Goal: Task Accomplishment & Management: Manage account settings

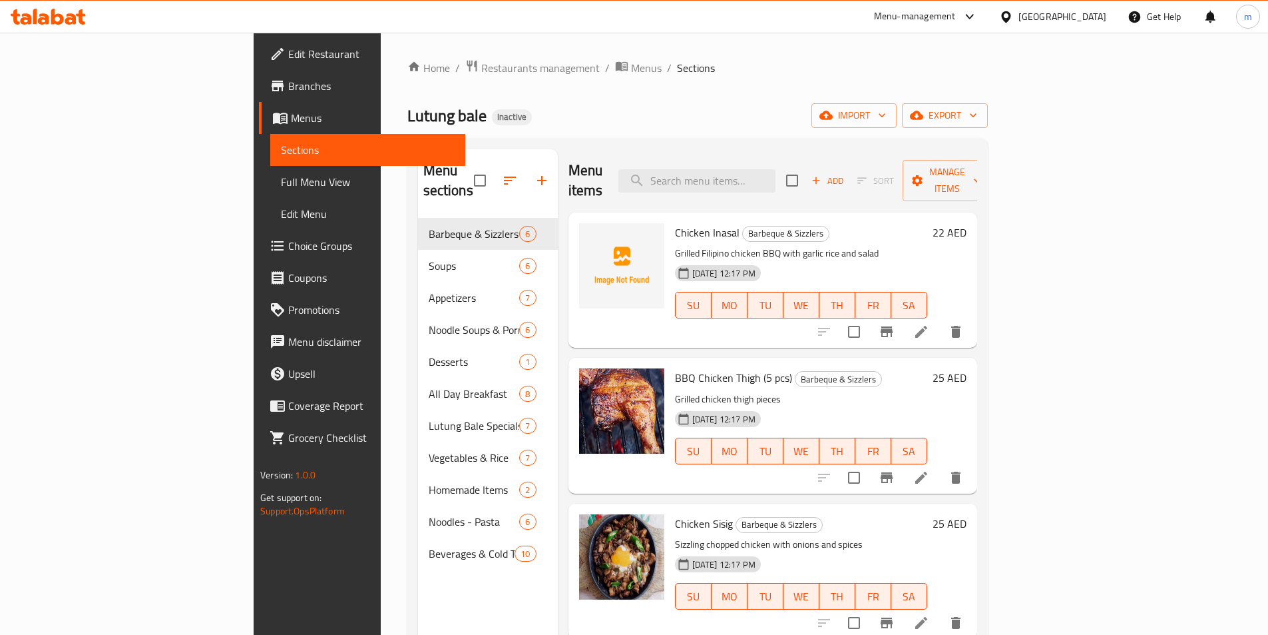
scroll to position [272, 0]
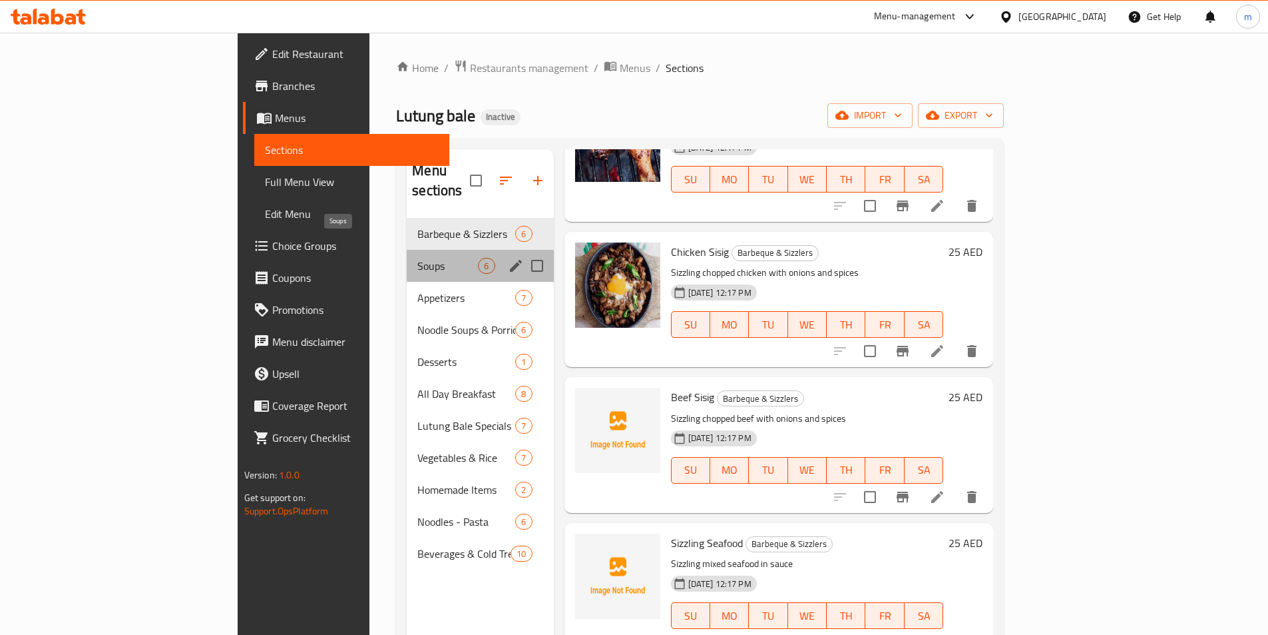
click at [417, 258] on span "Soups" at bounding box center [447, 266] width 61 height 16
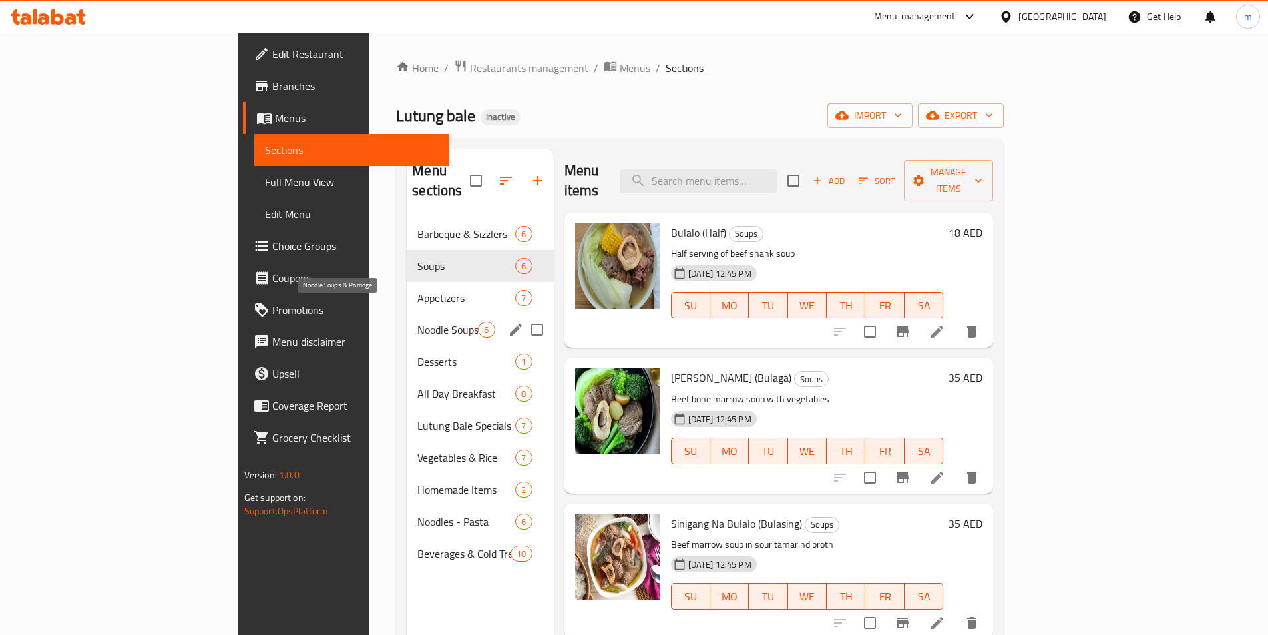
click at [417, 322] on span "Noodle Soups & Porridge" at bounding box center [447, 330] width 61 height 16
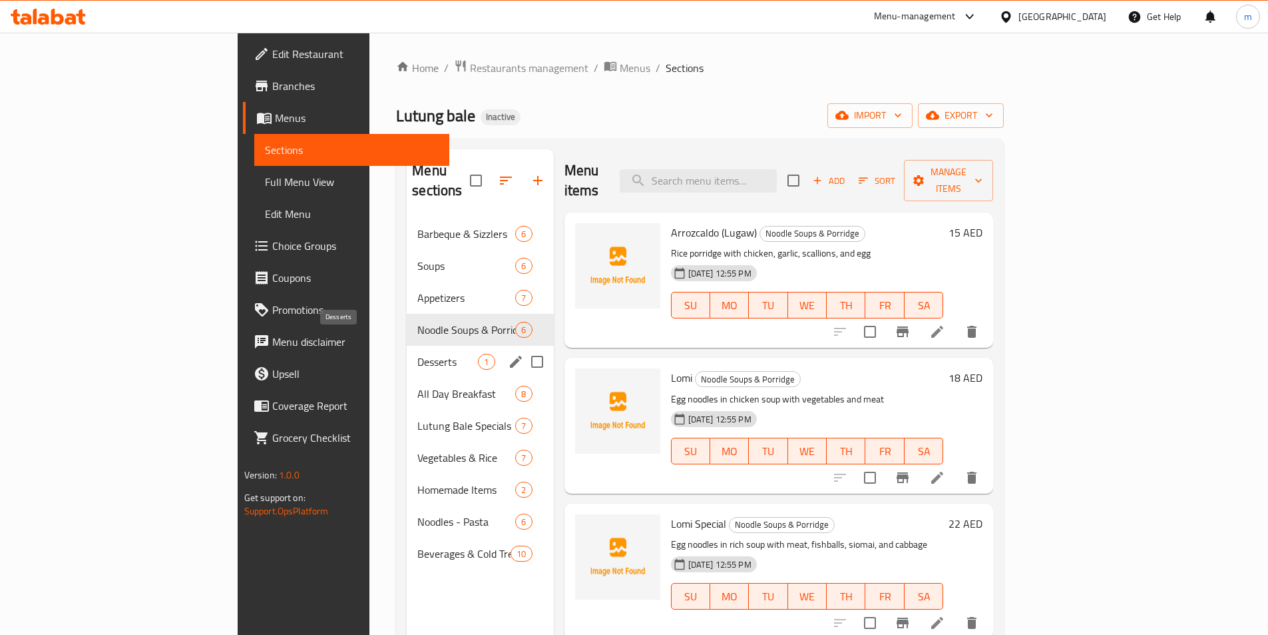
click at [417, 354] on span "Desserts" at bounding box center [447, 362] width 61 height 16
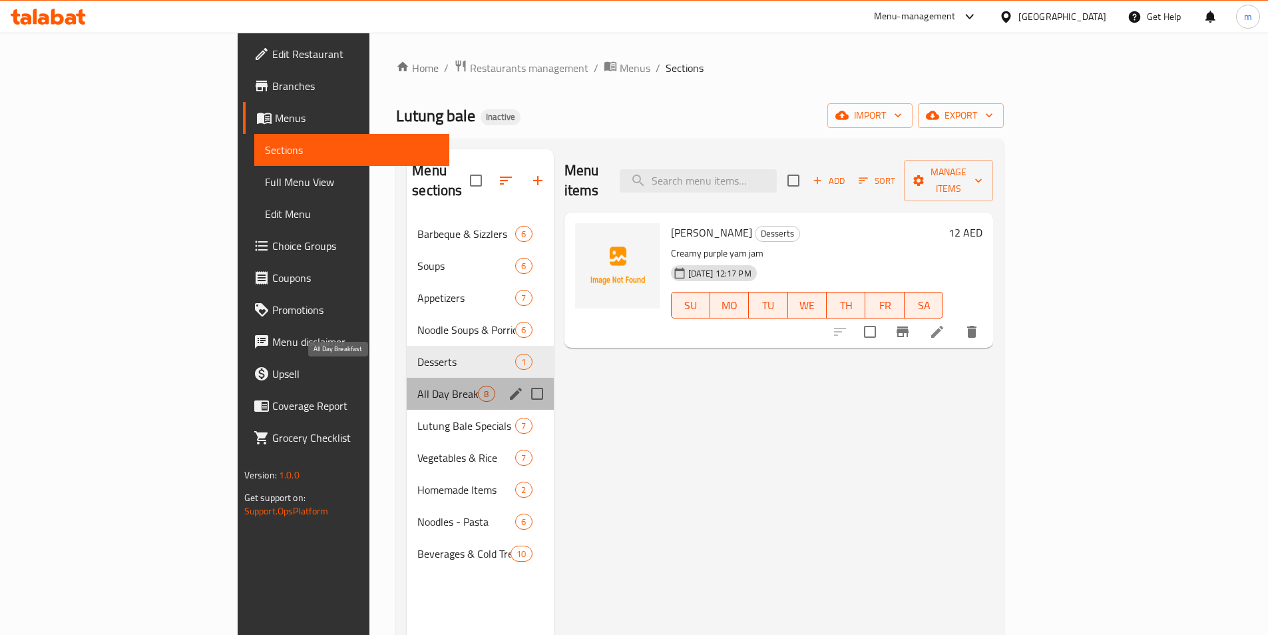
click at [417, 386] on span "All Day Breakfast" at bounding box center [447, 394] width 61 height 16
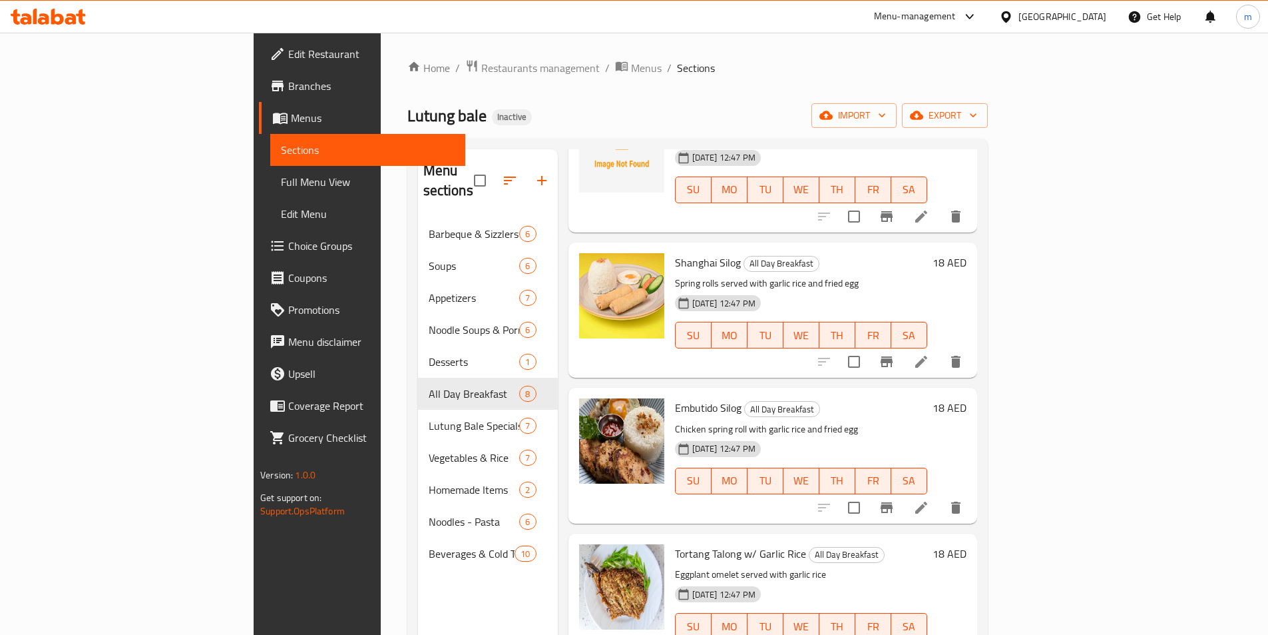
scroll to position [563, 0]
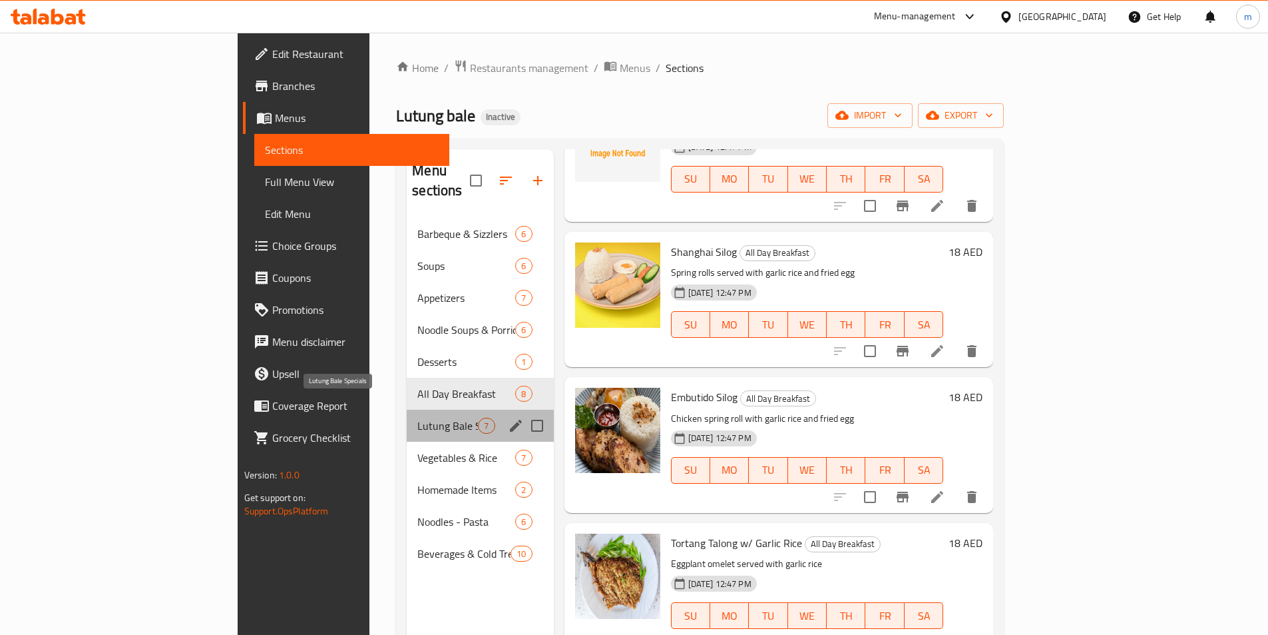
click at [417, 417] on span "Lutung Bale Specials" at bounding box center [447, 425] width 61 height 16
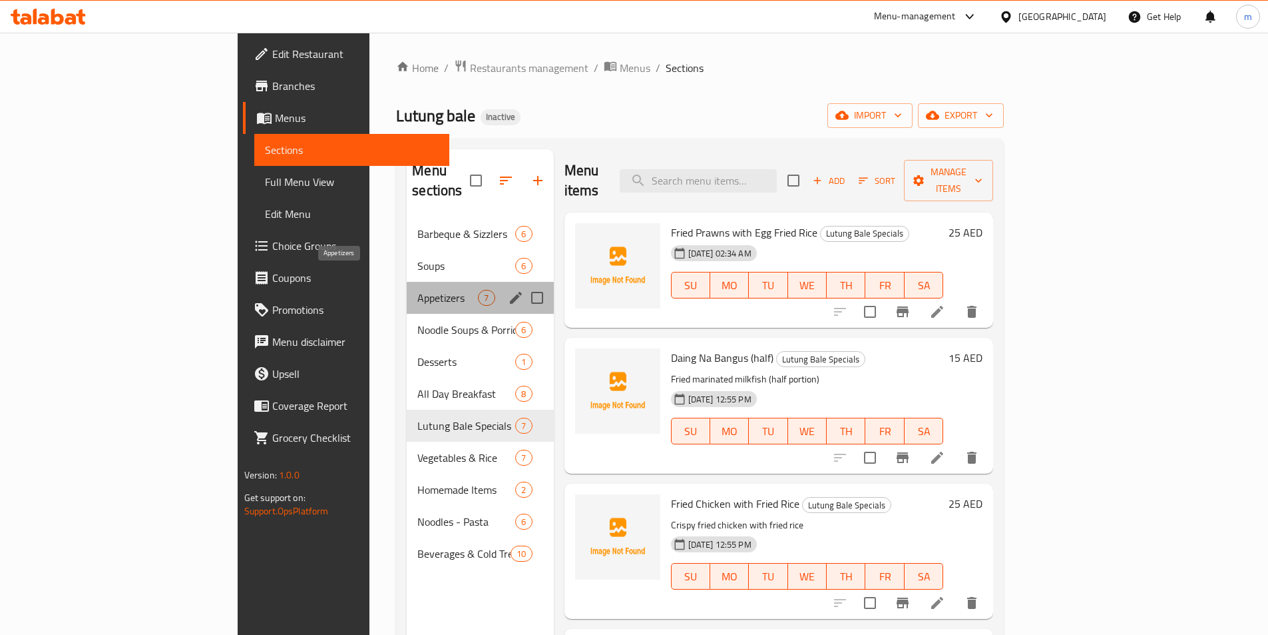
click at [417, 290] on span "Appetizers" at bounding box center [447, 298] width 61 height 16
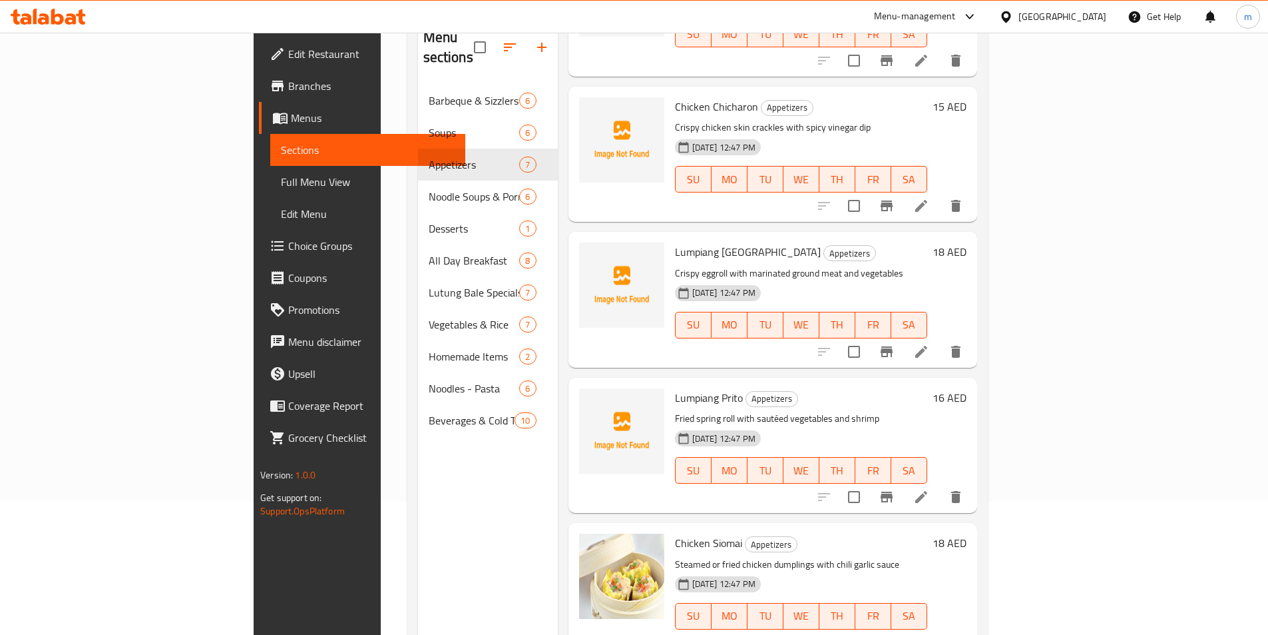
scroll to position [350, 0]
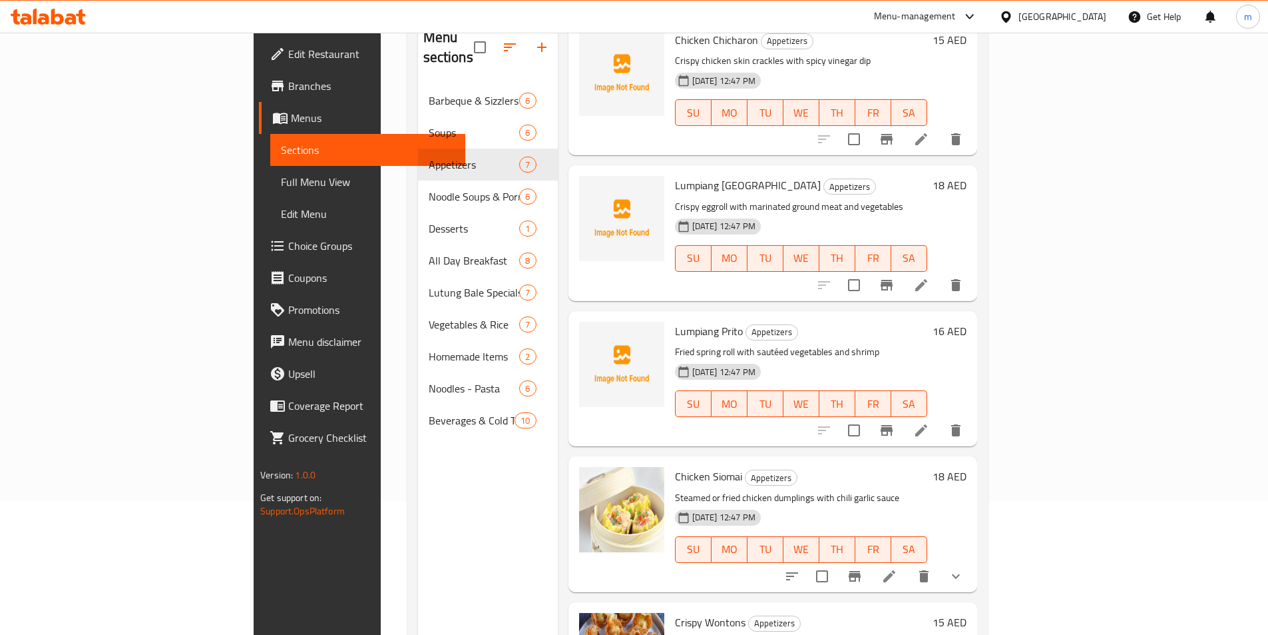
click at [587, 263] on div at bounding box center [622, 232] width 96 height 125
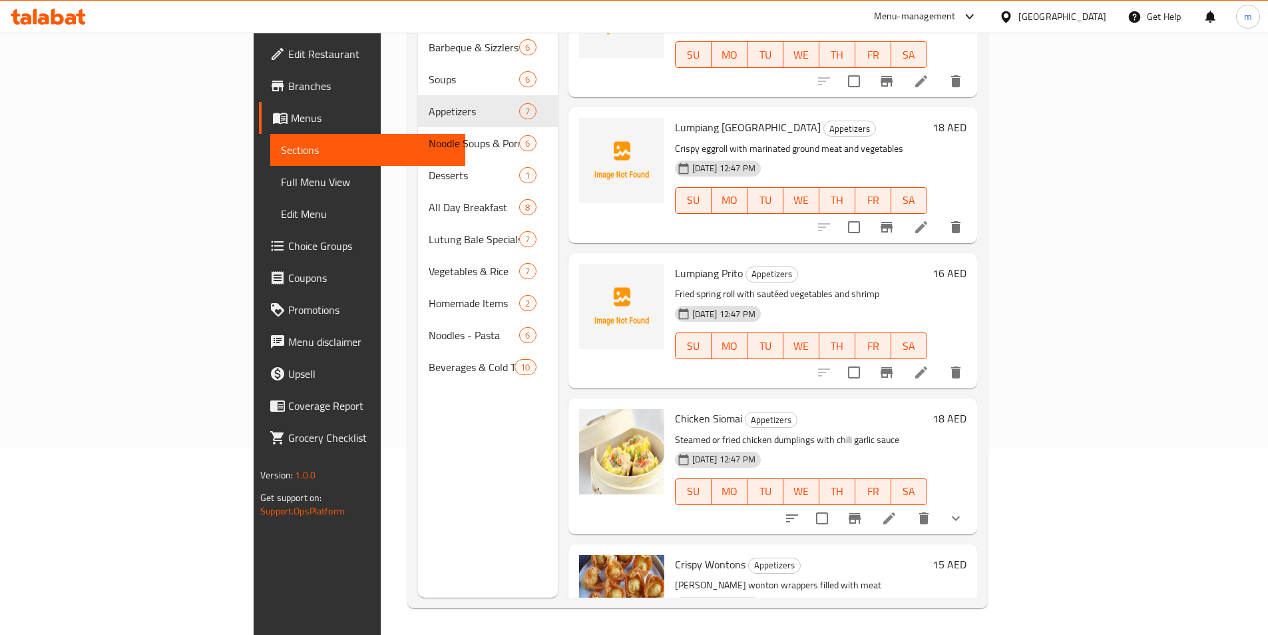
scroll to position [417, 0]
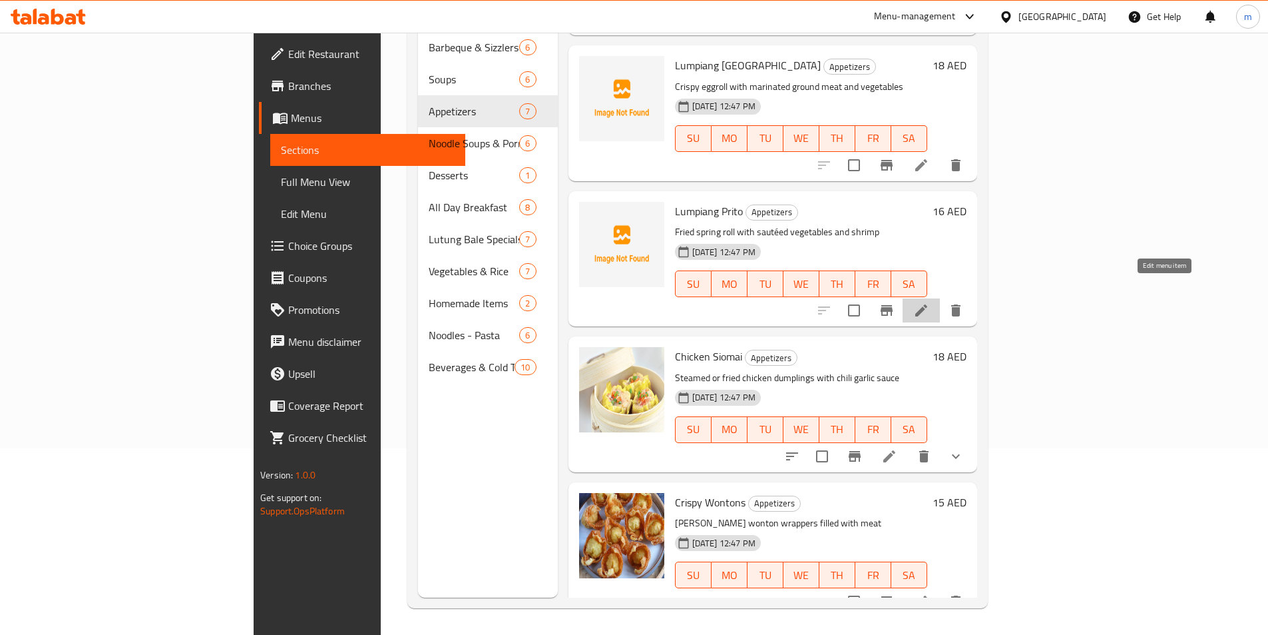
click at [930, 302] on icon at bounding box center [922, 310] width 16 height 16
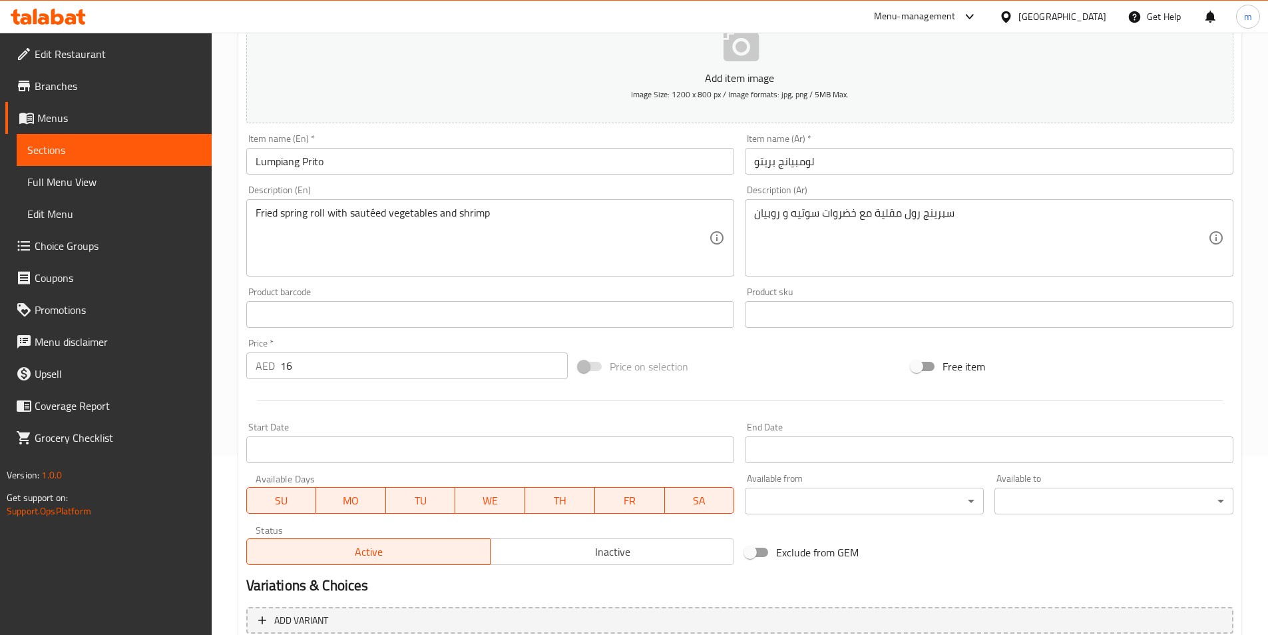
scroll to position [306, 0]
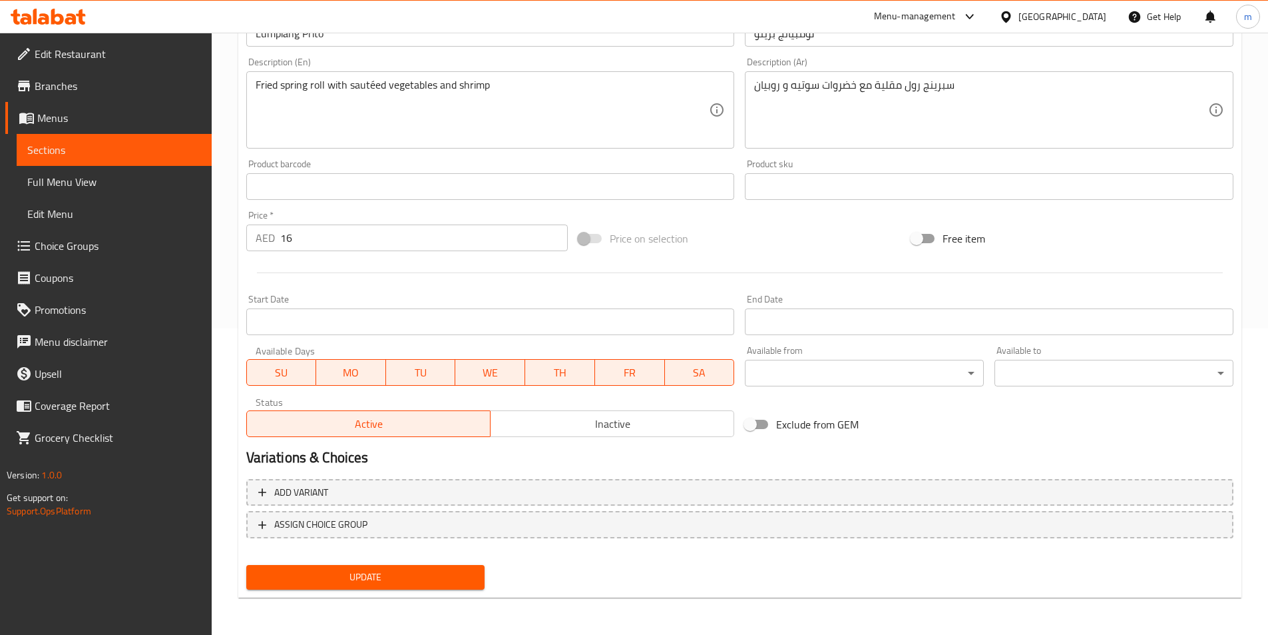
click at [314, 238] on input "16" at bounding box center [424, 237] width 288 height 27
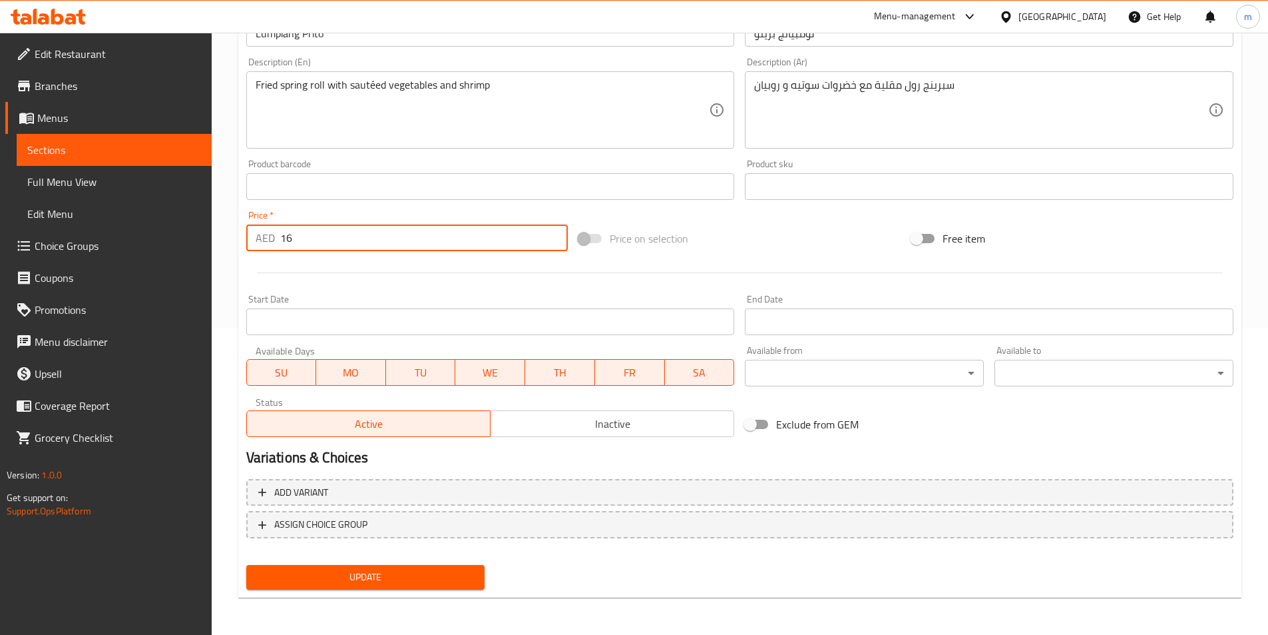
click at [313, 238] on input "16" at bounding box center [424, 237] width 288 height 27
type input "19"
click at [380, 569] on span "Update" at bounding box center [366, 577] width 218 height 17
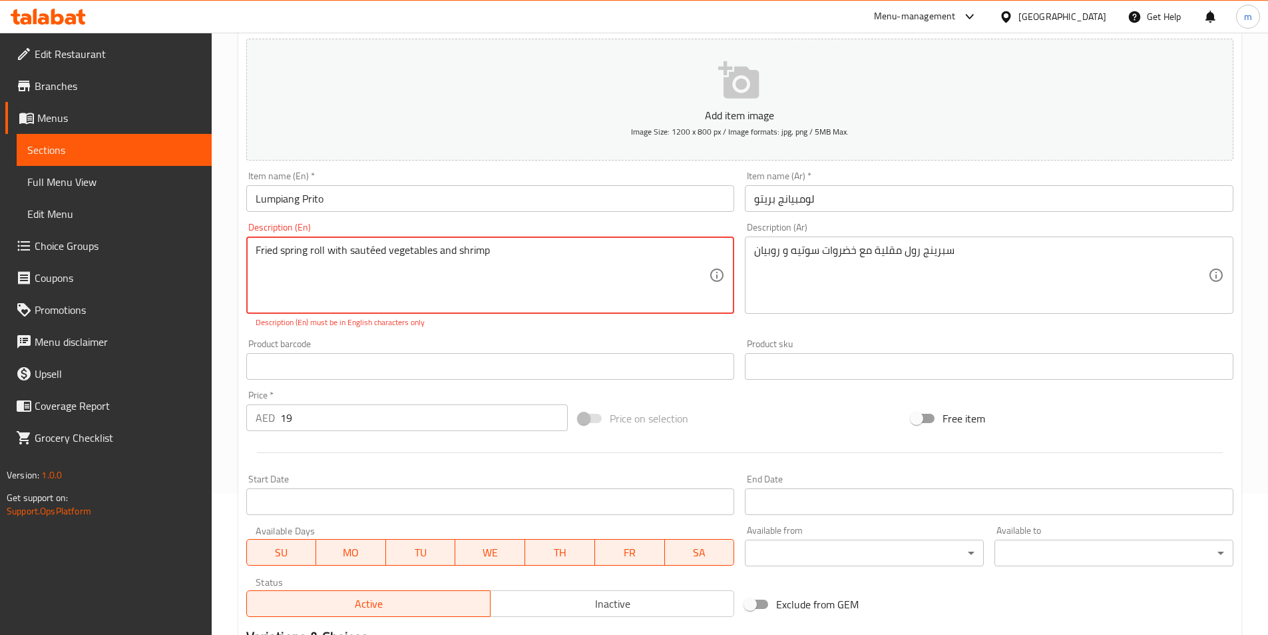
scroll to position [107, 0]
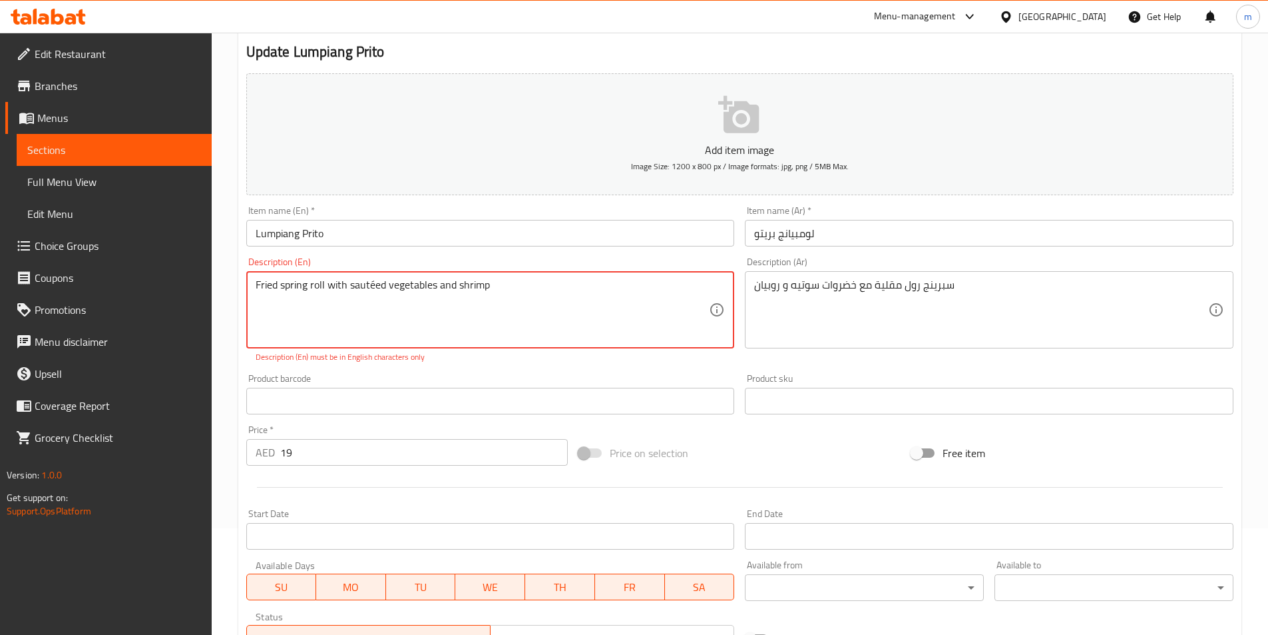
click at [557, 296] on textarea "Fried spring roll with sautéed vegetables and shrimp" at bounding box center [483, 309] width 454 height 63
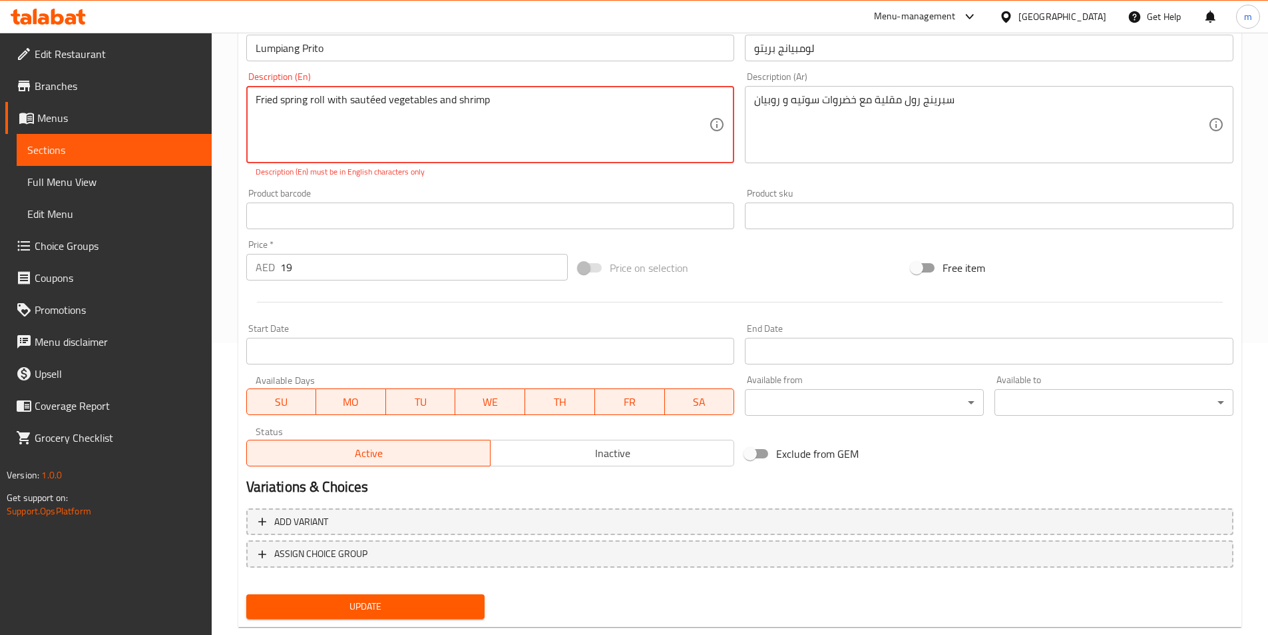
scroll to position [321, 0]
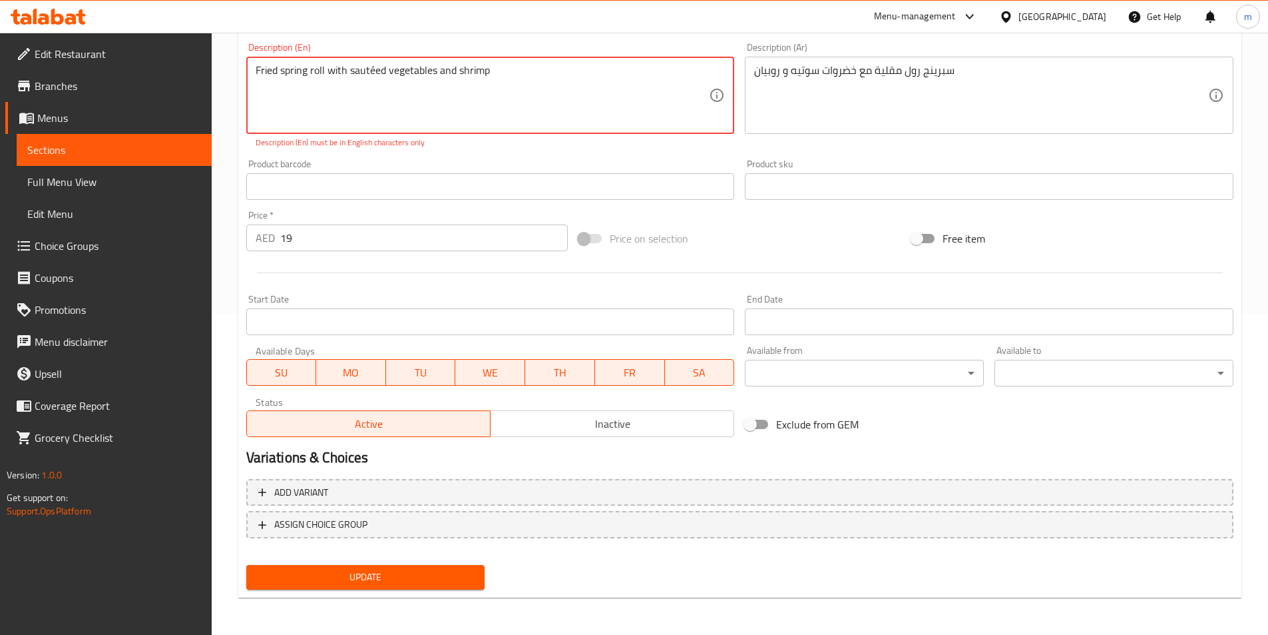
click at [364, 573] on span "Update" at bounding box center [366, 577] width 218 height 17
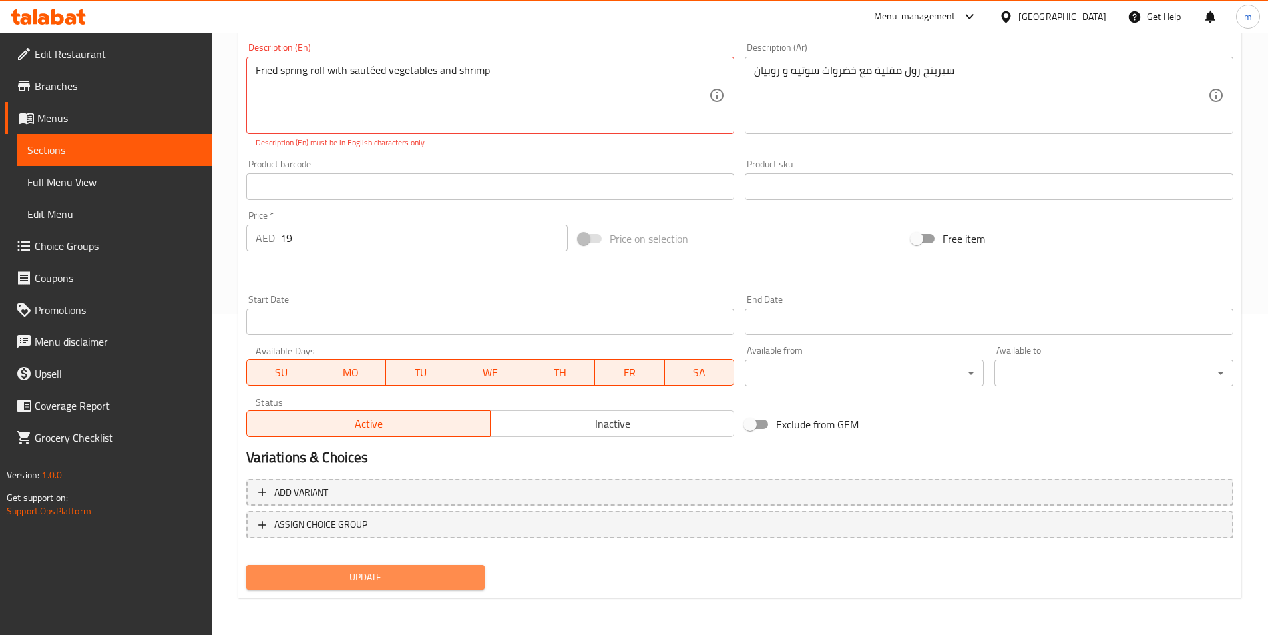
click at [364, 573] on span "Update" at bounding box center [366, 577] width 218 height 17
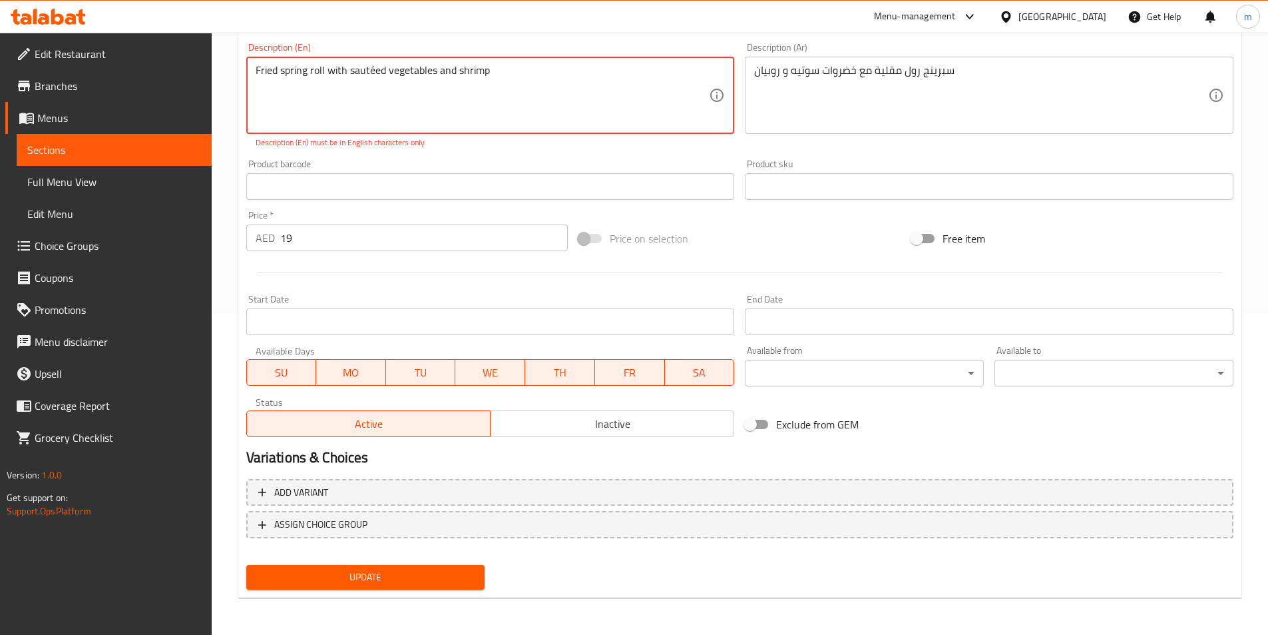
click at [419, 569] on span "Update" at bounding box center [366, 577] width 218 height 17
click at [372, 74] on textarea "Fried spring roll with sautéed vegetables and shrimp" at bounding box center [483, 95] width 454 height 63
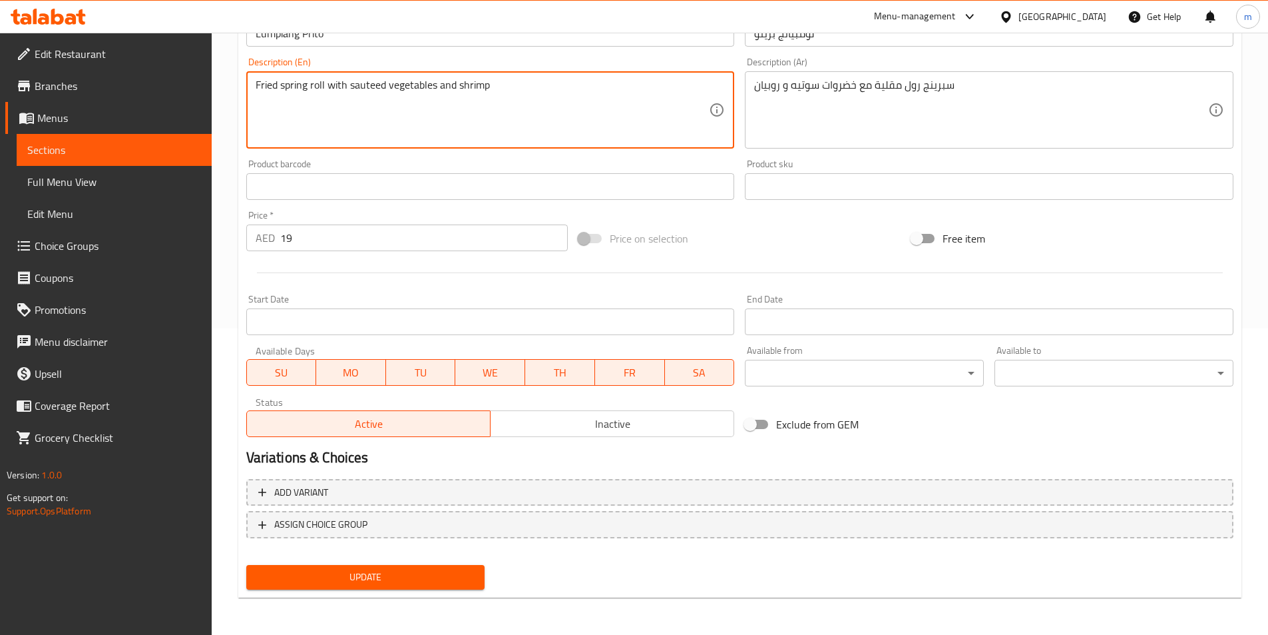
type textarea "Fried spring roll with sauteed vegetables and shrimp"
click at [370, 584] on span "Update" at bounding box center [366, 577] width 218 height 17
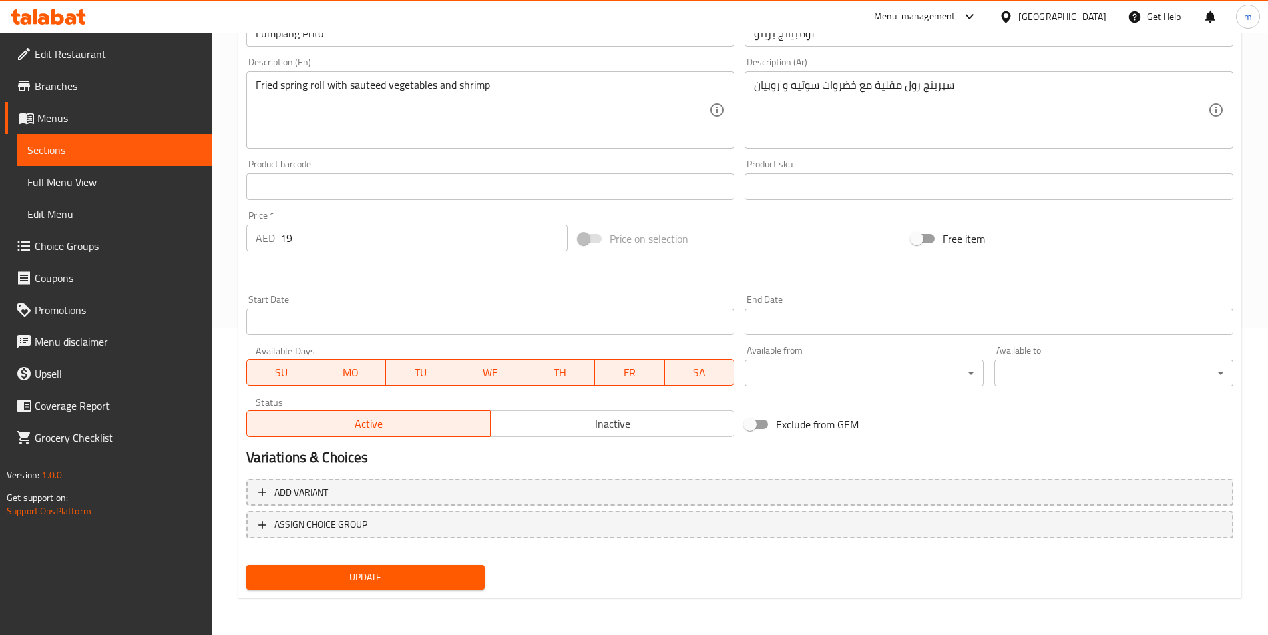
click at [170, 152] on span "Sections" at bounding box center [114, 150] width 174 height 16
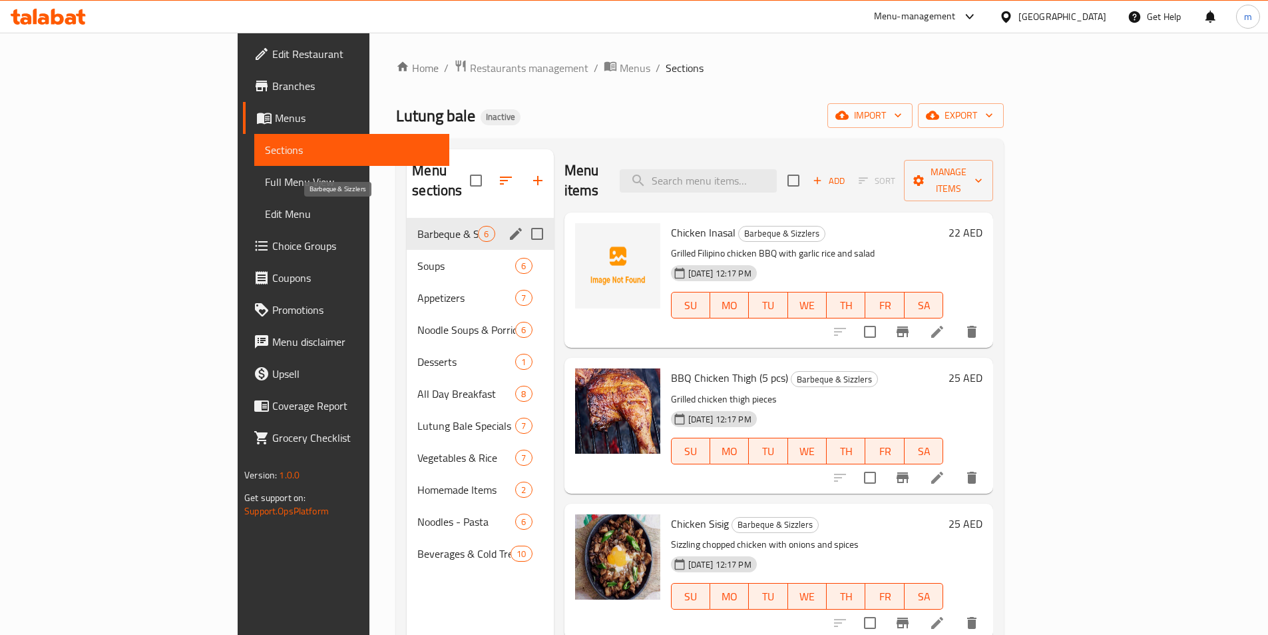
click at [417, 226] on span "Barbeque & Sizzlers" at bounding box center [447, 234] width 61 height 16
click at [417, 290] on span "Appetizers" at bounding box center [447, 298] width 61 height 16
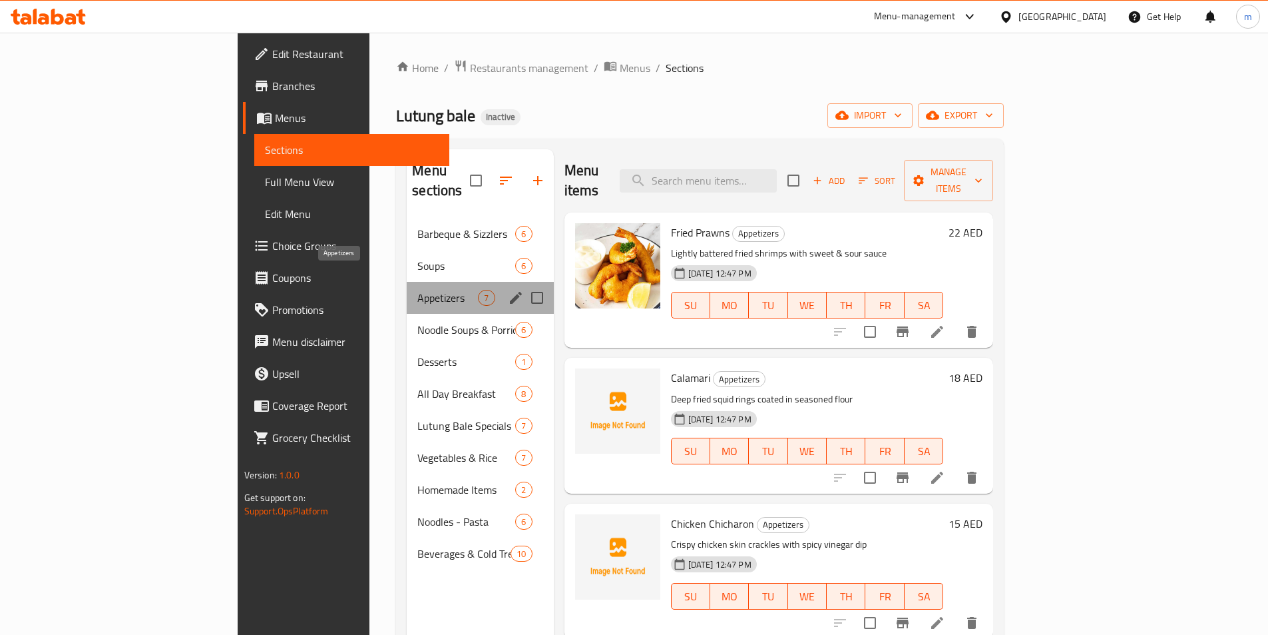
click at [417, 290] on span "Appetizers" at bounding box center [447, 298] width 61 height 16
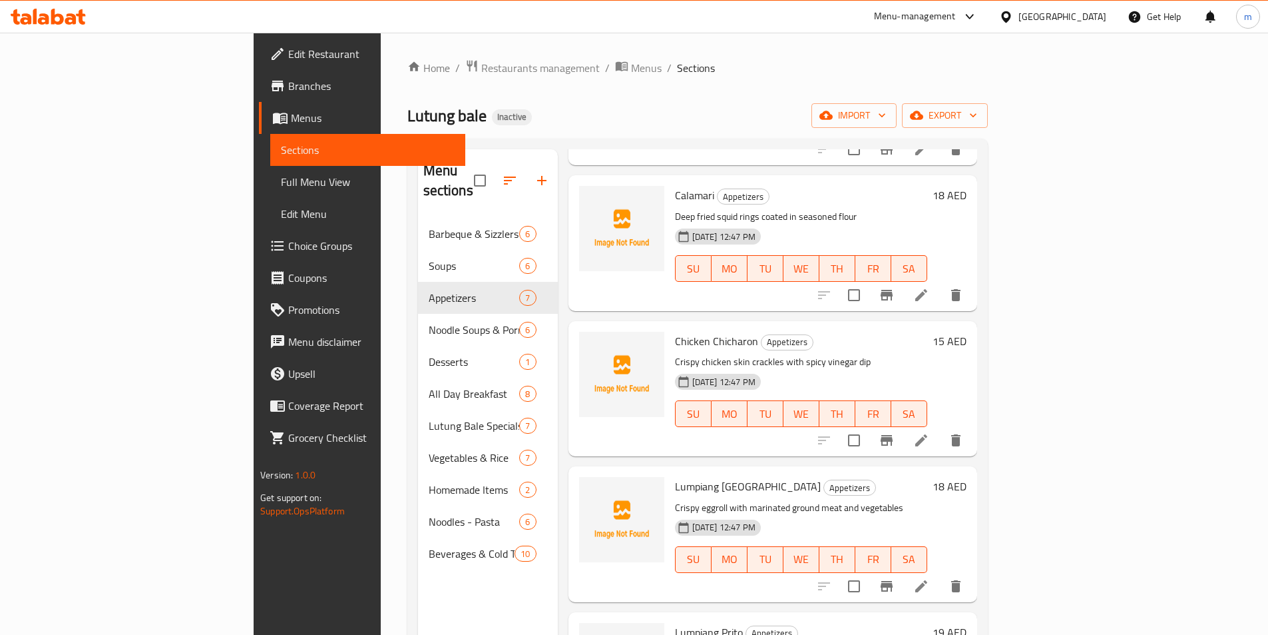
scroll to position [200, 0]
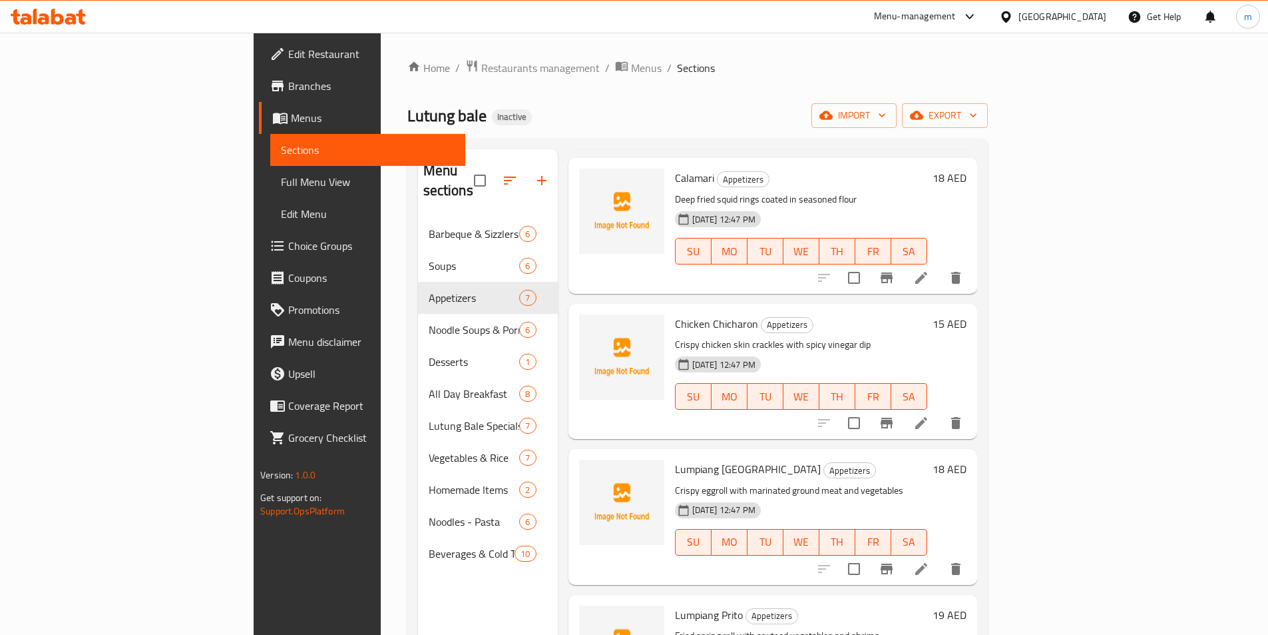
click at [928, 314] on h6 "Chicken Chicharon Appetizers" at bounding box center [801, 323] width 252 height 19
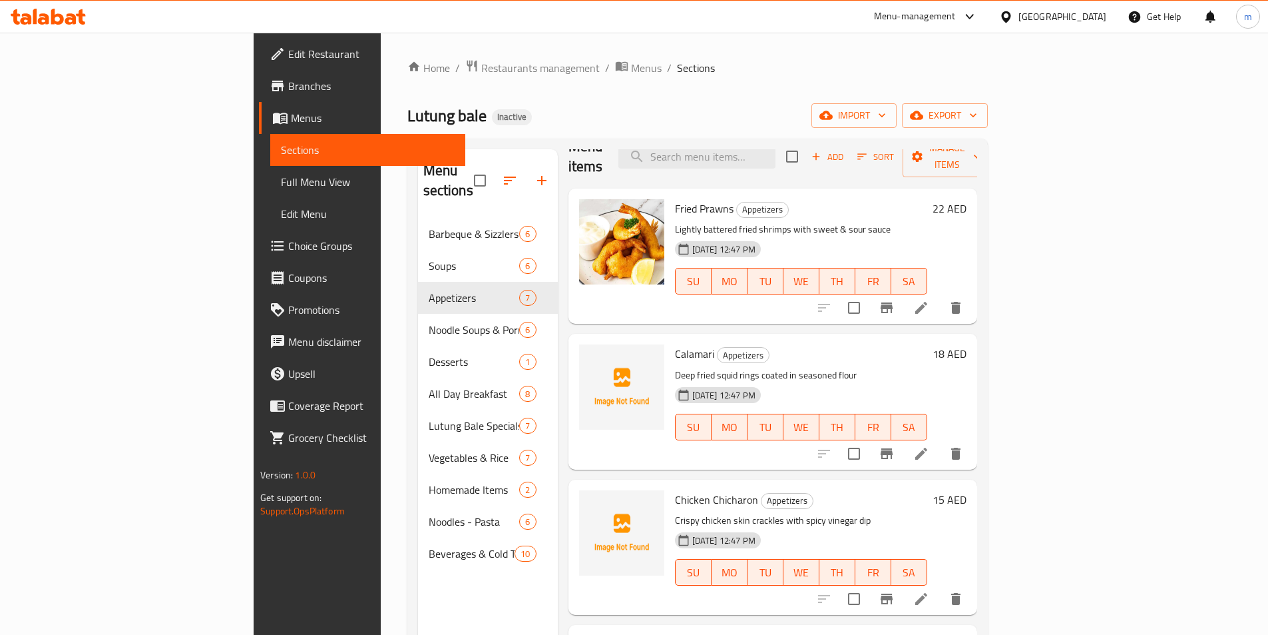
scroll to position [0, 0]
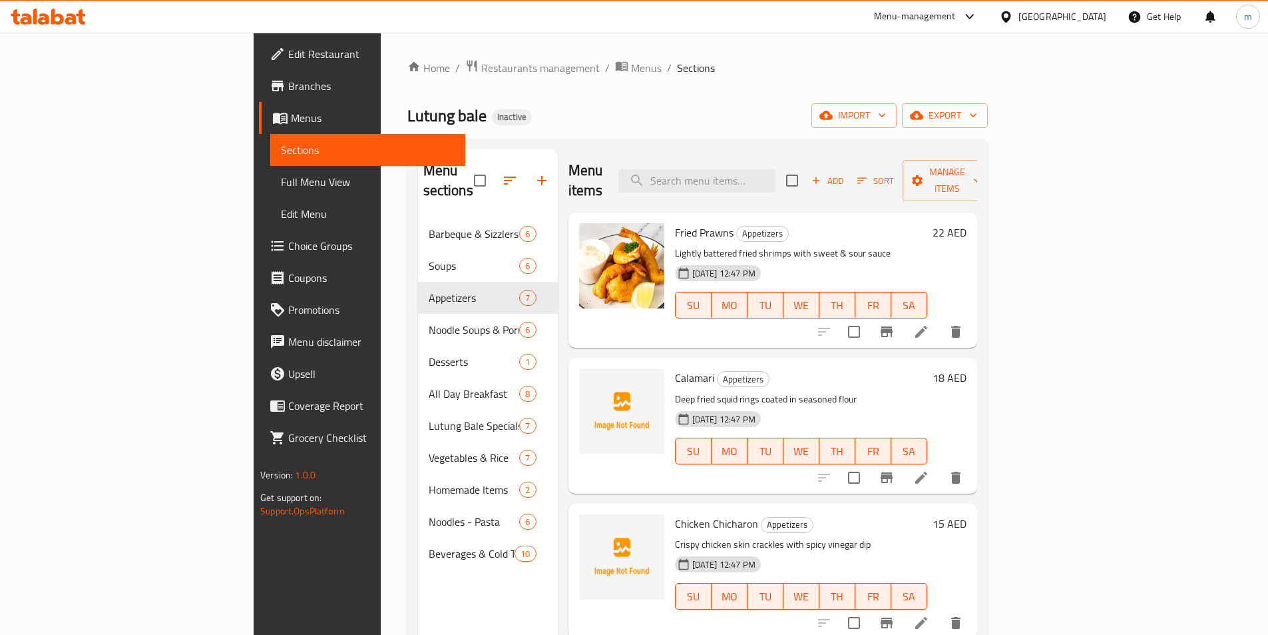
click at [681, 363] on div "Calamari Appetizers Deep fried squid rings coated in seasoned flour [DATE] 12:4…" at bounding box center [801, 425] width 263 height 125
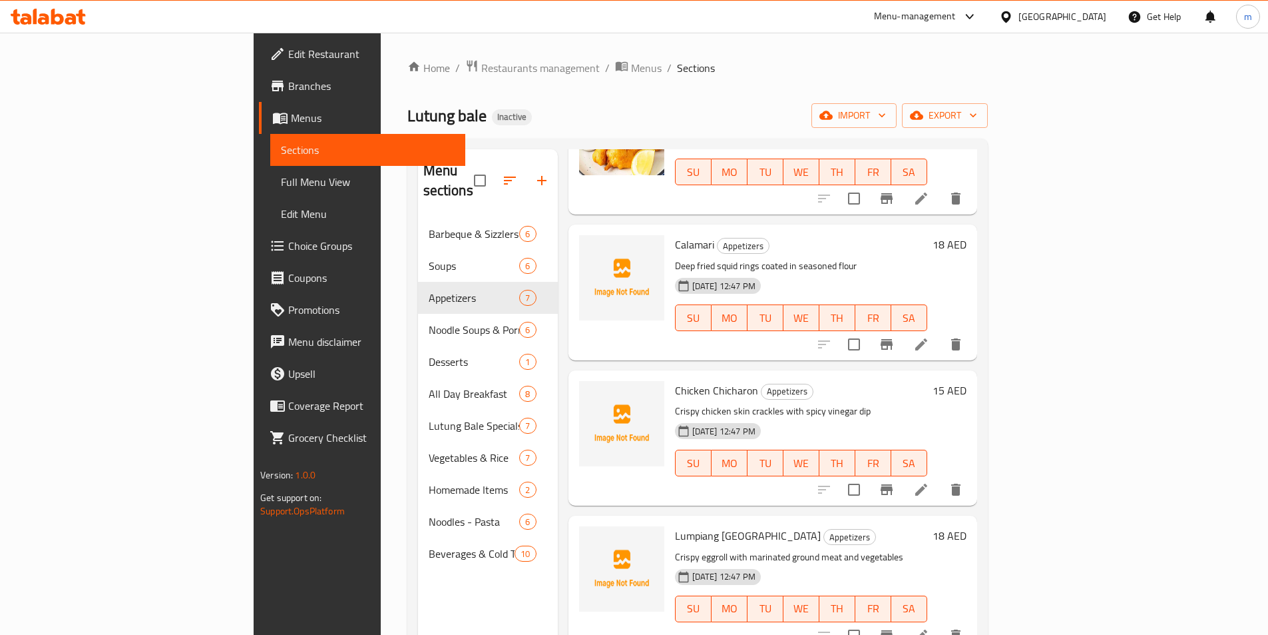
scroll to position [200, 0]
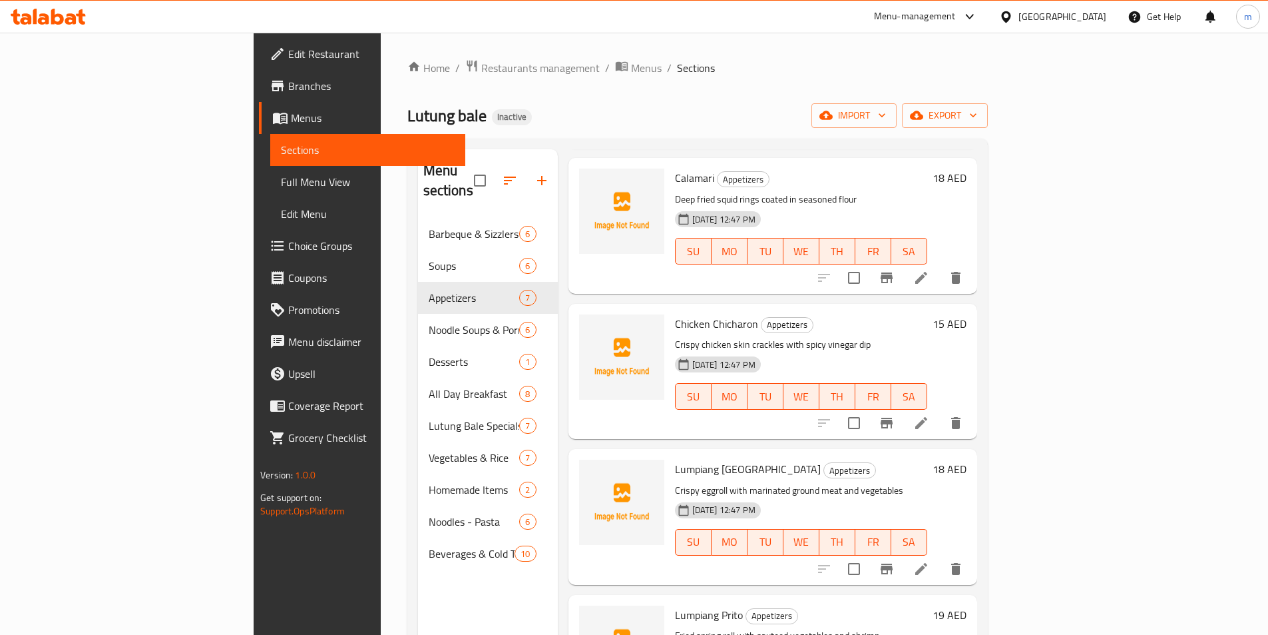
click at [928, 459] on h6 "Lumpiang [GEOGRAPHIC_DATA] Appetizers" at bounding box center [801, 468] width 252 height 19
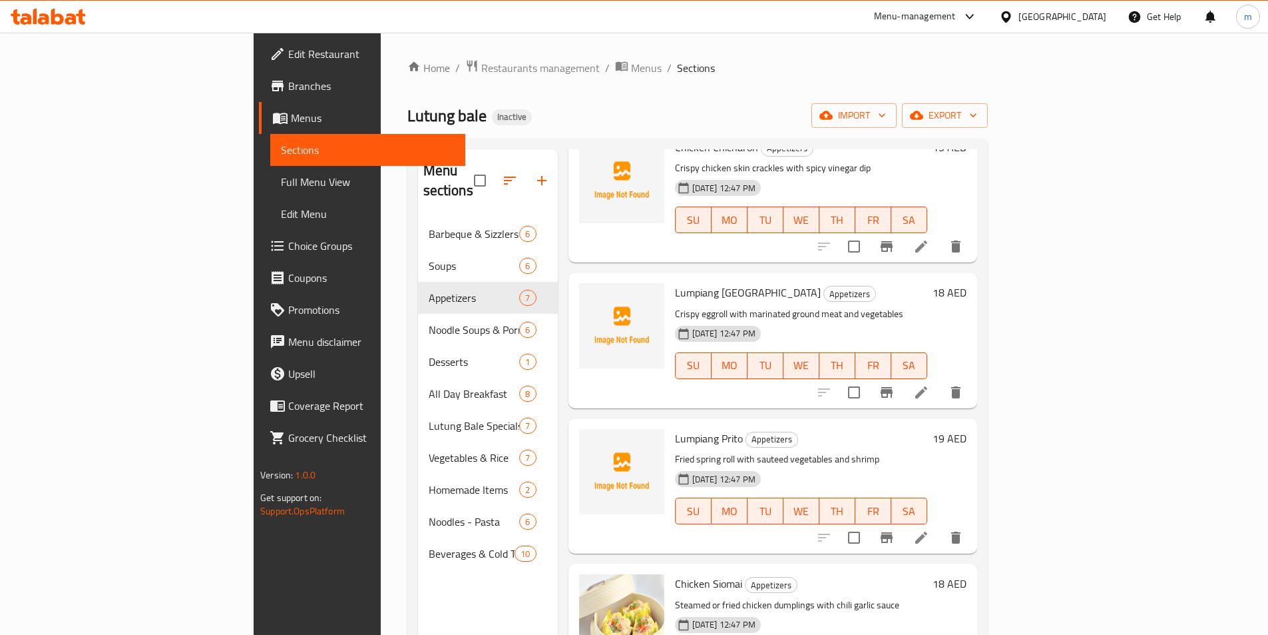
scroll to position [400, 0]
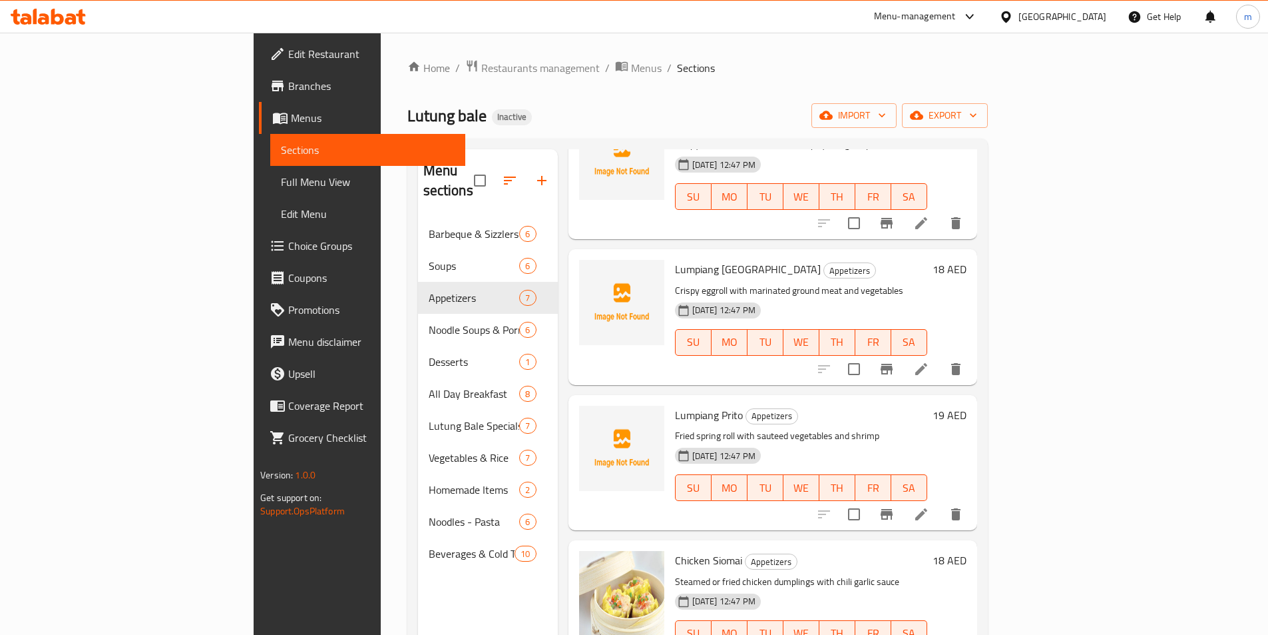
click at [792, 406] on h6 "Lumpiang Prito Appetizers" at bounding box center [801, 415] width 252 height 19
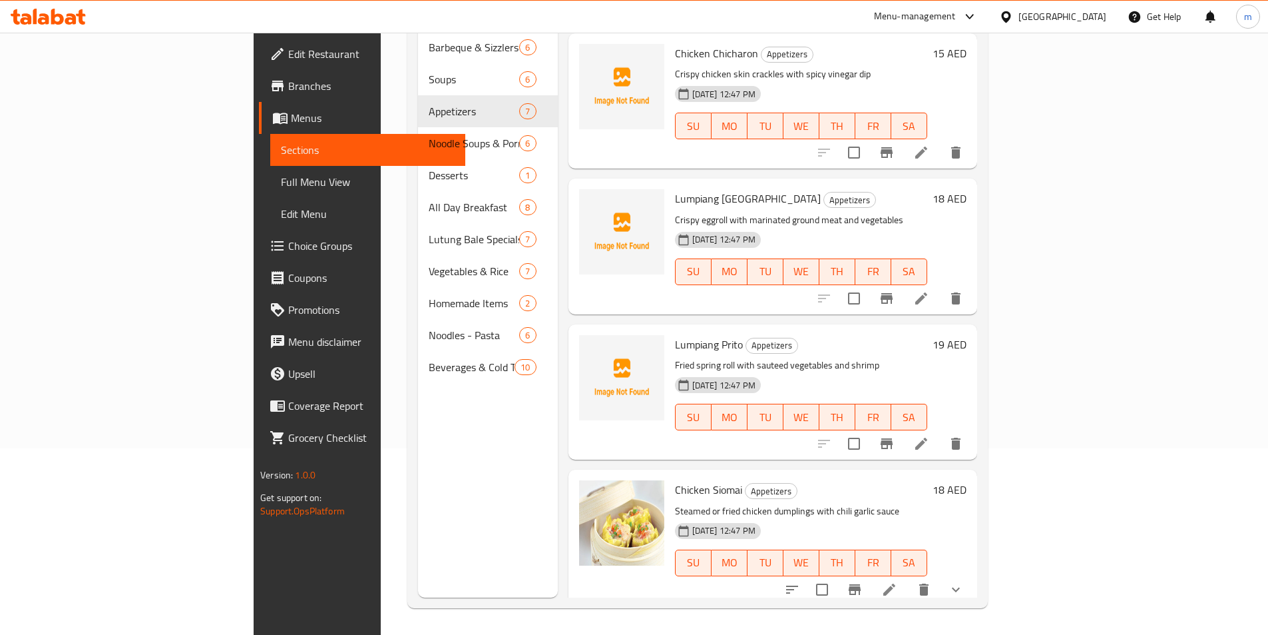
scroll to position [417, 0]
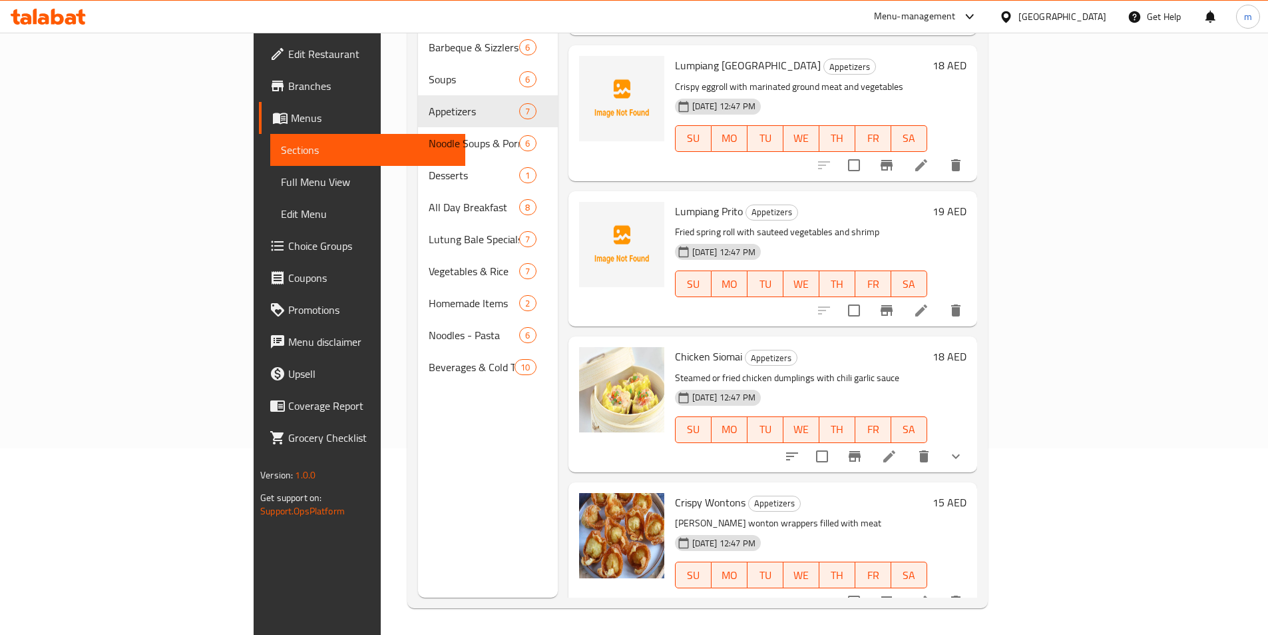
click at [864, 238] on div "[DATE] 12:47 PM SU MO TU WE TH FR SA" at bounding box center [801, 274] width 263 height 72
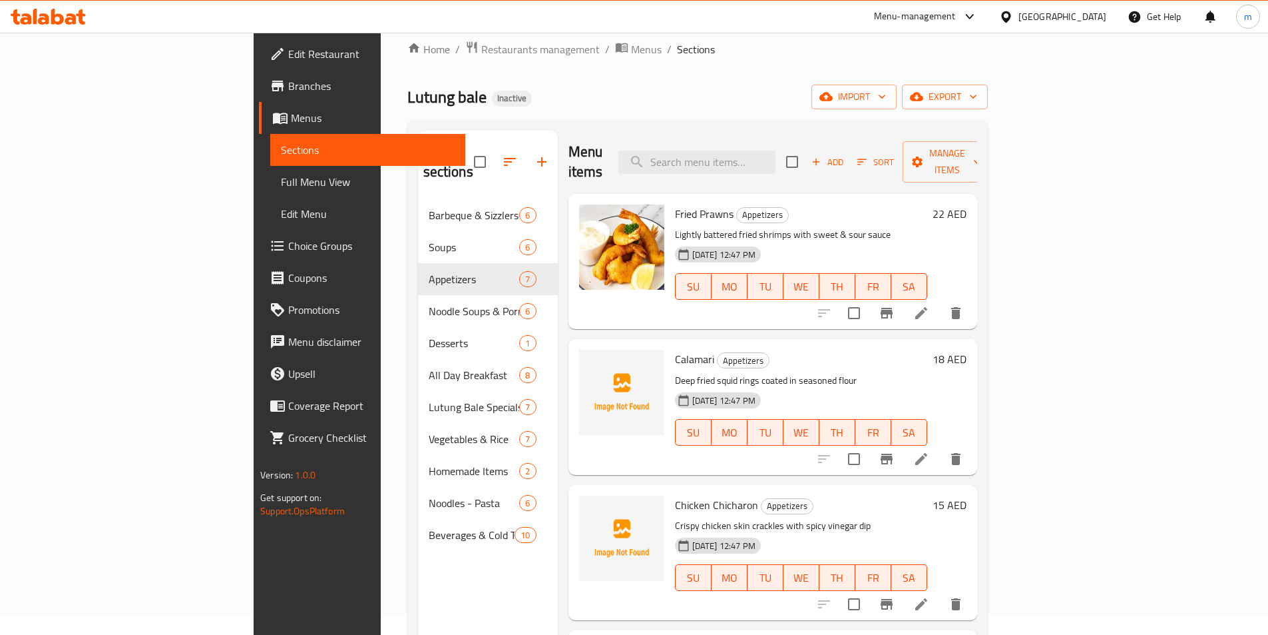
scroll to position [0, 0]
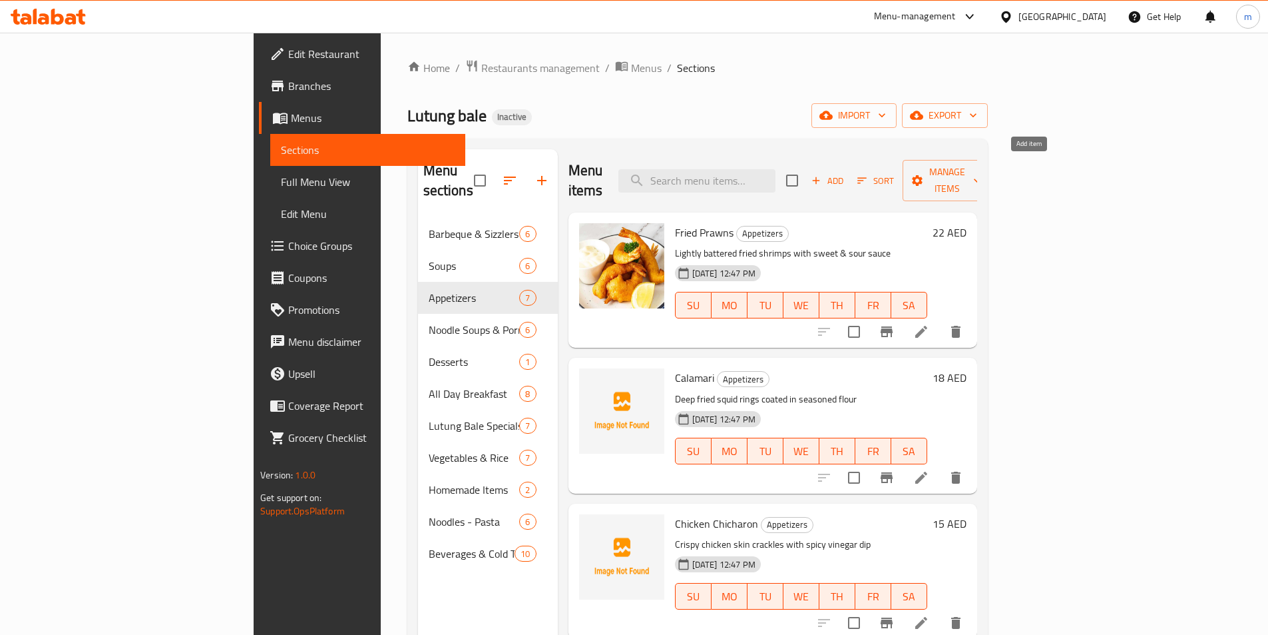
click at [846, 173] on span "Add" at bounding box center [828, 180] width 36 height 15
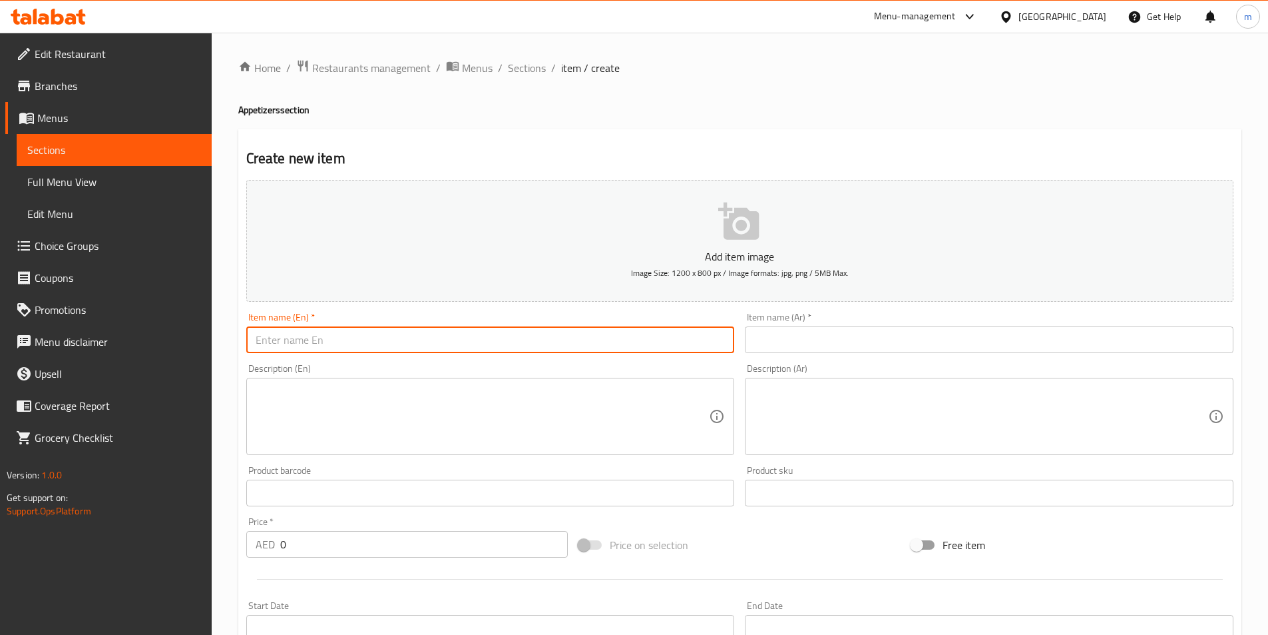
click at [445, 342] on input "text" at bounding box center [490, 339] width 489 height 27
type input "u"
type input "Ukoy"
click at [790, 346] on input "text" at bounding box center [989, 339] width 489 height 27
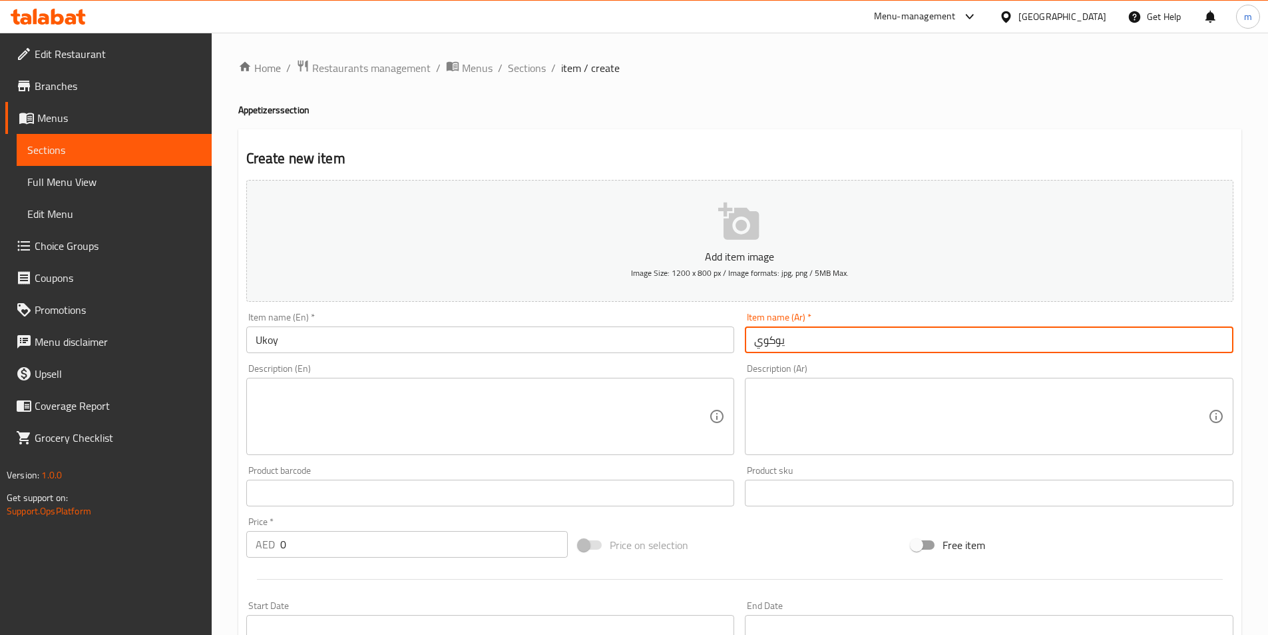
type input "يوكوي"
click at [433, 415] on textarea at bounding box center [483, 416] width 454 height 63
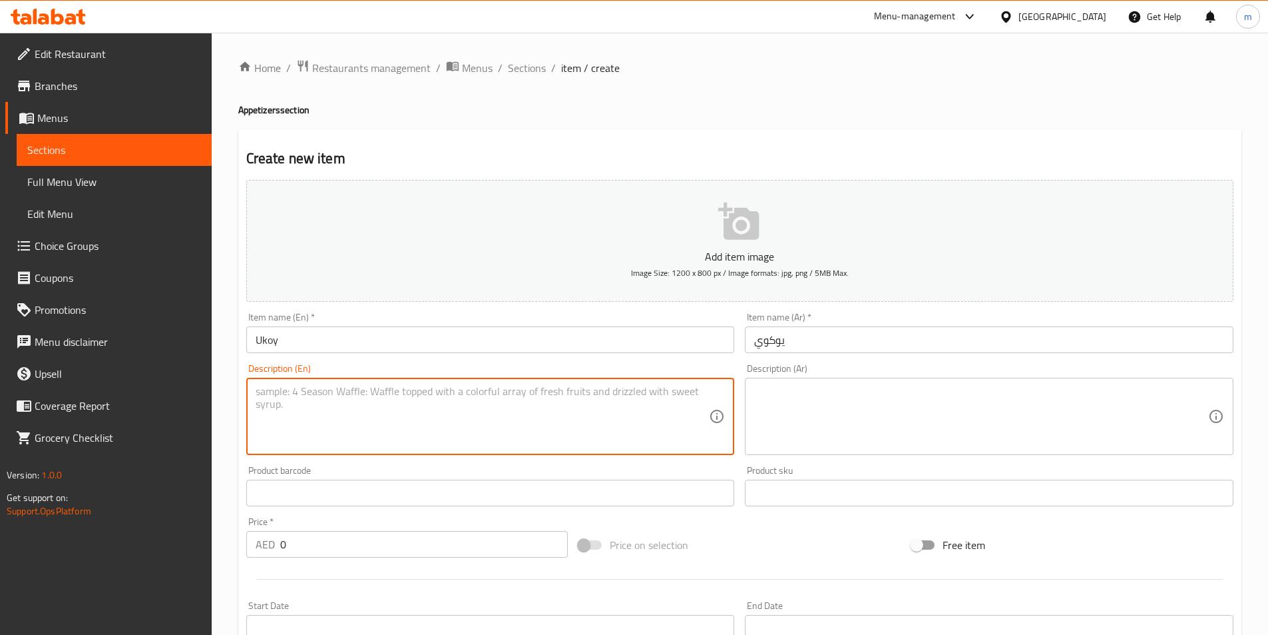
paste textarea "Vegetable fritters with shrimps and garlic vinegar dip"
type textarea "Vegetable fritters with shrimps and garlic vinegar dip"
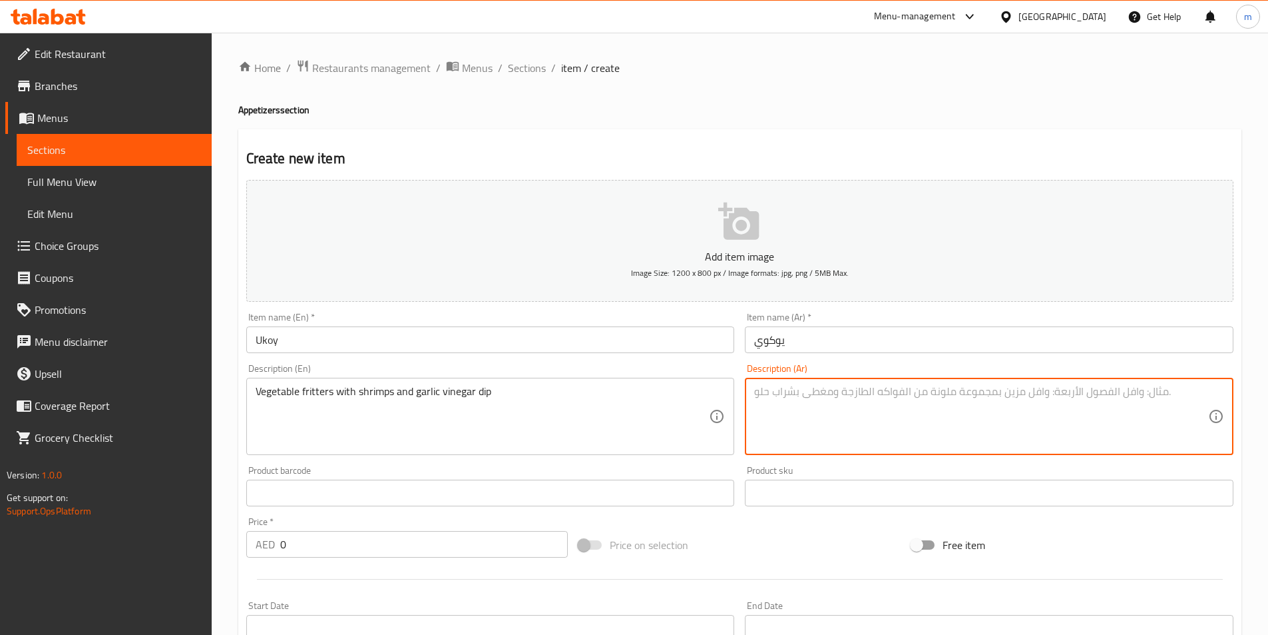
click at [824, 387] on textarea at bounding box center [981, 416] width 454 height 63
paste textarea "فطائر الخضار مع الجمبري وصلصة الخل والثوم"
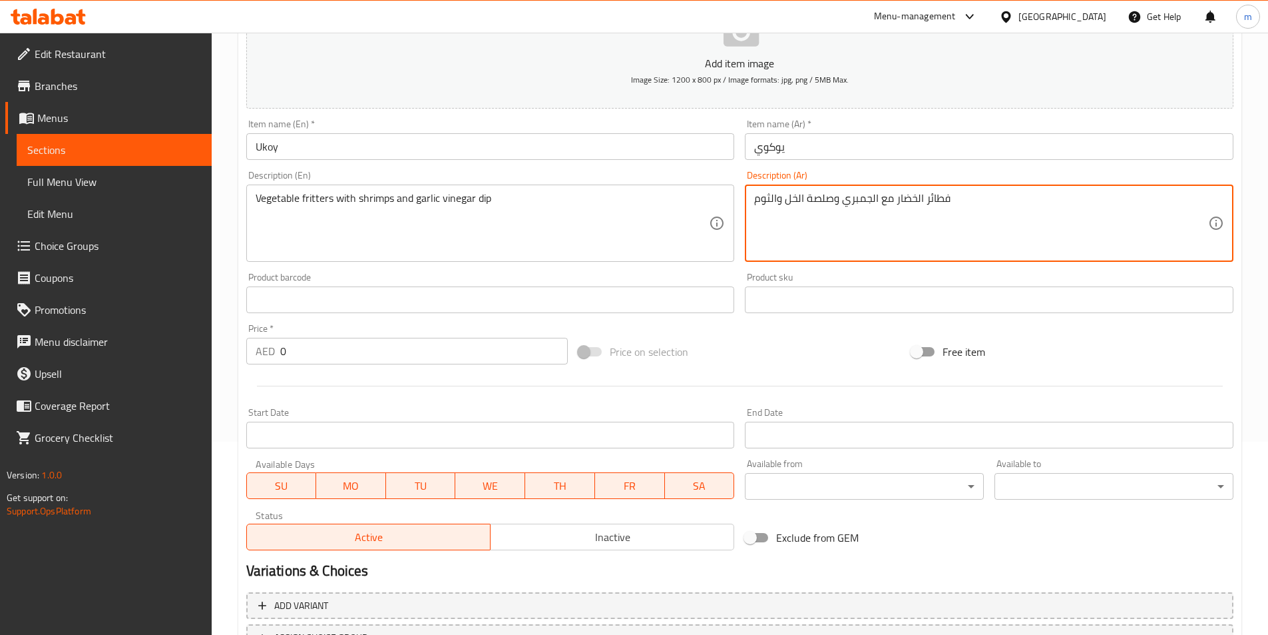
scroll to position [200, 0]
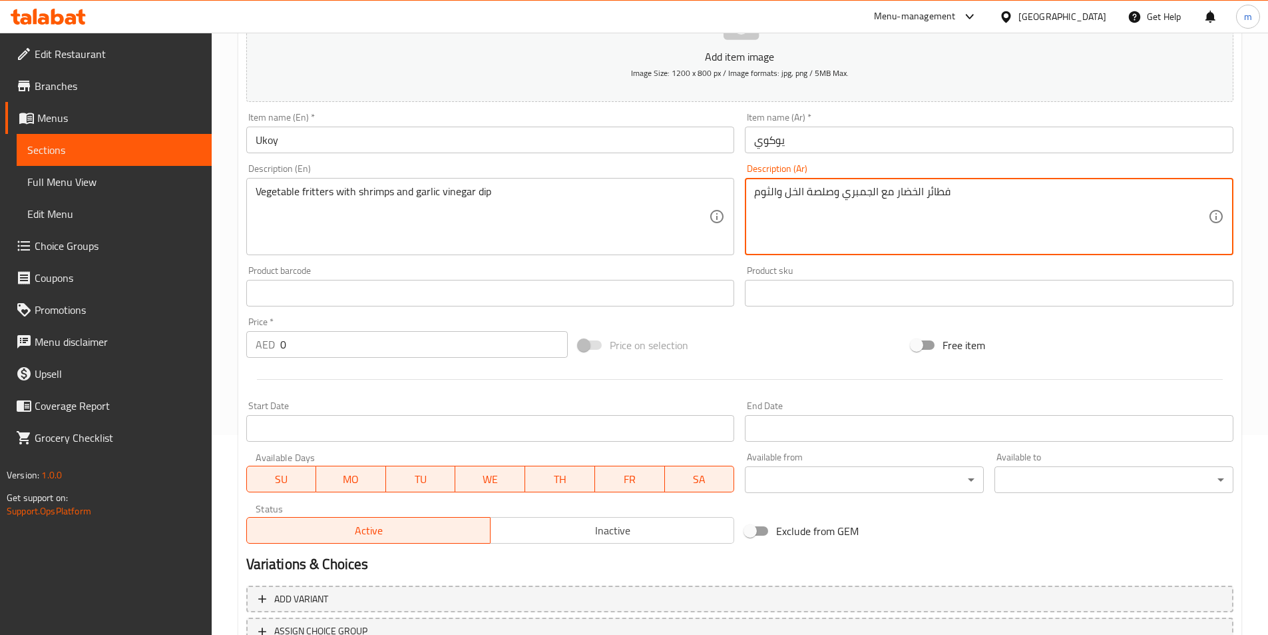
type textarea "فطائر الخضار مع الجمبري وصلصة الخل والثوم"
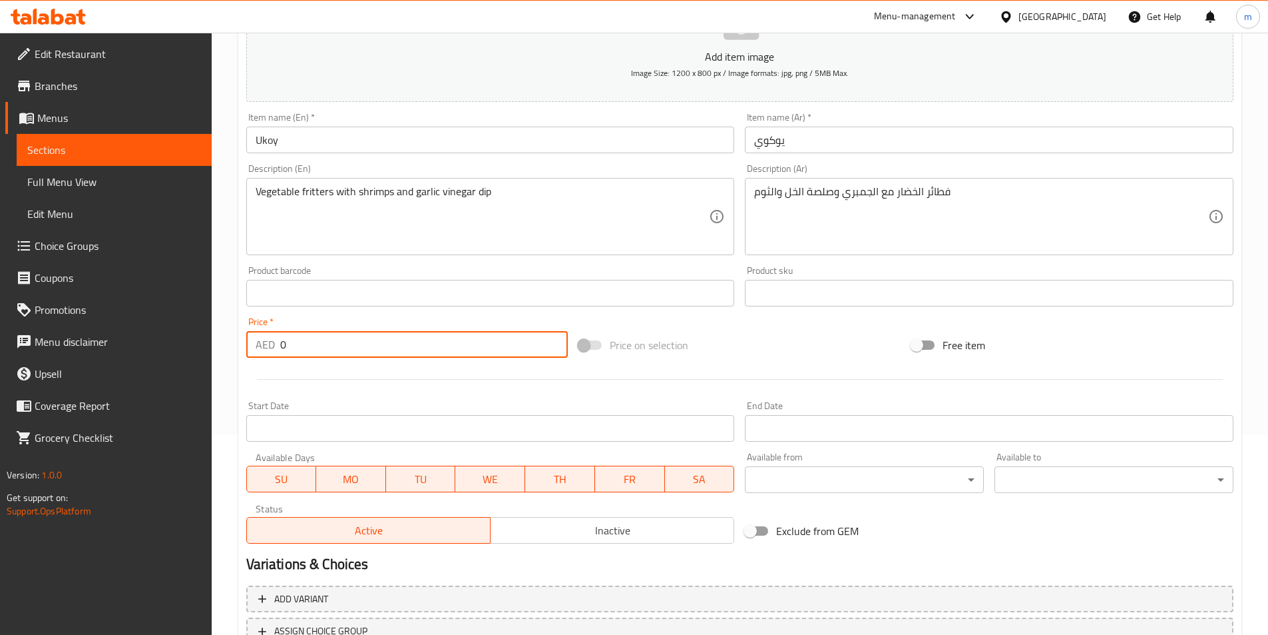
click at [308, 351] on input "0" at bounding box center [424, 344] width 288 height 27
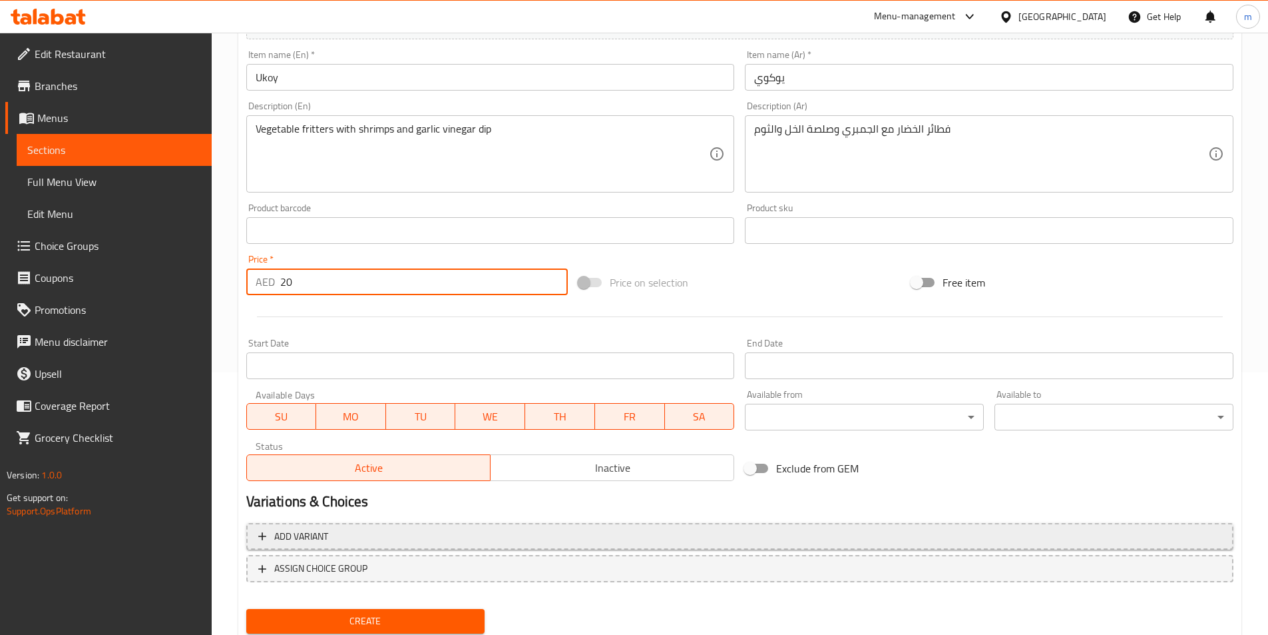
scroll to position [306, 0]
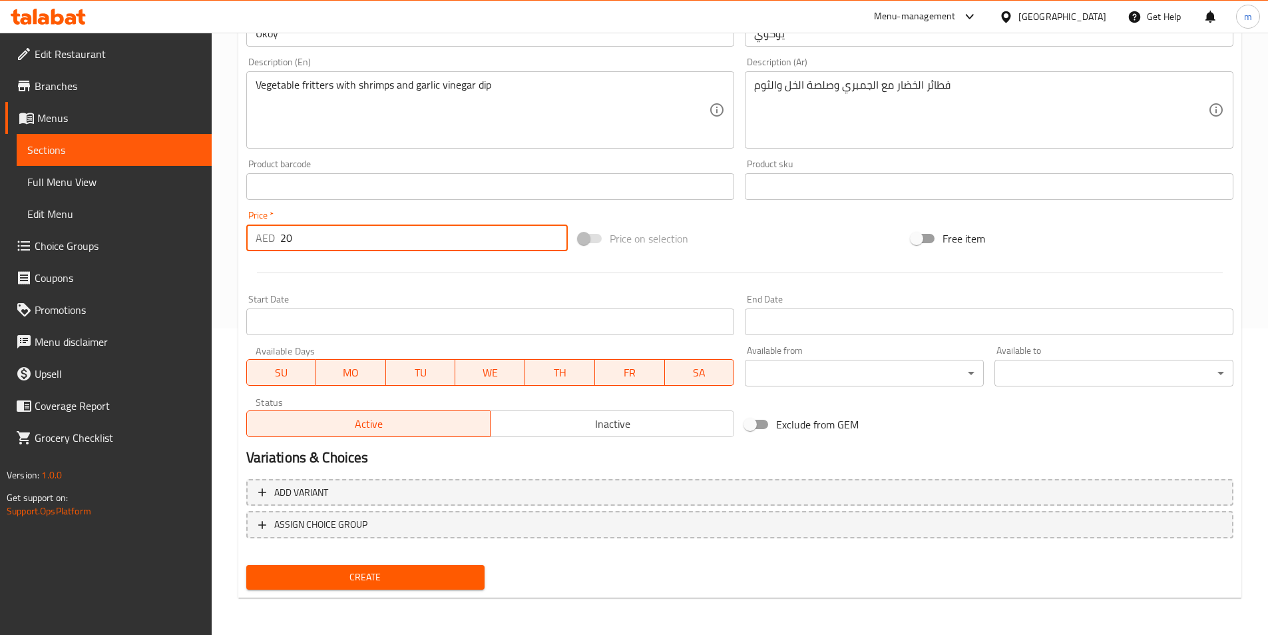
type input "20"
click at [374, 583] on span "Create" at bounding box center [366, 577] width 218 height 17
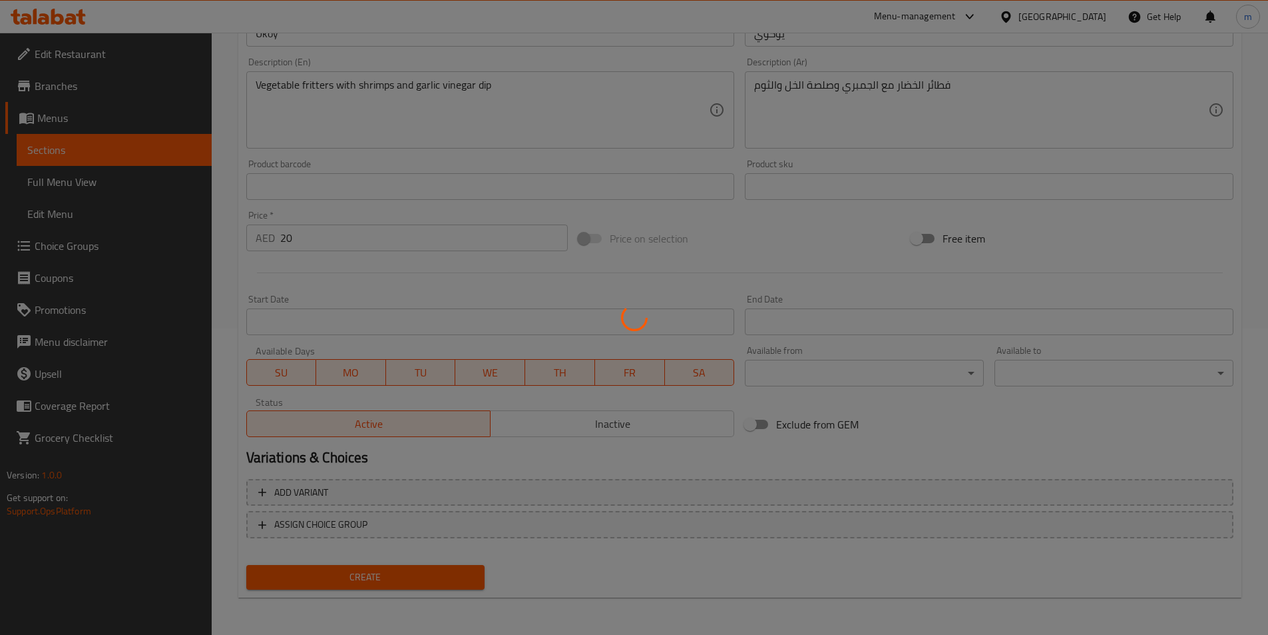
type input "0"
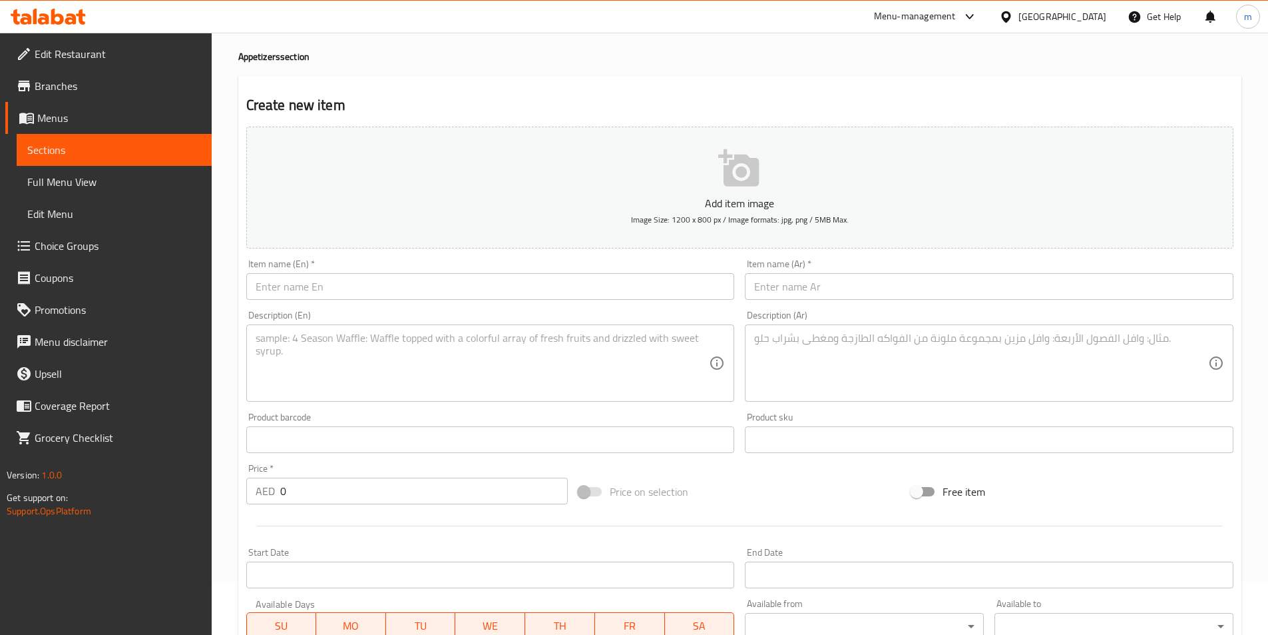
scroll to position [97, 0]
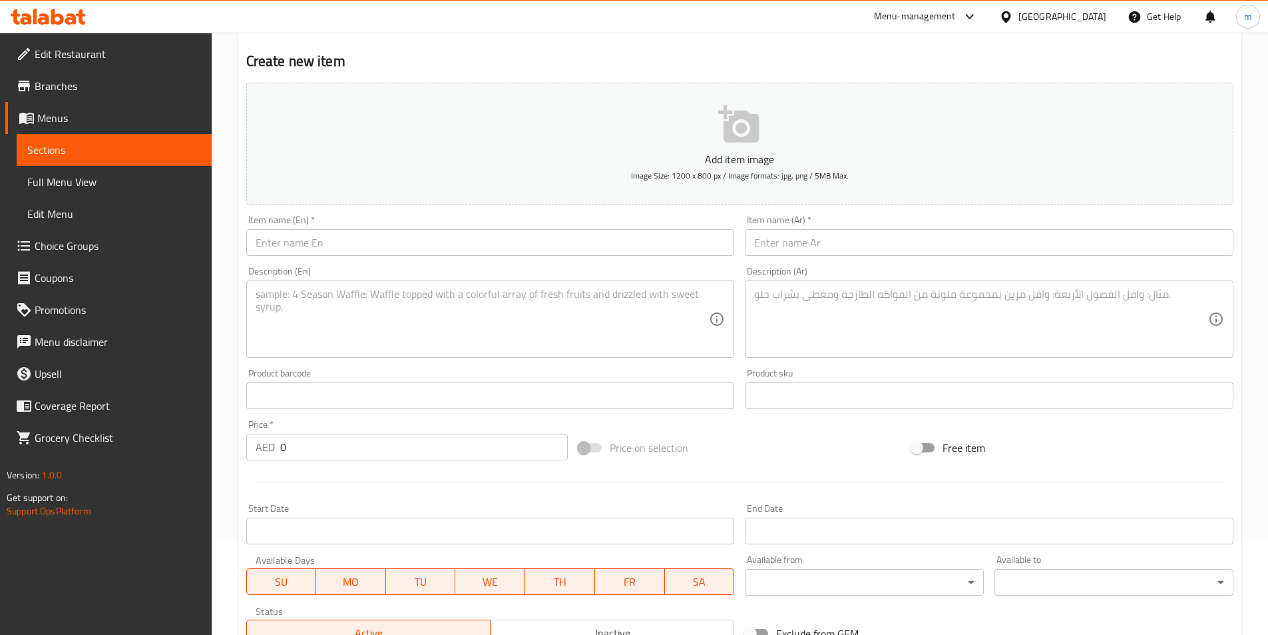
click at [392, 251] on input "text" at bounding box center [490, 242] width 489 height 27
click at [429, 314] on textarea at bounding box center [483, 319] width 454 height 63
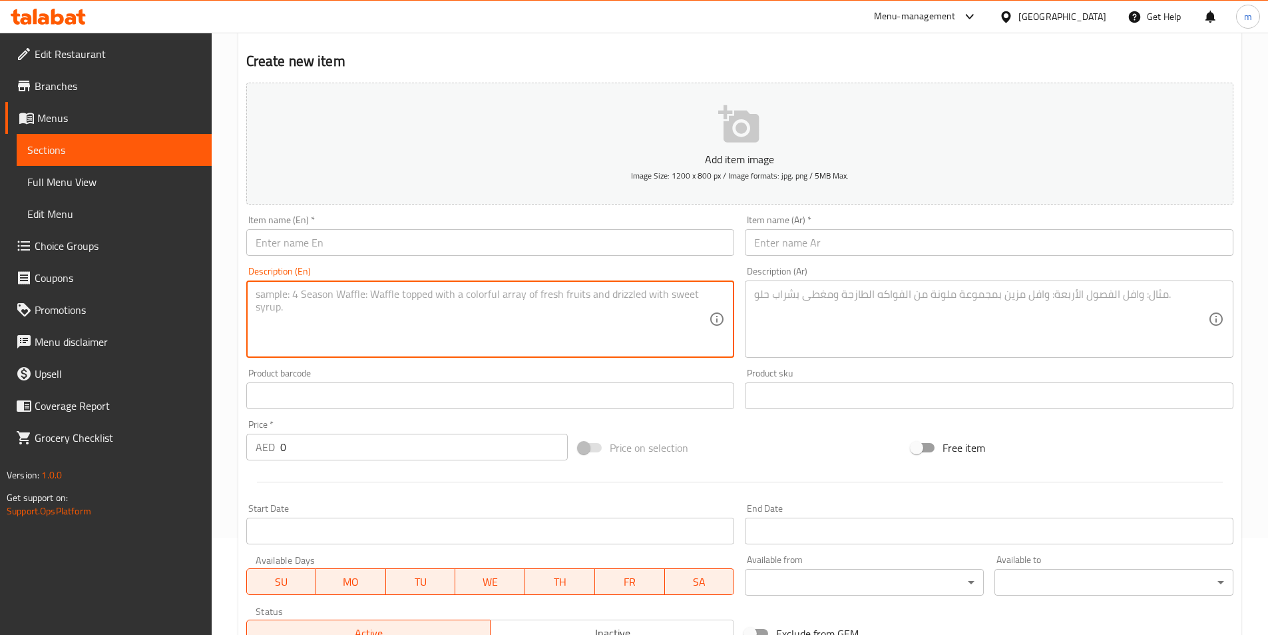
click at [404, 244] on input "text" at bounding box center [490, 242] width 489 height 27
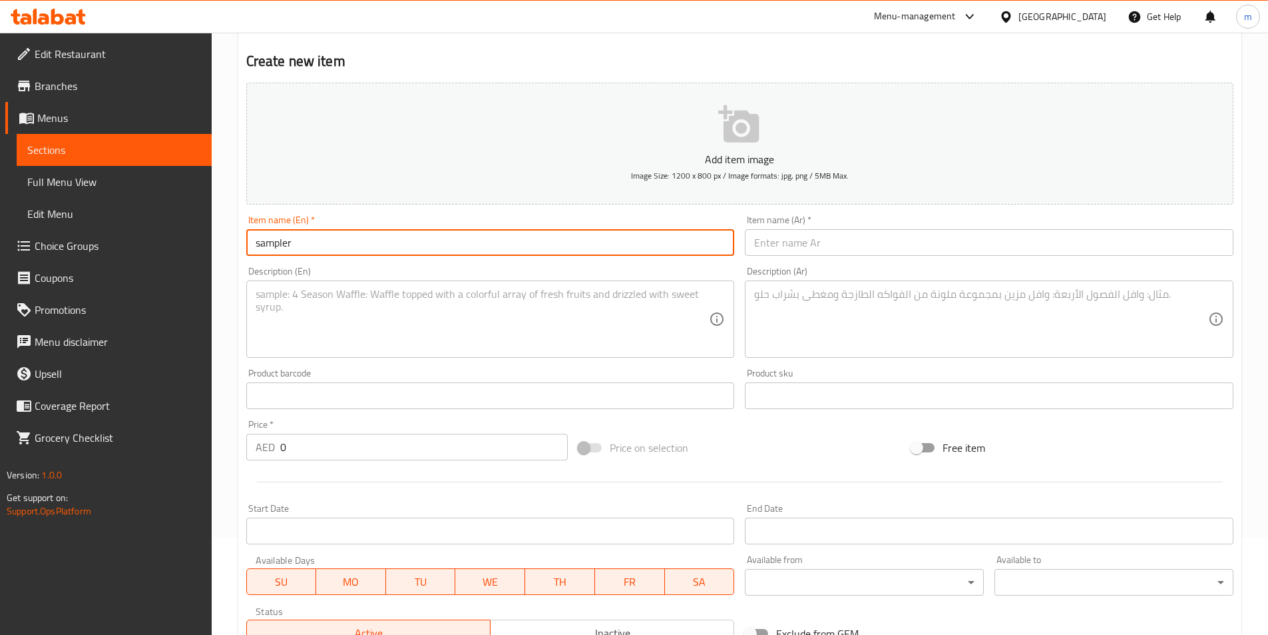
type input "sampler"
click at [986, 262] on div "Description (Ar) Description (Ar)" at bounding box center [989, 312] width 499 height 102
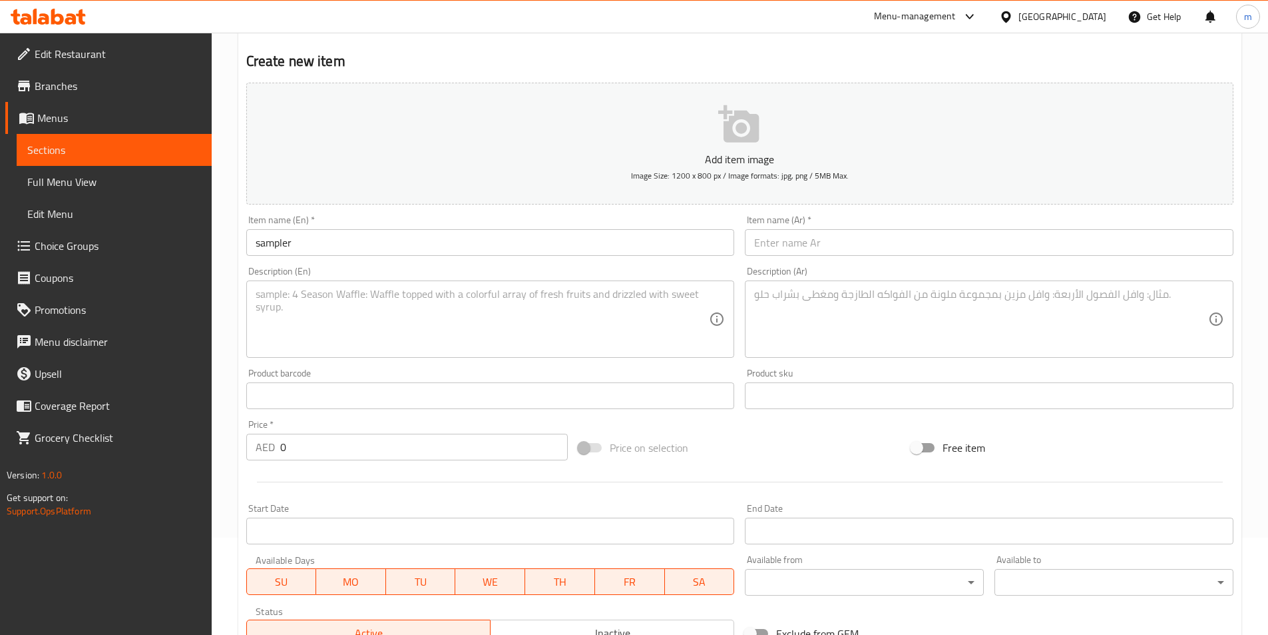
click at [975, 248] on input "text" at bounding box center [989, 242] width 489 height 27
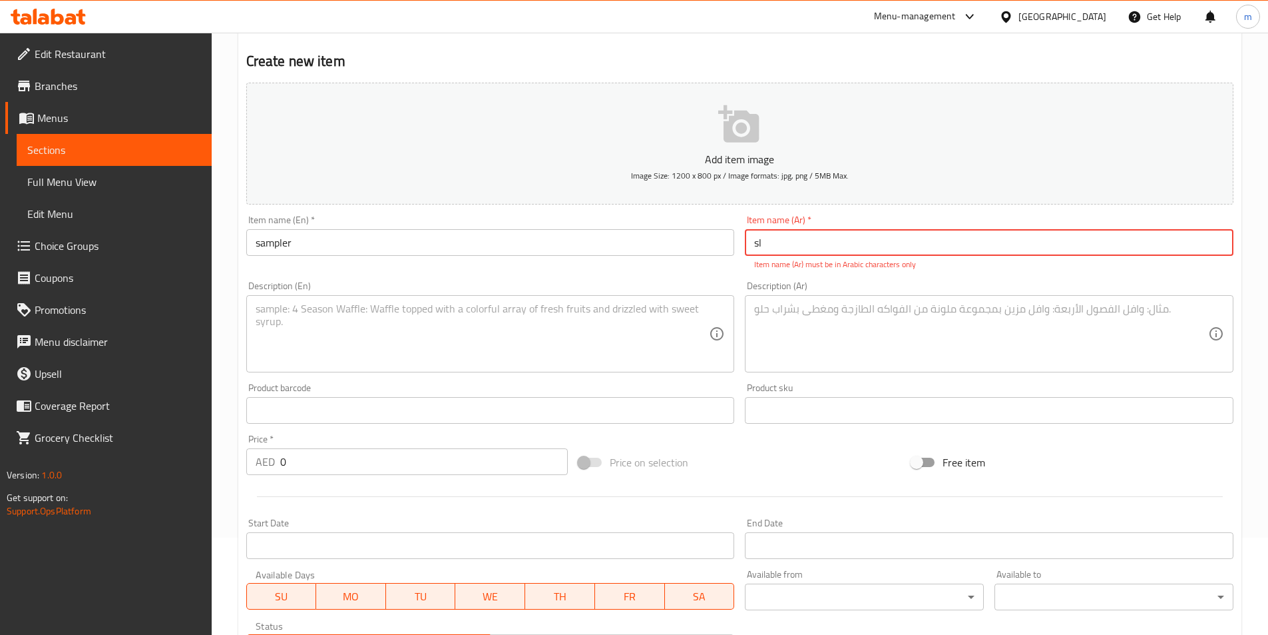
type input "s"
type input "ي"
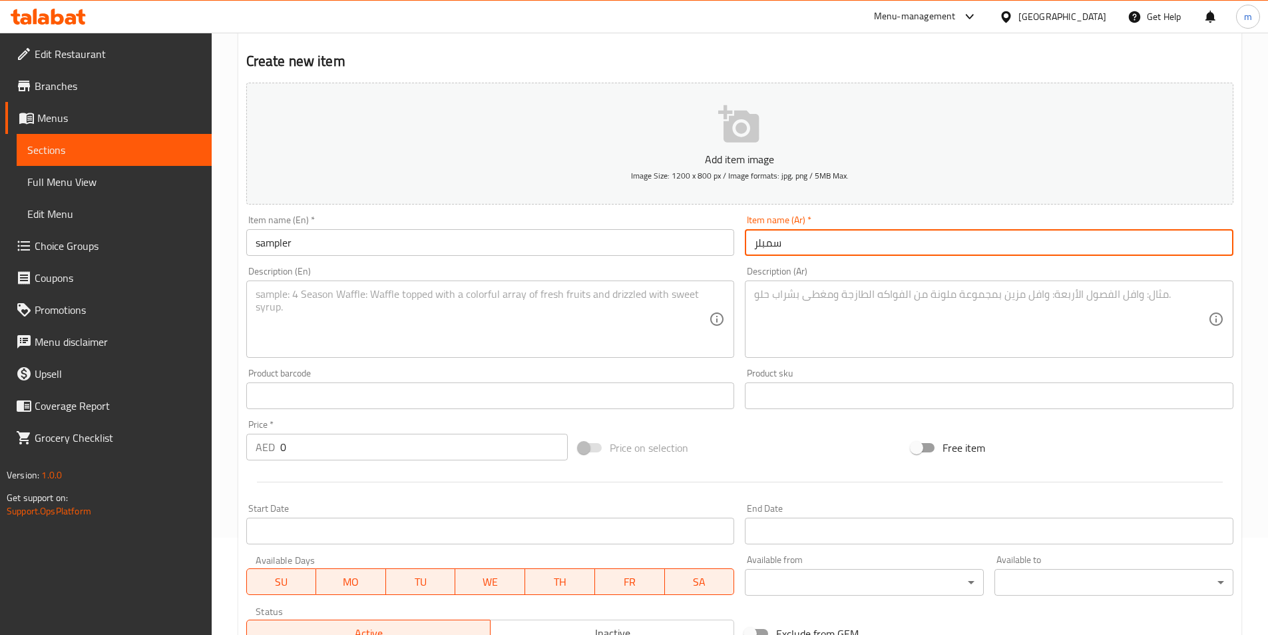
type input "سمبلر"
click at [475, 302] on textarea at bounding box center [483, 319] width 454 height 63
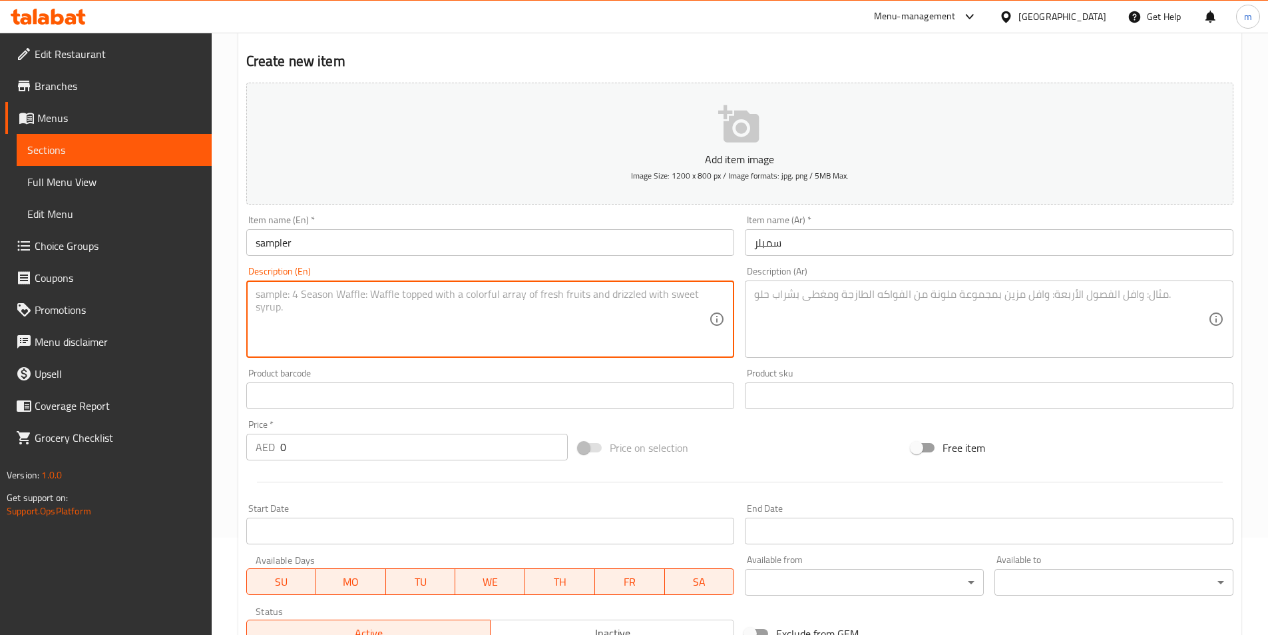
paste textarea "Mixed appetizers: [GEOGRAPHIC_DATA], Camaron, tofu, fishball, etc"
type textarea "Mixed appetizers: [GEOGRAPHIC_DATA], Camaron, tofu, fishball, etc"
click at [832, 304] on textarea at bounding box center [981, 319] width 454 height 63
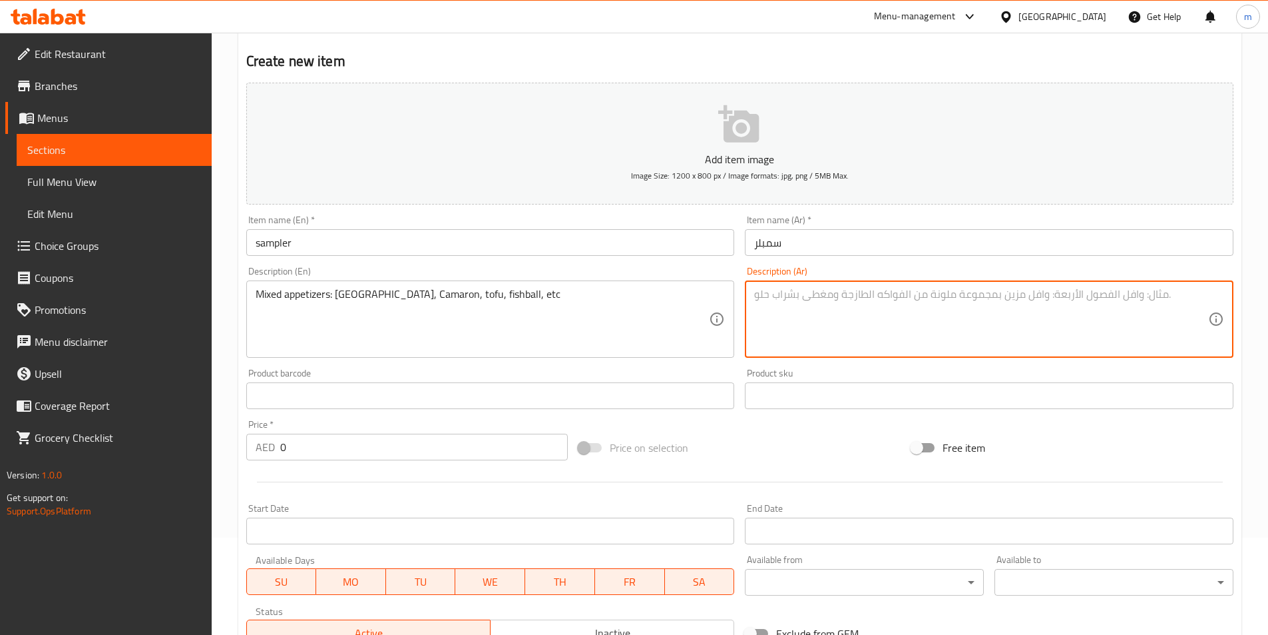
paste textarea "المقبلات المتنوعة: شنغهاي، كامارون، توفو، كرات السمك، إلخ"
type textarea "المقبلات المتنوعة: شنغهاي، كامارون، توفو، كرات السمك، إلخ"
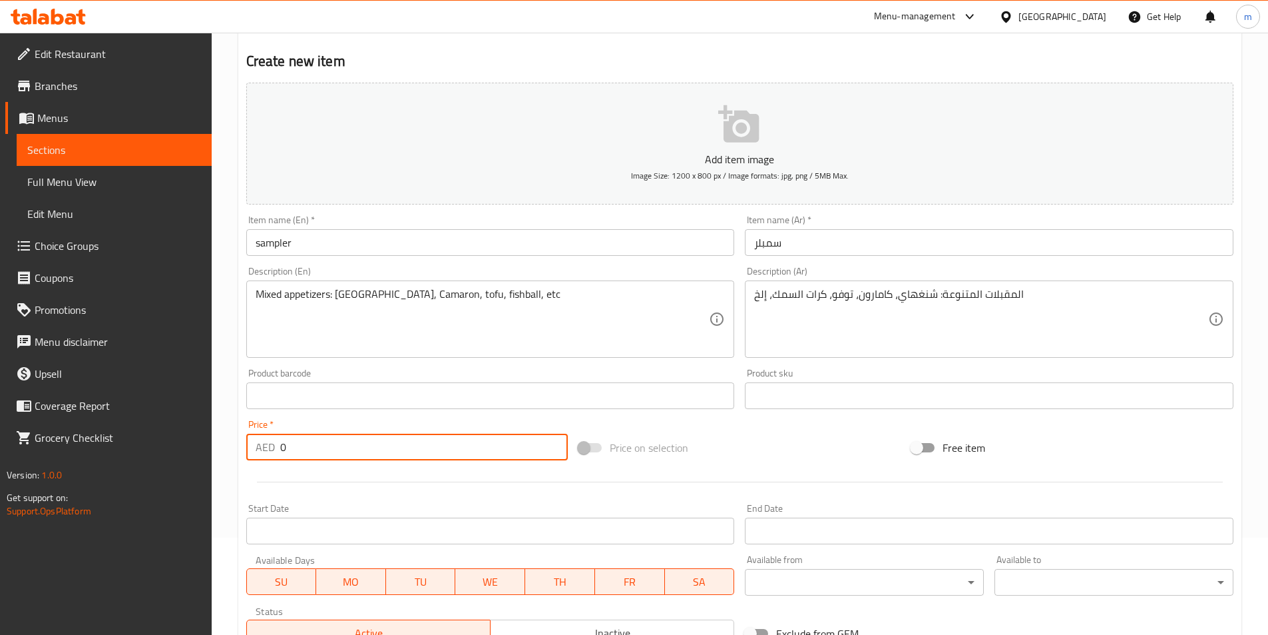
click at [306, 449] on input "0" at bounding box center [424, 446] width 288 height 27
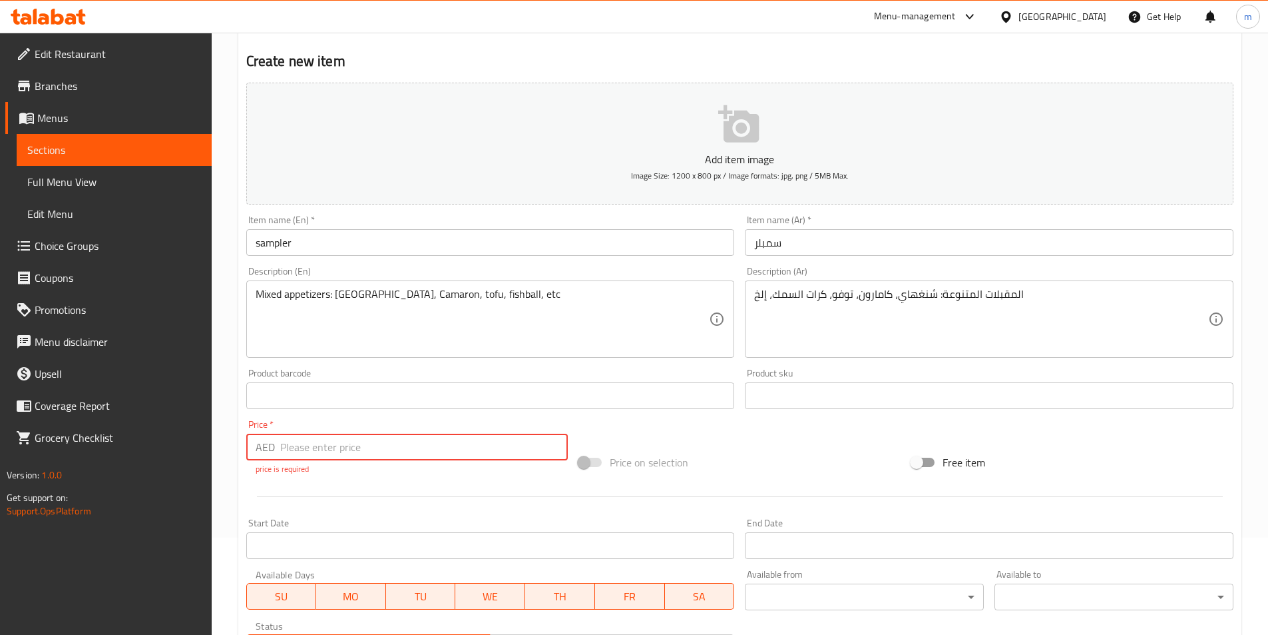
click at [323, 441] on input "number" at bounding box center [424, 446] width 288 height 27
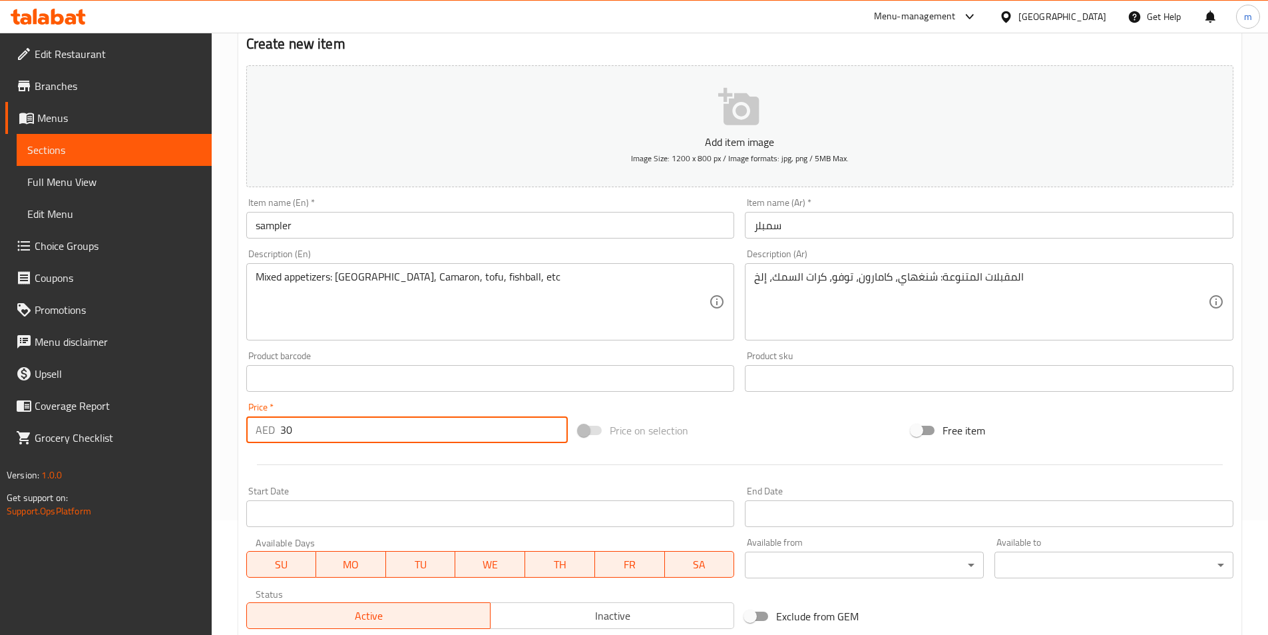
scroll to position [306, 0]
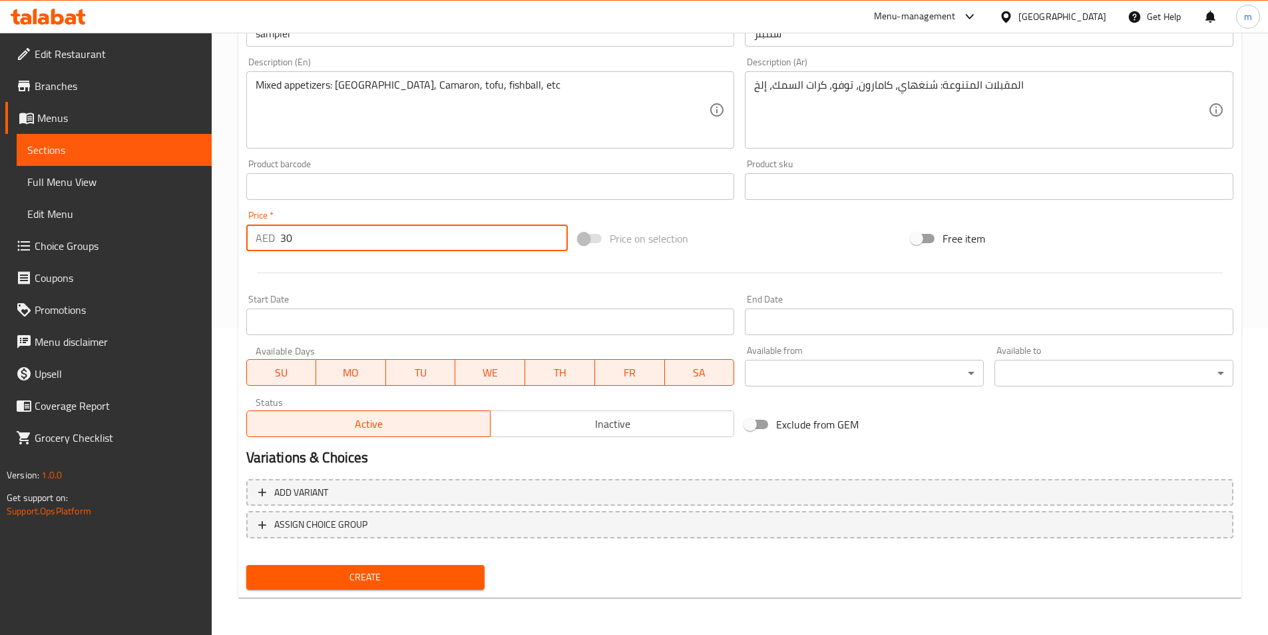
type input "30"
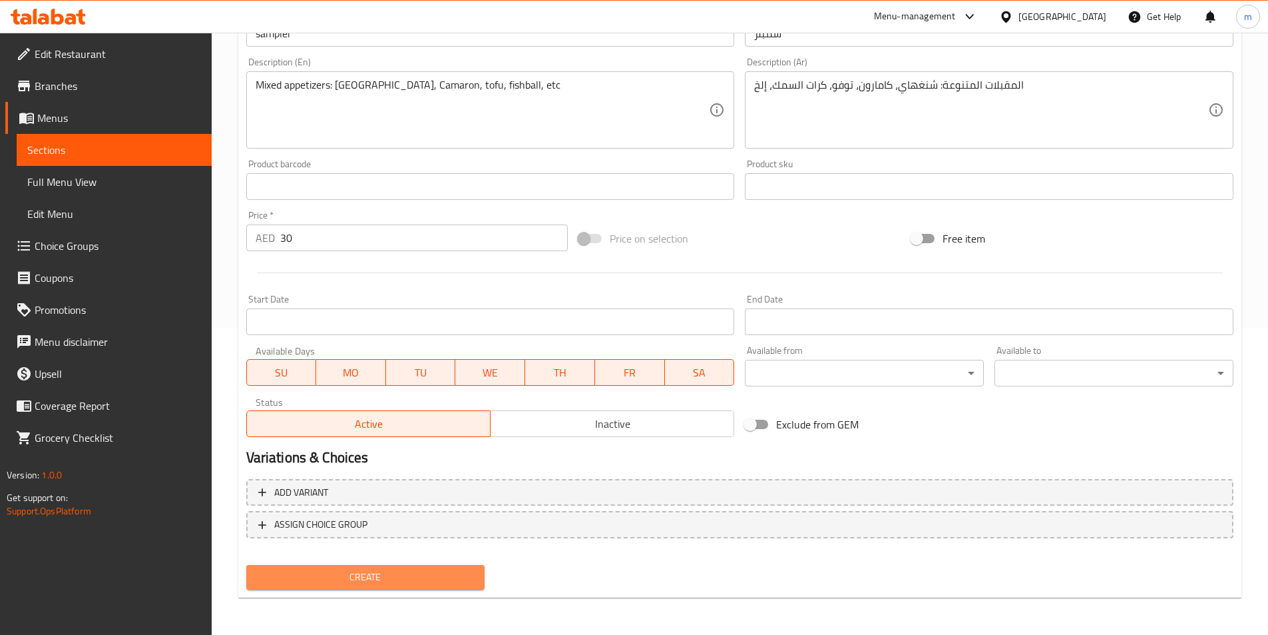
click at [359, 576] on span "Create" at bounding box center [366, 577] width 218 height 17
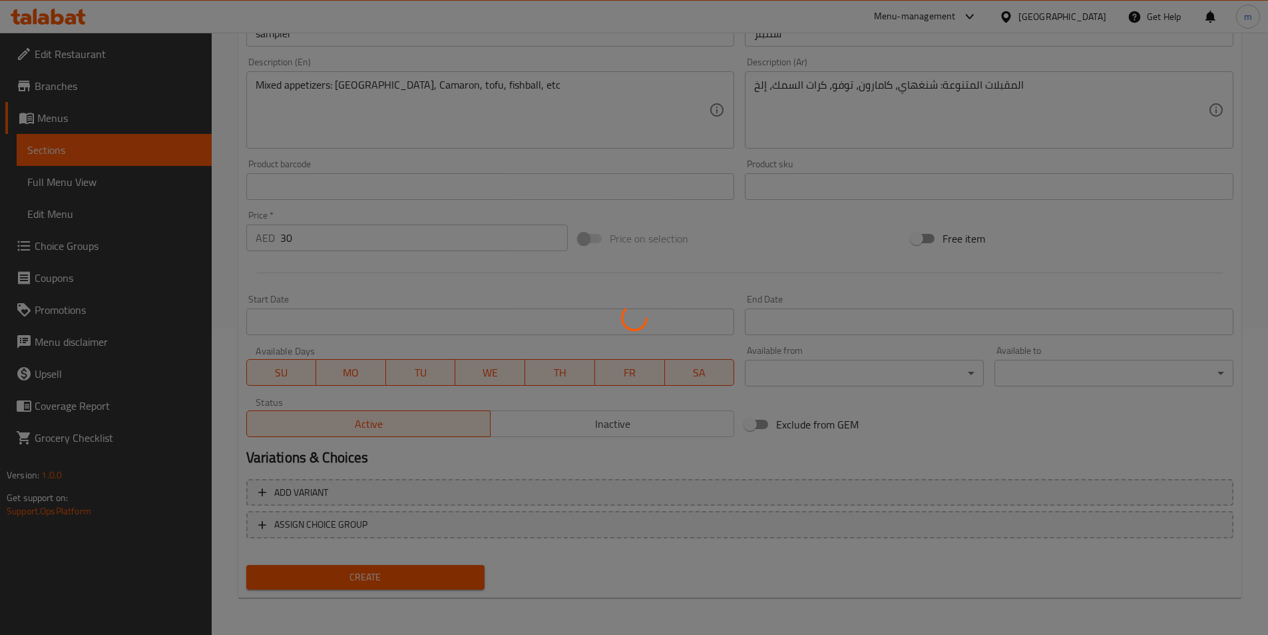
type input "0"
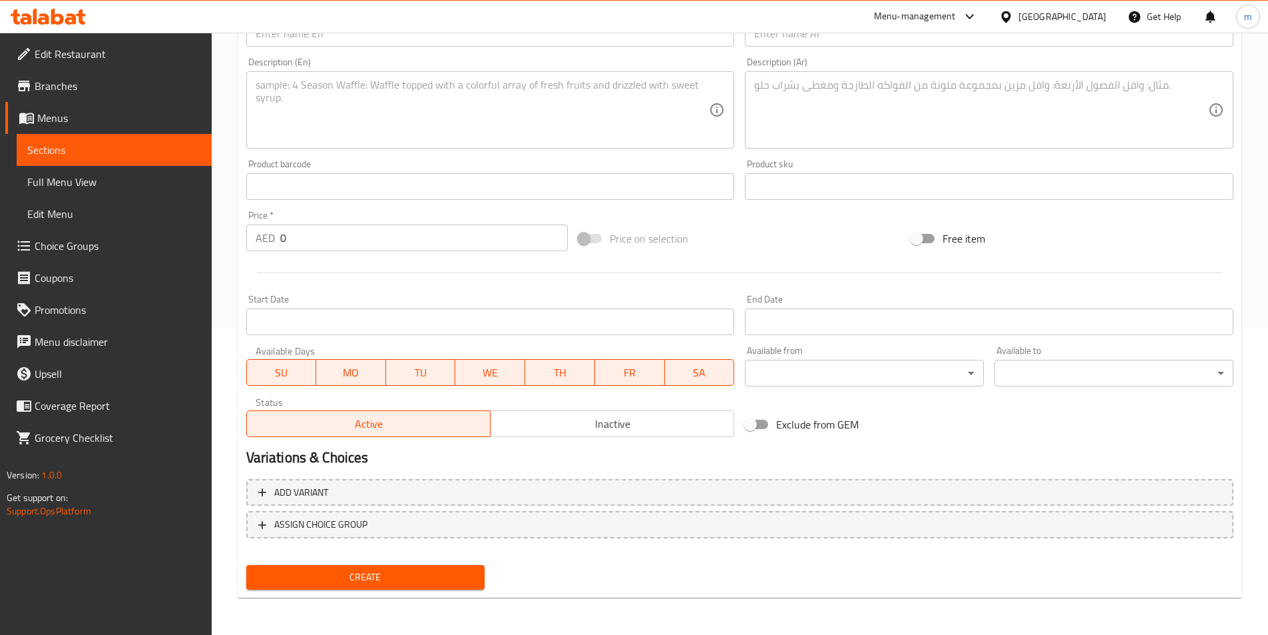
click at [66, 148] on span "Sections" at bounding box center [114, 150] width 174 height 16
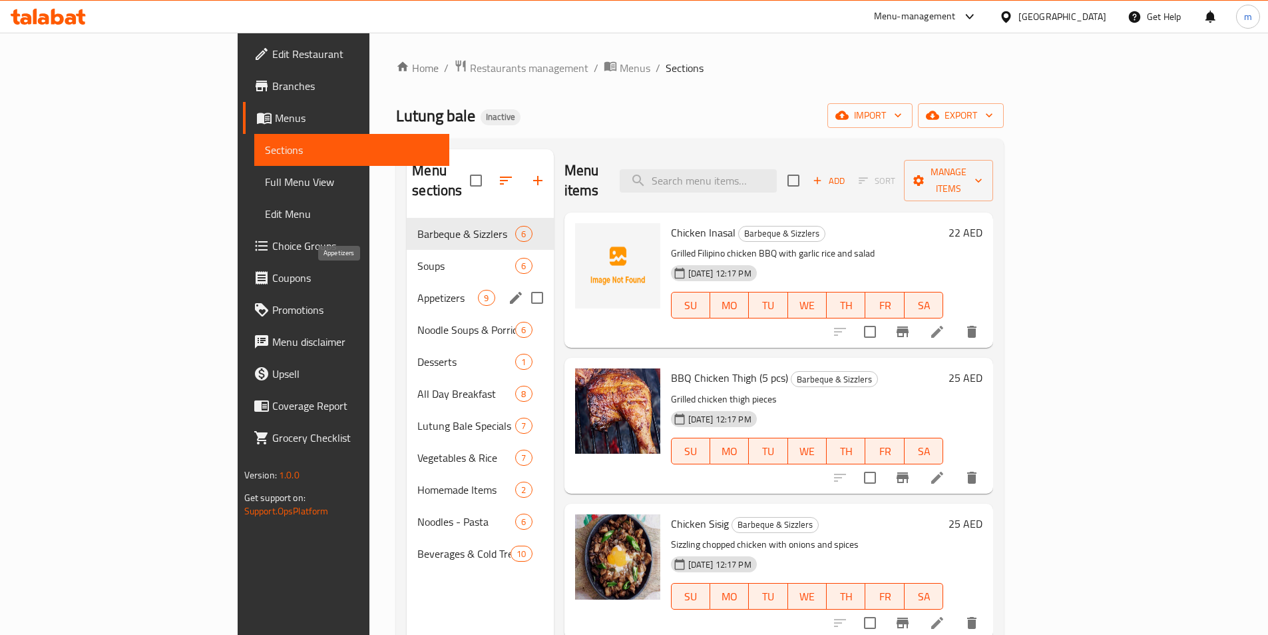
click at [417, 290] on span "Appetizers" at bounding box center [447, 298] width 61 height 16
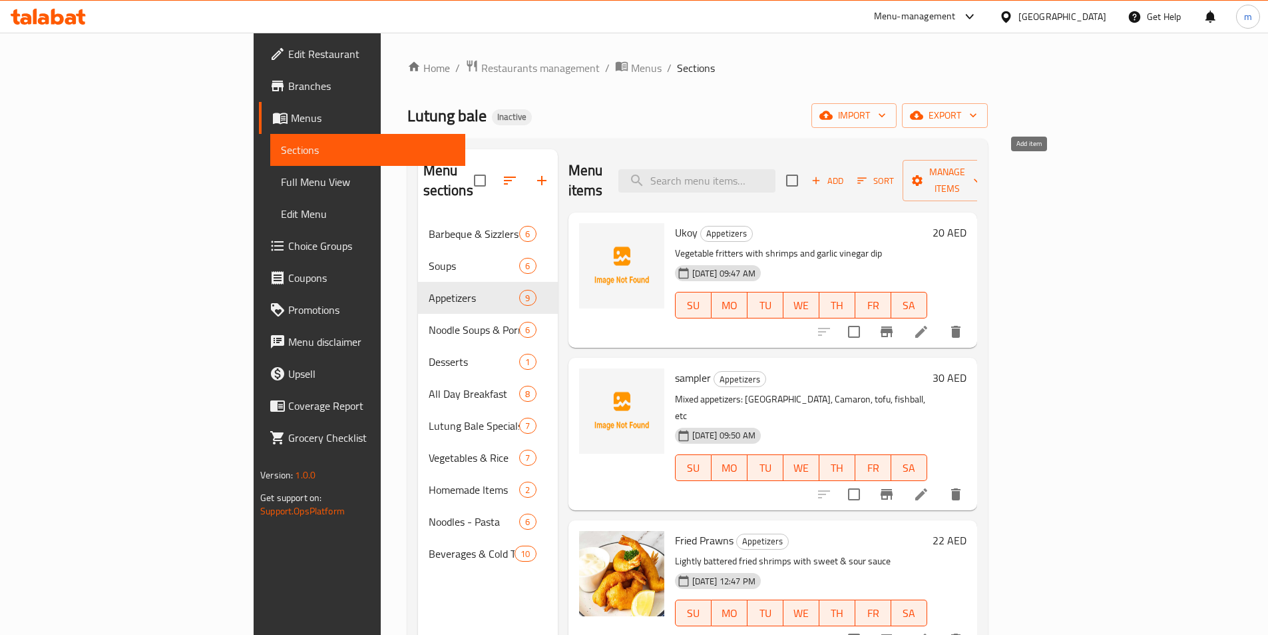
click at [846, 174] on span "Add" at bounding box center [828, 180] width 36 height 15
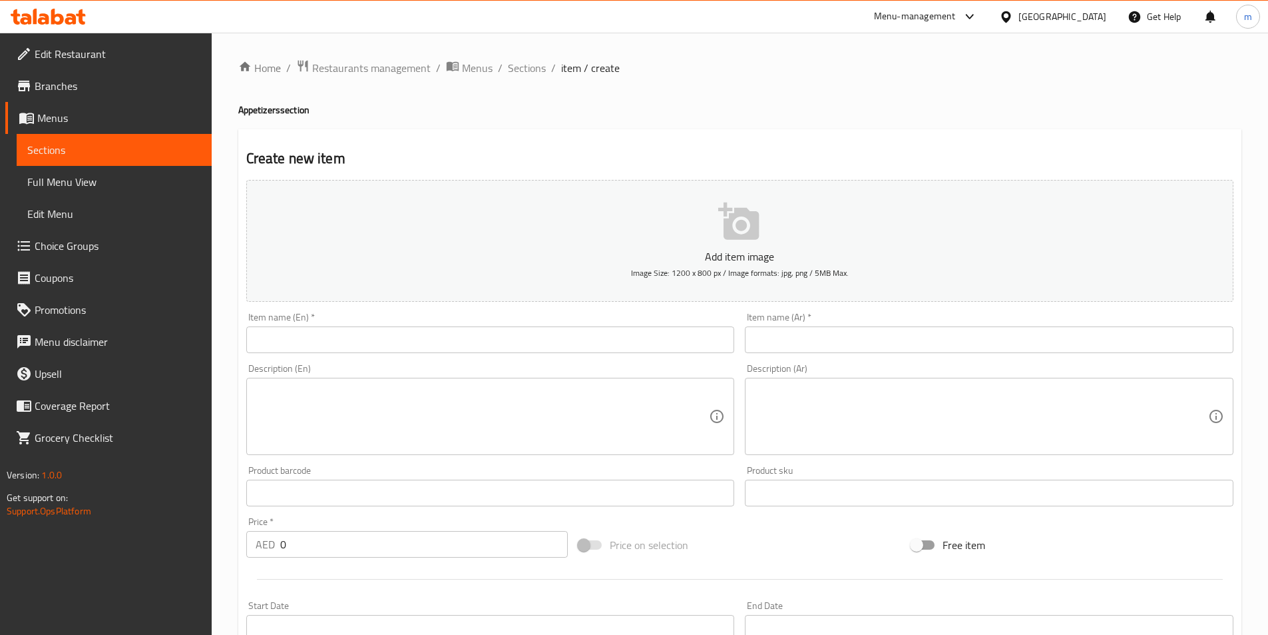
click at [373, 348] on input "text" at bounding box center [490, 339] width 489 height 27
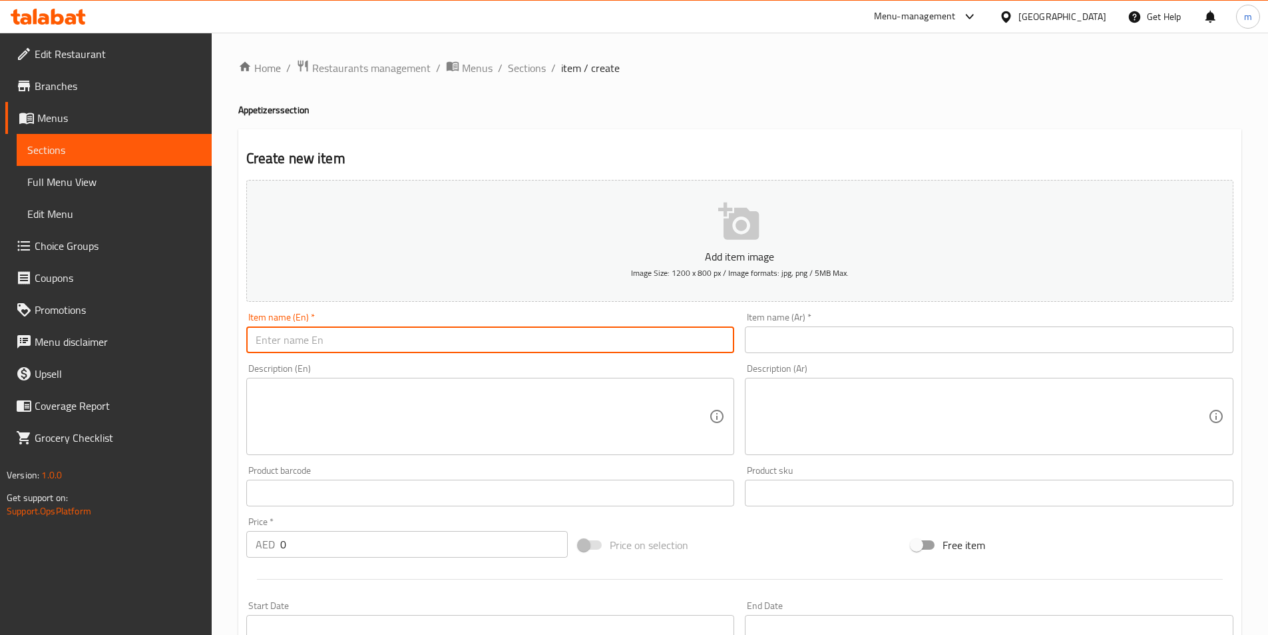
paste input "Tokneneng (5 pcs)"
type input "Tokneneng (5 pcs)"
click at [764, 342] on input "text" at bounding box center [989, 339] width 489 height 27
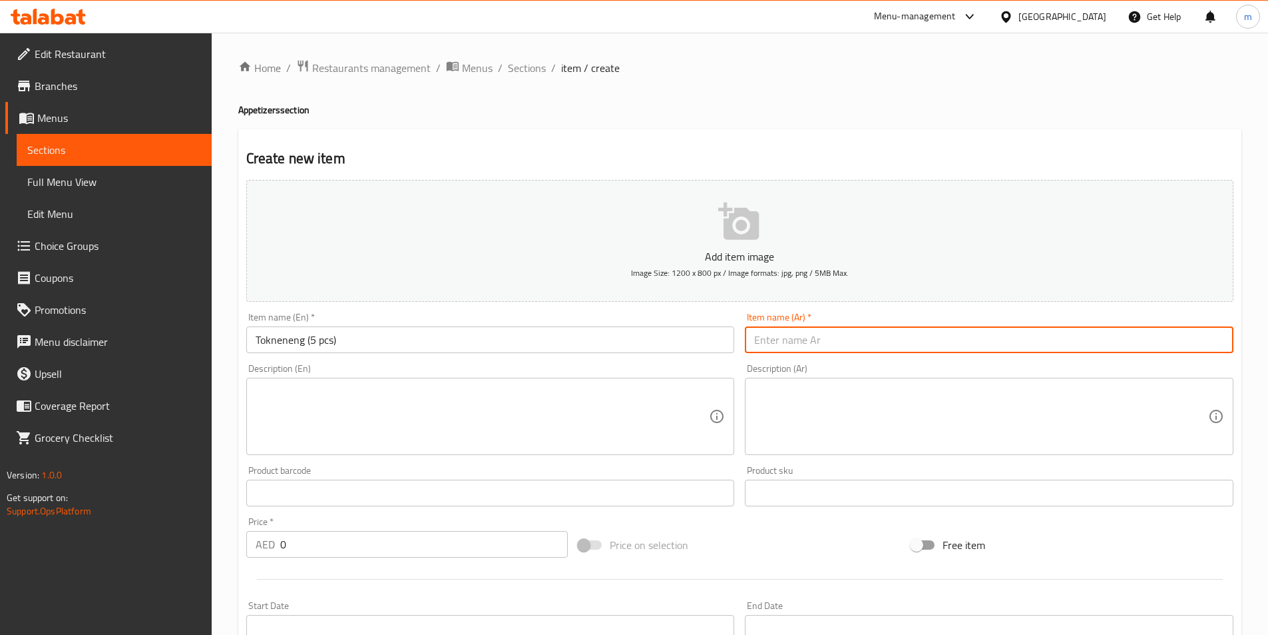
click at [368, 345] on input "Tokneneng (5 pcs)" at bounding box center [490, 339] width 489 height 27
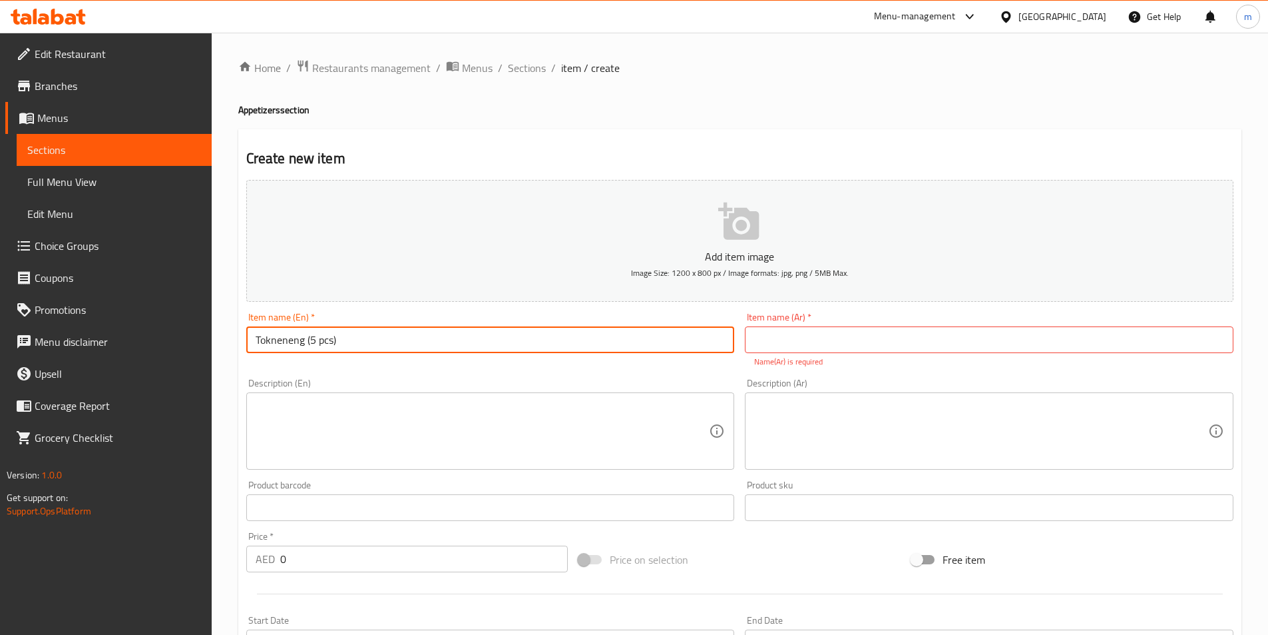
click at [368, 345] on input "Tokneneng (5 pcs)" at bounding box center [490, 339] width 489 height 27
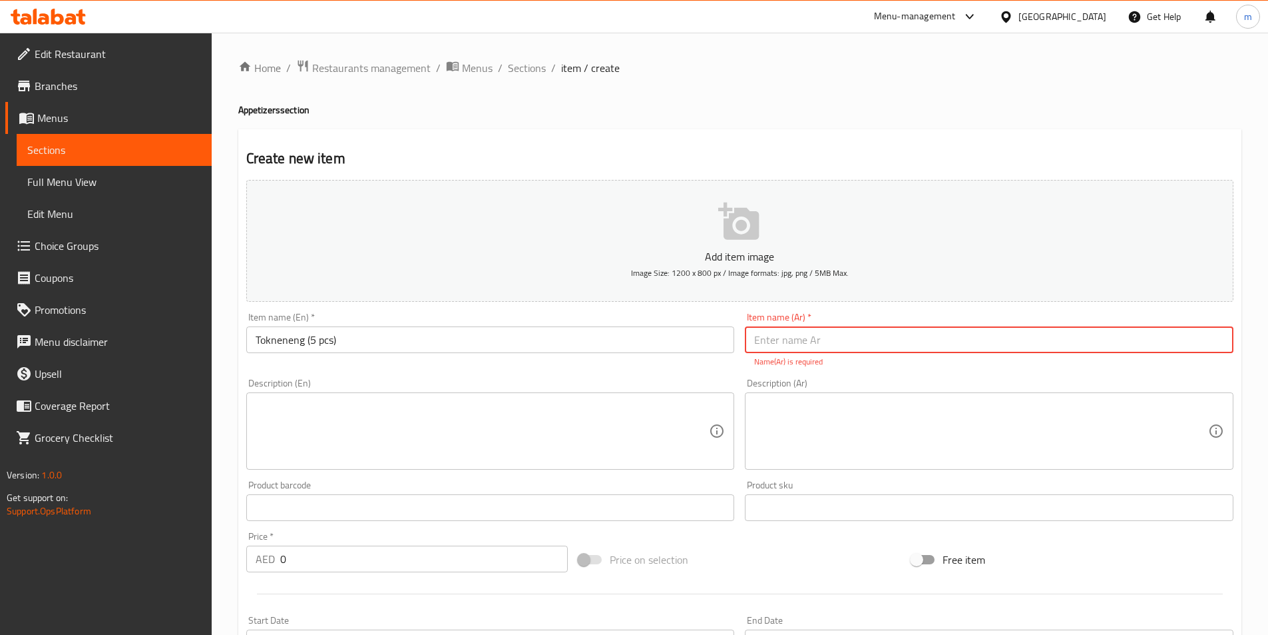
paste input "توكنينج (5 قطع)"
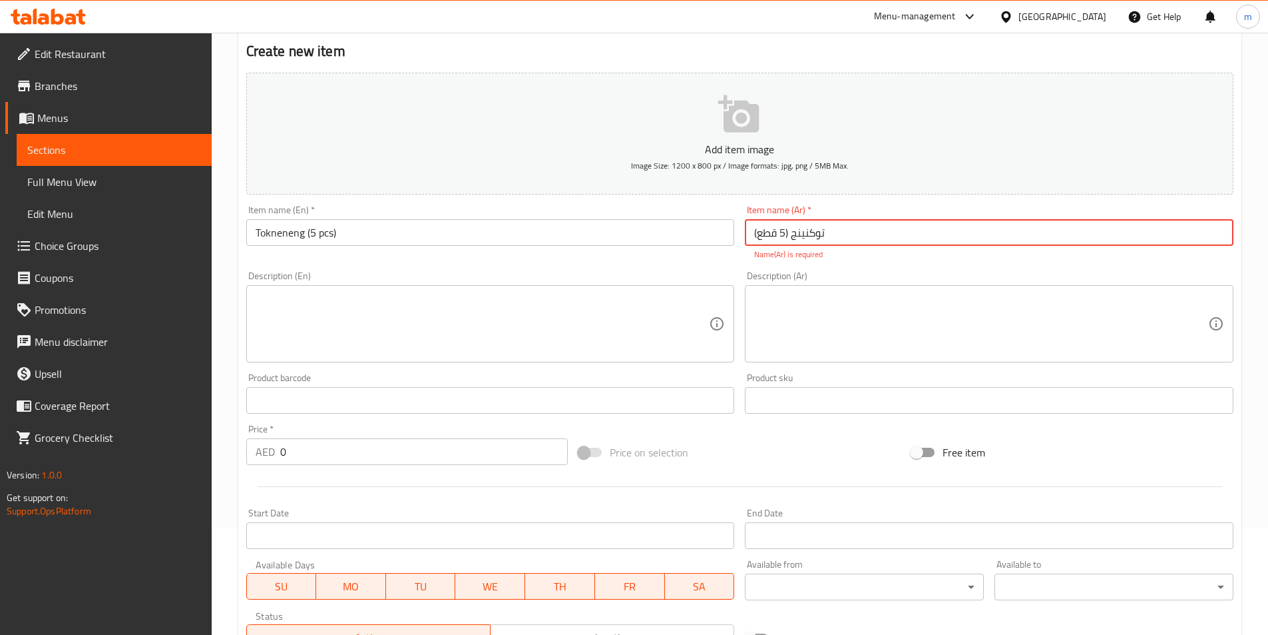
scroll to position [133, 0]
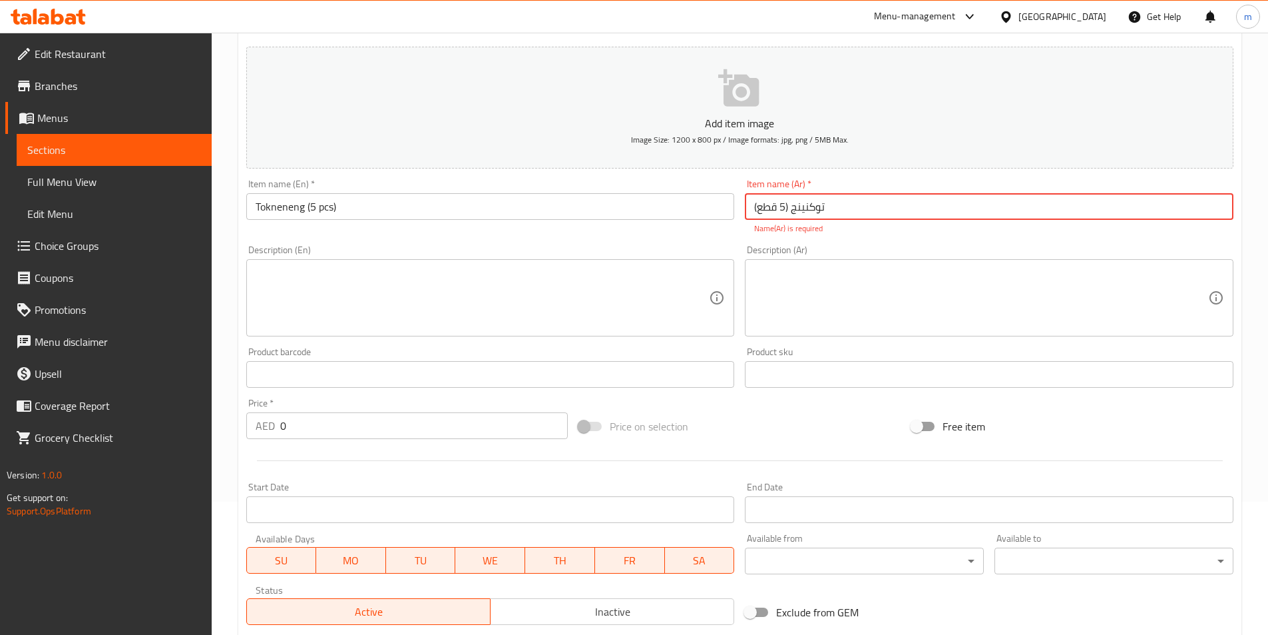
type input "توكنينج (5 قطع)"
click at [336, 313] on textarea at bounding box center [483, 297] width 454 height 63
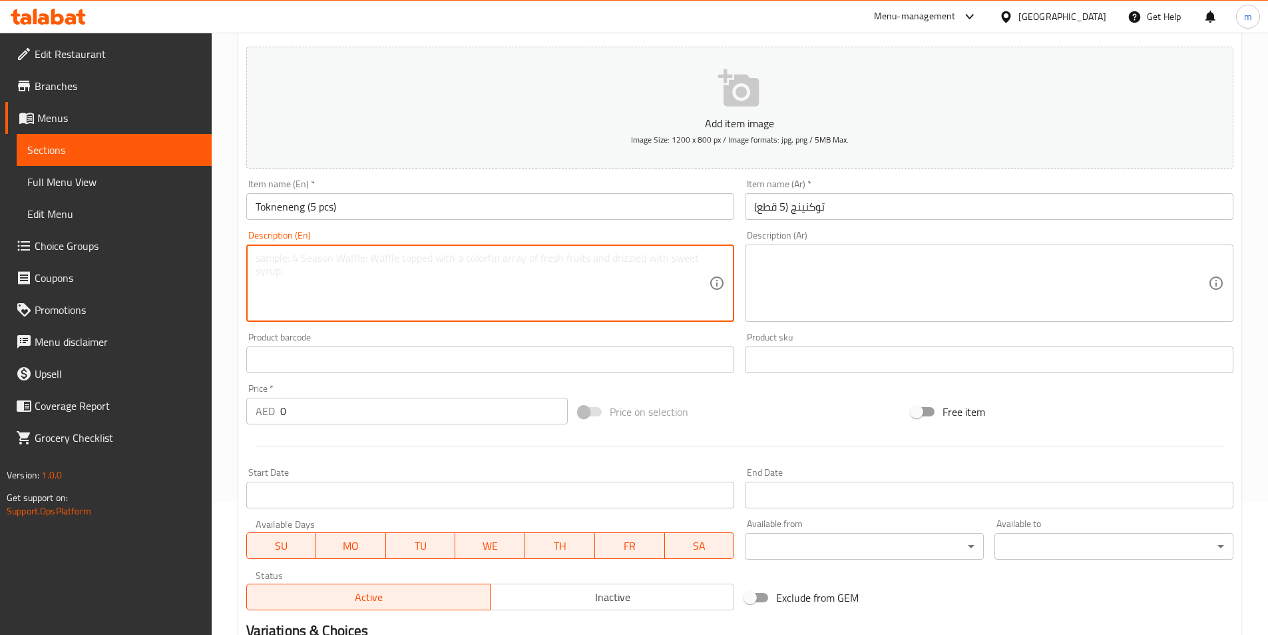
paste textarea "Deep fried battered quail eggs"
type textarea "Deep fried battered quail eggs"
click at [861, 272] on textarea at bounding box center [981, 283] width 454 height 63
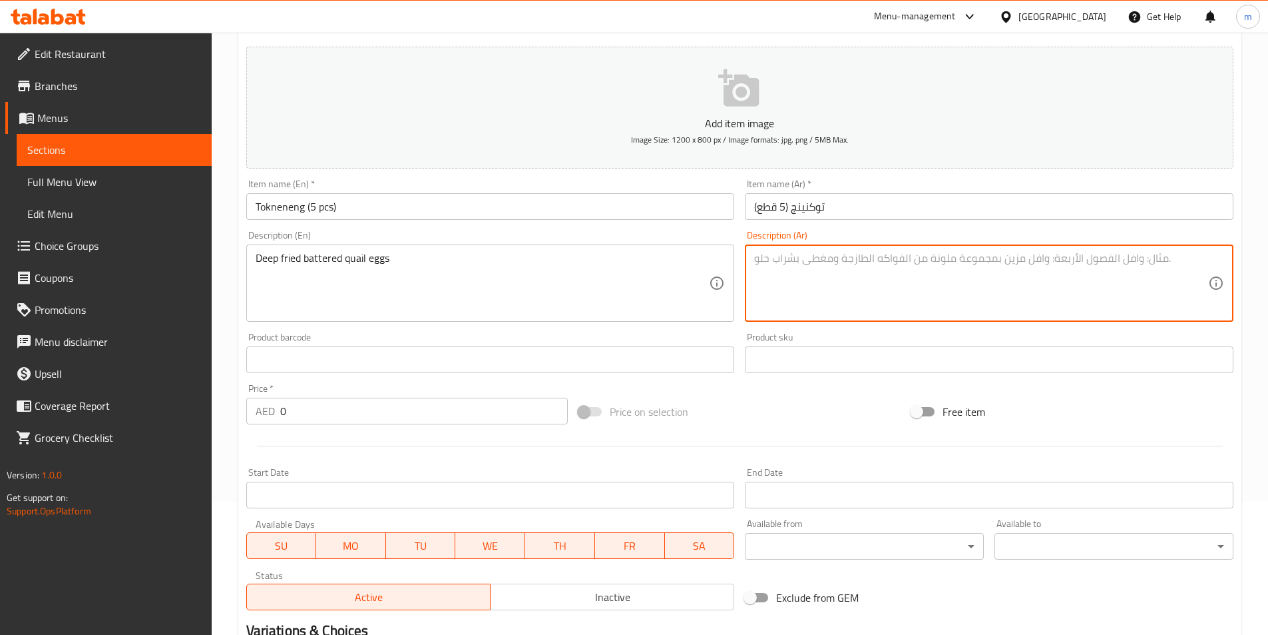
paste textarea "بيض [PERSON_NAME] والمغطى بالبقسماط"
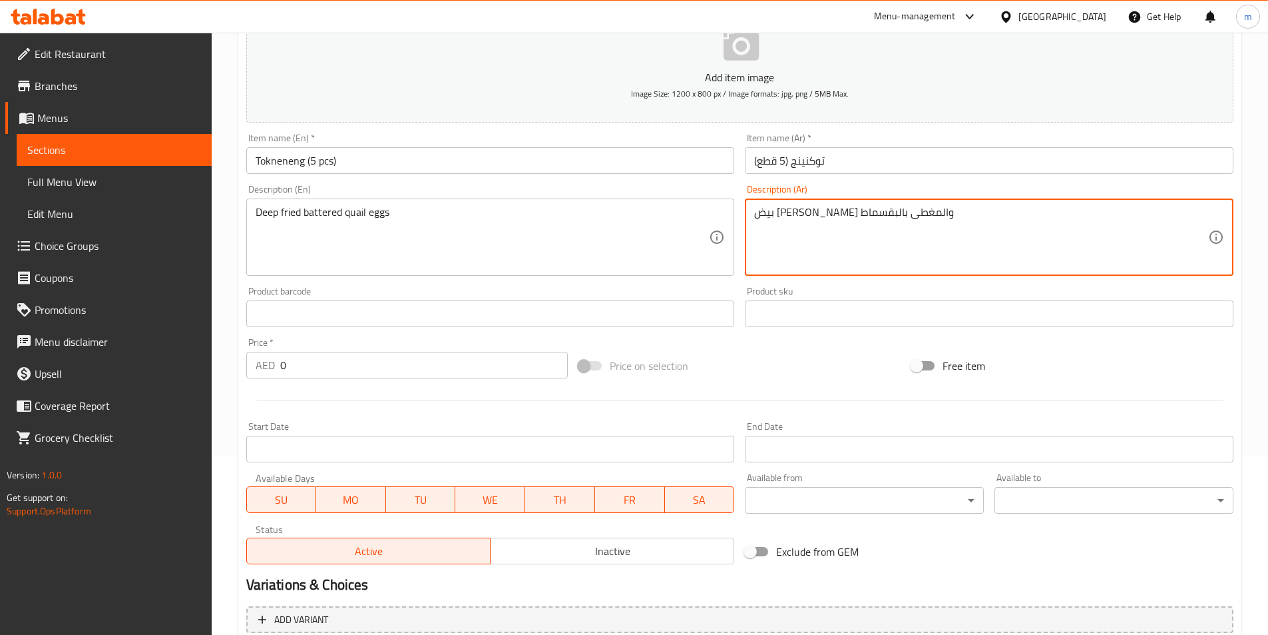
scroll to position [200, 0]
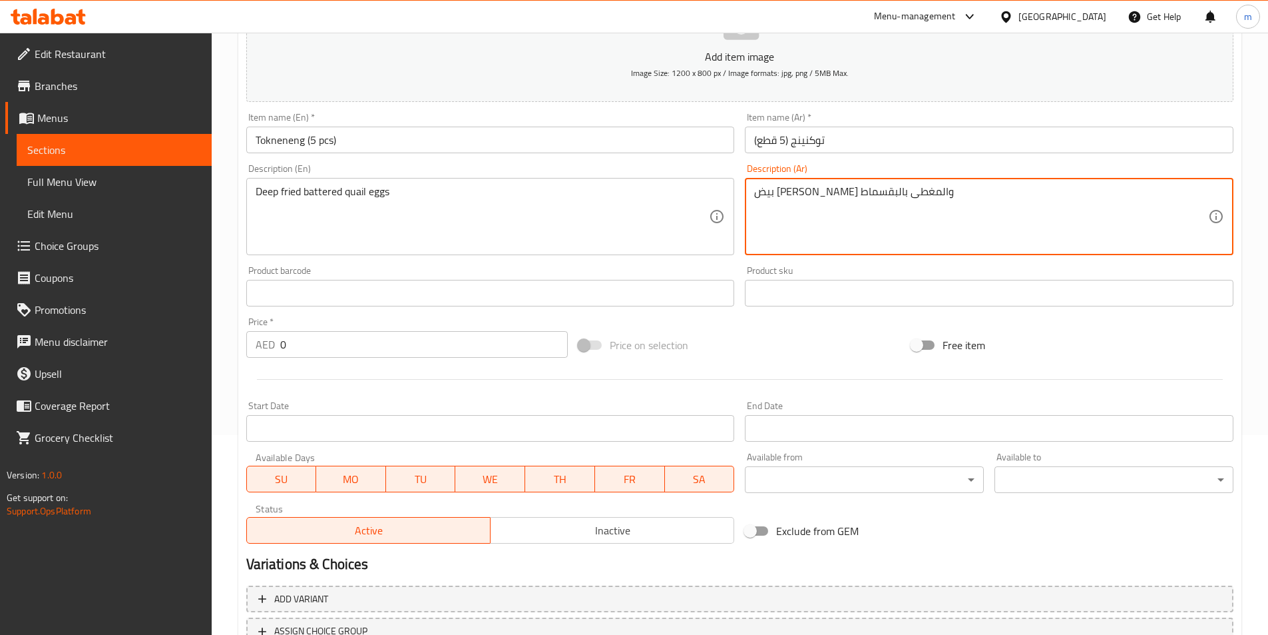
type textarea "بيض [PERSON_NAME] والمغطى بالبقسماط"
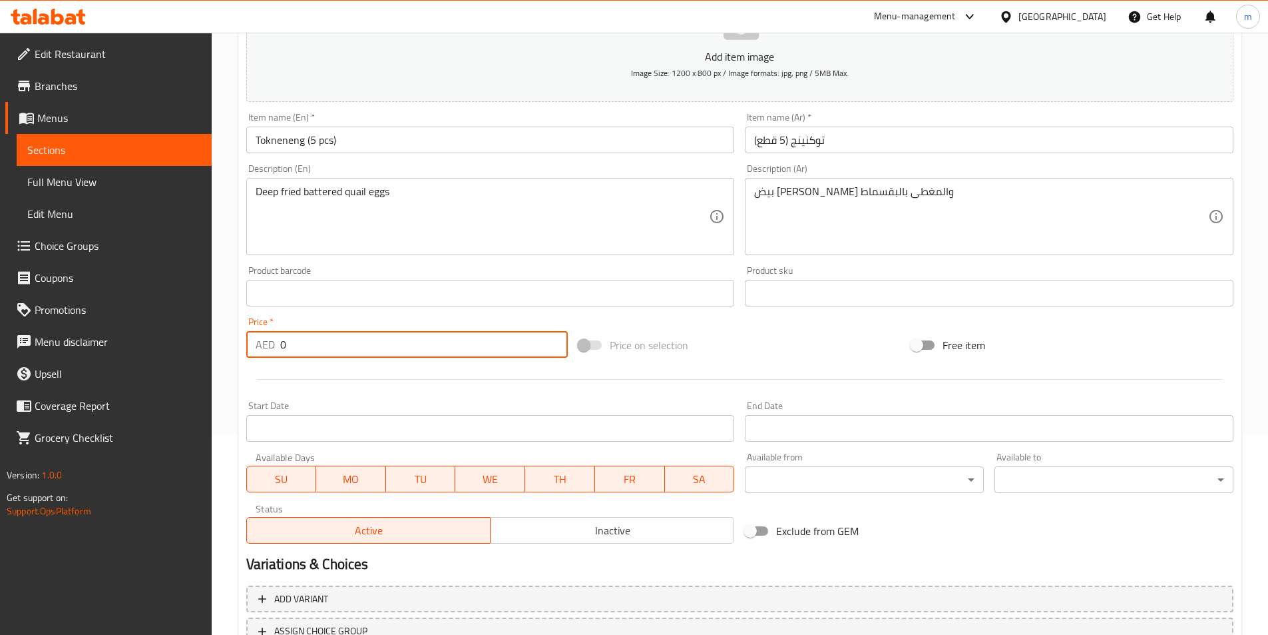
click at [320, 356] on input "0" at bounding box center [424, 344] width 288 height 27
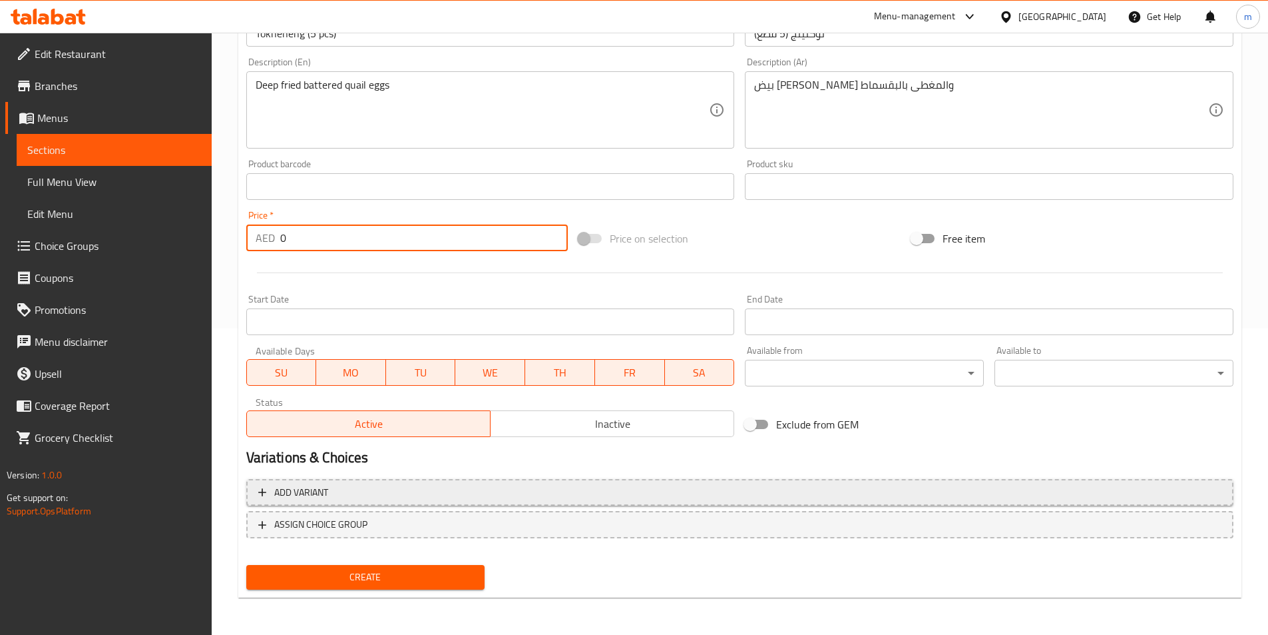
scroll to position [240, 0]
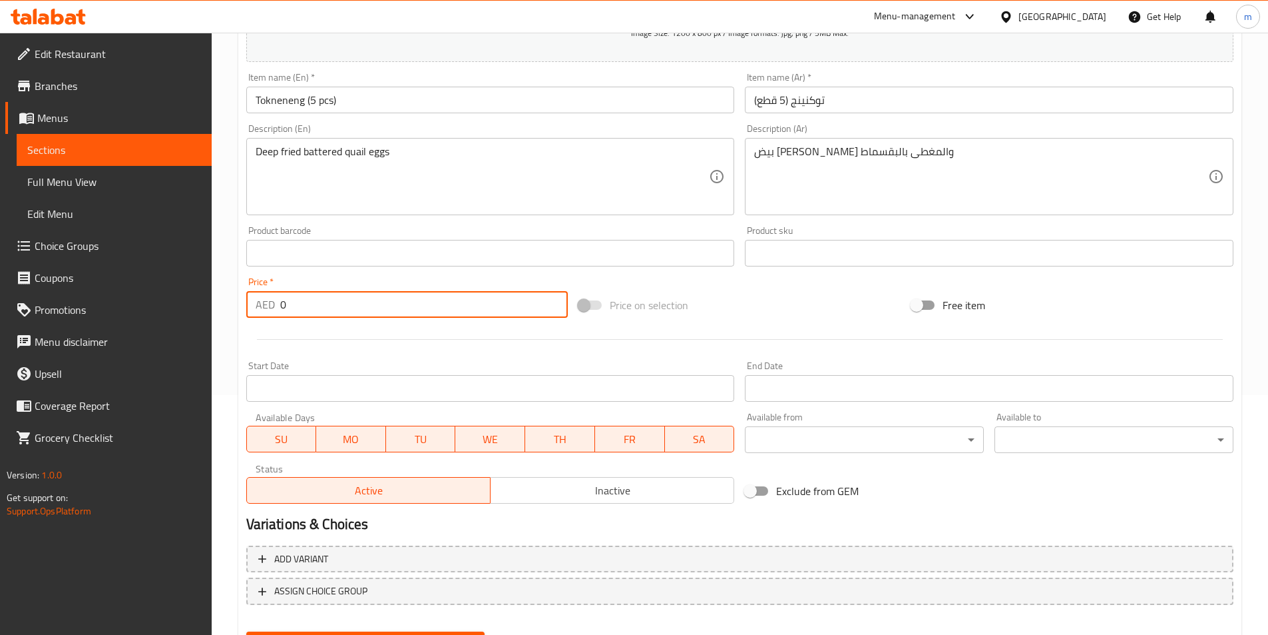
click at [296, 312] on input "0" at bounding box center [424, 304] width 288 height 27
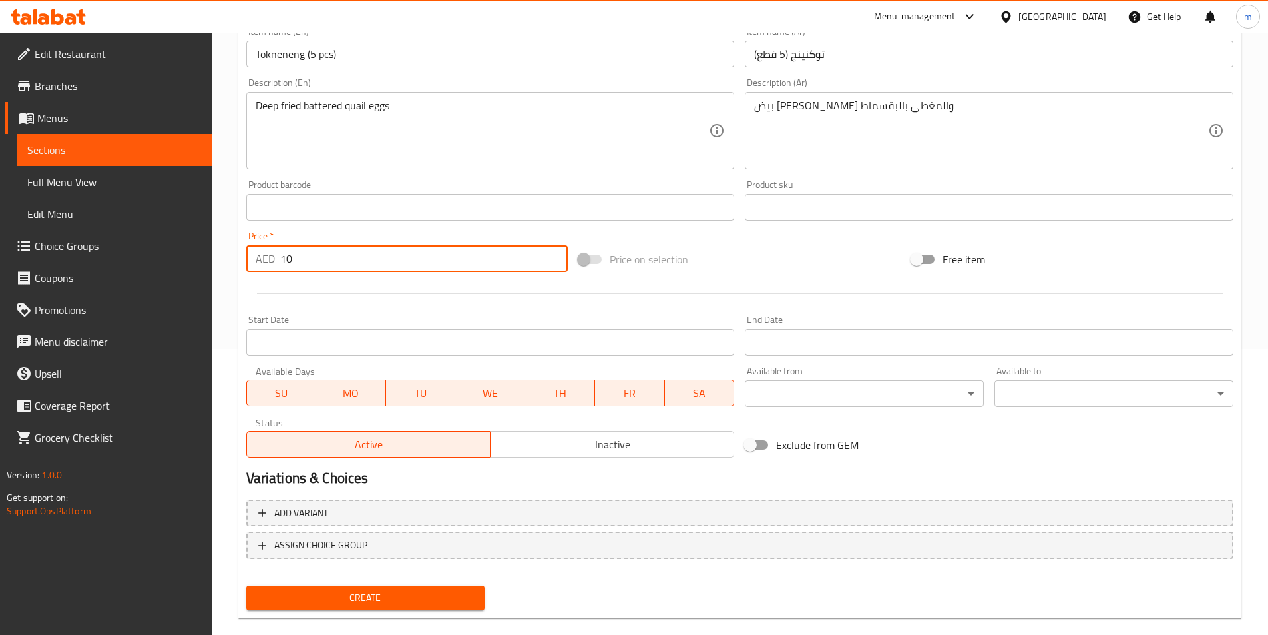
scroll to position [306, 0]
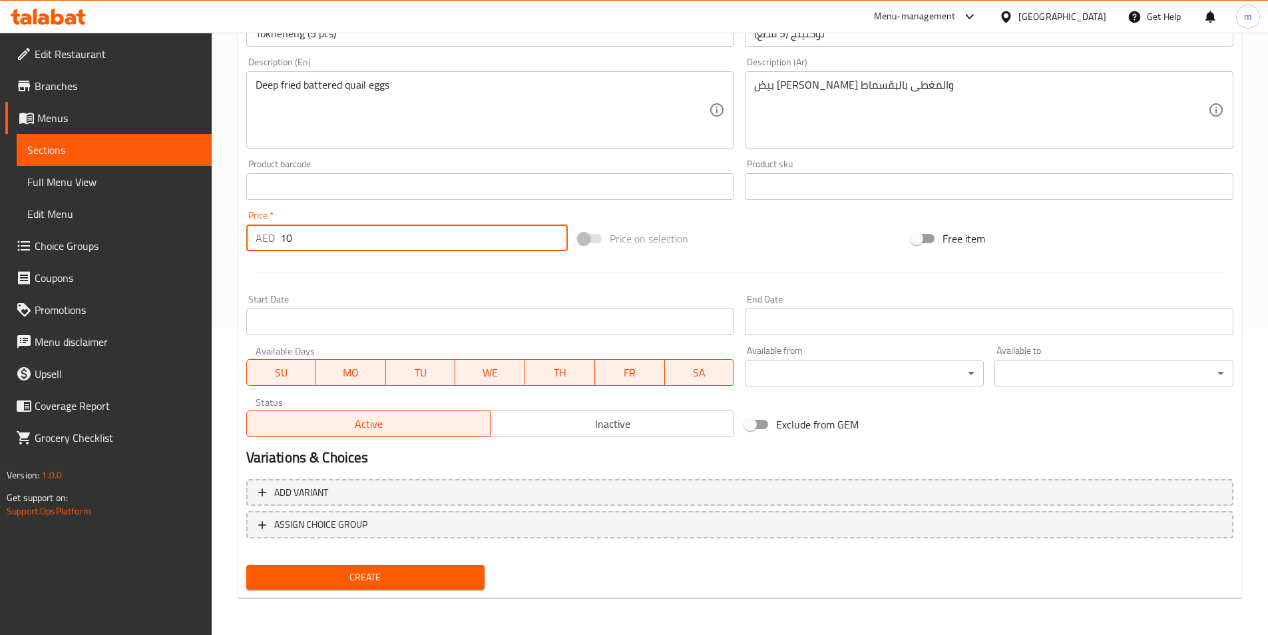
type input "10"
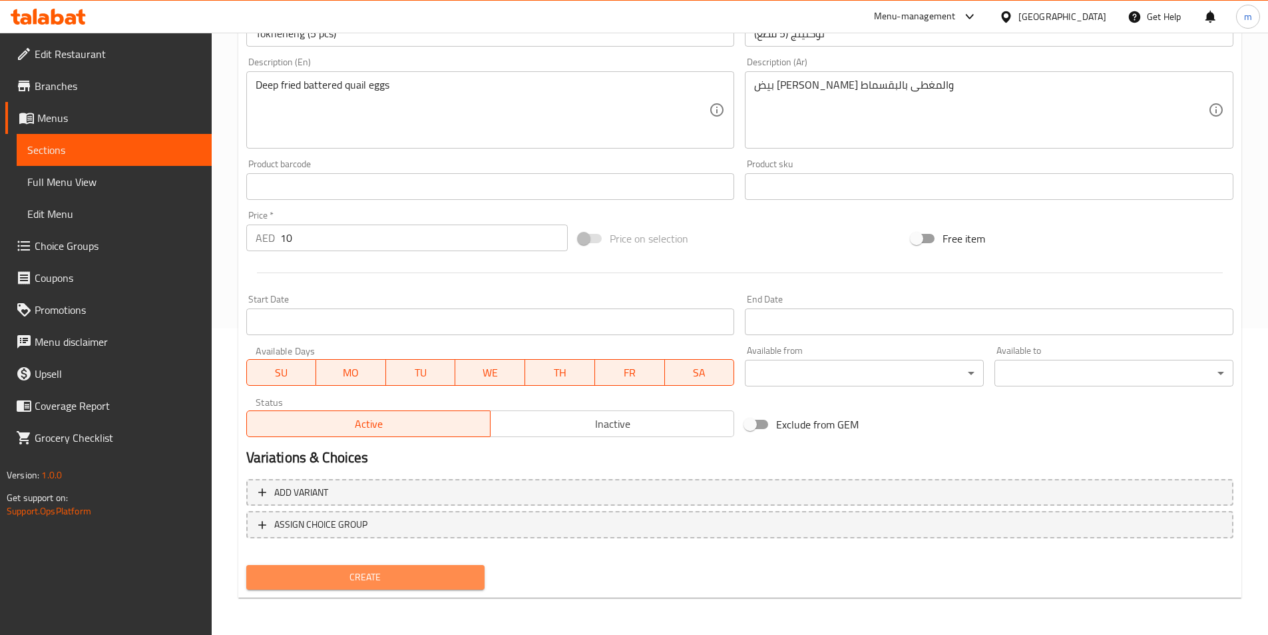
click at [366, 580] on span "Create" at bounding box center [366, 577] width 218 height 17
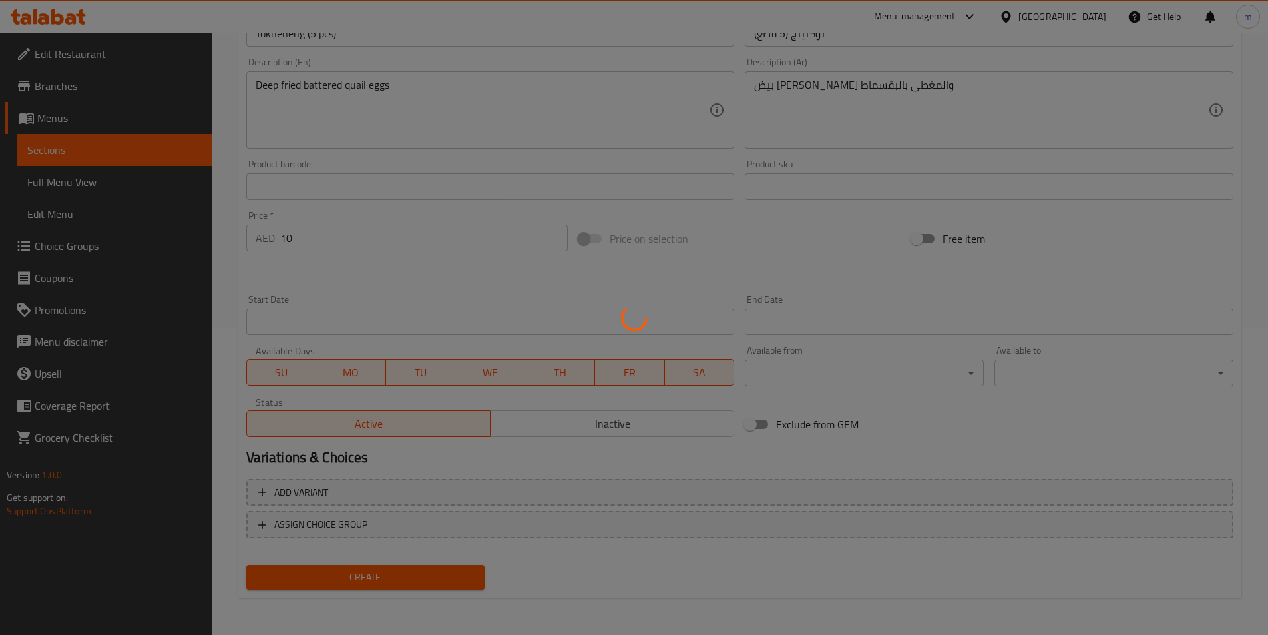
type input "0"
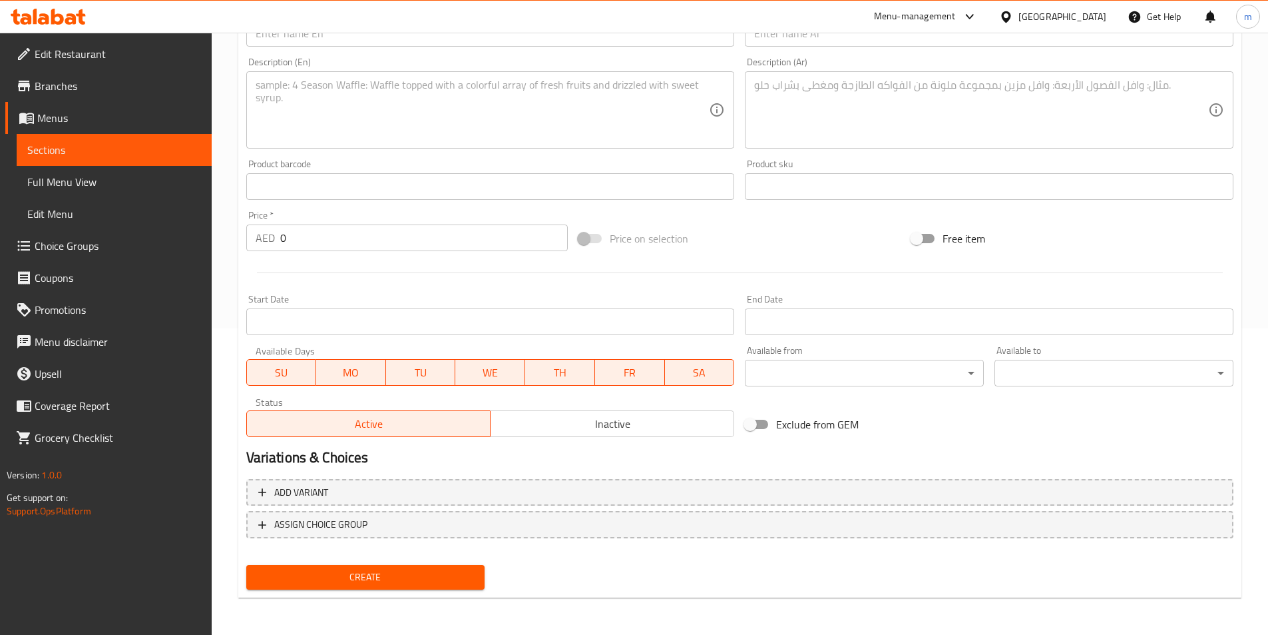
click at [104, 158] on link "Sections" at bounding box center [114, 150] width 195 height 32
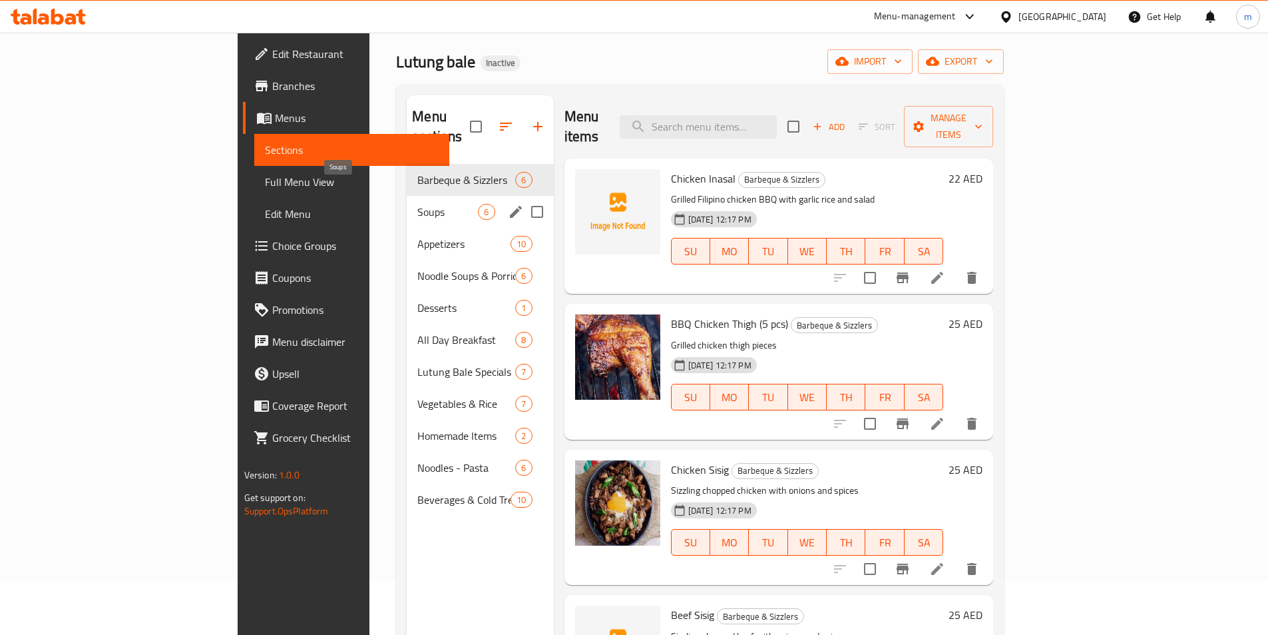
scroll to position [53, 0]
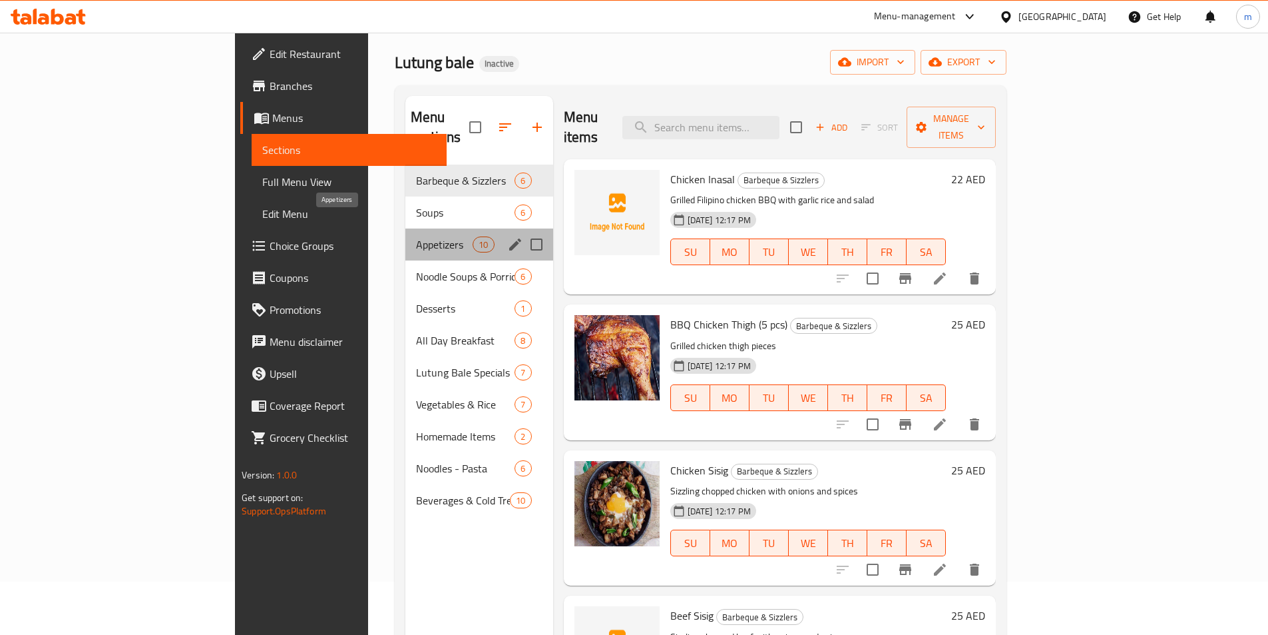
click at [416, 236] on span "Appetizers" at bounding box center [444, 244] width 57 height 16
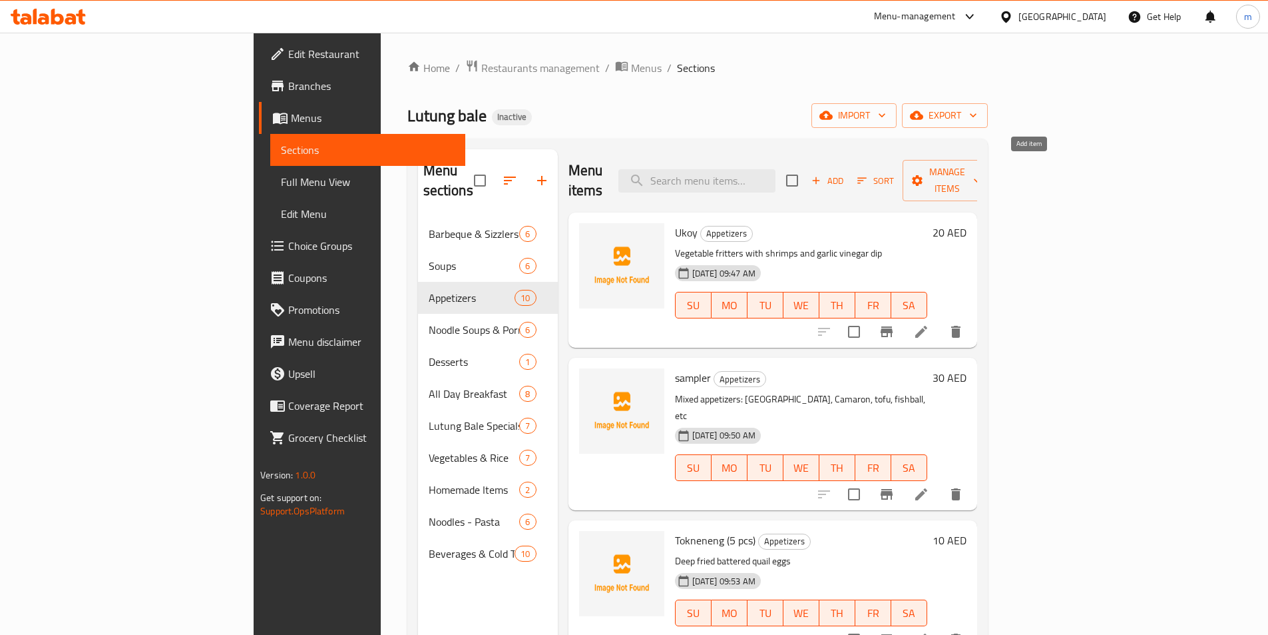
click at [846, 173] on span "Add" at bounding box center [828, 180] width 36 height 15
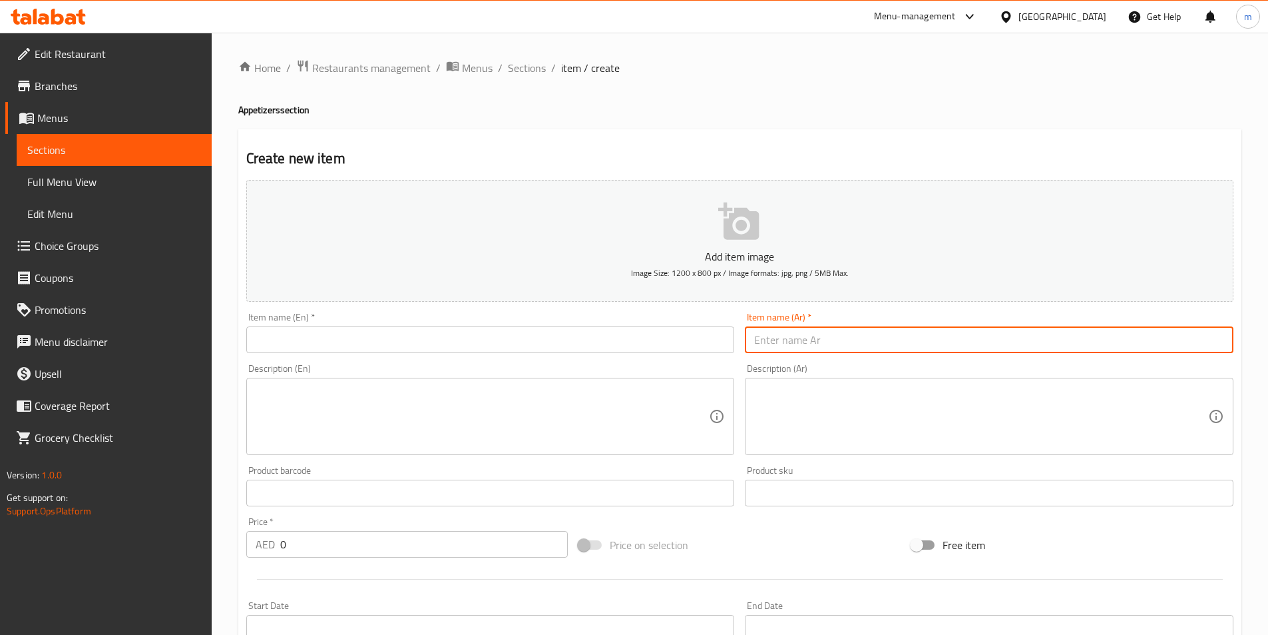
click at [810, 338] on input "text" at bounding box center [989, 339] width 489 height 27
paste input "التوفو المقلي"
type input "التوفو المقلي"
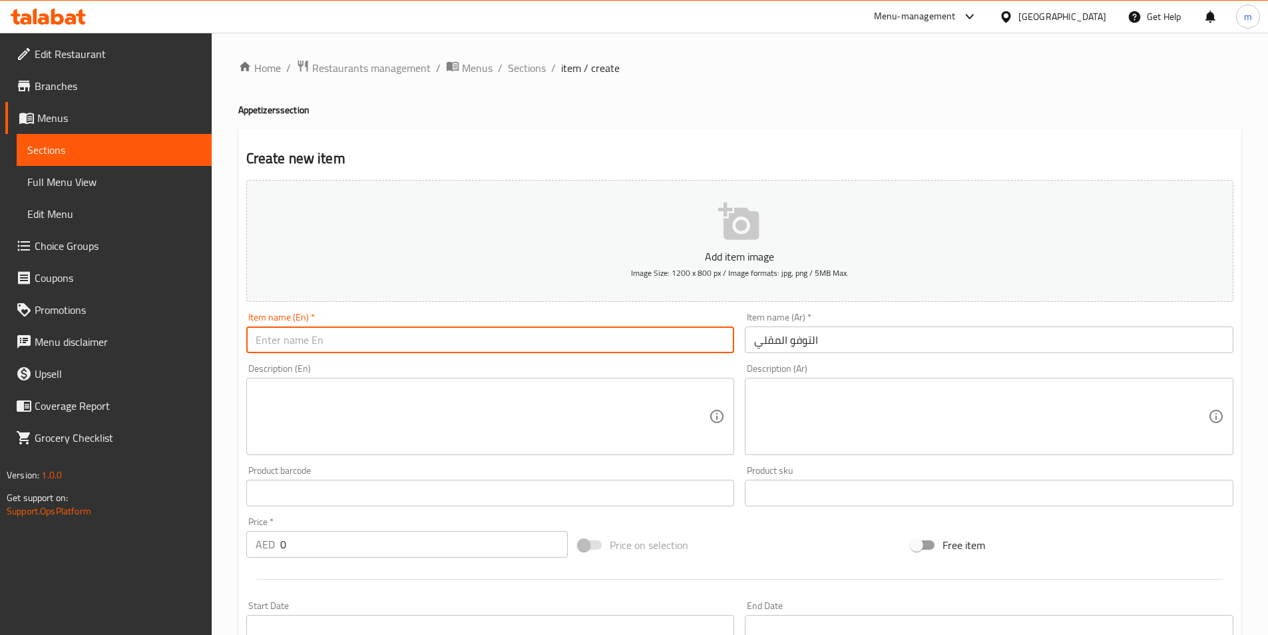
click at [583, 344] on input "text" at bounding box center [490, 339] width 489 height 27
click at [585, 344] on input "text" at bounding box center [490, 339] width 489 height 27
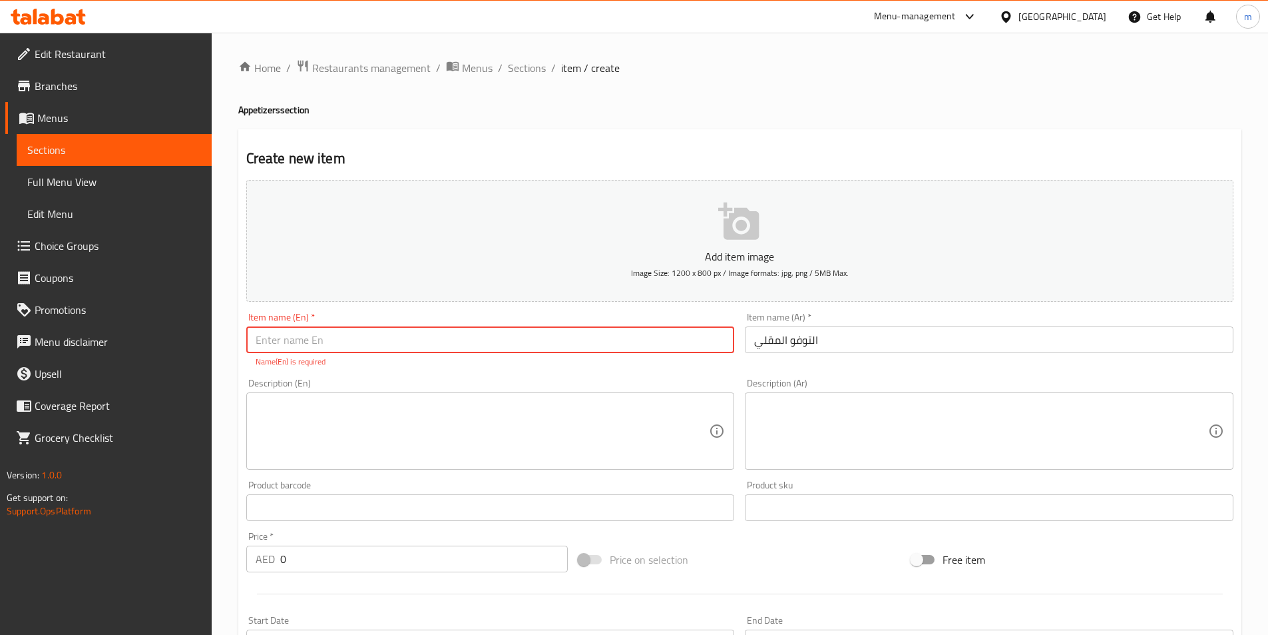
paste input "Fried Tofu"
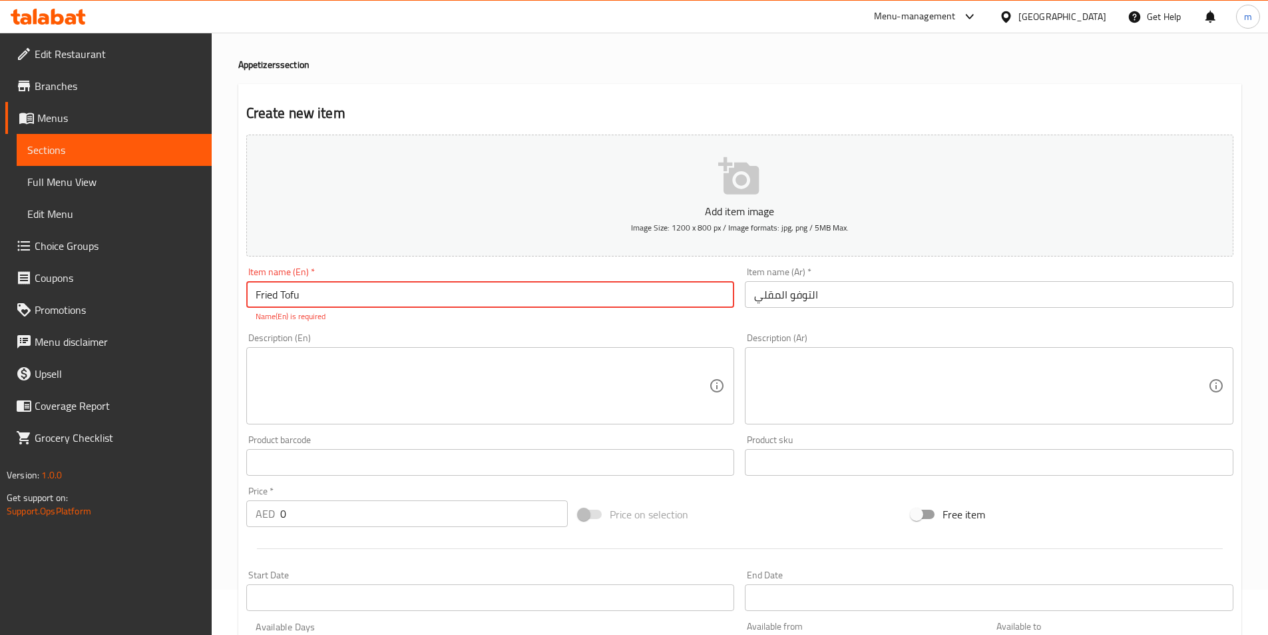
scroll to position [133, 0]
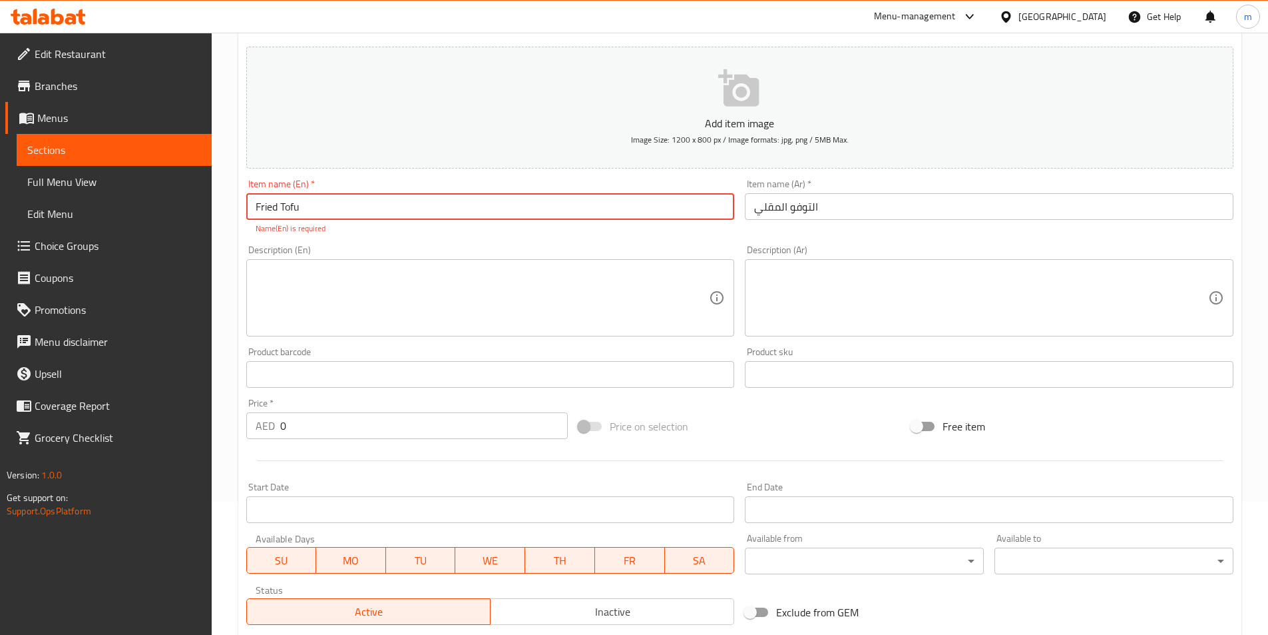
type input "Fried Tofu"
click at [364, 283] on textarea at bounding box center [483, 297] width 454 height 63
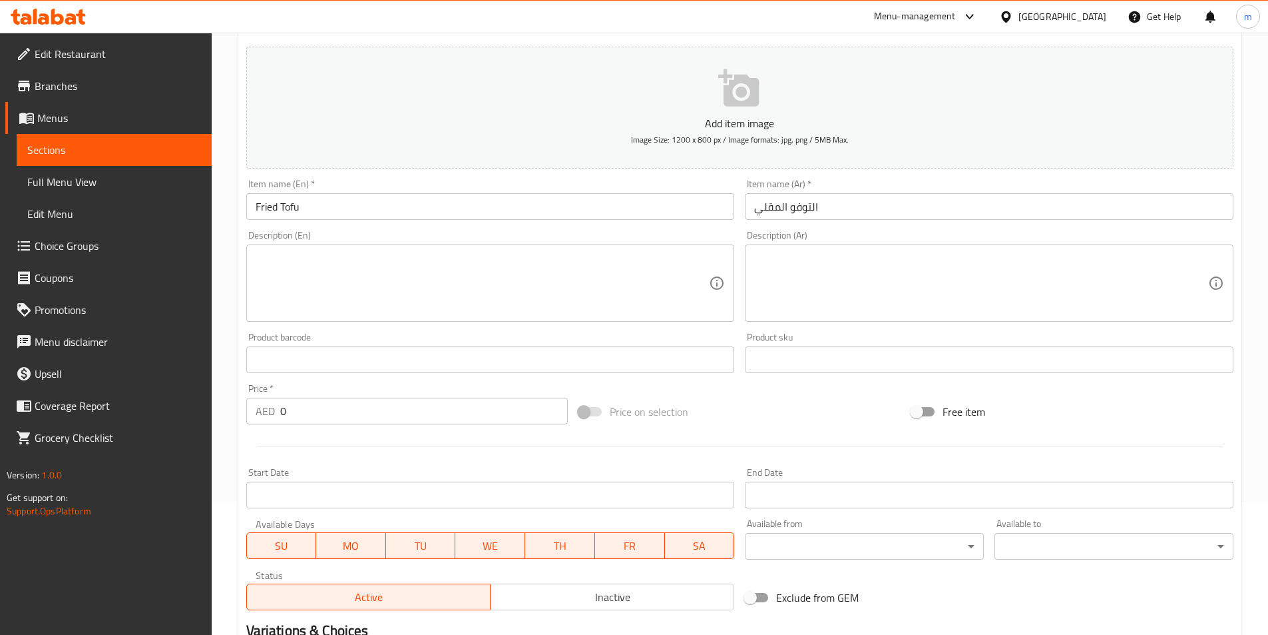
click at [420, 280] on textarea at bounding box center [483, 283] width 454 height 63
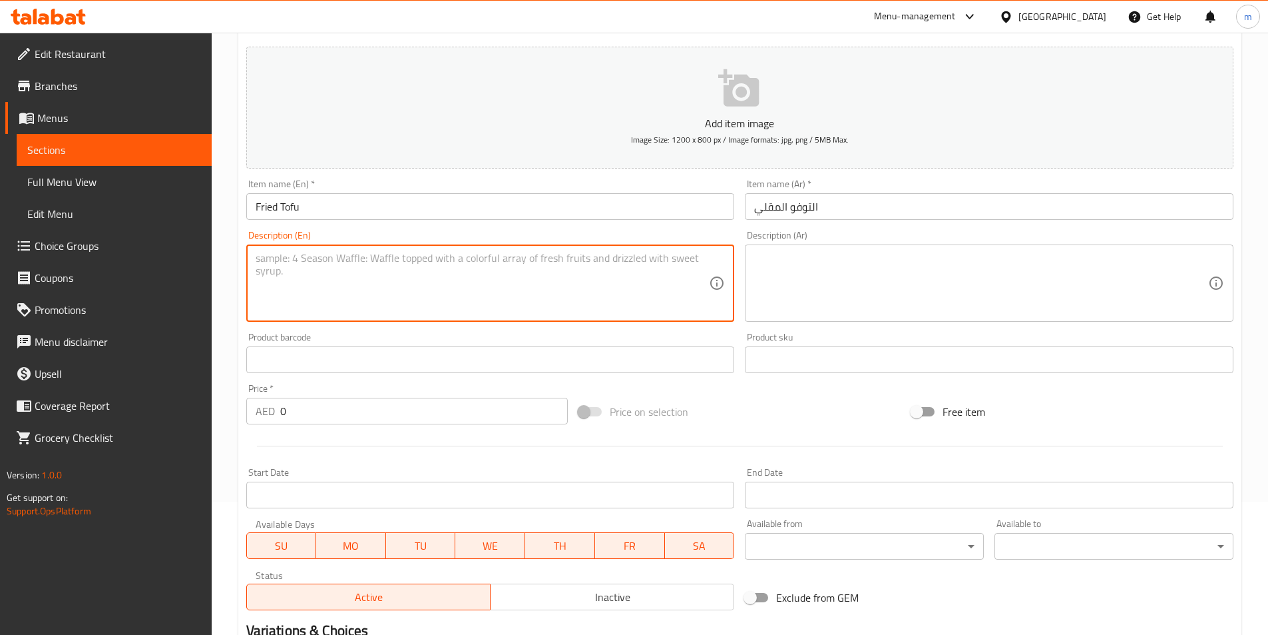
paste textarea "Deep fried bean curd with spicy soy sauce dip"
type textarea "Deep fried bean curd with spicy soy sauce dip"
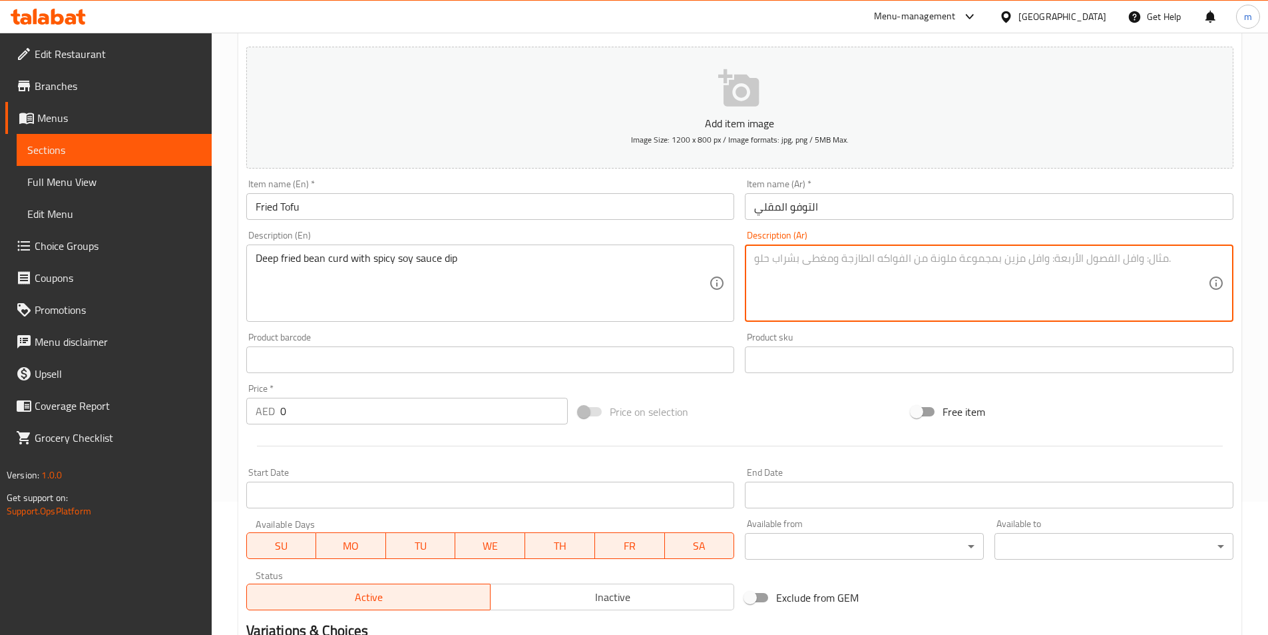
click at [834, 268] on textarea at bounding box center [981, 283] width 454 height 63
paste textarea "فاصوليا مقلية مع صلصة الصويا الحارة"
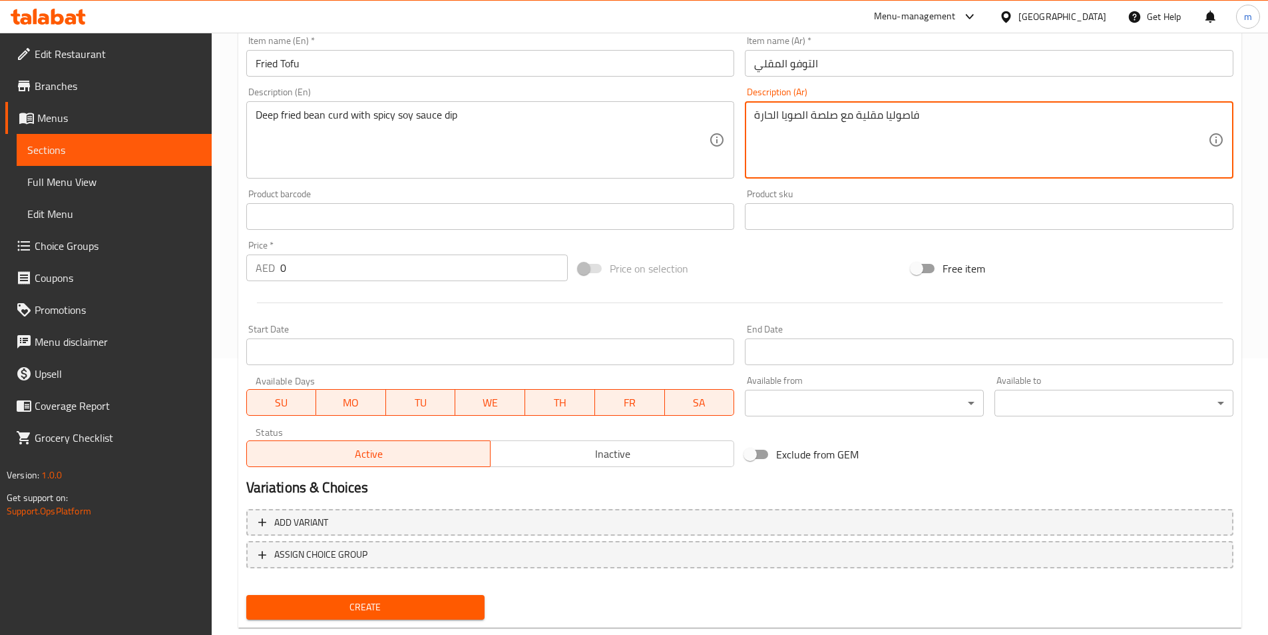
scroll to position [306, 0]
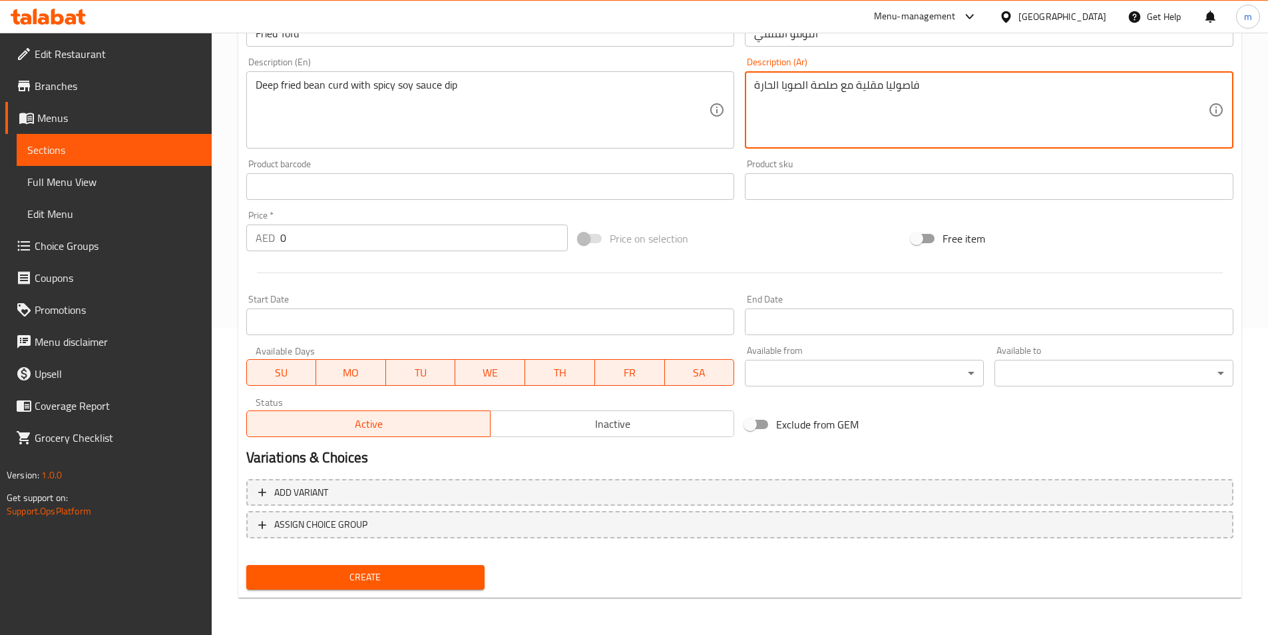
type textarea "فاصوليا مقلية مع صلصة الصويا الحارة"
click at [300, 242] on input "0" at bounding box center [424, 237] width 288 height 27
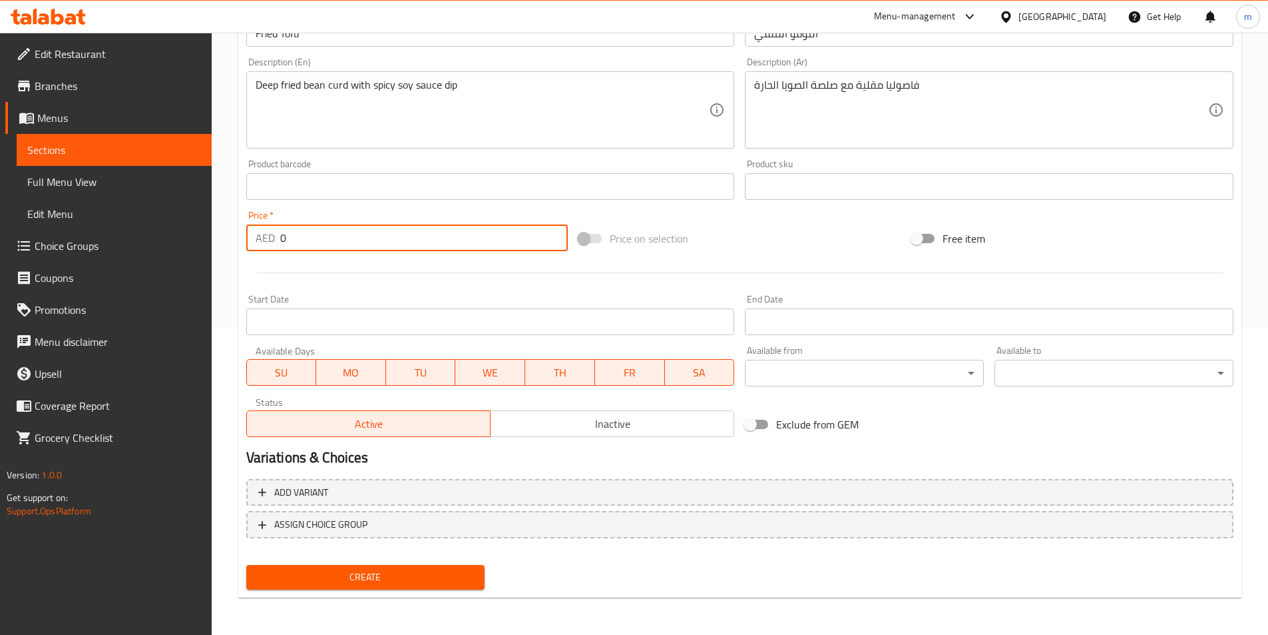
click at [300, 242] on input "0" at bounding box center [424, 237] width 288 height 27
type input "10"
click at [344, 579] on span "Create" at bounding box center [366, 577] width 218 height 17
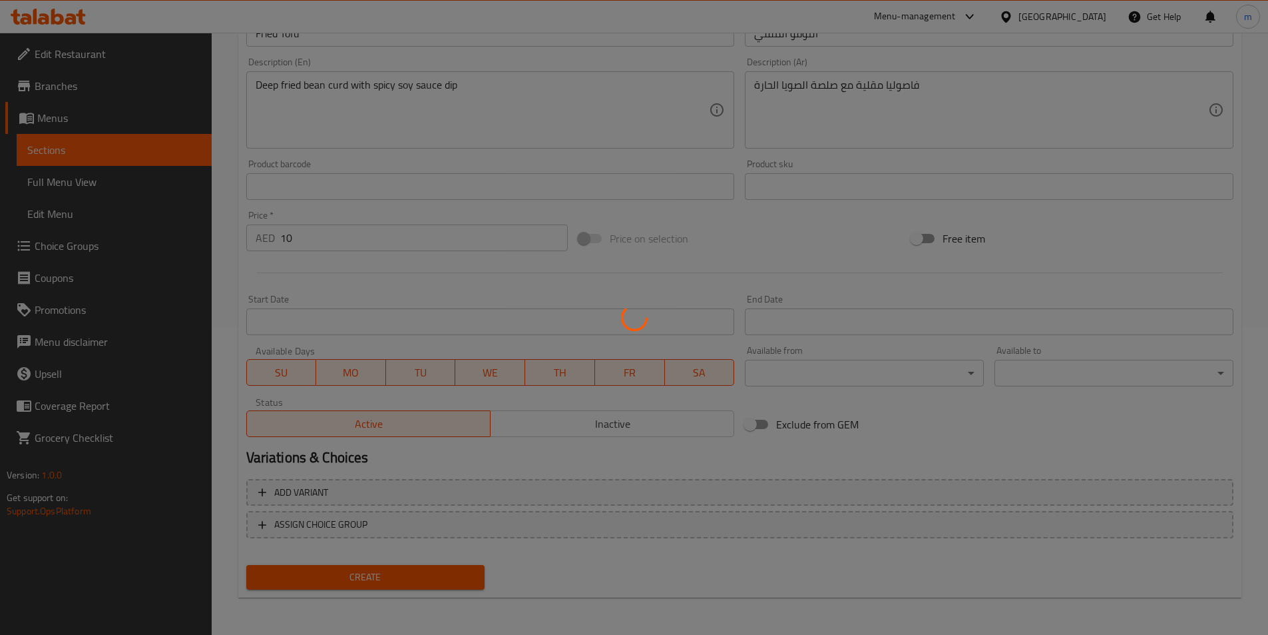
type input "0"
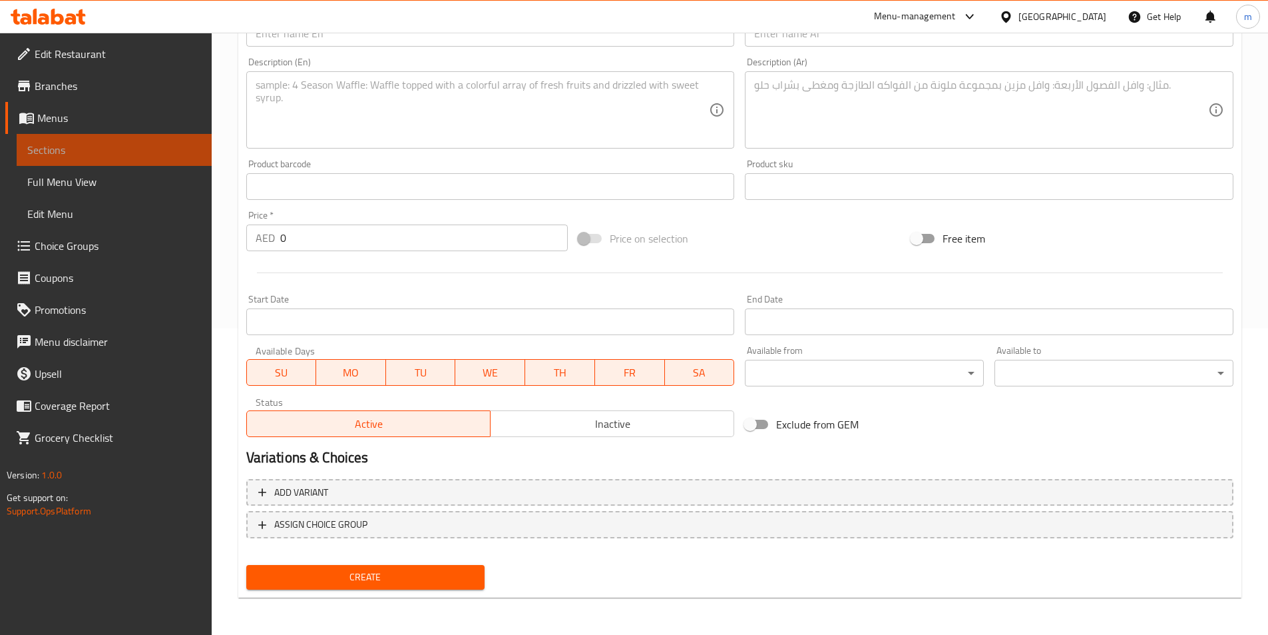
click at [162, 157] on link "Sections" at bounding box center [114, 150] width 195 height 32
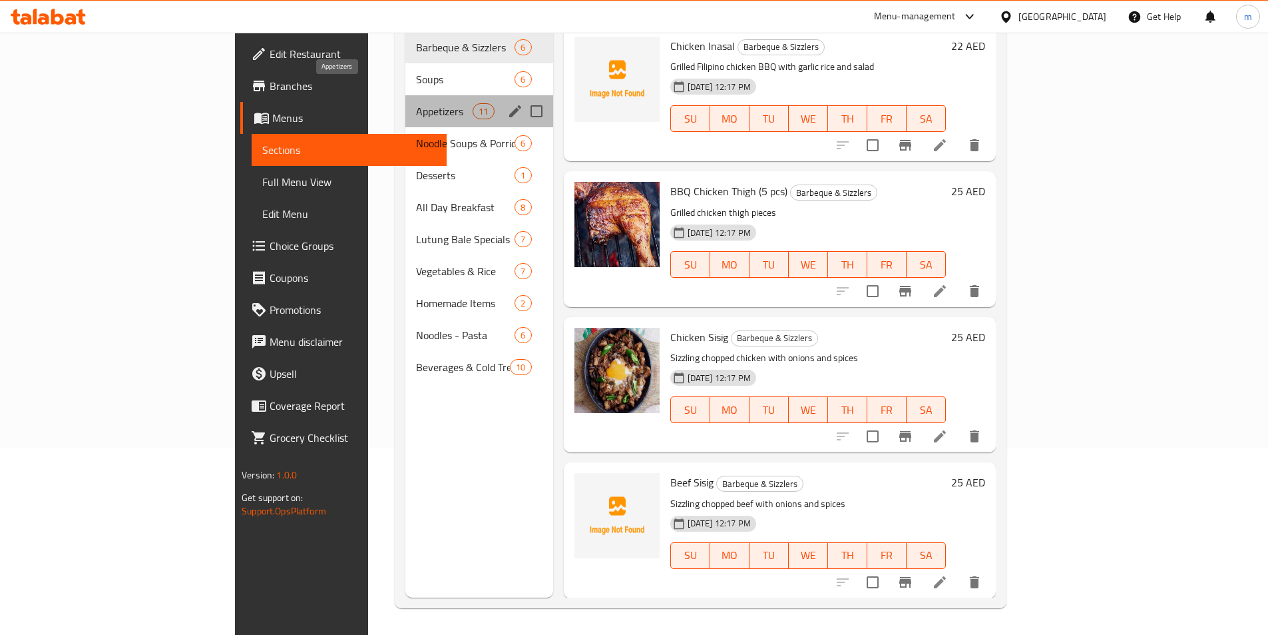
click at [416, 103] on span "Appetizers" at bounding box center [444, 111] width 57 height 16
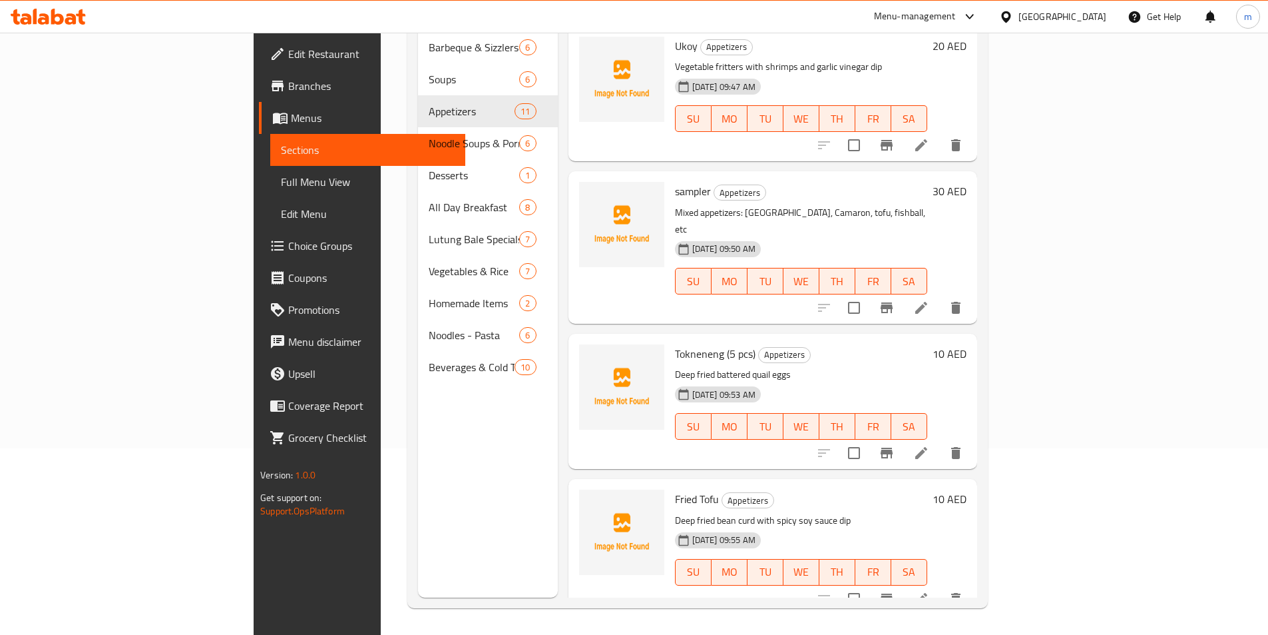
click at [933, 236] on div "[DATE] 09:50 AM SU MO TU WE TH FR SA" at bounding box center [801, 272] width 263 height 72
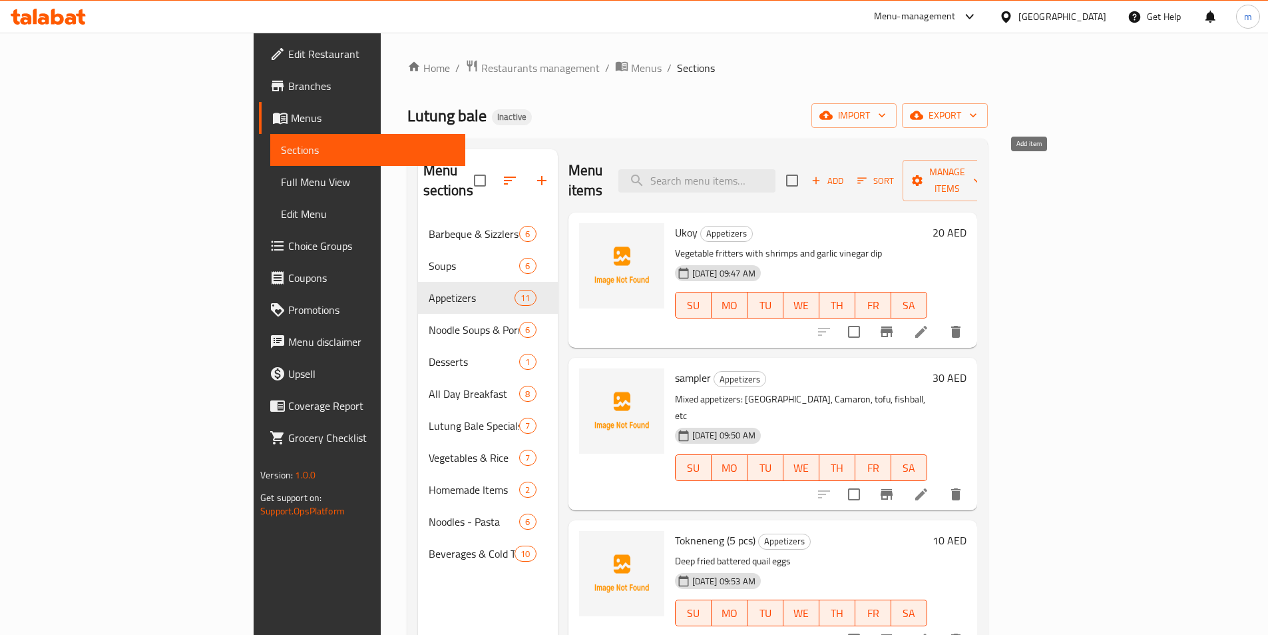
click at [846, 176] on span "Add" at bounding box center [828, 180] width 36 height 15
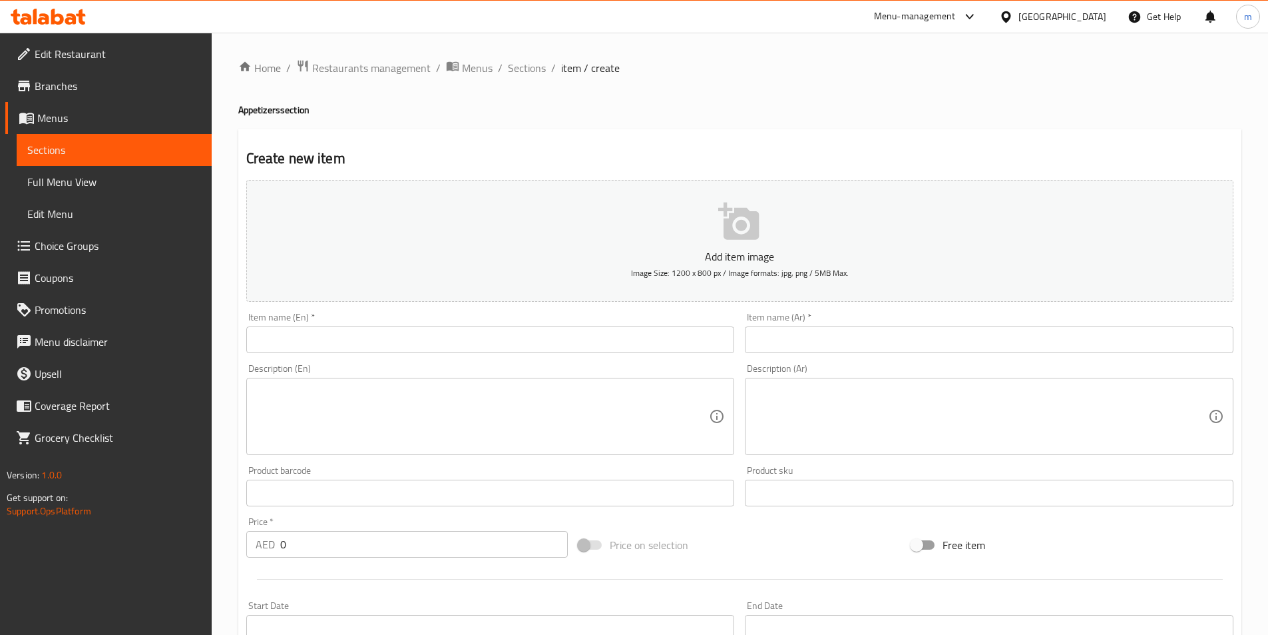
click at [415, 338] on input "text" at bounding box center [490, 339] width 489 height 27
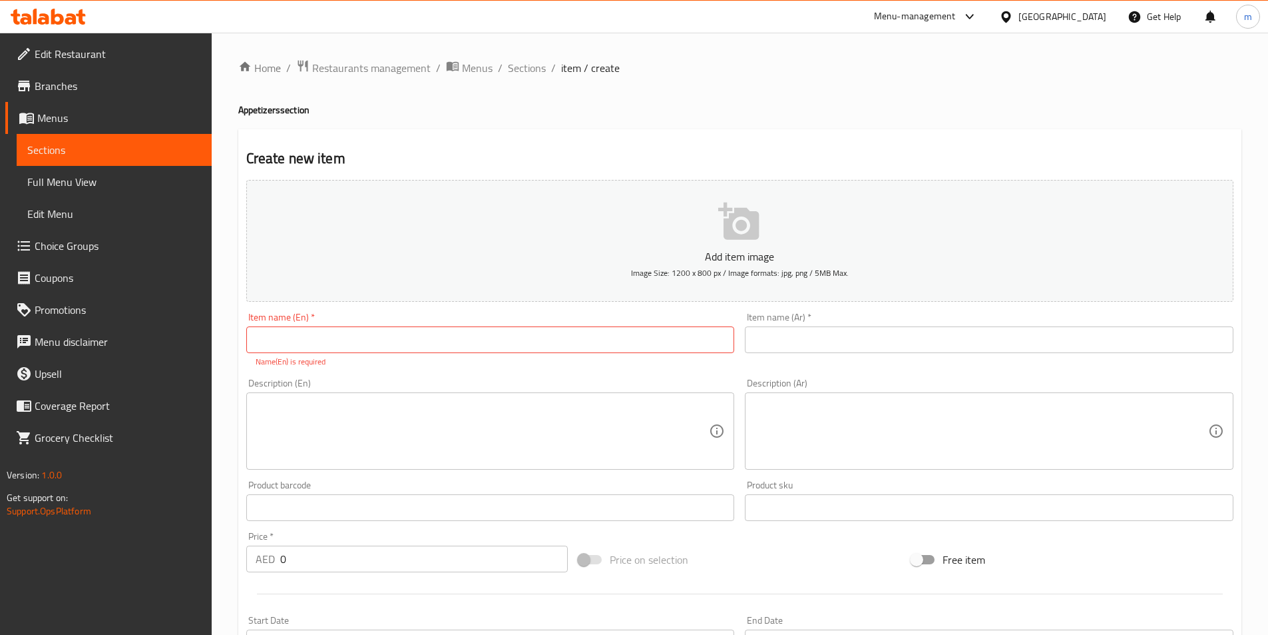
click at [547, 340] on input "text" at bounding box center [490, 339] width 489 height 27
paste input "Lumpiang Prito"
type input "Lumpiang Prito"
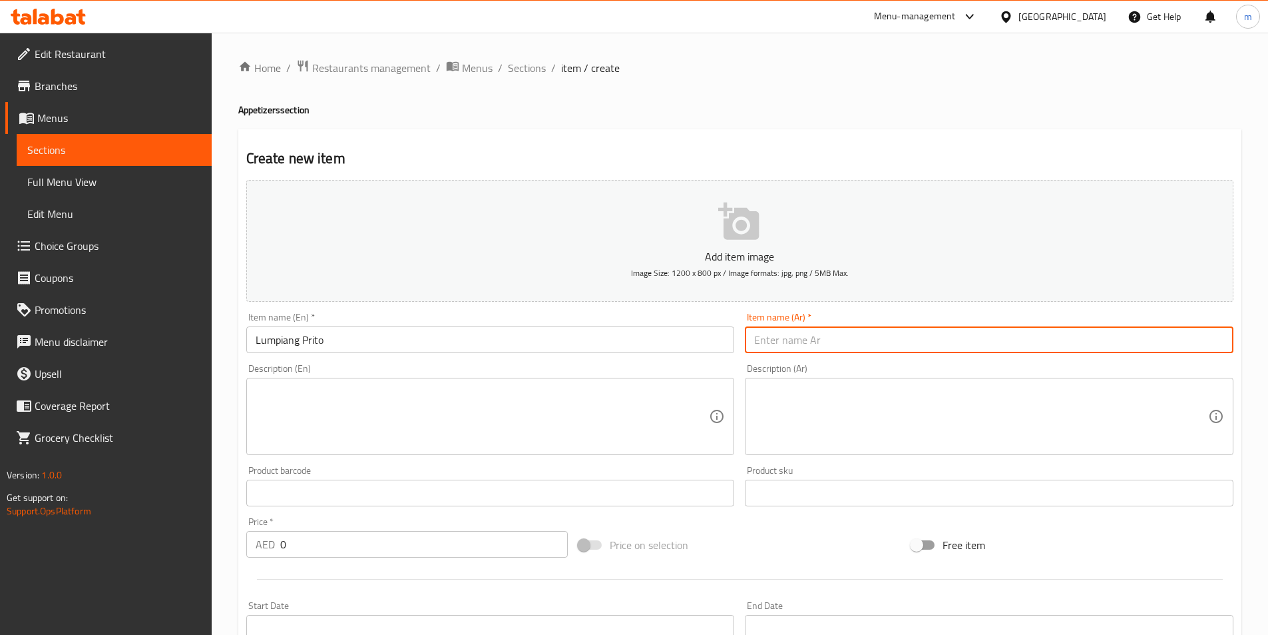
click at [860, 348] on input "text" at bounding box center [989, 339] width 489 height 27
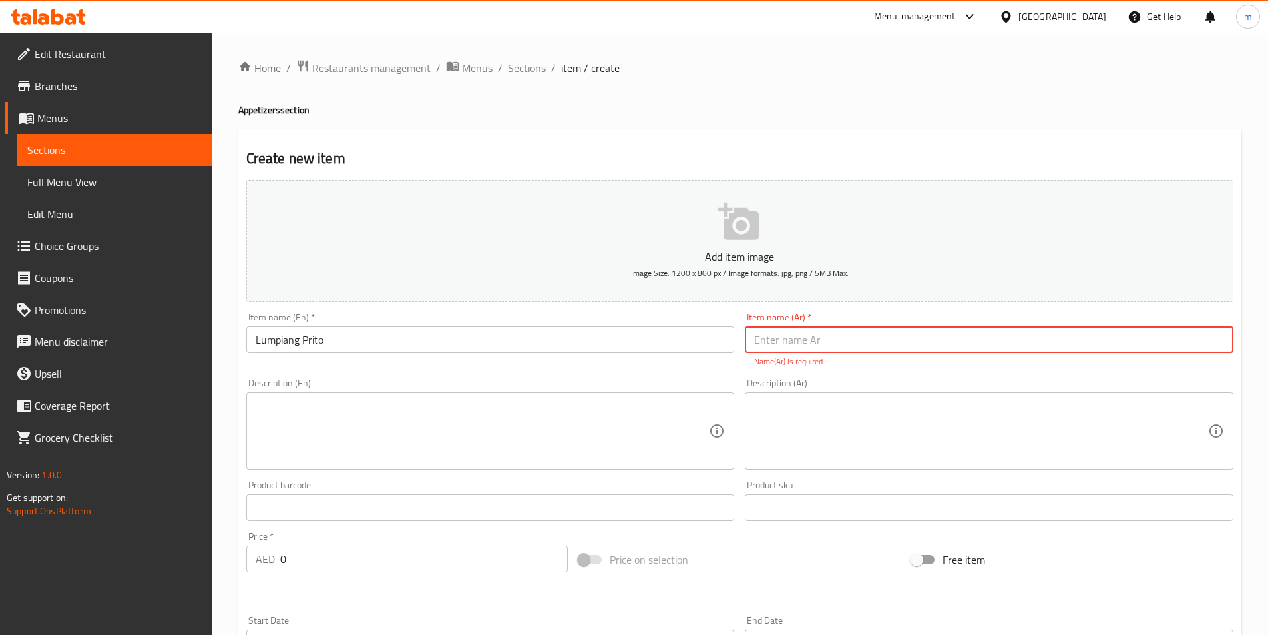
paste input "لومبيانج بريتو"
type input "لومبيانج بريتو"
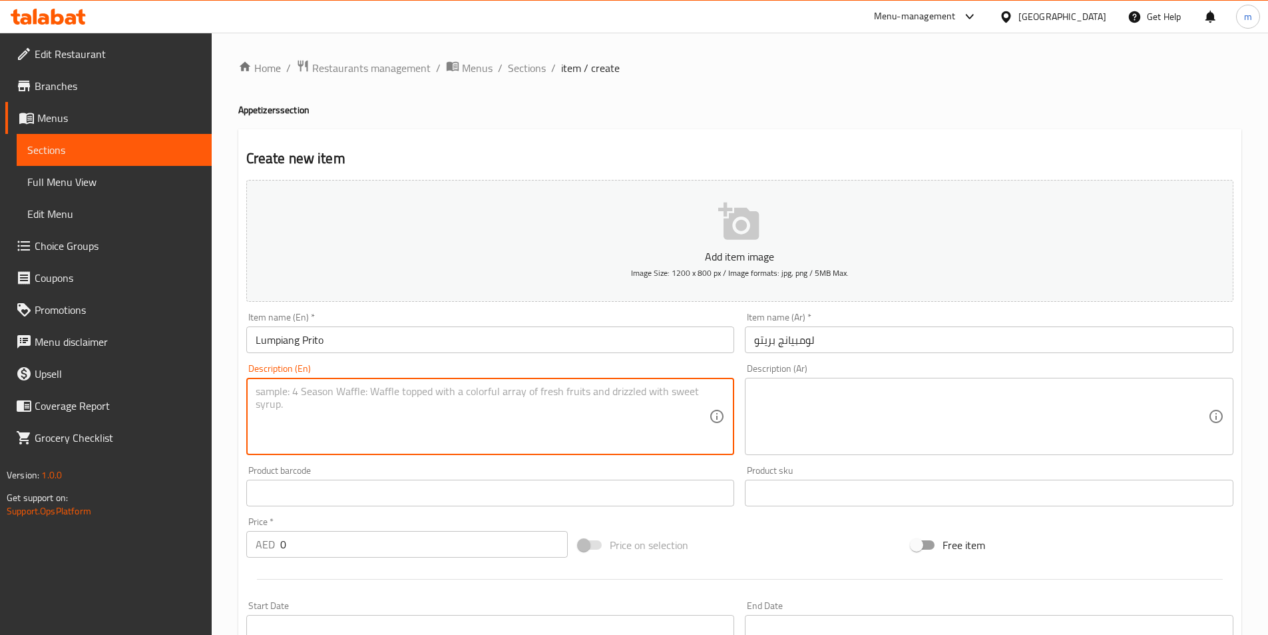
click at [495, 422] on textarea at bounding box center [483, 416] width 454 height 63
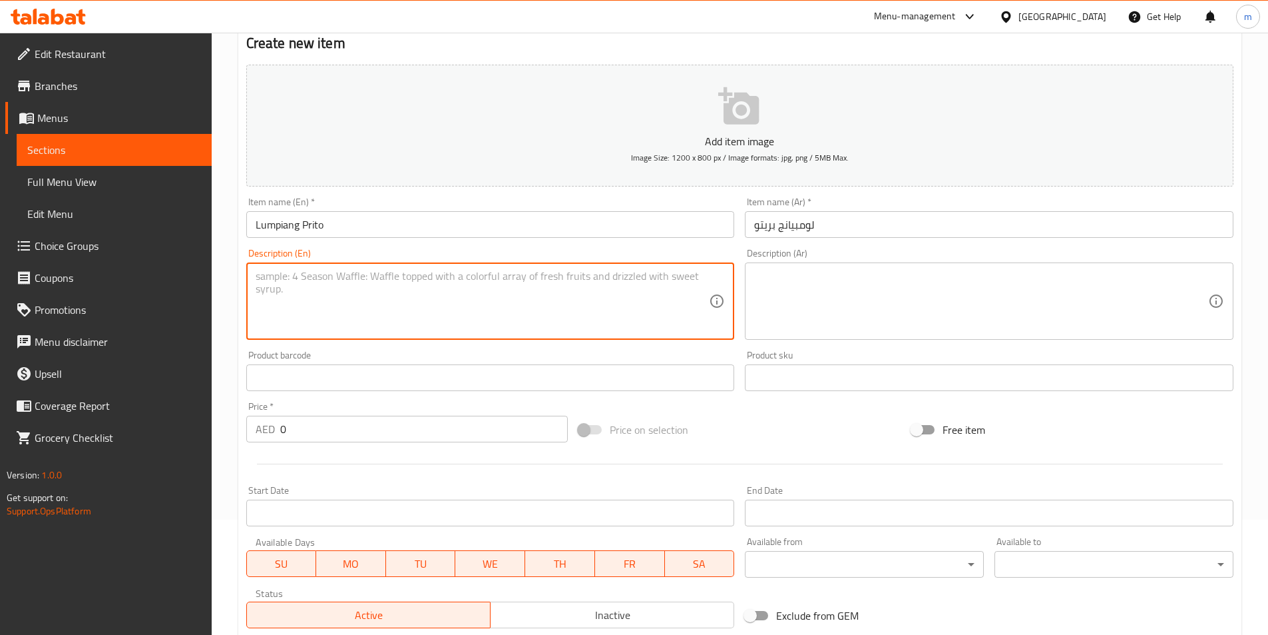
scroll to position [133, 0]
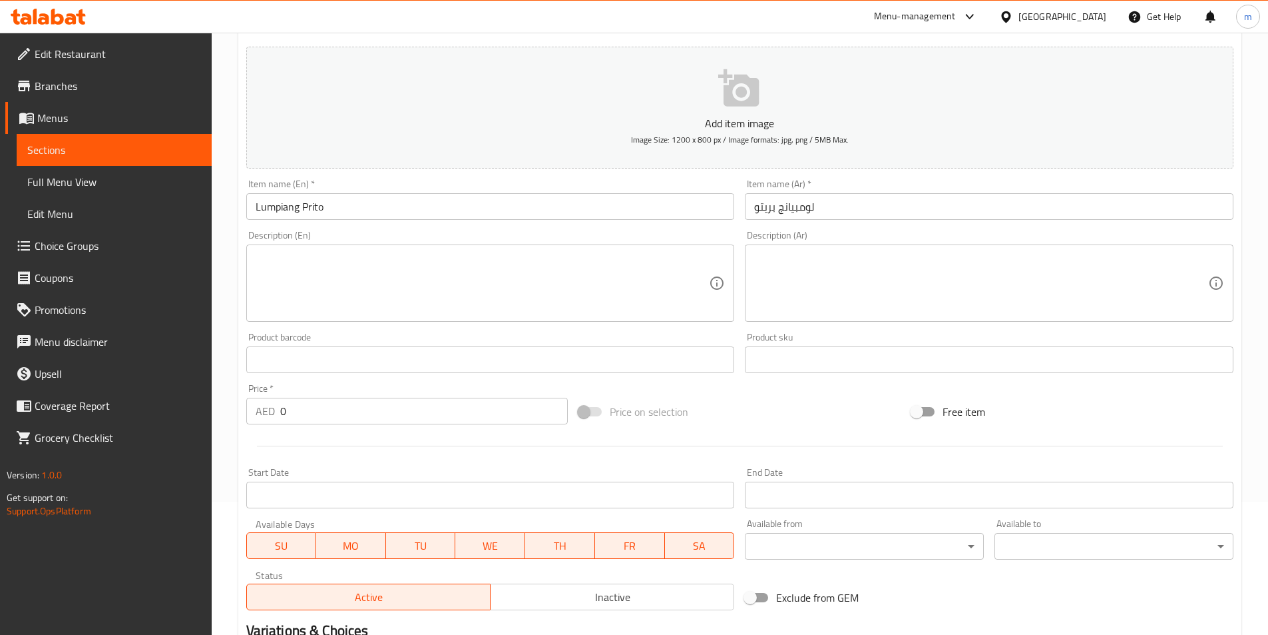
click at [425, 295] on textarea at bounding box center [483, 283] width 454 height 63
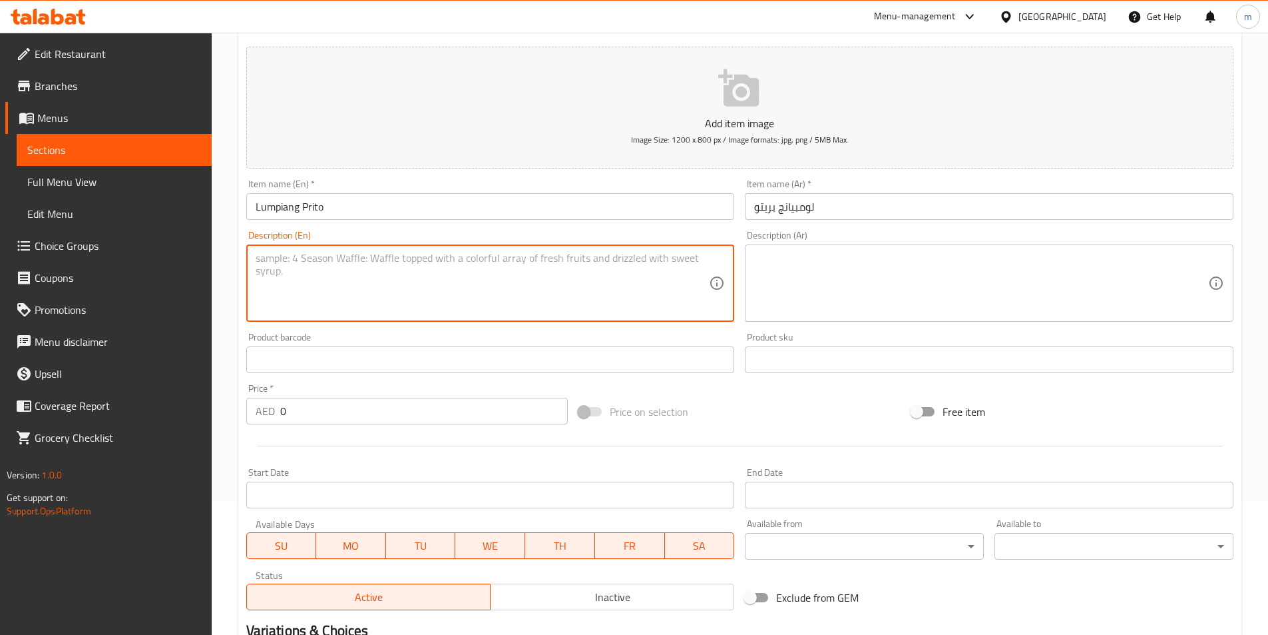
paste textarea "Fried spring roll with sautéed vegetables and shrimp"
type textarea "Fried spring roll with sautéed vegetables and shrimp"
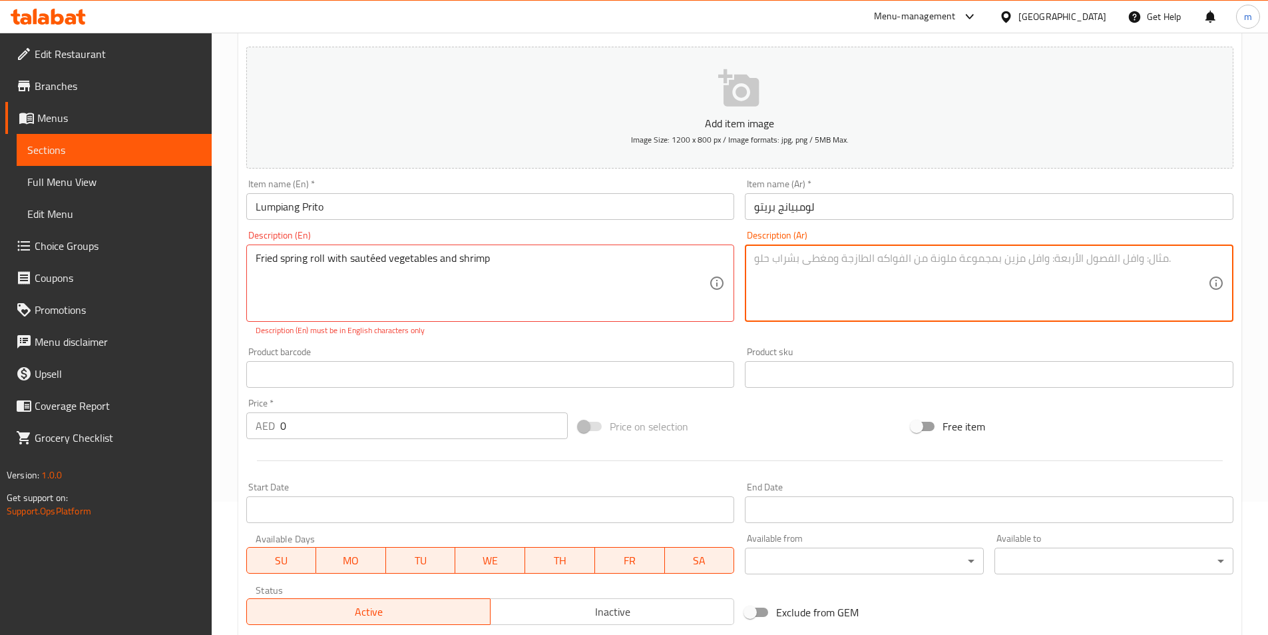
click at [898, 266] on textarea at bounding box center [981, 283] width 454 height 63
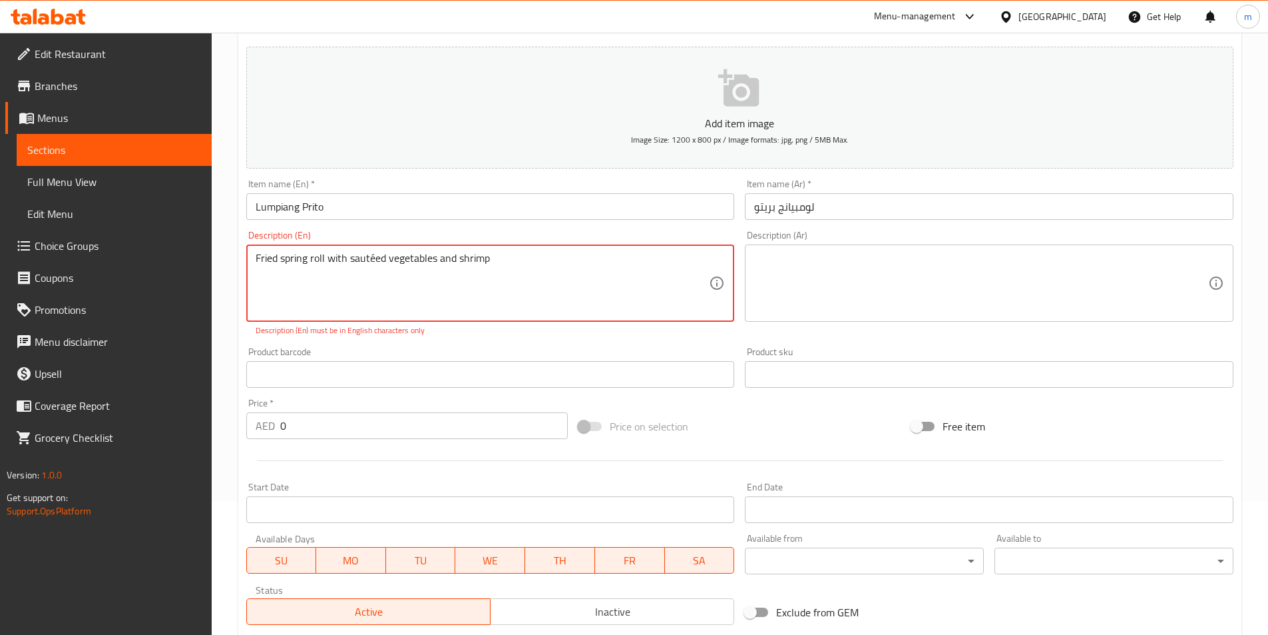
click at [511, 263] on textarea "Fried spring roll with sautéed vegetables and shrimp" at bounding box center [483, 283] width 454 height 63
click at [856, 273] on textarea at bounding box center [981, 283] width 454 height 63
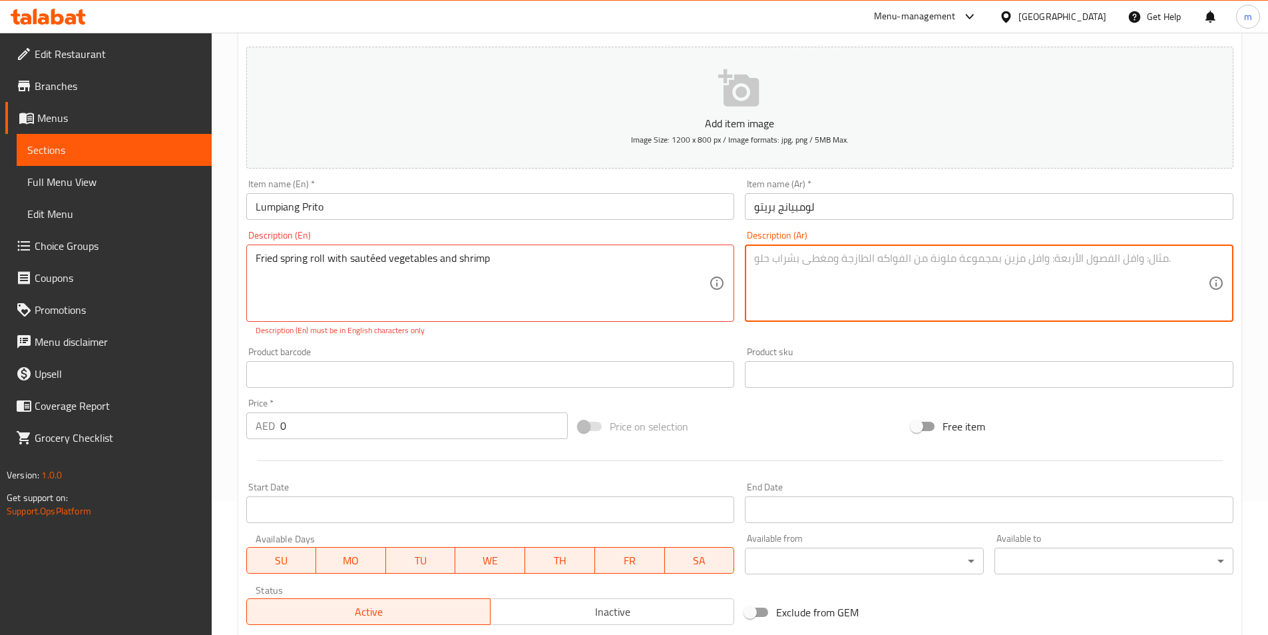
paste textarea "لفائف الربيع المقلية مع الخضار المطهوة والروبيان"
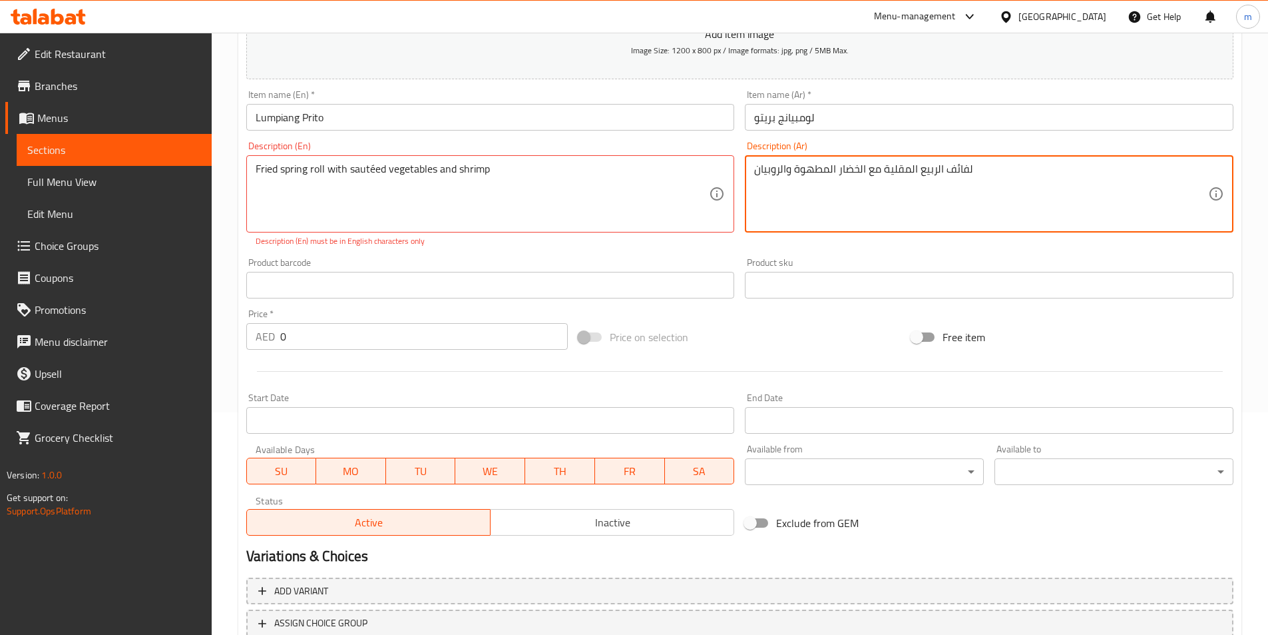
scroll to position [200, 0]
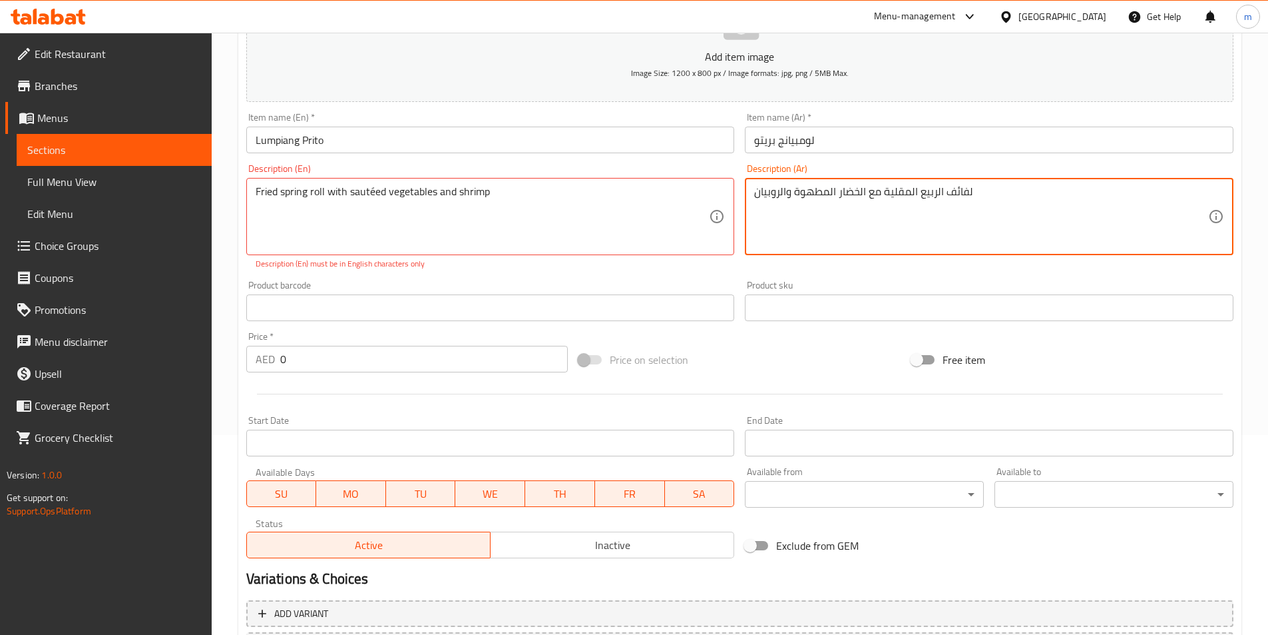
drag, startPoint x: 917, startPoint y: 196, endPoint x: 945, endPoint y: 190, distance: 28.6
click at [945, 190] on textarea "لفائف الربيع المقلية مع الخضار المطهوة والروبيان" at bounding box center [981, 216] width 454 height 63
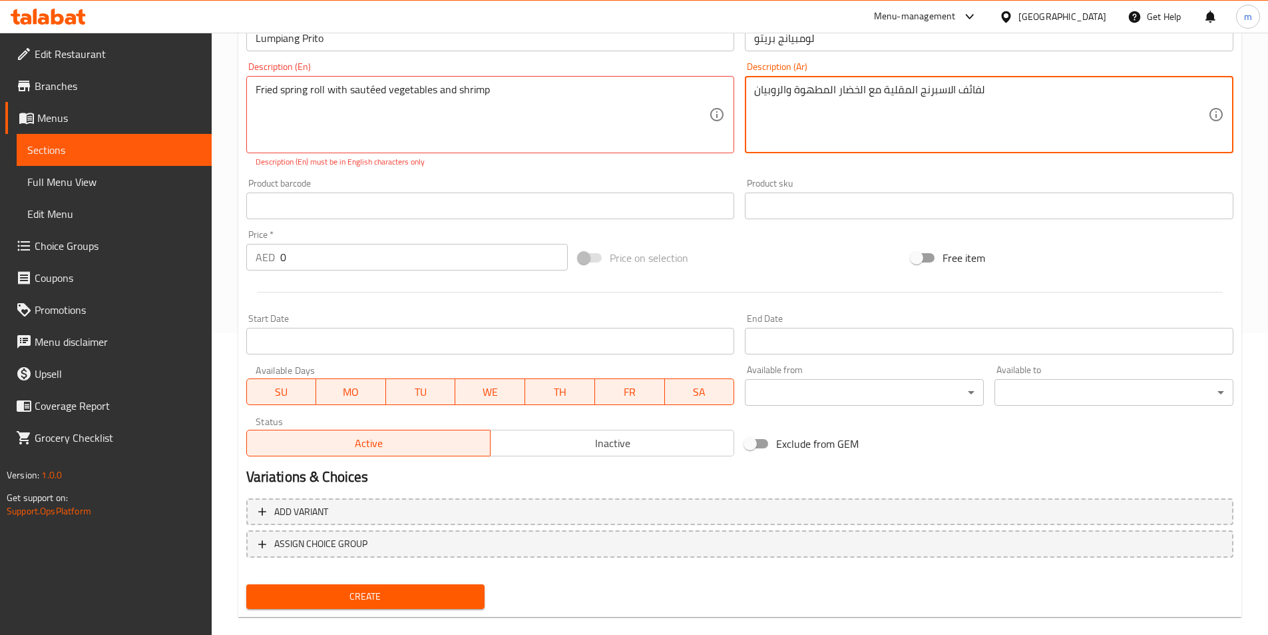
scroll to position [321, 0]
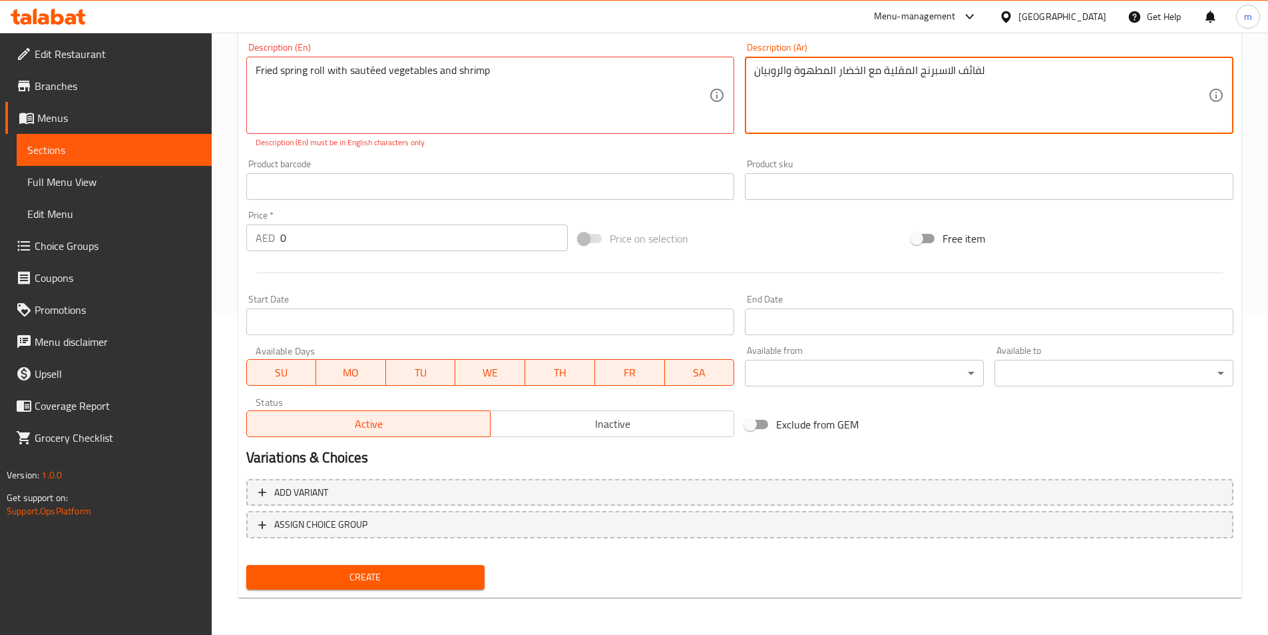
type textarea "لفائف الاسبرنج المقلية مع الخضار المطهوة والروبيان"
click at [327, 240] on input "0" at bounding box center [424, 237] width 288 height 27
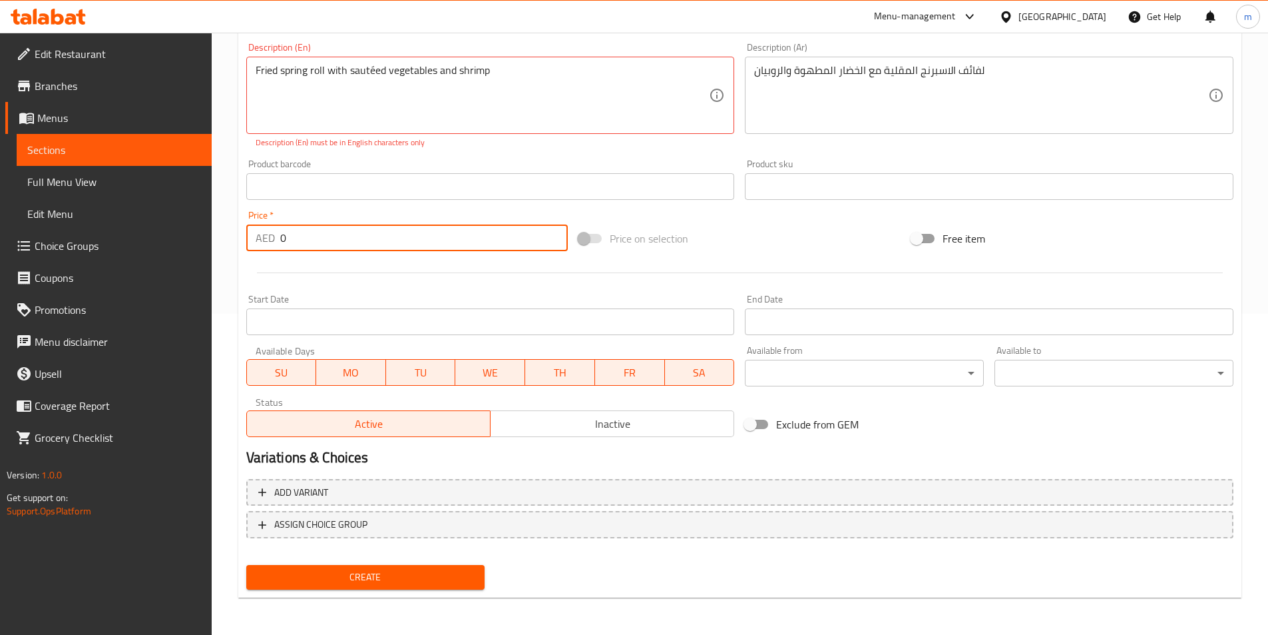
click at [327, 240] on input "0" at bounding box center [424, 237] width 288 height 27
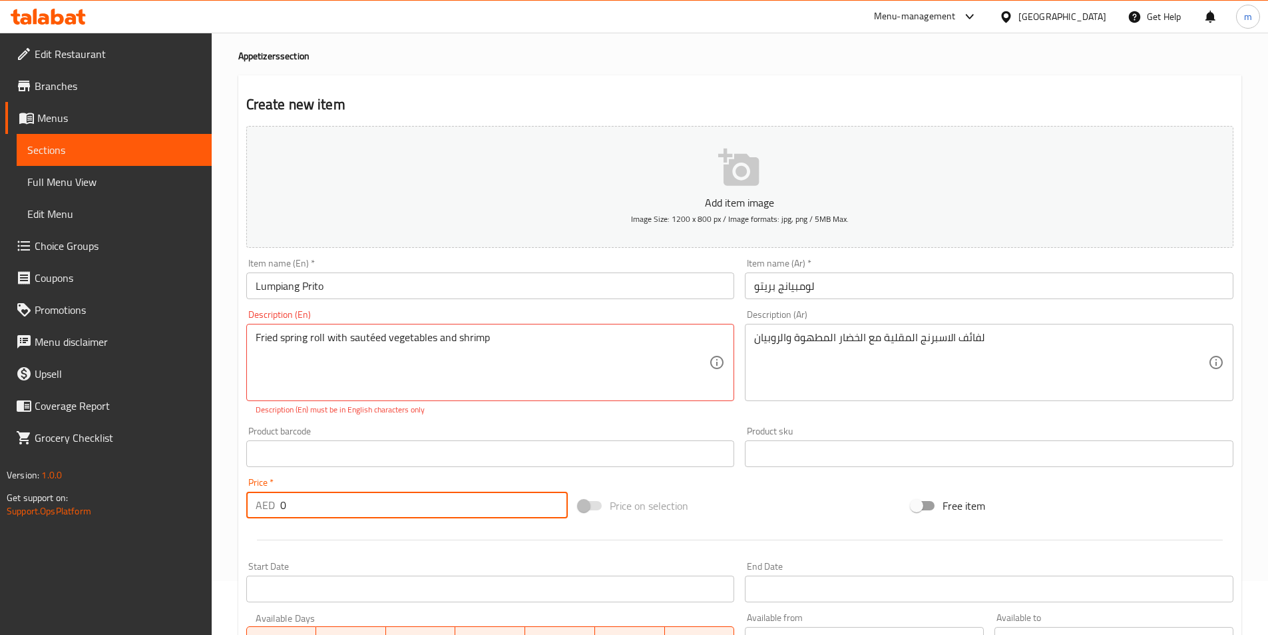
scroll to position [133, 0]
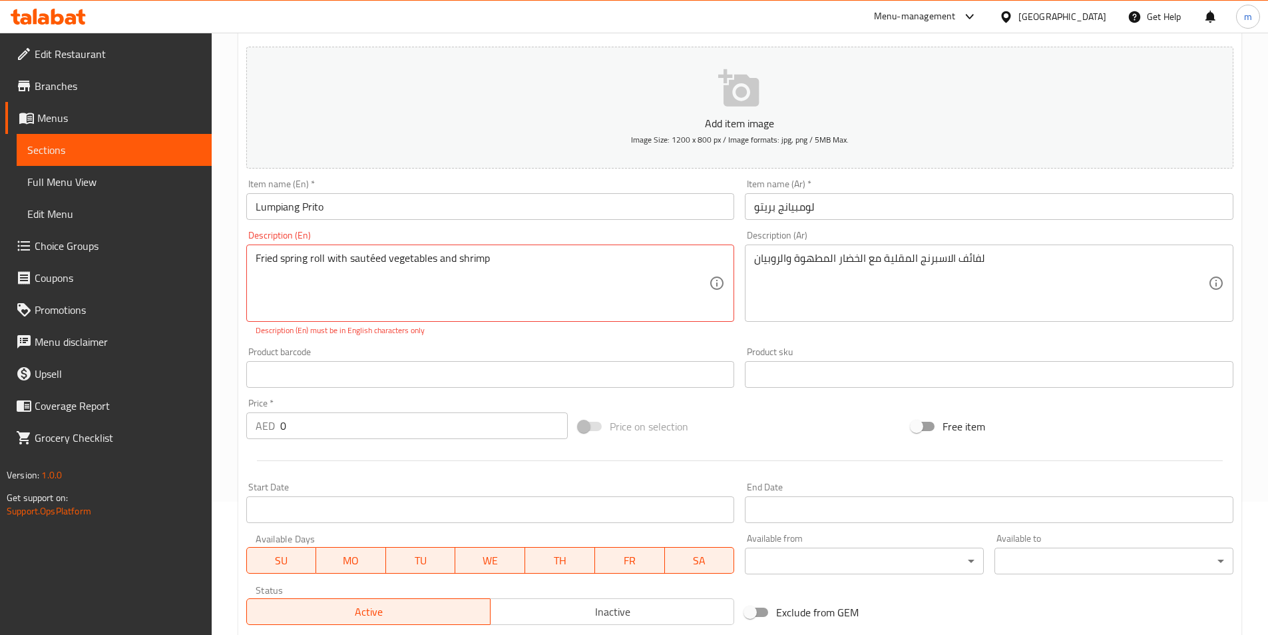
click at [362, 426] on input "0" at bounding box center [424, 425] width 288 height 27
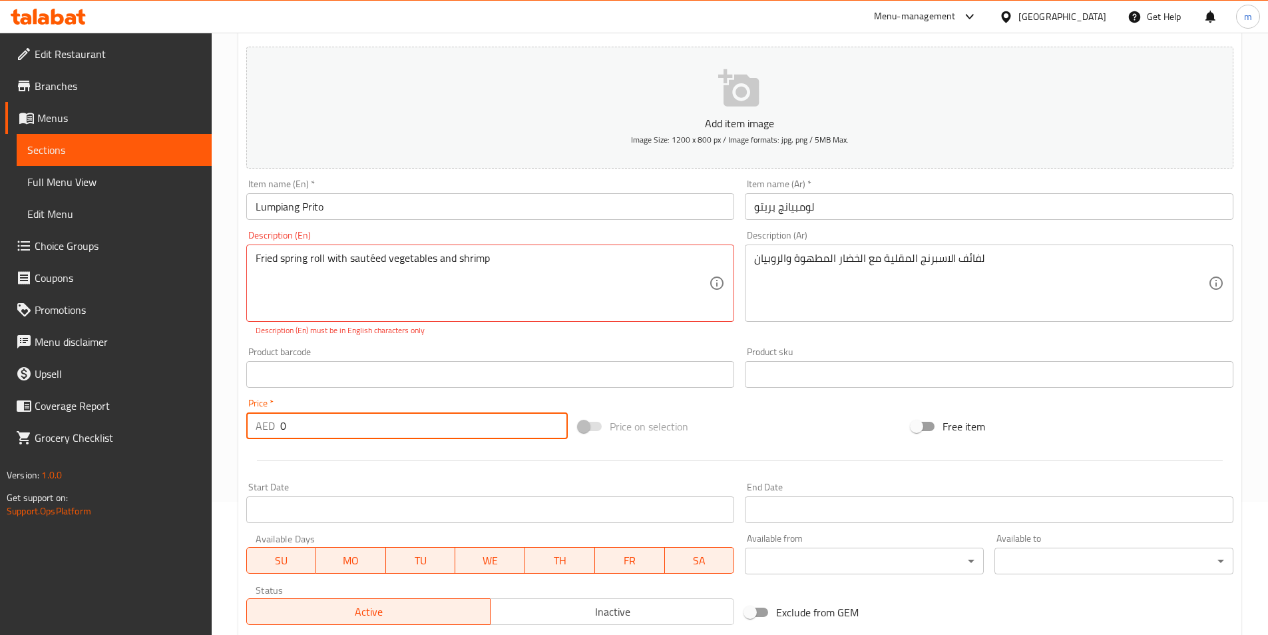
click at [362, 426] on input "0" at bounding box center [424, 425] width 288 height 27
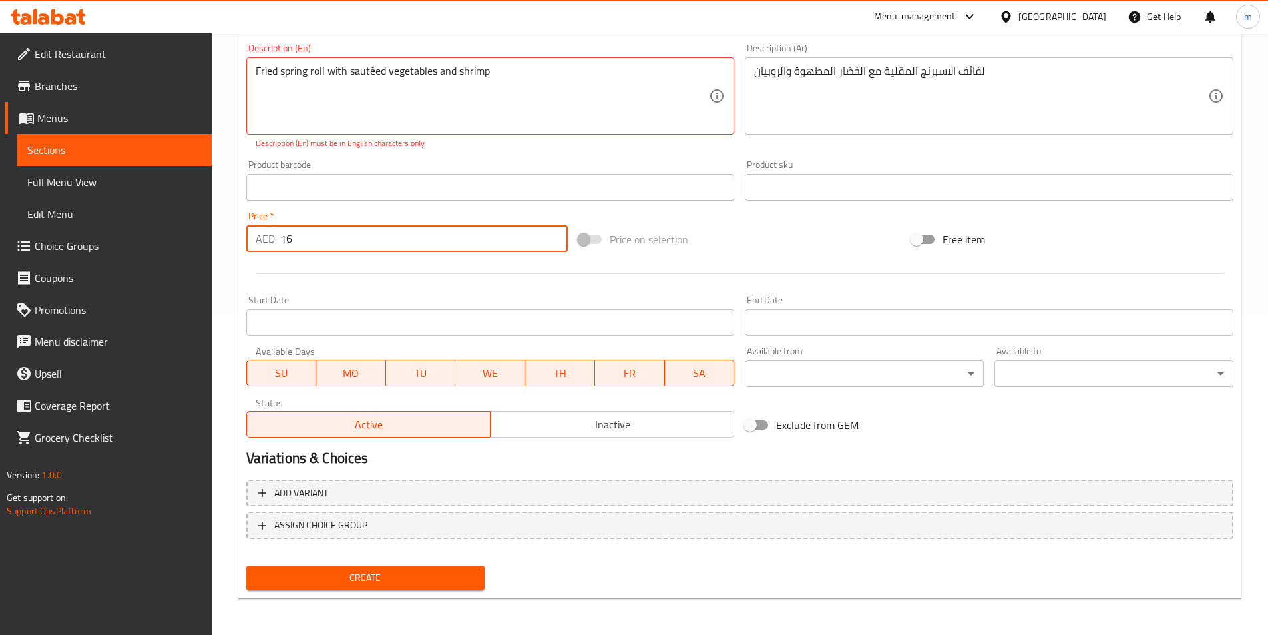
scroll to position [321, 0]
type input "16"
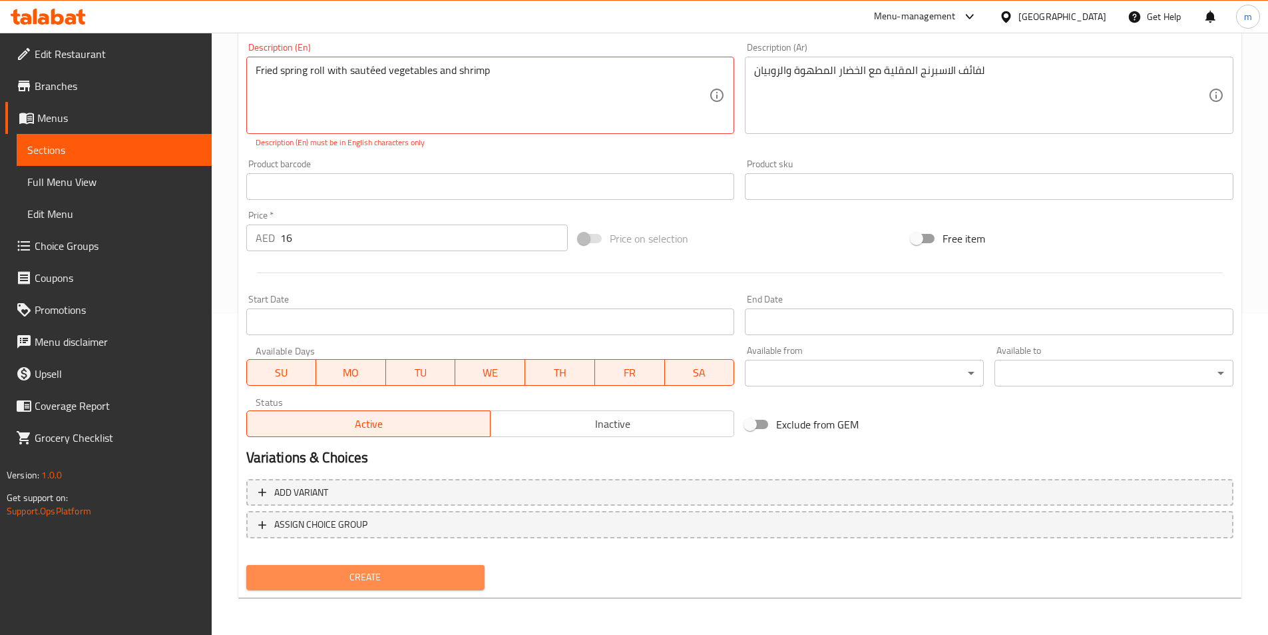
click at [320, 575] on span "Create" at bounding box center [366, 577] width 218 height 17
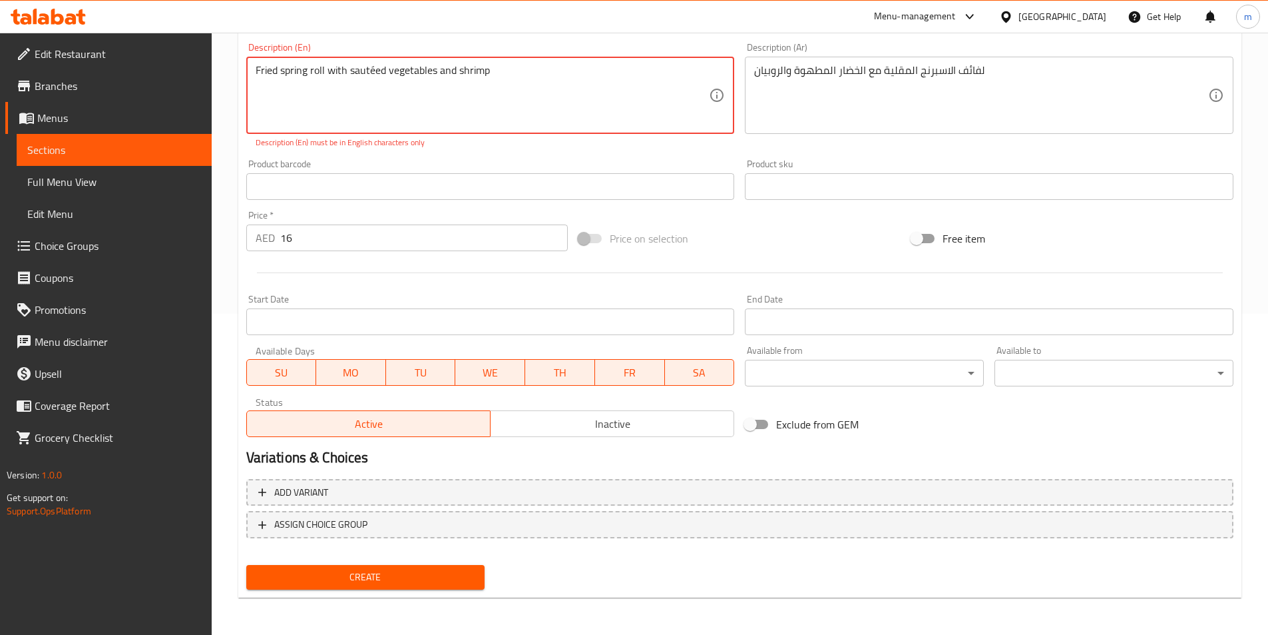
scroll to position [254, 0]
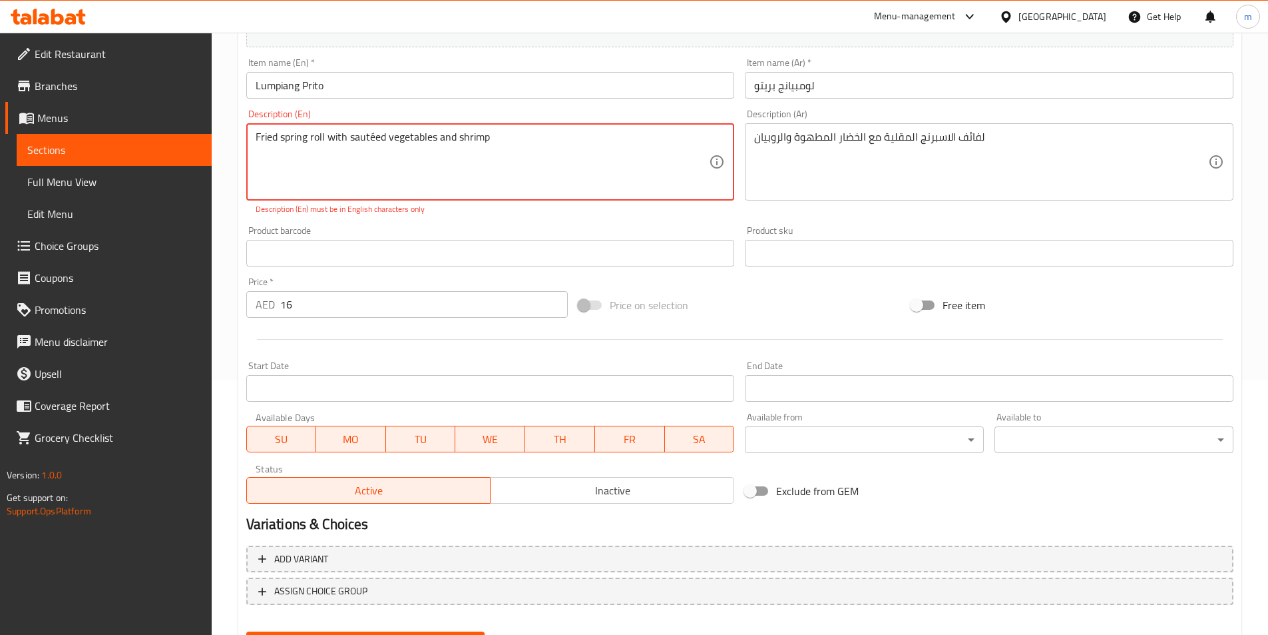
click at [332, 158] on textarea "Fried spring roll with sautéed vegetables and shrimp" at bounding box center [483, 162] width 454 height 63
click at [372, 142] on textarea "Fried spring roll with sautéed vegetables and shrimp" at bounding box center [483, 162] width 454 height 63
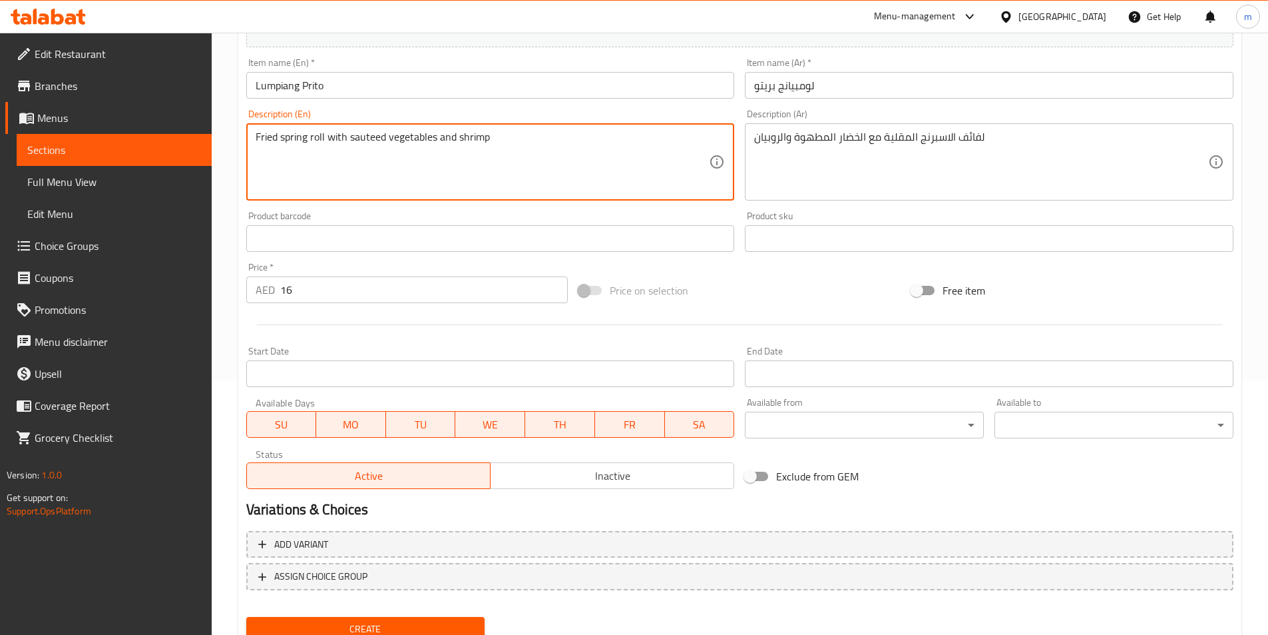
scroll to position [306, 0]
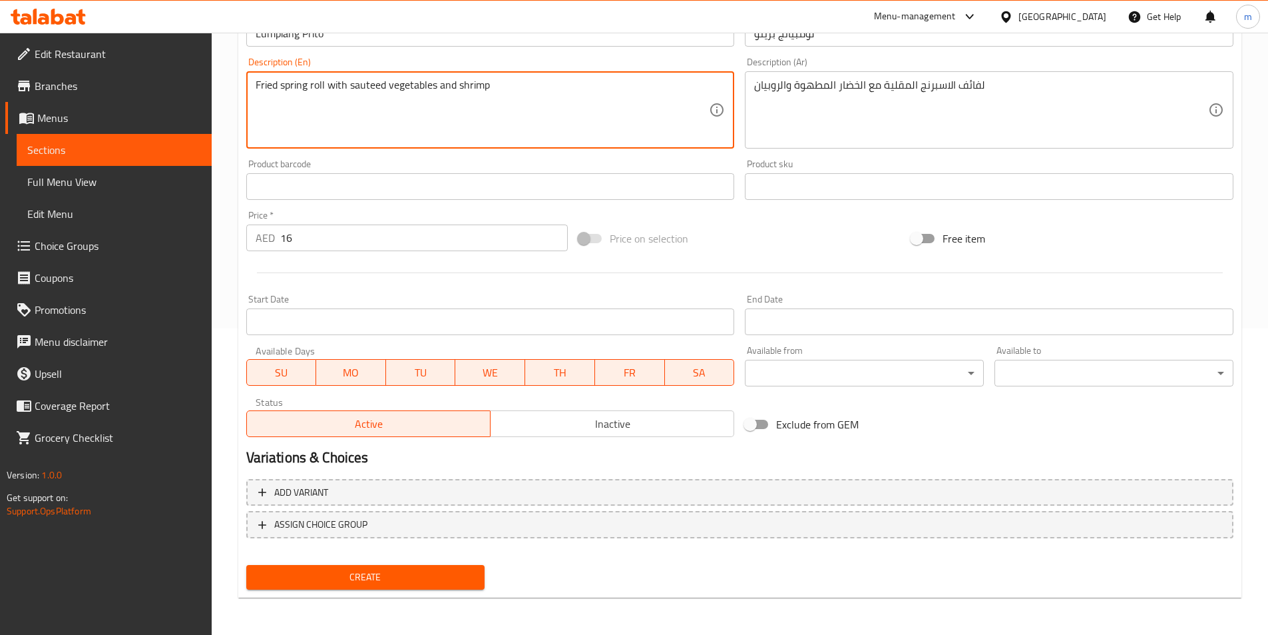
type textarea "Fried spring roll with sauteed vegetables and shrimp"
click at [377, 576] on span "Create" at bounding box center [366, 577] width 218 height 17
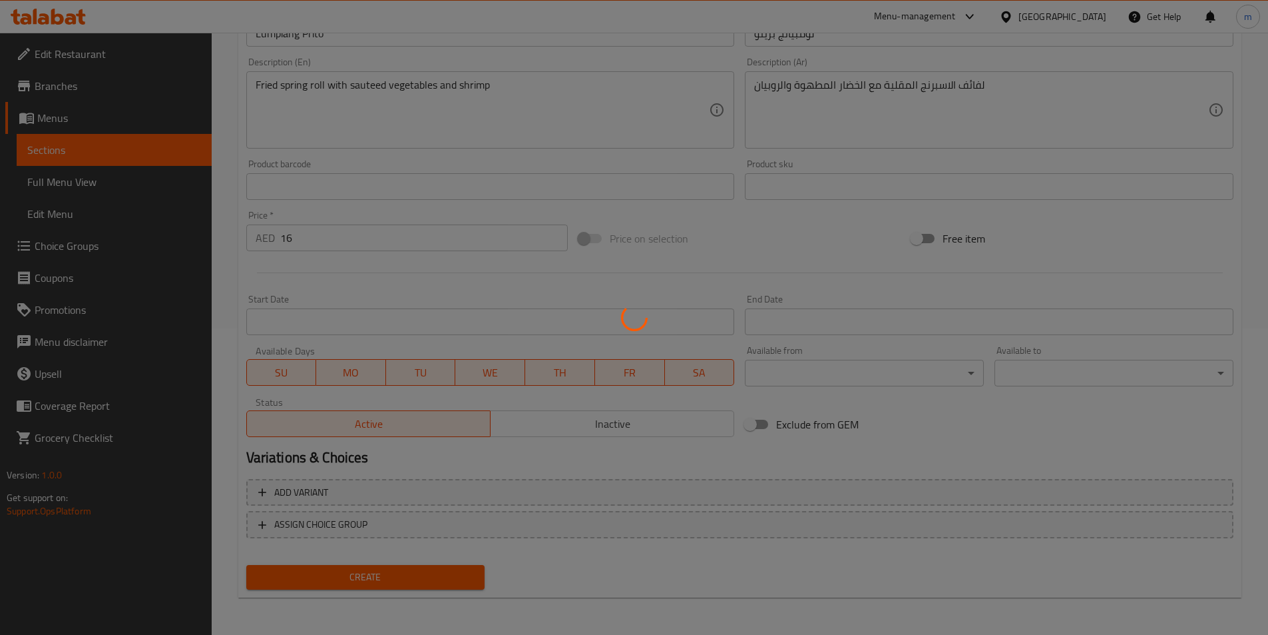
type input "0"
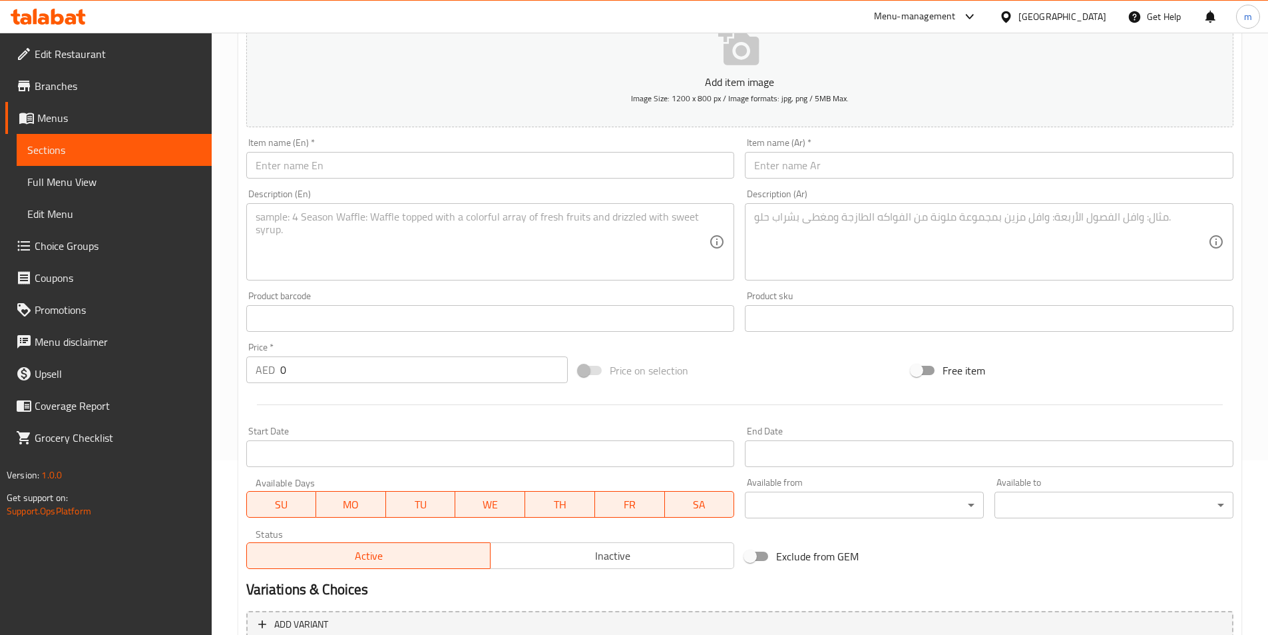
scroll to position [173, 0]
click at [65, 157] on span "Sections" at bounding box center [114, 150] width 174 height 16
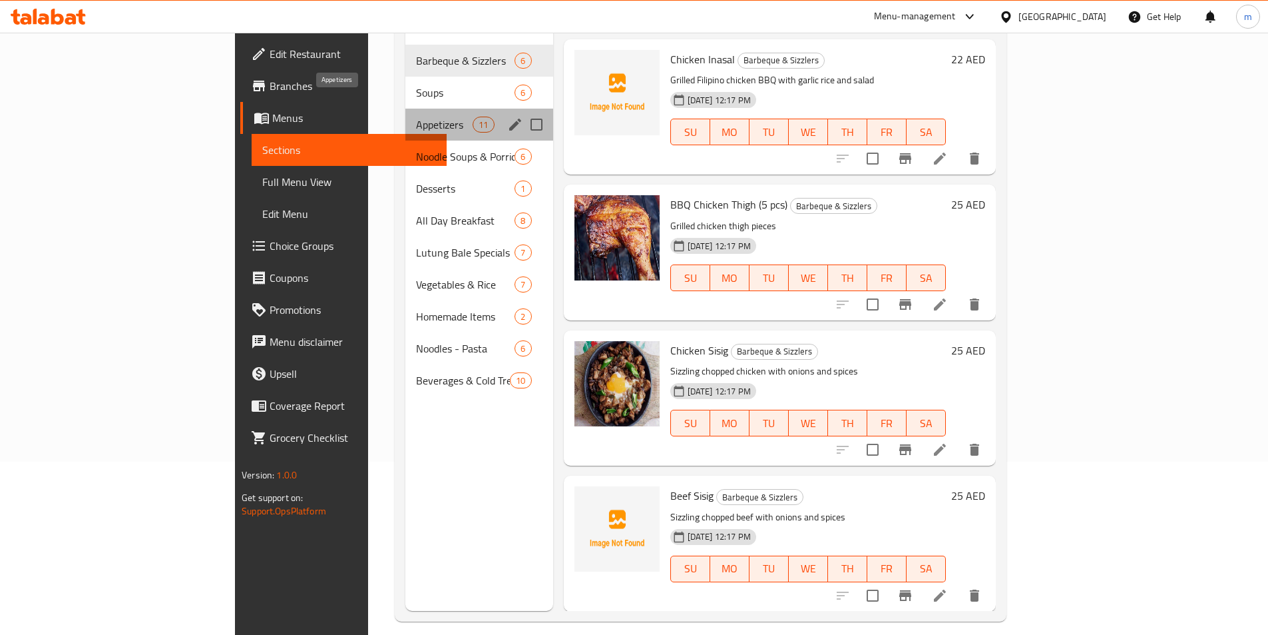
click at [416, 117] on span "Appetizers" at bounding box center [444, 125] width 57 height 16
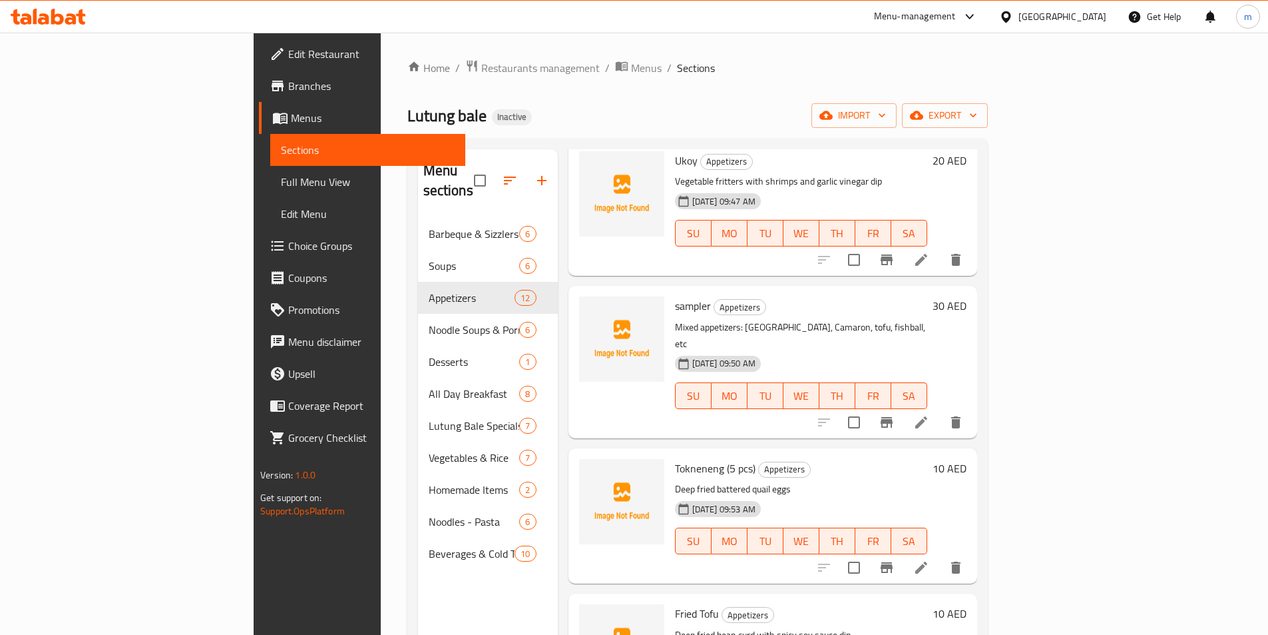
scroll to position [67, 0]
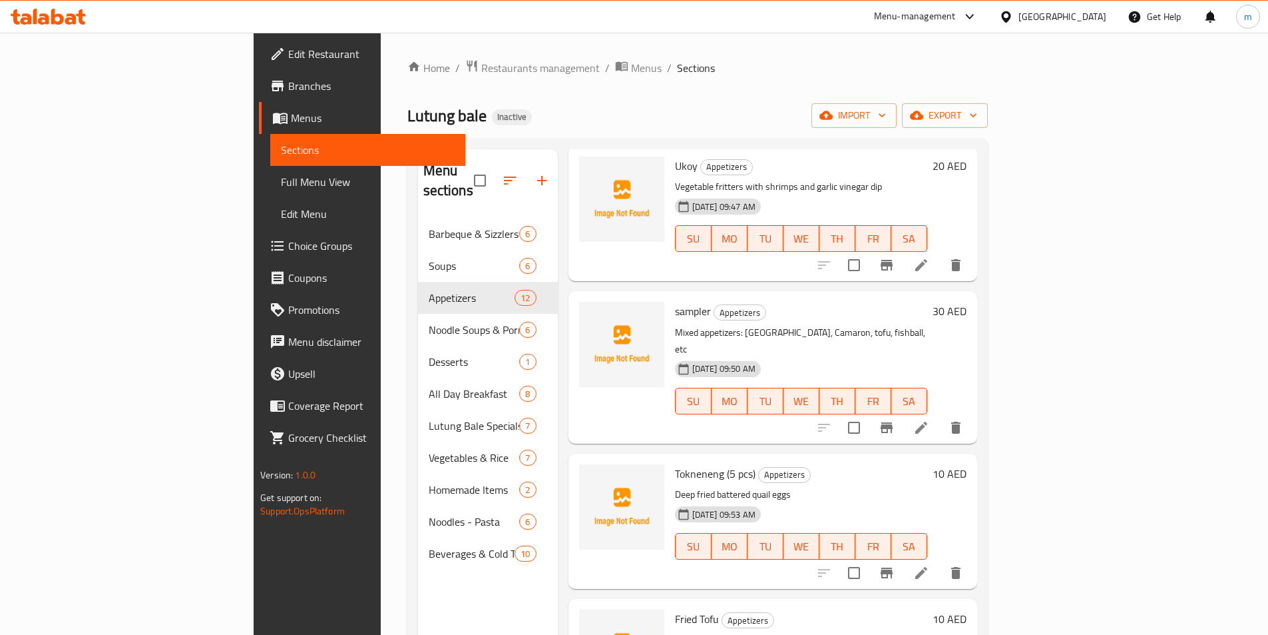
click at [822, 486] on p "Deep fried battered quail eggs" at bounding box center [801, 494] width 252 height 17
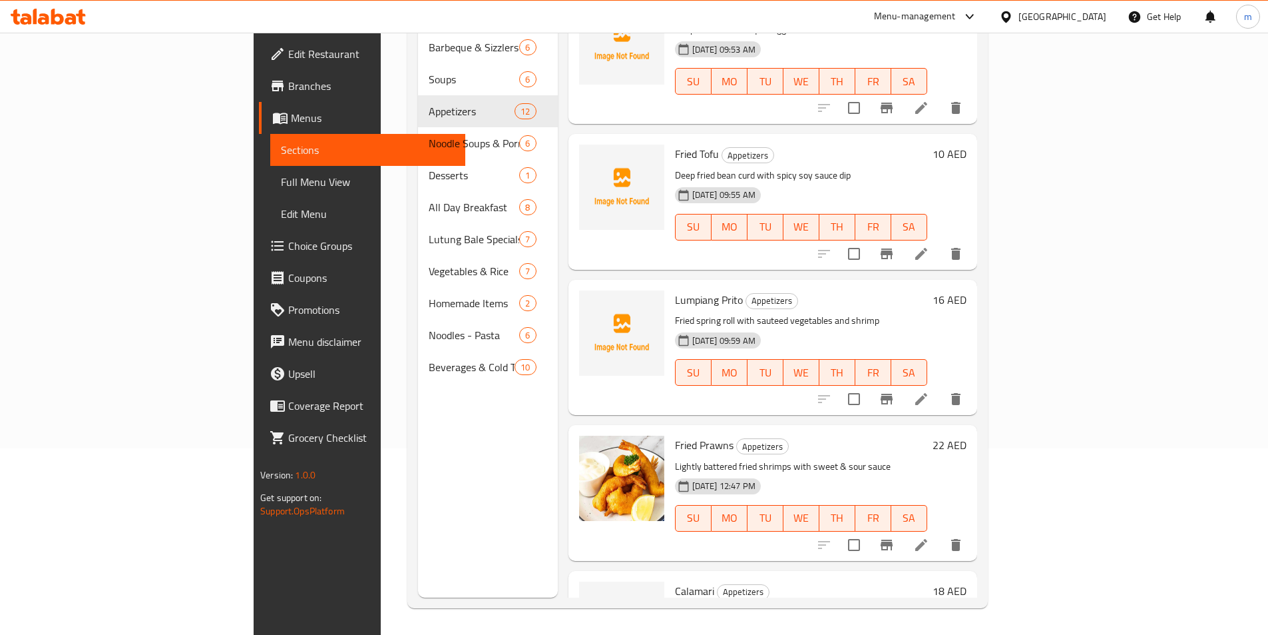
scroll to position [278, 0]
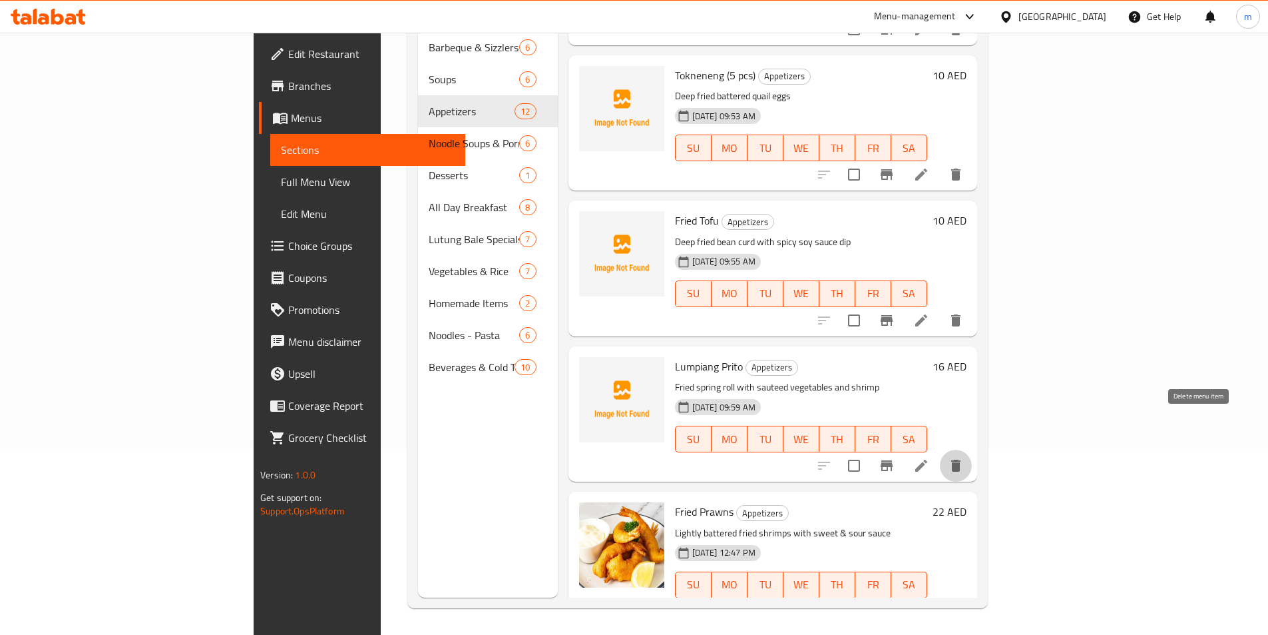
click at [964, 457] on icon "delete" at bounding box center [956, 465] width 16 height 16
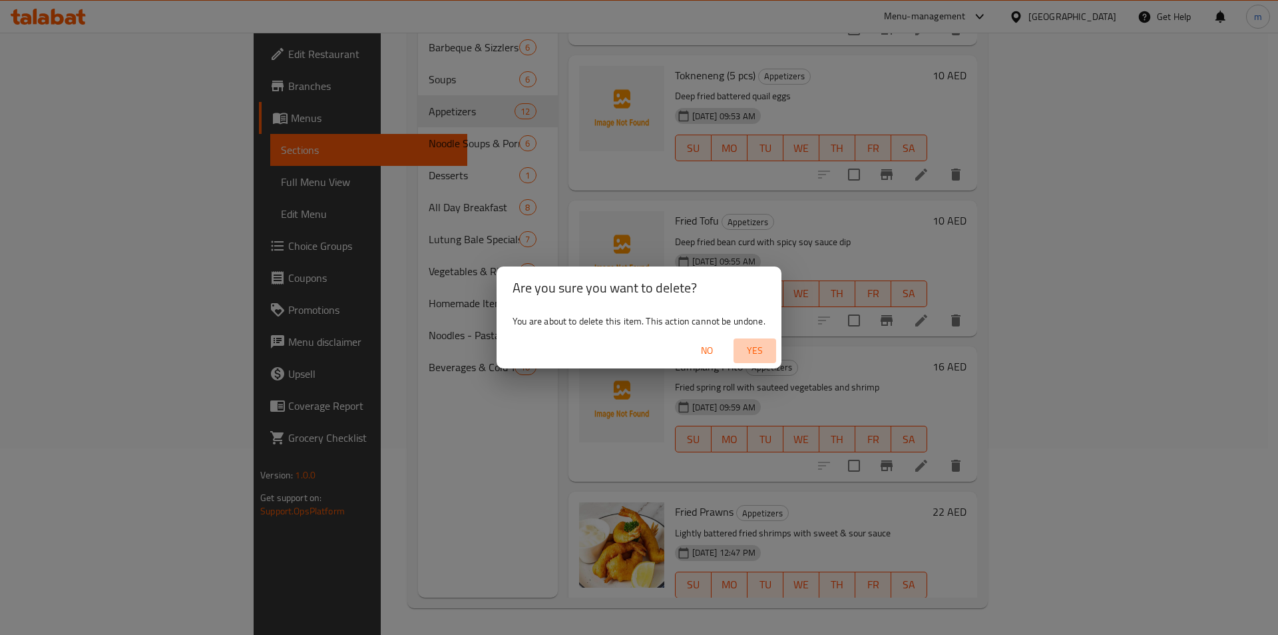
click at [752, 352] on span "Yes" at bounding box center [755, 350] width 32 height 17
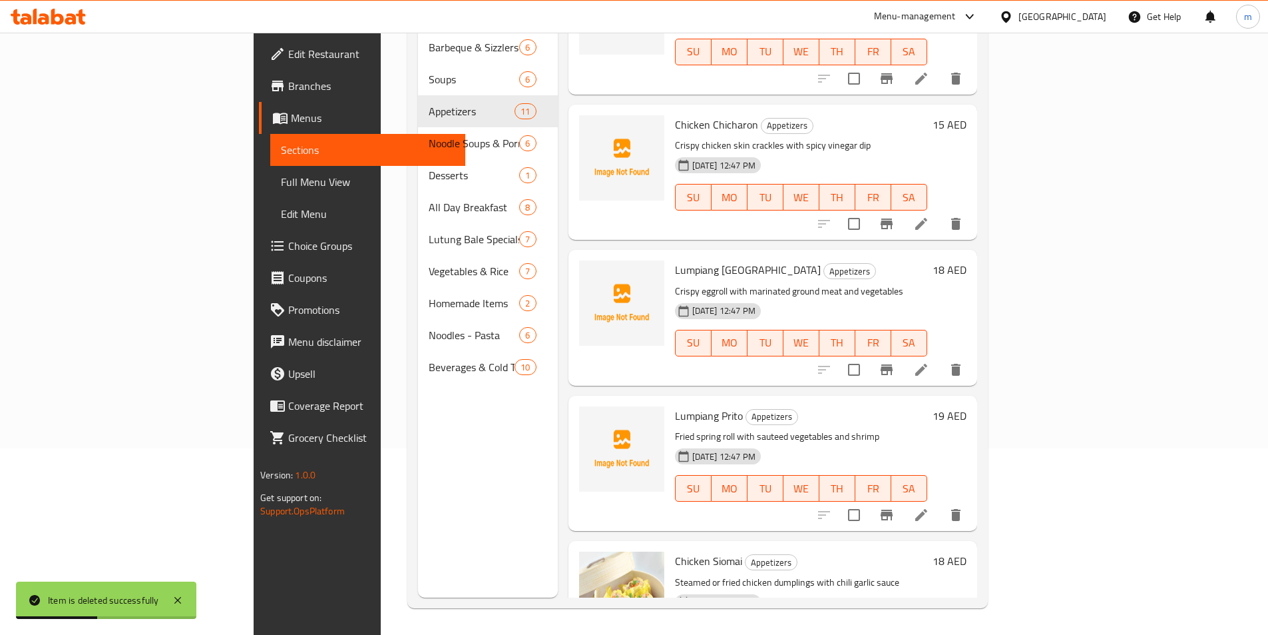
scroll to position [878, 0]
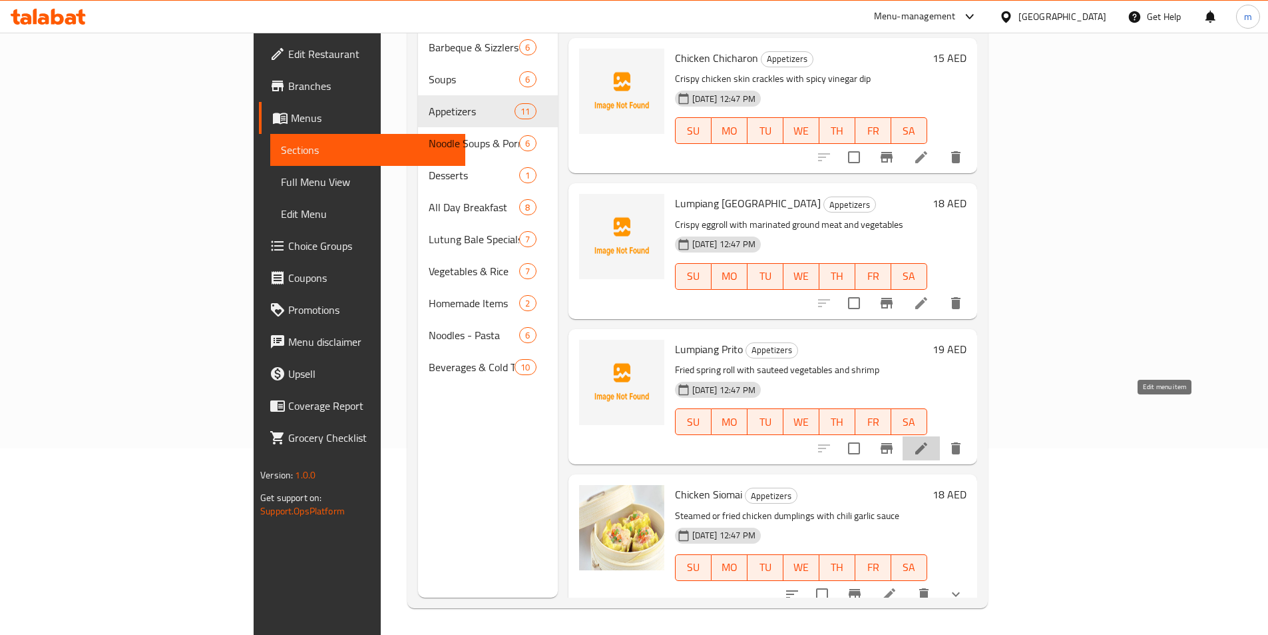
click at [930, 440] on icon at bounding box center [922, 448] width 16 height 16
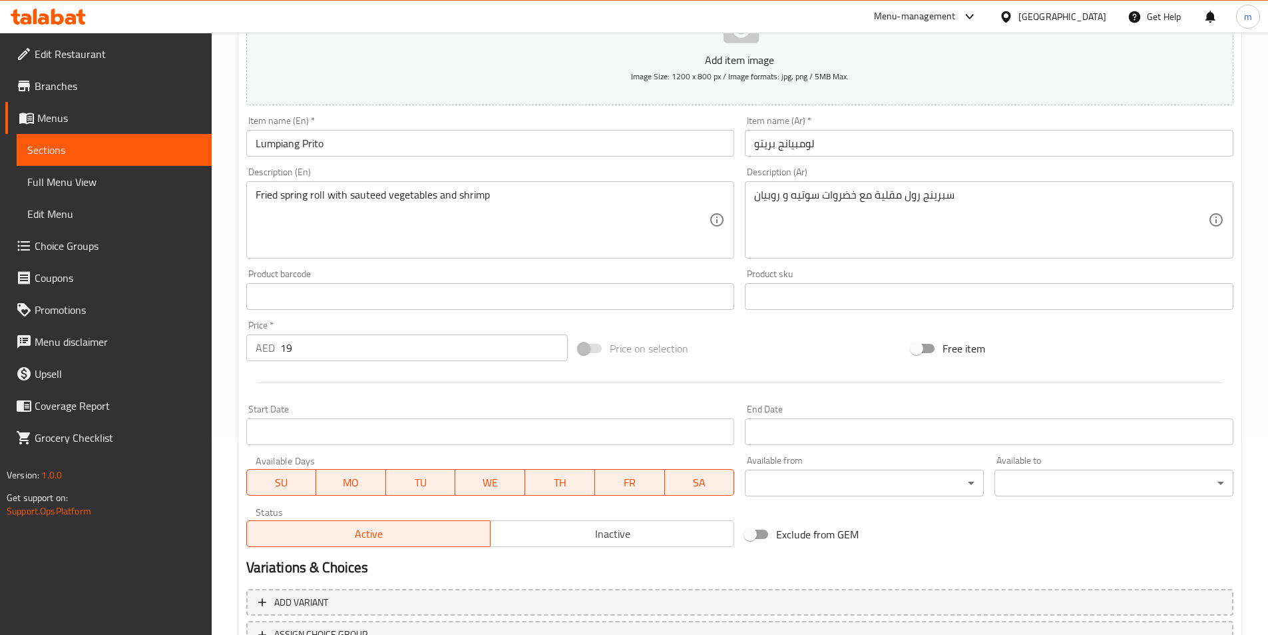
scroll to position [200, 0]
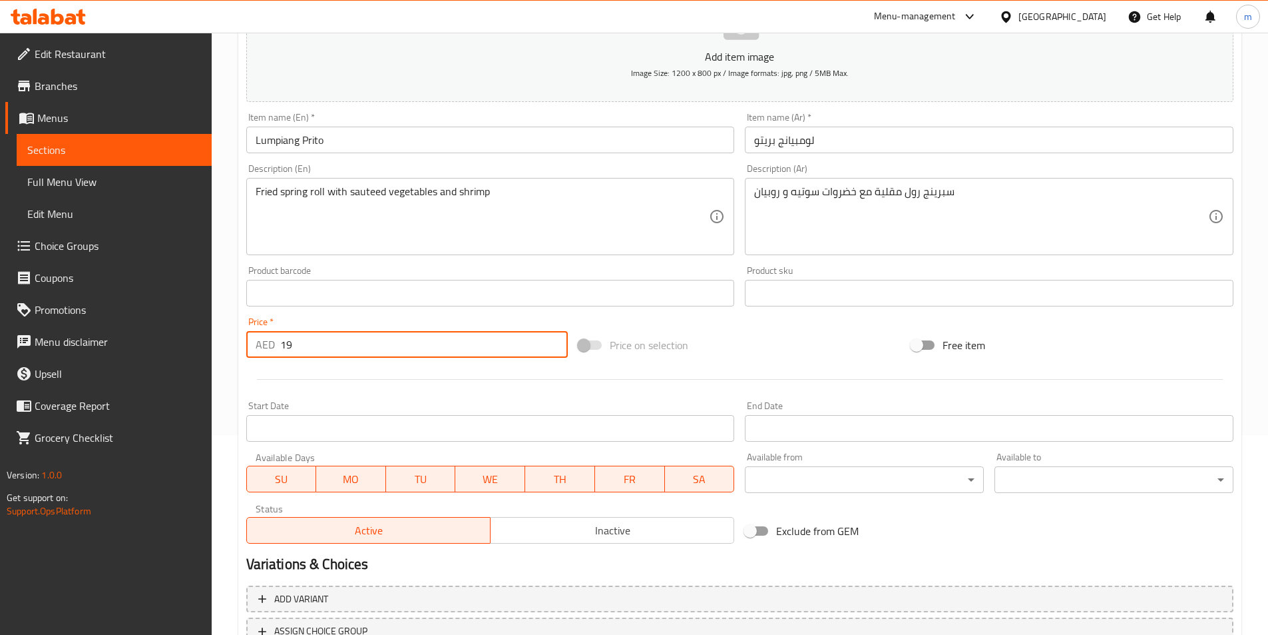
drag, startPoint x: 299, startPoint y: 343, endPoint x: 280, endPoint y: 346, distance: 18.8
click at [280, 346] on input "19" at bounding box center [424, 344] width 288 height 27
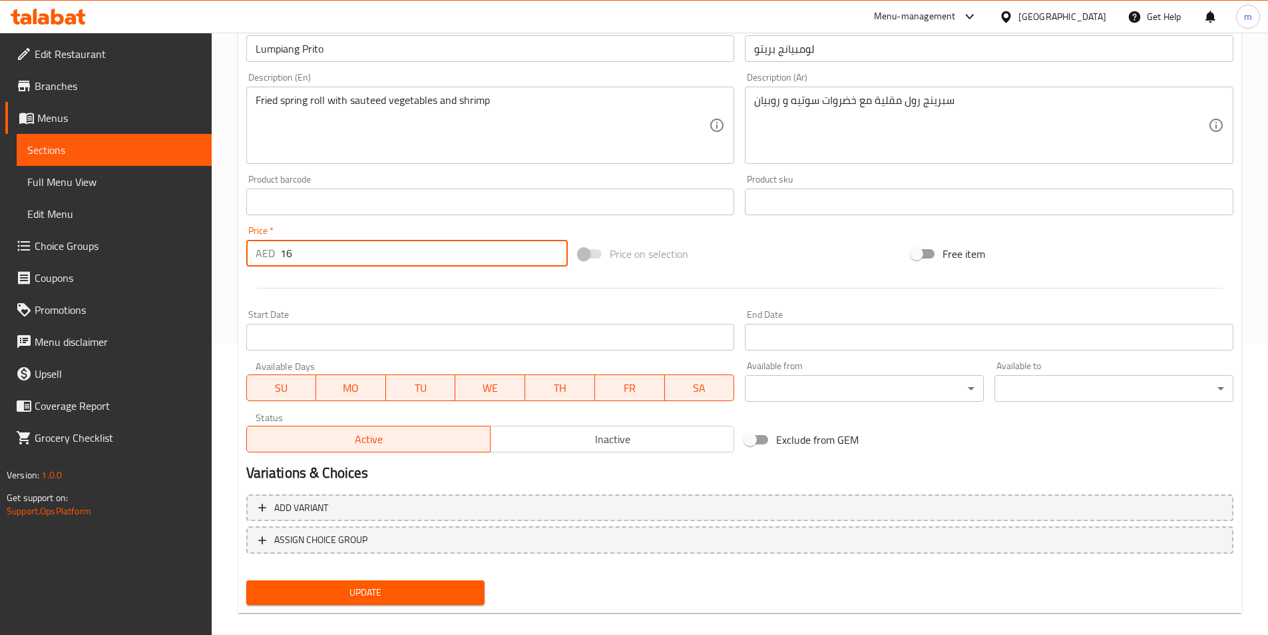
scroll to position [306, 0]
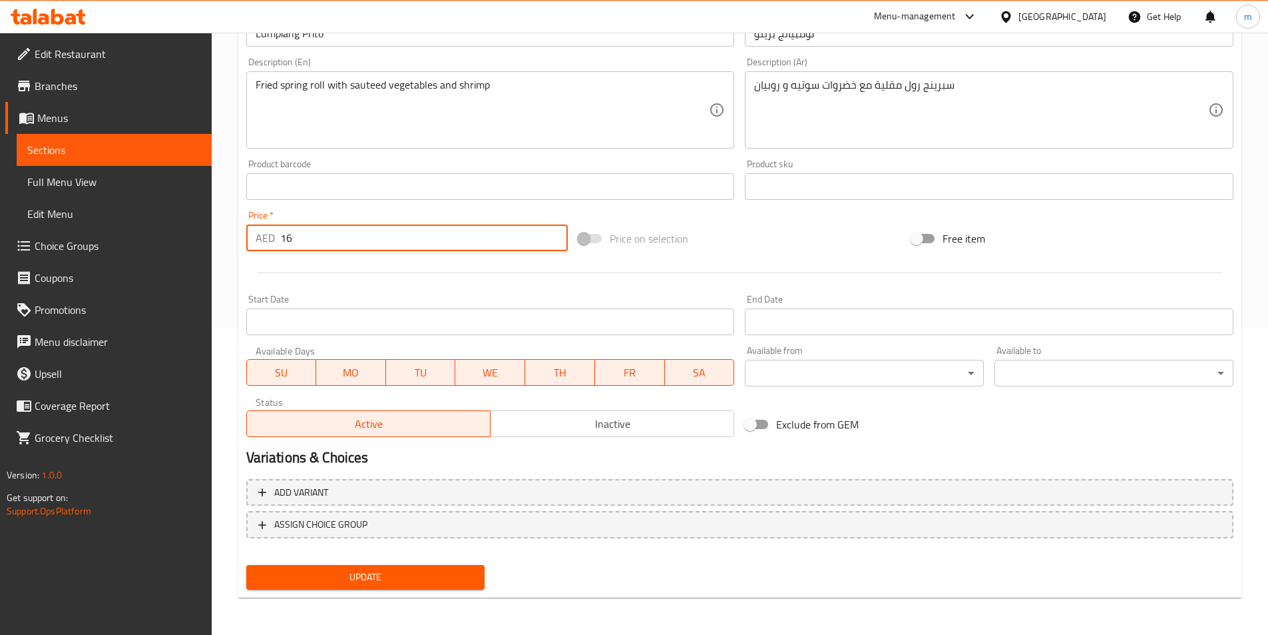
type input "16"
click at [346, 575] on span "Update" at bounding box center [366, 577] width 218 height 17
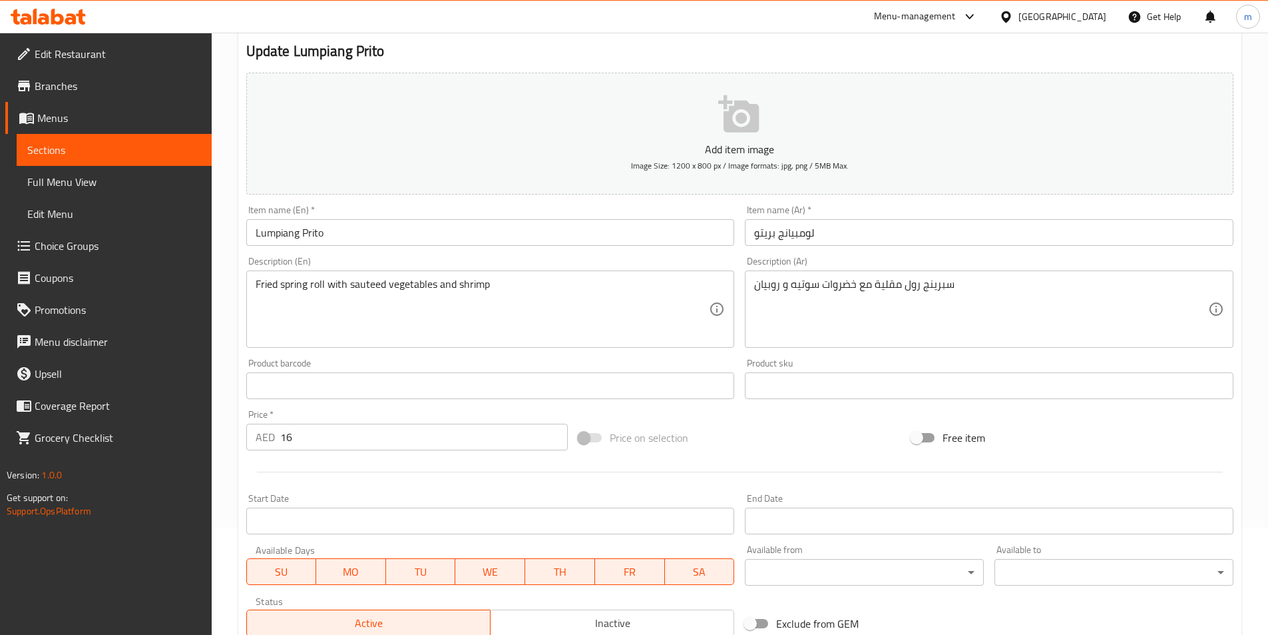
scroll to position [107, 0]
click at [57, 153] on span "Sections" at bounding box center [114, 150] width 174 height 16
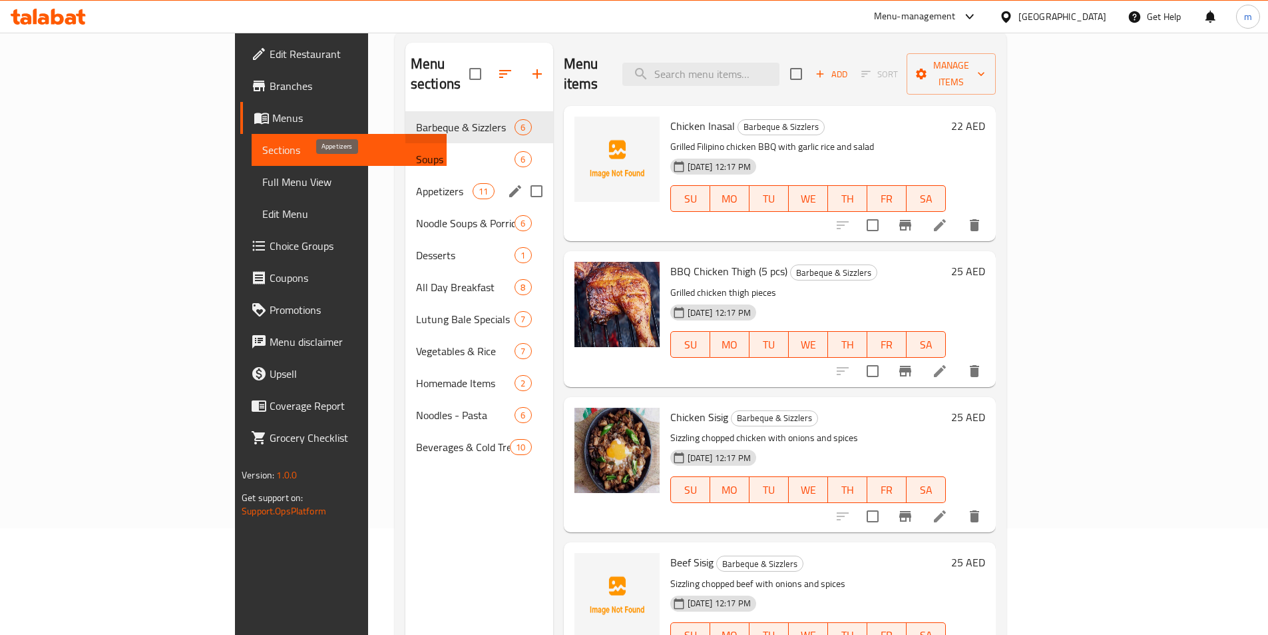
click at [416, 183] on span "Appetizers" at bounding box center [444, 191] width 57 height 16
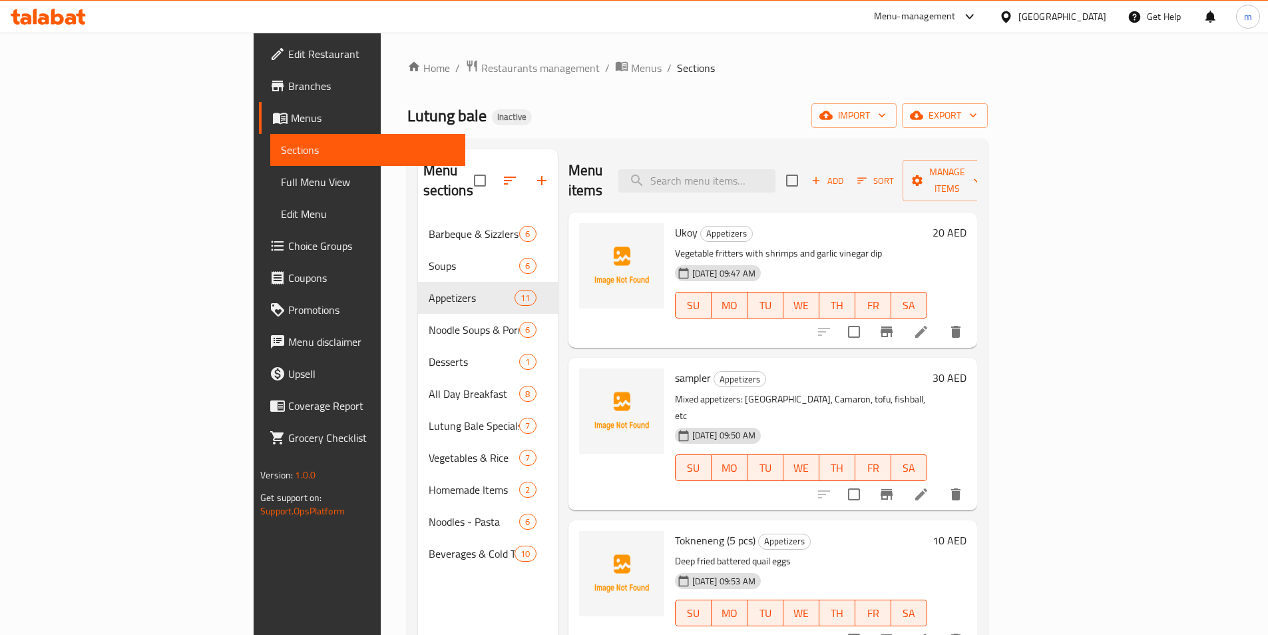
click at [850, 531] on h6 "Tokneneng (5 pcs) Appetizers" at bounding box center [801, 540] width 252 height 19
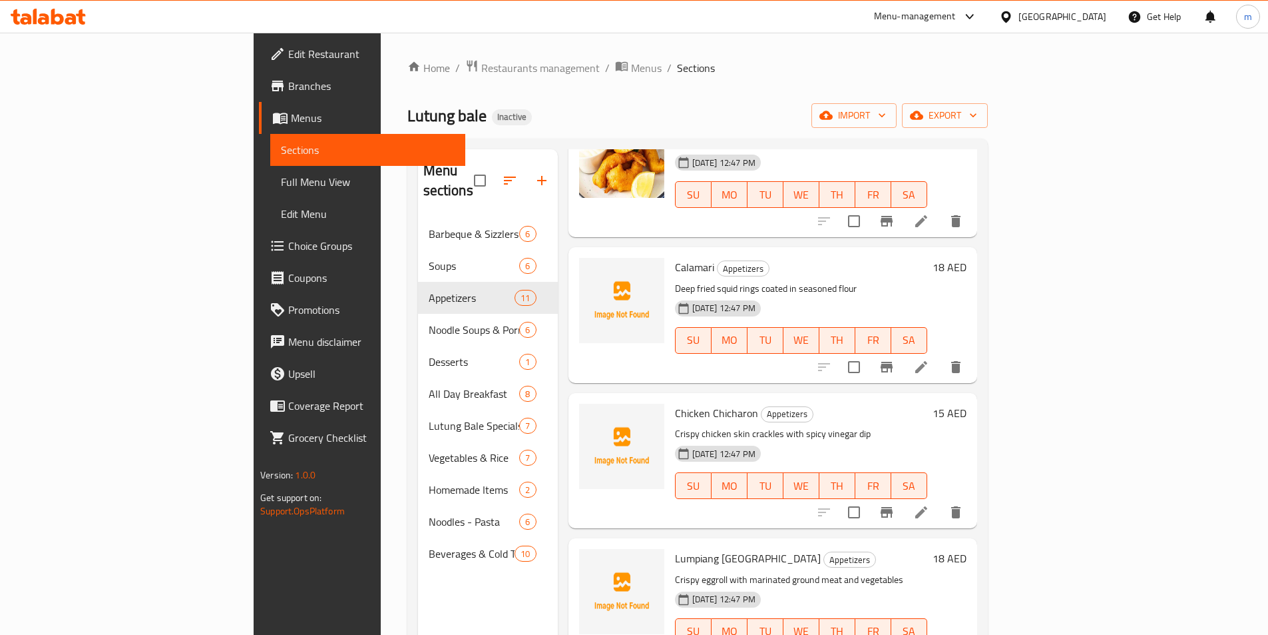
scroll to position [732, 0]
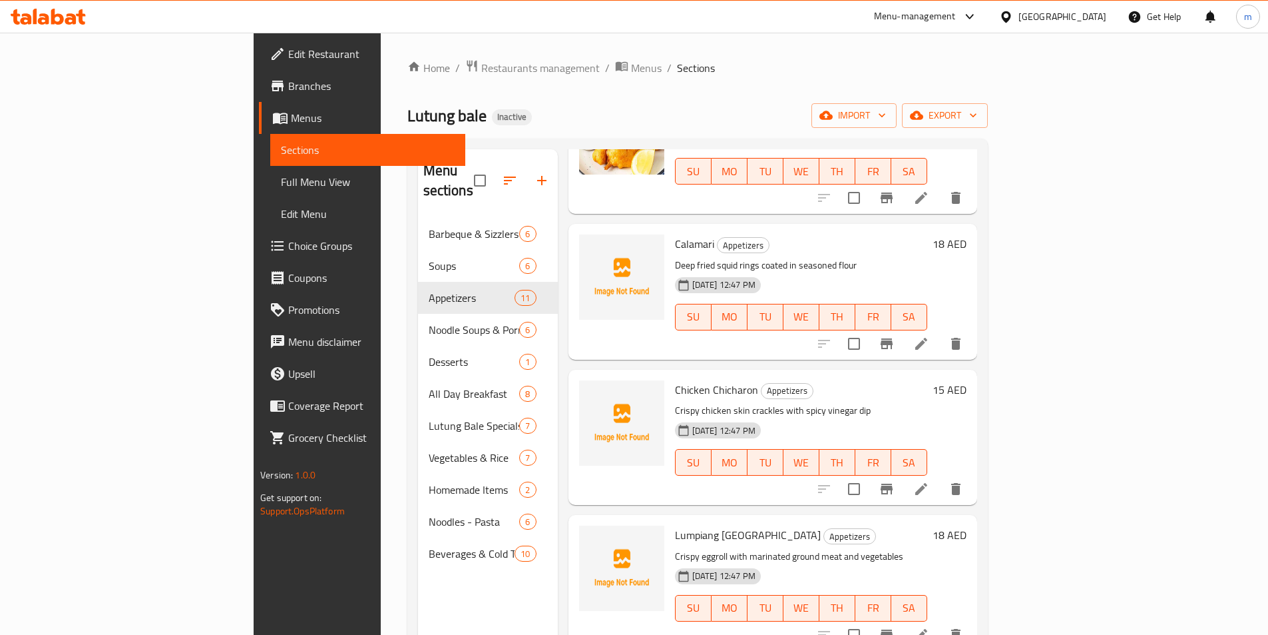
click at [928, 402] on p "Crispy chicken skin crackles with spicy vinegar dip" at bounding box center [801, 410] width 252 height 17
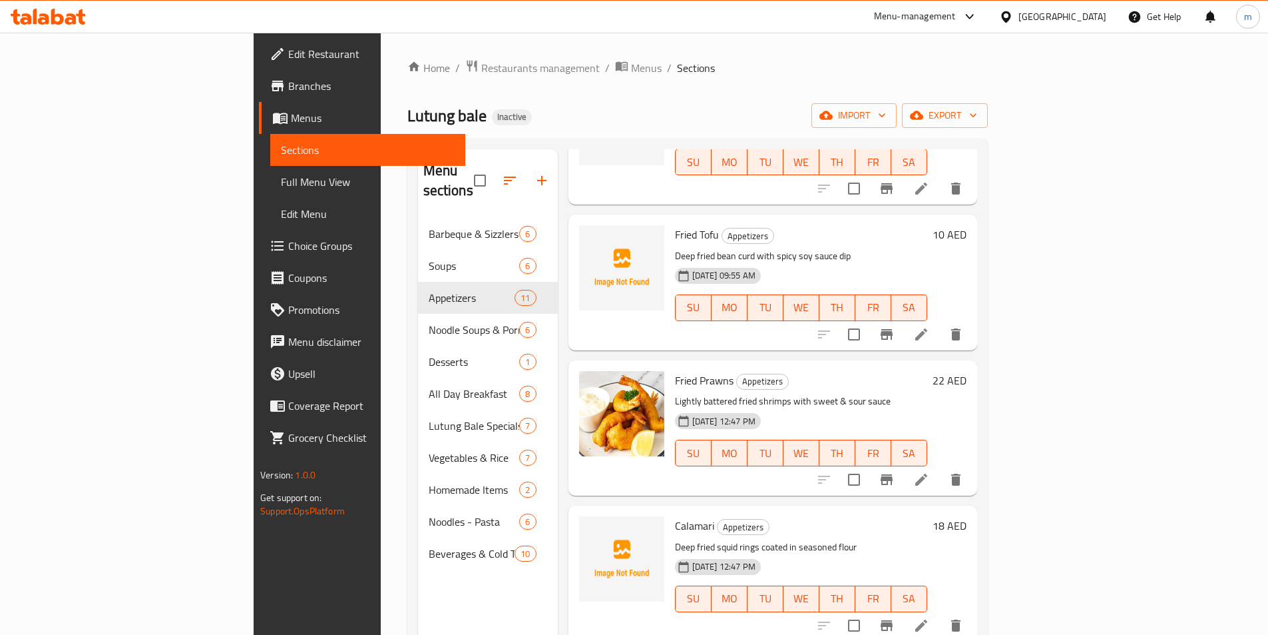
scroll to position [333, 0]
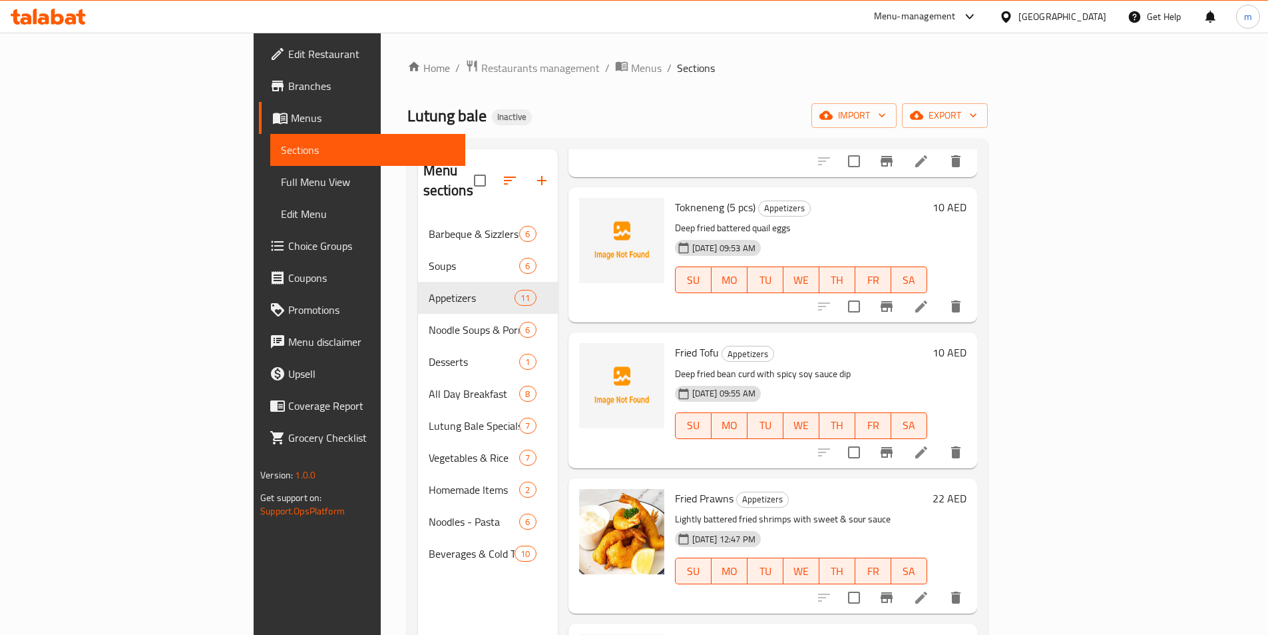
click at [792, 437] on div "Menu items Add Sort Manage items Ukoy Appetizers Vegetable fritters with shrimp…" at bounding box center [767, 466] width 419 height 635
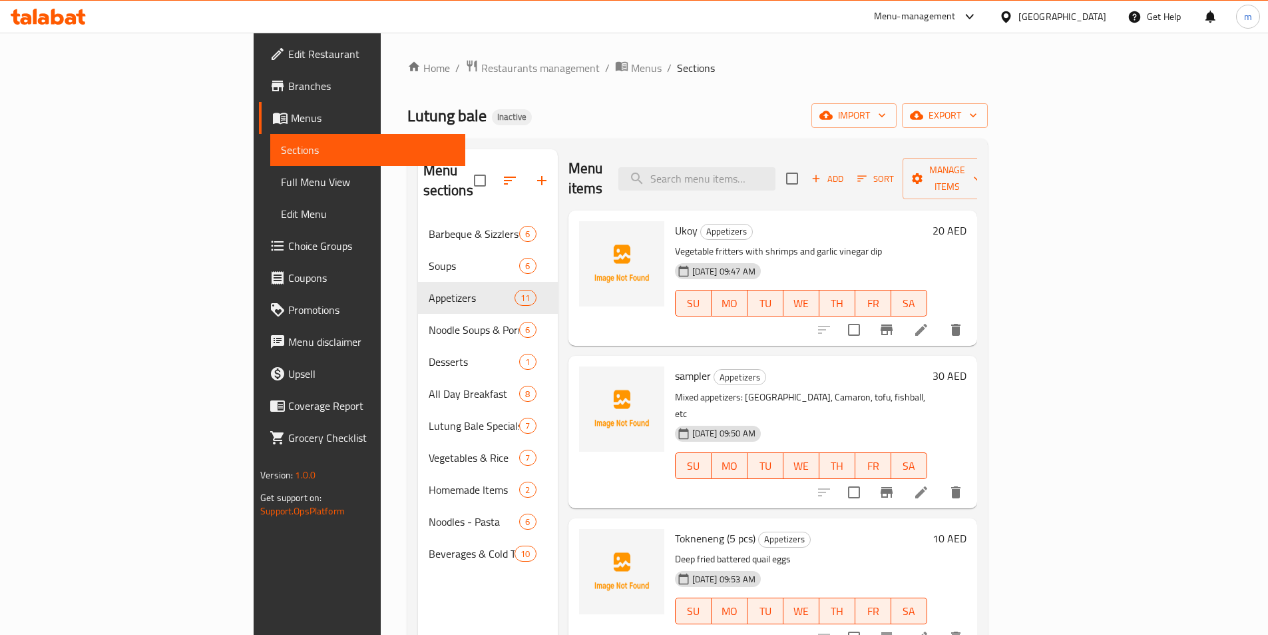
scroll to position [0, 0]
click at [846, 173] on span "Add" at bounding box center [828, 180] width 36 height 15
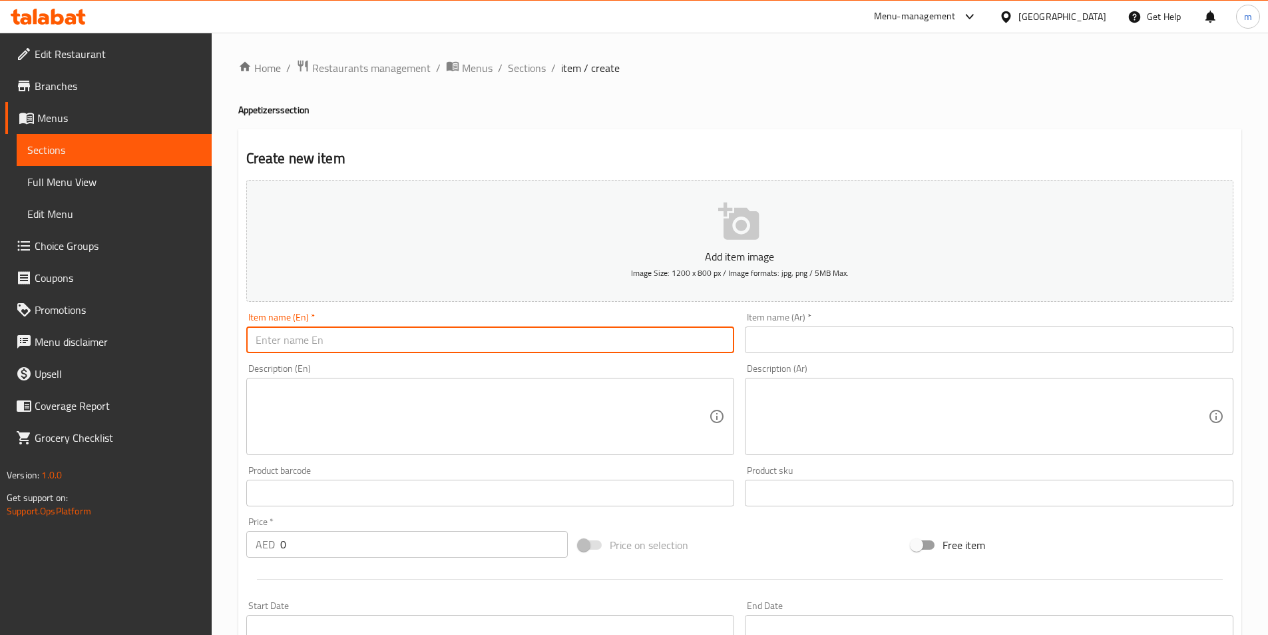
click at [429, 343] on input "text" at bounding box center [490, 339] width 489 height 27
paste input "[PERSON_NAME] (8 pcs)"
click at [381, 343] on input "[PERSON_NAME] (8 pcs)" at bounding box center [490, 339] width 489 height 27
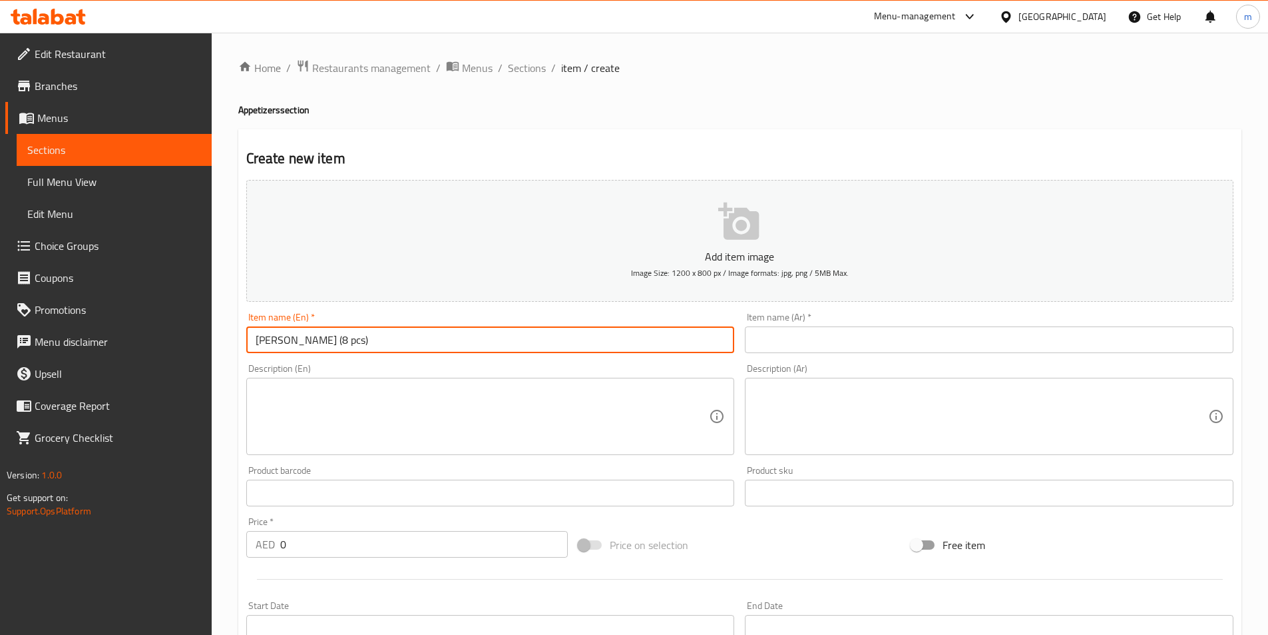
type input "[PERSON_NAME] (8 pcs)"
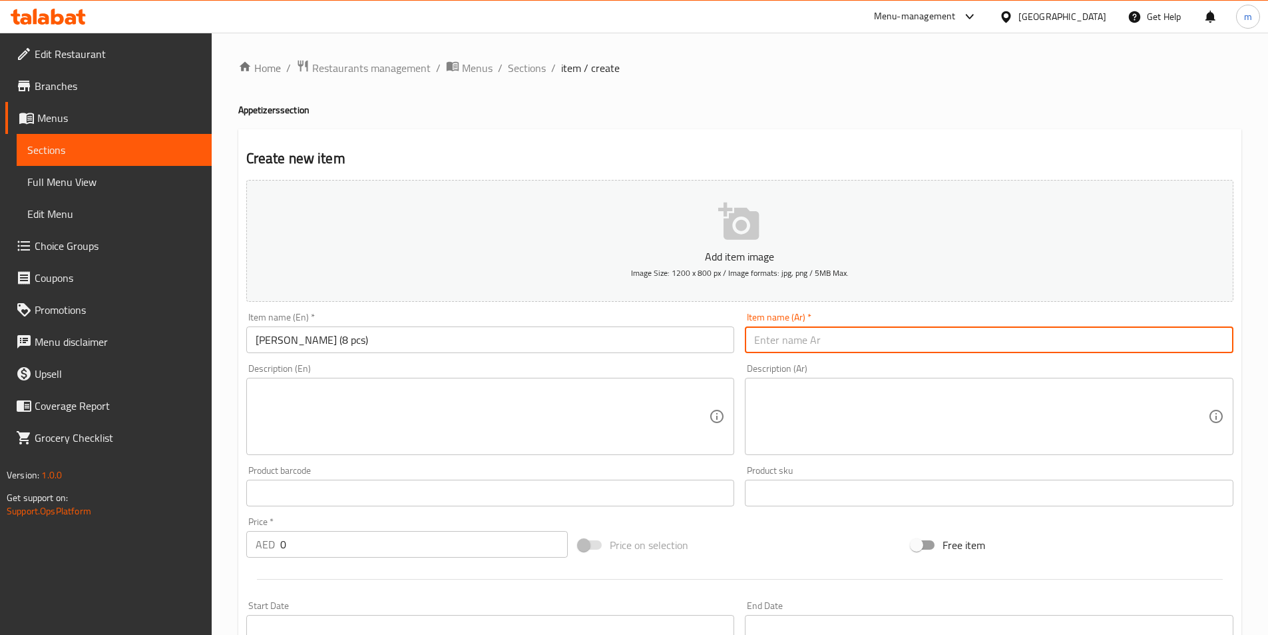
click at [841, 336] on input "text" at bounding box center [989, 339] width 489 height 27
paste input "كويك كويك (8 قطع)"
type input "كويك كويك (8 قطع)"
click at [514, 400] on textarea at bounding box center [483, 416] width 454 height 63
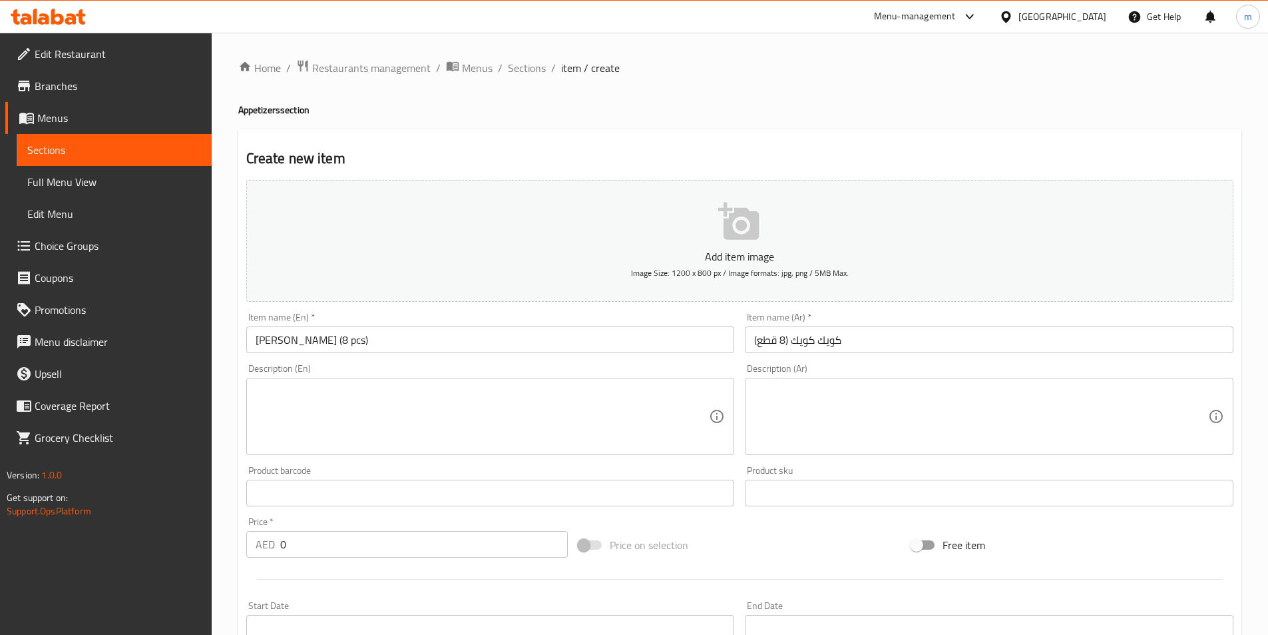
click at [486, 413] on textarea at bounding box center [483, 416] width 454 height 63
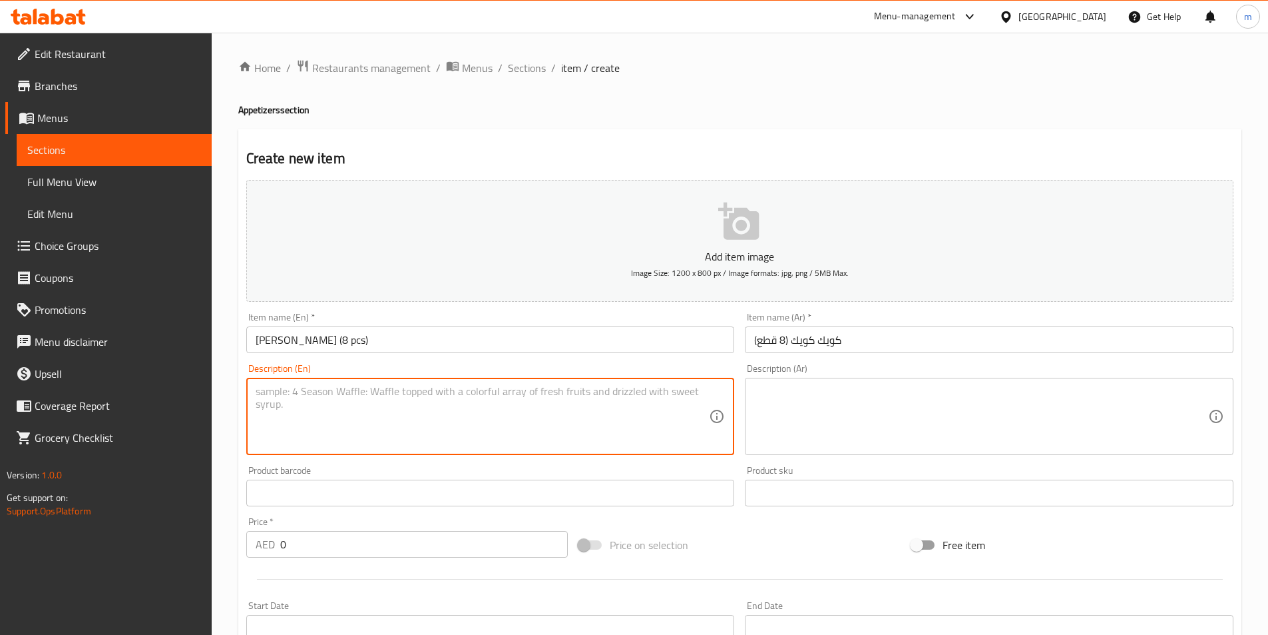
paste textarea "Battered and deep-fried quail eggs"
type textarea "Battered and deep-fried quail eggs"
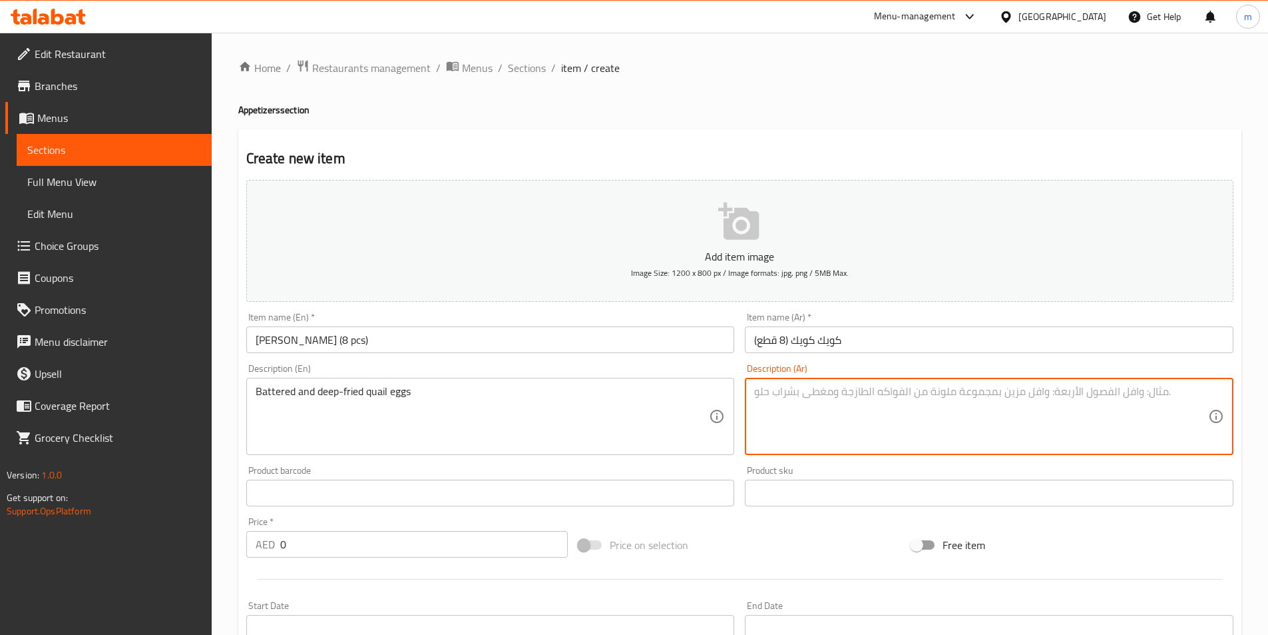
click at [808, 414] on textarea at bounding box center [981, 416] width 454 height 63
paste textarea "بيض [PERSON_NAME] والمغطى بالخليط"
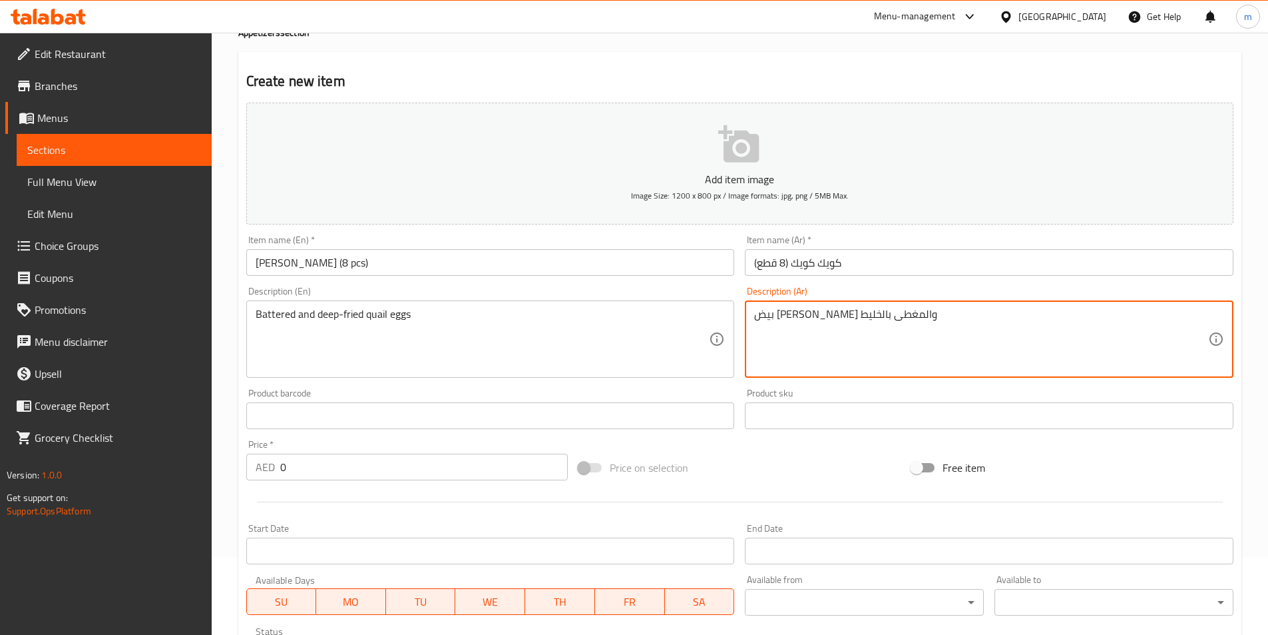
scroll to position [200, 0]
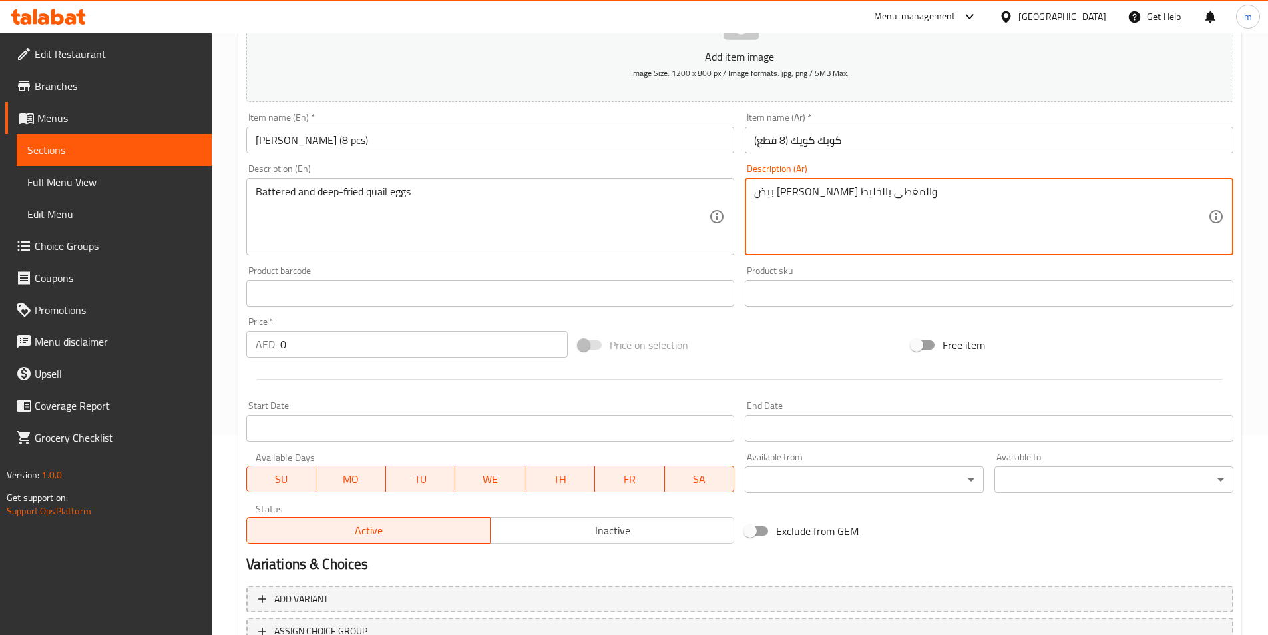
type textarea "بيض [PERSON_NAME] والمغطى بالخليط"
click at [324, 348] on input "0" at bounding box center [424, 344] width 288 height 27
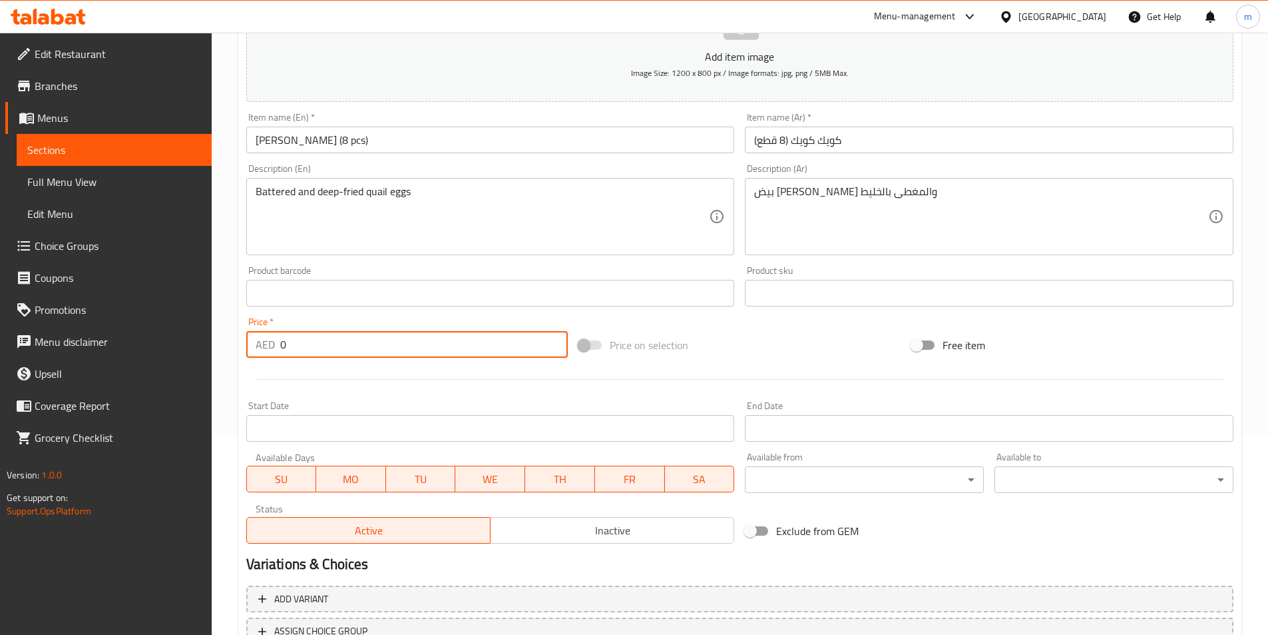
click at [324, 348] on input "0" at bounding box center [424, 344] width 288 height 27
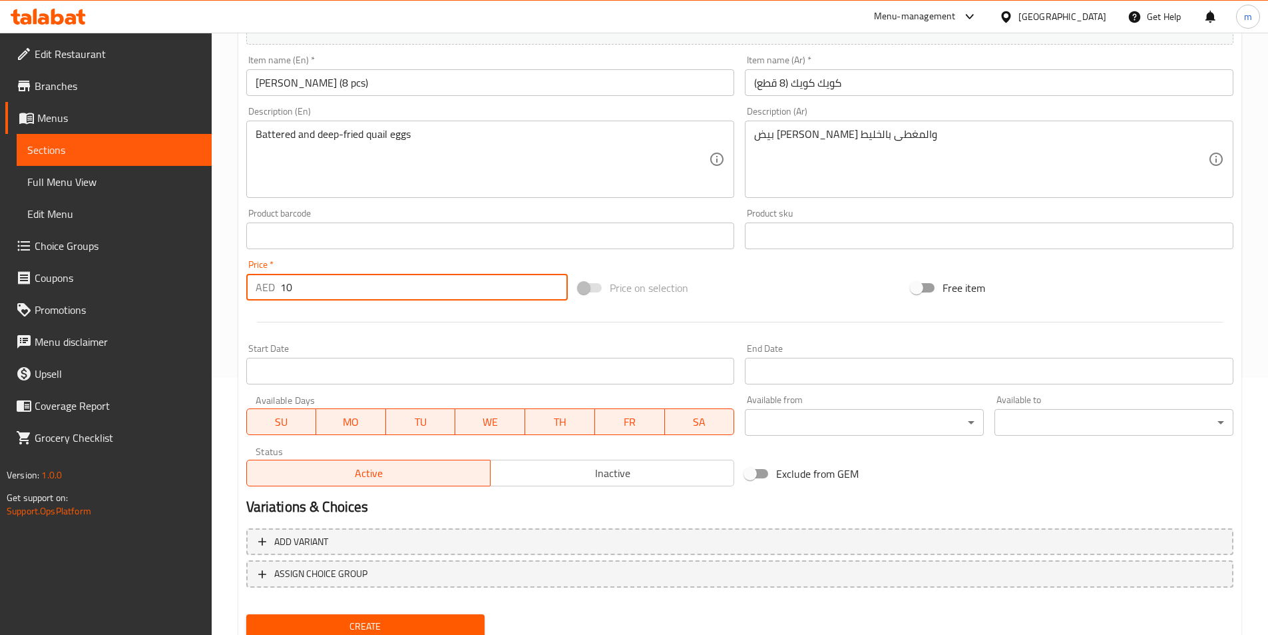
scroll to position [306, 0]
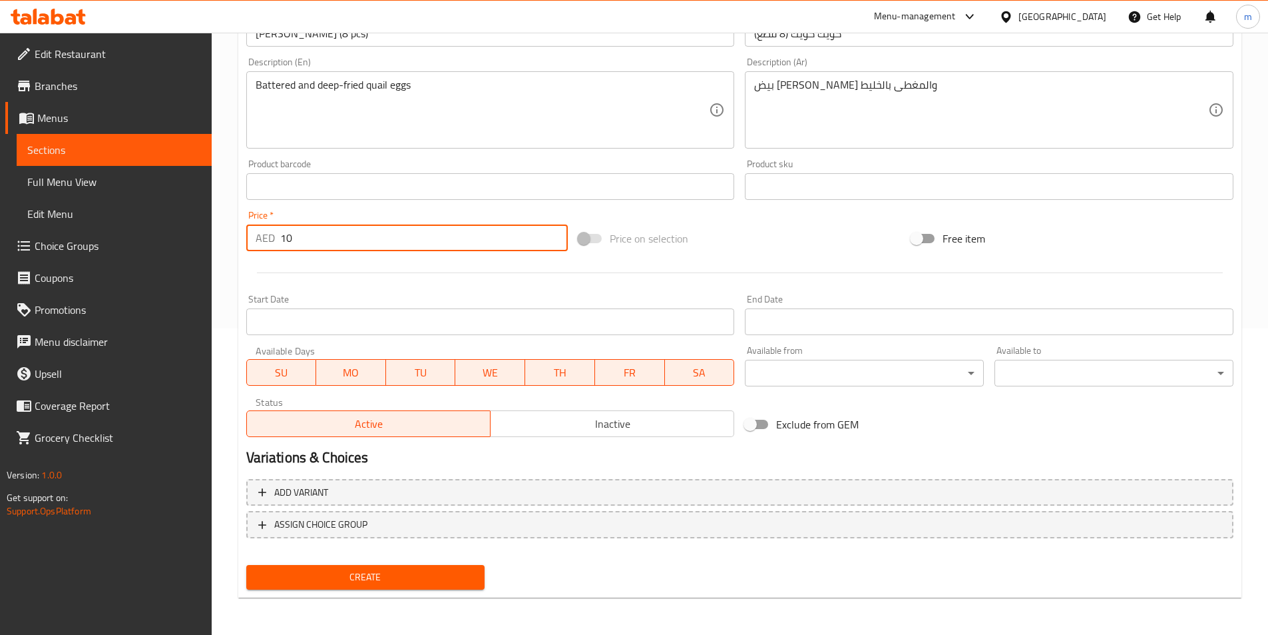
type input "10"
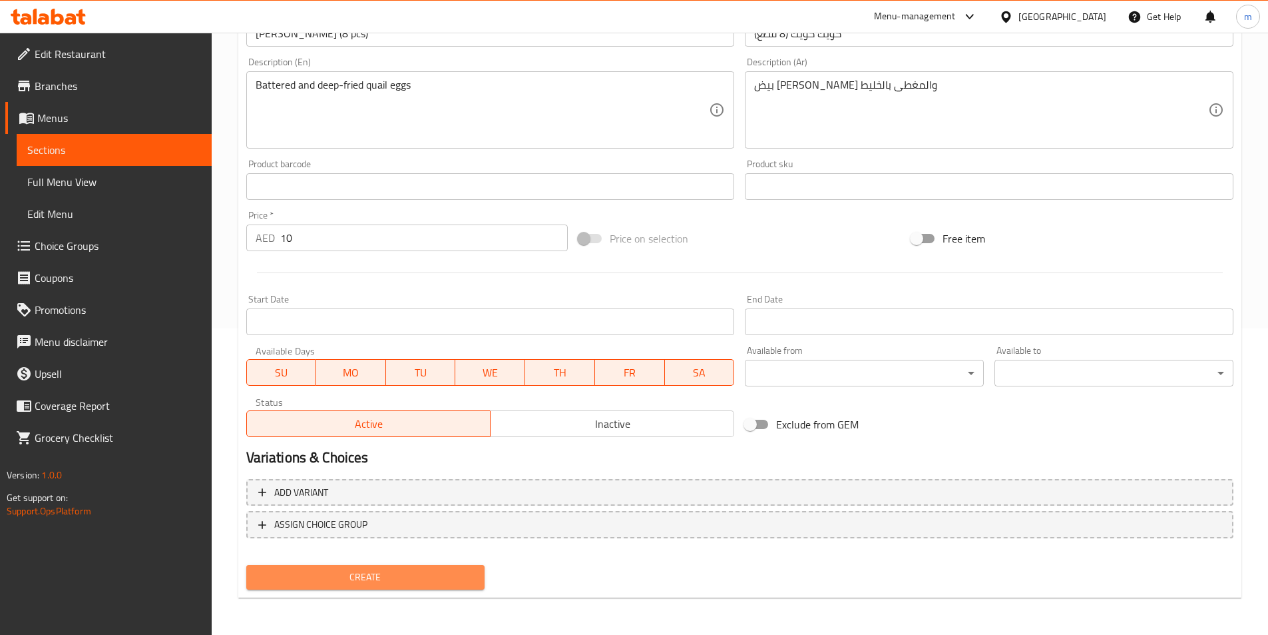
click at [352, 581] on span "Create" at bounding box center [366, 577] width 218 height 17
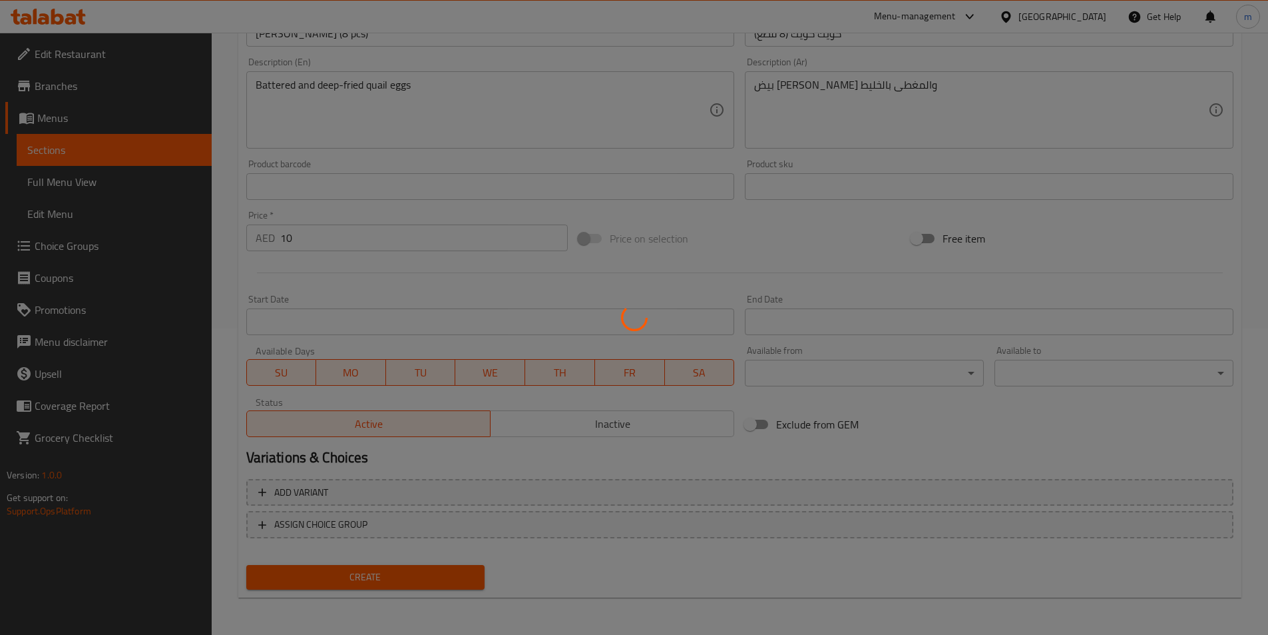
type input "0"
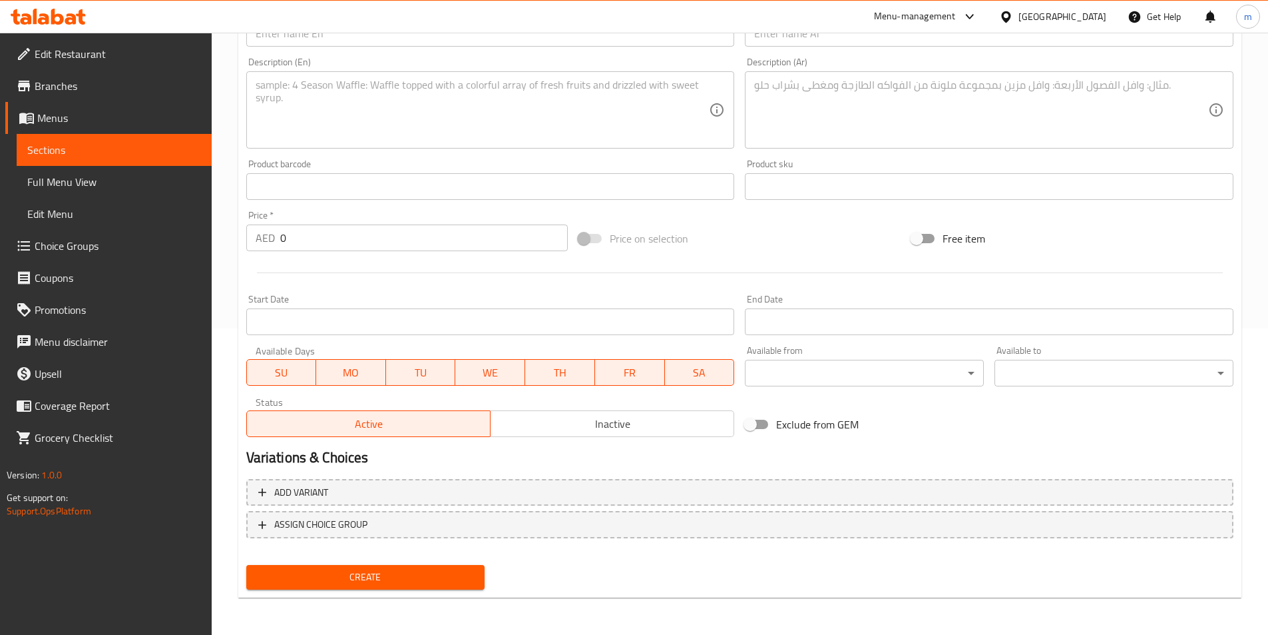
click at [523, 215] on div "Price   * AED 0 Price *" at bounding box center [407, 230] width 322 height 41
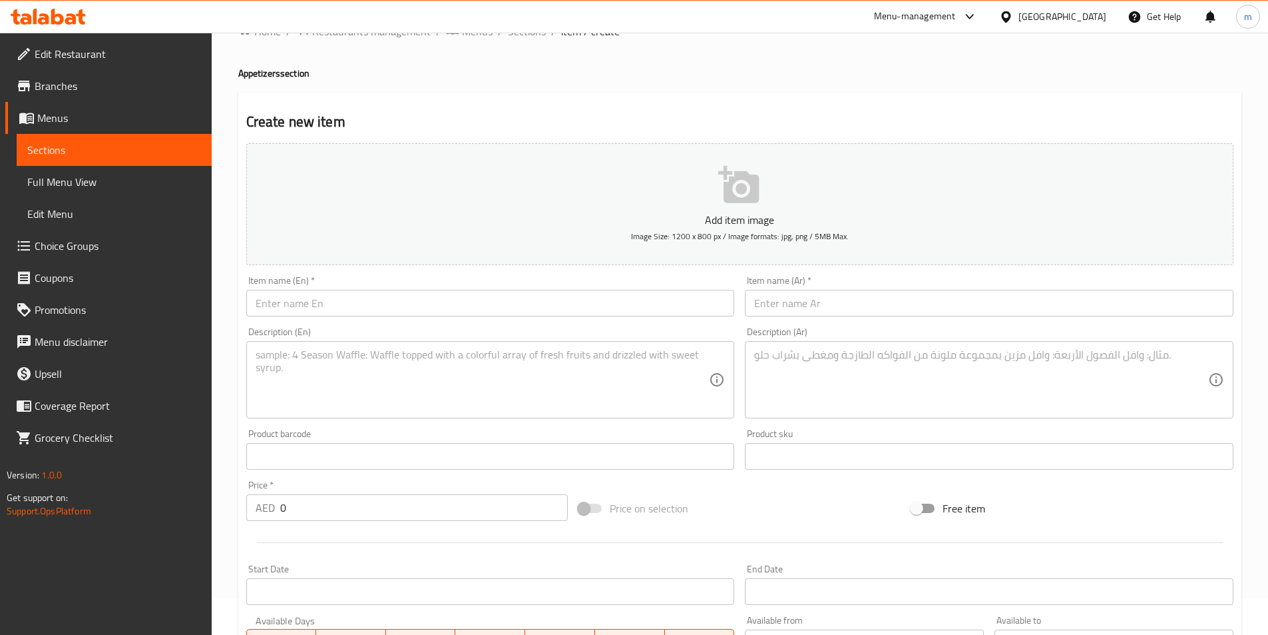
scroll to position [67, 0]
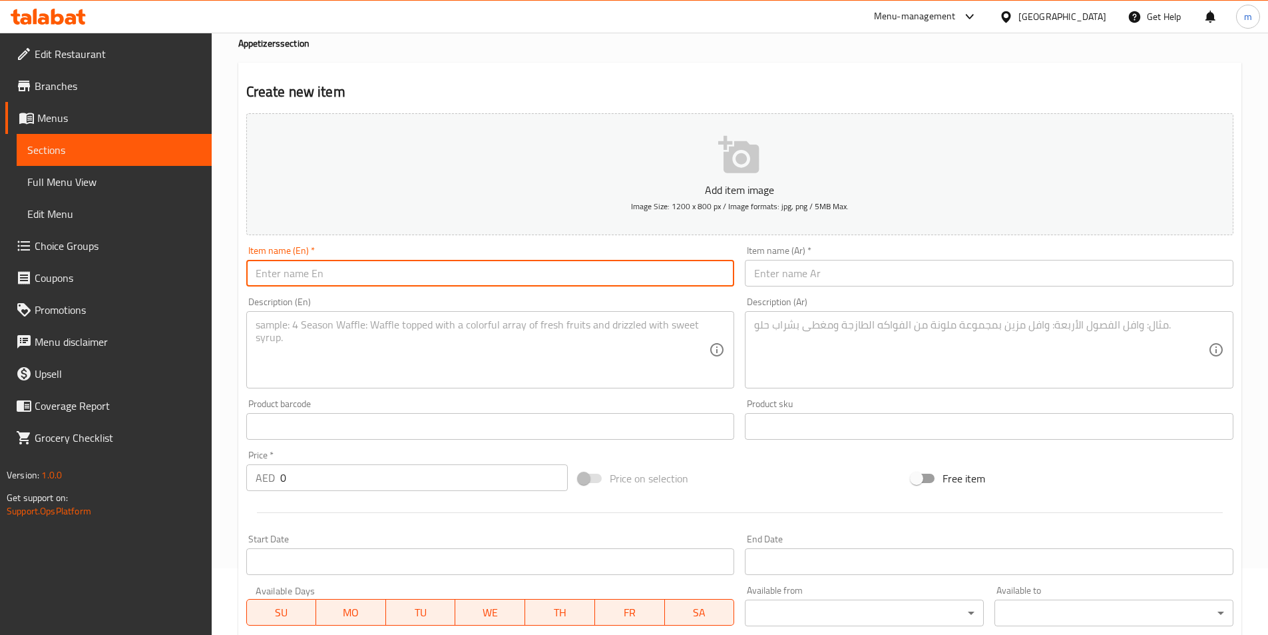
click at [402, 277] on input "text" at bounding box center [490, 273] width 489 height 27
paste input "Crispy Wontons"
type input "Crispy Wontons"
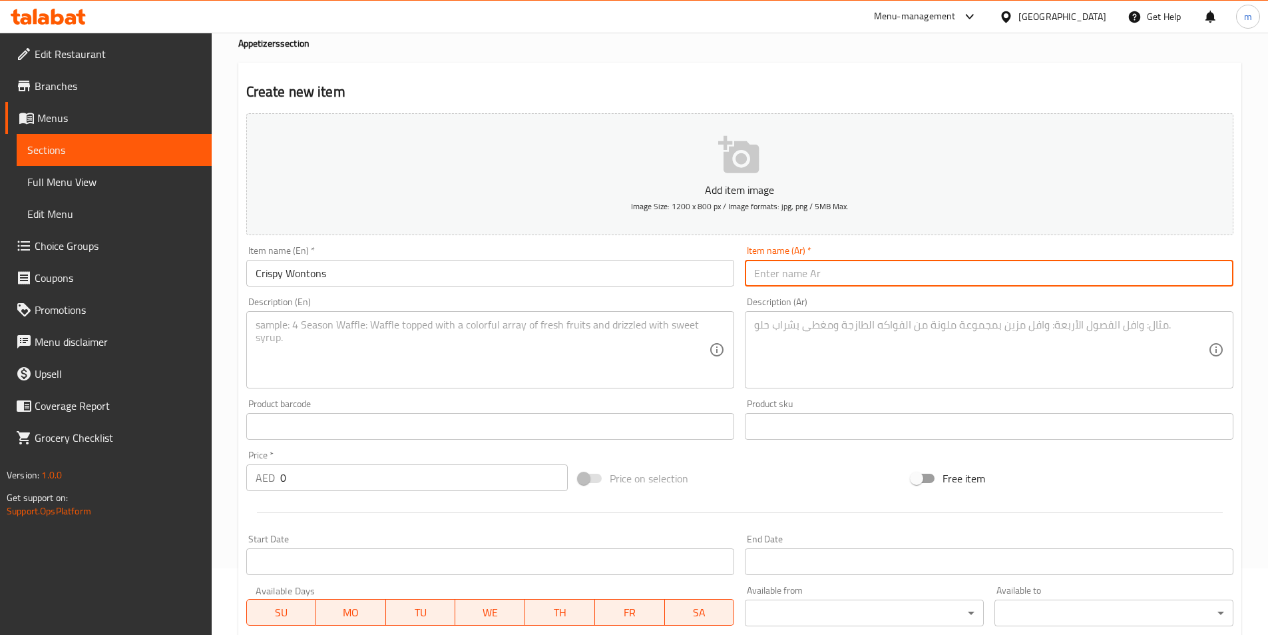
click at [827, 274] on input "text" at bounding box center [989, 273] width 489 height 27
paste input "و[PERSON_NAME]"
type input "و[PERSON_NAME]"
click at [488, 348] on textarea at bounding box center [483, 349] width 454 height 63
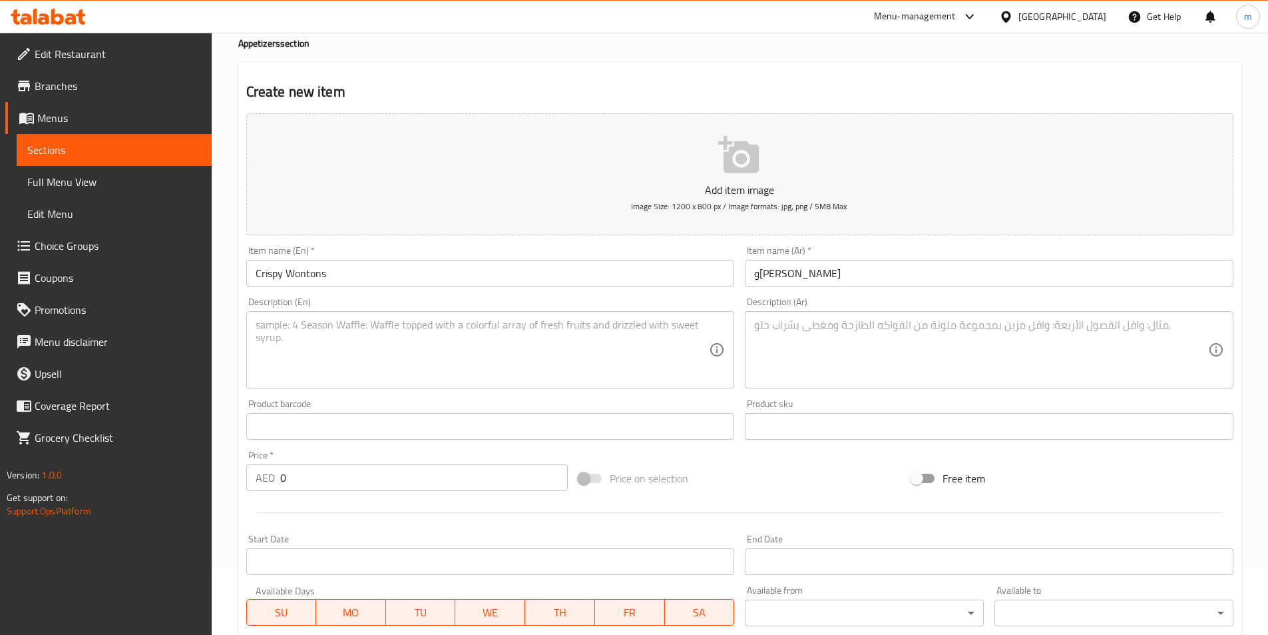
click at [536, 342] on textarea at bounding box center [483, 349] width 454 height 63
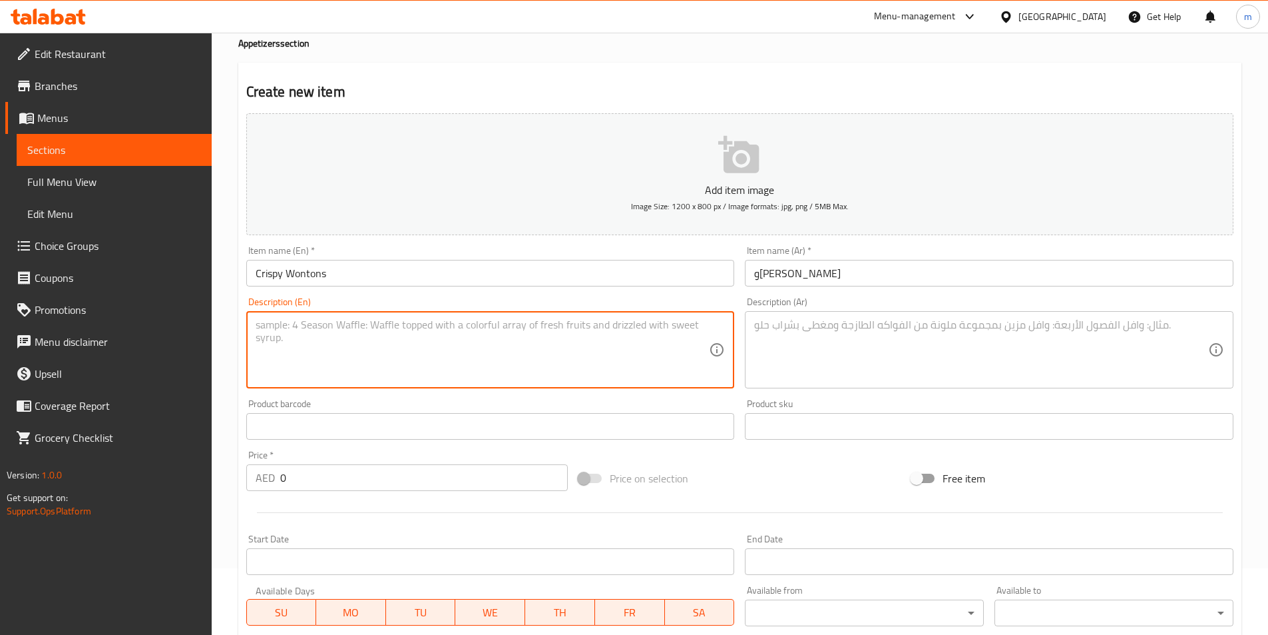
paste textarea "[PERSON_NAME] wonton wrappers filled with meat"
type textarea "[PERSON_NAME] wonton wrappers filled with meat"
click at [866, 342] on textarea at bounding box center [981, 349] width 454 height 63
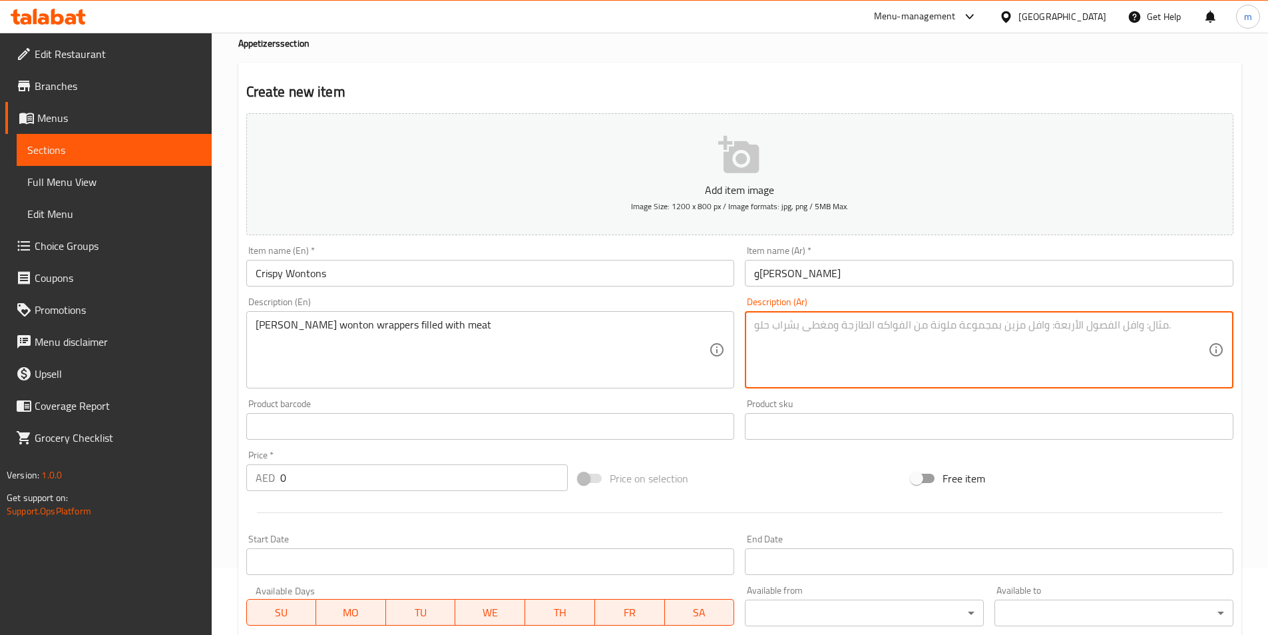
paste textarea "لفائف وونتون مقلية محشوة باللحم"
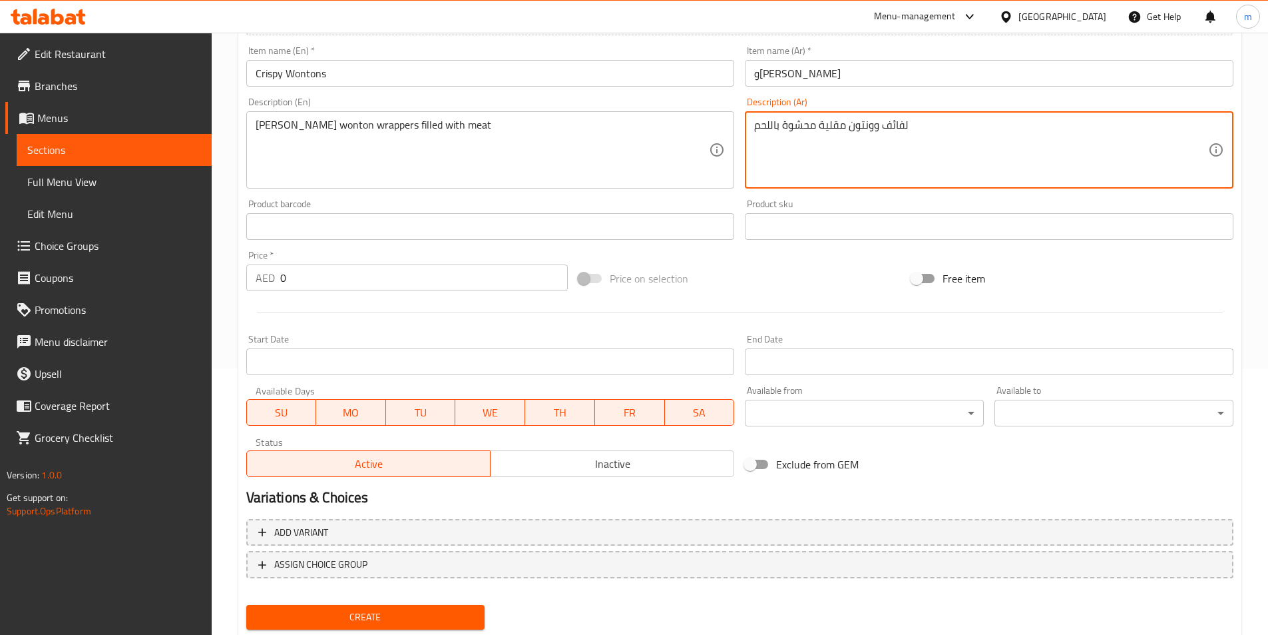
scroll to position [306, 0]
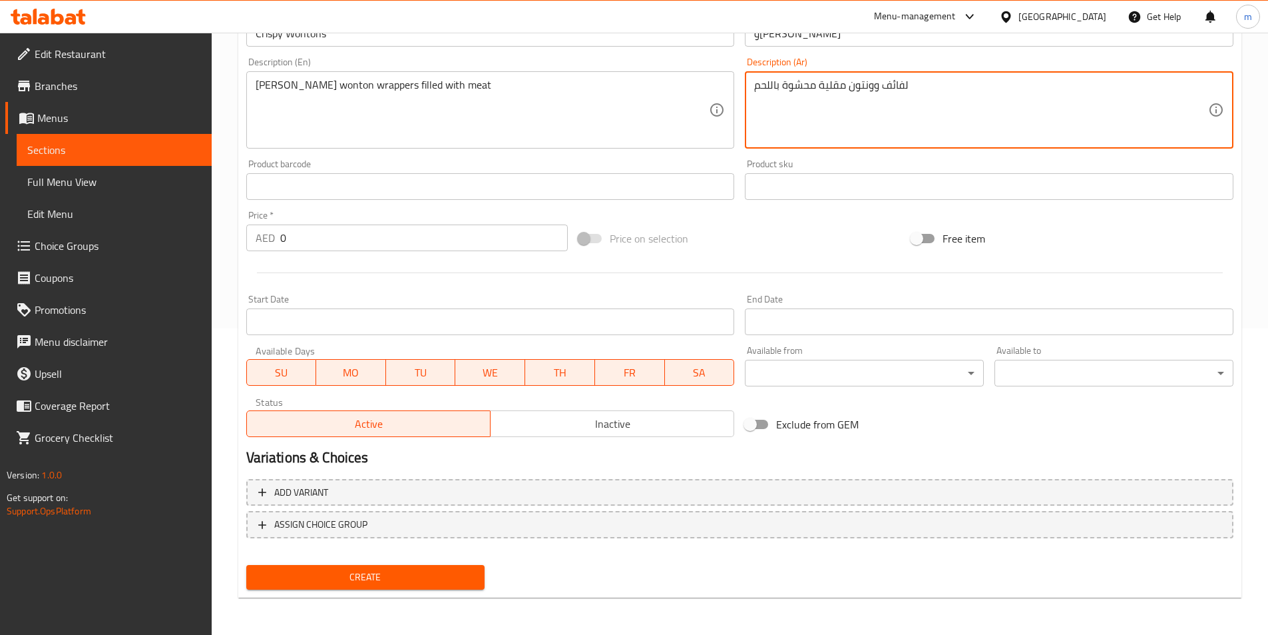
type textarea "لفائف وونتون مقلية محشوة باللحم"
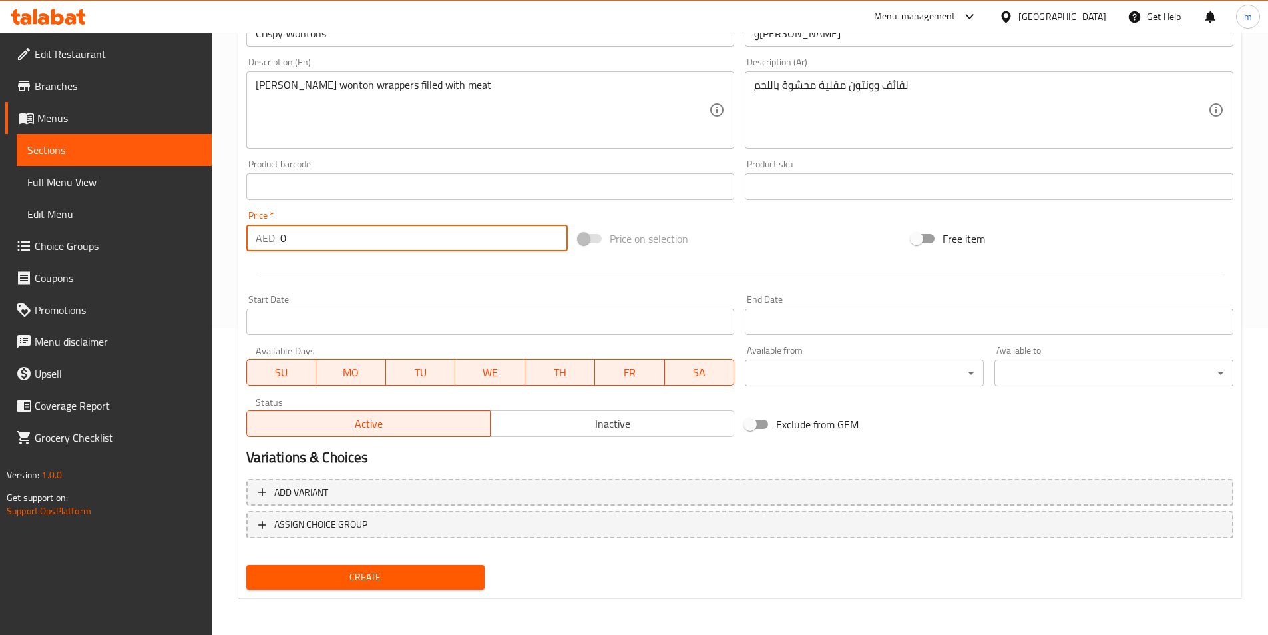
click at [291, 233] on input "0" at bounding box center [424, 237] width 288 height 27
click at [293, 248] on input "0" at bounding box center [424, 237] width 288 height 27
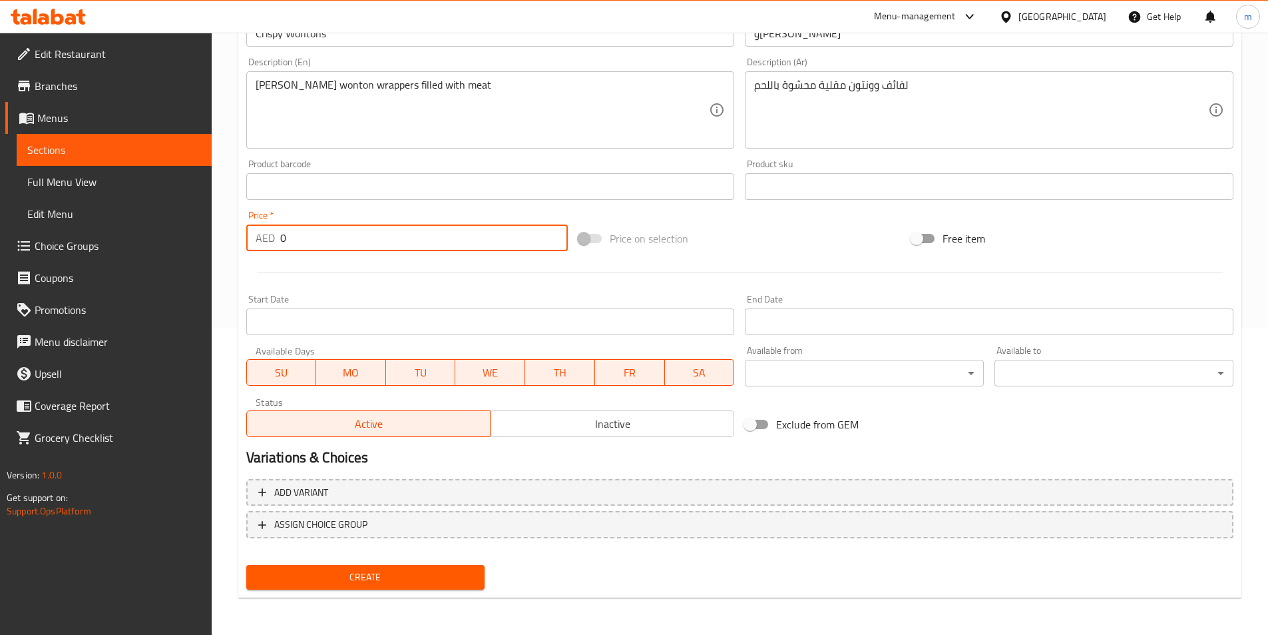
click at [293, 248] on input "0" at bounding box center [424, 237] width 288 height 27
click at [346, 248] on input "0" at bounding box center [424, 237] width 288 height 27
type input "15"
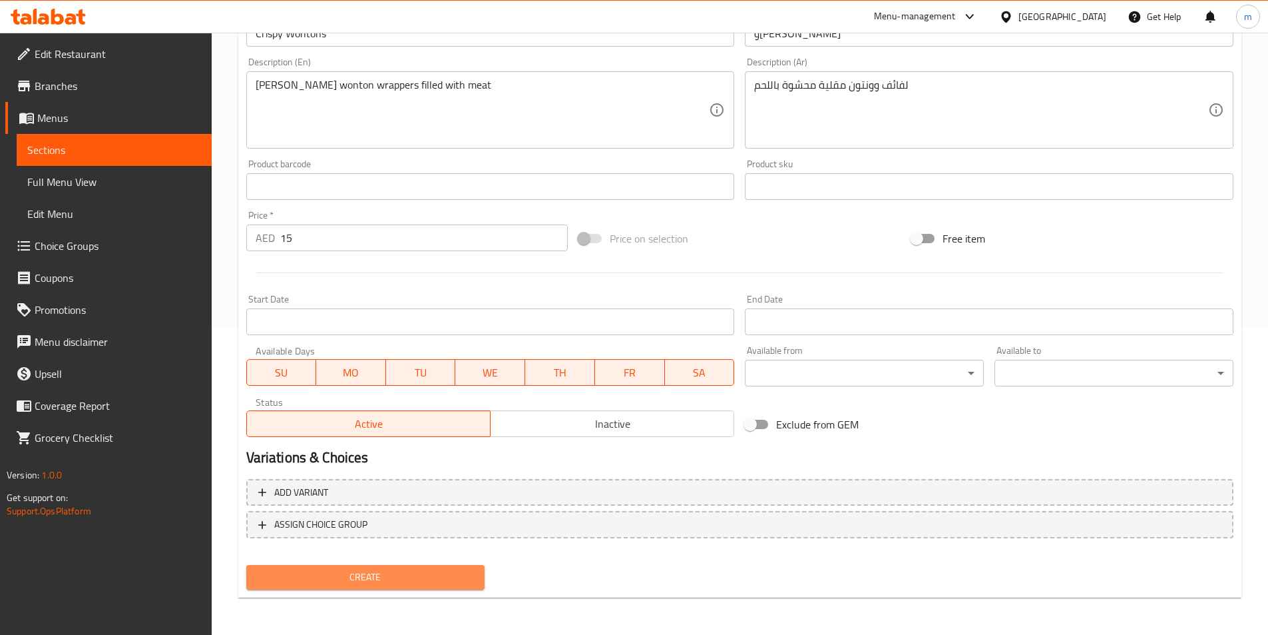
click at [394, 569] on span "Create" at bounding box center [366, 577] width 218 height 17
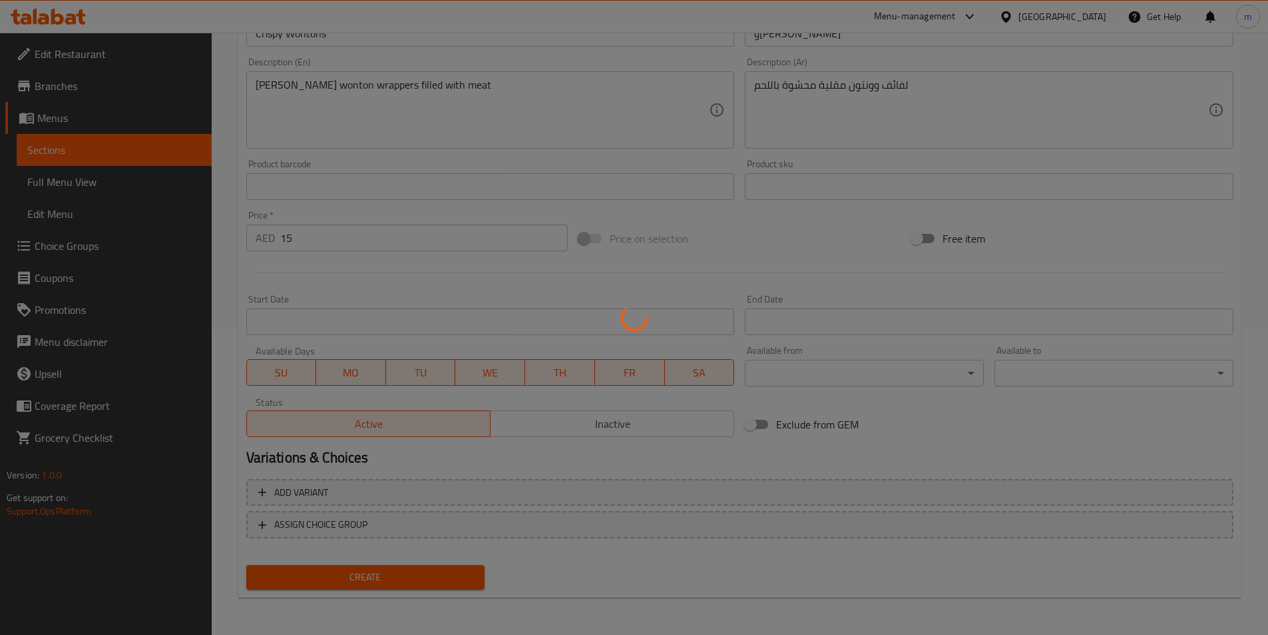
type input "0"
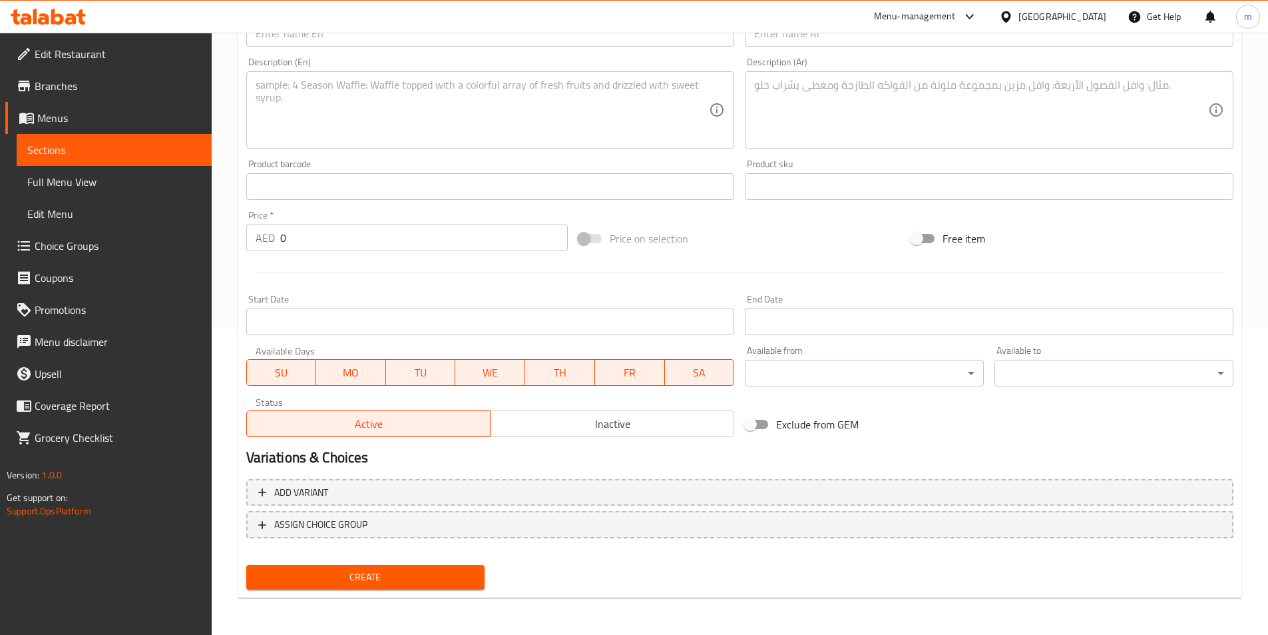
click at [782, 247] on div "Price on selection" at bounding box center [739, 238] width 333 height 36
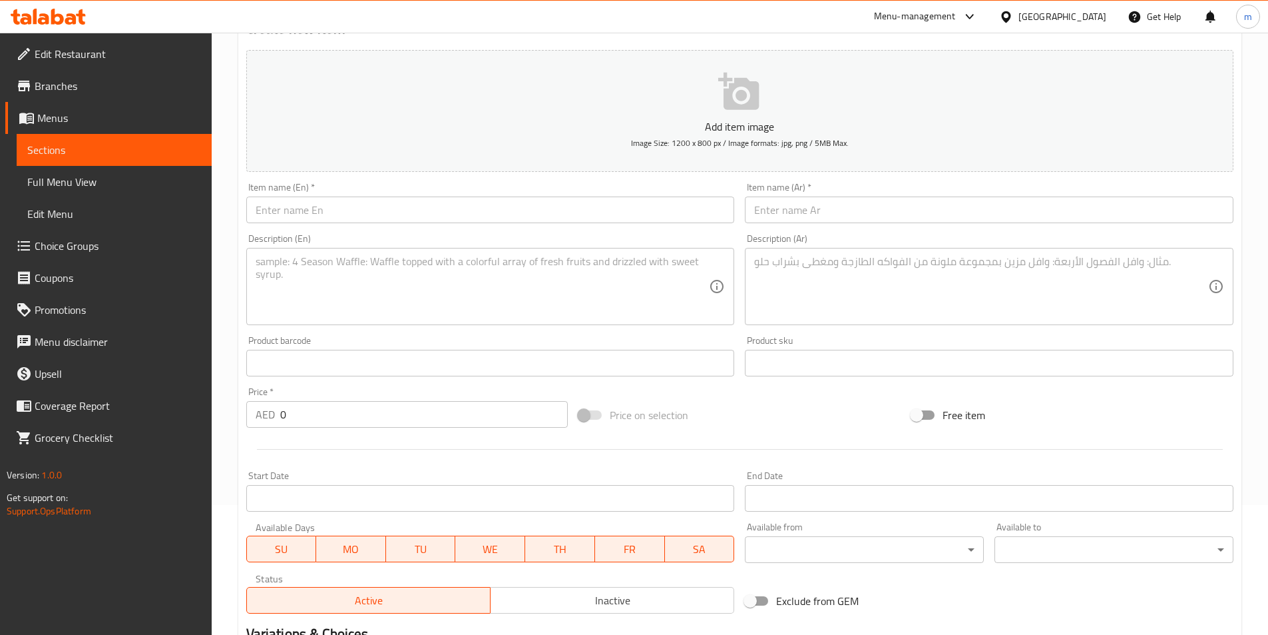
scroll to position [107, 0]
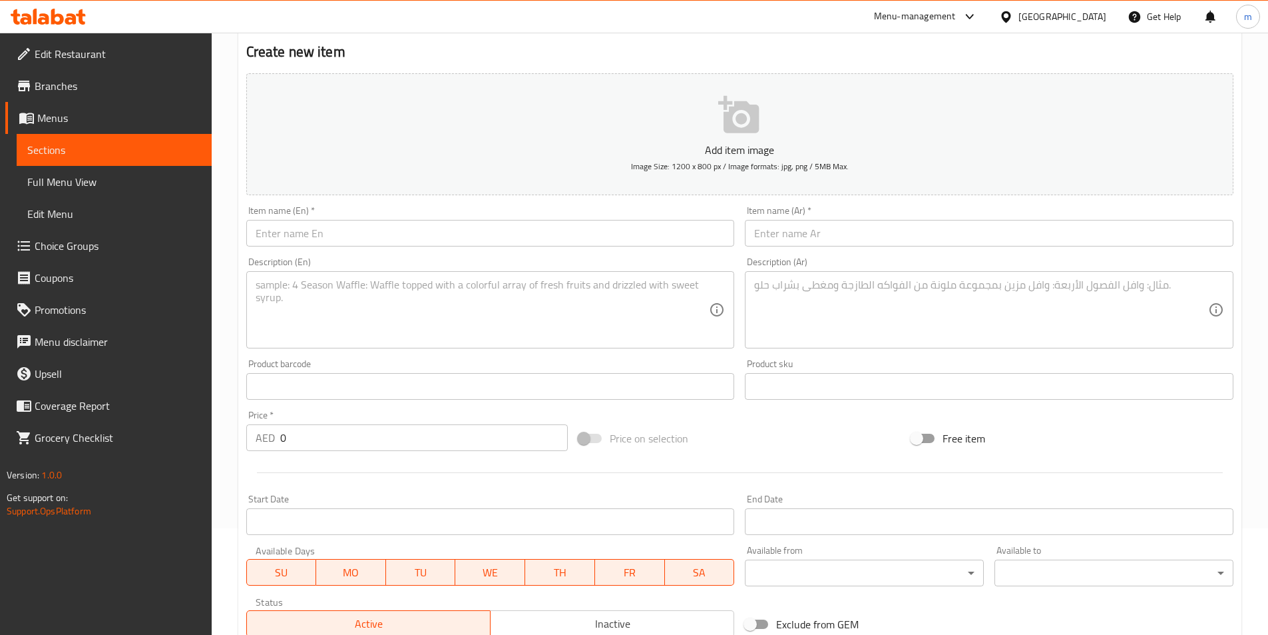
click at [380, 292] on textarea at bounding box center [483, 309] width 454 height 63
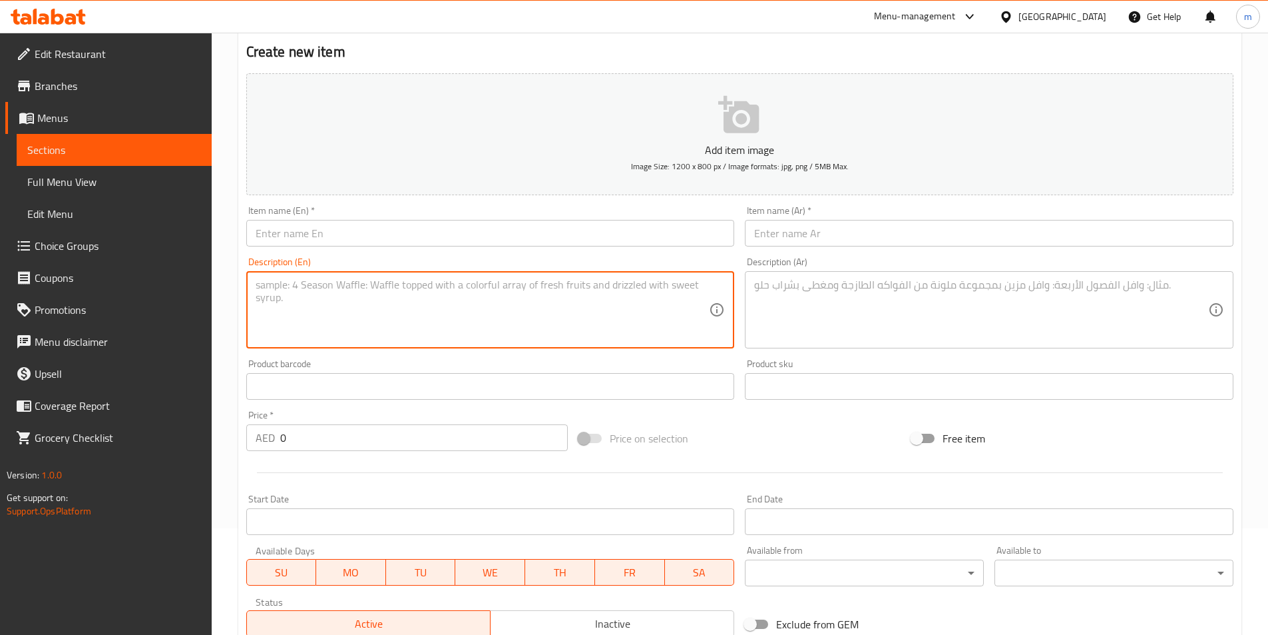
click at [352, 232] on input "text" at bounding box center [490, 233] width 489 height 27
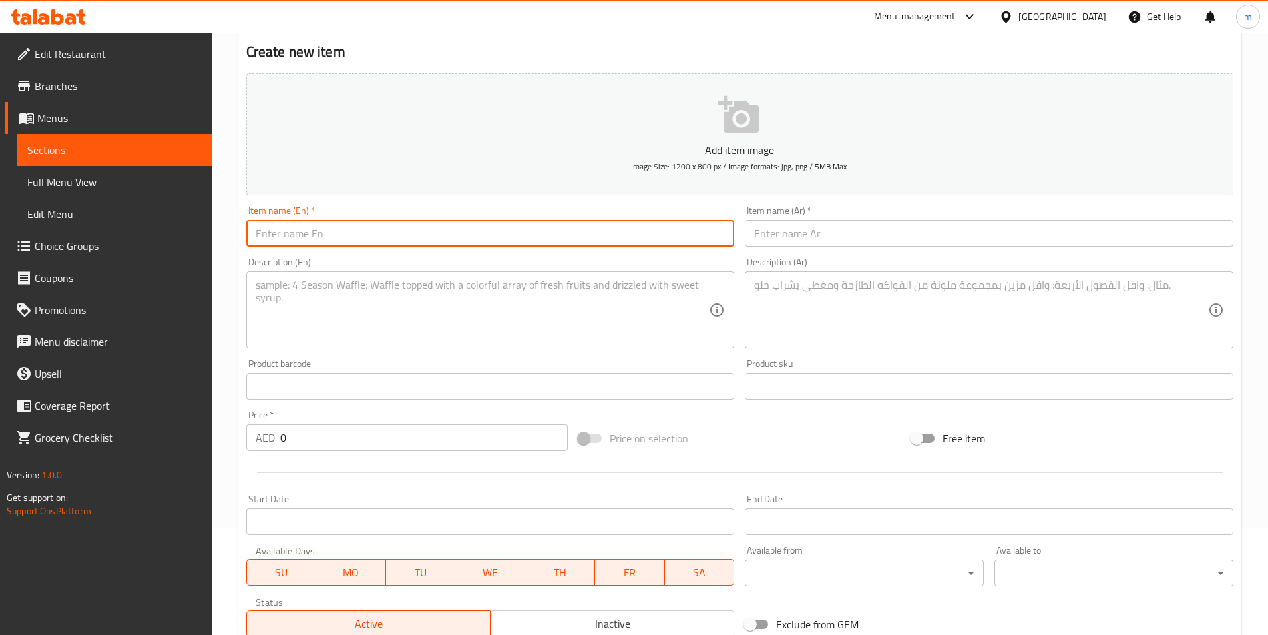
paste input "Crispy Isaw"
type input "Crispy Isaw"
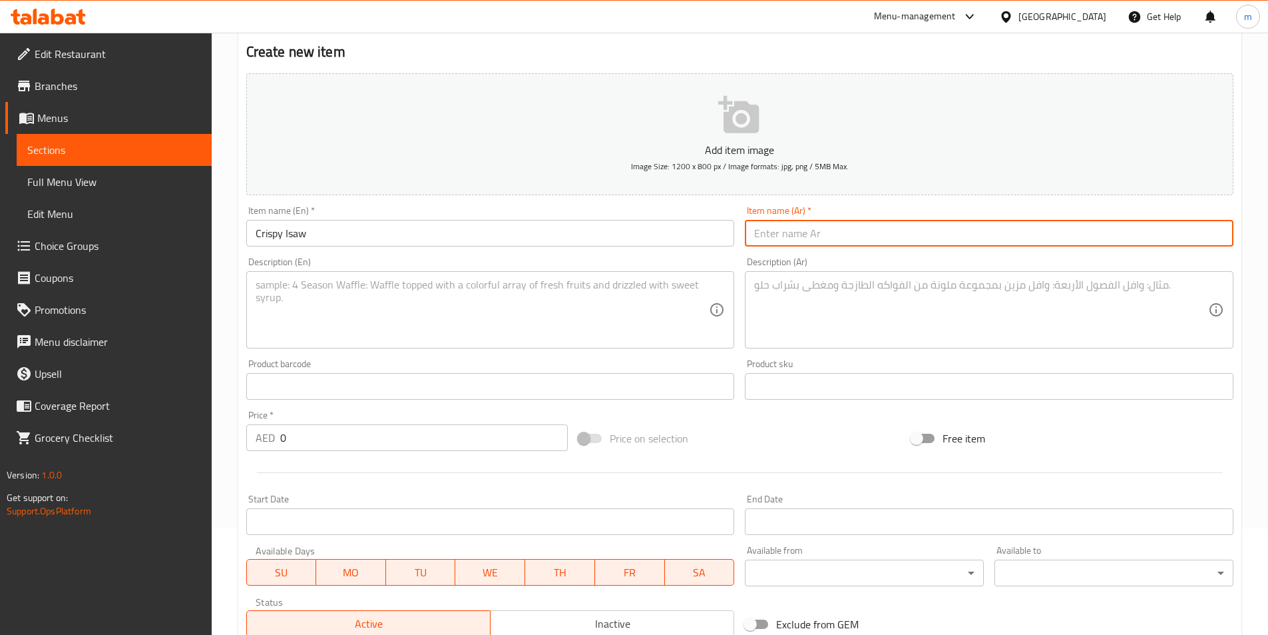
click at [792, 243] on input "text" at bounding box center [989, 233] width 489 height 27
click at [323, 231] on input "Crispy Isaw" at bounding box center [490, 233] width 489 height 27
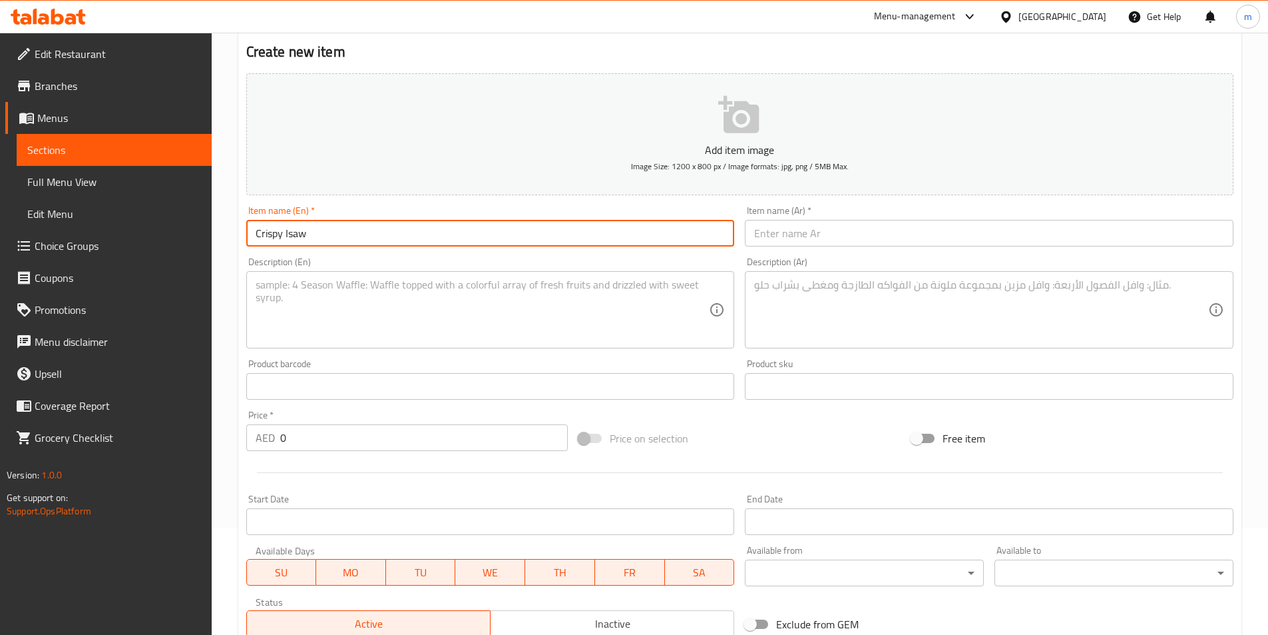
click at [323, 231] on input "Crispy Isaw" at bounding box center [490, 233] width 489 height 27
click at [831, 230] on input "text" at bounding box center [989, 233] width 489 height 27
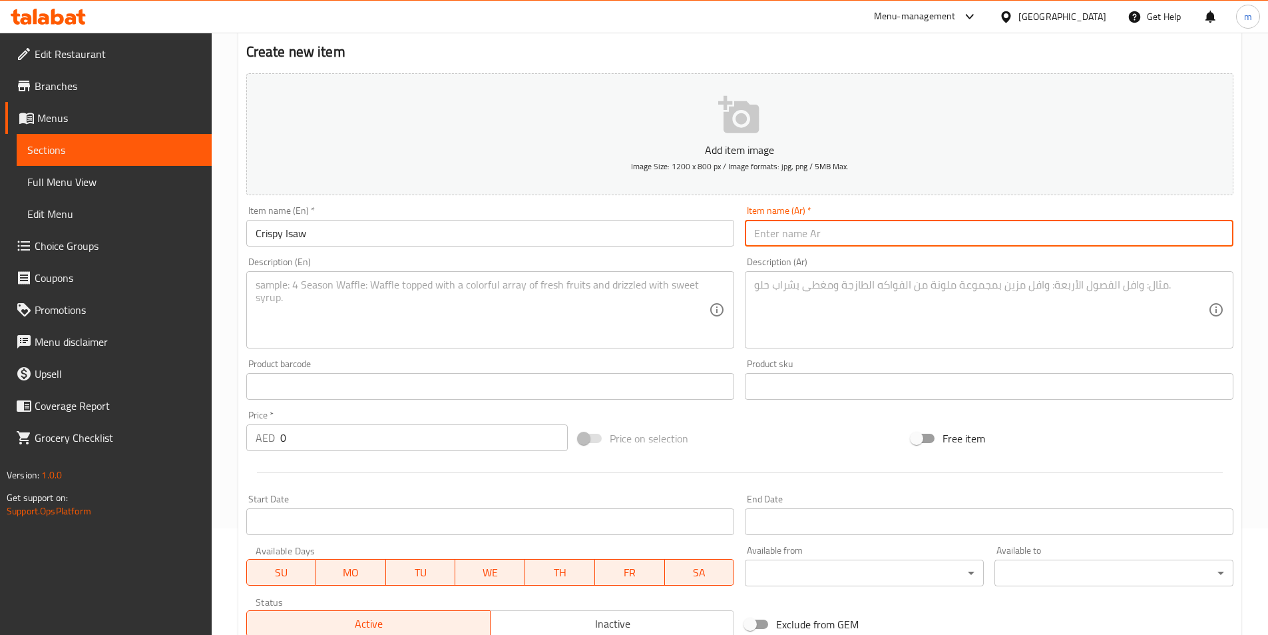
paste input "[PERSON_NAME]"
type input "[PERSON_NAME]"
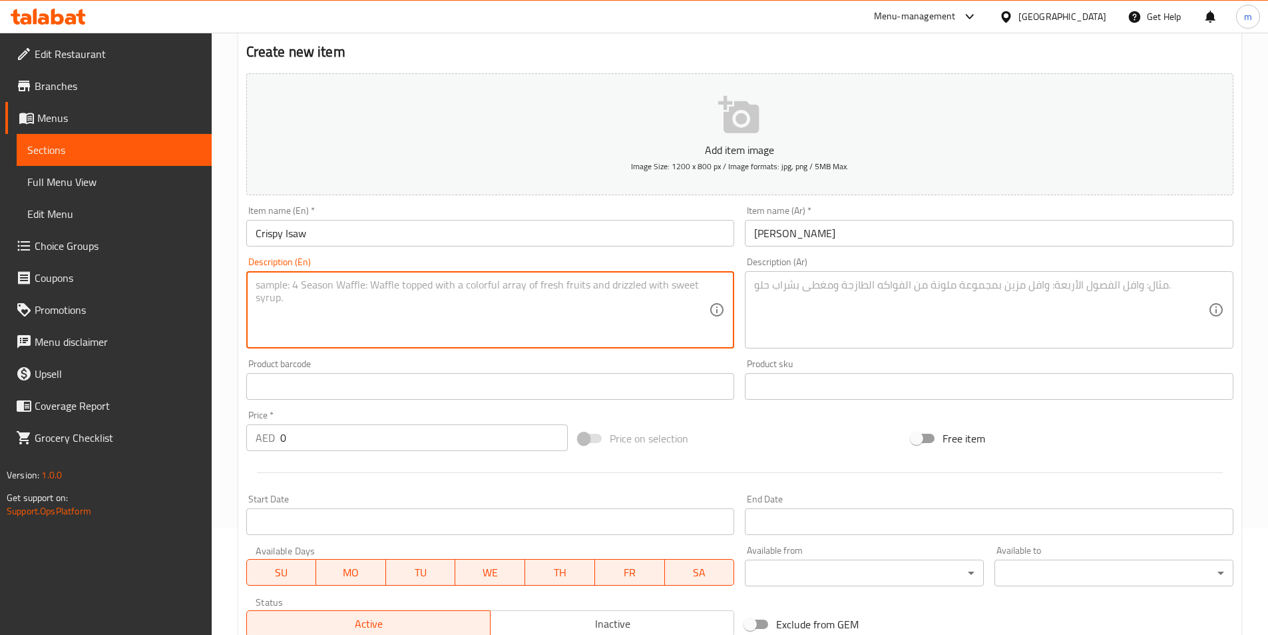
click at [451, 309] on textarea at bounding box center [483, 309] width 454 height 63
click at [486, 296] on textarea at bounding box center [483, 309] width 454 height 63
paste textarea "Deep fried chicken intestines"
type textarea "Deep fried chicken intestines"
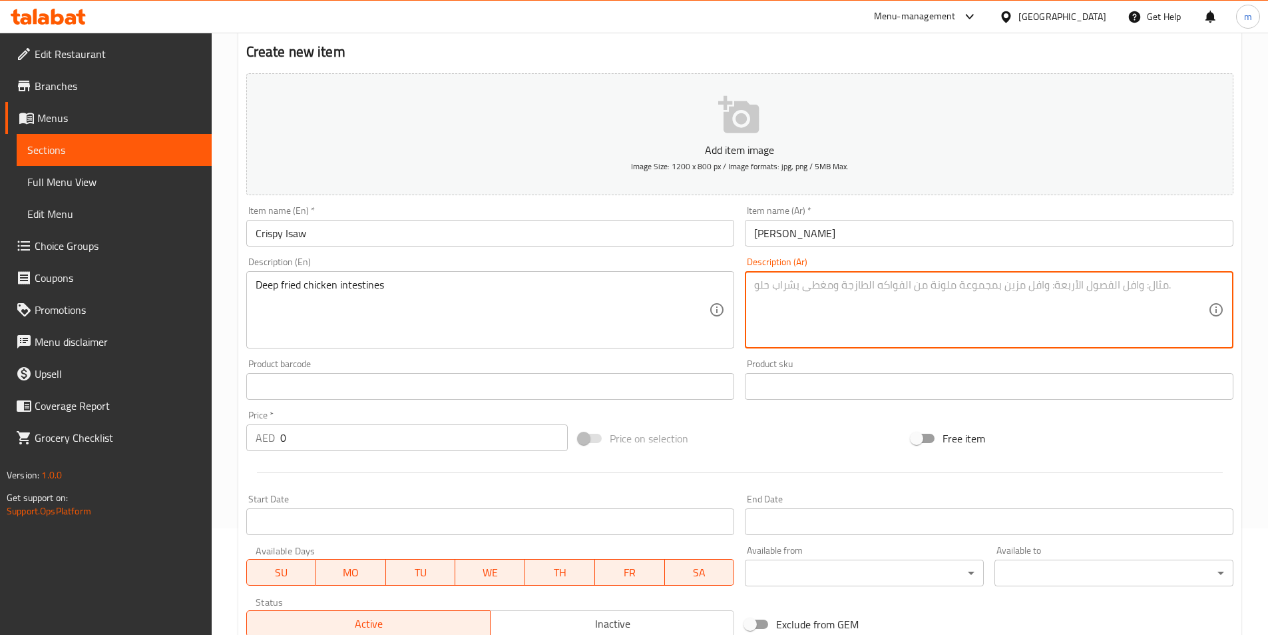
click at [801, 315] on textarea at bounding box center [981, 309] width 454 height 63
paste textarea "أمعاء دجاج مقلية"
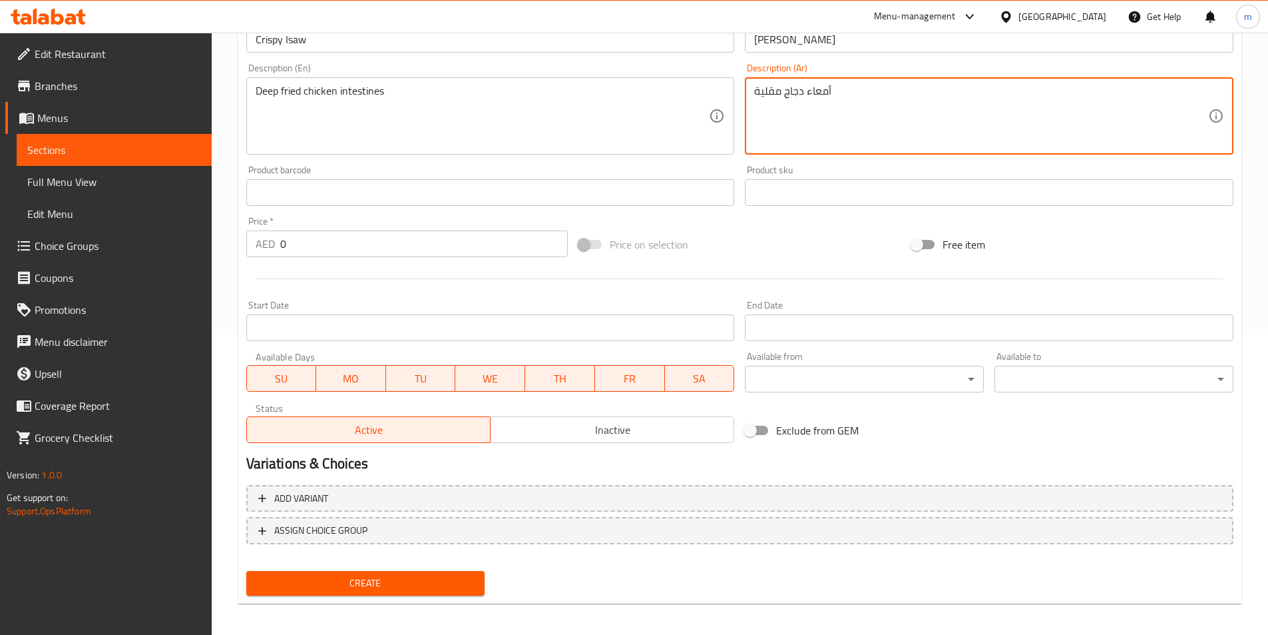
scroll to position [306, 0]
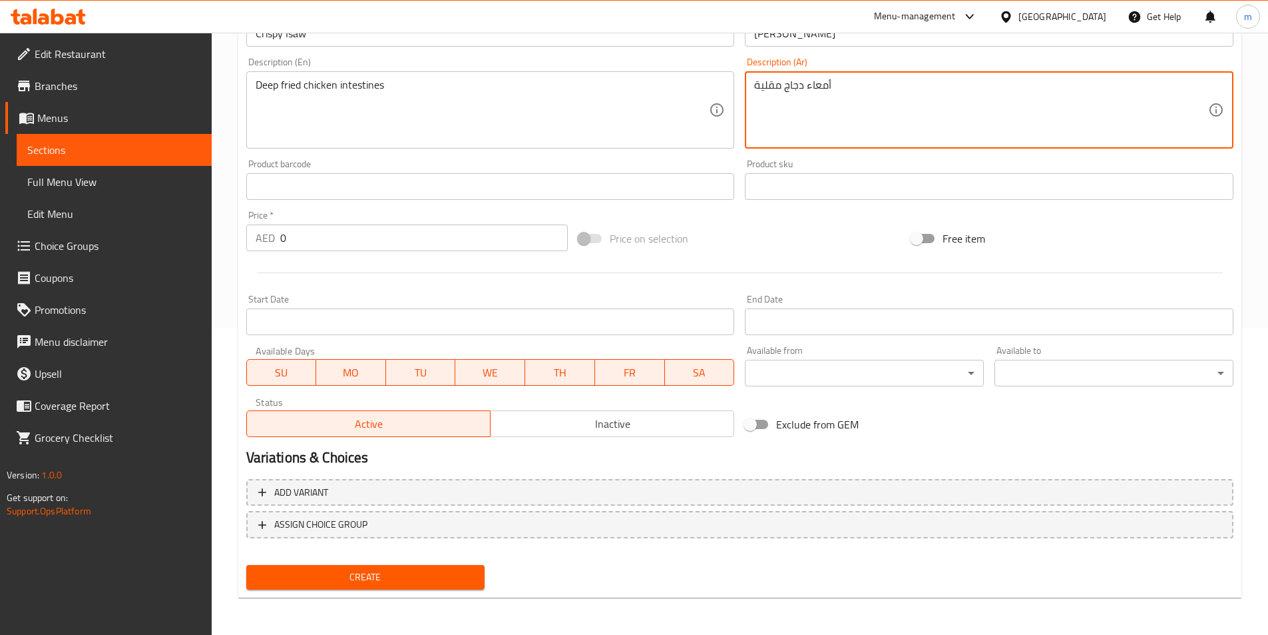
type textarea "أمعاء دجاج مقلية"
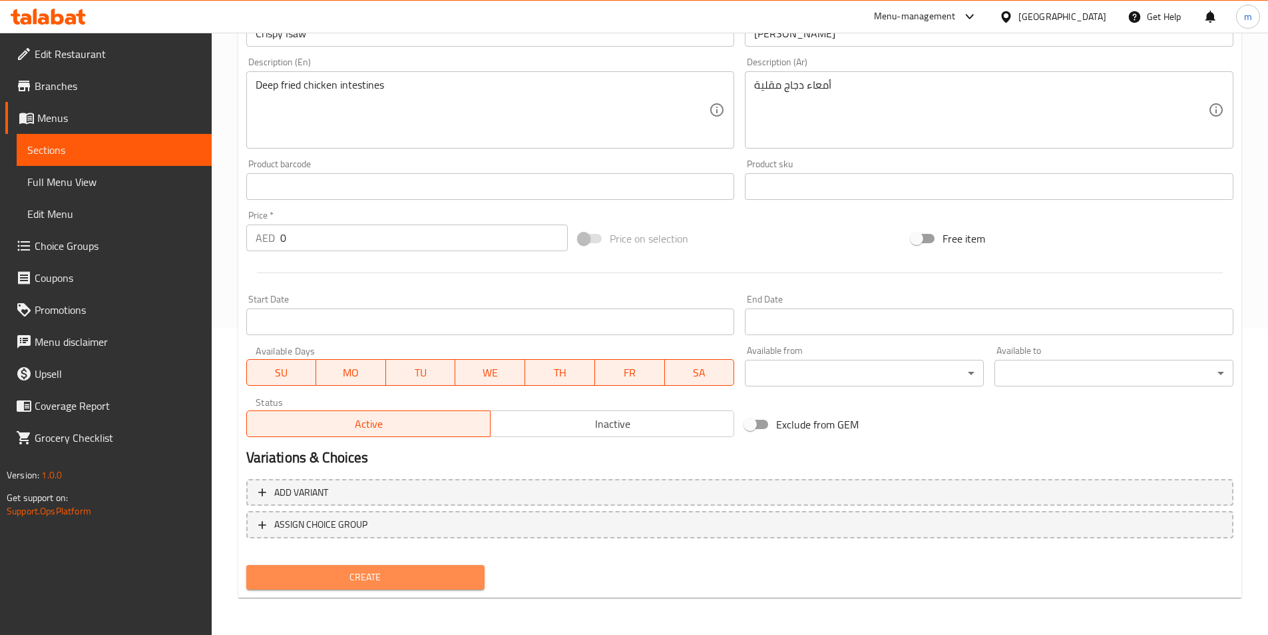
click at [404, 571] on span "Create" at bounding box center [366, 577] width 218 height 17
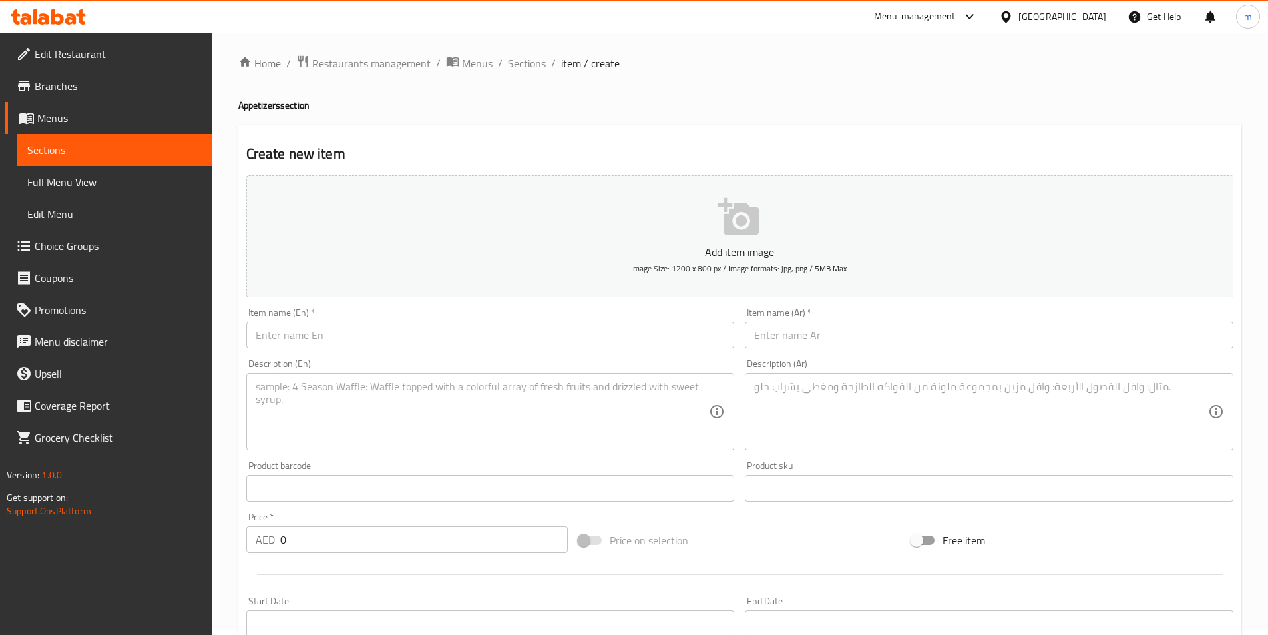
scroll to position [0, 0]
click at [48, 143] on span "Sections" at bounding box center [114, 150] width 174 height 16
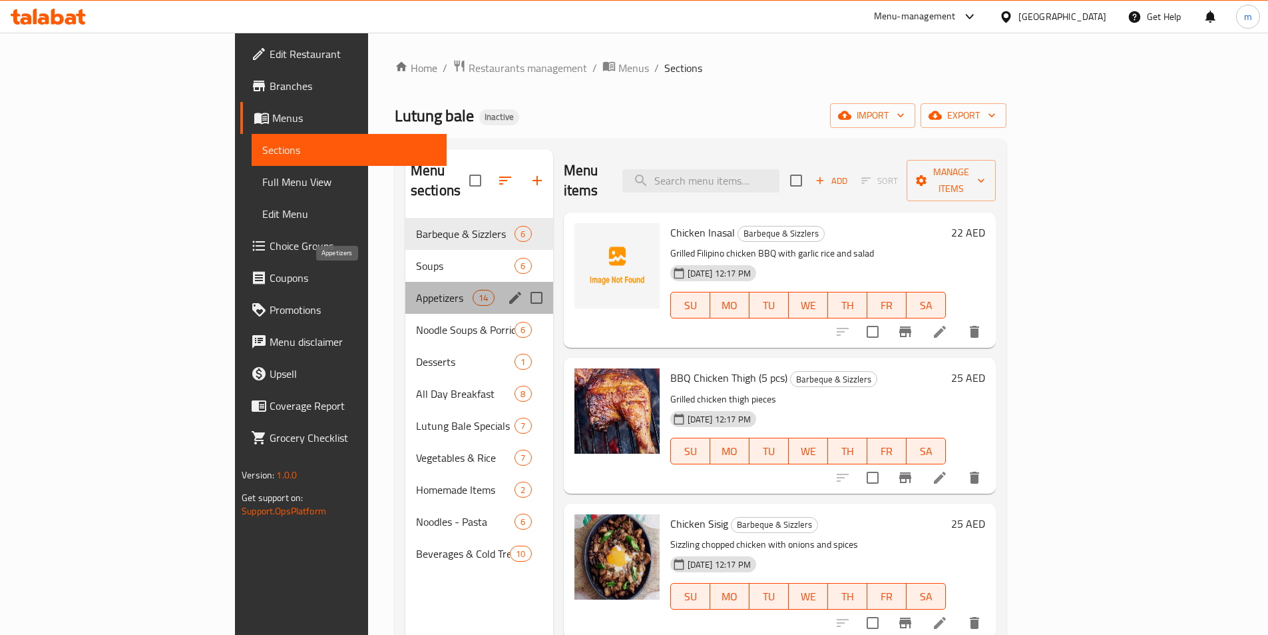
click at [416, 290] on span "Appetizers" at bounding box center [444, 298] width 57 height 16
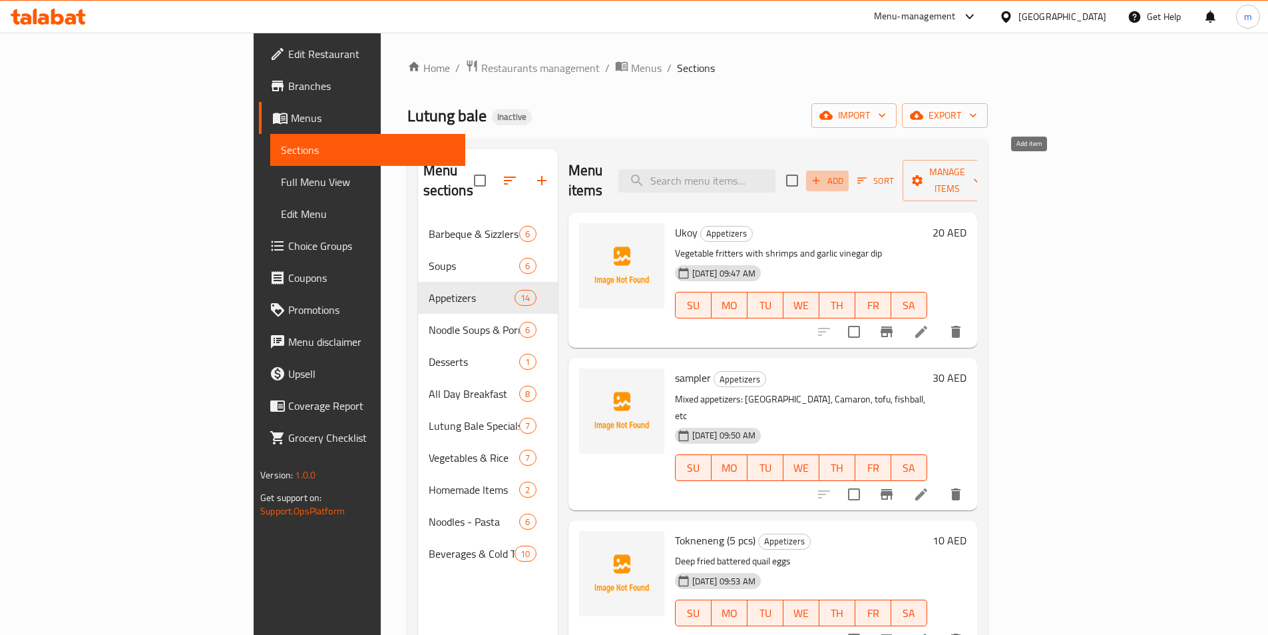
click at [846, 173] on span "Add" at bounding box center [828, 180] width 36 height 15
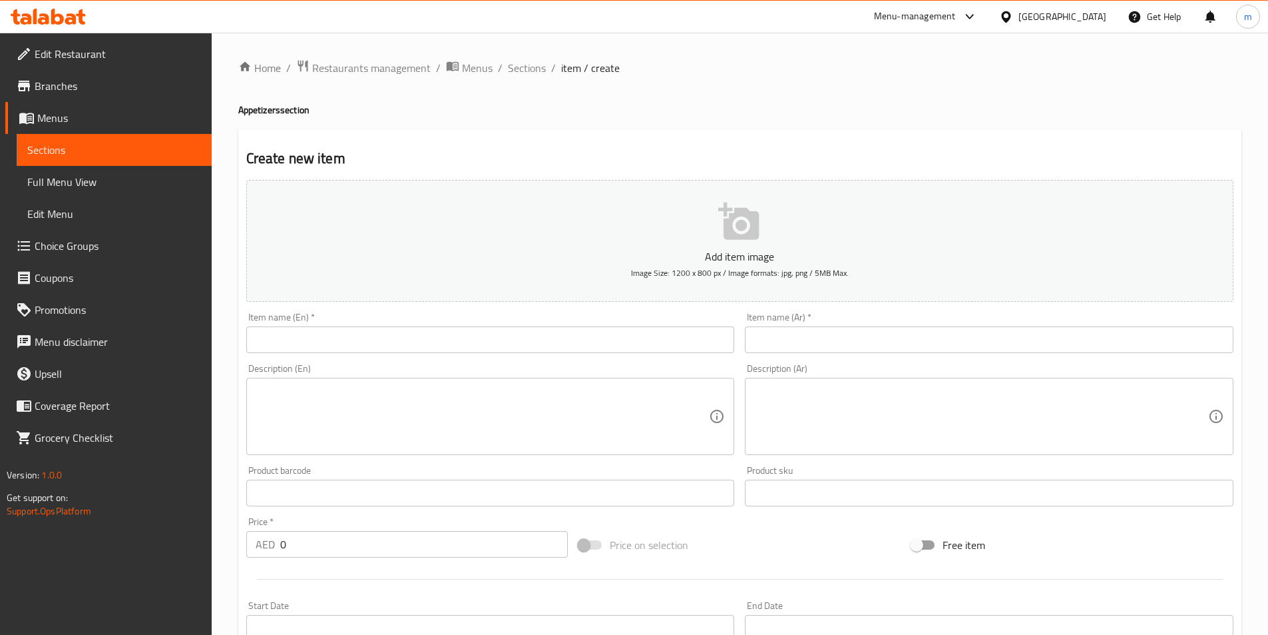
click at [515, 348] on input "text" at bounding box center [490, 339] width 489 height 27
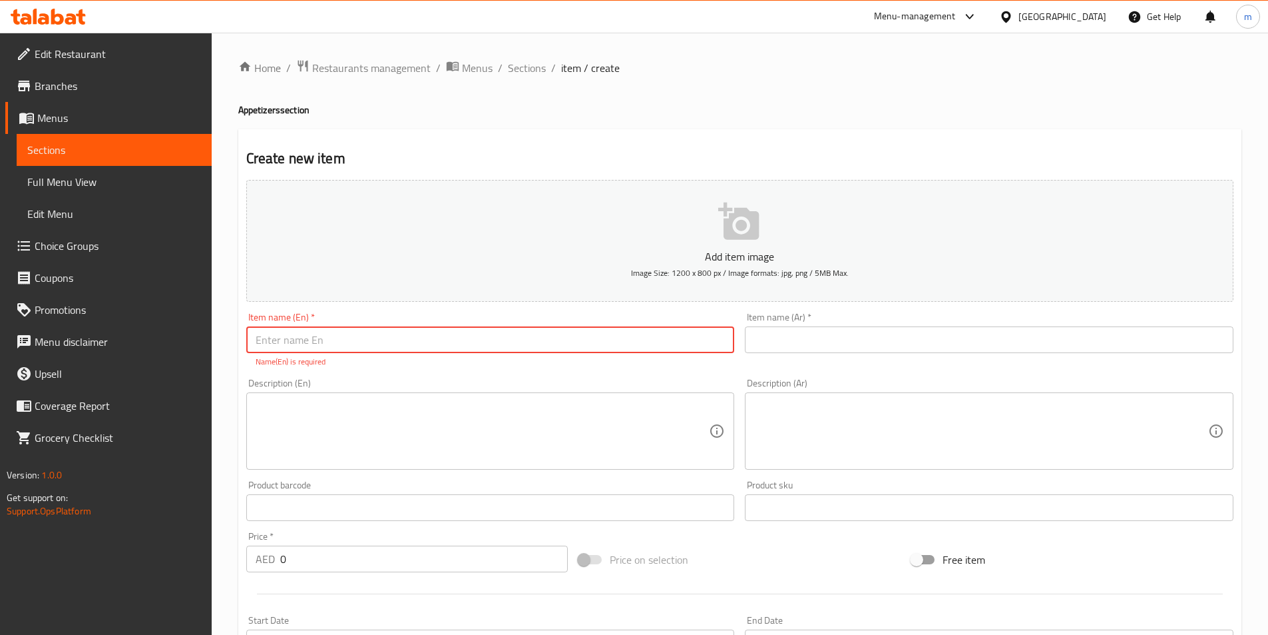
click at [399, 340] on input "text" at bounding box center [490, 339] width 489 height 27
paste input "Chicken Proben"
type input "Chicken Proben"
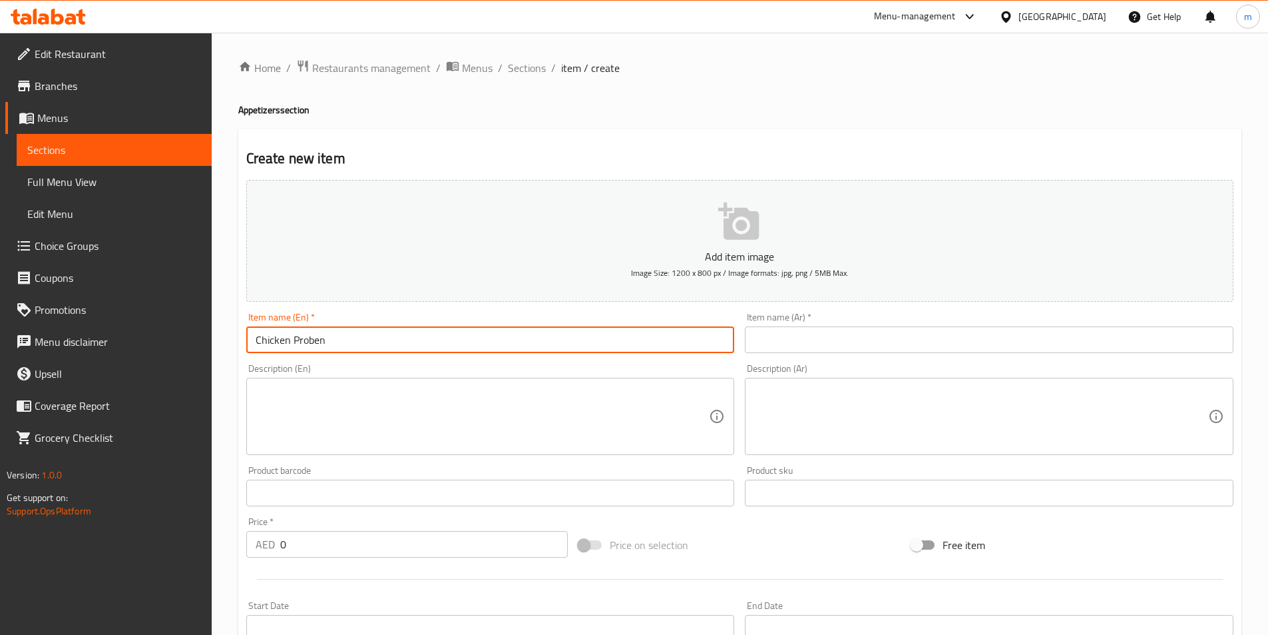
click at [772, 344] on input "text" at bounding box center [989, 339] width 489 height 27
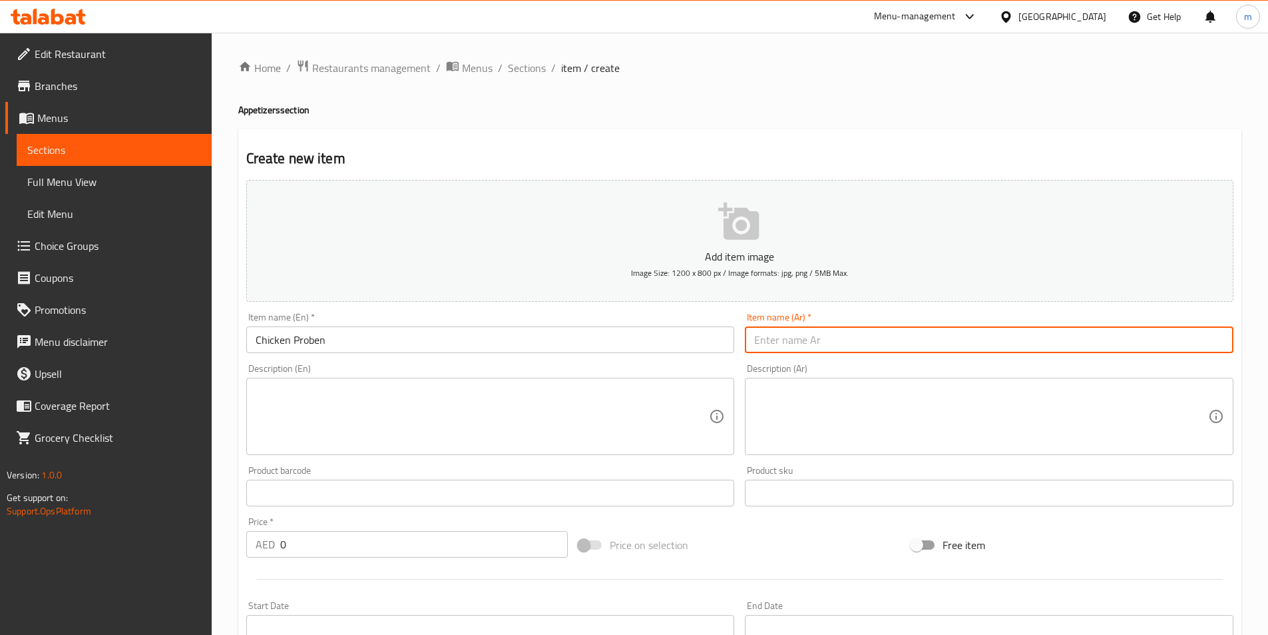
paste input "دجاج بروبين"
type input "دجاج بروبين"
click at [391, 402] on textarea at bounding box center [483, 416] width 454 height 63
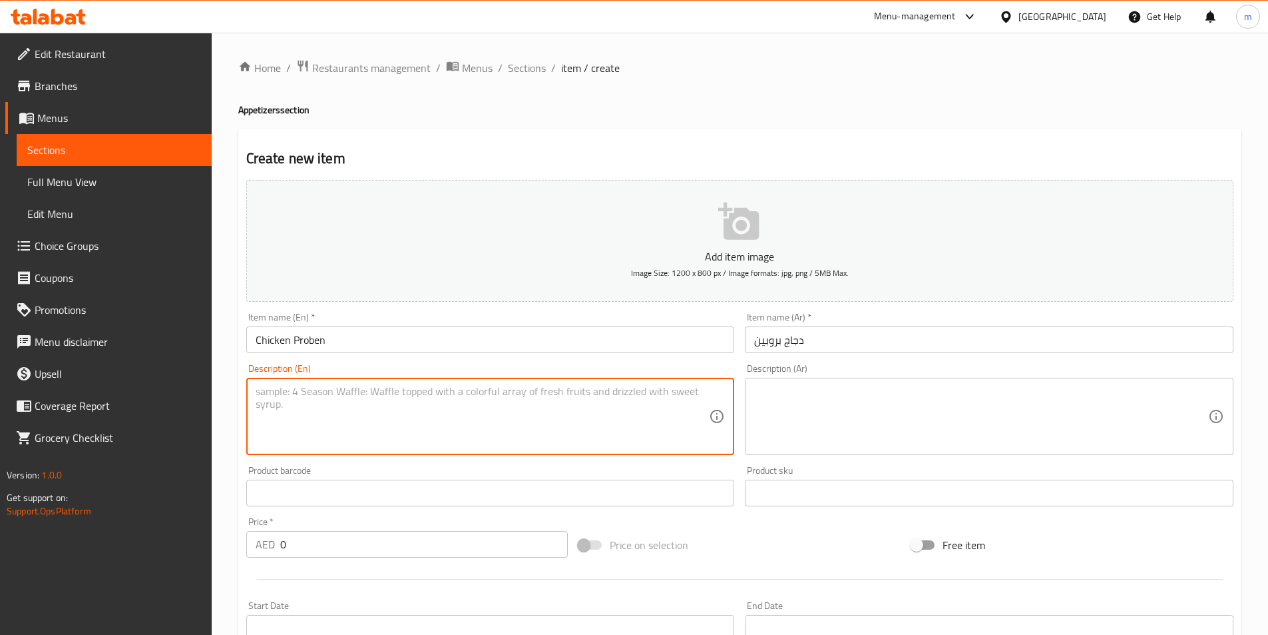
click at [529, 421] on textarea at bounding box center [483, 416] width 454 height 63
paste textarea "Fried chicken proventriculus (street food style)"
type textarea "Fried chicken proventriculus (street food style)"
click at [852, 411] on textarea at bounding box center [981, 416] width 454 height 63
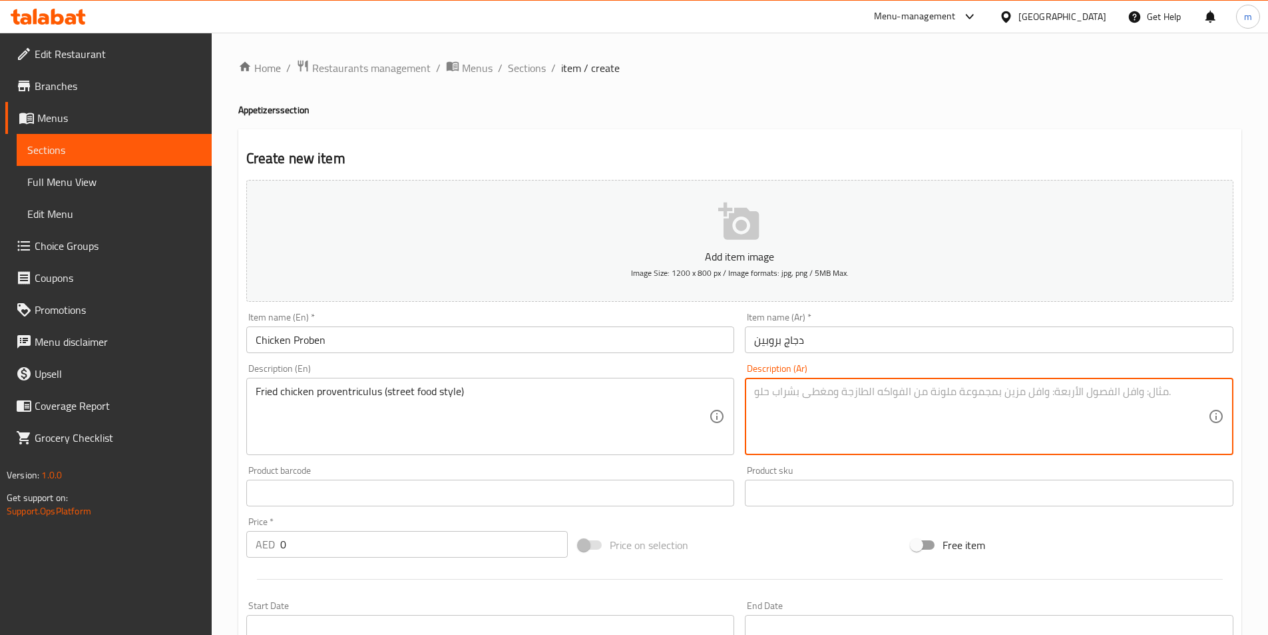
paste textarea "دجاج بروفنتريكولوس مقلي (على طريقة طعام الشارع)"
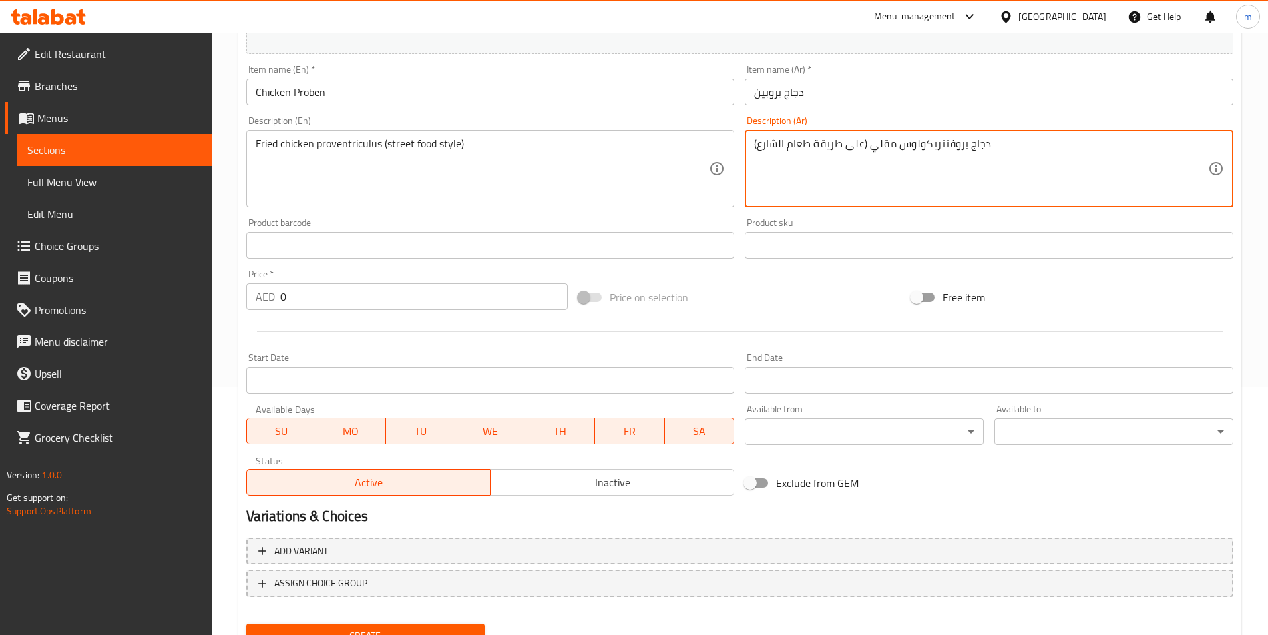
scroll to position [306, 0]
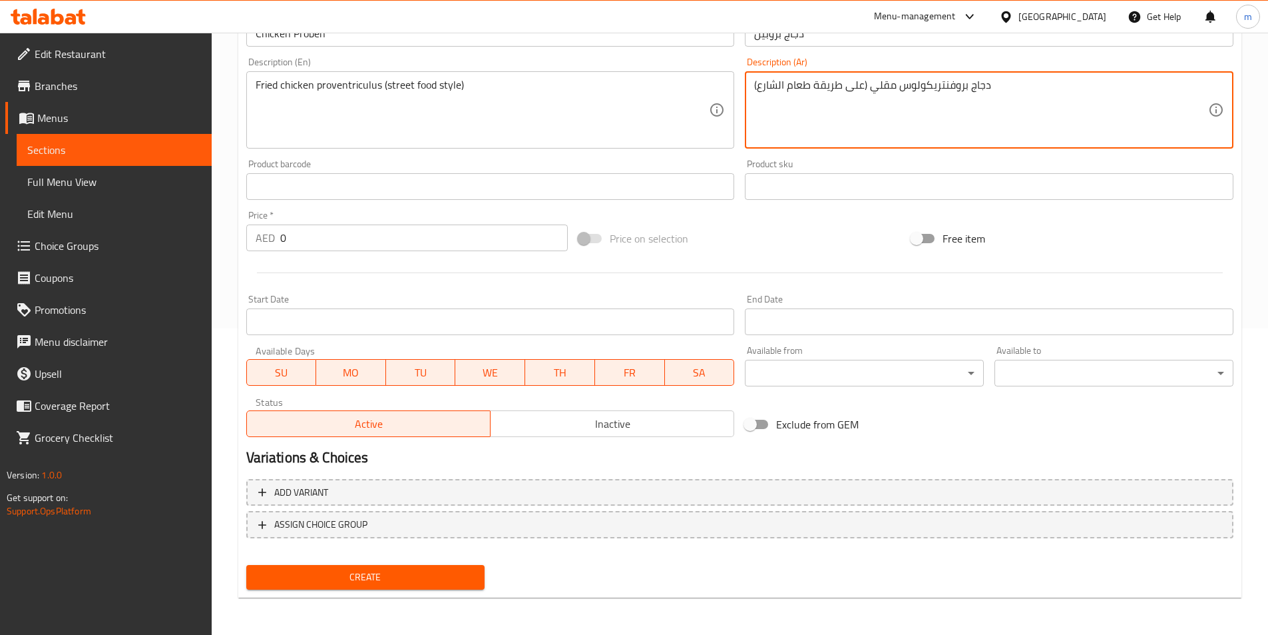
type textarea "دجاج بروفنتريكولوس مقلي (على طريقة طعام الشارع)"
click at [444, 581] on span "Create" at bounding box center [366, 577] width 218 height 17
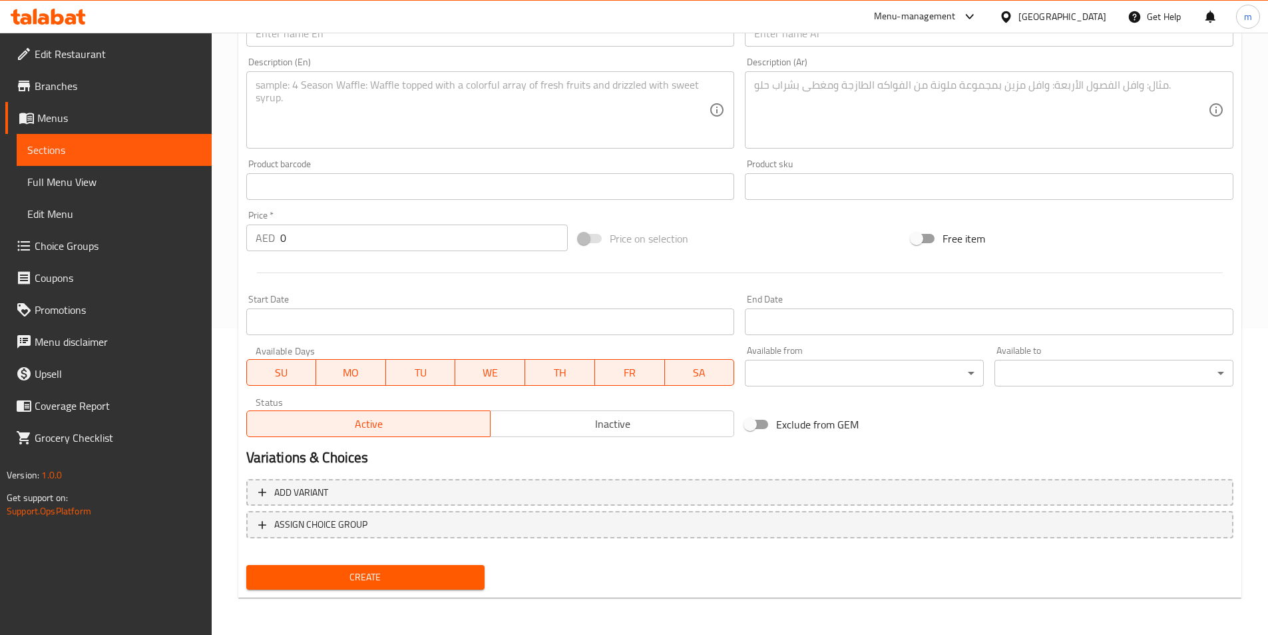
click at [136, 154] on span "Sections" at bounding box center [114, 150] width 174 height 16
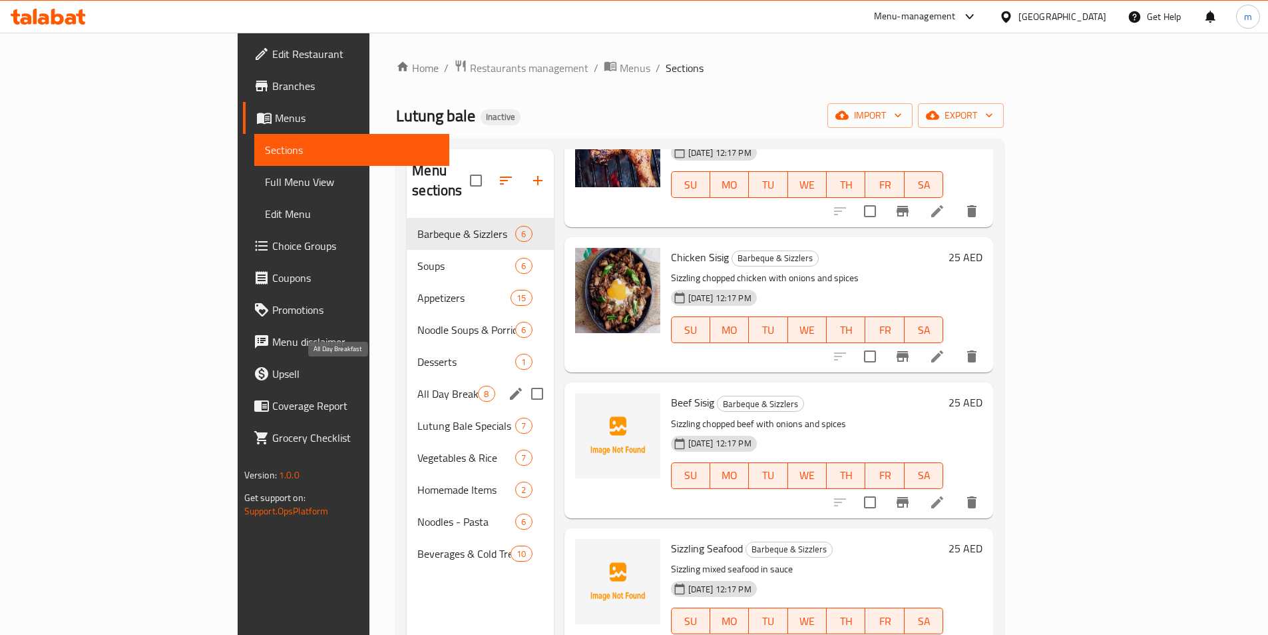
click at [417, 386] on span "All Day Breakfast" at bounding box center [447, 394] width 61 height 16
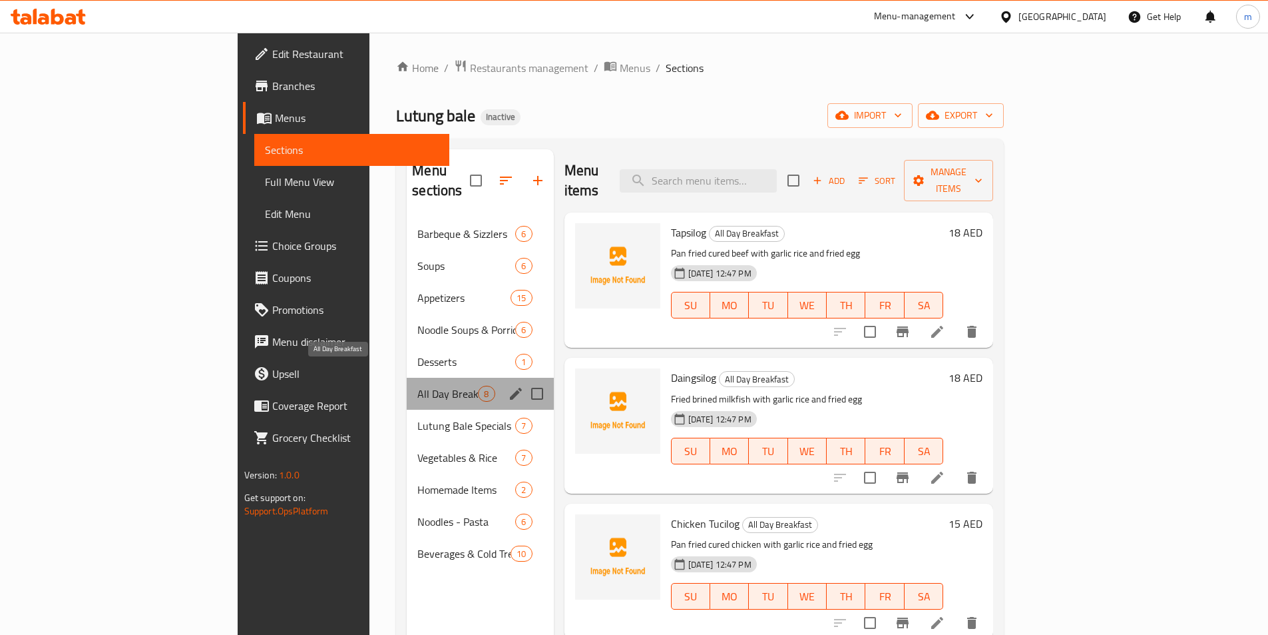
click at [417, 386] on span "All Day Breakfast" at bounding box center [447, 394] width 61 height 16
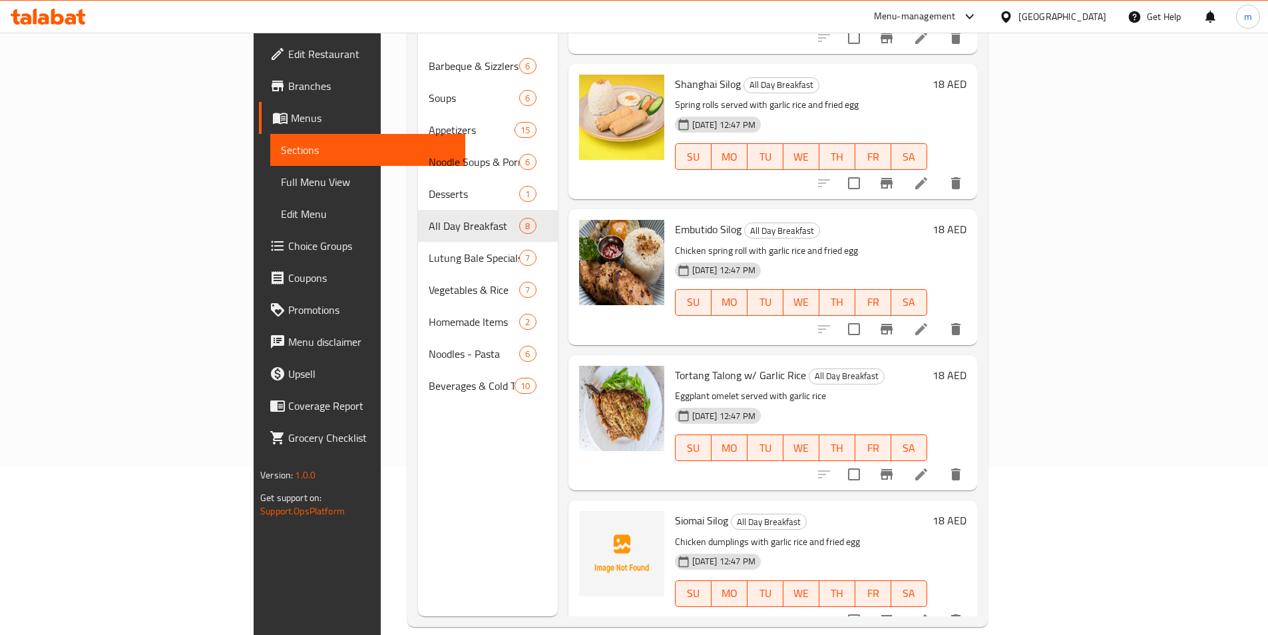
scroll to position [186, 0]
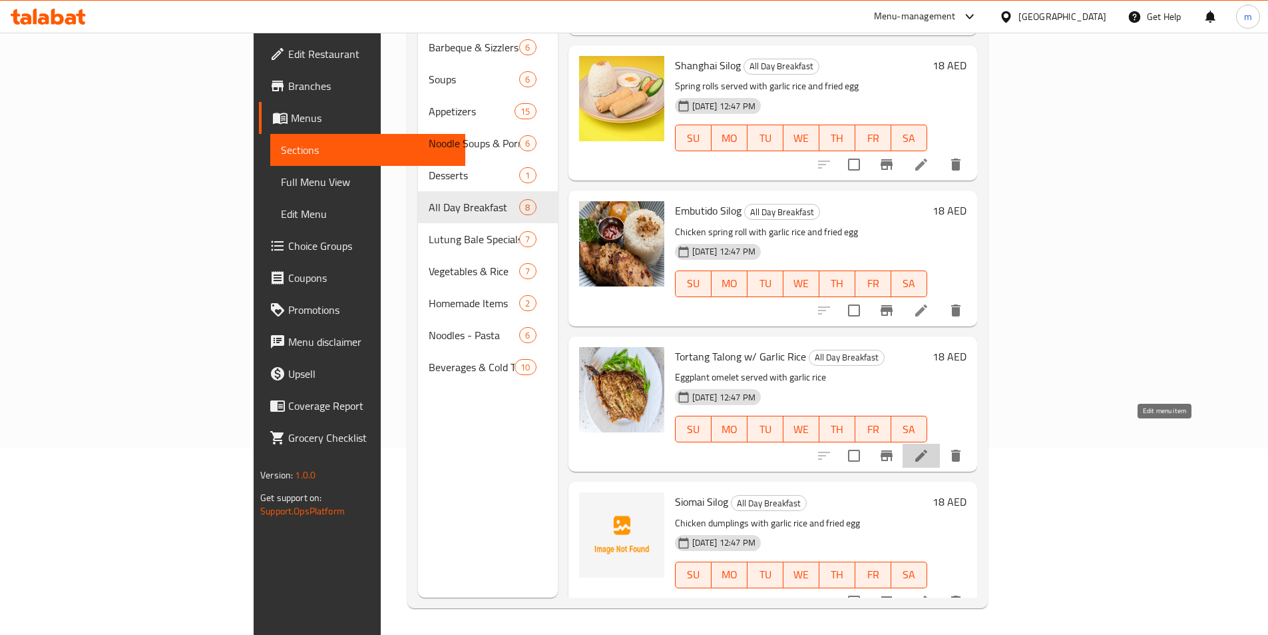
click at [930, 447] on icon at bounding box center [922, 455] width 16 height 16
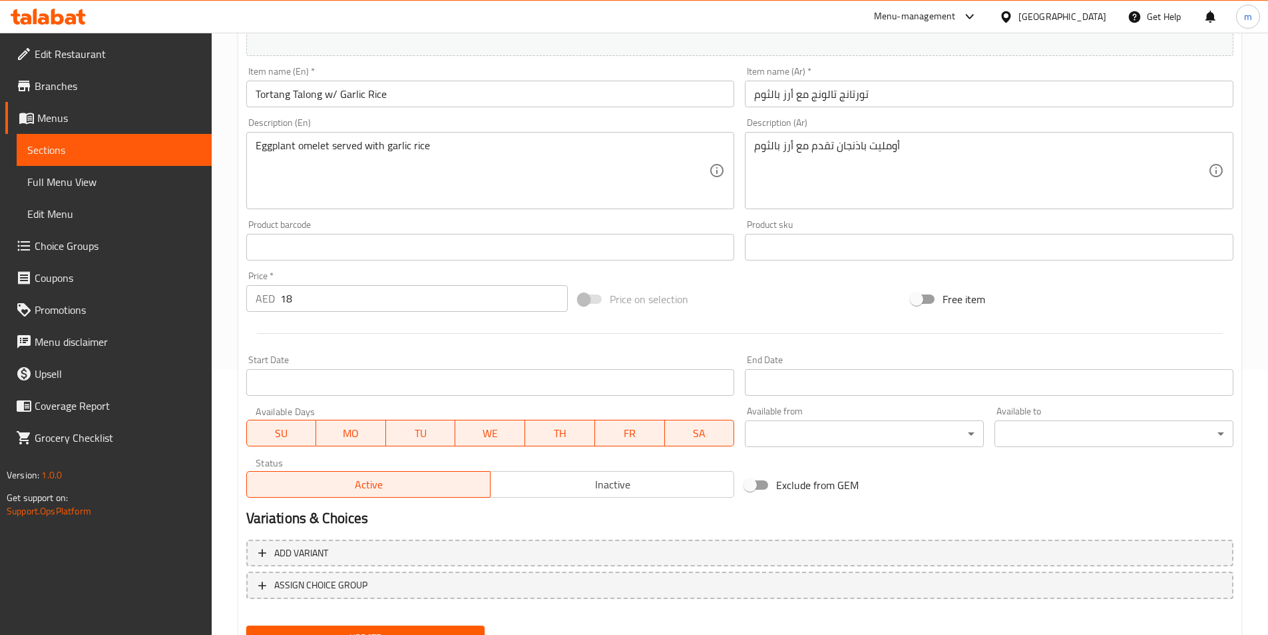
scroll to position [266, 0]
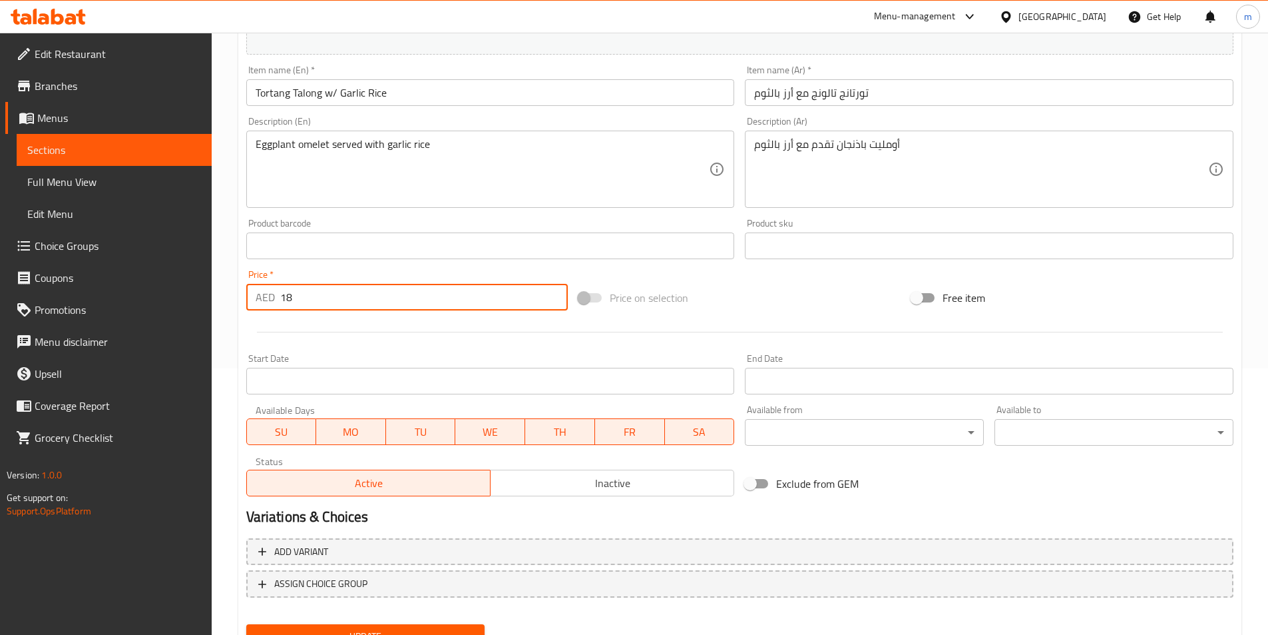
drag, startPoint x: 292, startPoint y: 299, endPoint x: 285, endPoint y: 300, distance: 6.8
click at [285, 300] on input "18" at bounding box center [424, 297] width 288 height 27
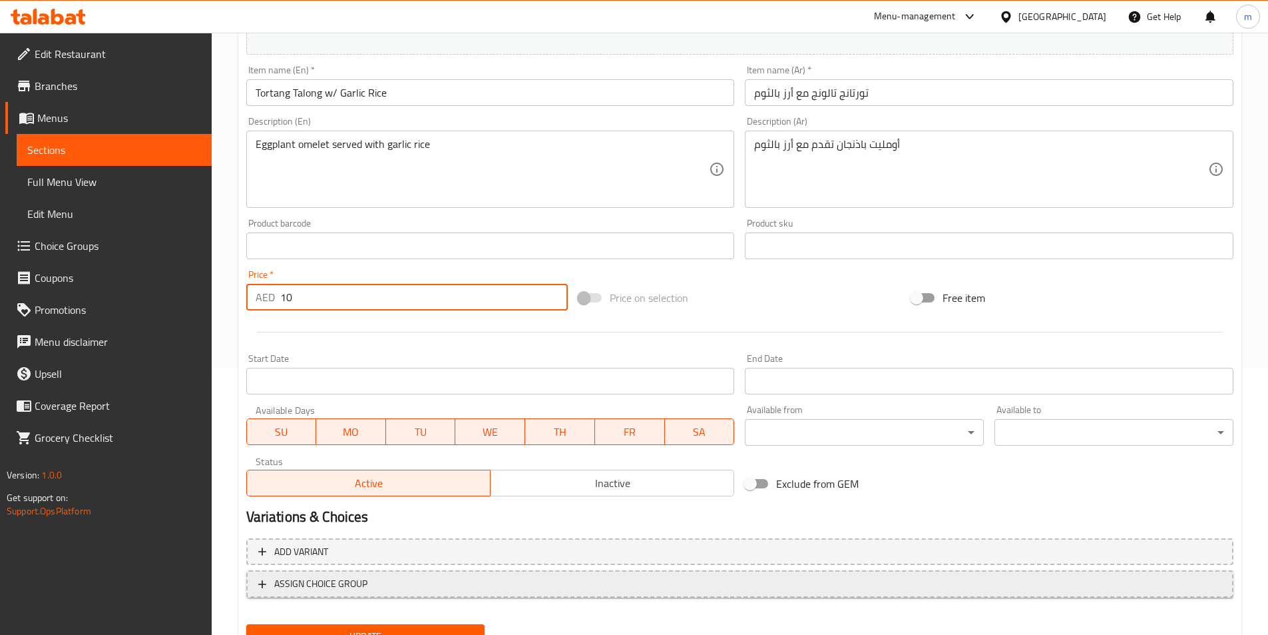
scroll to position [326, 0]
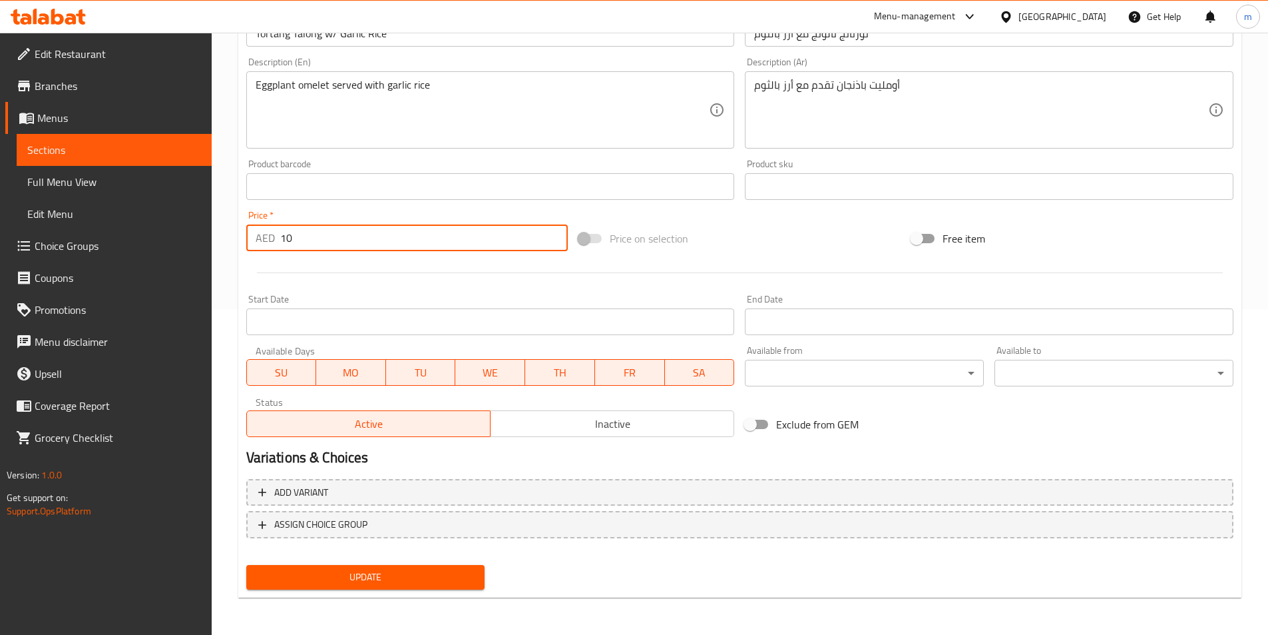
type input "10"
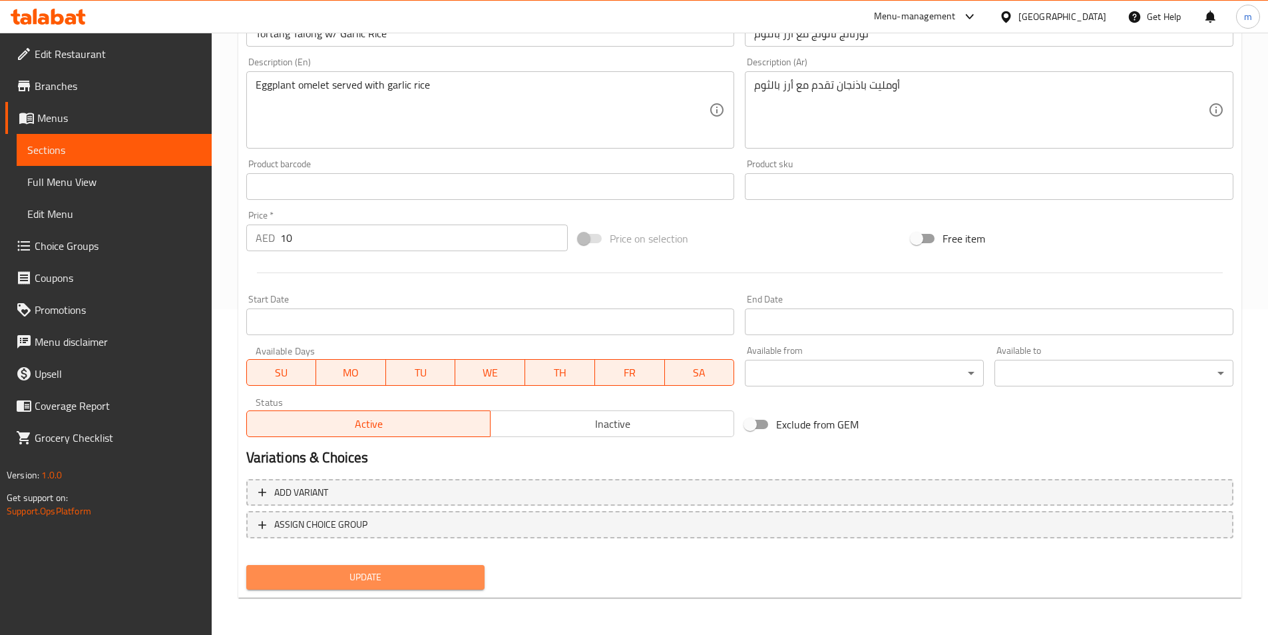
click at [443, 582] on span "Update" at bounding box center [366, 577] width 218 height 17
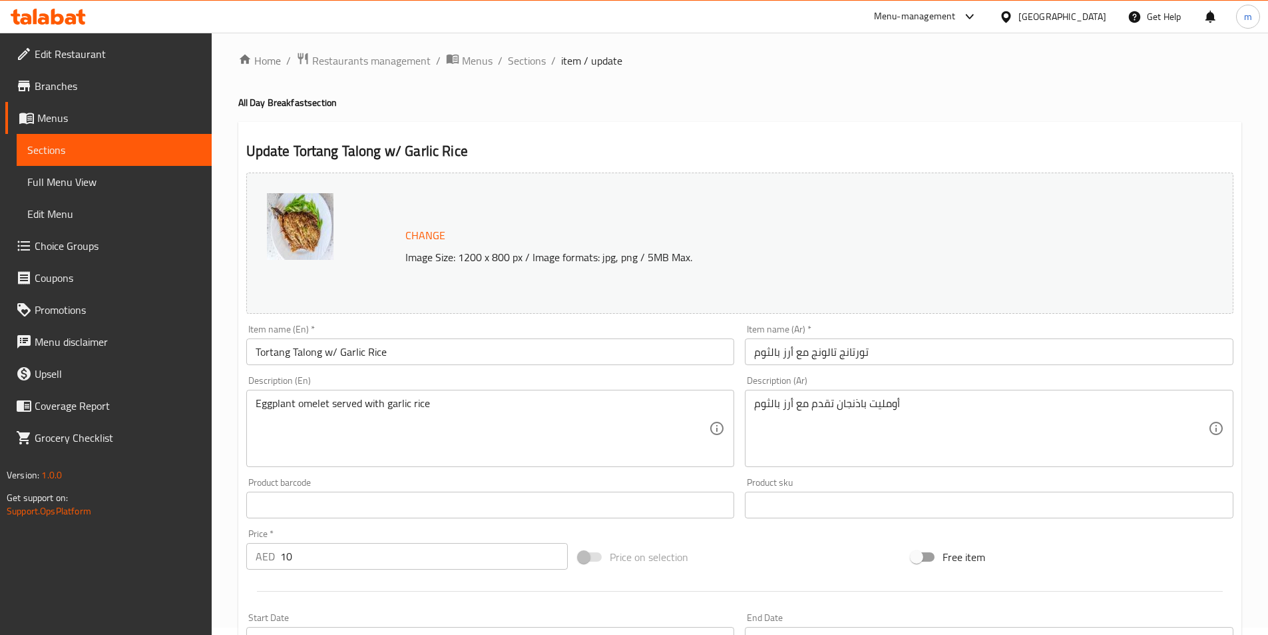
scroll to position [0, 0]
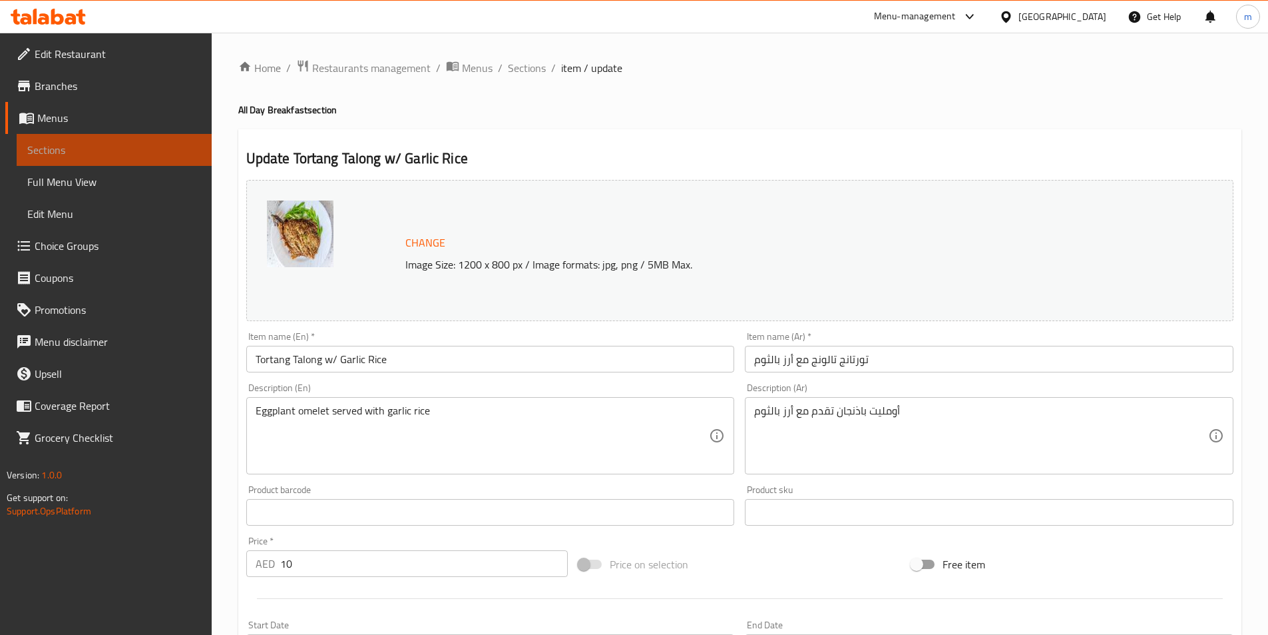
click at [77, 152] on span "Sections" at bounding box center [114, 150] width 174 height 16
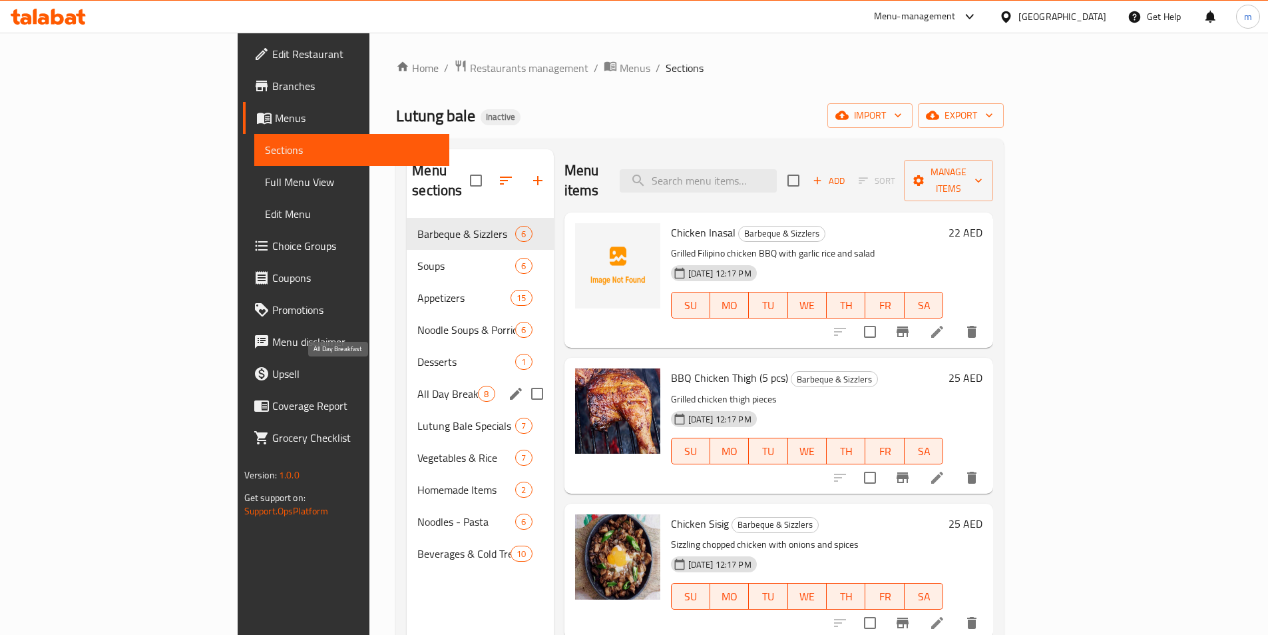
click at [417, 386] on span "All Day Breakfast" at bounding box center [447, 394] width 61 height 16
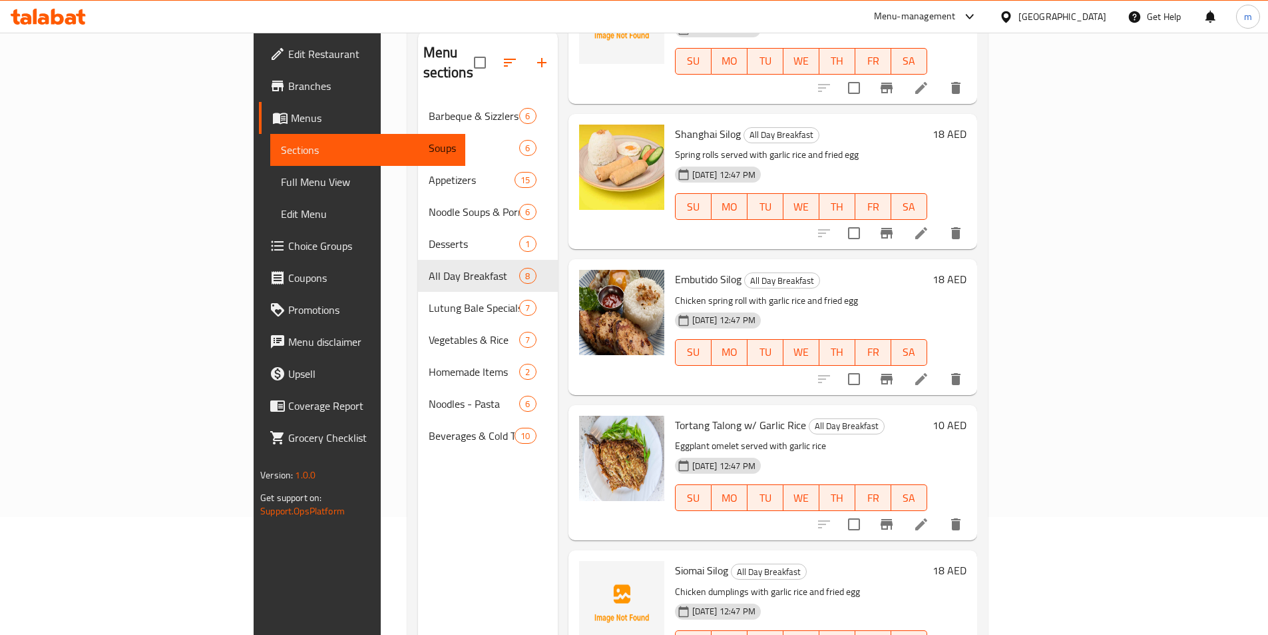
scroll to position [186, 0]
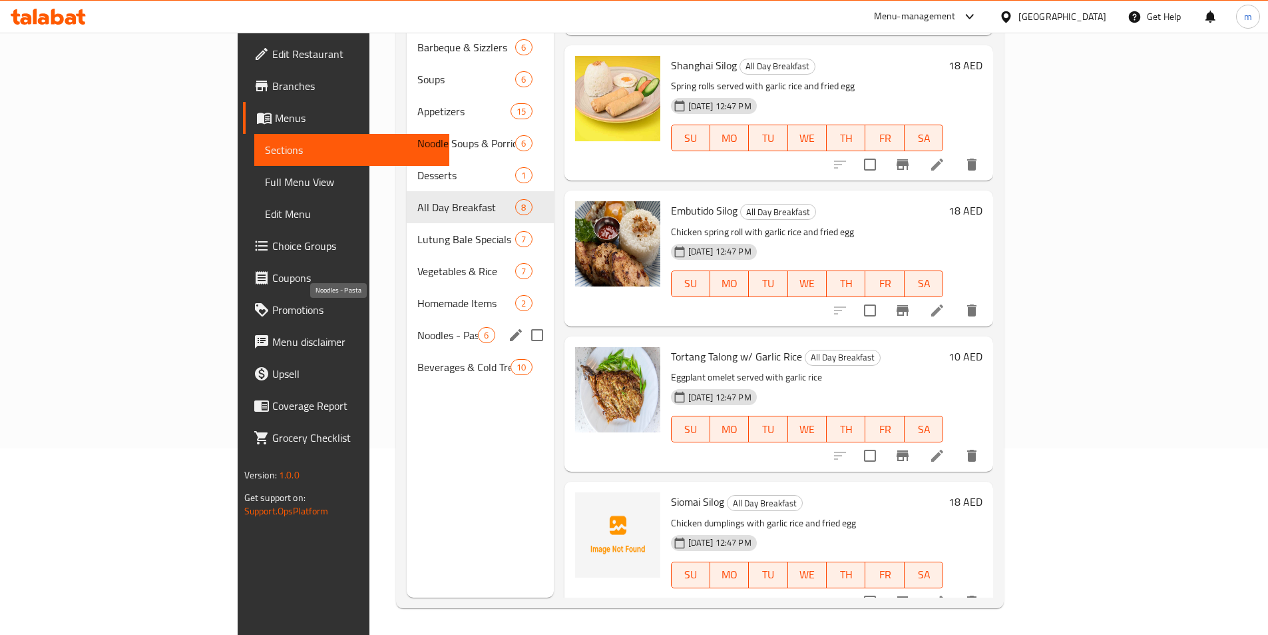
click at [417, 327] on span "Noodles - Pasta" at bounding box center [447, 335] width 61 height 16
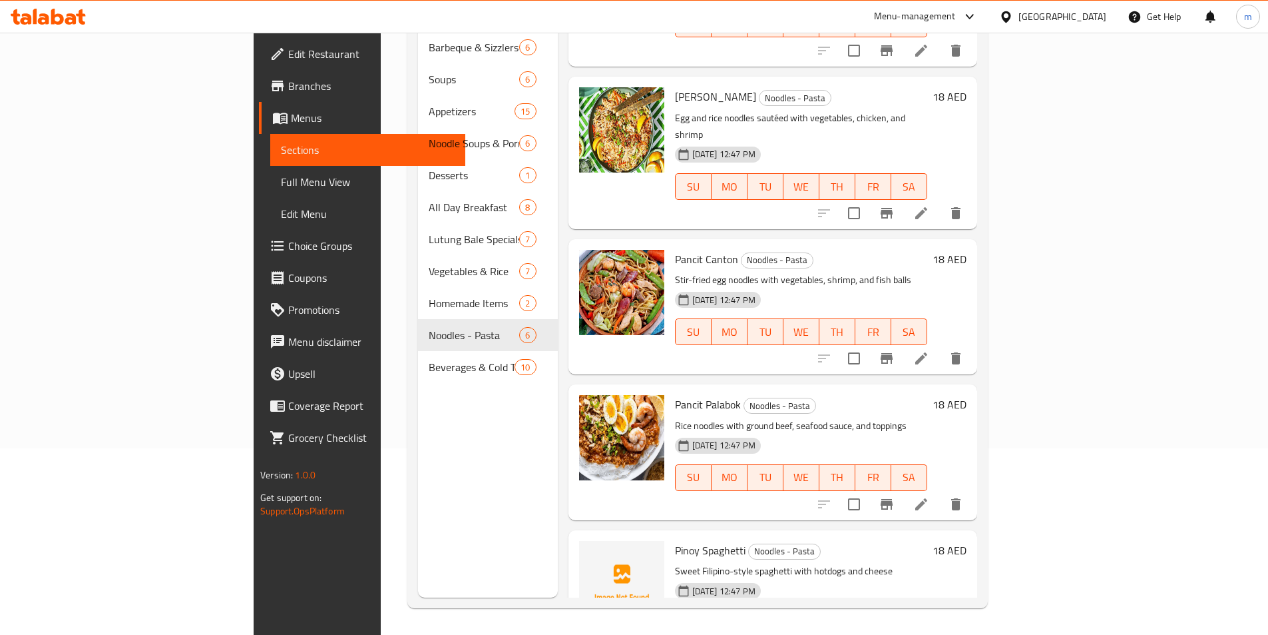
scroll to position [72, 0]
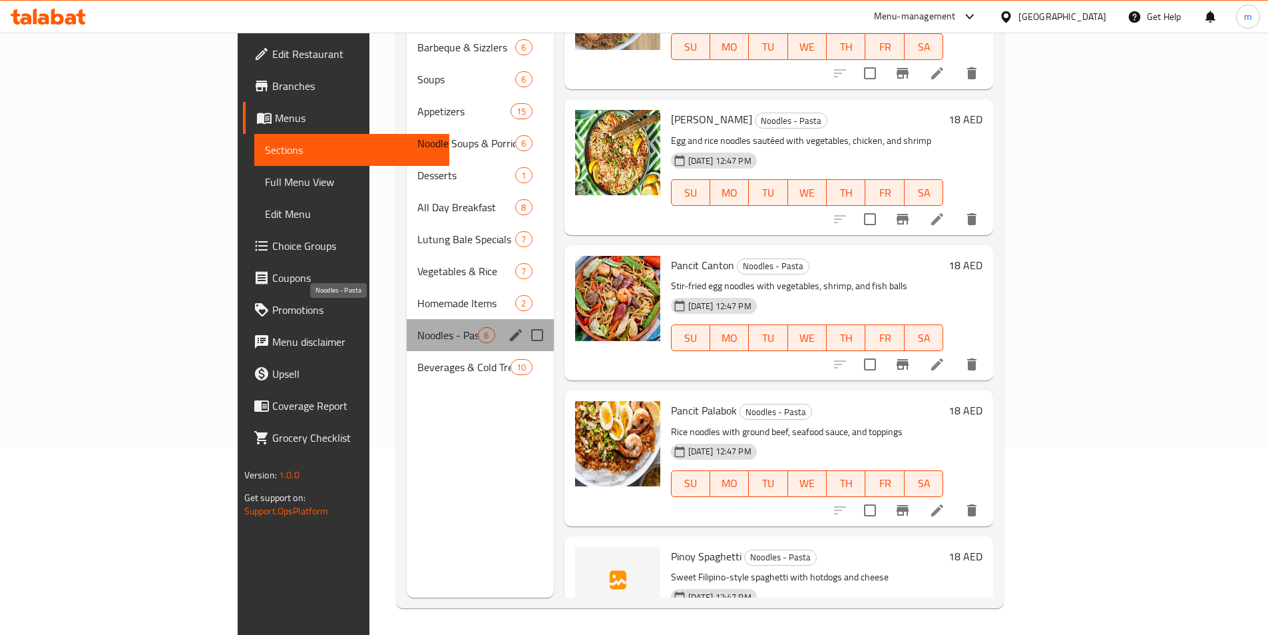
click at [417, 327] on span "Noodles - Pasta" at bounding box center [447, 335] width 61 height 16
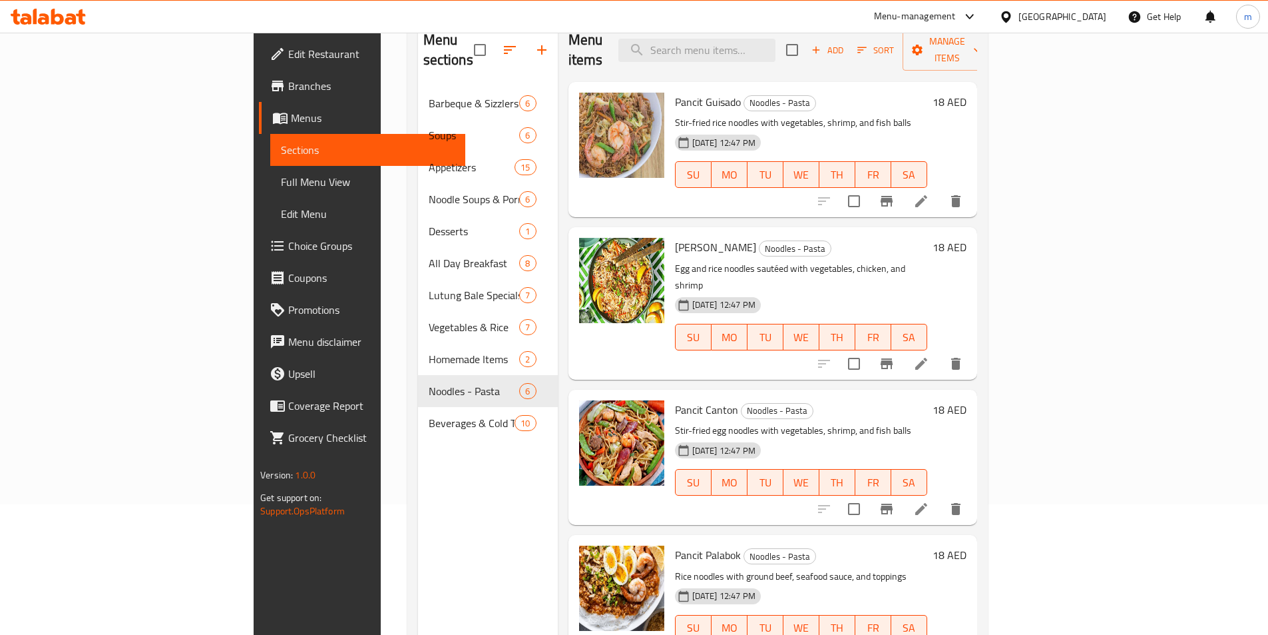
scroll to position [0, 0]
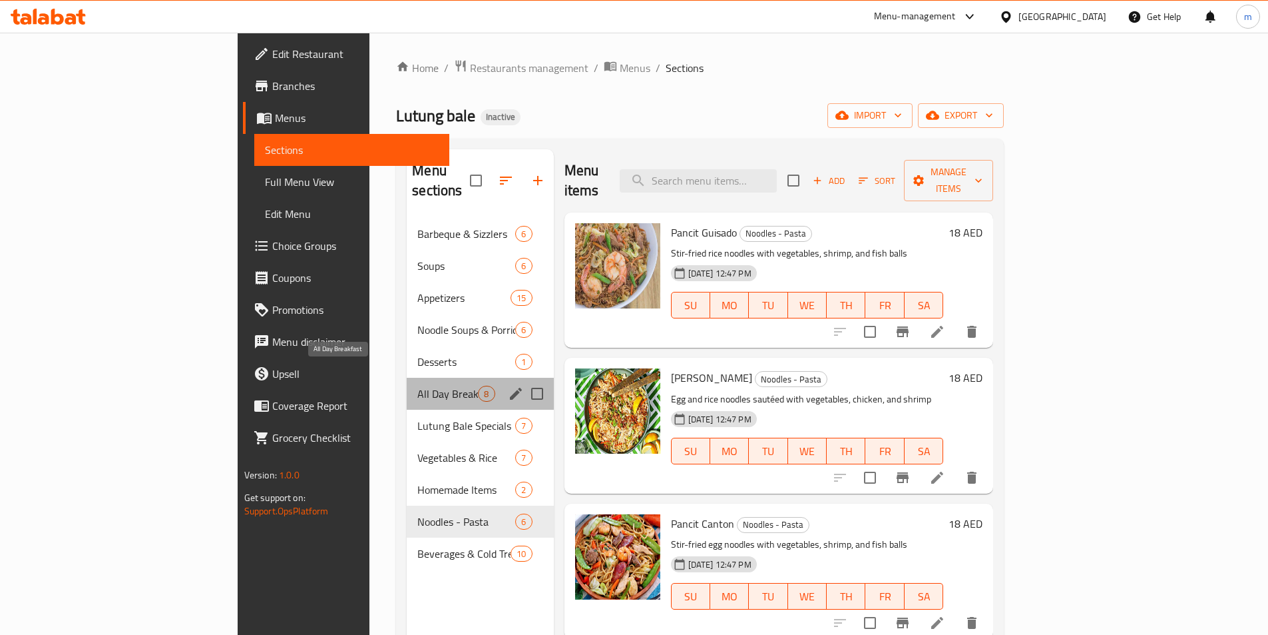
click at [417, 386] on span "All Day Breakfast" at bounding box center [447, 394] width 61 height 16
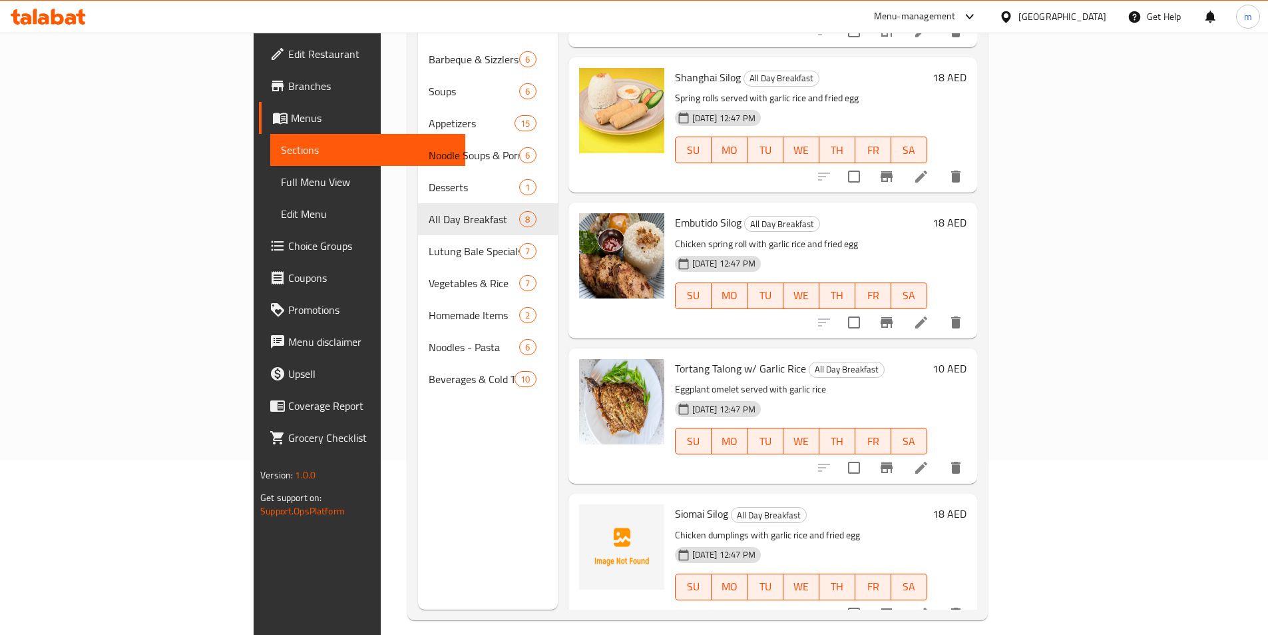
scroll to position [186, 0]
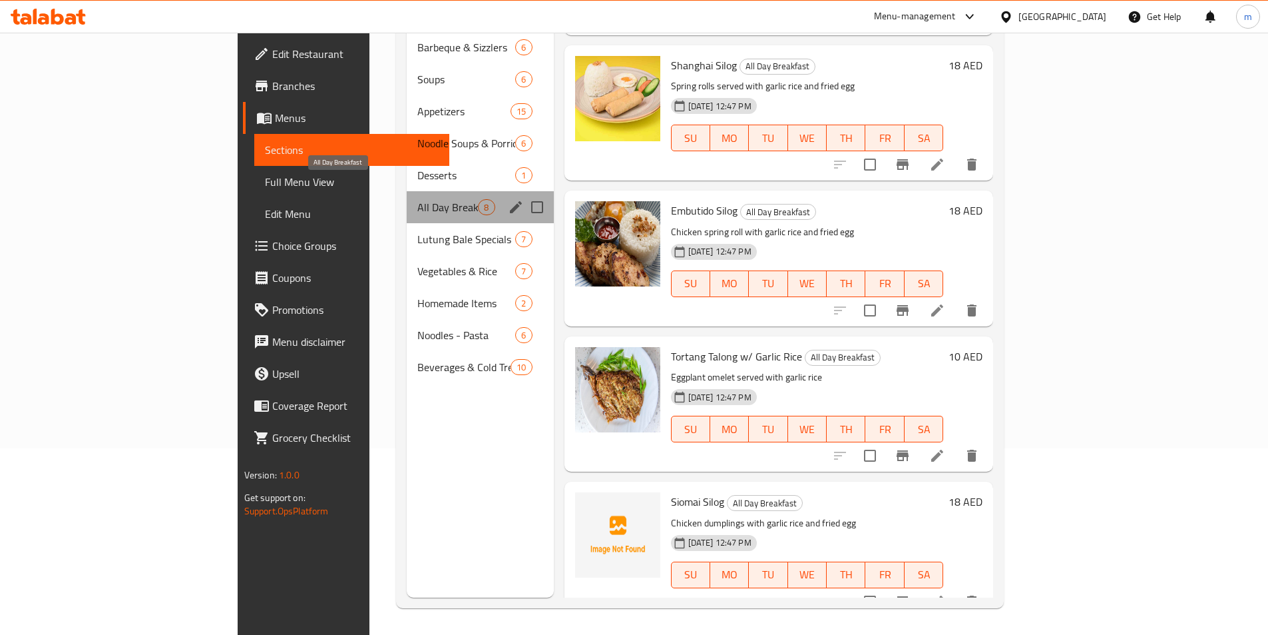
click at [417, 199] on span "All Day Breakfast" at bounding box center [447, 207] width 61 height 16
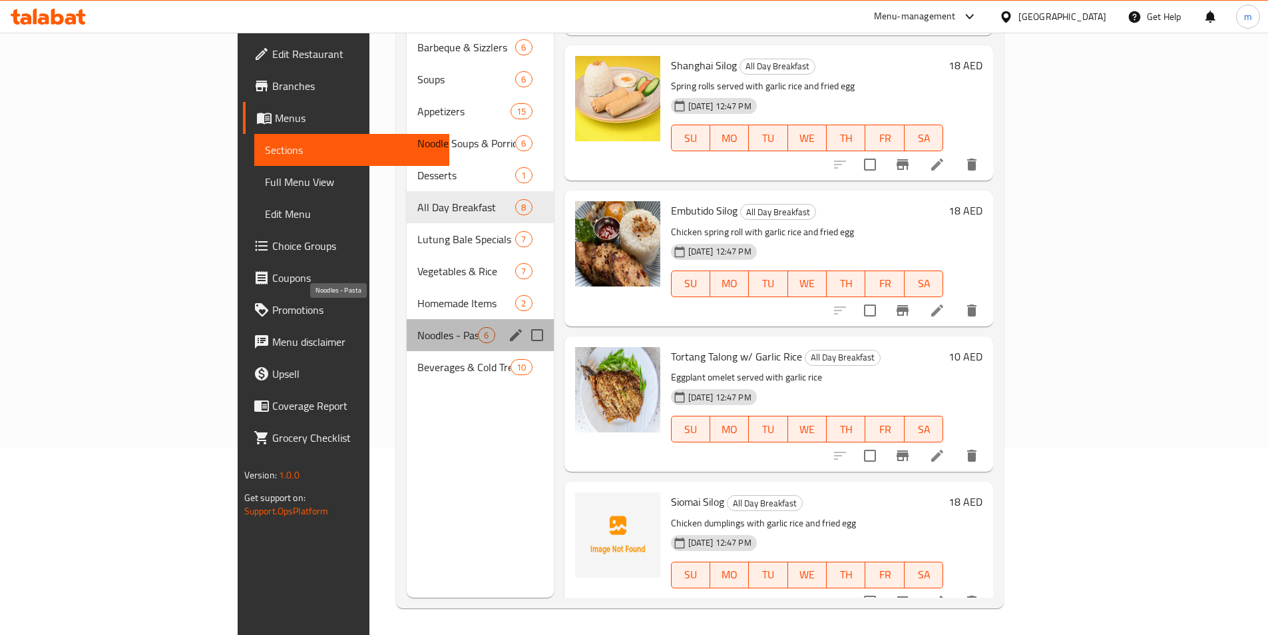
click at [417, 327] on span "Noodles - Pasta" at bounding box center [447, 335] width 61 height 16
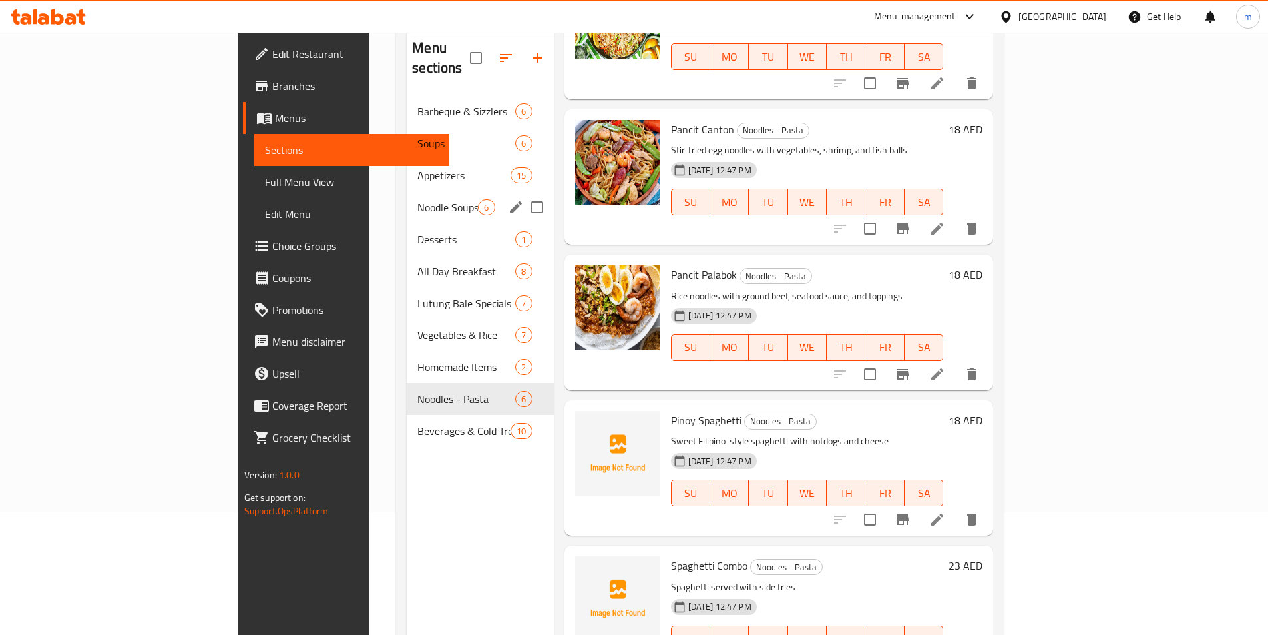
scroll to position [186, 0]
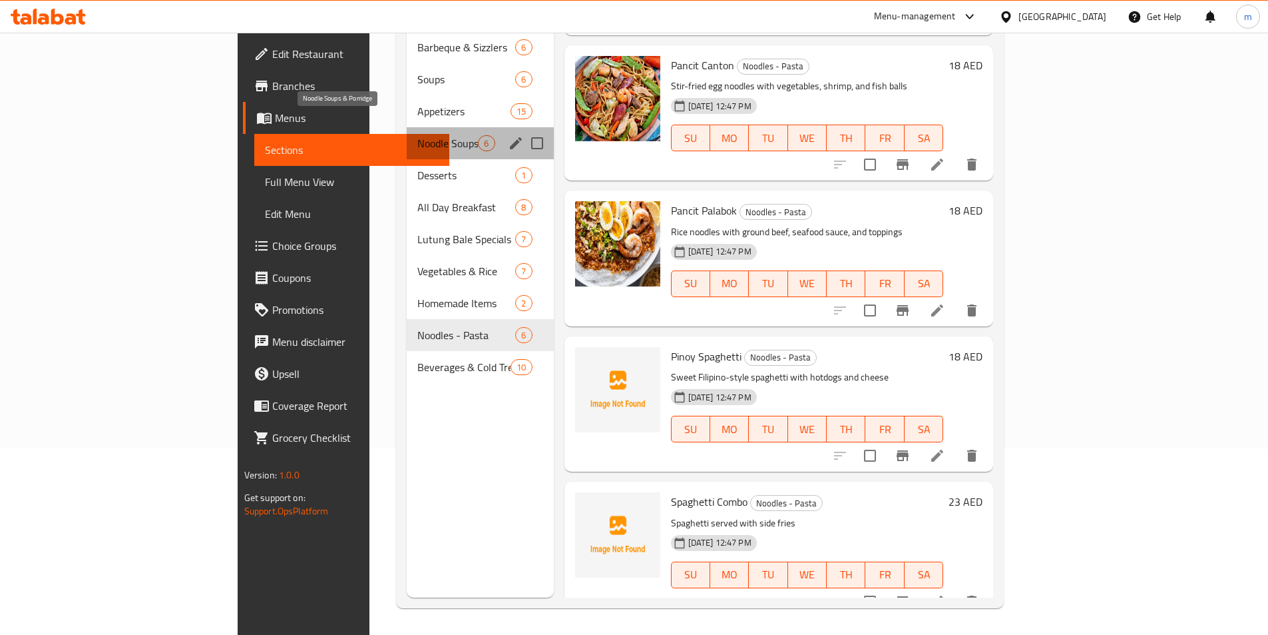
click at [417, 135] on span "Noodle Soups & Porridge" at bounding box center [447, 143] width 61 height 16
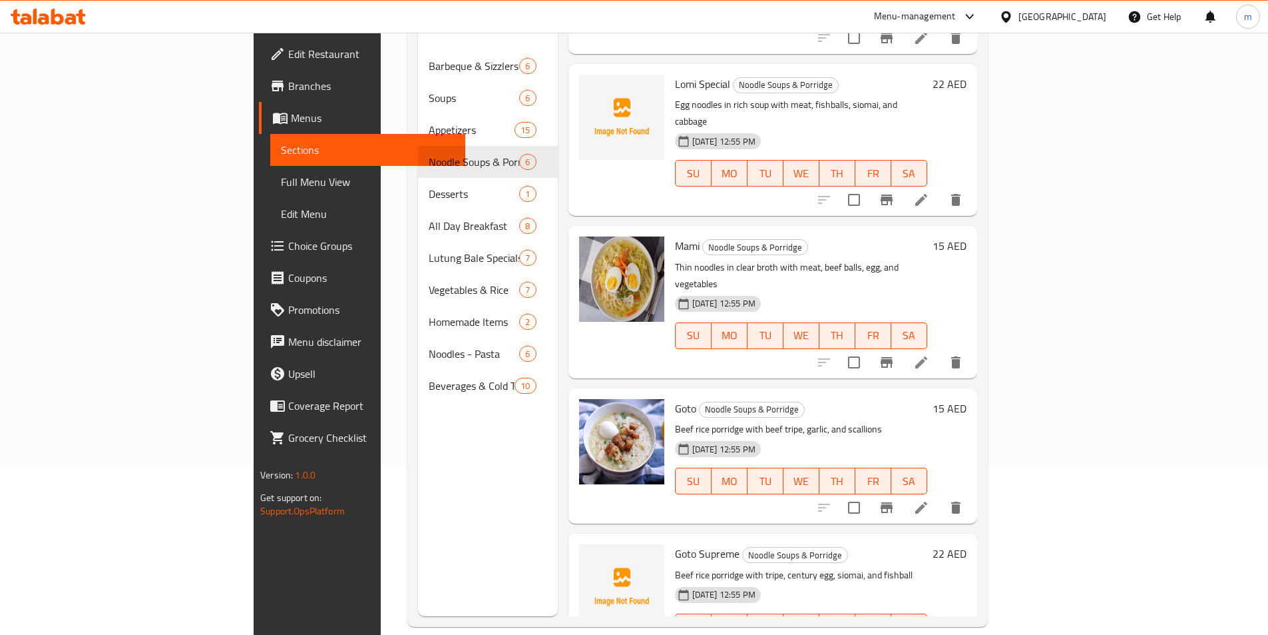
scroll to position [186, 0]
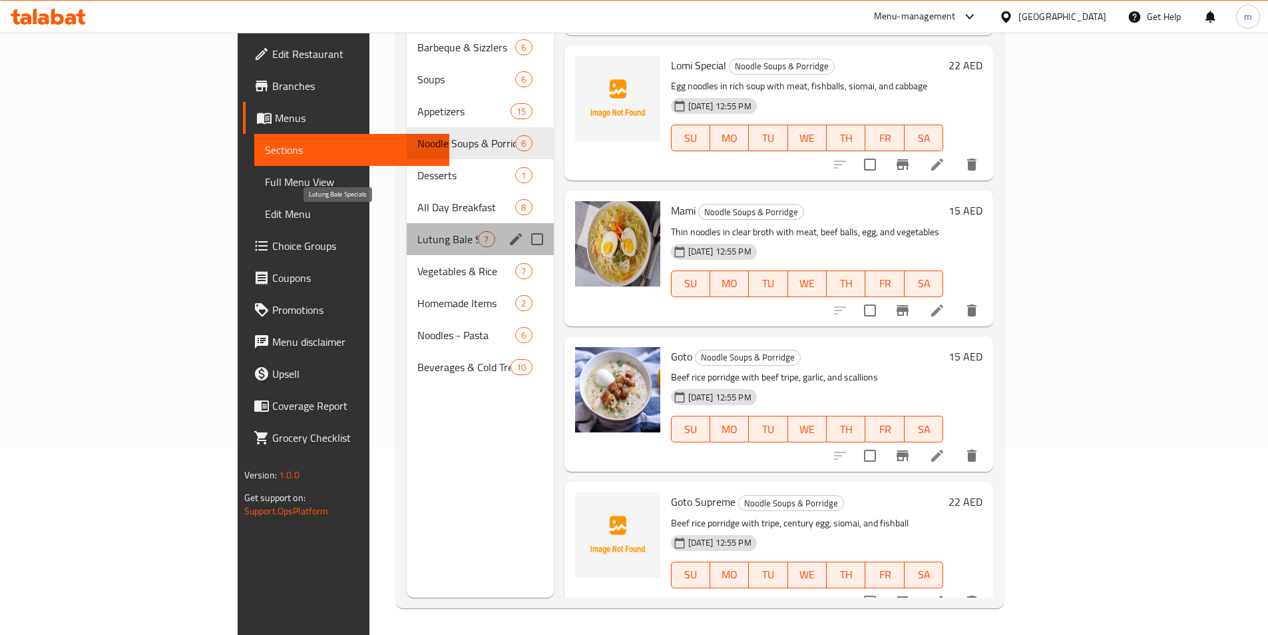
click at [417, 231] on span "Lutung Bale Specials" at bounding box center [447, 239] width 61 height 16
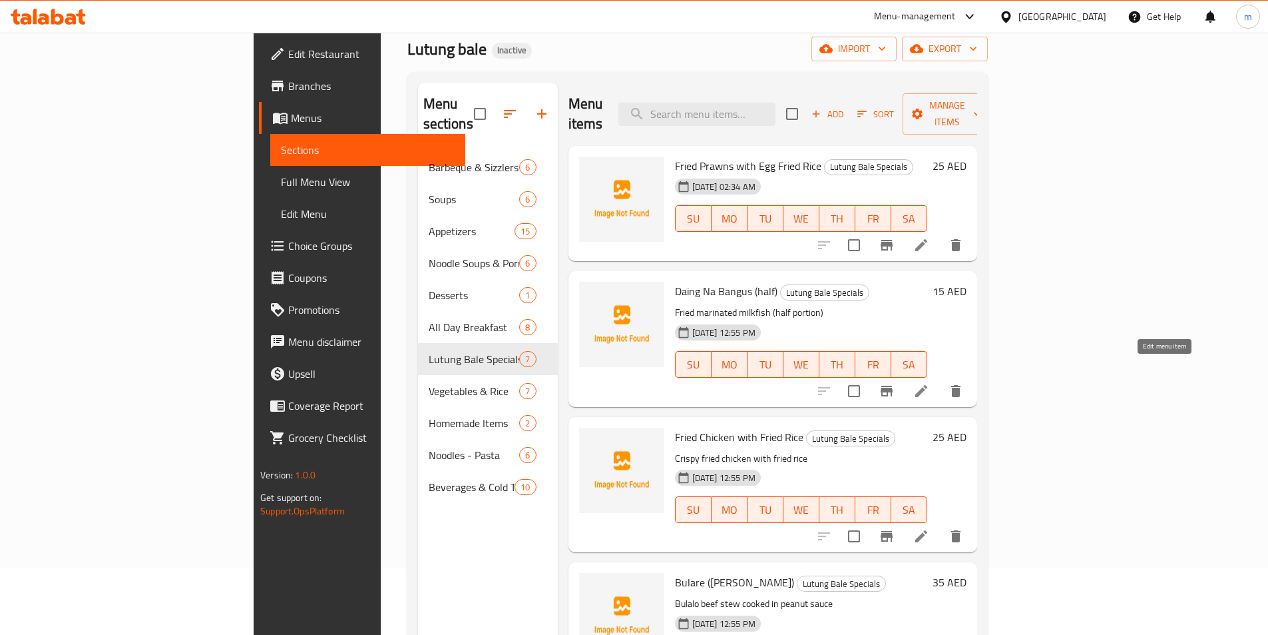
click at [930, 383] on icon at bounding box center [922, 391] width 16 height 16
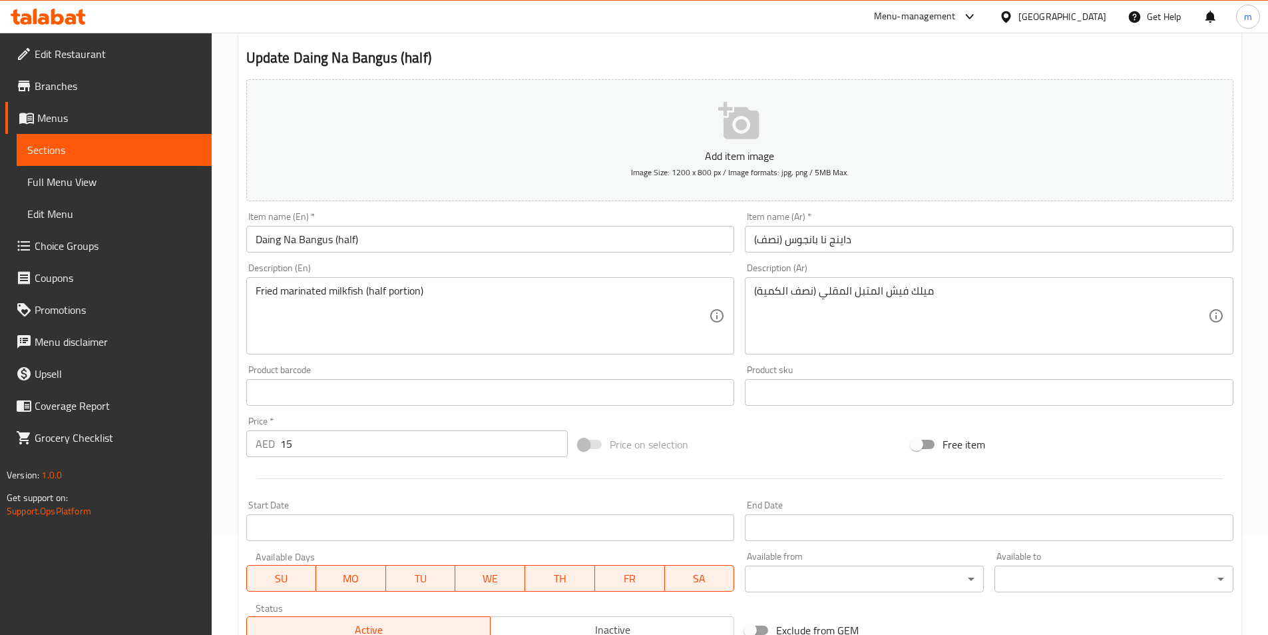
scroll to position [133, 0]
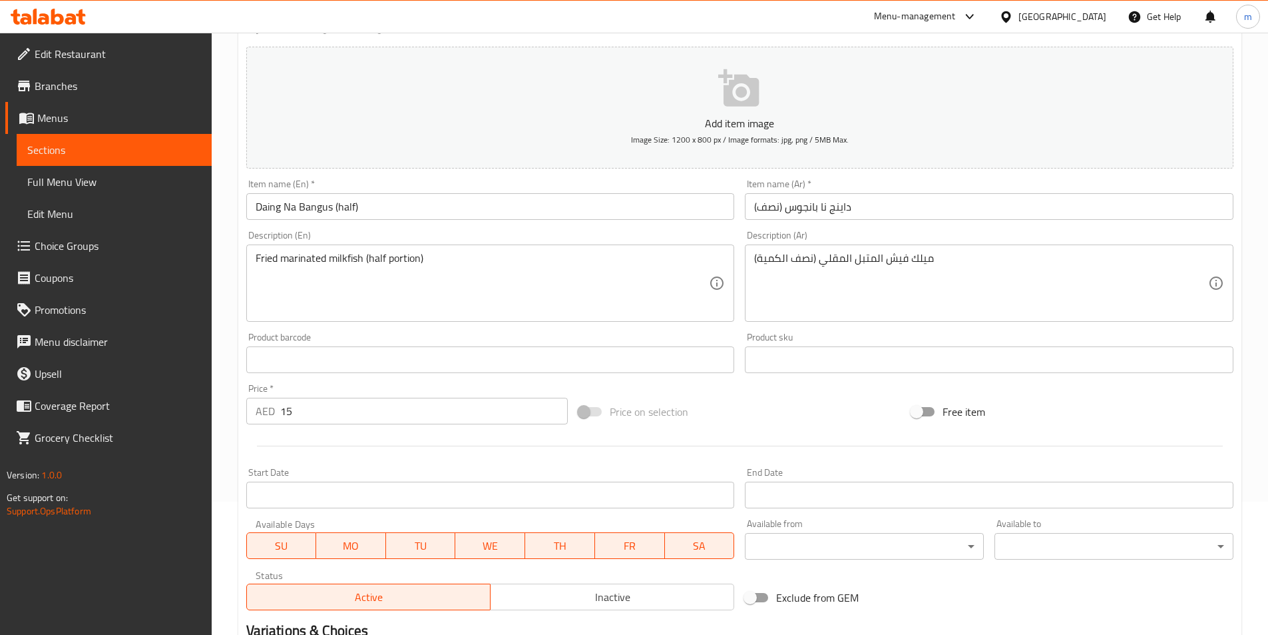
click at [306, 409] on input "15" at bounding box center [424, 411] width 288 height 27
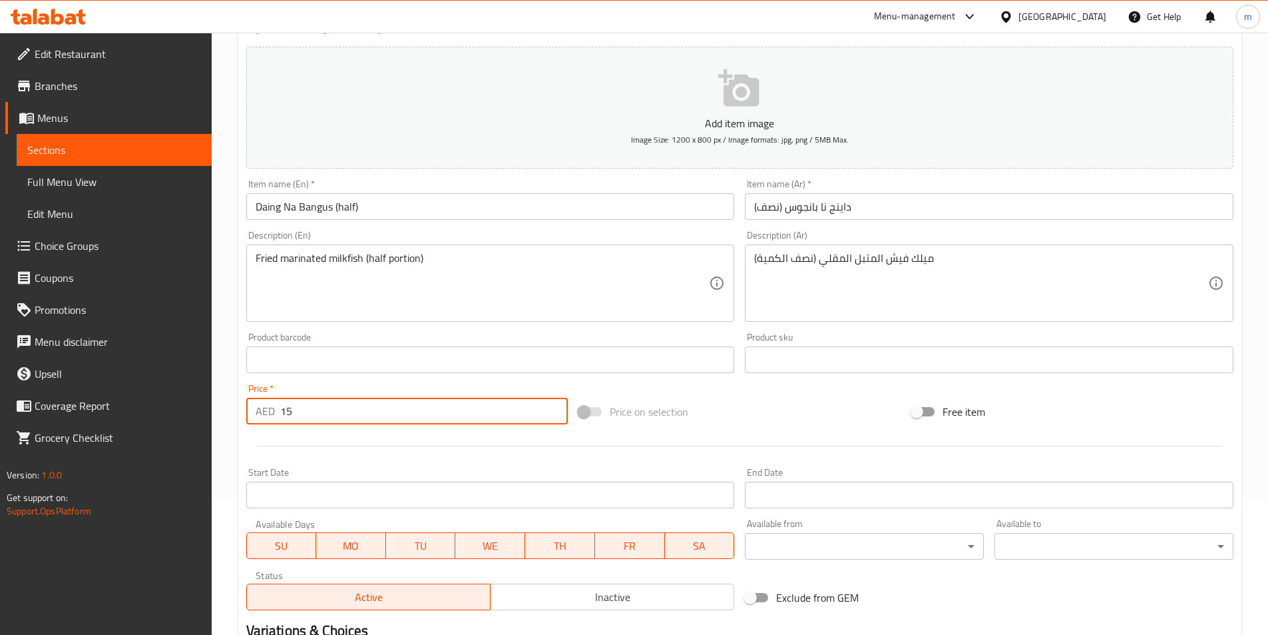
click at [306, 409] on input "15" at bounding box center [424, 411] width 288 height 27
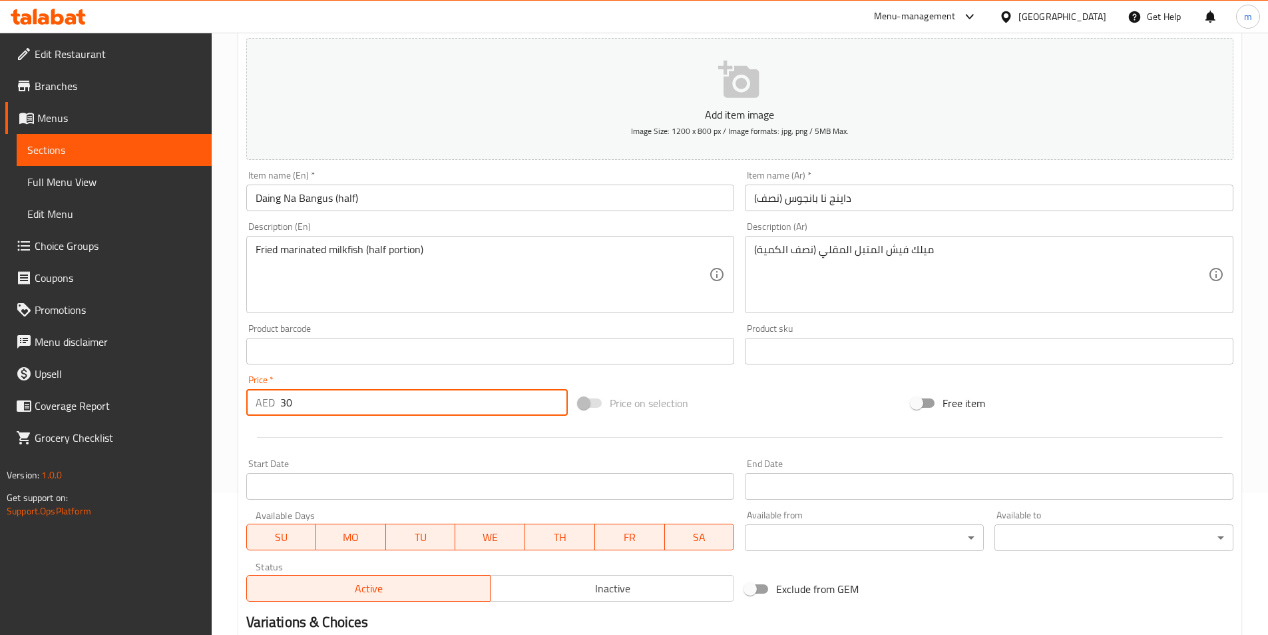
scroll to position [306, 0]
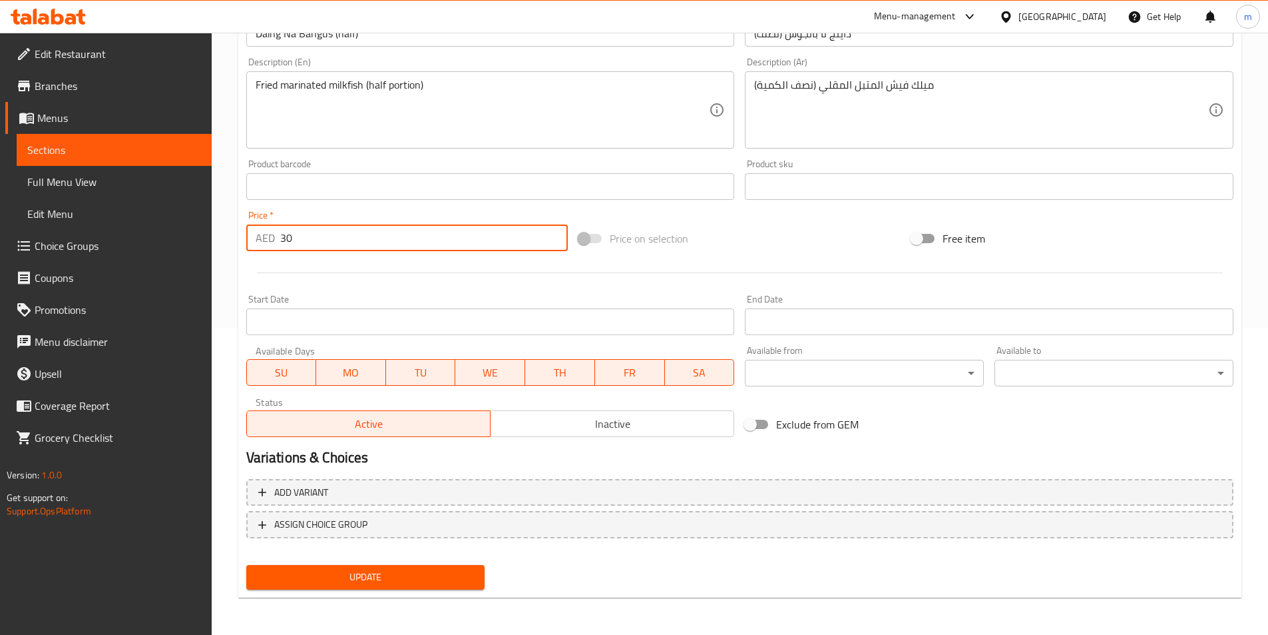
type input "30"
click at [365, 577] on span "Update" at bounding box center [366, 577] width 218 height 17
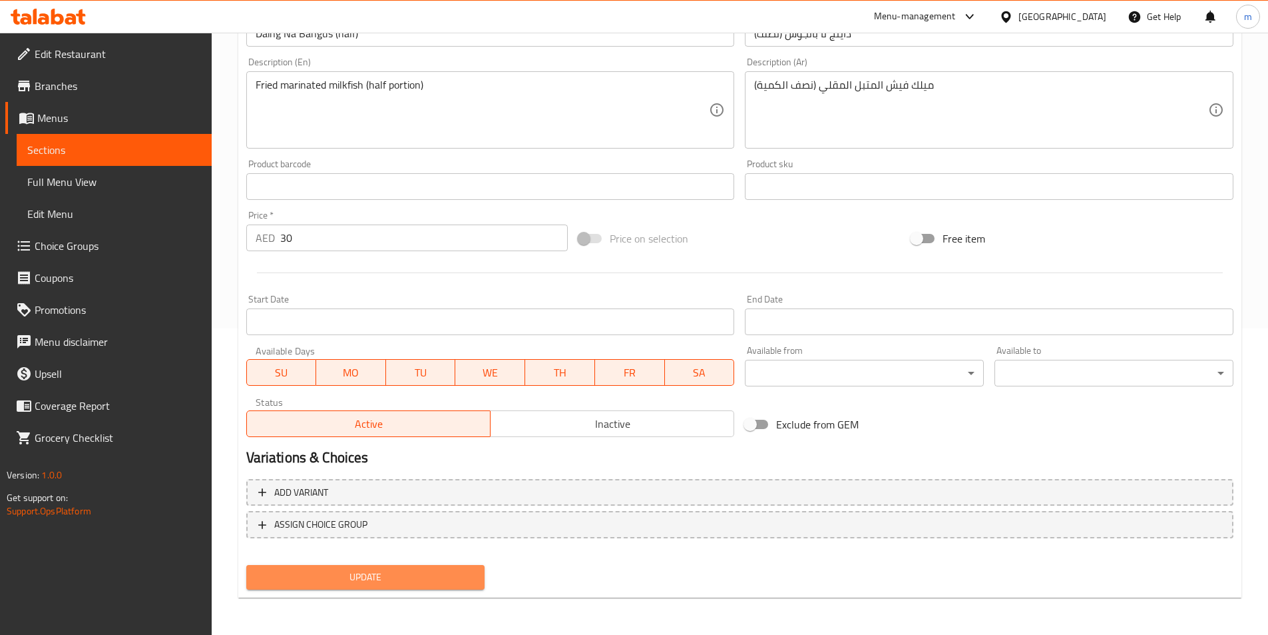
click at [408, 578] on span "Update" at bounding box center [366, 577] width 218 height 17
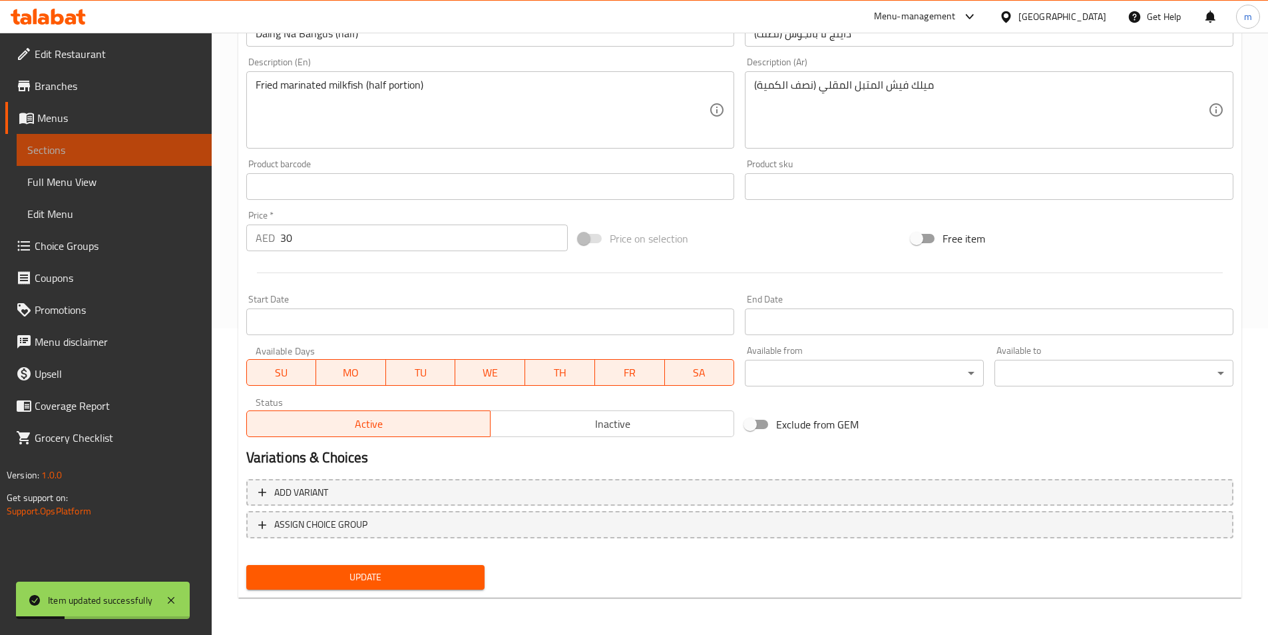
click at [87, 153] on span "Sections" at bounding box center [114, 150] width 174 height 16
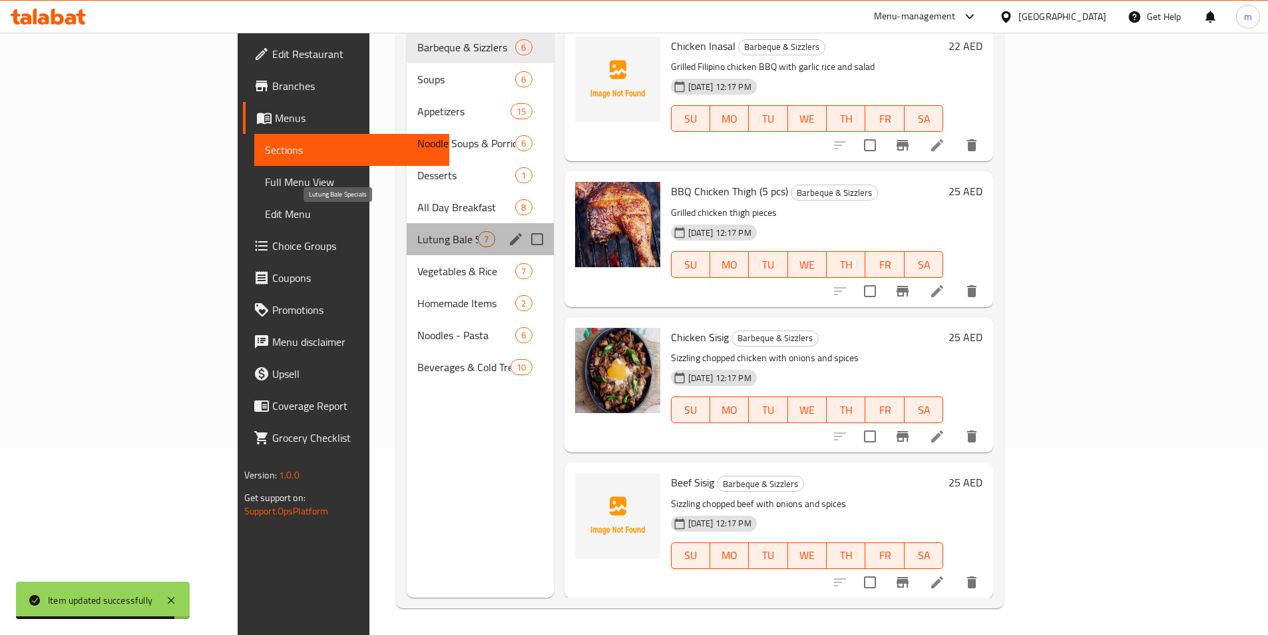
click at [417, 231] on span "Lutung Bale Specials" at bounding box center [447, 239] width 61 height 16
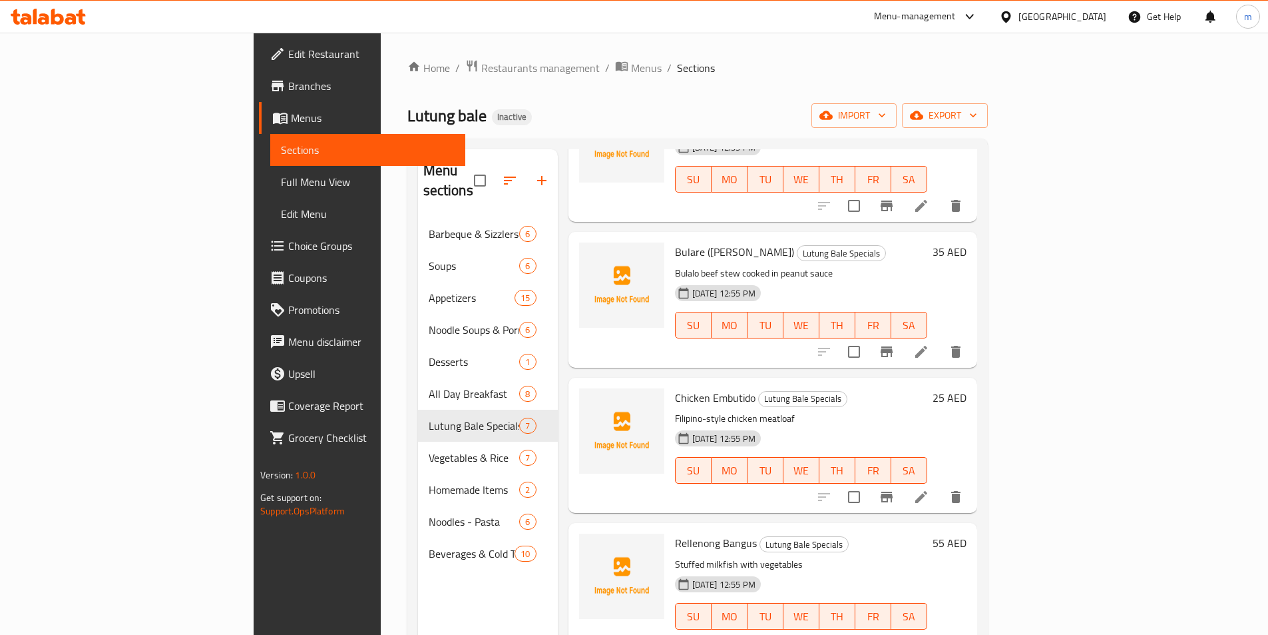
scroll to position [186, 0]
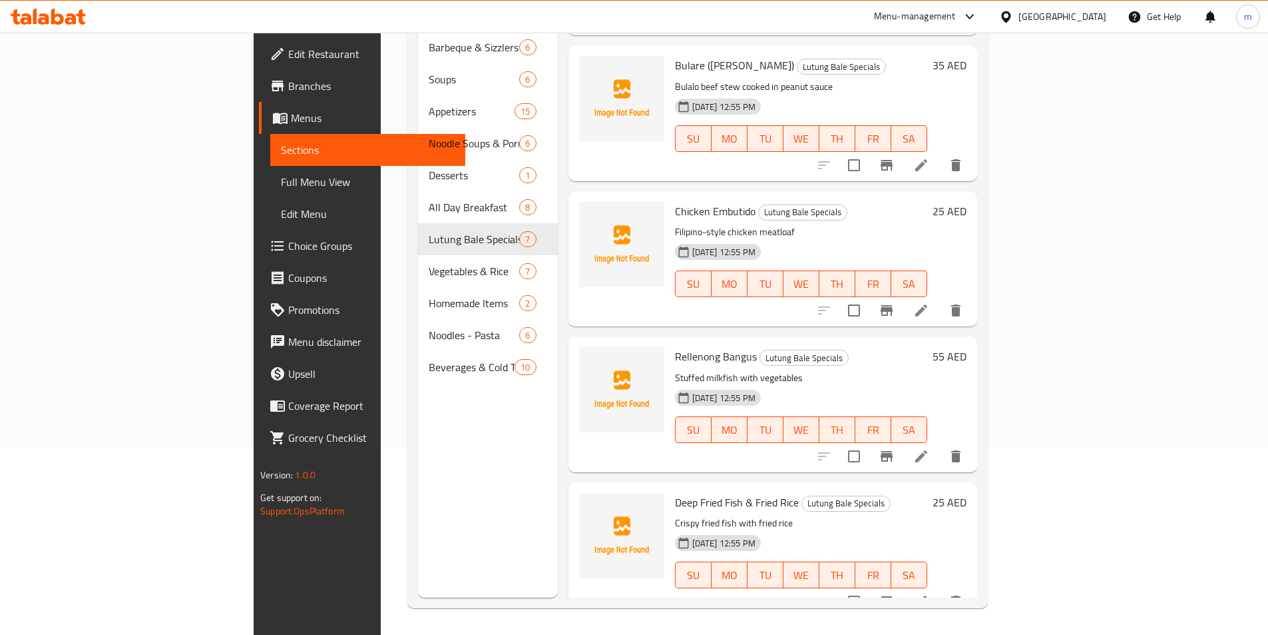
click at [863, 202] on h6 "Chicken Embutido Lutung Bale Specials" at bounding box center [801, 211] width 252 height 19
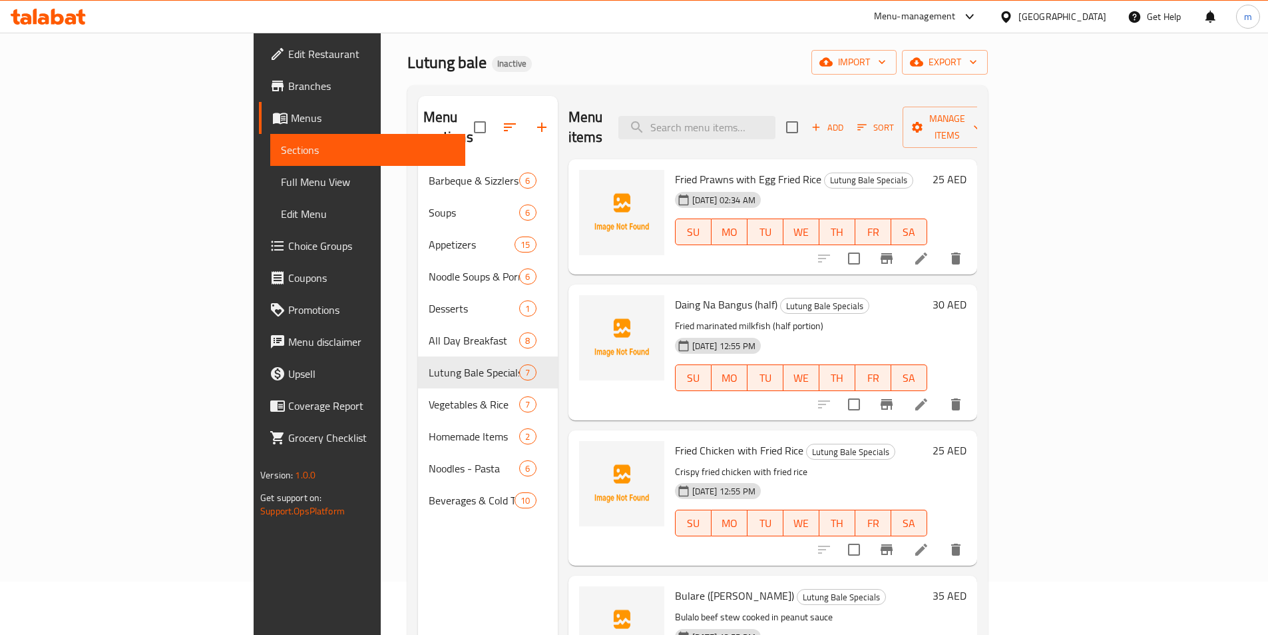
scroll to position [0, 0]
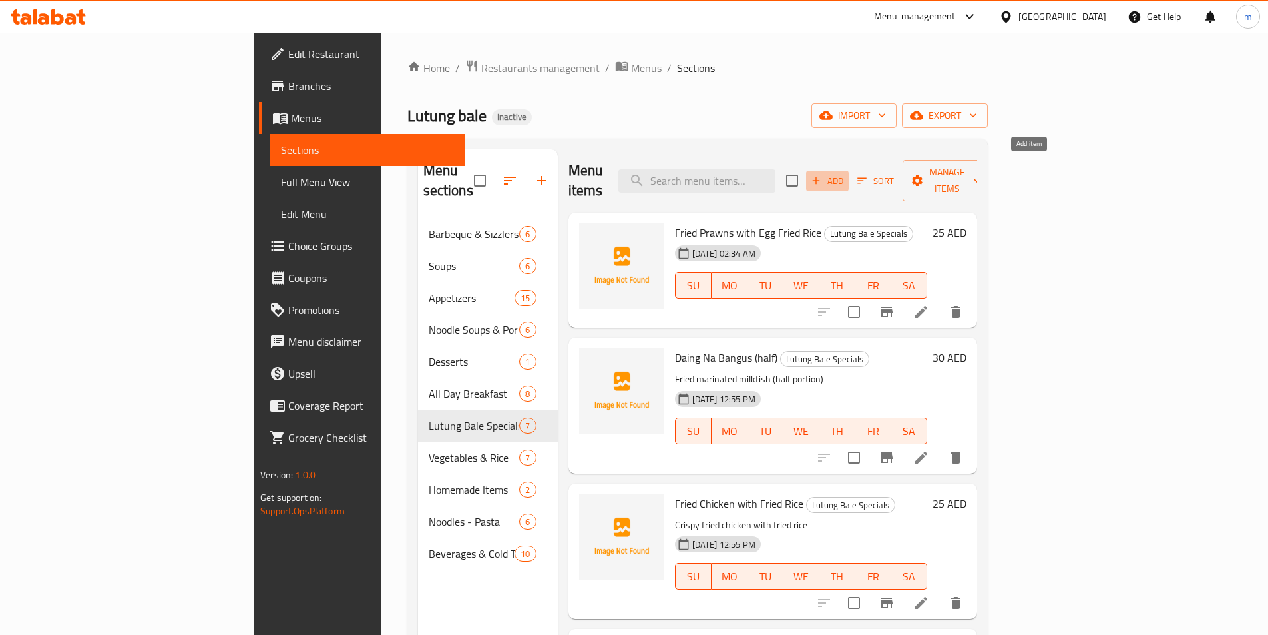
click at [846, 173] on span "Add" at bounding box center [828, 180] width 36 height 15
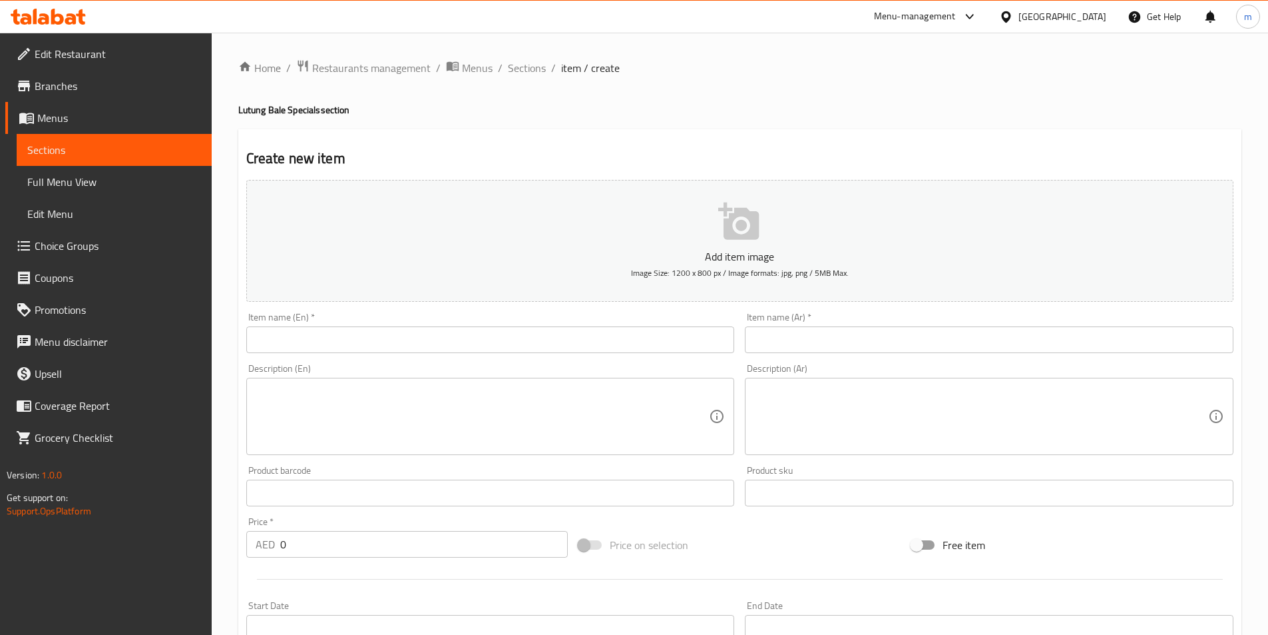
click at [407, 338] on input "text" at bounding box center [490, 339] width 489 height 27
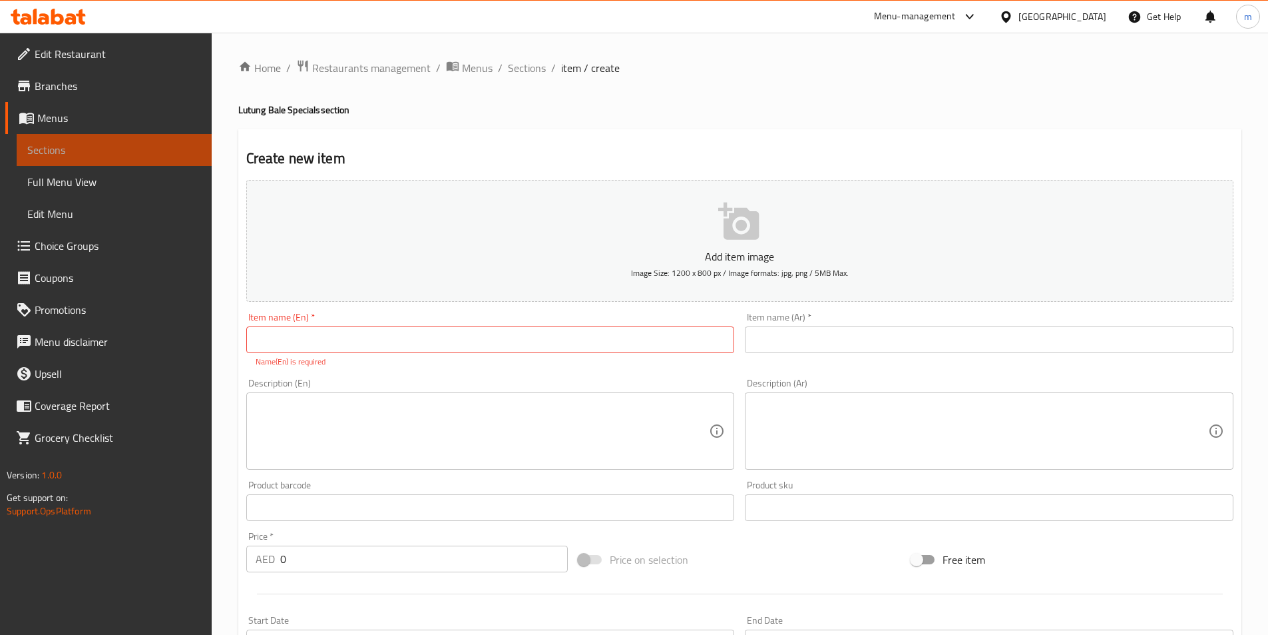
click at [67, 152] on span "Sections" at bounding box center [114, 150] width 174 height 16
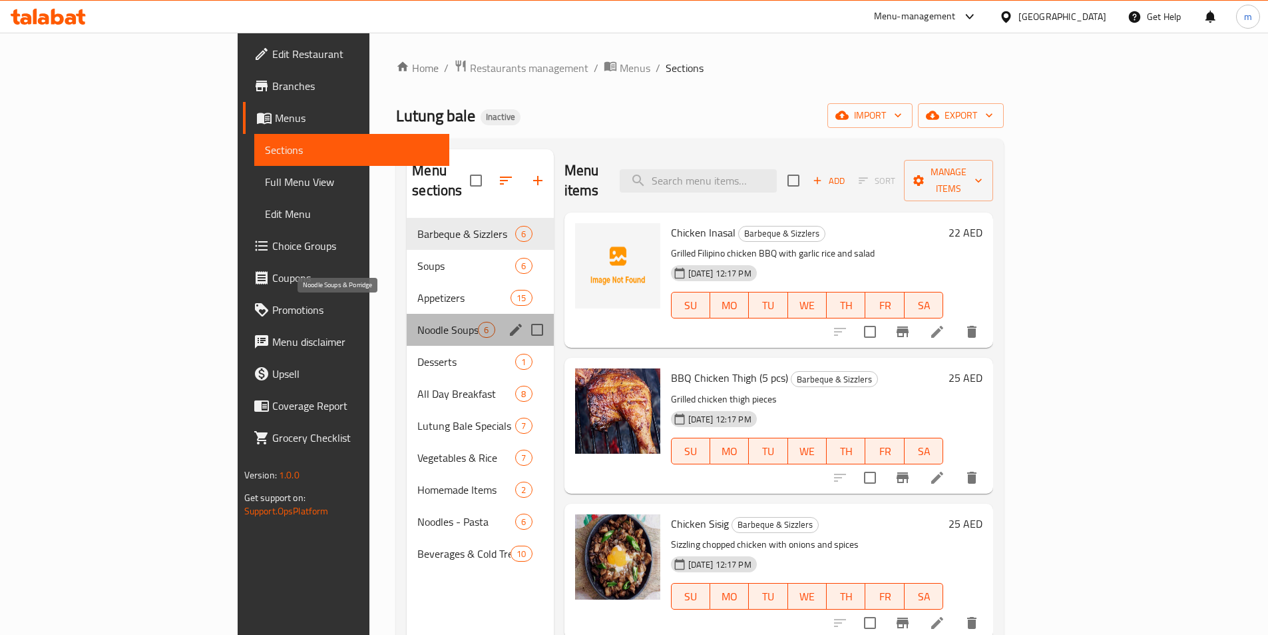
click at [417, 322] on span "Noodle Soups & Porridge" at bounding box center [447, 330] width 61 height 16
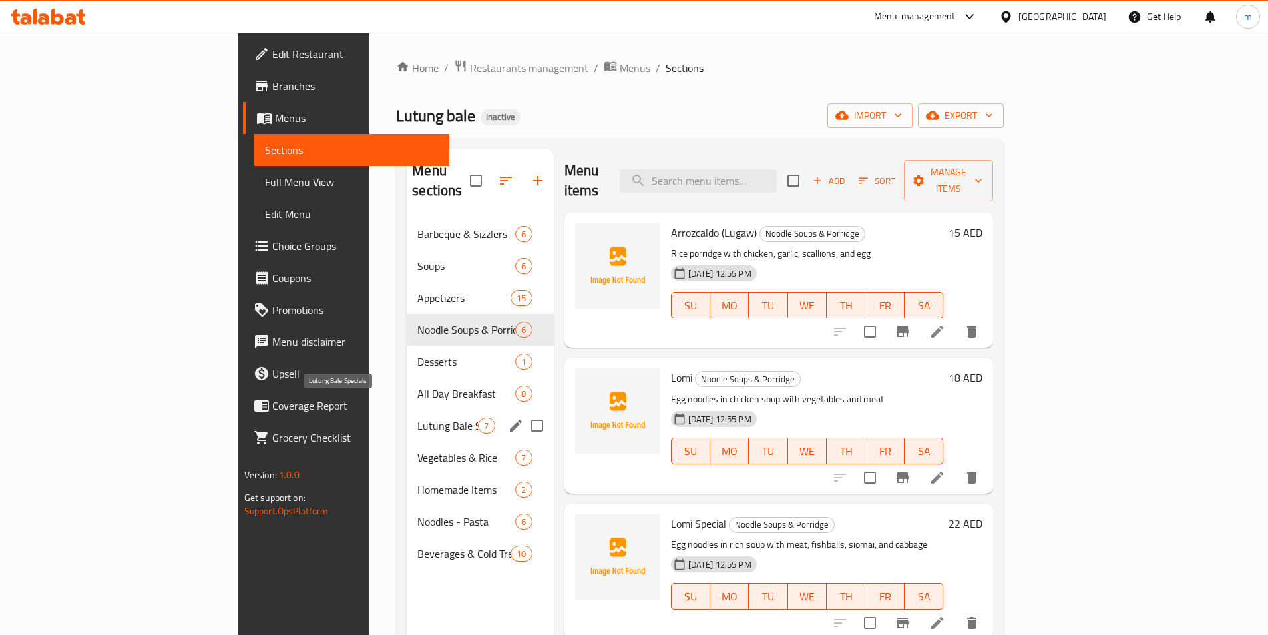
click at [417, 417] on span "Lutung Bale Specials" at bounding box center [447, 425] width 61 height 16
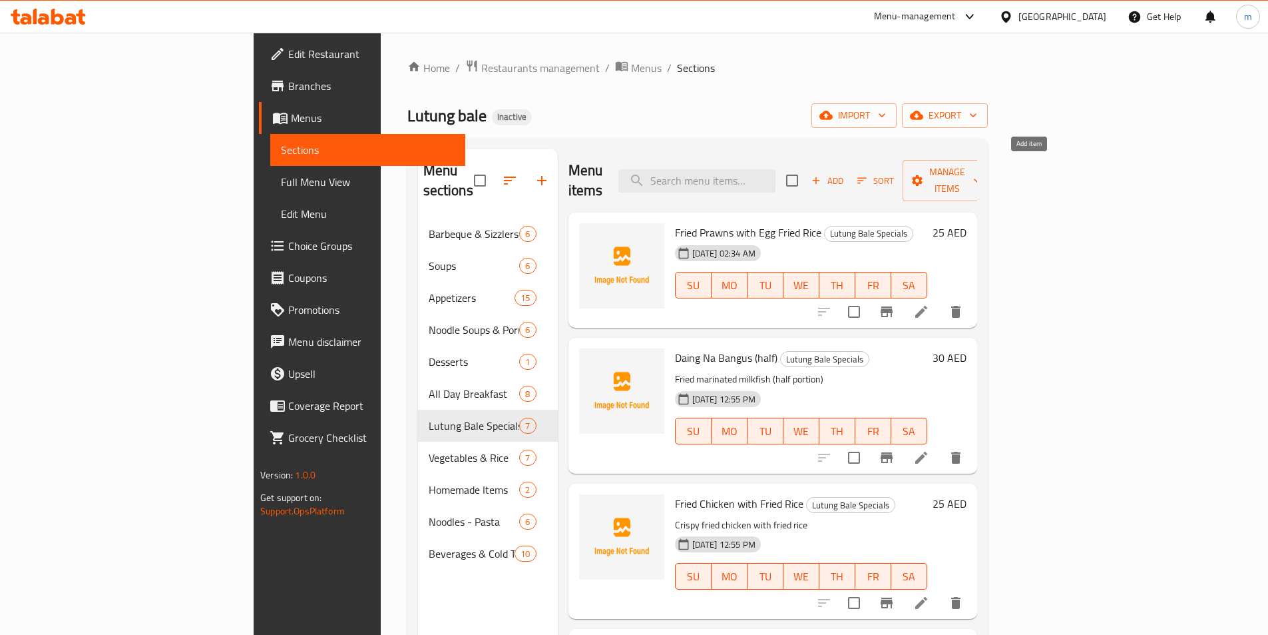
click at [846, 173] on span "Add" at bounding box center [828, 180] width 36 height 15
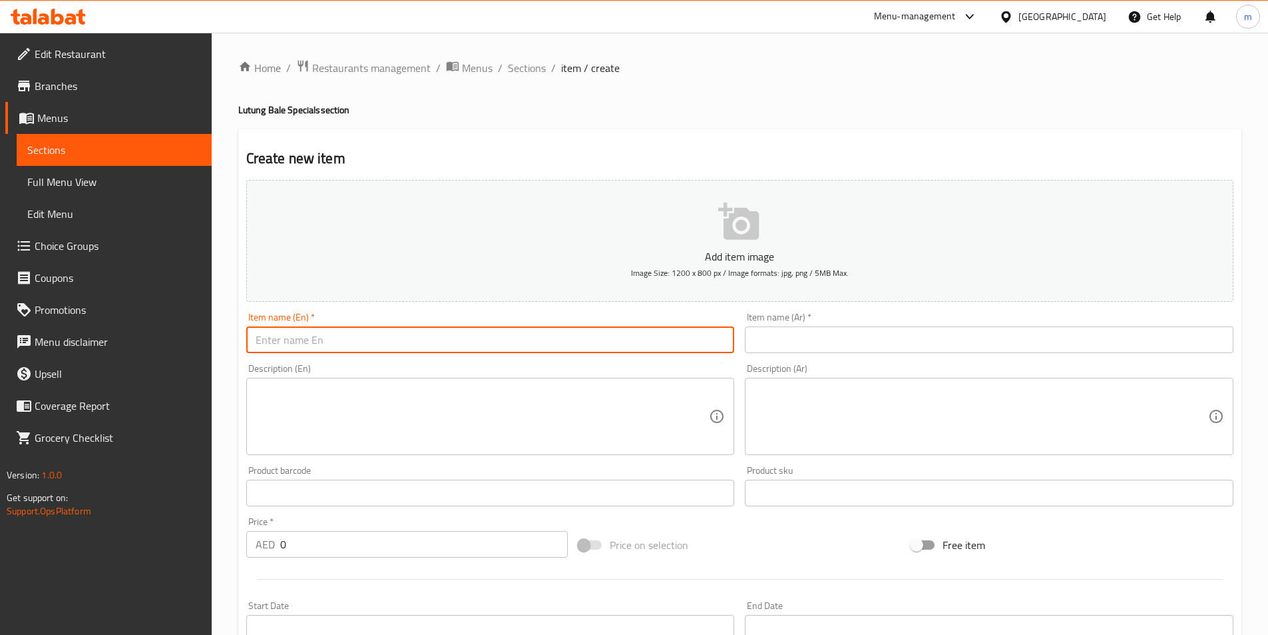
click at [350, 337] on input "text" at bounding box center [490, 339] width 489 height 27
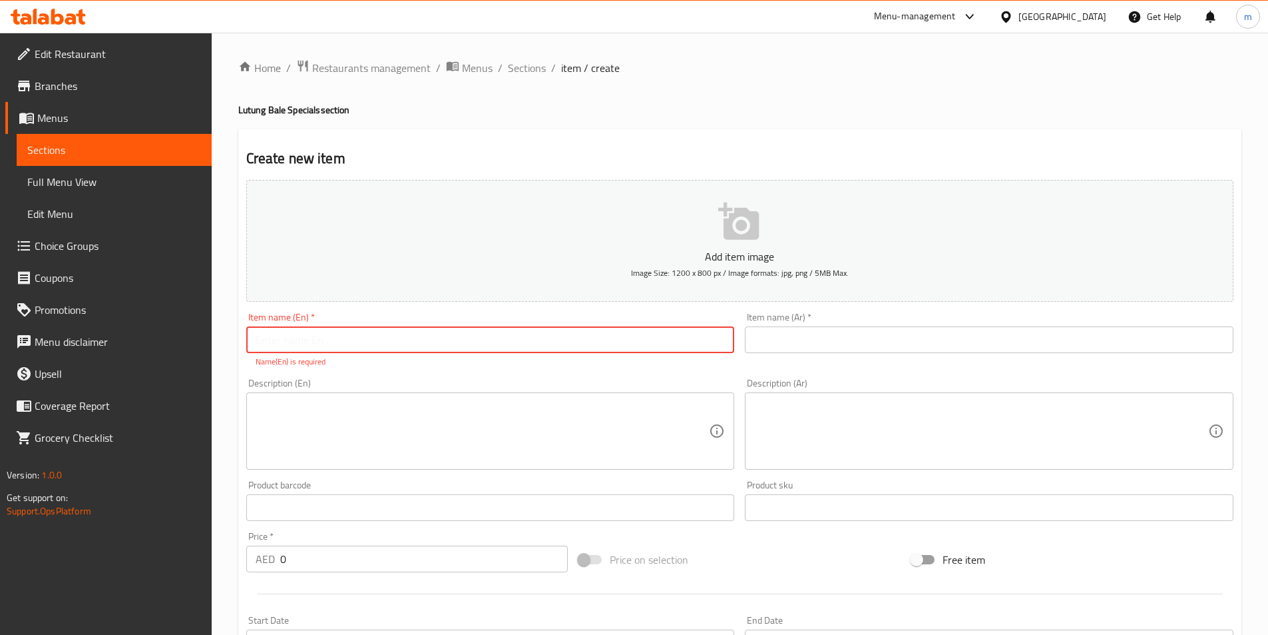
paste input "Cordon Bleu"
type input "Cordon Bleu"
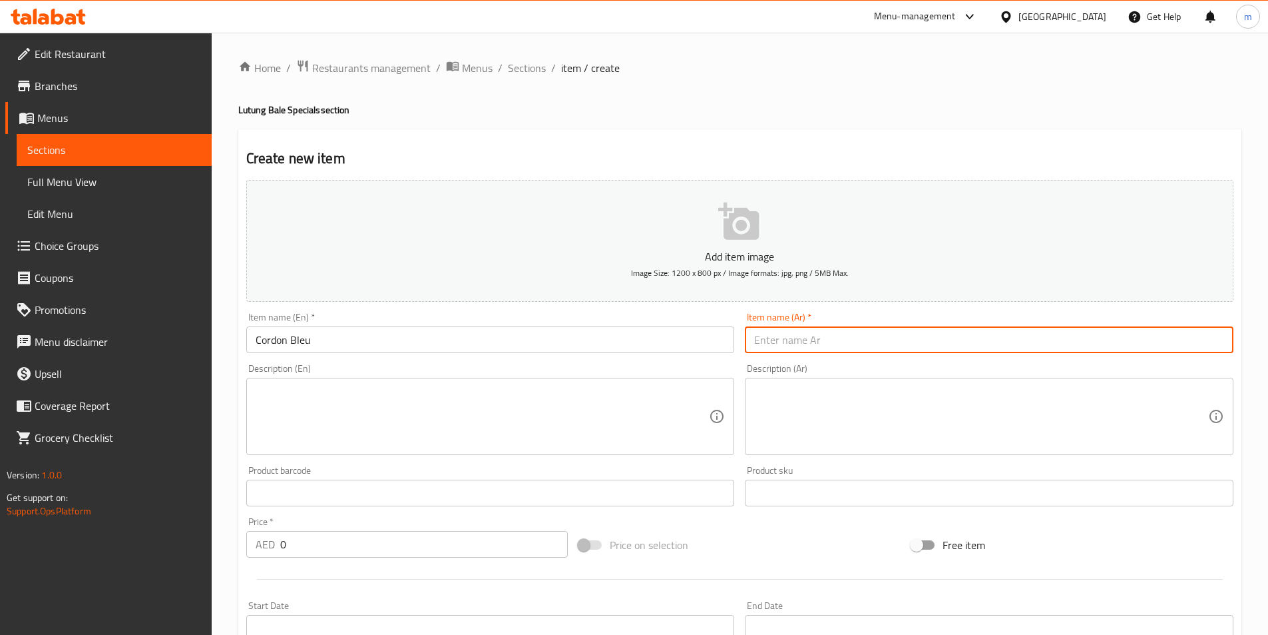
click at [777, 340] on input "text" at bounding box center [989, 339] width 489 height 27
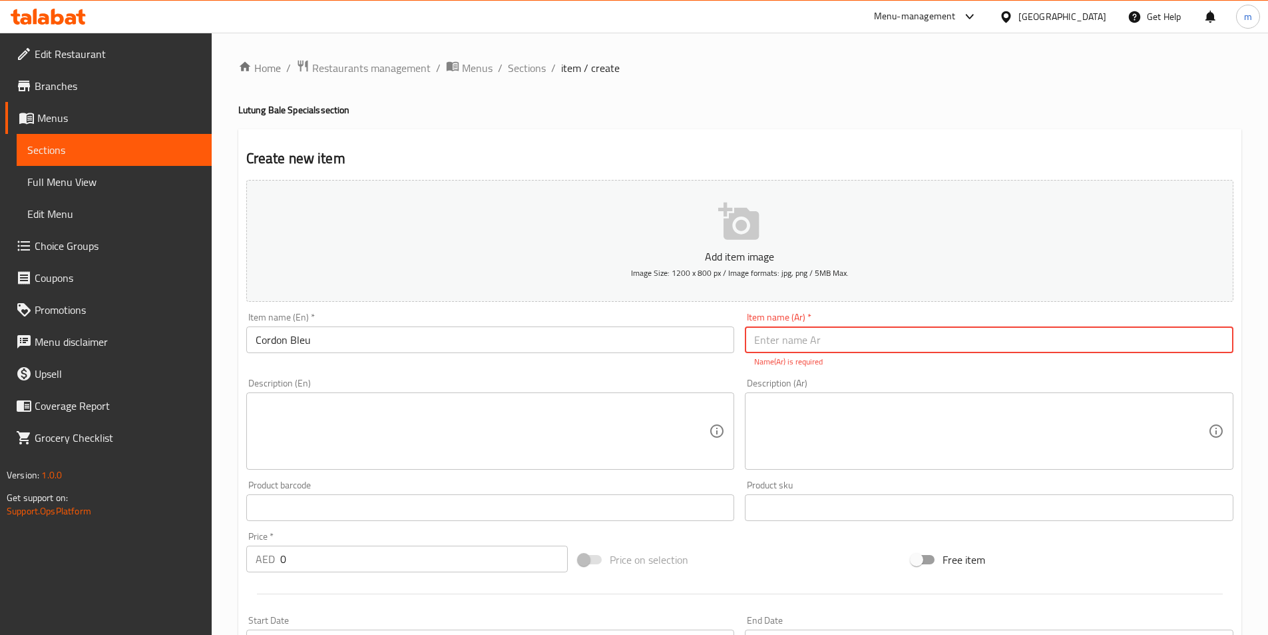
drag, startPoint x: 836, startPoint y: 340, endPoint x: 836, endPoint y: 334, distance: 6.7
paste input "كوردون بلو"
type input "كوردون بلو"
click at [459, 427] on textarea at bounding box center [483, 431] width 454 height 63
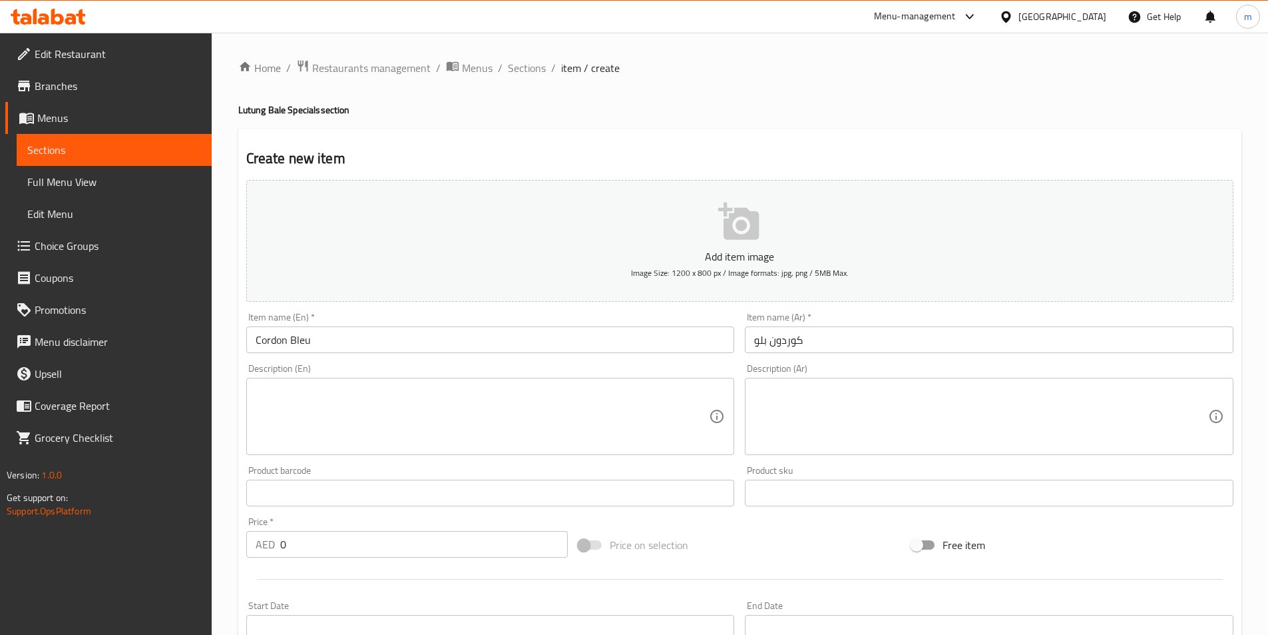
click at [542, 418] on textarea at bounding box center [483, 416] width 454 height 63
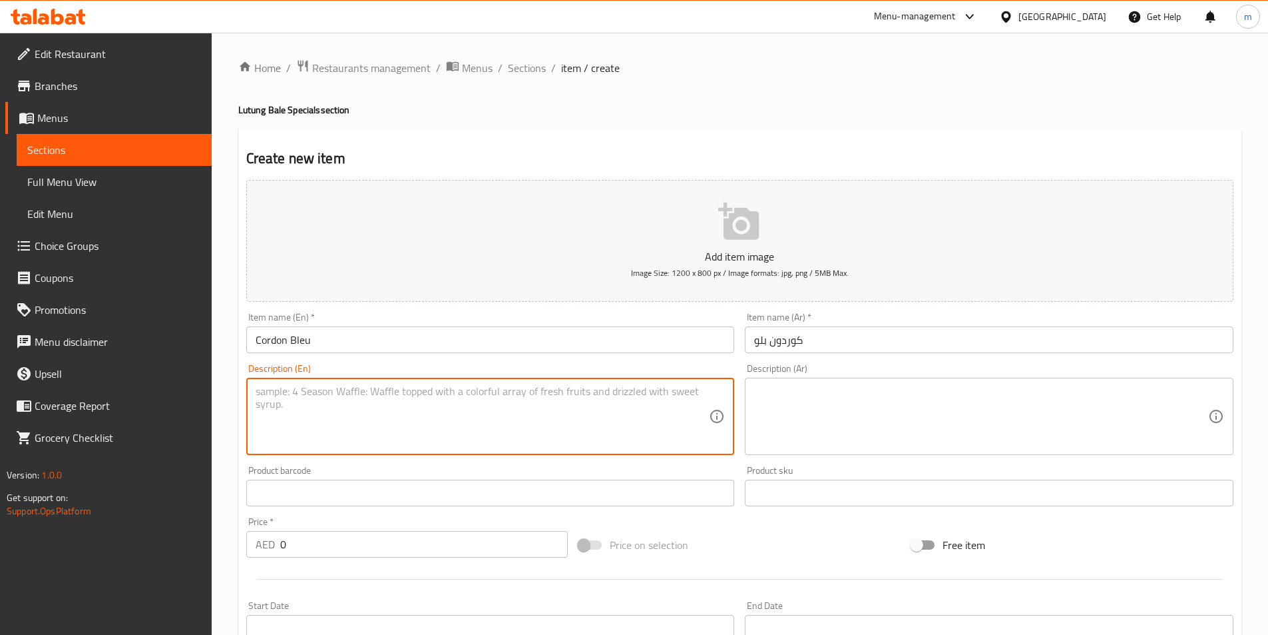
paste textarea "Breaded chicken fillet stuffed with ham and cheese"
type textarea "Breaded chicken fillet stuffed with ham and cheese"
click at [856, 411] on textarea at bounding box center [981, 416] width 454 height 63
click at [540, 395] on textarea "Breaded chicken fillet stuffed with ham and cheese" at bounding box center [483, 416] width 454 height 63
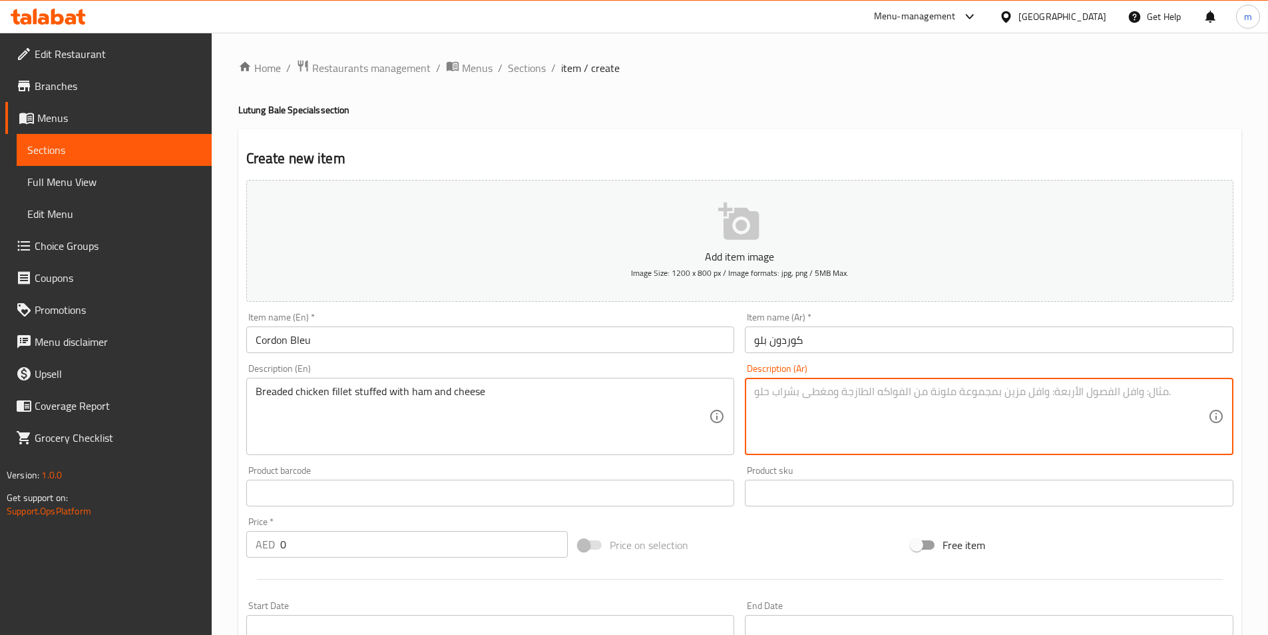
click at [825, 387] on textarea at bounding box center [981, 416] width 454 height 63
paste textarea "فيليه دجاج مقلي محشو باللحم والجبن"
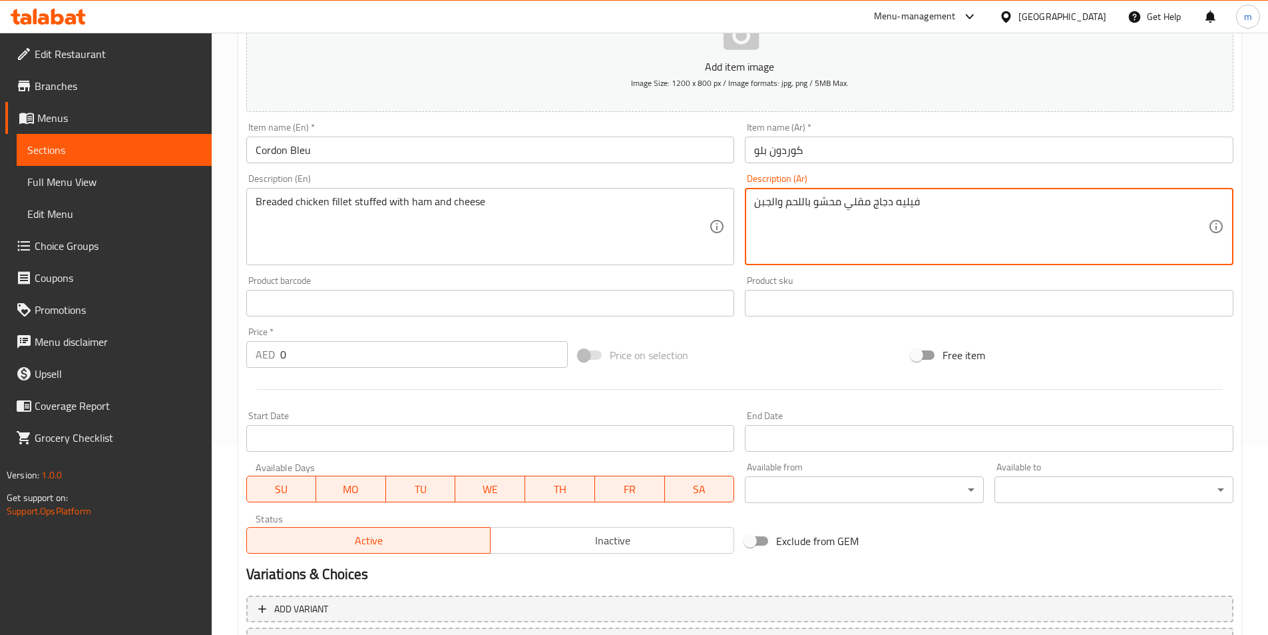
scroll to position [266, 0]
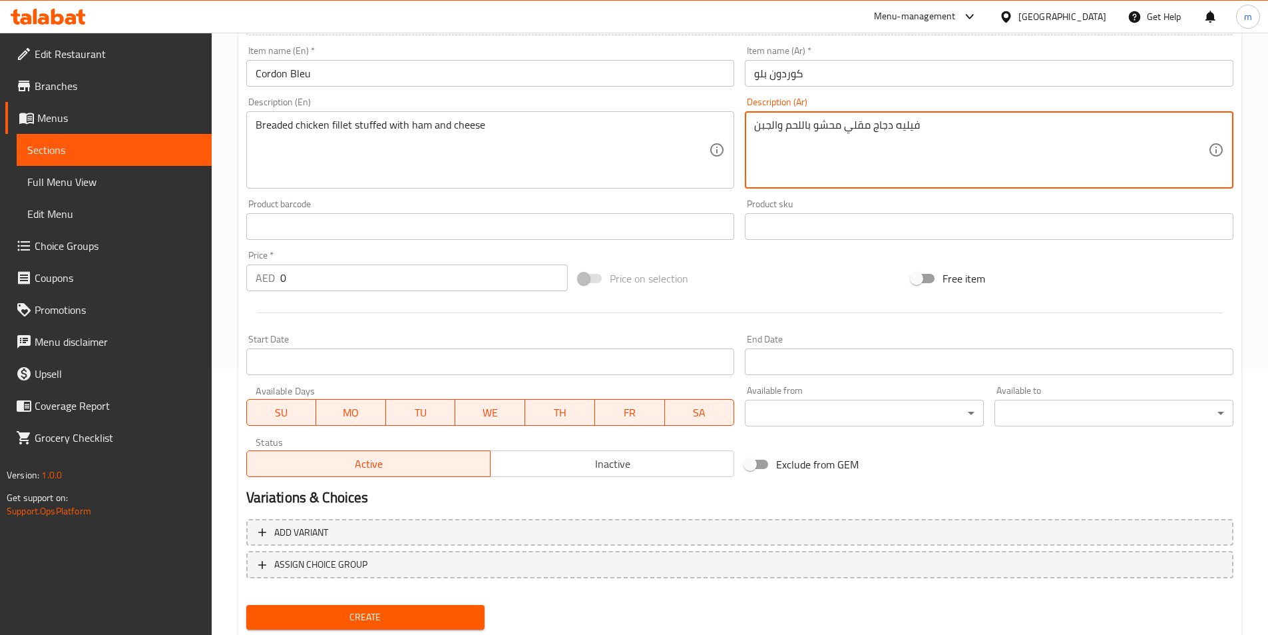
type textarea "فيليه دجاج مقلي محشو باللحم والجبن"
click at [298, 276] on input "0" at bounding box center [424, 277] width 288 height 27
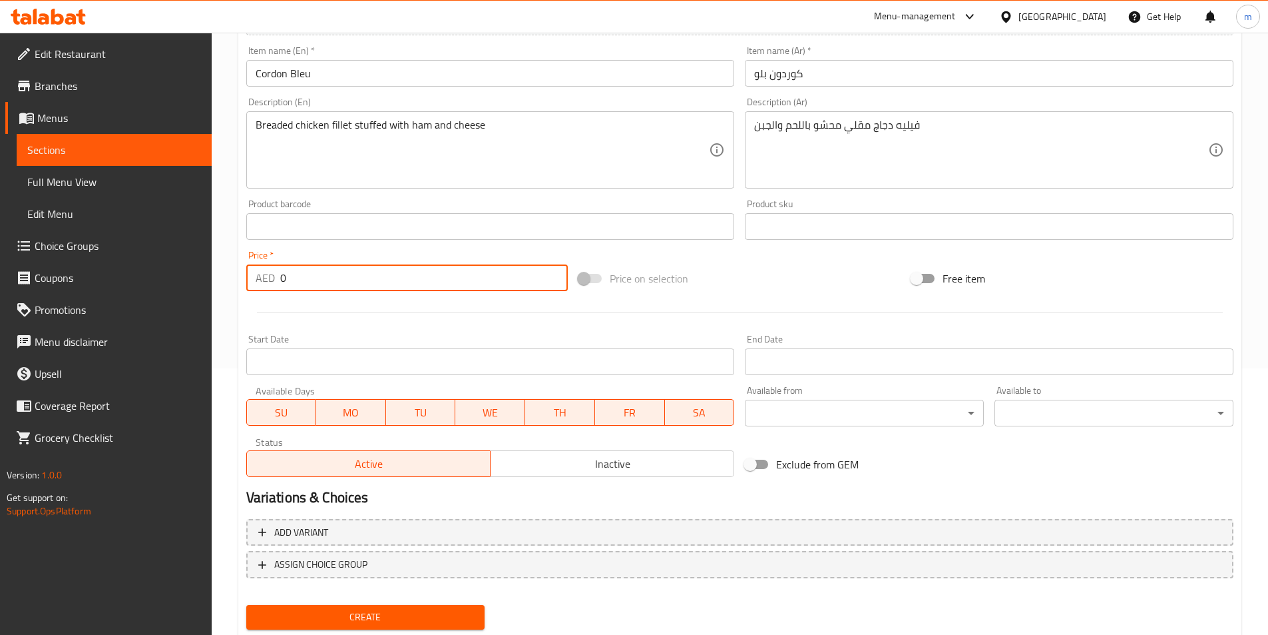
click at [298, 276] on input "0" at bounding box center [424, 277] width 288 height 27
click at [301, 290] on input "number" at bounding box center [424, 277] width 288 height 27
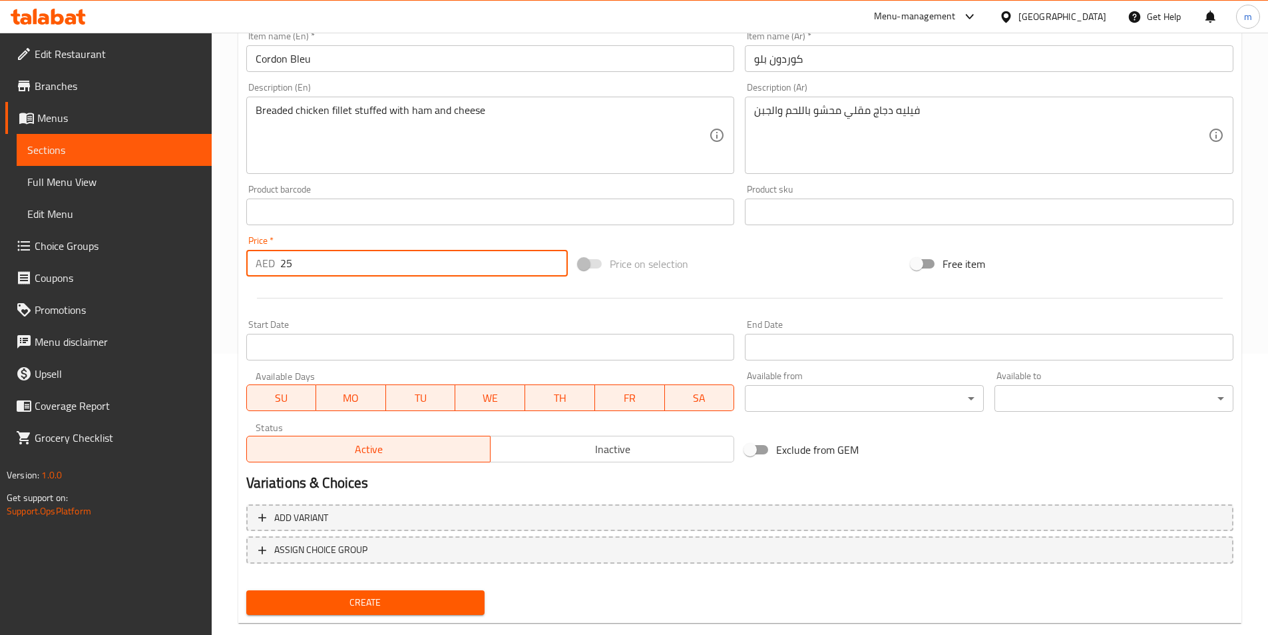
scroll to position [306, 0]
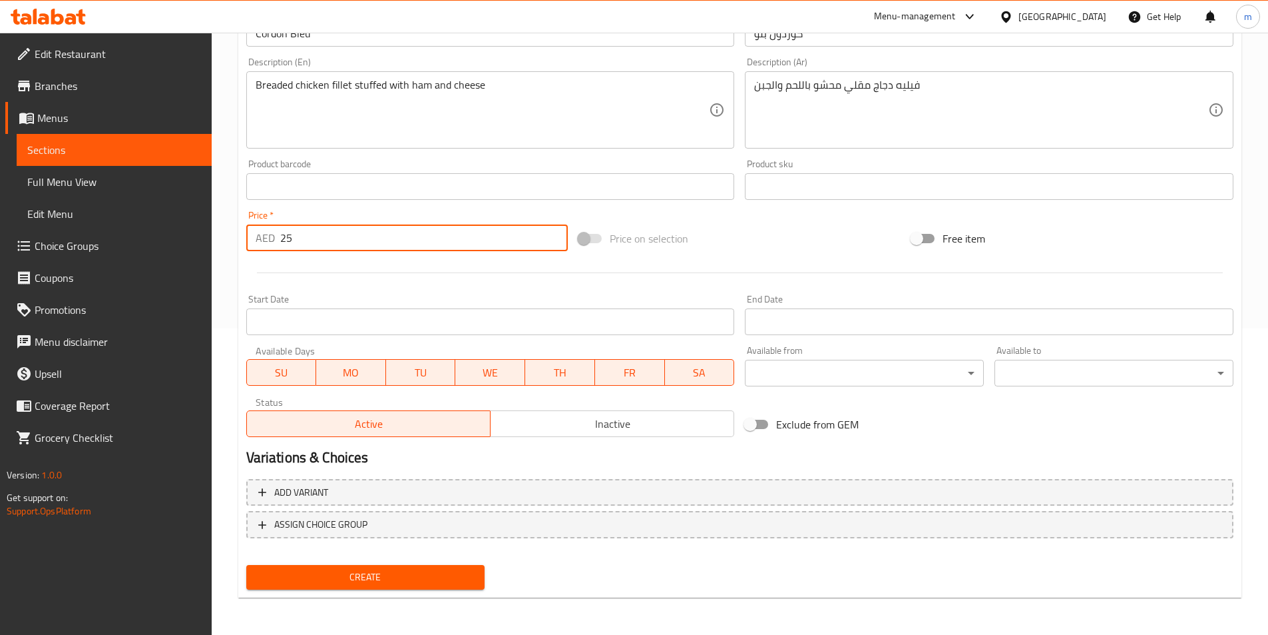
type input "25"
click at [414, 577] on span "Create" at bounding box center [366, 577] width 218 height 17
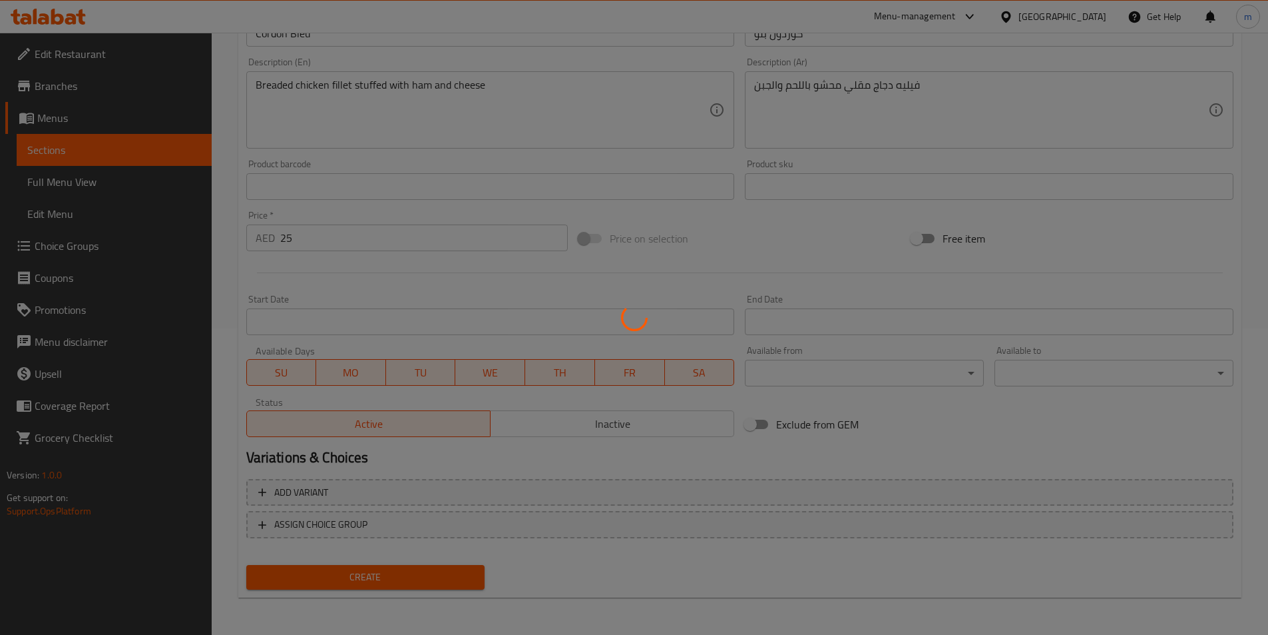
type input "0"
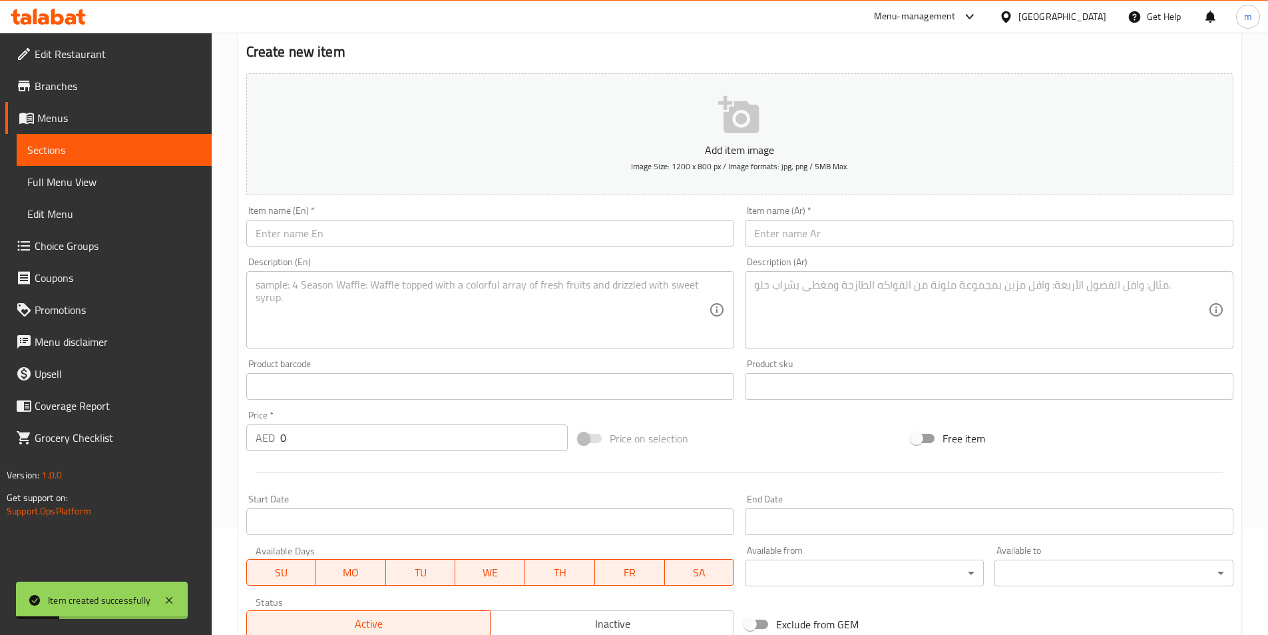
scroll to position [40, 0]
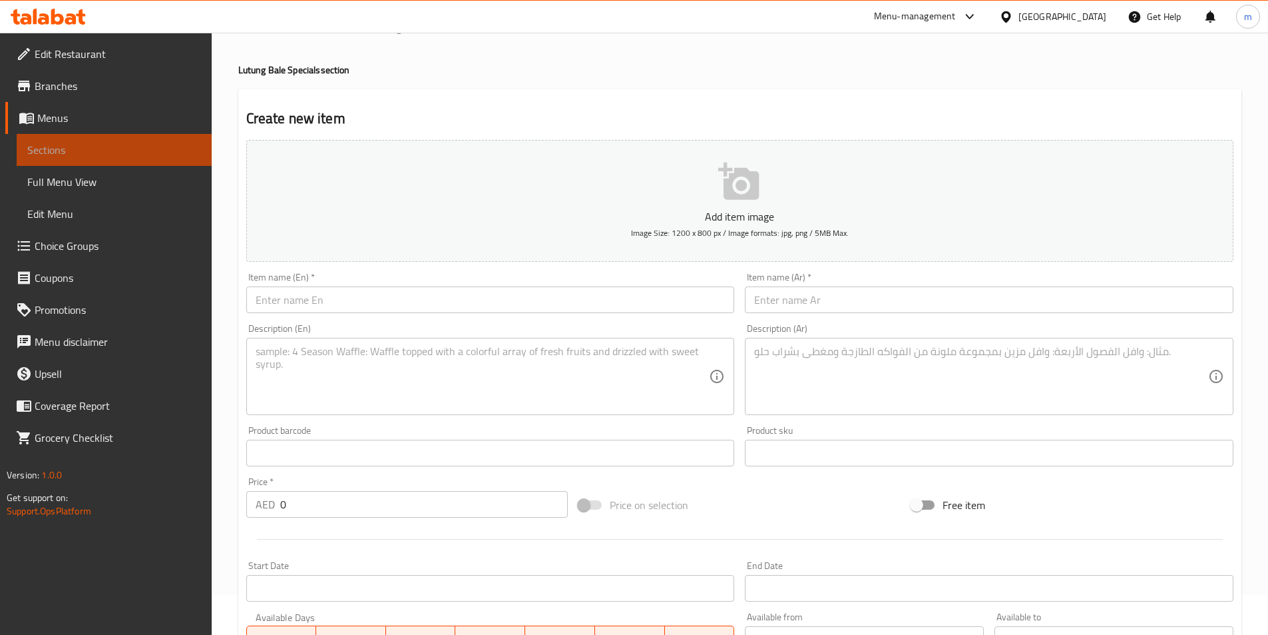
click at [121, 152] on span "Sections" at bounding box center [114, 150] width 174 height 16
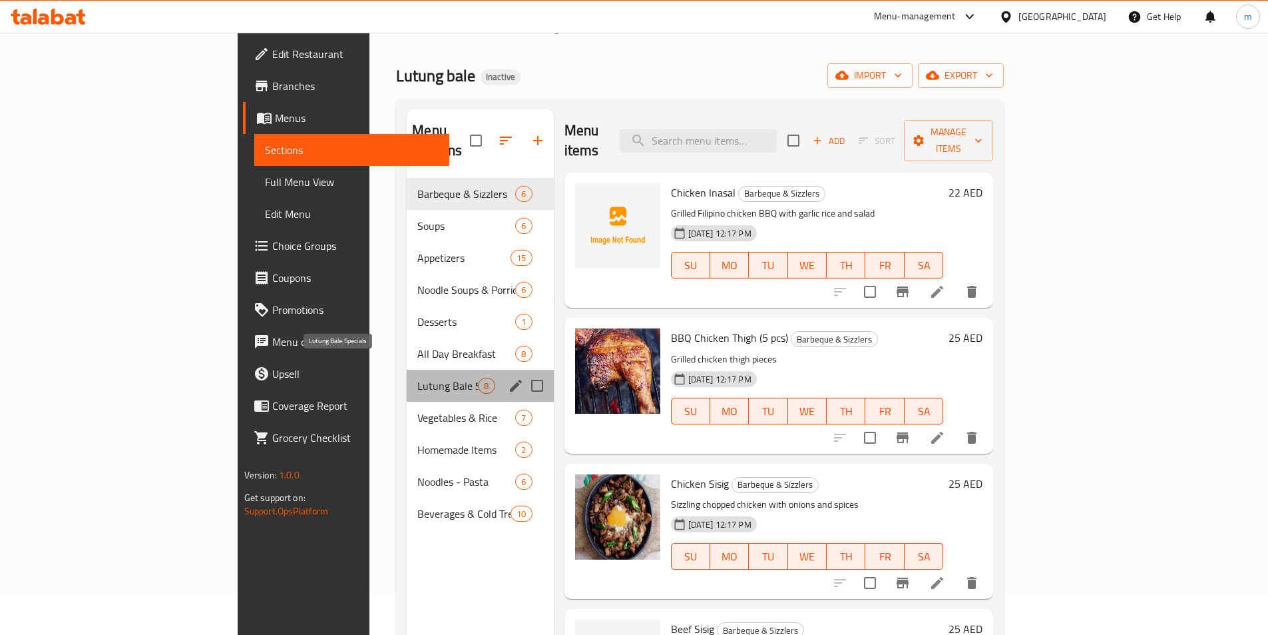
click at [417, 378] on span "Lutung Bale Specials" at bounding box center [447, 386] width 61 height 16
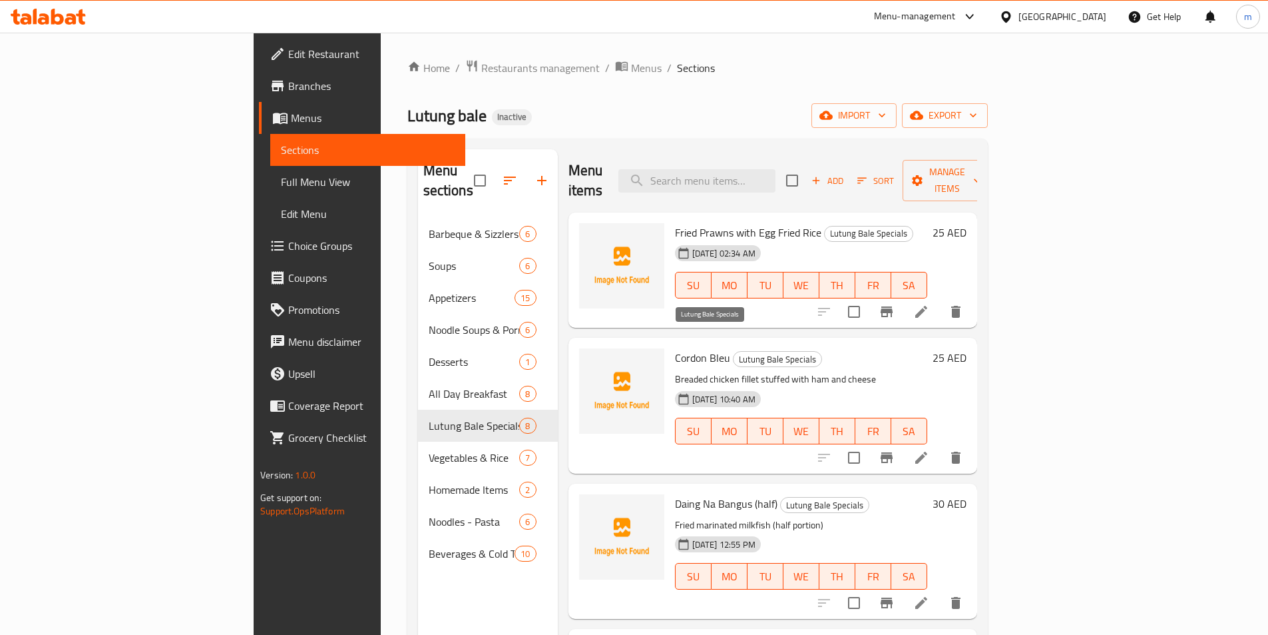
click at [734, 352] on span "Lutung Bale Specials" at bounding box center [778, 359] width 88 height 15
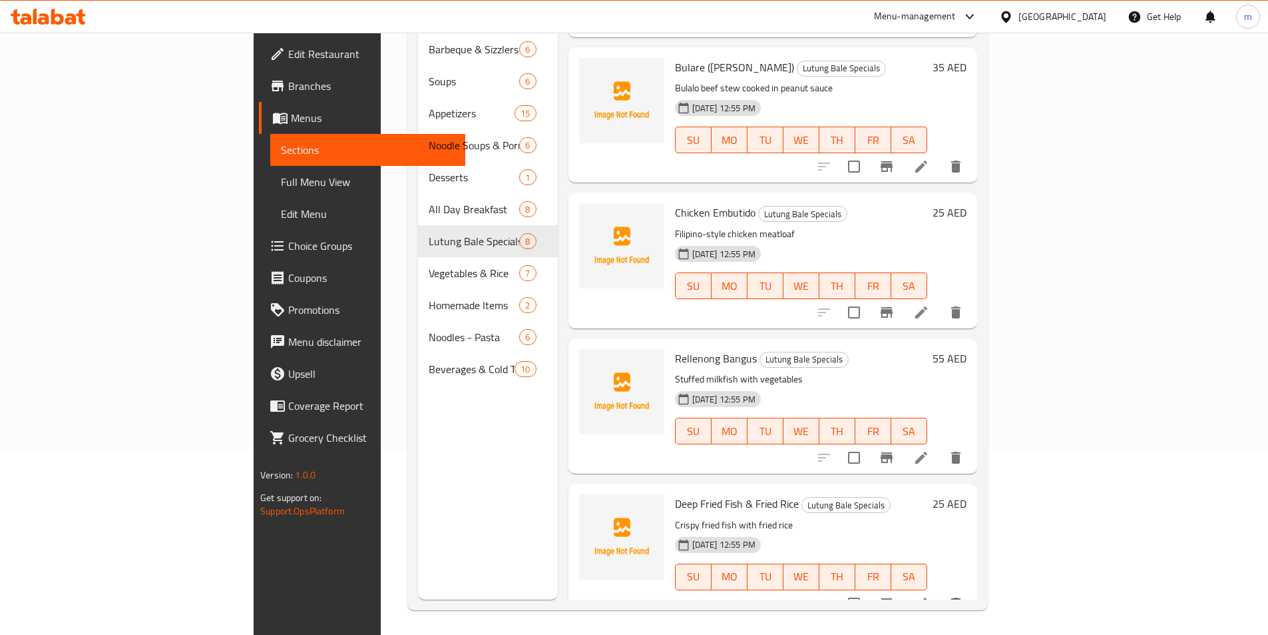
scroll to position [186, 0]
click at [822, 347] on h6 "Rellenong Bangus Lutung Bale Specials" at bounding box center [801, 356] width 252 height 19
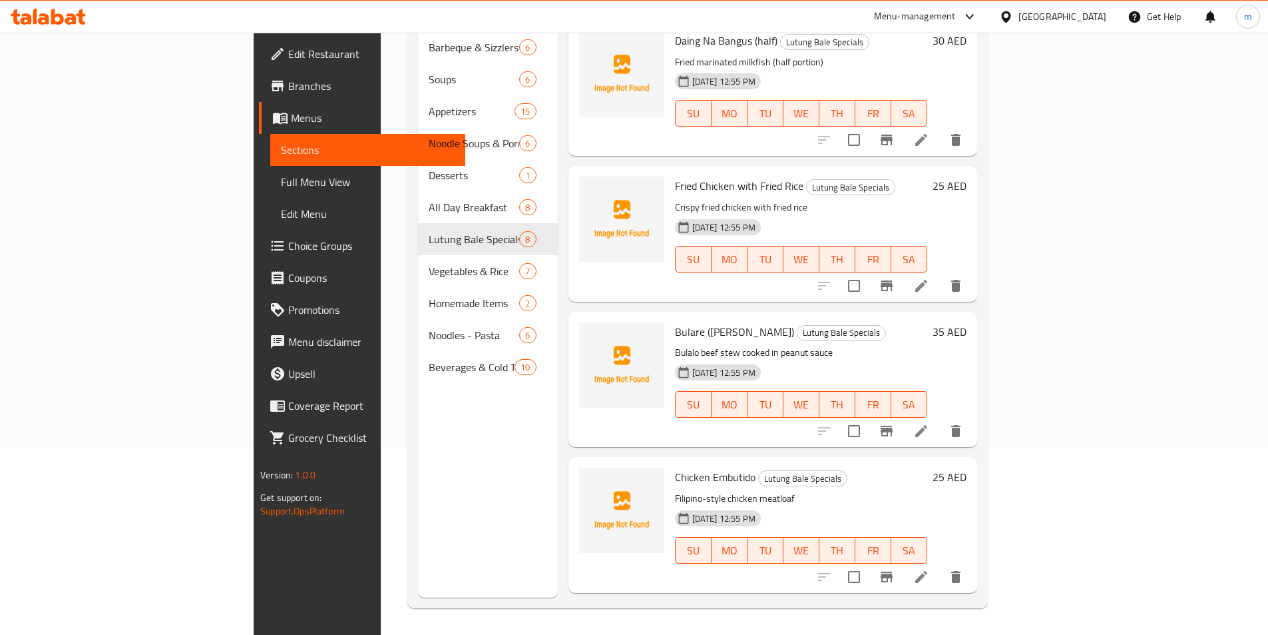
scroll to position [210, 0]
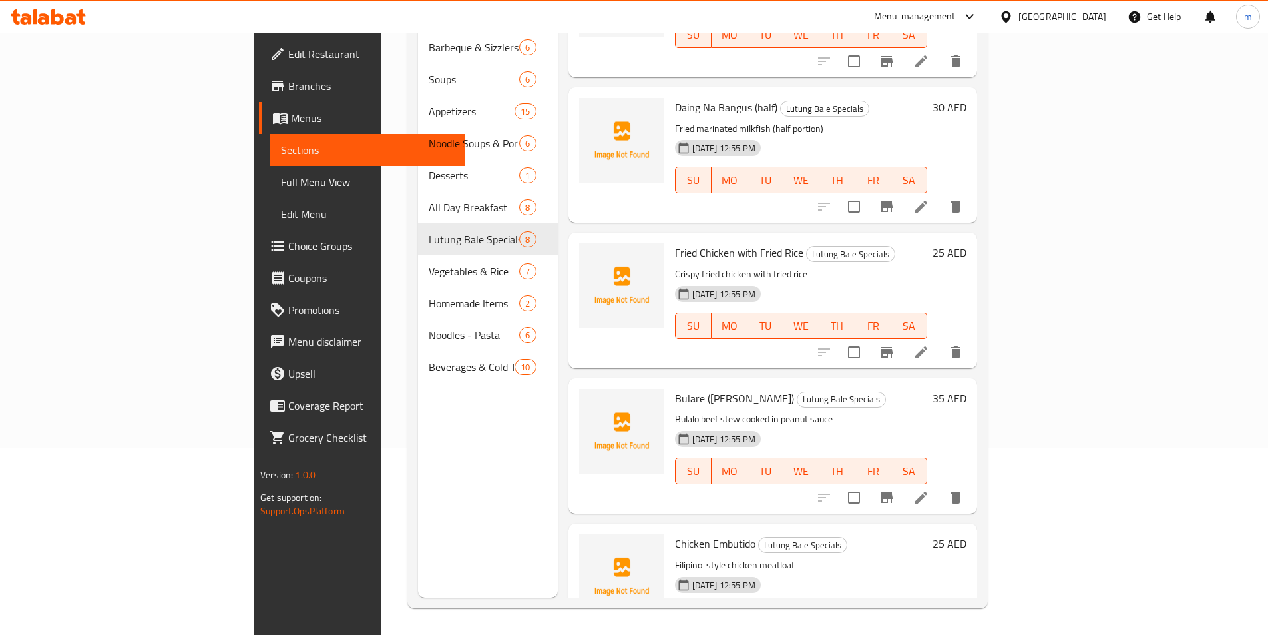
drag, startPoint x: 840, startPoint y: 375, endPoint x: 842, endPoint y: 383, distance: 8.1
click at [840, 389] on h6 "Bulare (Bulalo Kare Kare) Lutung Bale Specials" at bounding box center [801, 398] width 252 height 19
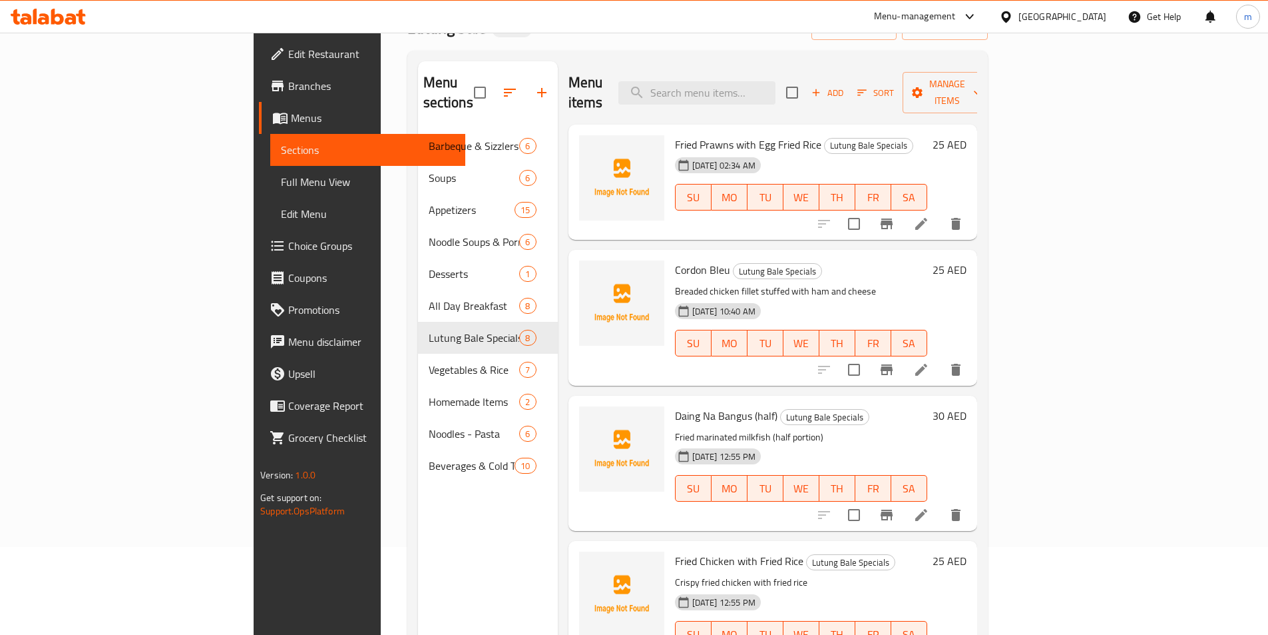
scroll to position [53, 0]
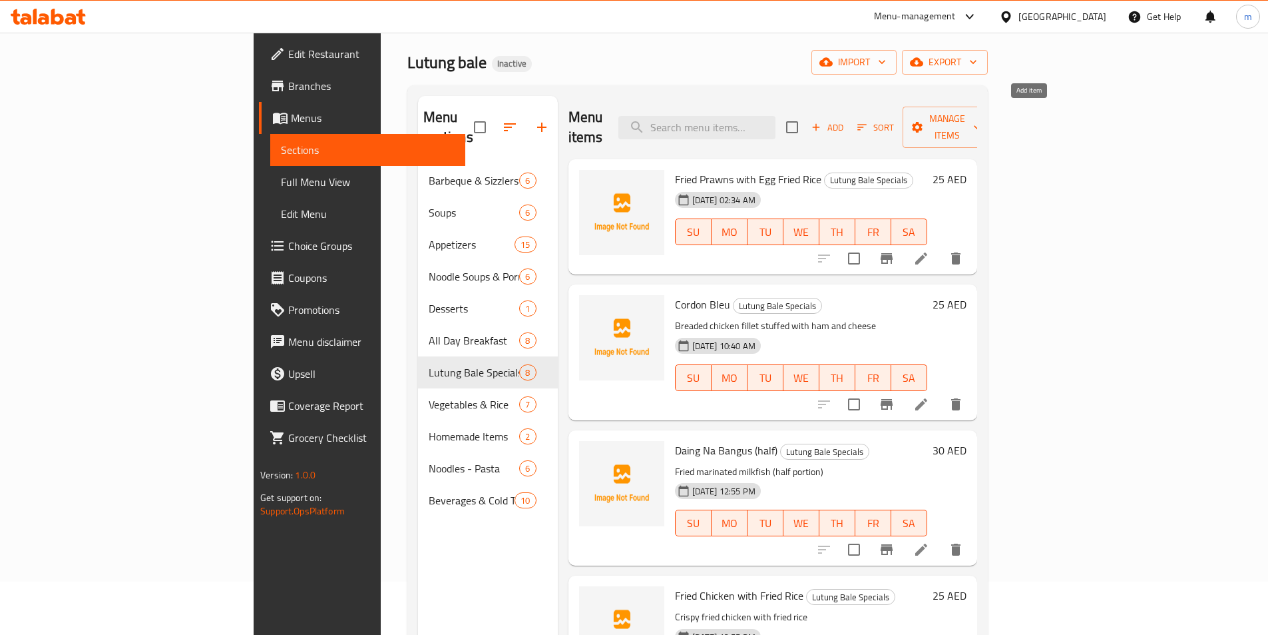
click at [846, 120] on span "Add" at bounding box center [828, 127] width 36 height 15
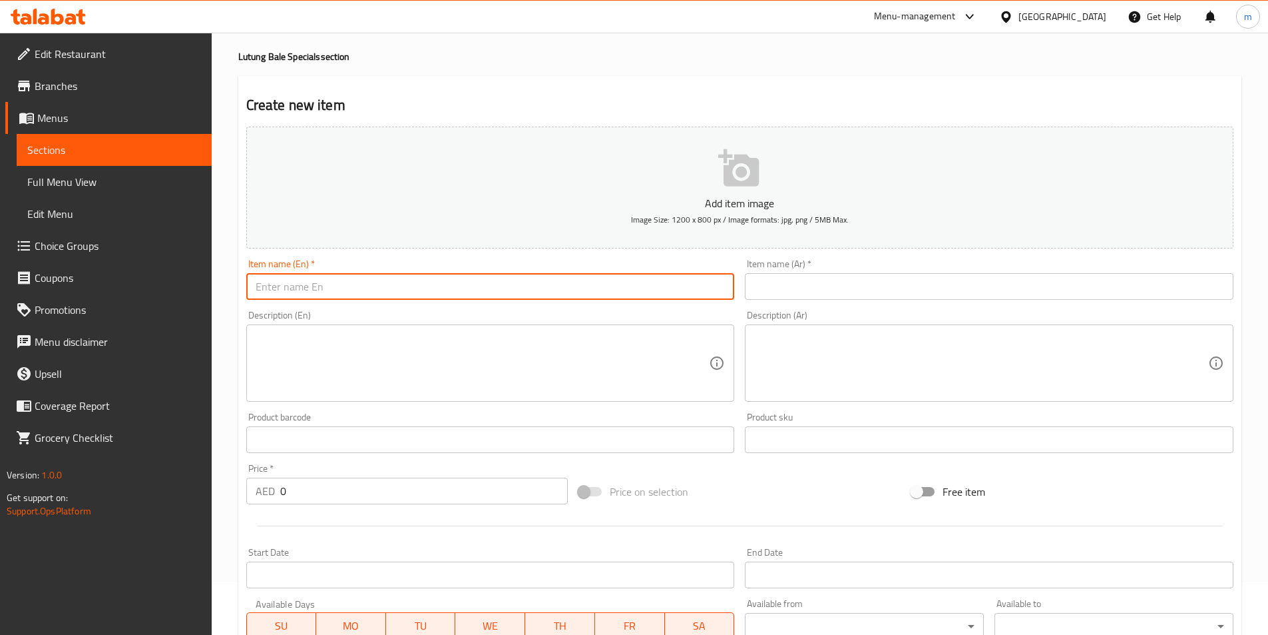
click at [547, 292] on input "text" at bounding box center [490, 286] width 489 height 27
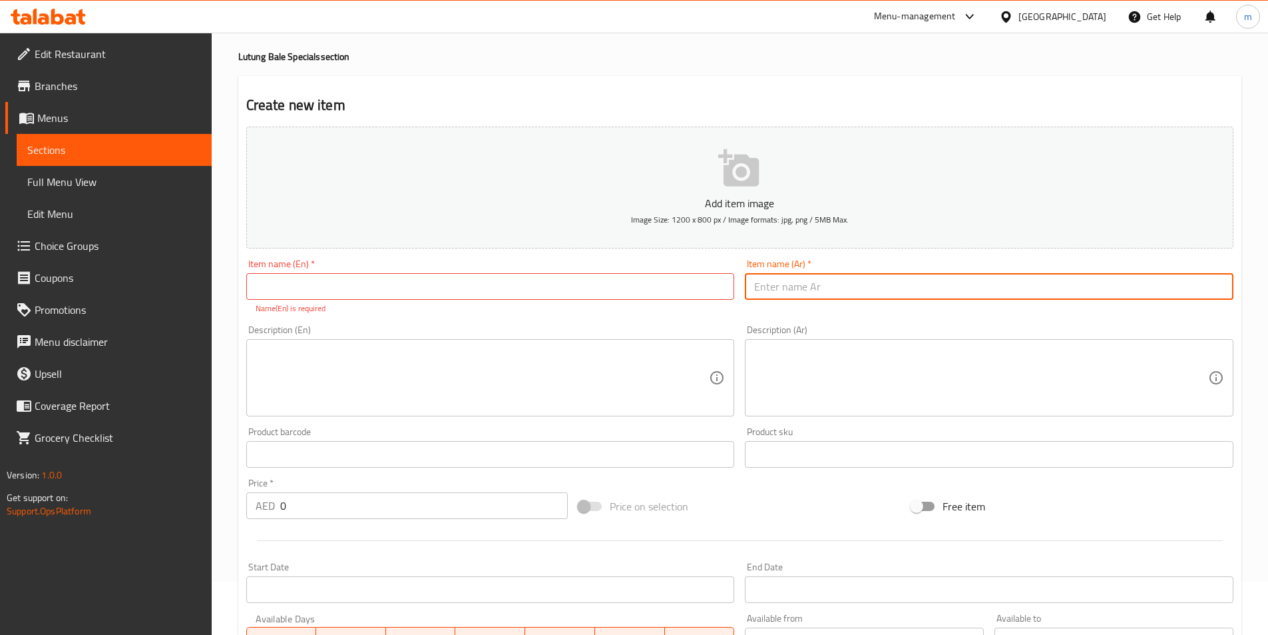
click at [807, 279] on input "text" at bounding box center [989, 286] width 489 height 27
paste input "[PERSON_NAME]"
type input "[PERSON_NAME]"
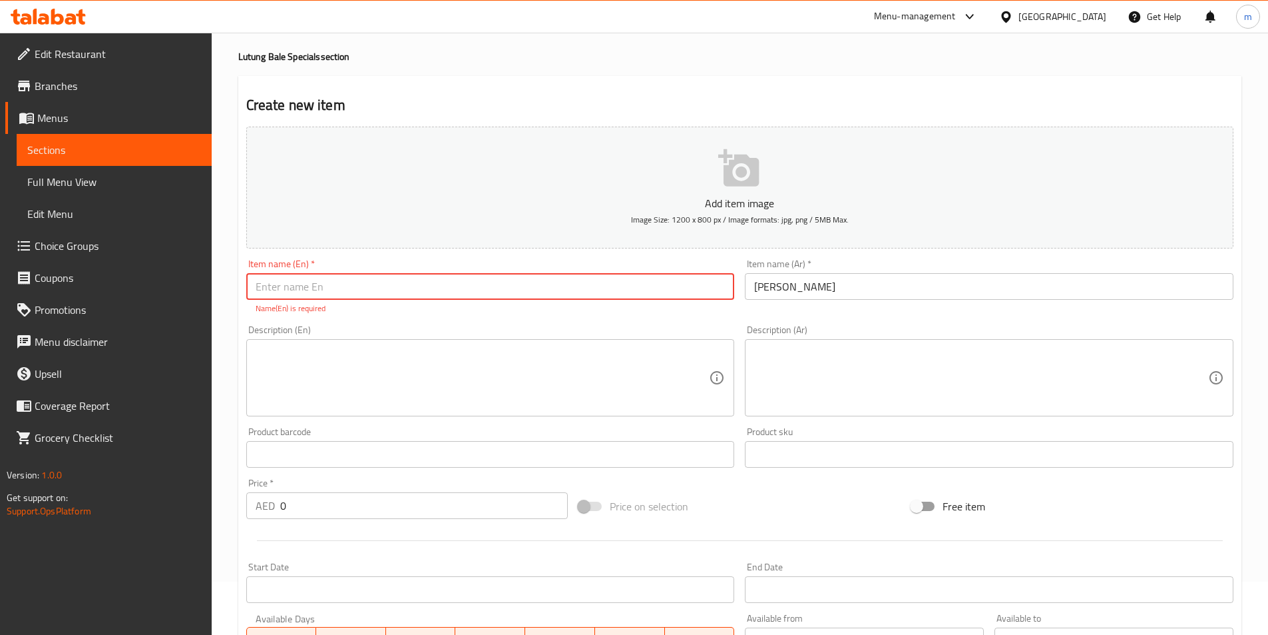
click at [663, 290] on input "text" at bounding box center [490, 286] width 489 height 27
paste input "Kare Kare"
type input "Kare Kare"
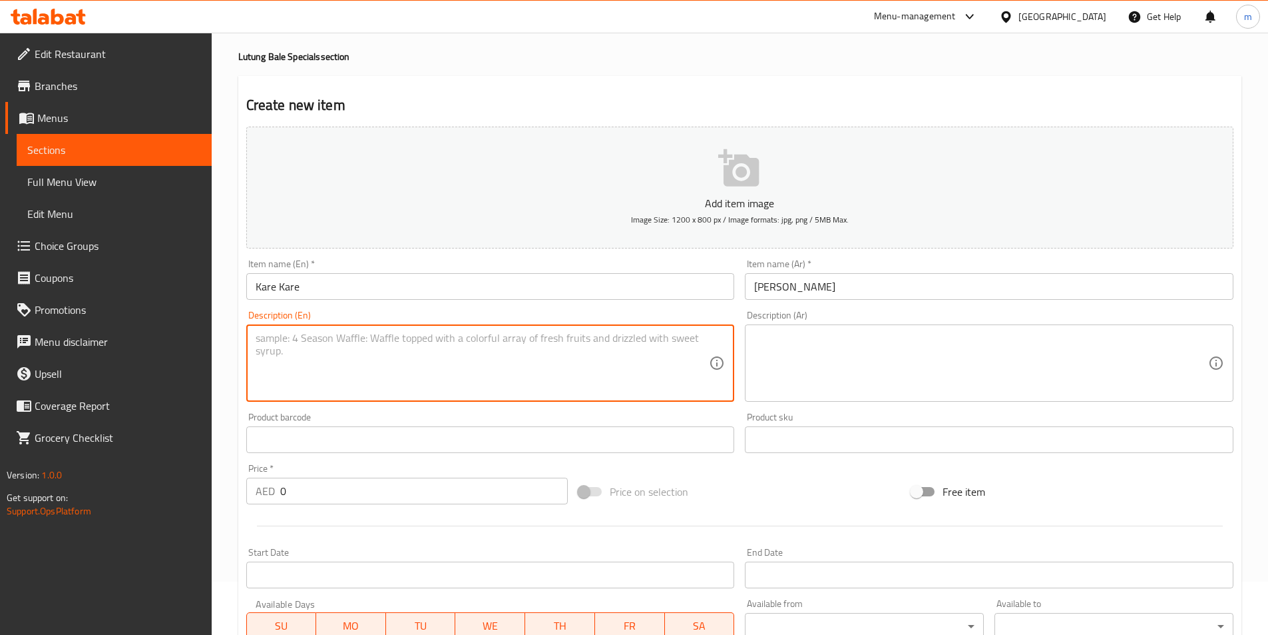
click at [565, 378] on textarea at bounding box center [483, 363] width 454 height 63
paste textarea "Peanut-based oxtail stew with vegetables"
type textarea "Peanut-based oxtail stew with vegetables"
click at [806, 362] on textarea at bounding box center [981, 363] width 454 height 63
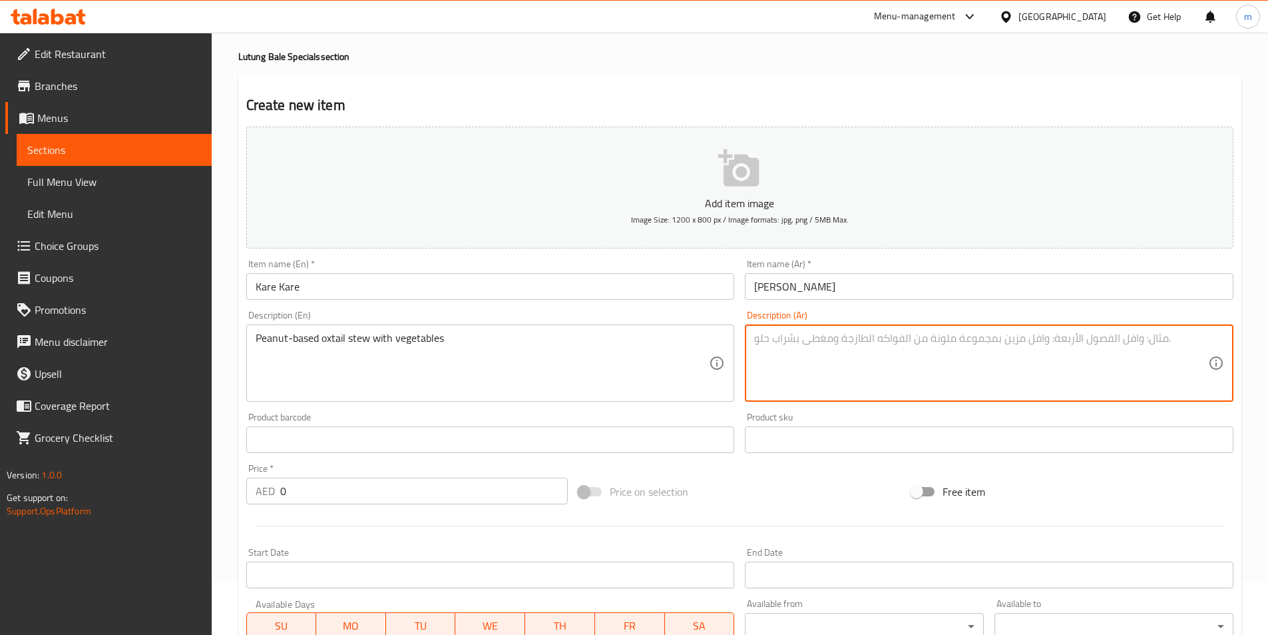
paste textarea "حساء ذيل الثور مع الخضار والفول السوداني"
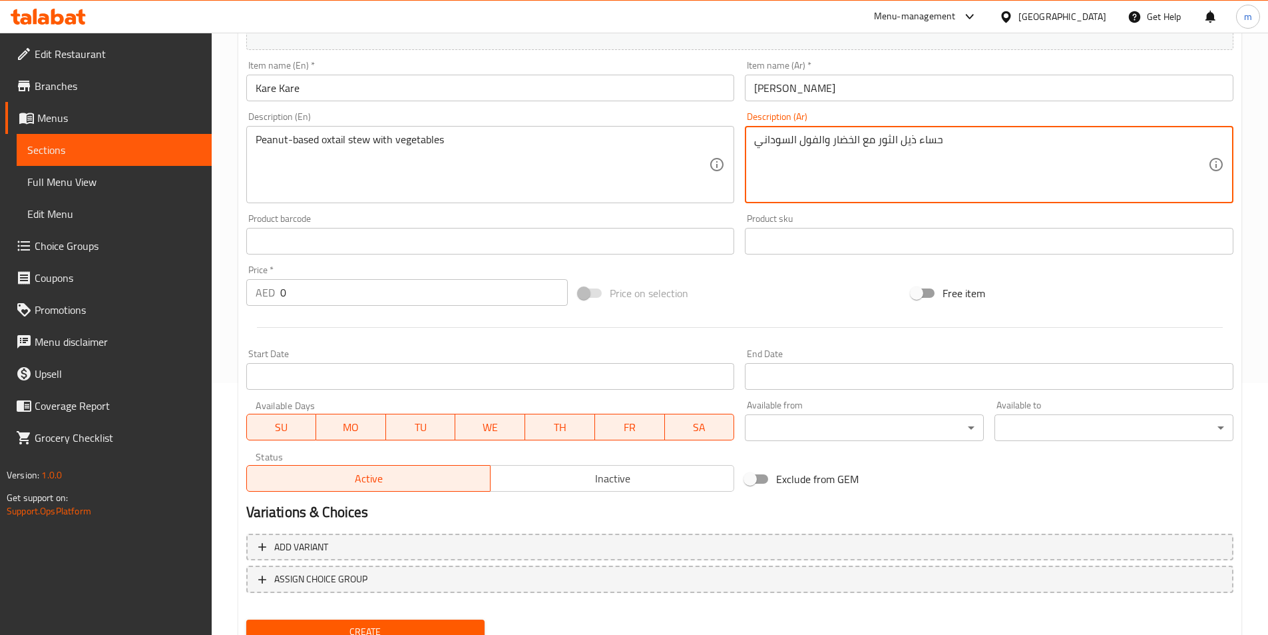
scroll to position [253, 0]
type textarea "حساء ذيل الثور مع الخضار والفول السوداني"
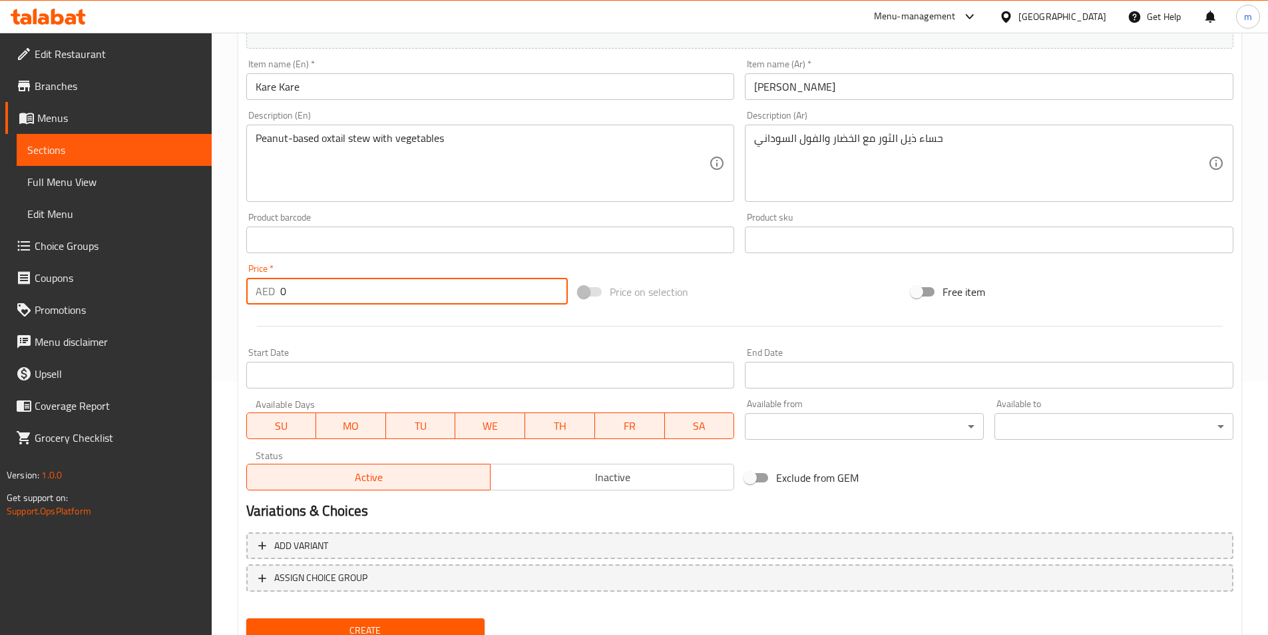
click at [301, 294] on input "0" at bounding box center [424, 291] width 288 height 27
type input "30"
click at [246, 618] on button "Create" at bounding box center [365, 630] width 239 height 25
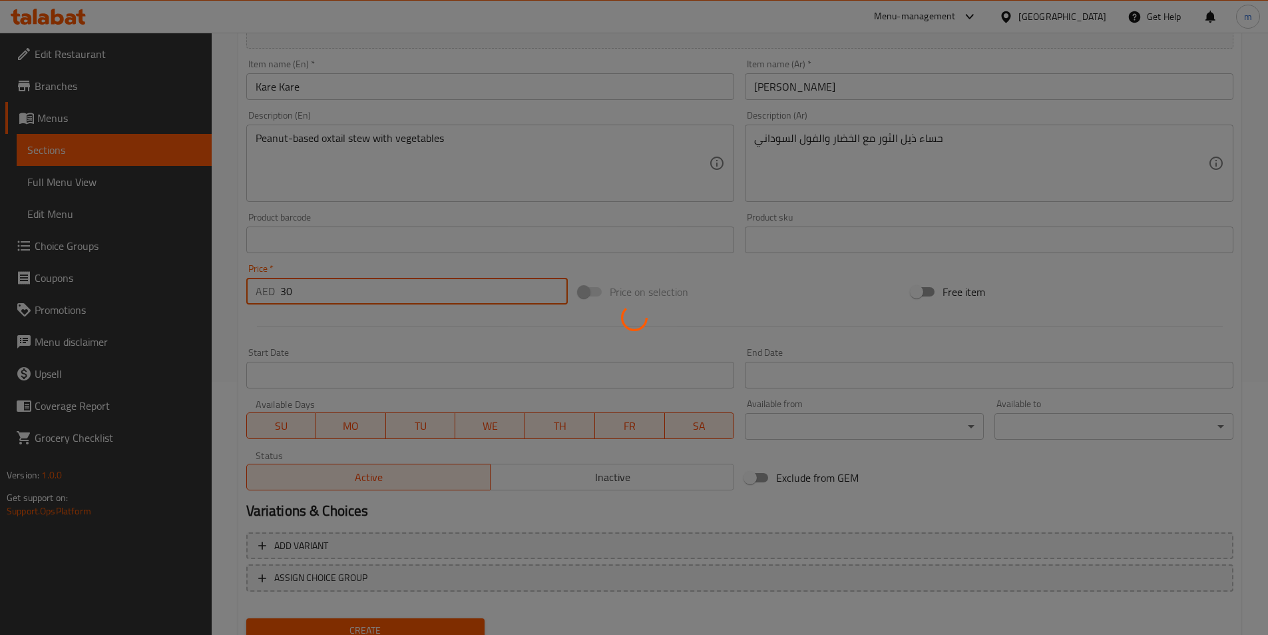
type input "0"
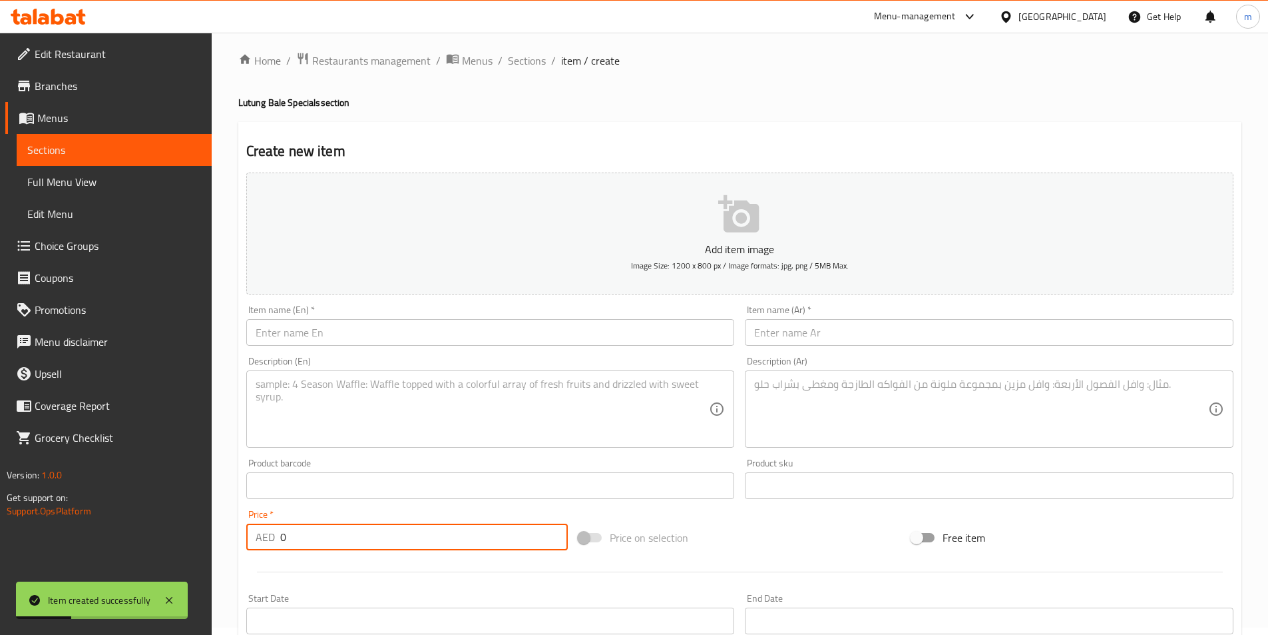
scroll to position [0, 0]
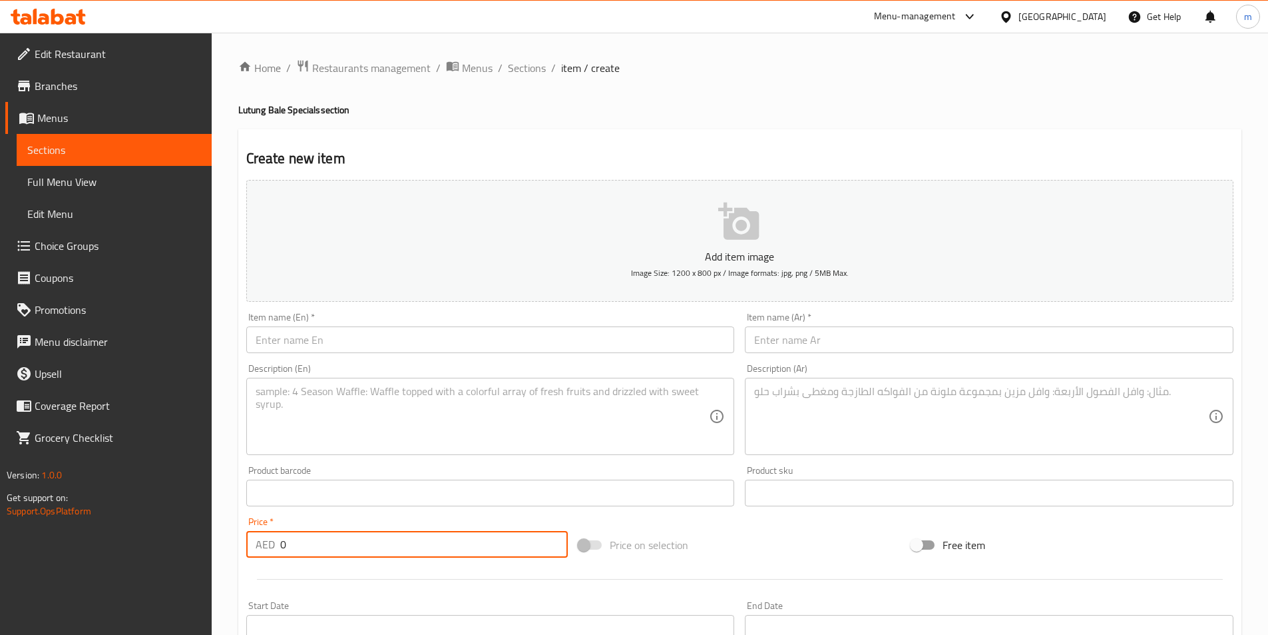
click at [119, 147] on span "Sections" at bounding box center [114, 150] width 174 height 16
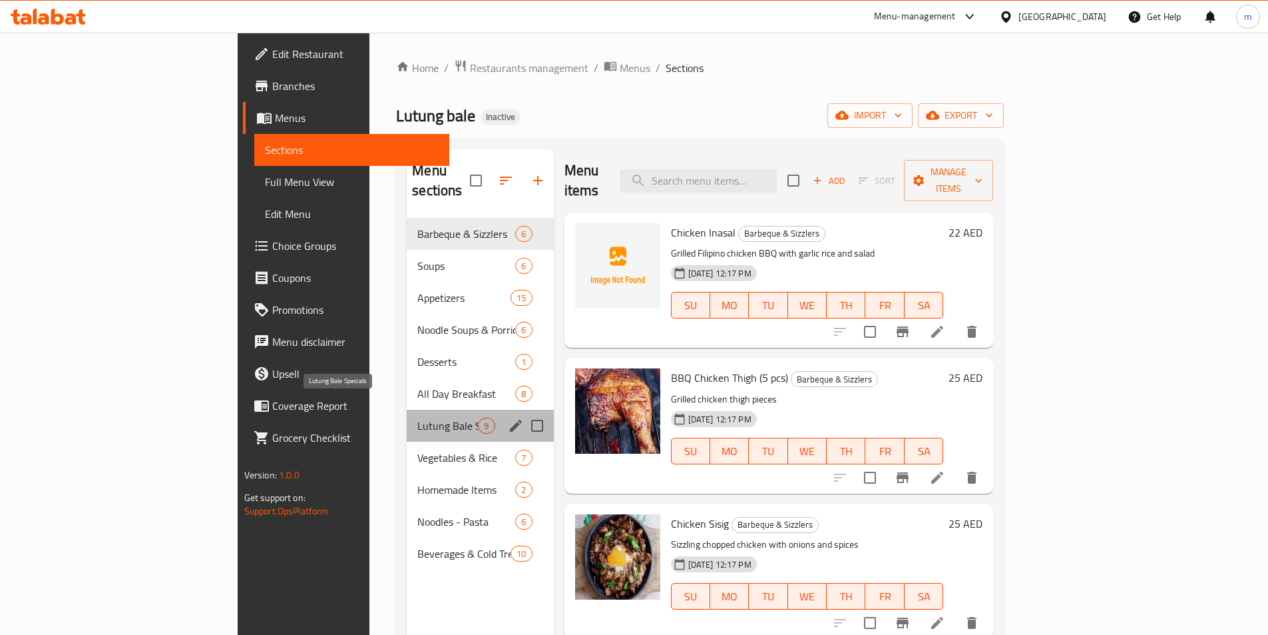
click at [417, 417] on span "Lutung Bale Specials" at bounding box center [447, 425] width 61 height 16
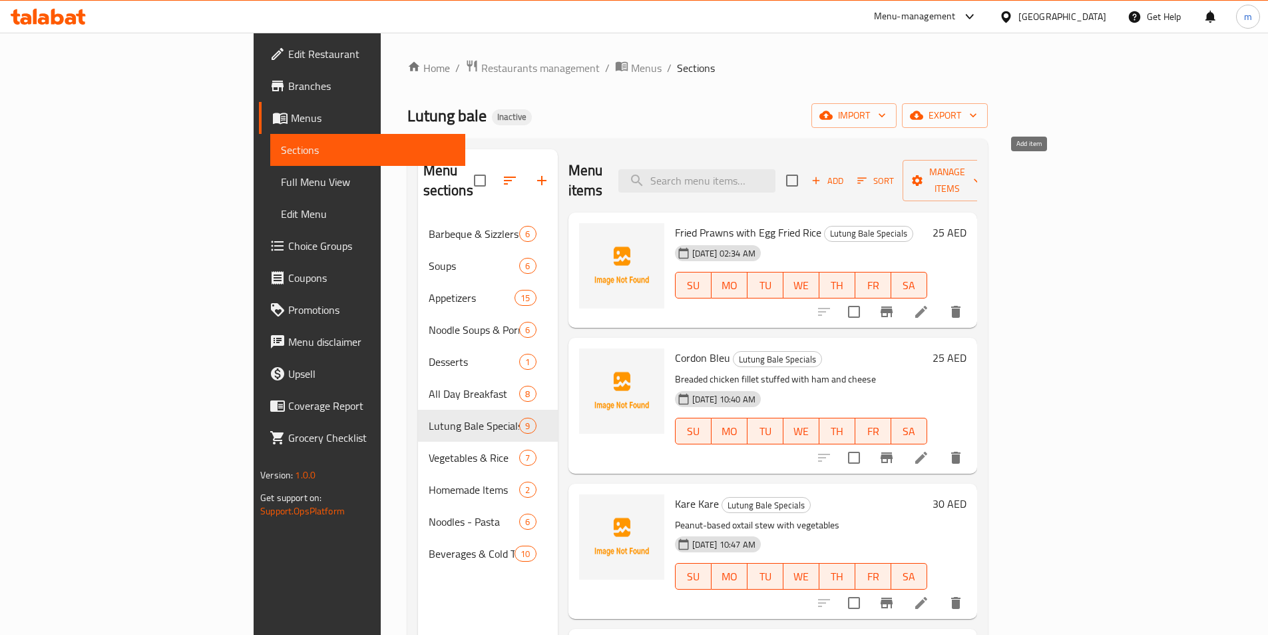
click at [846, 174] on span "Add" at bounding box center [828, 180] width 36 height 15
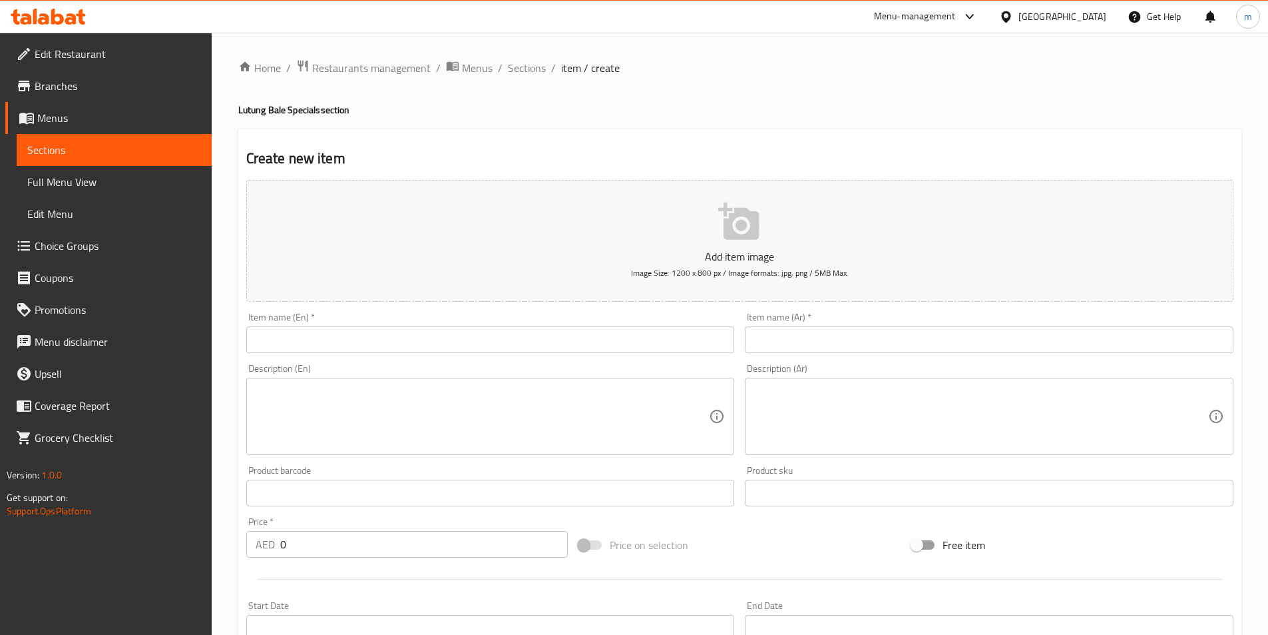
click at [351, 339] on input "text" at bounding box center [490, 339] width 489 height 27
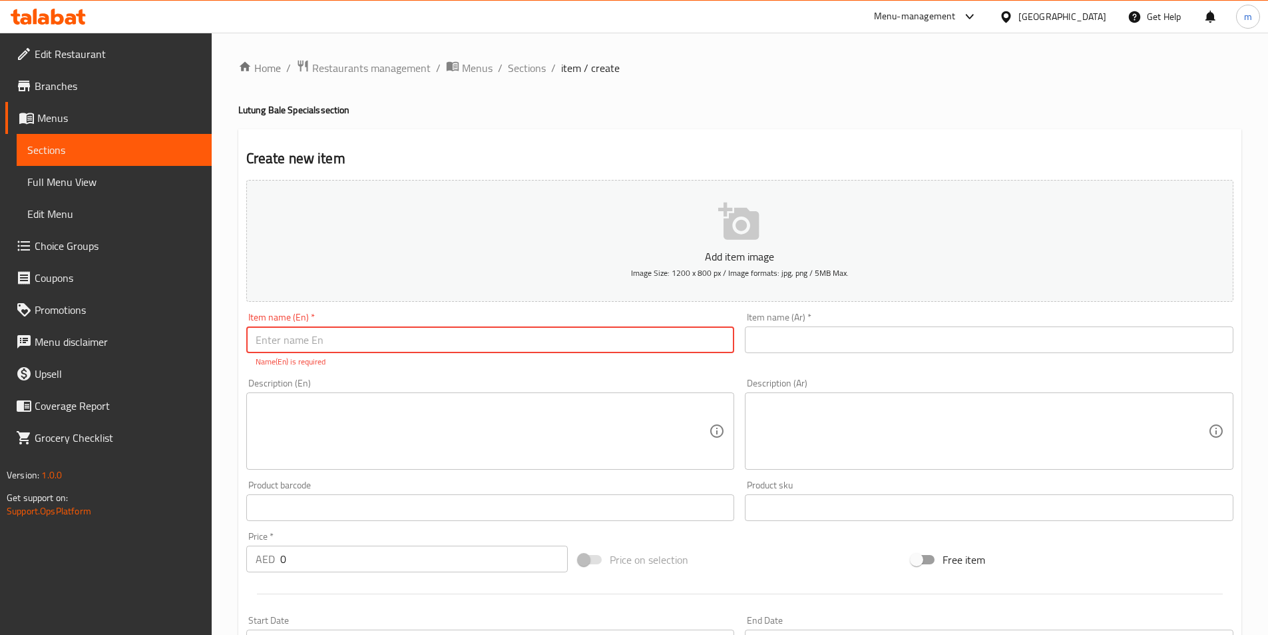
click at [484, 341] on input "text" at bounding box center [490, 339] width 489 height 27
paste input "Daing Na Bangus (whole)"
type input "Daing Na Bangus (whole)"
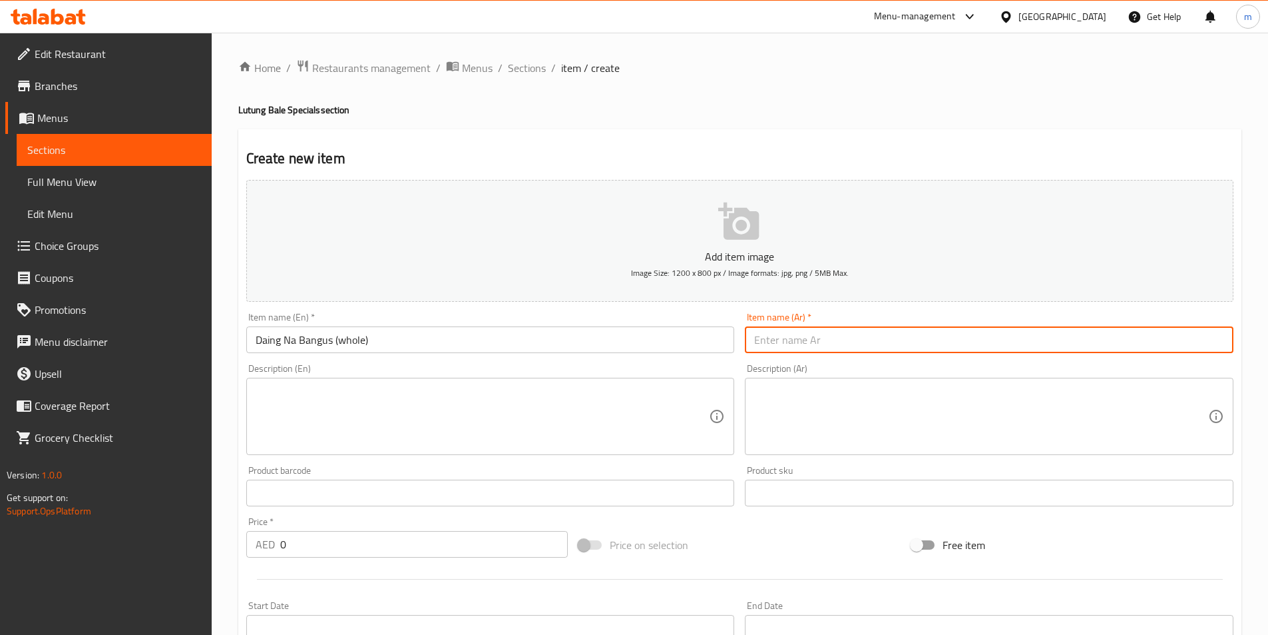
click at [804, 344] on input "text" at bounding box center [989, 339] width 489 height 27
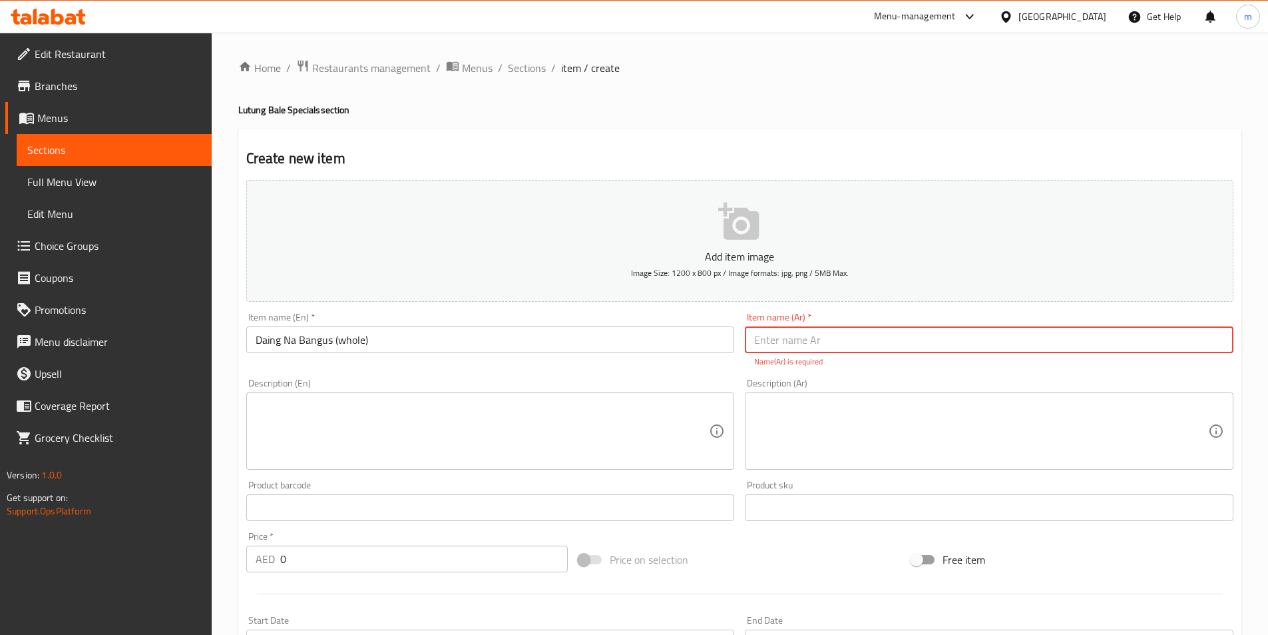
paste input "داينغ نا بانغوس"
click at [752, 342] on input "داينغ نا بانغوس" at bounding box center [989, 339] width 489 height 27
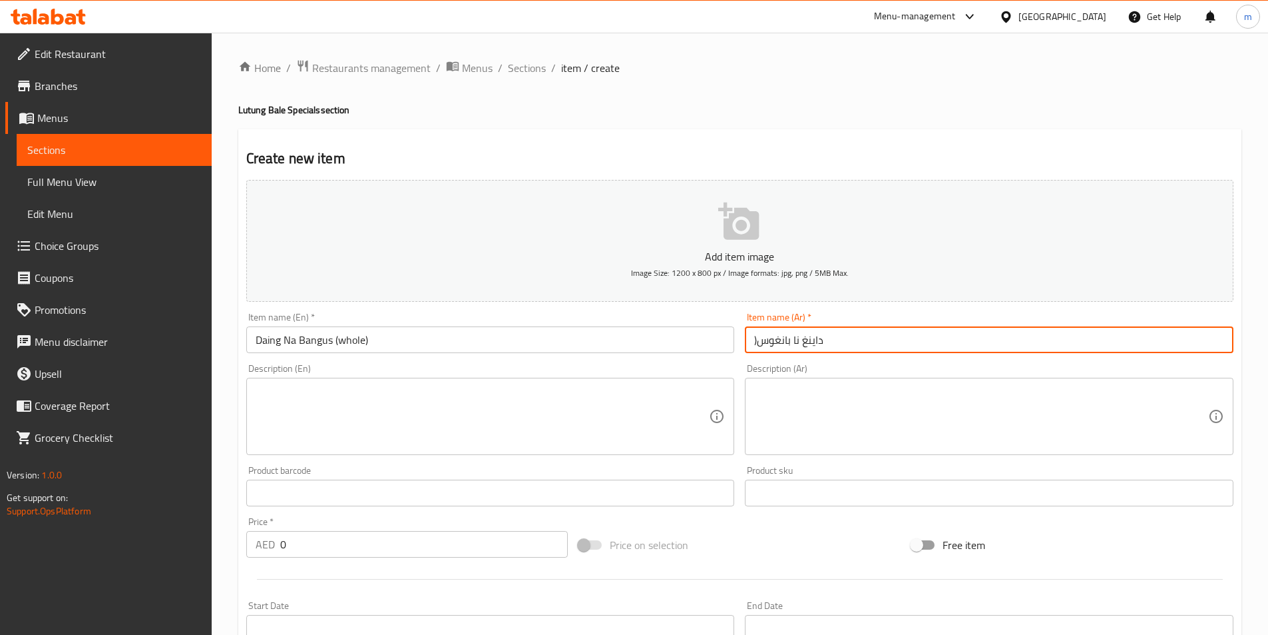
click at [749, 343] on input ")داينغ نا بانغوس" at bounding box center [989, 339] width 489 height 27
paste input "كامل"
click at [852, 342] on input "كامل)داينغ نا بانغوس" at bounding box center [989, 339] width 489 height 27
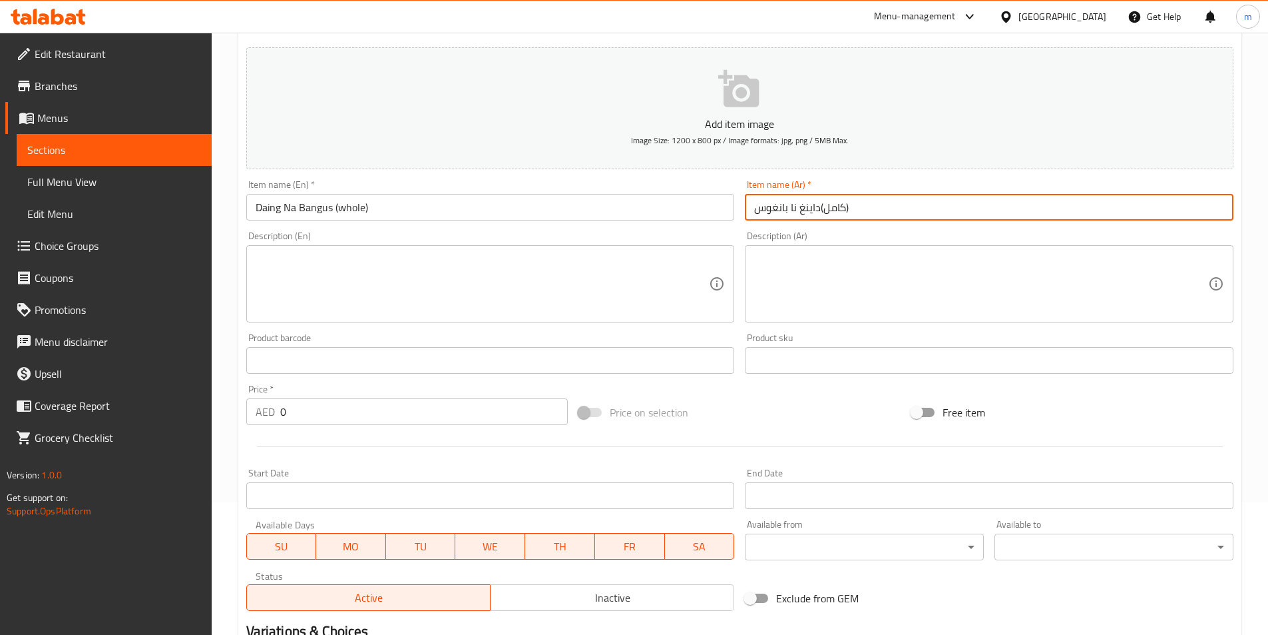
scroll to position [133, 0]
type input "كامل)داينغ نا بانغوس)"
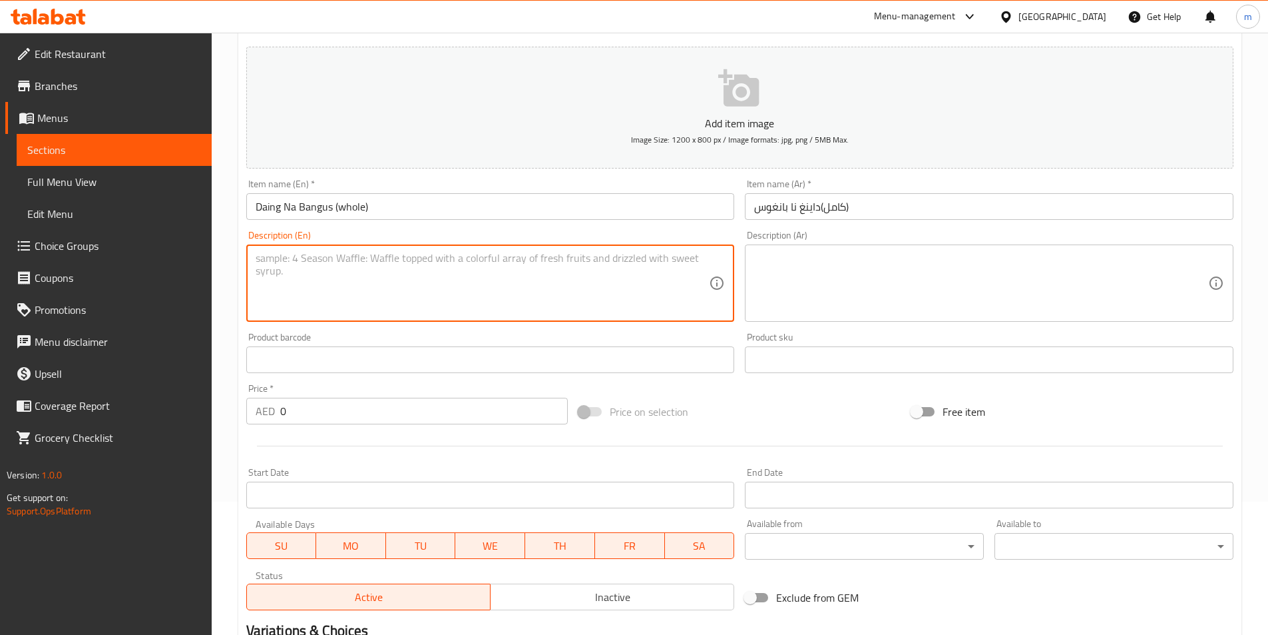
click at [376, 293] on textarea at bounding box center [483, 283] width 454 height 63
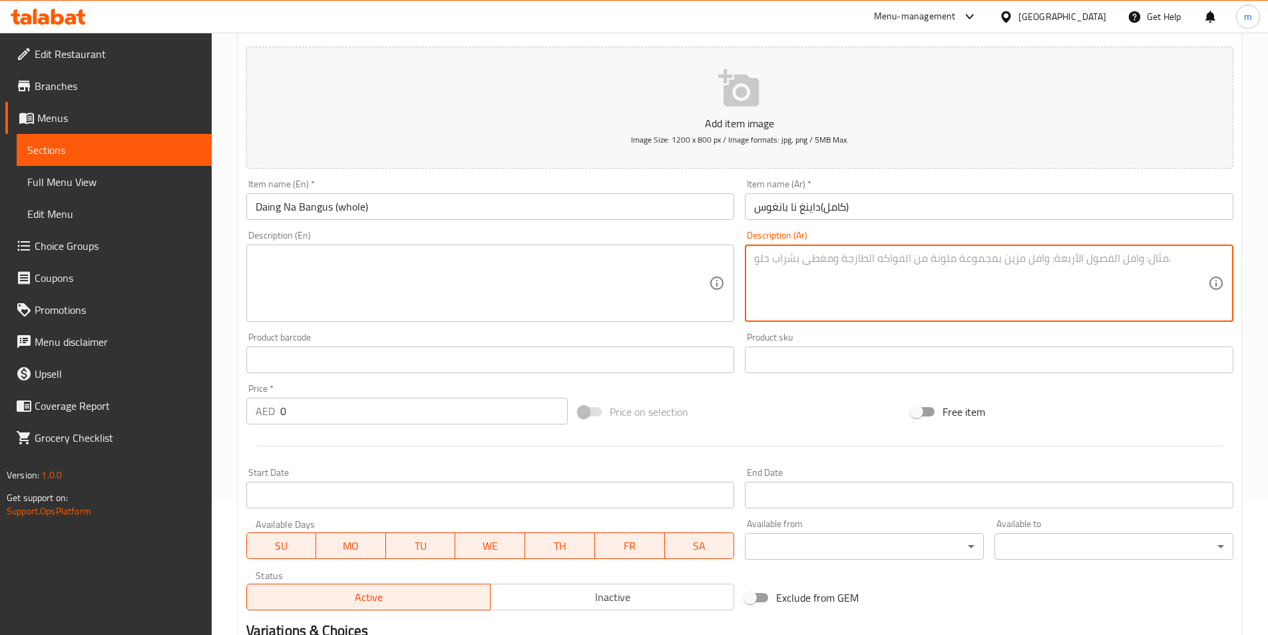
click at [848, 288] on textarea at bounding box center [981, 283] width 454 height 63
drag, startPoint x: 840, startPoint y: 283, endPoint x: 496, endPoint y: 281, distance: 344.3
click at [496, 281] on textarea at bounding box center [483, 283] width 454 height 63
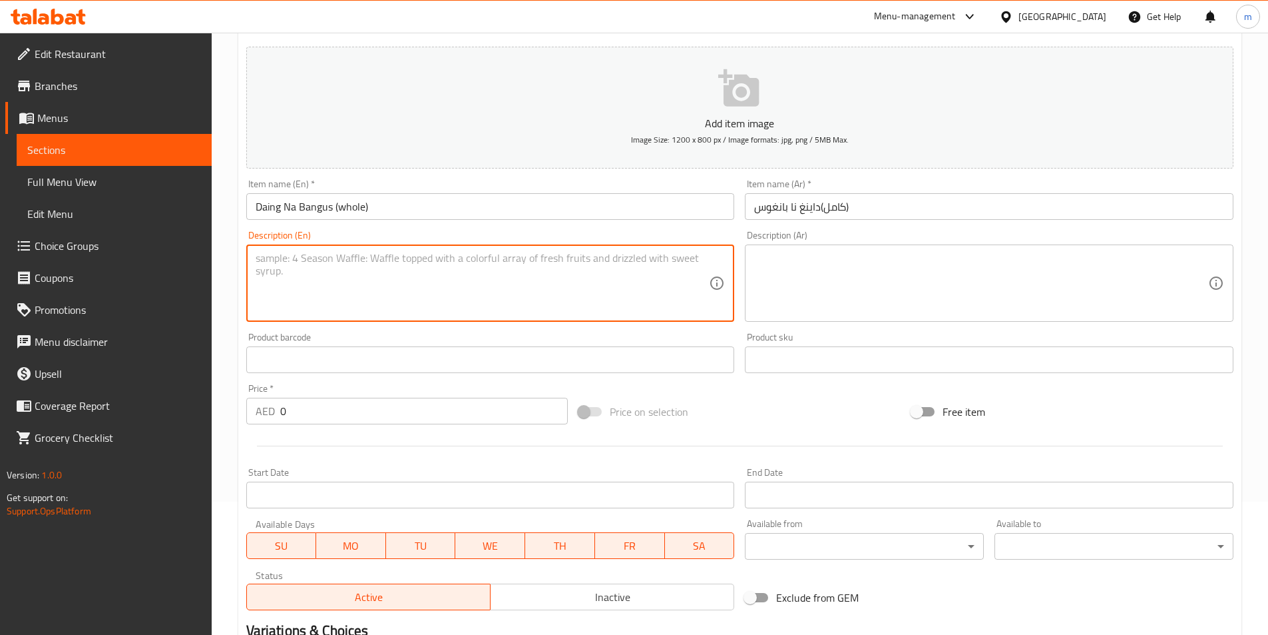
paste textarea "Fried marinated milkfish"
type textarea "Fried marinated milkfish"
click at [804, 274] on textarea at bounding box center [981, 283] width 454 height 63
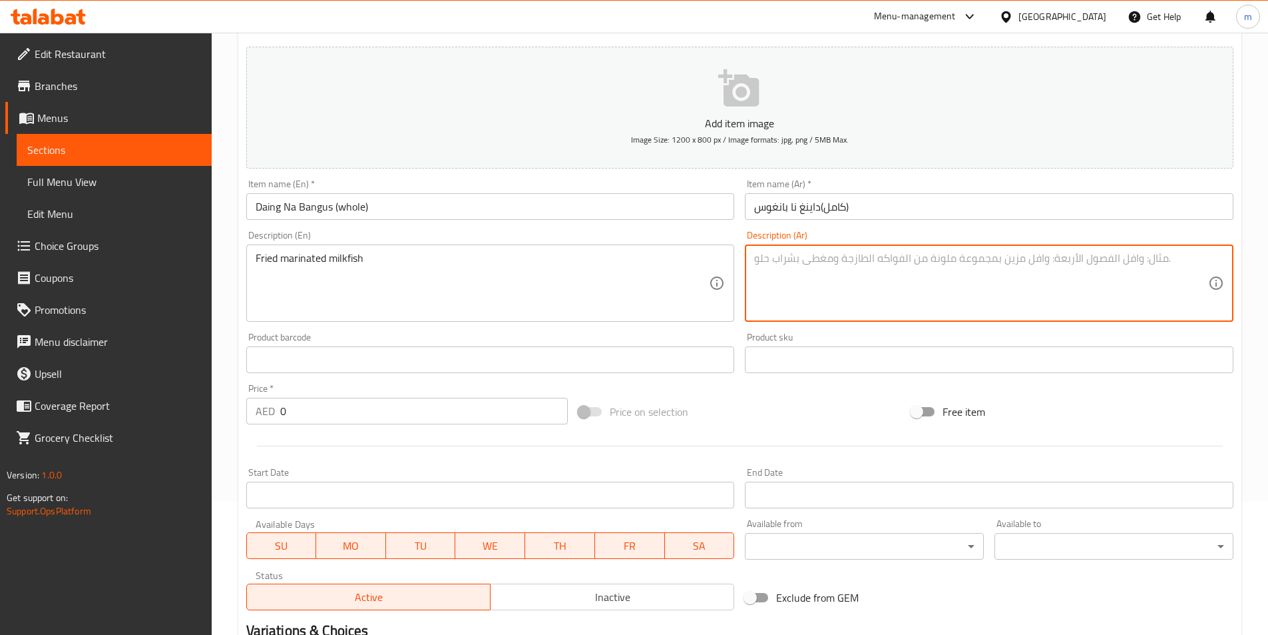
paste textarea "سمك اللبن المتبل المقلي"
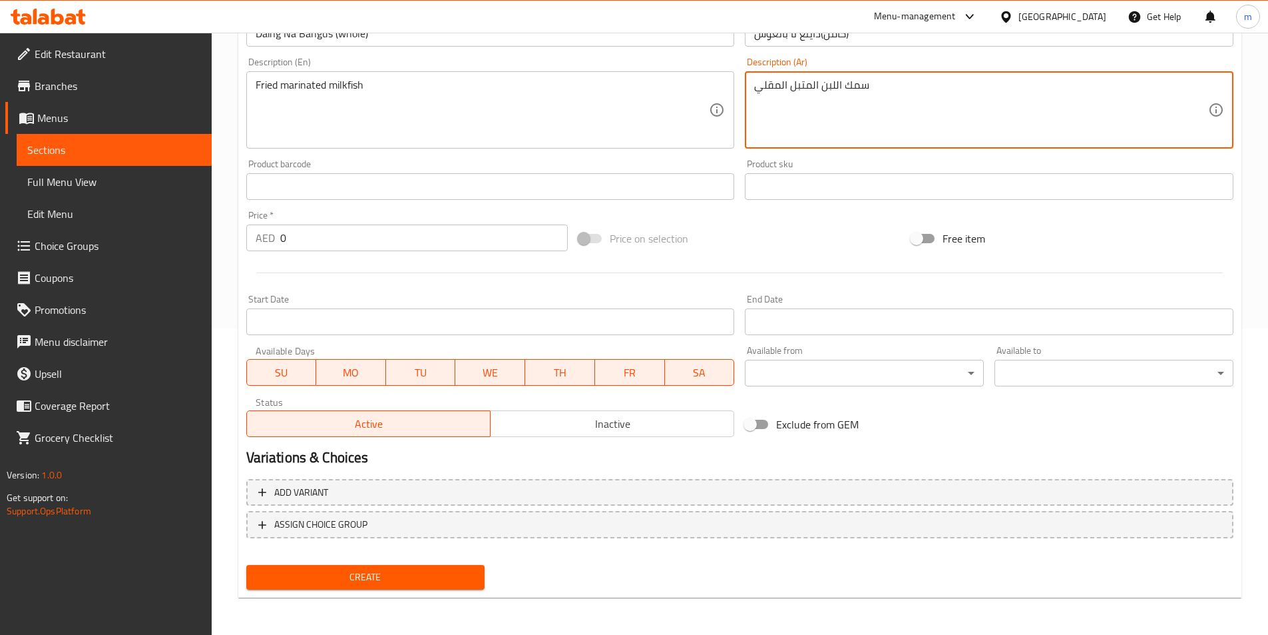
type textarea "سمك اللبن المتبل المقلي"
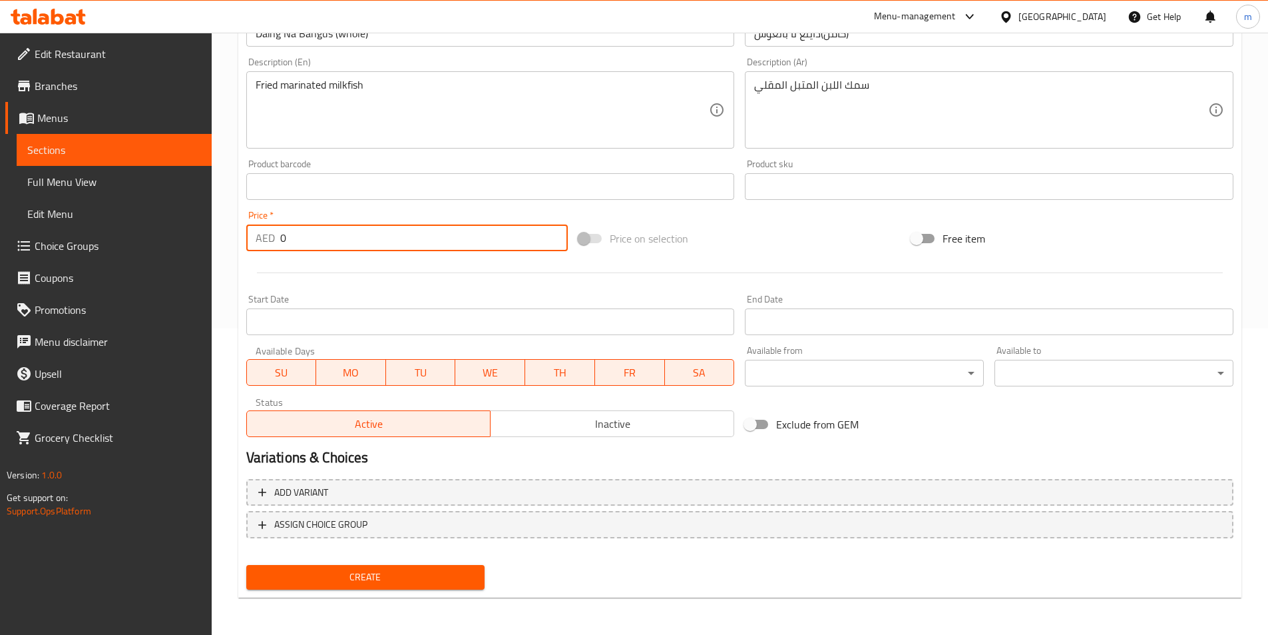
click at [314, 245] on input "0" at bounding box center [424, 237] width 288 height 27
click at [316, 247] on input "0" at bounding box center [424, 237] width 288 height 27
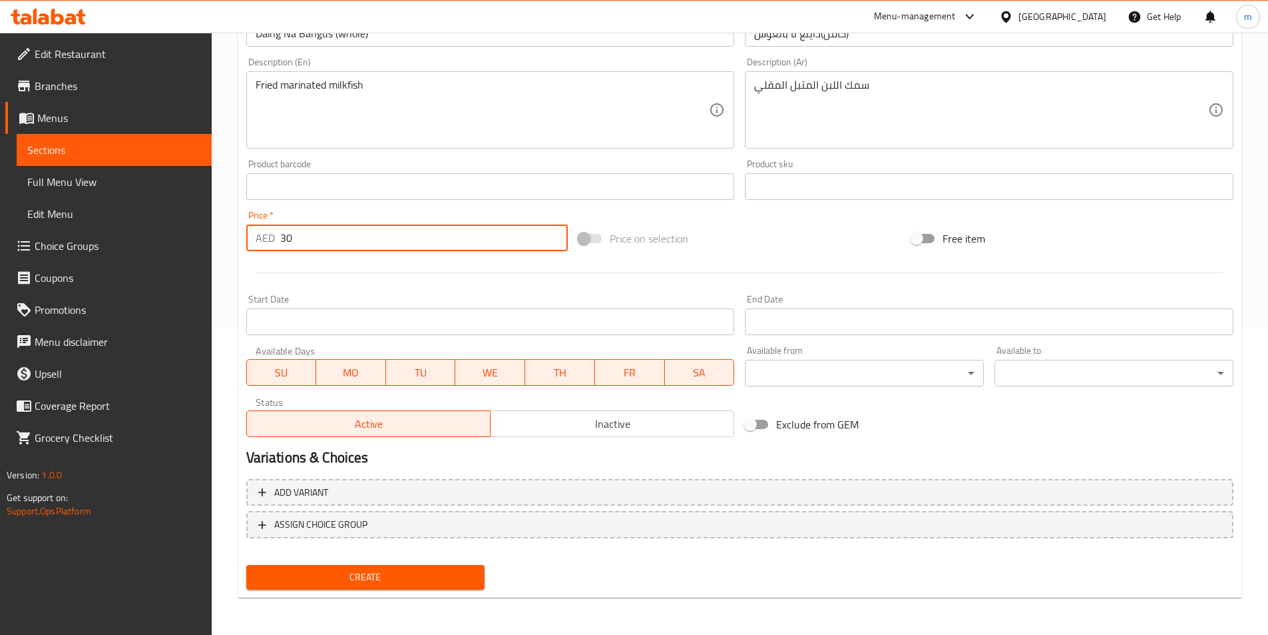
type input "30"
click at [375, 584] on span "Create" at bounding box center [366, 577] width 218 height 17
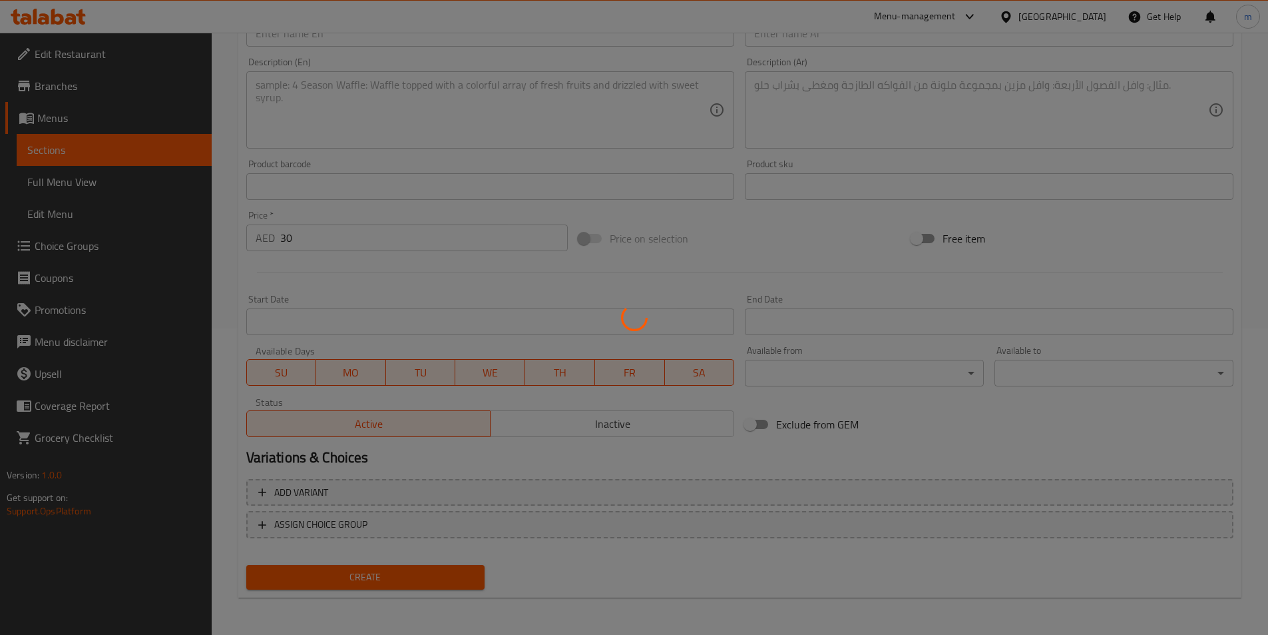
type input "0"
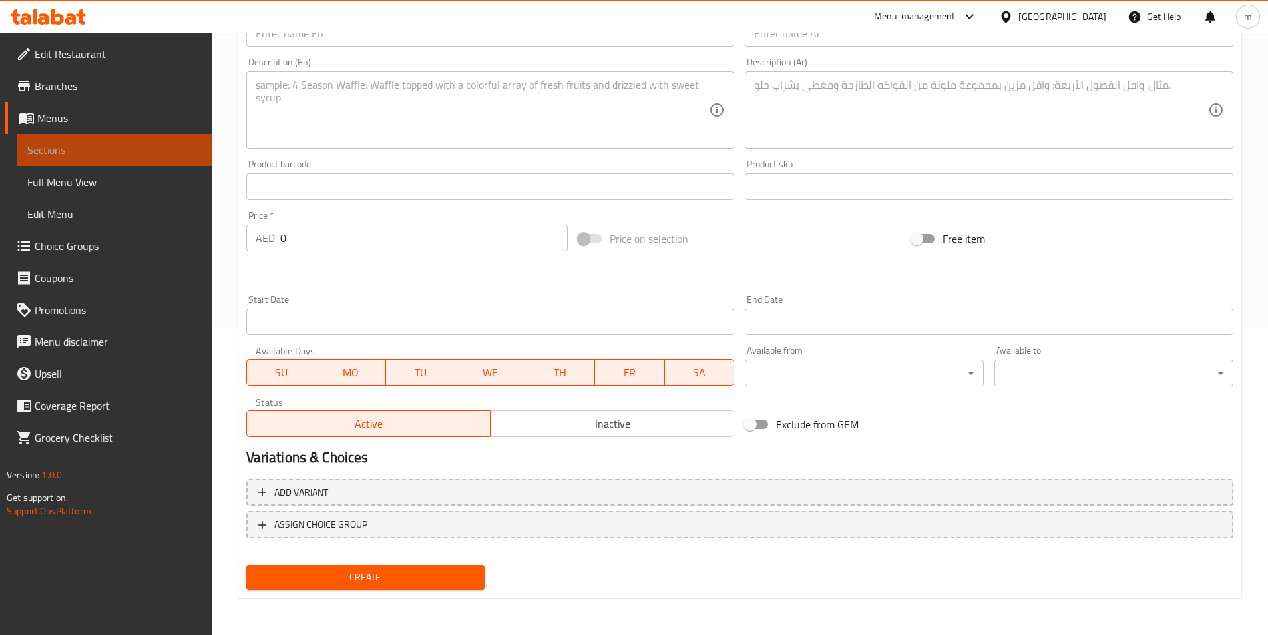
click at [131, 154] on span "Sections" at bounding box center [114, 150] width 174 height 16
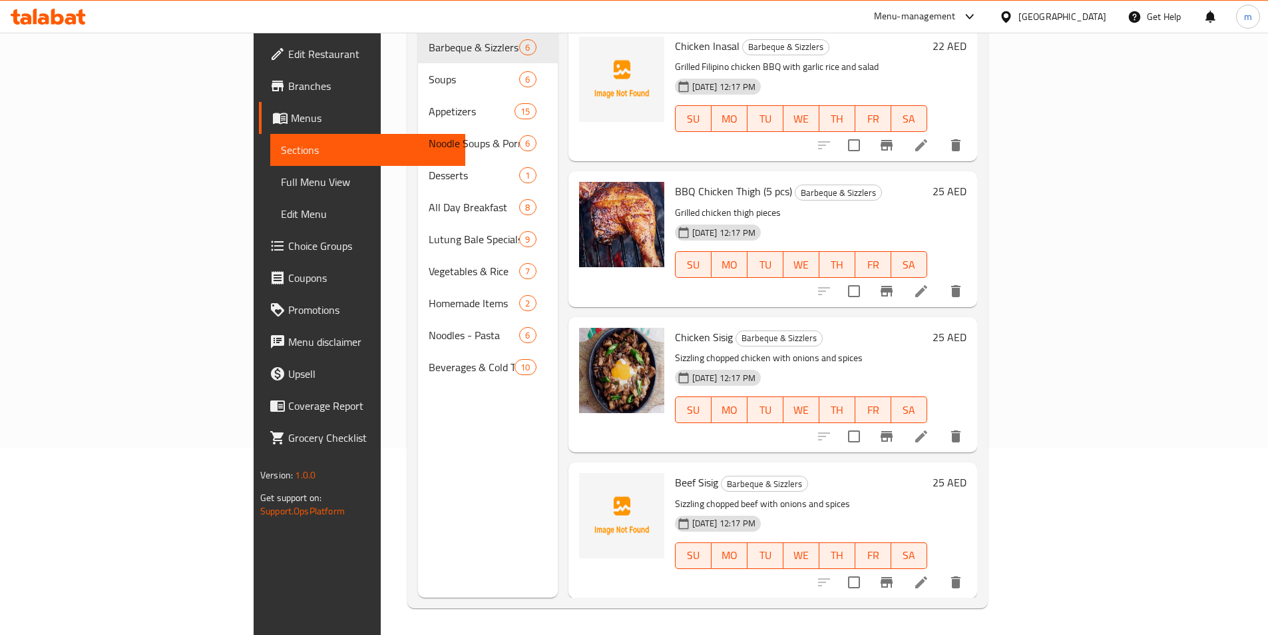
scroll to position [186, 0]
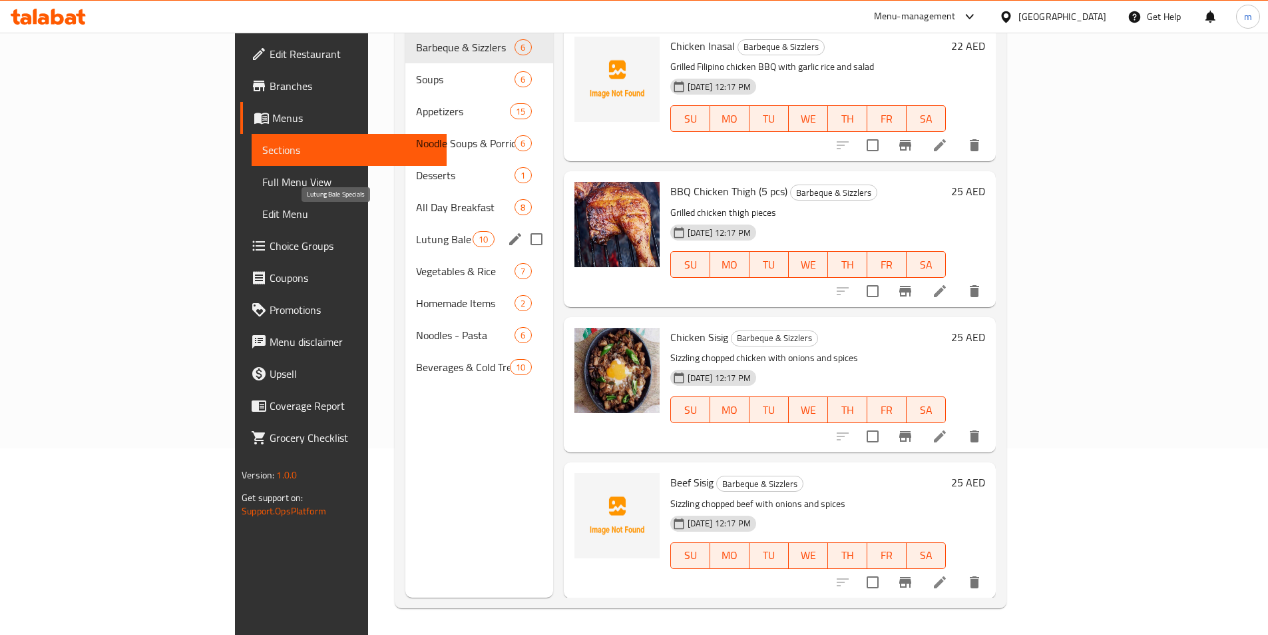
click at [416, 231] on span "Lutung Bale Specials" at bounding box center [444, 239] width 57 height 16
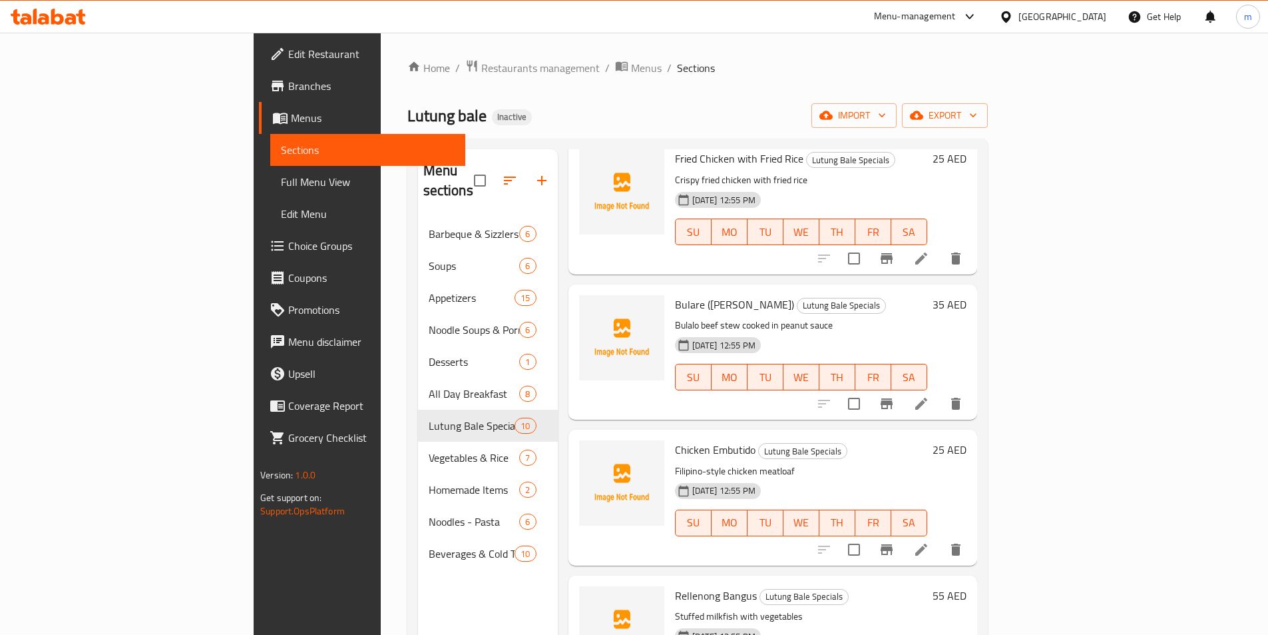
scroll to position [799, 0]
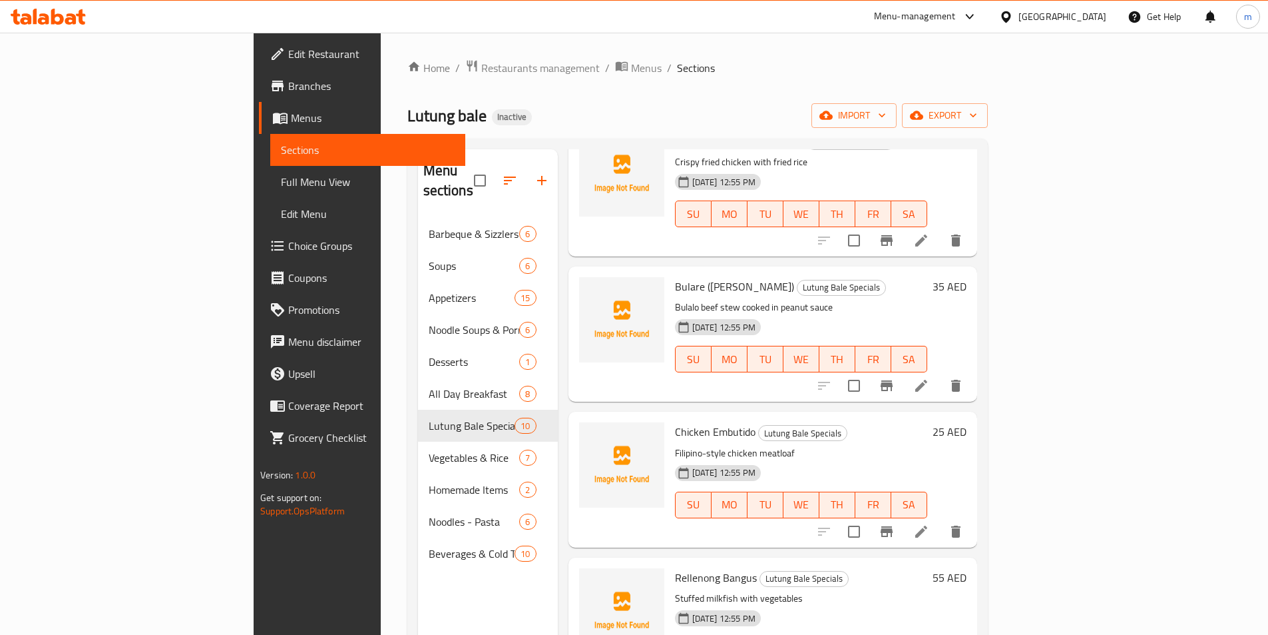
click at [848, 422] on h6 "Chicken Embutido Lutung Bale Specials" at bounding box center [801, 431] width 252 height 19
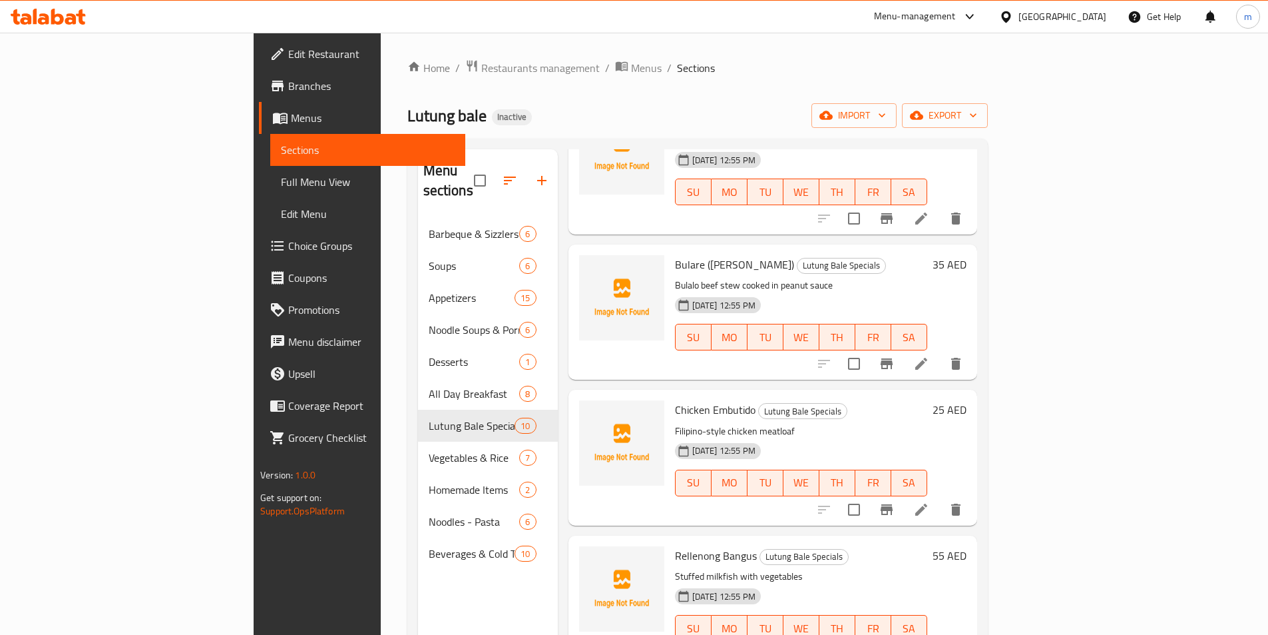
scroll to position [834, 0]
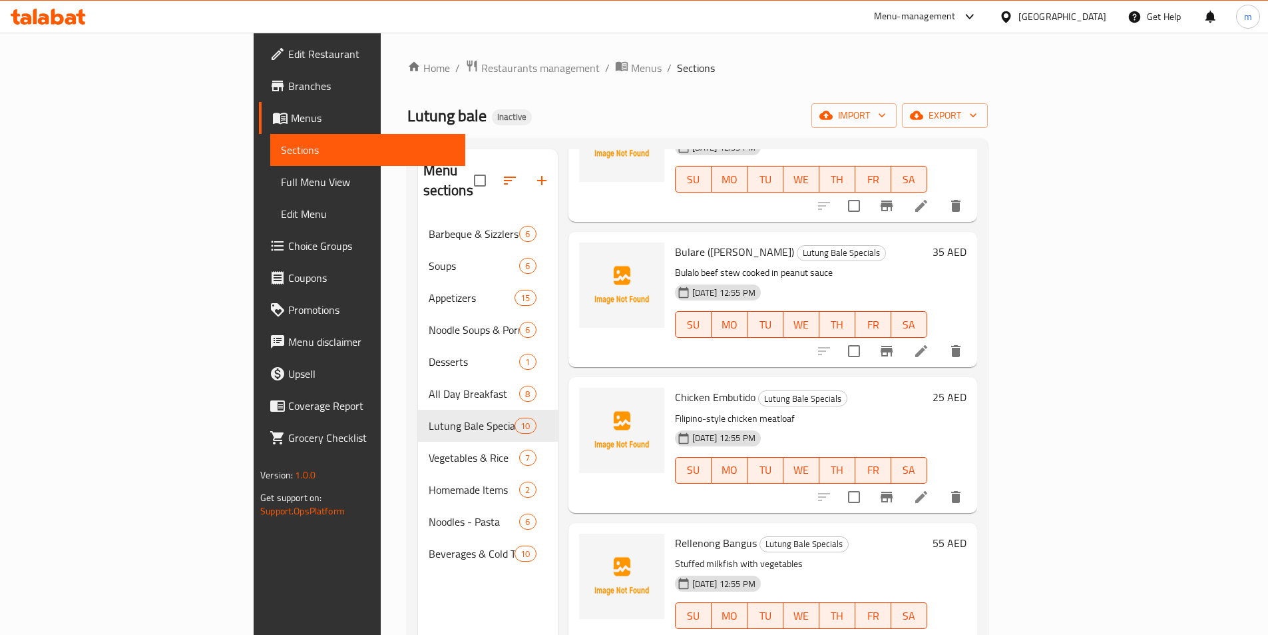
click at [873, 264] on p "Bulalo beef stew cooked in peanut sauce" at bounding box center [801, 272] width 252 height 17
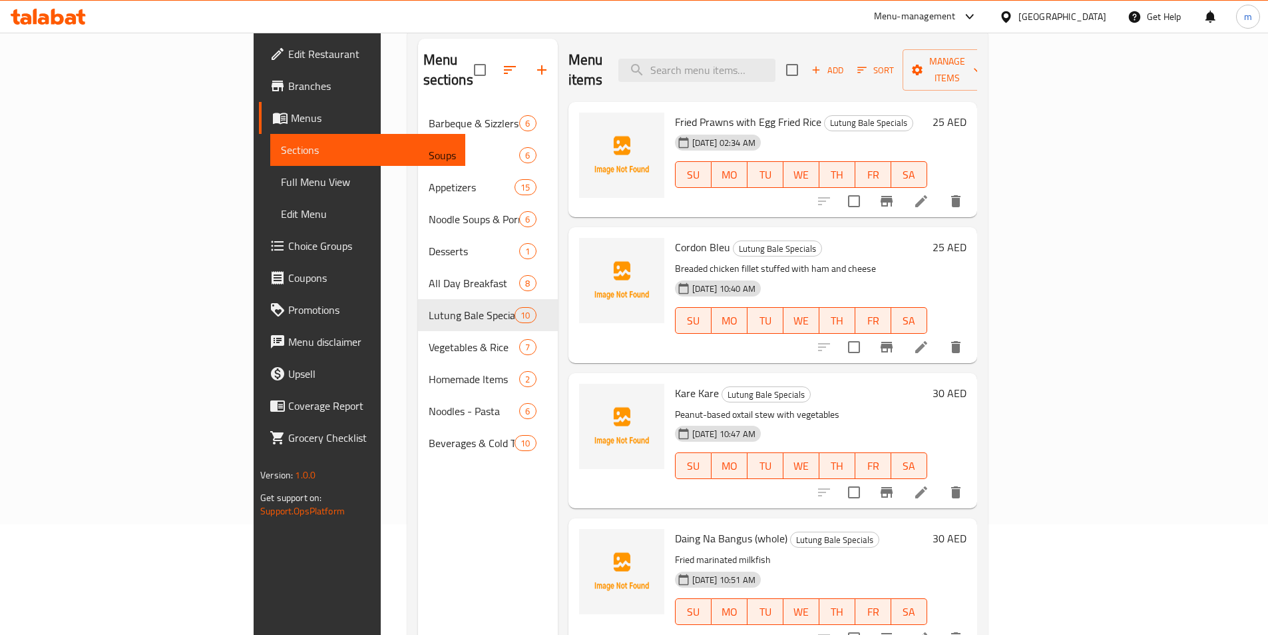
scroll to position [0, 0]
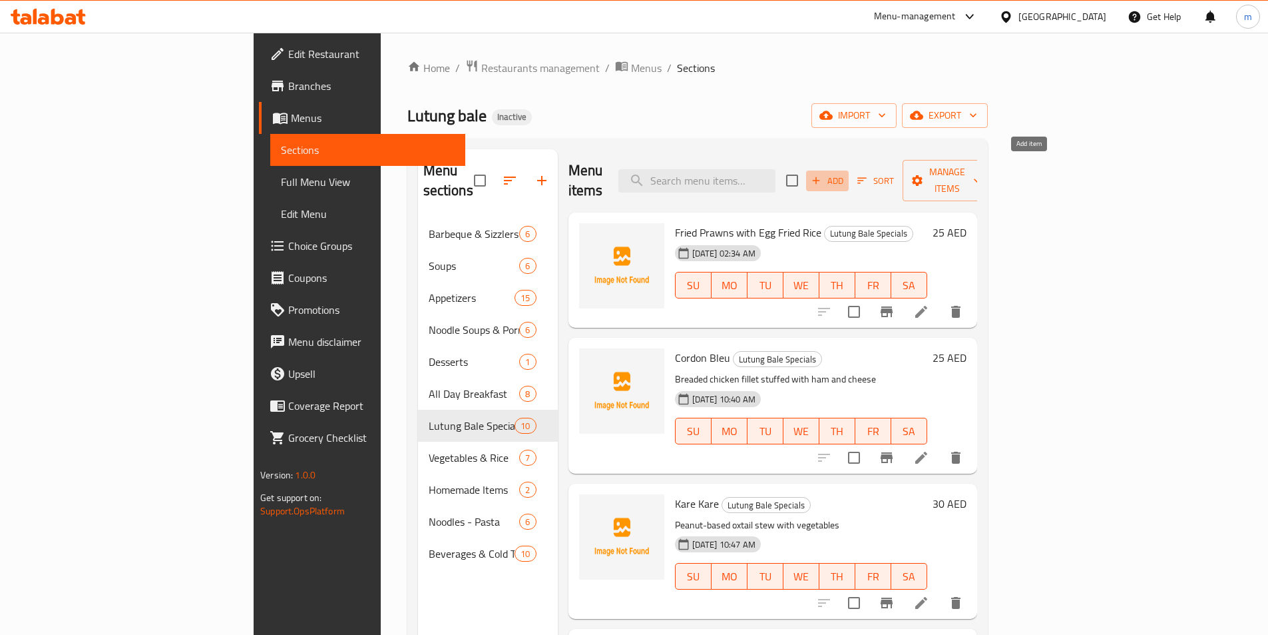
click at [846, 174] on span "Add" at bounding box center [828, 180] width 36 height 15
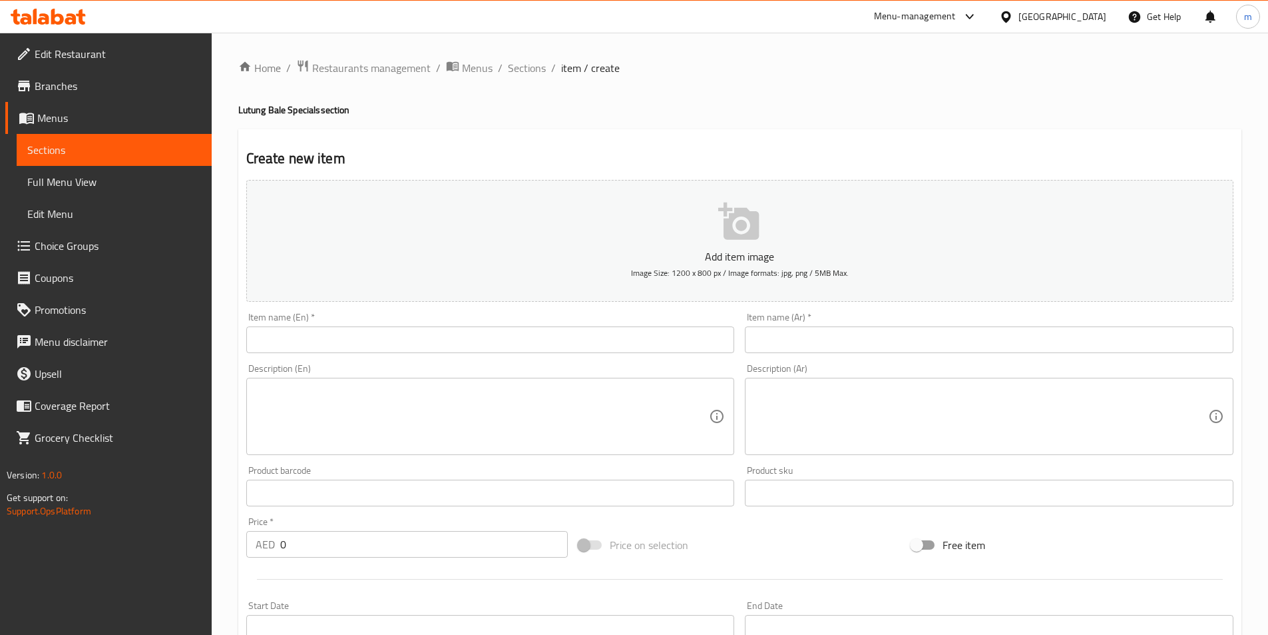
click at [666, 347] on input "text" at bounding box center [490, 339] width 489 height 27
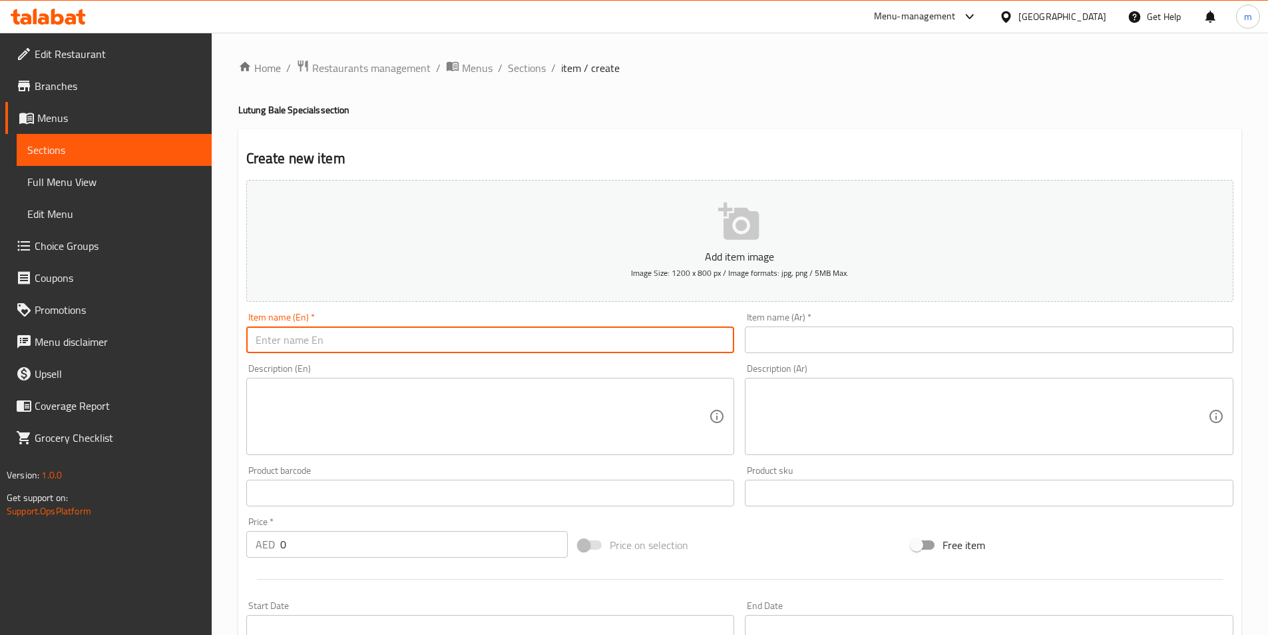
paste input "Fried Tilapia & Buro"
type input "Fried Tilapia & Buro"
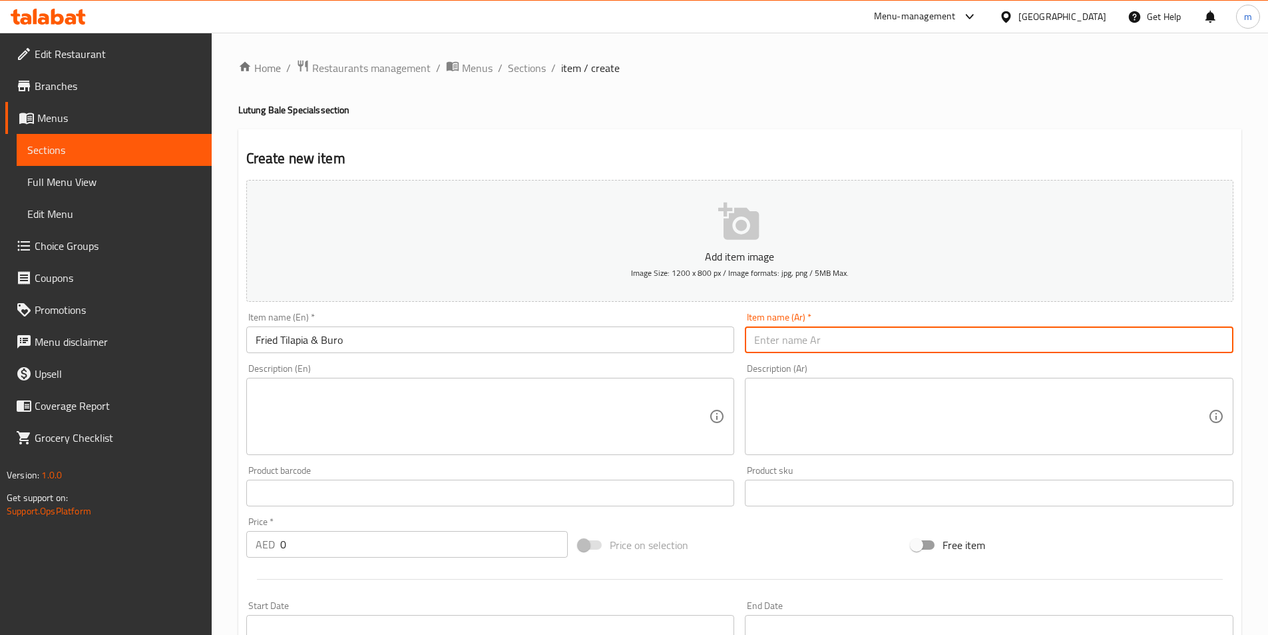
click at [802, 340] on input "text" at bounding box center [989, 339] width 489 height 27
click at [563, 345] on input "Fried Tilapia & Buro" at bounding box center [490, 339] width 489 height 27
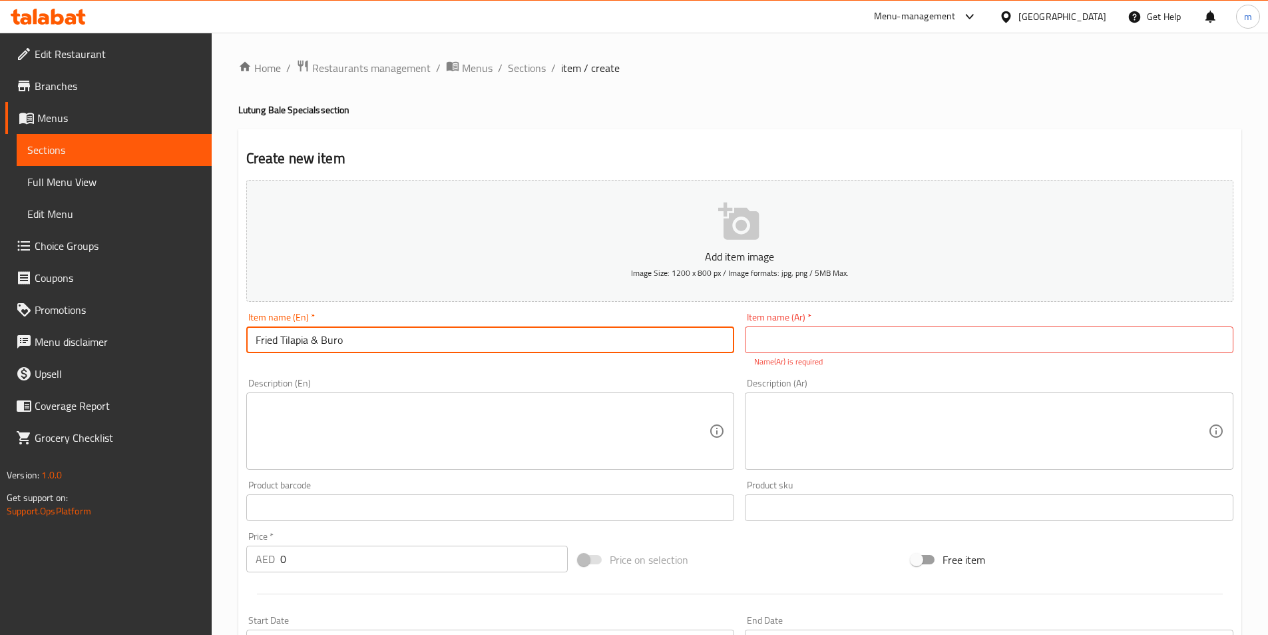
click at [563, 345] on input "Fried Tilapia & Buro" at bounding box center [490, 339] width 489 height 27
click at [778, 332] on input "text" at bounding box center [989, 339] width 489 height 27
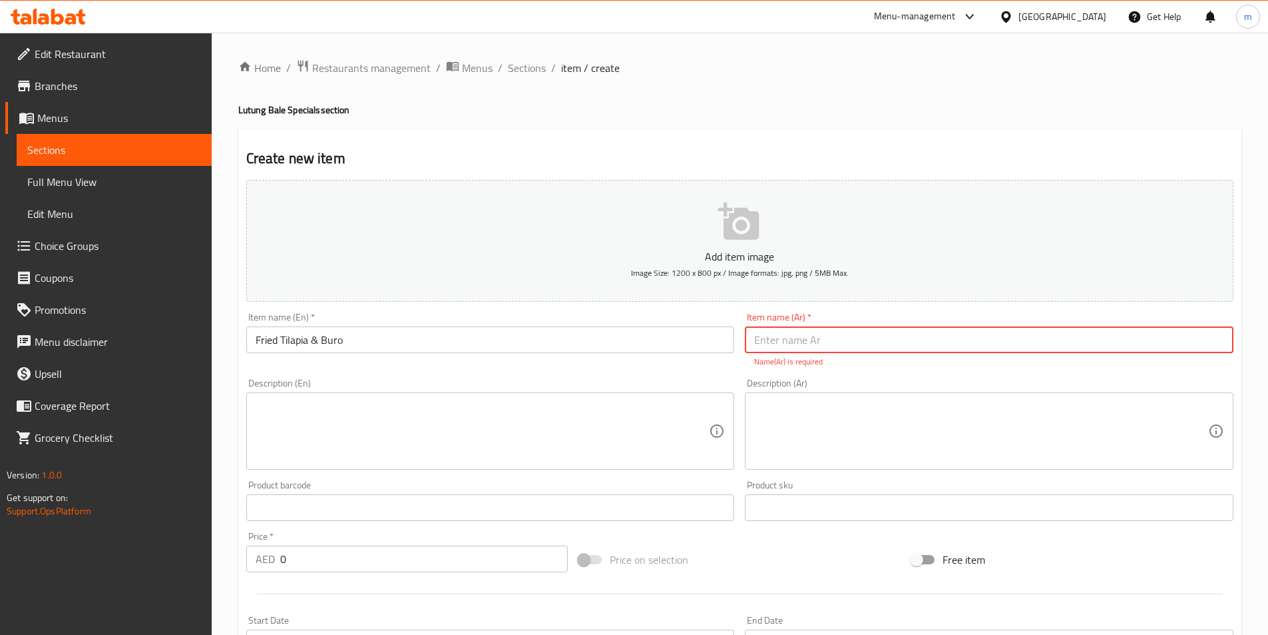
paste input "سمك البلطي المقلي والبورو"
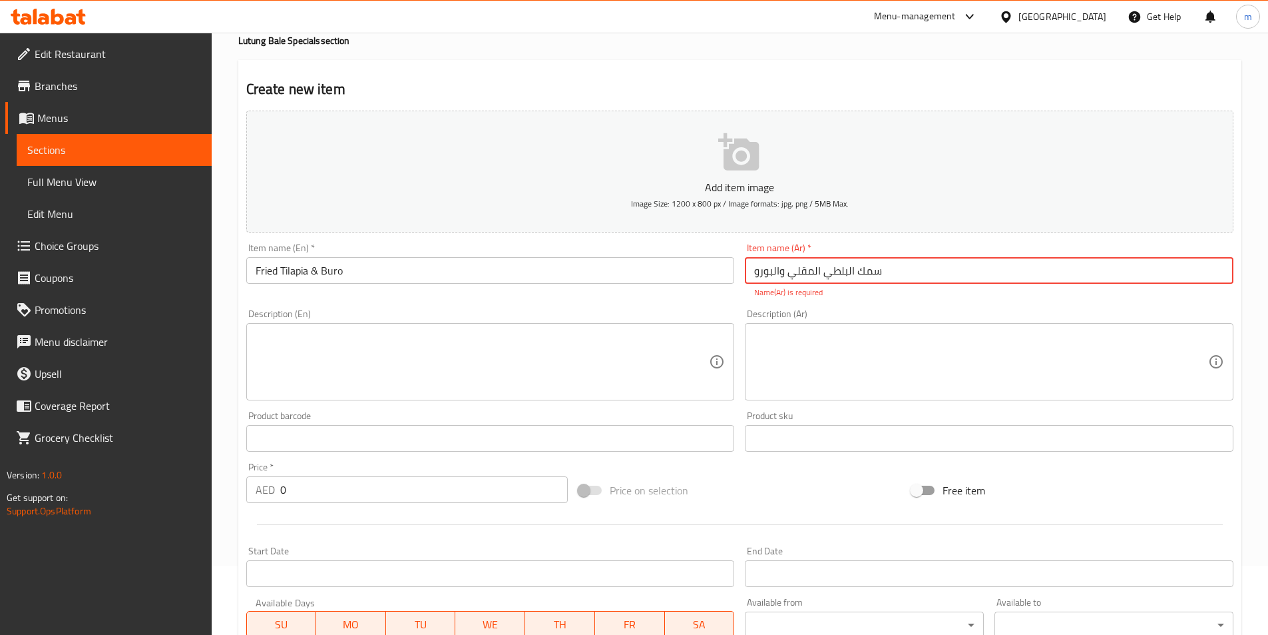
scroll to position [200, 0]
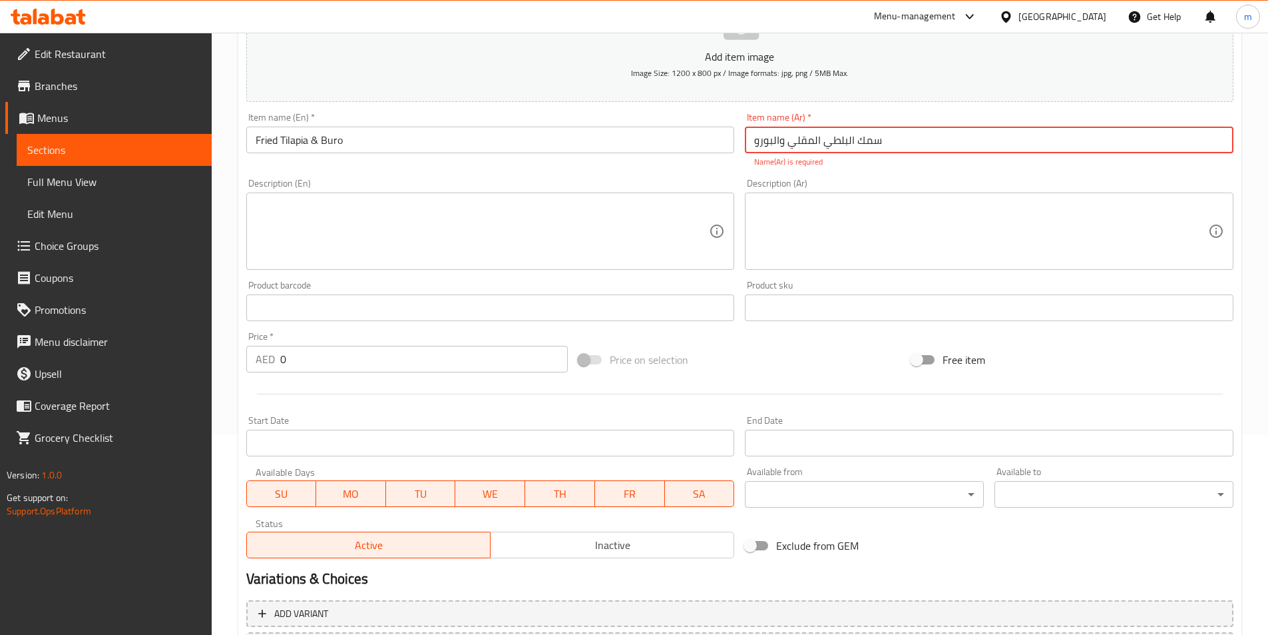
type input "سمك البلطي المقلي والبورو"
click at [497, 227] on textarea at bounding box center [483, 231] width 454 height 63
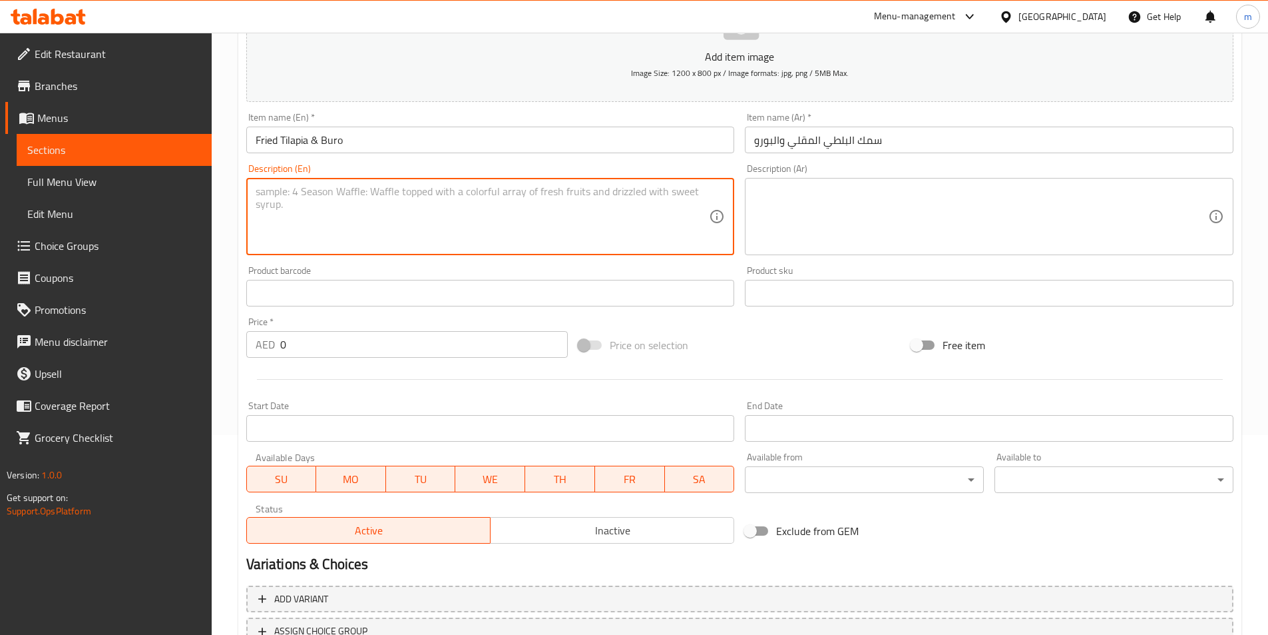
click at [819, 214] on textarea at bounding box center [981, 216] width 454 height 63
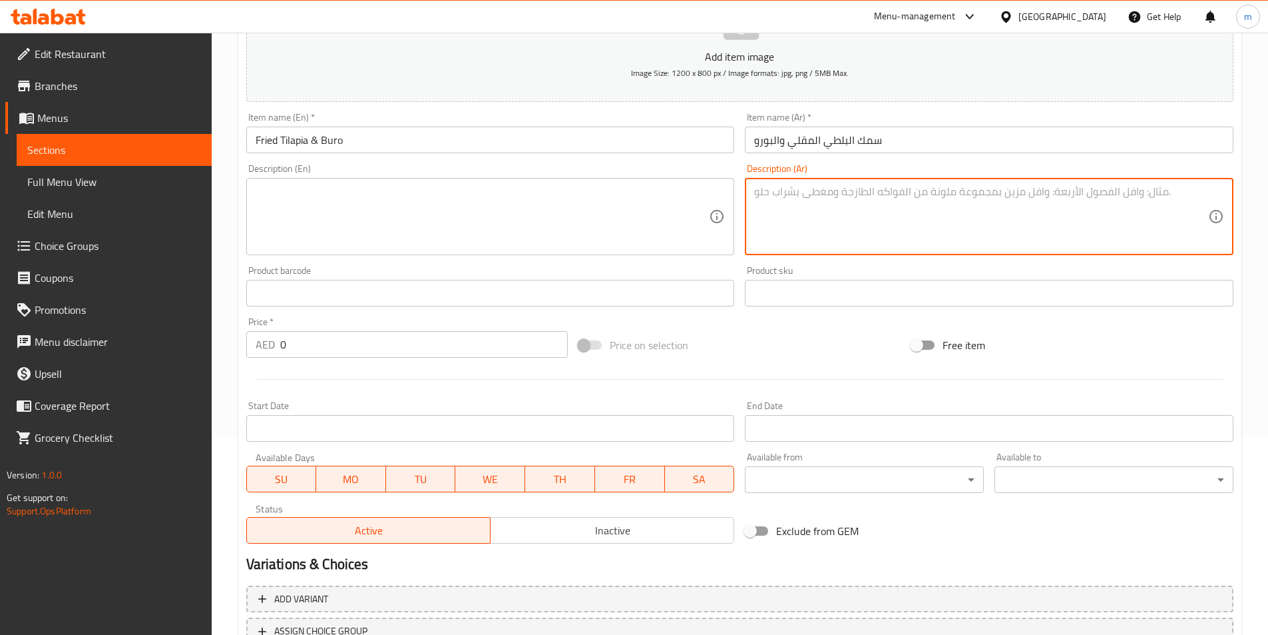
paste textarea "سمك البلطي المقلي يقدم مع صلصة الأرز المخمر"
type textarea "سمك البلطي المقلي يقدم مع صلصة الأرز المخمر"
click at [338, 350] on input "0" at bounding box center [424, 344] width 288 height 27
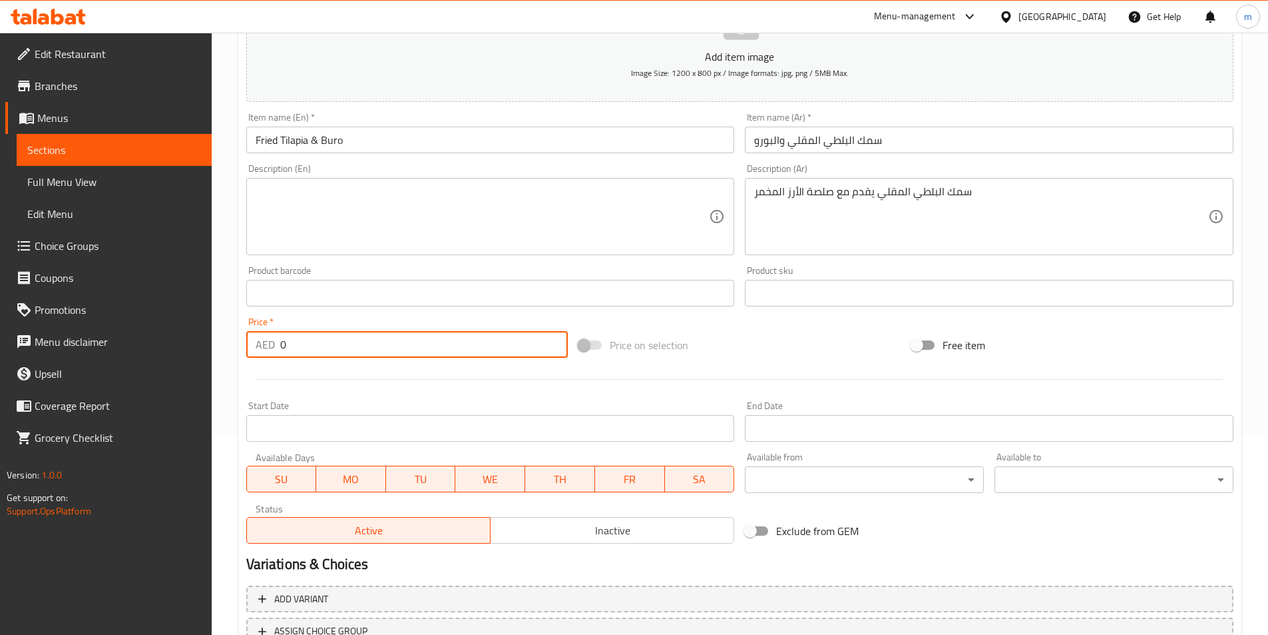
click at [338, 350] on input "0" at bounding box center [424, 344] width 288 height 27
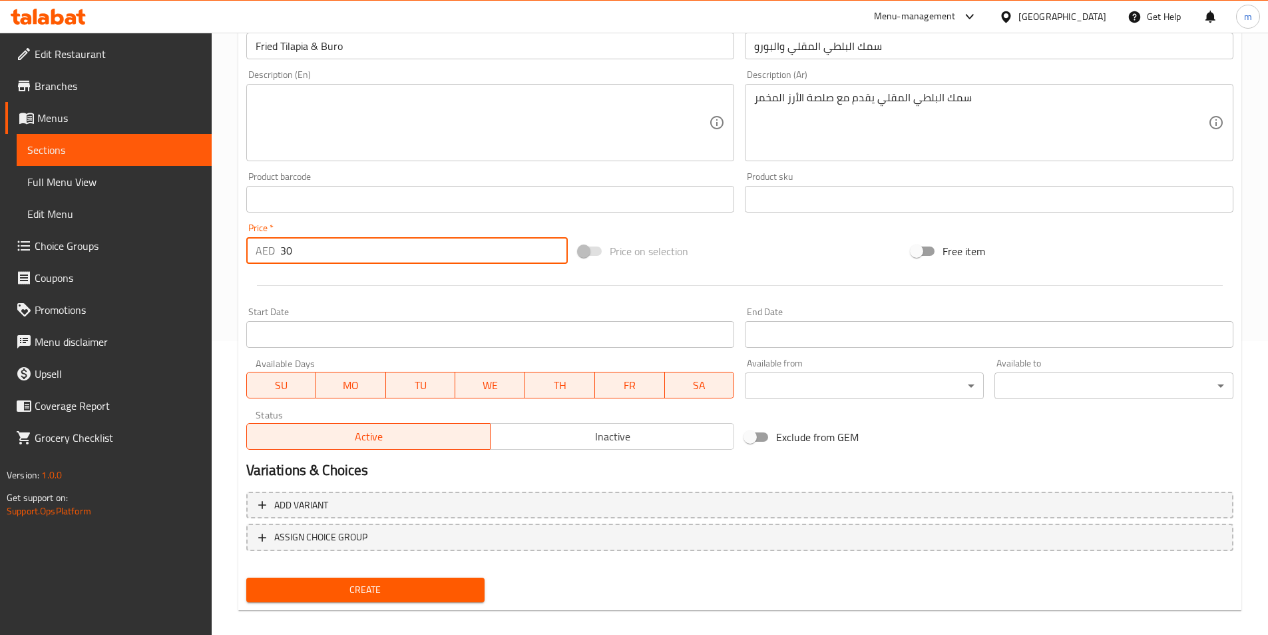
scroll to position [306, 0]
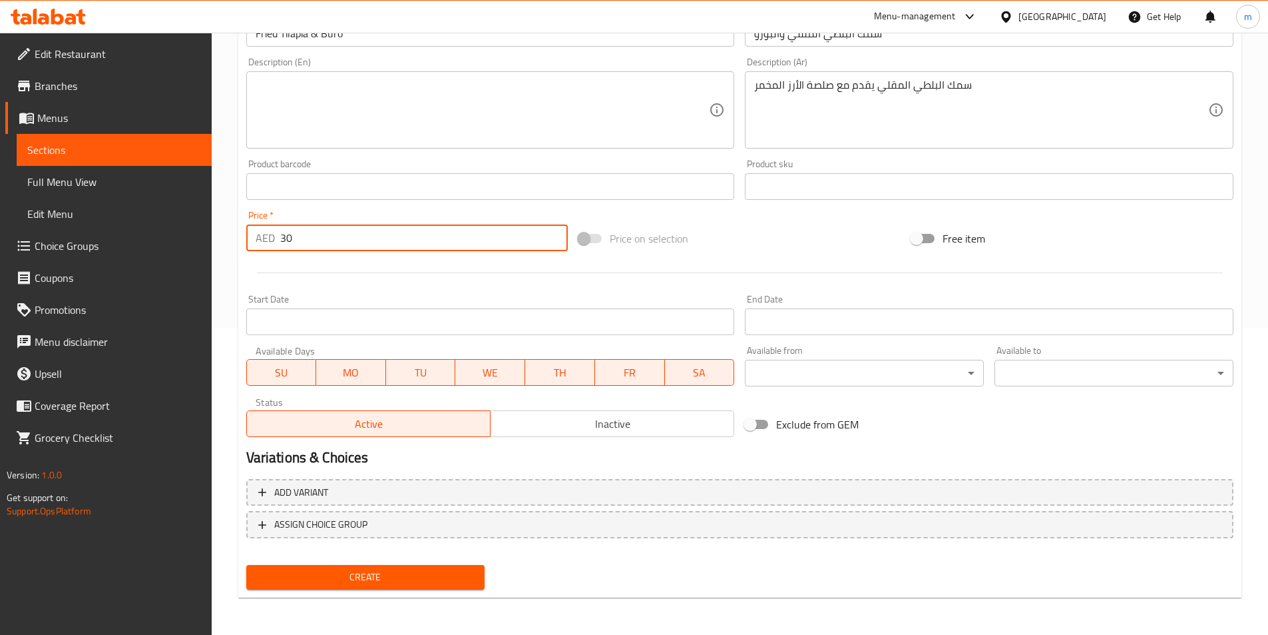
type input "30"
click at [387, 568] on button "Create" at bounding box center [365, 577] width 239 height 25
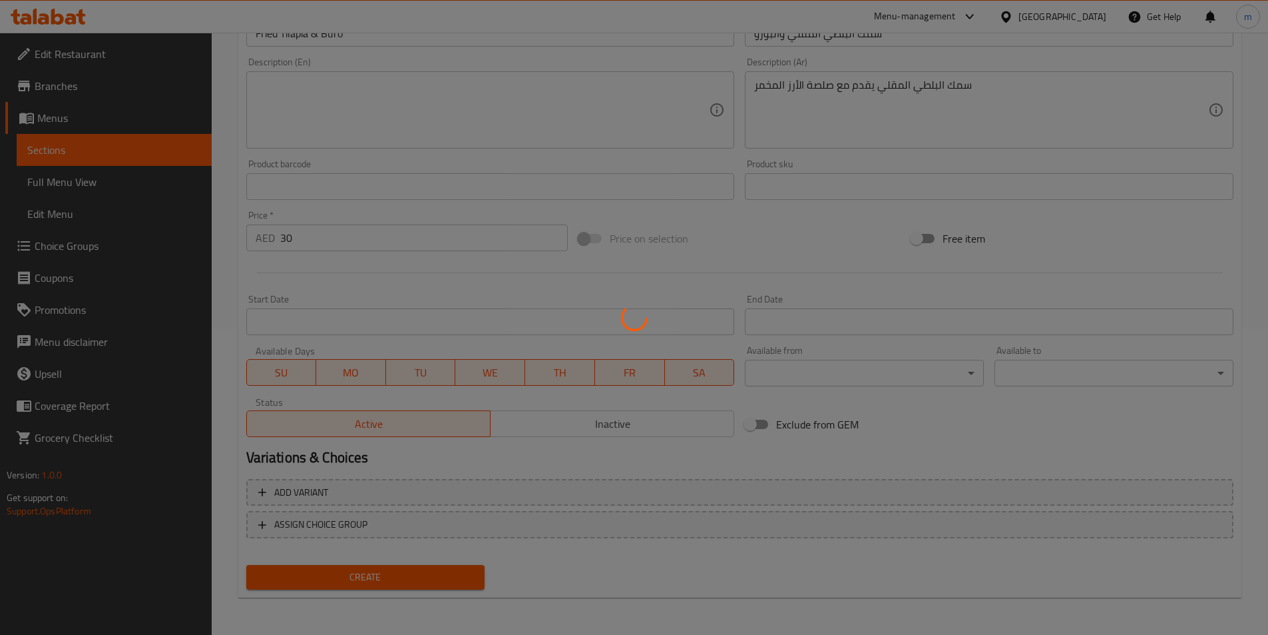
type input "0"
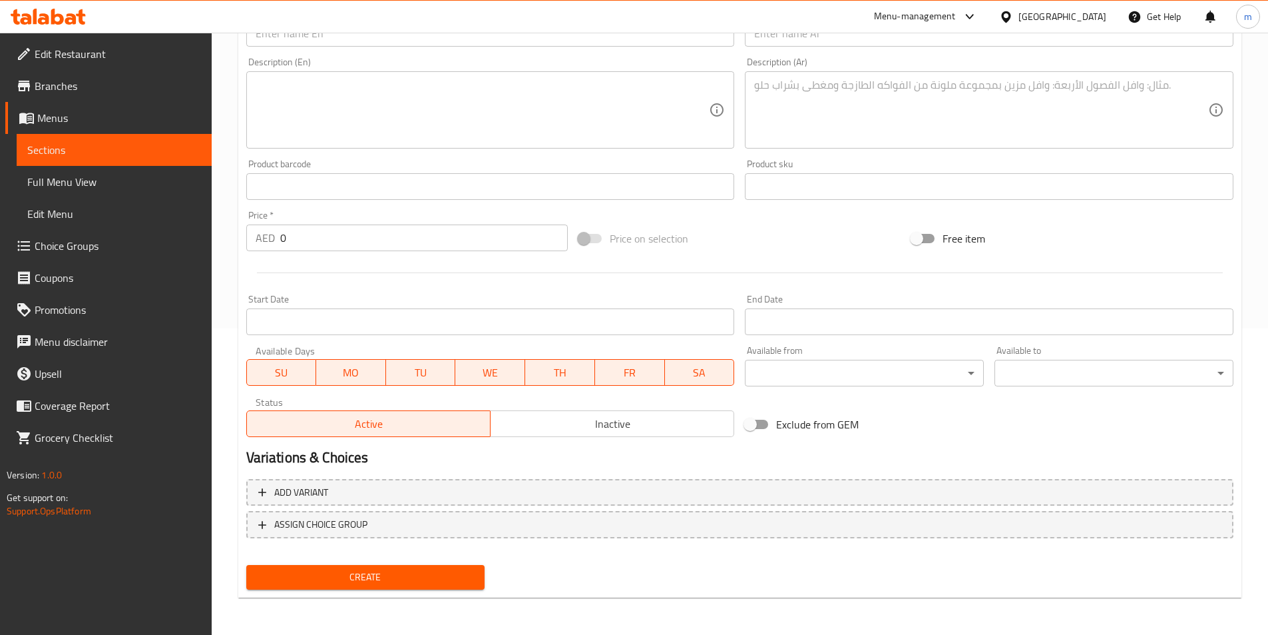
click at [121, 147] on span "Sections" at bounding box center [114, 150] width 174 height 16
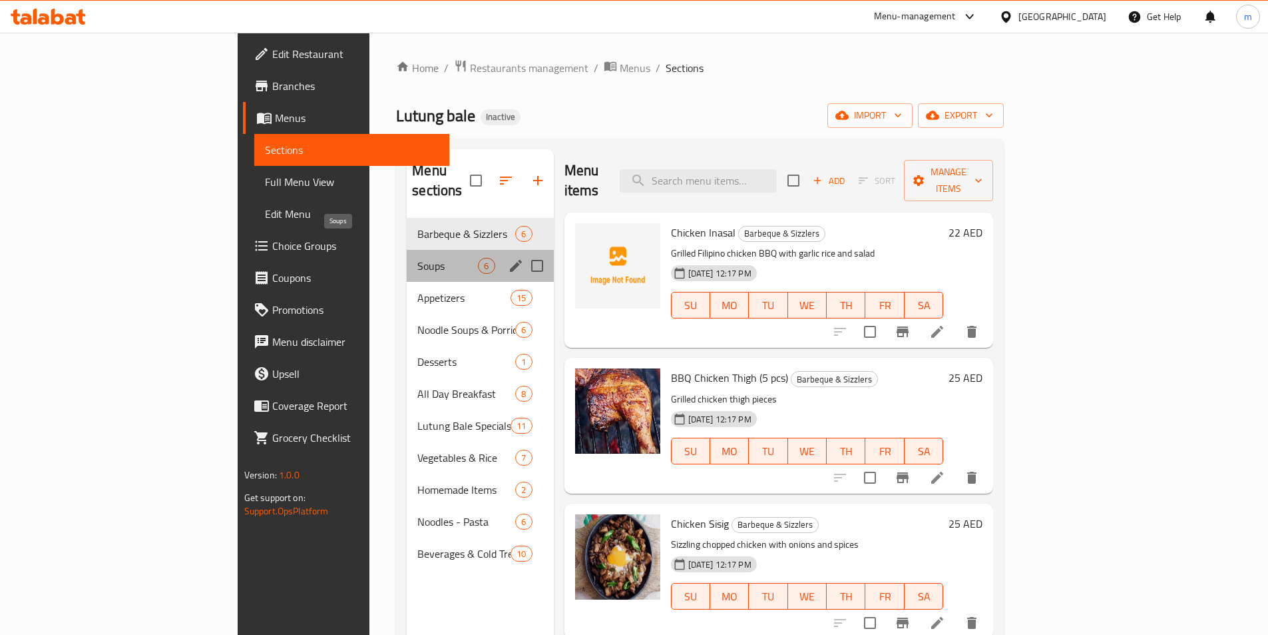
click at [417, 258] on span "Soups" at bounding box center [447, 266] width 61 height 16
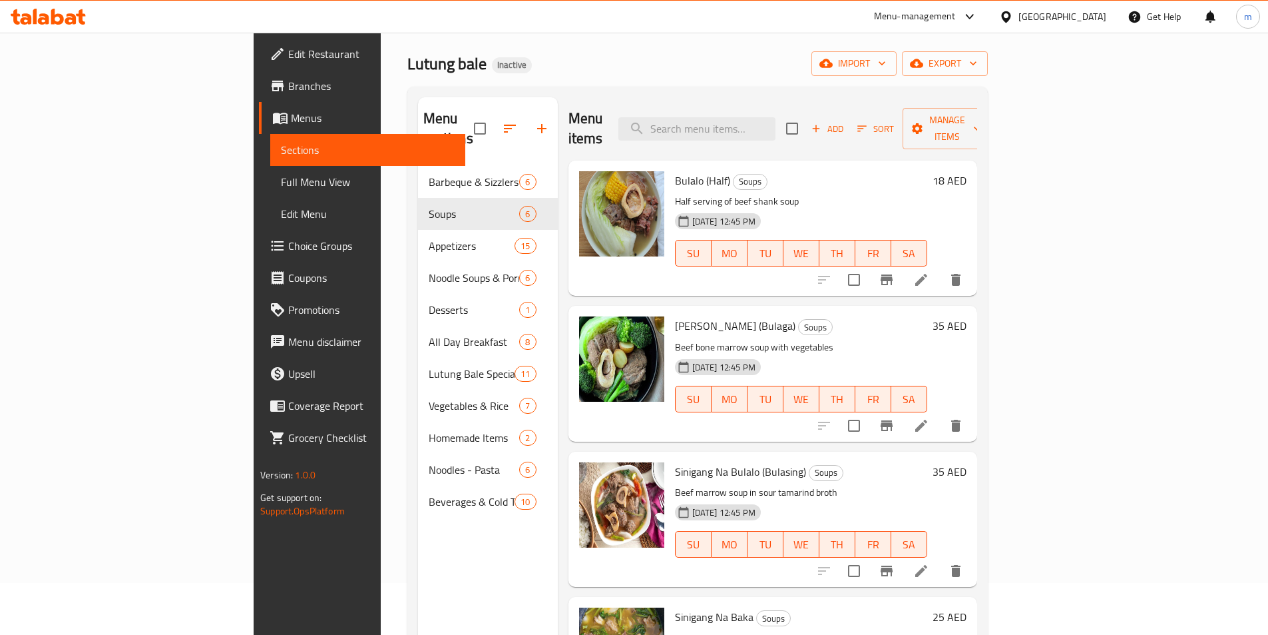
scroll to position [133, 0]
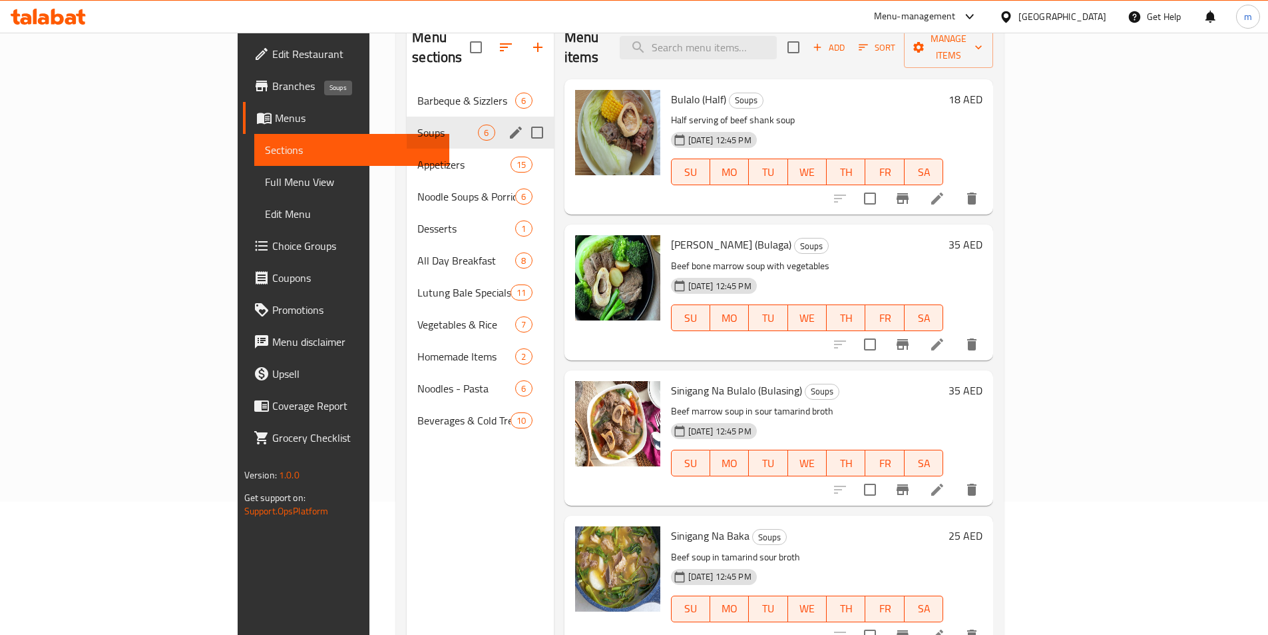
click at [417, 125] on span "Soups" at bounding box center [447, 133] width 61 height 16
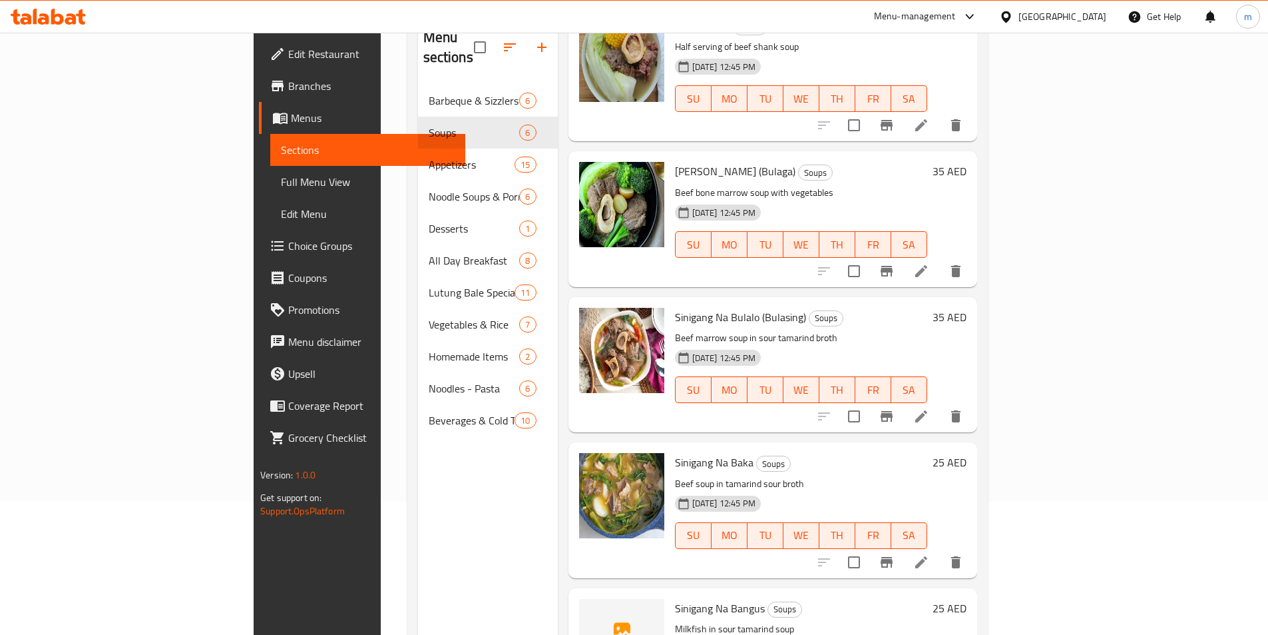
scroll to position [0, 0]
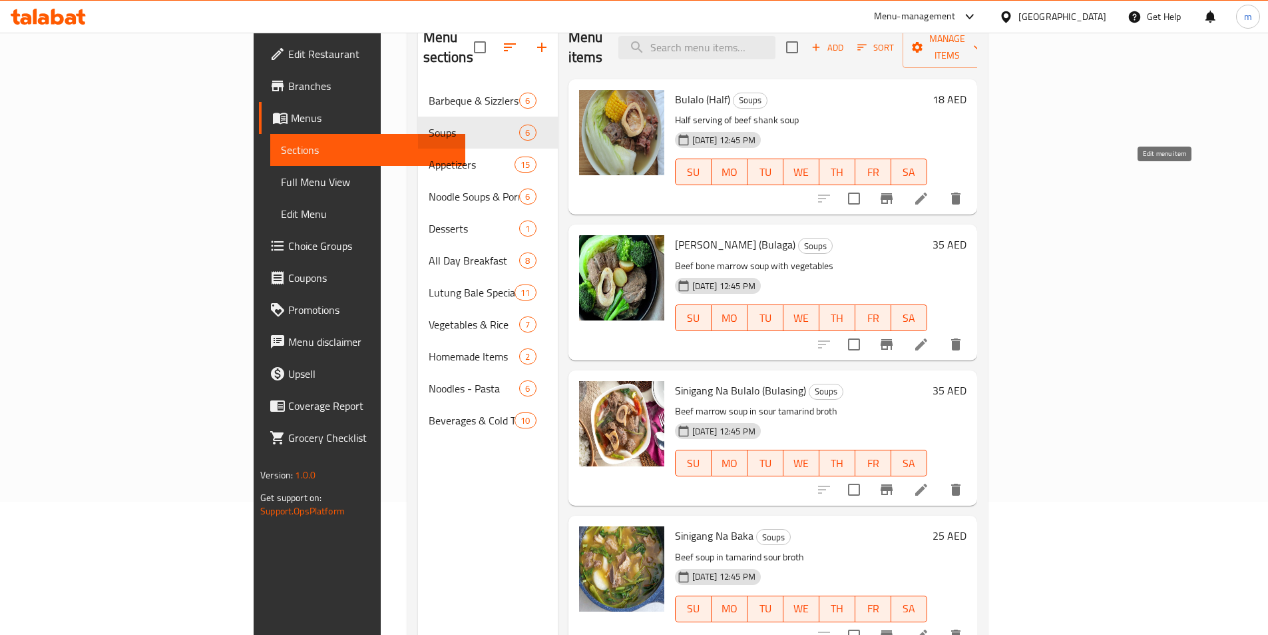
click at [930, 190] on icon at bounding box center [922, 198] width 16 height 16
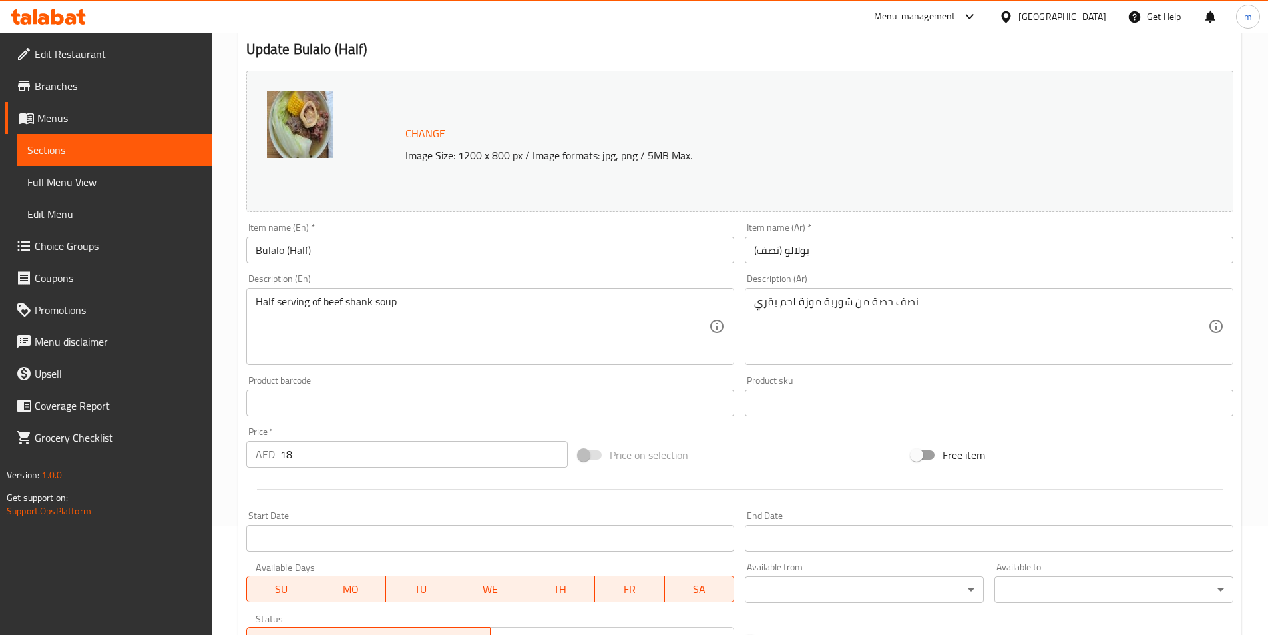
scroll to position [133, 0]
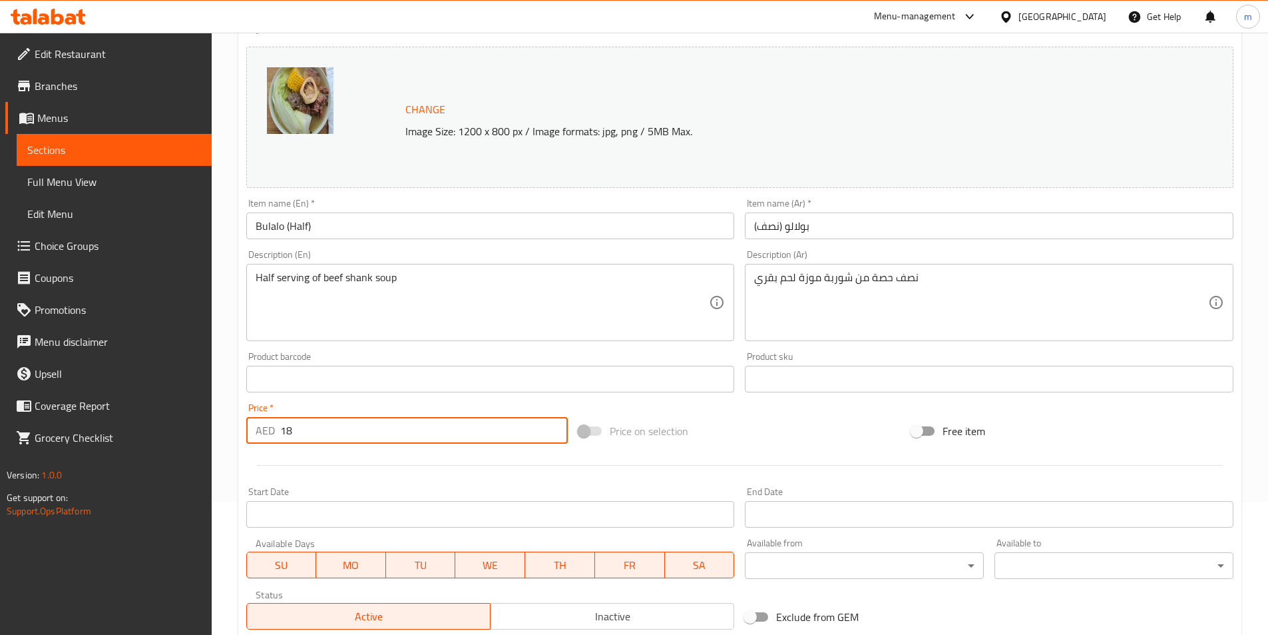
drag, startPoint x: 288, startPoint y: 437, endPoint x: 280, endPoint y: 435, distance: 7.6
click at [280, 435] on input "18" at bounding box center [424, 430] width 288 height 27
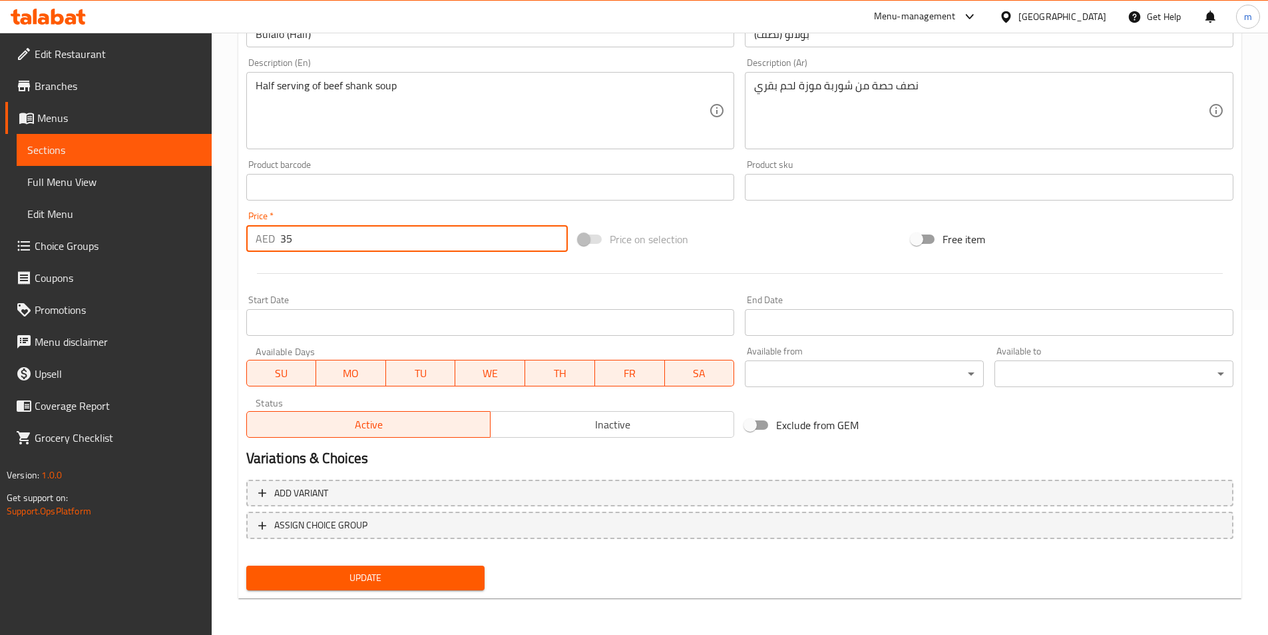
scroll to position [326, 0]
type input "35"
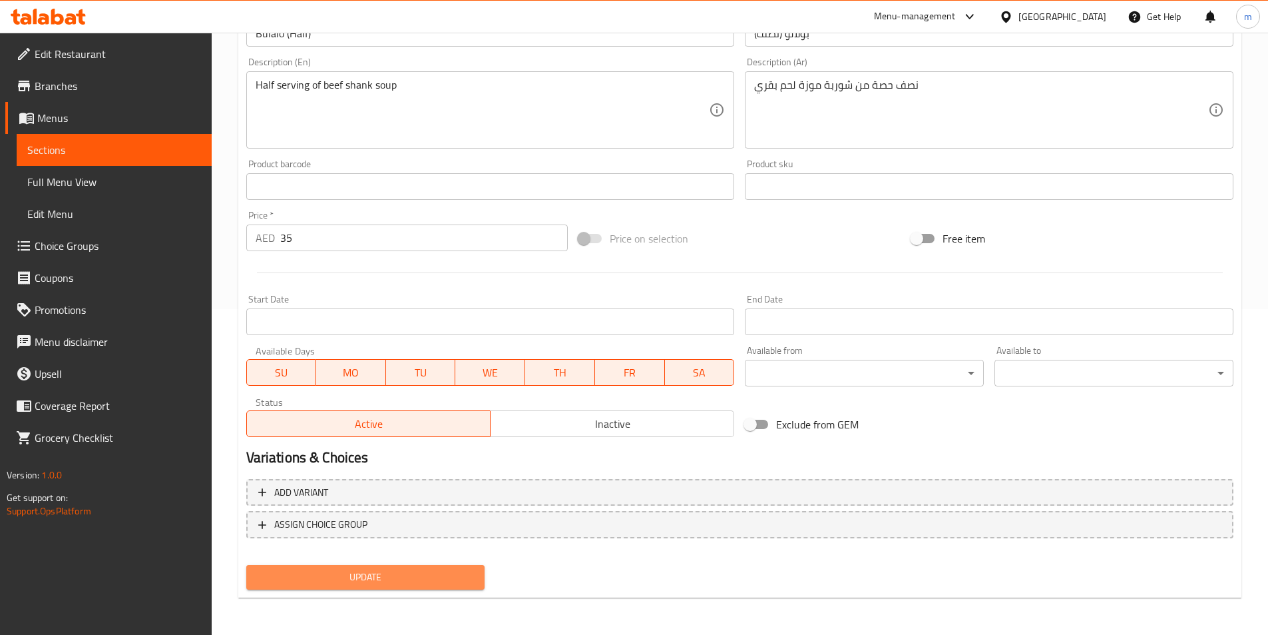
click at [319, 582] on span "Update" at bounding box center [366, 577] width 218 height 17
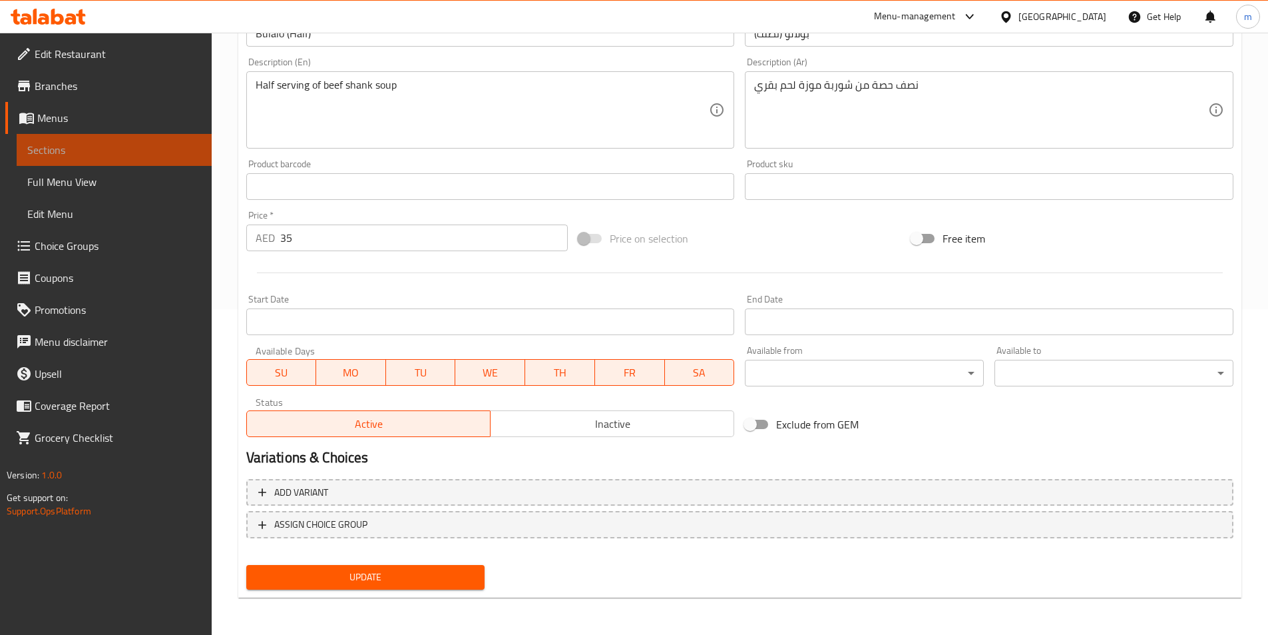
click at [37, 148] on span "Sections" at bounding box center [114, 150] width 174 height 16
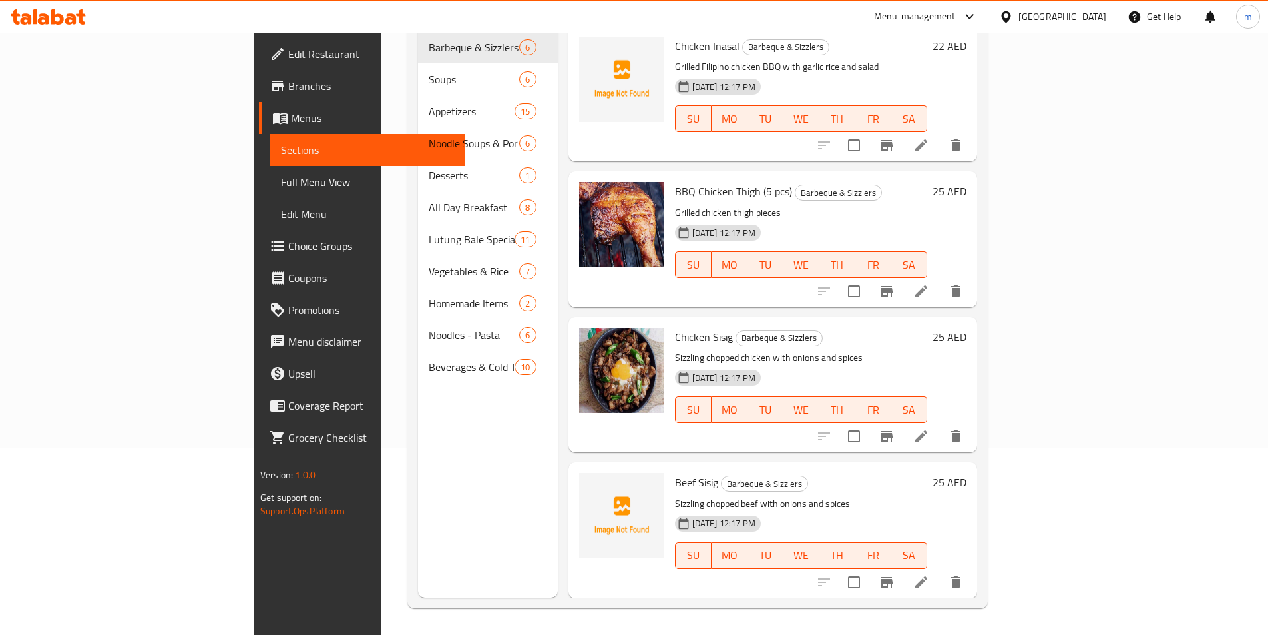
scroll to position [186, 0]
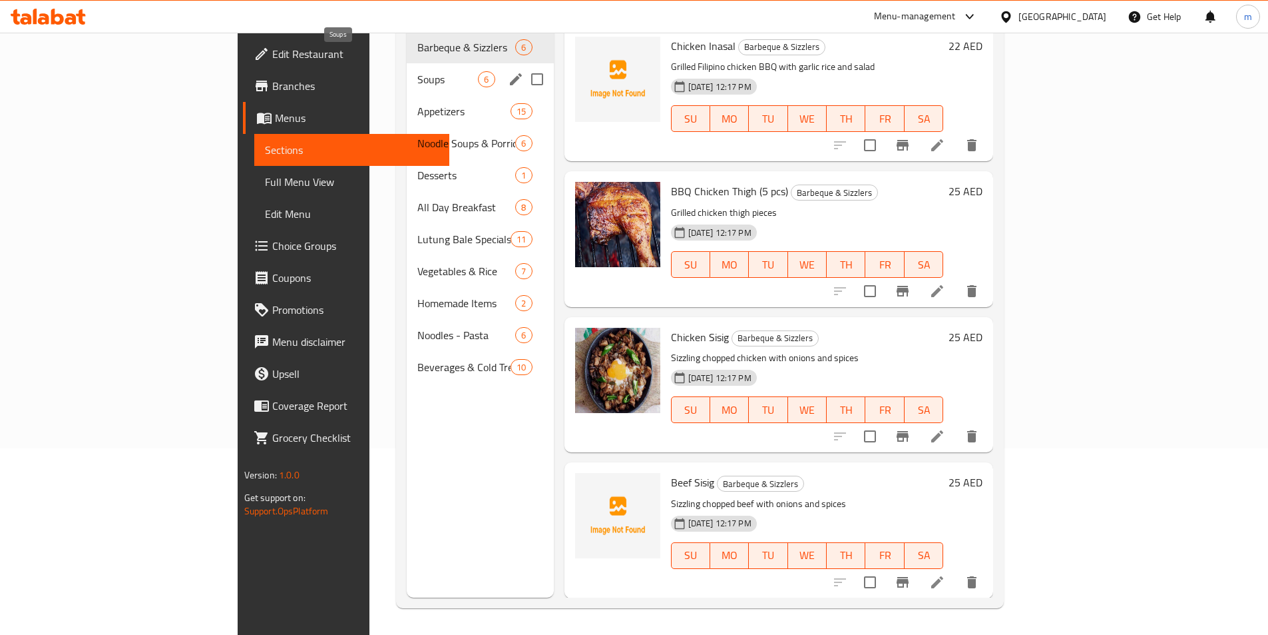
click at [417, 71] on span "Soups" at bounding box center [447, 79] width 61 height 16
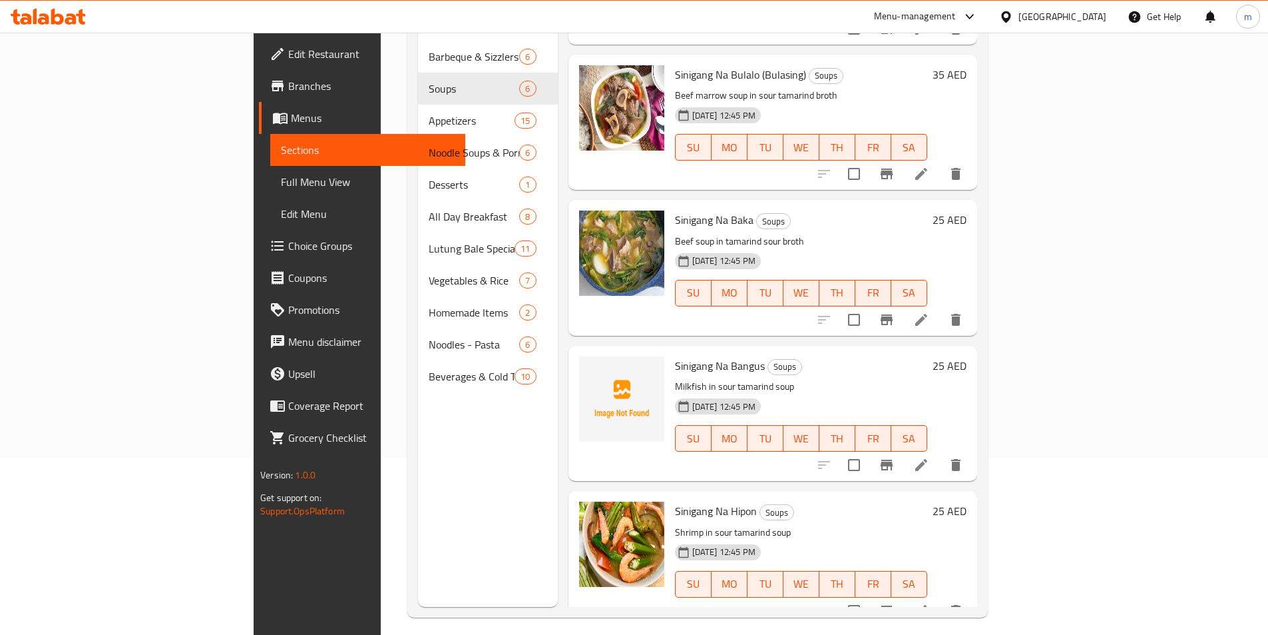
scroll to position [186, 0]
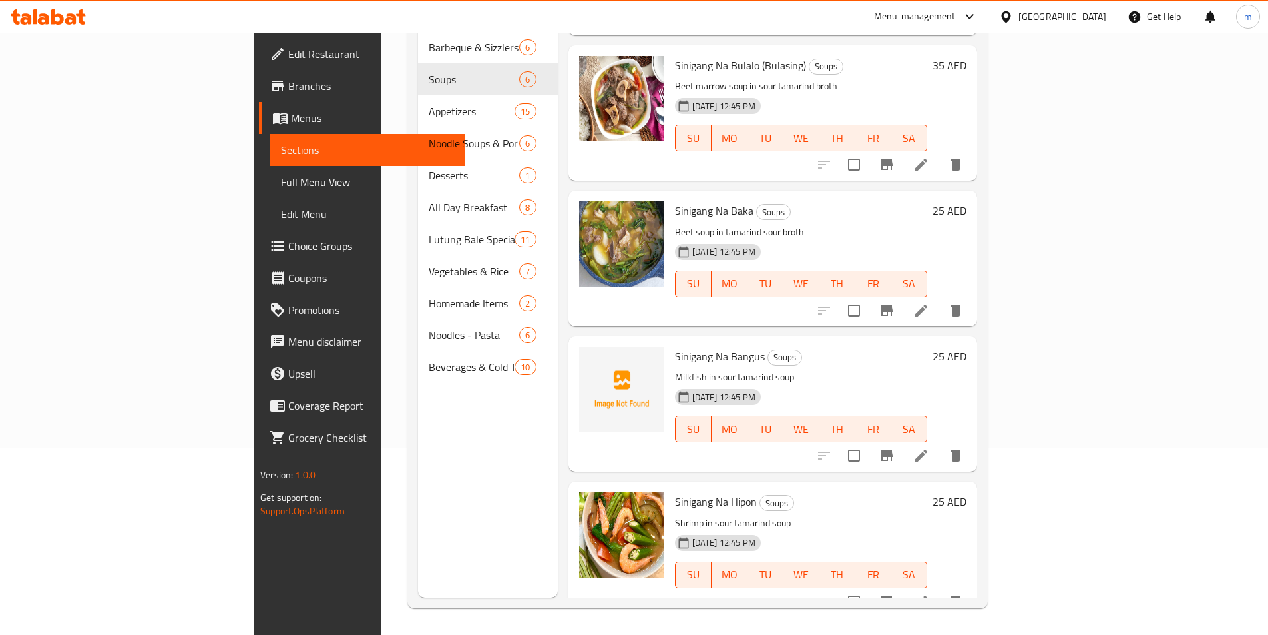
click at [772, 492] on h6 "Sinigang Na Hipon Soups" at bounding box center [801, 501] width 252 height 19
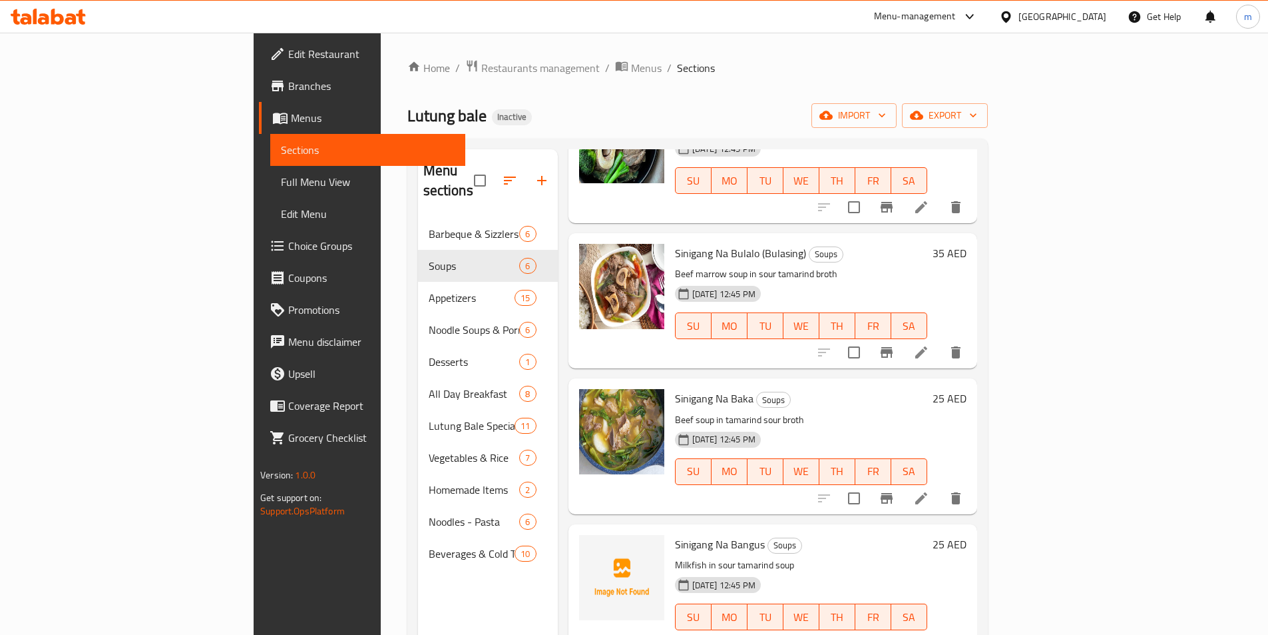
scroll to position [272, 0]
click at [928, 264] on p "Beef marrow soup in sour tamarind broth" at bounding box center [801, 272] width 252 height 17
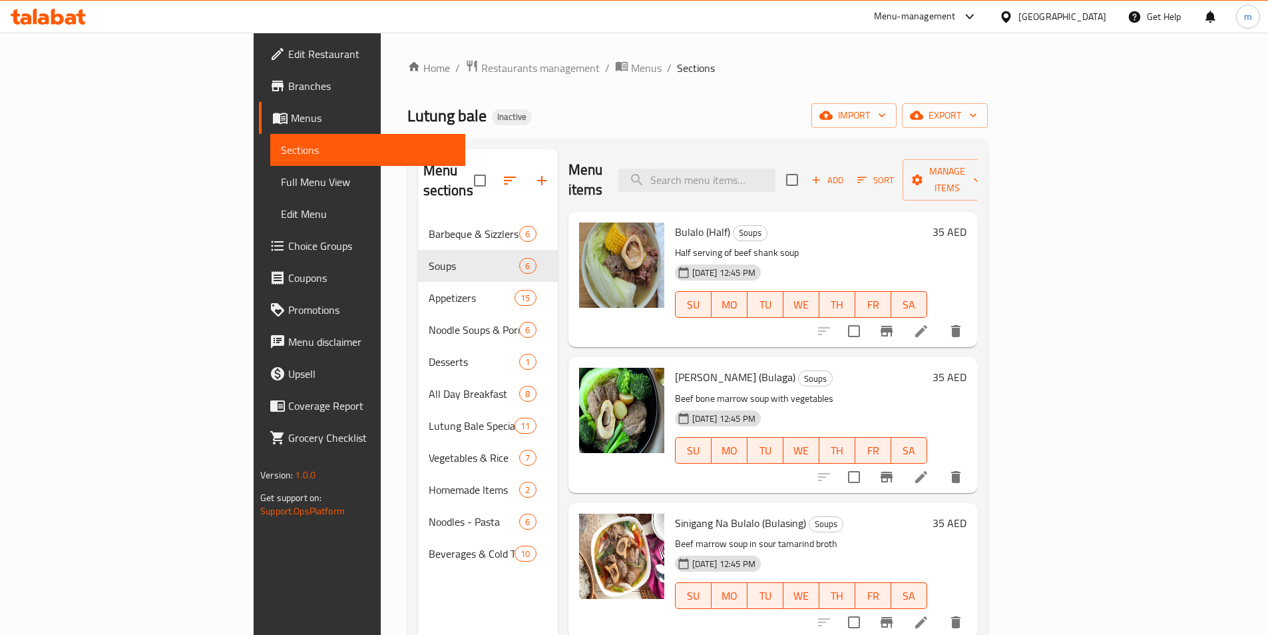
scroll to position [0, 0]
click at [846, 173] on span "Add" at bounding box center [828, 180] width 36 height 15
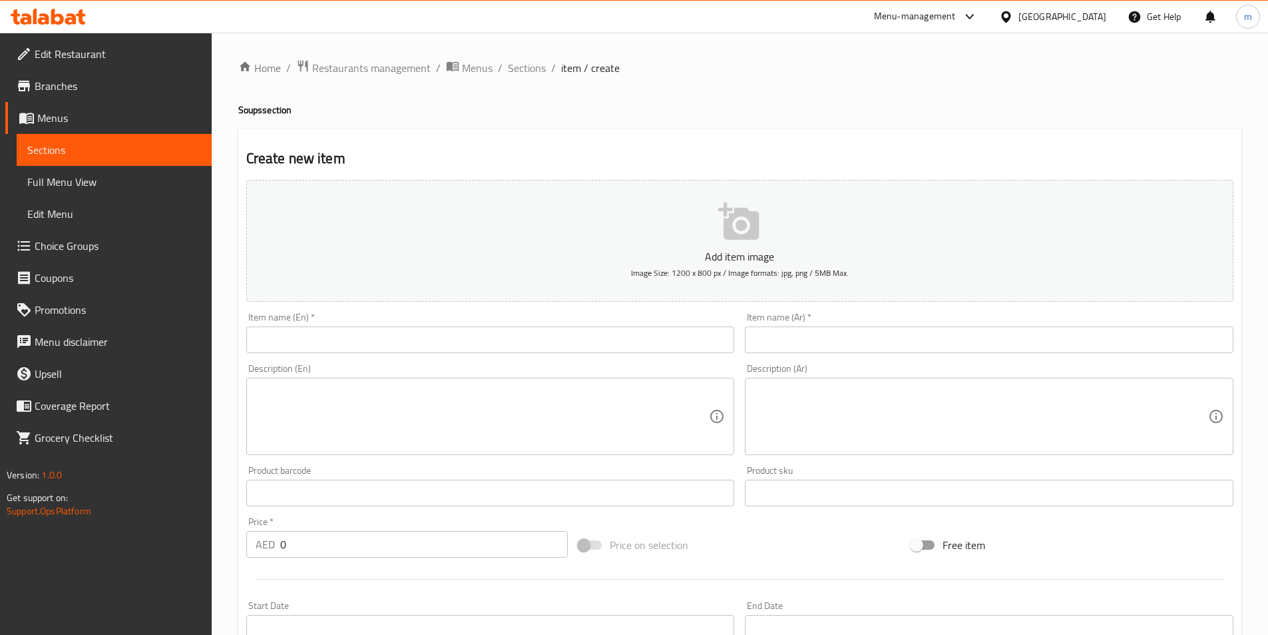
click at [438, 338] on input "text" at bounding box center [490, 339] width 489 height 27
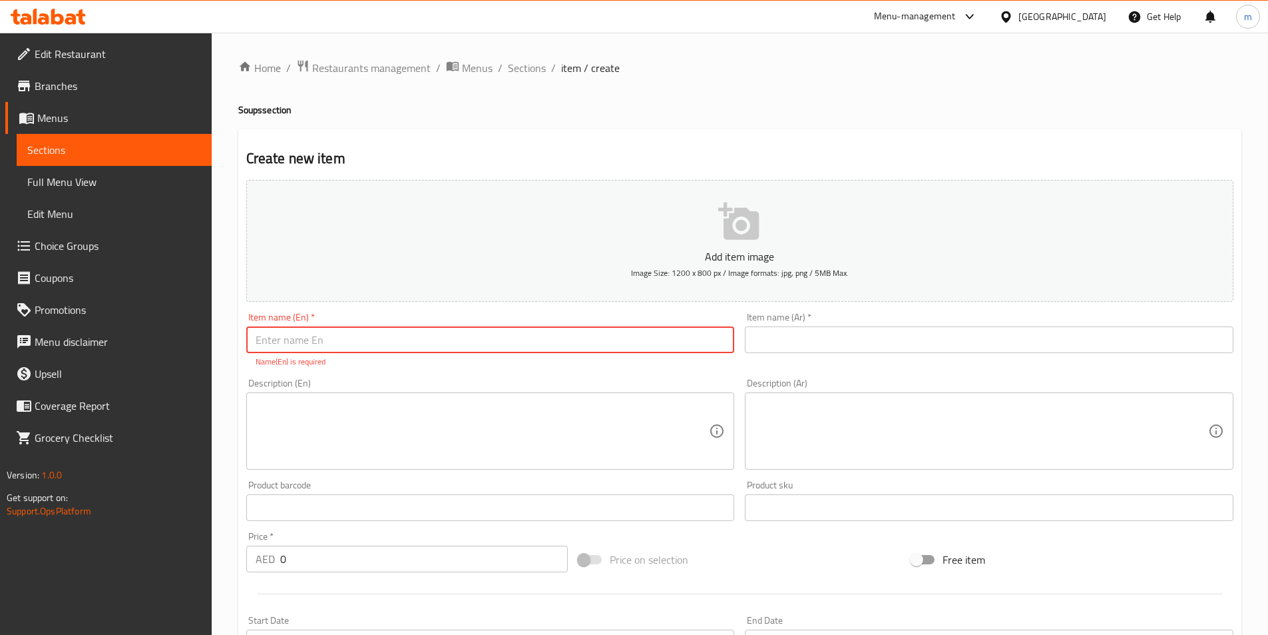
click at [615, 340] on input "text" at bounding box center [490, 339] width 489 height 27
paste input "Bulalo"
type input "Bulalo"
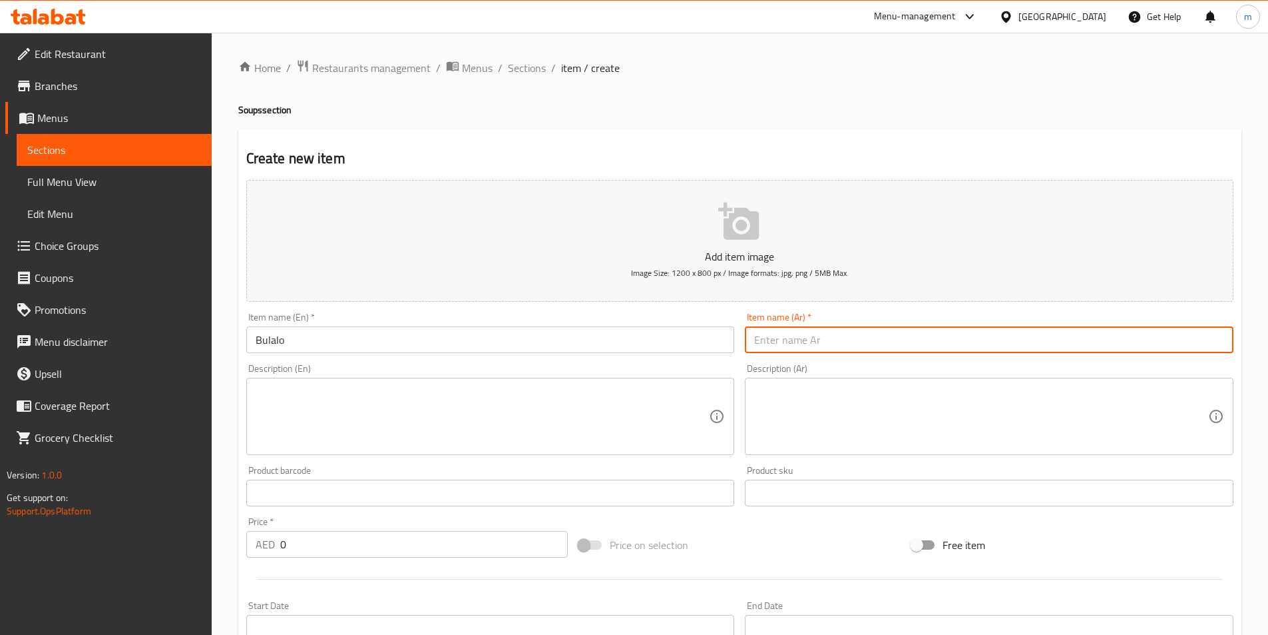
click at [889, 341] on input "text" at bounding box center [989, 339] width 489 height 27
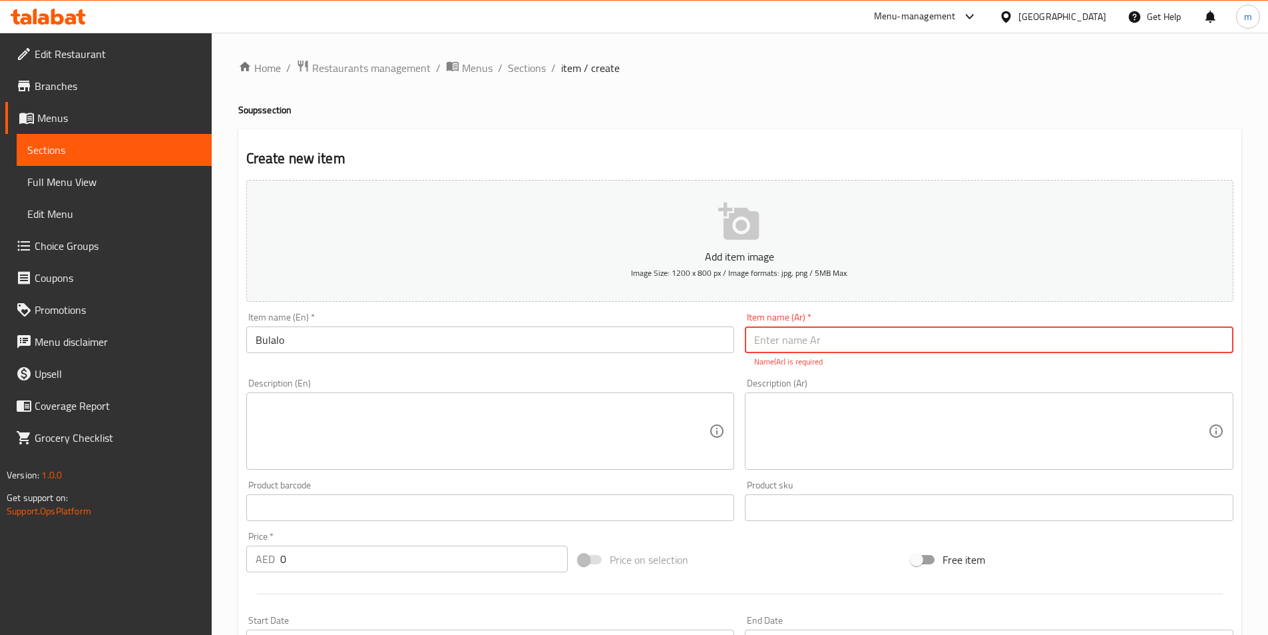
paste input "بولالو"
type input "بولالو"
click at [429, 445] on textarea at bounding box center [483, 431] width 454 height 63
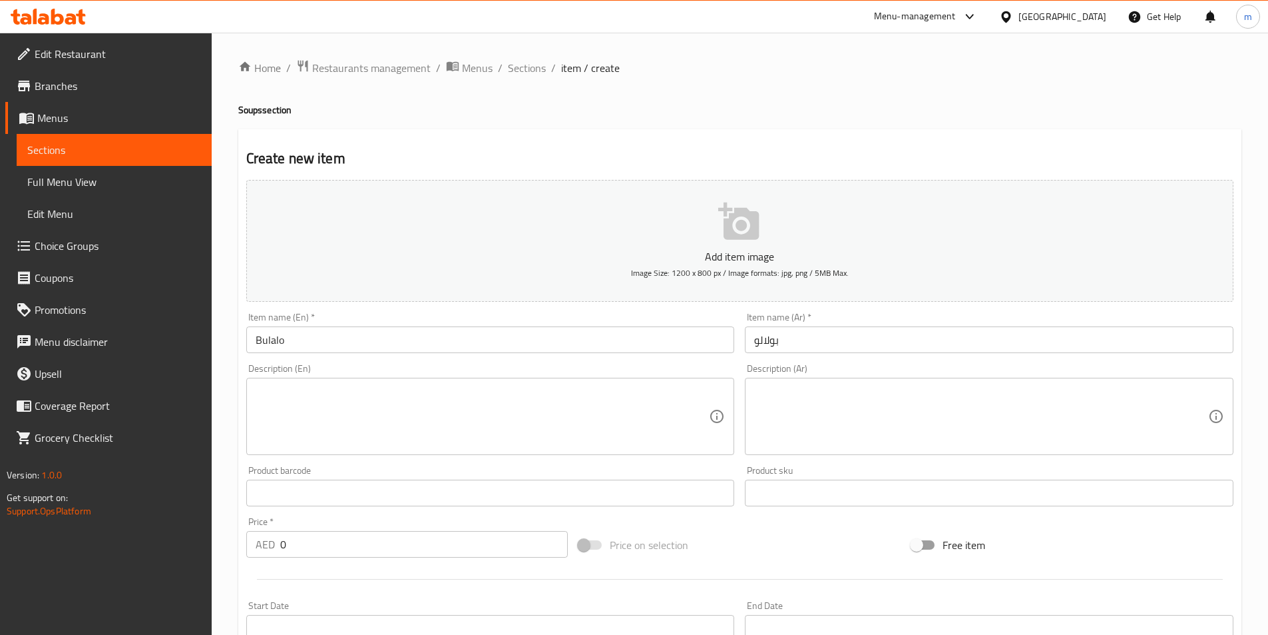
click at [476, 447] on textarea at bounding box center [483, 416] width 454 height 63
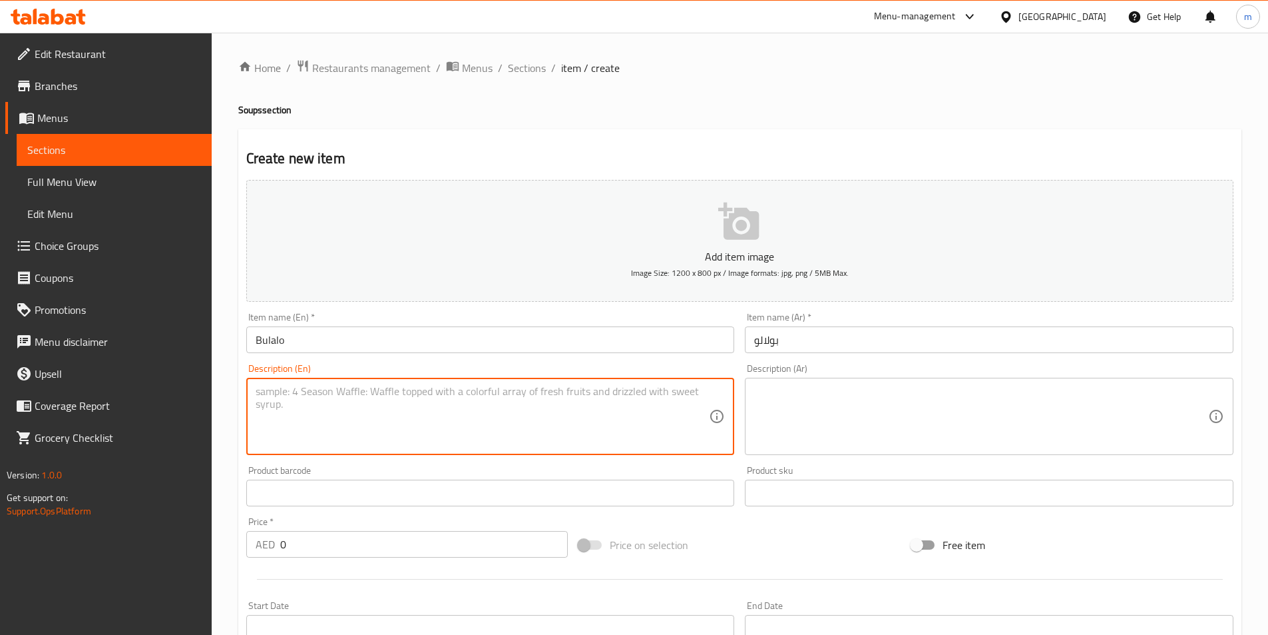
paste textarea "Beef shank soup with vegetables"
type textarea "Beef shank soup with vegetables"
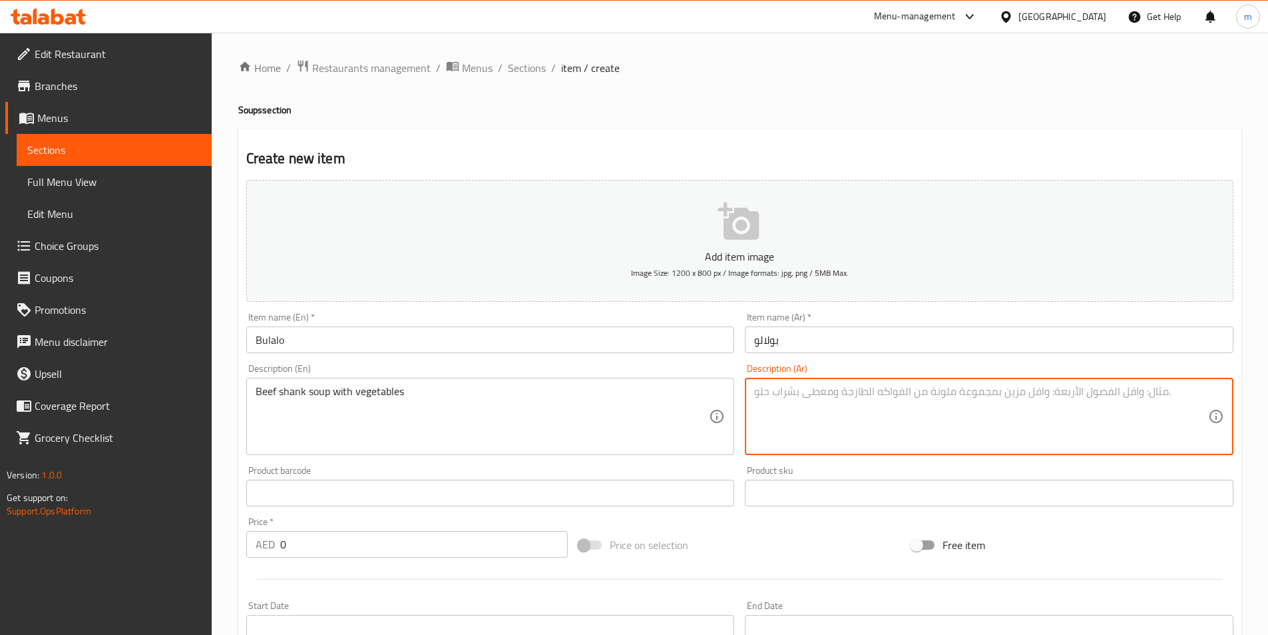
click at [810, 409] on textarea at bounding box center [981, 416] width 454 height 63
paste textarea "شوربة لحم البقر مع الخضار"
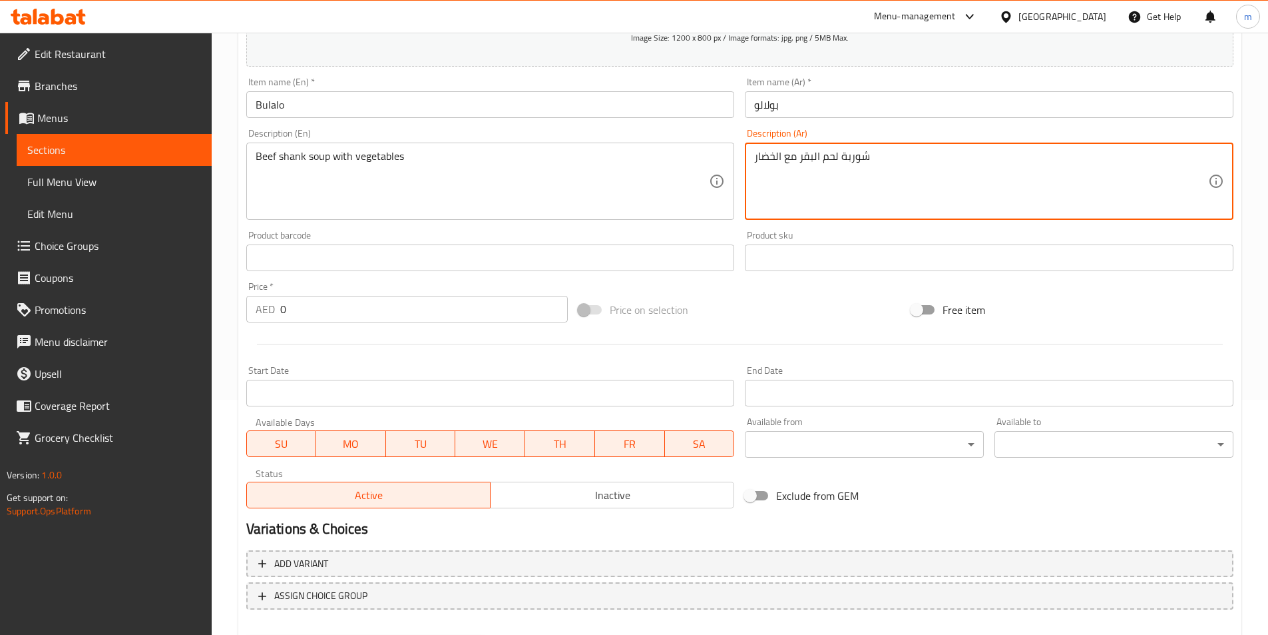
scroll to position [266, 0]
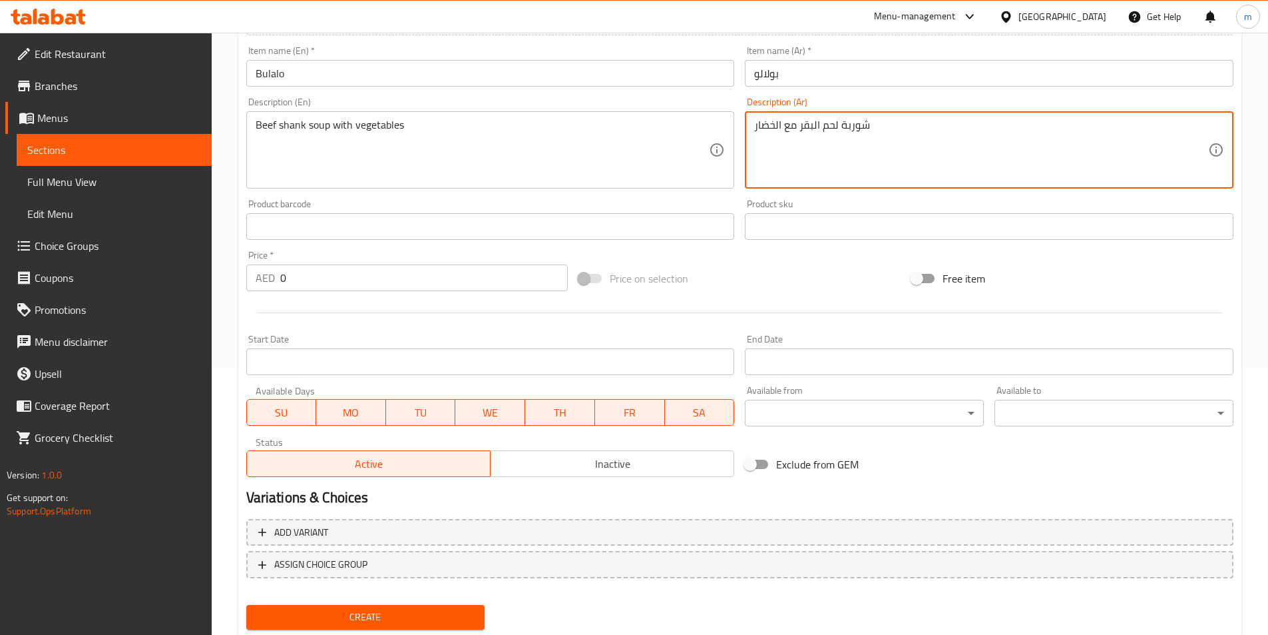
type textarea "شوربة لحم البقر مع الخضار"
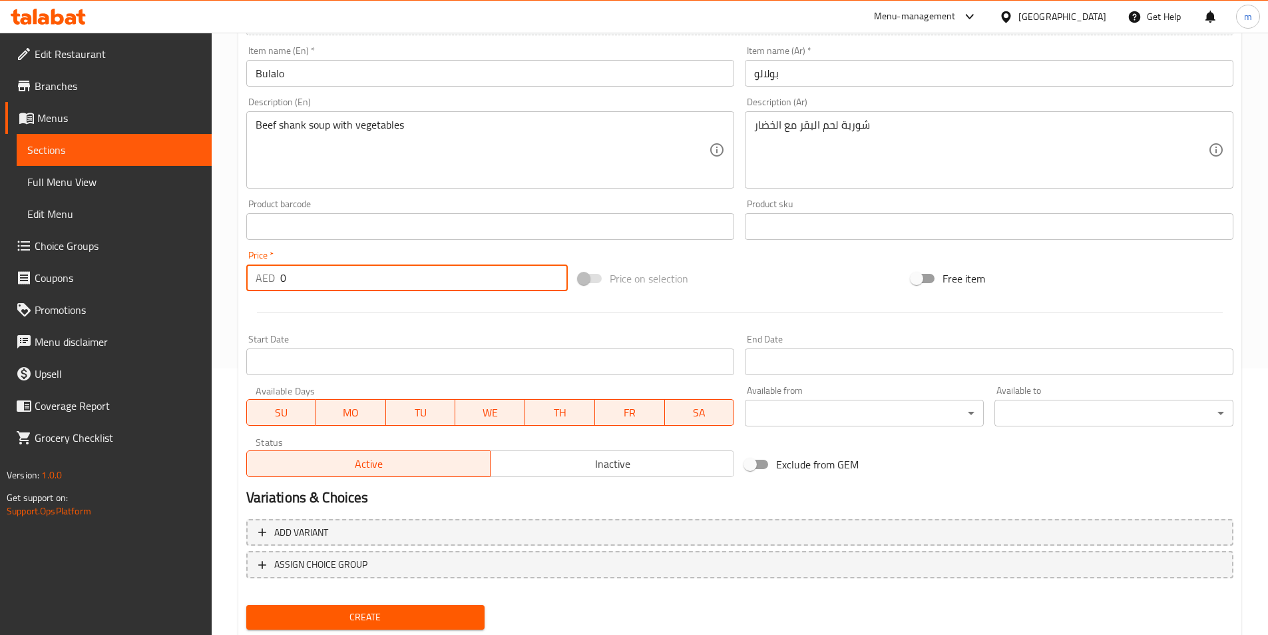
click at [317, 279] on input "0" at bounding box center [424, 277] width 288 height 27
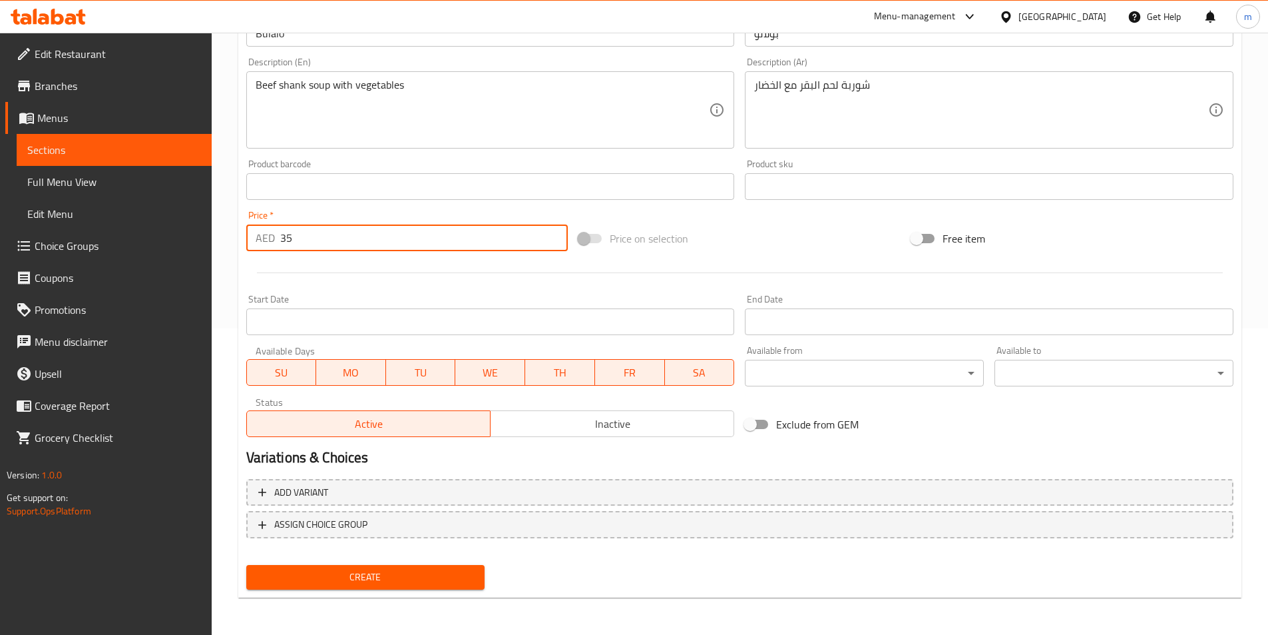
type input "35"
click at [410, 575] on span "Create" at bounding box center [366, 577] width 218 height 17
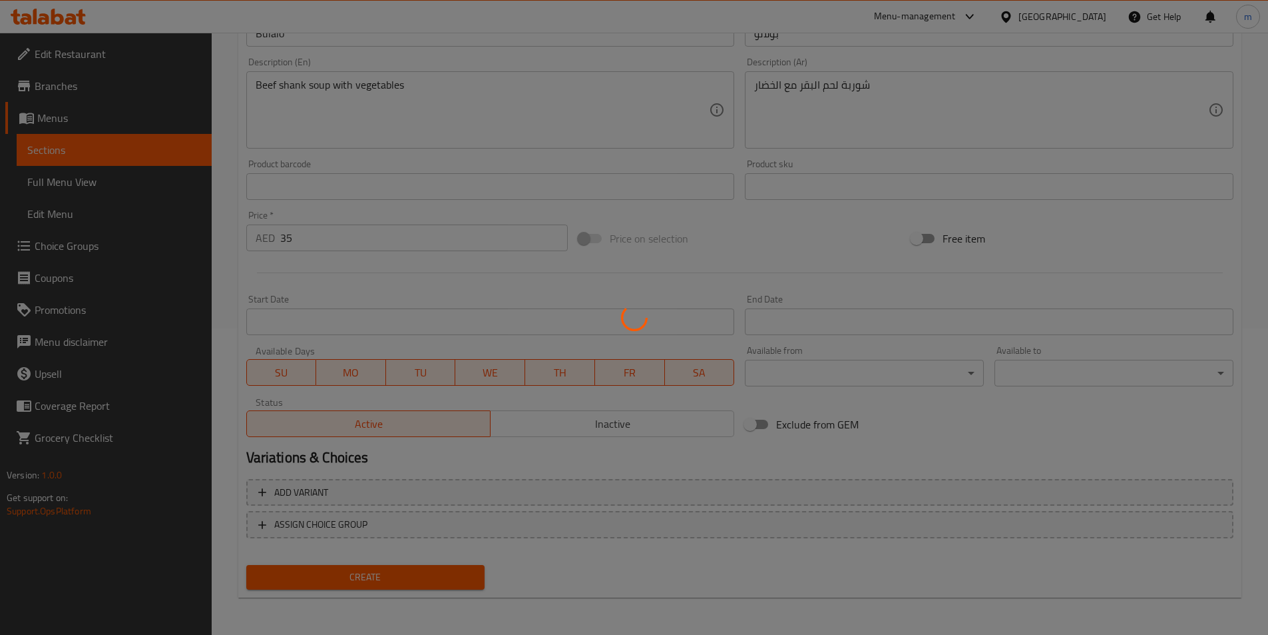
type input "0"
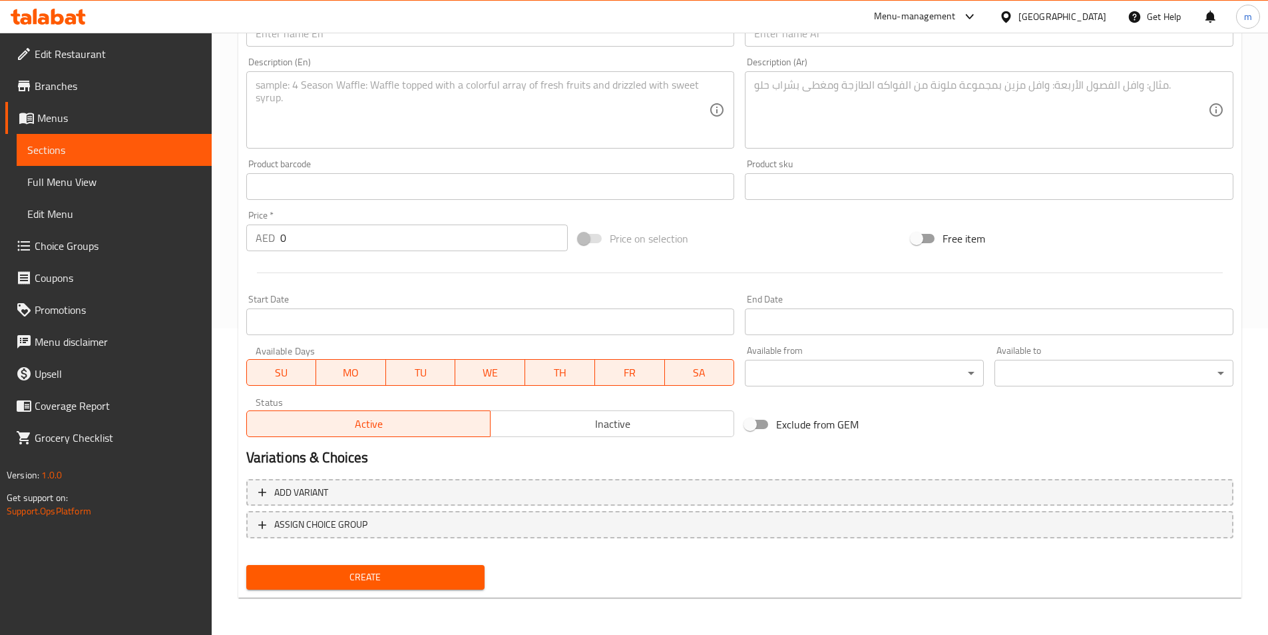
click at [90, 142] on span "Sections" at bounding box center [114, 150] width 174 height 16
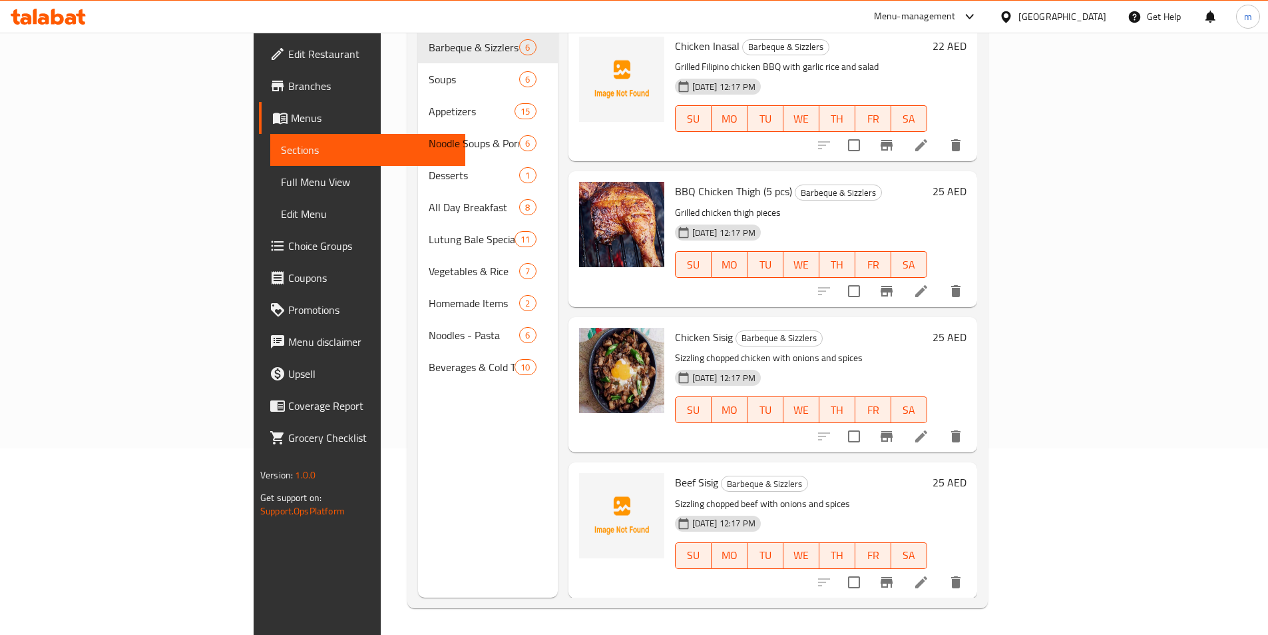
scroll to position [186, 0]
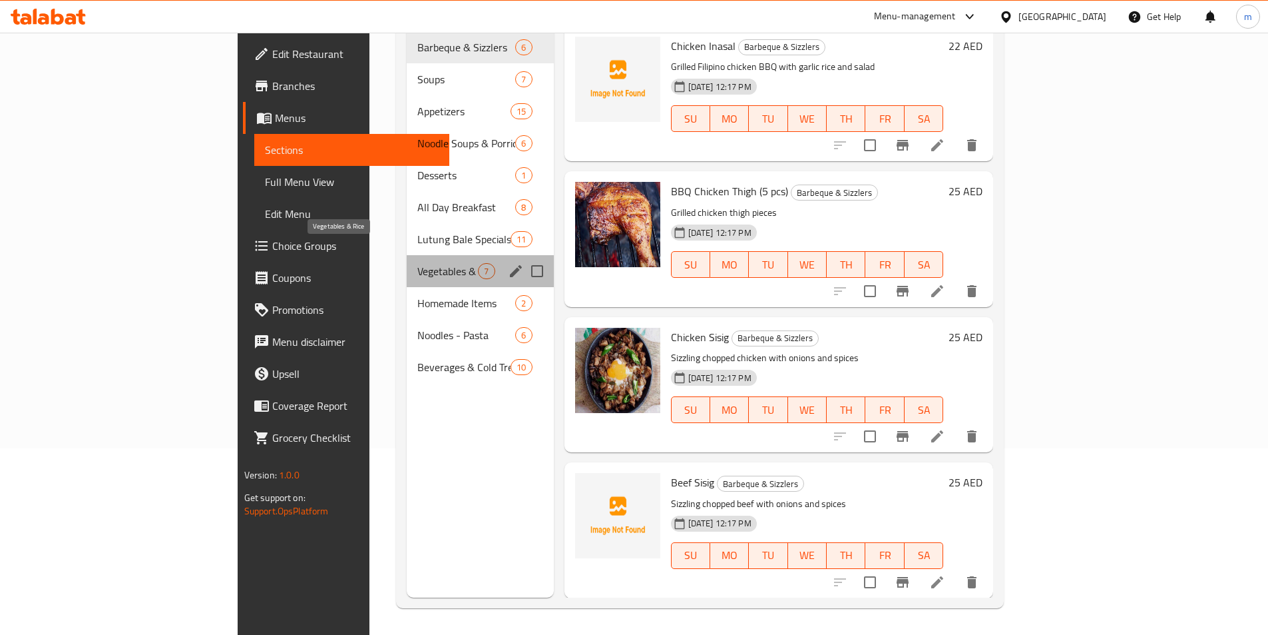
click at [417, 263] on span "Vegetables & Rice" at bounding box center [447, 271] width 61 height 16
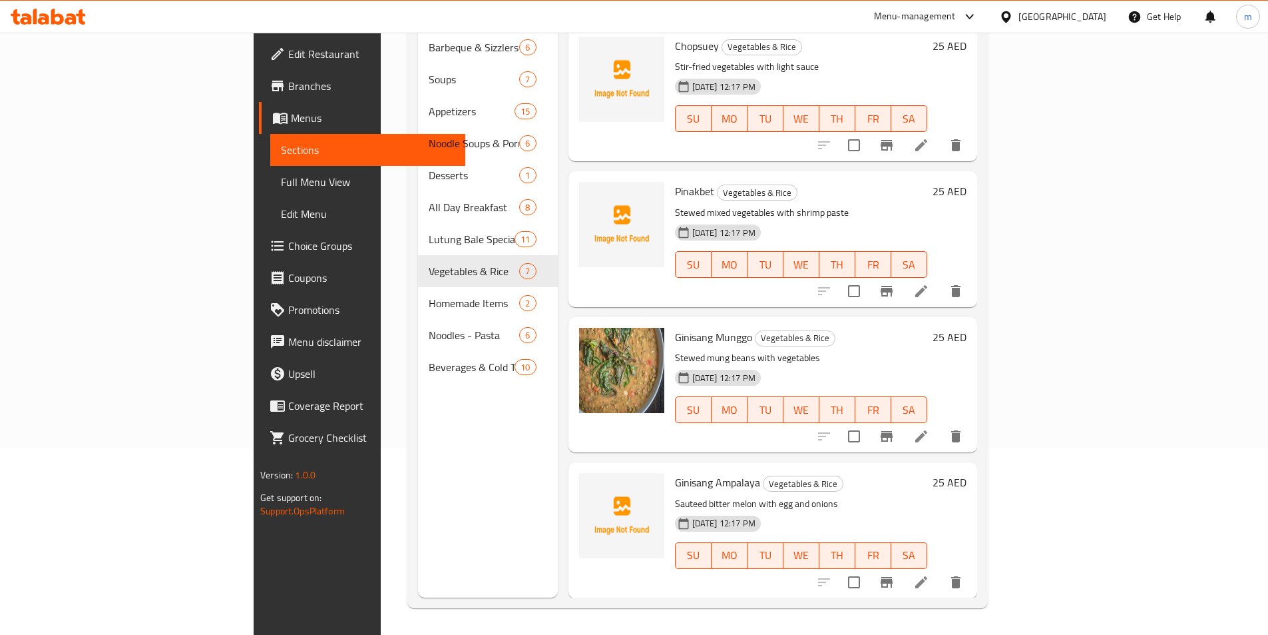
click at [928, 328] on h6 "Ginisang Munggo Vegetables & Rice" at bounding box center [801, 337] width 252 height 19
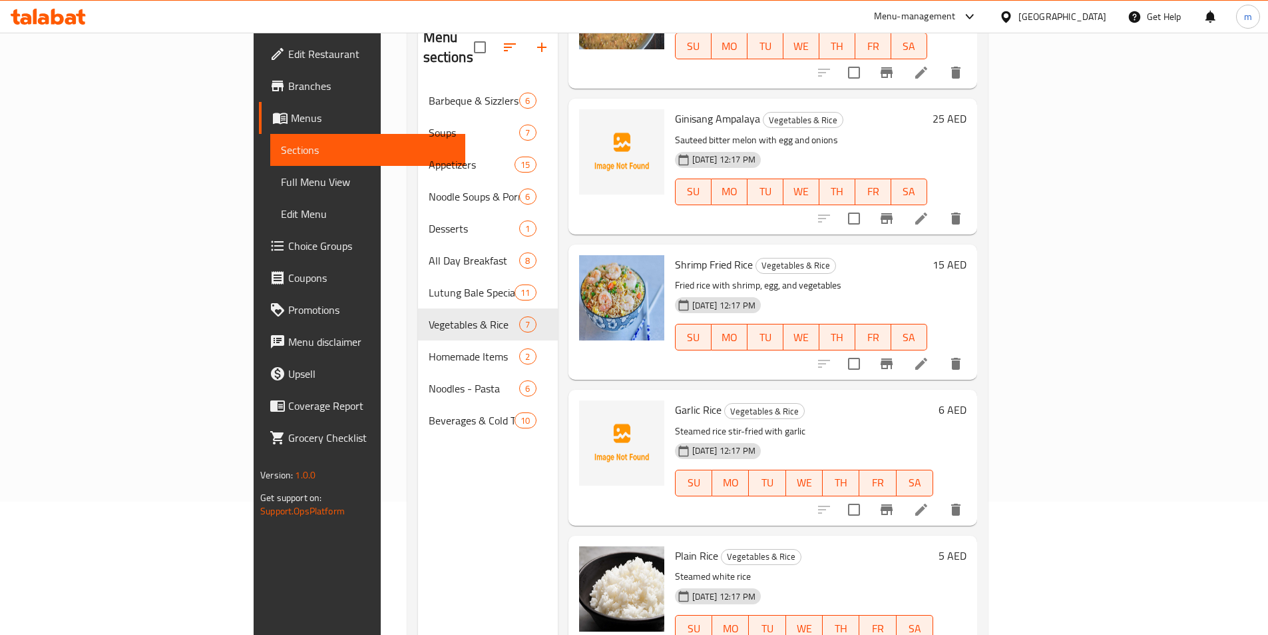
scroll to position [186, 0]
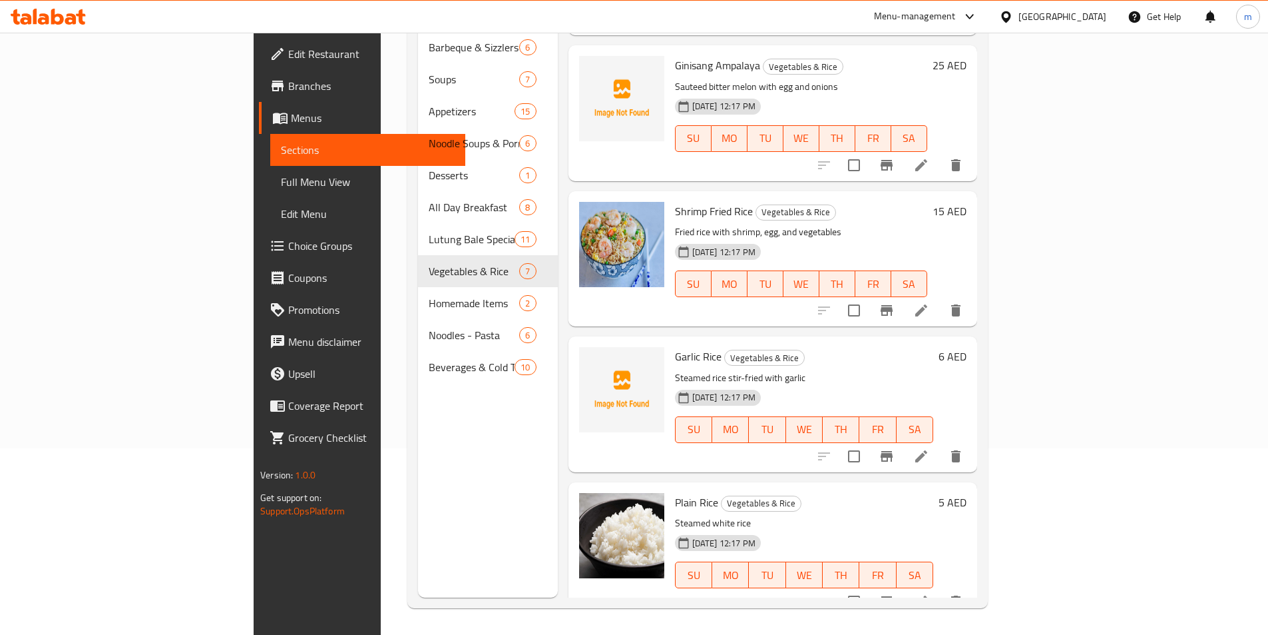
click at [804, 336] on div "Garlic Rice Vegetables & Rice Steamed rice stir-fried with garlic [DATE] 12:17 …" at bounding box center [773, 403] width 409 height 135
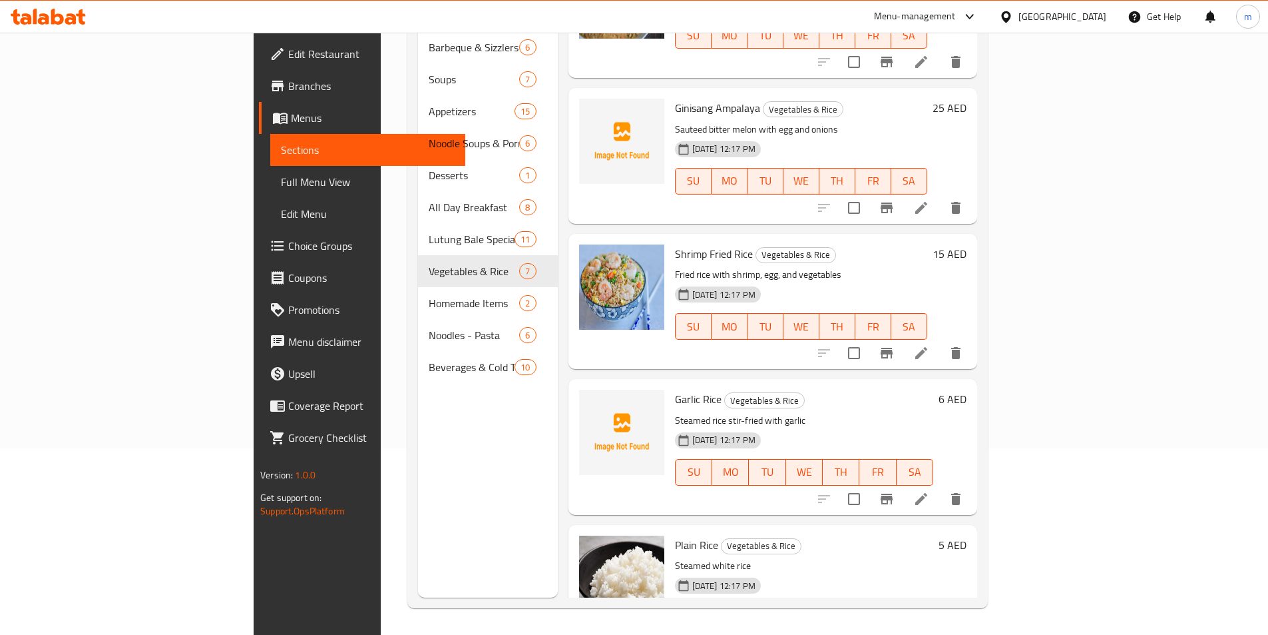
scroll to position [417, 0]
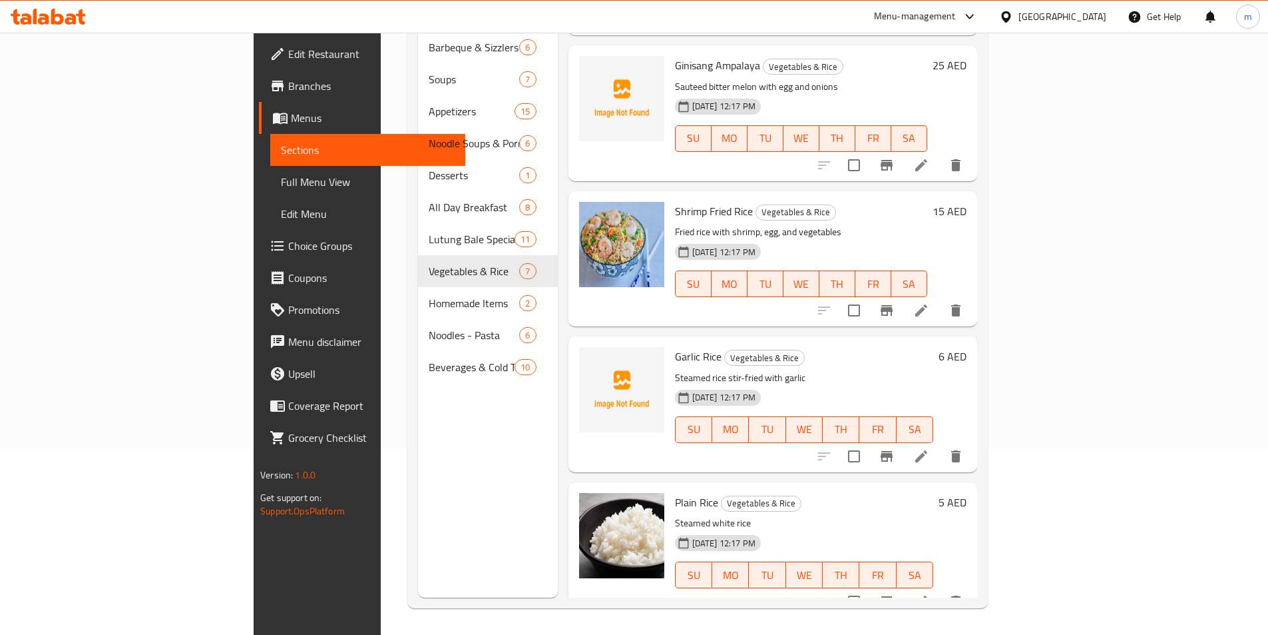
click at [811, 79] on p "Sauteed bitter melon with egg and onions" at bounding box center [801, 87] width 252 height 17
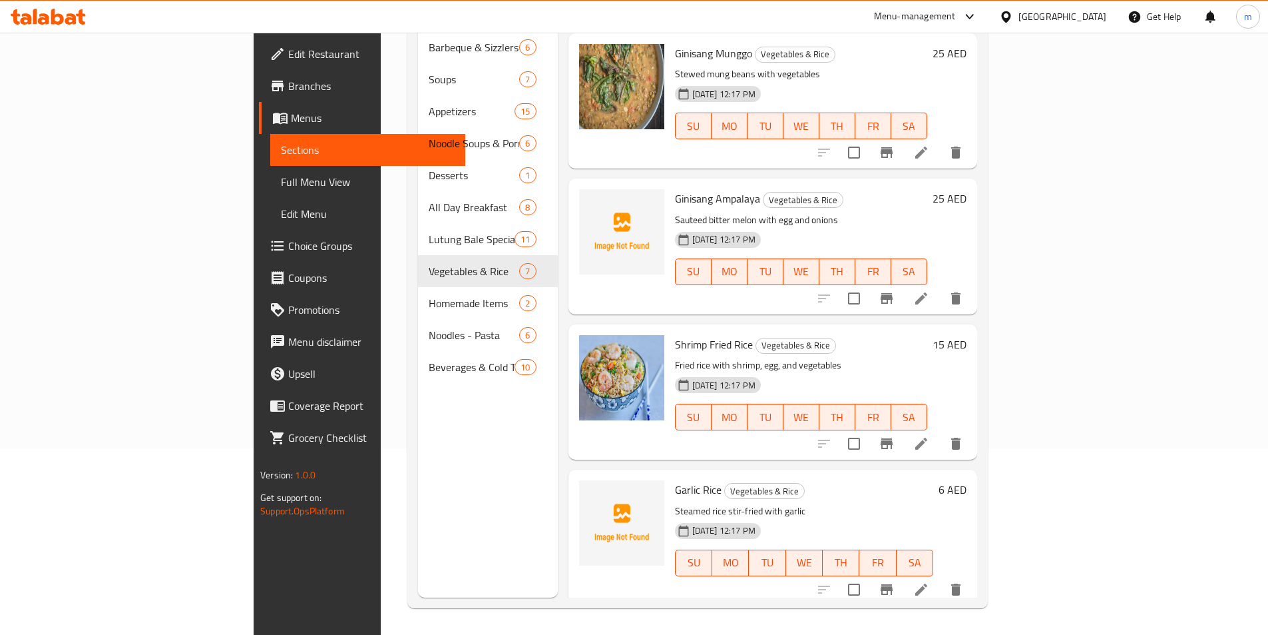
scroll to position [217, 0]
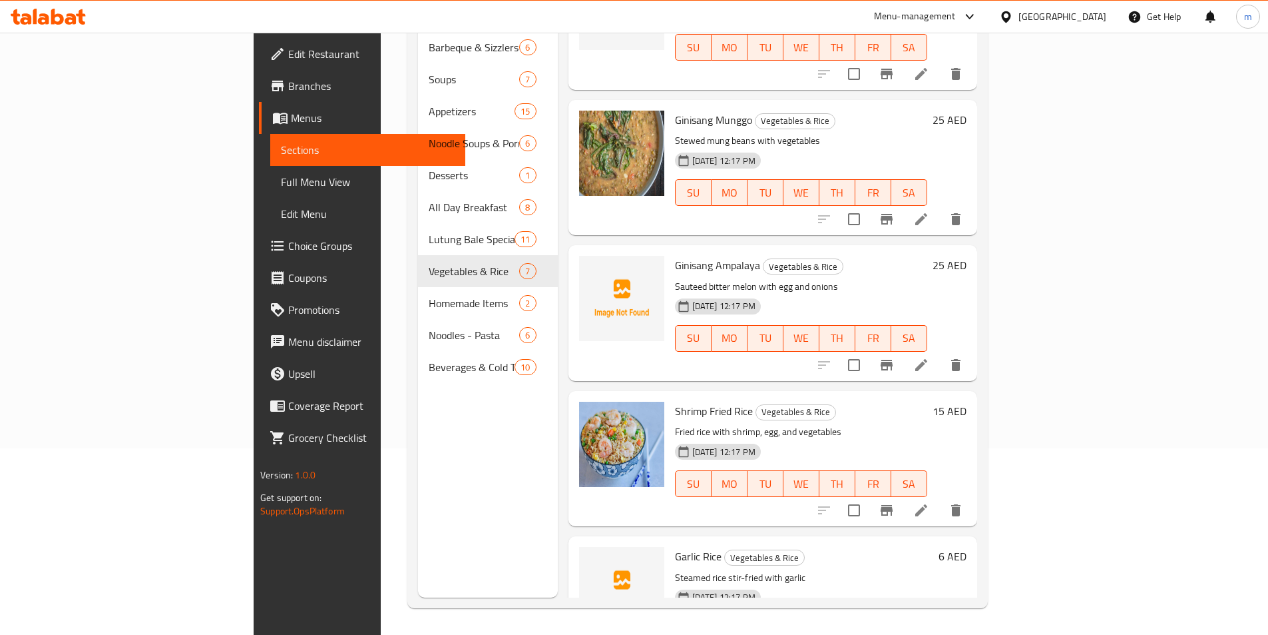
click at [933, 147] on div "[DATE] 12:17 PM SU MO TU WE TH FR SA" at bounding box center [801, 183] width 263 height 72
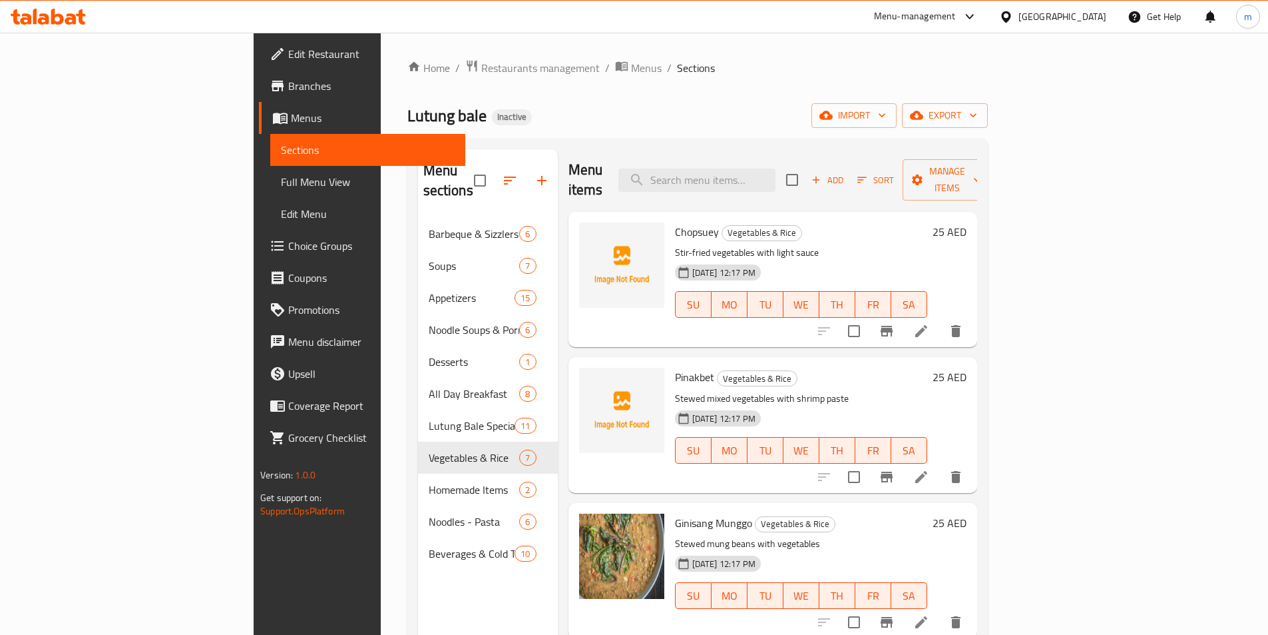
scroll to position [0, 0]
click at [846, 174] on span "Add" at bounding box center [828, 180] width 36 height 15
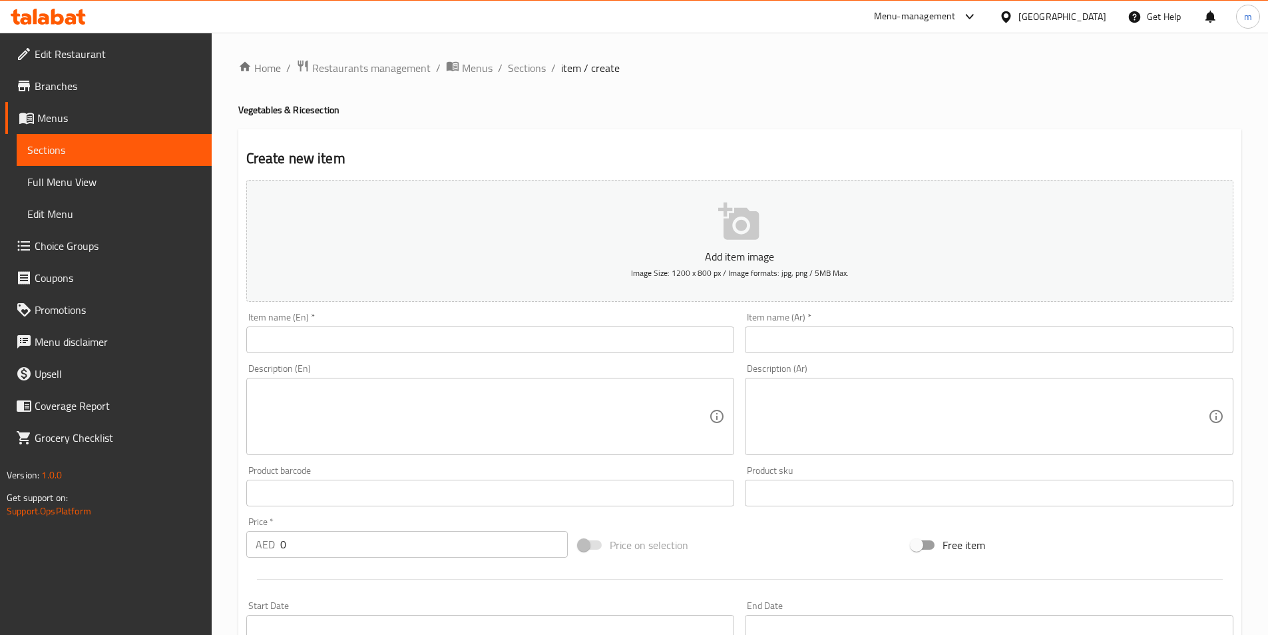
click at [485, 339] on input "text" at bounding box center [490, 339] width 489 height 27
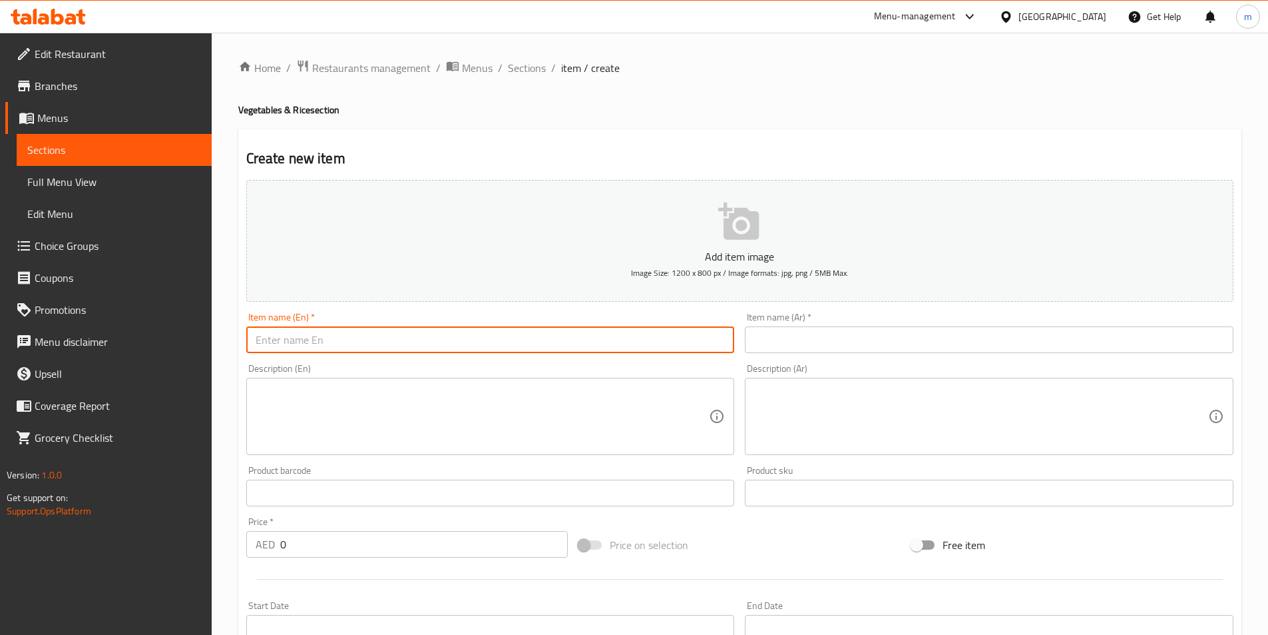
paste input "Egg Fried Rice"
type input "Egg Fried Rice"
click at [814, 335] on input "text" at bounding box center [989, 339] width 489 height 27
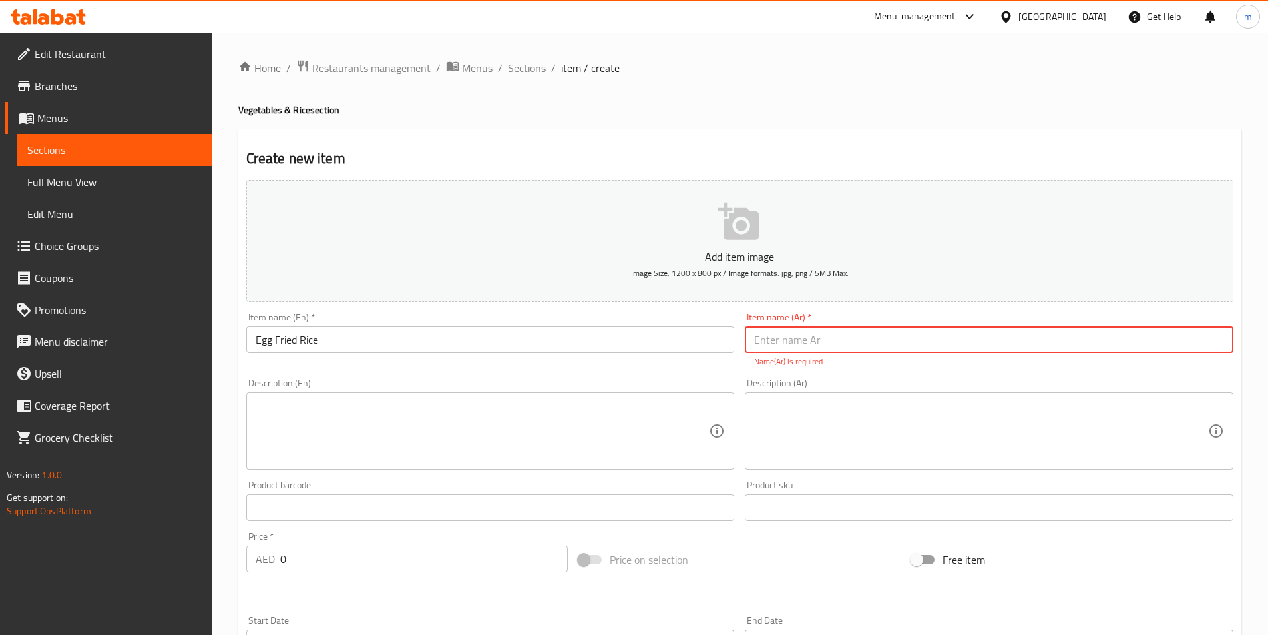
click at [786, 339] on input "text" at bounding box center [989, 339] width 489 height 27
paste input "أرز مقلي بالبيض"
type input "أرز مقلي بالبيض"
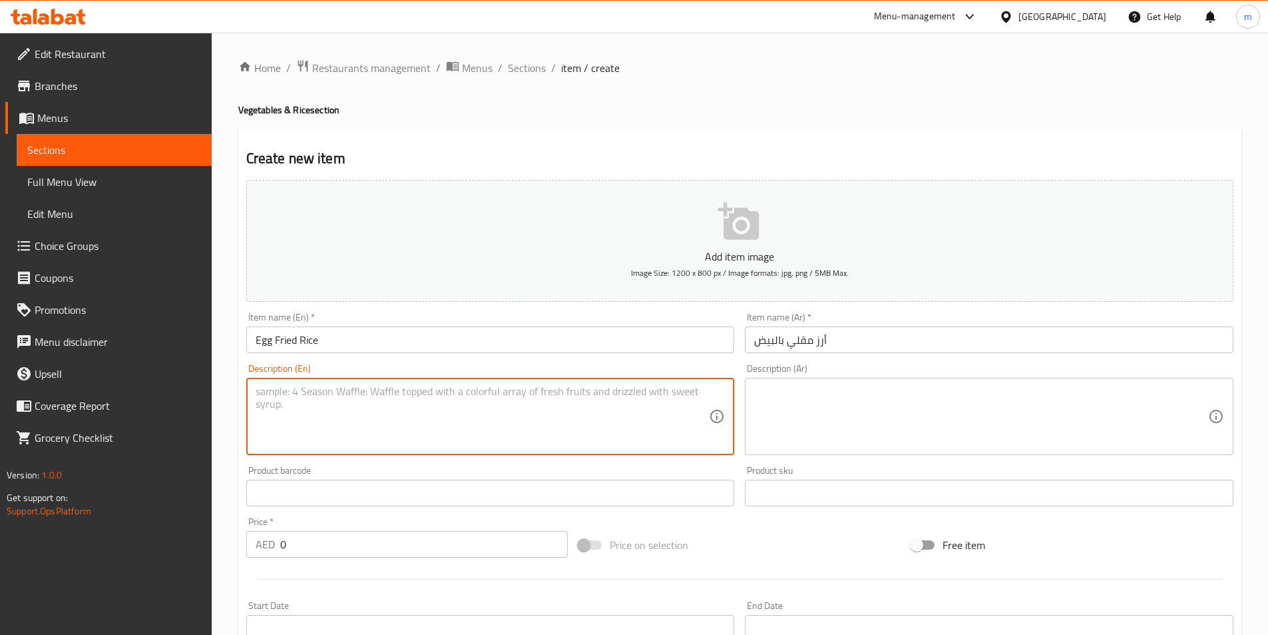
click at [471, 424] on textarea at bounding box center [483, 416] width 454 height 63
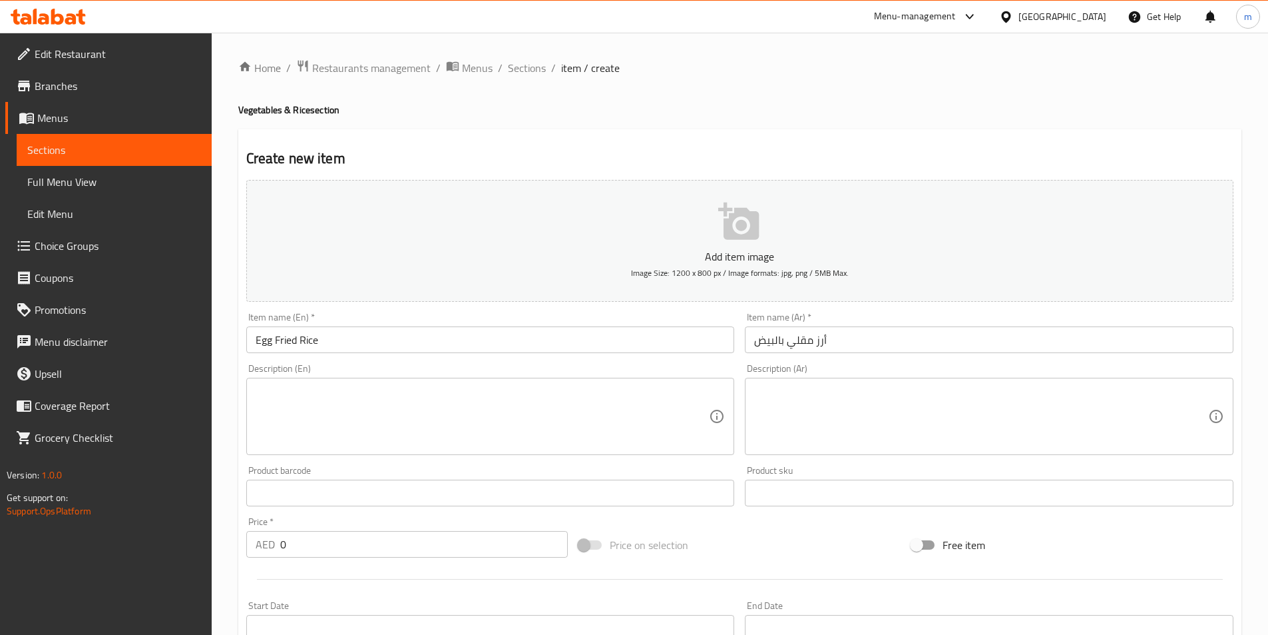
click at [468, 412] on textarea at bounding box center [483, 416] width 454 height 63
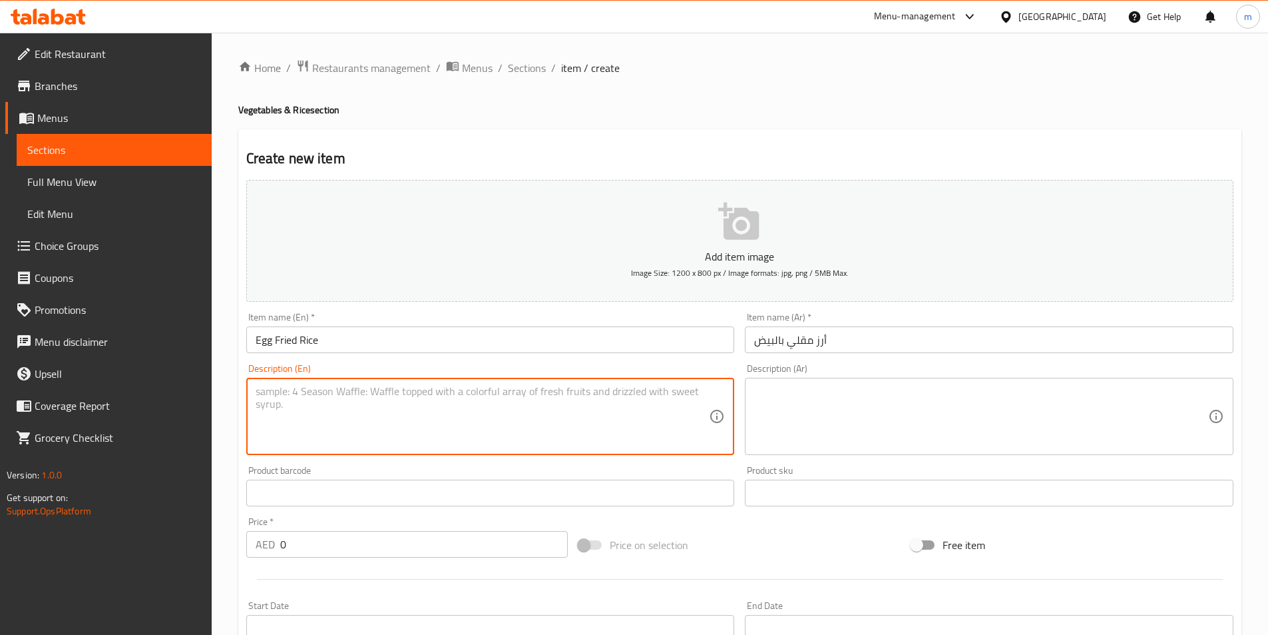
paste textarea "Fried rice with egg"
type textarea "Fried rice with egg"
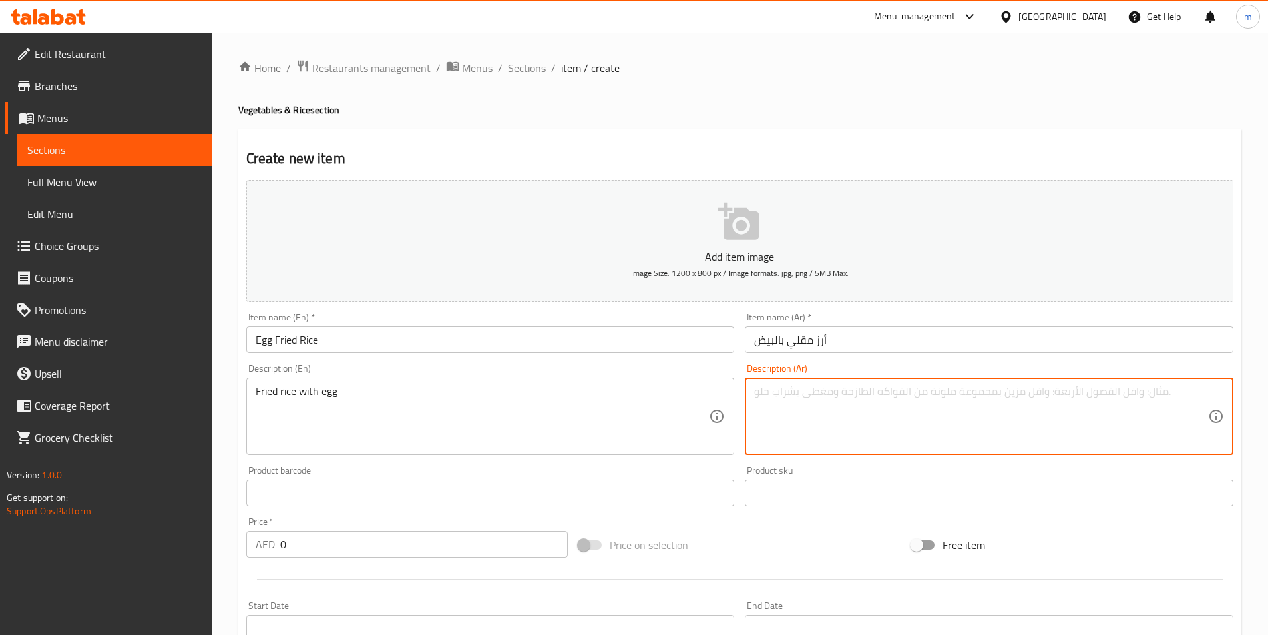
drag, startPoint x: 828, startPoint y: 392, endPoint x: 812, endPoint y: 301, distance: 92.0
click at [828, 392] on textarea at bounding box center [981, 416] width 454 height 63
paste textarea "أرز مقلي مع البيض"
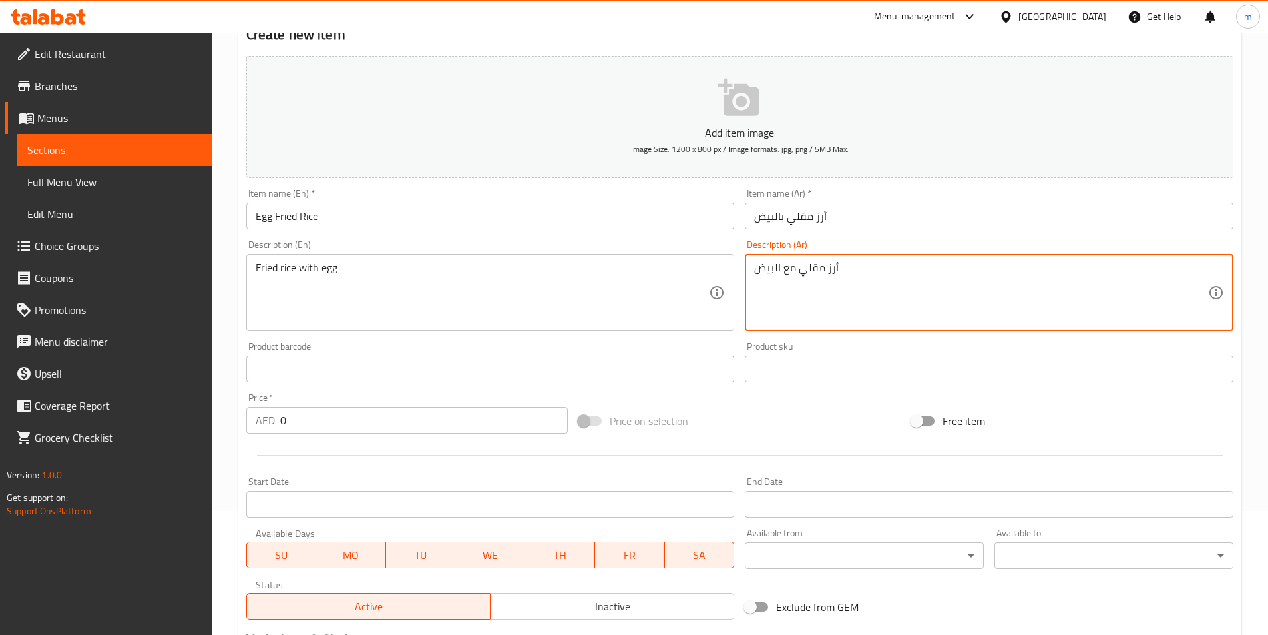
scroll to position [133, 0]
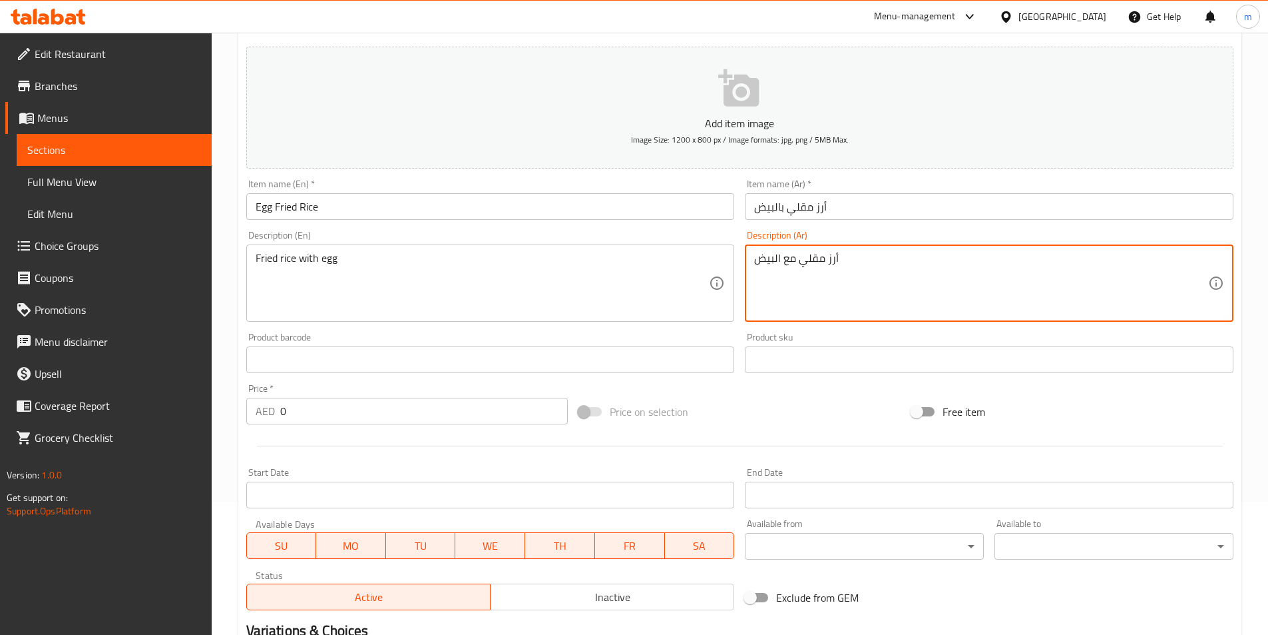
type textarea "أرز مقلي مع البيض"
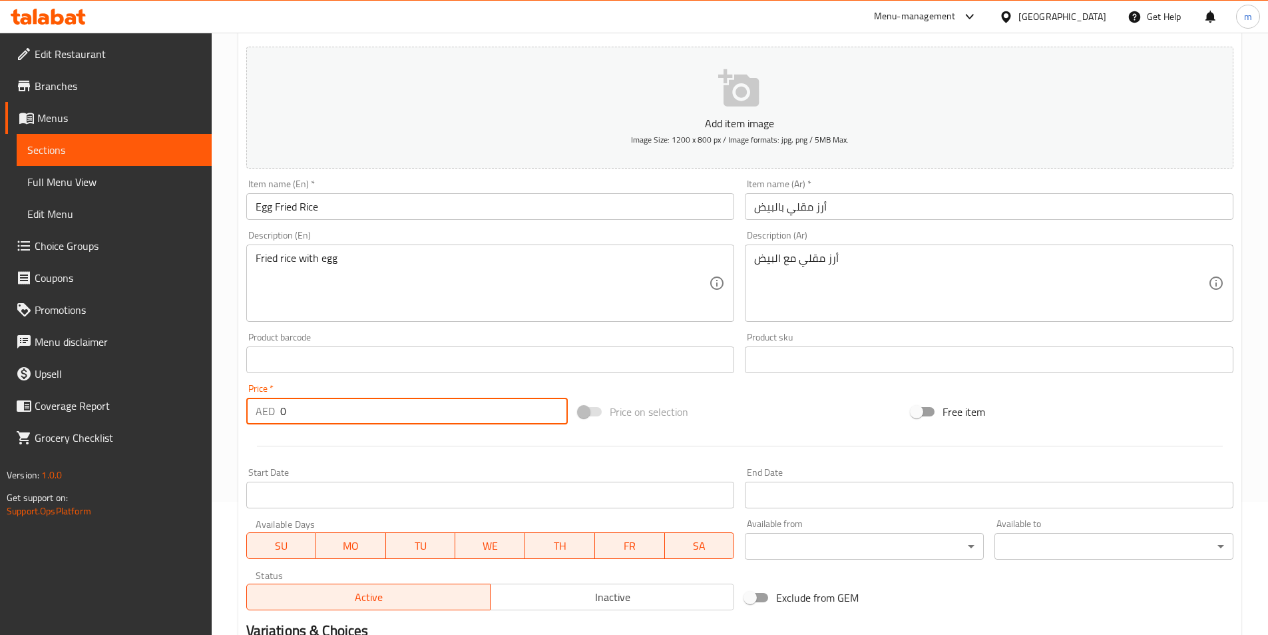
click at [320, 417] on input "0" at bounding box center [424, 411] width 288 height 27
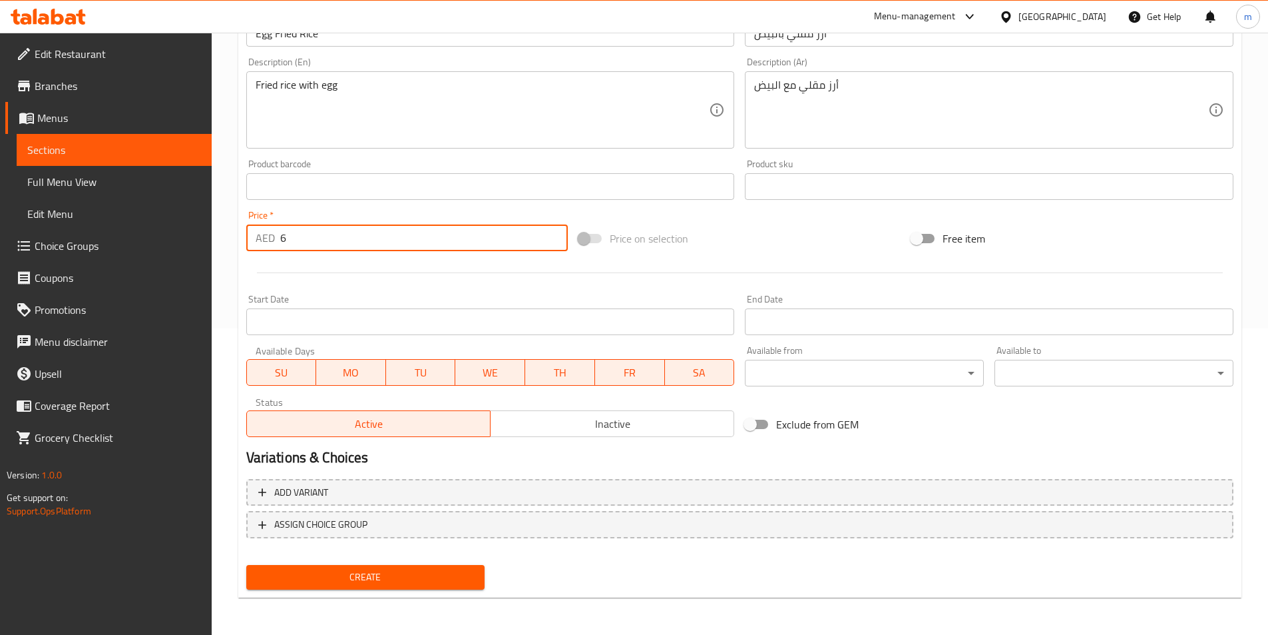
type input "6"
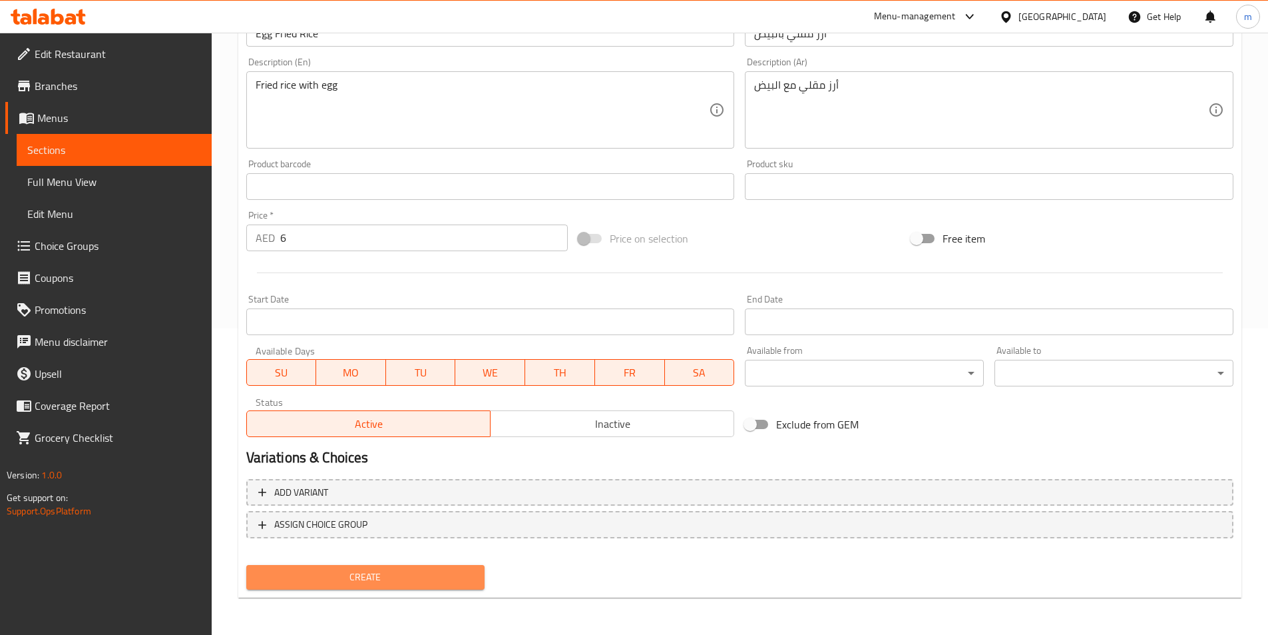
click at [365, 577] on span "Create" at bounding box center [366, 577] width 218 height 17
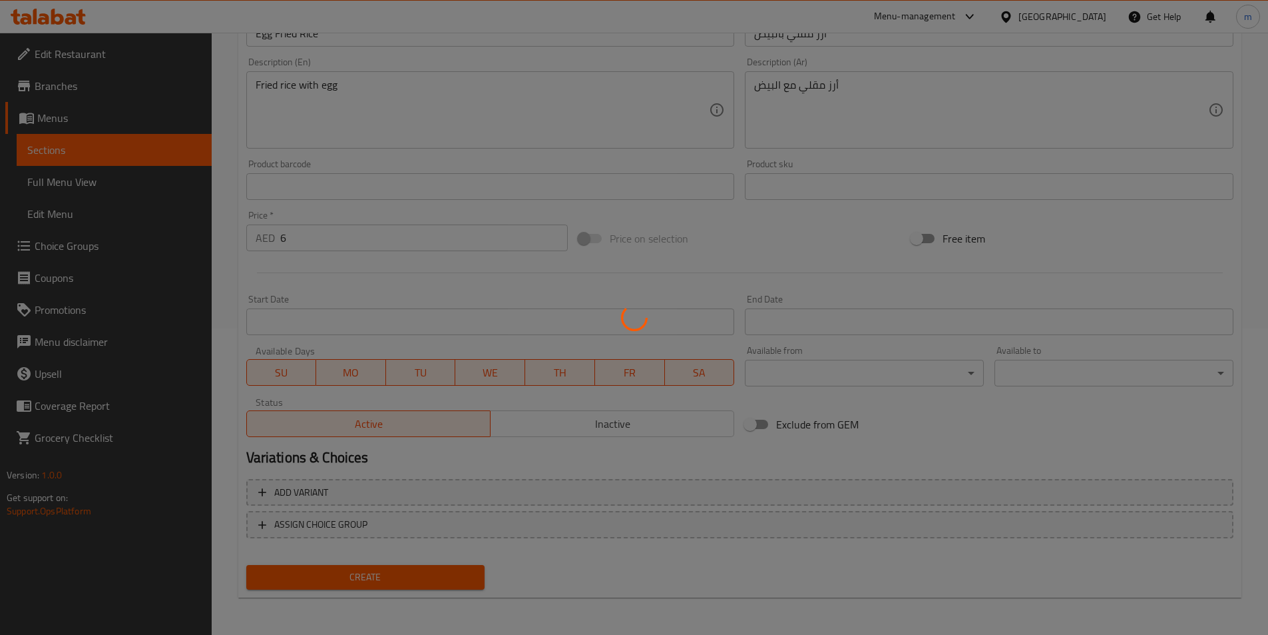
type input "0"
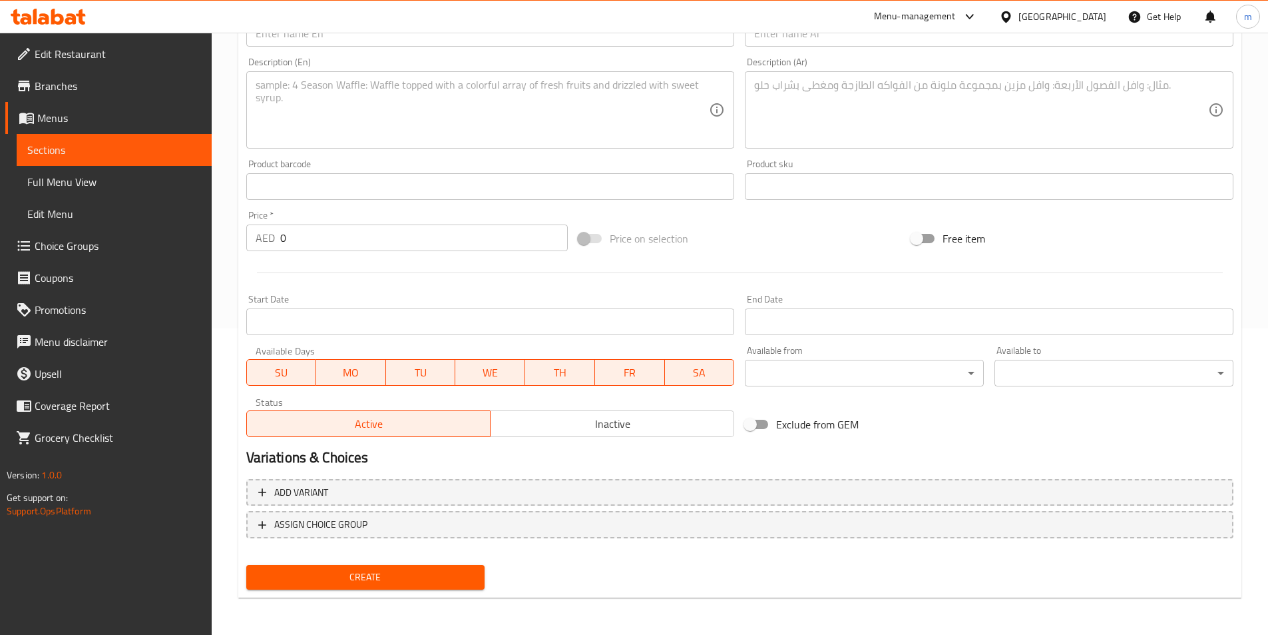
click at [629, 57] on div "Description (En) Description (En)" at bounding box center [490, 102] width 489 height 91
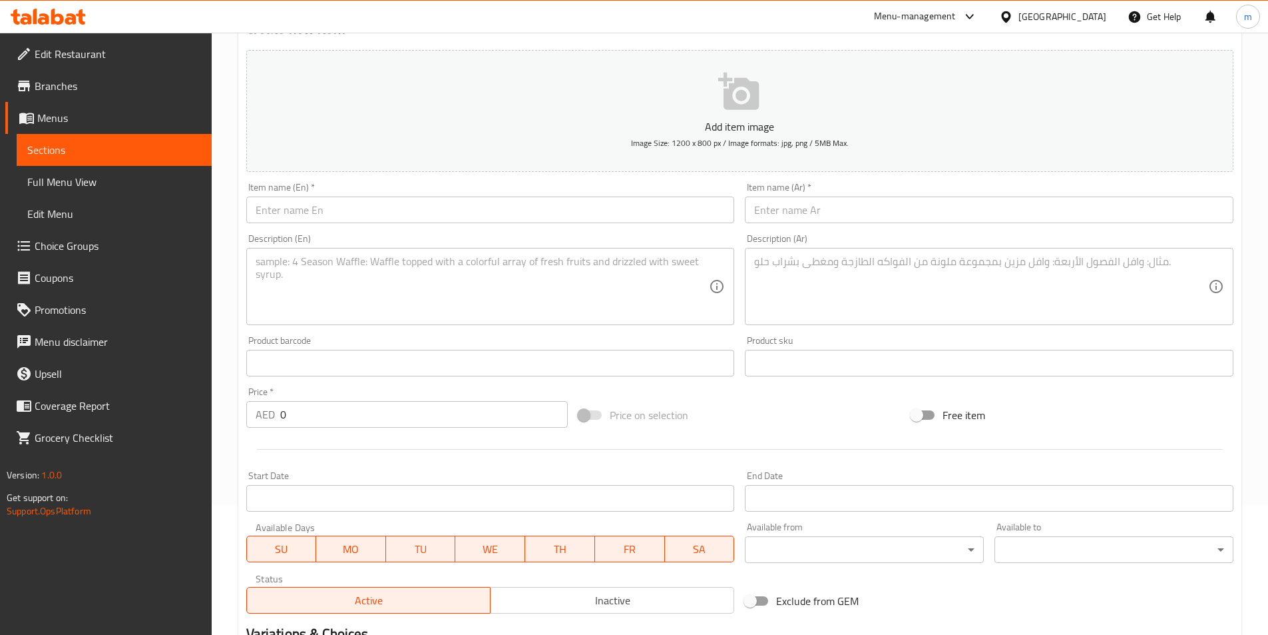
scroll to position [107, 0]
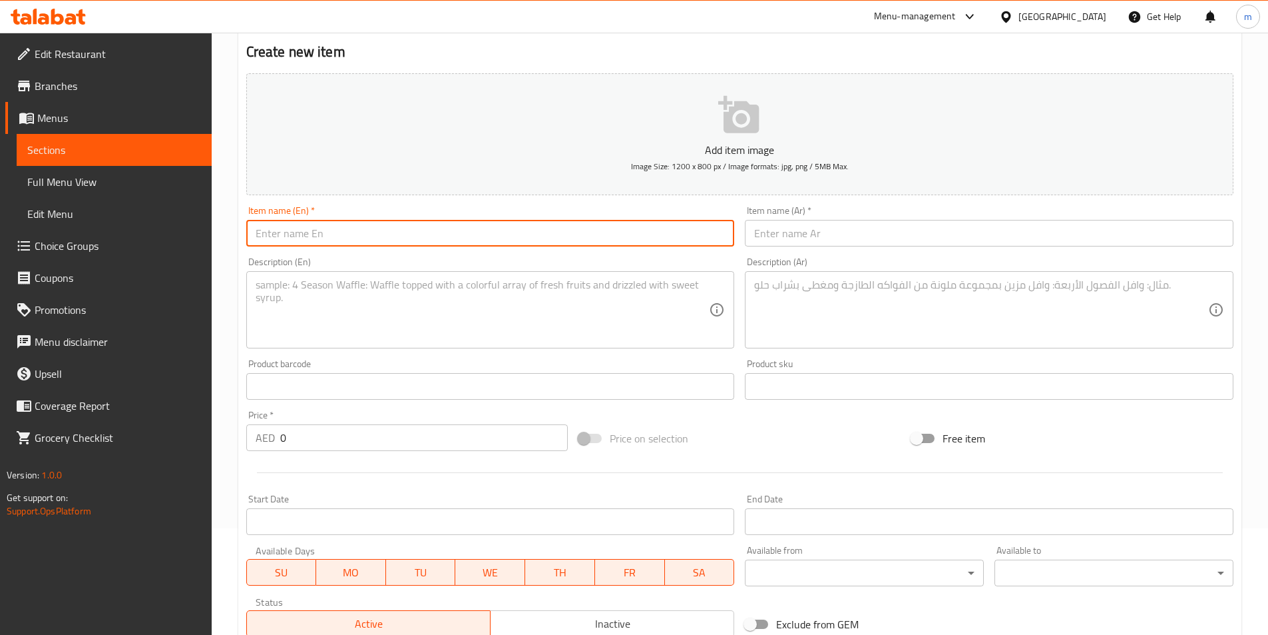
click at [346, 240] on input "text" at bounding box center [490, 233] width 489 height 27
paste input "Vegetable Fried Rice"
type input "Vegetable Fried Rice"
click at [796, 233] on input "text" at bounding box center [989, 233] width 489 height 27
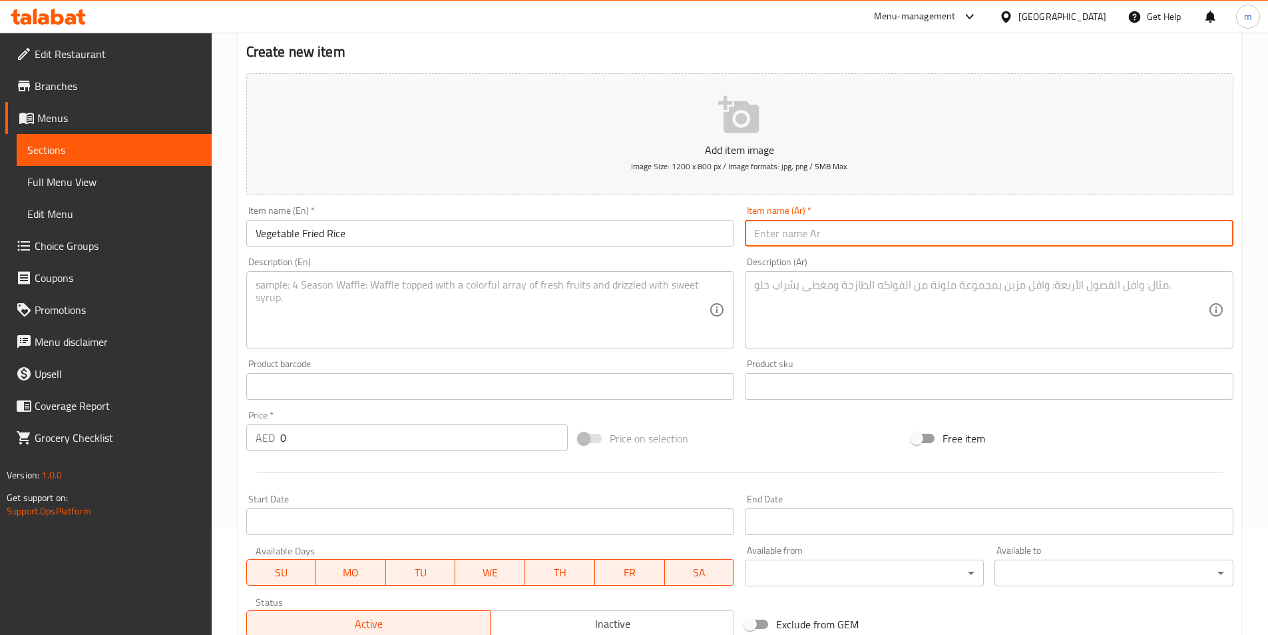
paste input "[URL][DOMAIN_NAME]"
type input "[URL][DOMAIN_NAME]"
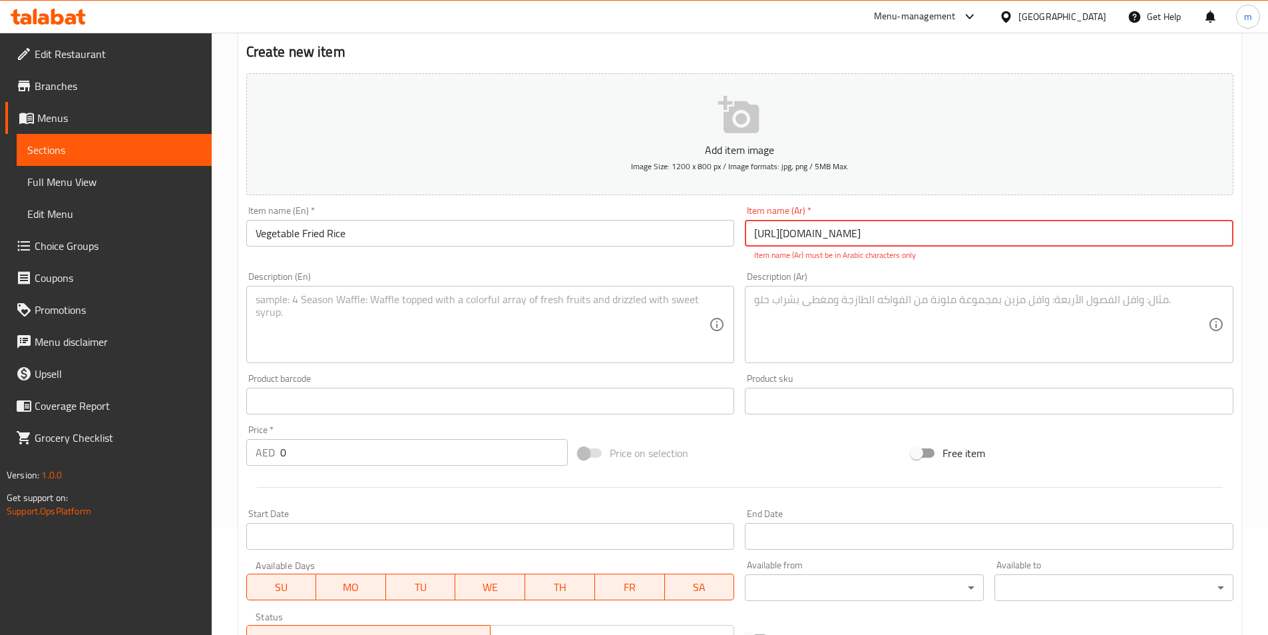
scroll to position [0, 2320]
click at [851, 234] on input "[URL][DOMAIN_NAME]" at bounding box center [989, 233] width 489 height 27
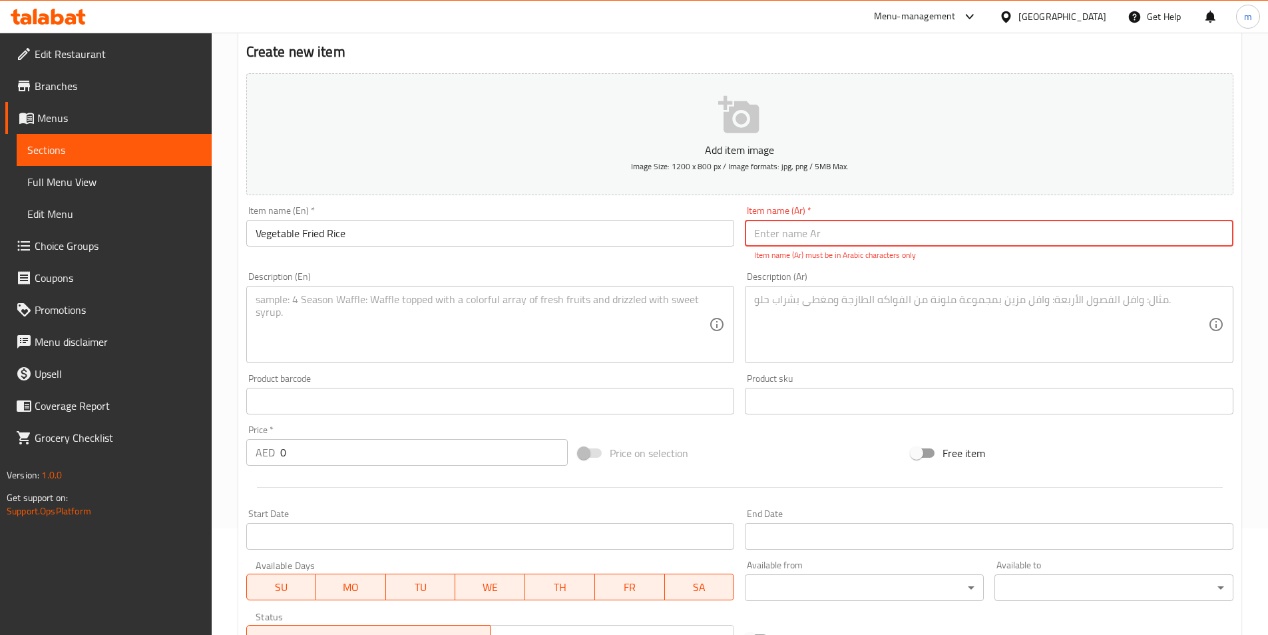
scroll to position [0, 0]
paste input "أرز مقلي بالخضار"
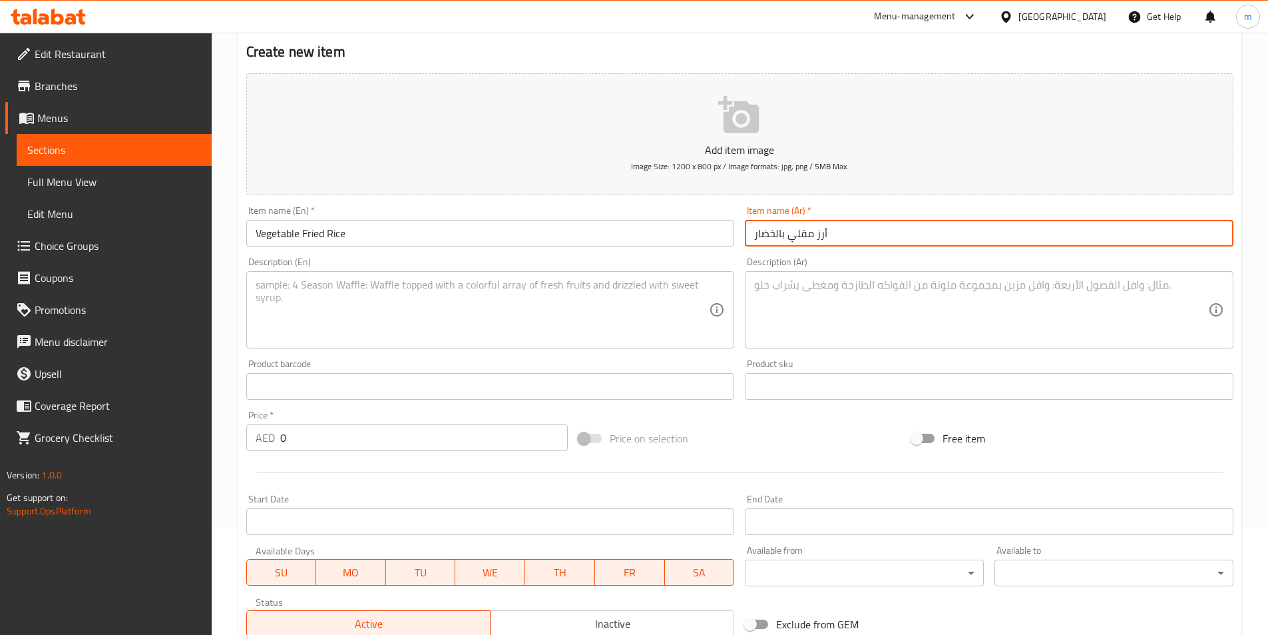
type input "أرز مقلي بالخضار"
click at [520, 307] on textarea at bounding box center [483, 309] width 454 height 63
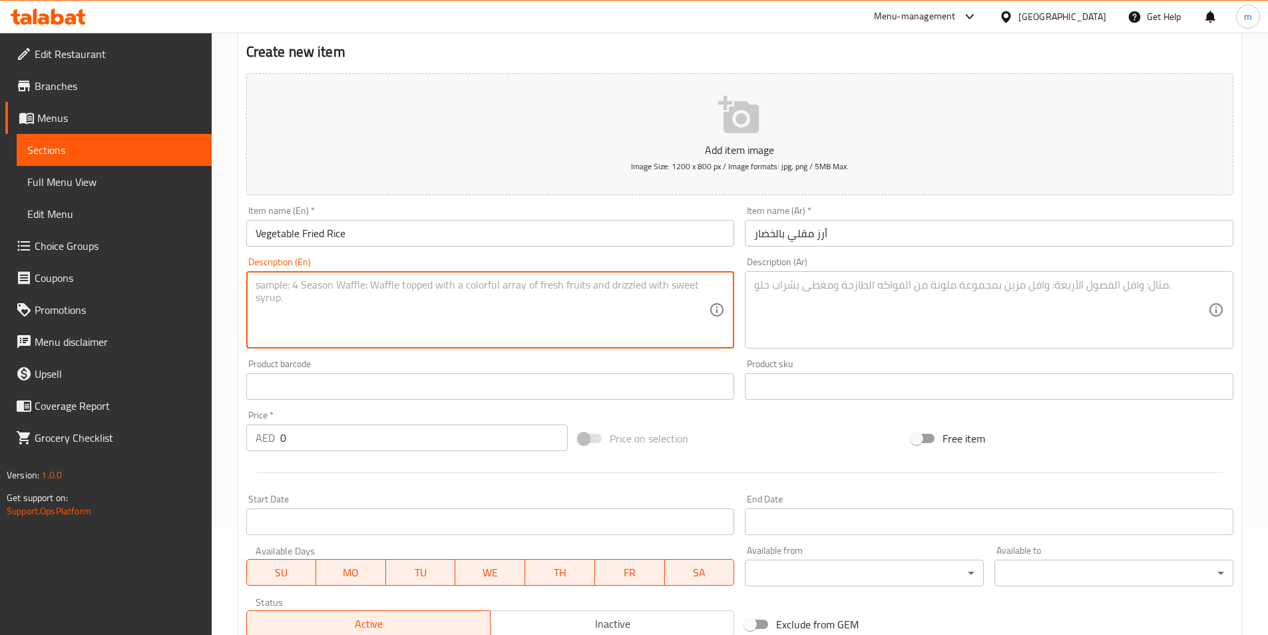
paste textarea "Fried rice with assorted vegetables"
type textarea "Fried rice with assorted vegetables"
click at [802, 292] on textarea at bounding box center [981, 309] width 454 height 63
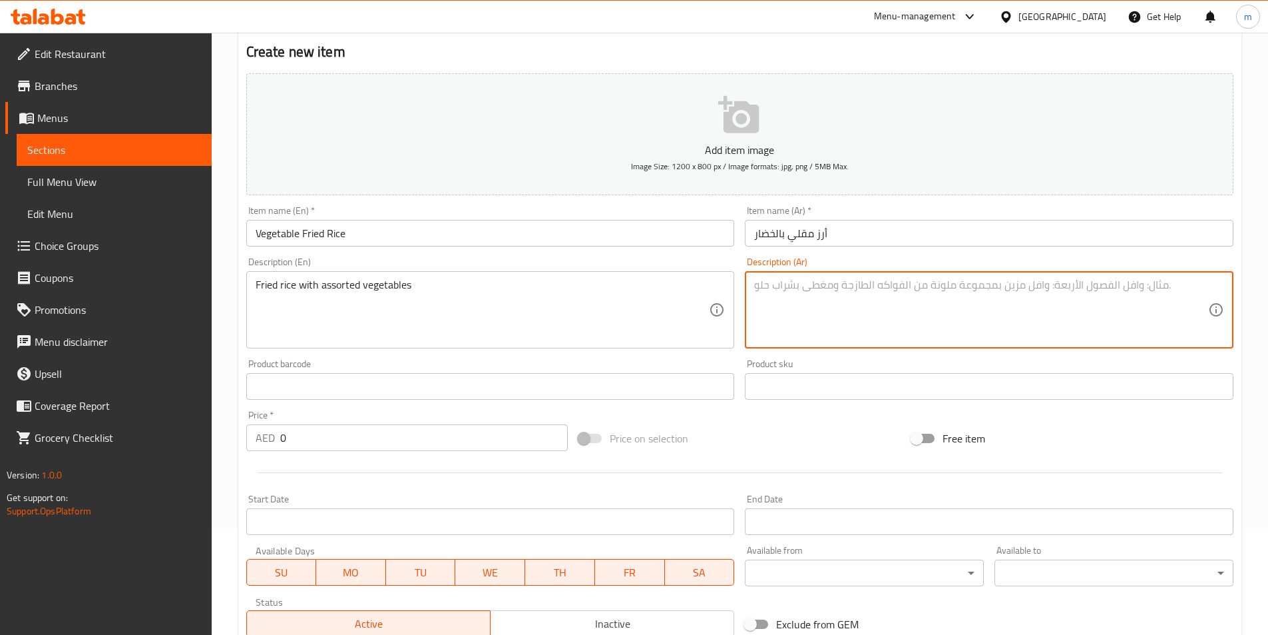
paste textarea "أرز مقلي مع خضروات متنوعة"
type textarea "أرز مقلي مع خضروات متنوعة"
click at [389, 427] on input "0" at bounding box center [424, 437] width 288 height 27
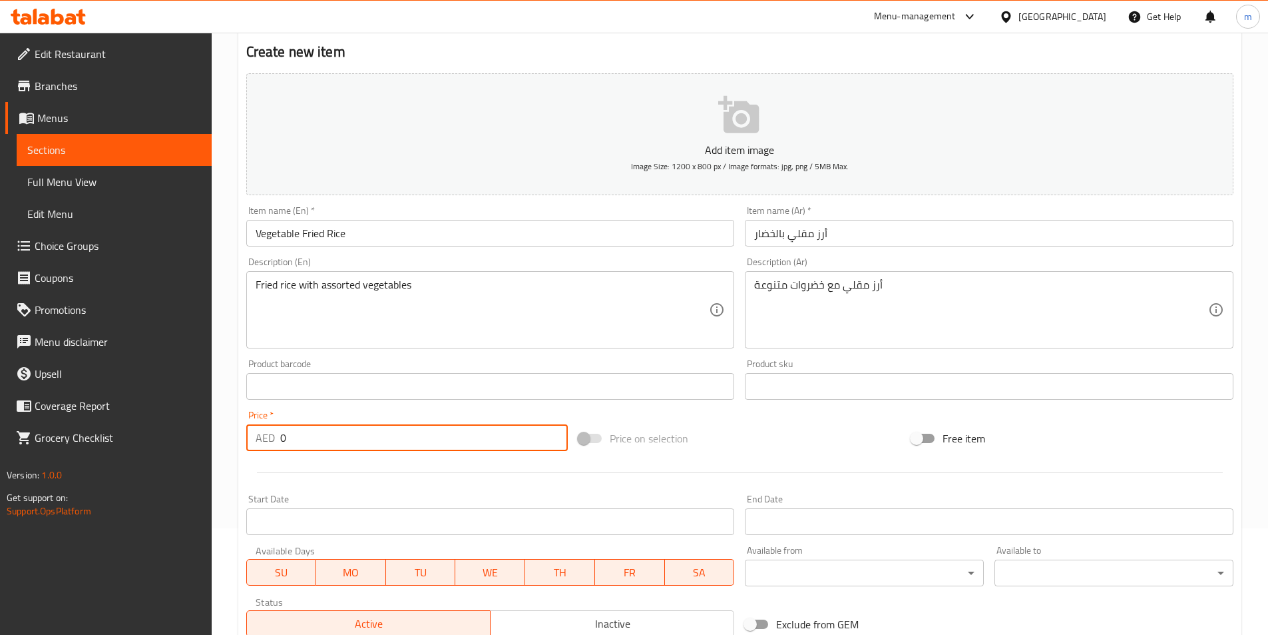
click at [389, 427] on input "0" at bounding box center [424, 437] width 288 height 27
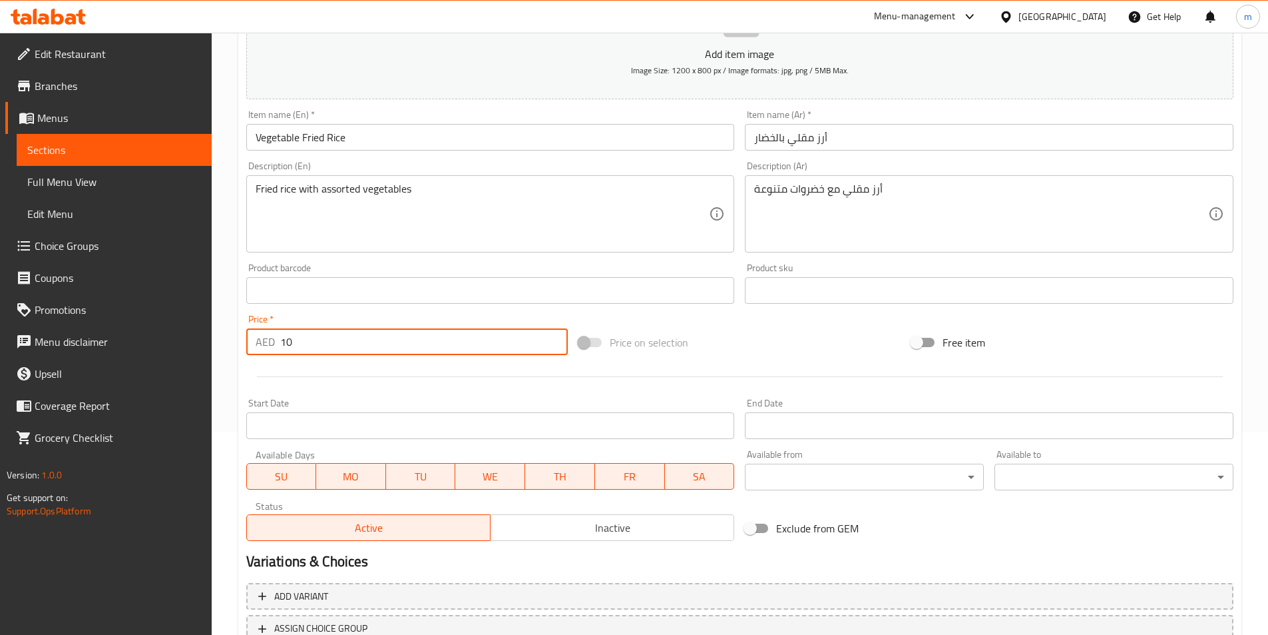
scroll to position [306, 0]
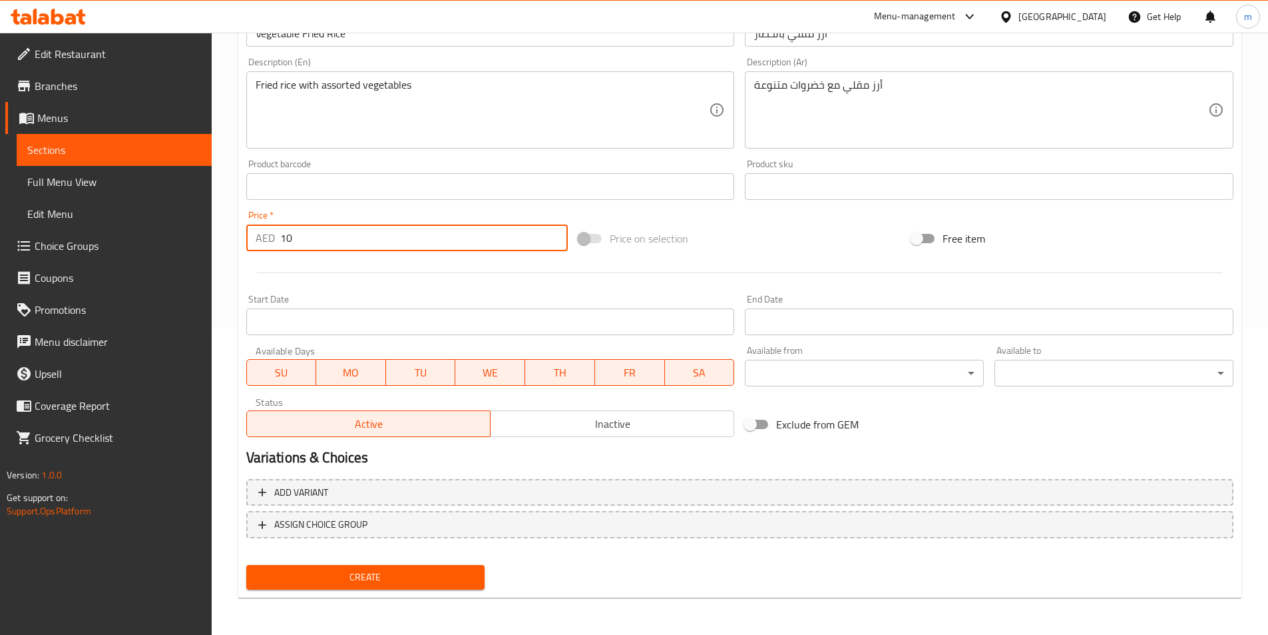
type input "10"
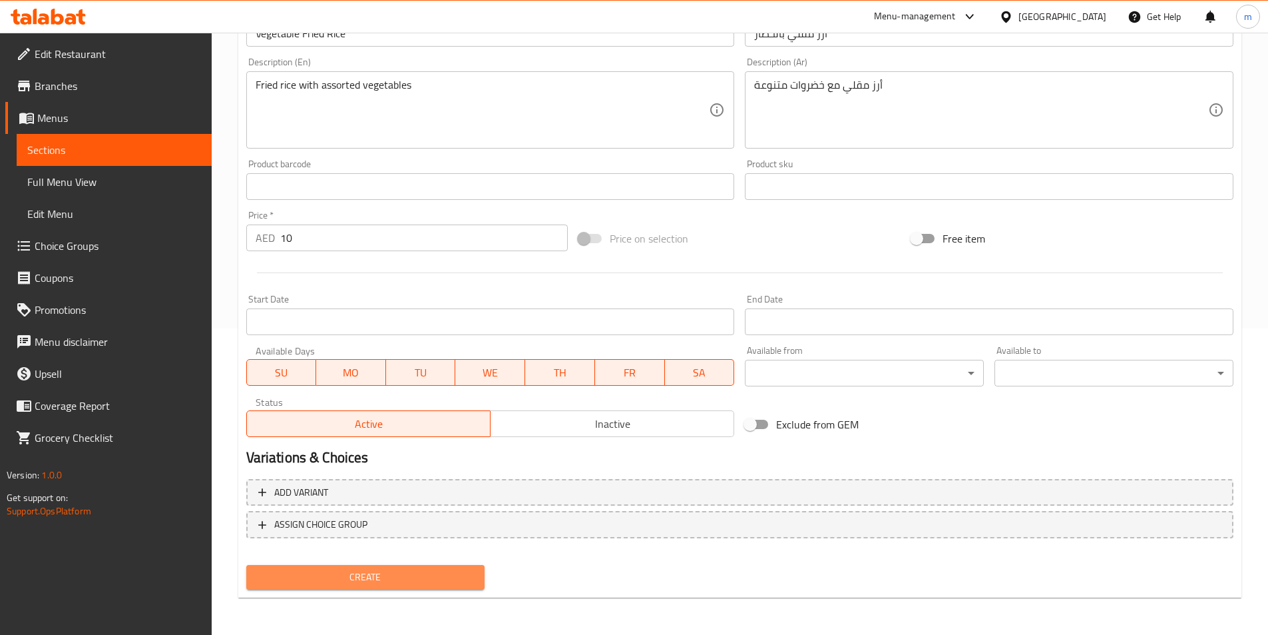
click at [375, 579] on span "Create" at bounding box center [366, 577] width 218 height 17
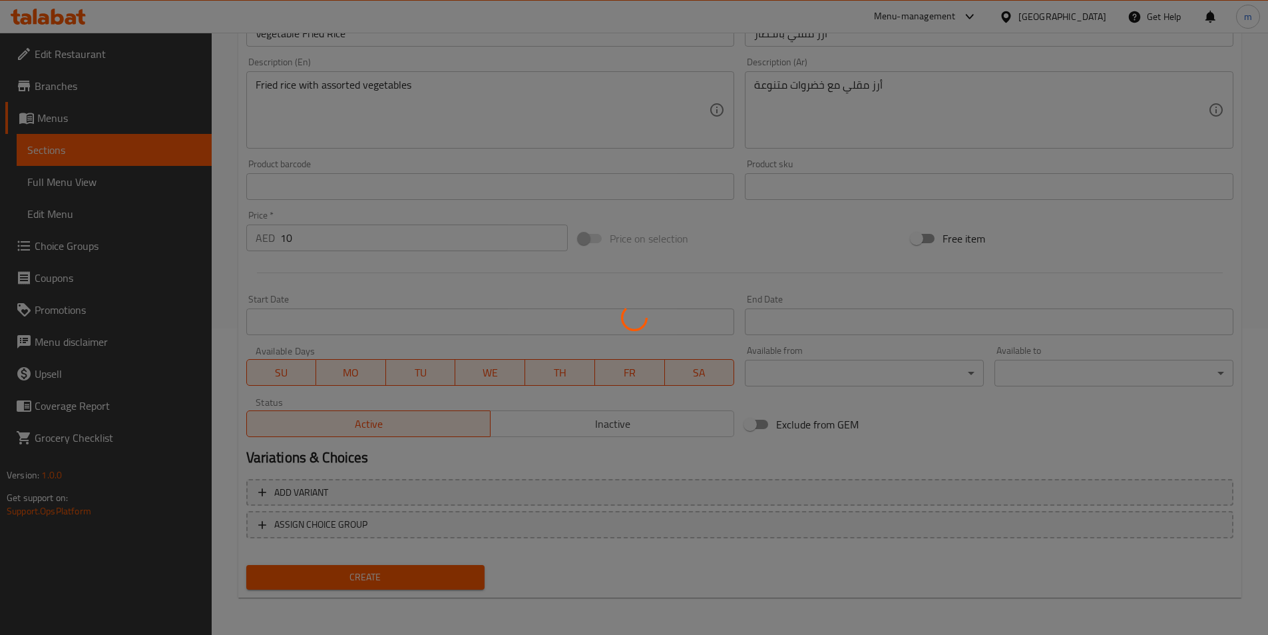
type input "0"
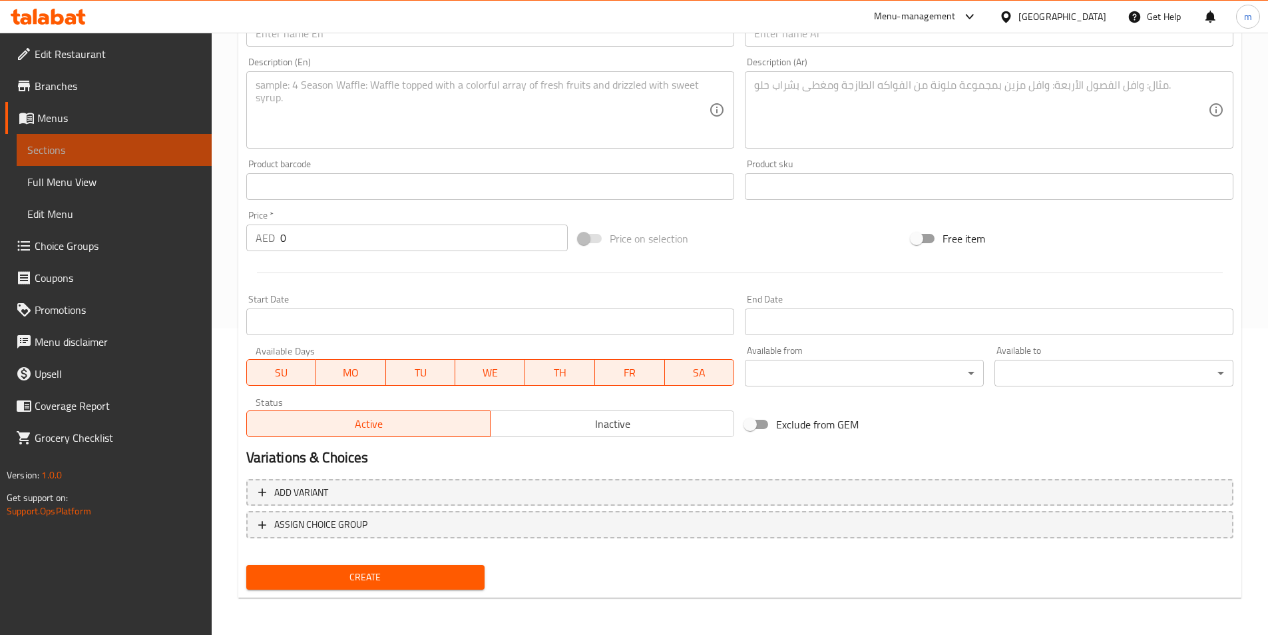
click at [52, 151] on span "Sections" at bounding box center [114, 150] width 174 height 16
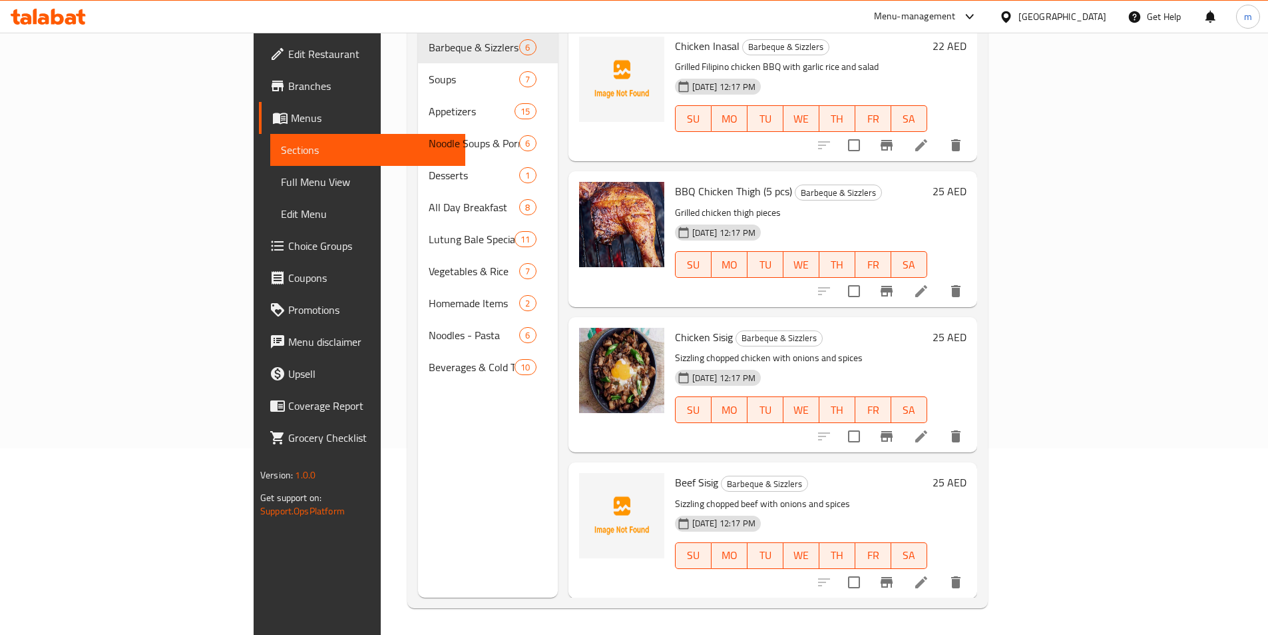
scroll to position [186, 0]
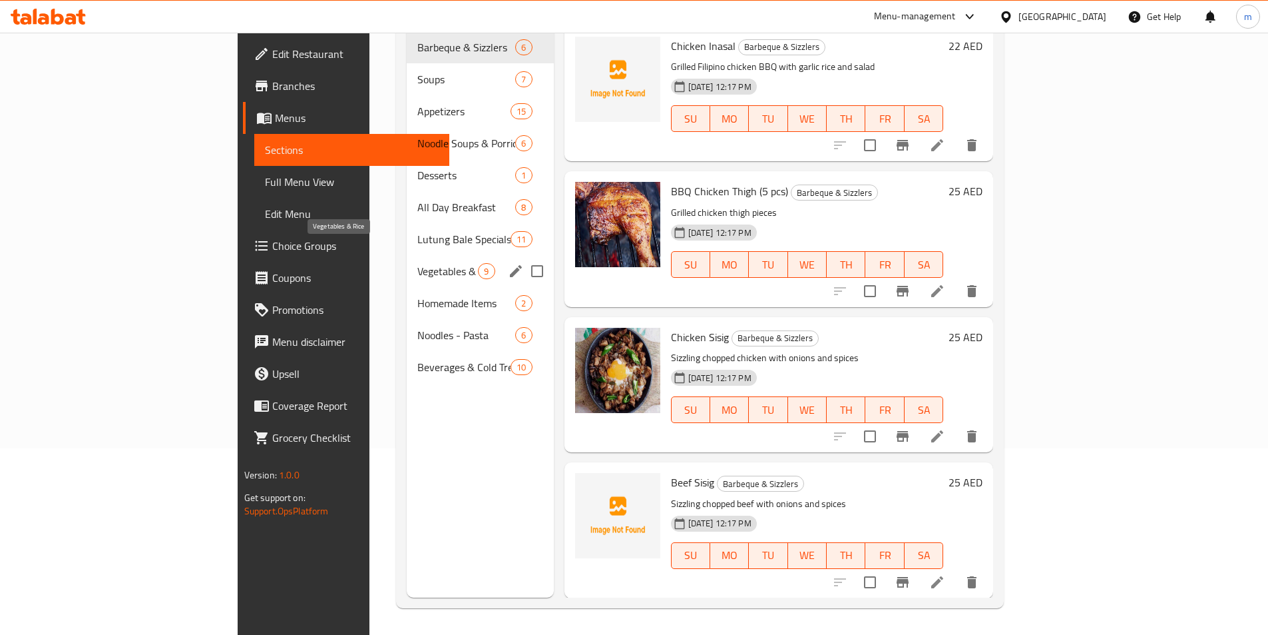
click at [417, 263] on span "Vegetables & Rice" at bounding box center [447, 271] width 61 height 16
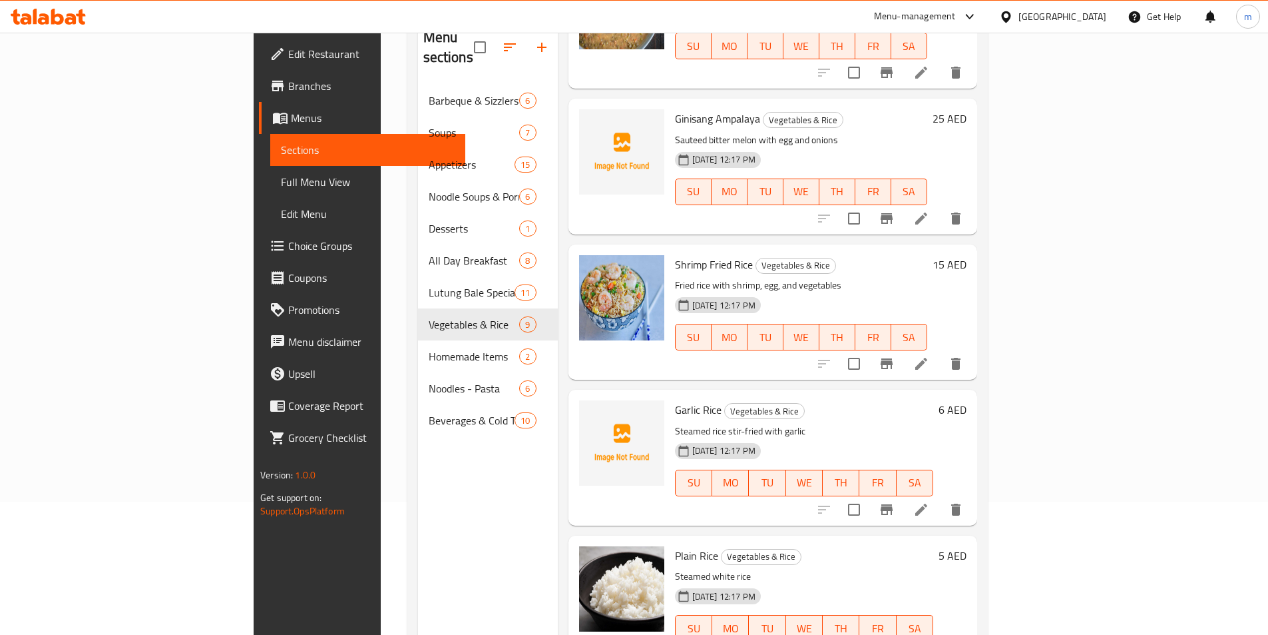
scroll to position [186, 0]
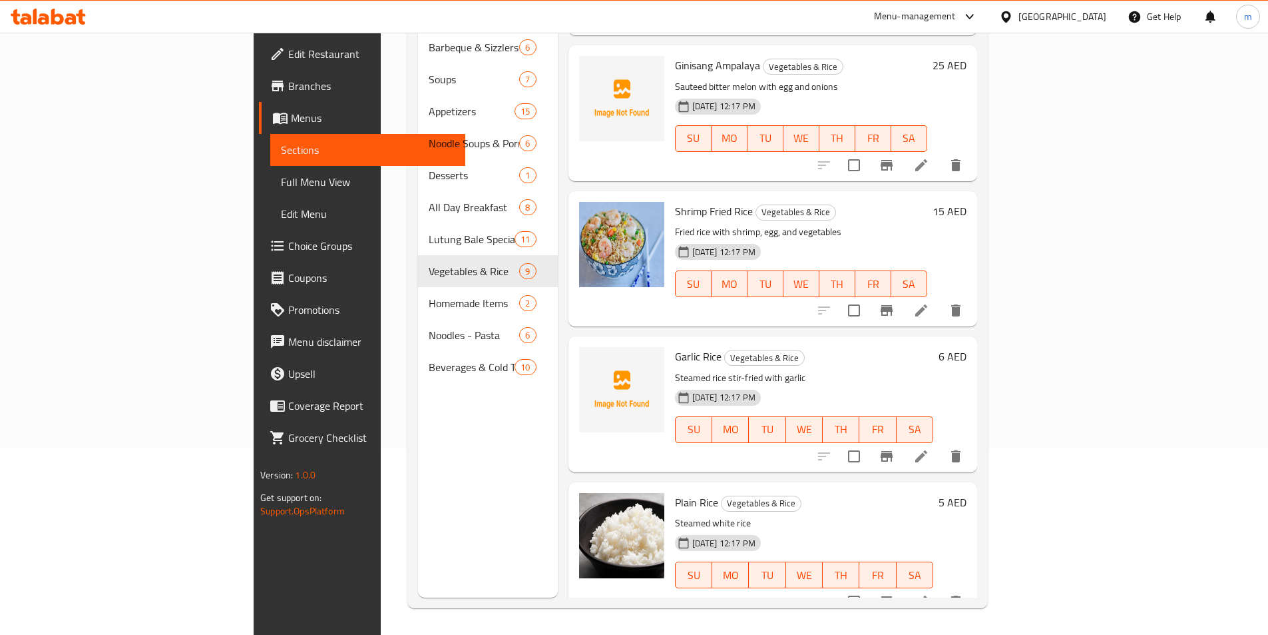
click at [281, 149] on span "Sections" at bounding box center [368, 150] width 174 height 16
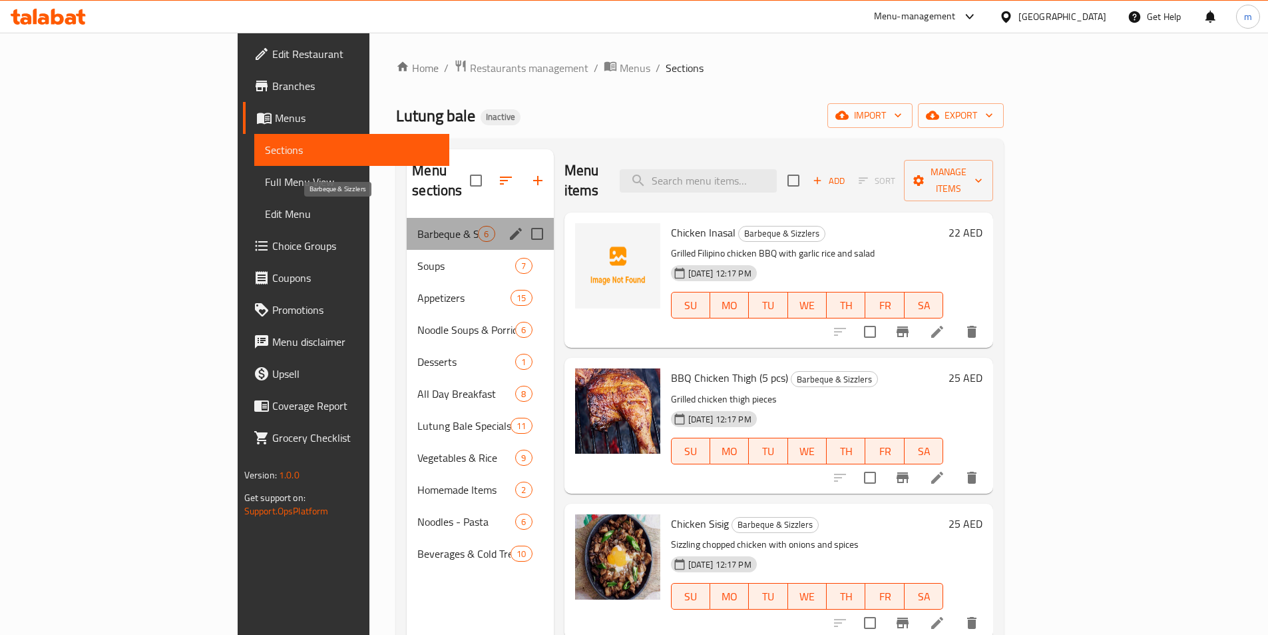
click at [417, 226] on span "Barbeque & Sizzlers" at bounding box center [447, 234] width 61 height 16
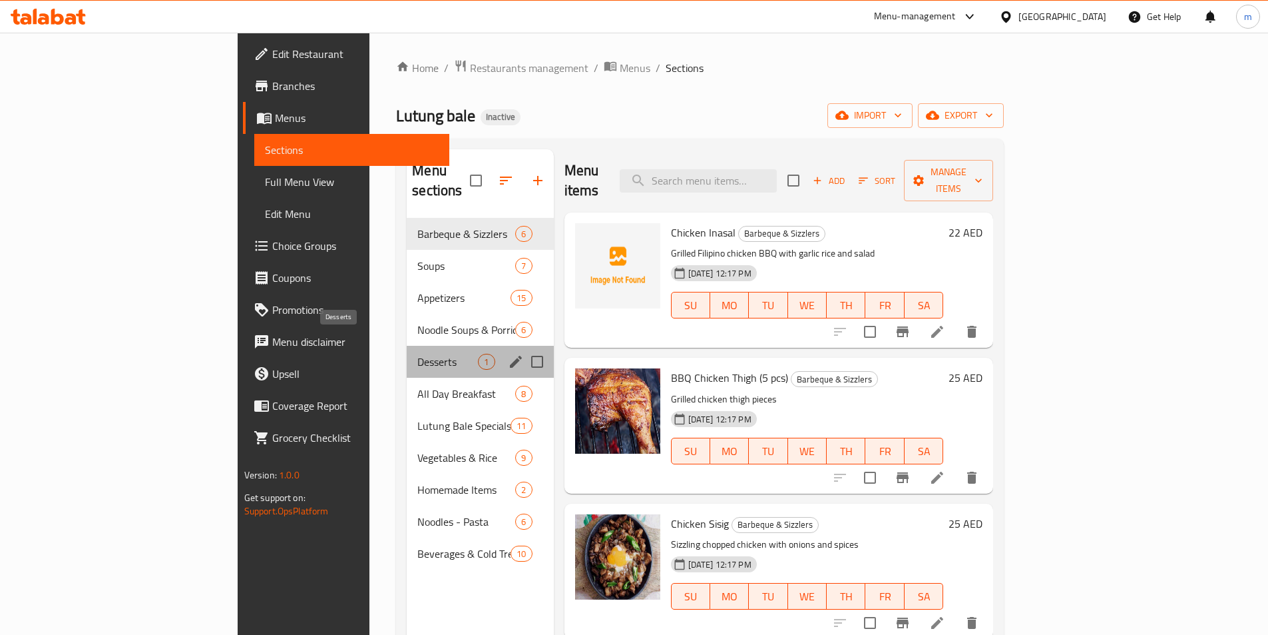
click at [417, 354] on span "Desserts" at bounding box center [447, 362] width 61 height 16
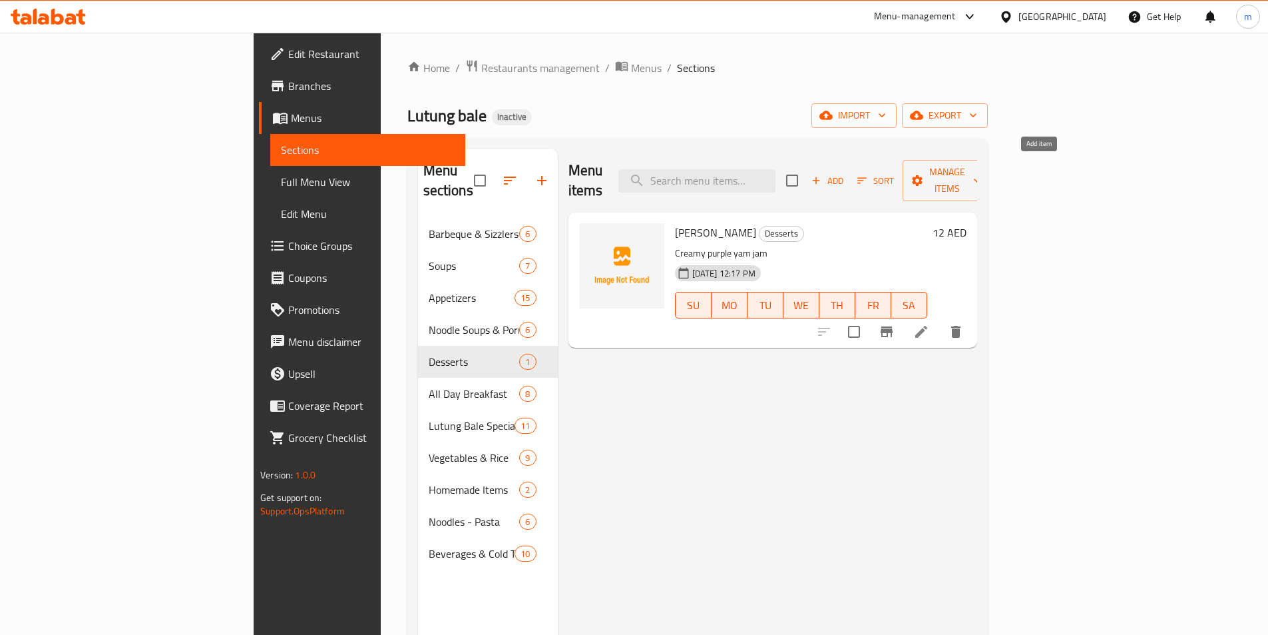
click at [846, 174] on span "Add" at bounding box center [828, 180] width 36 height 15
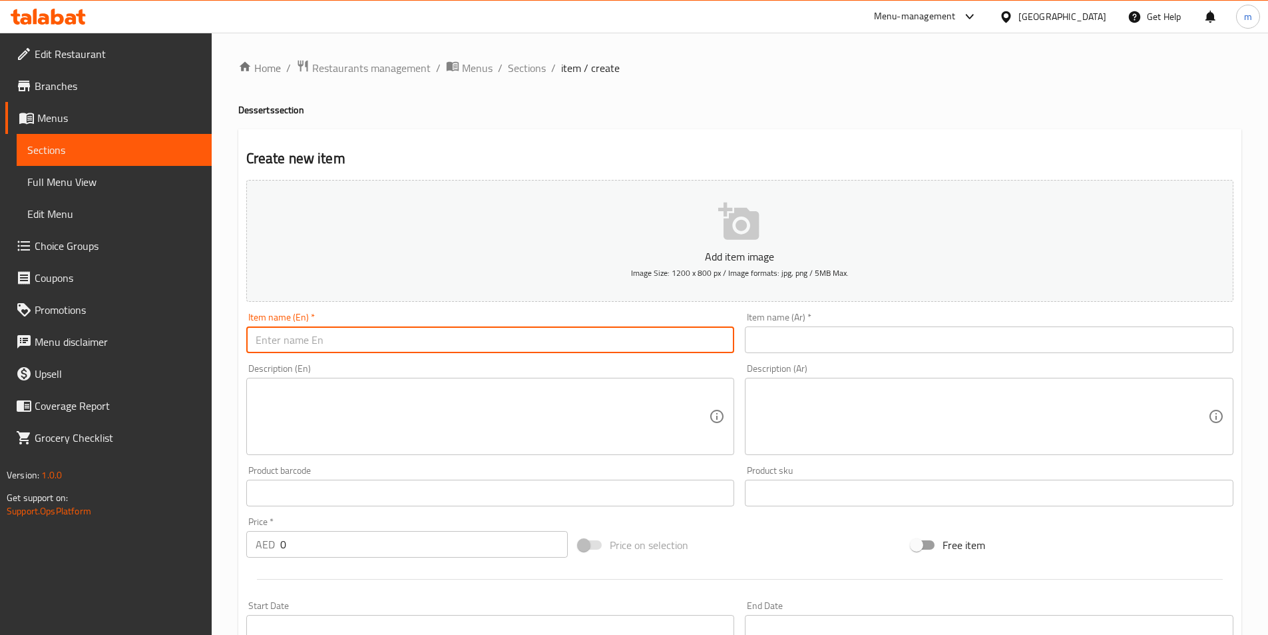
click at [519, 336] on input "text" at bounding box center [490, 339] width 489 height 27
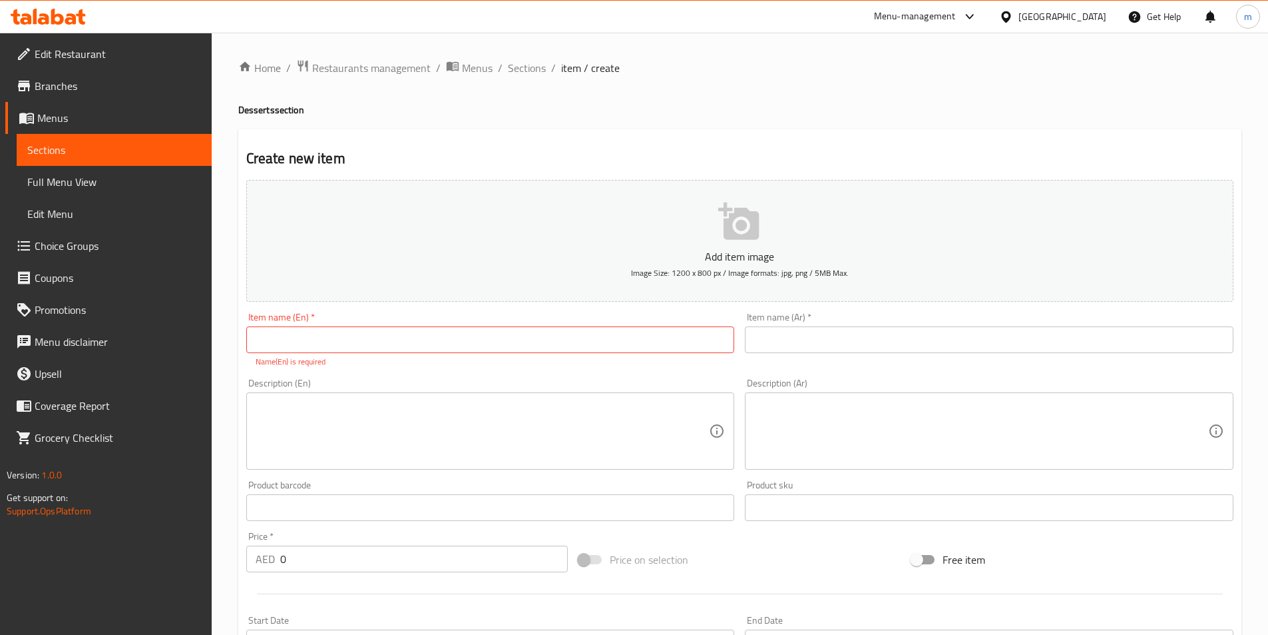
click at [475, 339] on input "text" at bounding box center [490, 339] width 489 height 27
paste input "Kutsinta"
click at [766, 348] on input "text" at bounding box center [989, 339] width 489 height 27
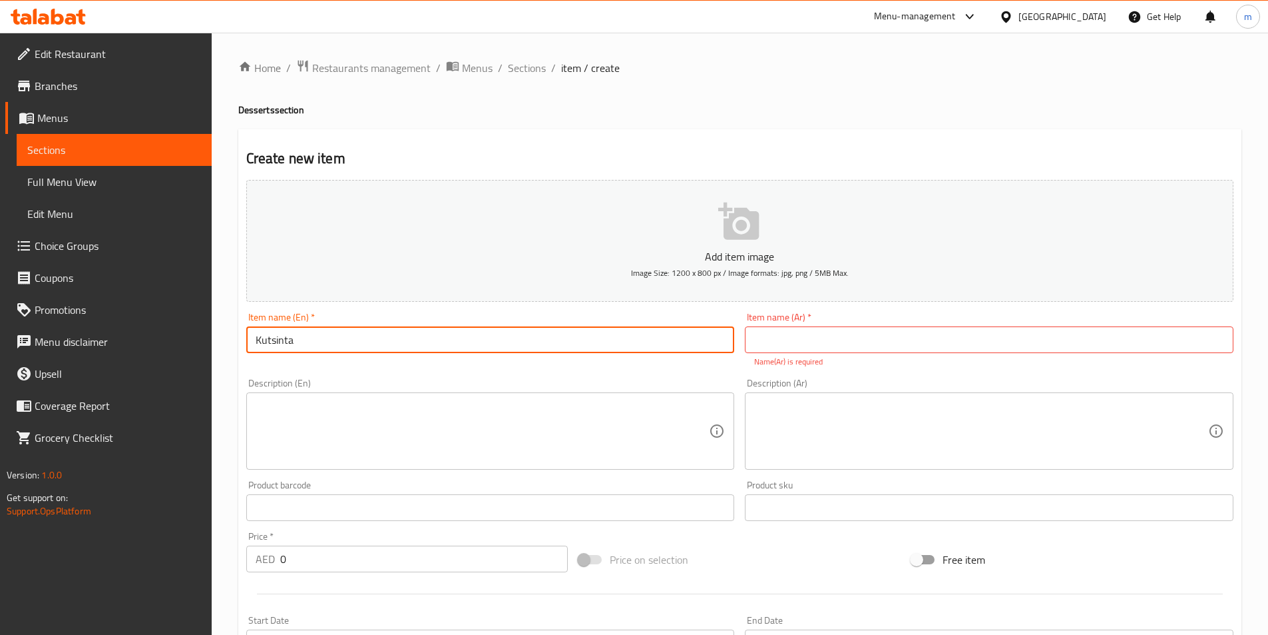
click at [407, 348] on input "Kutsinta" at bounding box center [490, 339] width 489 height 27
type input "Kutsinta"
click at [785, 344] on input "text" at bounding box center [989, 339] width 489 height 27
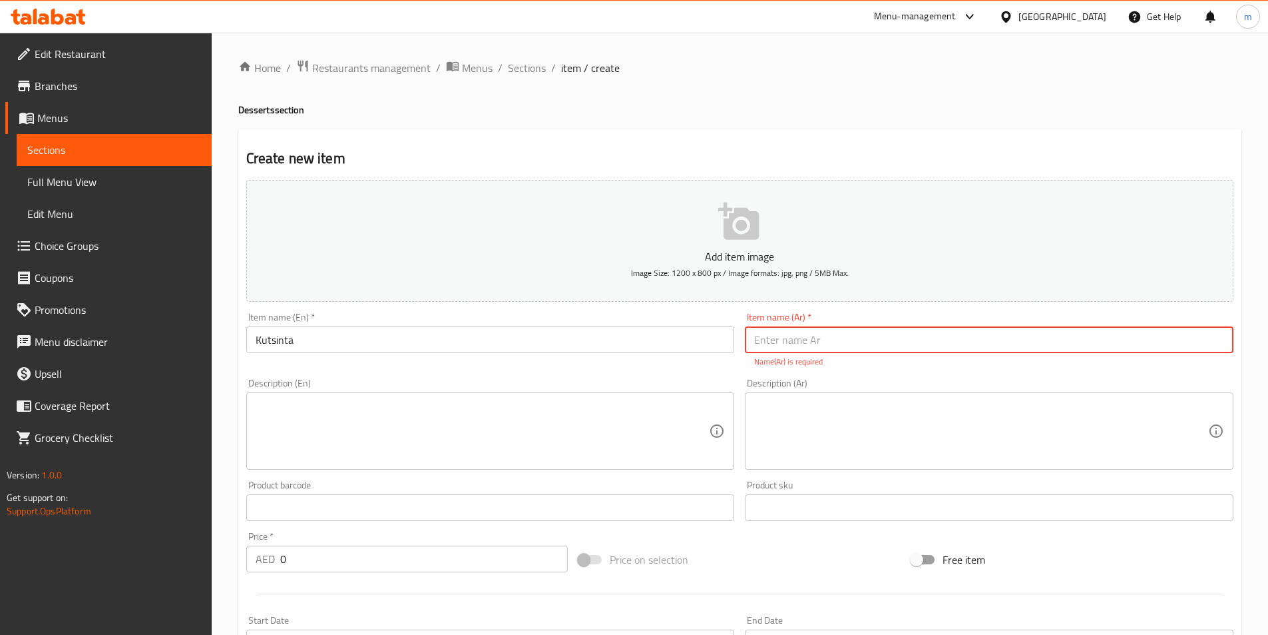
paste input "كوتسينتا"
type input "كوتسينتا"
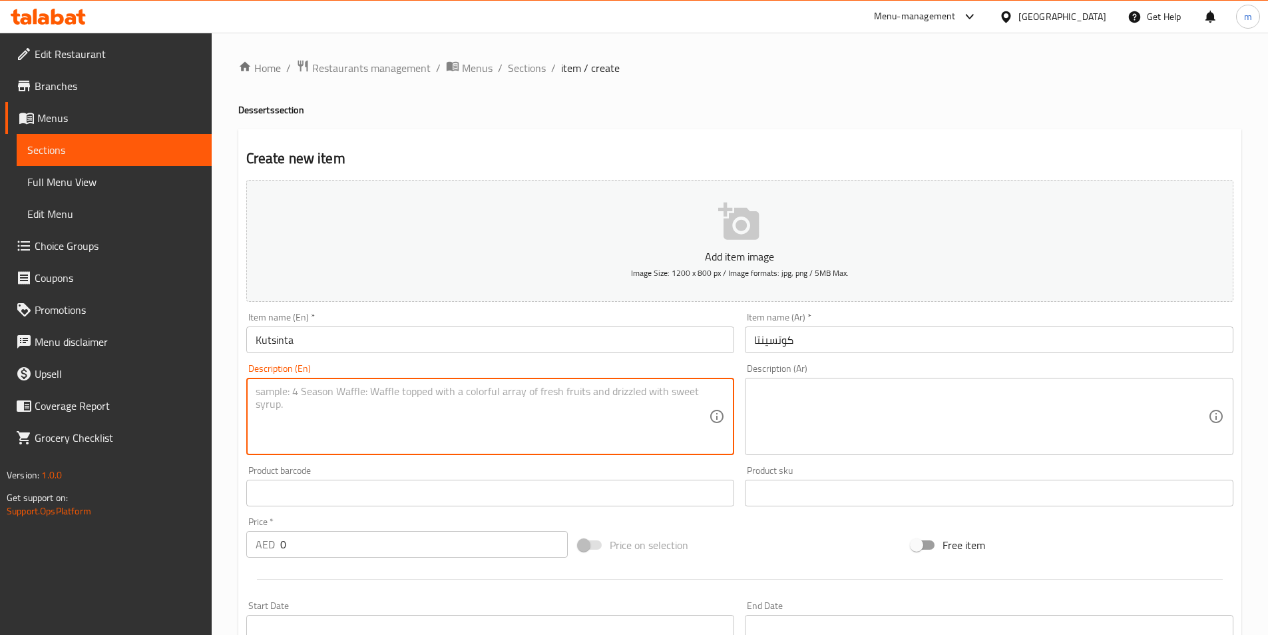
click at [507, 440] on textarea at bounding box center [483, 416] width 454 height 63
click at [565, 419] on textarea at bounding box center [483, 416] width 454 height 63
paste textarea "كعكة الأرز البني المطهوة على البخار مع جوز الهند المبشور"
type textarea "كعكة الأرز البني المطهوة على البخار مع جوز الهند المبشور"
click at [532, 395] on textarea "كعكة الأرز البني المطهوة على البخار مع جوز الهند المبشور" at bounding box center [483, 416] width 454 height 63
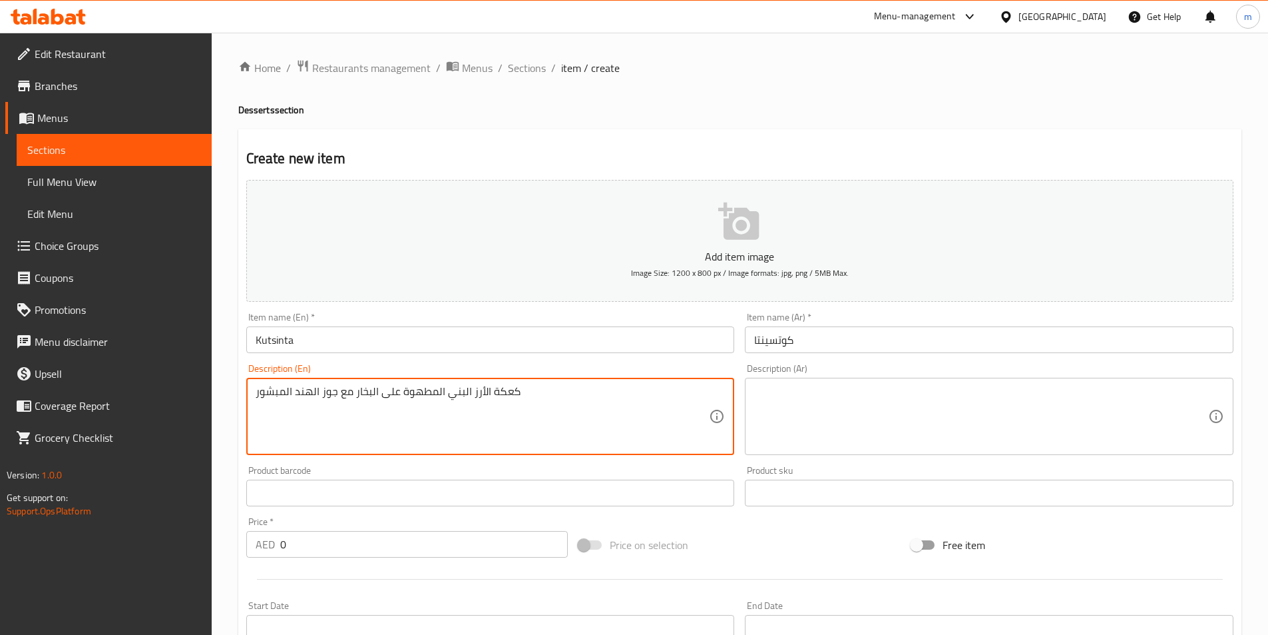
click at [532, 395] on textarea "كعكة الأرز البني المطهوة على البخار مع جوز الهند المبشور" at bounding box center [483, 416] width 454 height 63
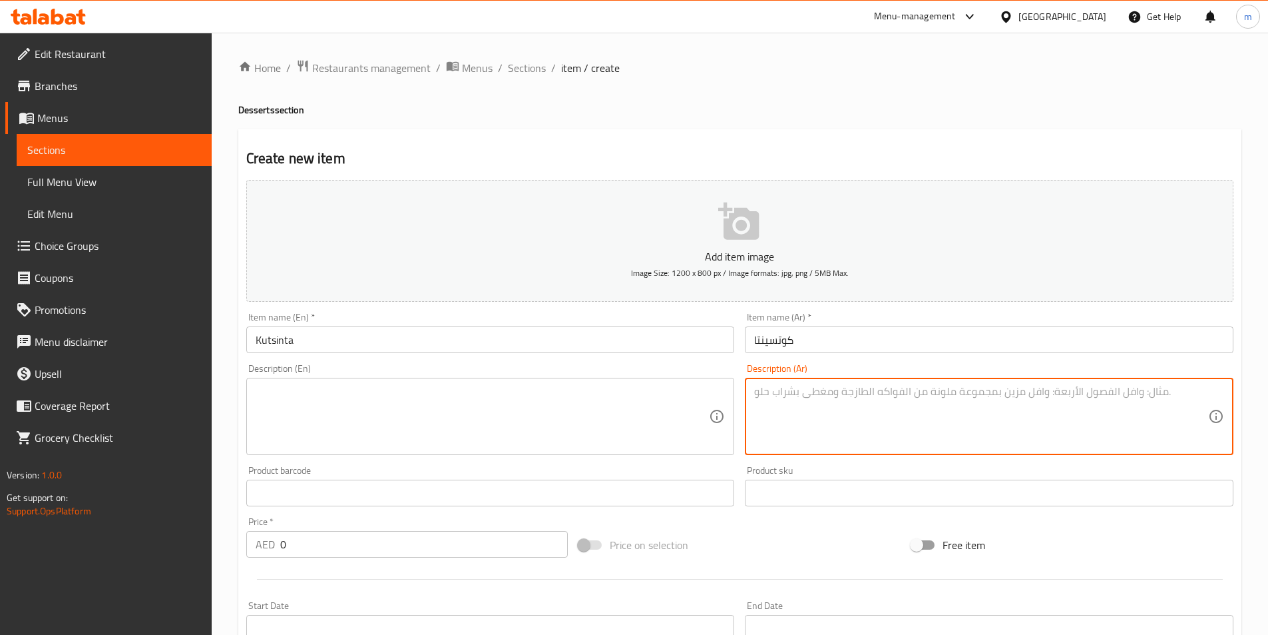
paste textarea "كعكة الأرز البني المطهوة على البخار مع جوز الهند المبشور"
type textarea "كعكة الأرز البني المطهوة على البخار مع جوز الهند المبشور"
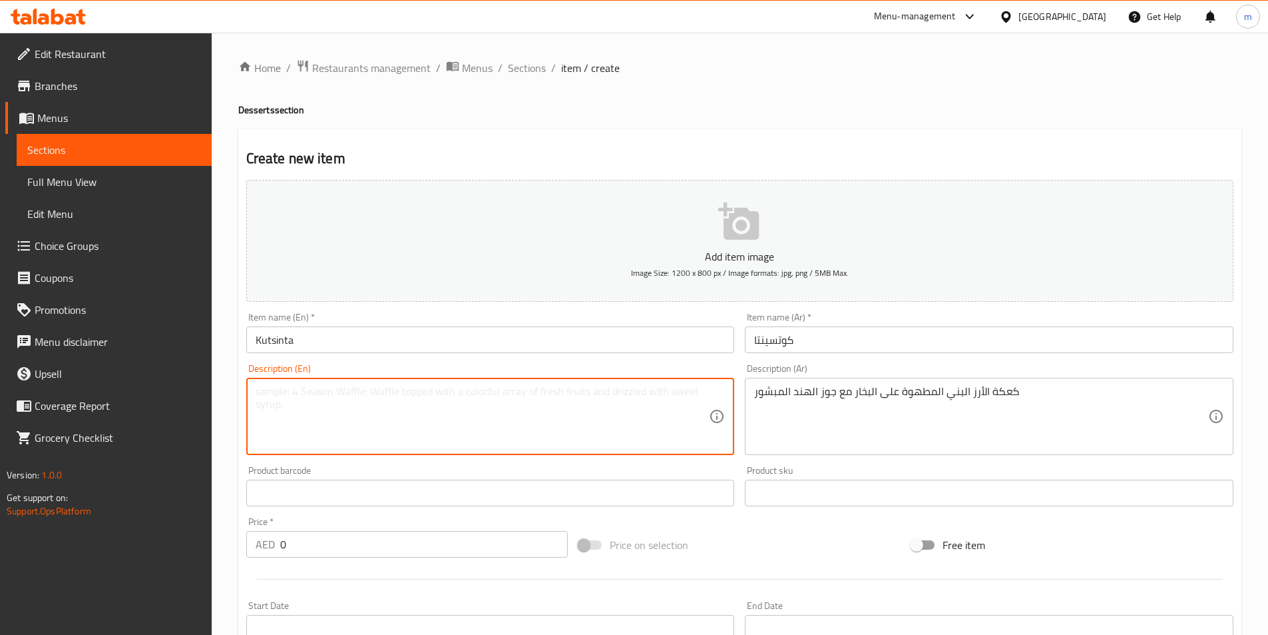
paste textarea "Steamed brown rice cake with grated coconut"
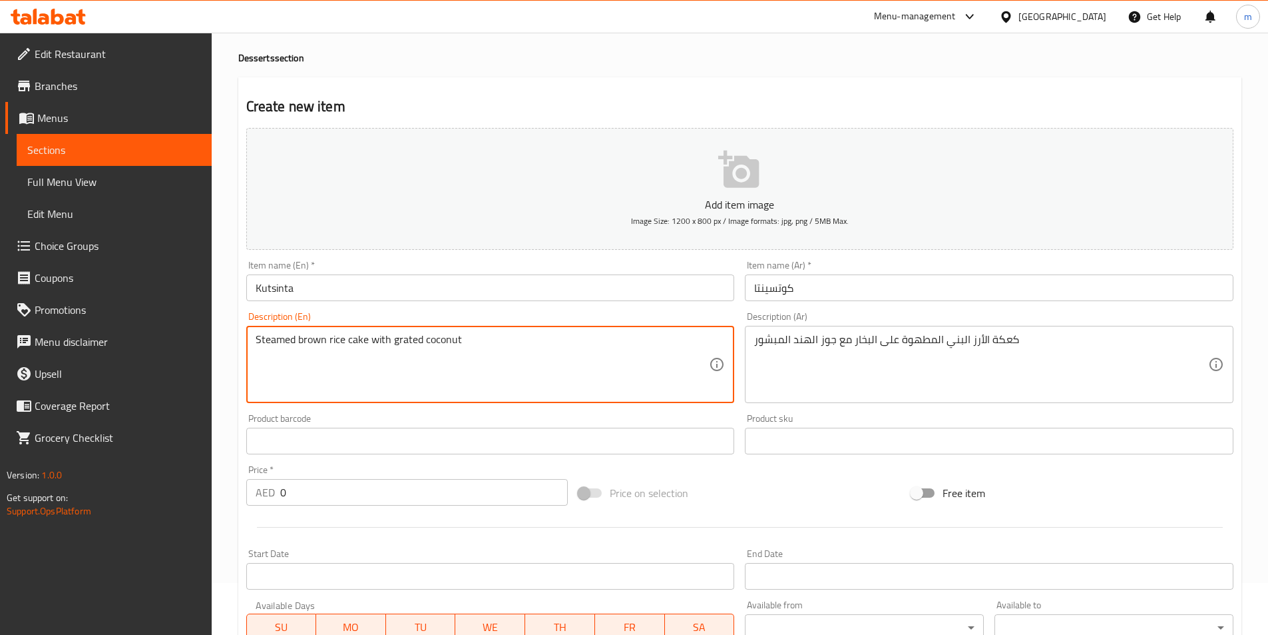
scroll to position [200, 0]
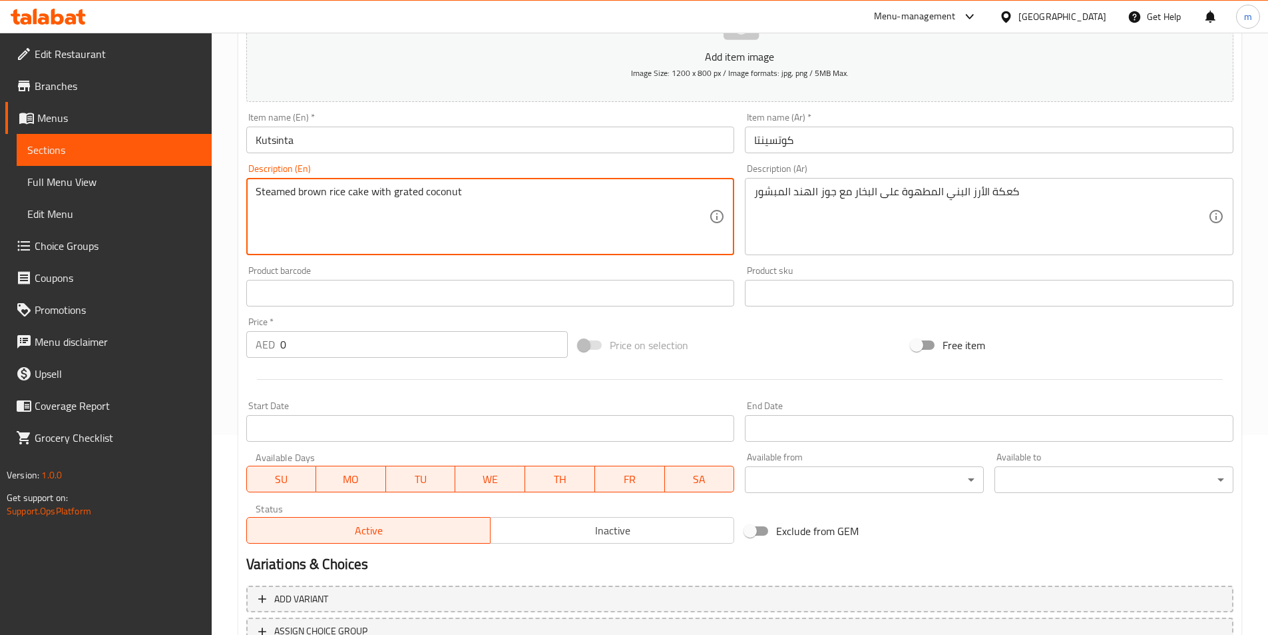
type textarea "Steamed brown rice cake with grated coconut"
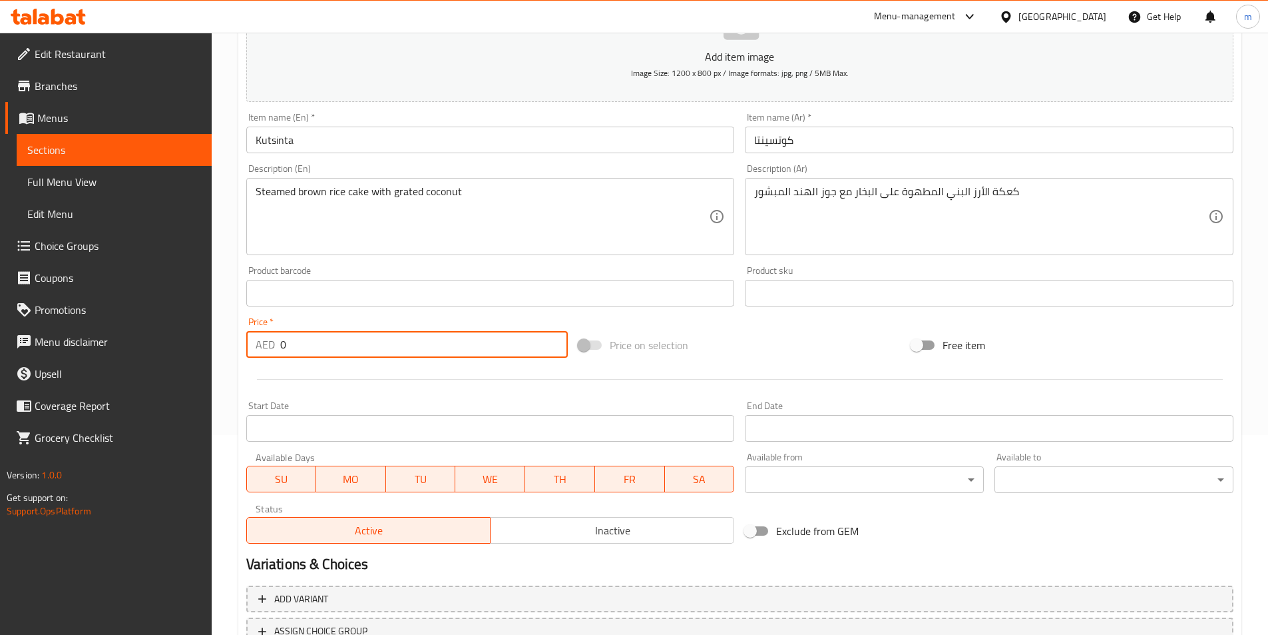
click at [300, 344] on input "0" at bounding box center [424, 344] width 288 height 27
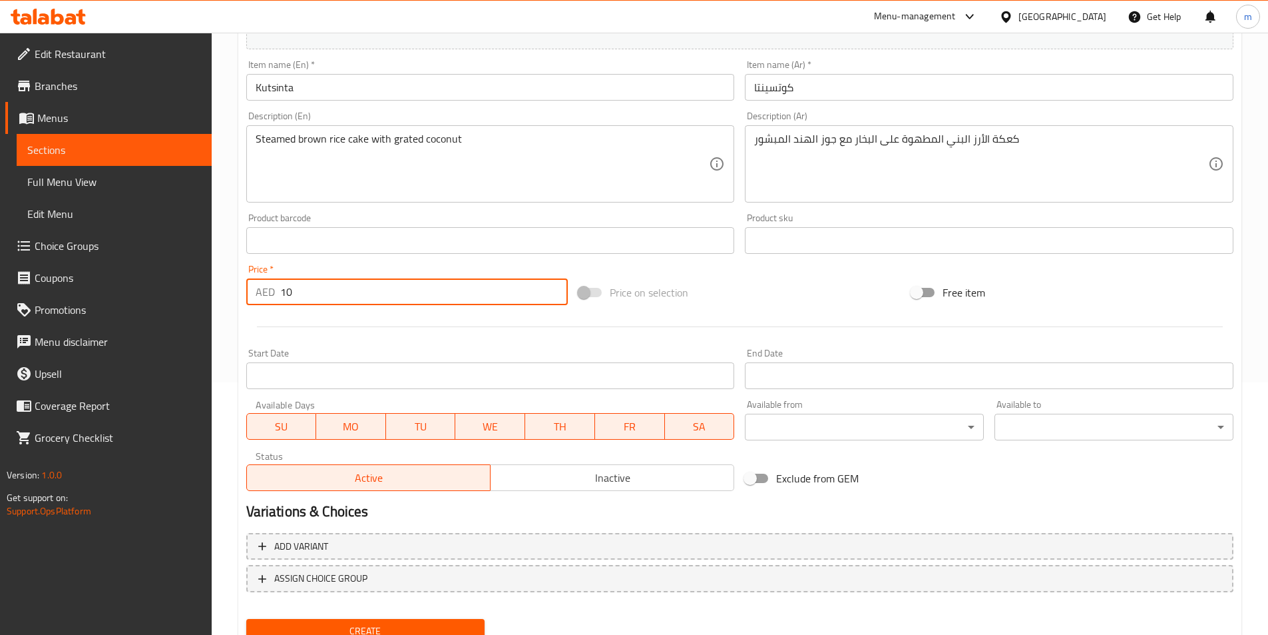
scroll to position [306, 0]
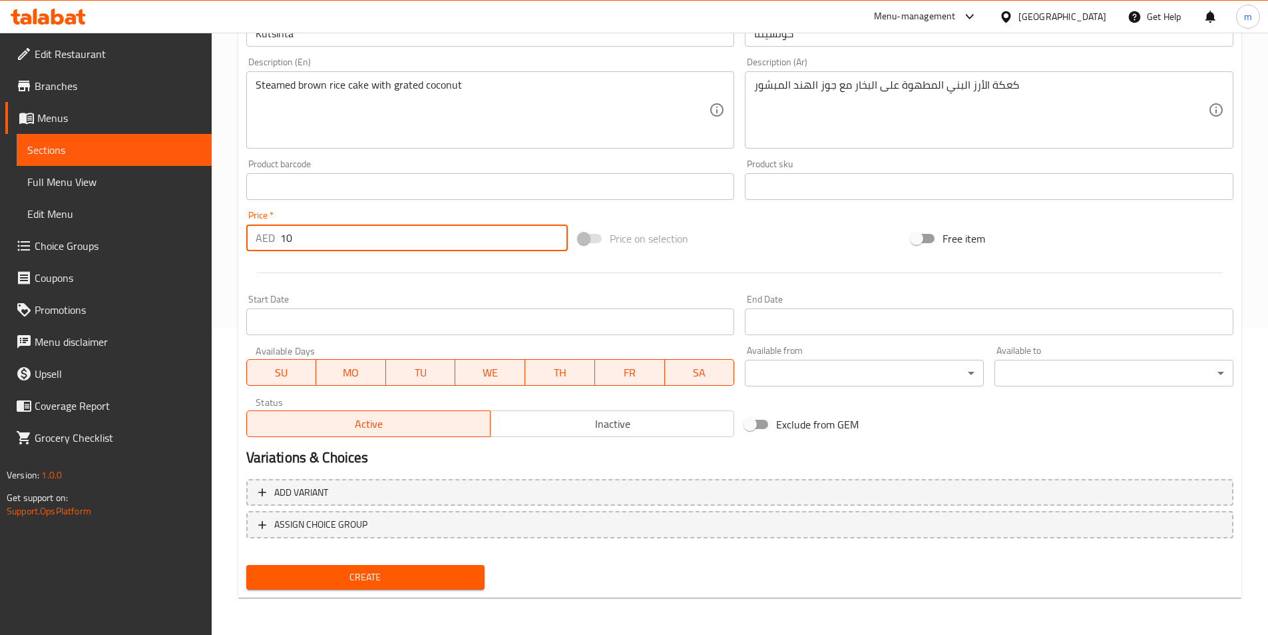
type input "10"
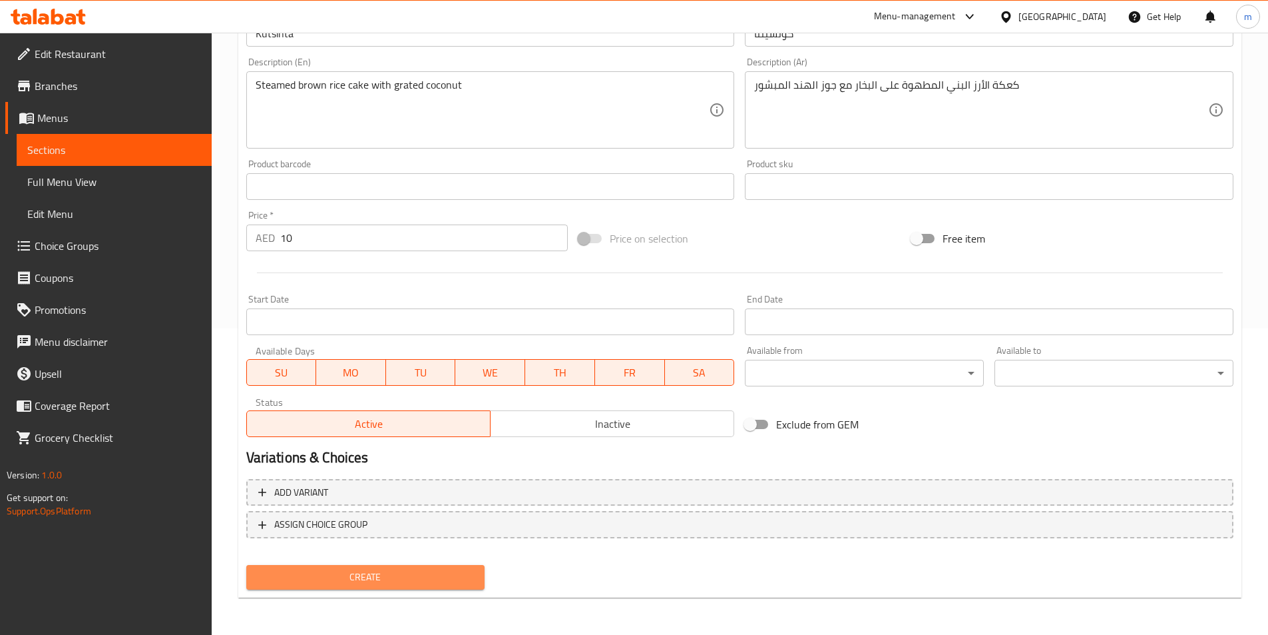
drag, startPoint x: 377, startPoint y: 581, endPoint x: 389, endPoint y: 594, distance: 17.9
click at [376, 581] on span "Create" at bounding box center [366, 577] width 218 height 17
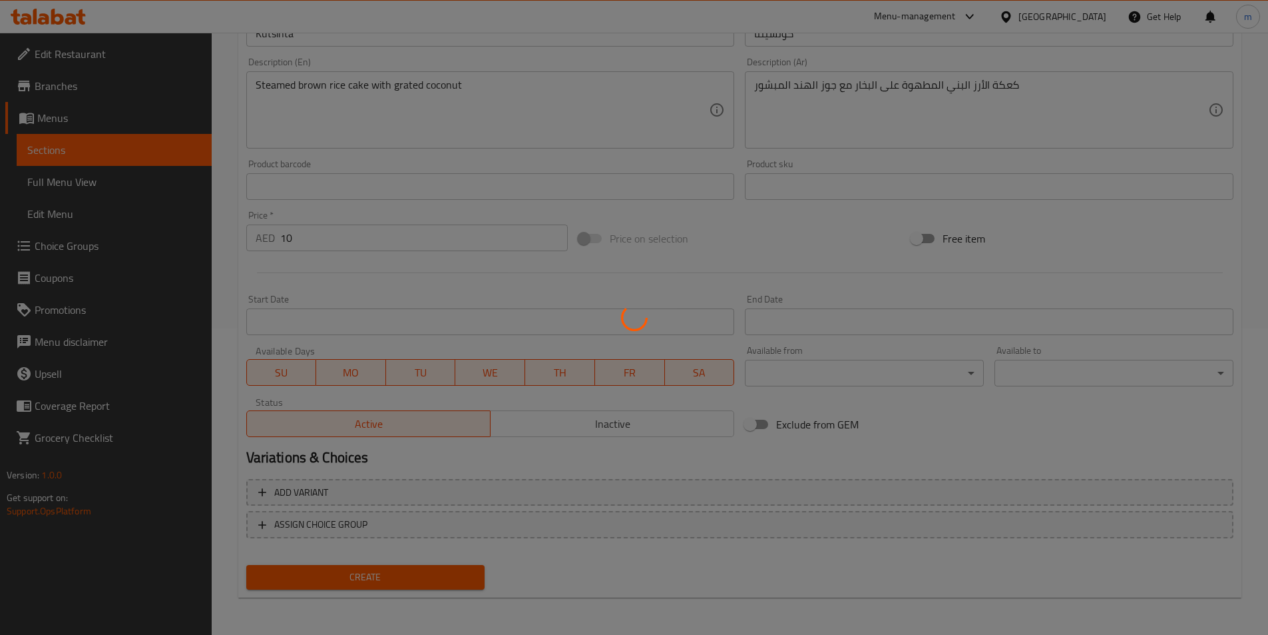
type input "0"
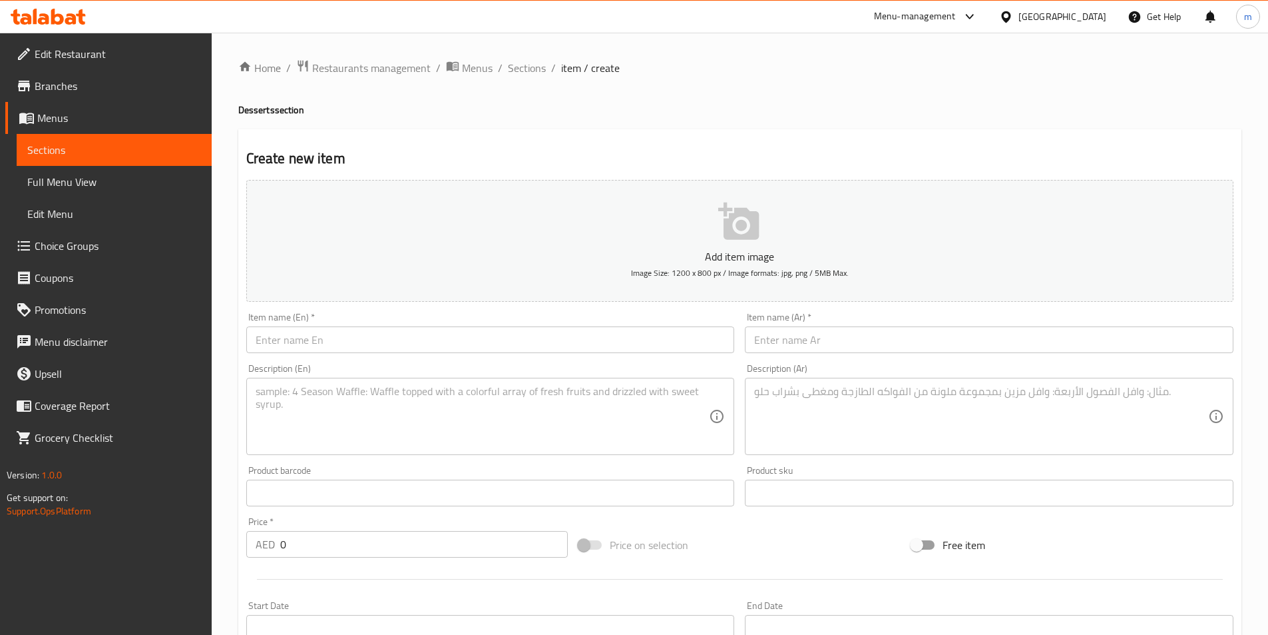
scroll to position [67, 0]
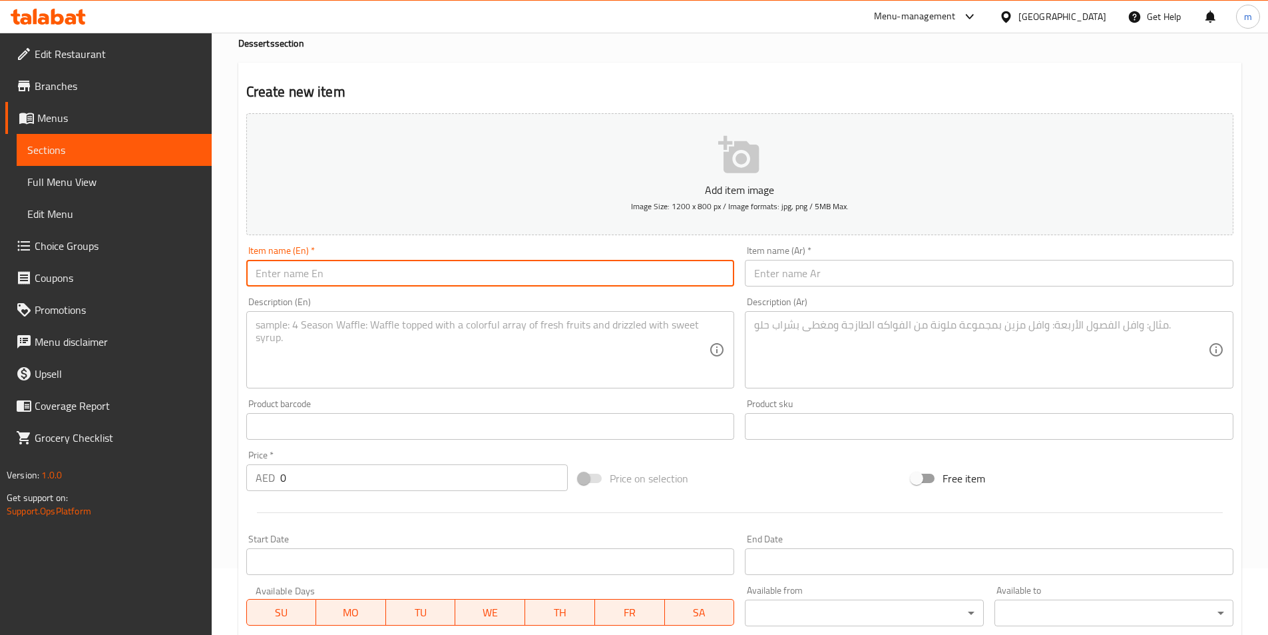
click at [373, 281] on input "text" at bounding box center [490, 273] width 489 height 27
click at [785, 282] on input "text" at bounding box center [989, 273] width 489 height 27
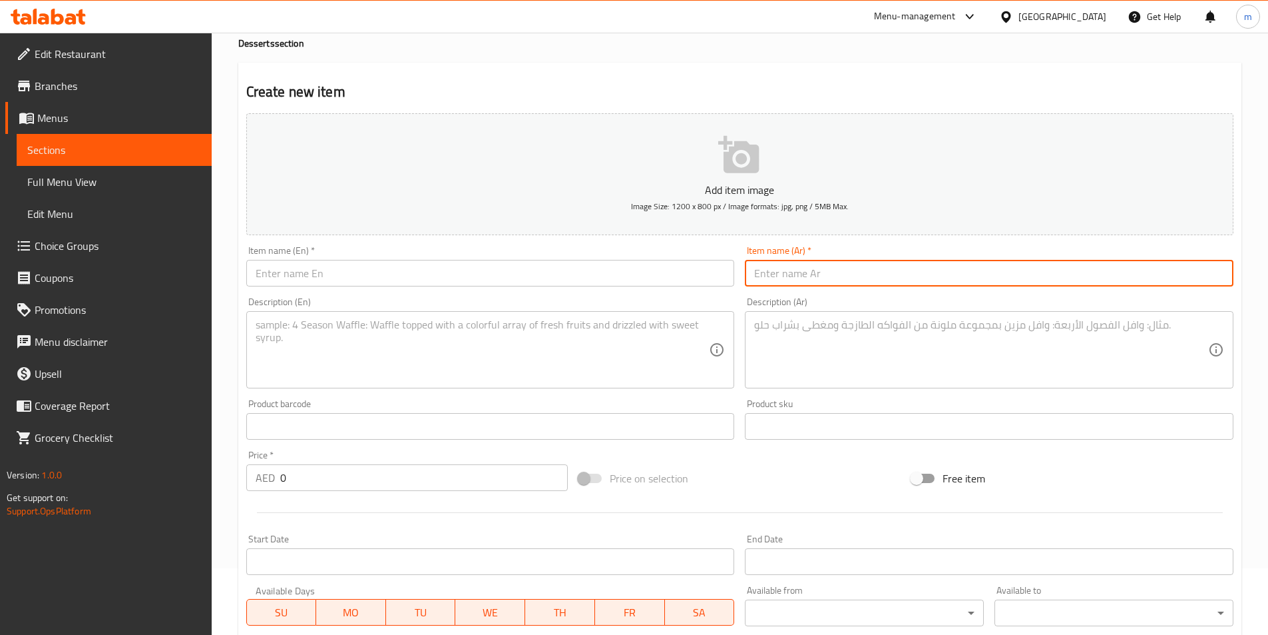
paste input "[DEMOGRAPHIC_DATA] (3 قطع)"
type input "[DEMOGRAPHIC_DATA] (3 قطع)"
click at [624, 282] on input "text" at bounding box center [490, 273] width 489 height 27
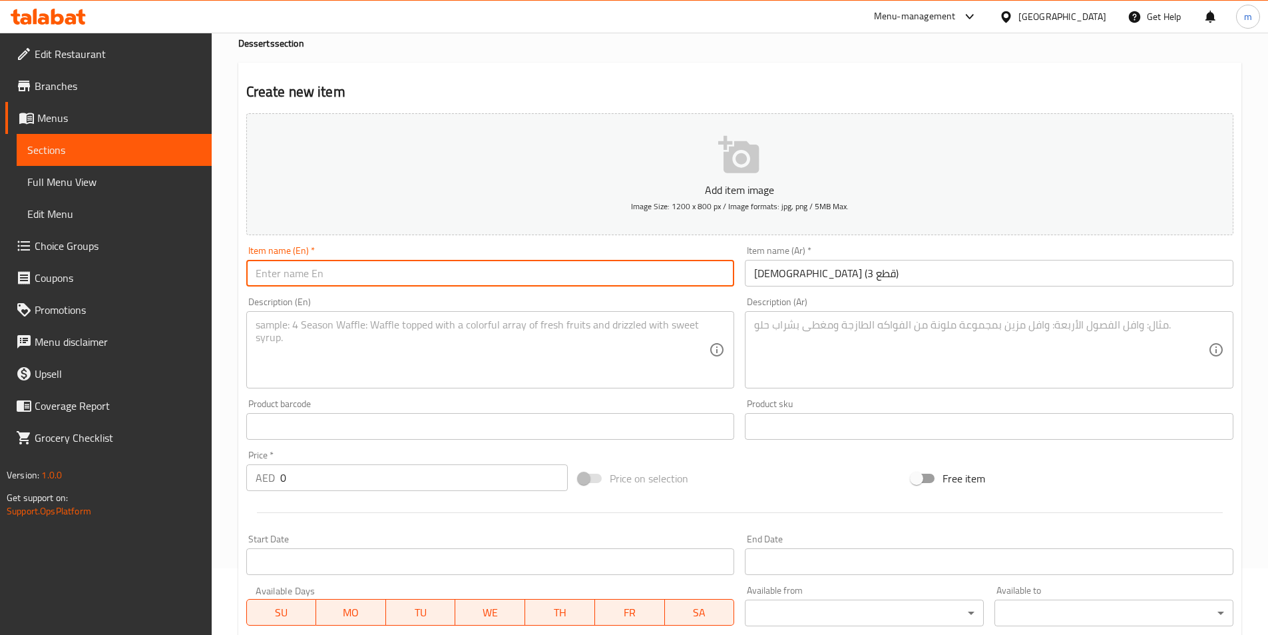
click at [561, 278] on input "text" at bounding box center [490, 273] width 489 height 27
paste input "Turon (3 pcs)"
type input "Turon (3 pcs)"
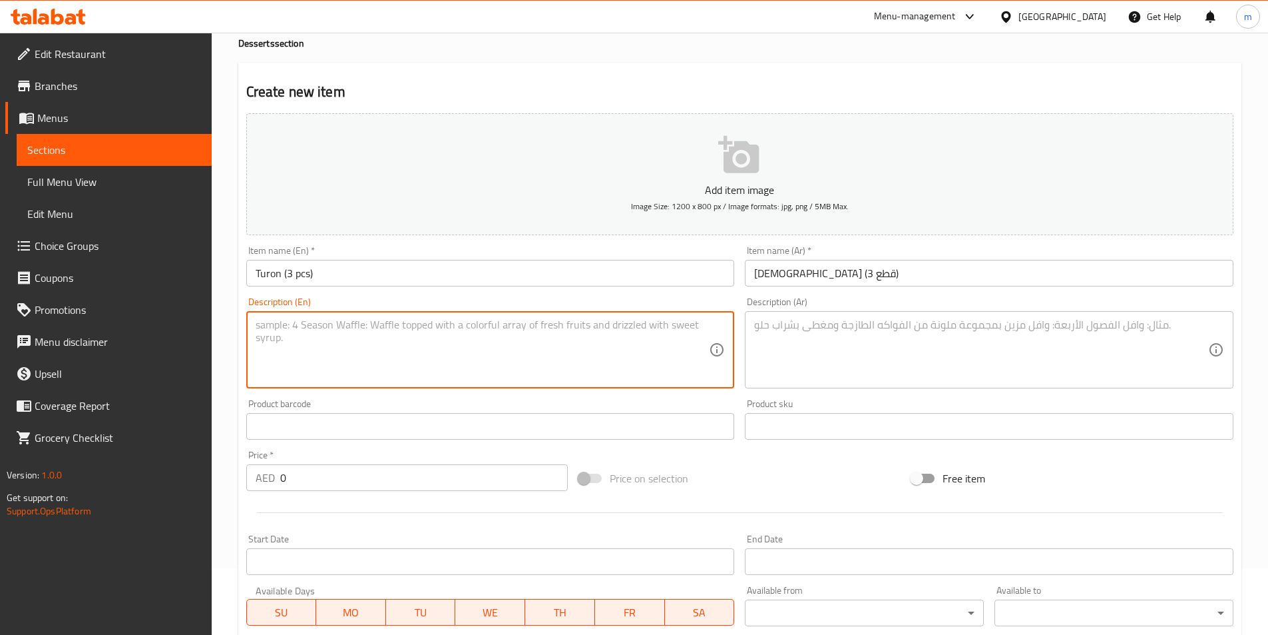
click at [333, 330] on textarea at bounding box center [483, 349] width 454 height 63
paste textarea "Fried banana spring rolls"
type textarea "Fried banana spring rolls"
click at [801, 321] on textarea at bounding box center [981, 349] width 454 height 63
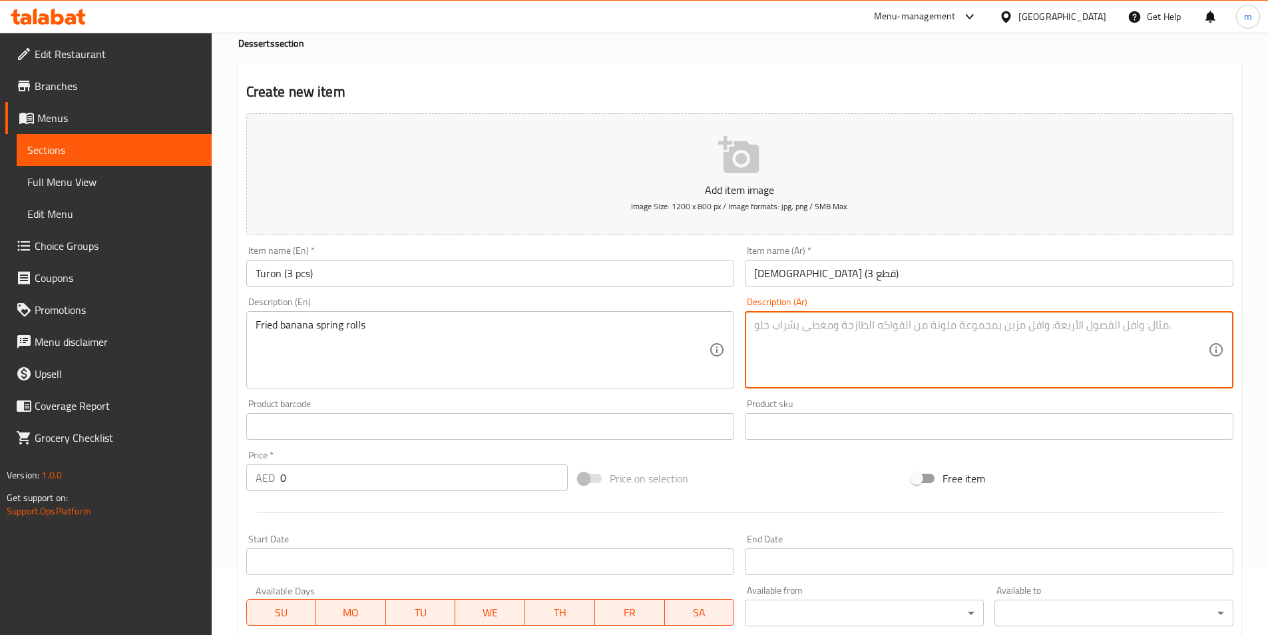
paste textarea "لفائف الموز المقلية"
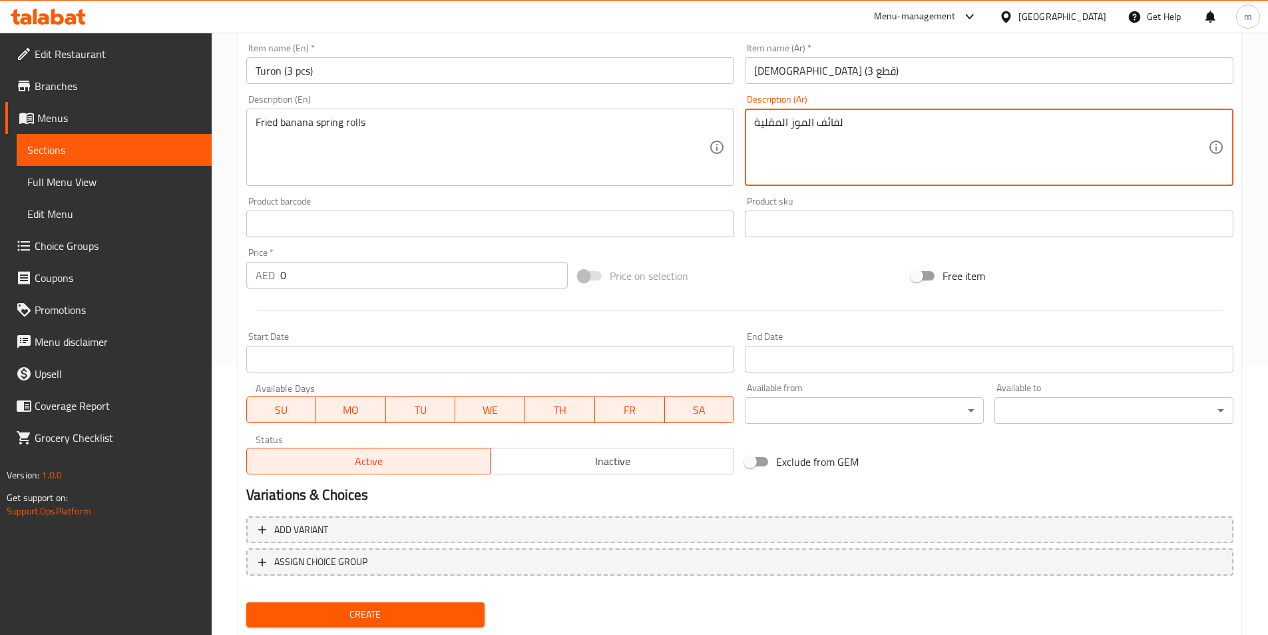
scroll to position [306, 0]
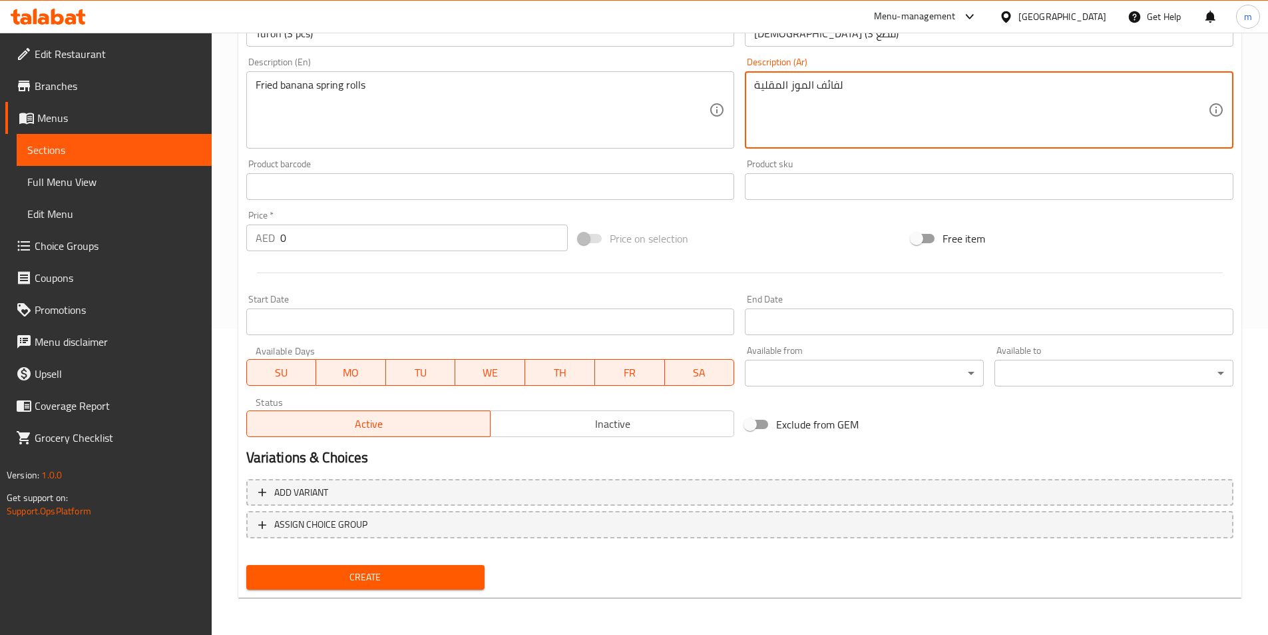
type textarea "لفائف الموز المقلية"
click at [312, 245] on input "0" at bounding box center [424, 237] width 288 height 27
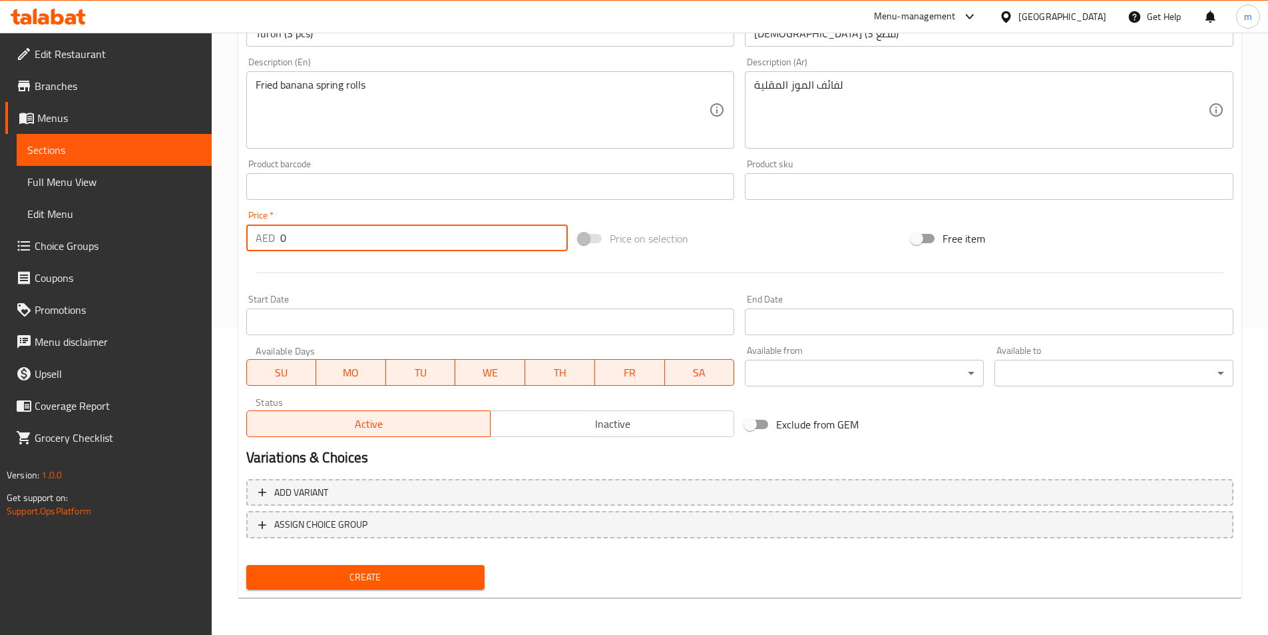
click at [312, 245] on input "0" at bounding box center [424, 237] width 288 height 27
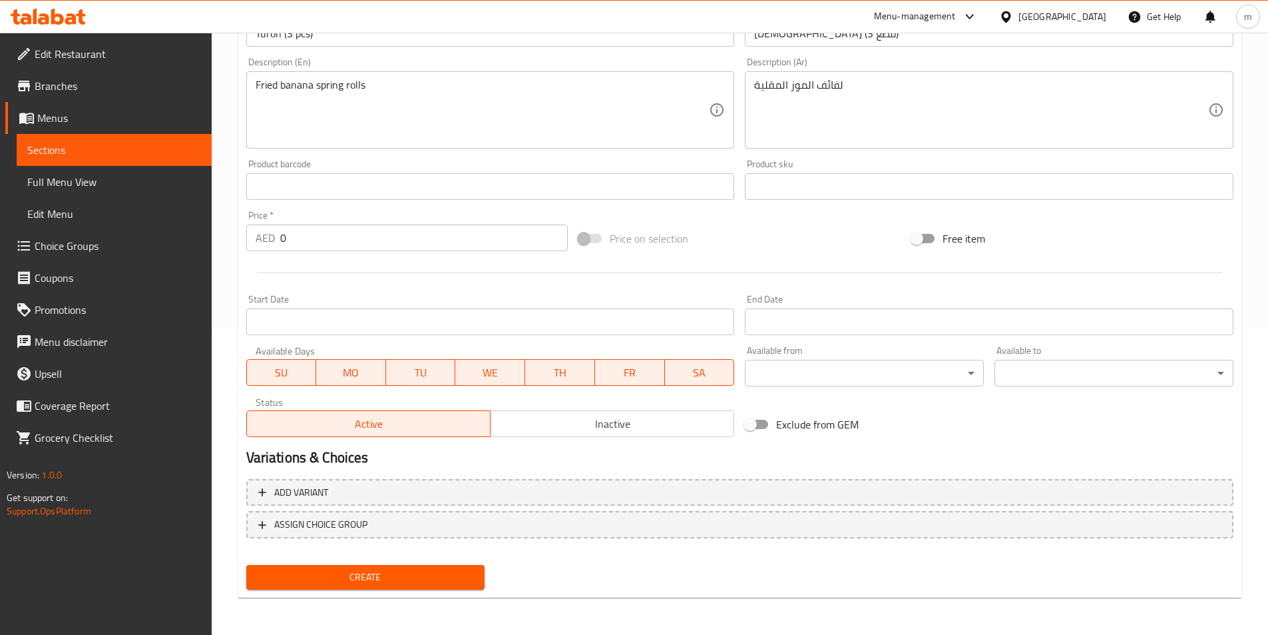
click at [351, 240] on input "0" at bounding box center [424, 237] width 288 height 27
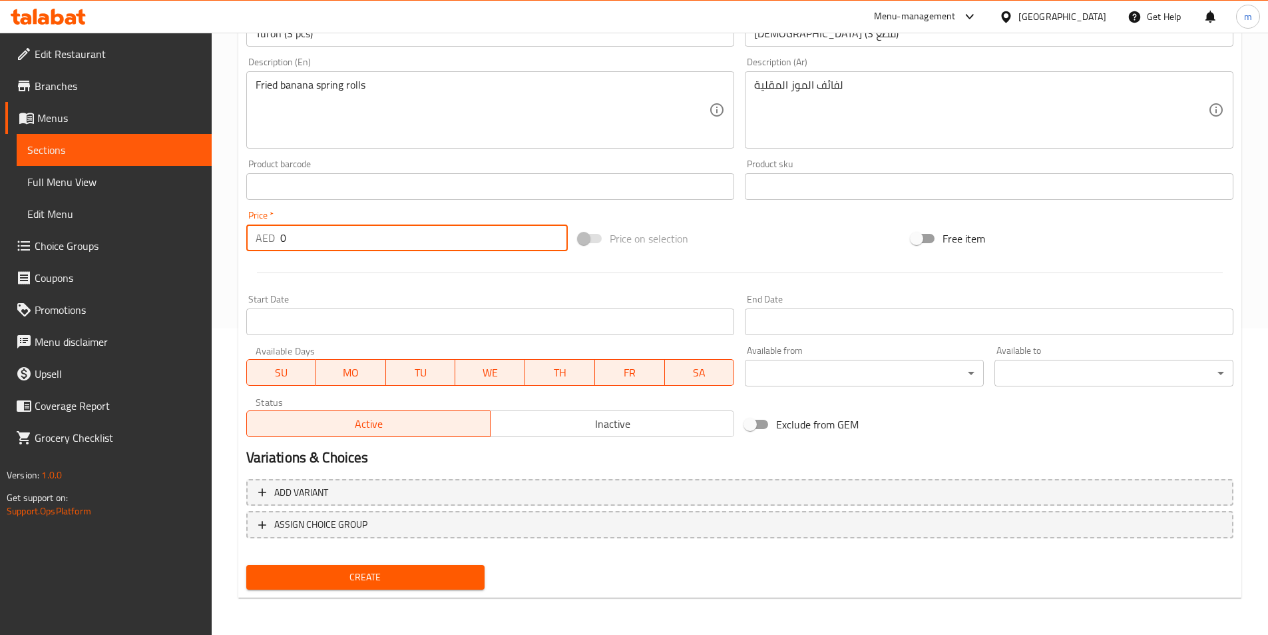
click at [351, 240] on input "0" at bounding box center [424, 237] width 288 height 27
type input "10"
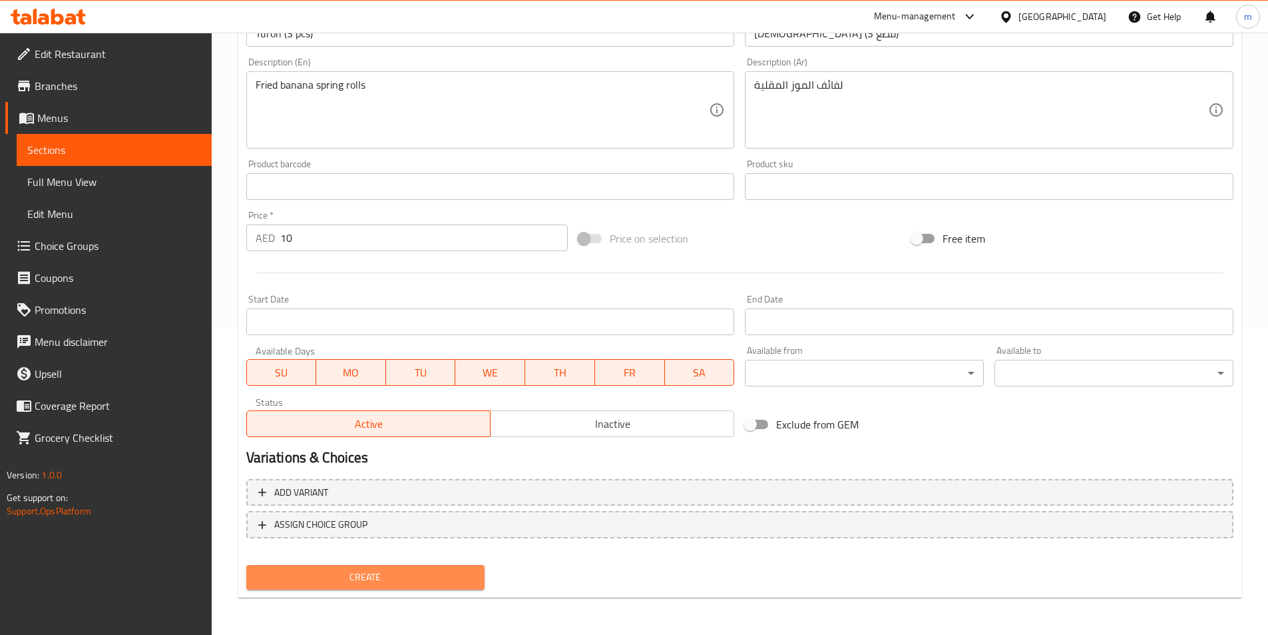
click at [377, 575] on span "Create" at bounding box center [366, 577] width 218 height 17
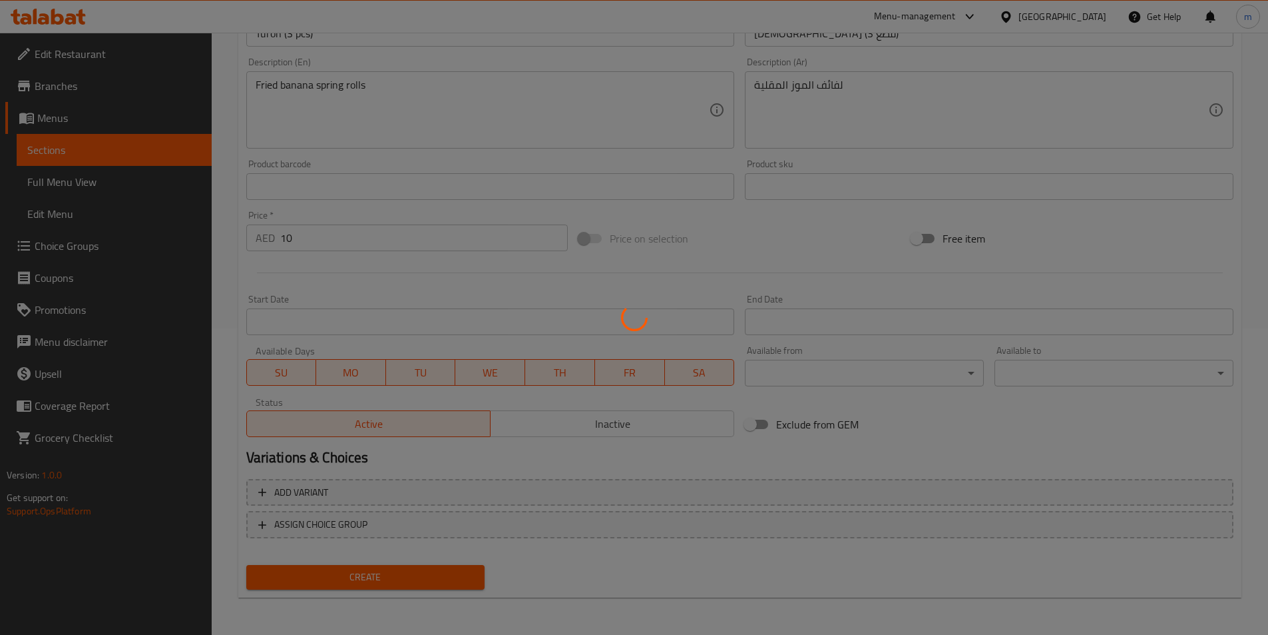
type input "0"
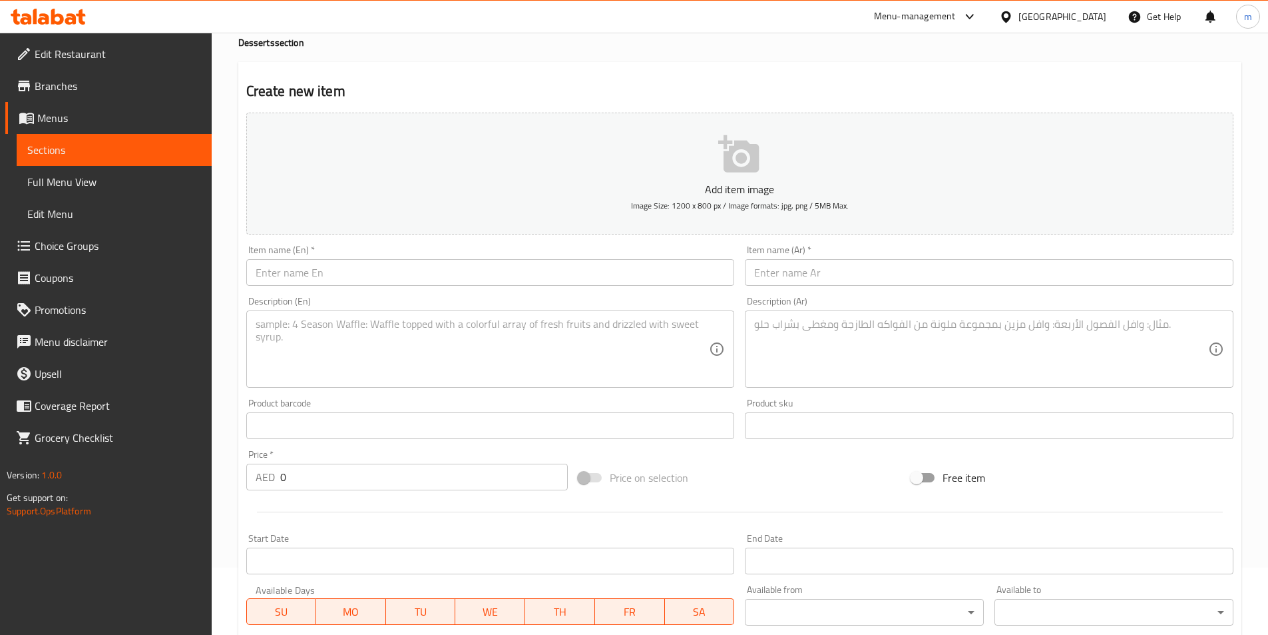
scroll to position [67, 0]
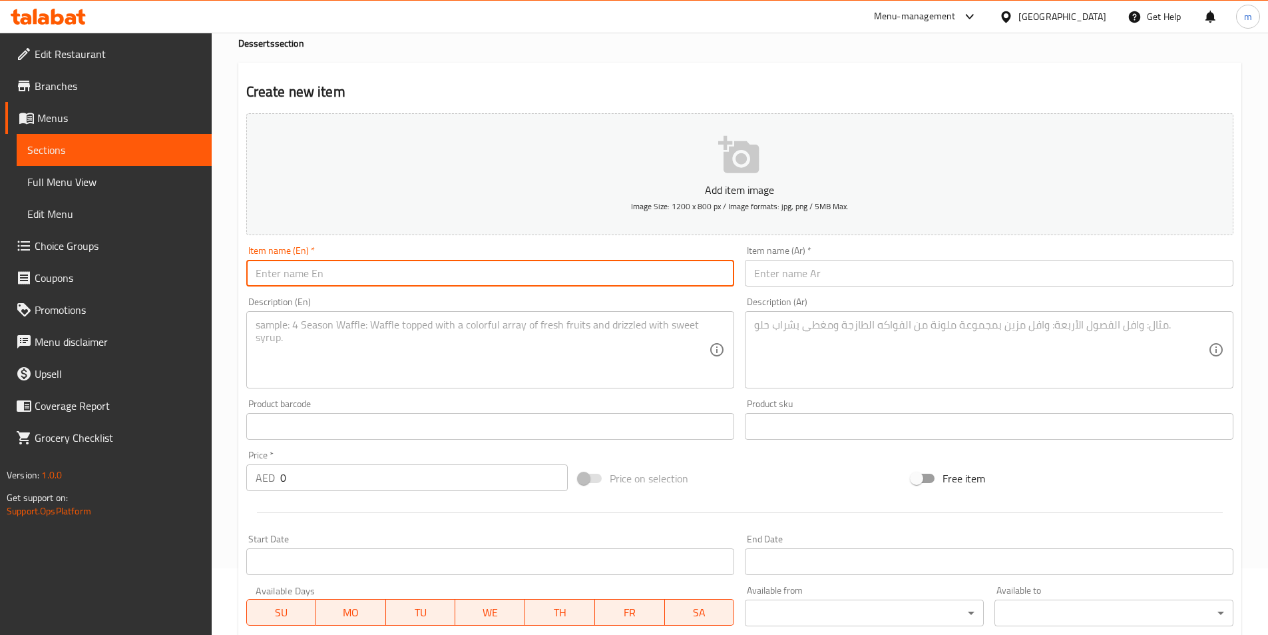
click at [399, 272] on input "text" at bounding box center [490, 273] width 489 height 27
paste input "ليتشي فلان"
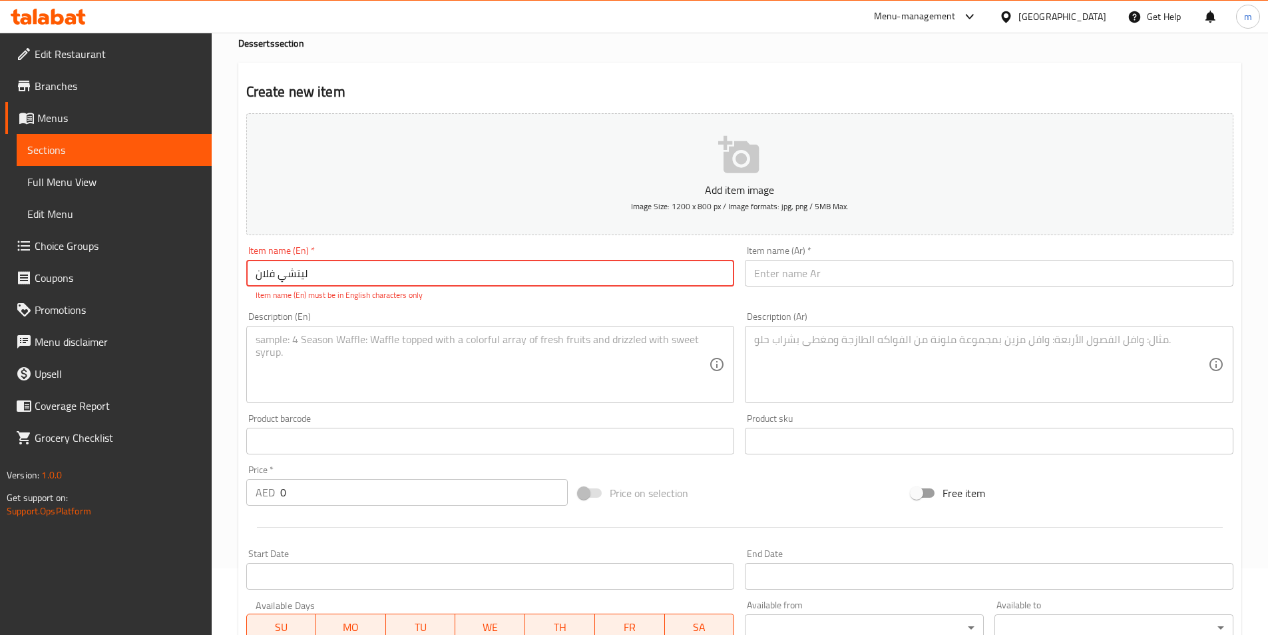
type input "ليتشي فلان"
click at [425, 288] on div "Item name (En)   * [PERSON_NAME] Item name (En) * Item name (En) must be in Eng…" at bounding box center [490, 273] width 489 height 55
click at [421, 275] on input "ليتشي فلان" at bounding box center [490, 273] width 489 height 27
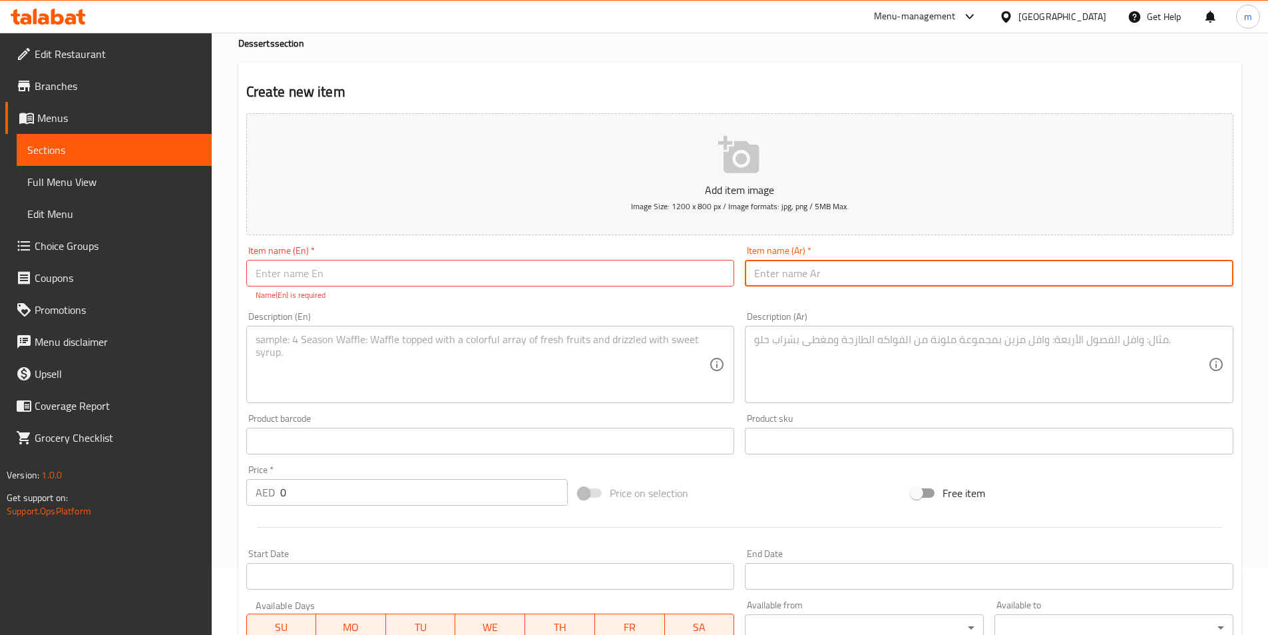
paste input "ليتشي فلان"
type input "ليتشي فلان"
click at [609, 280] on input "text" at bounding box center [490, 273] width 489 height 27
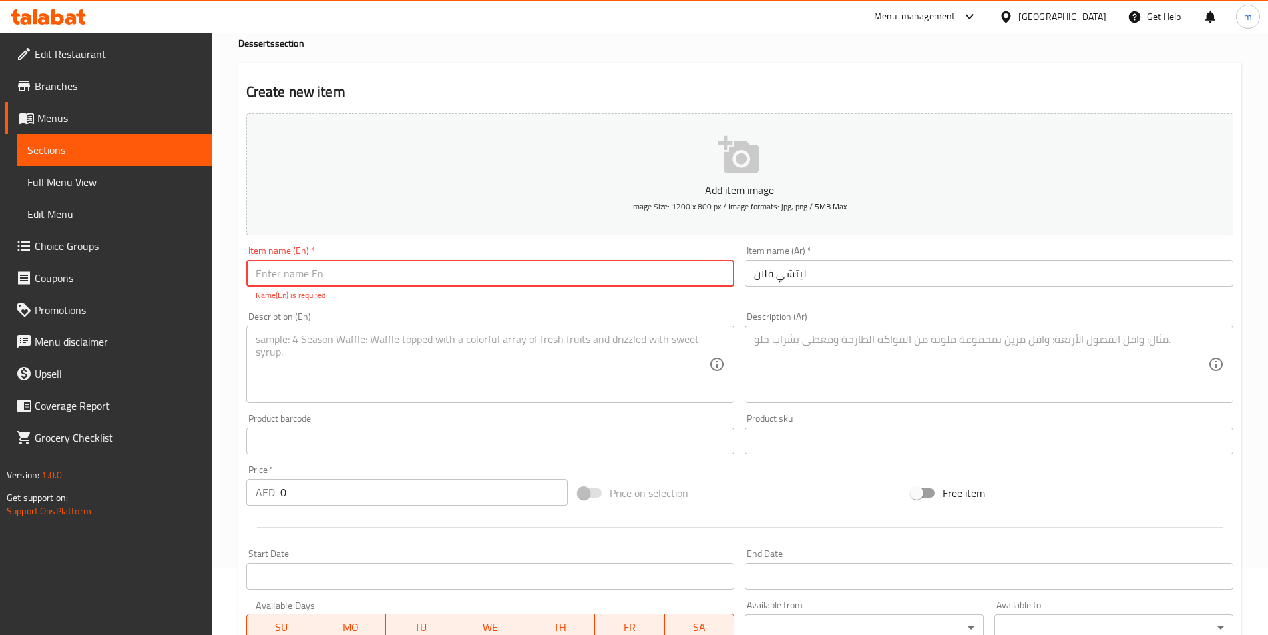
click at [609, 280] on input "text" at bounding box center [490, 273] width 489 height 27
click at [582, 279] on input "text" at bounding box center [490, 273] width 489 height 27
paste input "Leche Flan"
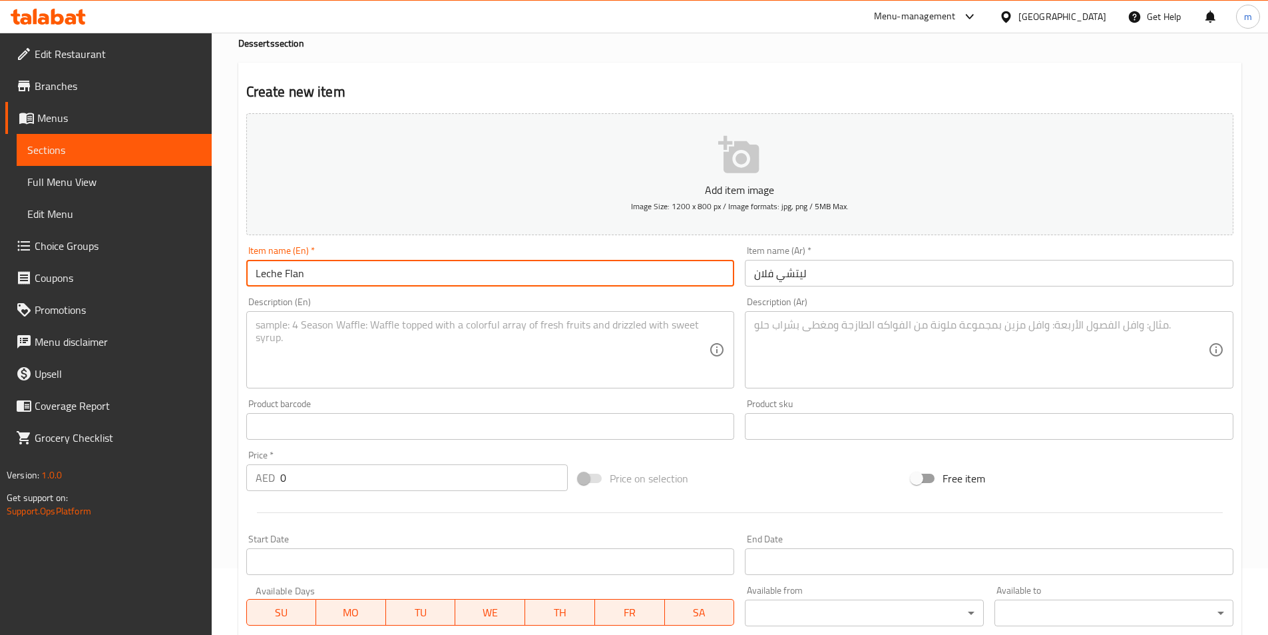
type input "Leche Flan"
click at [414, 334] on textarea at bounding box center [483, 349] width 454 height 63
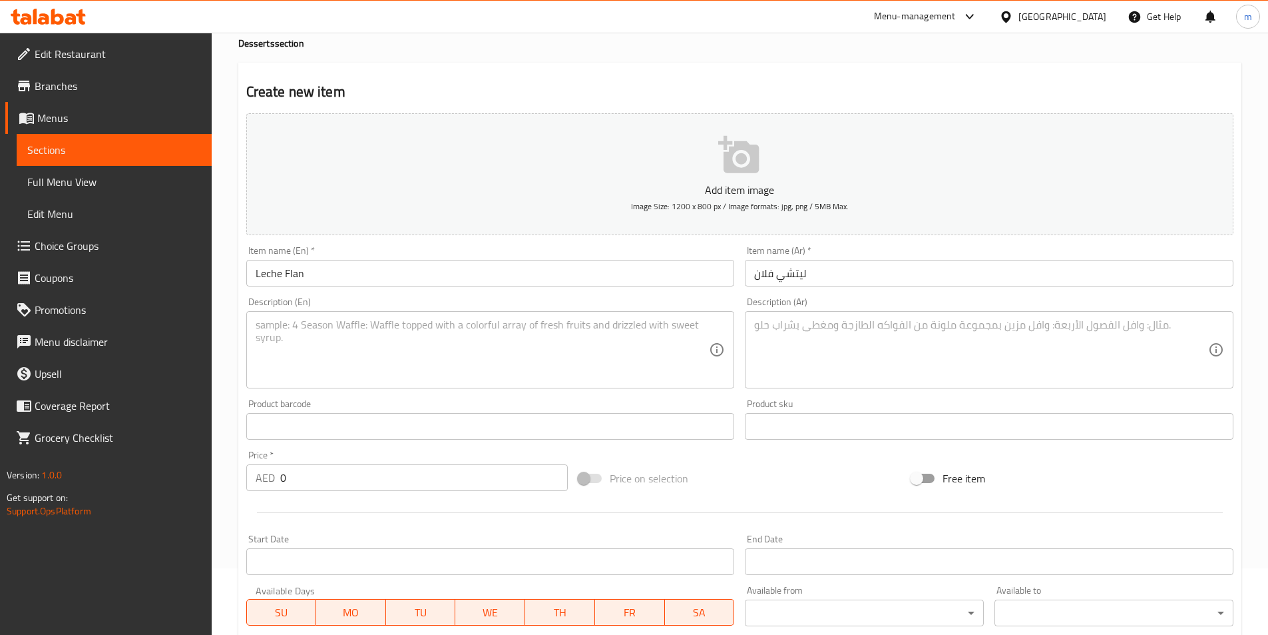
click at [571, 343] on textarea at bounding box center [483, 349] width 454 height 63
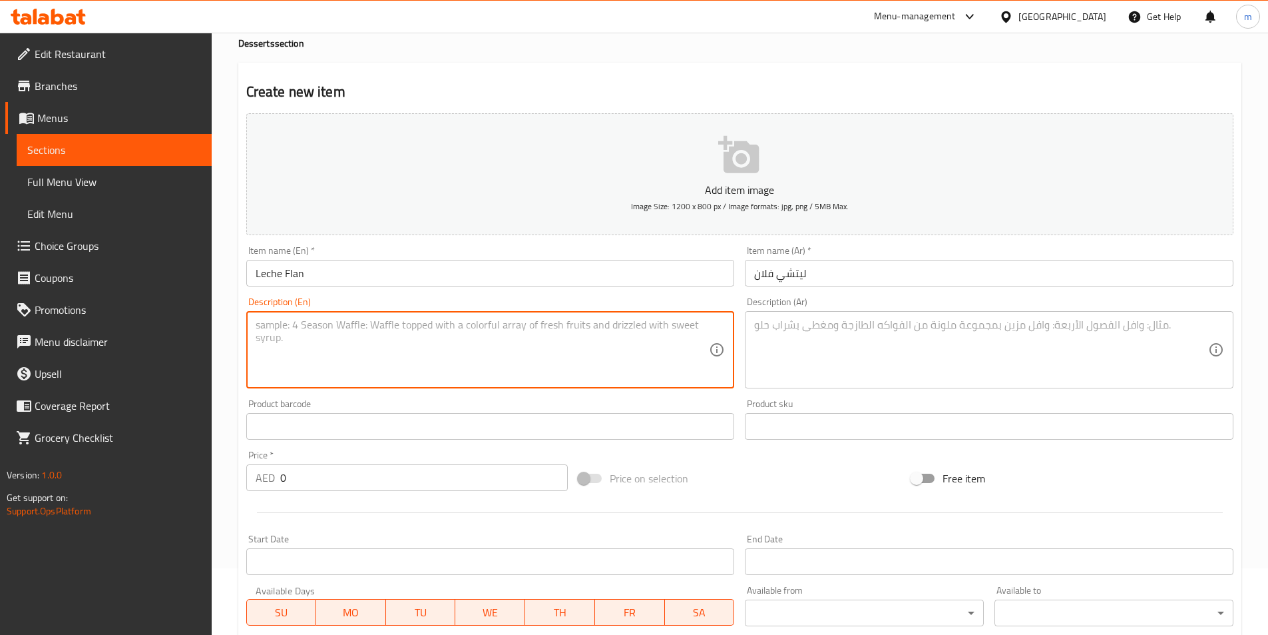
paste textarea "Creamy caramel custard"
type textarea "Creamy caramel custard"
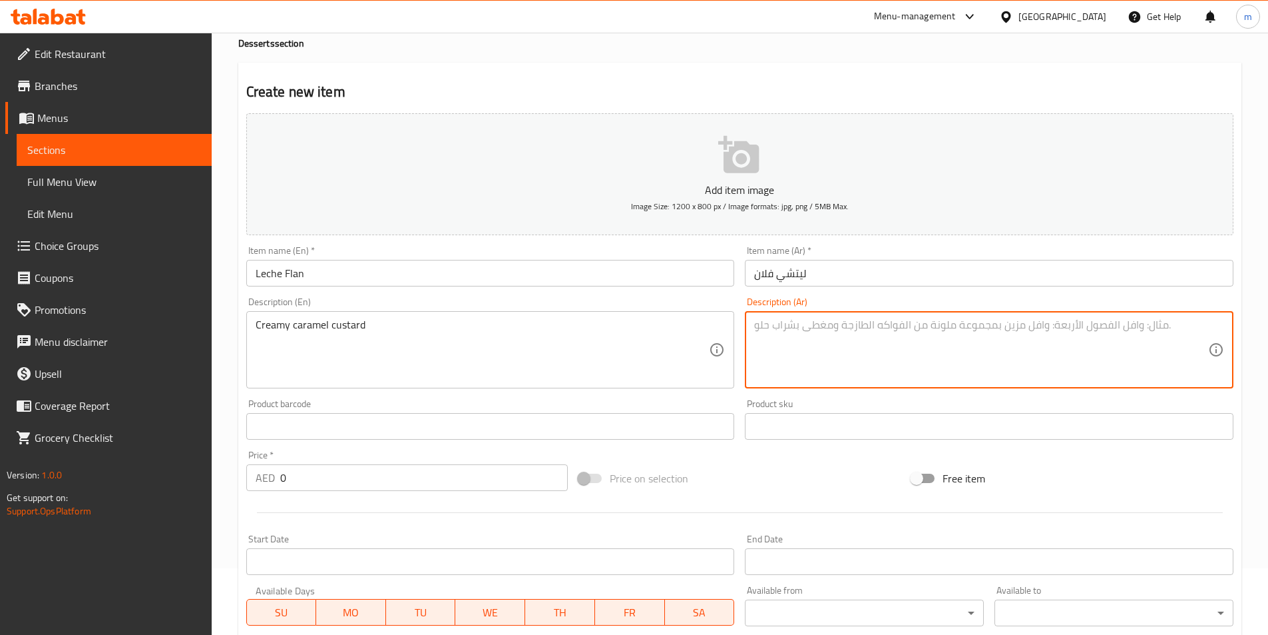
click at [848, 328] on textarea at bounding box center [981, 349] width 454 height 63
paste textarea "كاسترد الكراميل الكريمي"
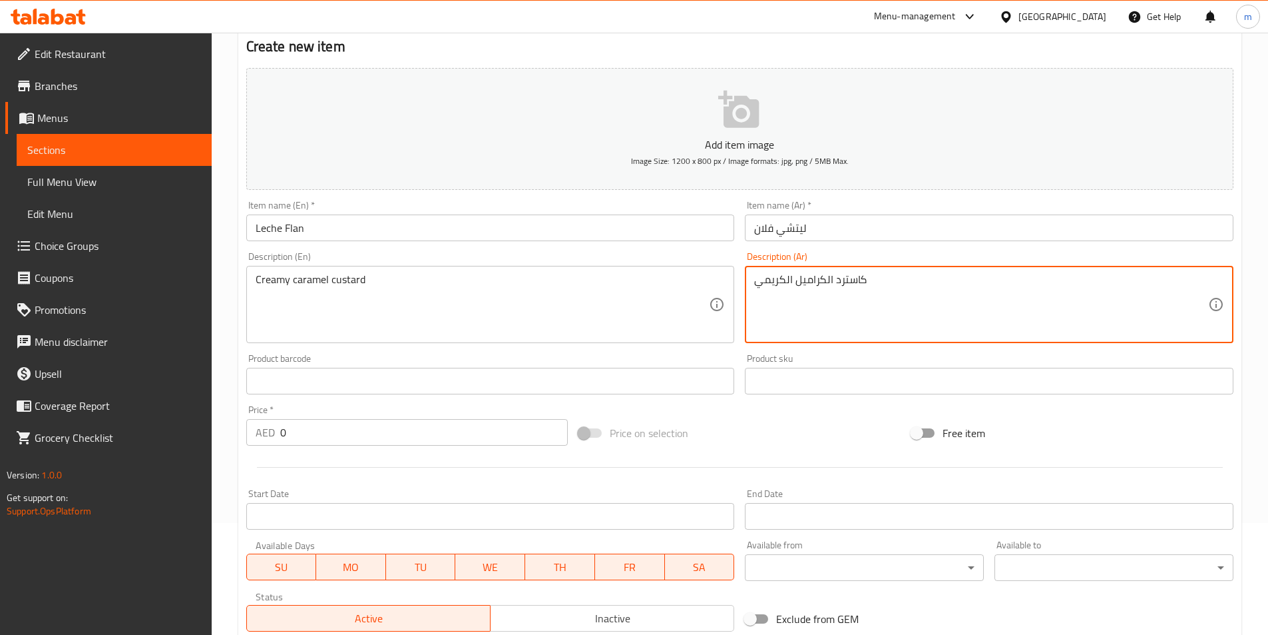
scroll to position [133, 0]
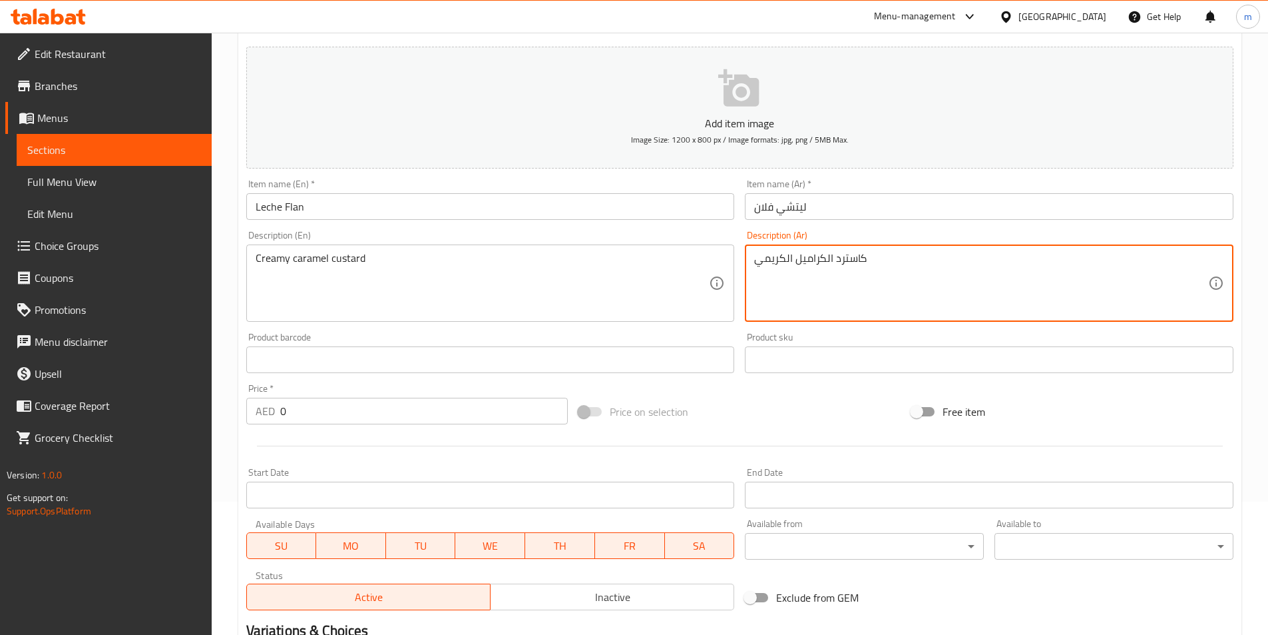
type textarea "كاسترد الكراميل الكريمي"
click at [337, 406] on input "0" at bounding box center [424, 411] width 288 height 27
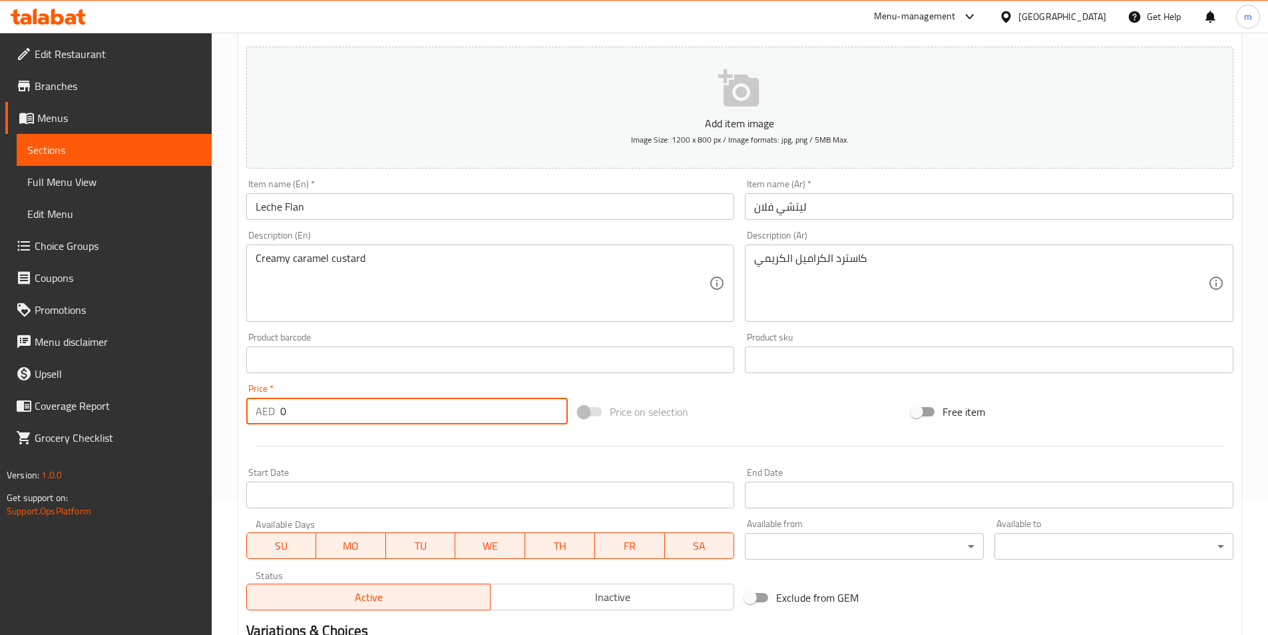
click at [337, 406] on input "0" at bounding box center [424, 411] width 288 height 27
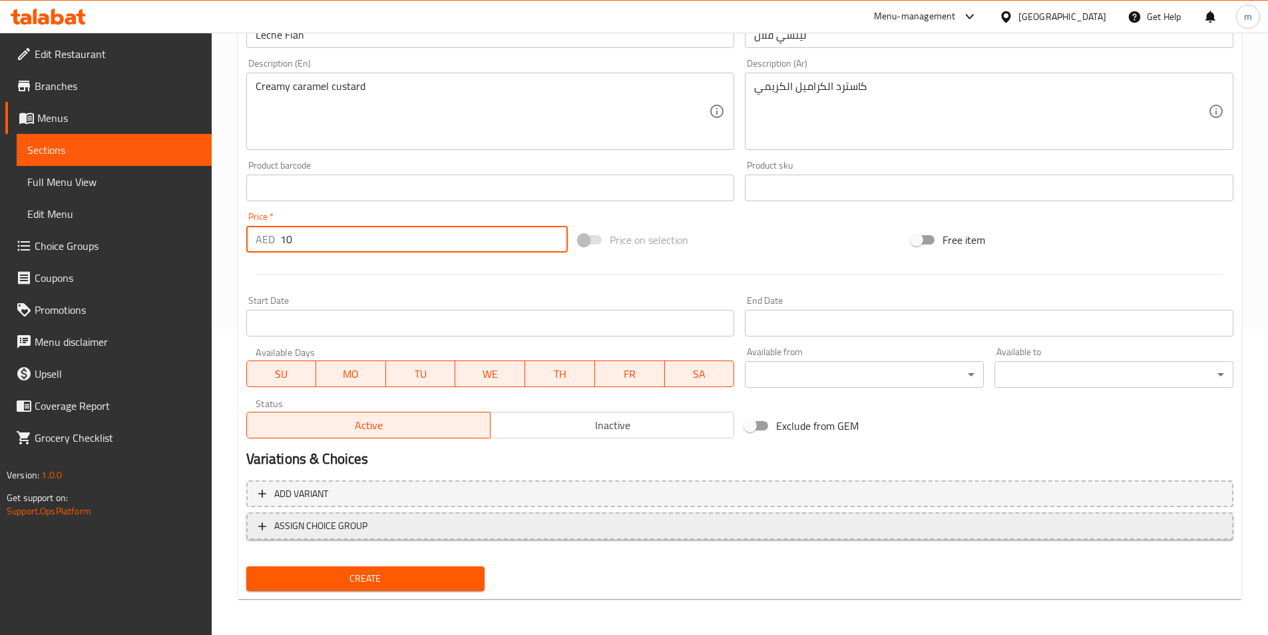
scroll to position [306, 0]
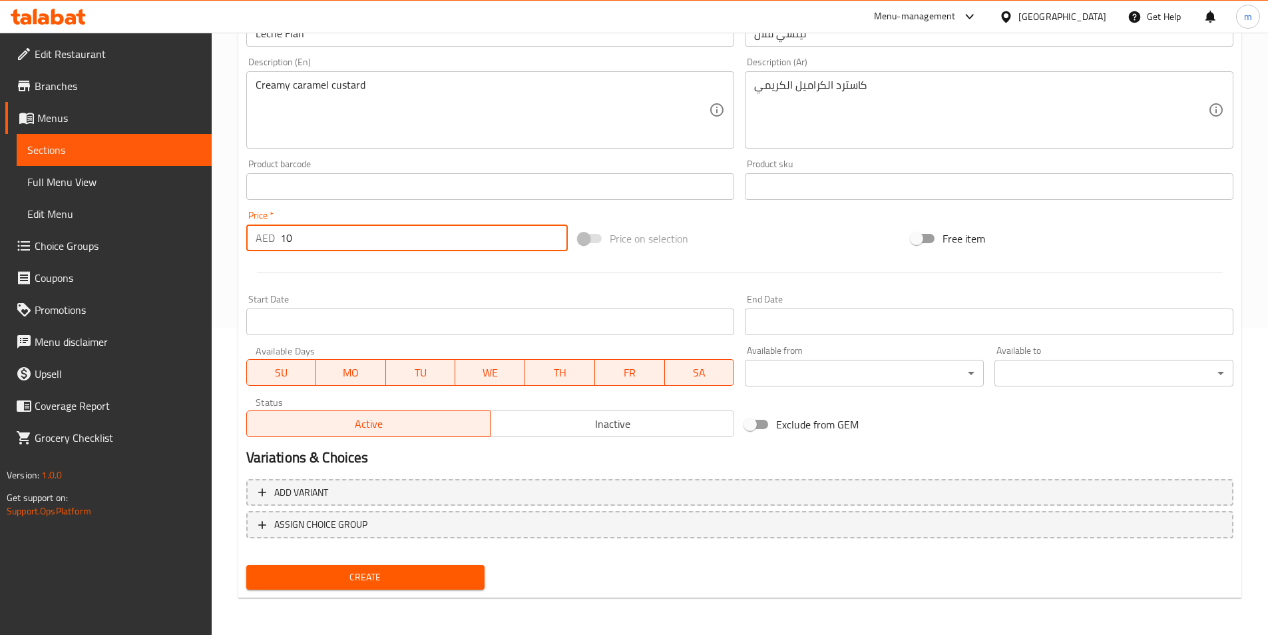
type input "10"
click at [358, 576] on span "Create" at bounding box center [366, 577] width 218 height 17
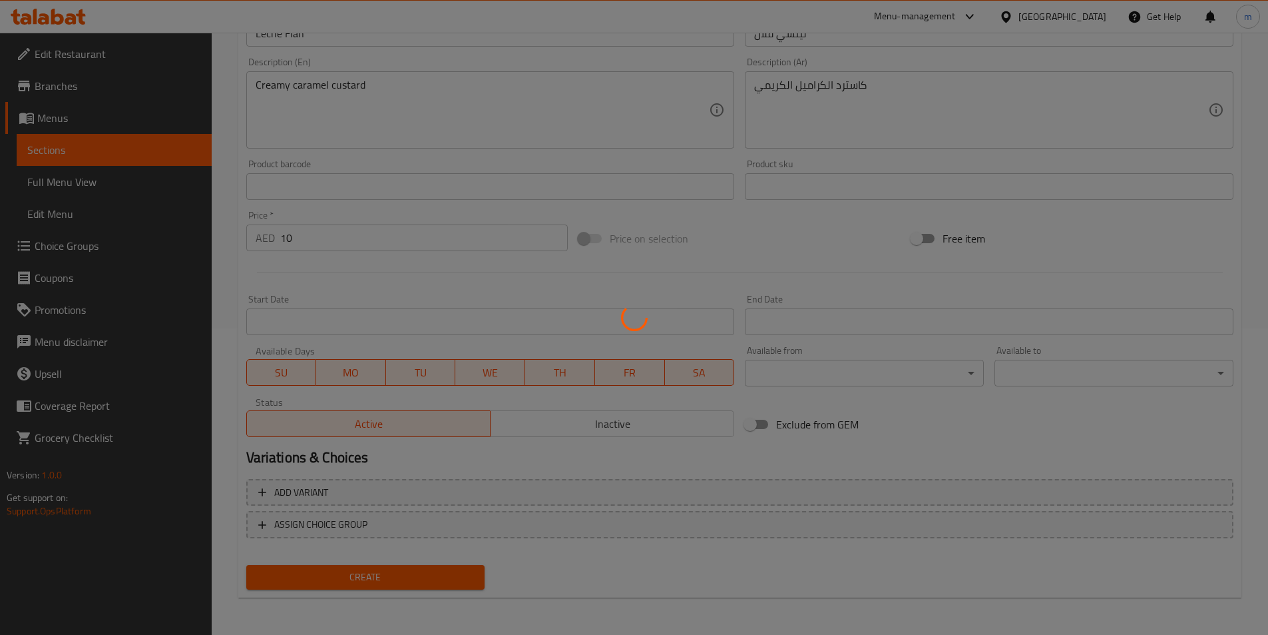
type input "0"
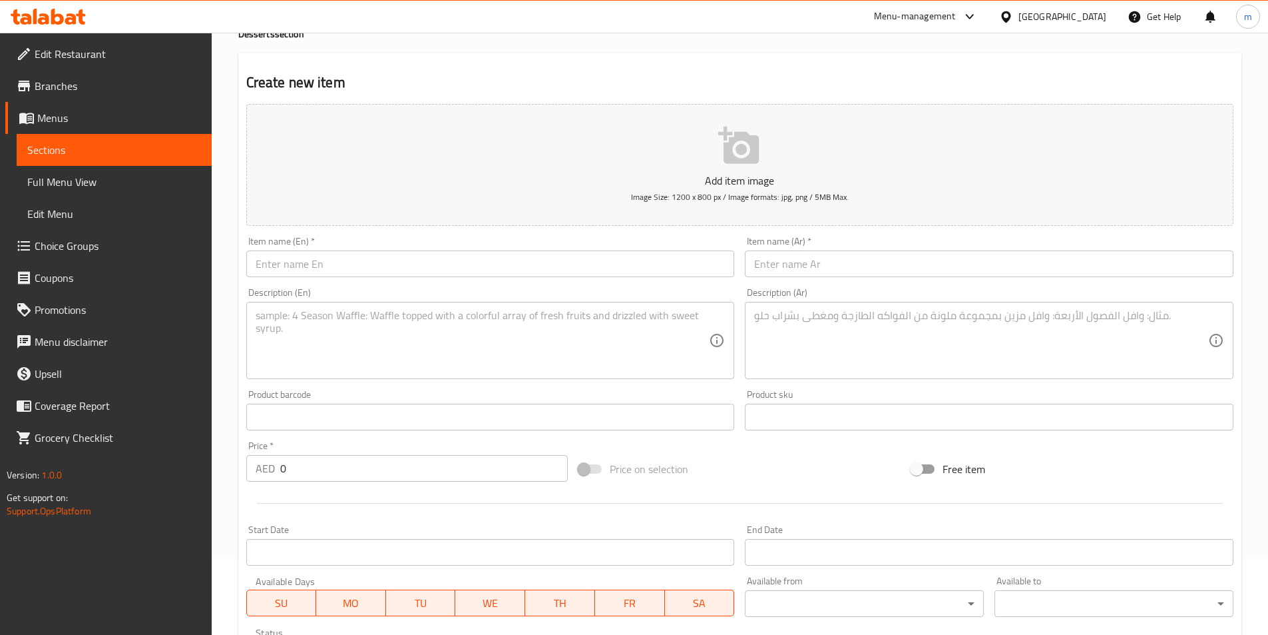
scroll to position [107, 0]
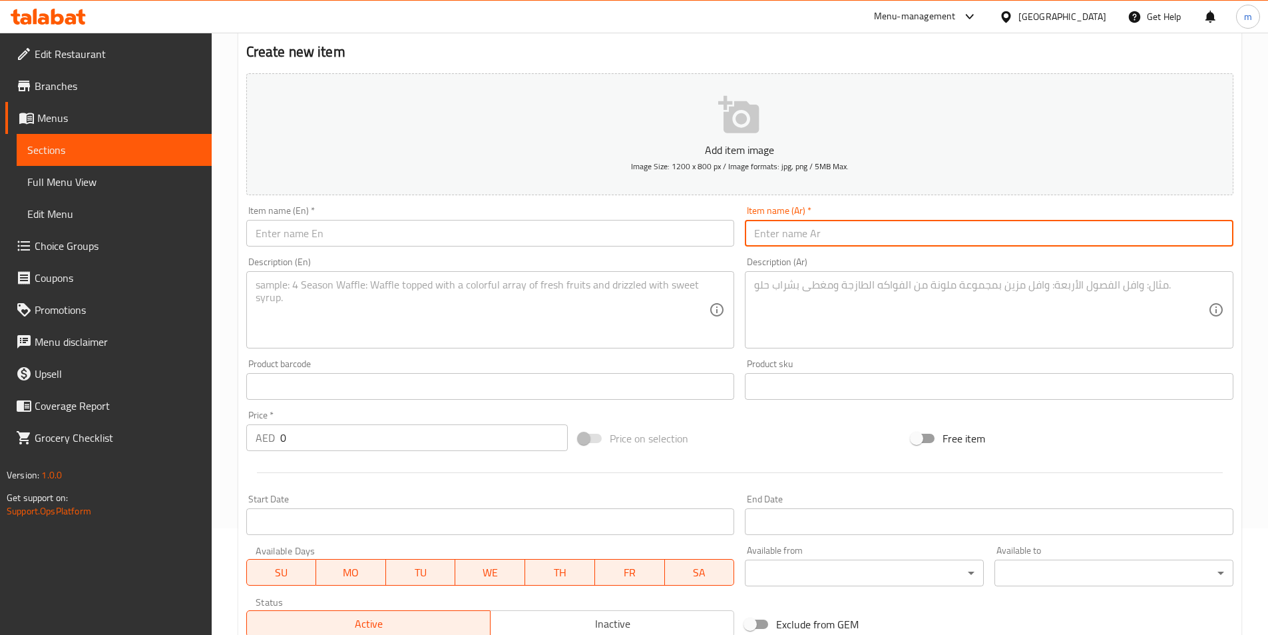
click at [775, 233] on input "text" at bounding box center [989, 233] width 489 height 27
paste input "كعكة الكسافا"
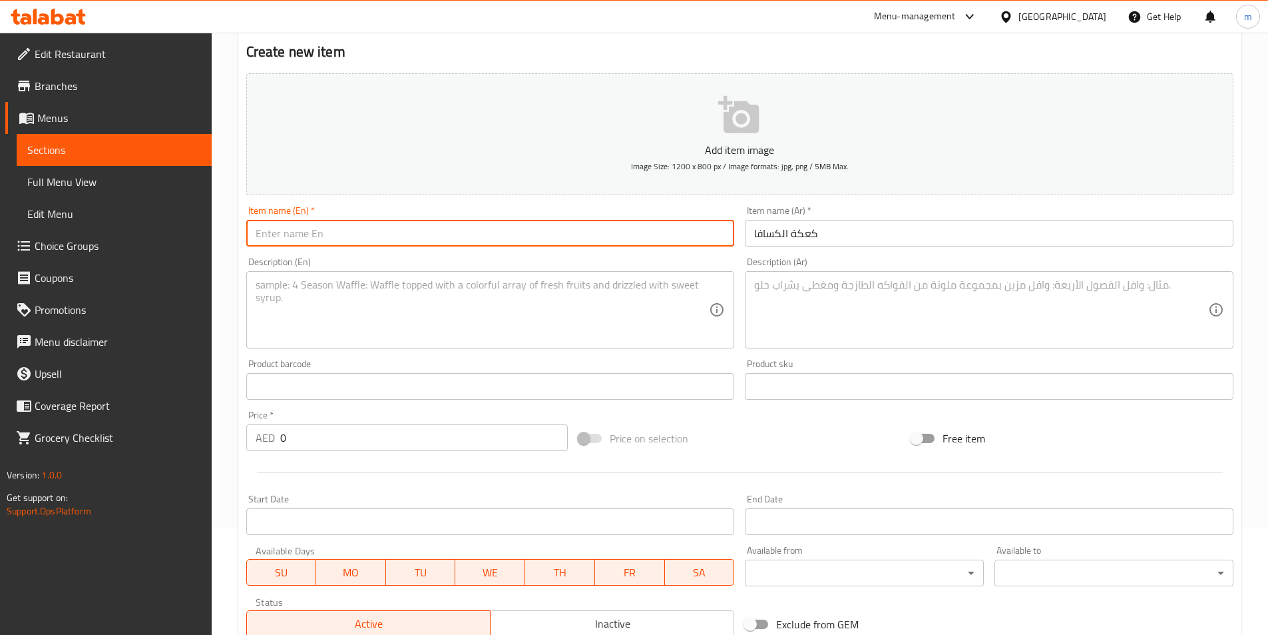
click at [563, 240] on input "text" at bounding box center [490, 233] width 489 height 27
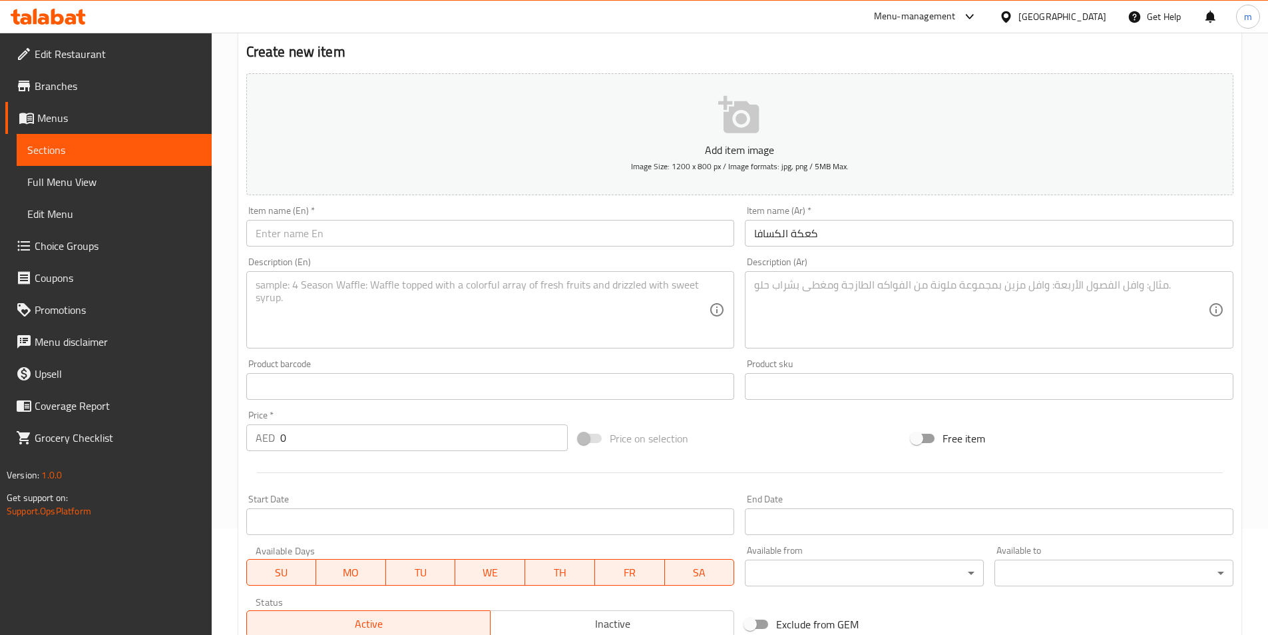
click at [629, 244] on input "text" at bounding box center [490, 233] width 489 height 27
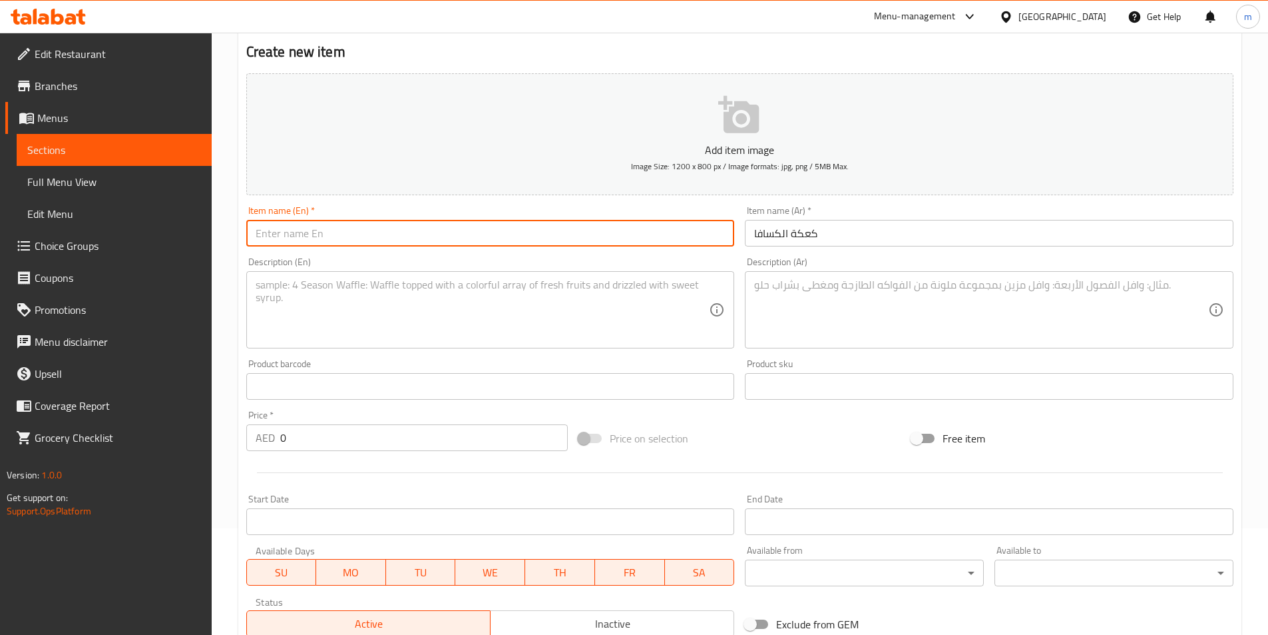
paste input "Cassava Cake"
click at [529, 292] on textarea at bounding box center [483, 309] width 454 height 63
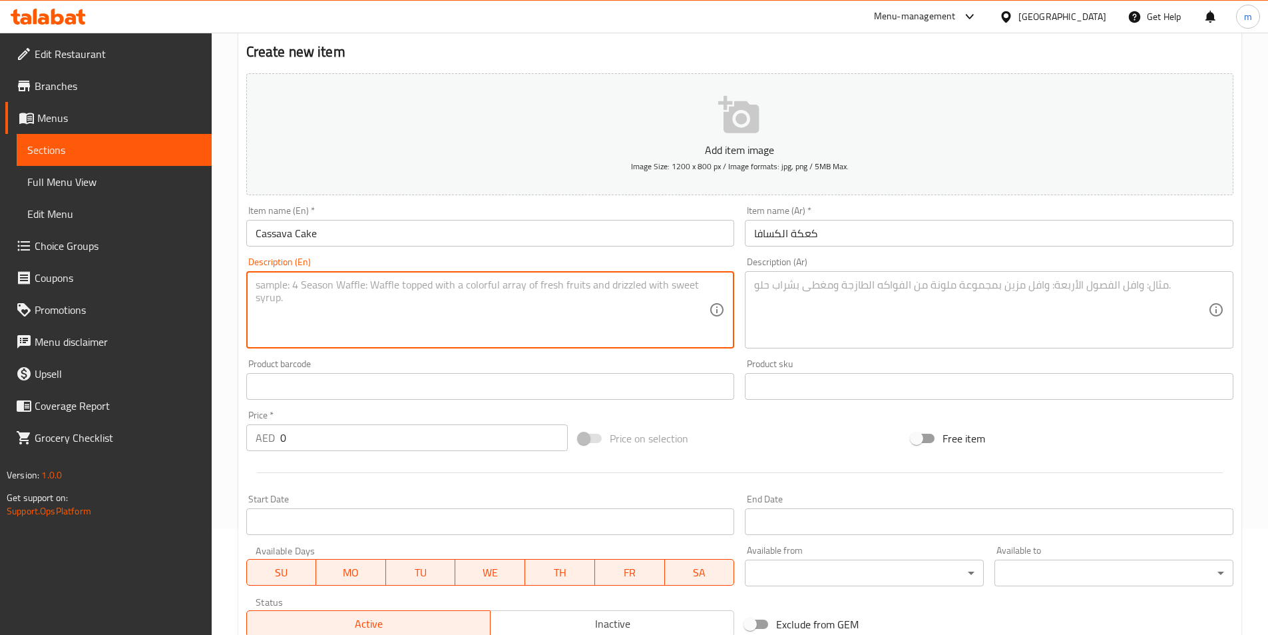
click at [630, 298] on textarea at bounding box center [483, 309] width 454 height 63
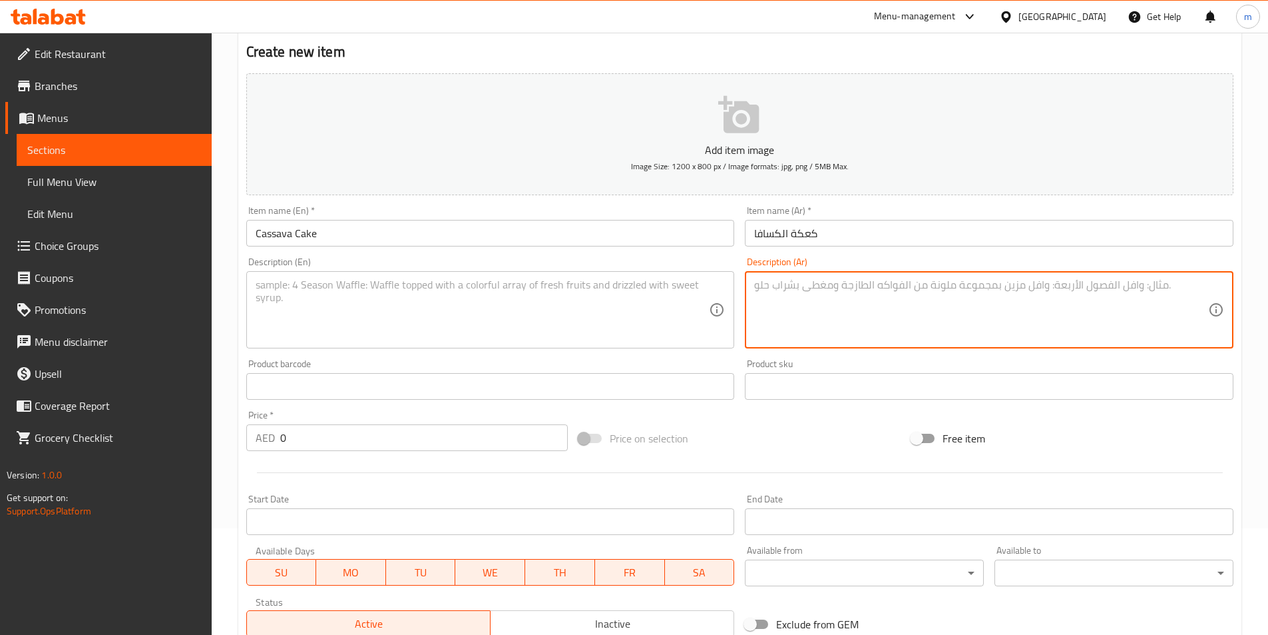
click at [778, 294] on textarea at bounding box center [981, 309] width 454 height 63
drag, startPoint x: 780, startPoint y: 295, endPoint x: 612, endPoint y: 301, distance: 167.9
click at [612, 301] on textarea at bounding box center [483, 309] width 454 height 63
click at [846, 298] on textarea at bounding box center [981, 309] width 454 height 63
paste textarea "الكسافا المخبوزة مع جوز الهند"
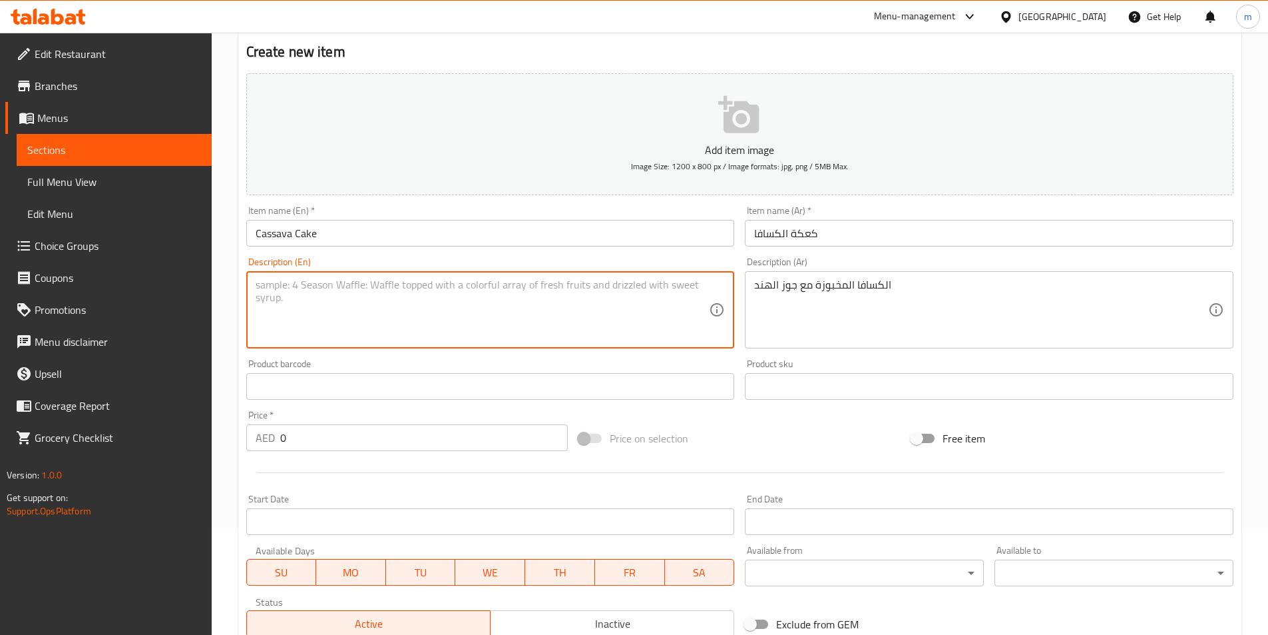
click at [642, 295] on textarea at bounding box center [483, 309] width 454 height 63
paste textarea "Baked cassava with coconut topping"
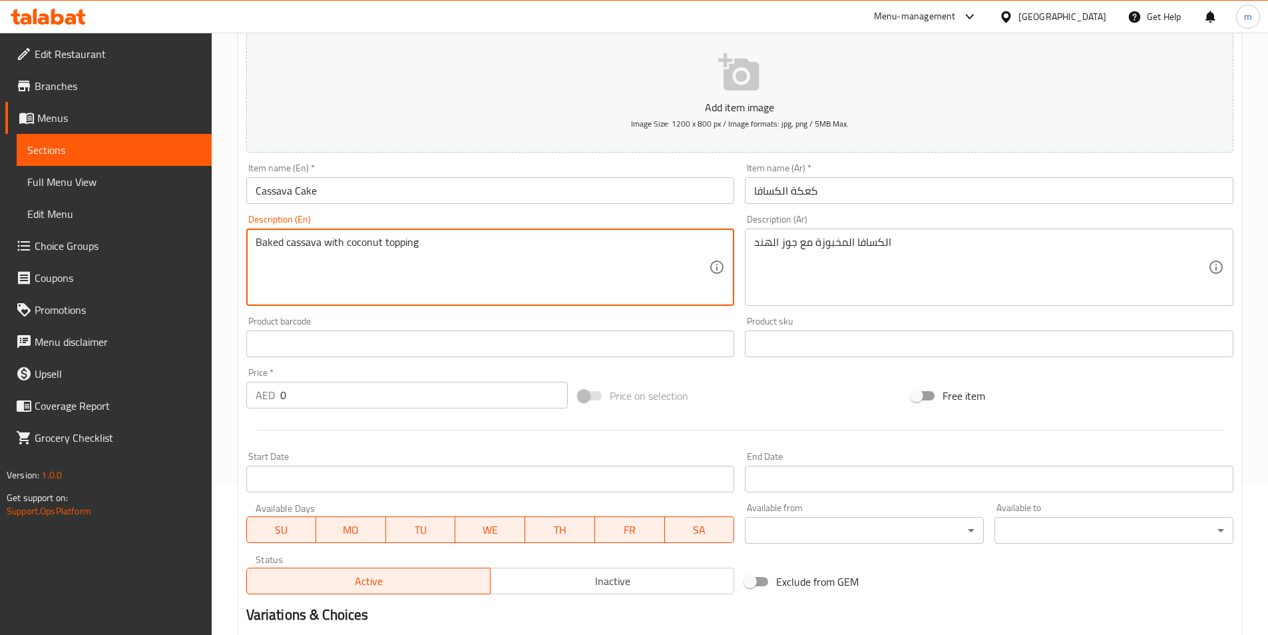
scroll to position [173, 0]
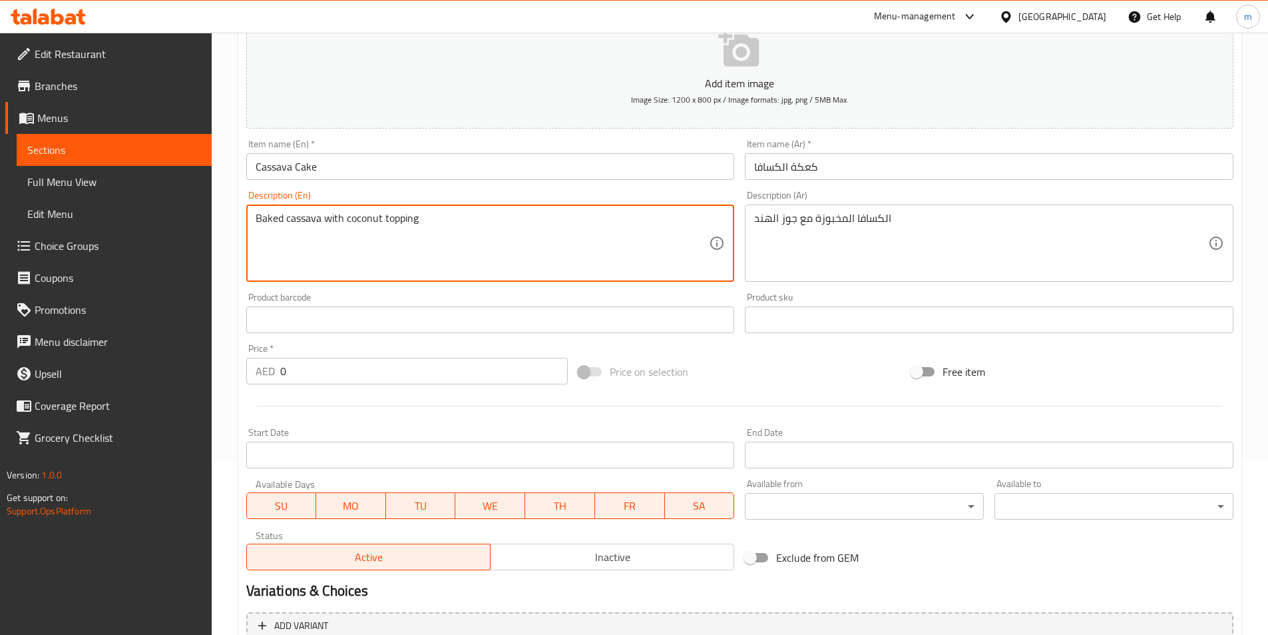
click at [312, 370] on input "0" at bounding box center [424, 371] width 288 height 27
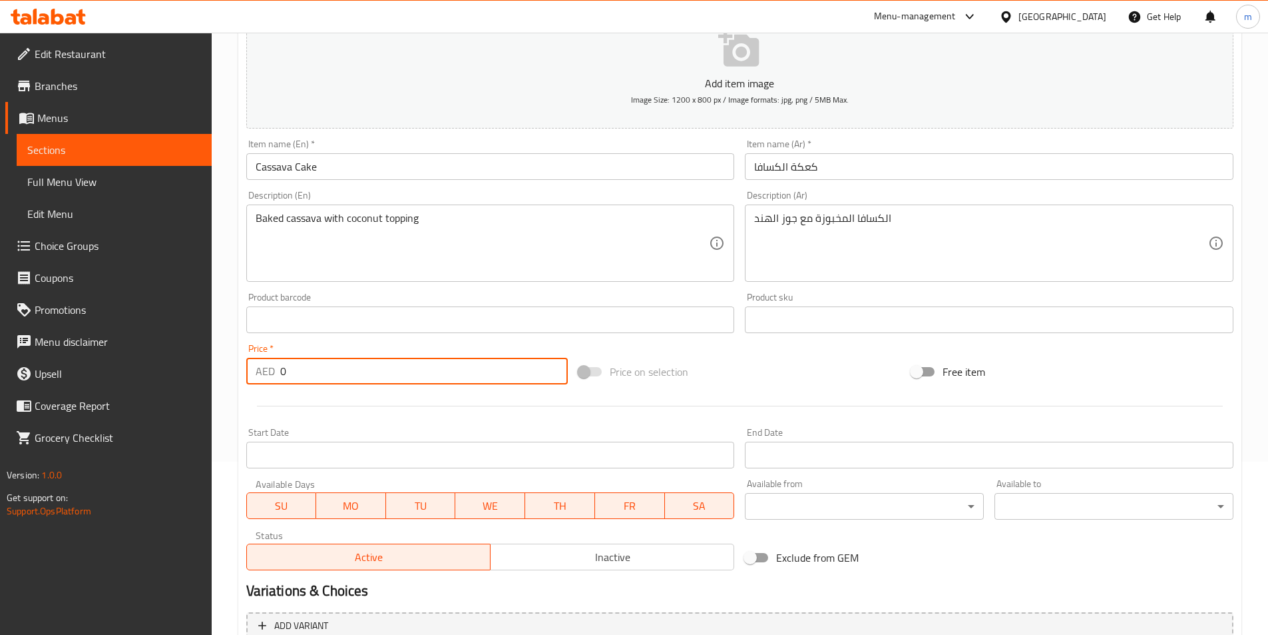
click at [312, 370] on input "0" at bounding box center [424, 371] width 288 height 27
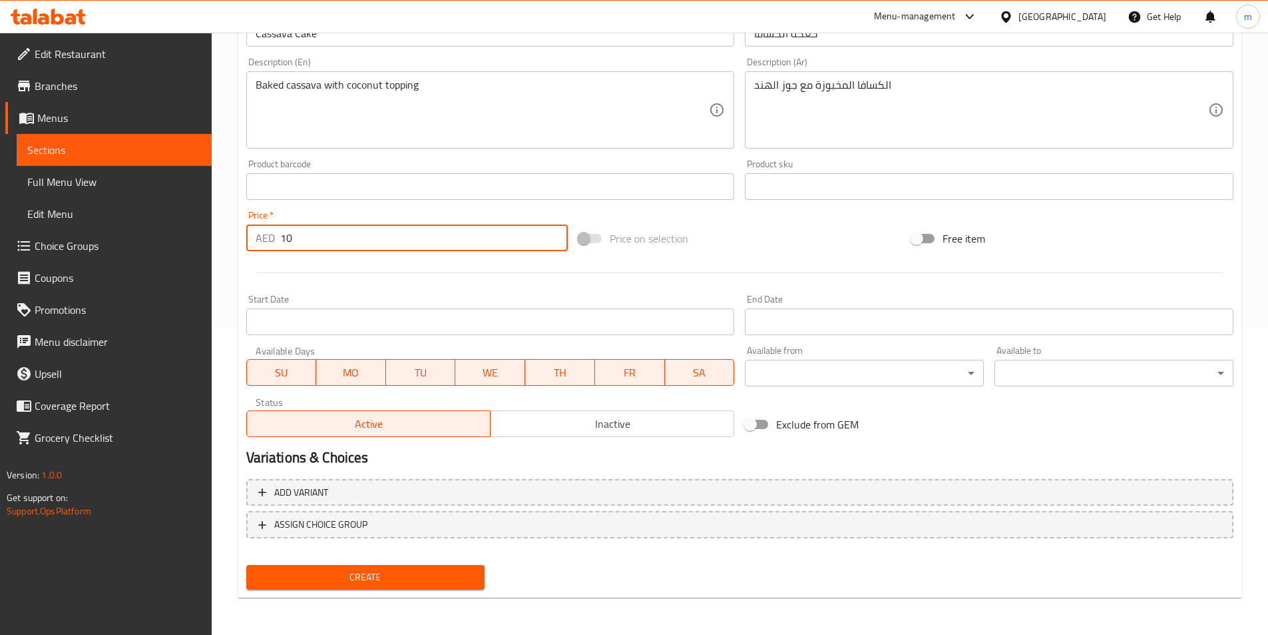
click at [383, 577] on span "Create" at bounding box center [366, 577] width 218 height 17
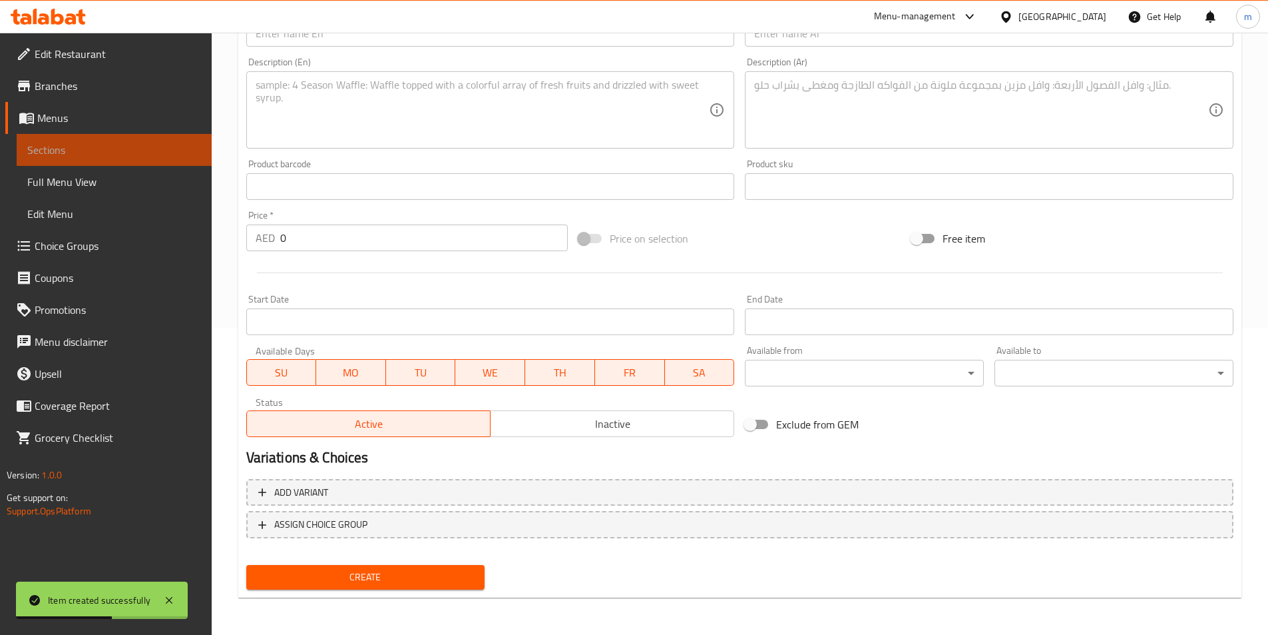
click at [93, 146] on span "Sections" at bounding box center [114, 150] width 174 height 16
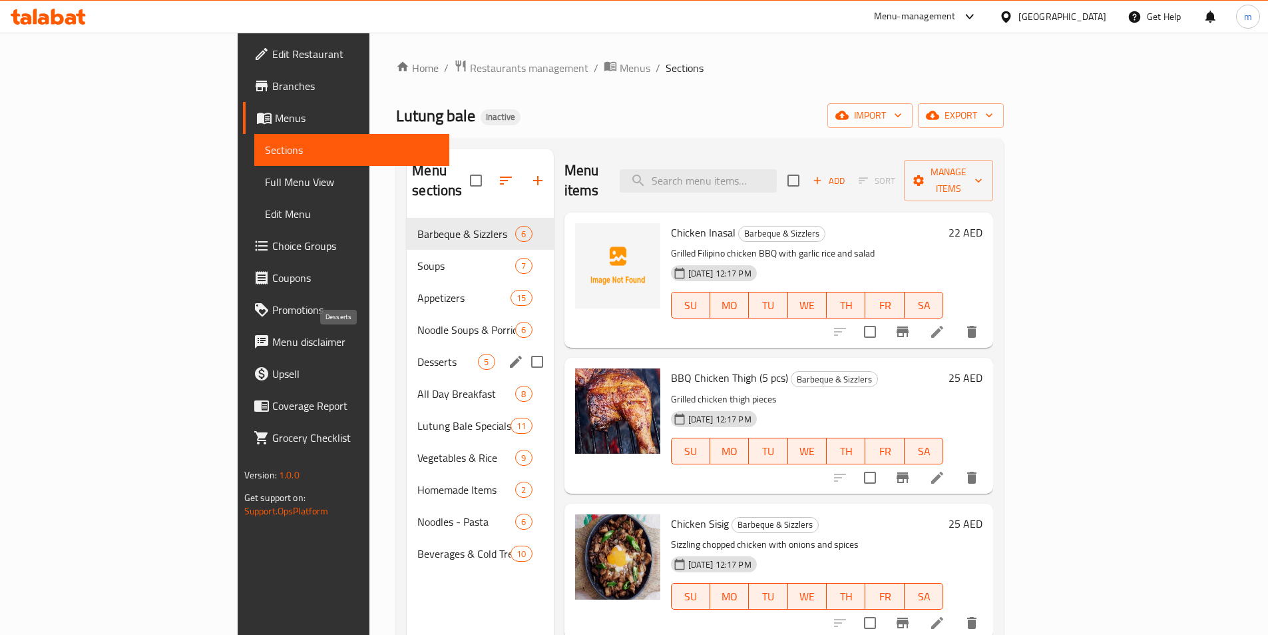
click at [417, 354] on span "Desserts" at bounding box center [447, 362] width 61 height 16
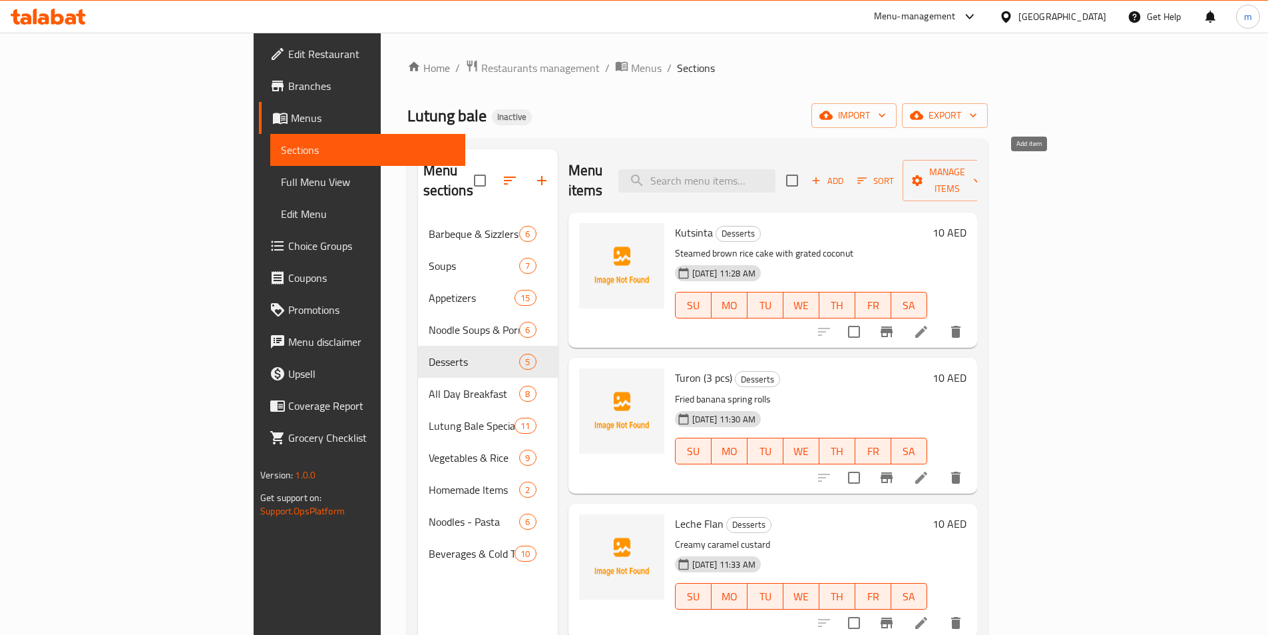
click at [846, 173] on span "Add" at bounding box center [828, 180] width 36 height 15
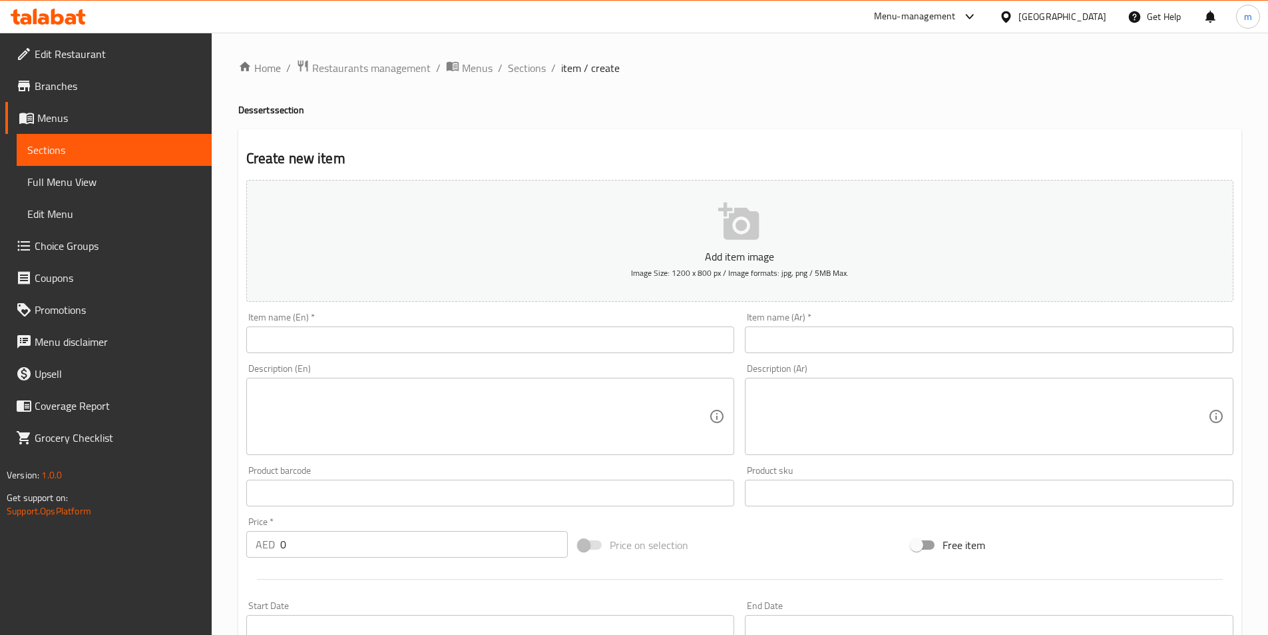
click at [619, 341] on input "text" at bounding box center [490, 339] width 489 height 27
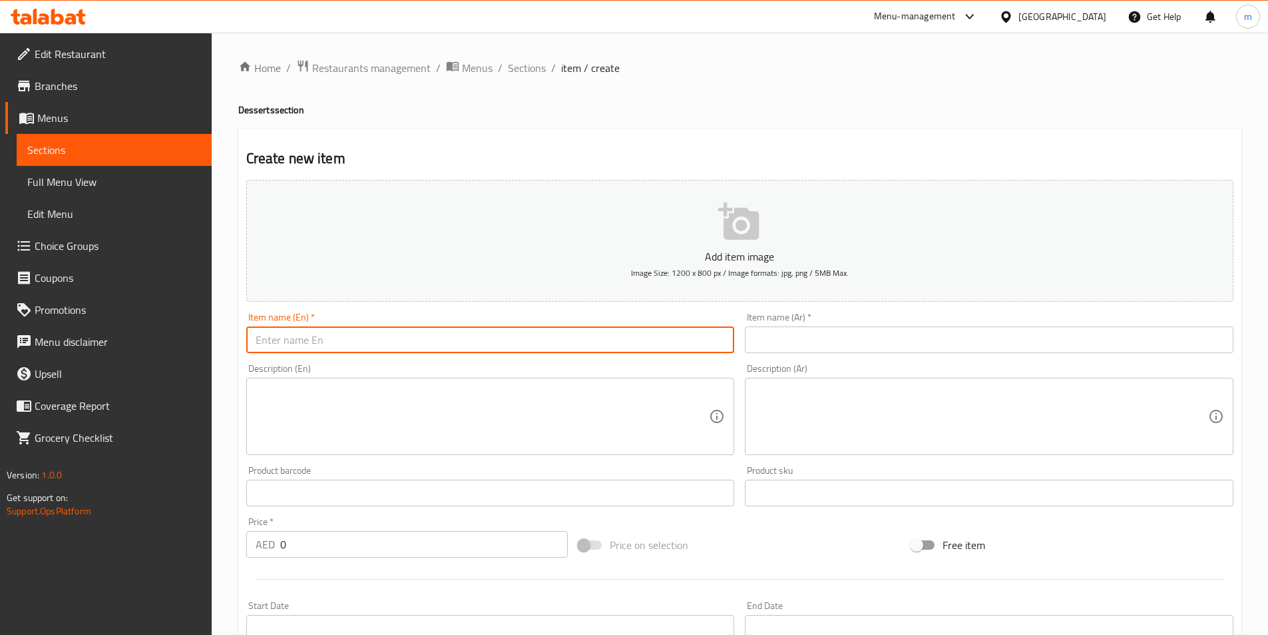
paste input "Nilupak"
click at [843, 326] on input "text" at bounding box center [989, 339] width 489 height 27
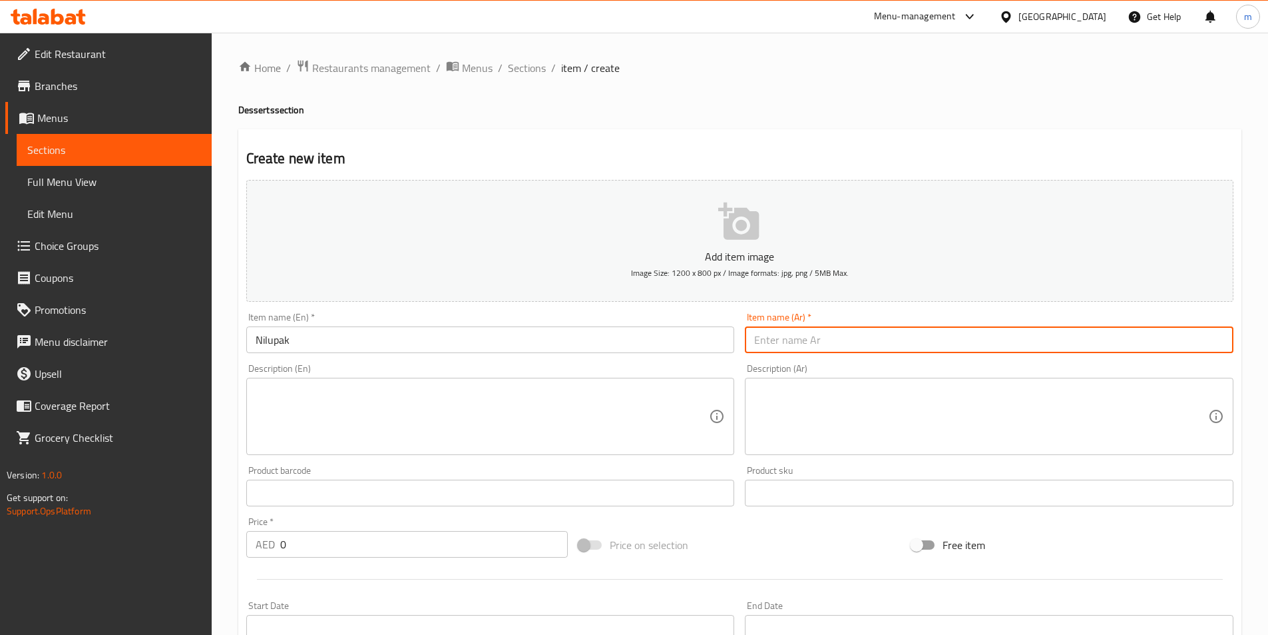
paste input "نيلوباك"
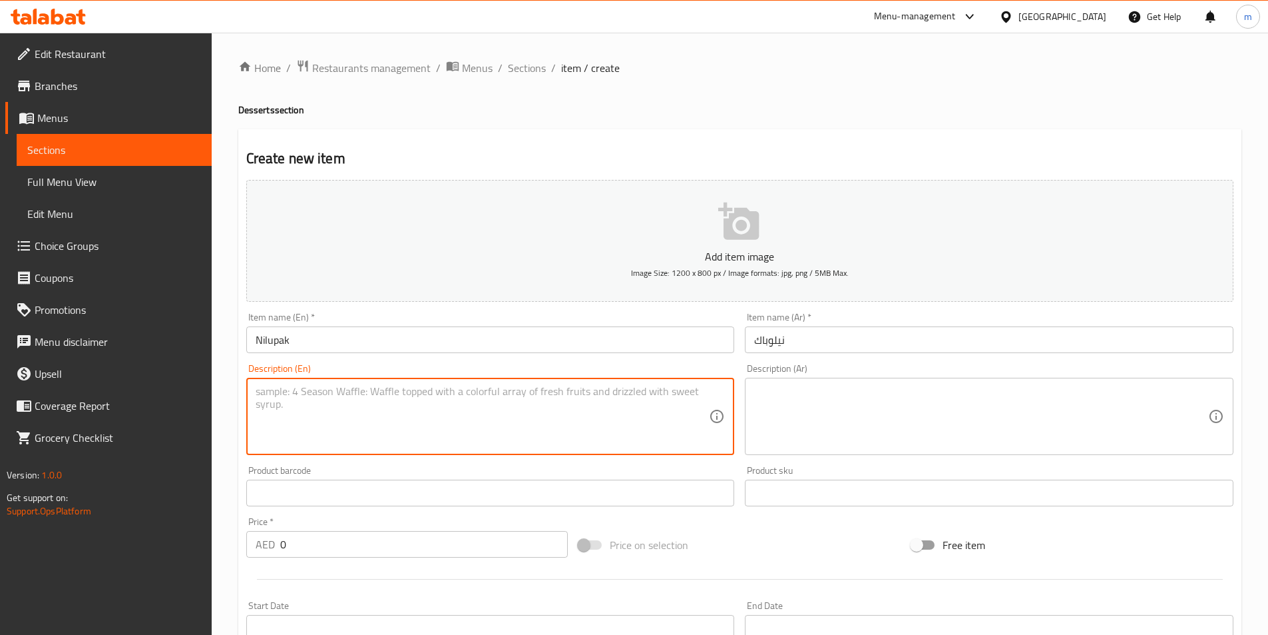
click at [514, 394] on textarea at bounding box center [483, 416] width 454 height 63
paste textarea "Mashed cassava with butter and sugar"
click at [838, 396] on textarea at bounding box center [981, 416] width 454 height 63
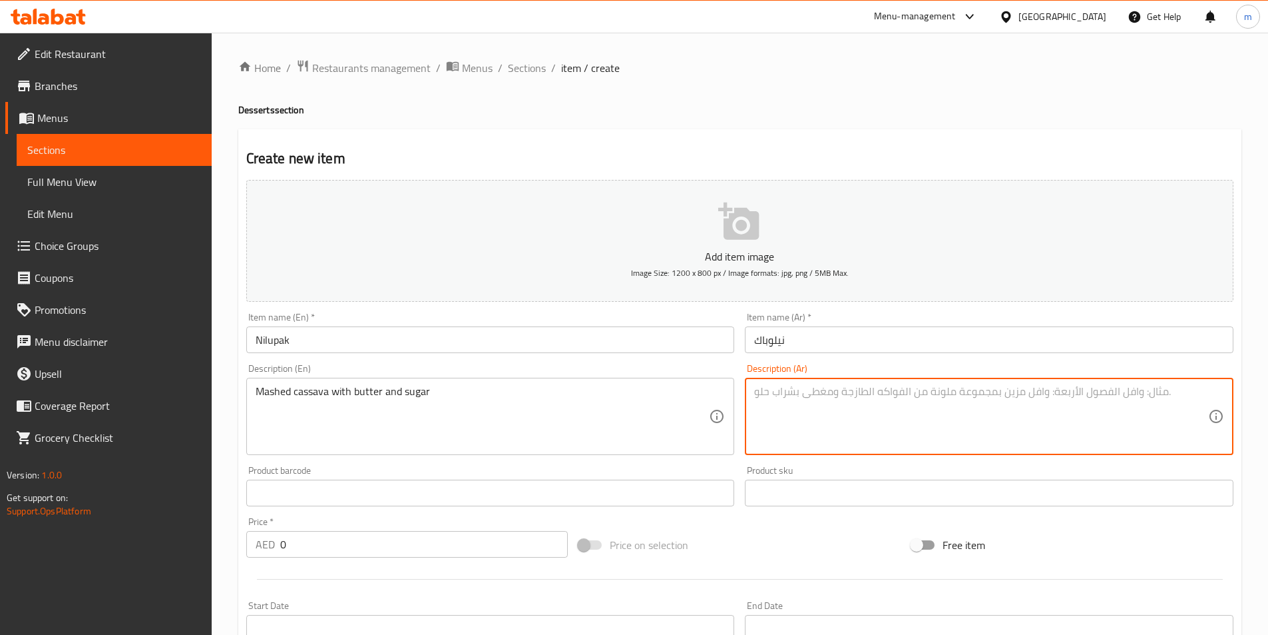
paste textarea "الكسافا المهروسة مع الزبدة والسكر"
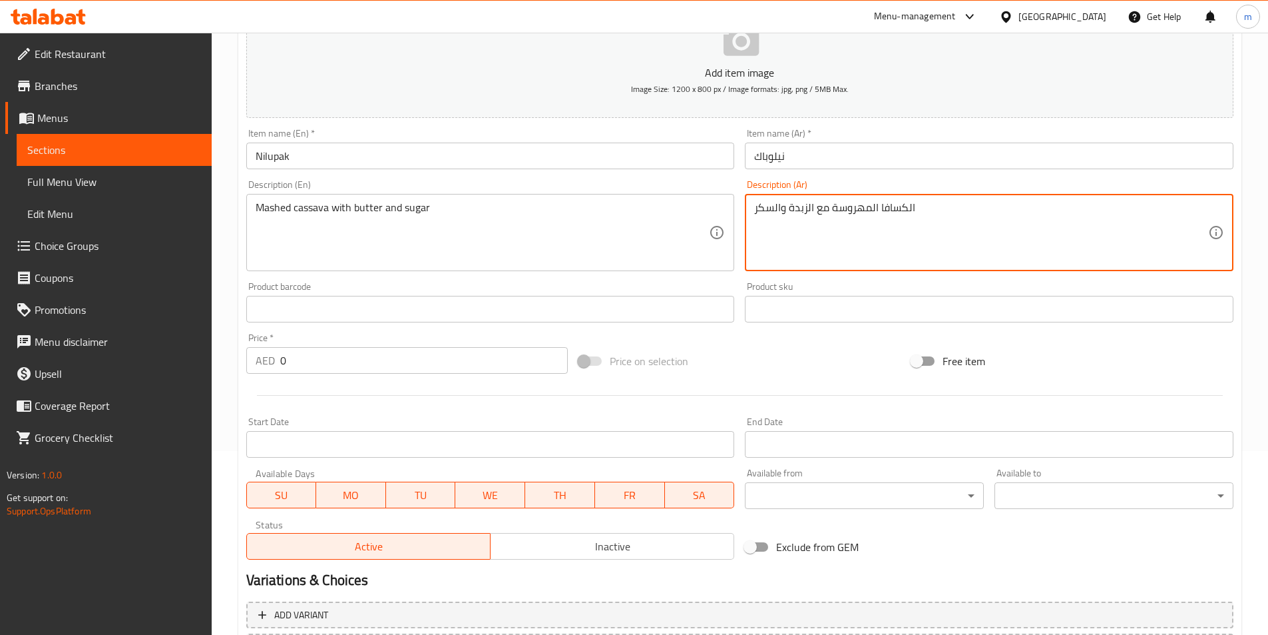
scroll to position [200, 0]
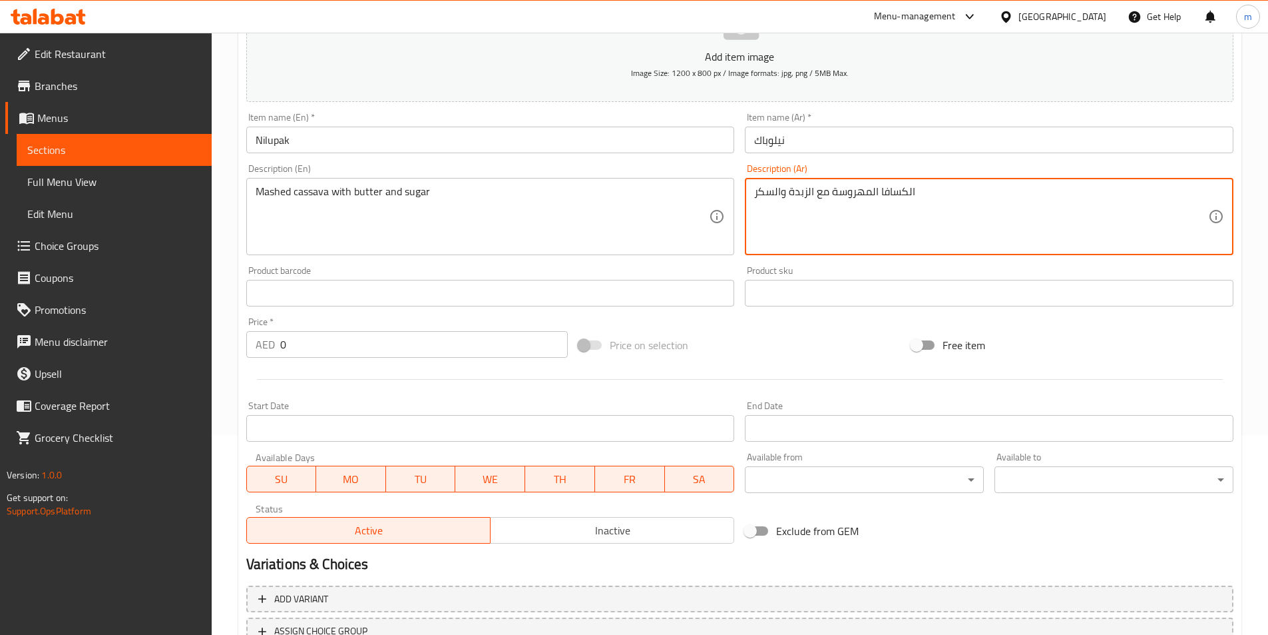
click at [335, 348] on input "0" at bounding box center [424, 344] width 288 height 27
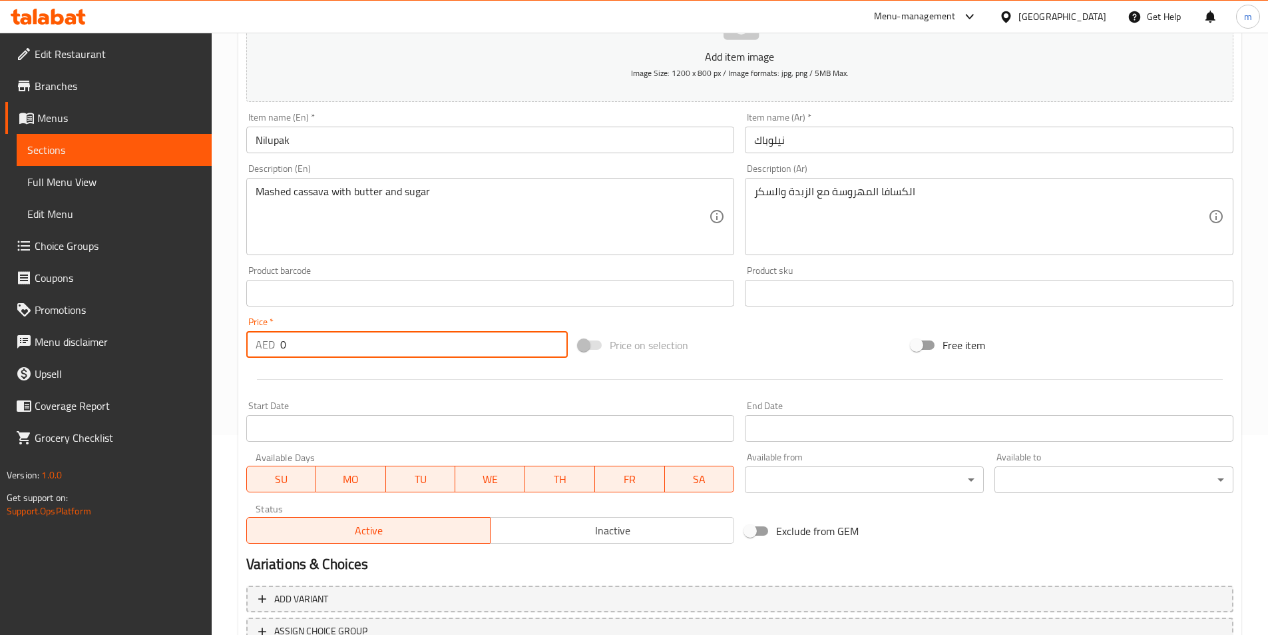
click at [335, 348] on input "0" at bounding box center [424, 344] width 288 height 27
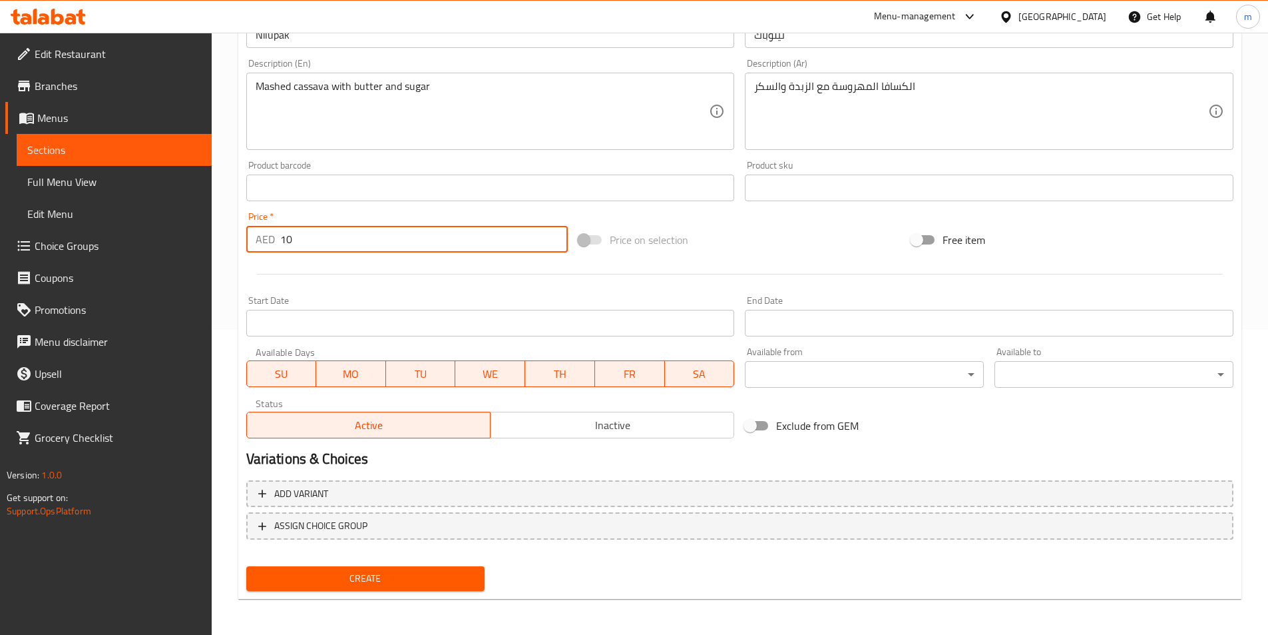
scroll to position [306, 0]
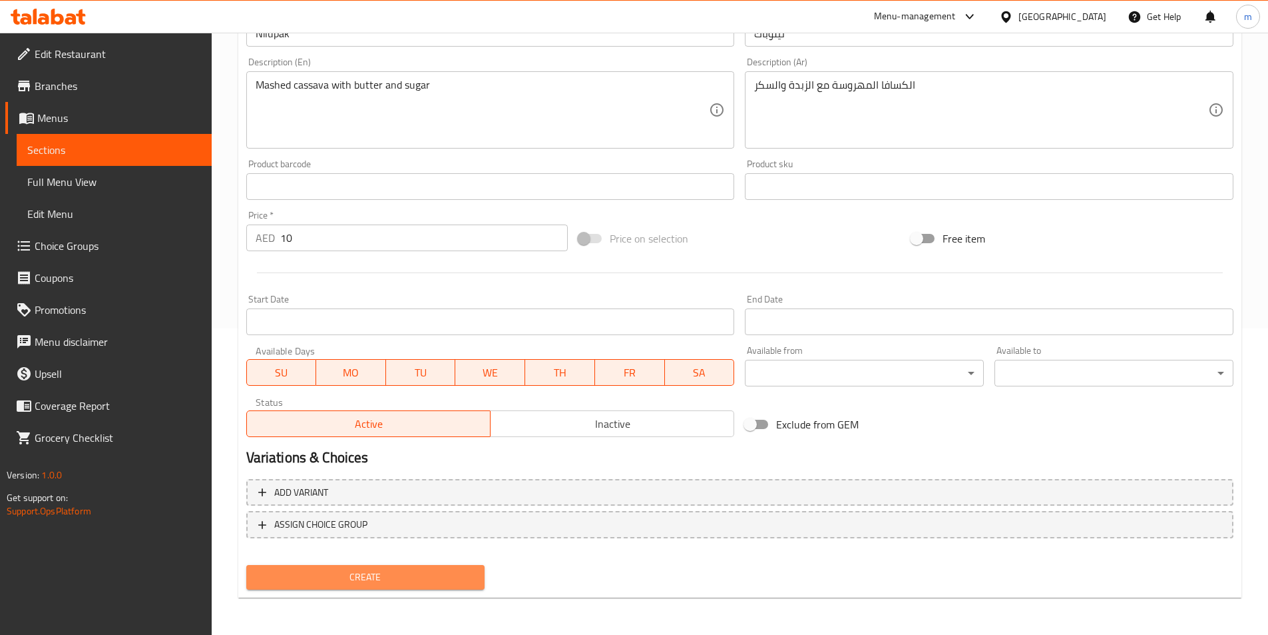
click at [434, 582] on span "Create" at bounding box center [366, 577] width 218 height 17
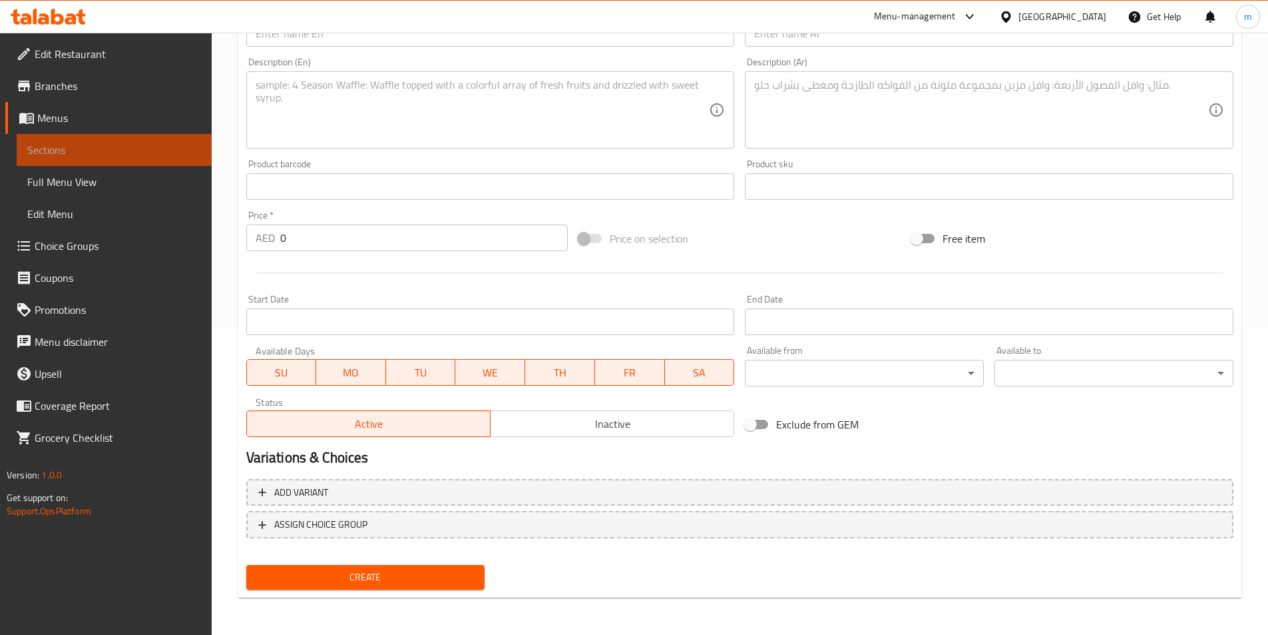
click at [170, 155] on span "Sections" at bounding box center [114, 150] width 174 height 16
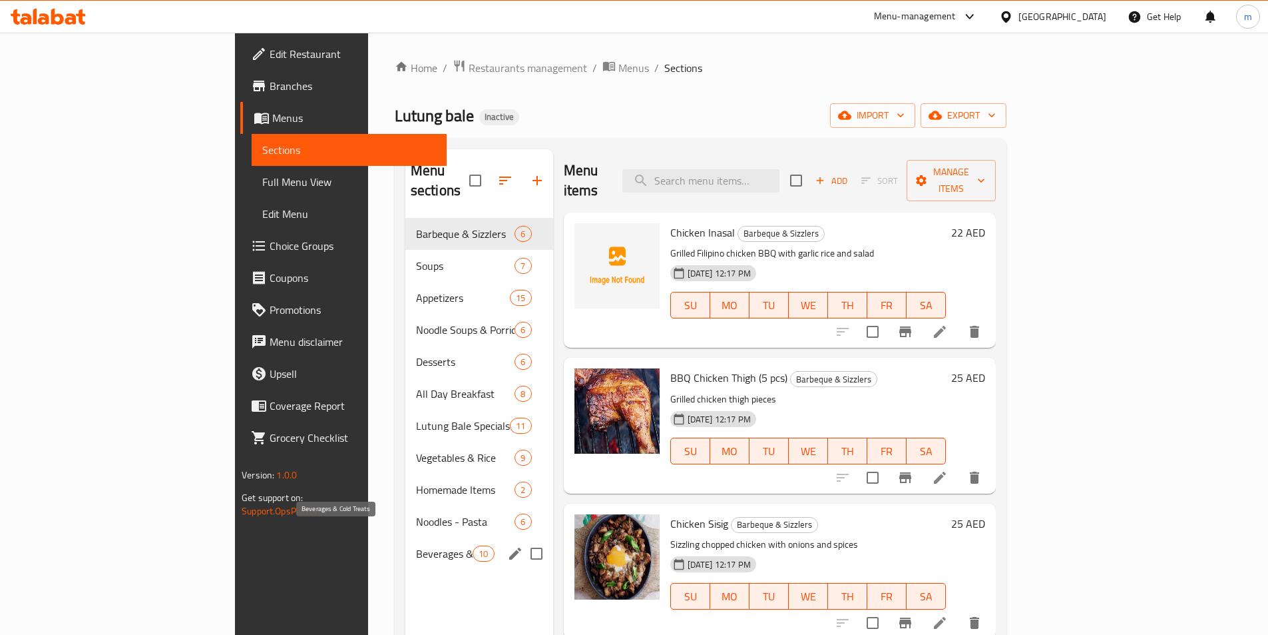
click at [416, 545] on span "Beverages & Cold Treats" at bounding box center [444, 553] width 57 height 16
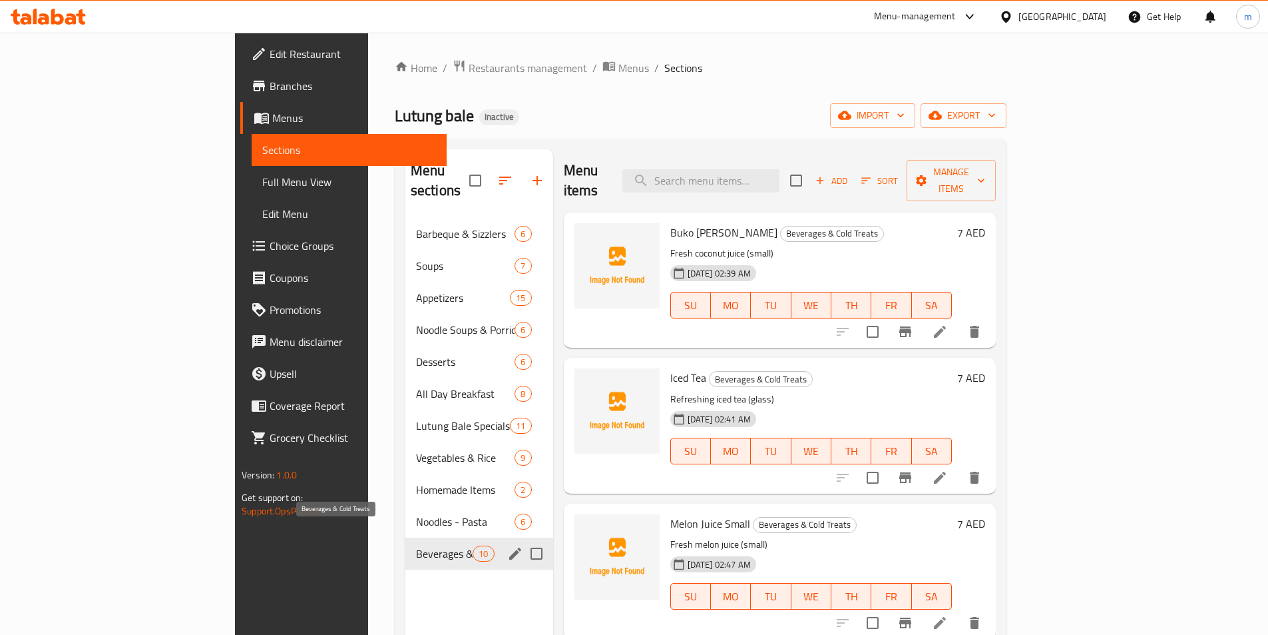
click at [416, 545] on span "Beverages & Cold Treats" at bounding box center [444, 553] width 57 height 16
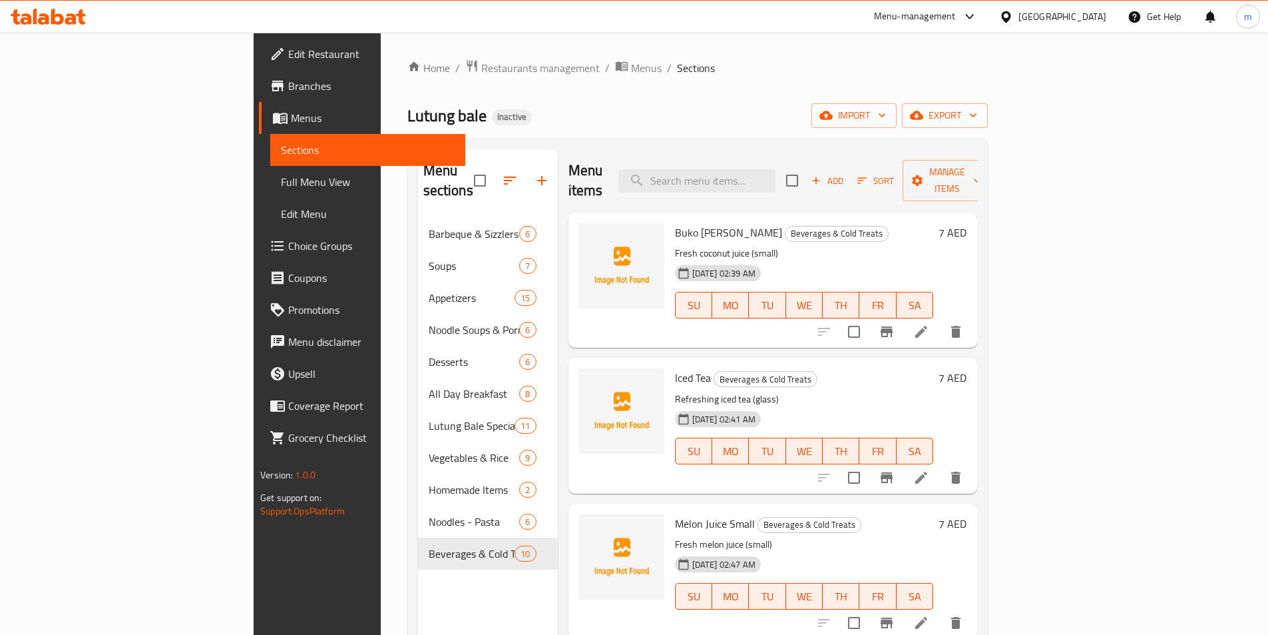
click at [836, 223] on h6 "Buko Juice Small Beverages & Cold Treats" at bounding box center [804, 232] width 258 height 19
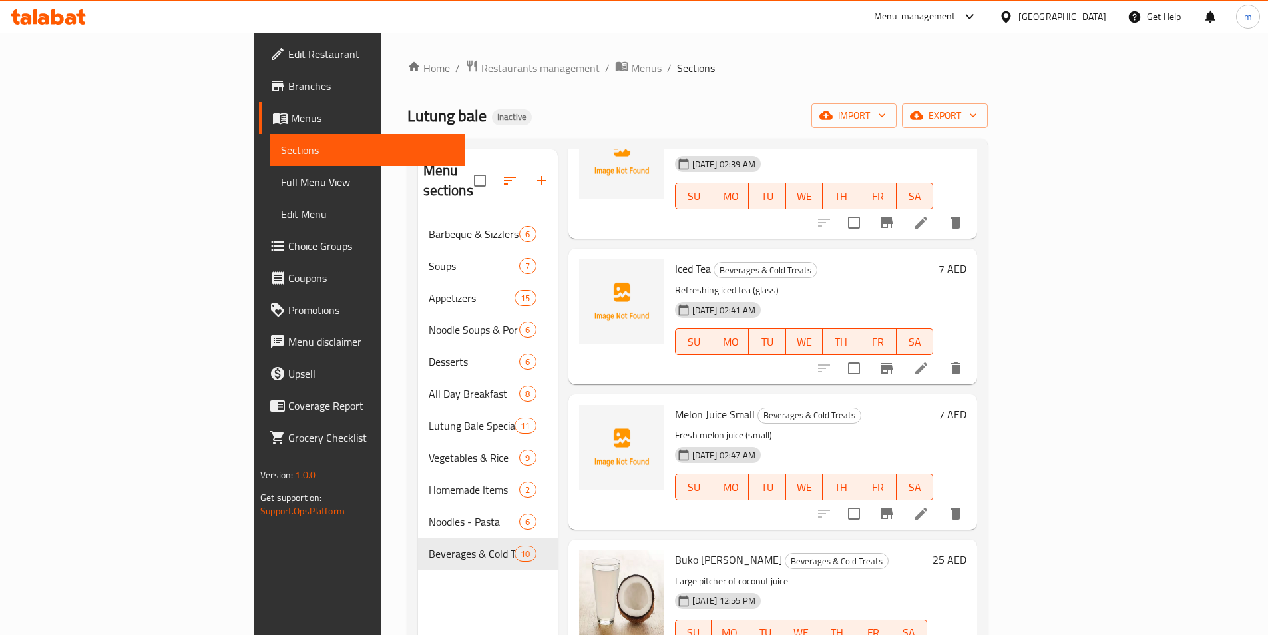
scroll to position [133, 0]
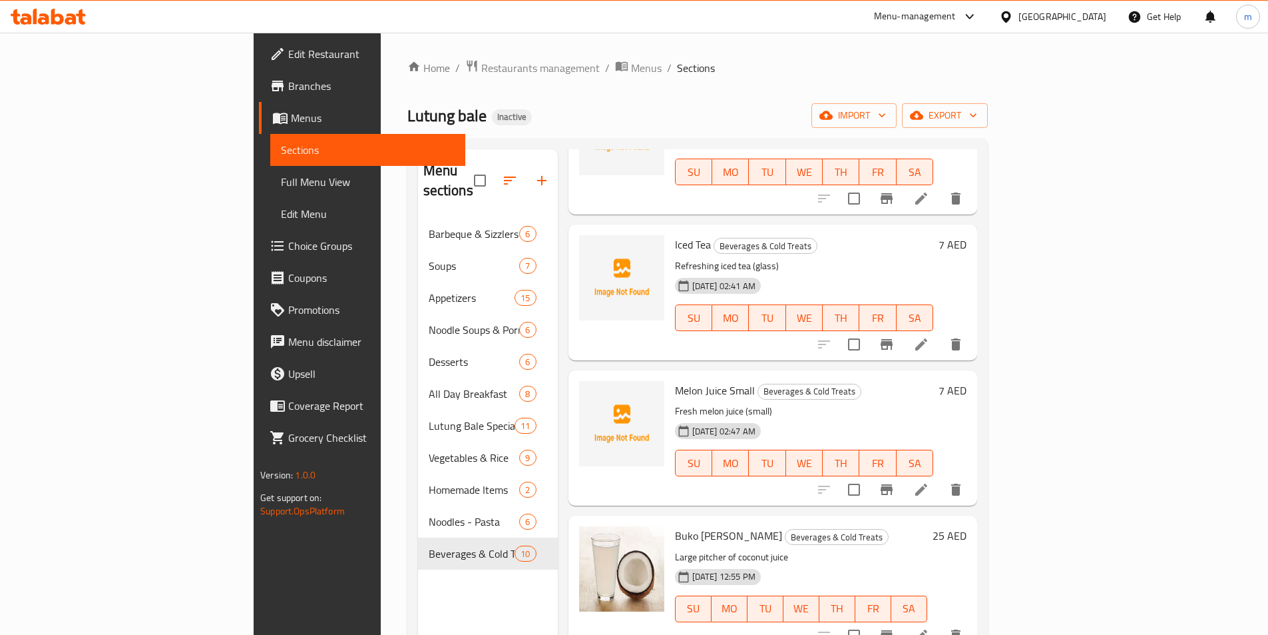
click at [880, 381] on h6 "Melon Juice Small Beverages & Cold Treats" at bounding box center [804, 390] width 258 height 19
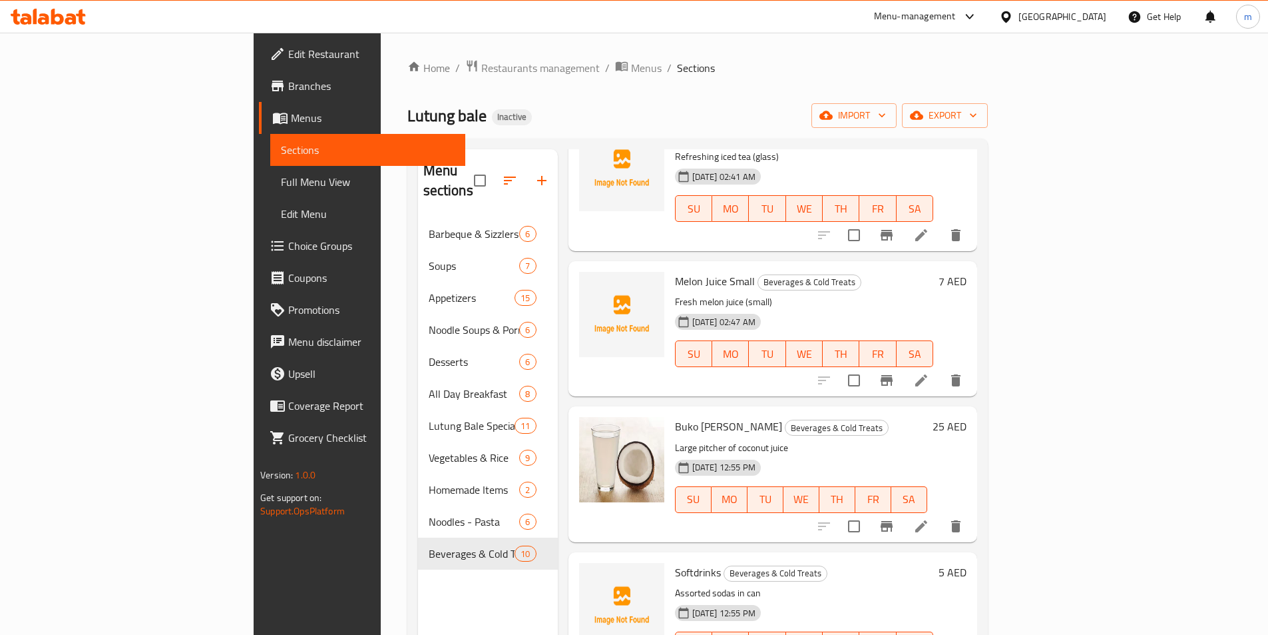
scroll to position [266, 0]
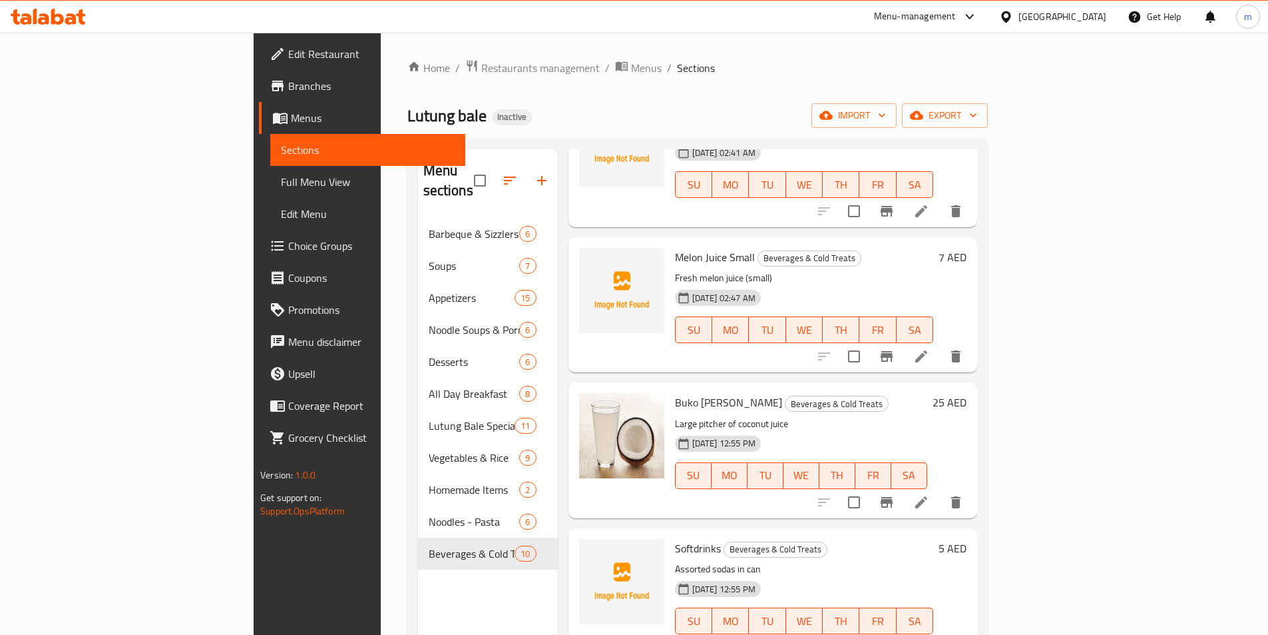
click at [899, 393] on h6 "Buko Juice Pitcher Beverages & Cold Treats" at bounding box center [801, 402] width 252 height 19
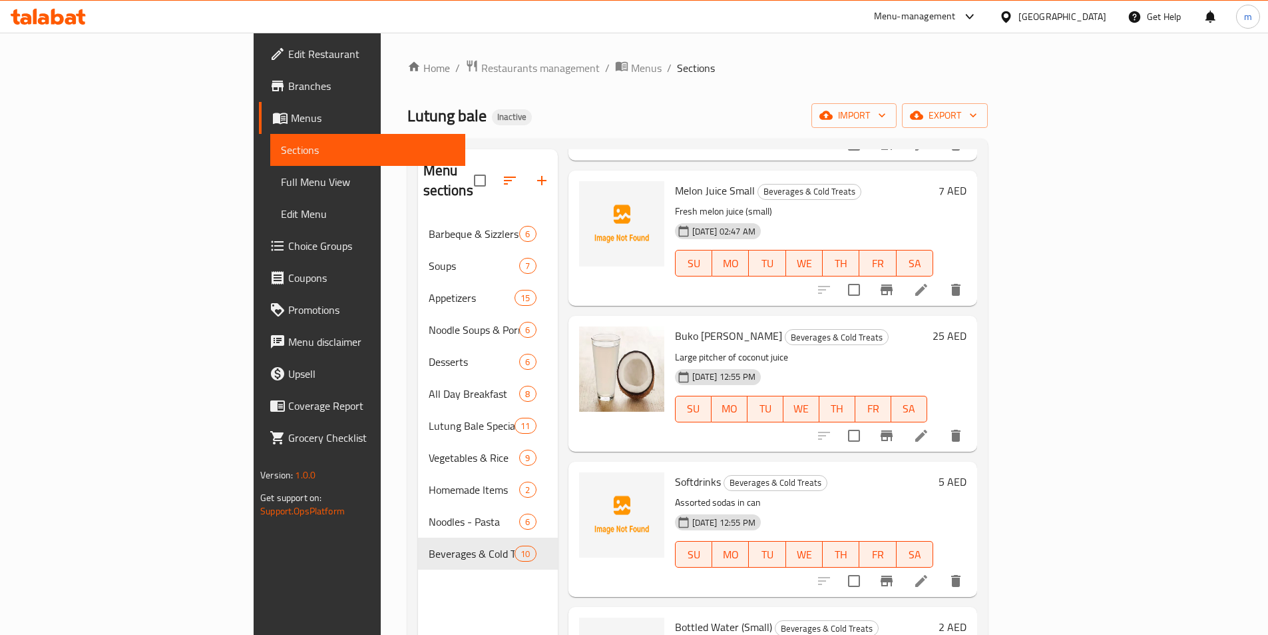
scroll to position [400, 0]
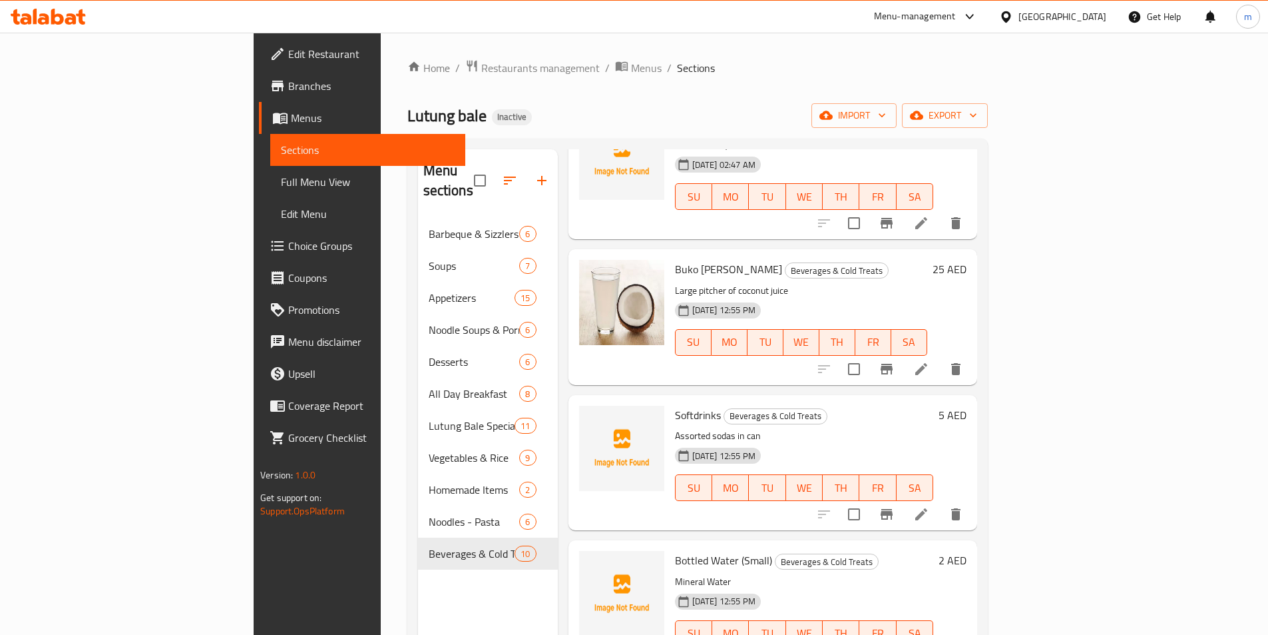
click at [928, 282] on p "Large pitcher of coconut juice" at bounding box center [801, 290] width 252 height 17
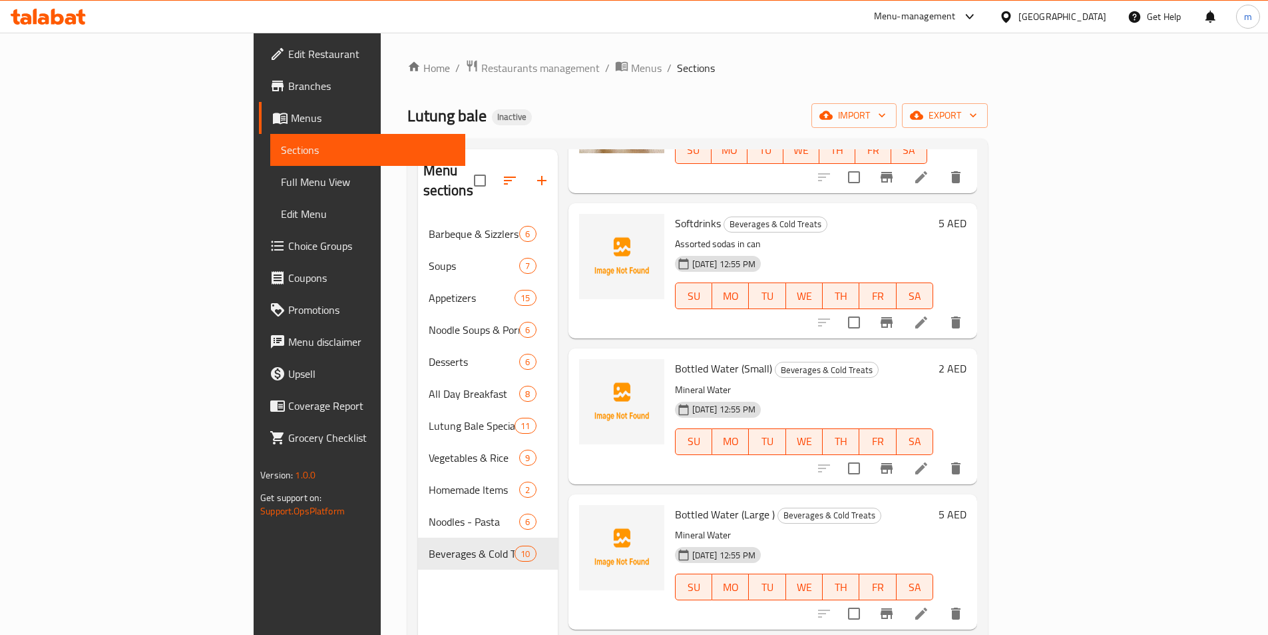
scroll to position [599, 0]
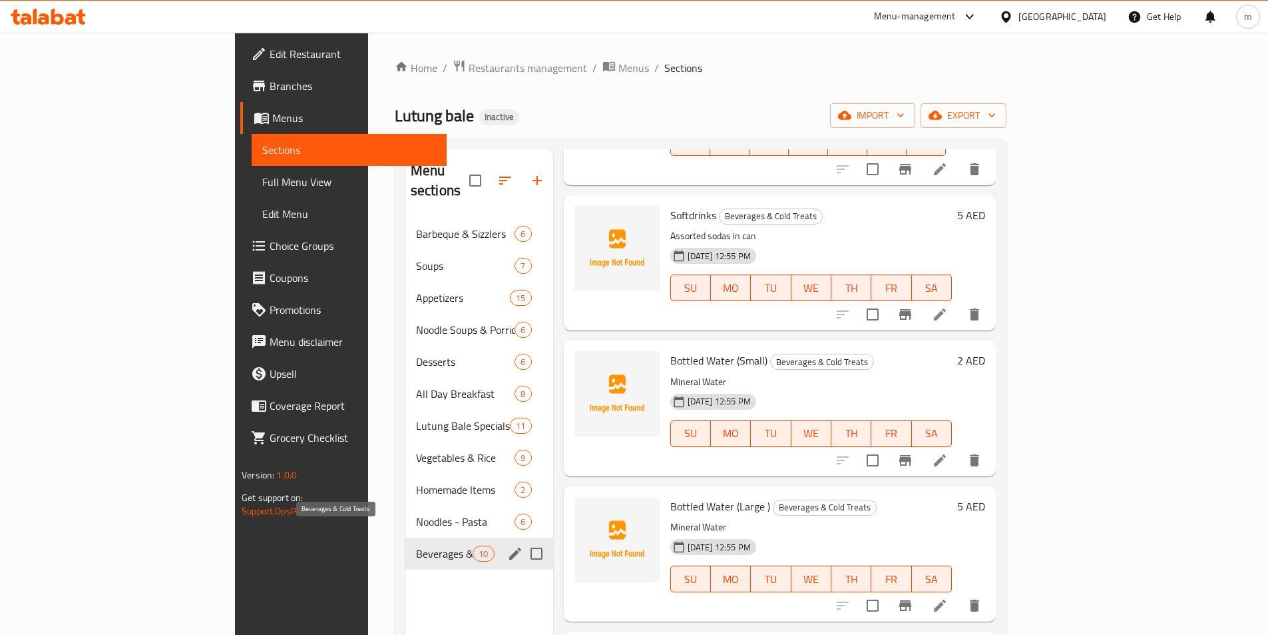
click at [416, 545] on span "Beverages & Cold Treats" at bounding box center [444, 553] width 57 height 16
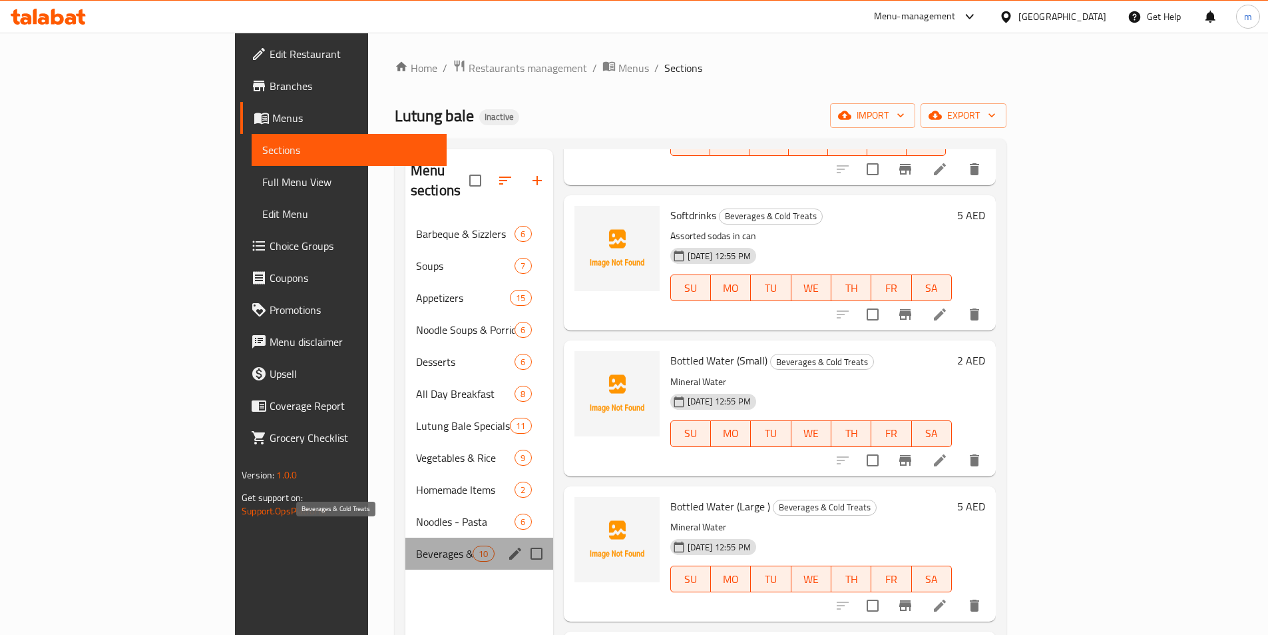
click at [416, 545] on span "Beverages & Cold Treats" at bounding box center [444, 553] width 57 height 16
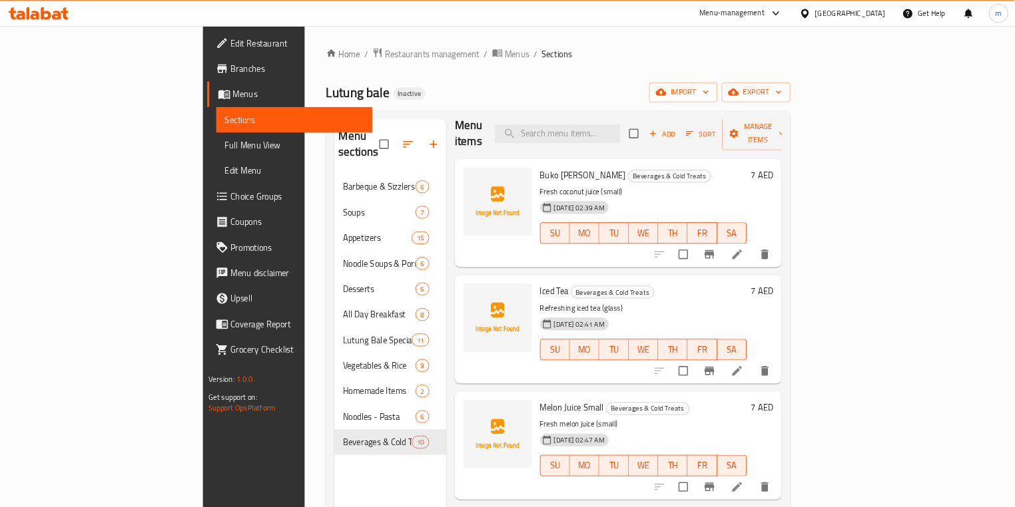
scroll to position [0, 0]
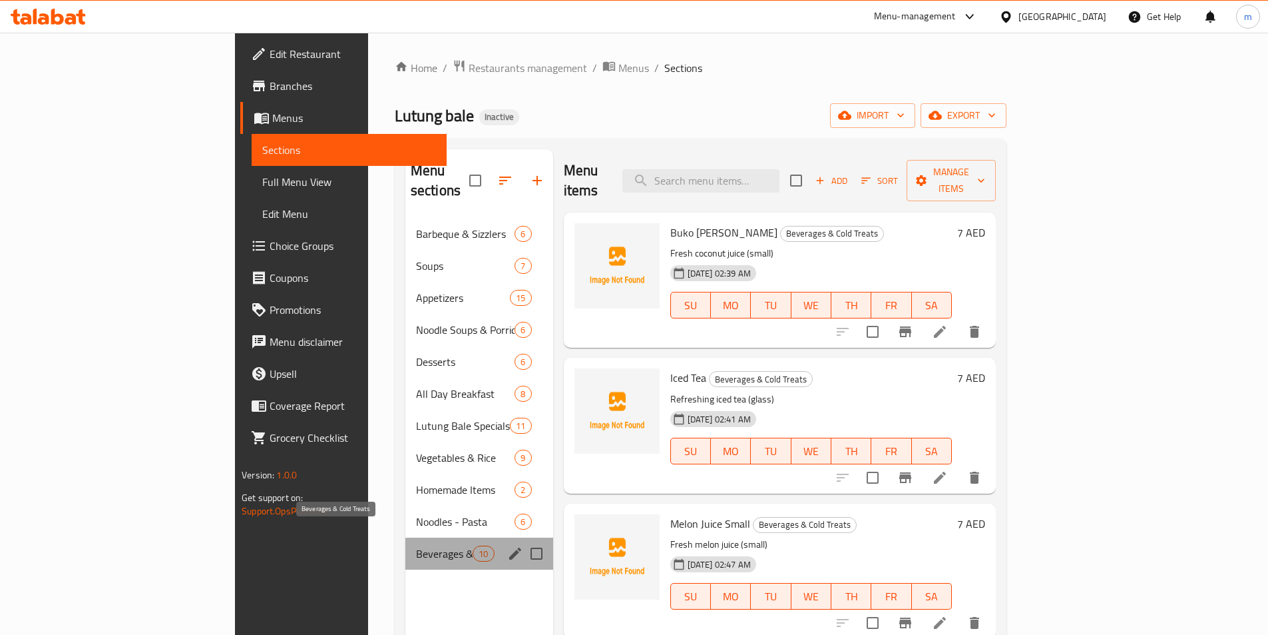
click at [416, 545] on span "Beverages & Cold Treats" at bounding box center [444, 553] width 57 height 16
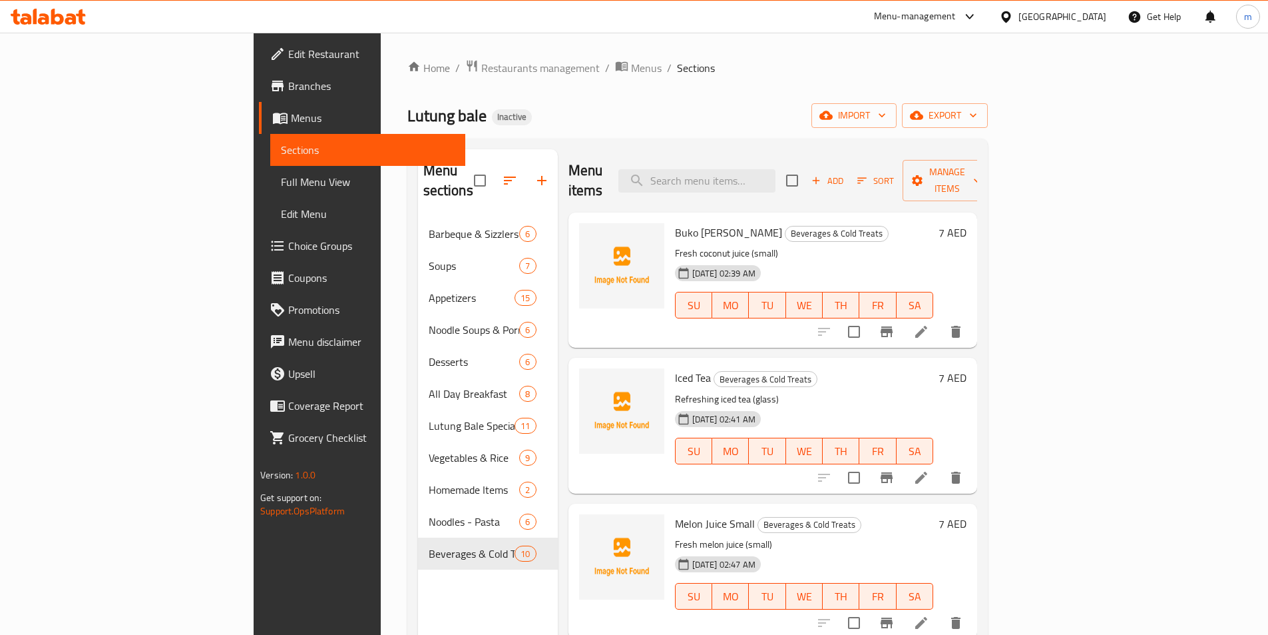
click at [790, 406] on div "[DATE] 02:41 AM SU MO TU WE TH FR SA" at bounding box center [804, 442] width 269 height 72
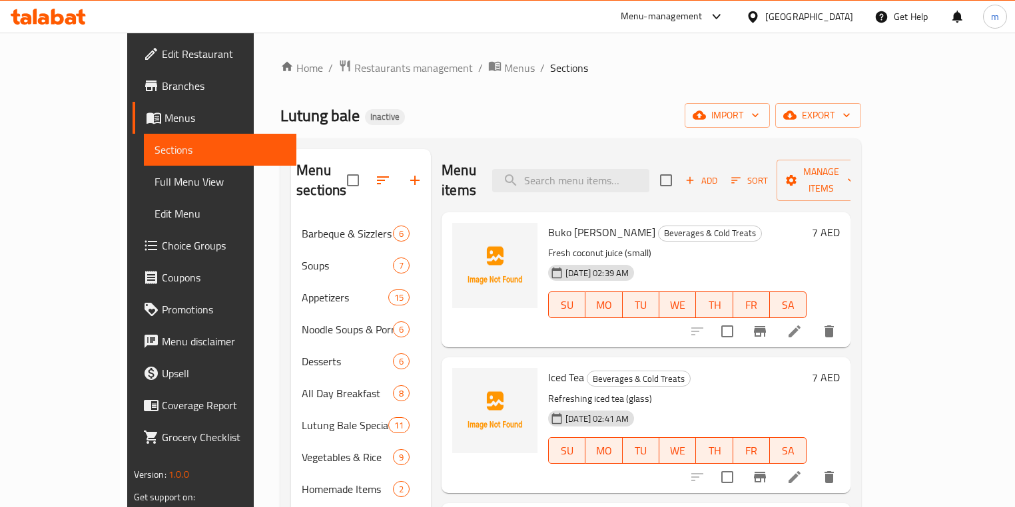
click at [463, 134] on div "Home / Restaurants management / Menus / Sections Lutung bale Inactive import ex…" at bounding box center [570, 363] width 581 height 608
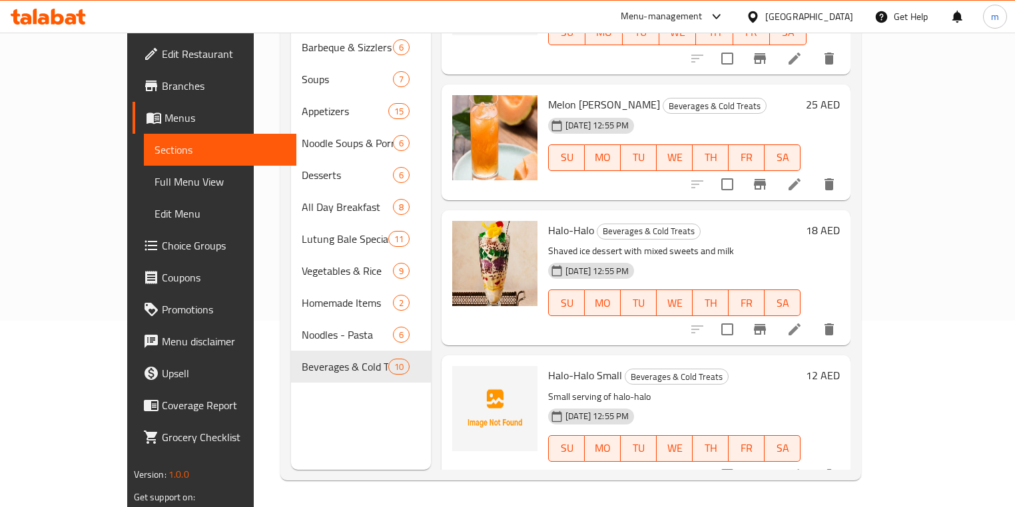
scroll to position [960, 0]
click at [447, 445] on div at bounding box center [495, 422] width 96 height 125
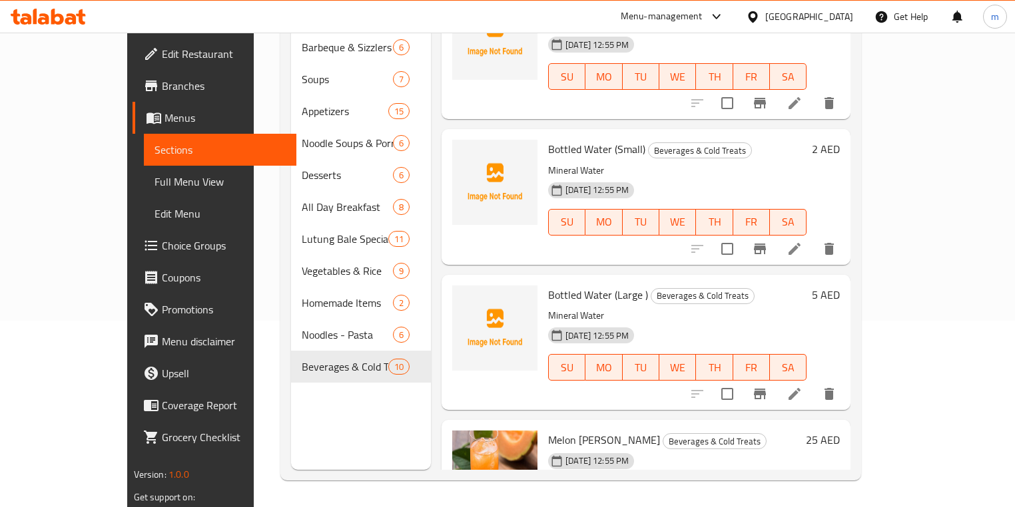
scroll to position [641, 0]
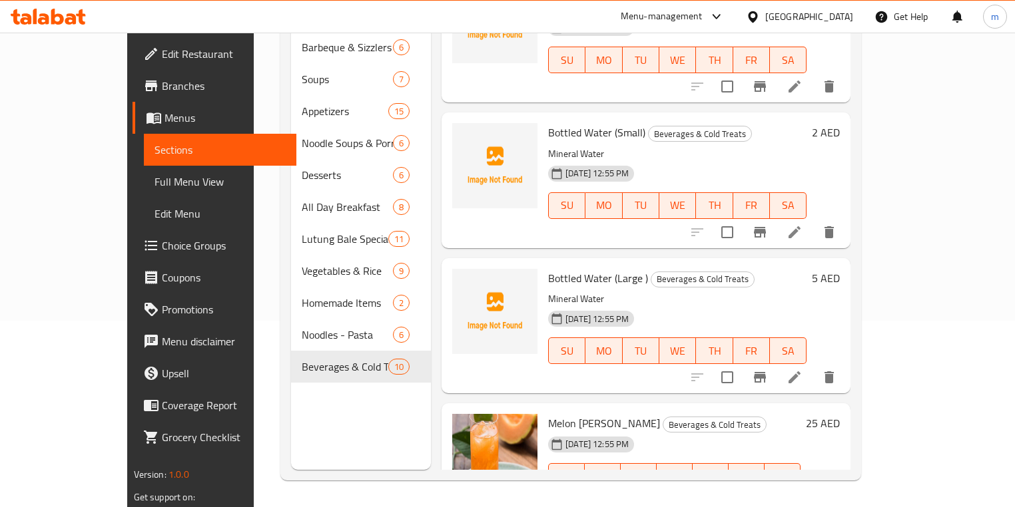
click at [793, 123] on div "Bottled Water (Small) Beverages & Cold Treats Mineral Water [DATE] 12:55 PM SU …" at bounding box center [677, 180] width 269 height 125
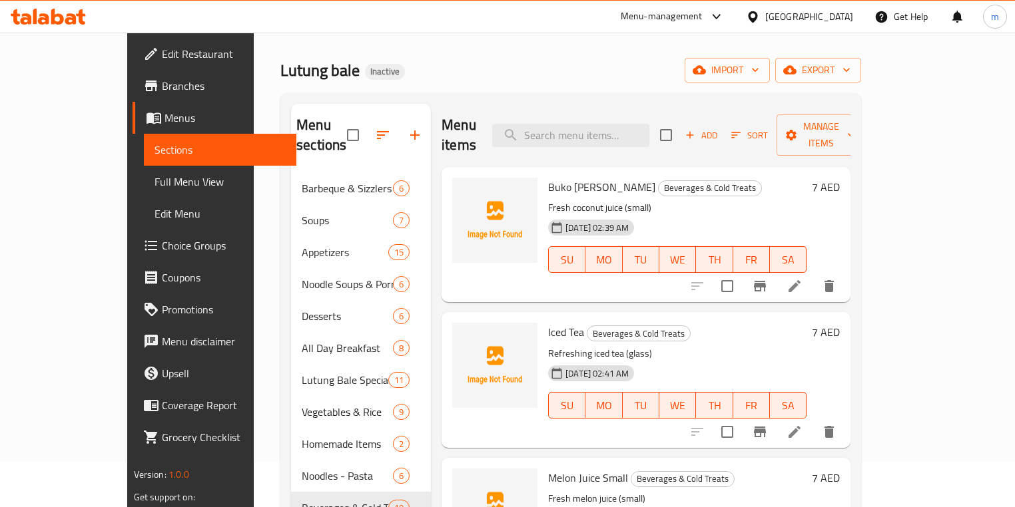
scroll to position [0, 0]
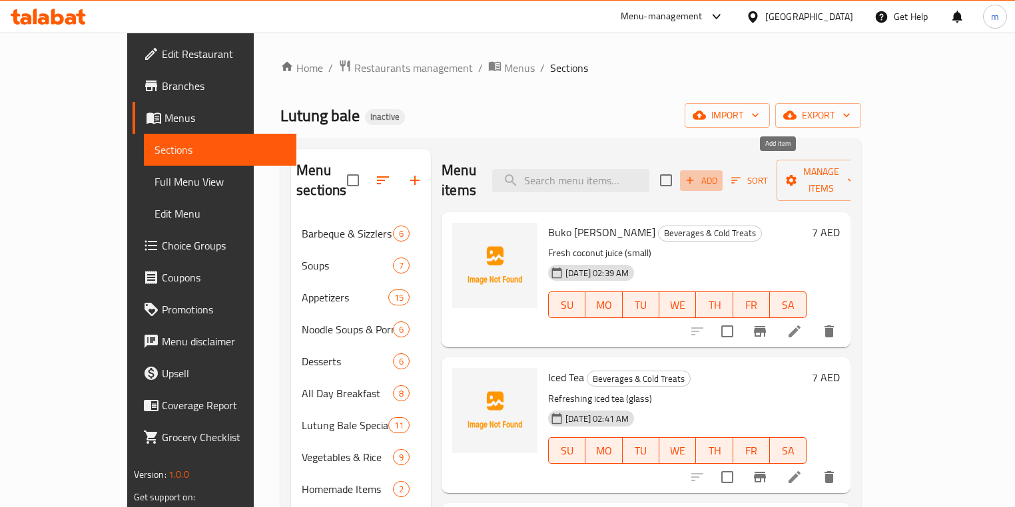
click at [719, 173] on span "Add" at bounding box center [701, 180] width 36 height 15
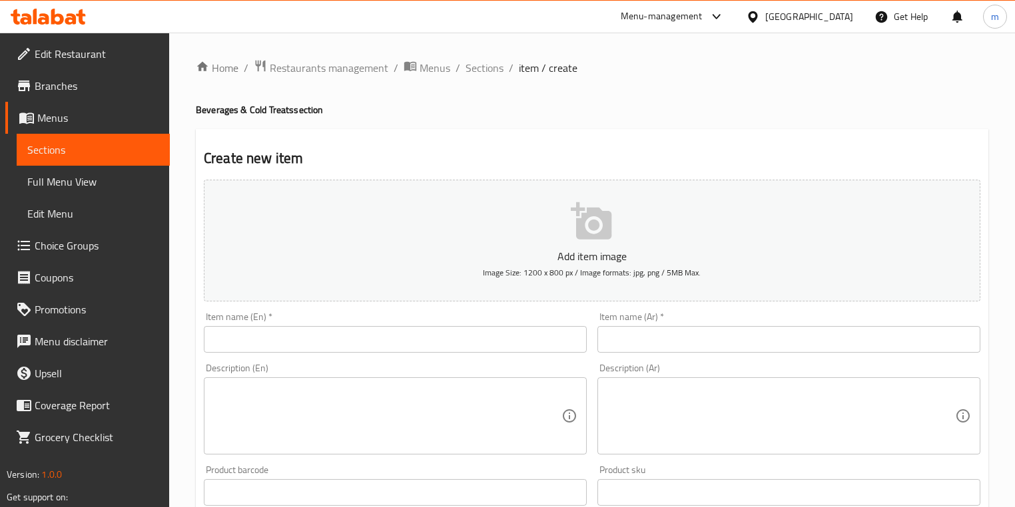
click at [449, 314] on div "Item name (En)   * Item name (En) *" at bounding box center [395, 332] width 383 height 41
click at [423, 326] on input "text" at bounding box center [395, 339] width 383 height 27
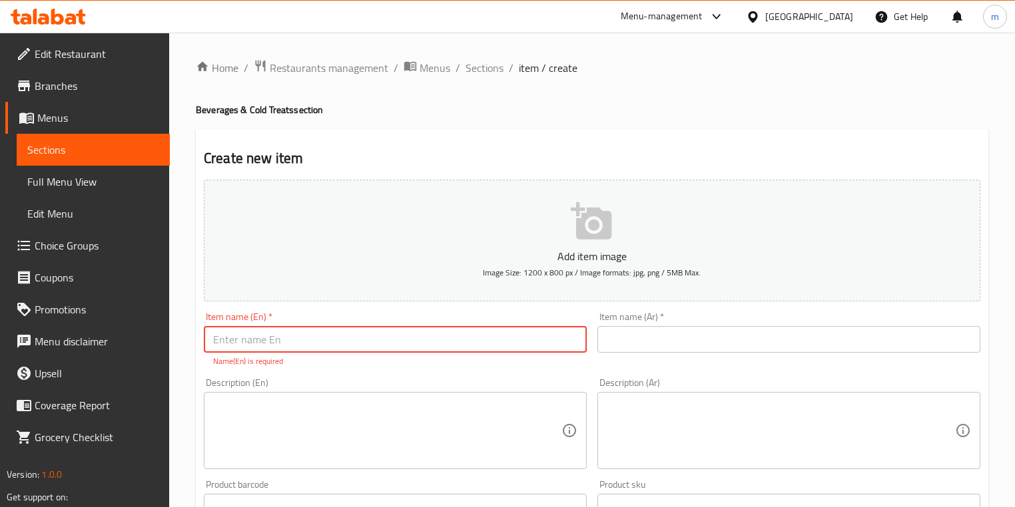
click at [469, 340] on input "text" at bounding box center [395, 339] width 383 height 27
paste input "Buko Juice Large"
click at [365, 423] on textarea at bounding box center [387, 431] width 348 height 63
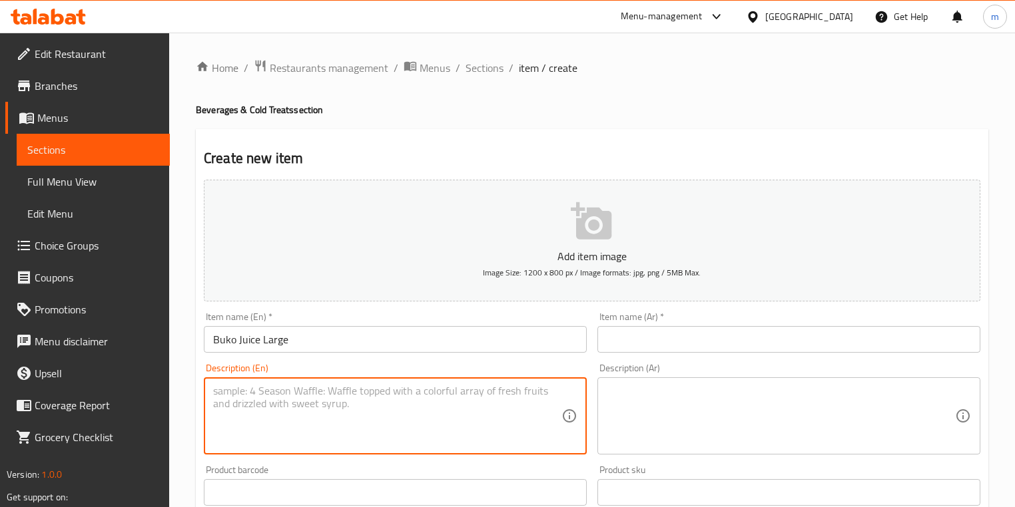
click at [657, 342] on input "text" at bounding box center [788, 339] width 383 height 27
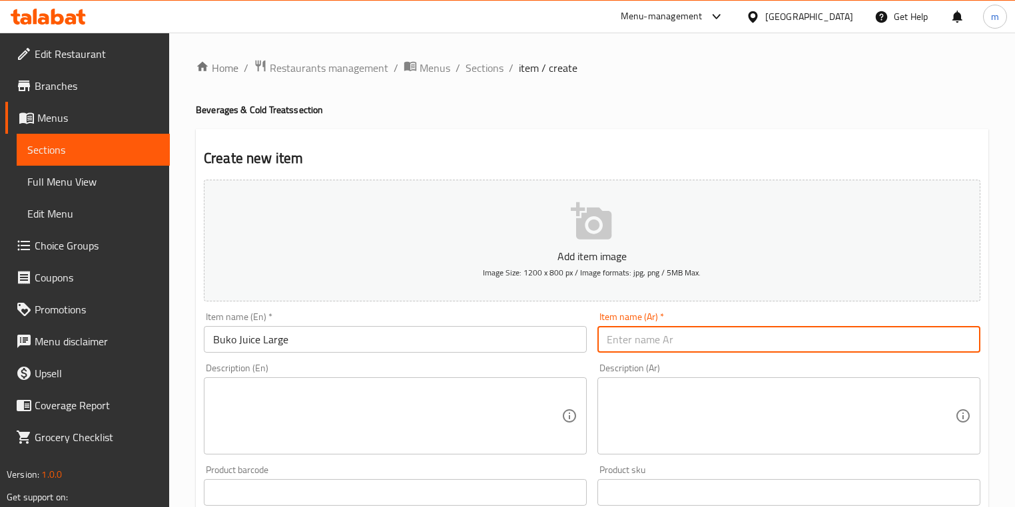
paste input "عصير بوكو كبير"
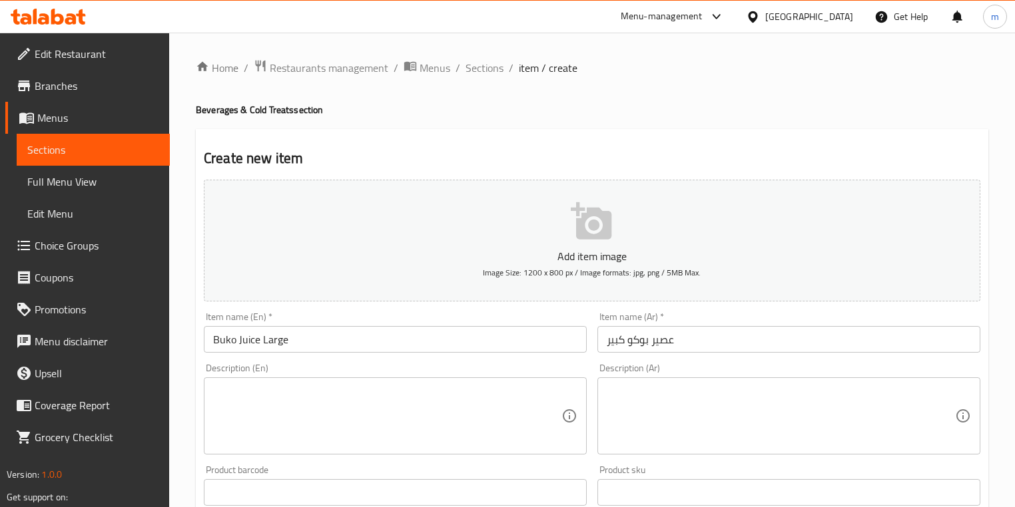
click at [442, 383] on div "Description (En)" at bounding box center [395, 416] width 383 height 77
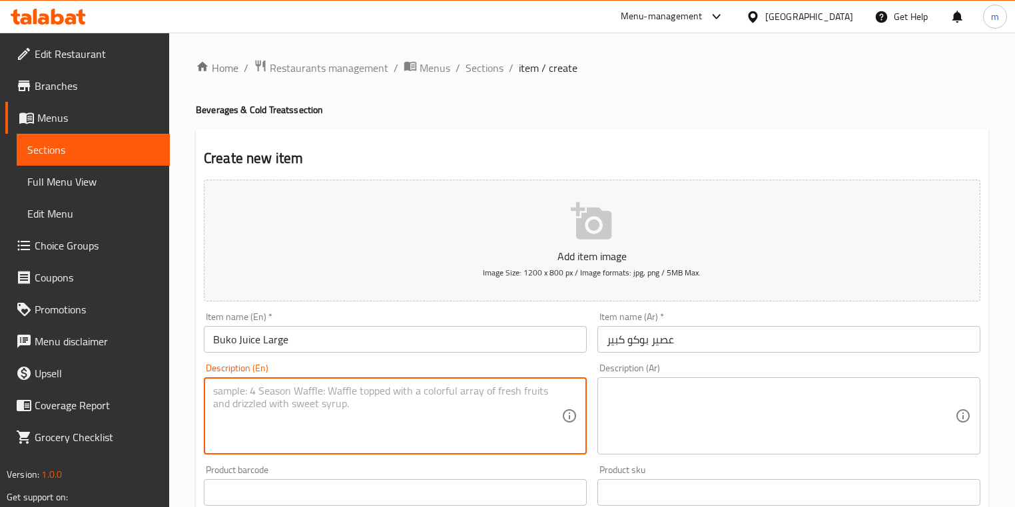
click at [642, 405] on textarea at bounding box center [781, 416] width 348 height 63
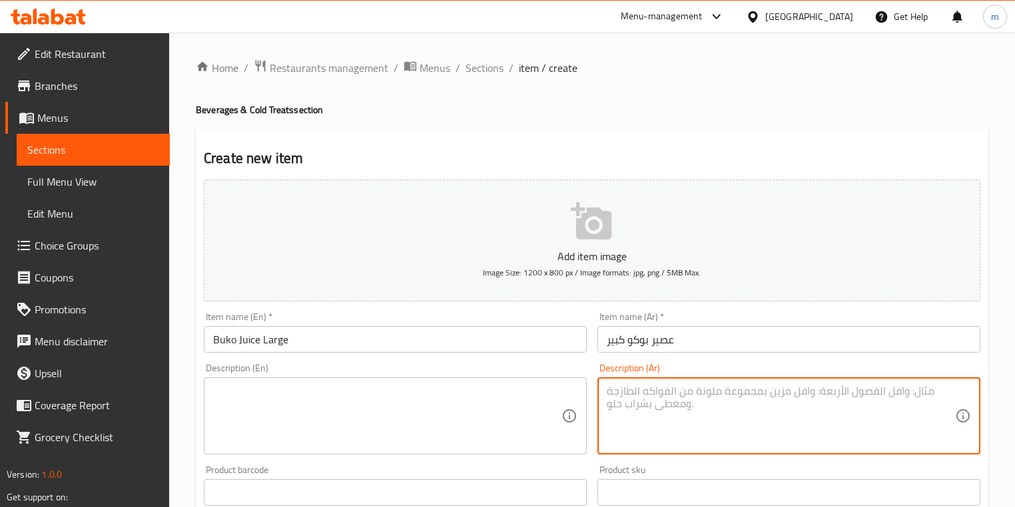
paste textarea "عصير جوز الهند الطازج"
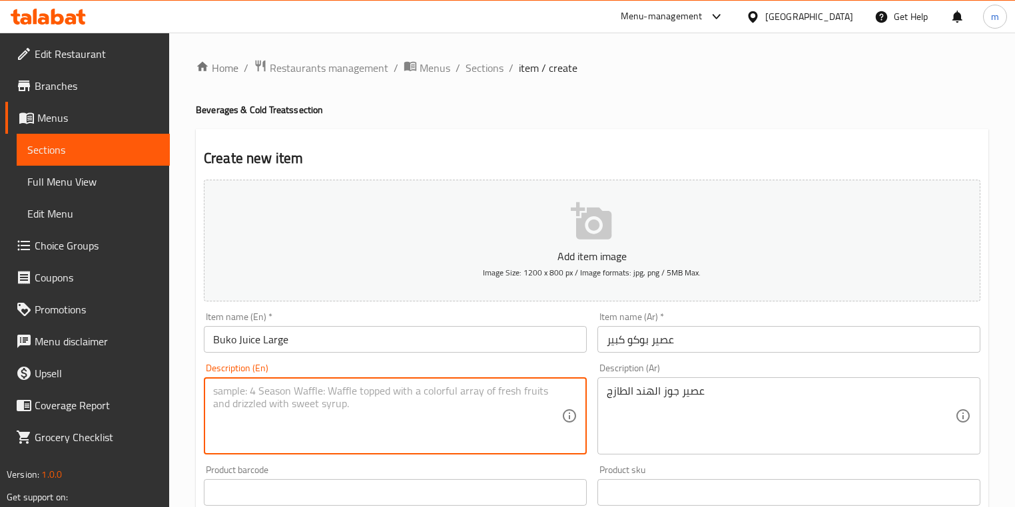
click at [457, 415] on textarea at bounding box center [387, 416] width 348 height 63
paste textarea "Fresh coconut juice"
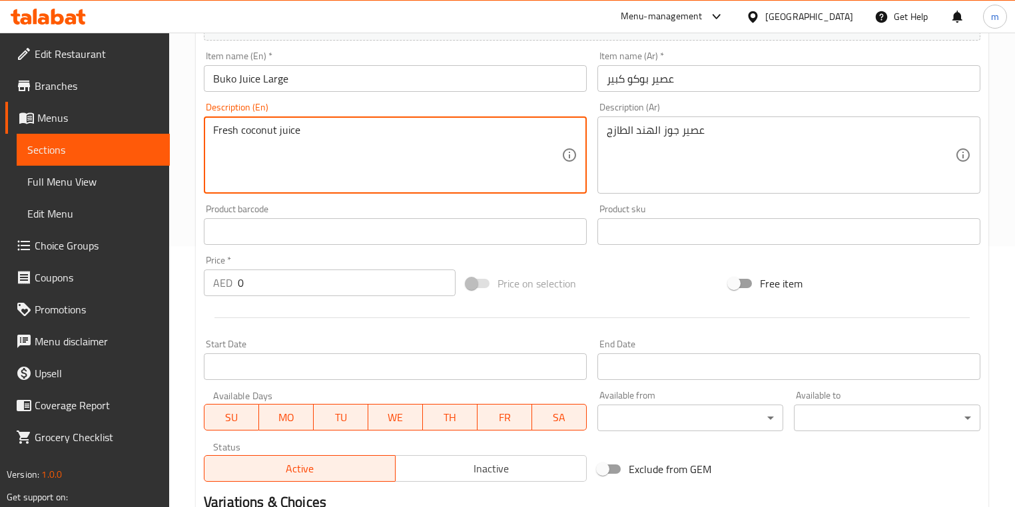
scroll to position [266, 0]
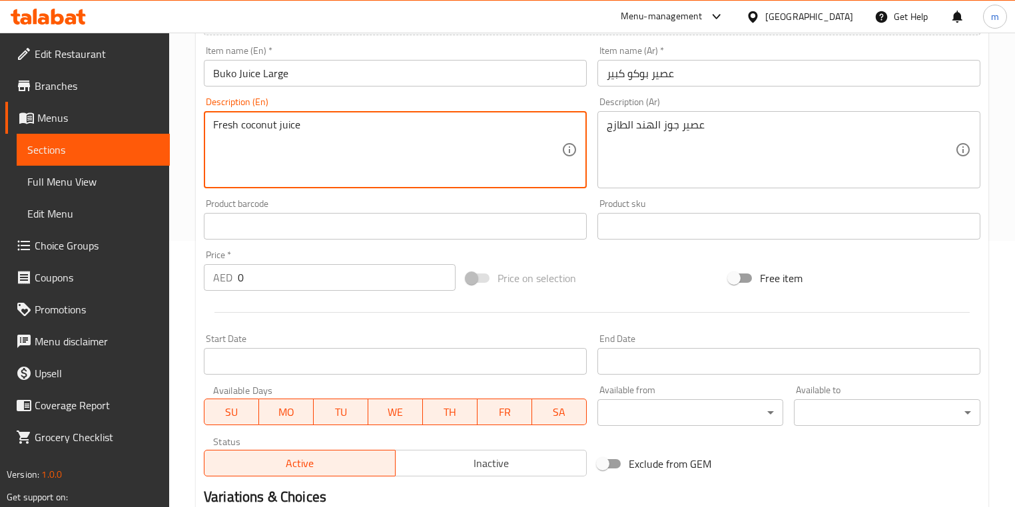
click at [314, 272] on input "0" at bounding box center [347, 277] width 218 height 27
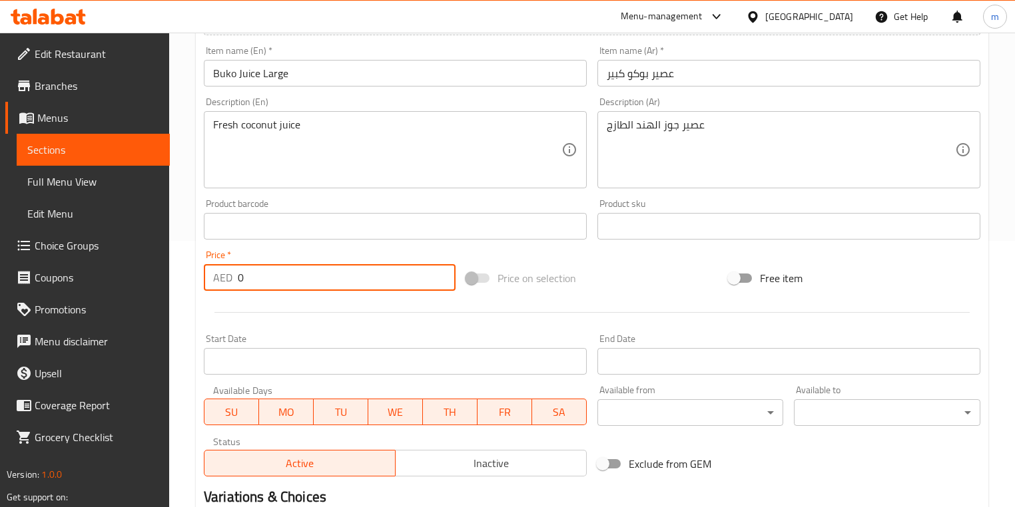
click at [314, 272] on input "0" at bounding box center [347, 277] width 218 height 27
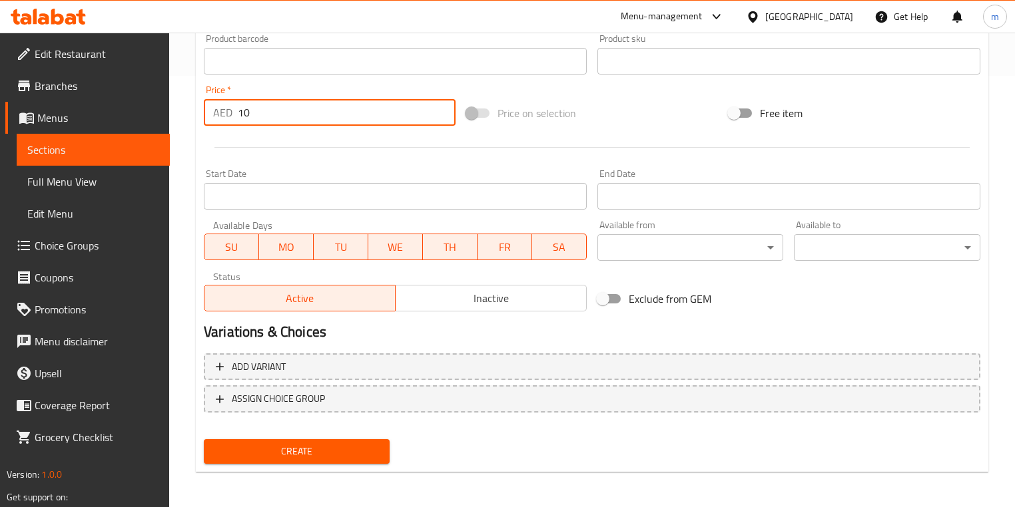
scroll to position [433, 0]
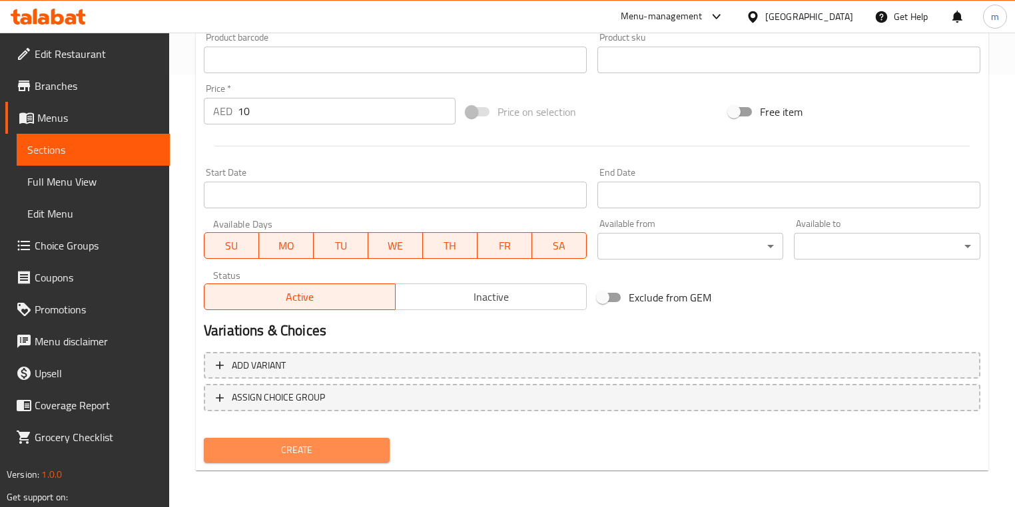
click at [299, 445] on span "Create" at bounding box center [296, 450] width 164 height 17
click at [543, 150] on div at bounding box center [591, 146] width 787 height 33
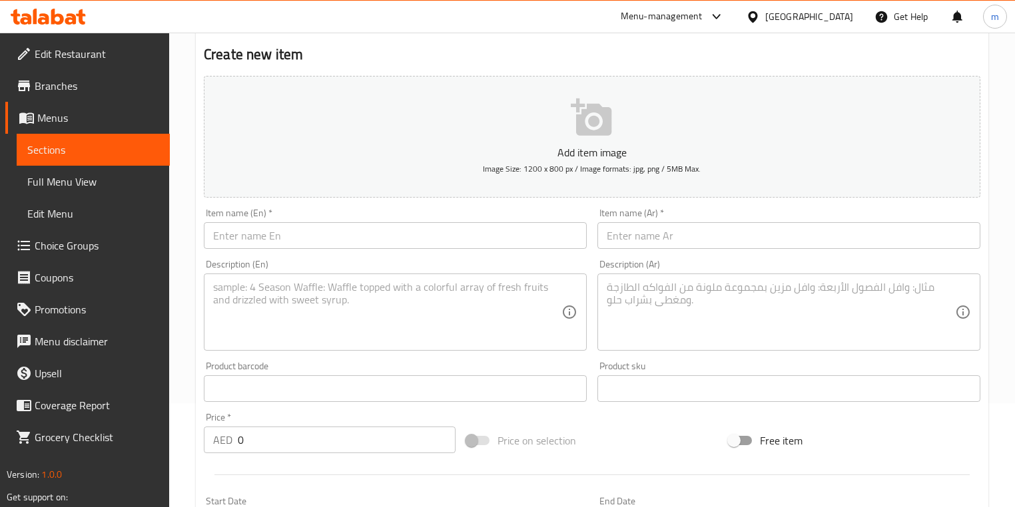
scroll to position [107, 0]
click at [245, 228] on input "text" at bounding box center [395, 233] width 383 height 27
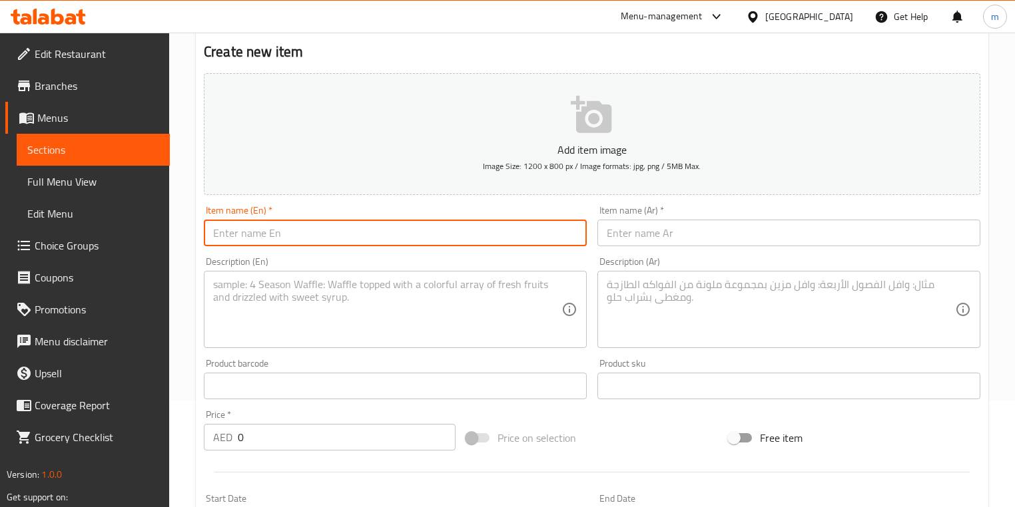
paste input "Iced Tea Pitcher"
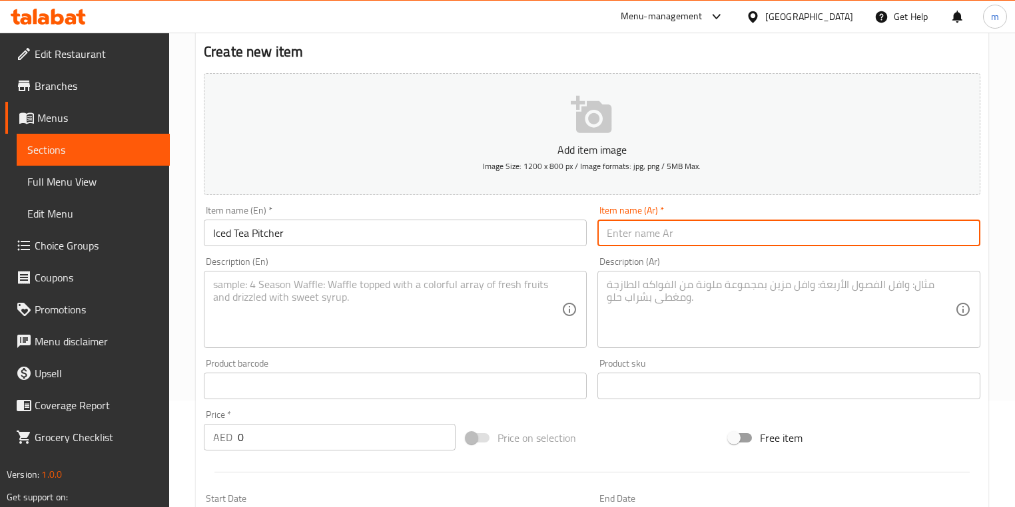
click at [645, 237] on input "text" at bounding box center [788, 233] width 383 height 27
click at [661, 236] on input "text" at bounding box center [788, 233] width 383 height 27
paste input "إبريق الشاي المثلج"
click at [513, 325] on textarea at bounding box center [387, 309] width 348 height 63
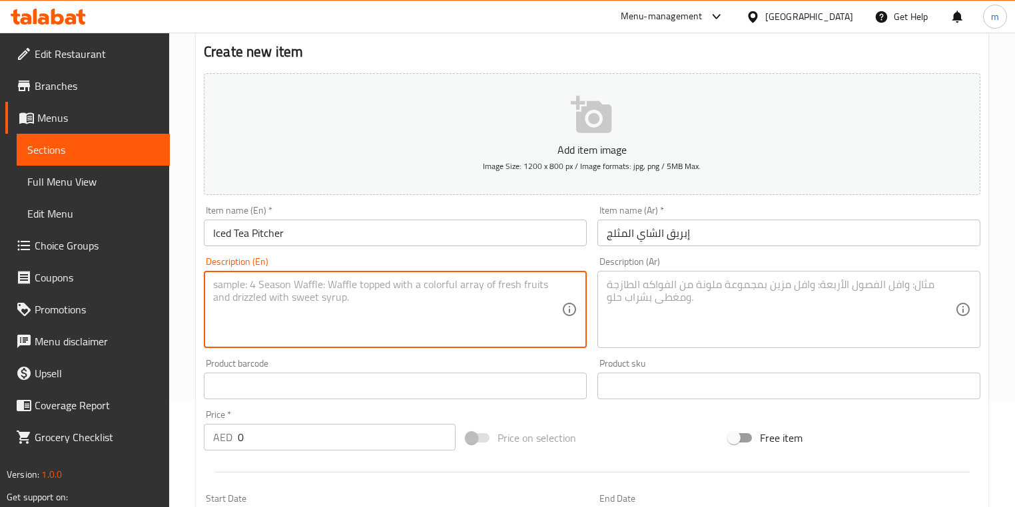
click at [517, 300] on textarea at bounding box center [387, 309] width 348 height 63
paste textarea "Large pitcher of iced tea"
click at [658, 298] on textarea at bounding box center [781, 309] width 348 height 63
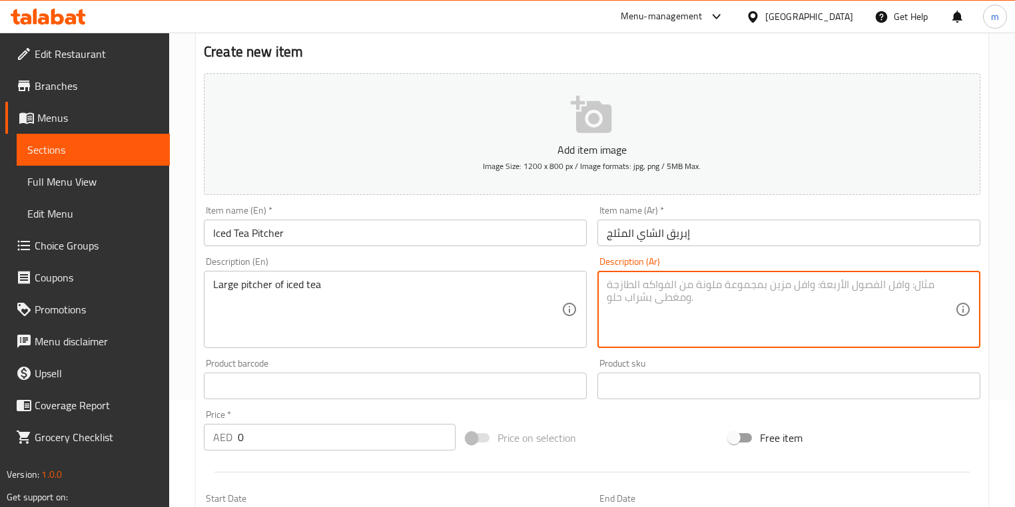
paste textarea "إبريق كبير من الشاي المثلج"
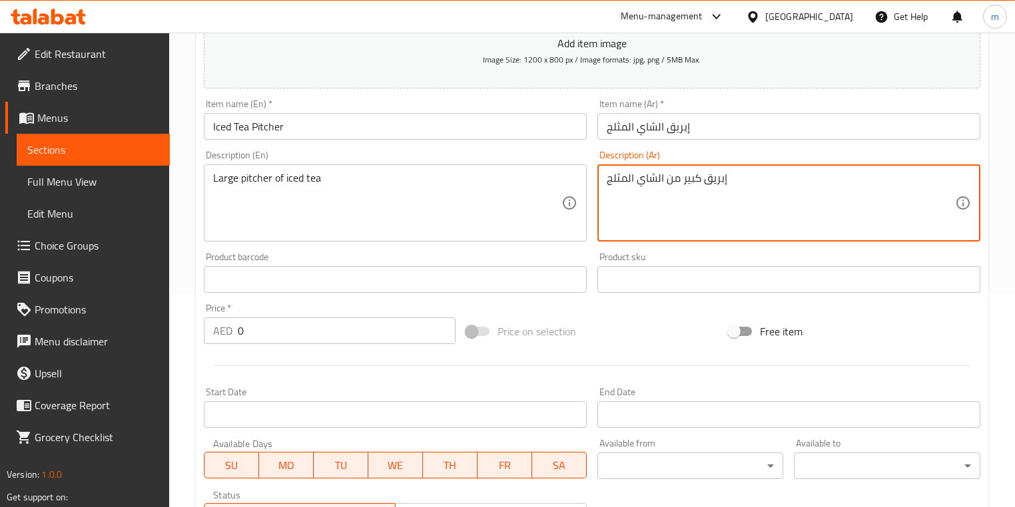
scroll to position [320, 0]
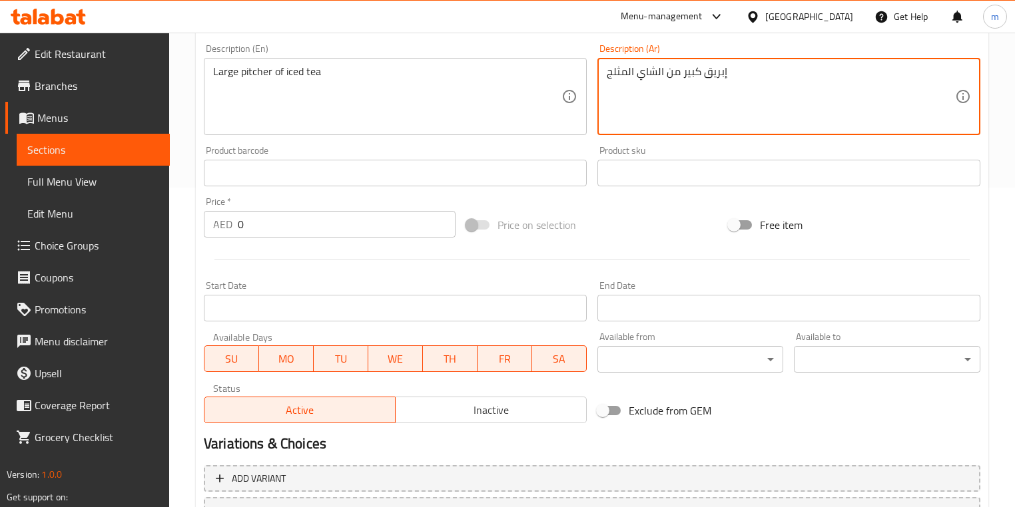
click at [354, 224] on input "0" at bounding box center [347, 224] width 218 height 27
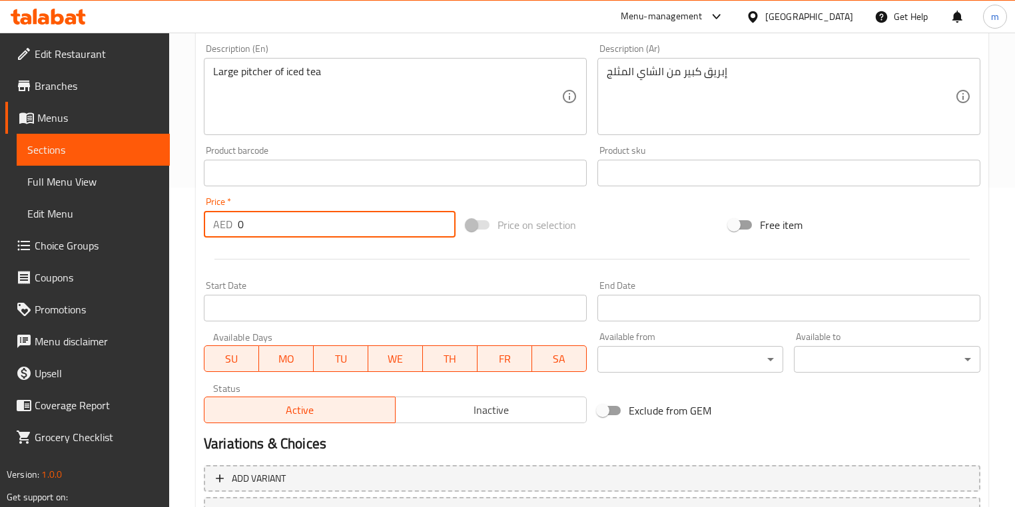
click at [354, 224] on input "0" at bounding box center [347, 224] width 218 height 27
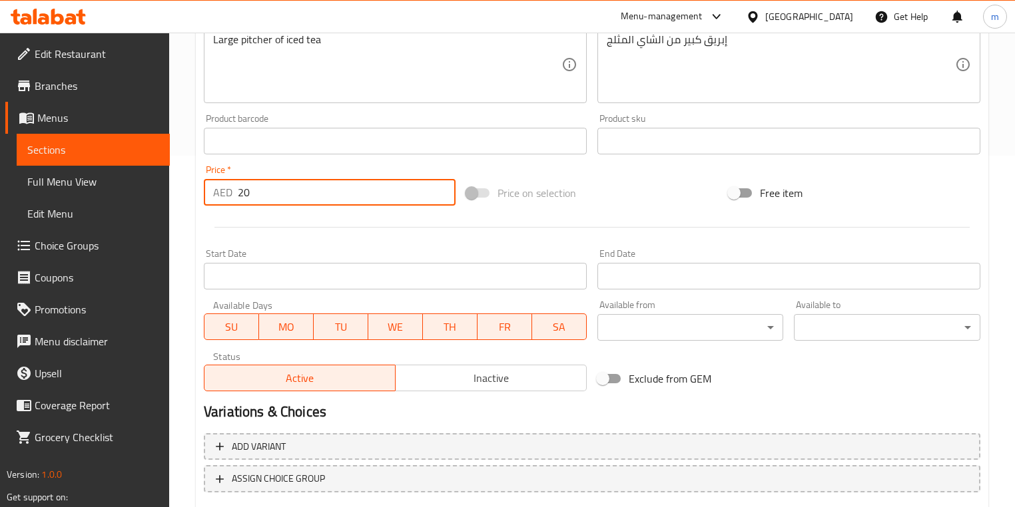
scroll to position [433, 0]
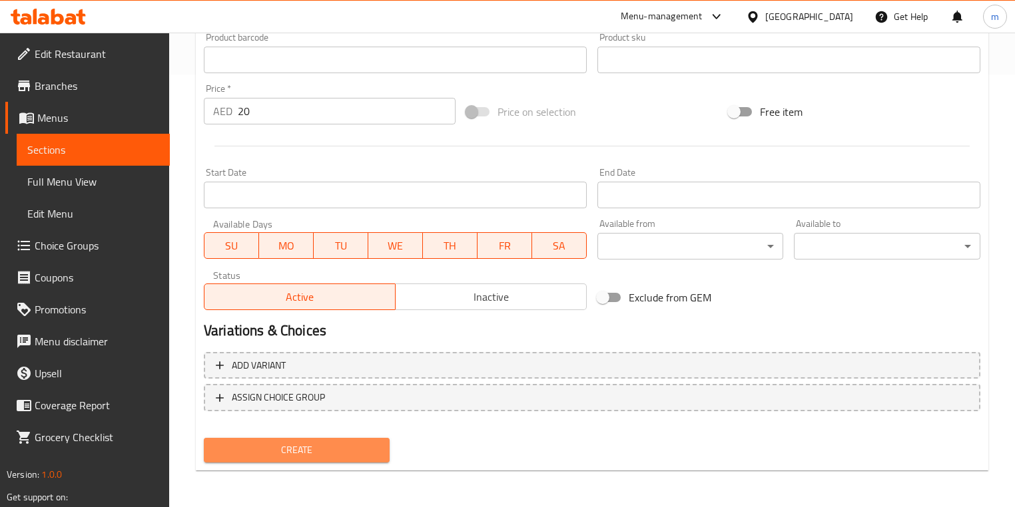
click at [354, 450] on span "Create" at bounding box center [296, 450] width 164 height 17
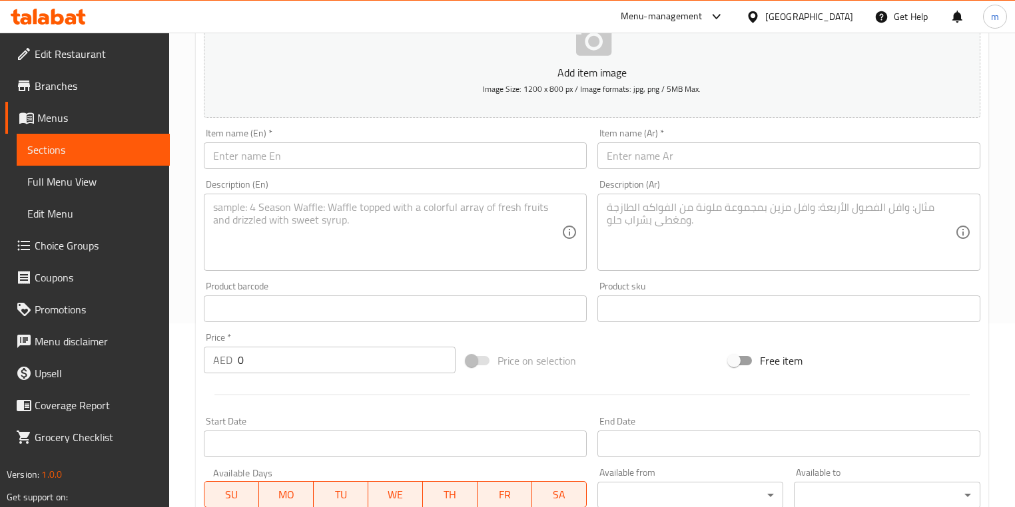
scroll to position [166, 0]
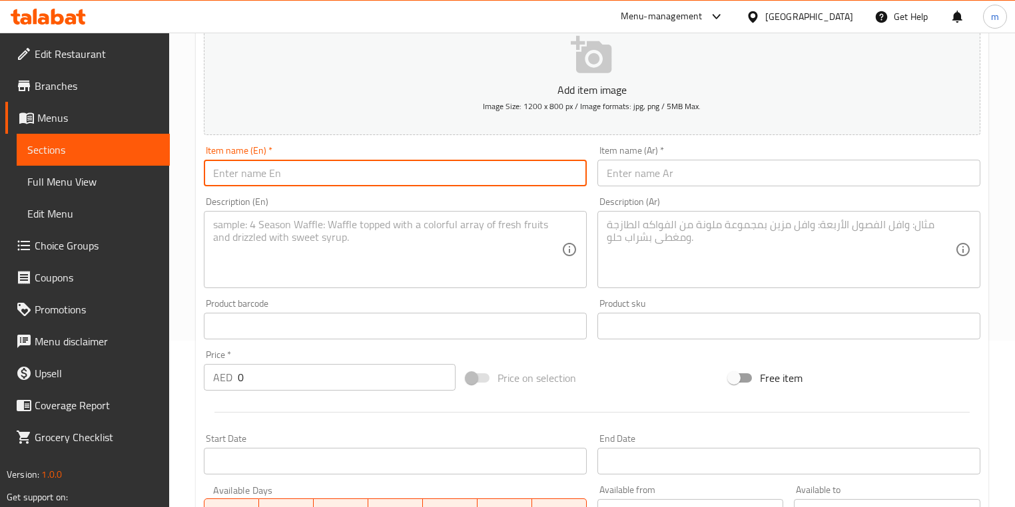
click at [424, 173] on input "text" at bounding box center [395, 173] width 383 height 27
paste input "Saging Con Yelo"
click at [669, 176] on input "text" at bounding box center [788, 173] width 383 height 27
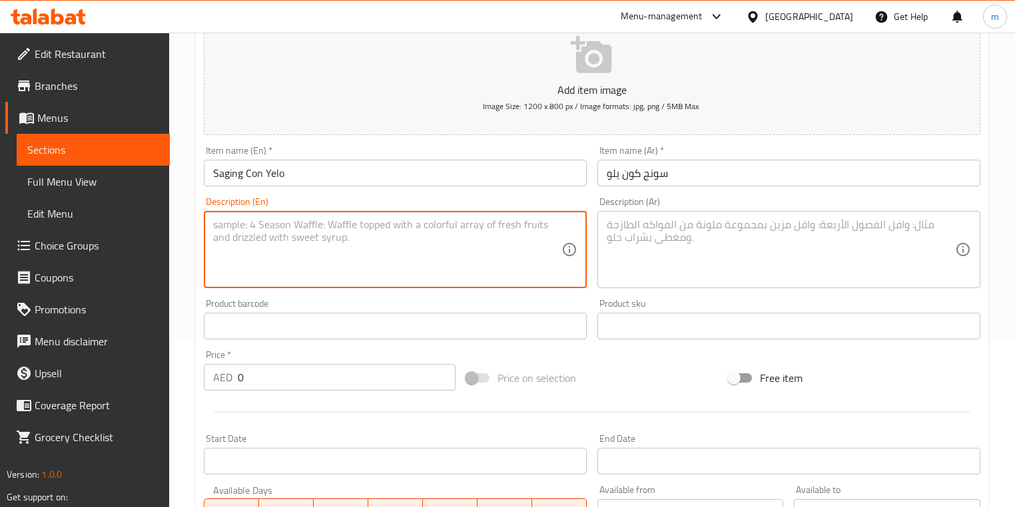
click at [401, 236] on textarea at bounding box center [387, 249] width 348 height 63
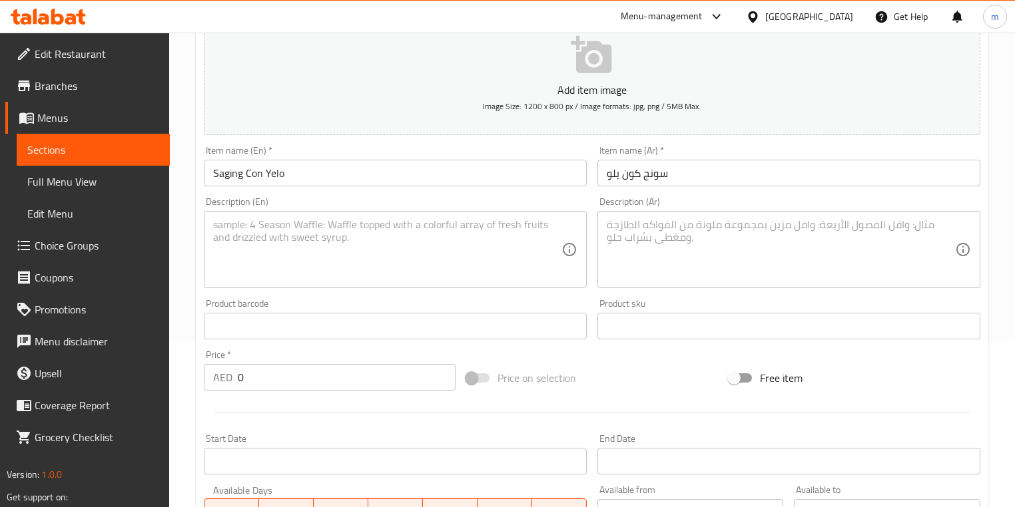
click at [245, 227] on textarea at bounding box center [387, 249] width 348 height 63
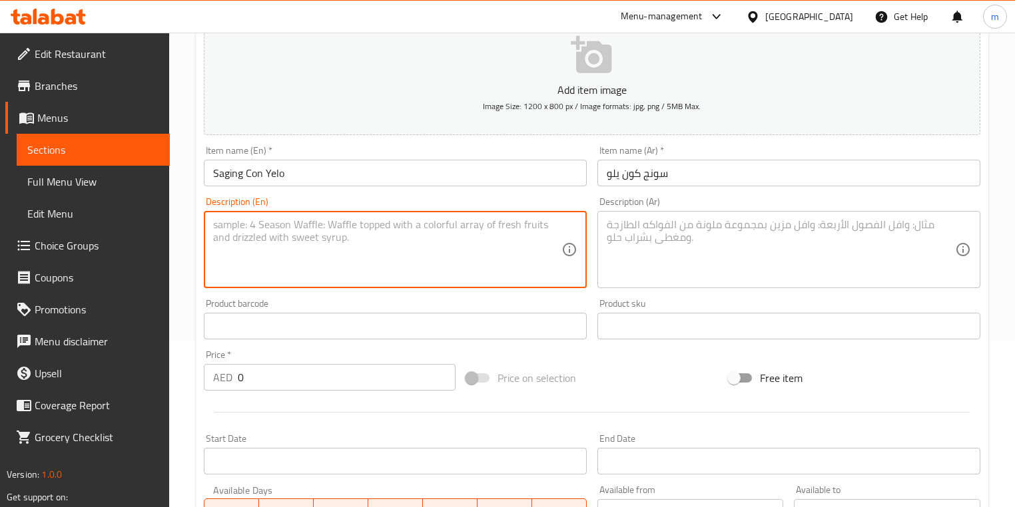
paste textarea "Sweet banana with shaved ice dessert"
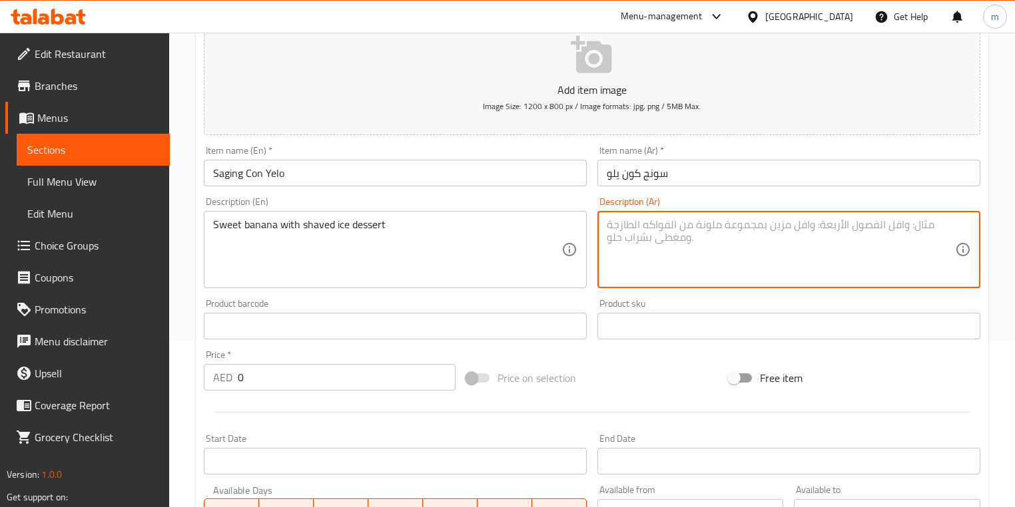
click at [654, 250] on textarea at bounding box center [781, 249] width 348 height 63
paste textarea "حلوى الموز الحلو مع الثلج المبشور"
click at [246, 380] on input "0" at bounding box center [347, 377] width 218 height 27
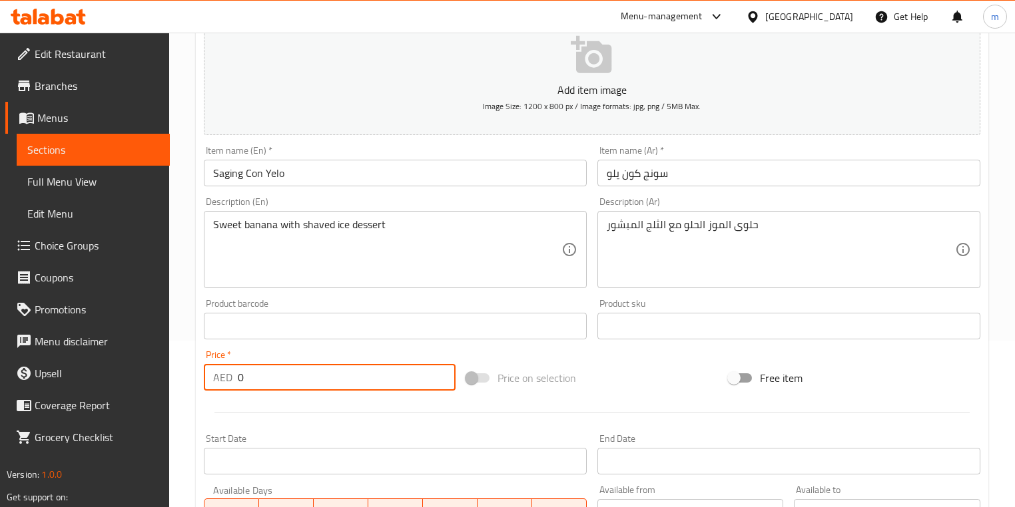
click at [247, 380] on input "0" at bounding box center [347, 377] width 218 height 27
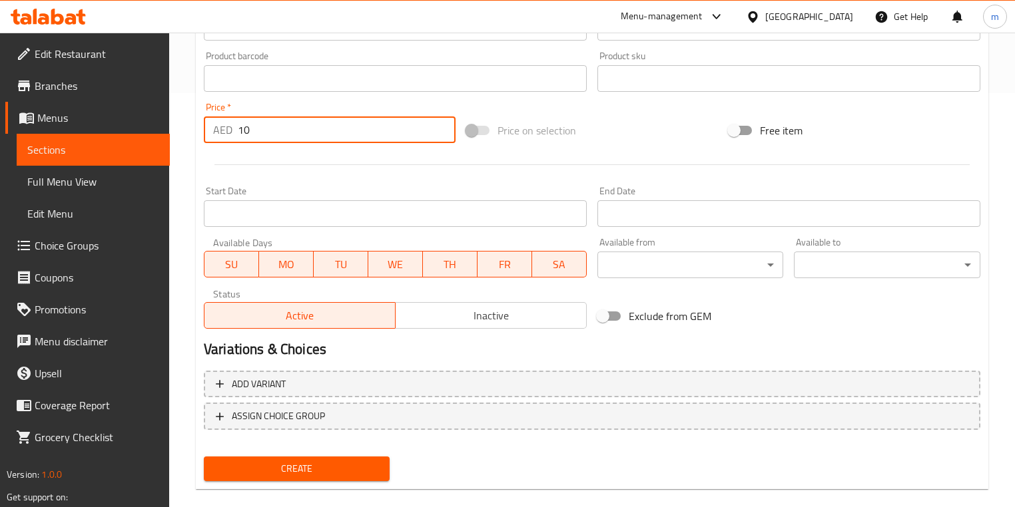
scroll to position [433, 0]
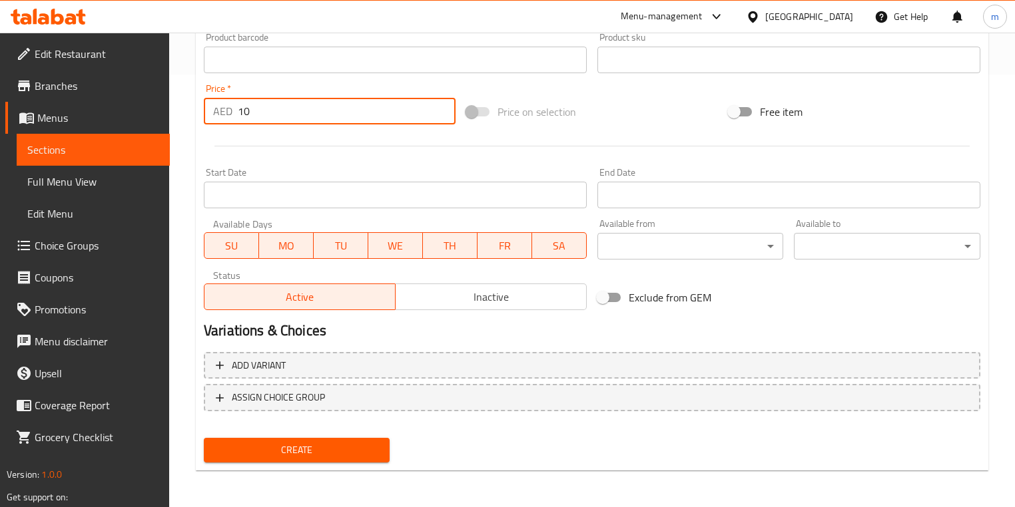
click at [267, 449] on span "Create" at bounding box center [296, 450] width 164 height 17
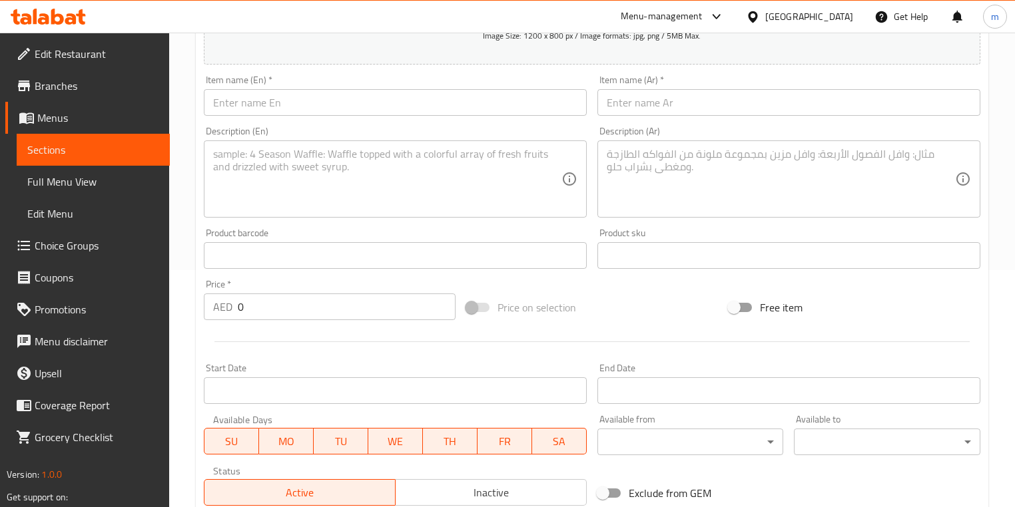
scroll to position [220, 0]
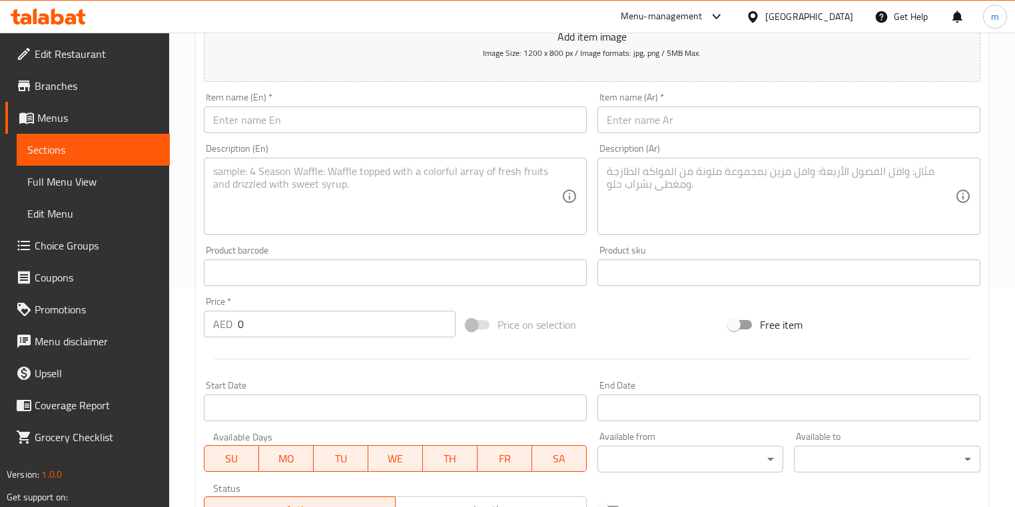
click at [645, 120] on input "text" at bounding box center [788, 120] width 383 height 27
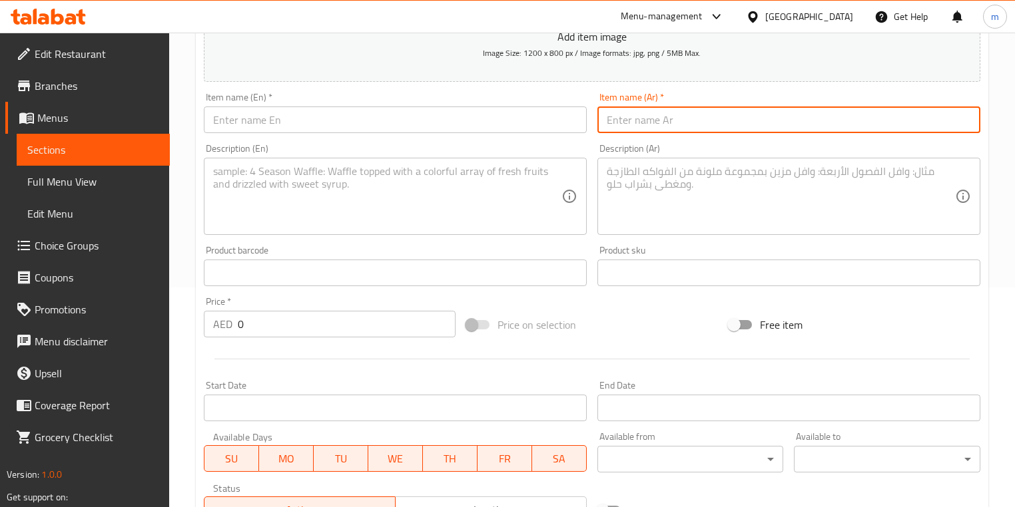
paste input "مايز كون يلو"
click at [272, 120] on input "text" at bounding box center [395, 120] width 383 height 27
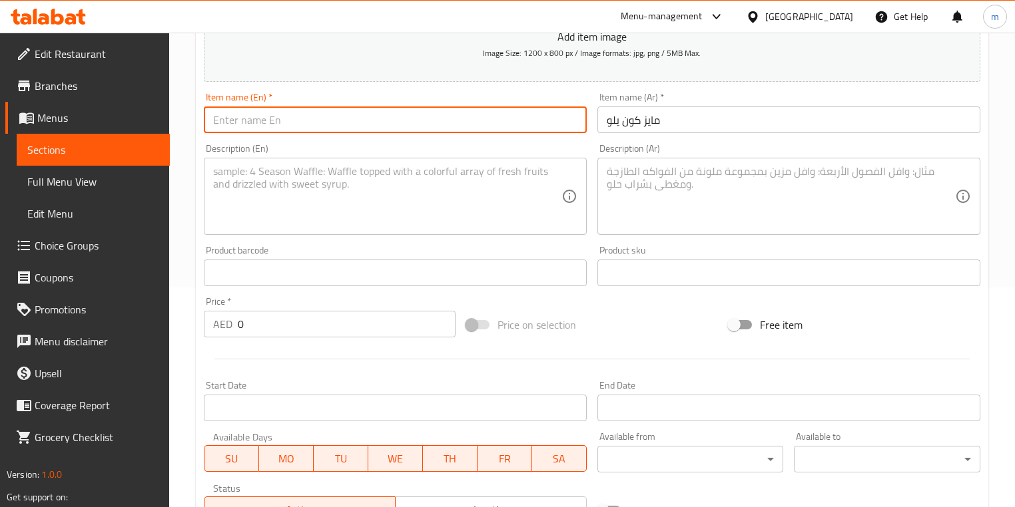
paste input "Maiz Con Yelo"
click at [385, 200] on textarea at bounding box center [387, 196] width 348 height 63
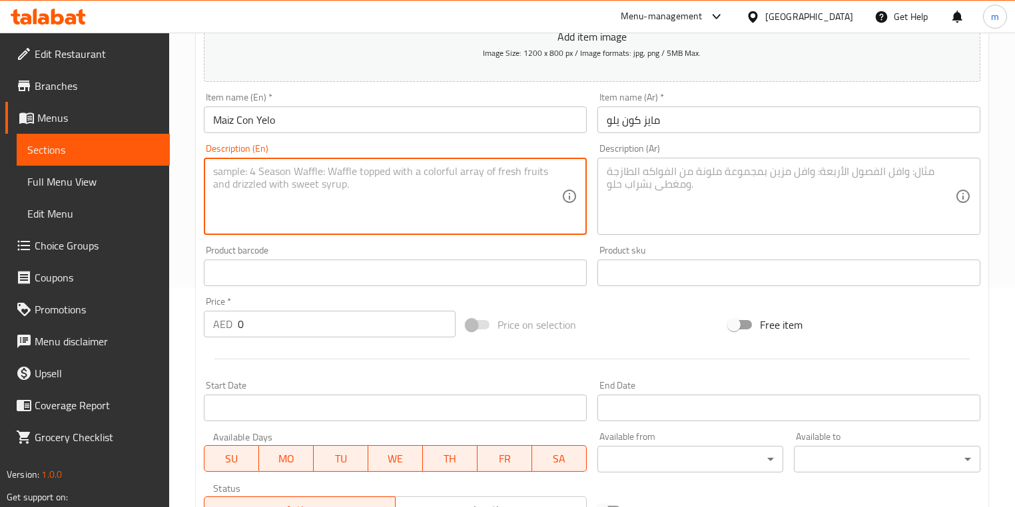
click at [323, 188] on textarea at bounding box center [387, 196] width 348 height 63
paste textarea "Sweet corn with shaved ice dessert"
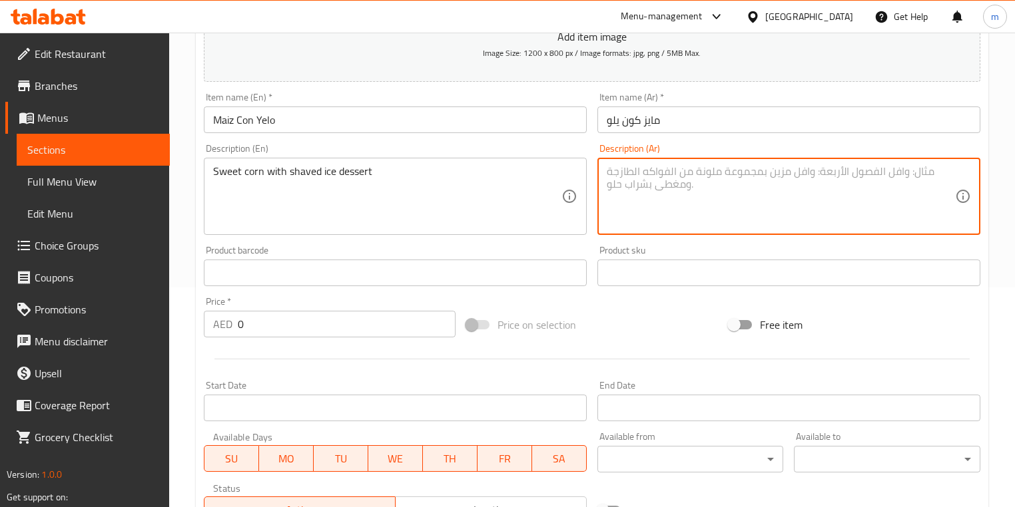
click at [660, 186] on textarea at bounding box center [781, 196] width 348 height 63
paste textarea "ذرة حلوة مع حلوى الثلج المبشور"
click at [276, 325] on input "0" at bounding box center [347, 324] width 218 height 27
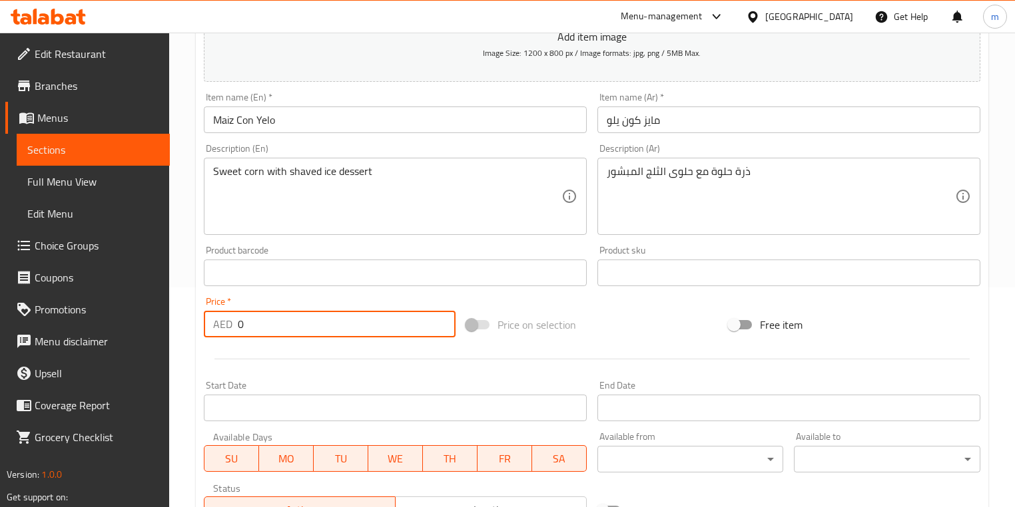
click at [276, 325] on input "0" at bounding box center [347, 324] width 218 height 27
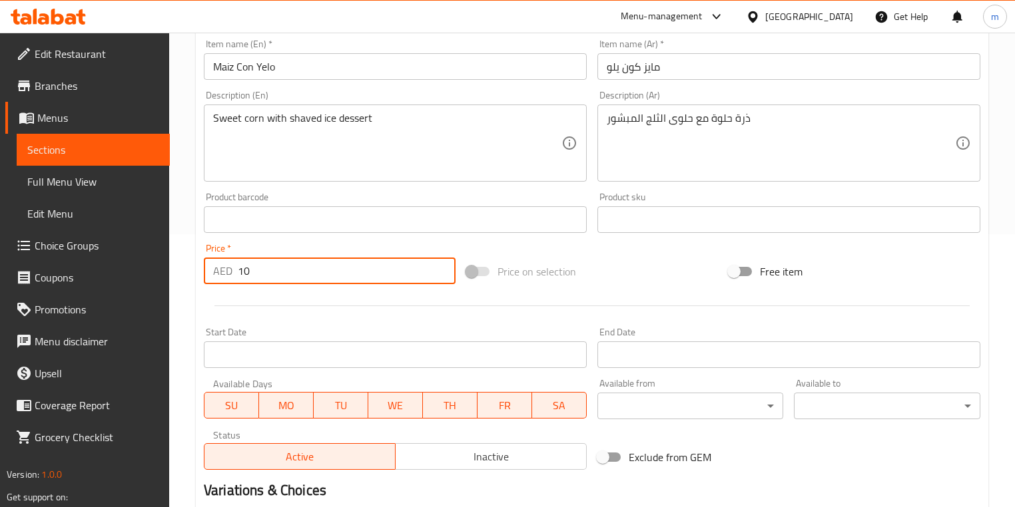
scroll to position [433, 0]
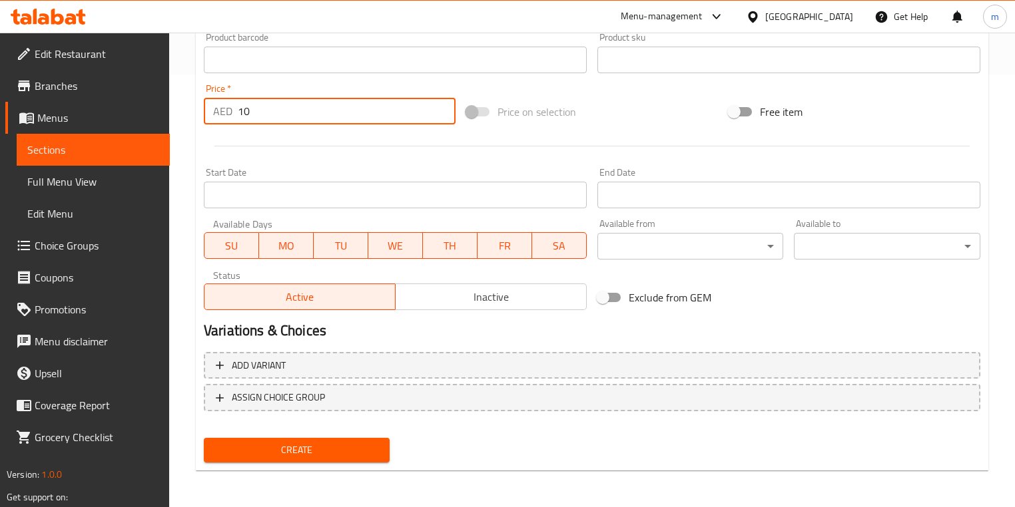
click at [304, 447] on span "Create" at bounding box center [296, 450] width 164 height 17
click at [791, 156] on div at bounding box center [591, 146] width 787 height 33
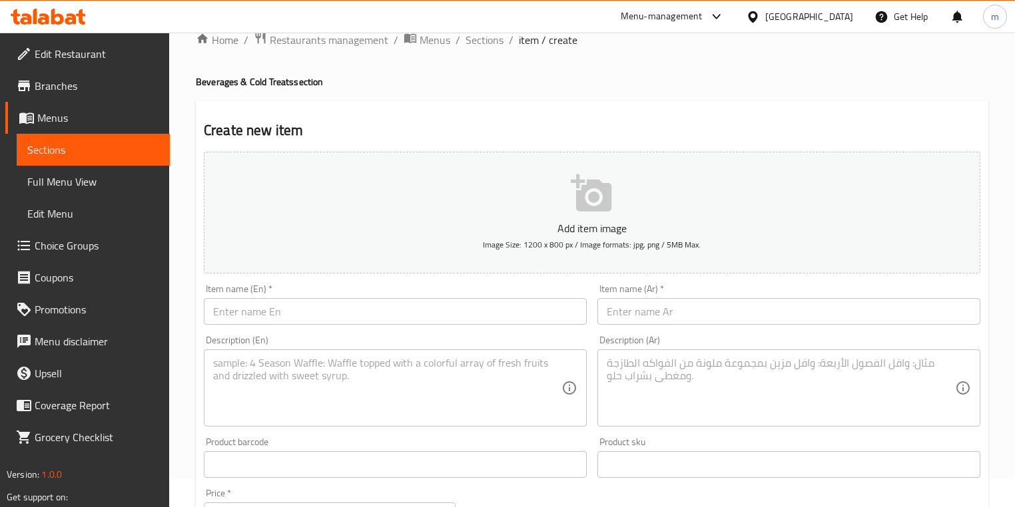
scroll to position [0, 0]
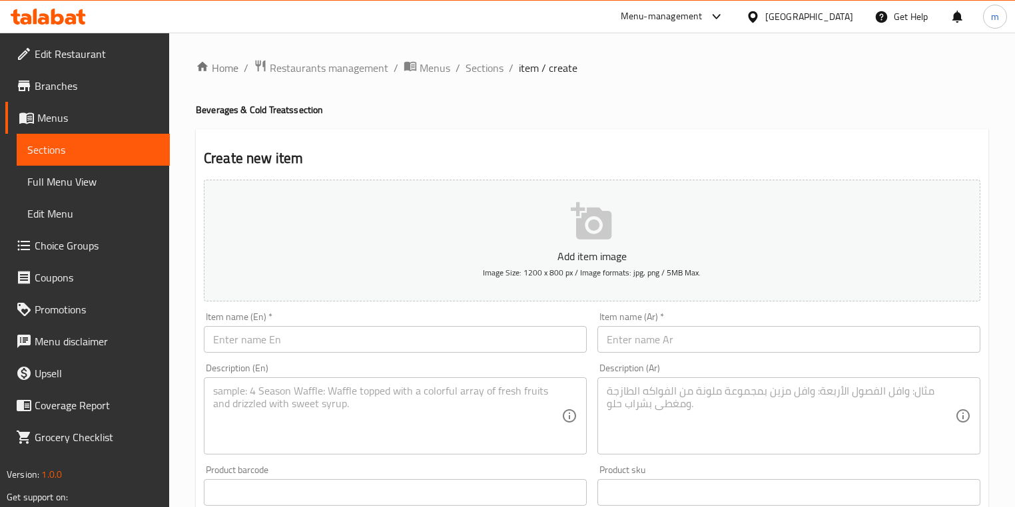
click at [671, 344] on input "text" at bounding box center [788, 339] width 383 height 27
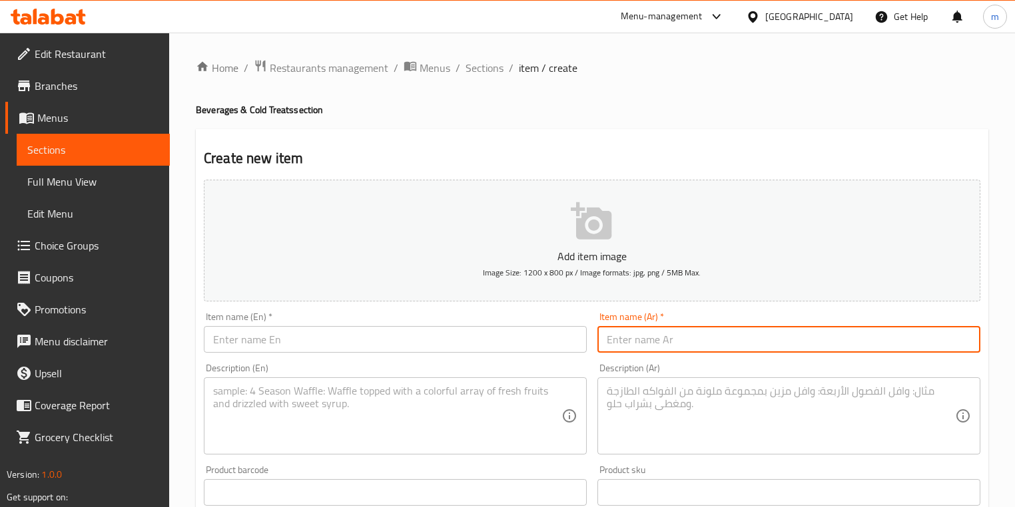
paste input "عصير شمام كبير"
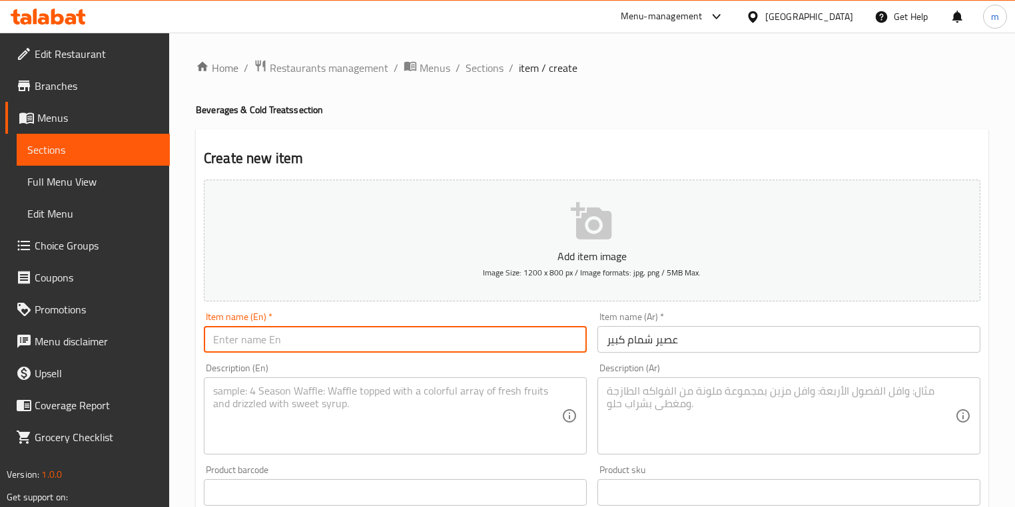
click at [535, 338] on input "text" at bounding box center [395, 339] width 383 height 27
paste input "Melon Juice Large"
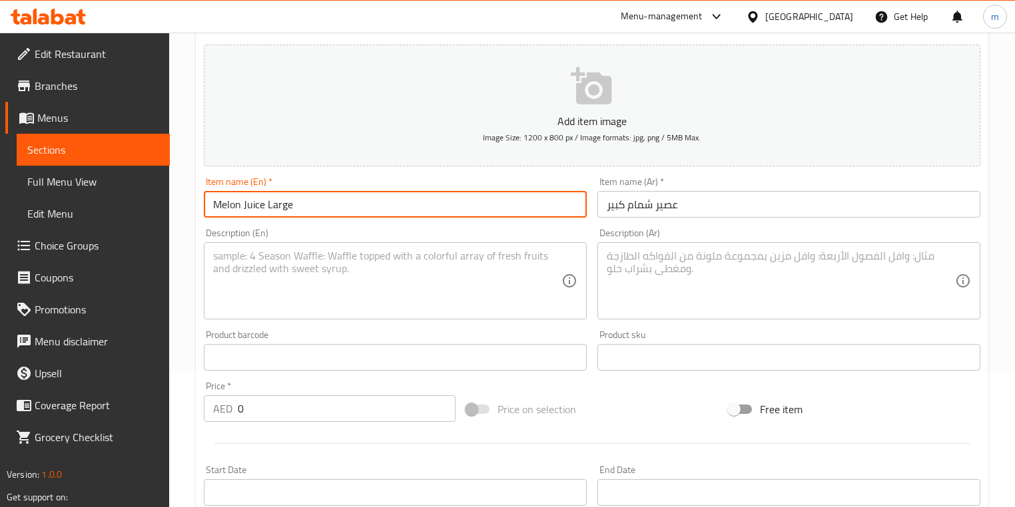
scroll to position [213, 0]
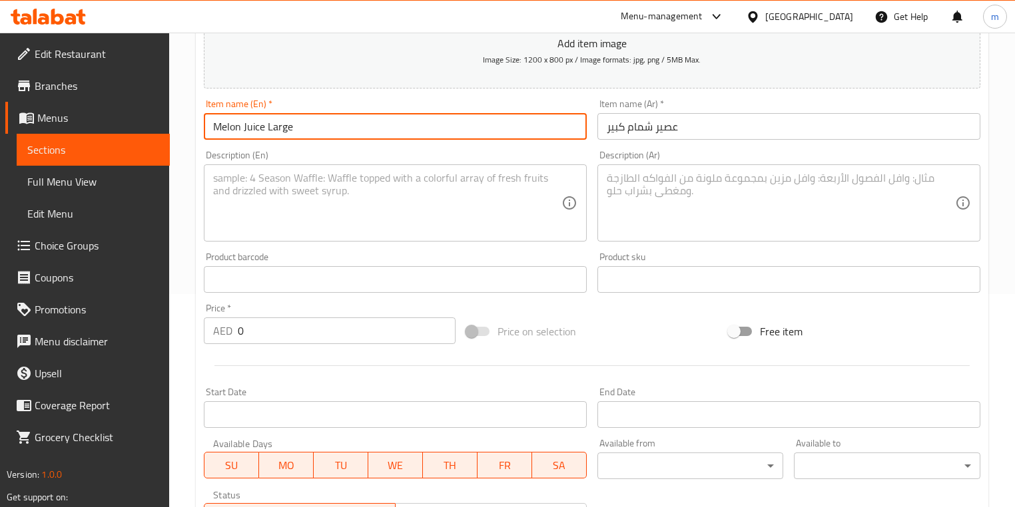
click at [360, 194] on textarea at bounding box center [387, 203] width 348 height 63
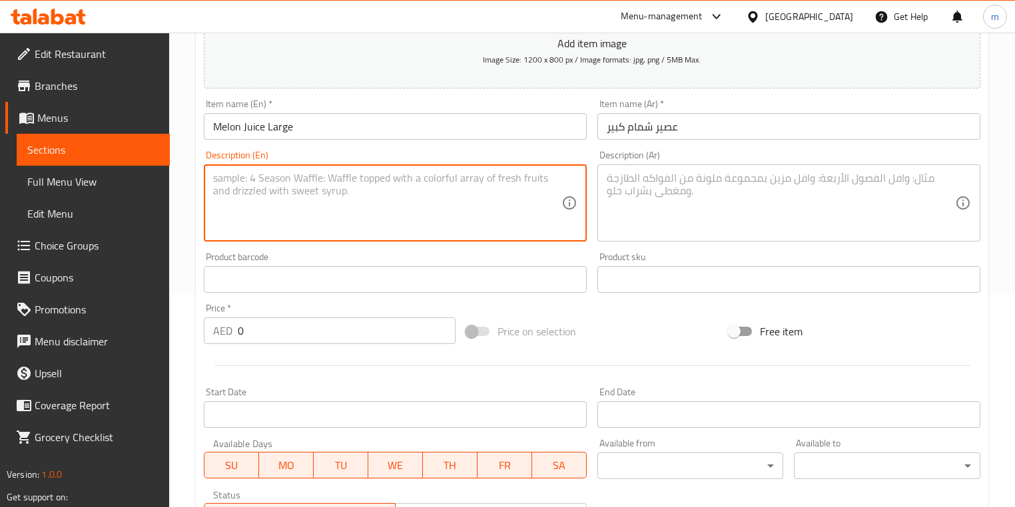
click at [393, 184] on textarea at bounding box center [387, 203] width 348 height 63
paste
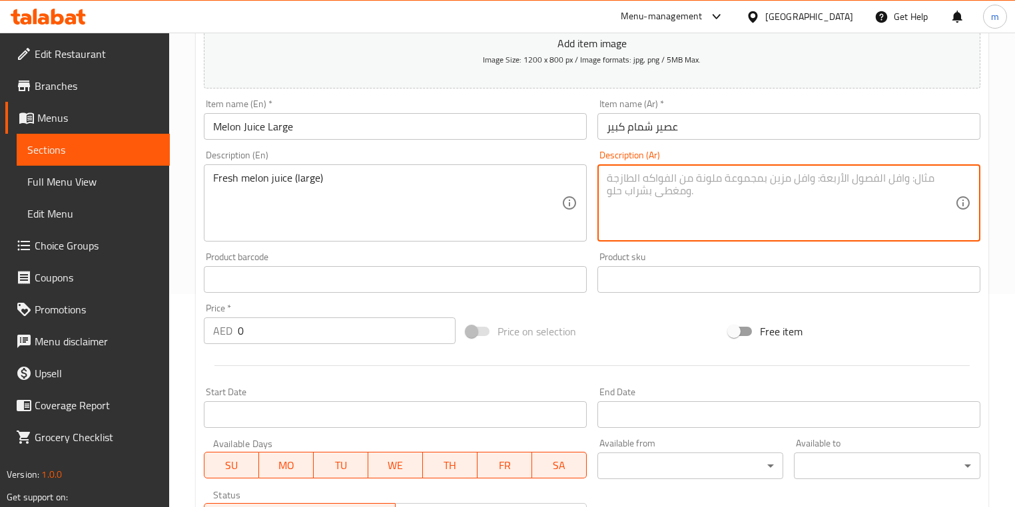
click at [656, 201] on textarea at bounding box center [781, 203] width 348 height 63
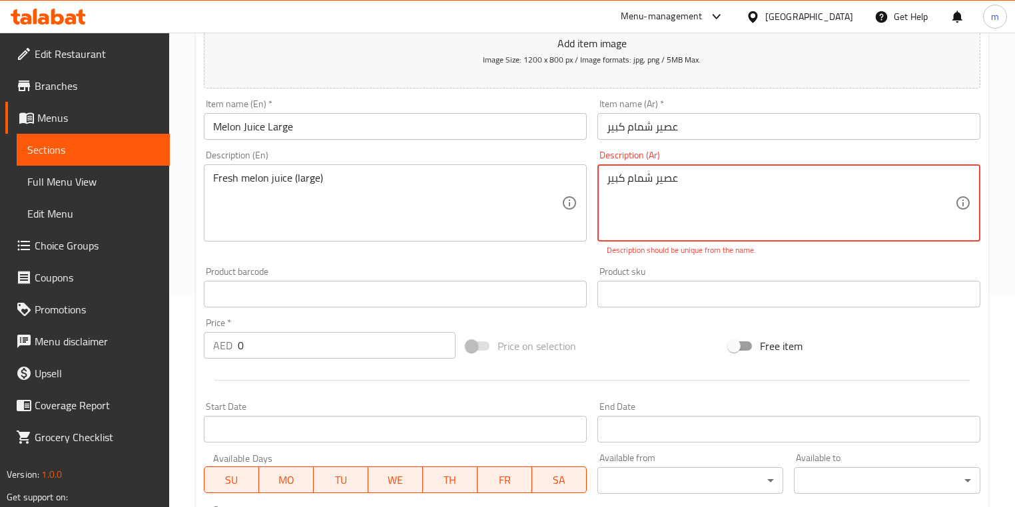
drag, startPoint x: 724, startPoint y: 173, endPoint x: 605, endPoint y: 182, distance: 120.2
click at [605, 182] on div "عصير شمام كبير Description (Ar)" at bounding box center [788, 202] width 383 height 77
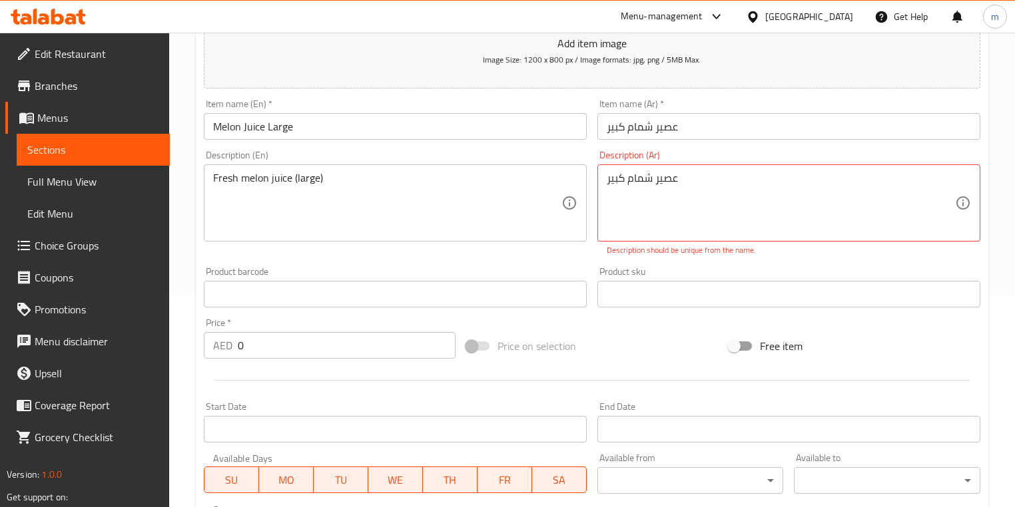
click at [321, 348] on input "0" at bounding box center [347, 345] width 218 height 27
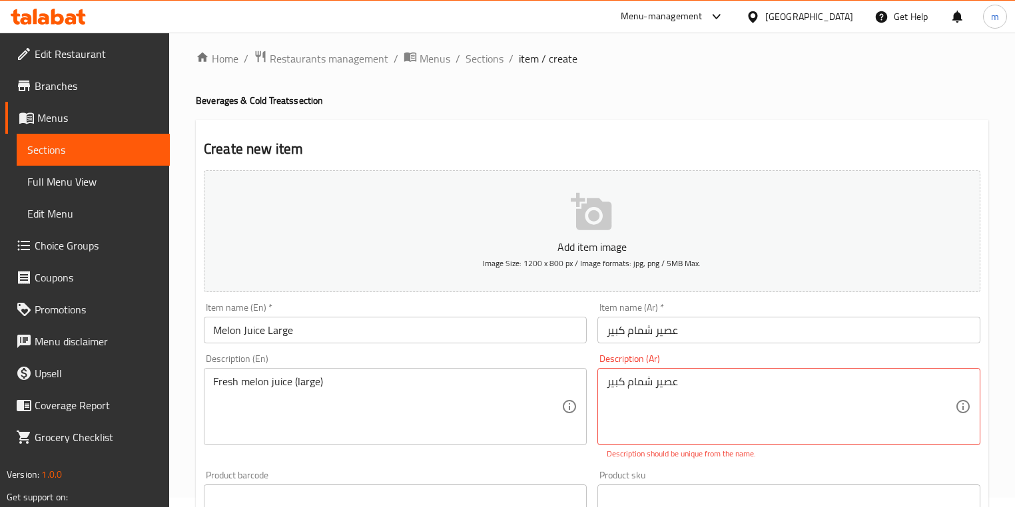
scroll to position [0, 0]
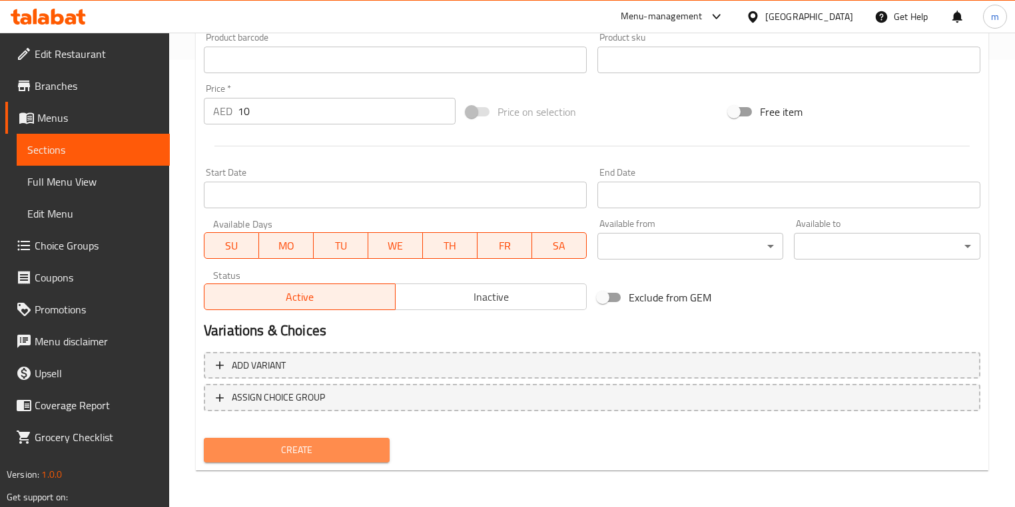
click at [269, 449] on span "Create" at bounding box center [296, 450] width 164 height 17
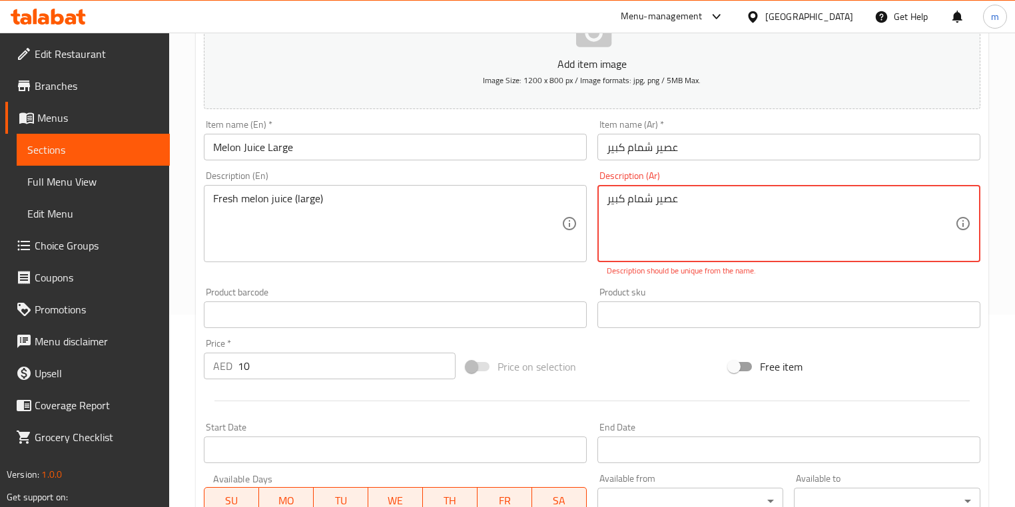
scroll to position [139, 0]
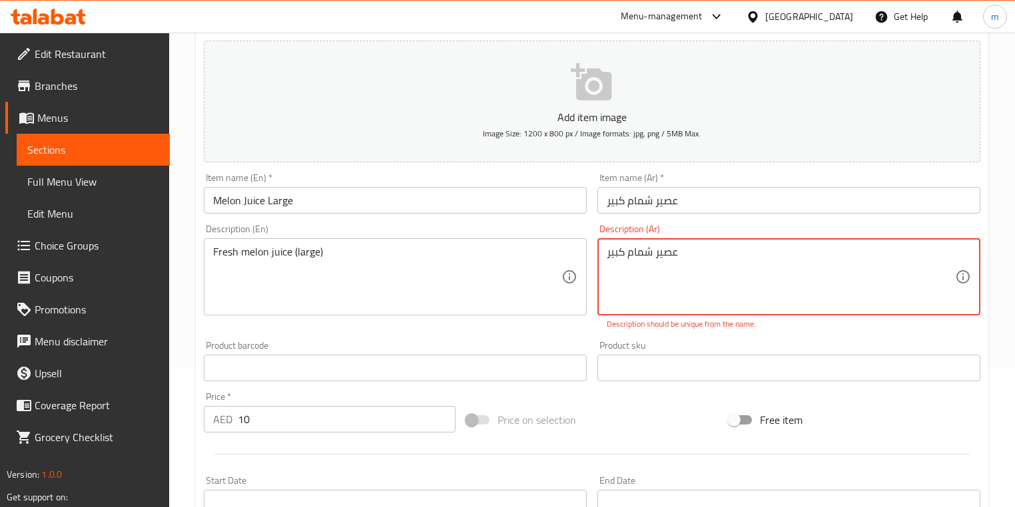
click at [651, 261] on textarea "عصير شمام كبير" at bounding box center [781, 277] width 348 height 63
drag, startPoint x: 654, startPoint y: 253, endPoint x: 627, endPoint y: 258, distance: 27.0
click at [627, 258] on textarea "عصير شمام كبير" at bounding box center [781, 277] width 348 height 63
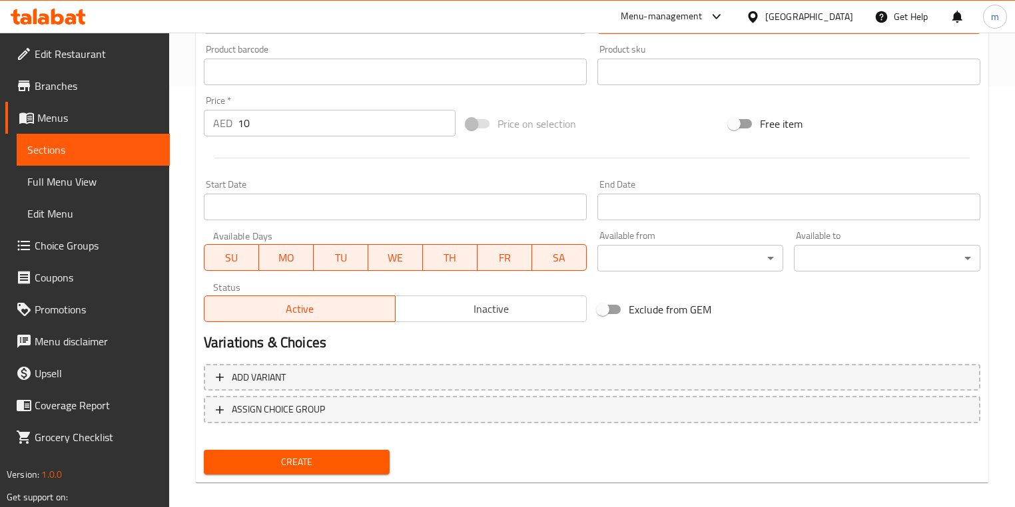
scroll to position [433, 0]
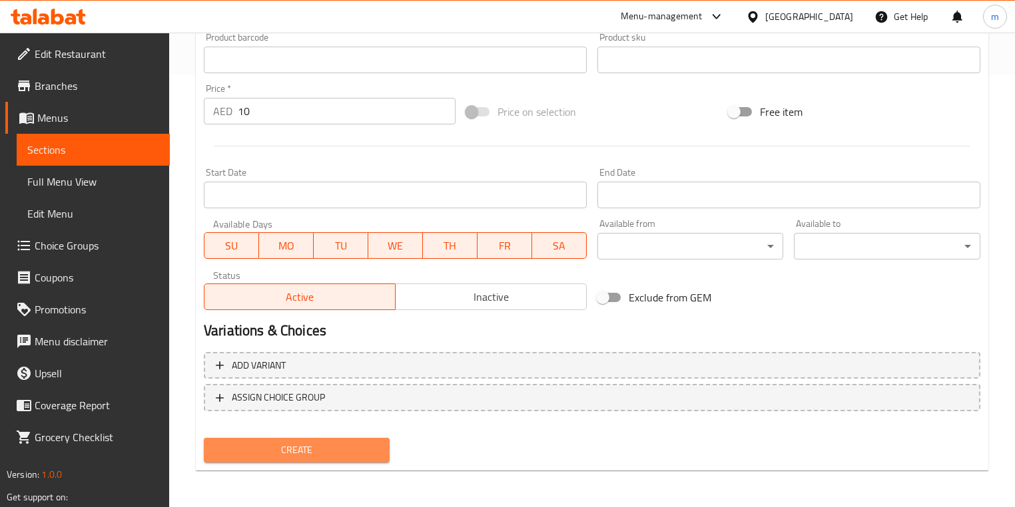
click at [288, 451] on span "Create" at bounding box center [296, 450] width 164 height 17
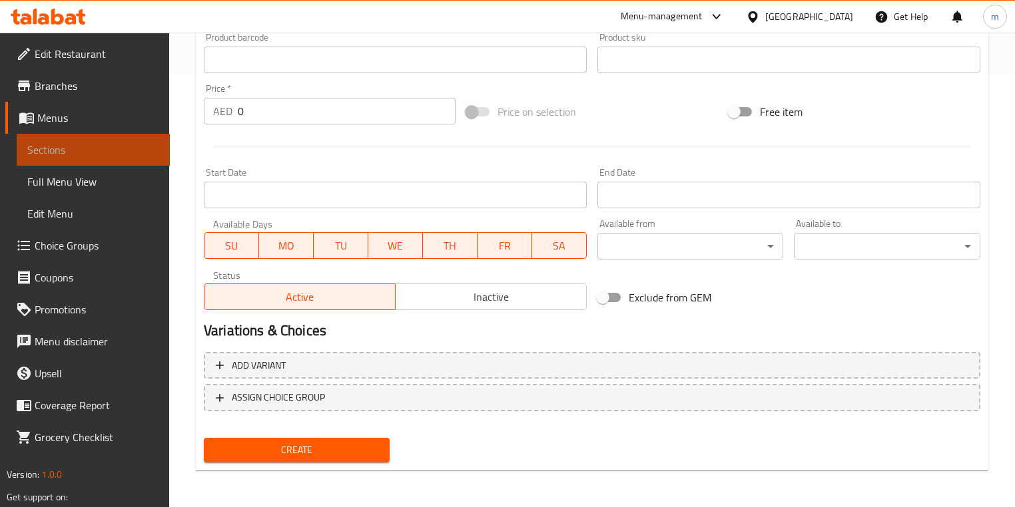
click at [94, 148] on span "Sections" at bounding box center [93, 150] width 132 height 16
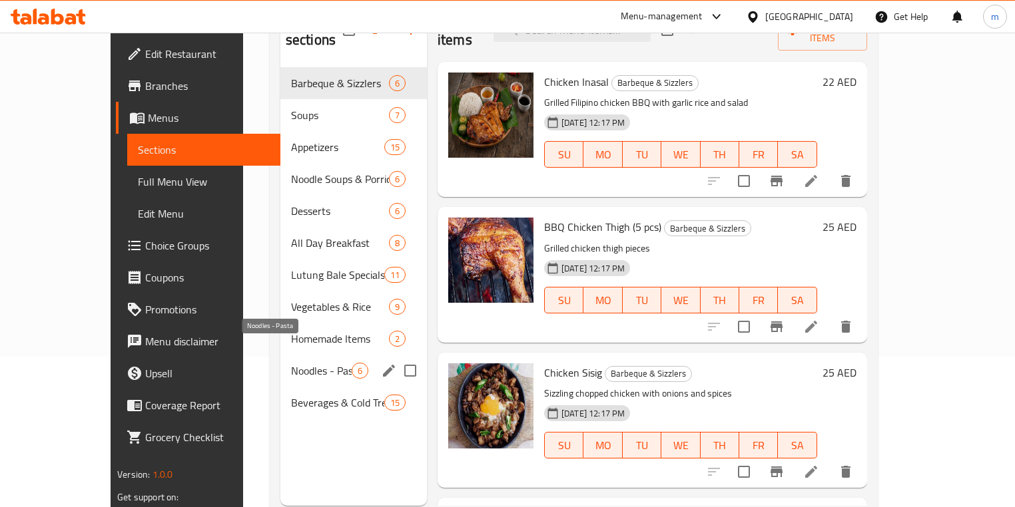
scroll to position [160, 0]
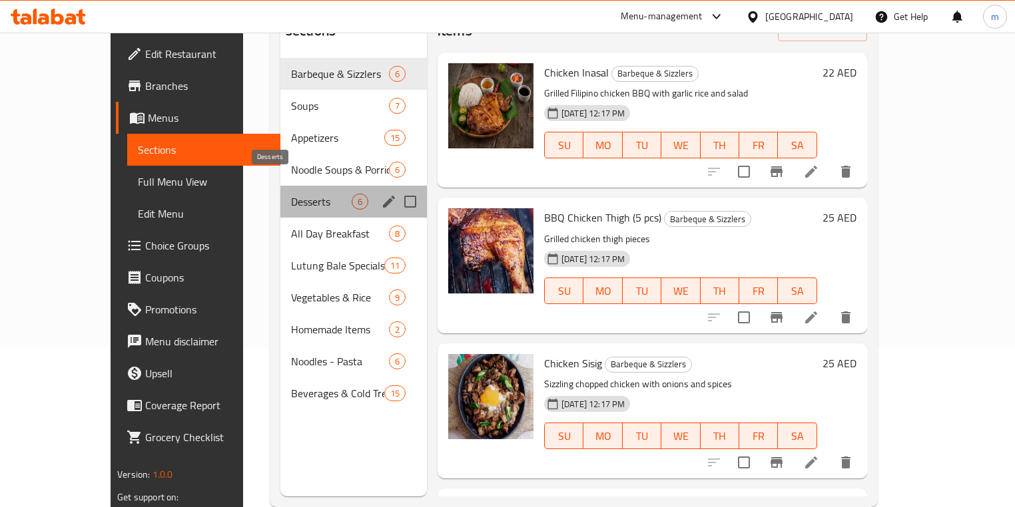
click at [291, 194] on span "Desserts" at bounding box center [321, 202] width 61 height 16
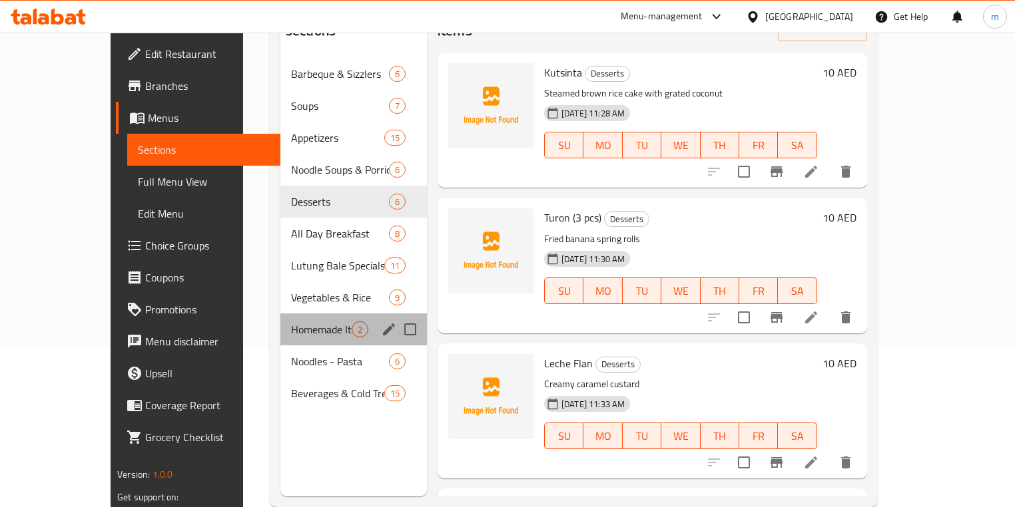
click at [298, 318] on div "Homemade Items 2" at bounding box center [353, 330] width 146 height 32
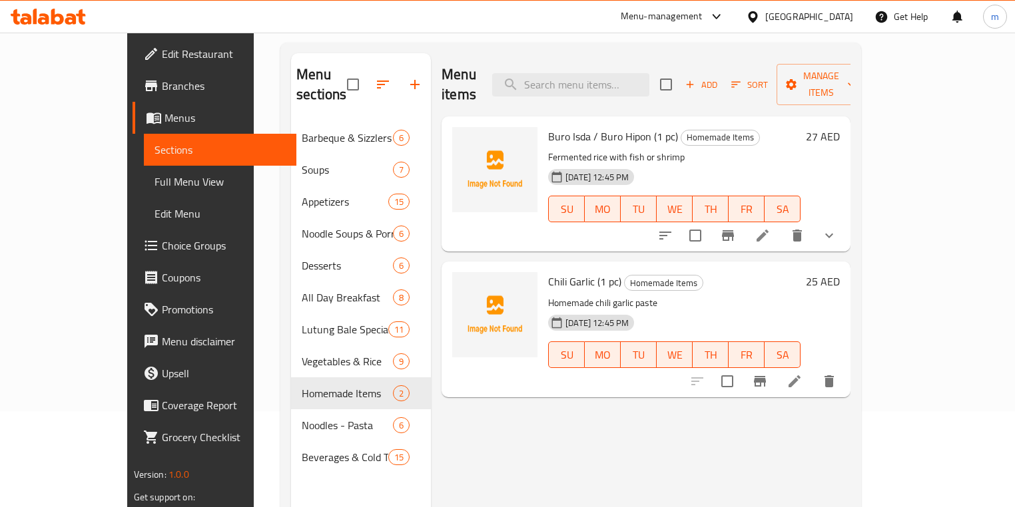
scroll to position [107, 0]
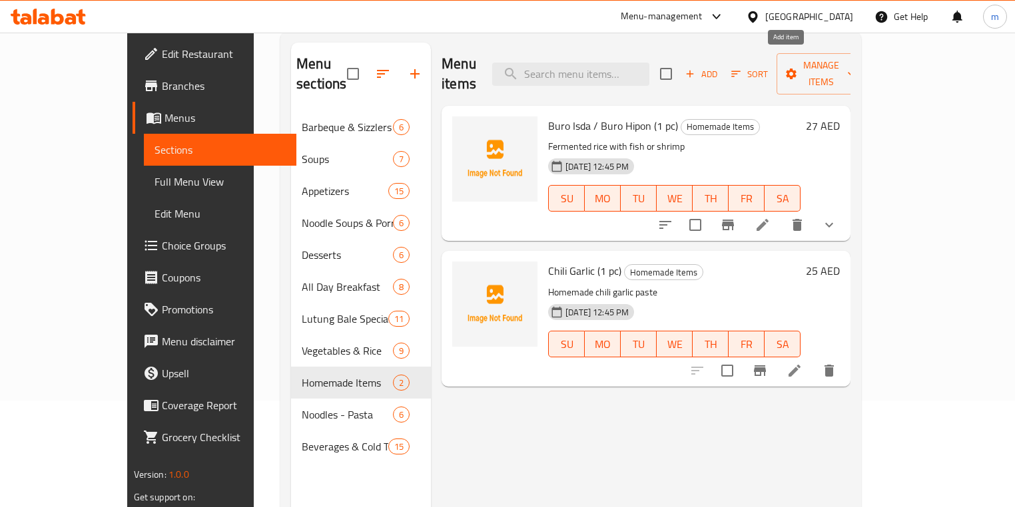
click at [694, 71] on icon "button" at bounding box center [690, 74] width 7 height 7
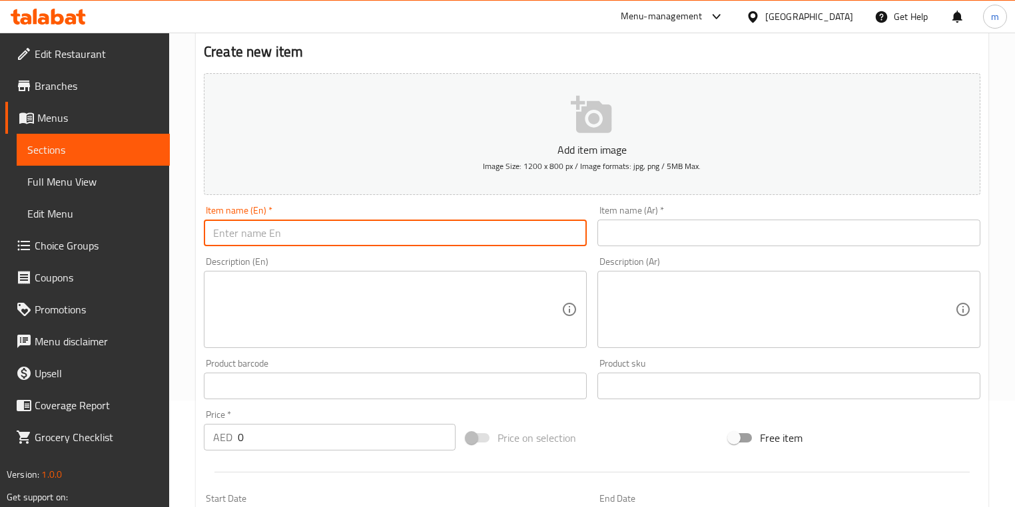
click at [532, 234] on input "text" at bounding box center [395, 233] width 383 height 27
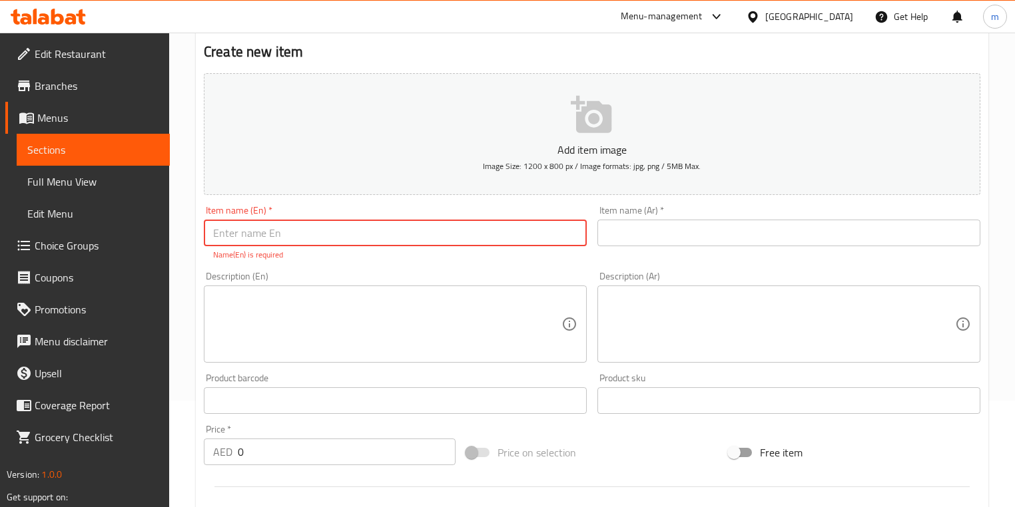
click at [412, 228] on input "text" at bounding box center [395, 233] width 383 height 27
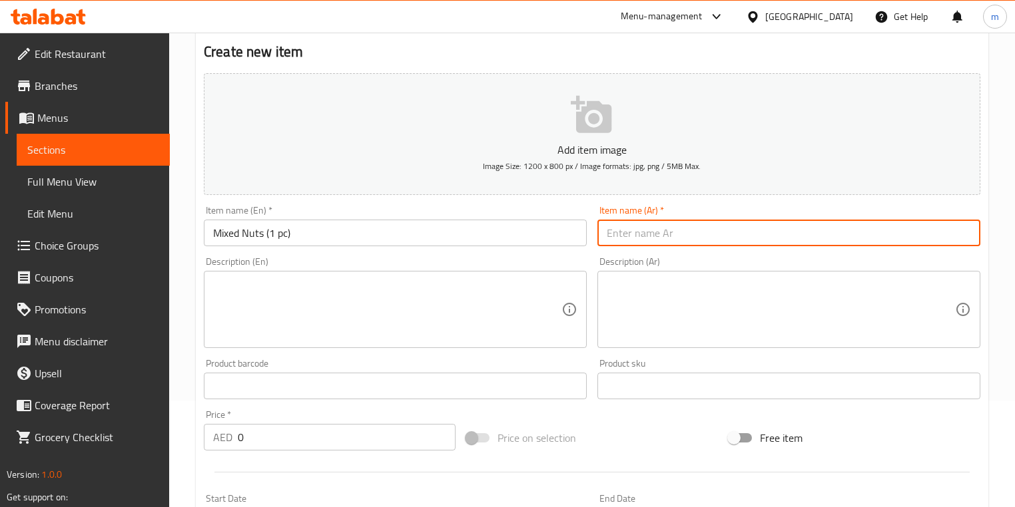
click at [748, 234] on input "text" at bounding box center [788, 233] width 383 height 27
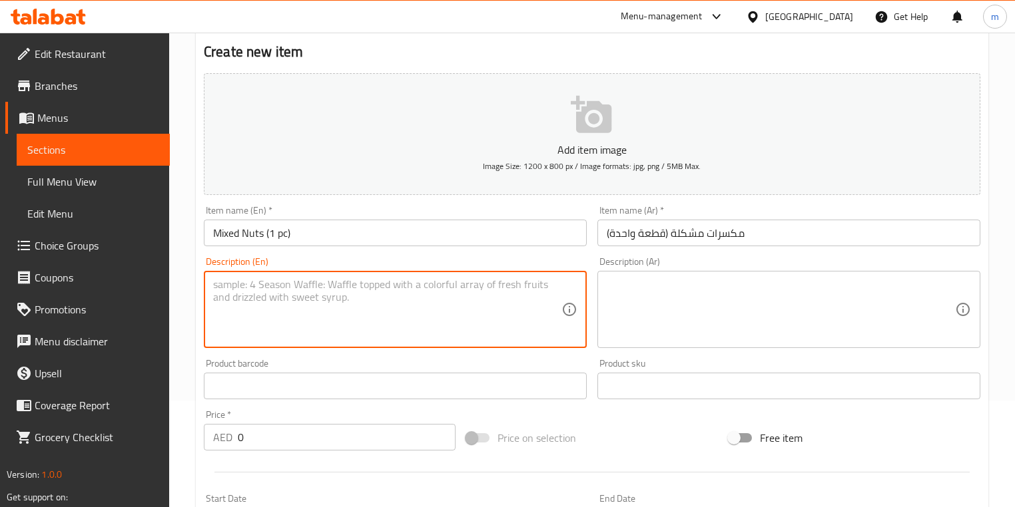
click at [415, 322] on textarea at bounding box center [387, 309] width 348 height 63
click at [634, 290] on textarea at bounding box center [781, 309] width 348 height 63
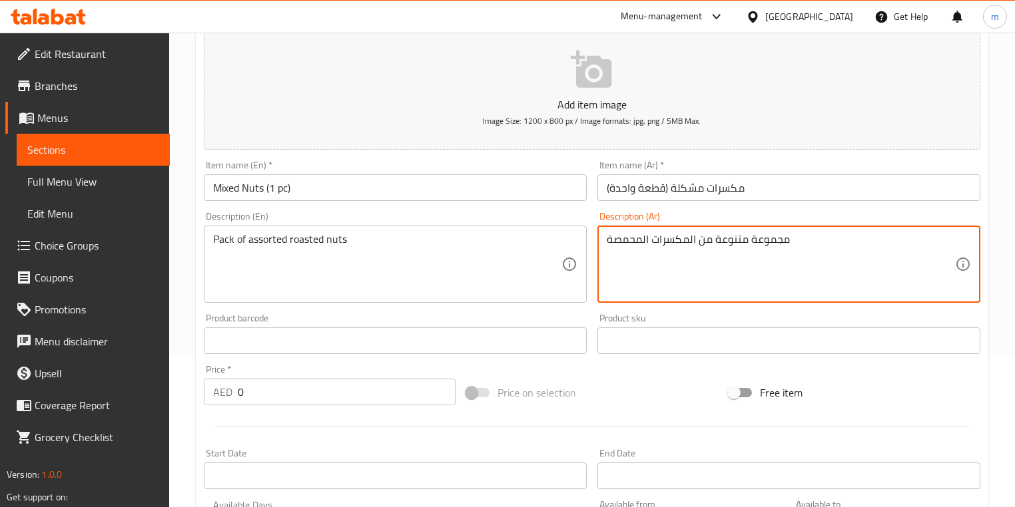
scroll to position [266, 0]
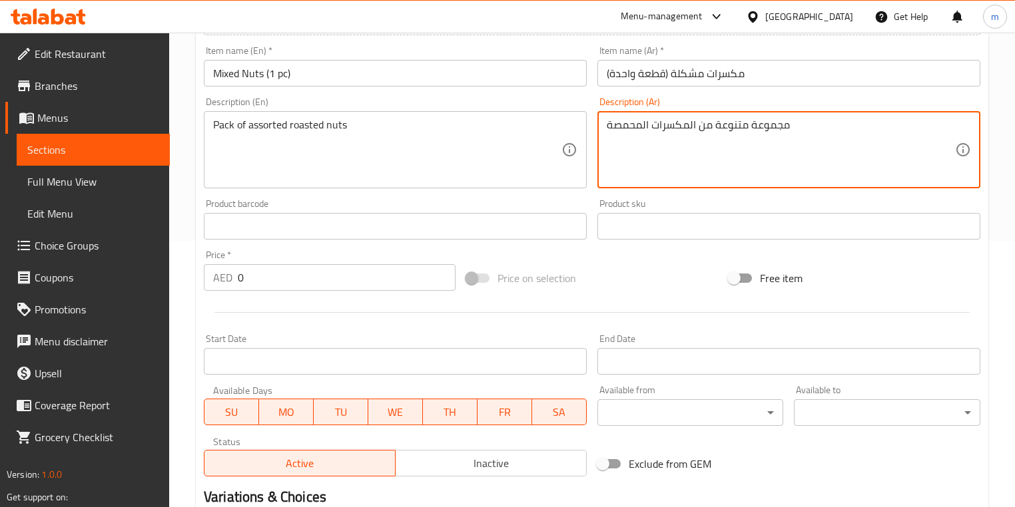
click at [260, 286] on input "0" at bounding box center [347, 277] width 218 height 27
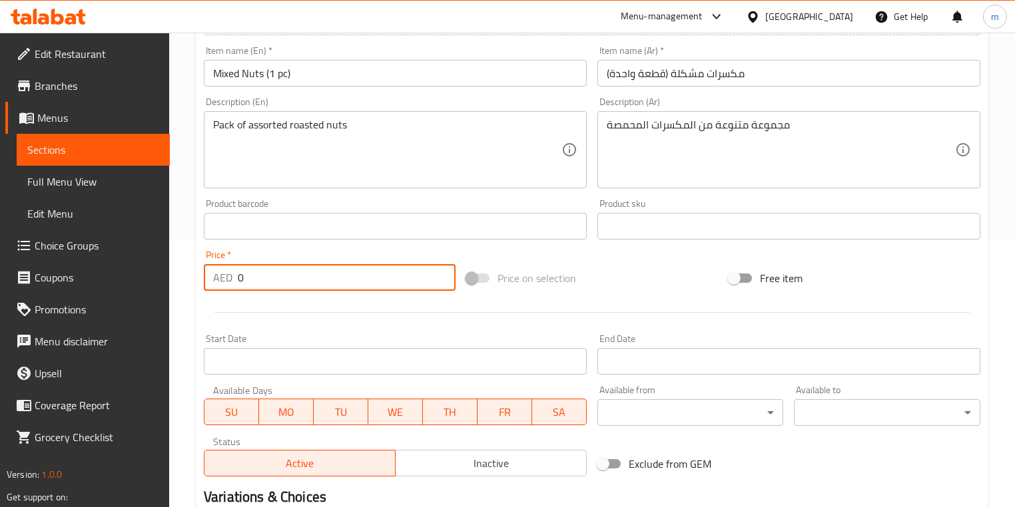
click at [260, 286] on input "0" at bounding box center [347, 277] width 218 height 27
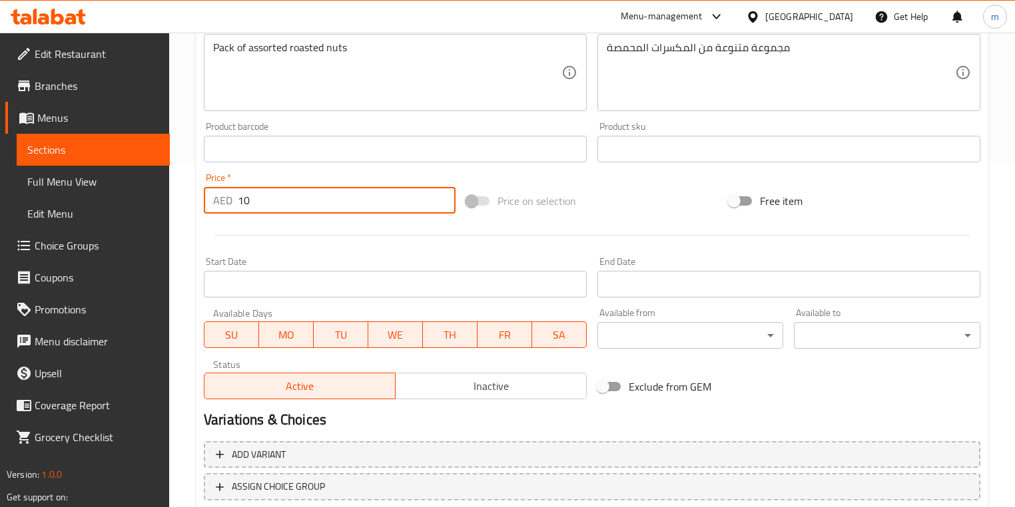
scroll to position [433, 0]
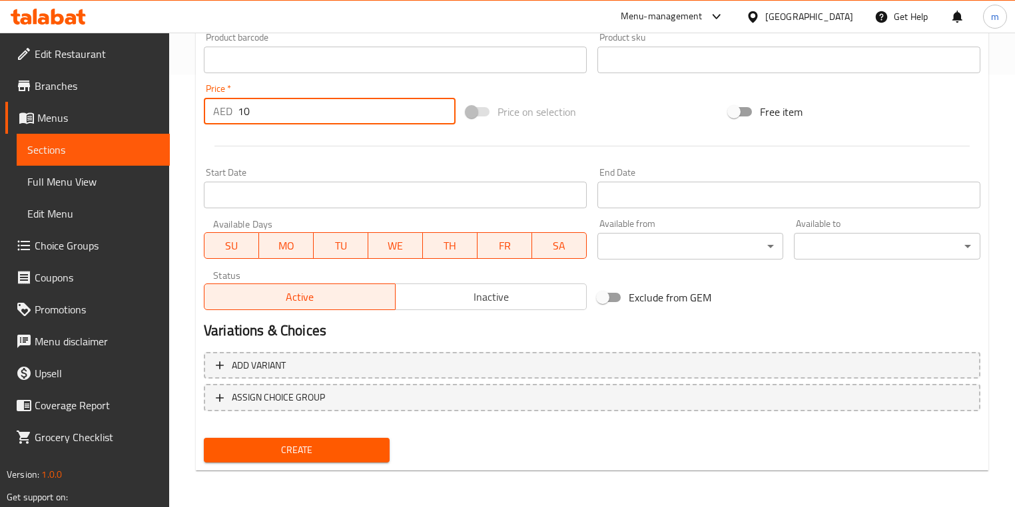
click at [288, 456] on span "Create" at bounding box center [296, 450] width 164 height 17
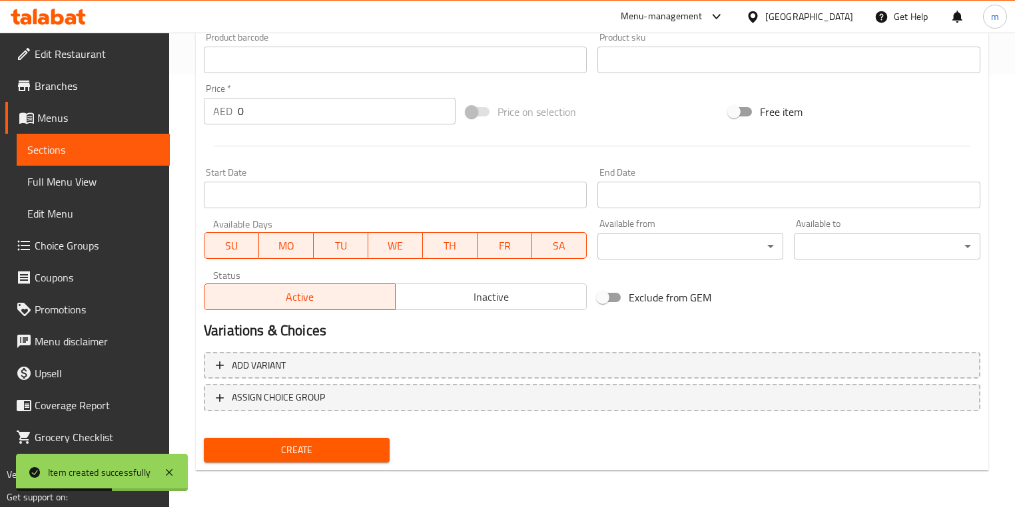
click at [101, 152] on span "Sections" at bounding box center [93, 150] width 132 height 16
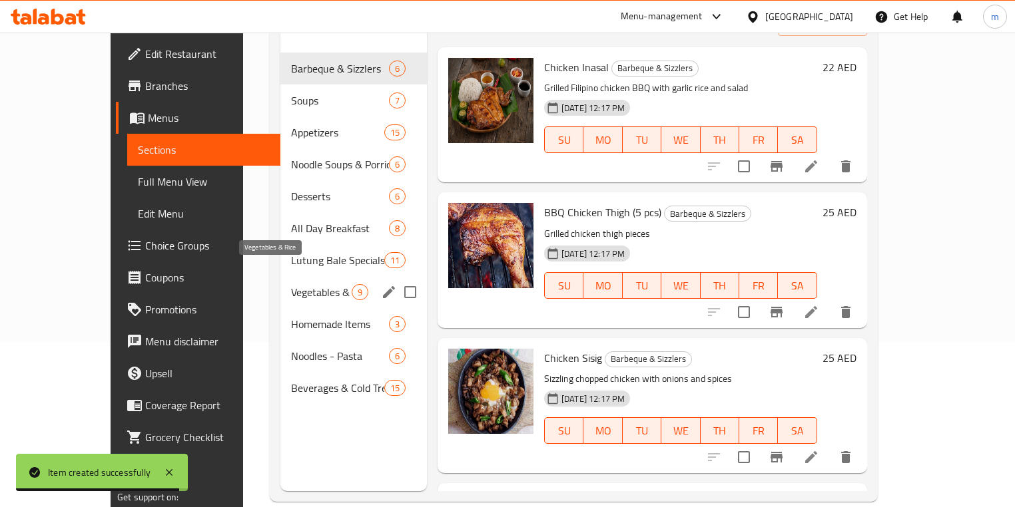
scroll to position [186, 0]
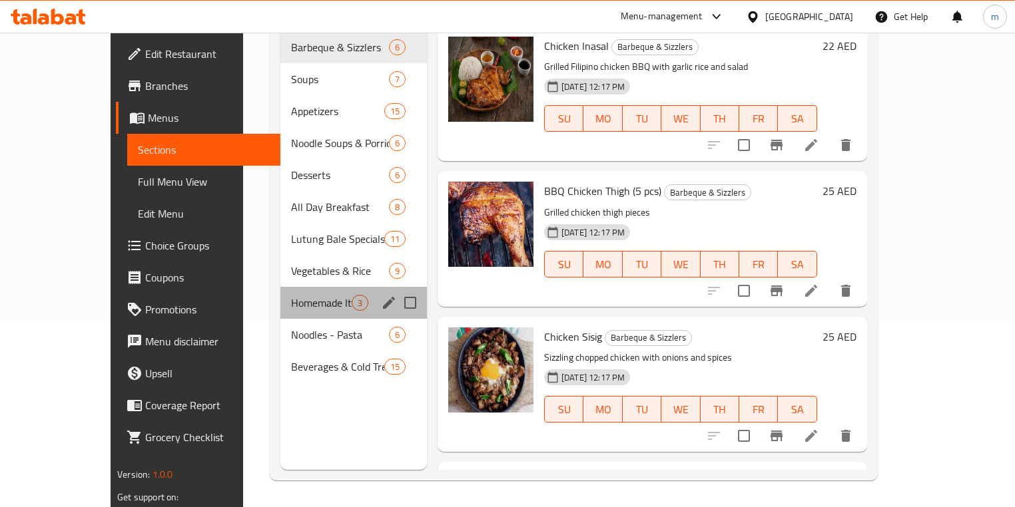
click at [280, 292] on div "Homemade Items 3" at bounding box center [353, 303] width 146 height 32
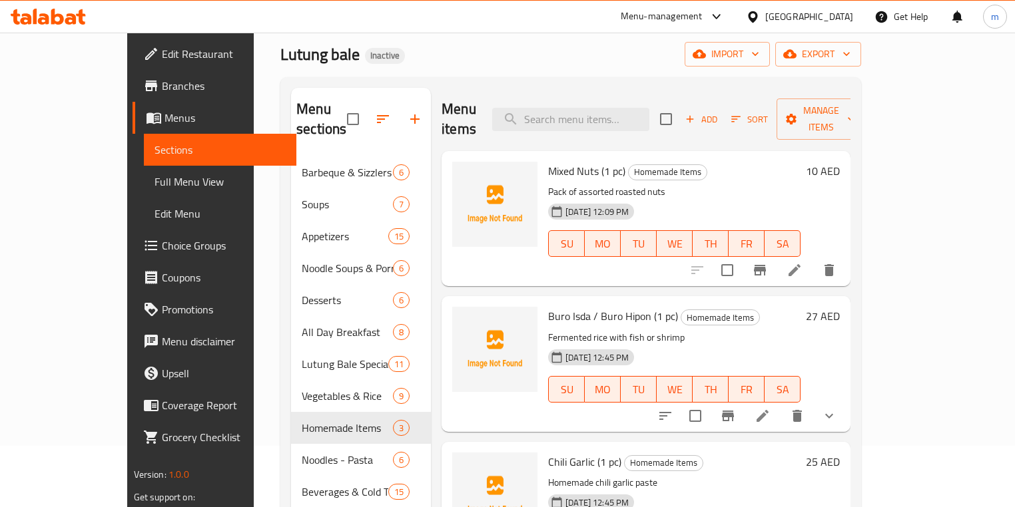
scroll to position [80, 0]
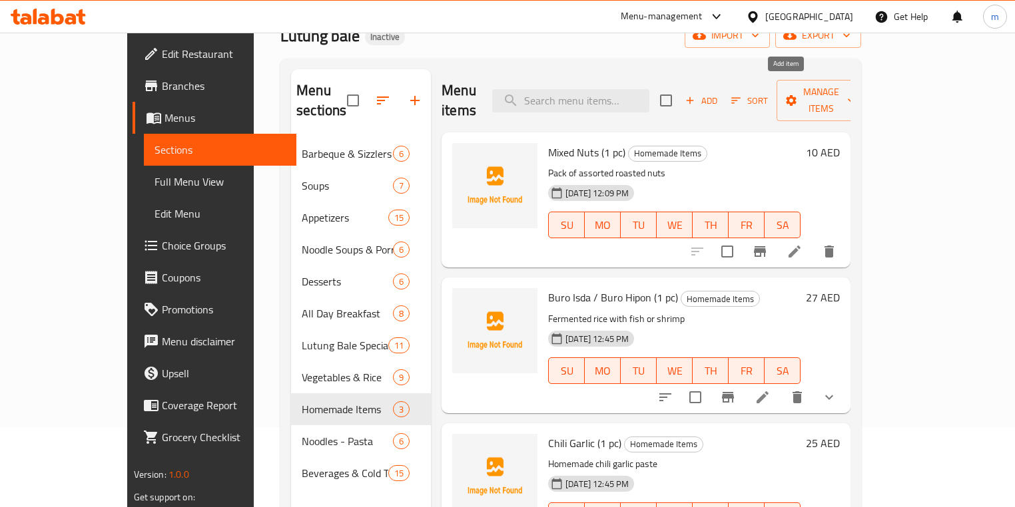
click at [719, 93] on span "Add" at bounding box center [701, 100] width 36 height 15
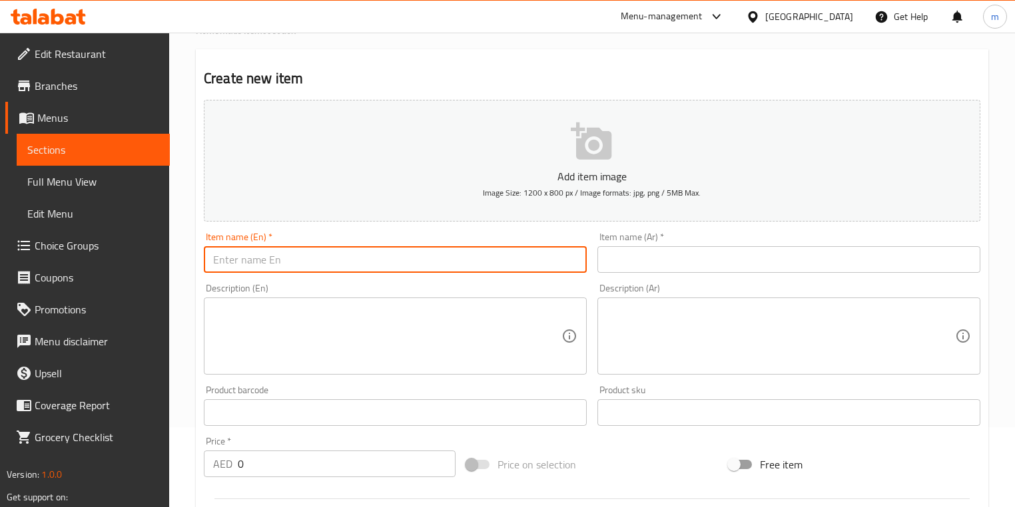
click at [366, 260] on input "text" at bounding box center [395, 259] width 383 height 27
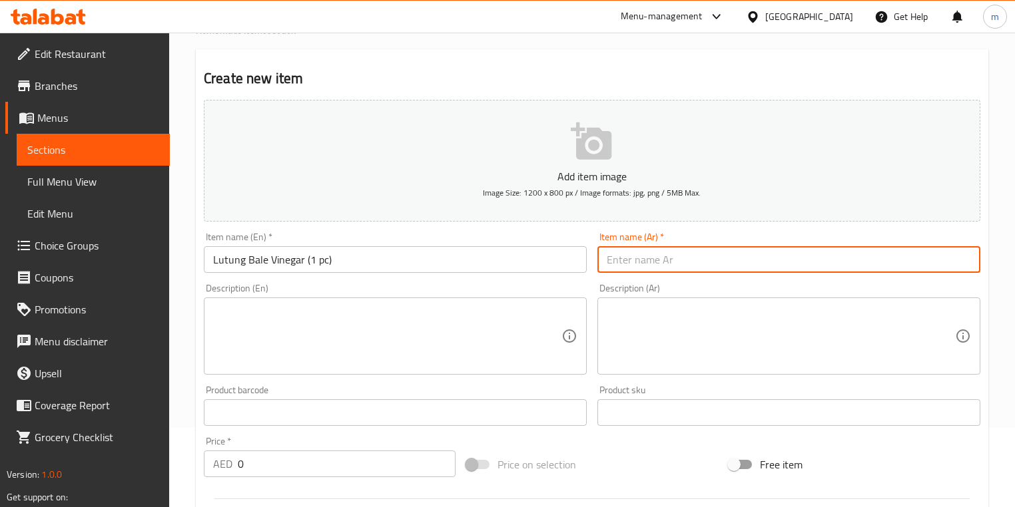
click at [671, 267] on input "text" at bounding box center [788, 259] width 383 height 27
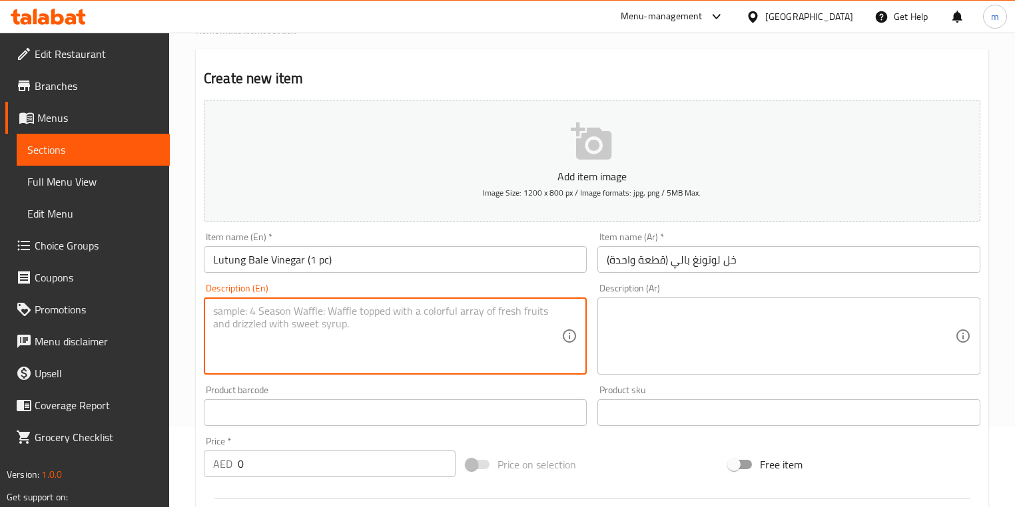
click at [447, 330] on textarea at bounding box center [387, 336] width 348 height 63
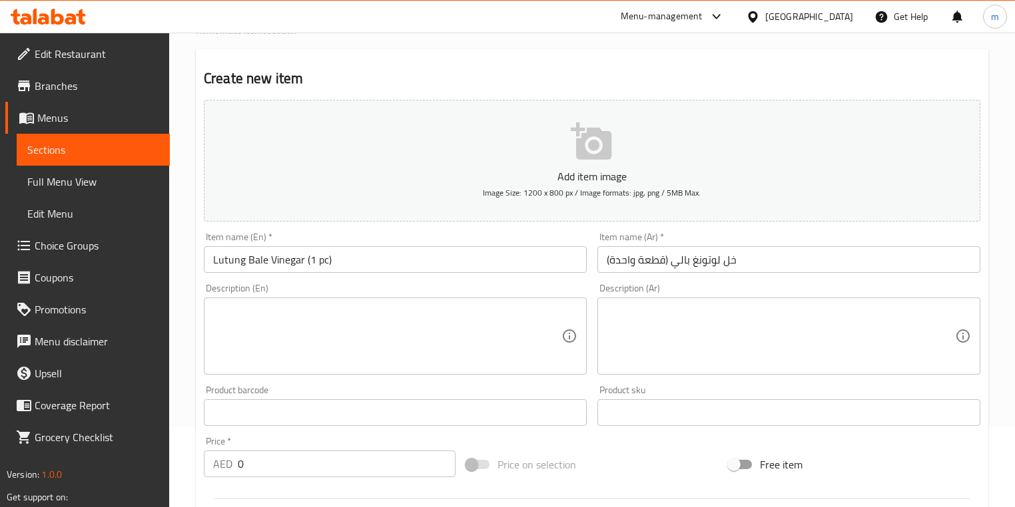
click at [362, 332] on textarea at bounding box center [387, 336] width 348 height 63
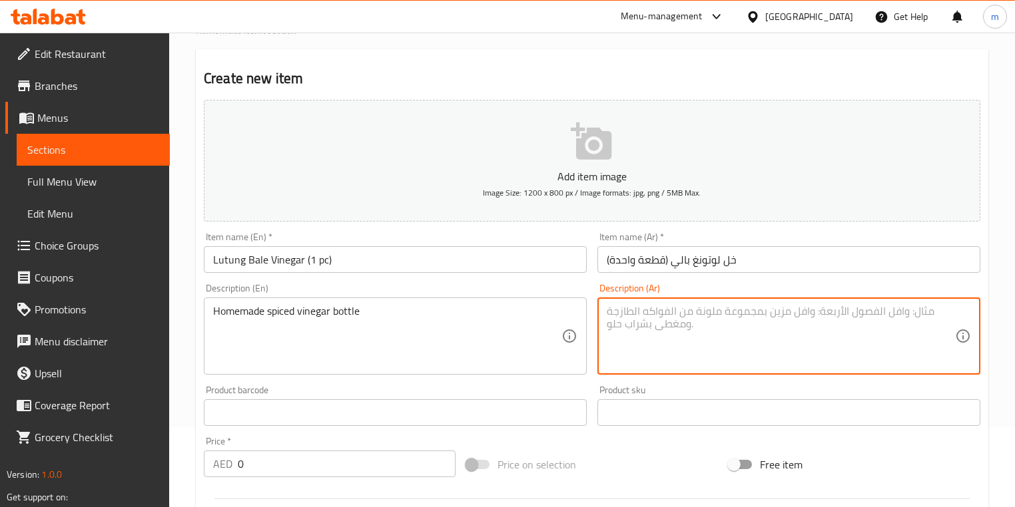
click at [666, 332] on textarea at bounding box center [781, 336] width 348 height 63
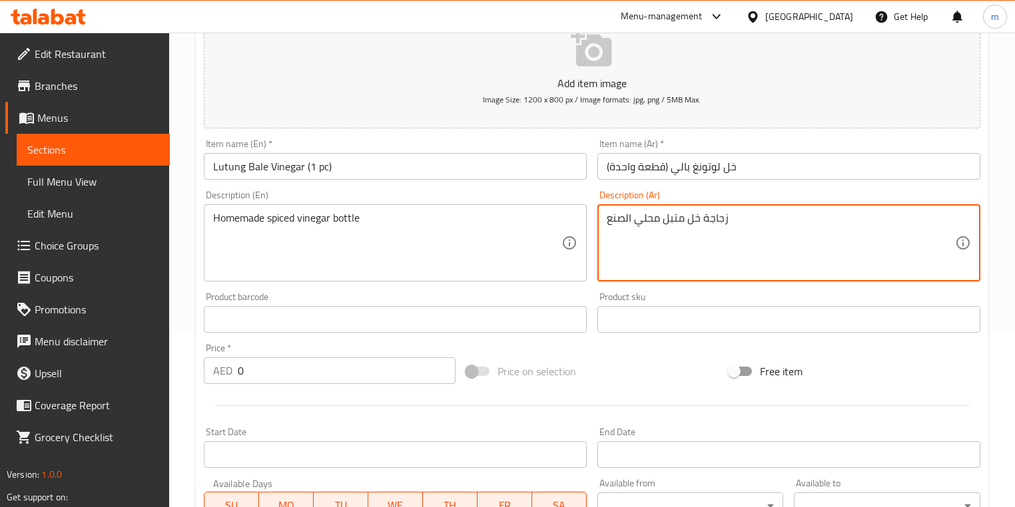
scroll to position [186, 0]
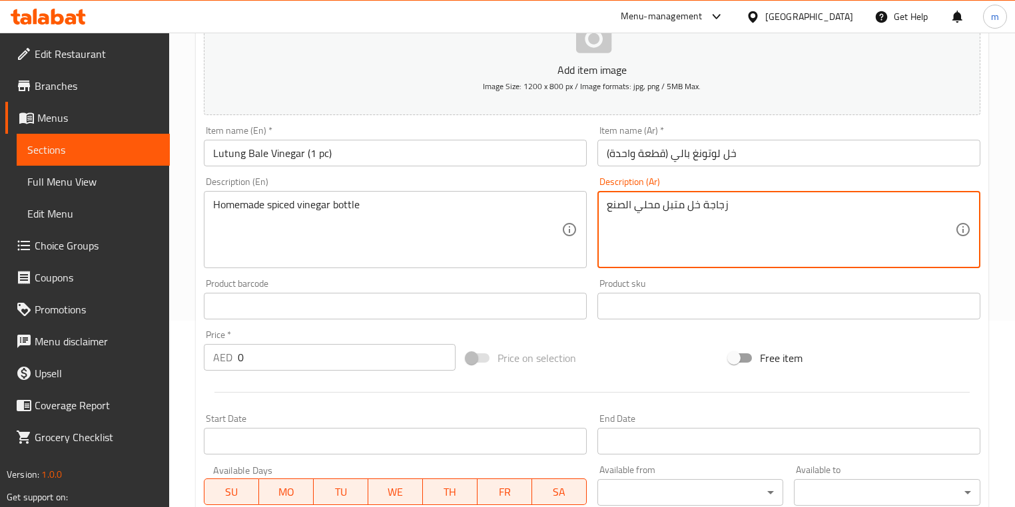
click at [285, 358] on input "0" at bounding box center [347, 357] width 218 height 27
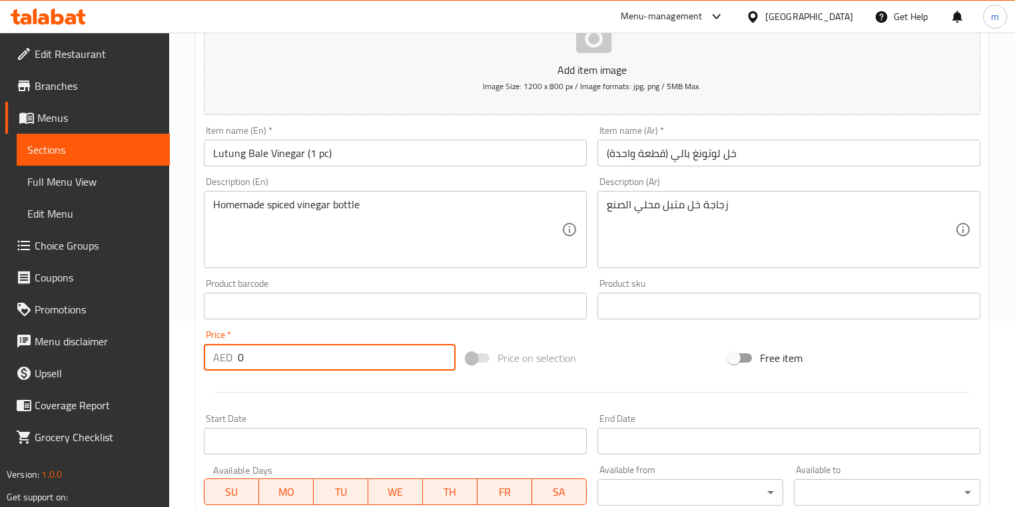
click at [285, 358] on input "0" at bounding box center [347, 357] width 218 height 27
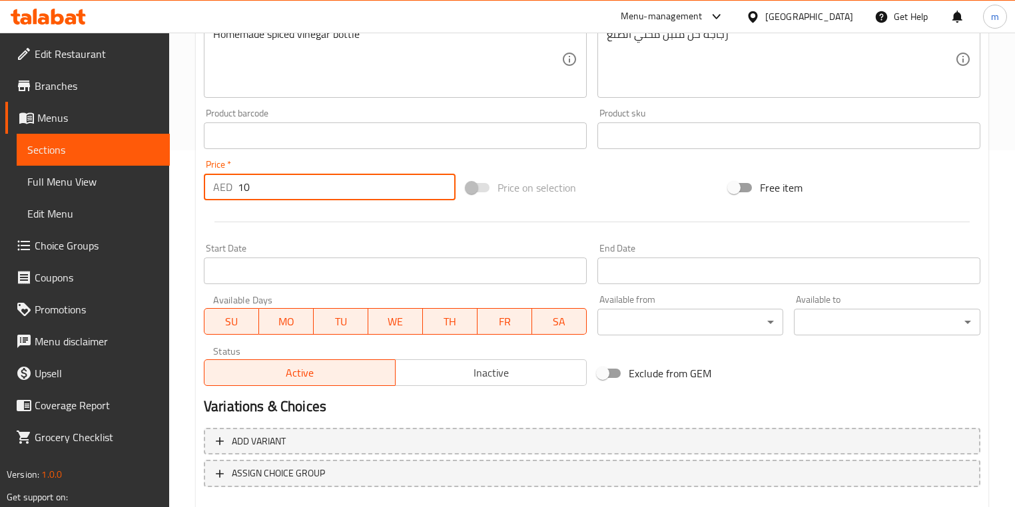
scroll to position [433, 0]
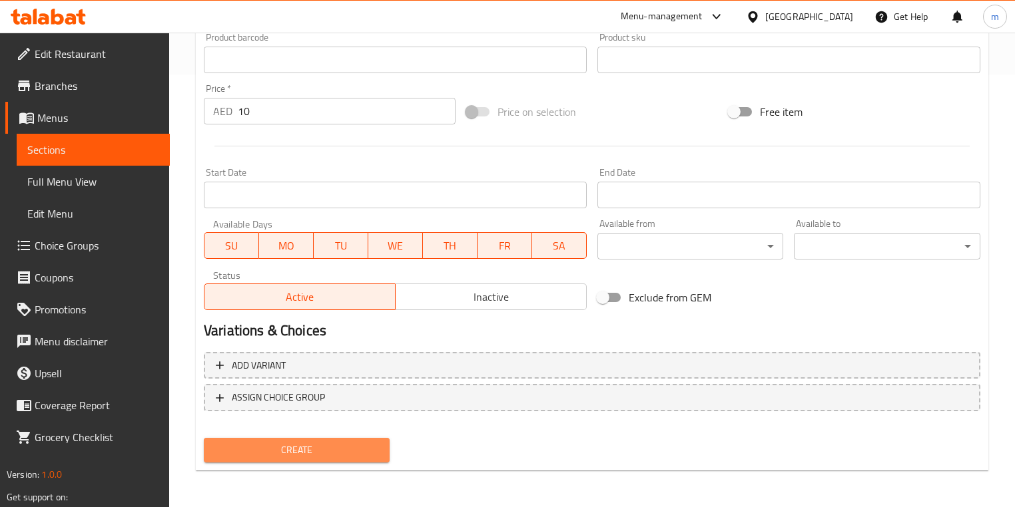
click at [262, 445] on span "Create" at bounding box center [296, 450] width 164 height 17
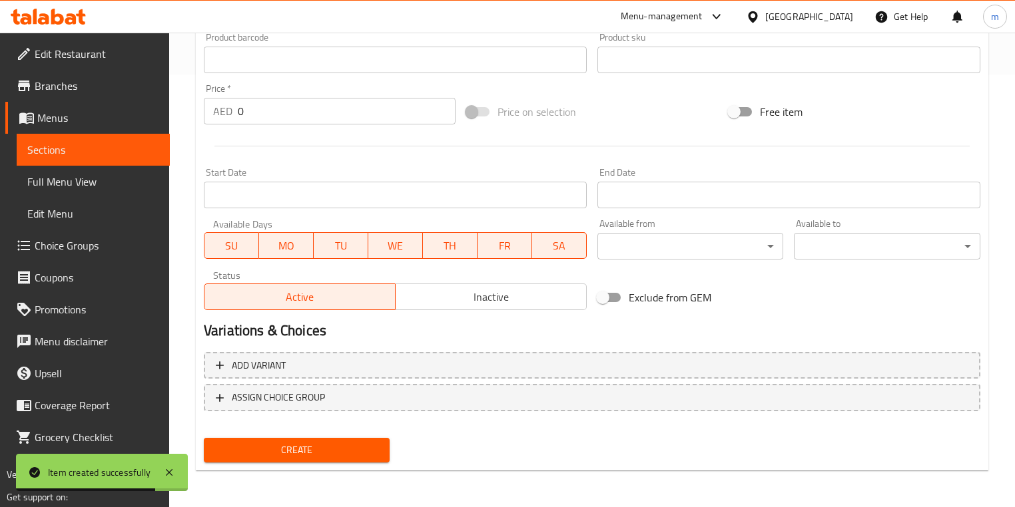
click at [101, 155] on span "Sections" at bounding box center [93, 150] width 132 height 16
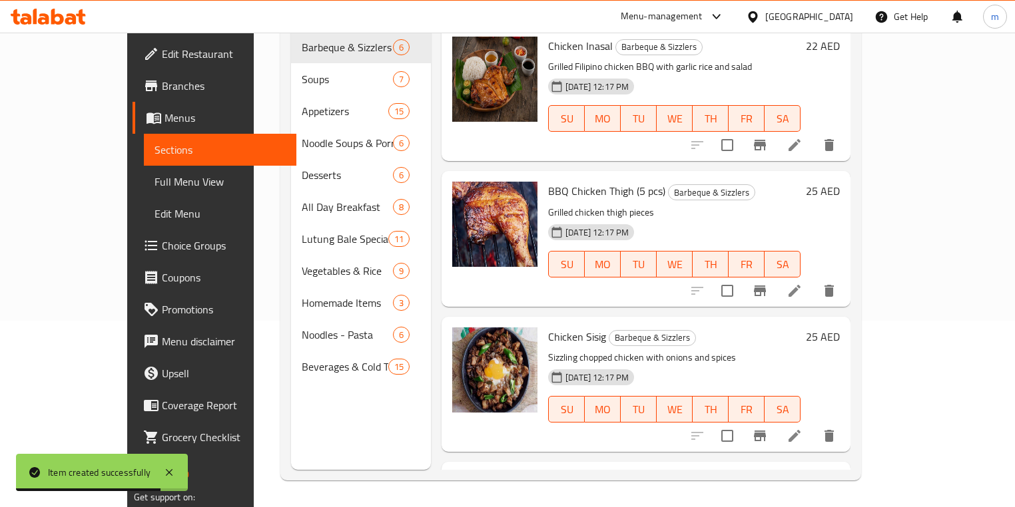
scroll to position [186, 0]
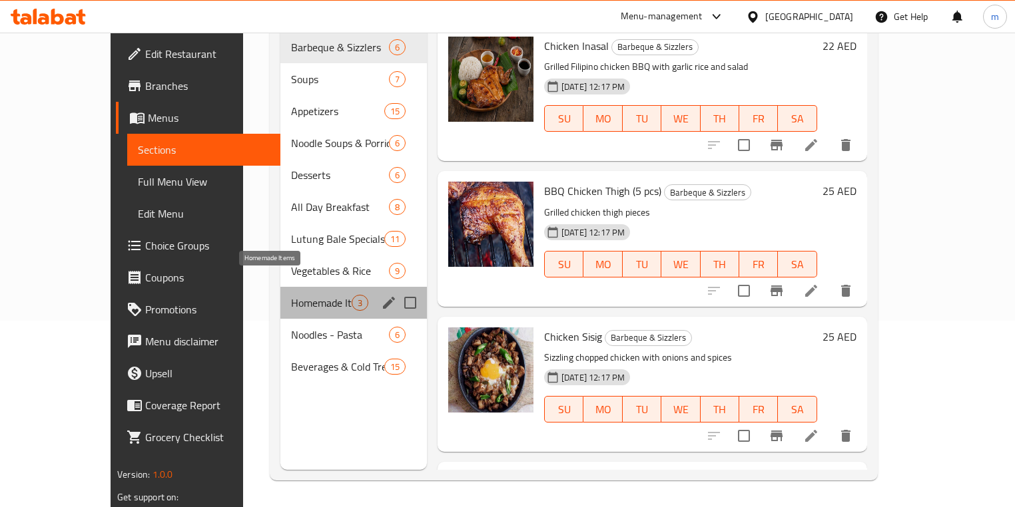
click at [291, 295] on span "Homemade Items" at bounding box center [321, 303] width 61 height 16
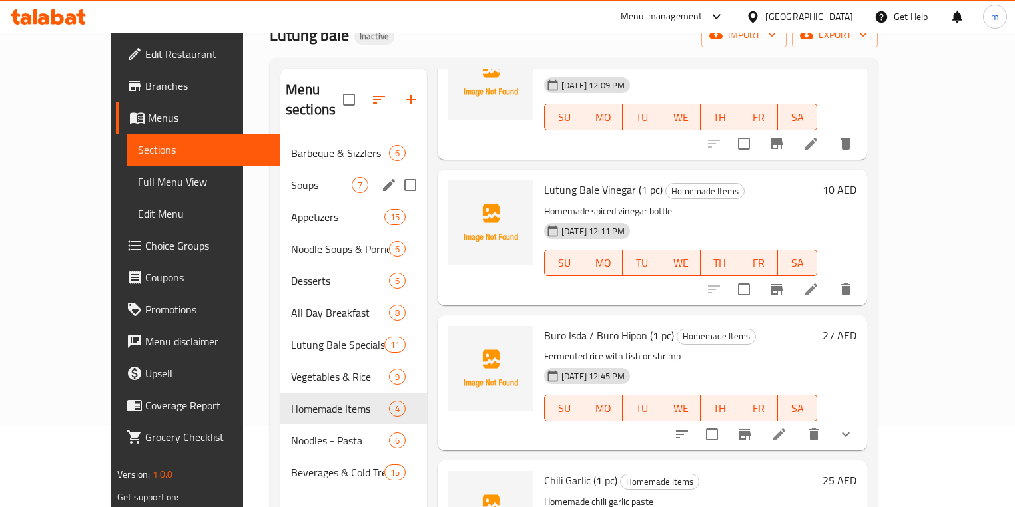
scroll to position [80, 0]
click at [291, 146] on span "Barbeque & Sizzlers" at bounding box center [321, 154] width 61 height 16
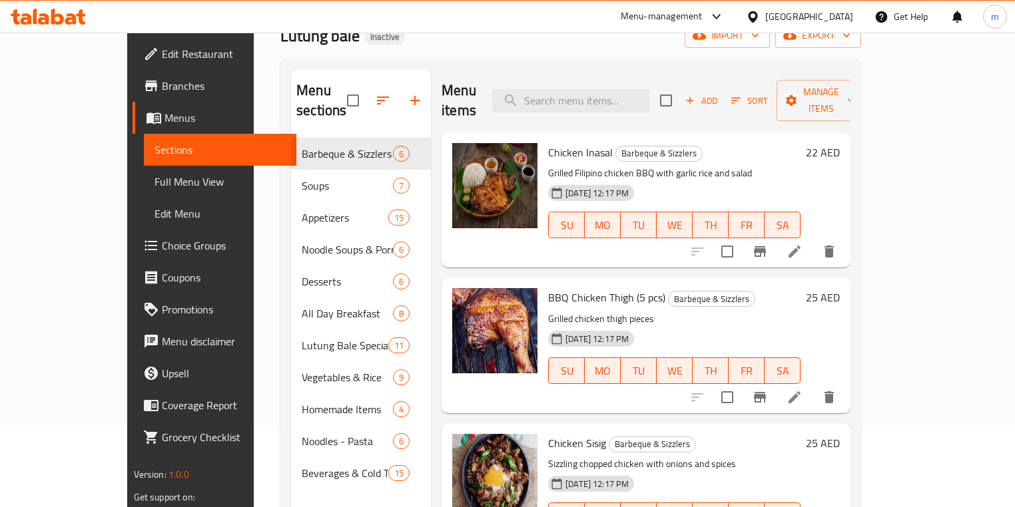
click at [789, 311] on p "Grilled chicken thigh pieces" at bounding box center [674, 319] width 252 height 17
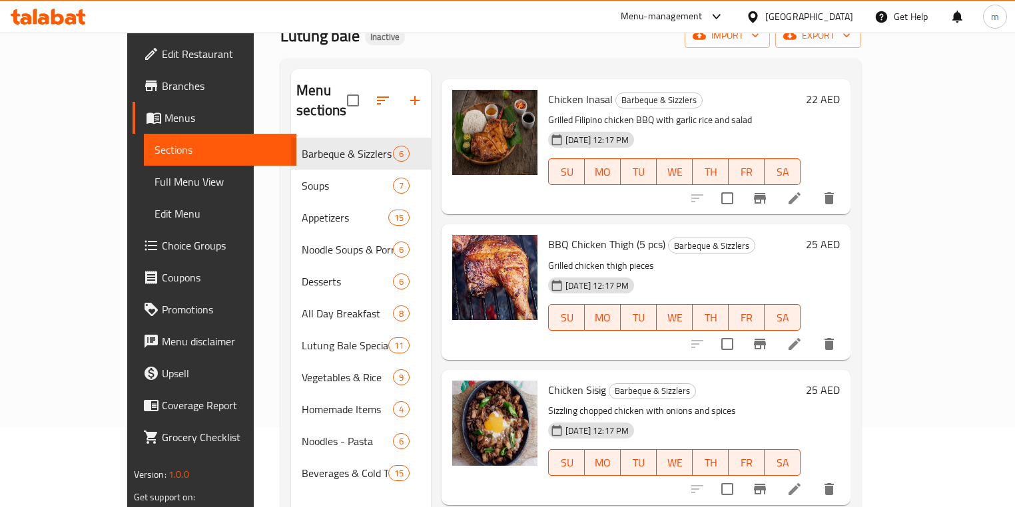
scroll to position [107, 0]
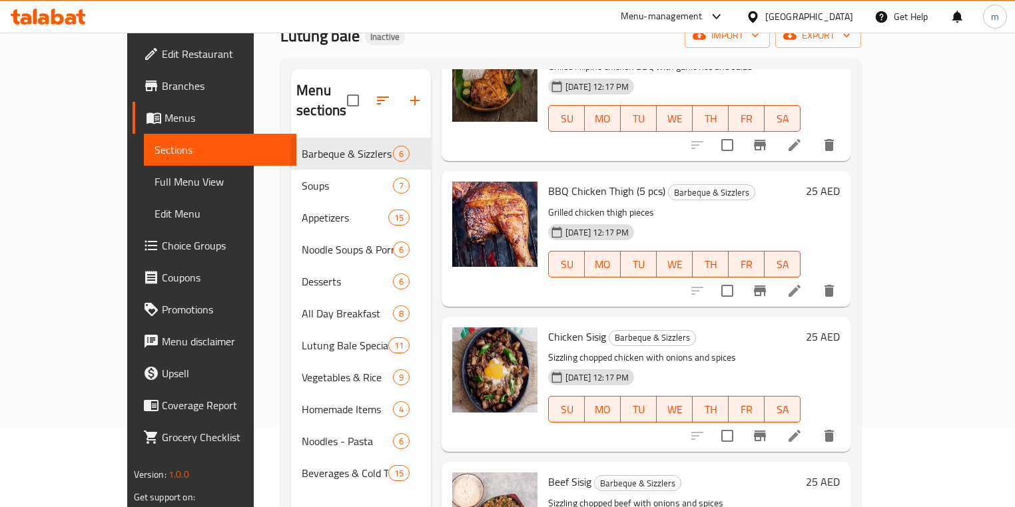
click at [800, 350] on p "Sizzling chopped chicken with onions and spices" at bounding box center [674, 358] width 252 height 17
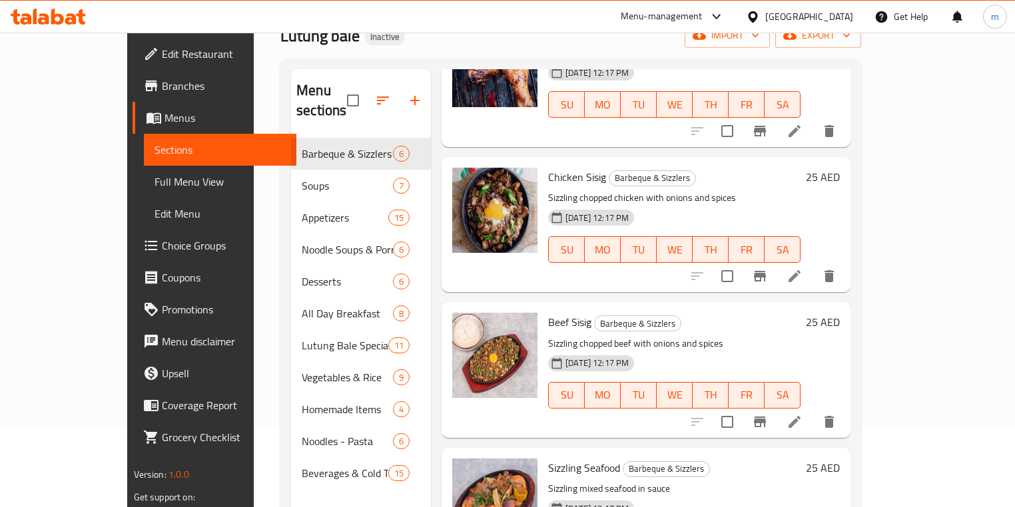
scroll to position [320, 0]
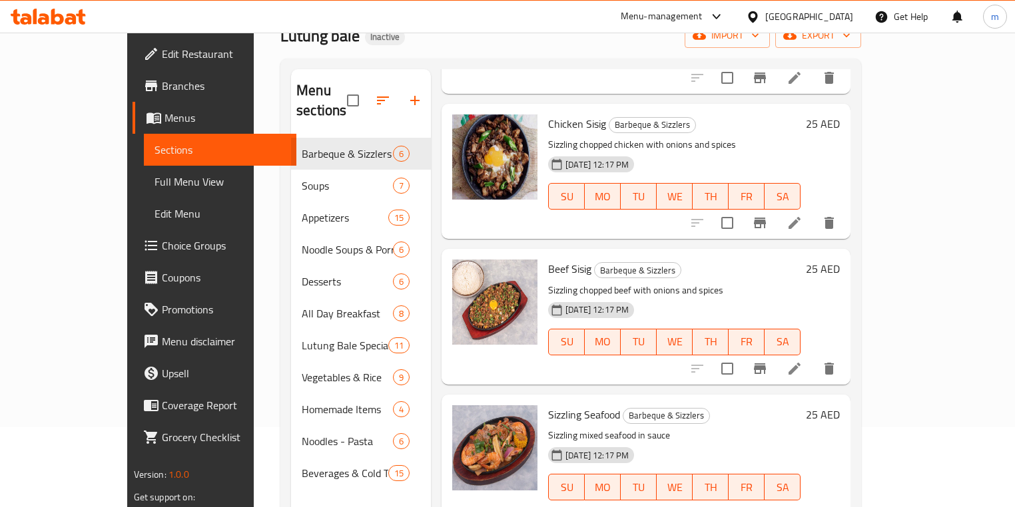
click at [585, 359] on div "Beef Sisig Barbeque & Sizzlers Sizzling chopped beef with onions and spices [DA…" at bounding box center [674, 316] width 263 height 125
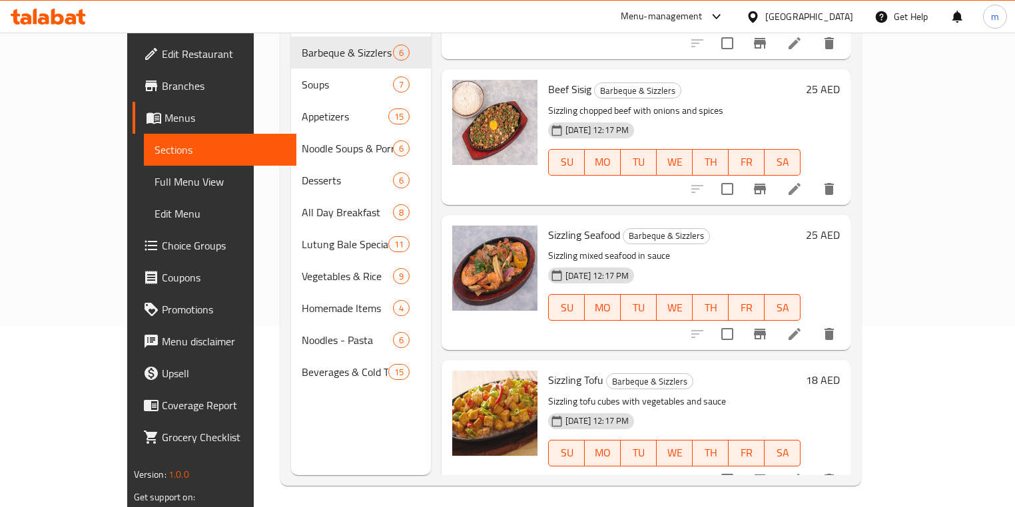
scroll to position [186, 0]
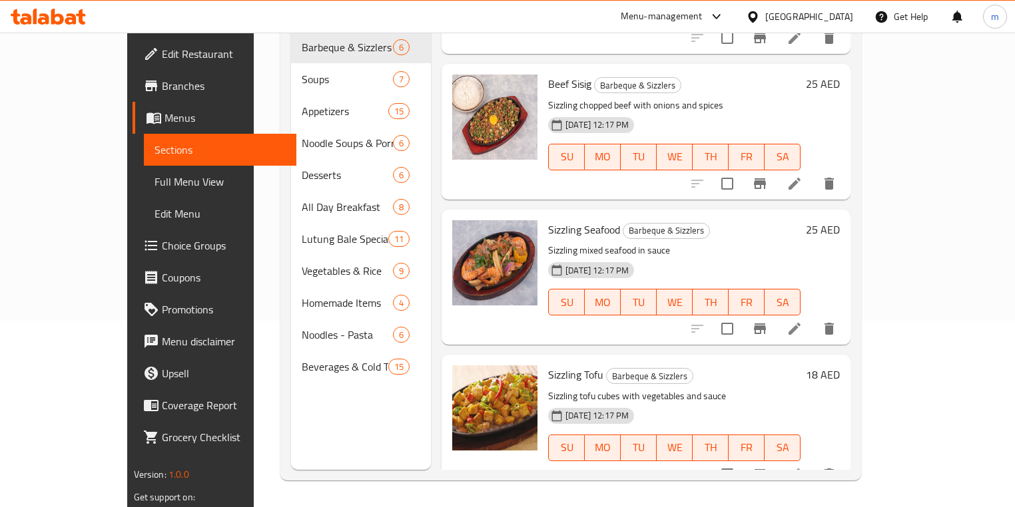
click at [620, 326] on div "Menu items Add Sort Manage items Chicken Inasal Barbeque & Sizzlers Grilled Fil…" at bounding box center [640, 216] width 419 height 507
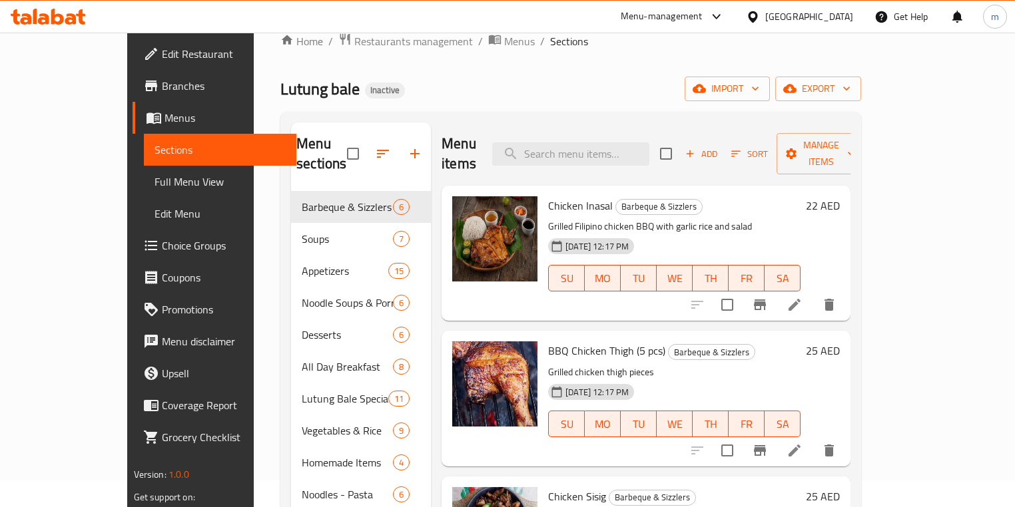
scroll to position [0, 0]
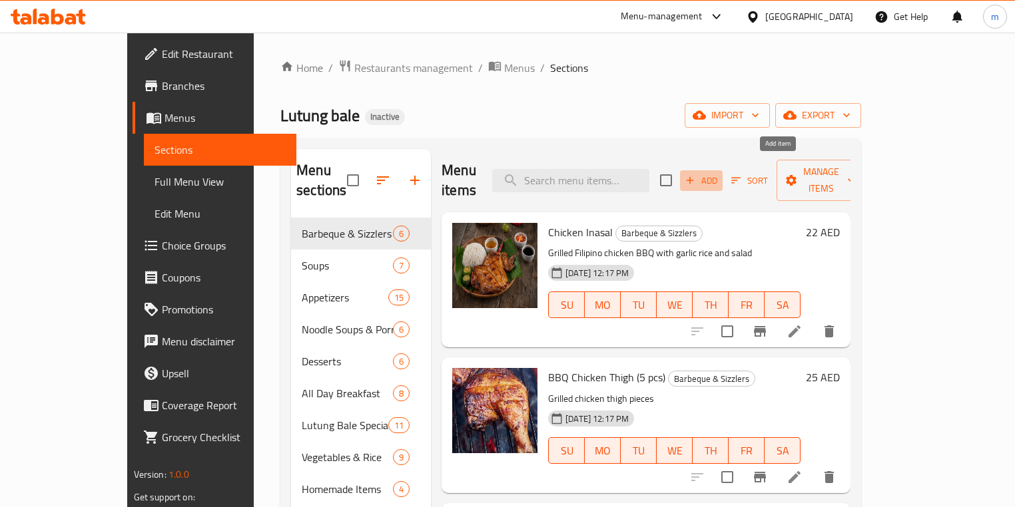
click at [719, 173] on span "Add" at bounding box center [701, 180] width 36 height 15
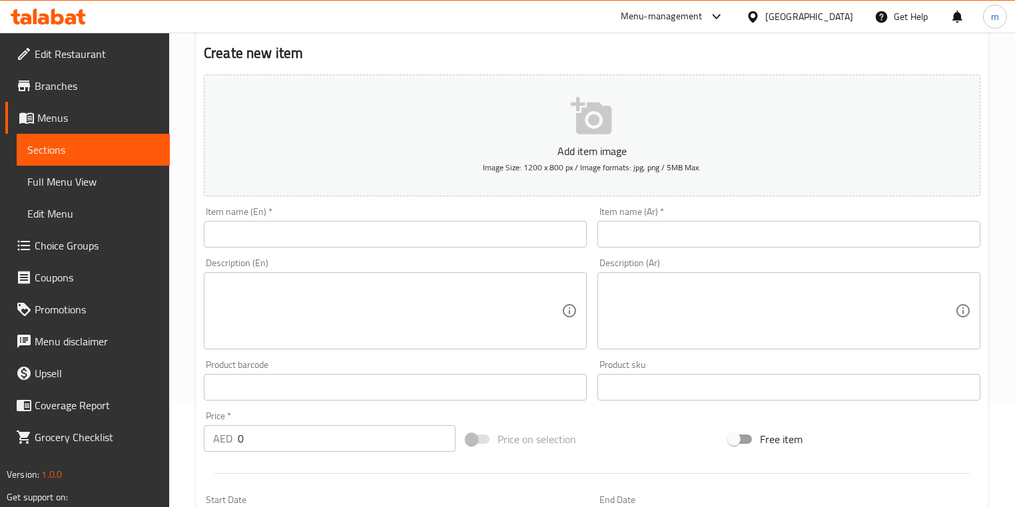
scroll to position [107, 0]
click at [356, 235] on input "text" at bounding box center [395, 233] width 383 height 27
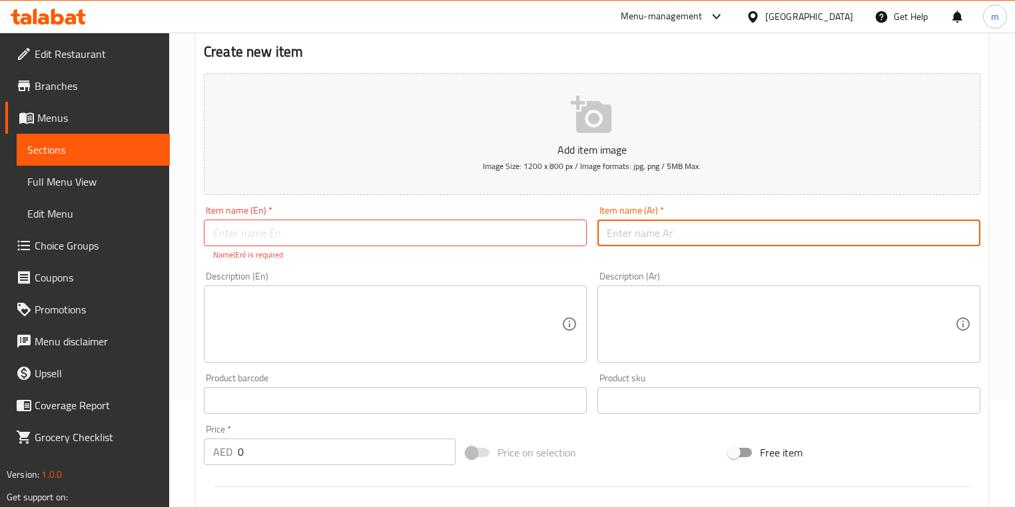
drag, startPoint x: 634, startPoint y: 221, endPoint x: 640, endPoint y: 225, distance: 7.2
click at [634, 221] on input "text" at bounding box center [788, 233] width 383 height 27
drag, startPoint x: 696, startPoint y: 236, endPoint x: 671, endPoint y: 239, distance: 25.5
click at [667, 240] on input "[PERSON_NAME] (6 قطع)" at bounding box center [788, 233] width 383 height 27
click at [491, 236] on input "text" at bounding box center [395, 233] width 383 height 27
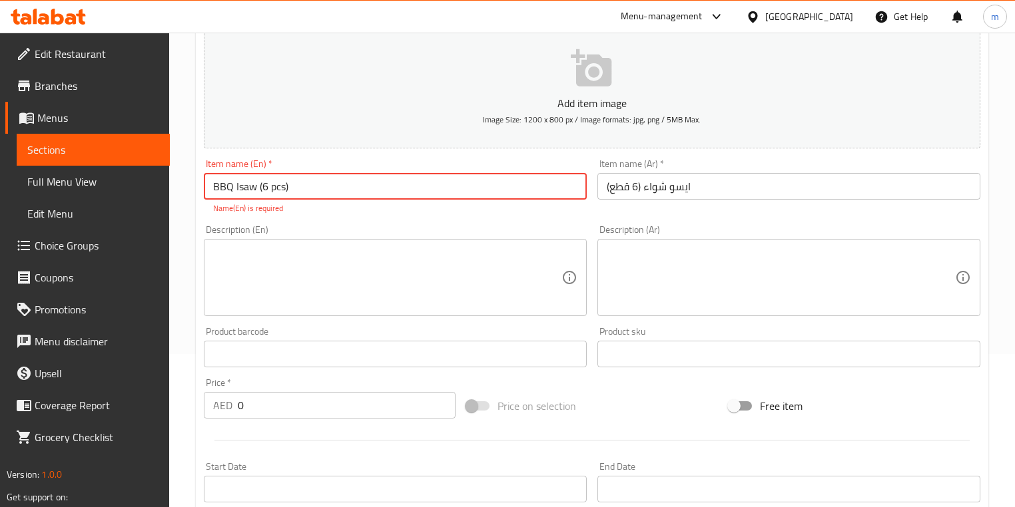
scroll to position [160, 0]
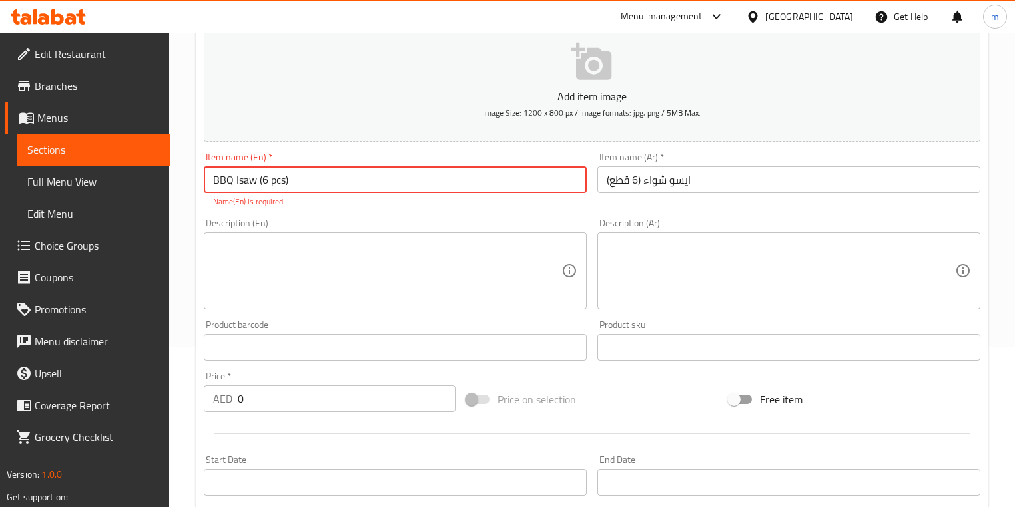
click at [434, 276] on textarea at bounding box center [387, 271] width 348 height 63
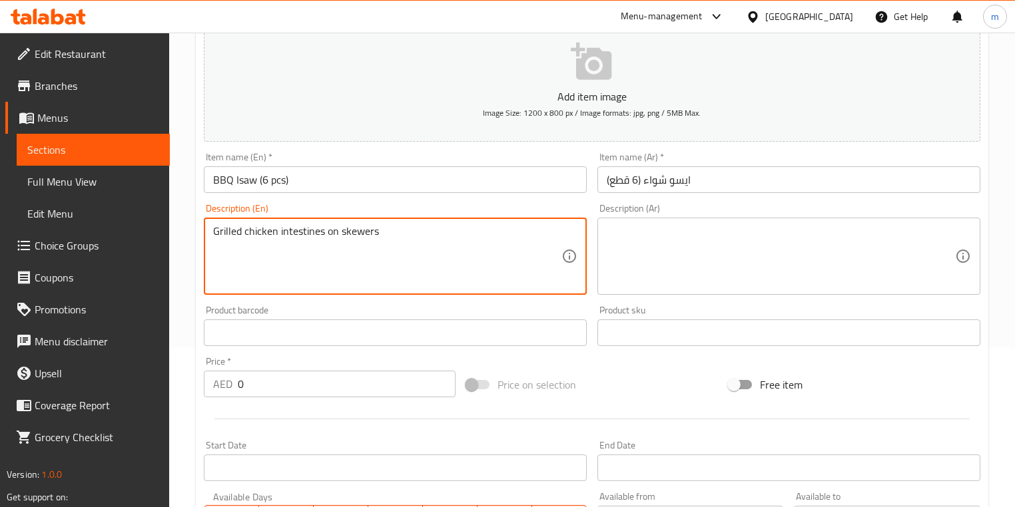
click at [636, 252] on textarea at bounding box center [781, 256] width 348 height 63
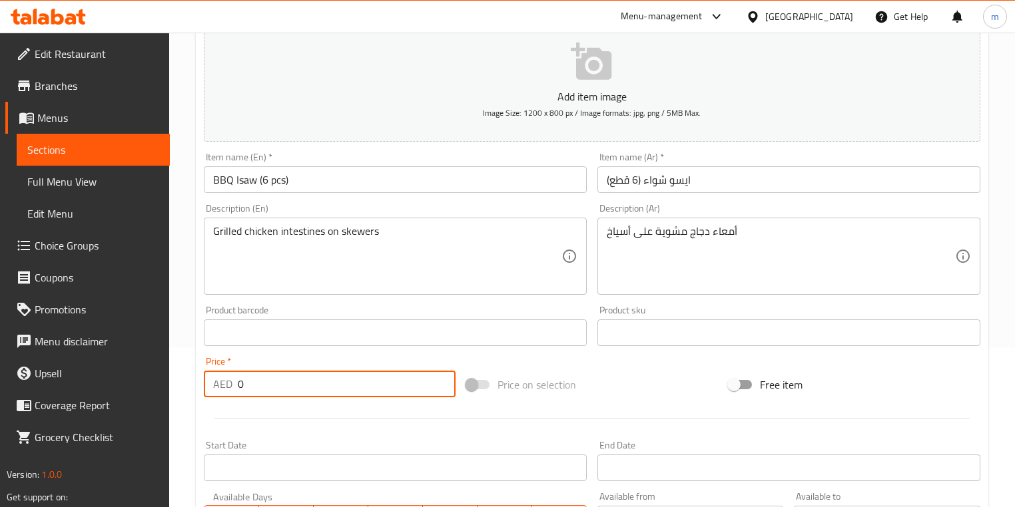
drag, startPoint x: 280, startPoint y: 373, endPoint x: 280, endPoint y: 384, distance: 10.7
click at [280, 375] on input "0" at bounding box center [347, 384] width 218 height 27
click at [280, 385] on input "0" at bounding box center [347, 384] width 218 height 27
click at [281, 385] on input "0" at bounding box center [347, 384] width 218 height 27
click at [281, 386] on input "0" at bounding box center [347, 384] width 218 height 27
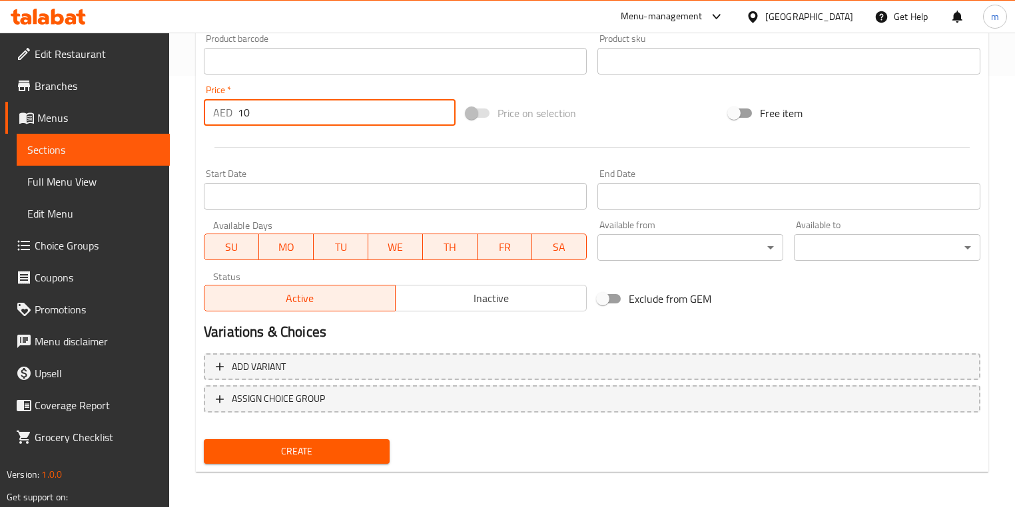
scroll to position [433, 0]
click at [301, 453] on span "Create" at bounding box center [296, 450] width 164 height 17
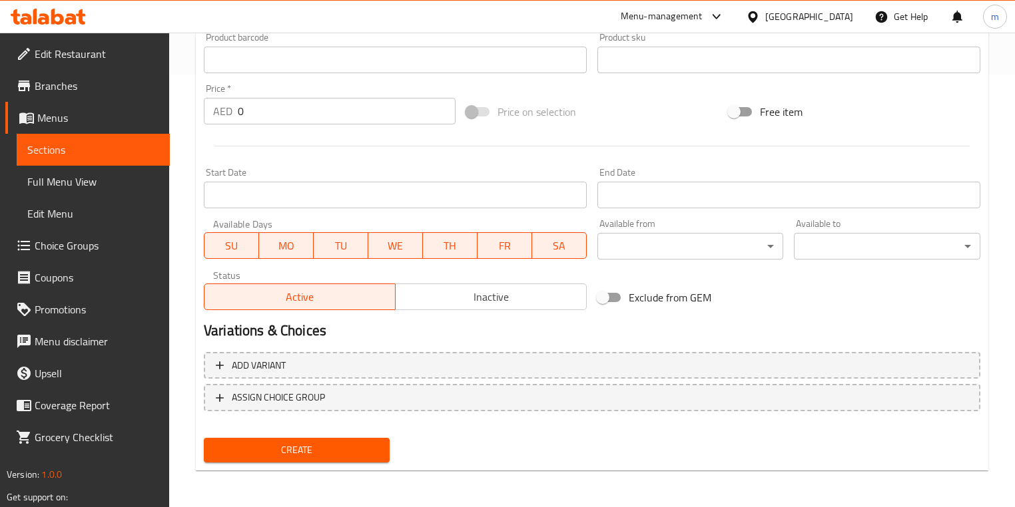
click at [558, 144] on div at bounding box center [591, 146] width 787 height 33
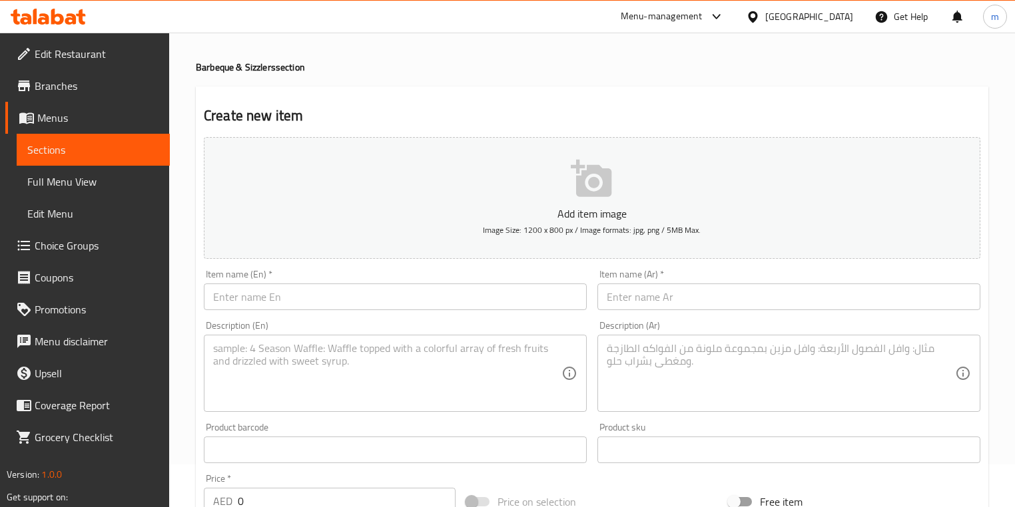
scroll to position [107, 0]
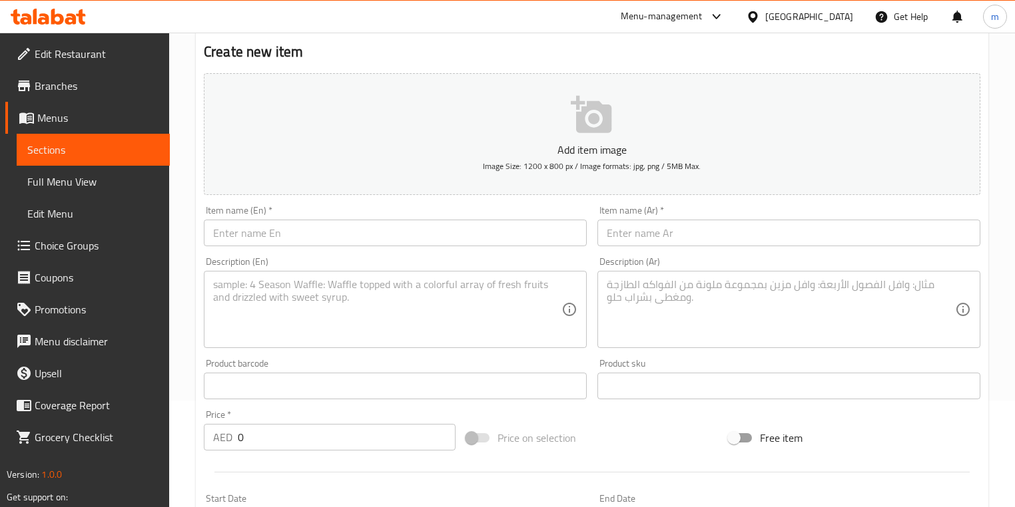
click at [285, 234] on input "text" at bounding box center [395, 233] width 383 height 27
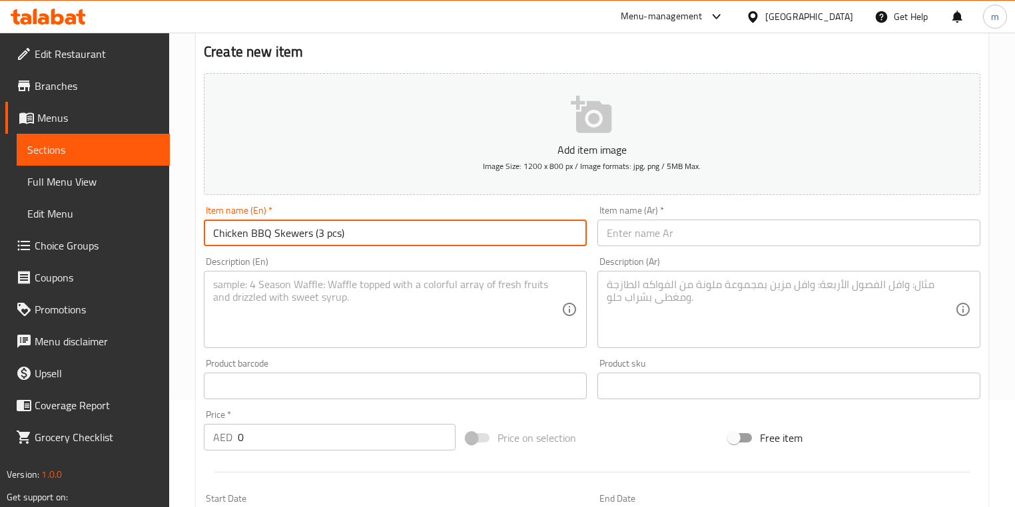
click at [650, 240] on input "text" at bounding box center [788, 233] width 383 height 27
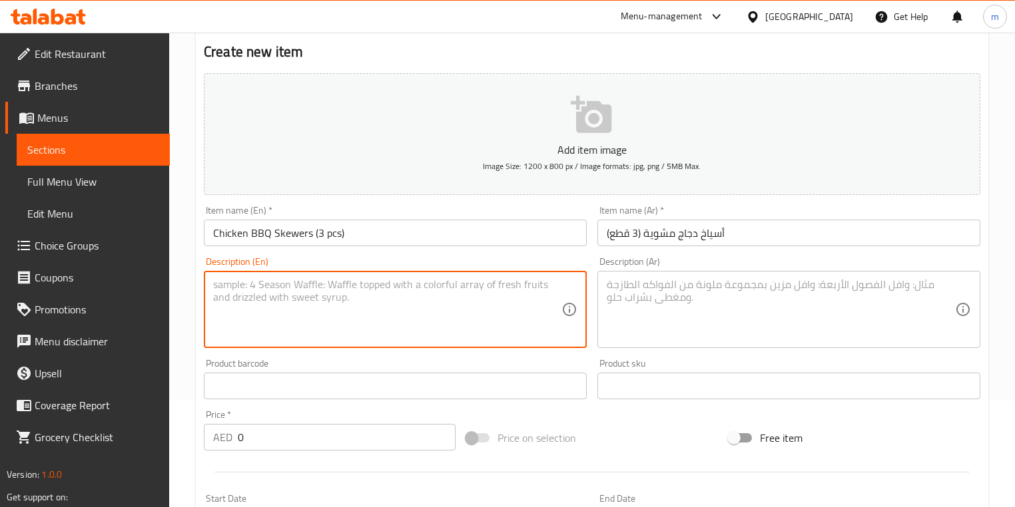
click at [418, 293] on textarea at bounding box center [387, 309] width 348 height 63
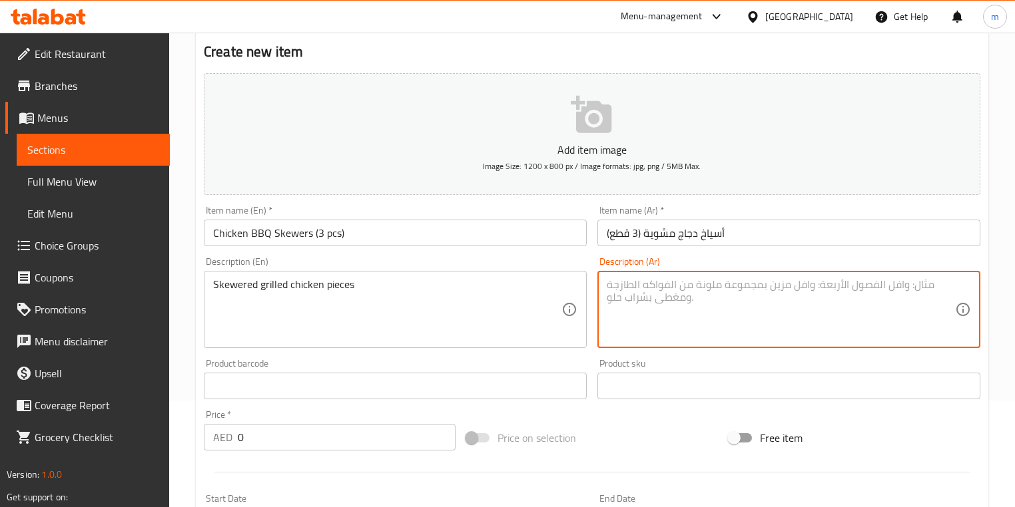
click at [633, 305] on textarea at bounding box center [781, 309] width 348 height 63
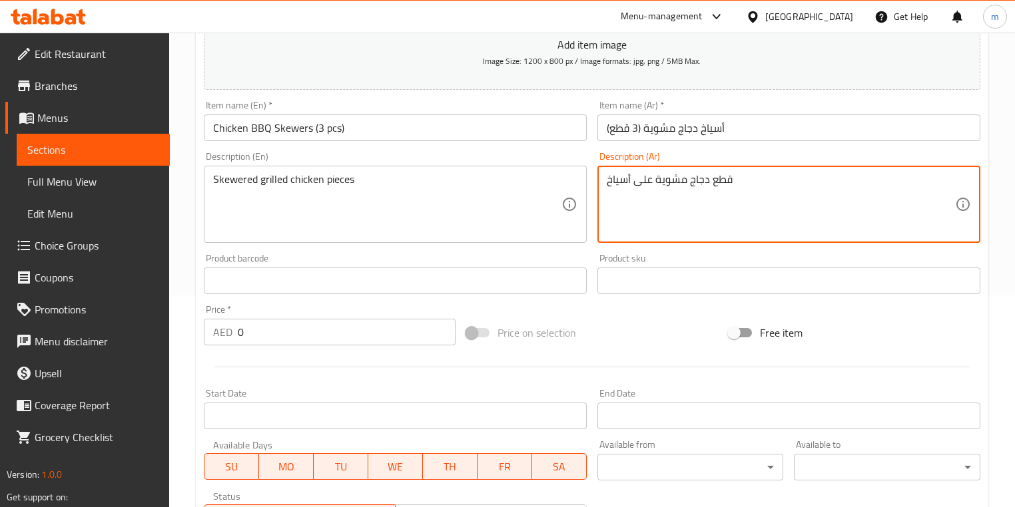
scroll to position [213, 0]
click at [236, 338] on div "AED 0 Price *" at bounding box center [330, 331] width 252 height 27
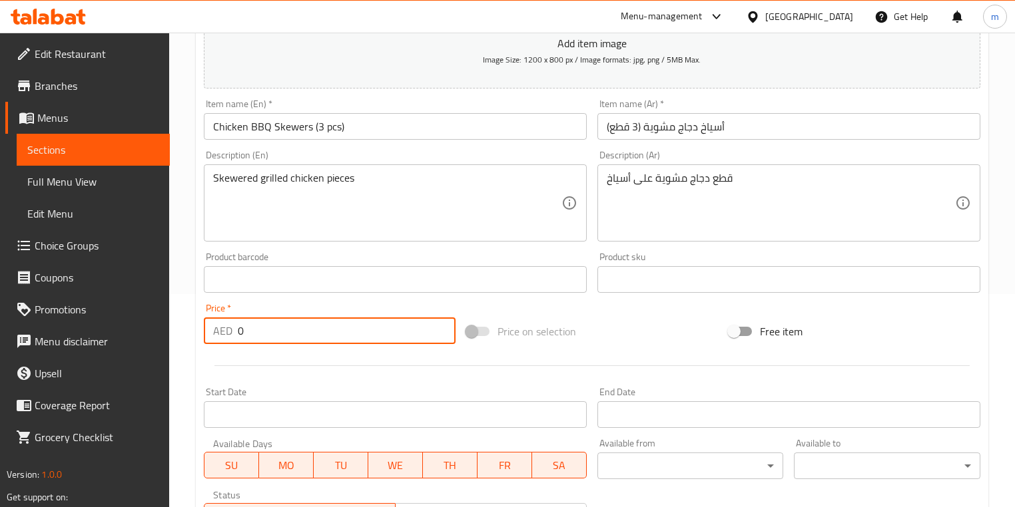
click at [236, 338] on div "AED 0 Price *" at bounding box center [330, 331] width 252 height 27
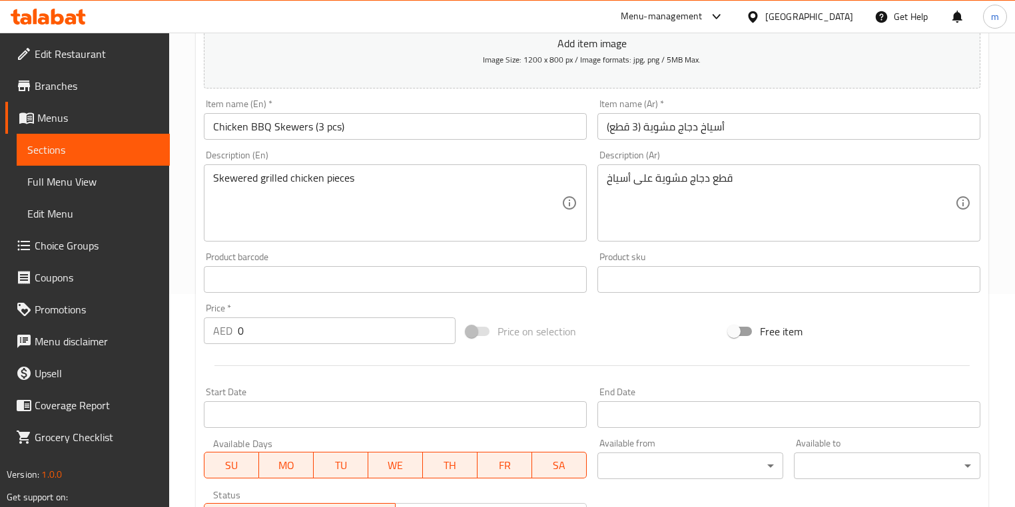
click at [236, 338] on div "AED 0 Price *" at bounding box center [330, 331] width 252 height 27
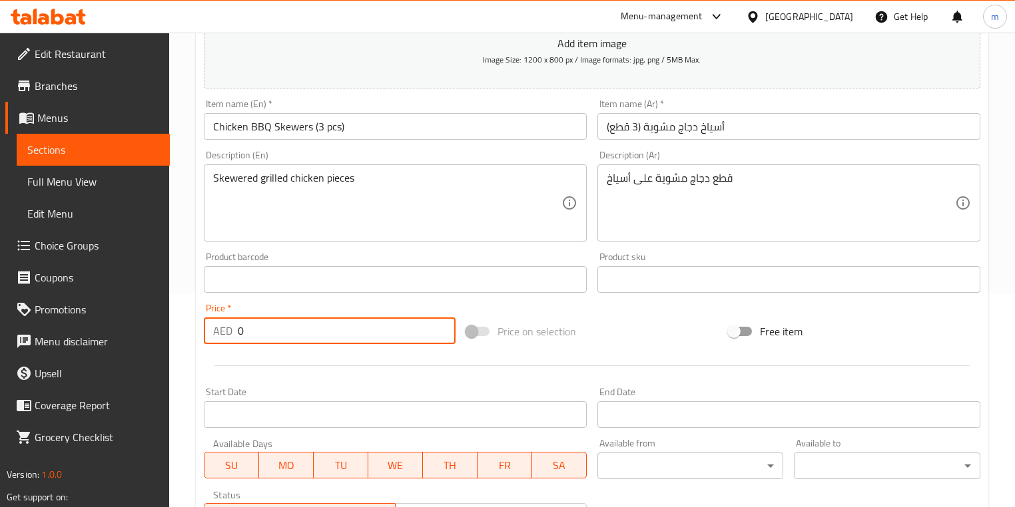
drag, startPoint x: 254, startPoint y: 326, endPoint x: 238, endPoint y: 334, distance: 17.3
click at [238, 332] on input "0" at bounding box center [347, 331] width 218 height 27
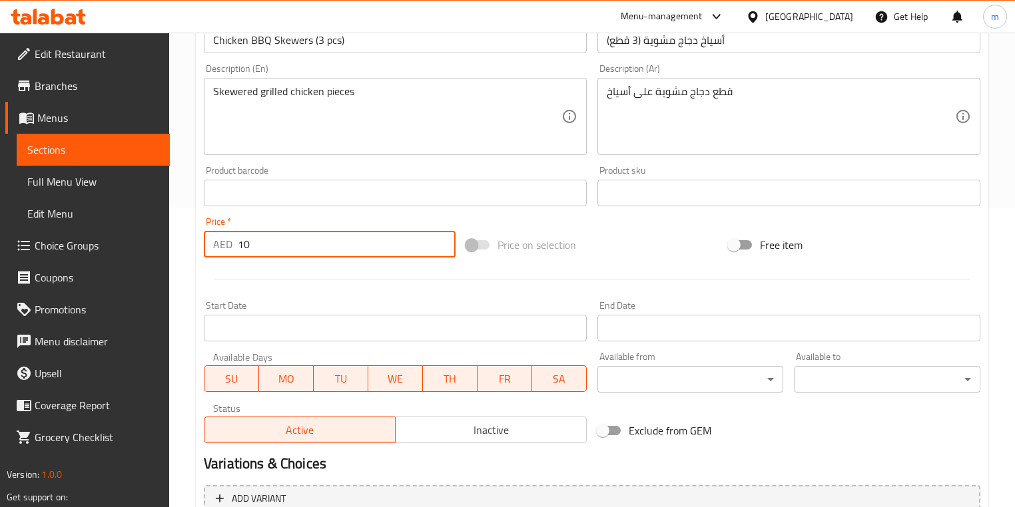
scroll to position [433, 0]
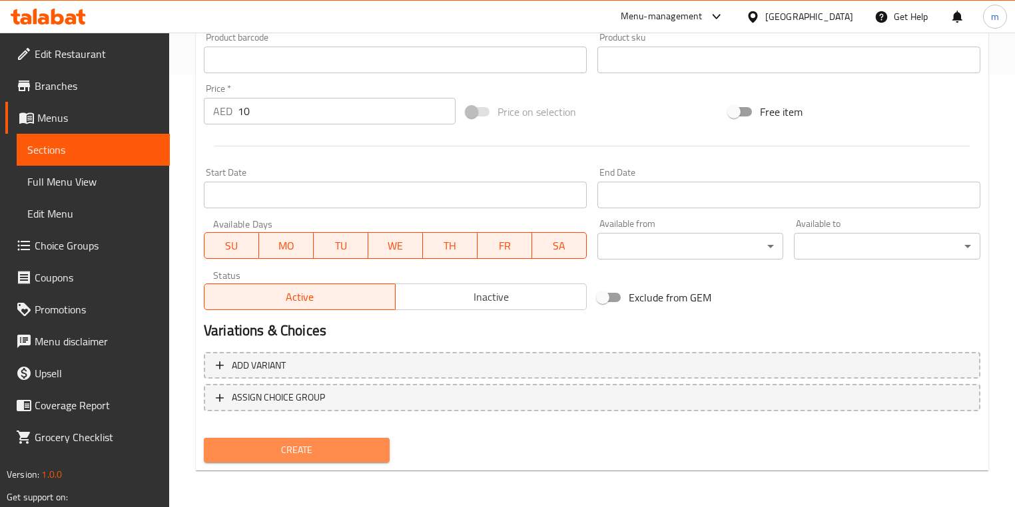
click at [332, 445] on span "Create" at bounding box center [296, 450] width 164 height 17
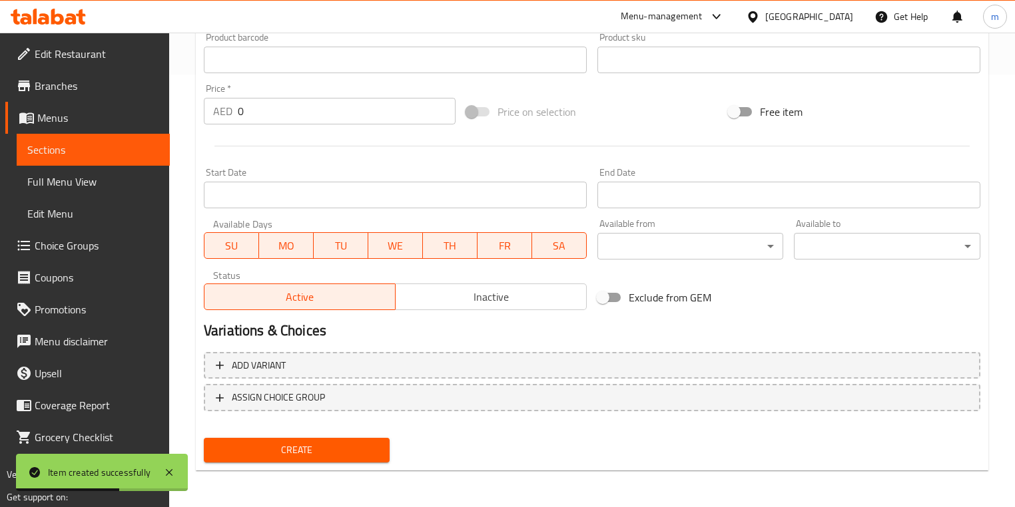
click at [83, 156] on span "Sections" at bounding box center [93, 150] width 132 height 16
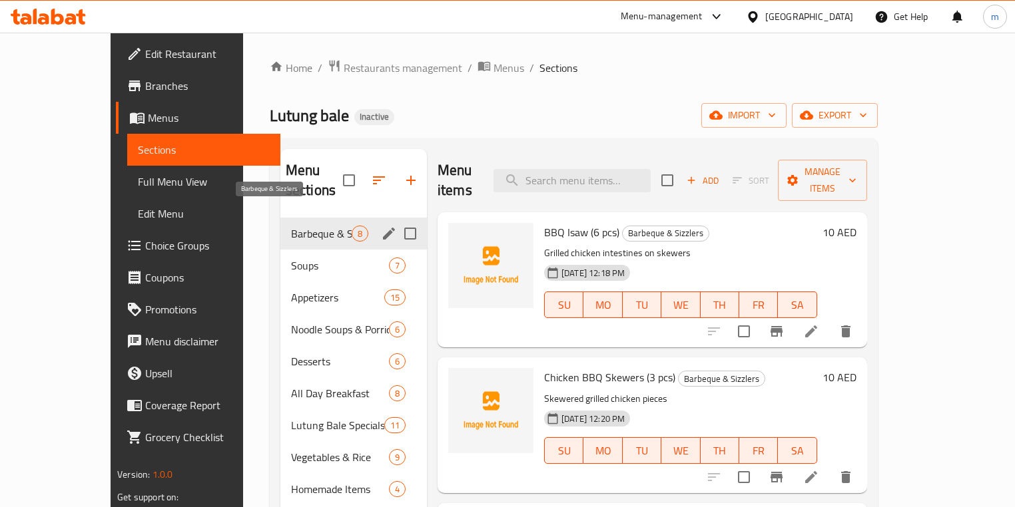
click at [291, 226] on span "Barbeque & Sizzlers" at bounding box center [321, 234] width 61 height 16
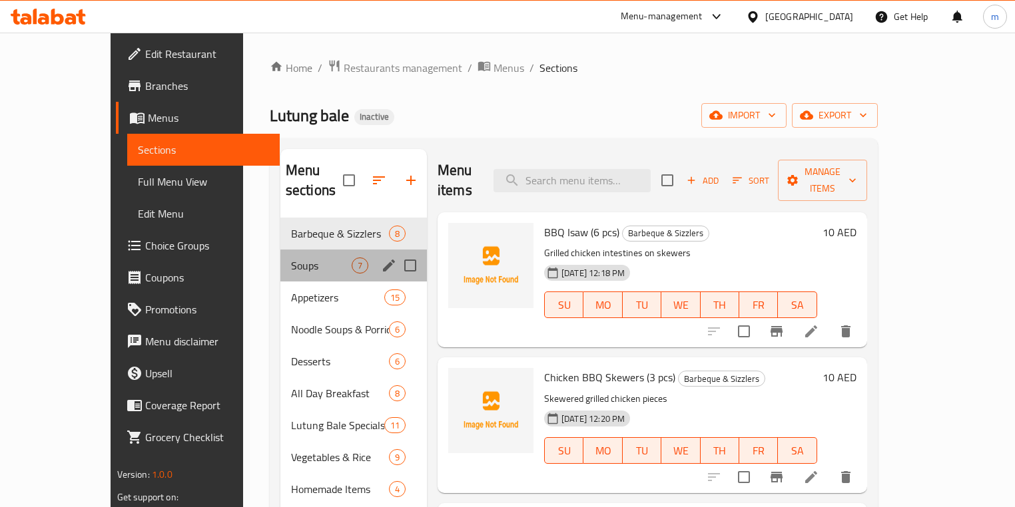
click at [299, 254] on div "Soups 7" at bounding box center [353, 266] width 146 height 32
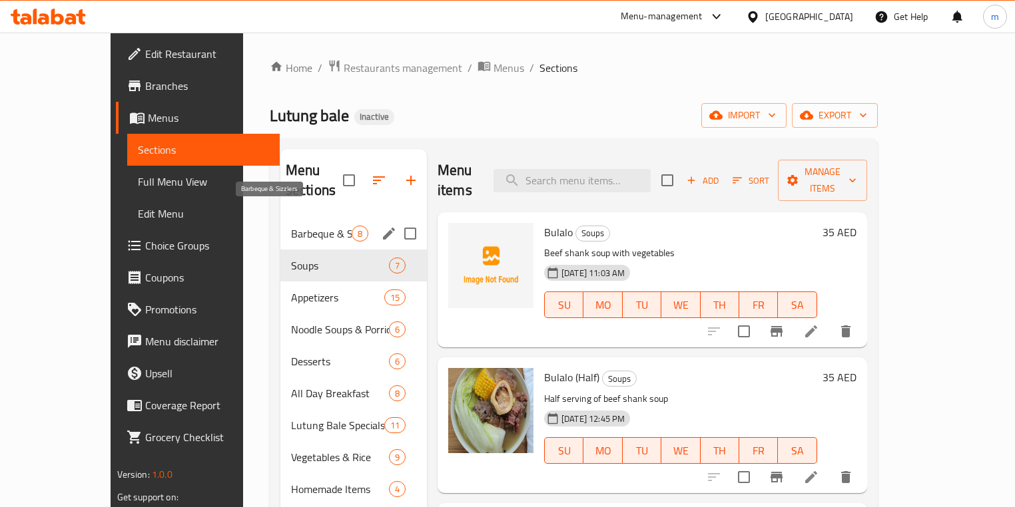
click at [291, 226] on span "Barbeque & Sizzlers" at bounding box center [321, 234] width 61 height 16
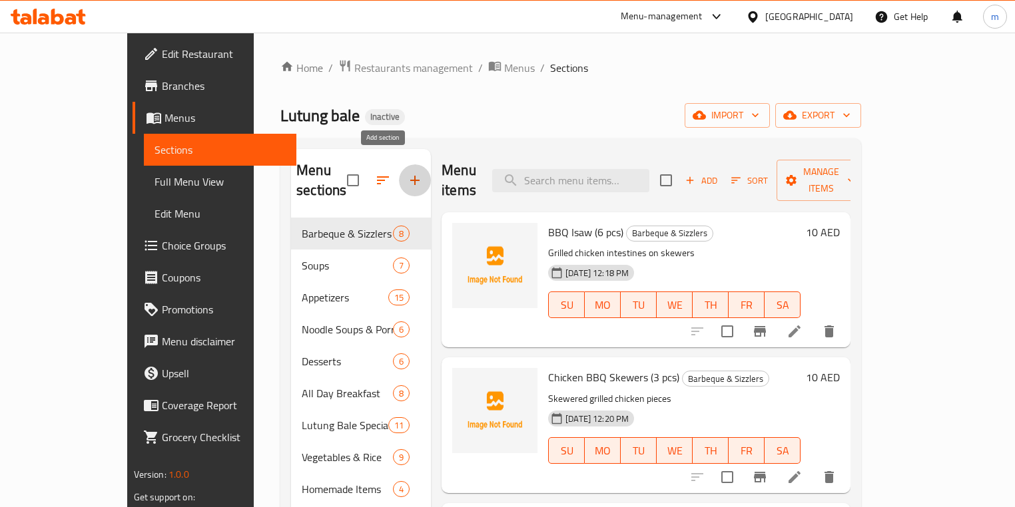
click at [407, 173] on icon "button" at bounding box center [415, 180] width 16 height 16
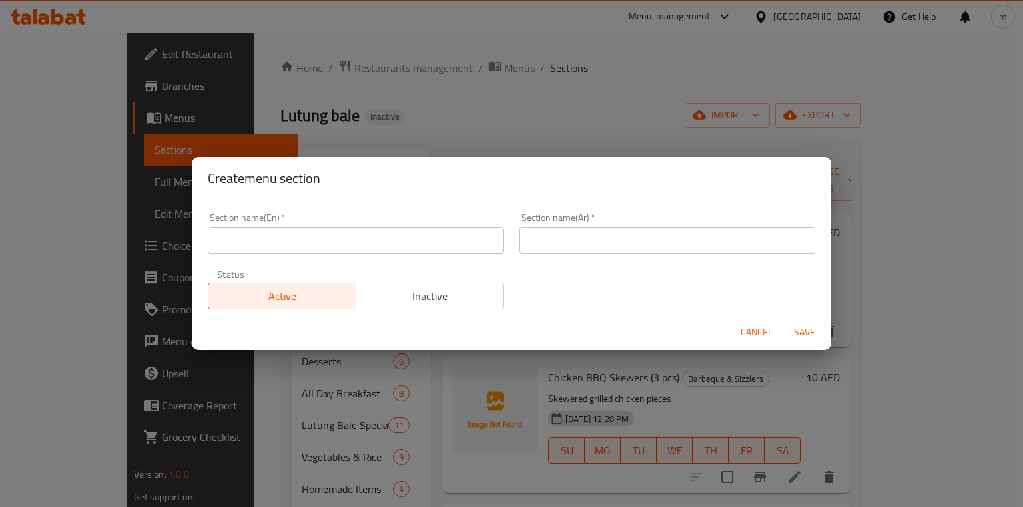
click at [312, 241] on input "text" at bounding box center [356, 240] width 296 height 27
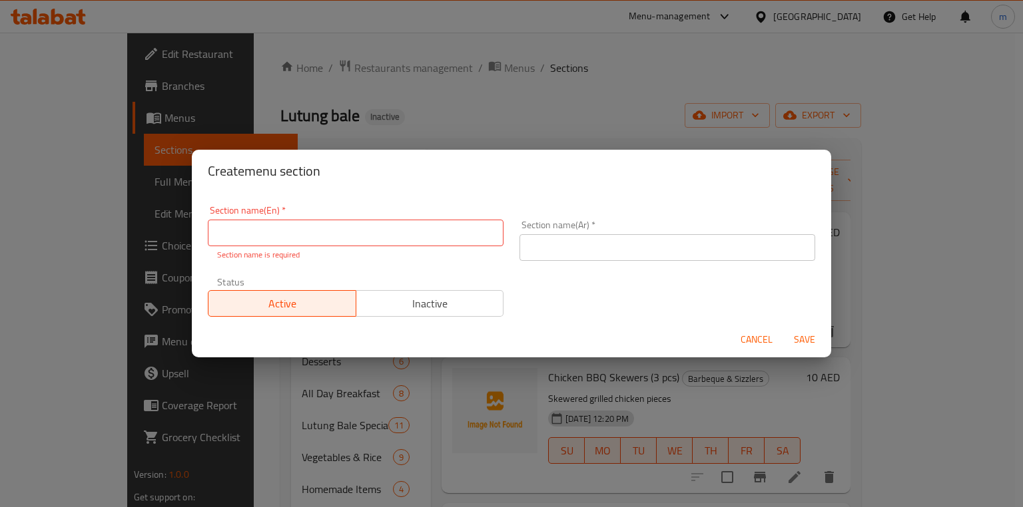
click at [384, 234] on input "text" at bounding box center [356, 233] width 296 height 27
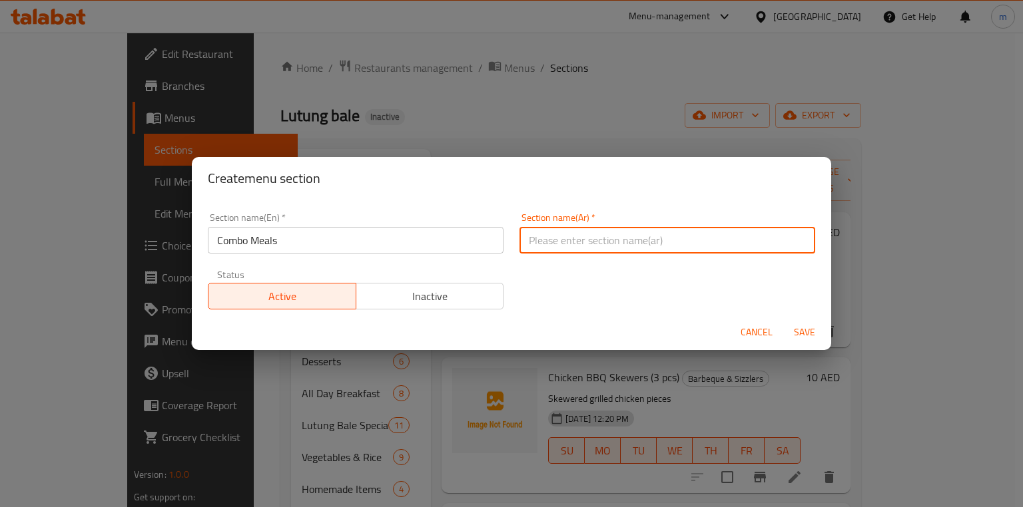
click at [569, 242] on input "text" at bounding box center [667, 240] width 296 height 27
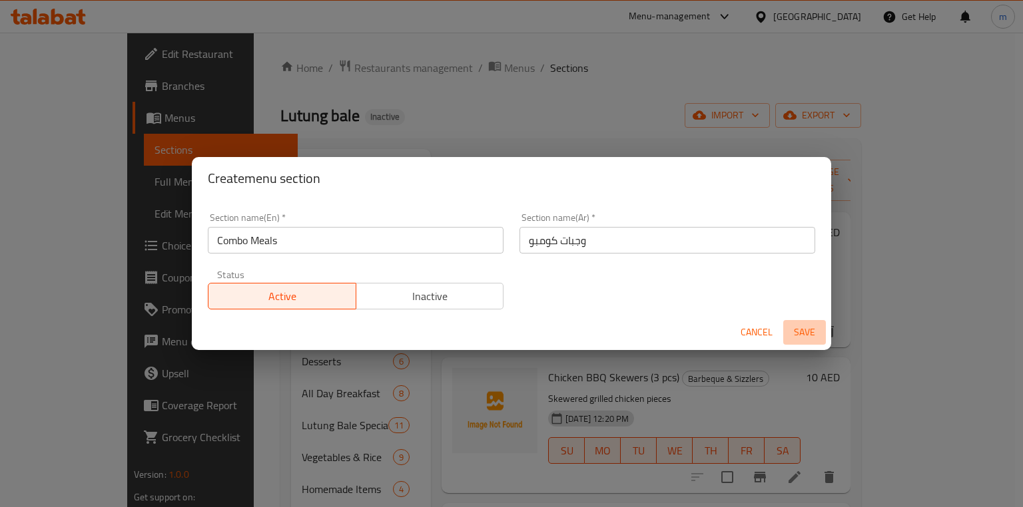
click at [807, 340] on span "Save" at bounding box center [804, 332] width 32 height 17
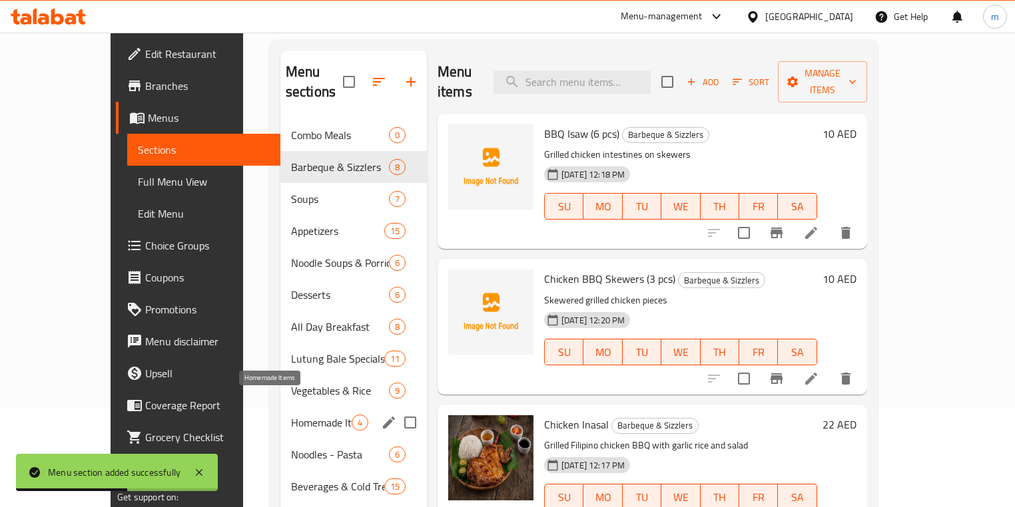
scroll to position [80, 0]
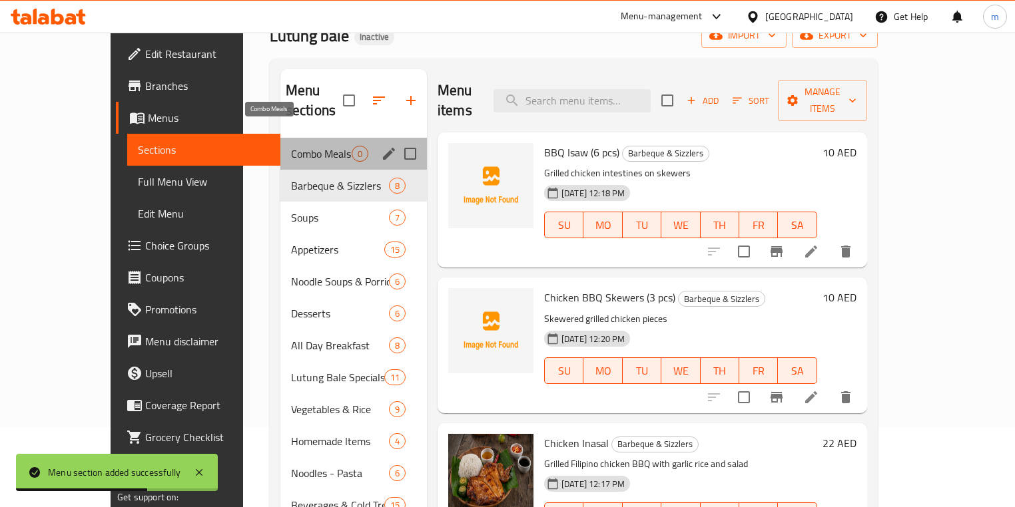
click at [291, 146] on span "Combo Meals" at bounding box center [321, 154] width 61 height 16
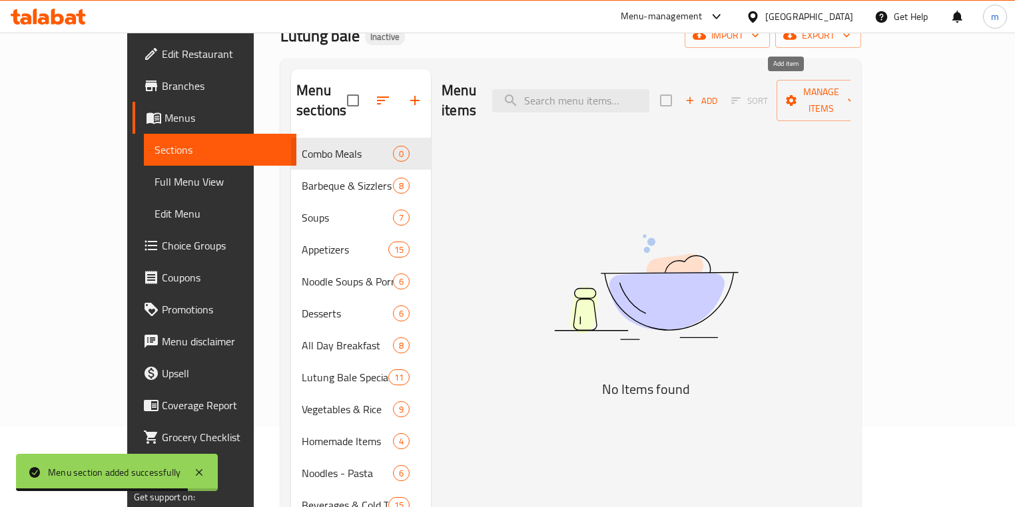
click at [719, 93] on span "Add" at bounding box center [701, 100] width 36 height 15
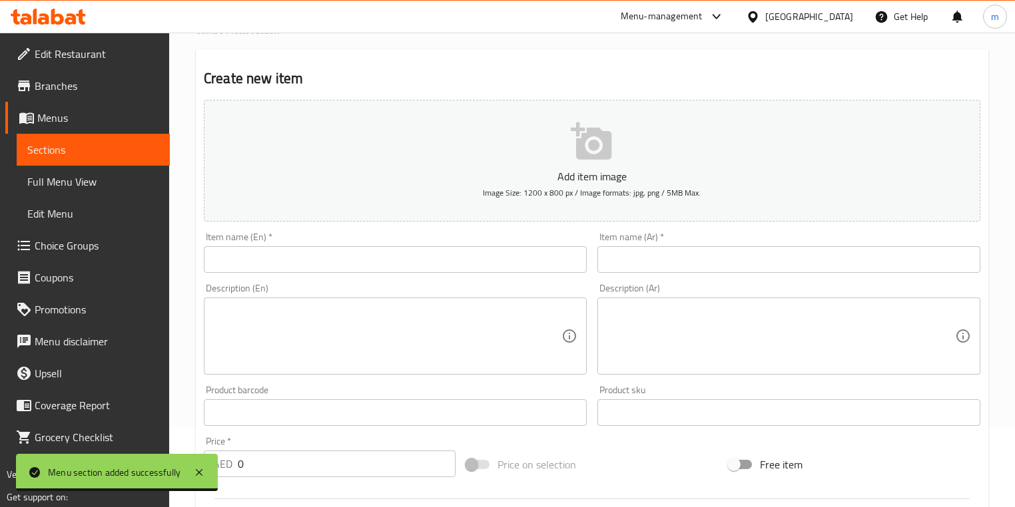
click at [441, 264] on input "text" at bounding box center [395, 259] width 383 height 27
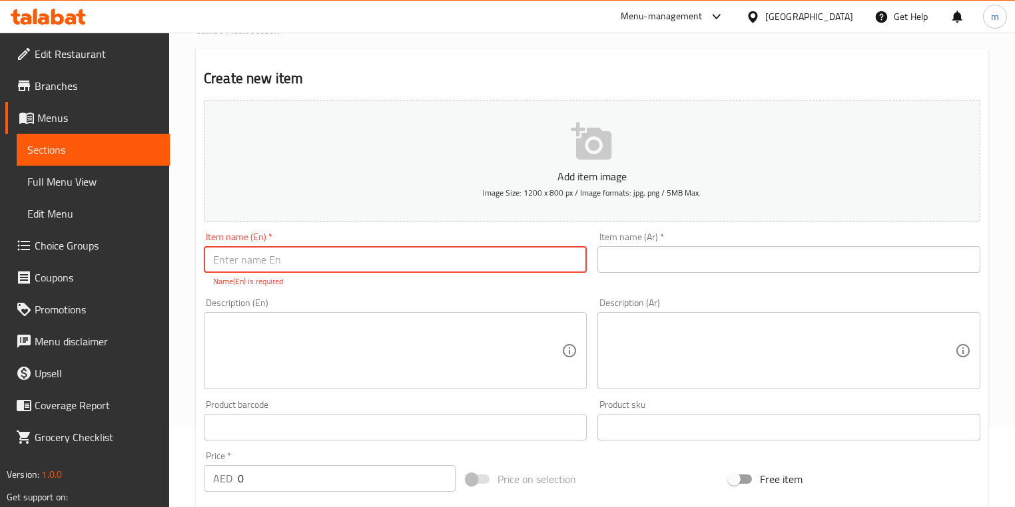
click at [493, 264] on input "text" at bounding box center [395, 259] width 383 height 27
click at [410, 258] on input "وجبات كومبو" at bounding box center [395, 259] width 383 height 27
click at [283, 250] on input "text" at bounding box center [395, 259] width 383 height 27
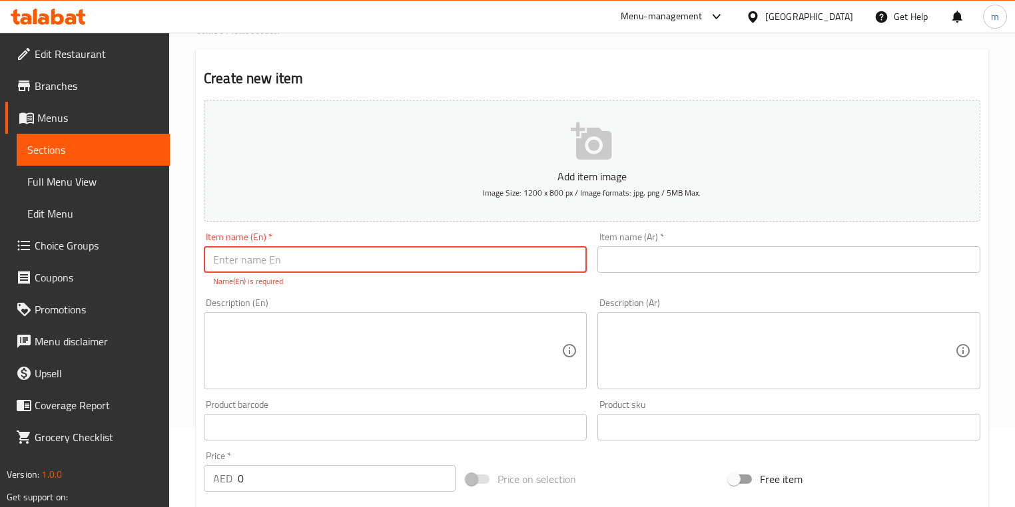
click at [282, 258] on input "text" at bounding box center [395, 259] width 383 height 27
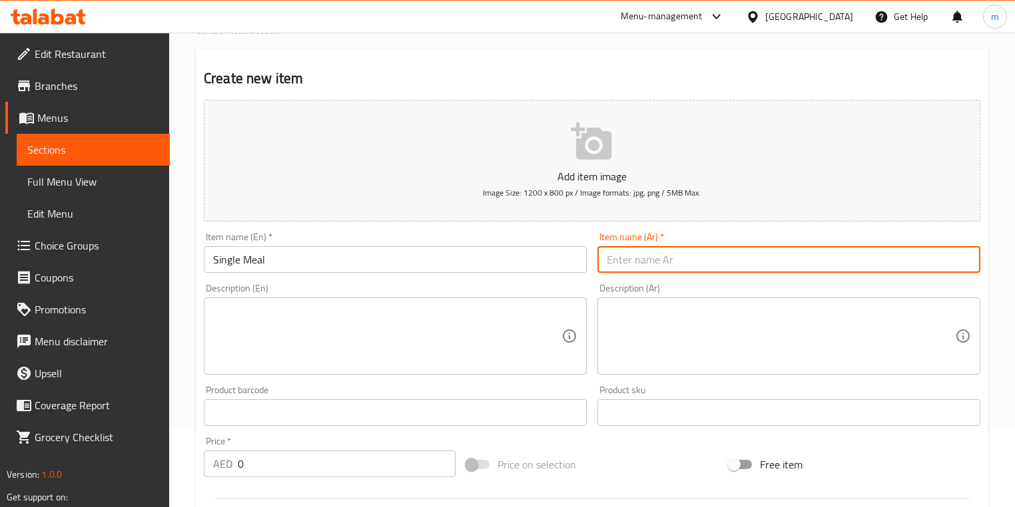
click at [612, 272] on input "text" at bounding box center [788, 259] width 383 height 27
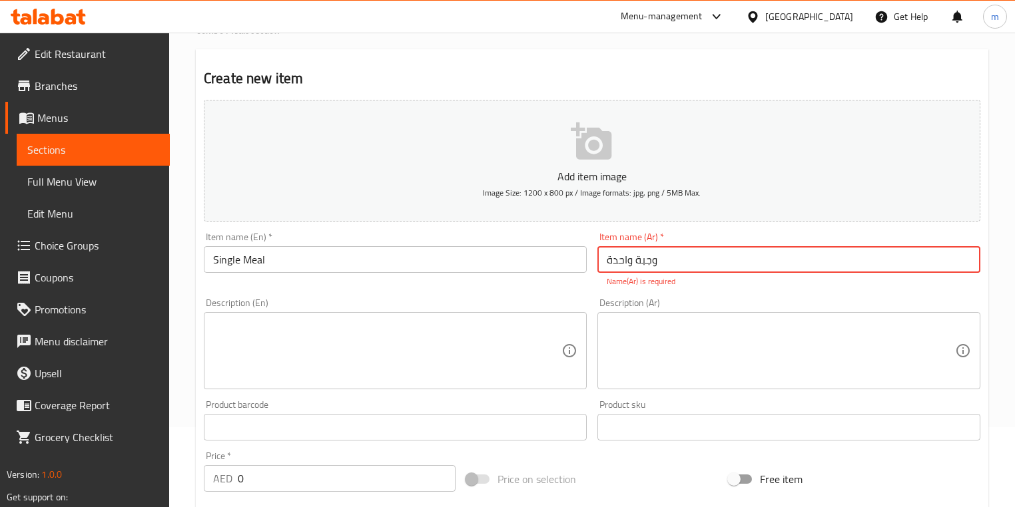
scroll to position [133, 0]
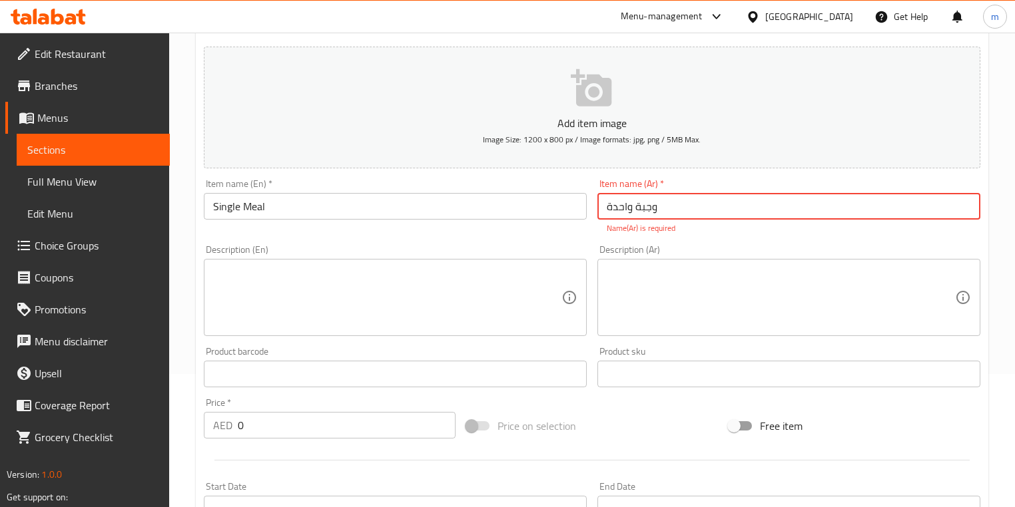
click at [397, 290] on textarea at bounding box center [387, 297] width 348 height 63
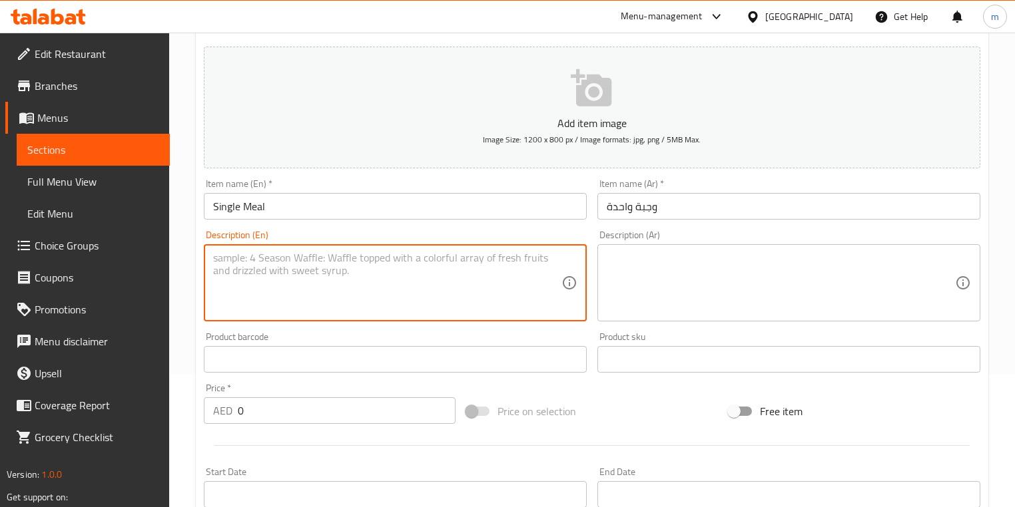
click at [385, 292] on textarea at bounding box center [387, 283] width 348 height 63
click at [697, 274] on textarea at bounding box center [781, 283] width 348 height 63
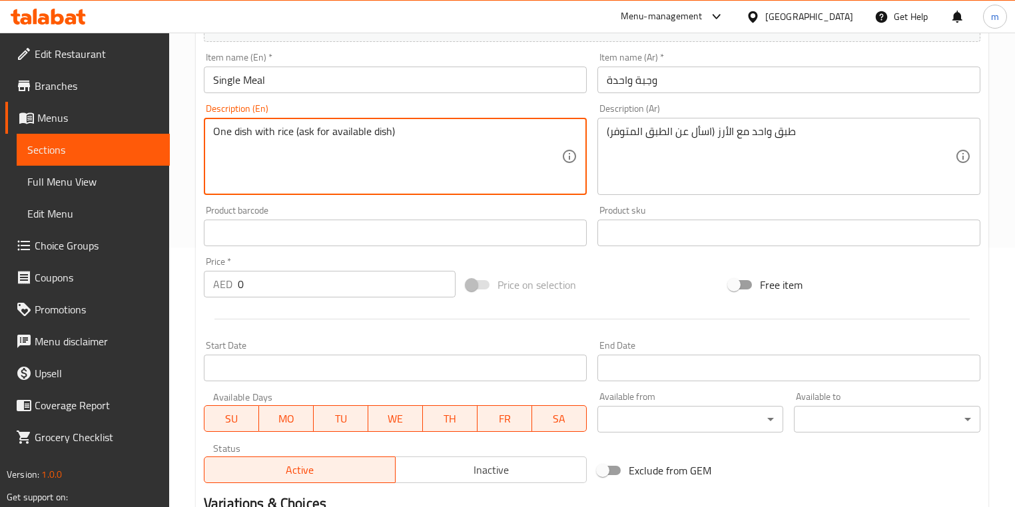
scroll to position [293, 0]
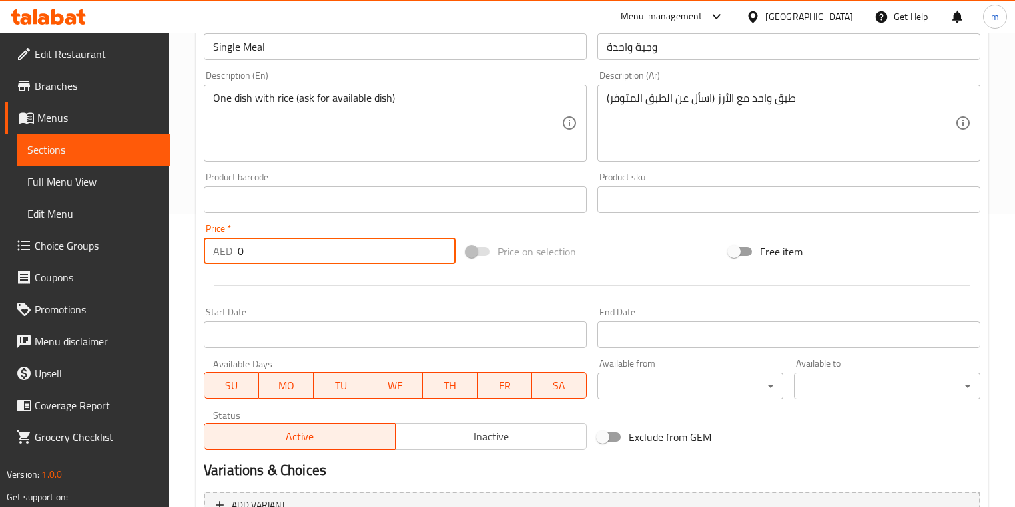
click at [276, 254] on input "0" at bounding box center [347, 251] width 218 height 27
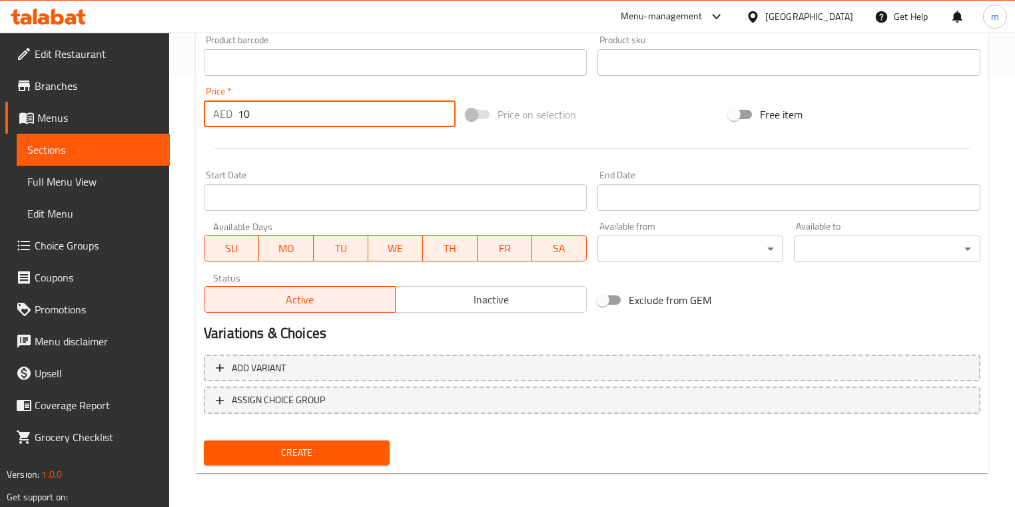
scroll to position [433, 0]
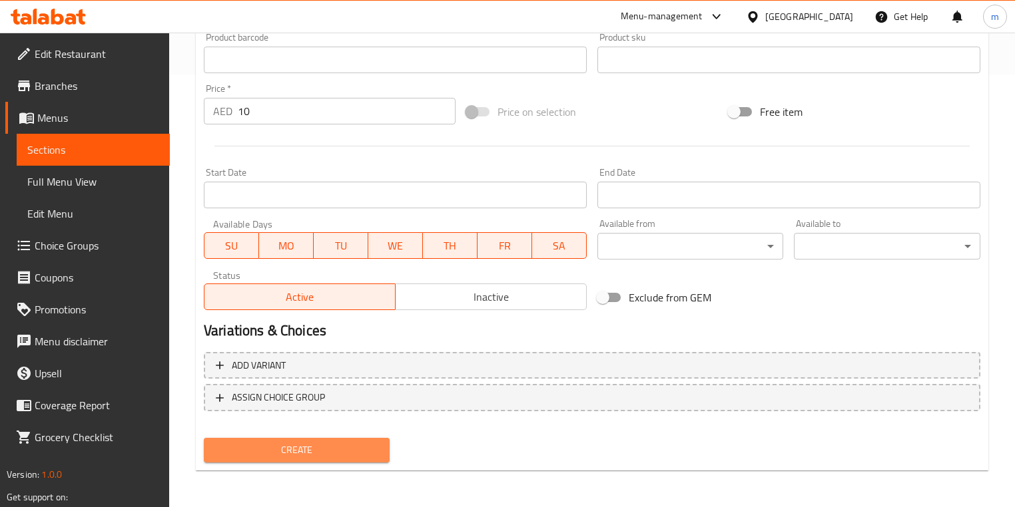
click at [324, 451] on span "Create" at bounding box center [296, 450] width 164 height 17
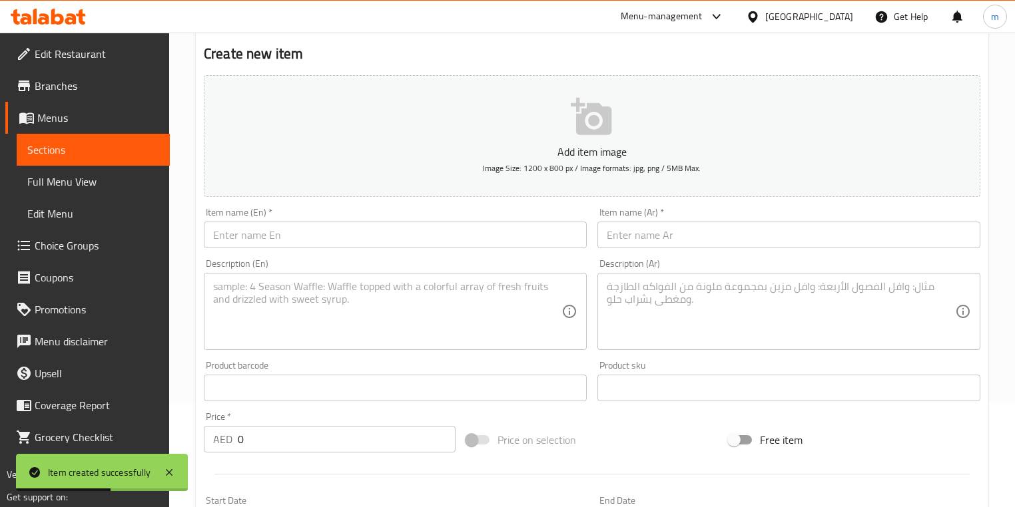
scroll to position [113, 0]
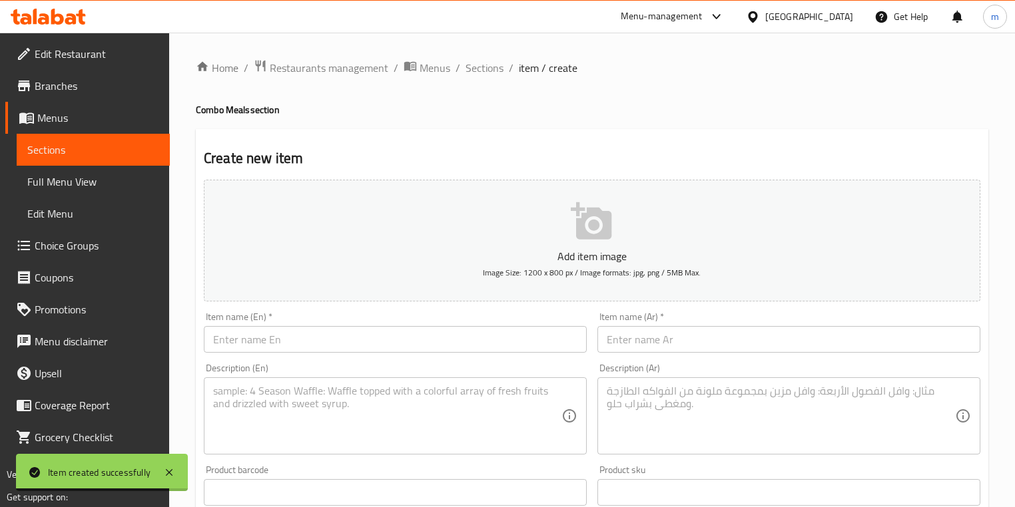
scroll to position [113, 0]
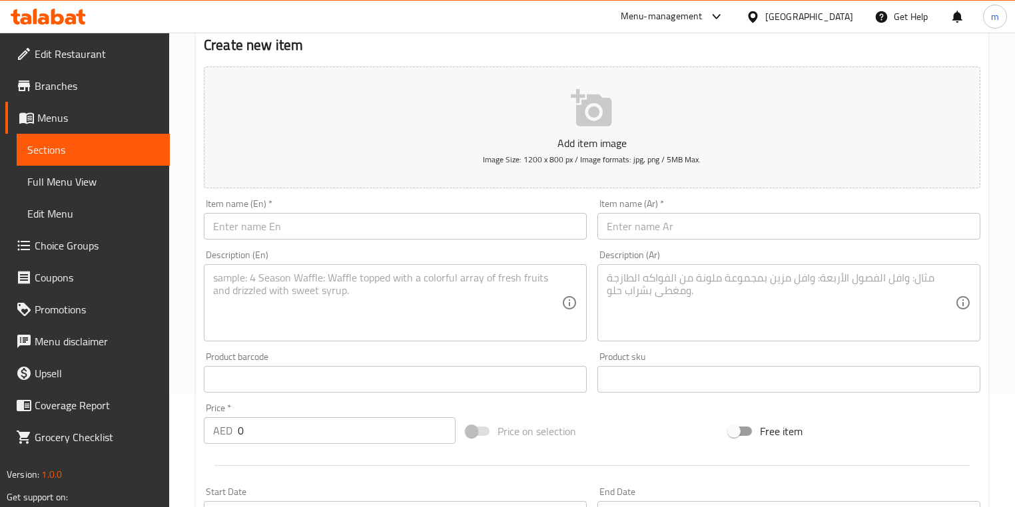
click at [301, 226] on input "text" at bounding box center [395, 226] width 383 height 27
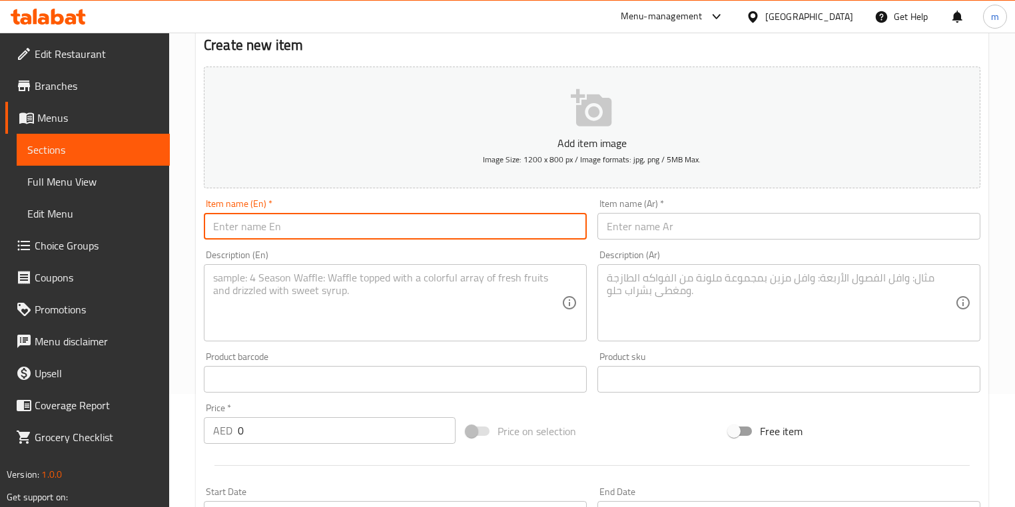
paste input "2 Dish + Rice + Iced Tea"
type input "2 Dish + Rice + Iced Tea"
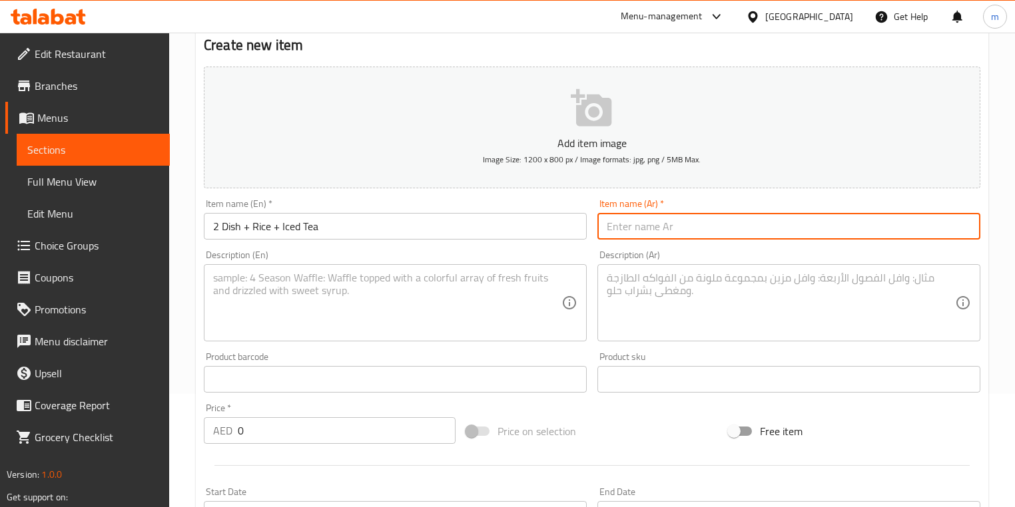
click at [616, 234] on input "text" at bounding box center [788, 226] width 383 height 27
paste input "https://www.google.com/search?q=translate&rlz=1C1CHZN_enEG1181&oq=trans&gs_lcrp…"
type input "https://www.google.com/search?q=translate&rlz=1C1CHZN_enEG1181&oq=trans&gs_lcrp…"
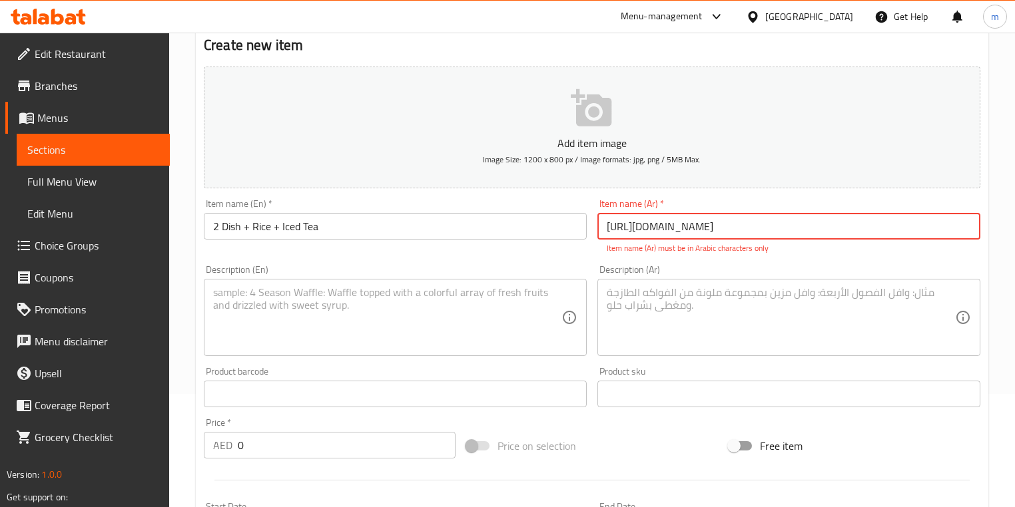
click at [844, 224] on input "https://www.google.com/search?q=translate&rlz=1C1CHZN_enEG1181&oq=trans&gs_lcrp…" at bounding box center [788, 226] width 383 height 27
drag, startPoint x: 844, startPoint y: 224, endPoint x: 834, endPoint y: 206, distance: 20.0
click at [843, 224] on input "https://www.google.com/search?q=translate&rlz=1C1CHZN_enEG1181&oq=trans&gs_lcrp…" at bounding box center [788, 226] width 383 height 27
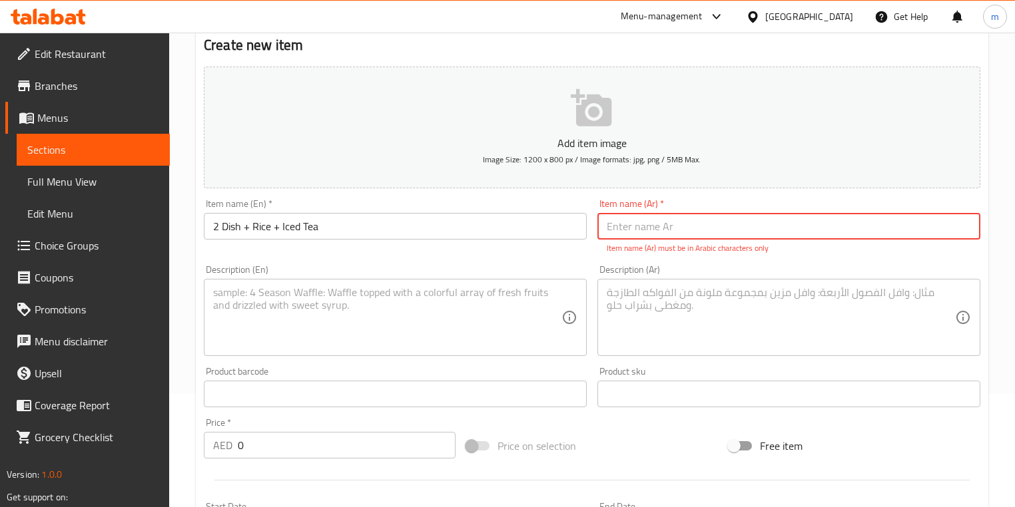
scroll to position [0, 0]
paste input "2 طبق + أرز + شاي مثلج"
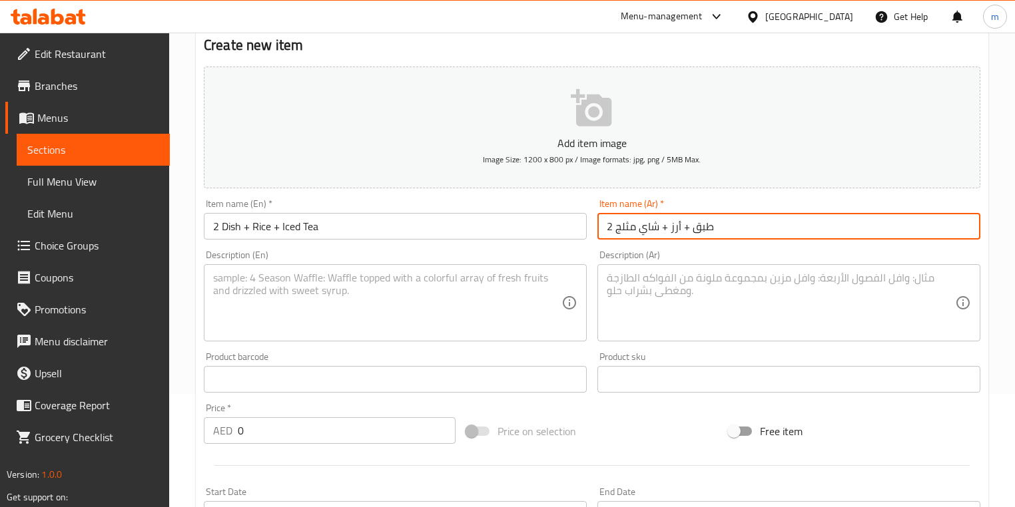
type input "2 طبق + أرز + شاي مثلج"
click at [354, 300] on textarea at bounding box center [387, 303] width 348 height 63
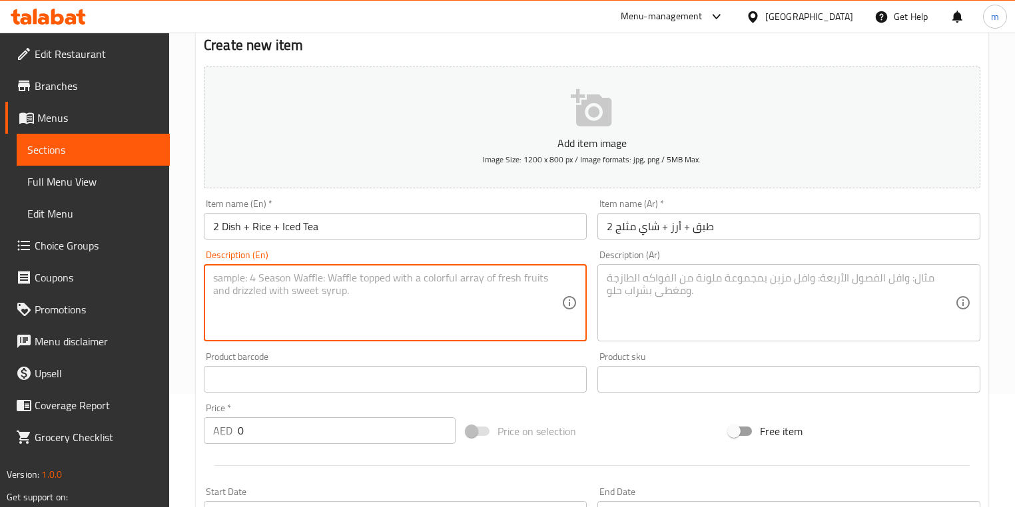
click at [425, 304] on textarea at bounding box center [387, 303] width 348 height 63
drag, startPoint x: 374, startPoint y: 295, endPoint x: 678, endPoint y: 286, distance: 303.8
click at [678, 286] on textarea at bounding box center [781, 303] width 348 height 63
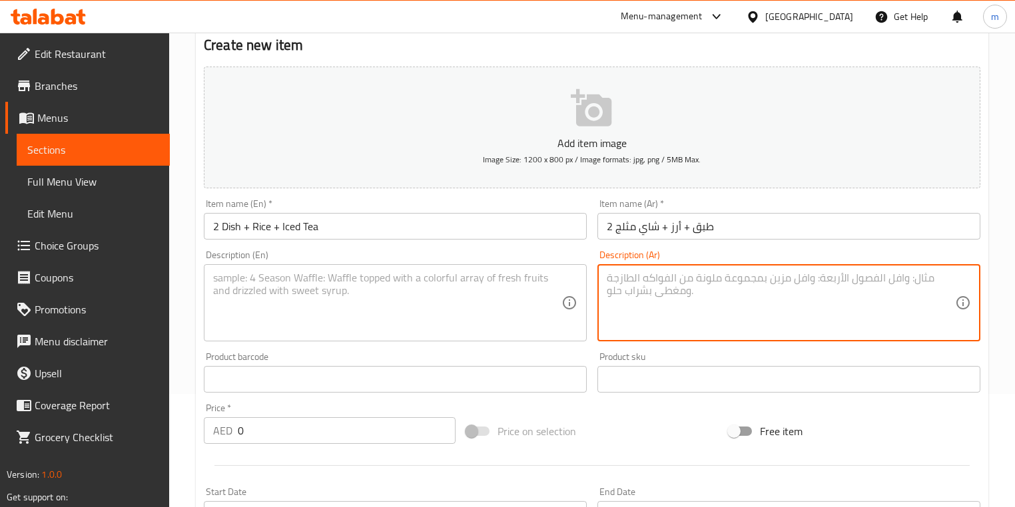
paste textarea "Two dishes with rice and iced tea (ask for available dish)"
type textarea "Two dishes with rice and iced tea (ask for available dish)"
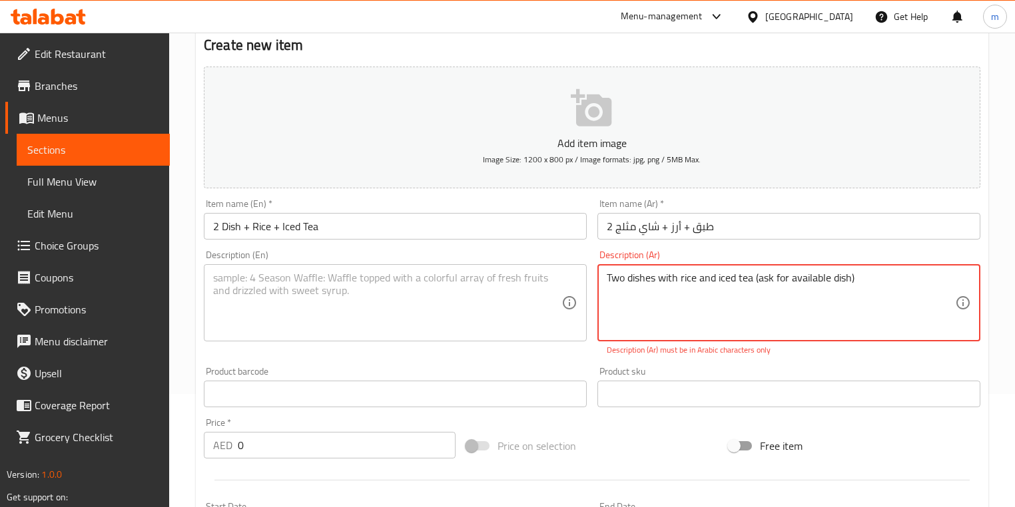
click at [752, 282] on textarea "Two dishes with rice and iced tea (ask for available dish)" at bounding box center [781, 303] width 348 height 63
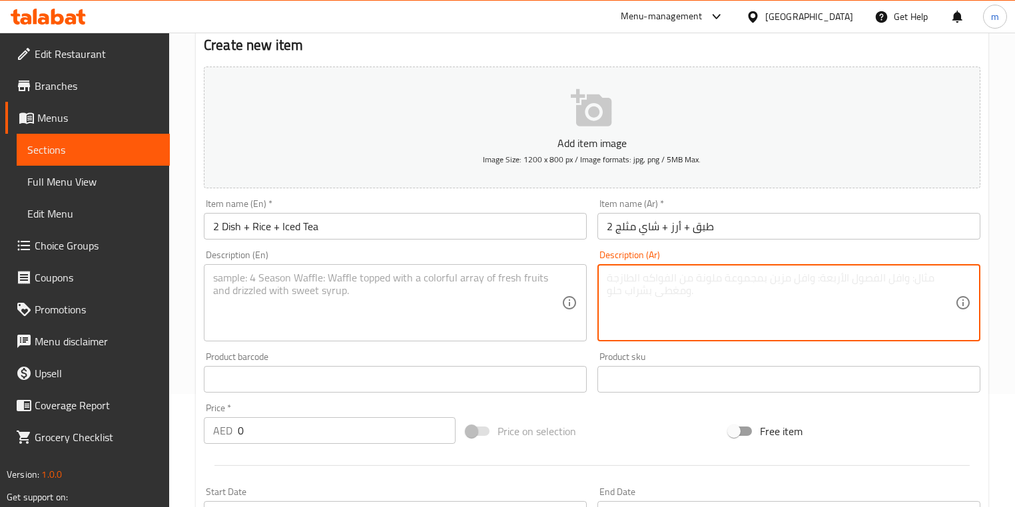
paste textarea "طبقين مع الأرز والشاي المثلج (اسأل عن الطبق المتوفر)"
type textarea "طبقين مع الأرز والشاي المثلج (اسأل عن الطبق المتوفر)"
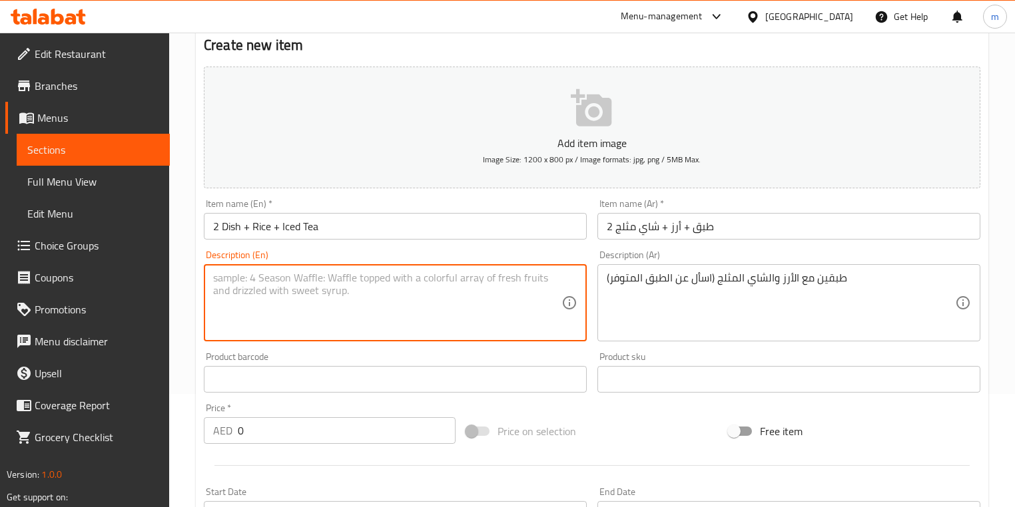
click at [457, 300] on textarea at bounding box center [387, 303] width 348 height 63
click at [478, 290] on textarea at bounding box center [387, 303] width 348 height 63
paste textarea "Two dishes with rice and iced tea (ask for available dish)"
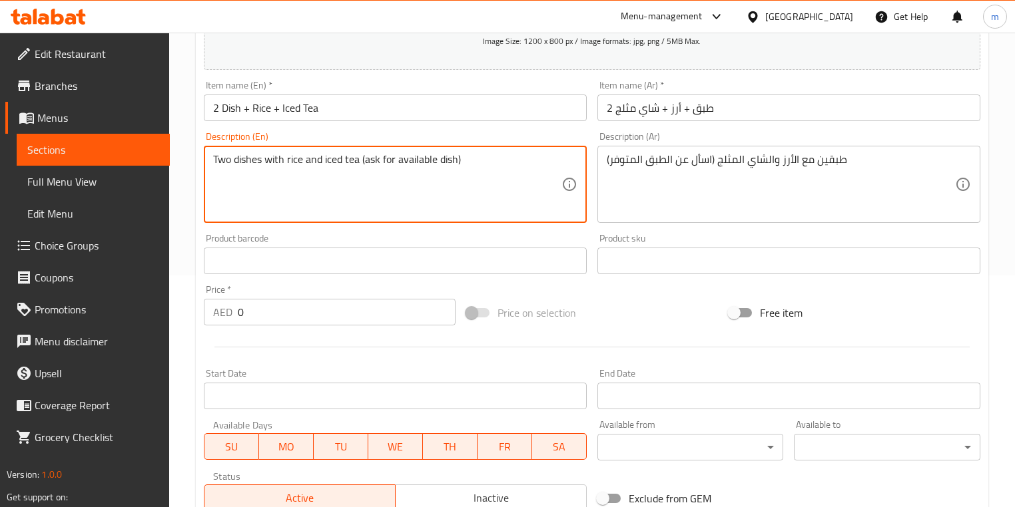
scroll to position [273, 0]
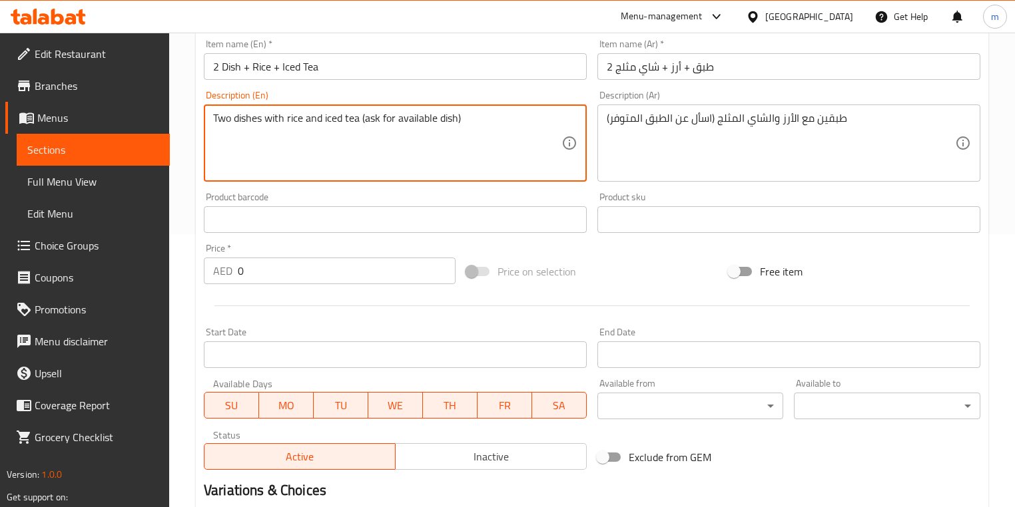
type textarea "Two dishes with rice and iced tea (ask for available dish)"
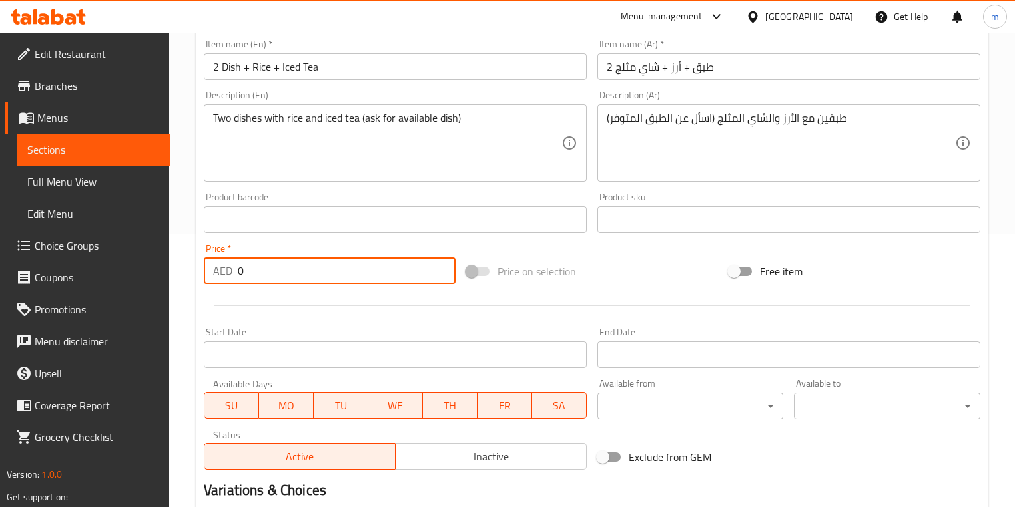
click at [256, 269] on input "0" at bounding box center [347, 271] width 218 height 27
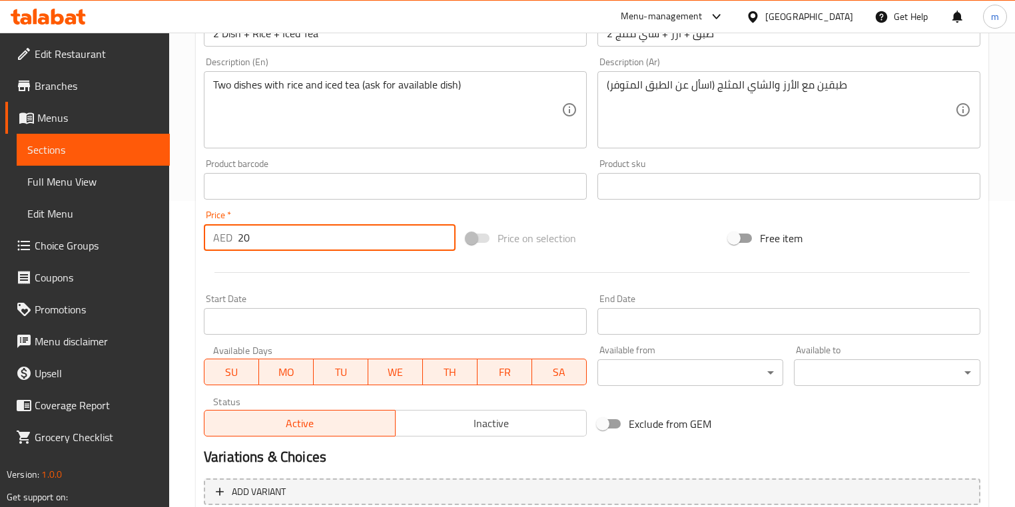
scroll to position [433, 0]
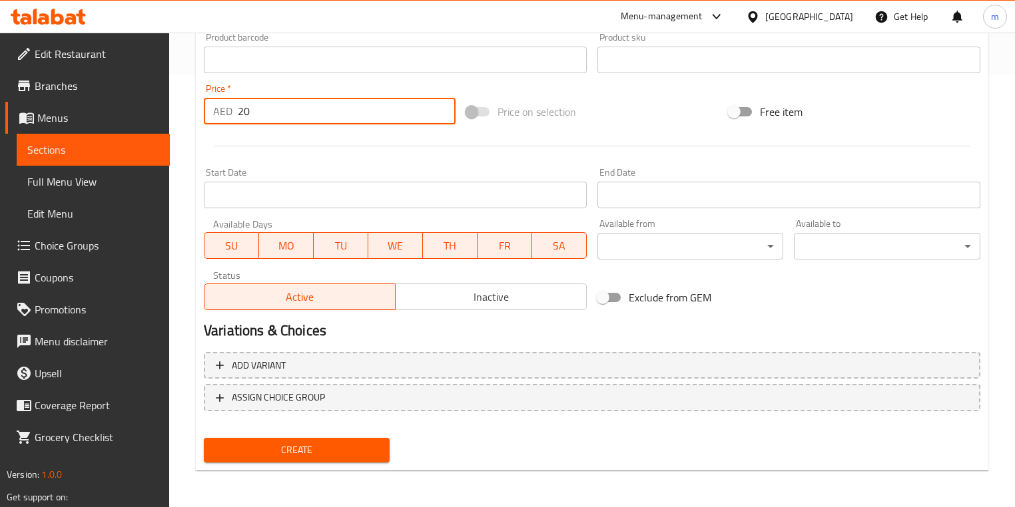
type input "20"
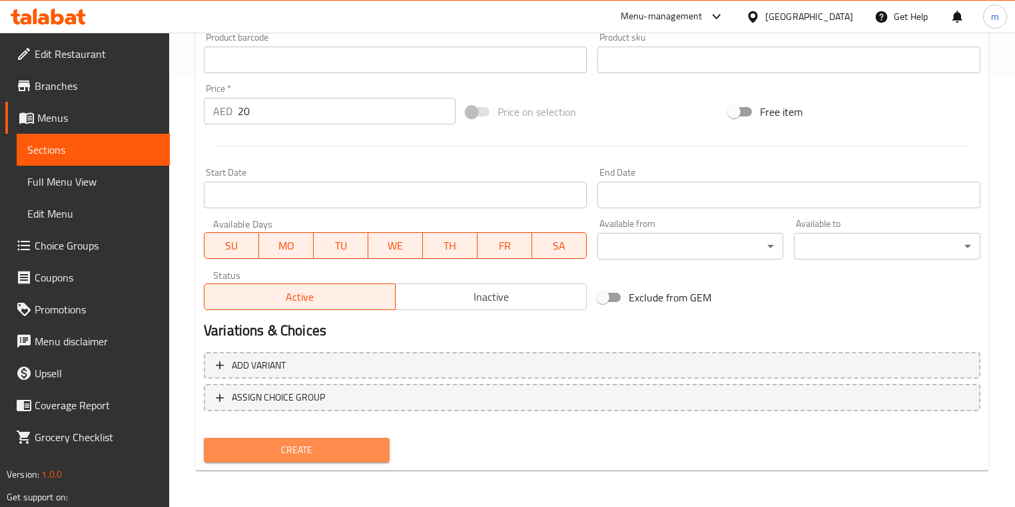
click at [318, 453] on span "Create" at bounding box center [296, 450] width 164 height 17
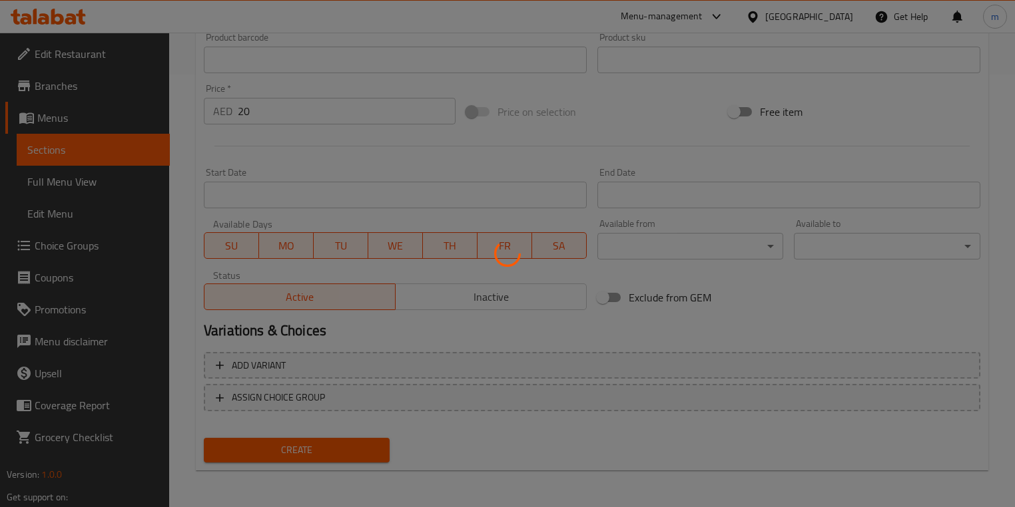
type input "0"
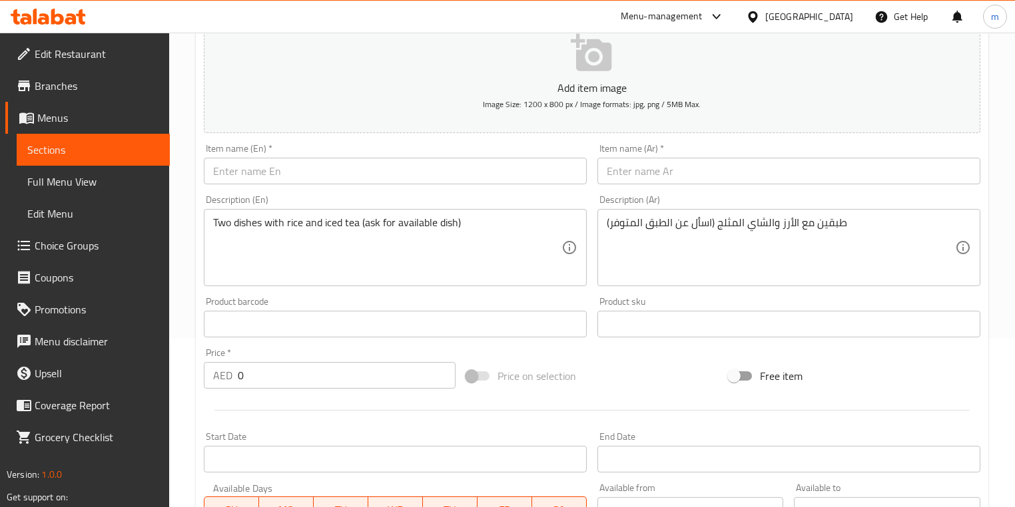
scroll to position [213, 0]
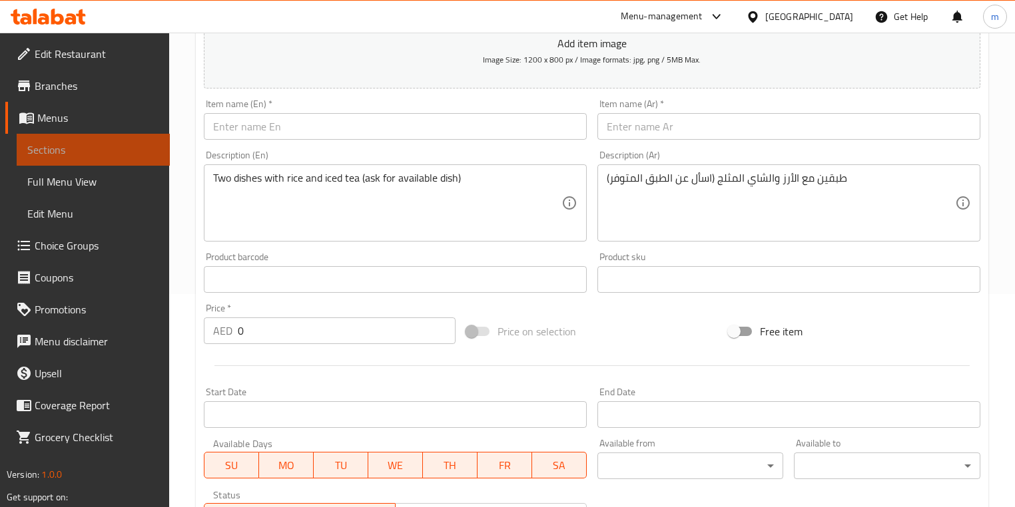
click at [127, 152] on span "Sections" at bounding box center [93, 150] width 132 height 16
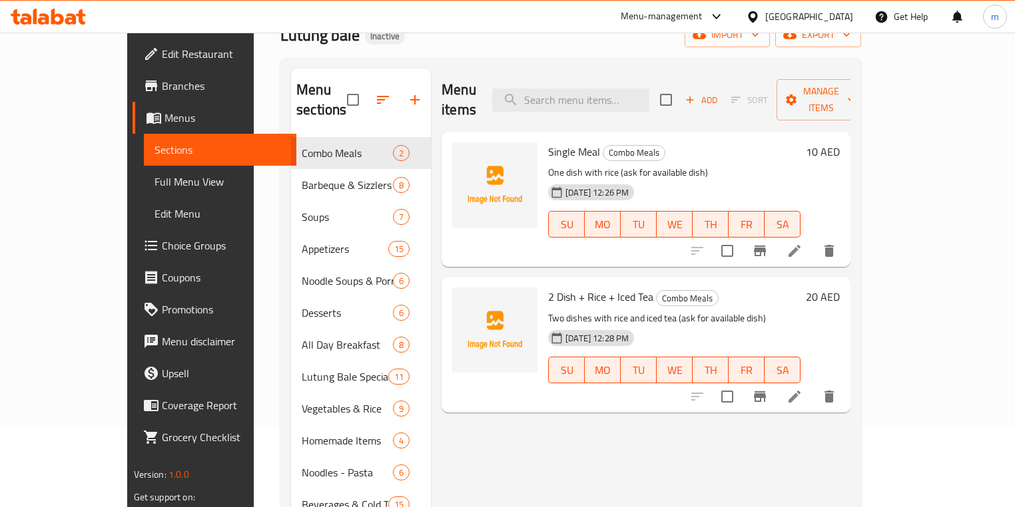
scroll to position [80, 0]
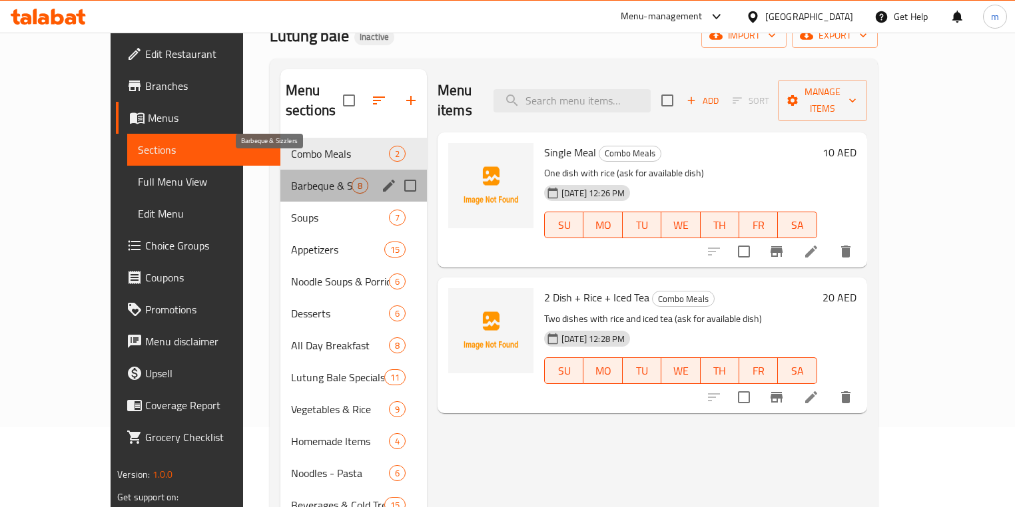
click at [314, 178] on span "Barbeque & Sizzlers" at bounding box center [321, 186] width 61 height 16
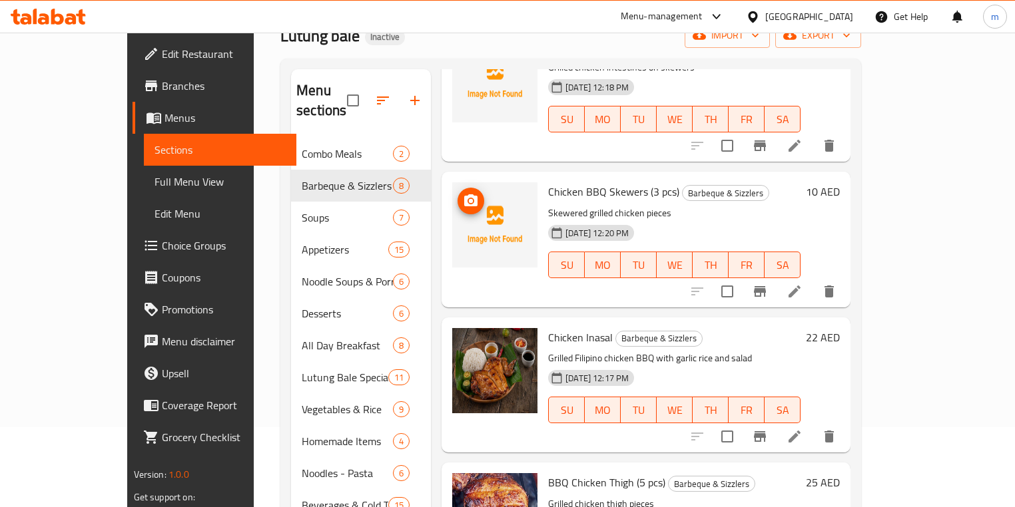
scroll to position [107, 0]
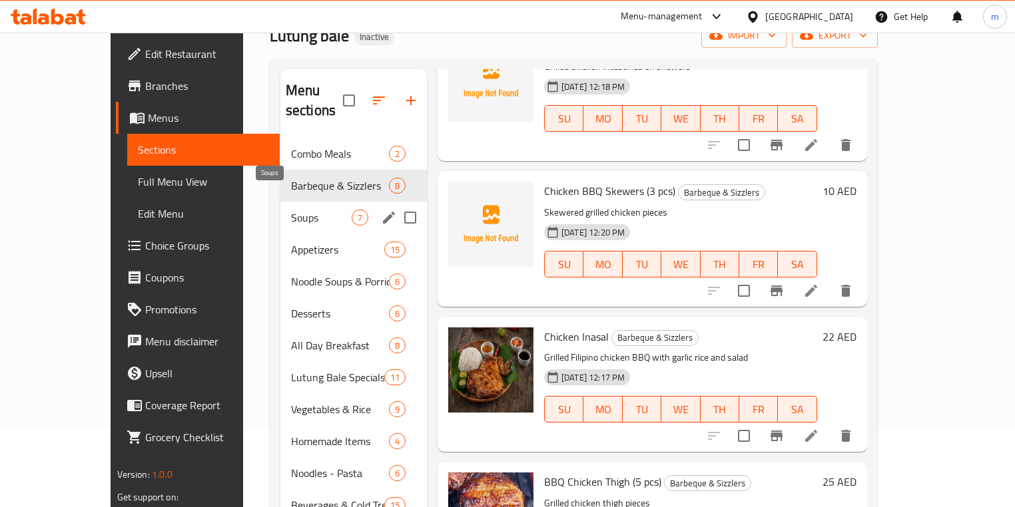
click at [291, 210] on span "Soups" at bounding box center [321, 218] width 61 height 16
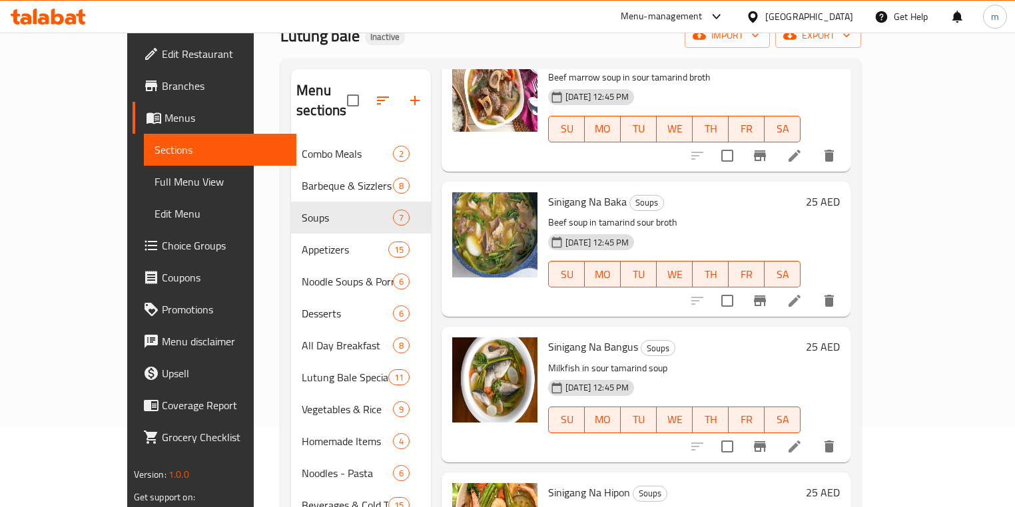
scroll to position [543, 0]
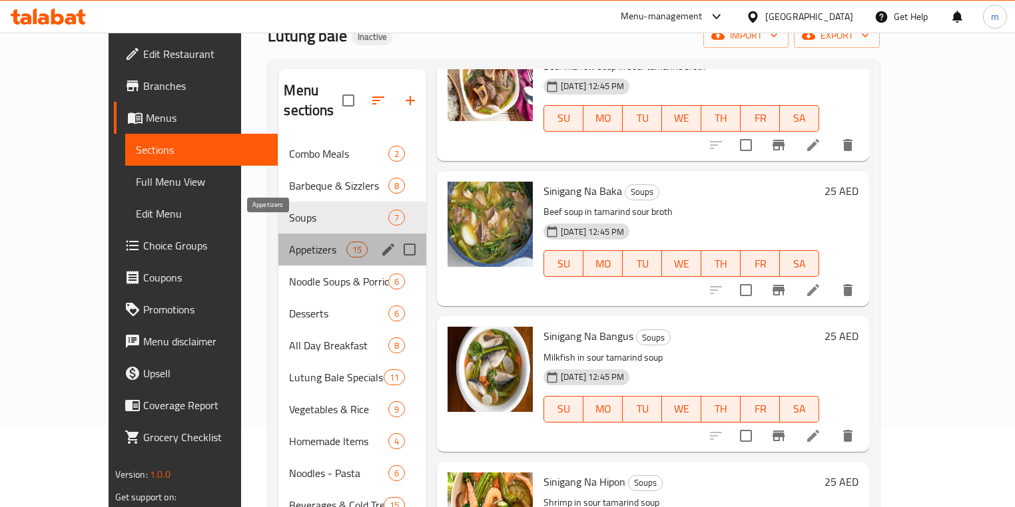
click at [289, 242] on span "Appetizers" at bounding box center [317, 250] width 57 height 16
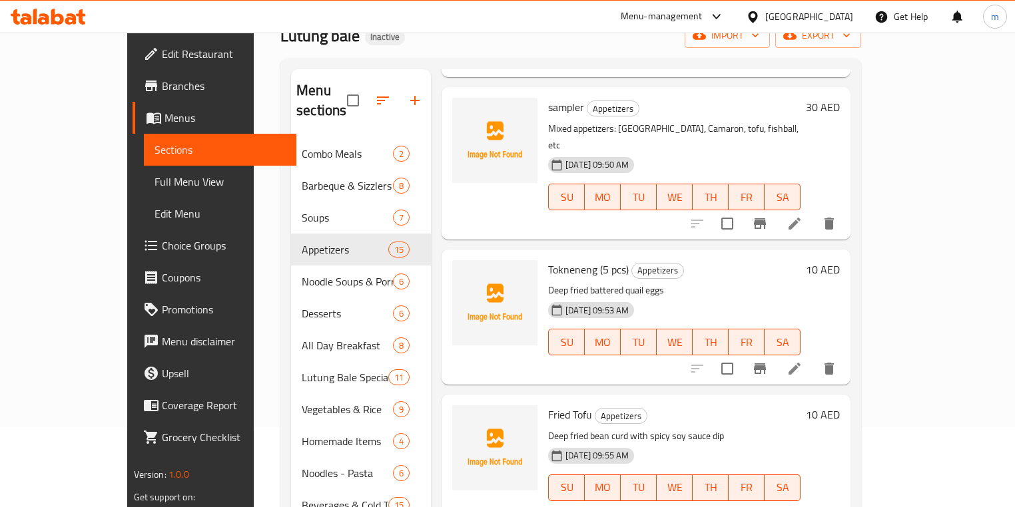
scroll to position [213, 0]
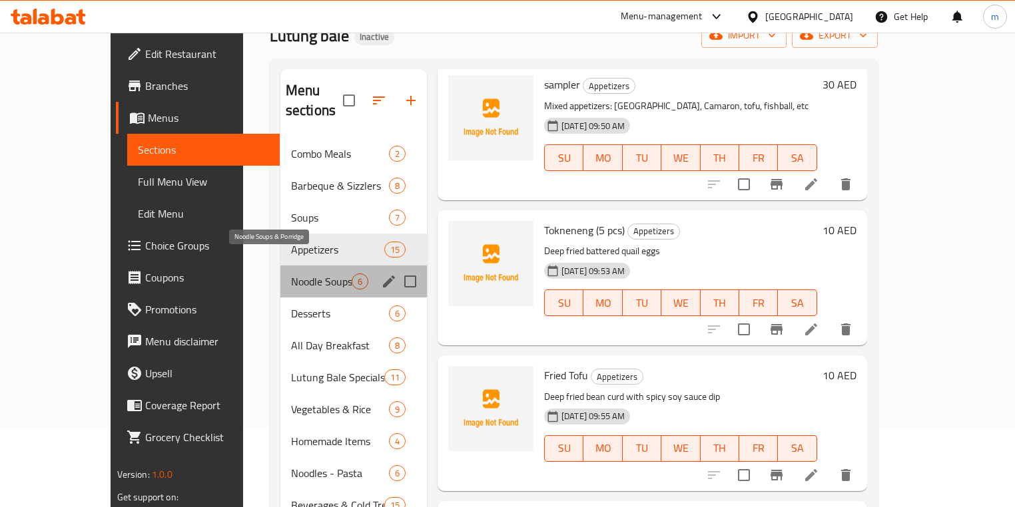
click at [291, 274] on span "Noodle Soups & Porridge" at bounding box center [321, 282] width 61 height 16
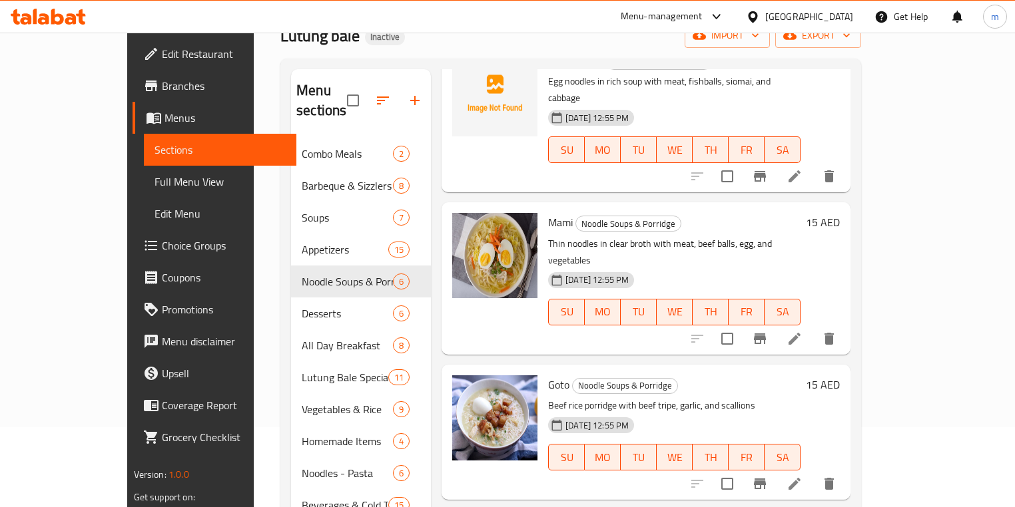
scroll to position [398, 0]
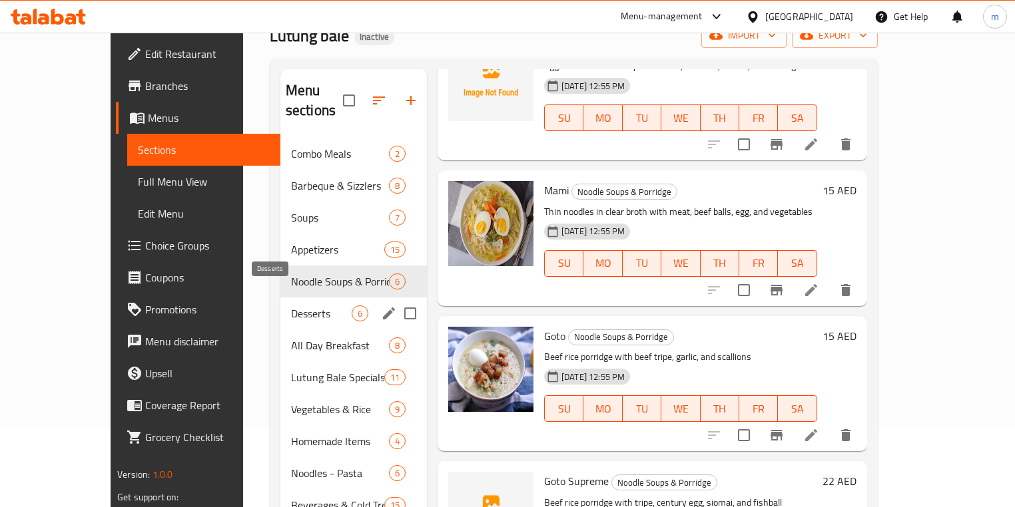
click at [291, 306] on span "Desserts" at bounding box center [321, 314] width 61 height 16
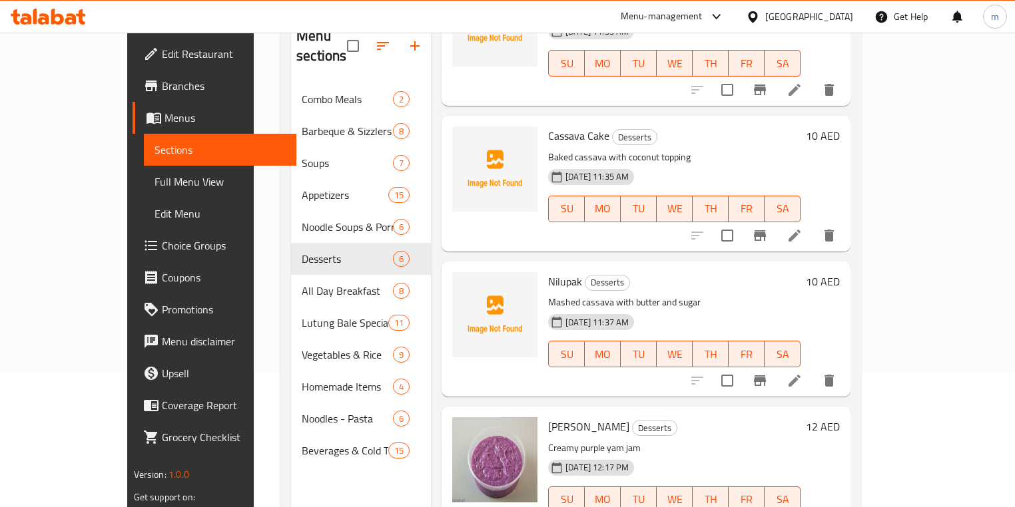
scroll to position [186, 0]
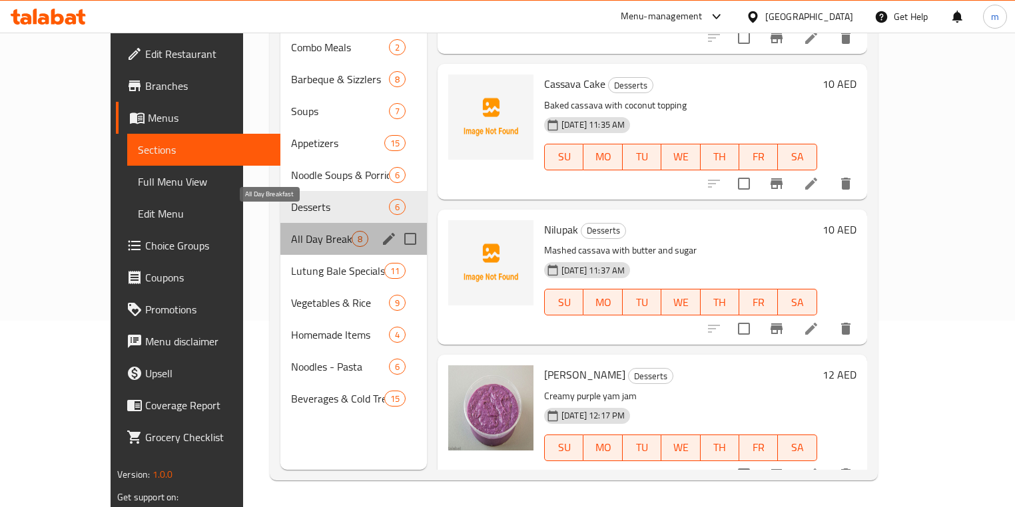
click at [291, 231] on span "All Day Breakfast" at bounding box center [321, 239] width 61 height 16
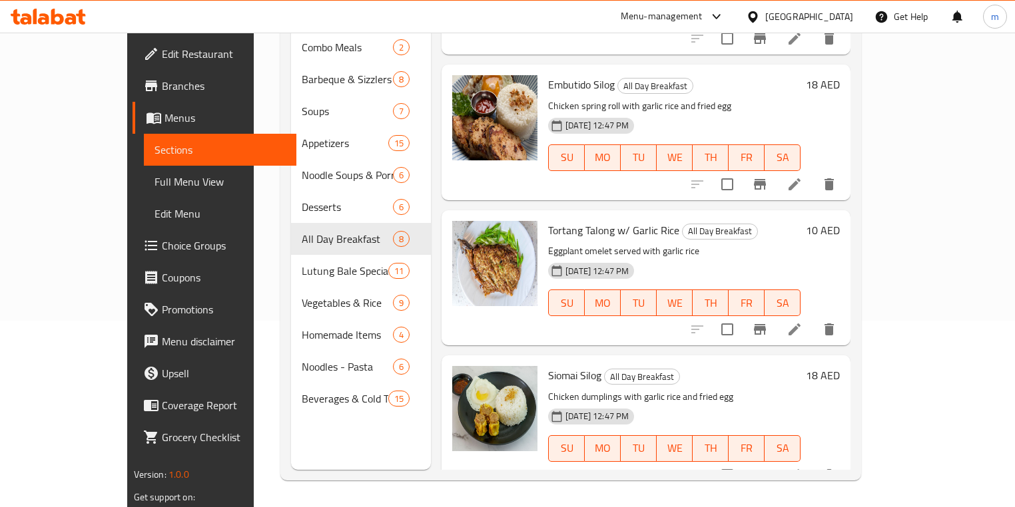
scroll to position [689, 0]
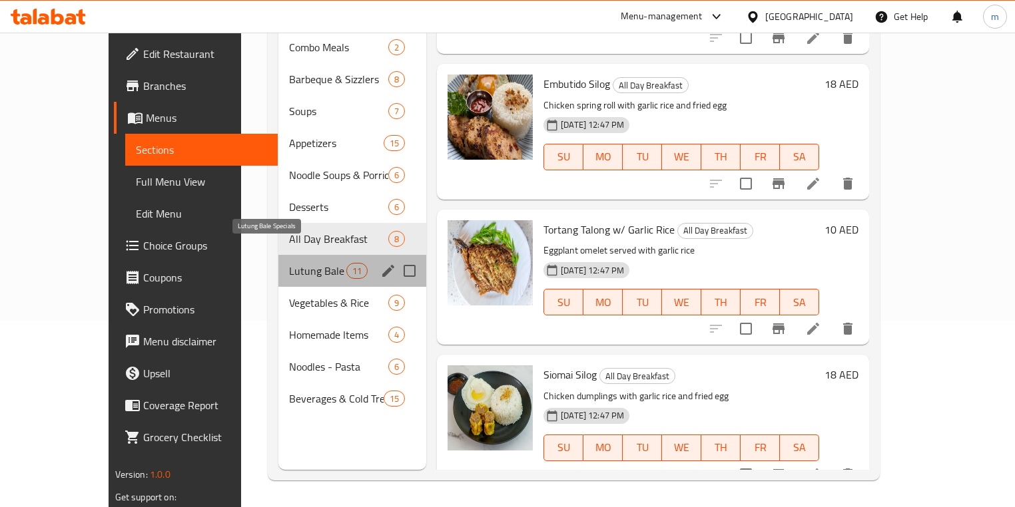
click at [289, 263] on span "Lutung Bale Specials" at bounding box center [317, 271] width 57 height 16
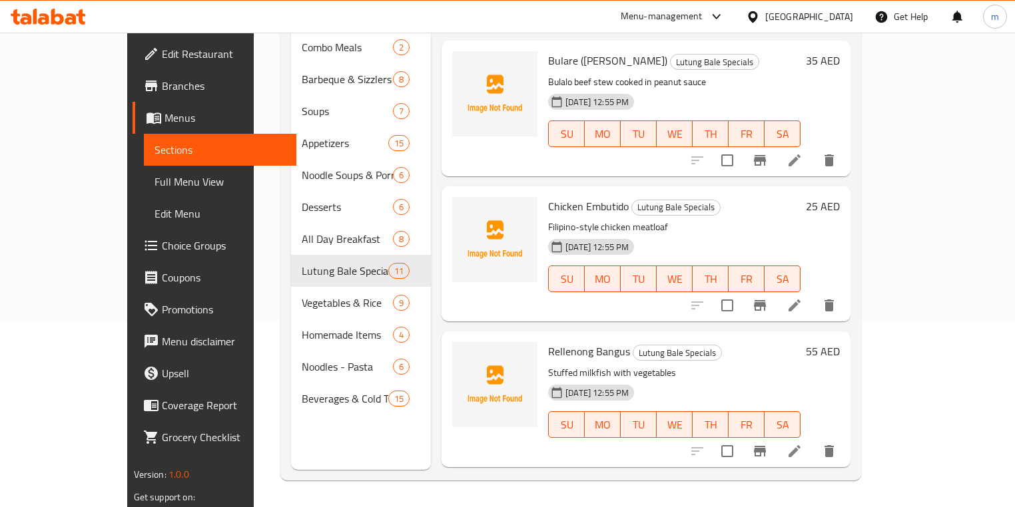
scroll to position [1086, 0]
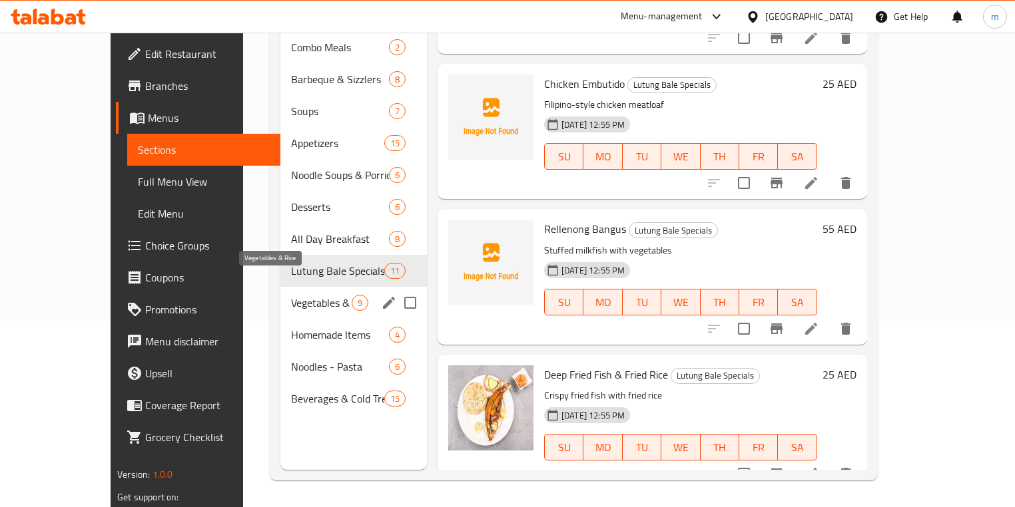
click at [291, 295] on span "Vegetables & Rice" at bounding box center [321, 303] width 61 height 16
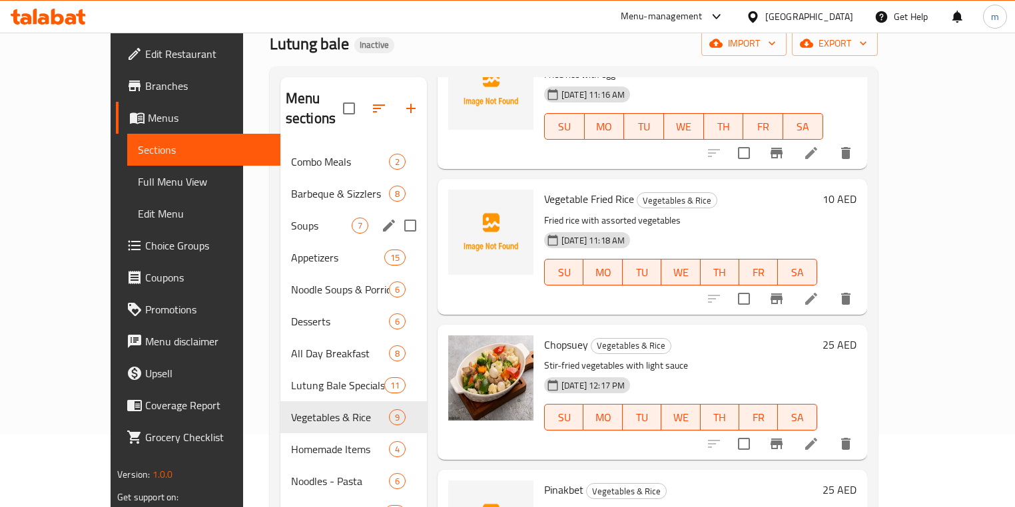
scroll to position [53, 0]
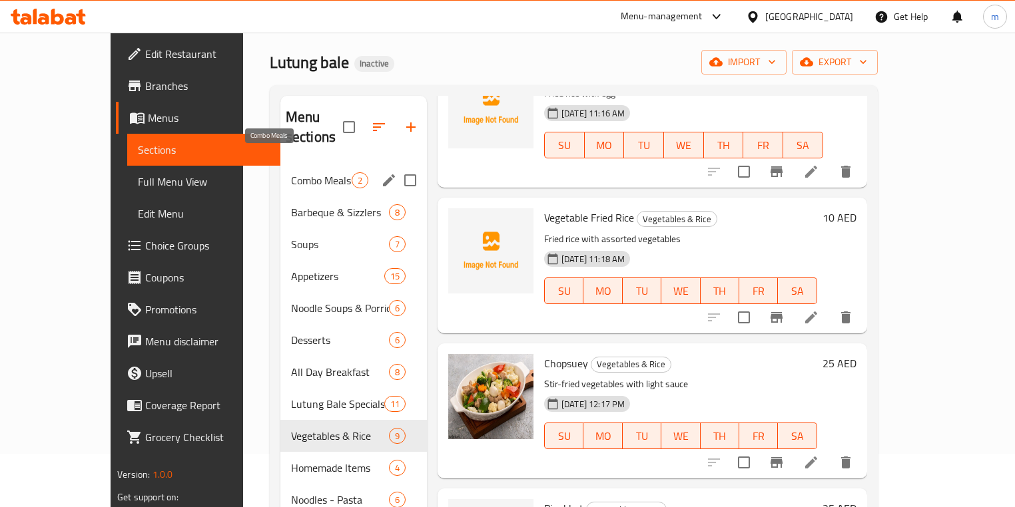
click at [291, 172] on span "Combo Meals" at bounding box center [321, 180] width 61 height 16
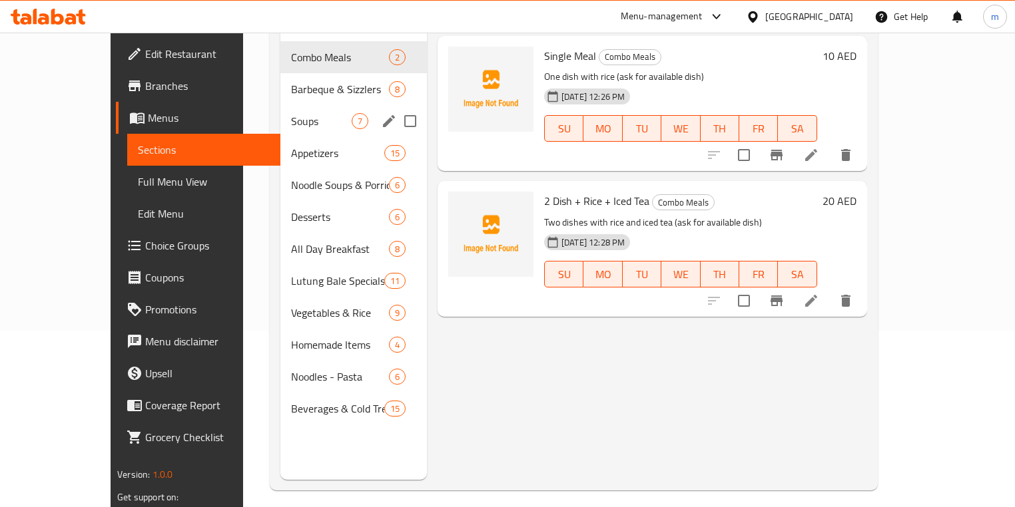
scroll to position [186, 0]
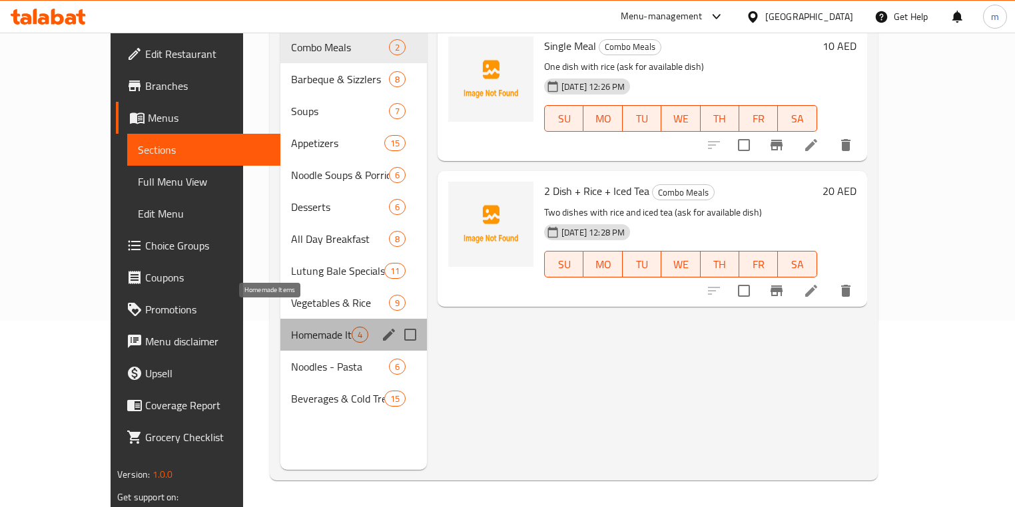
click at [291, 327] on span "Homemade Items" at bounding box center [321, 335] width 61 height 16
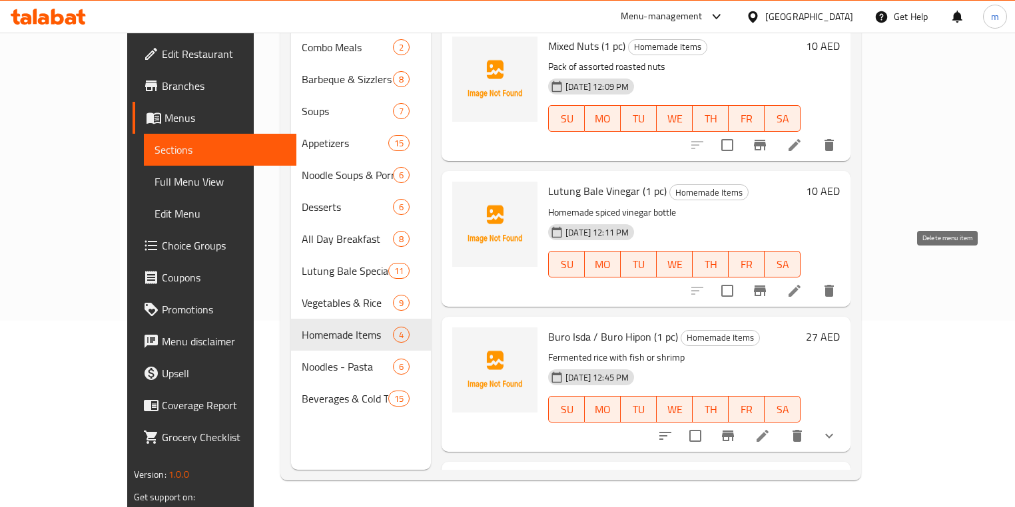
click at [837, 283] on icon "delete" at bounding box center [829, 291] width 16 height 16
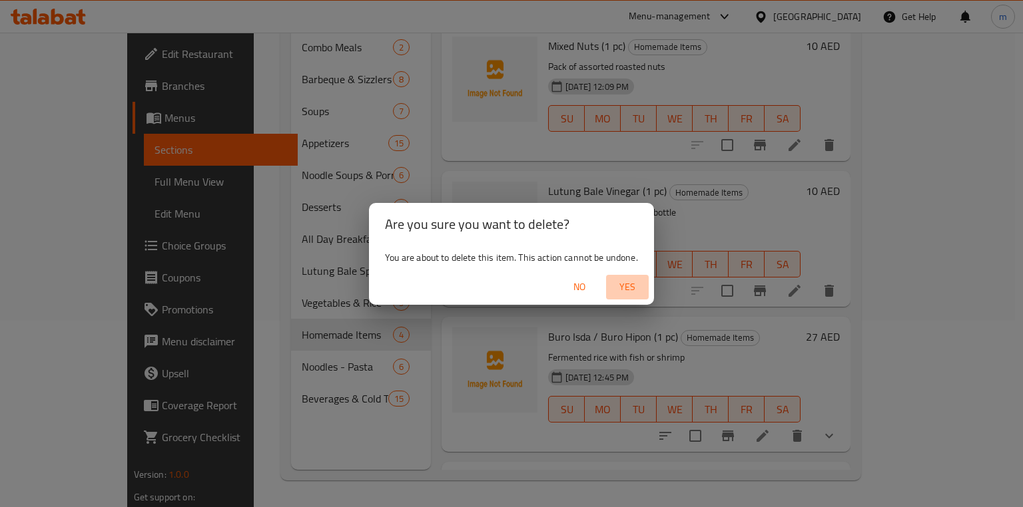
click at [631, 288] on span "Yes" at bounding box center [627, 287] width 32 height 17
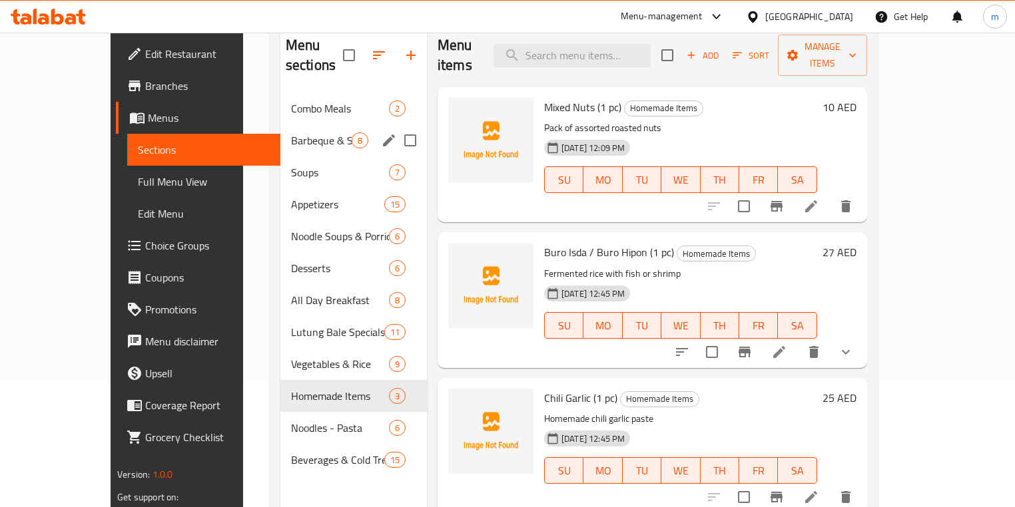
scroll to position [107, 0]
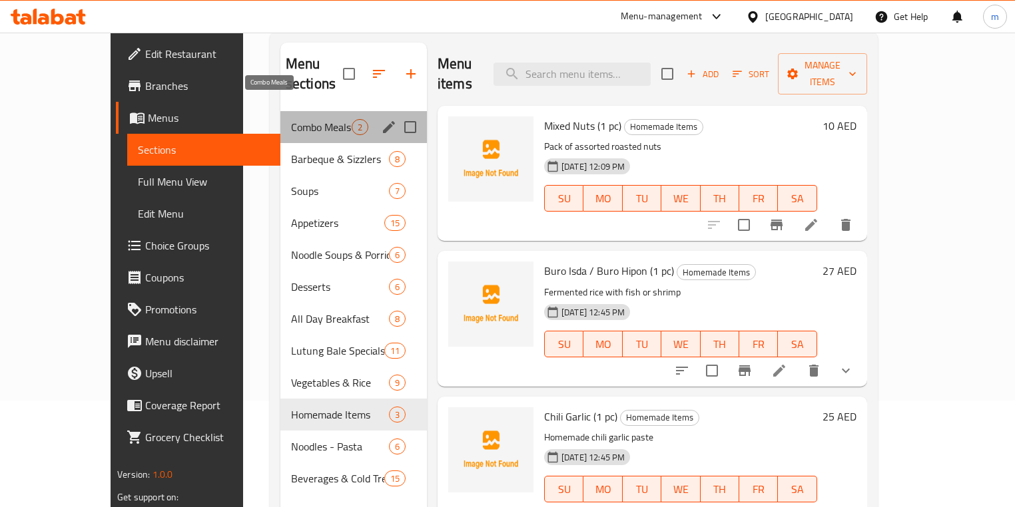
click at [291, 119] on span "Combo Meals" at bounding box center [321, 127] width 61 height 16
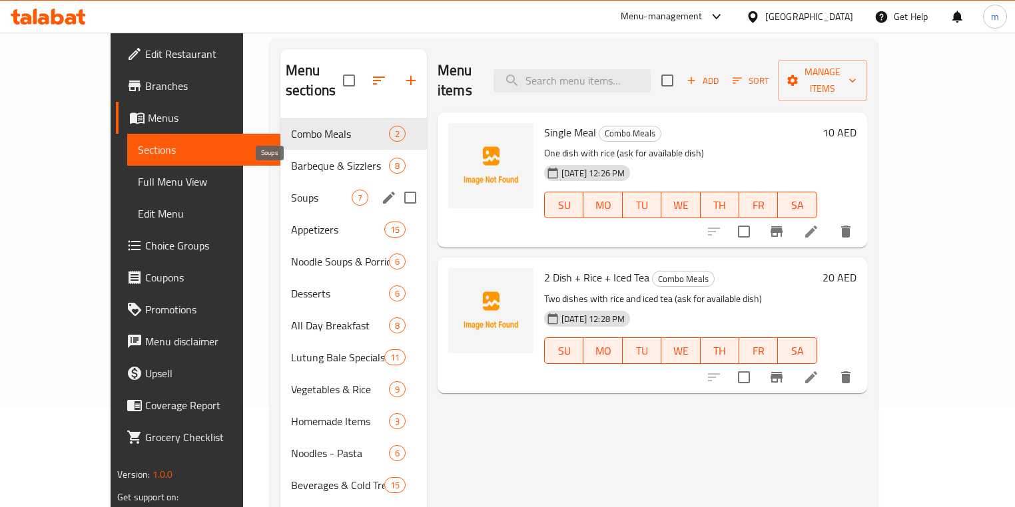
scroll to position [107, 0]
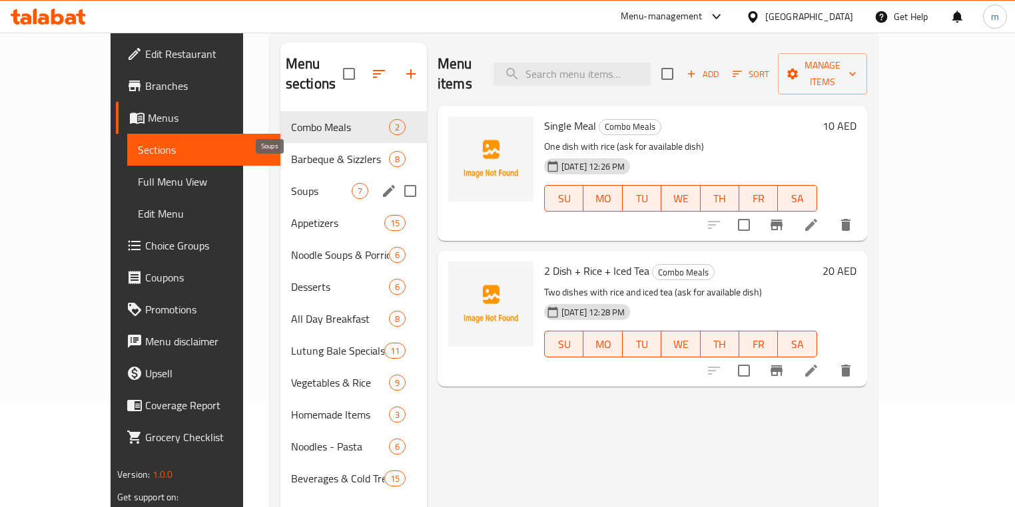
click at [291, 183] on span "Soups" at bounding box center [321, 191] width 61 height 16
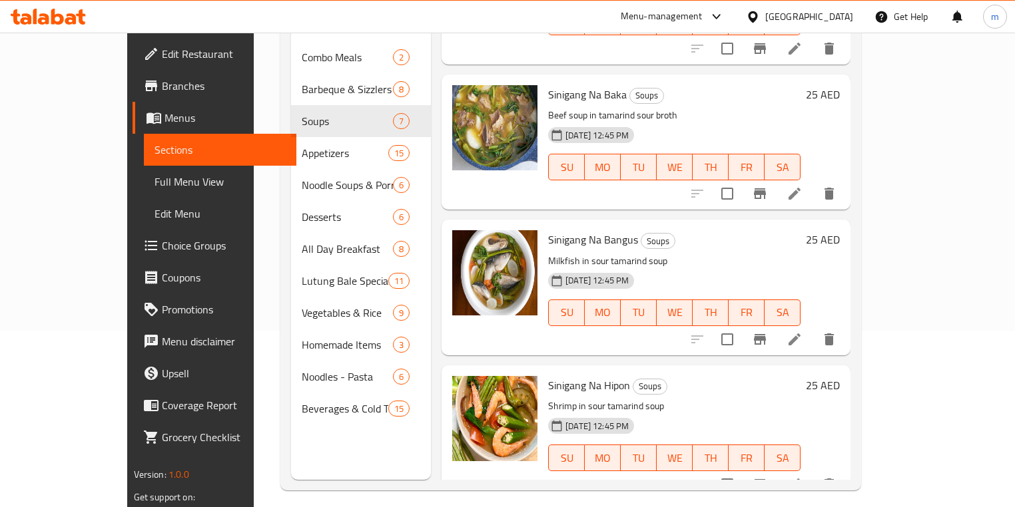
scroll to position [186, 0]
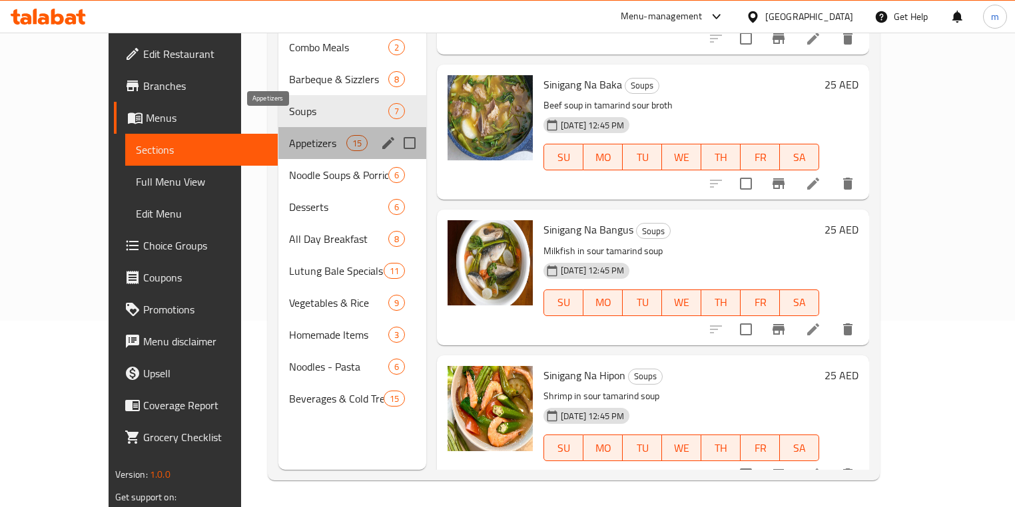
click at [294, 135] on span "Appetizers" at bounding box center [317, 143] width 57 height 16
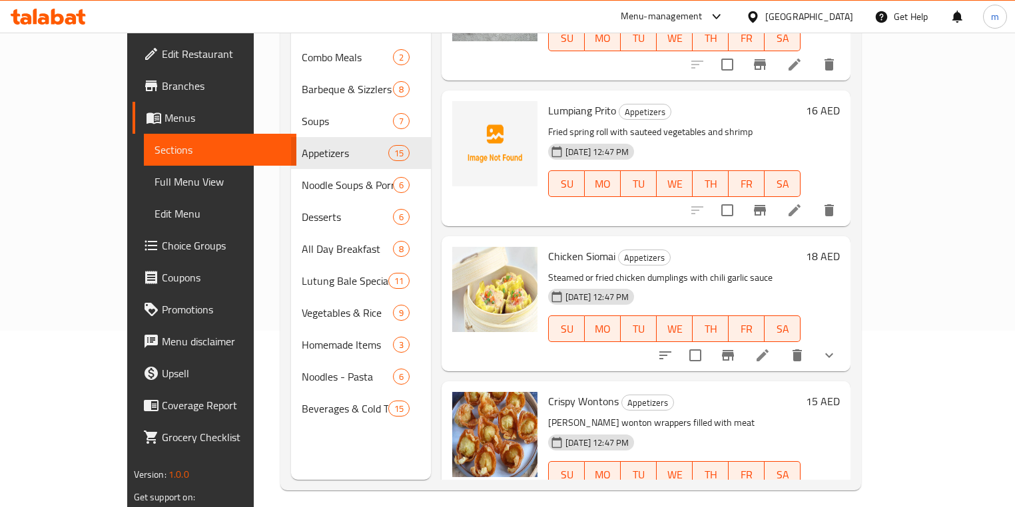
scroll to position [186, 0]
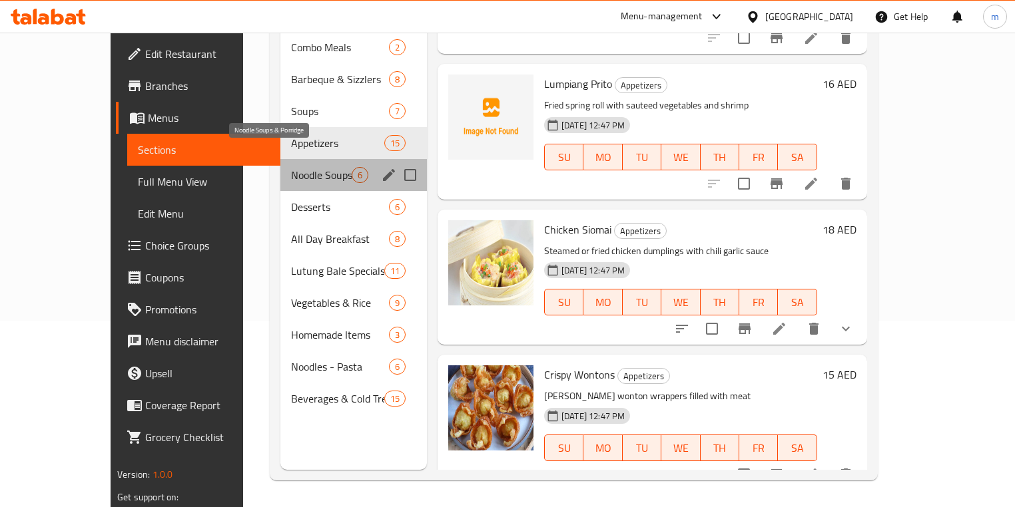
click at [298, 167] on span "Noodle Soups & Porridge" at bounding box center [321, 175] width 61 height 16
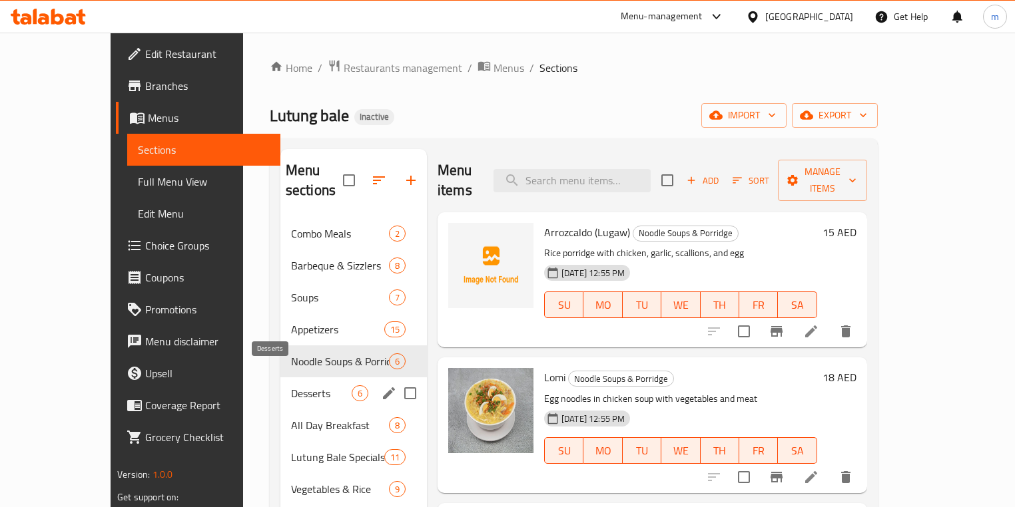
click at [291, 386] on span "Desserts" at bounding box center [321, 394] width 61 height 16
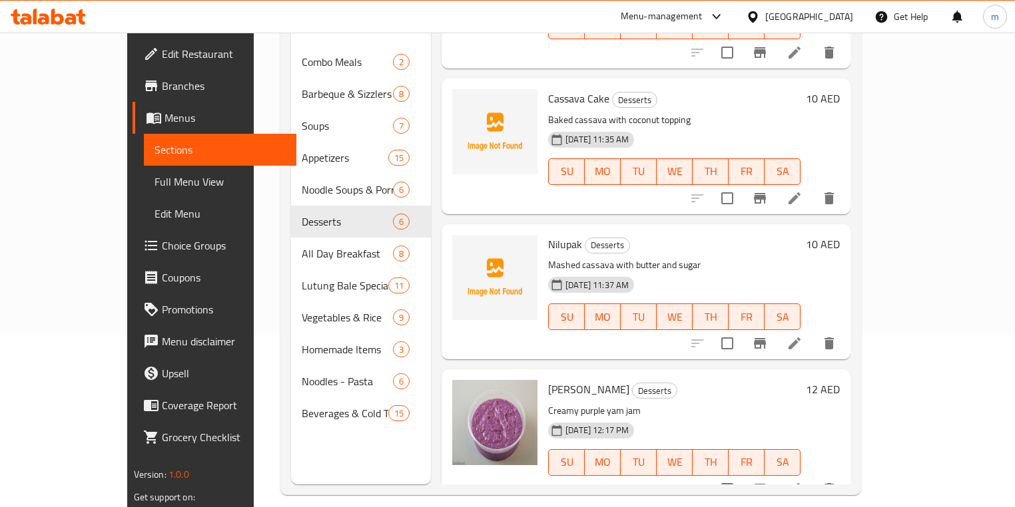
scroll to position [186, 0]
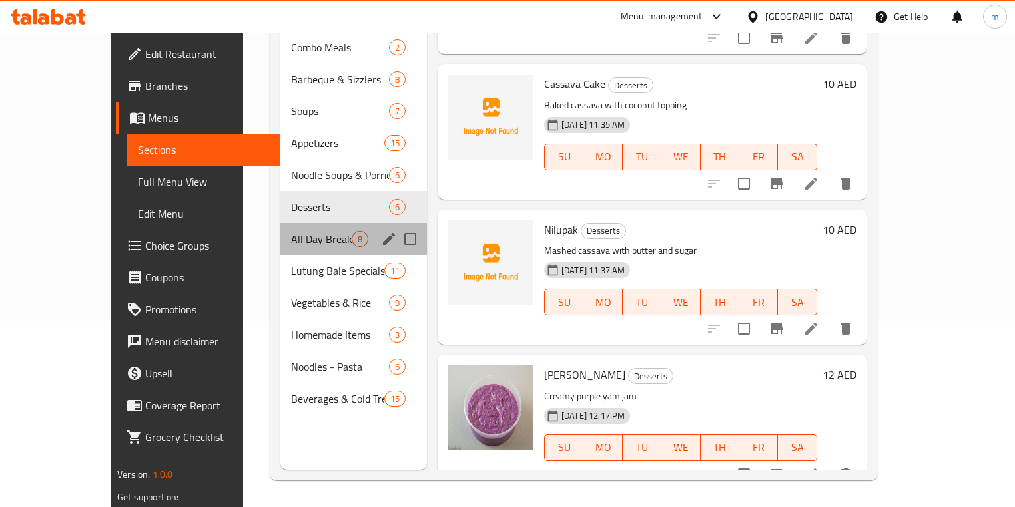
click at [290, 228] on div "All Day Breakfast 8" at bounding box center [353, 239] width 146 height 32
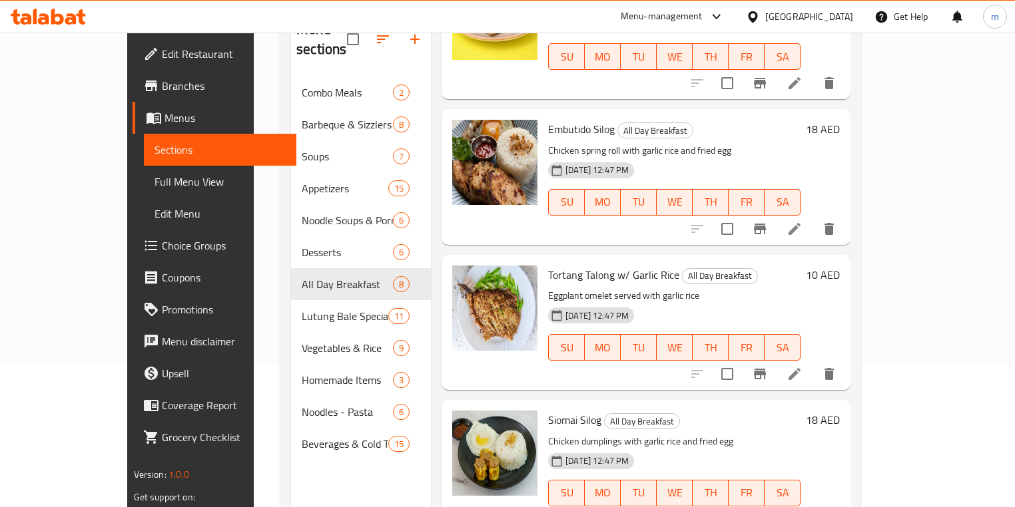
scroll to position [186, 0]
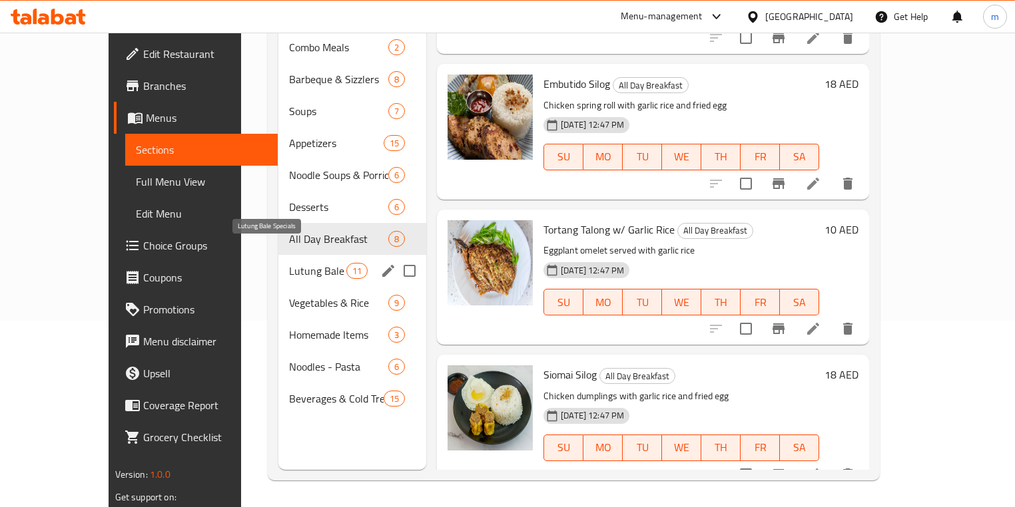
click at [289, 263] on span "Lutung Bale Specials" at bounding box center [317, 271] width 57 height 16
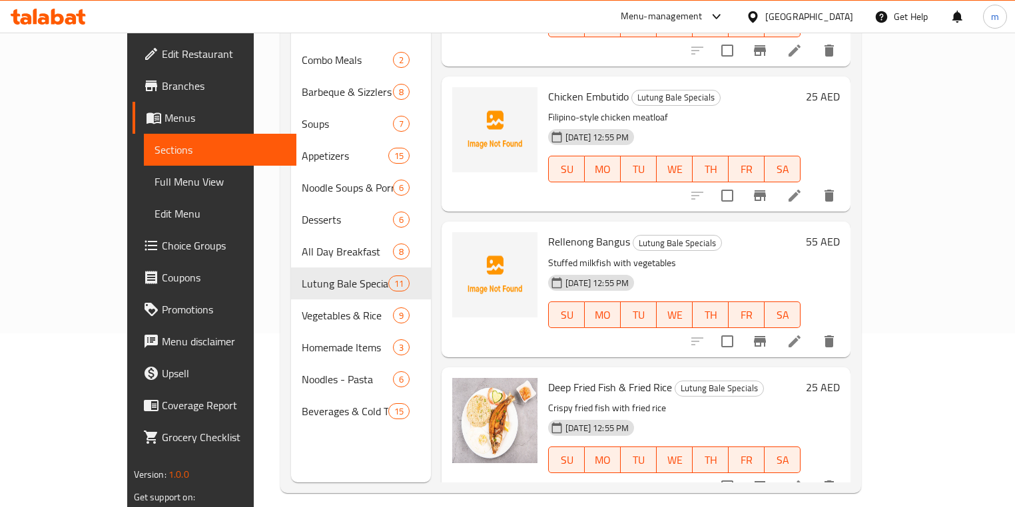
scroll to position [186, 0]
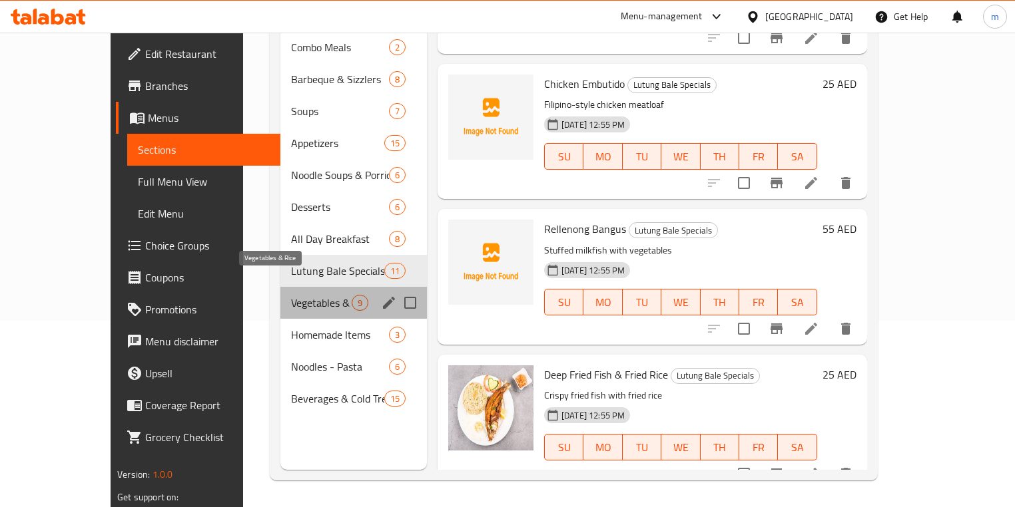
click at [291, 295] on span "Vegetables & Rice" at bounding box center [321, 303] width 61 height 16
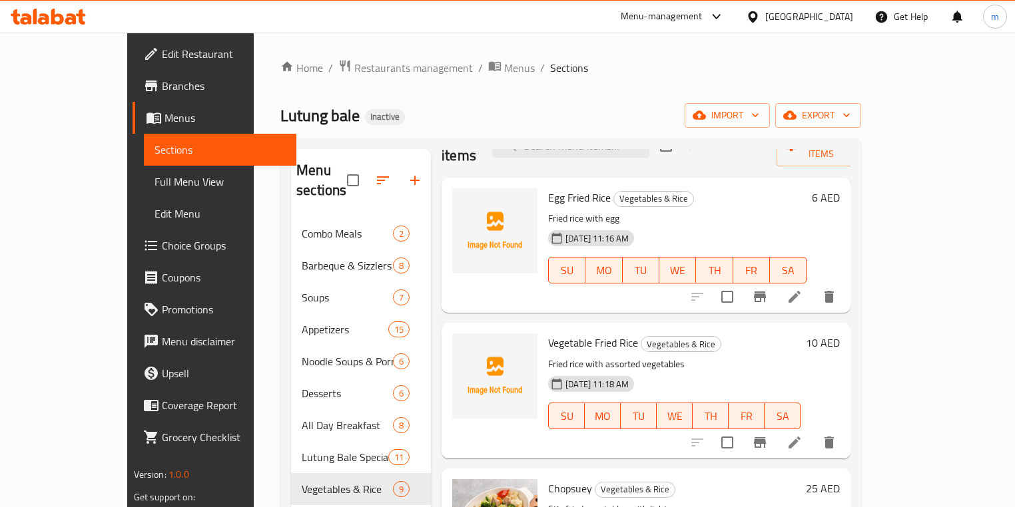
scroll to position [107, 0]
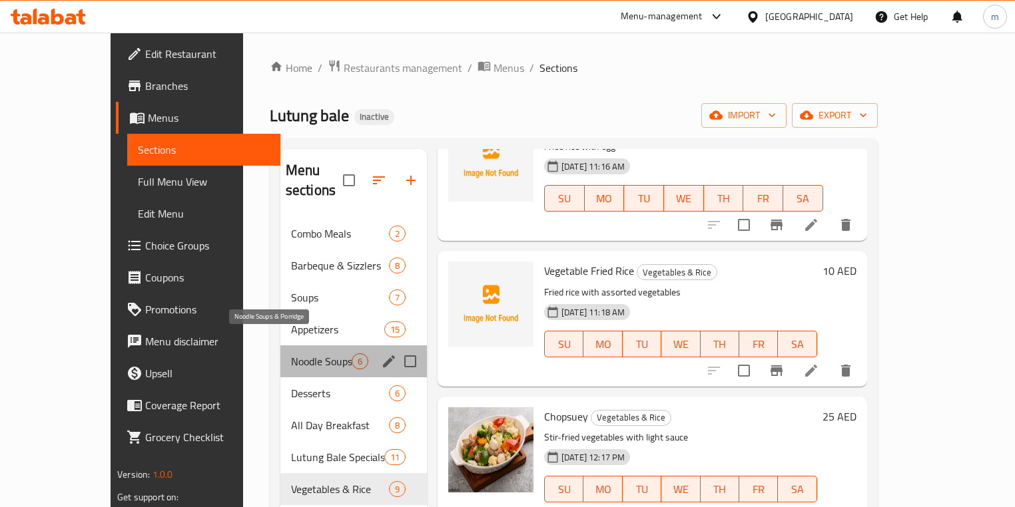
click at [291, 354] on span "Noodle Soups & Porridge" at bounding box center [321, 362] width 61 height 16
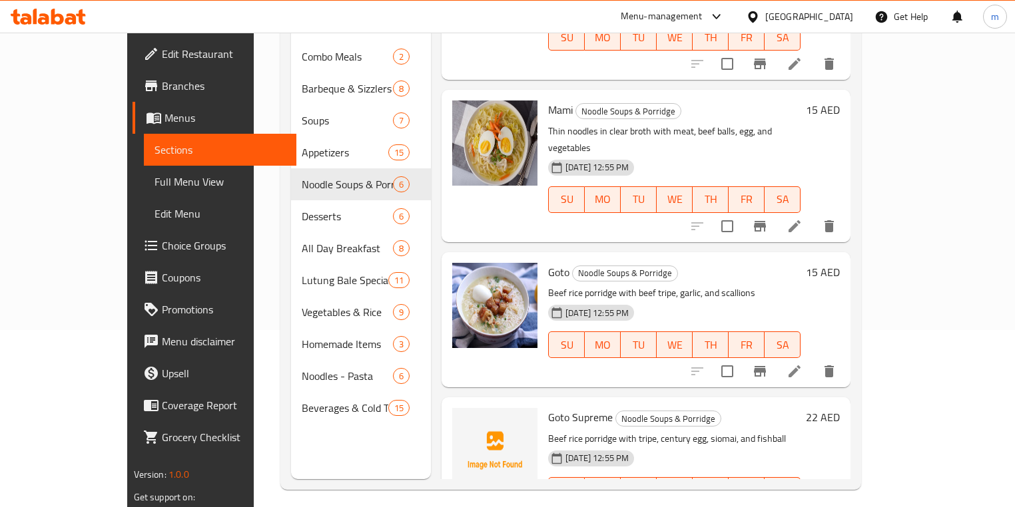
scroll to position [186, 0]
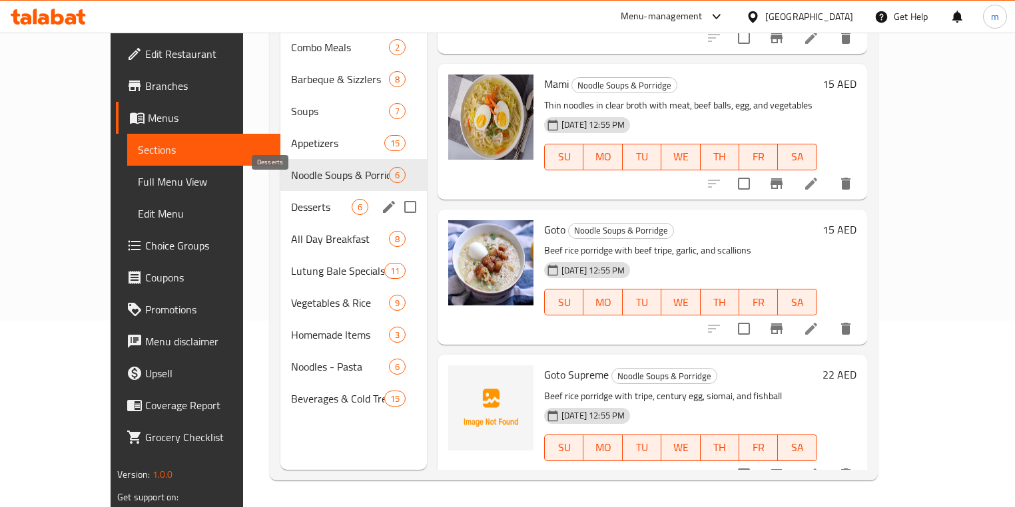
click at [296, 199] on span "Desserts" at bounding box center [321, 207] width 61 height 16
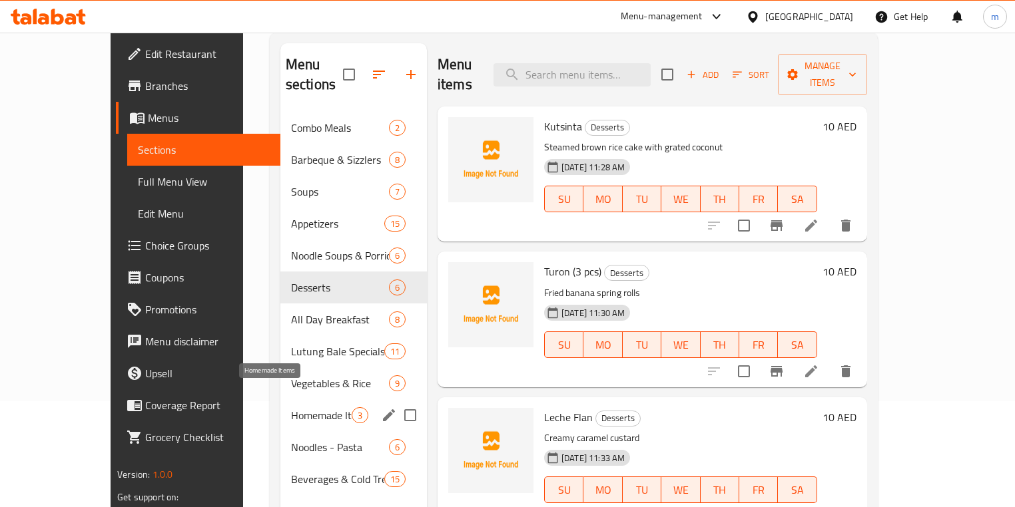
scroll to position [107, 0]
click at [291, 311] on span "All Day Breakfast" at bounding box center [321, 319] width 61 height 16
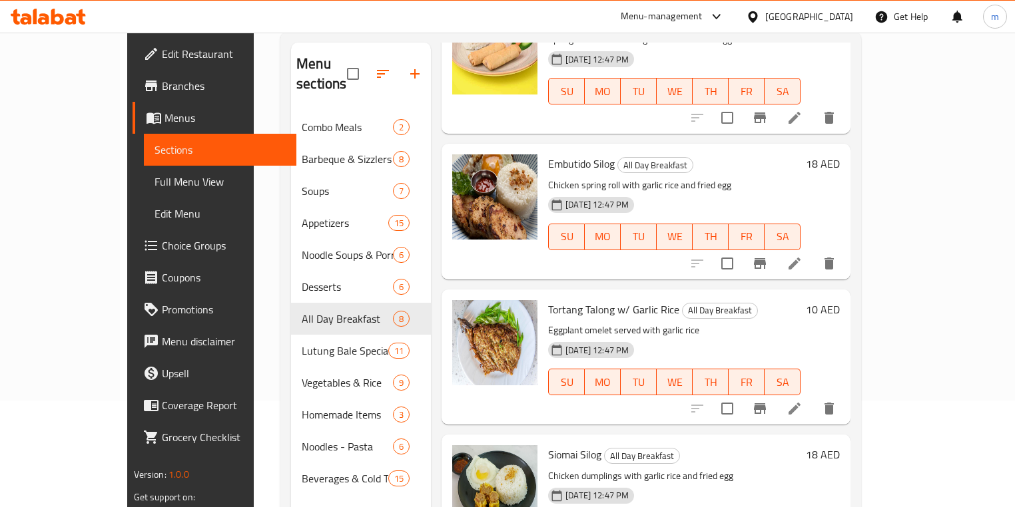
scroll to position [186, 0]
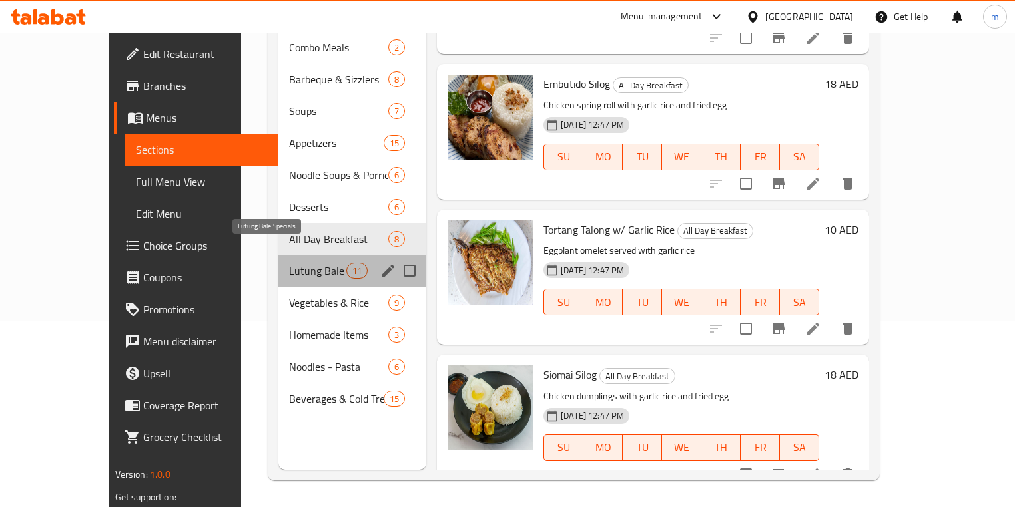
click at [290, 263] on span "Lutung Bale Specials" at bounding box center [317, 271] width 57 height 16
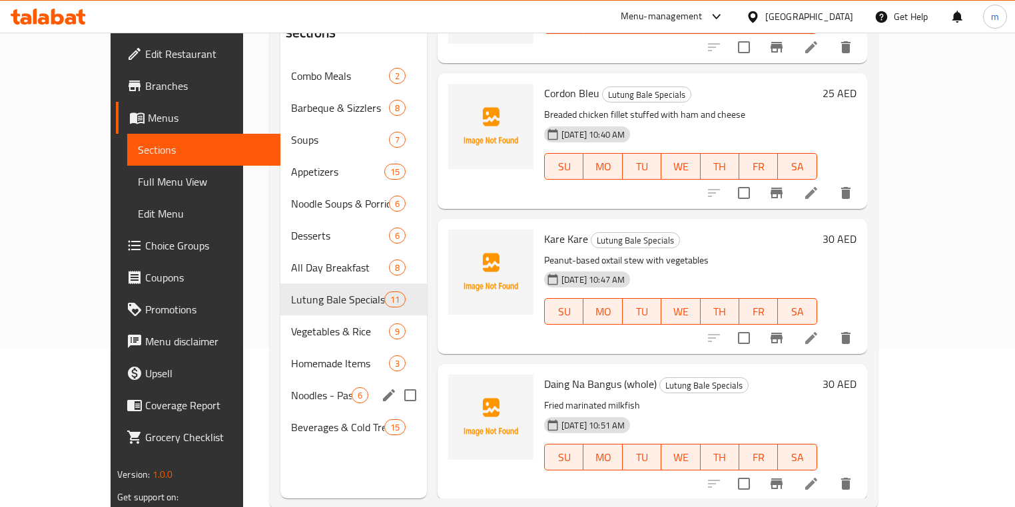
scroll to position [186, 0]
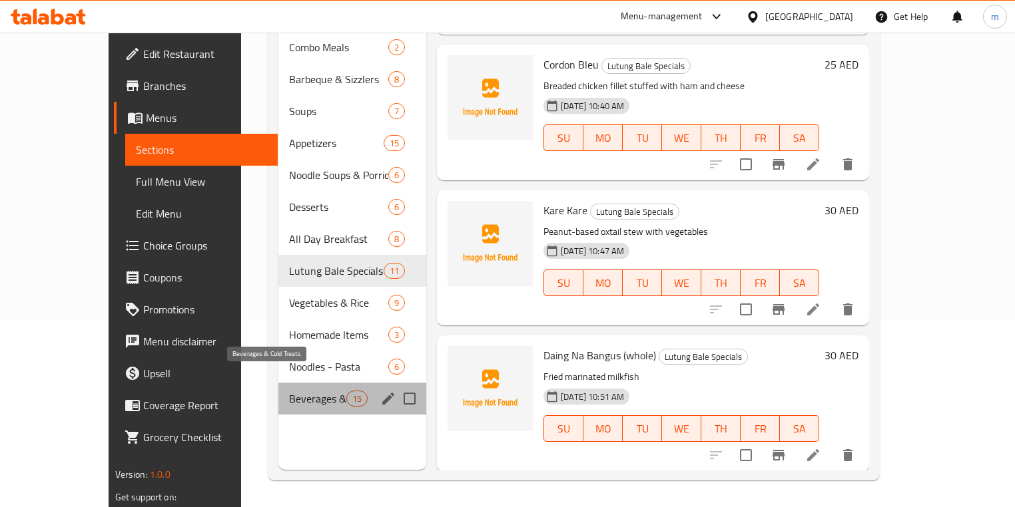
click at [289, 391] on span "Beverages & Cold Treats" at bounding box center [317, 399] width 57 height 16
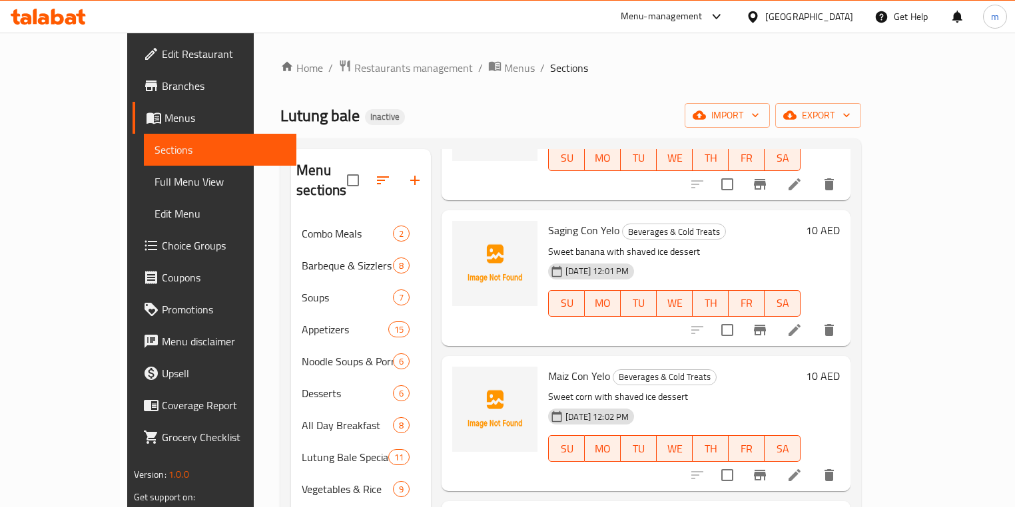
scroll to position [692, 0]
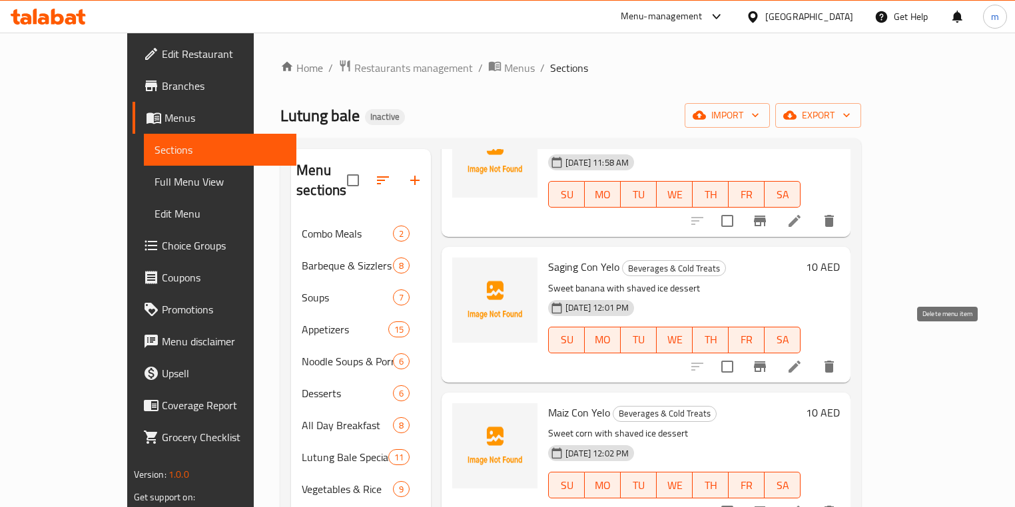
click at [834, 361] on icon "delete" at bounding box center [828, 367] width 9 height 12
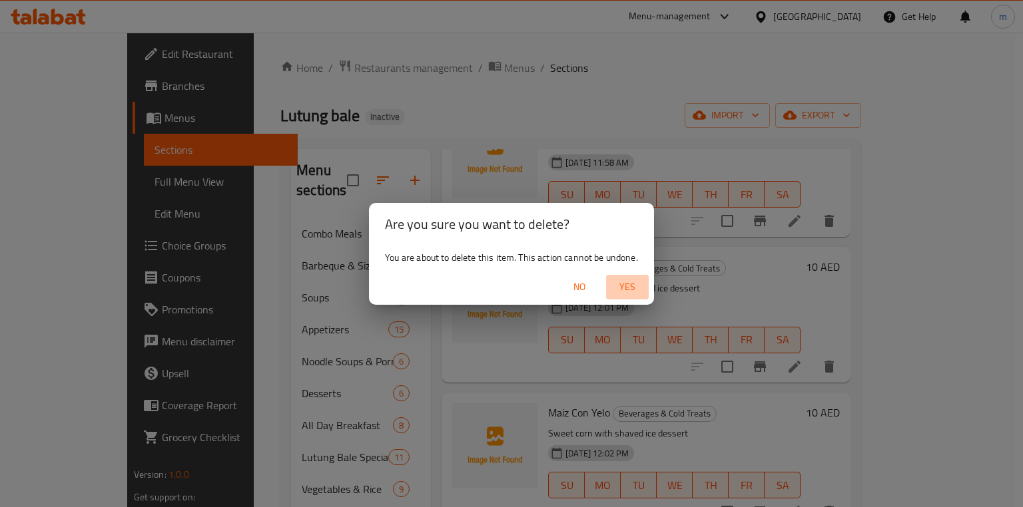
click at [634, 286] on span "Yes" at bounding box center [627, 287] width 32 height 17
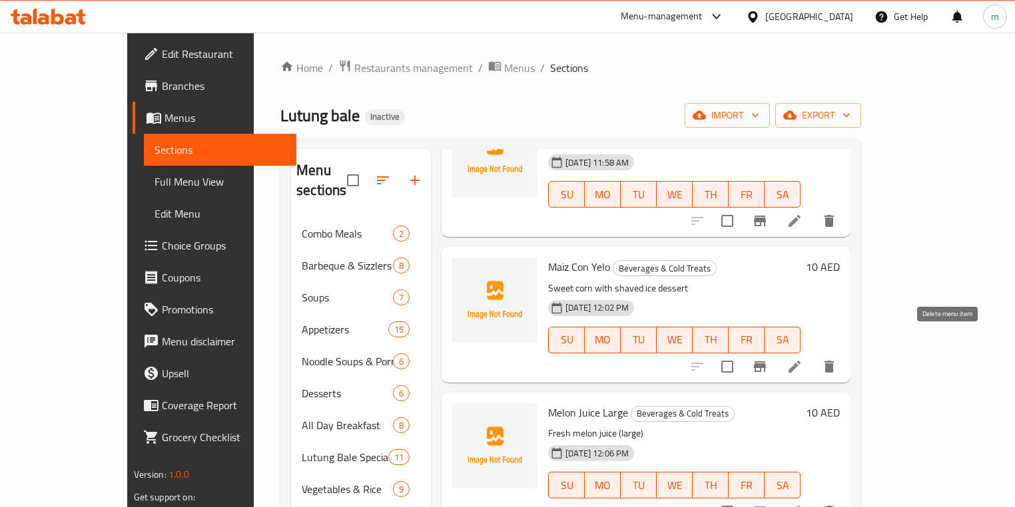
click at [834, 361] on icon "delete" at bounding box center [828, 367] width 9 height 12
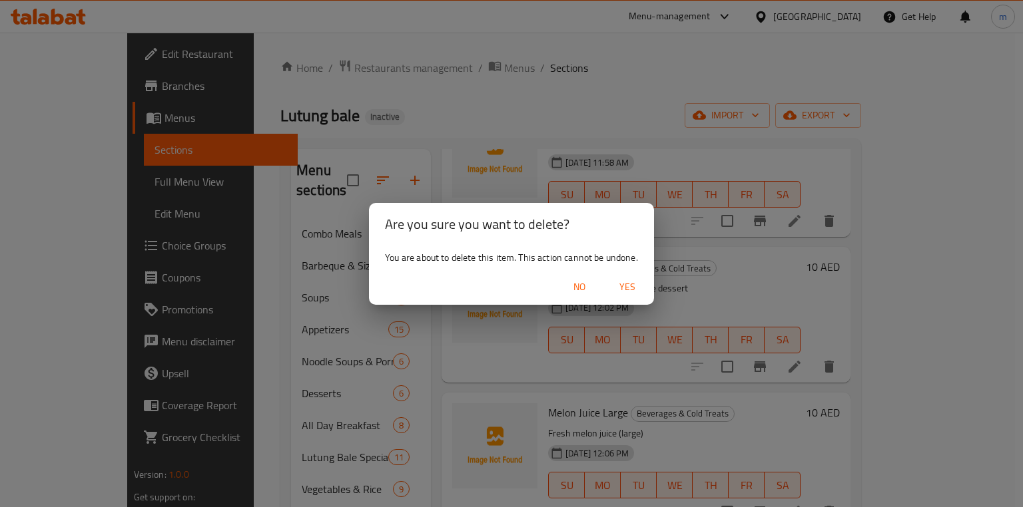
click at [637, 290] on span "Yes" at bounding box center [627, 287] width 32 height 17
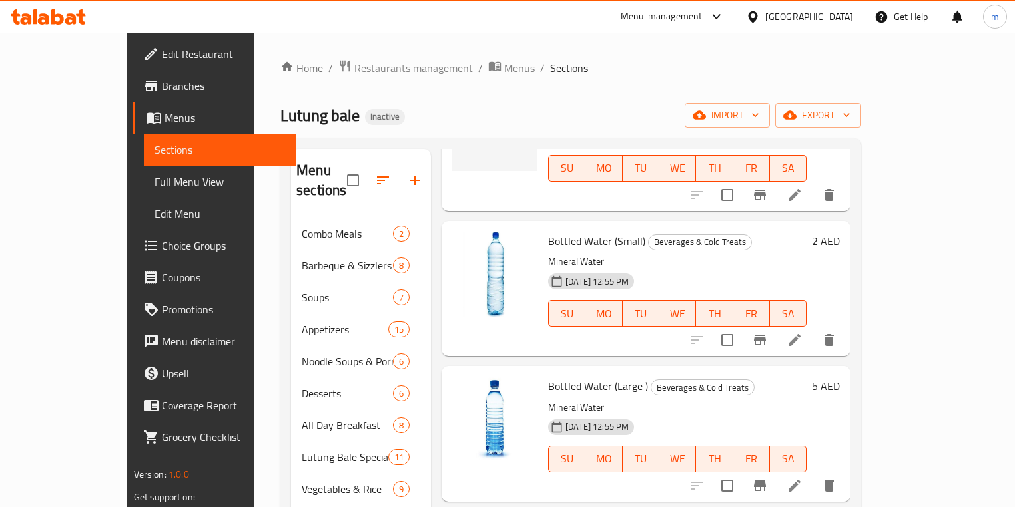
scroll to position [1172, 0]
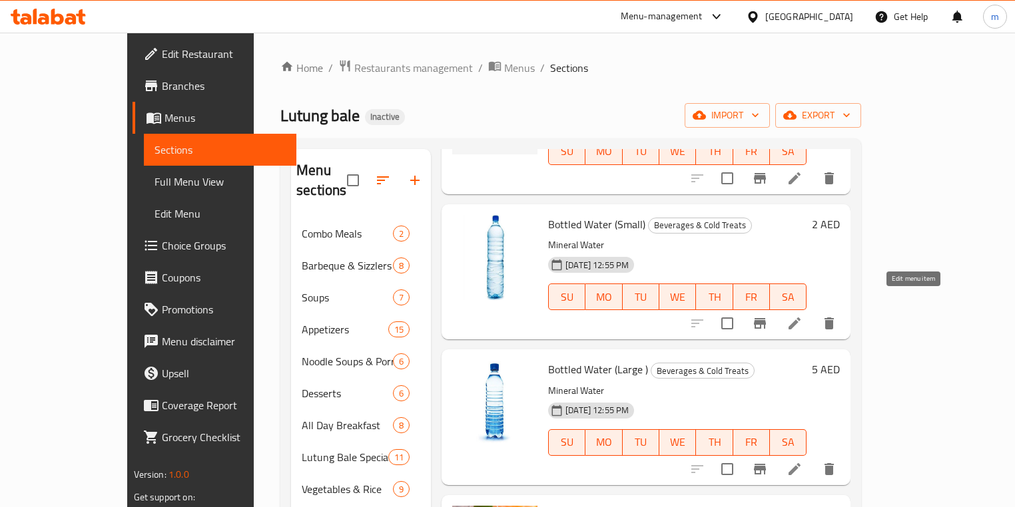
click at [802, 316] on icon at bounding box center [794, 324] width 16 height 16
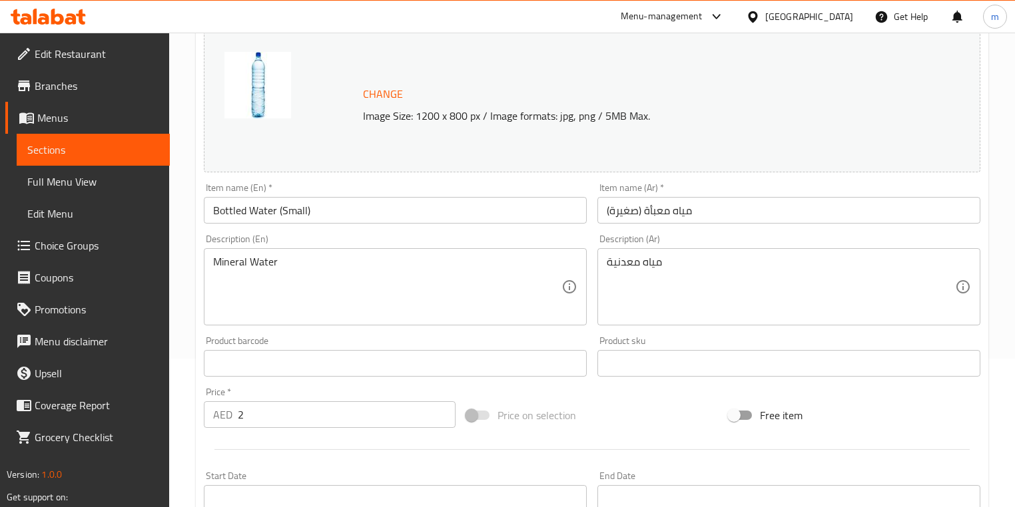
scroll to position [160, 0]
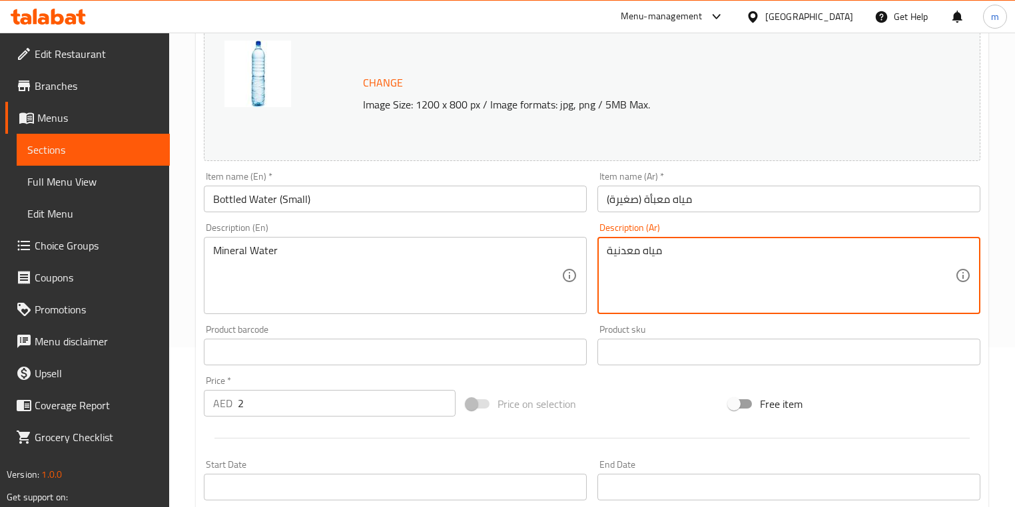
drag, startPoint x: 669, startPoint y: 255, endPoint x: 607, endPoint y: 260, distance: 62.8
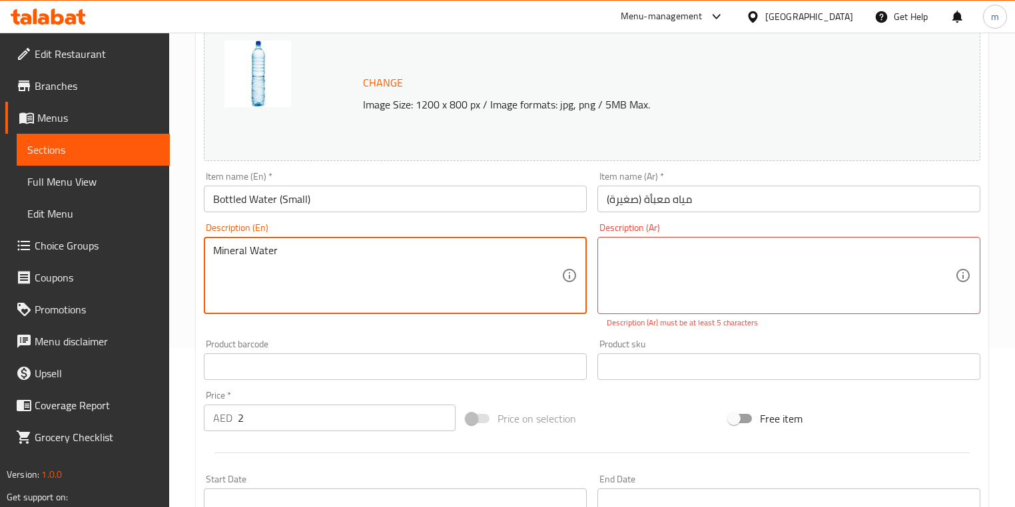
drag, startPoint x: 330, startPoint y: 267, endPoint x: 214, endPoint y: 256, distance: 116.4
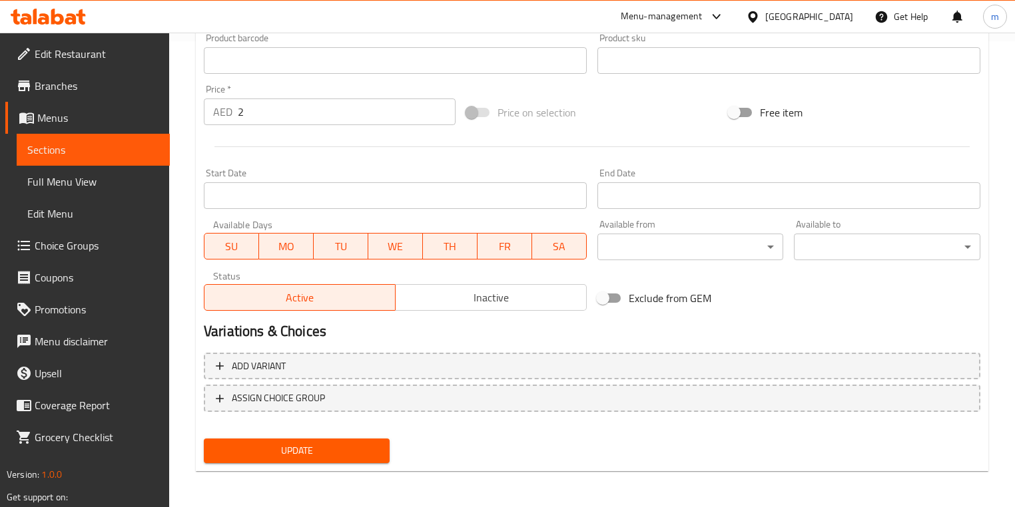
click at [315, 449] on span "Update" at bounding box center [296, 451] width 164 height 17
click at [300, 447] on span "Update" at bounding box center [296, 451] width 164 height 17
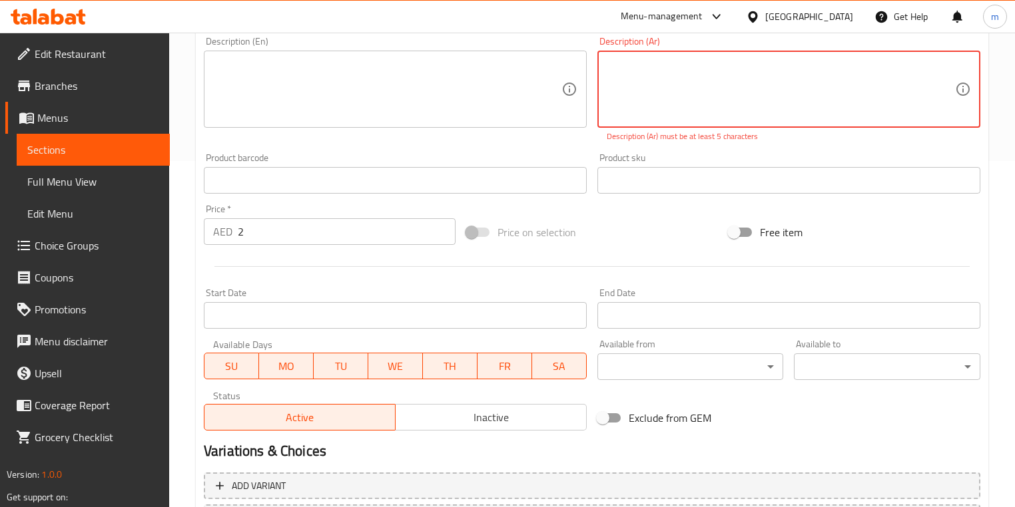
scroll to position [466, 0]
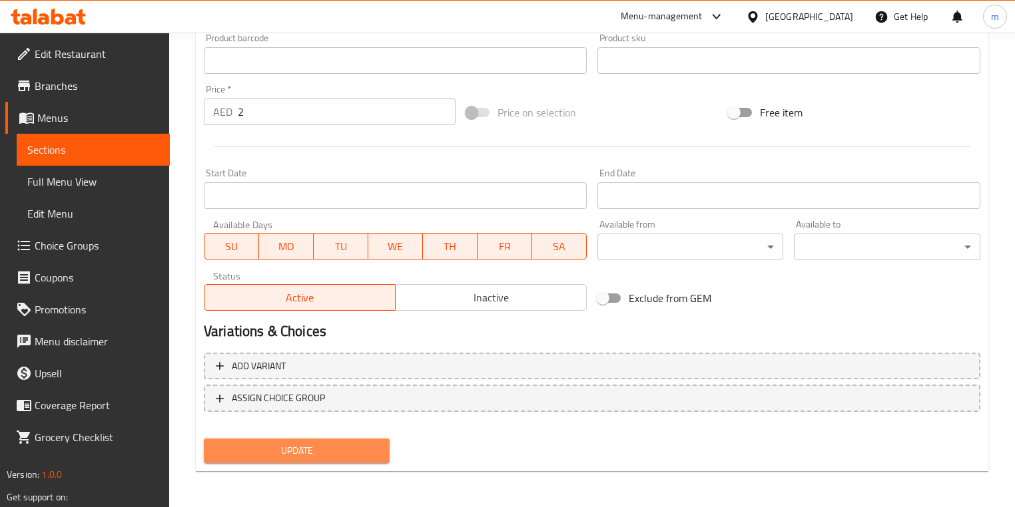
click at [318, 451] on span "Update" at bounding box center [296, 451] width 164 height 17
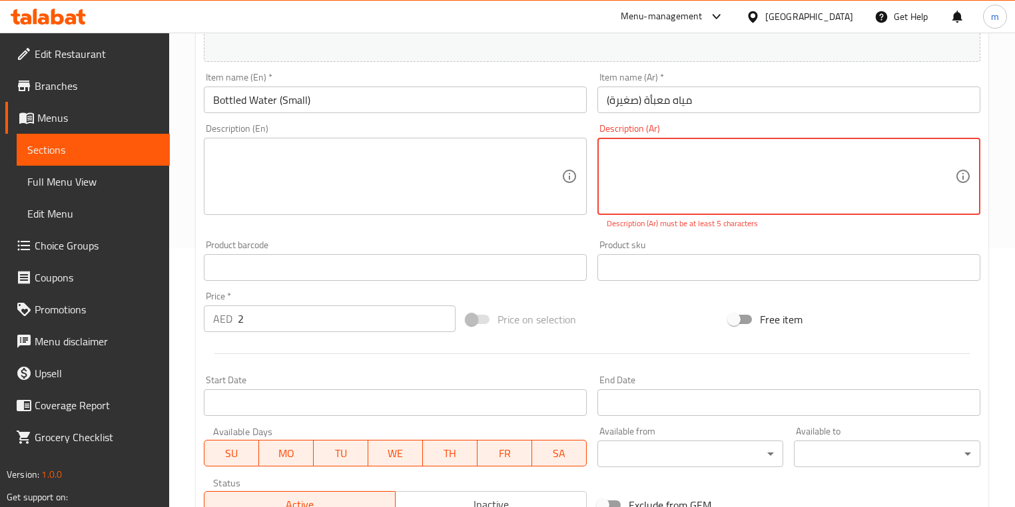
scroll to position [264, 0]
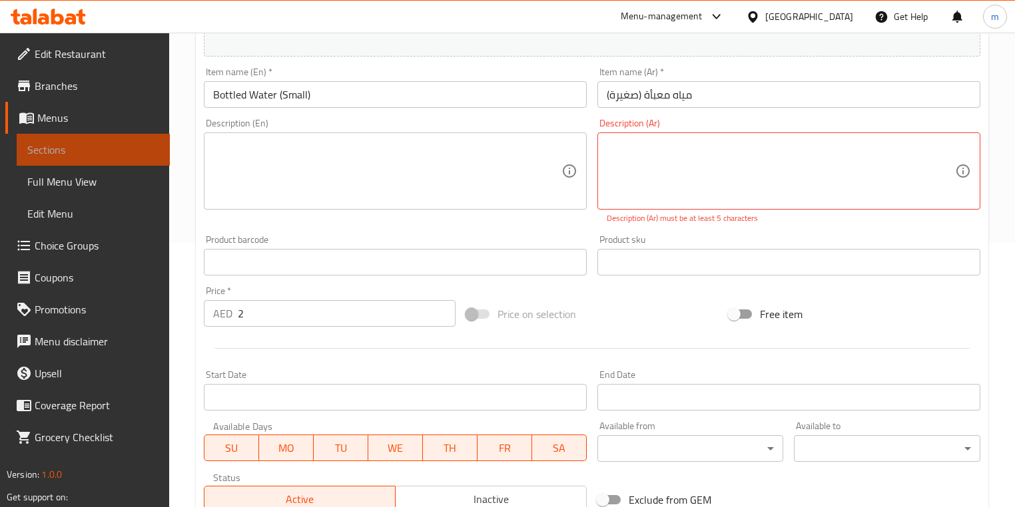
click at [116, 144] on span "Sections" at bounding box center [93, 150] width 132 height 16
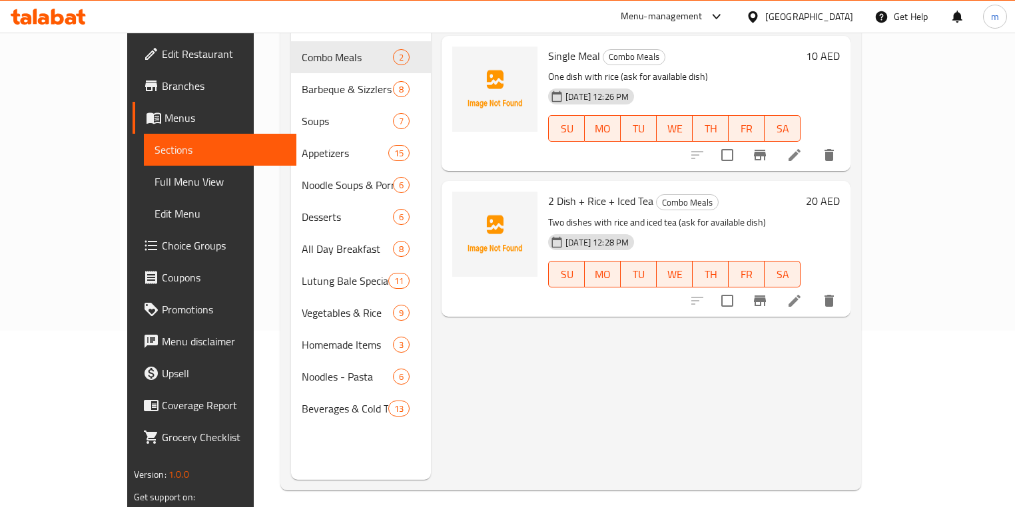
scroll to position [186, 0]
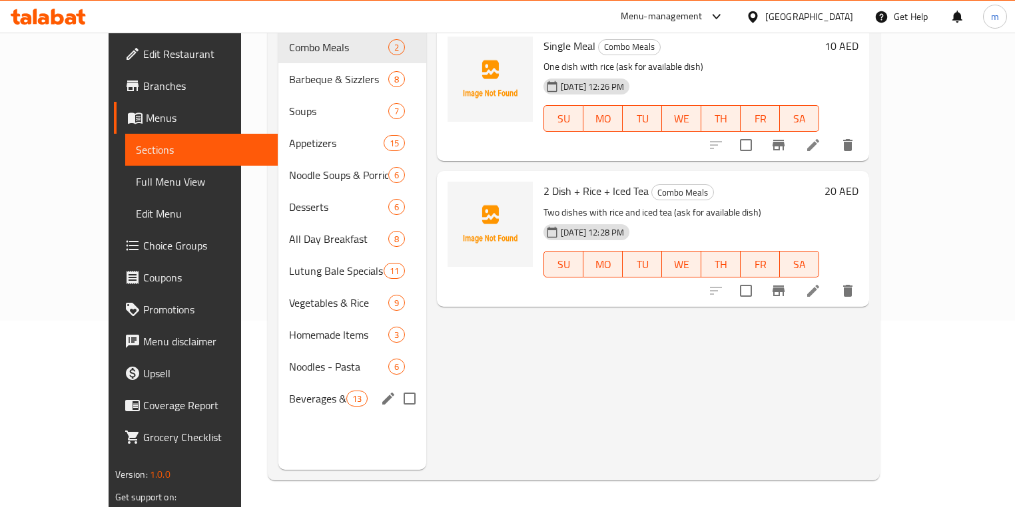
click at [278, 383] on div "Beverages & Cold Treats 13" at bounding box center [352, 399] width 148 height 32
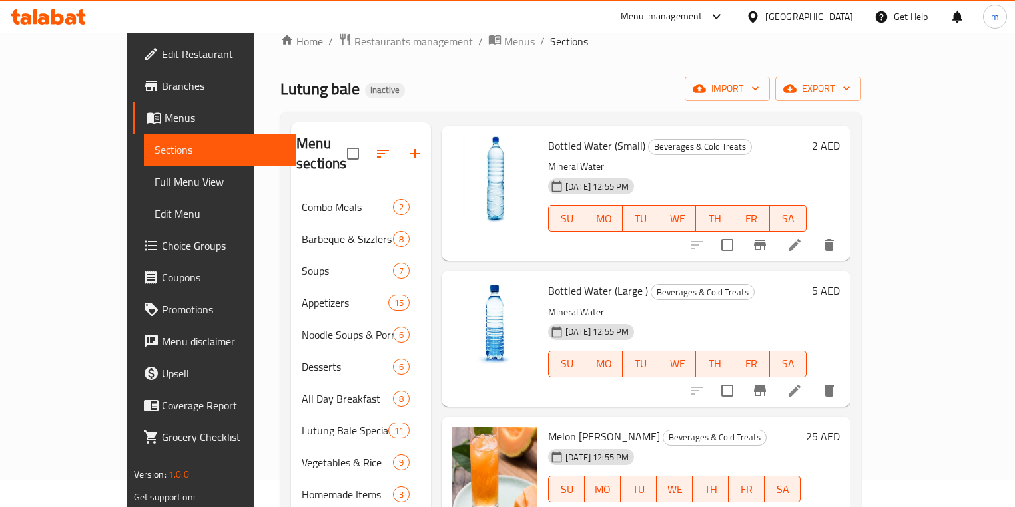
scroll to position [1225, 0]
click at [800, 384] on icon at bounding box center [794, 390] width 12 height 12
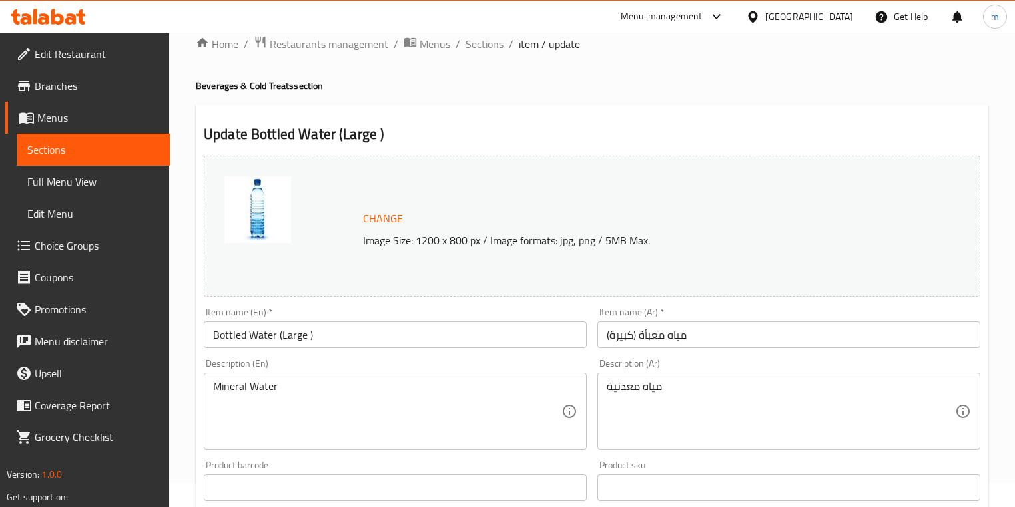
scroll to position [107, 0]
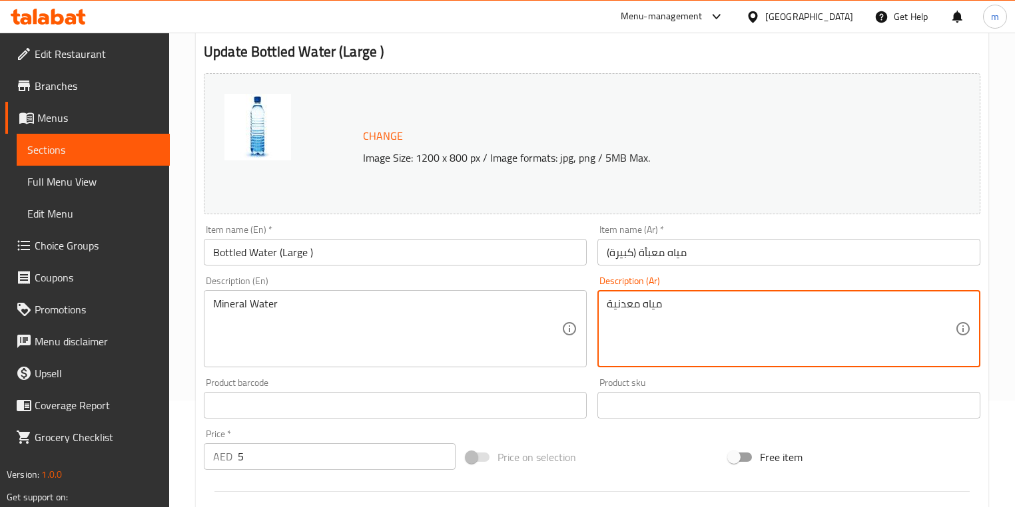
drag, startPoint x: 669, startPoint y: 310, endPoint x: 585, endPoint y: 308, distance: 83.9
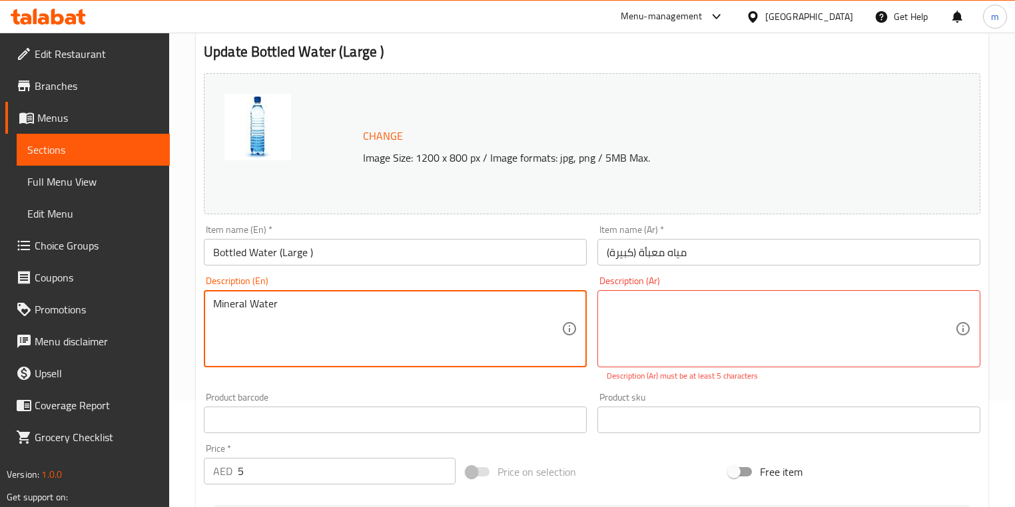
drag, startPoint x: 304, startPoint y: 312, endPoint x: 211, endPoint y: 300, distance: 93.9
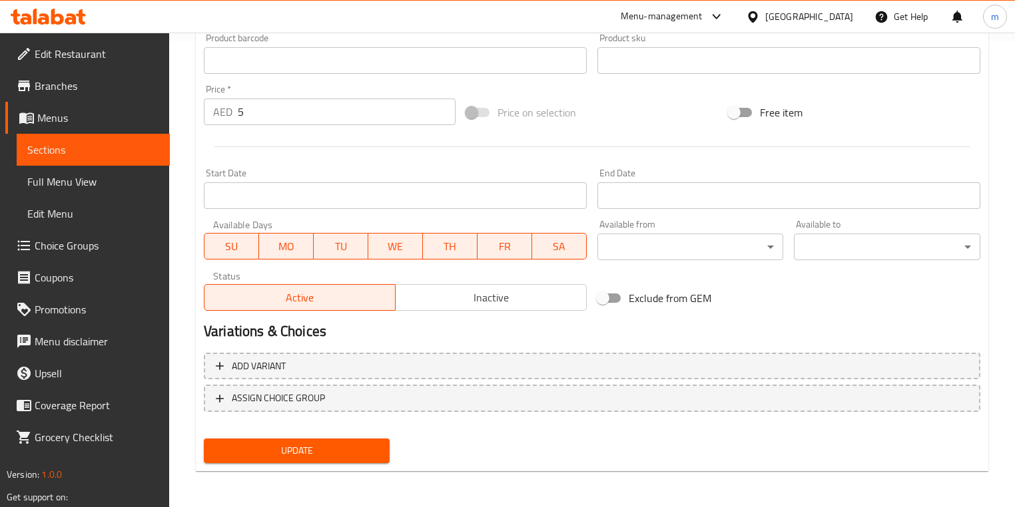
click at [288, 453] on span "Update" at bounding box center [296, 451] width 164 height 17
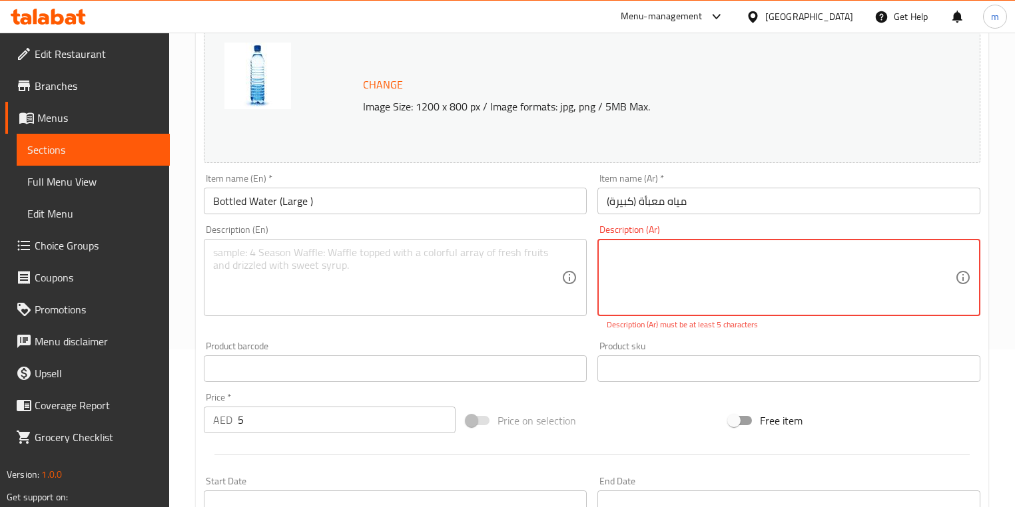
scroll to position [105, 0]
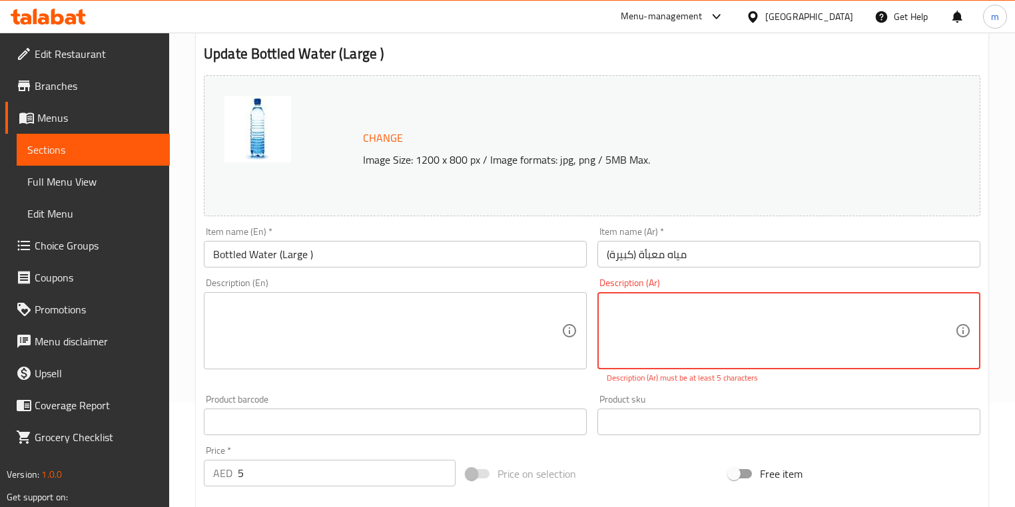
click at [133, 144] on span "Sections" at bounding box center [93, 150] width 132 height 16
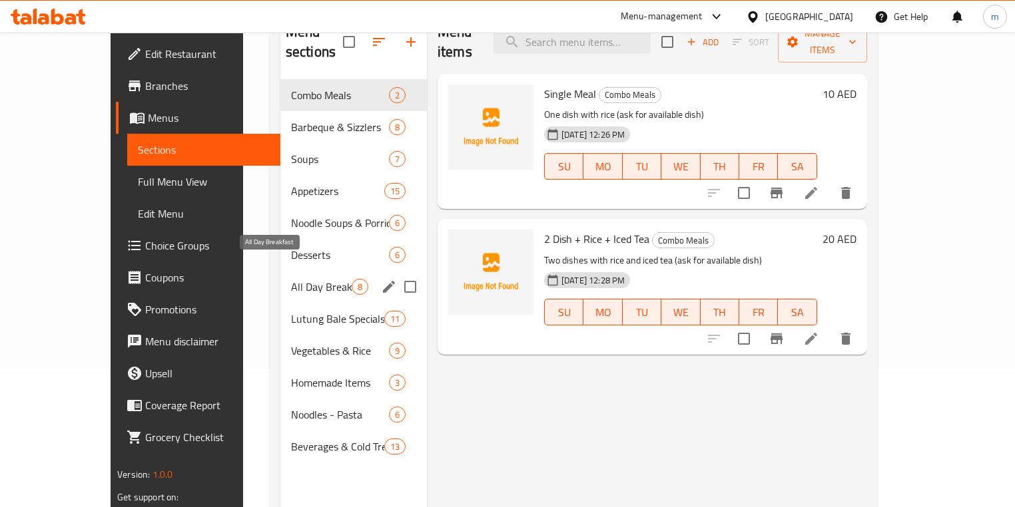
scroll to position [158, 0]
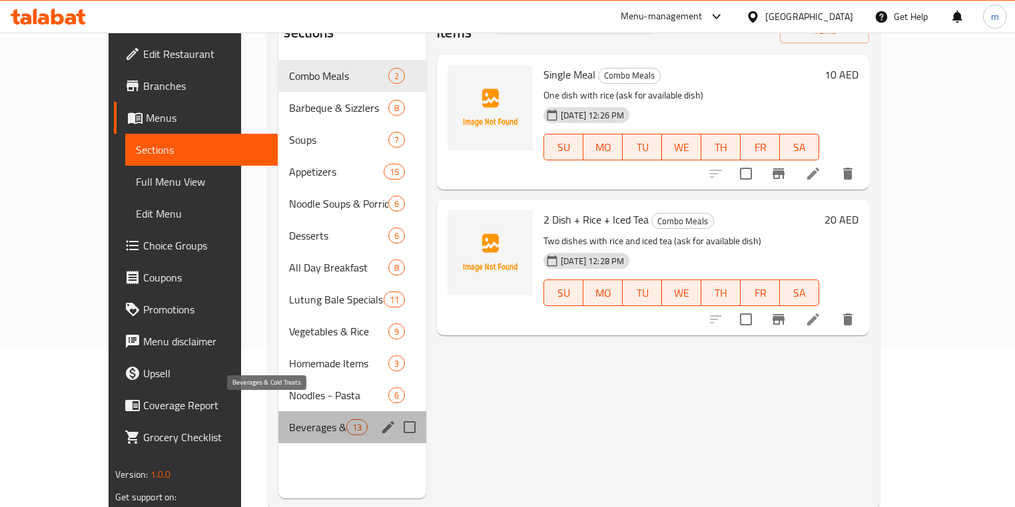
click at [294, 419] on span "Beverages & Cold Treats" at bounding box center [317, 427] width 57 height 16
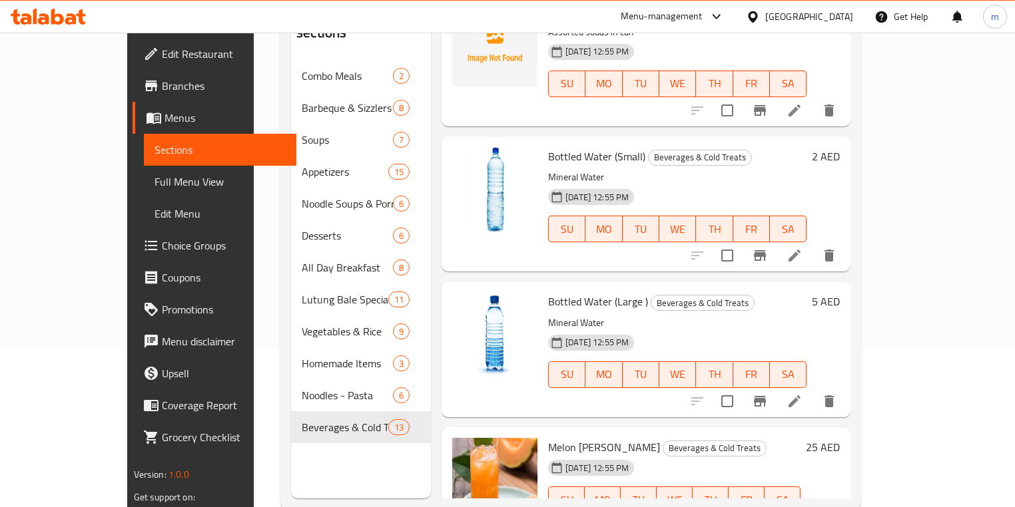
scroll to position [1065, 0]
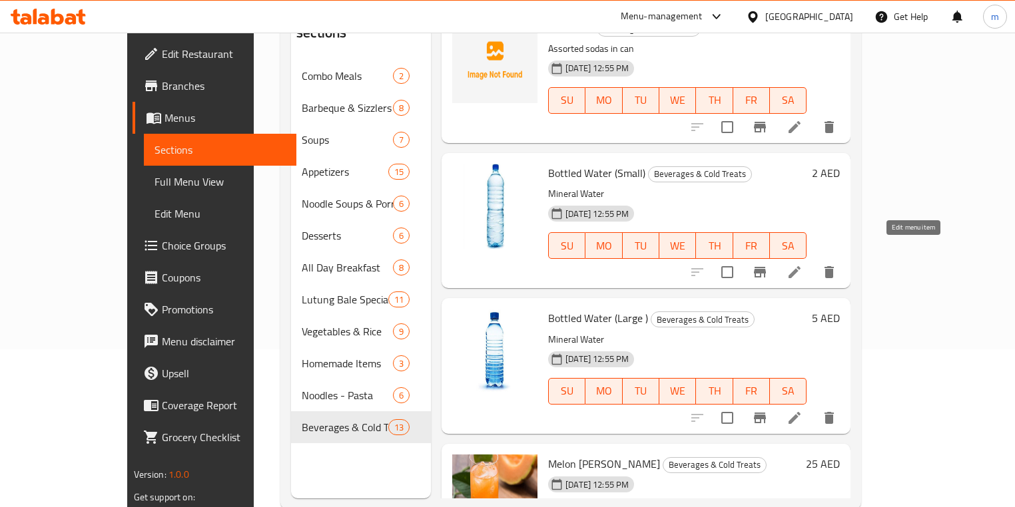
click at [800, 266] on icon at bounding box center [794, 272] width 12 height 12
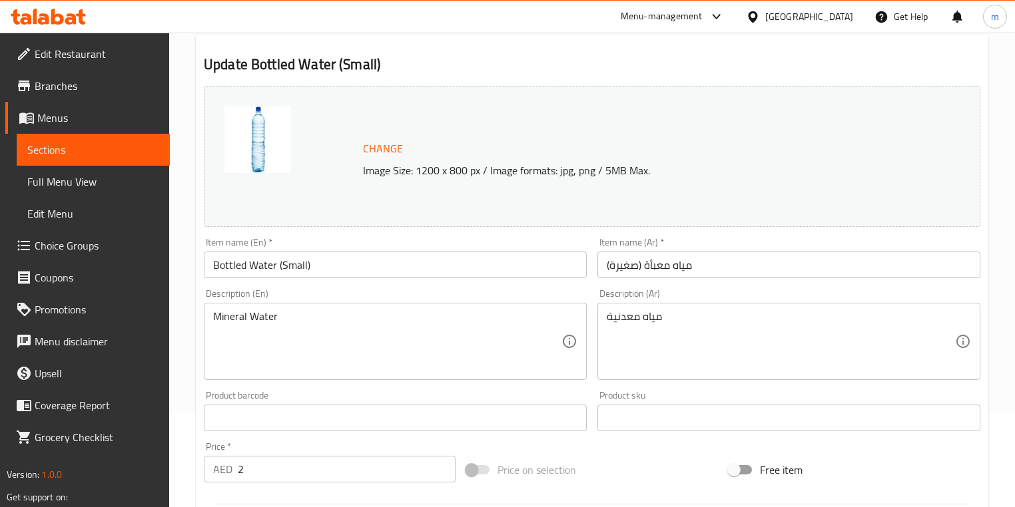
scroll to position [107, 0]
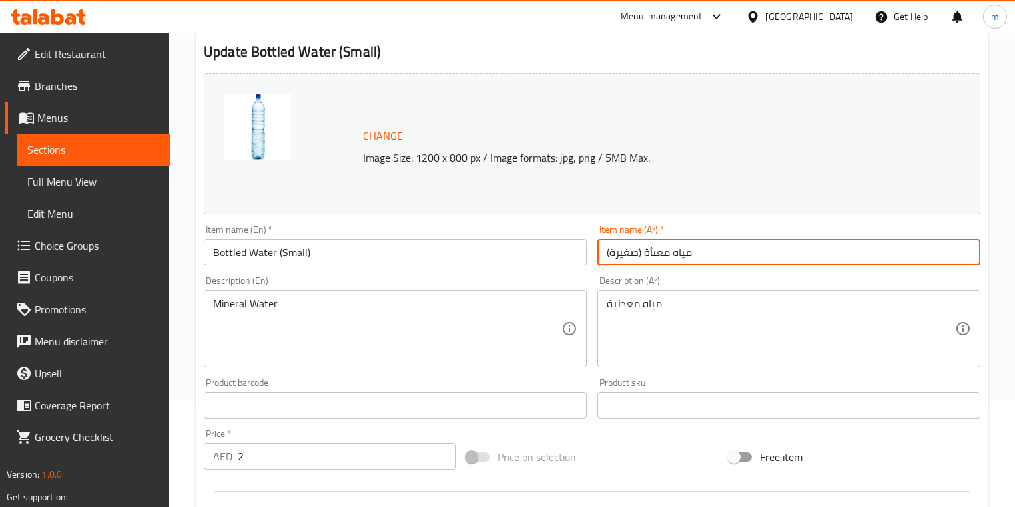
drag, startPoint x: 642, startPoint y: 257, endPoint x: 606, endPoint y: 256, distance: 36.0
click at [606, 256] on input "مياه معبأة (صغيرة)" at bounding box center [788, 252] width 383 height 27
type input "مياه معبأة"
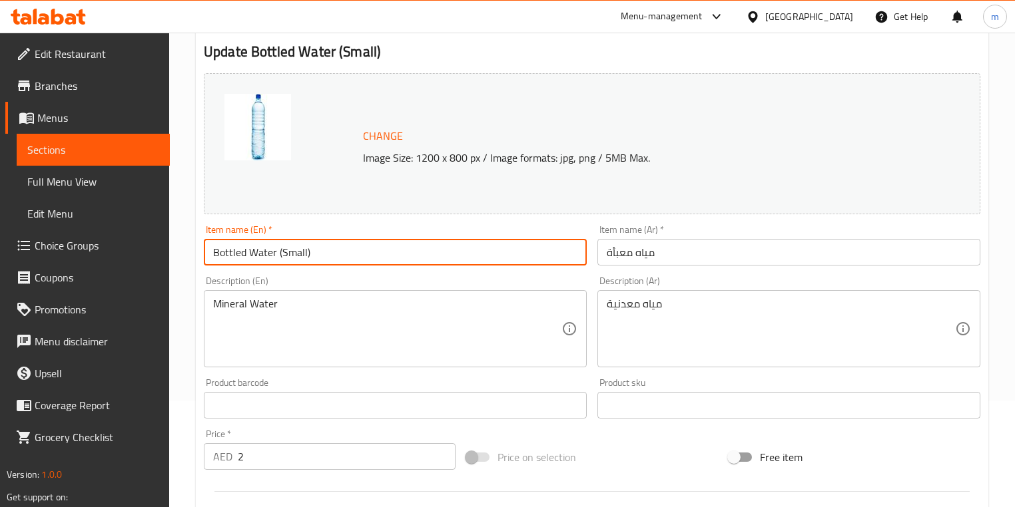
drag, startPoint x: 314, startPoint y: 254, endPoint x: 277, endPoint y: 258, distance: 37.6
click at [272, 256] on input "Bottled Water (Small)" at bounding box center [395, 252] width 383 height 27
click at [277, 258] on input "Bottled Water (Small)" at bounding box center [395, 252] width 383 height 27
drag, startPoint x: 310, startPoint y: 257, endPoint x: 279, endPoint y: 254, distance: 31.4
click at [279, 254] on input "Bottled Water (Small)" at bounding box center [395, 252] width 383 height 27
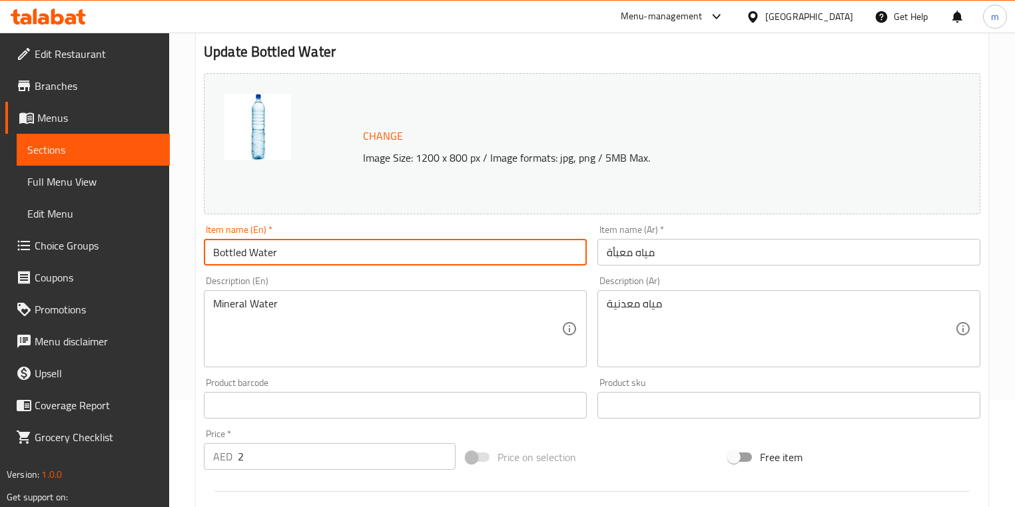
type input "Bottled Water"
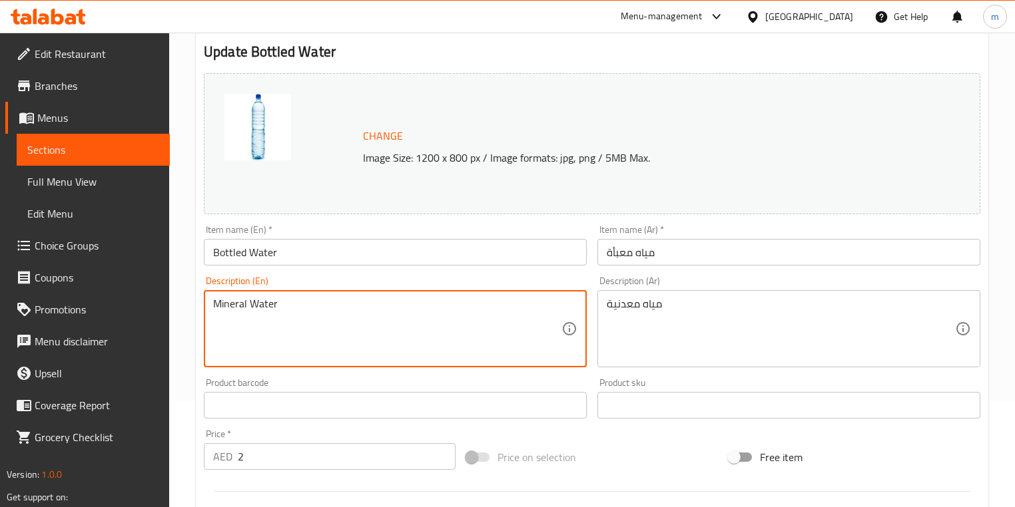
drag, startPoint x: 312, startPoint y: 308, endPoint x: 208, endPoint y: 308, distance: 103.9
click at [208, 308] on div "Mineral Water Description (En)" at bounding box center [395, 328] width 383 height 77
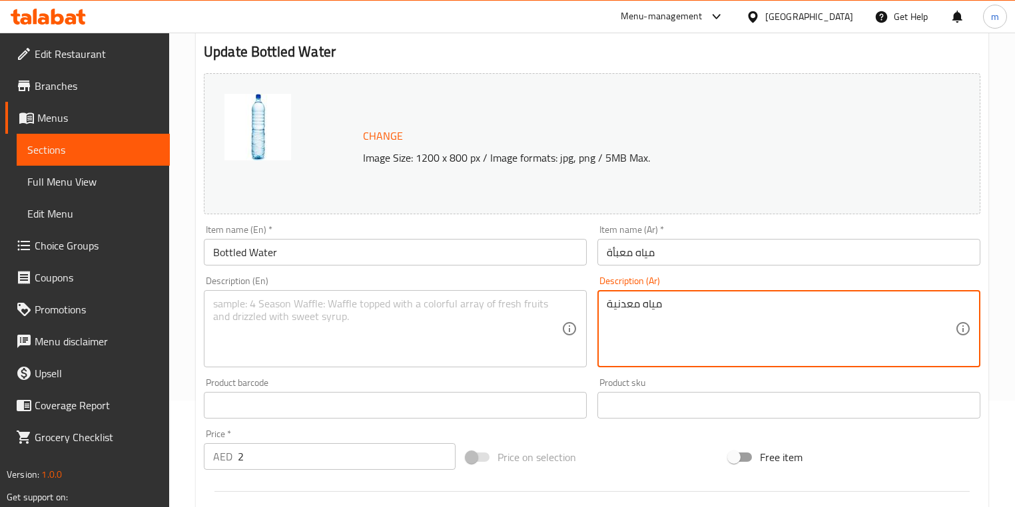
drag, startPoint x: 677, startPoint y: 305, endPoint x: 605, endPoint y: 306, distance: 72.6
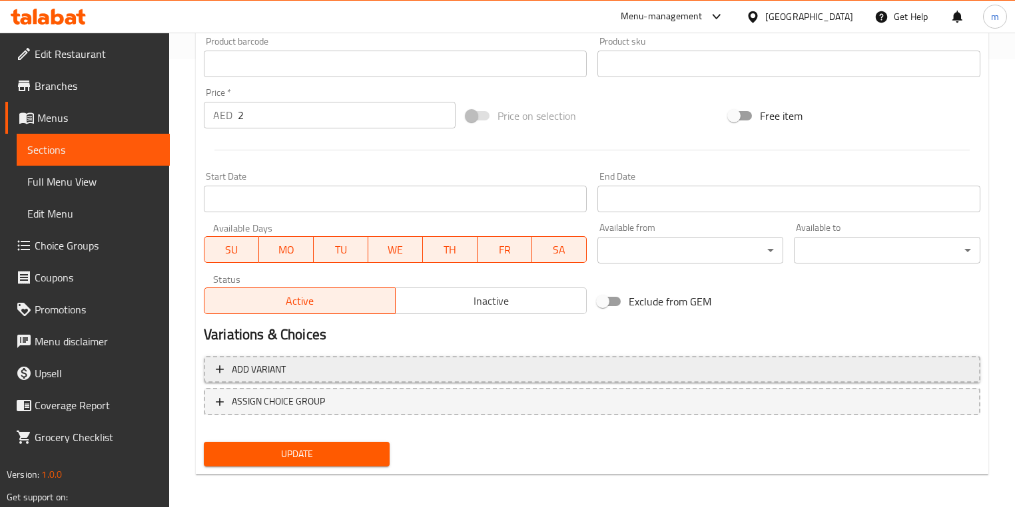
scroll to position [451, 0]
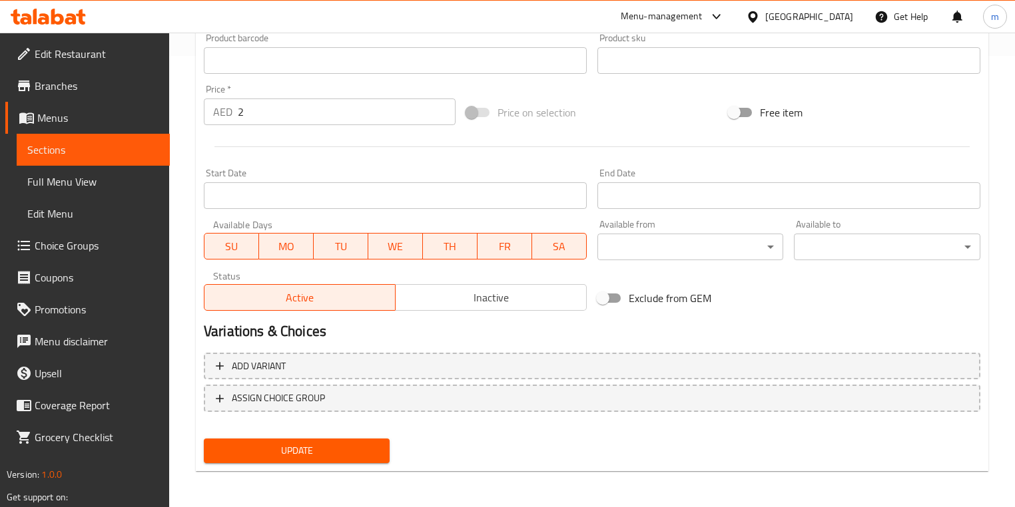
click at [301, 447] on div "Update" at bounding box center [296, 450] width 196 height 35
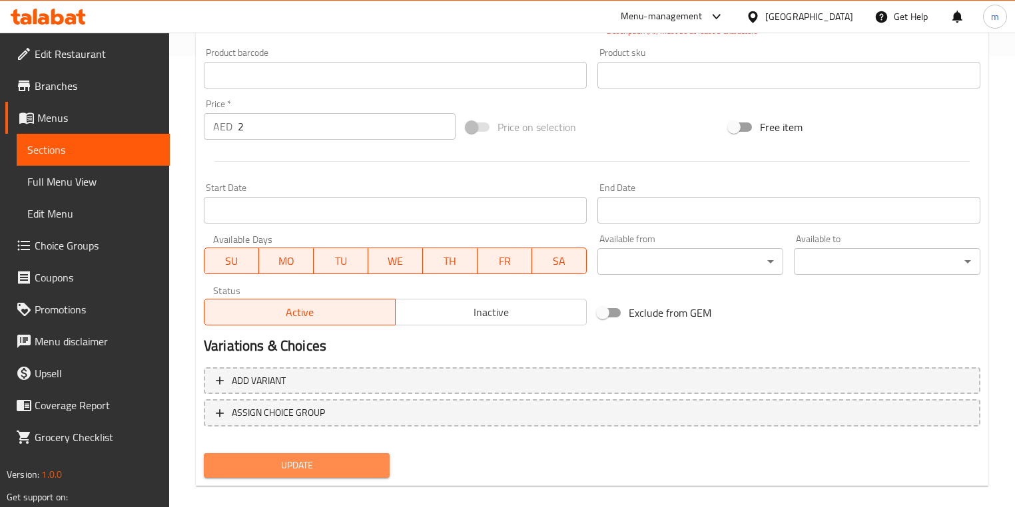
click at [314, 461] on span "Update" at bounding box center [296, 465] width 164 height 17
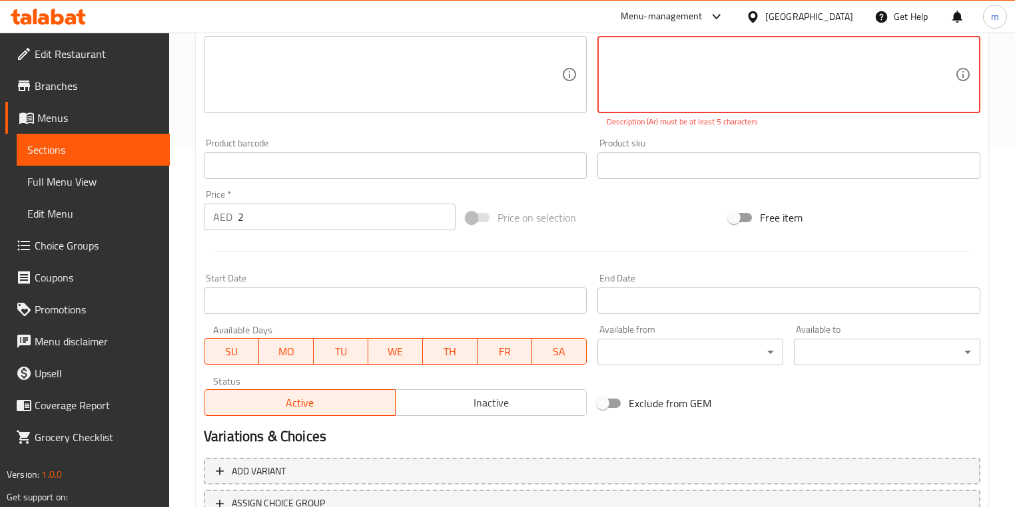
scroll to position [360, 0]
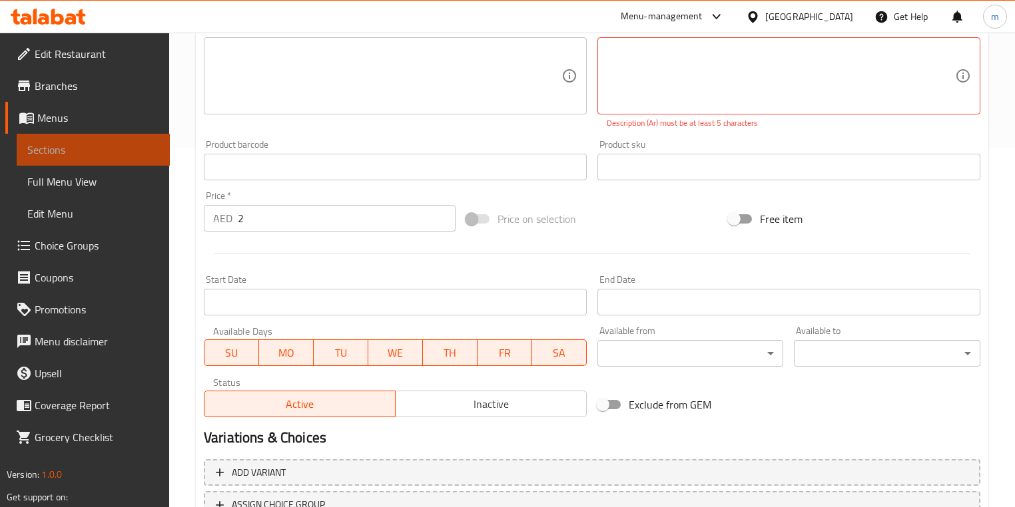
click at [96, 153] on span "Sections" at bounding box center [93, 150] width 132 height 16
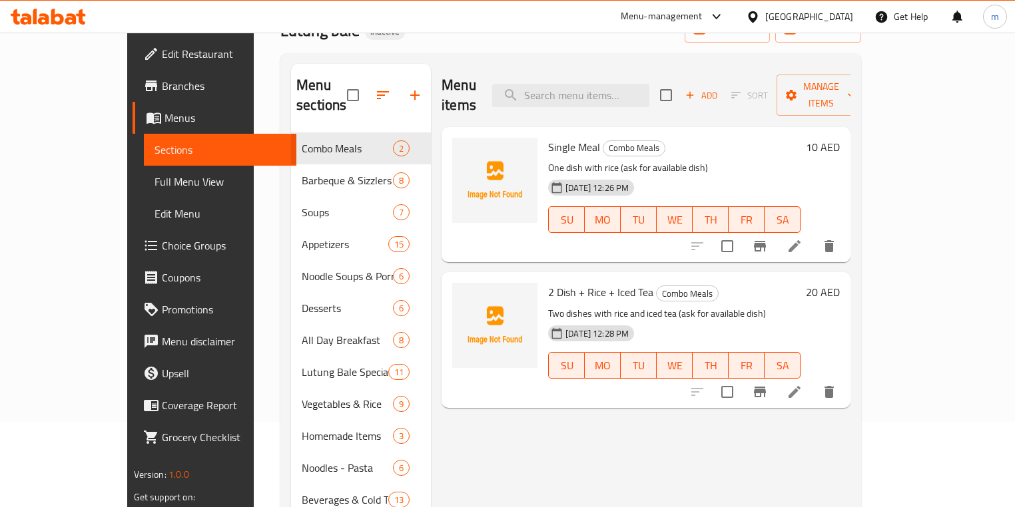
scroll to position [186, 0]
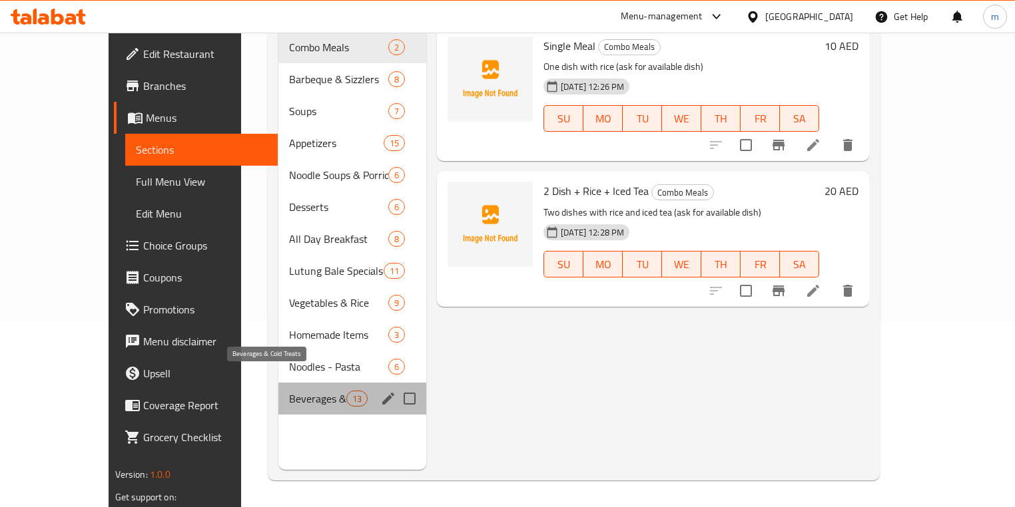
click at [295, 391] on span "Beverages & Cold Treats" at bounding box center [317, 399] width 57 height 16
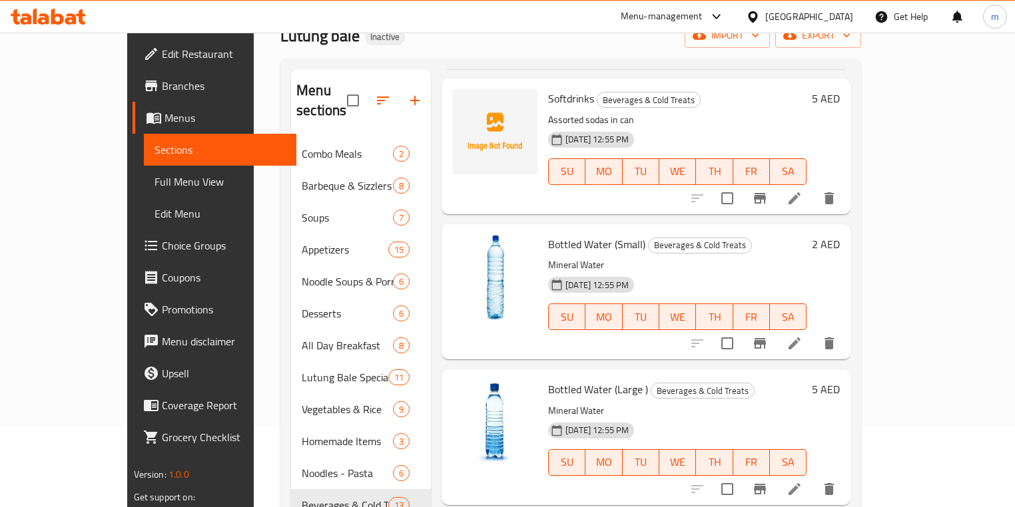
scroll to position [1119, 0]
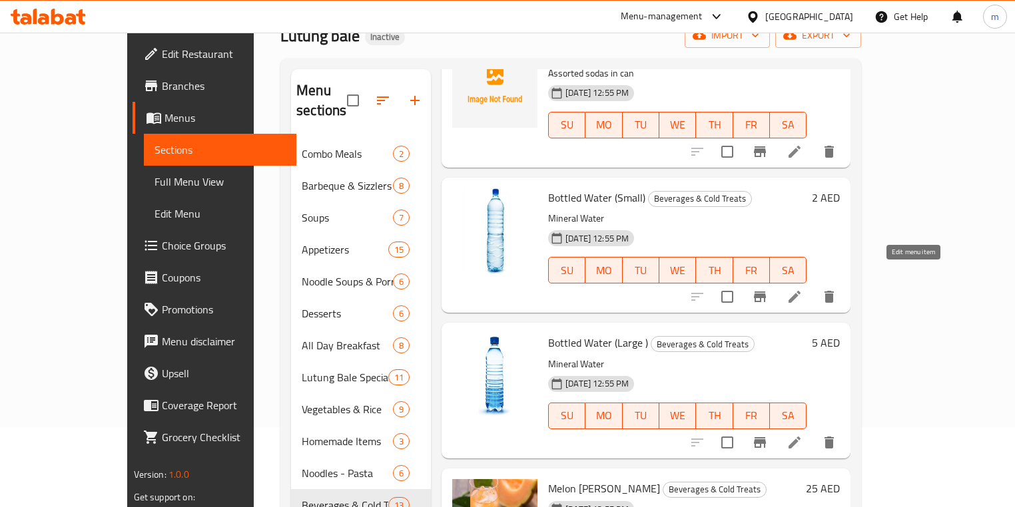
click at [802, 289] on icon at bounding box center [794, 297] width 16 height 16
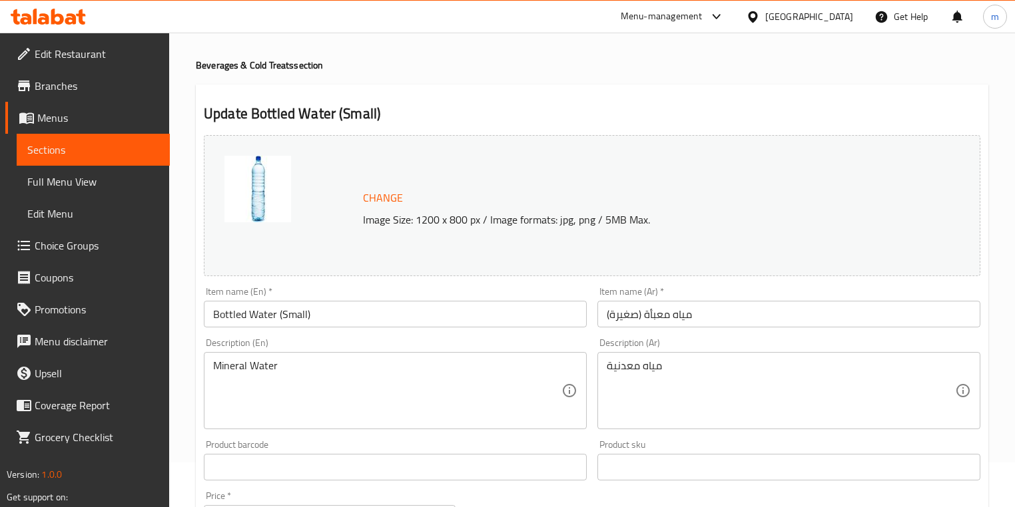
scroll to position [107, 0]
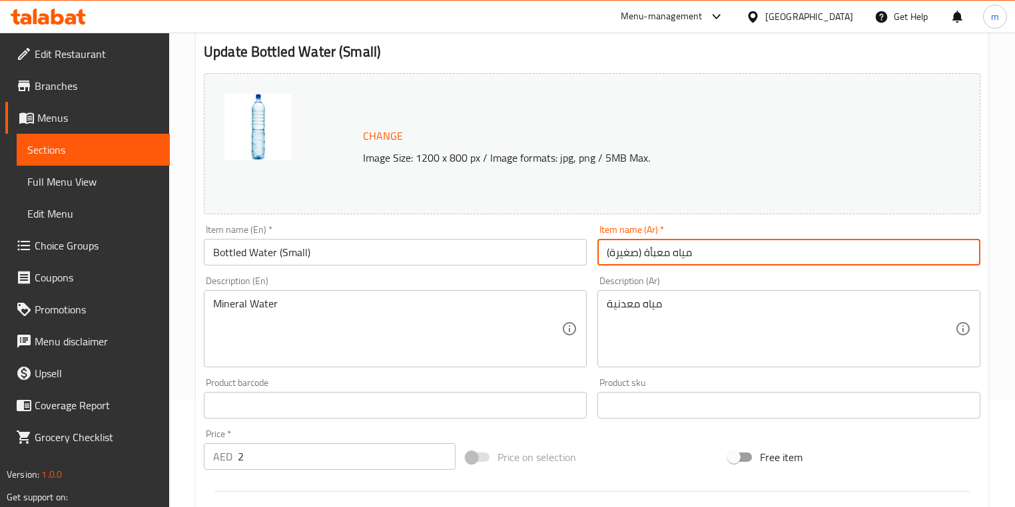
drag, startPoint x: 607, startPoint y: 254, endPoint x: 640, endPoint y: 256, distance: 32.7
click at [640, 256] on input "مياه معبأة (صغيرة)" at bounding box center [788, 252] width 383 height 27
type input "مياه معبأة"
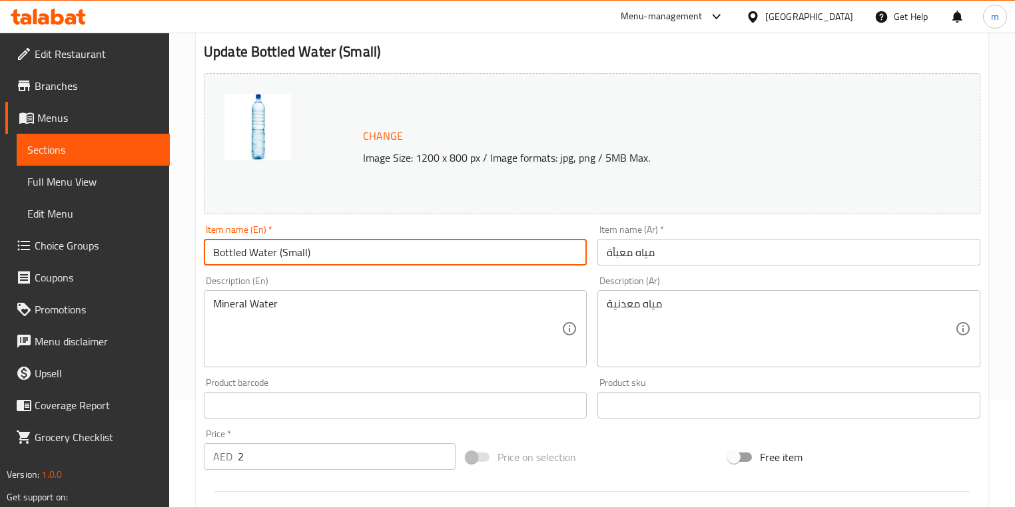
drag, startPoint x: 320, startPoint y: 256, endPoint x: 278, endPoint y: 252, distance: 42.1
click at [278, 252] on input "Bottled Water (Small)" at bounding box center [395, 252] width 383 height 27
type input "Bottled Water"
click at [334, 399] on input "text" at bounding box center [395, 405] width 383 height 27
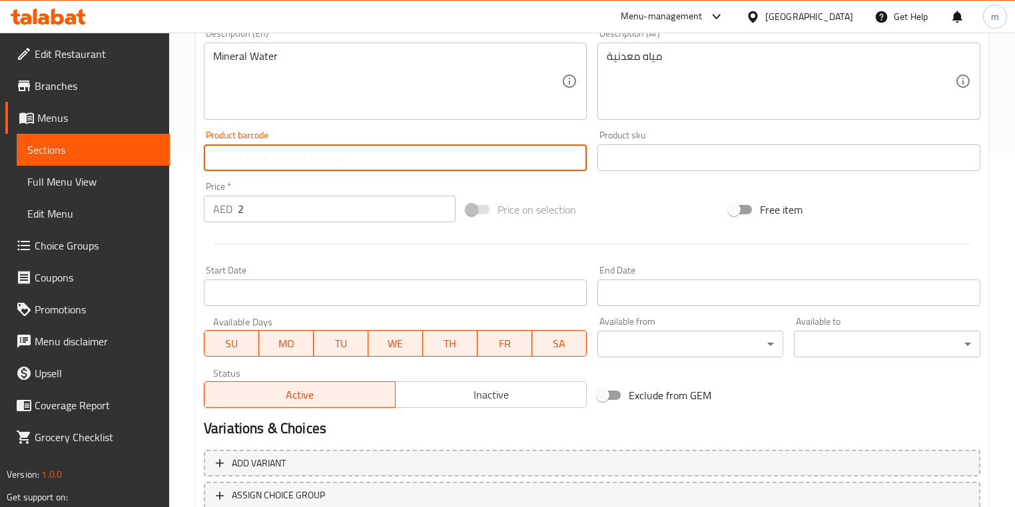
scroll to position [451, 0]
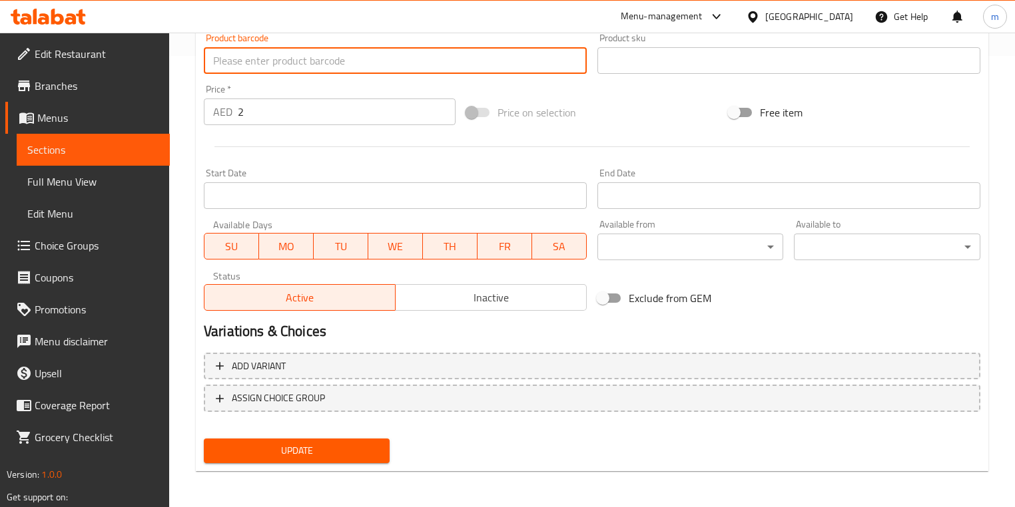
click at [290, 451] on span "Update" at bounding box center [296, 451] width 164 height 17
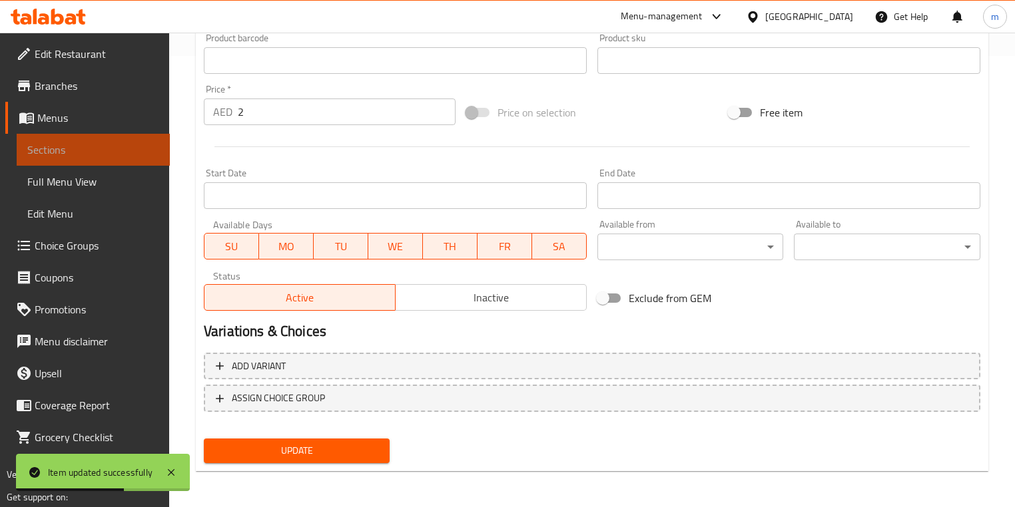
click at [120, 156] on span "Sections" at bounding box center [93, 150] width 132 height 16
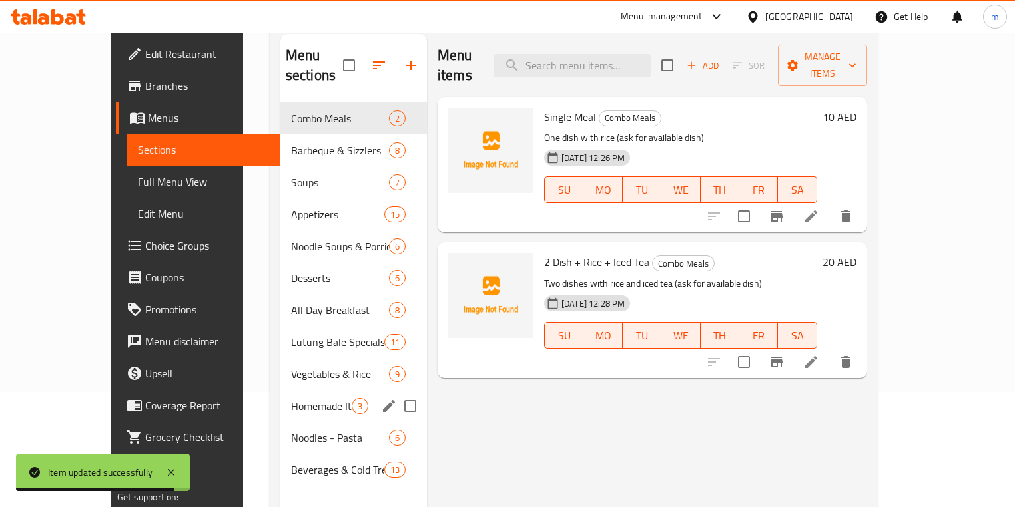
scroll to position [186, 0]
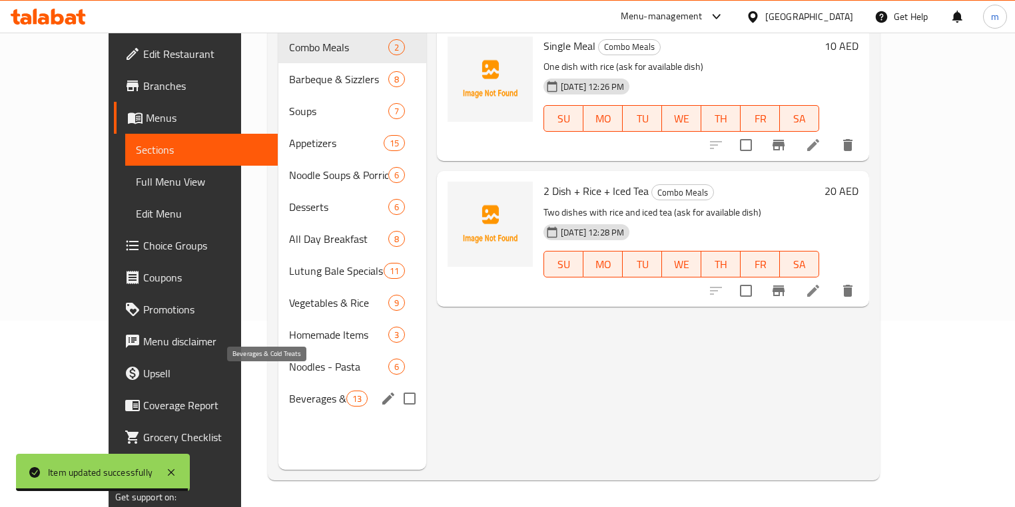
click at [290, 391] on span "Beverages & Cold Treats" at bounding box center [317, 399] width 57 height 16
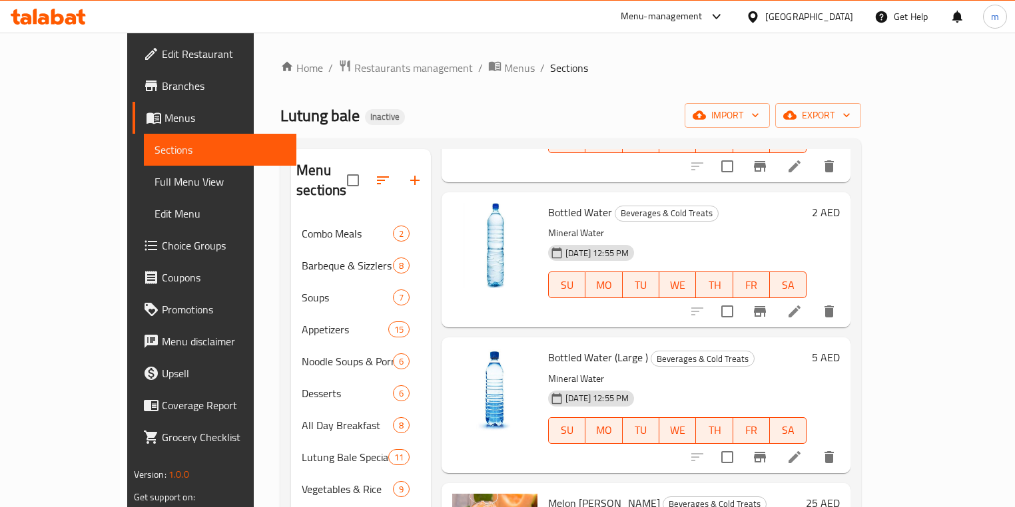
scroll to position [1225, 0]
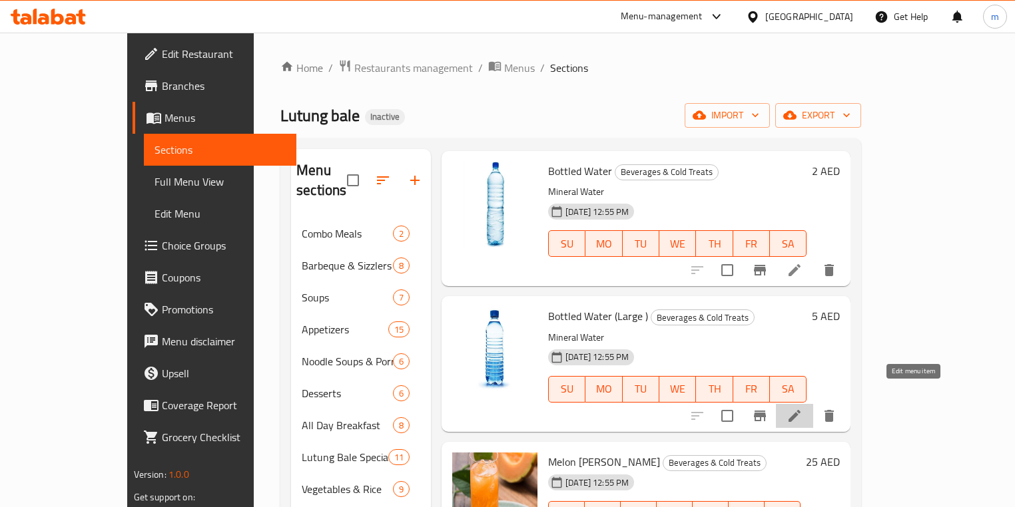
click at [802, 408] on icon at bounding box center [794, 416] width 16 height 16
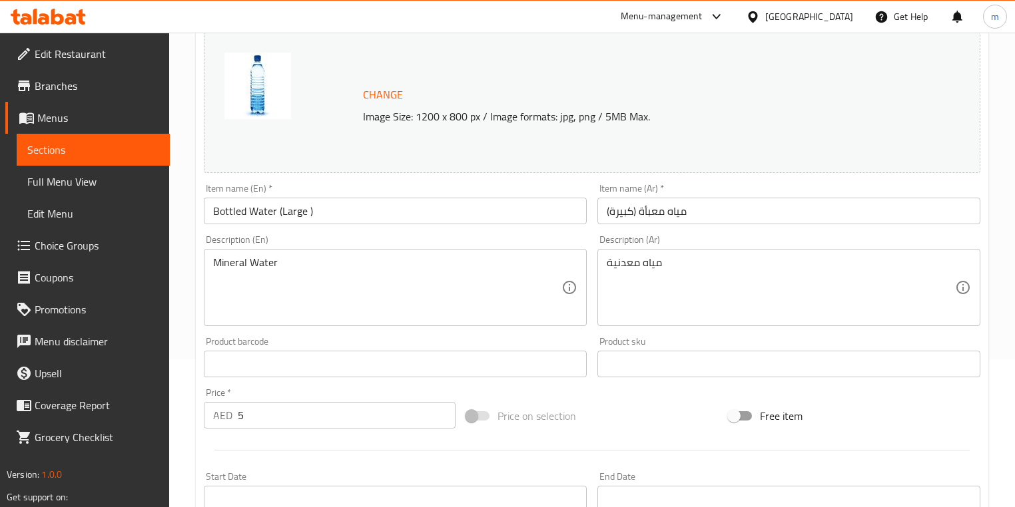
scroll to position [160, 0]
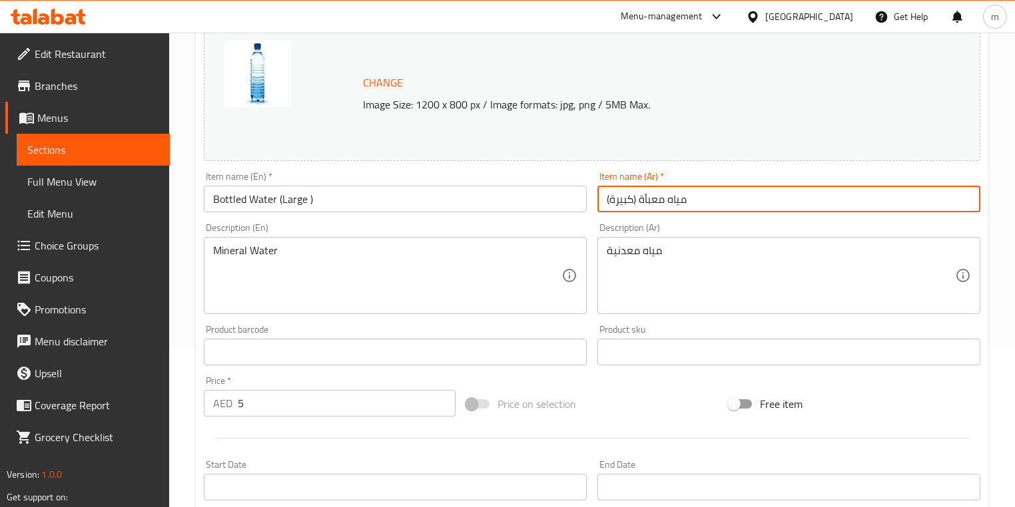
drag, startPoint x: 605, startPoint y: 202, endPoint x: 637, endPoint y: 202, distance: 32.0
click at [637, 202] on input "مياه معبأة (كبيرة)" at bounding box center [788, 199] width 383 height 27
type input "مياه معبأة"
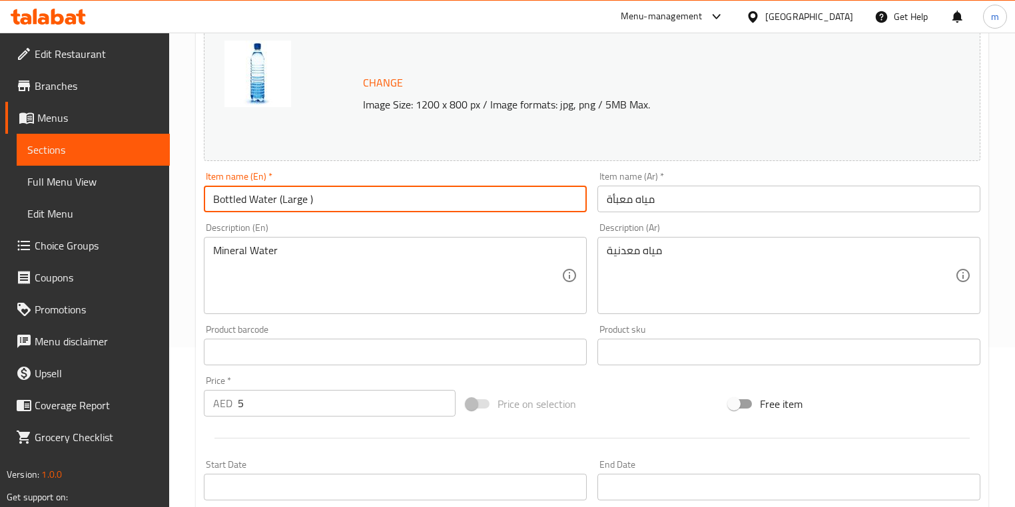
drag, startPoint x: 325, startPoint y: 206, endPoint x: 281, endPoint y: 196, distance: 44.9
click at [281, 196] on input "Bottled Water (Large )" at bounding box center [395, 199] width 383 height 27
type input "Bottled Water"
click at [196, 370] on div "Update Bottled Water Change Image Size: 1200 x 800 px / Image formats: jpg, png…" at bounding box center [592, 366] width 792 height 794
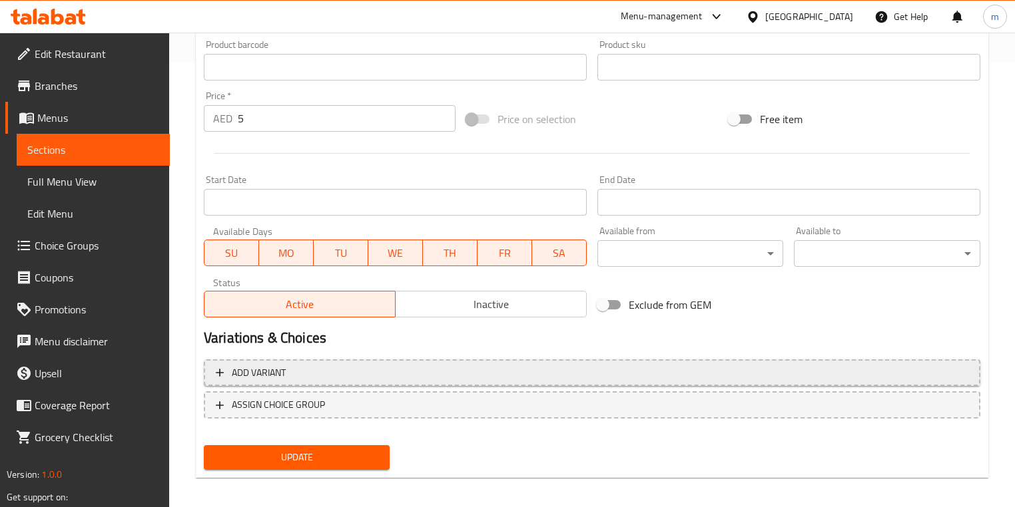
scroll to position [451, 0]
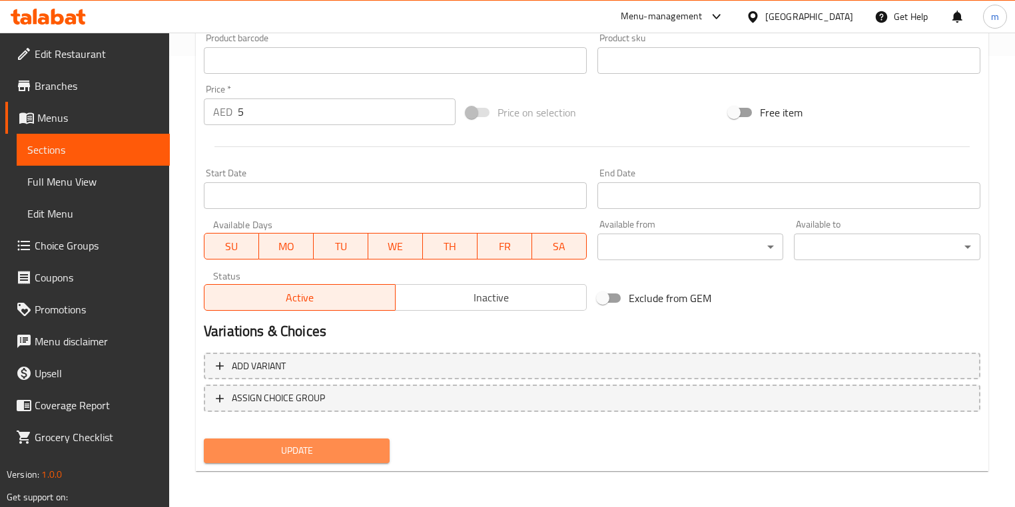
click at [295, 450] on span "Update" at bounding box center [296, 451] width 164 height 17
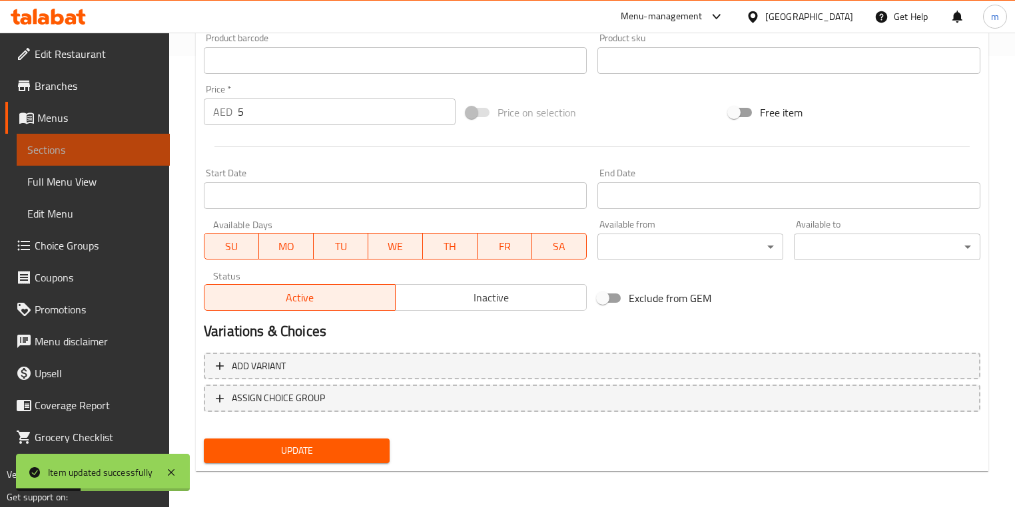
click at [107, 150] on span "Sections" at bounding box center [93, 150] width 132 height 16
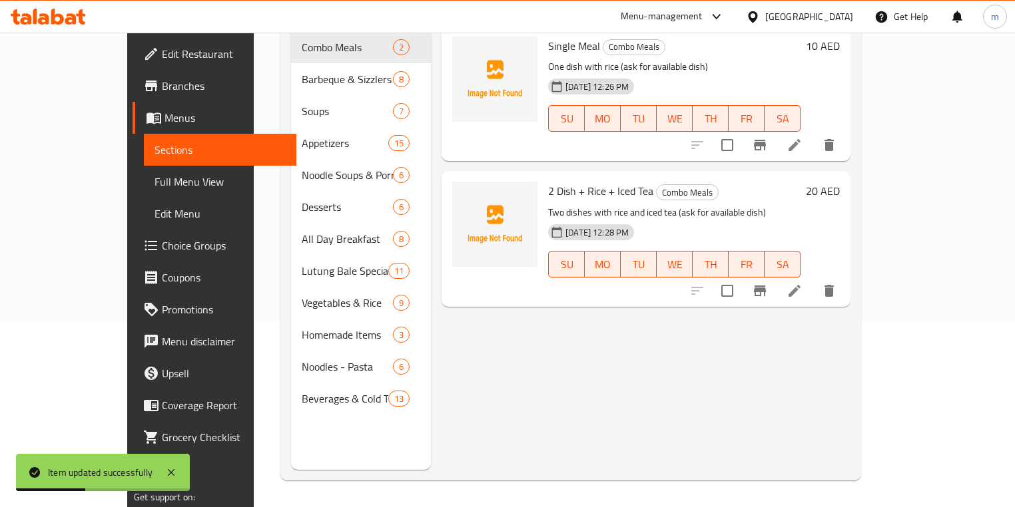
scroll to position [186, 0]
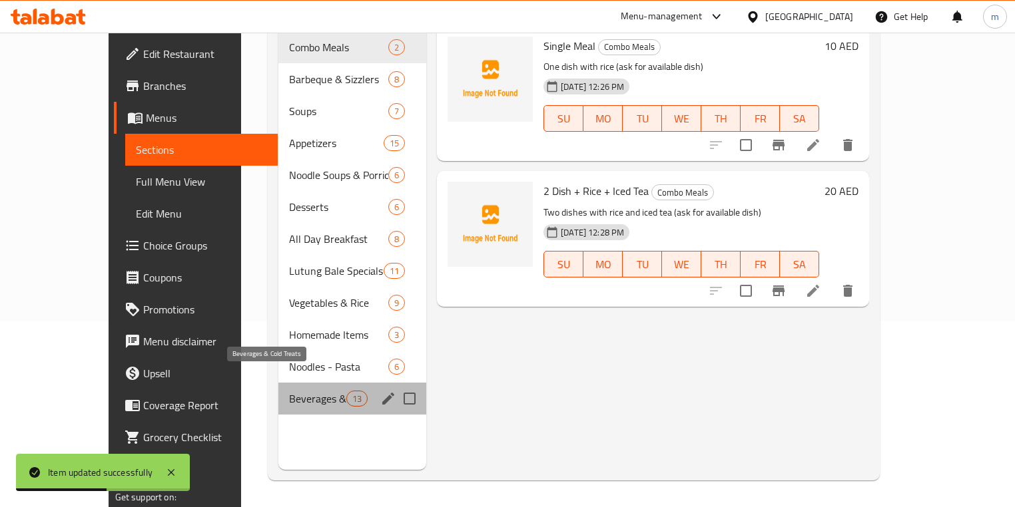
click at [289, 391] on span "Beverages & Cold Treats" at bounding box center [317, 399] width 57 height 16
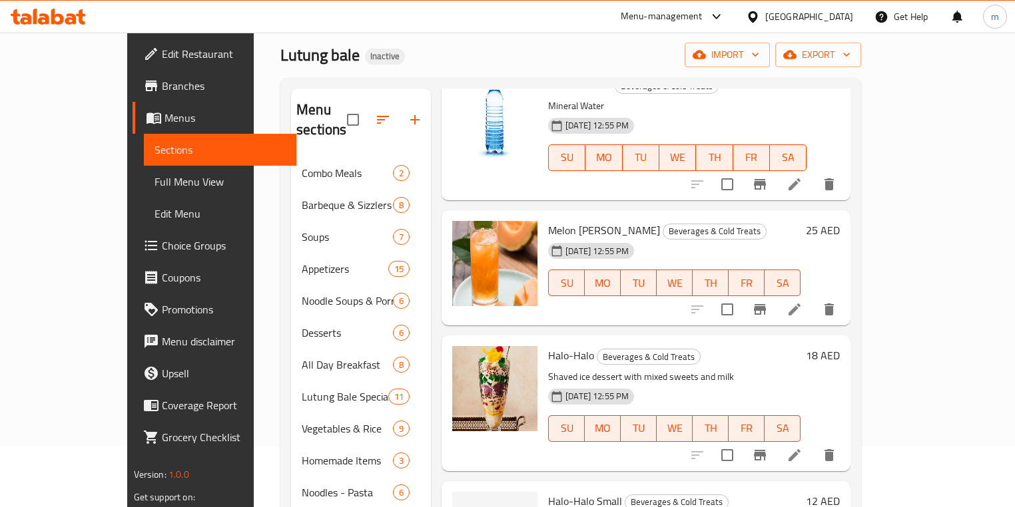
scroll to position [80, 0]
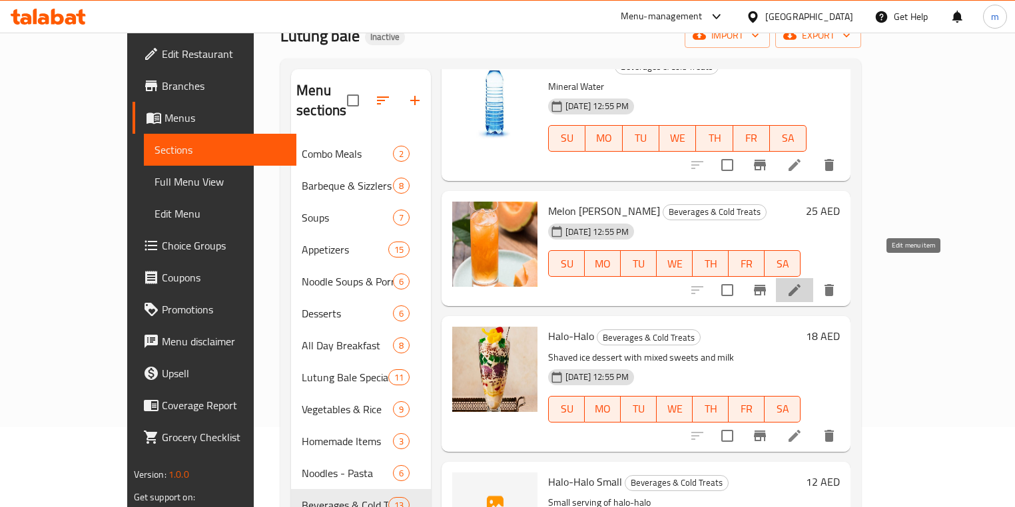
click at [802, 282] on icon at bounding box center [794, 290] width 16 height 16
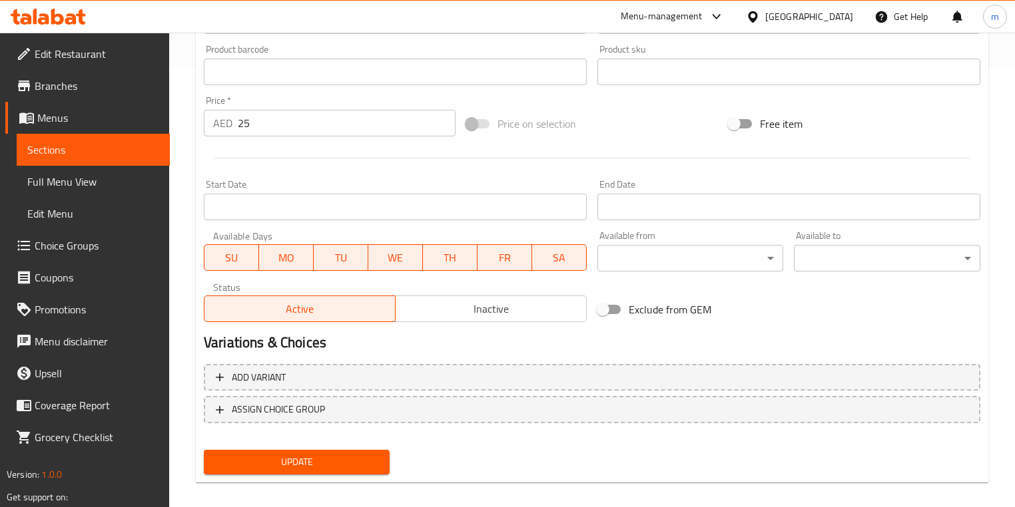
scroll to position [451, 0]
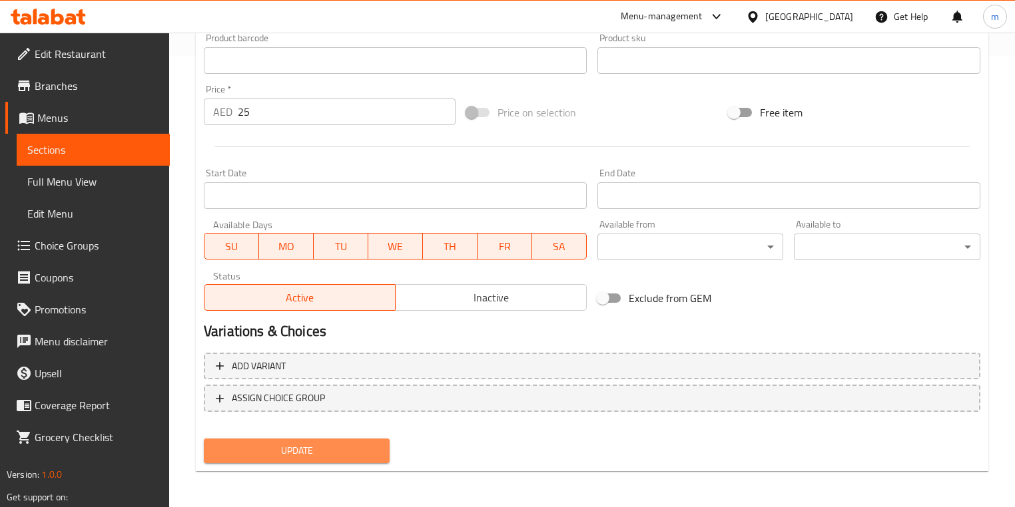
click at [310, 449] on span "Update" at bounding box center [296, 451] width 164 height 17
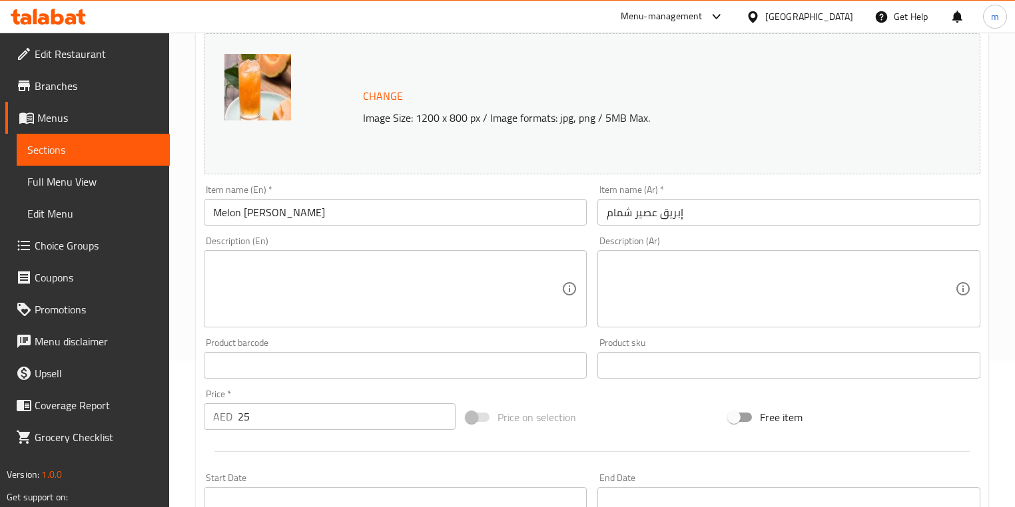
scroll to position [132, 0]
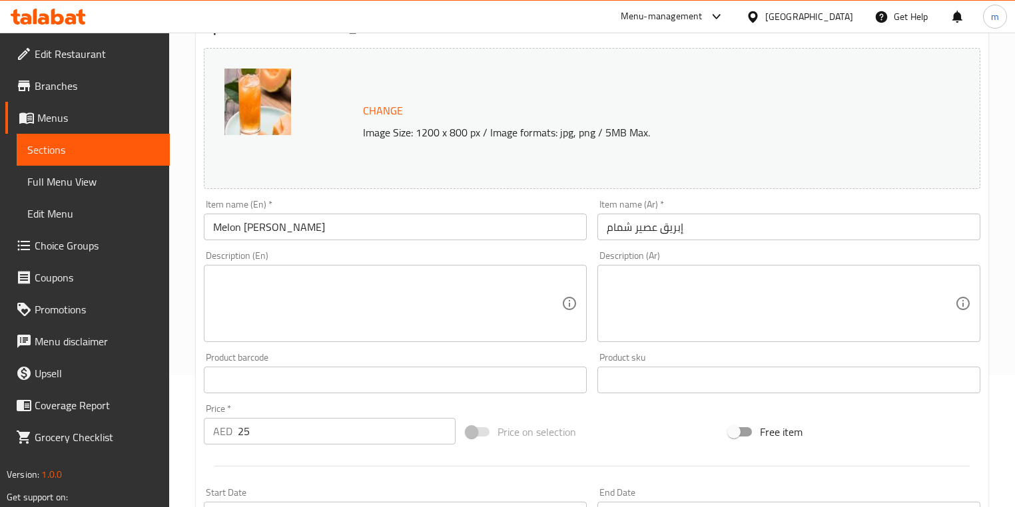
click at [90, 154] on span "Sections" at bounding box center [93, 150] width 132 height 16
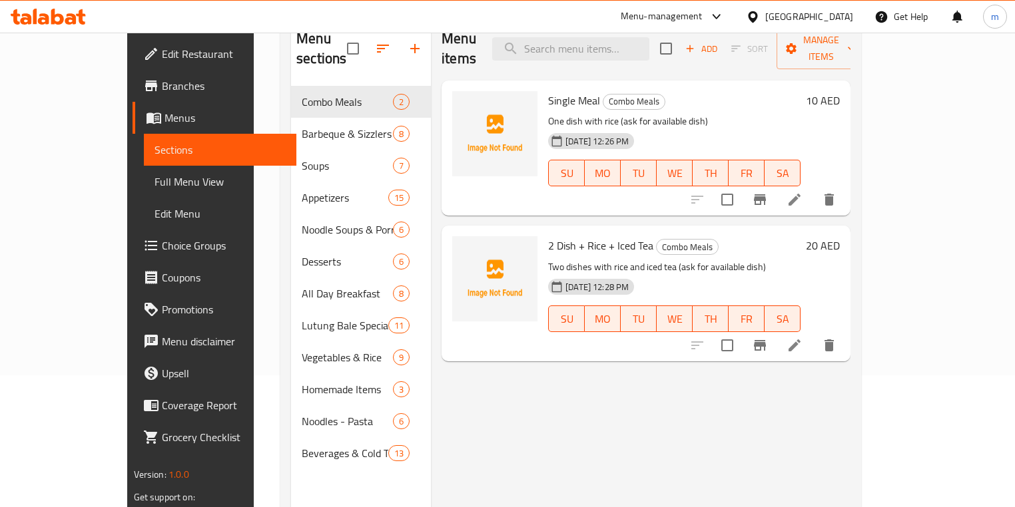
scroll to position [186, 0]
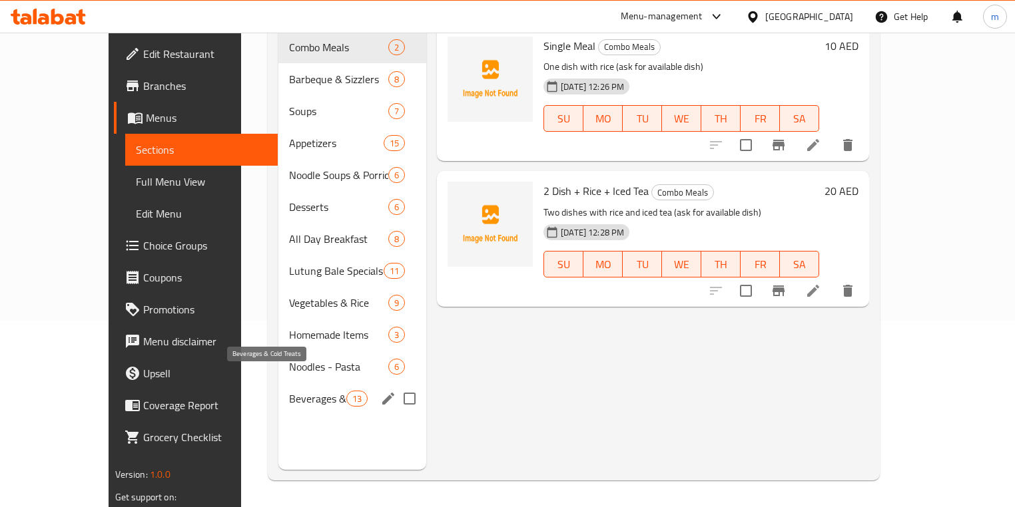
click at [289, 391] on span "Beverages & Cold Treats" at bounding box center [317, 399] width 57 height 16
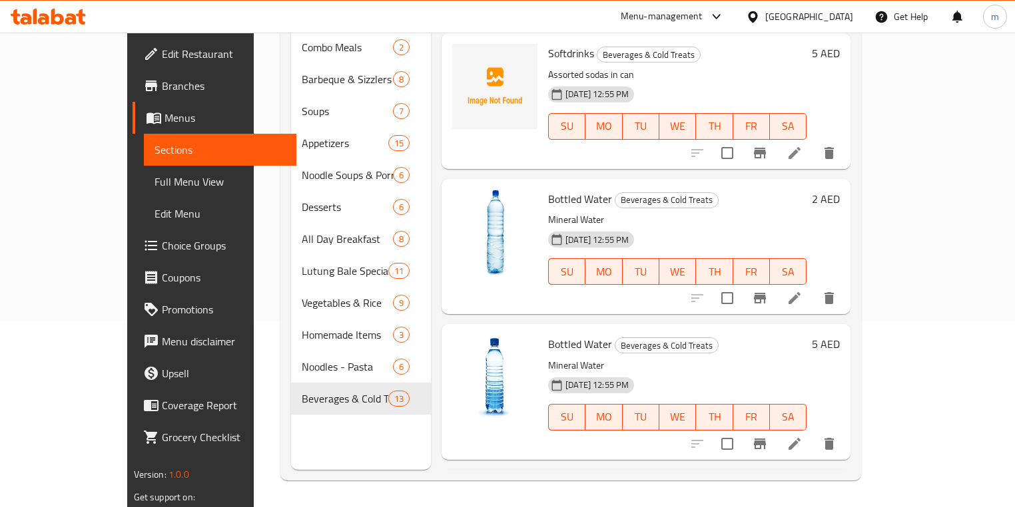
scroll to position [1012, 0]
click at [802, 289] on icon at bounding box center [794, 297] width 16 height 16
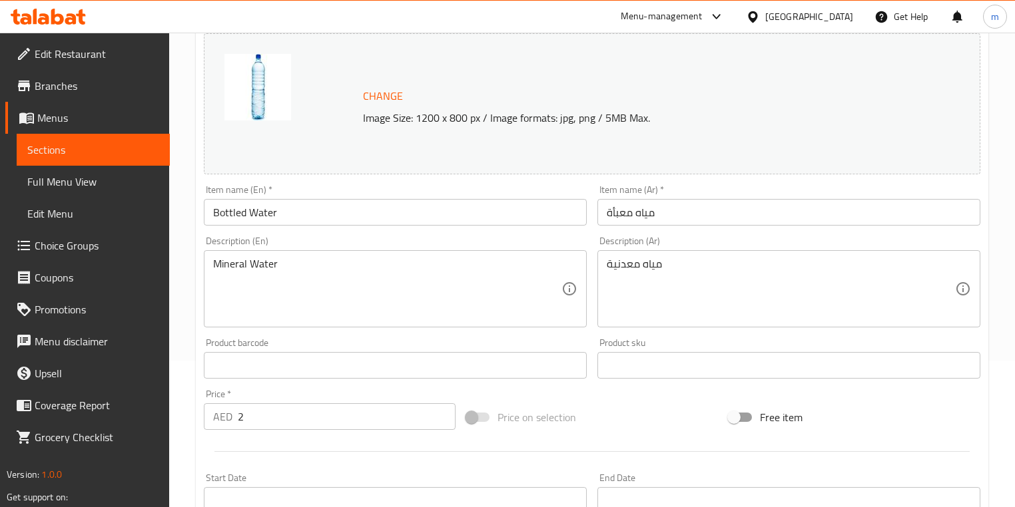
scroll to position [160, 0]
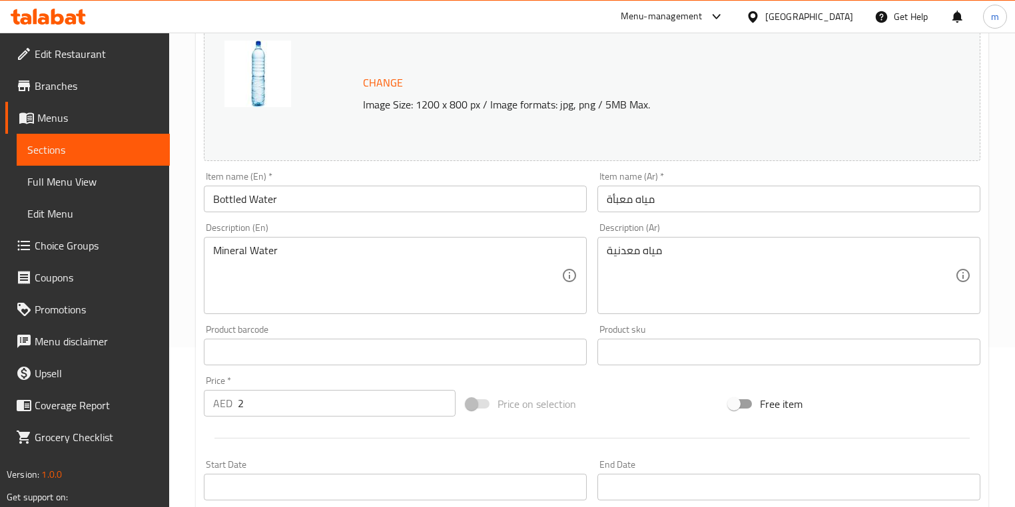
click at [295, 201] on input "Bottled Water" at bounding box center [395, 199] width 383 height 27
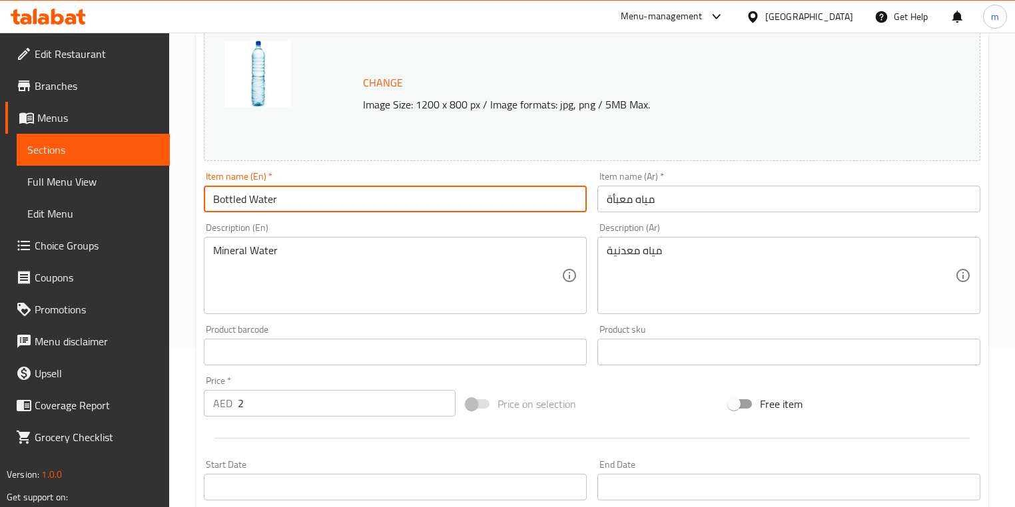
type input "Bottled Water (Small)"
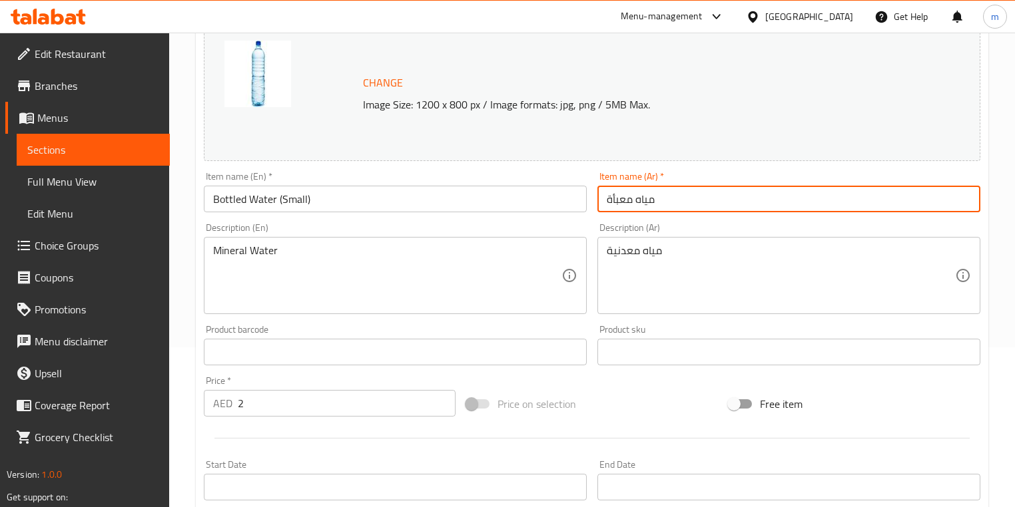
click at [691, 199] on input "مياه معبأة" at bounding box center [788, 199] width 383 height 27
type input "مياه معبأة (صغيرة)"
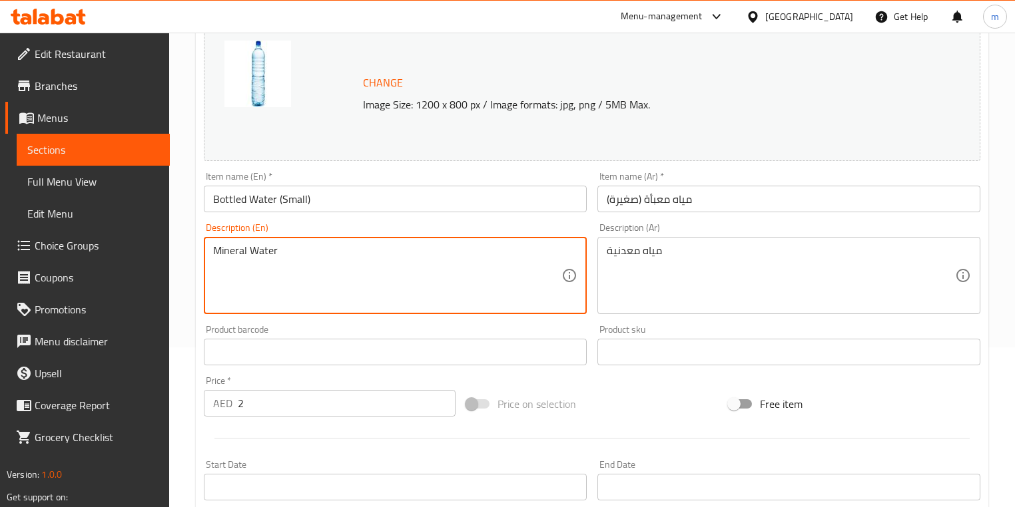
drag, startPoint x: 306, startPoint y: 260, endPoint x: 212, endPoint y: 255, distance: 94.0
click at [331, 289] on textarea "Mineral Water" at bounding box center [387, 275] width 348 height 63
click at [270, 253] on textarea "Mineral Water" at bounding box center [387, 275] width 348 height 63
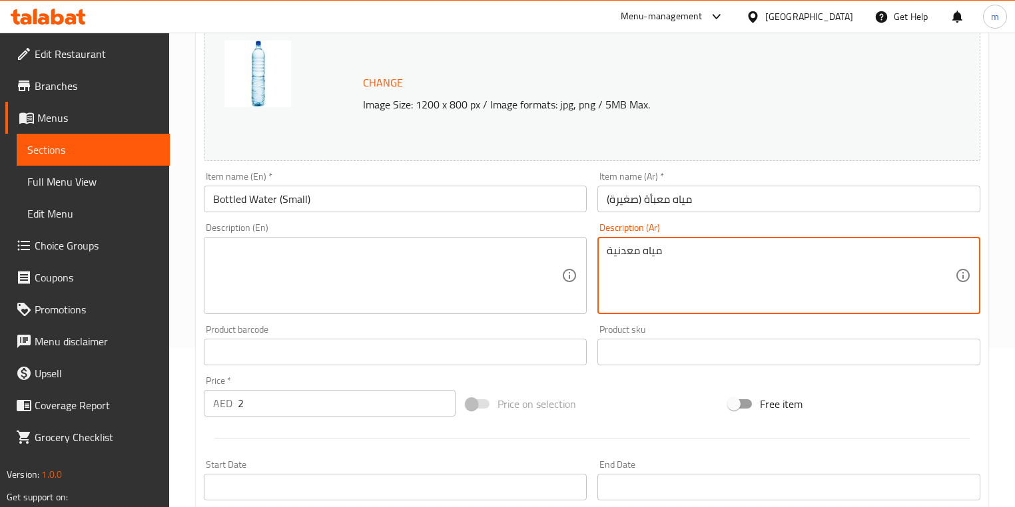
click at [621, 258] on textarea "مياه معدنية" at bounding box center [781, 275] width 348 height 63
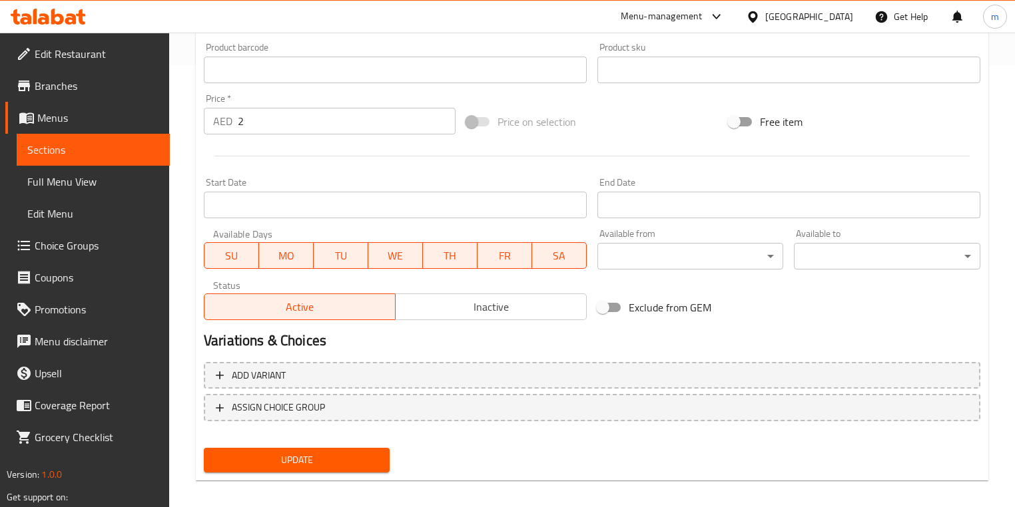
scroll to position [451, 0]
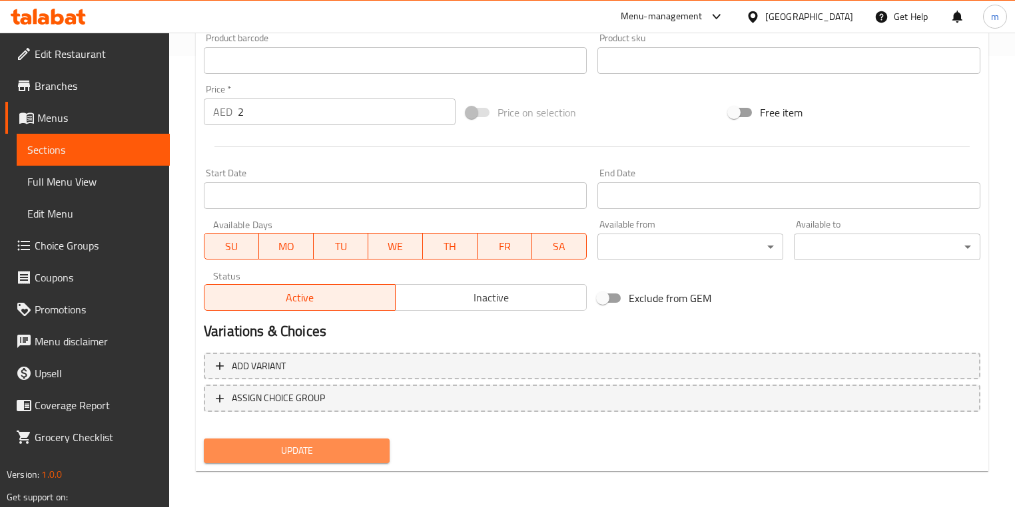
click at [303, 454] on span "Update" at bounding box center [296, 451] width 164 height 17
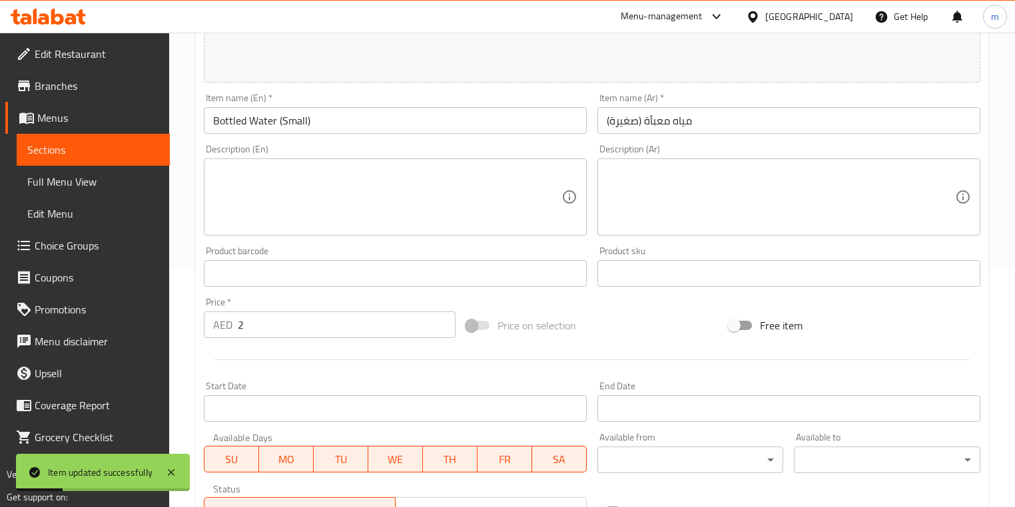
scroll to position [185, 0]
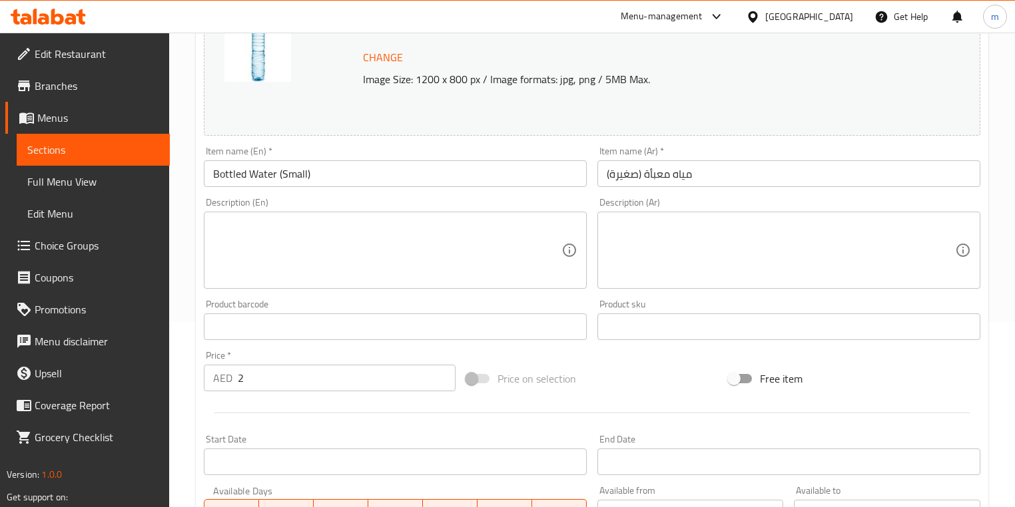
click at [75, 150] on span "Sections" at bounding box center [93, 150] width 132 height 16
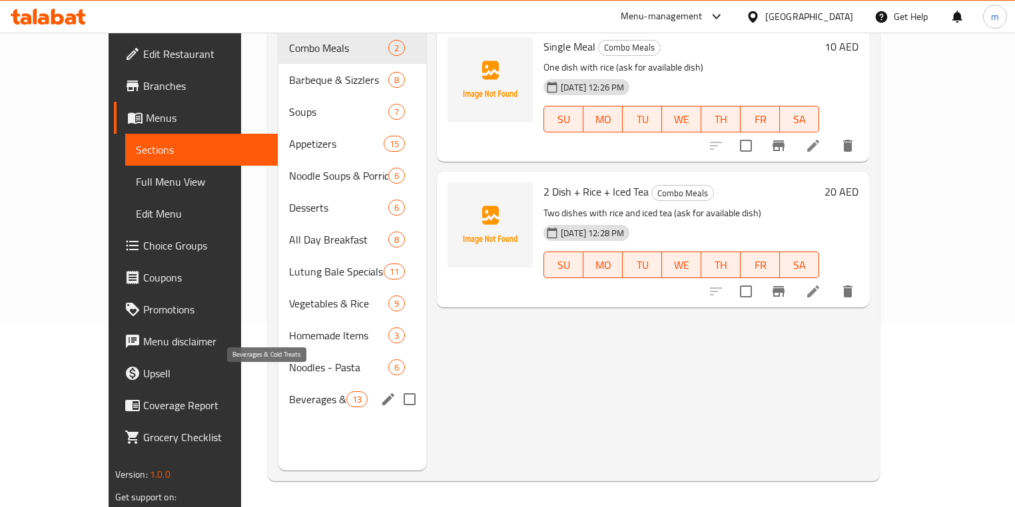
scroll to position [186, 0]
click at [289, 391] on span "Beverages & Cold Treats" at bounding box center [317, 399] width 57 height 16
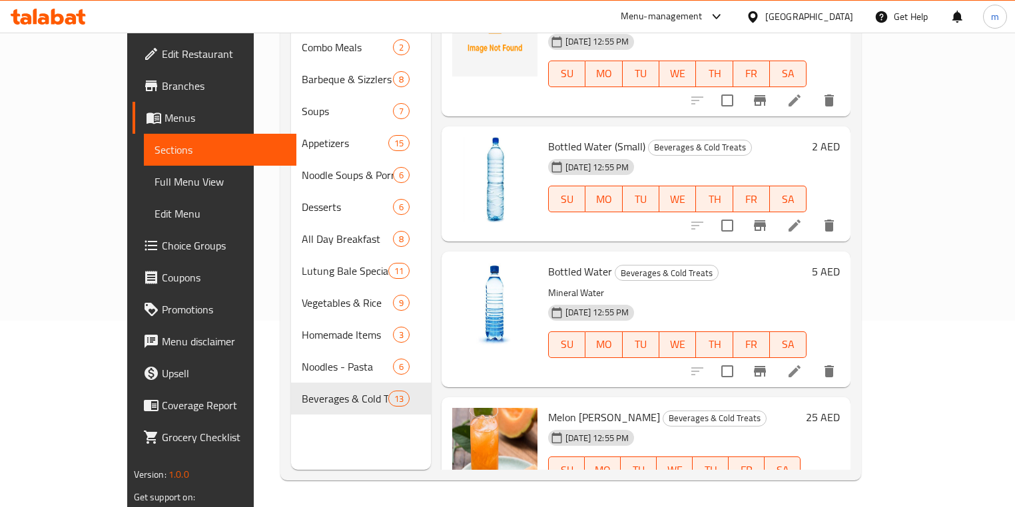
scroll to position [1065, 0]
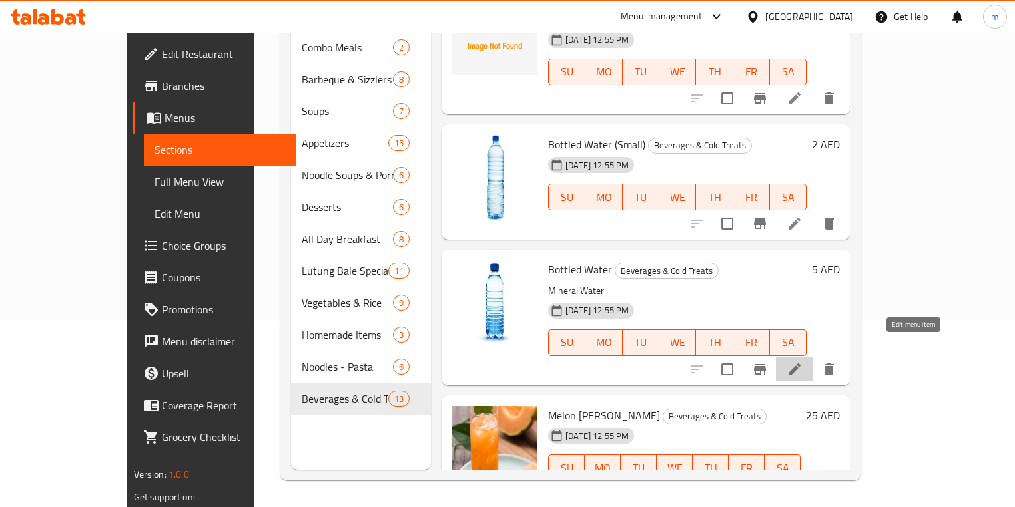
click at [800, 364] on icon at bounding box center [794, 370] width 12 height 12
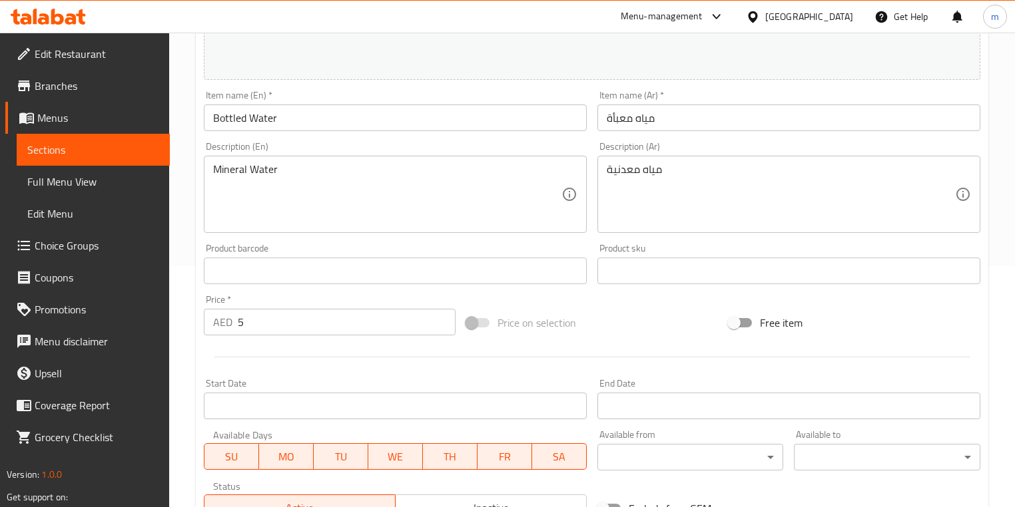
scroll to position [266, 0]
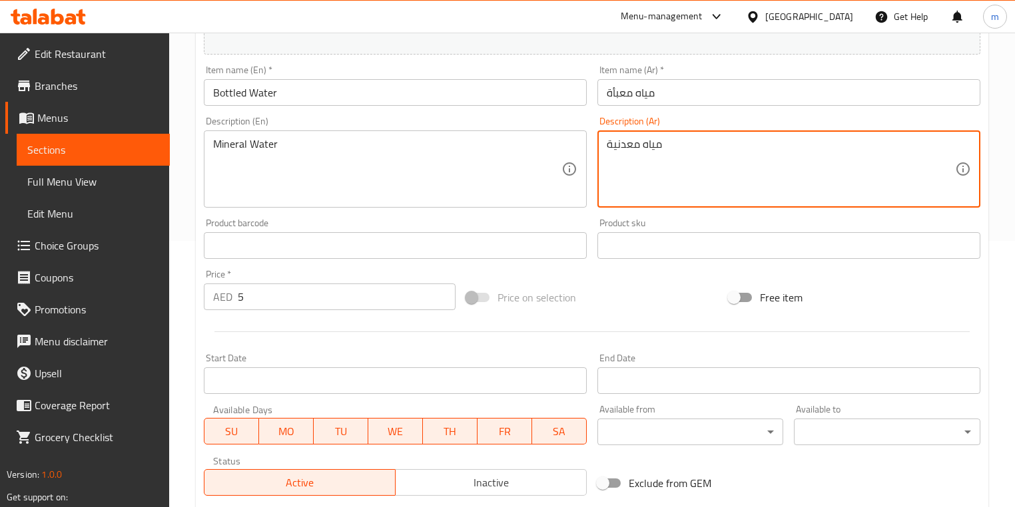
drag, startPoint x: 700, startPoint y: 144, endPoint x: 602, endPoint y: 131, distance: 99.4
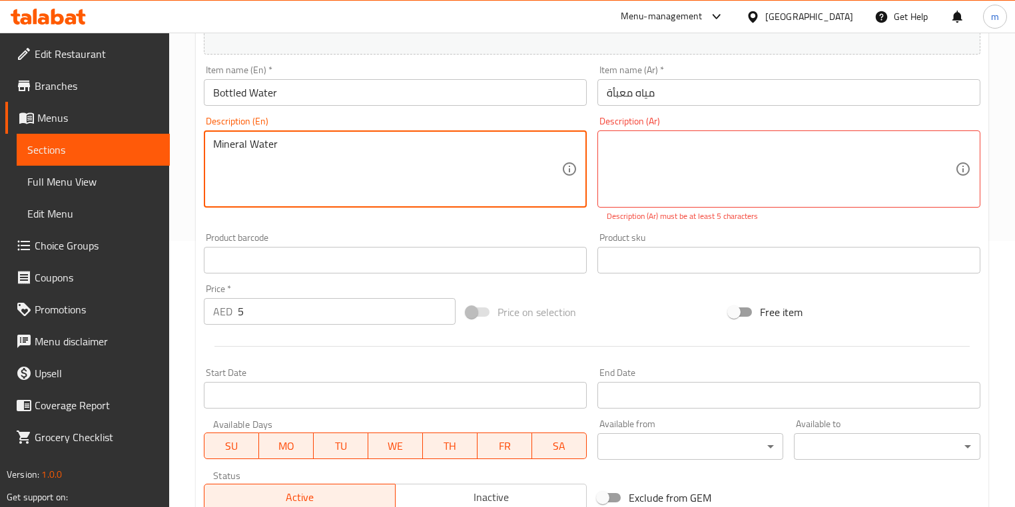
click at [346, 161] on textarea "Mineral Water" at bounding box center [387, 169] width 348 height 63
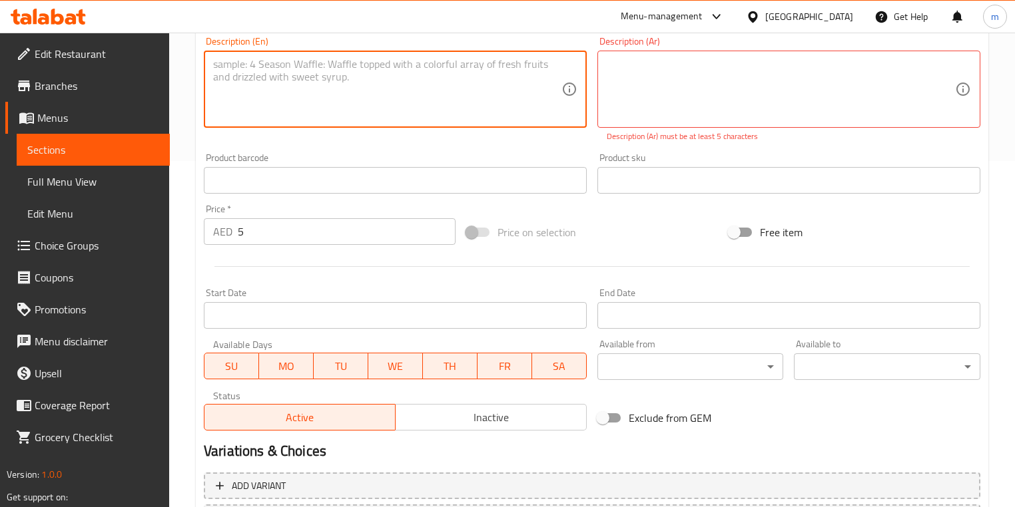
scroll to position [466, 0]
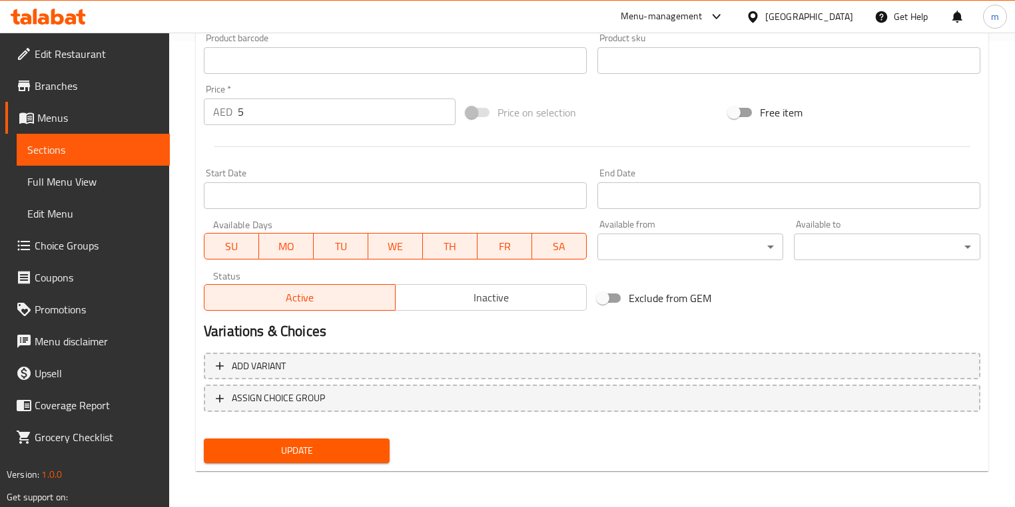
click at [291, 451] on span "Update" at bounding box center [296, 451] width 164 height 17
click at [282, 449] on span "Update" at bounding box center [296, 451] width 164 height 17
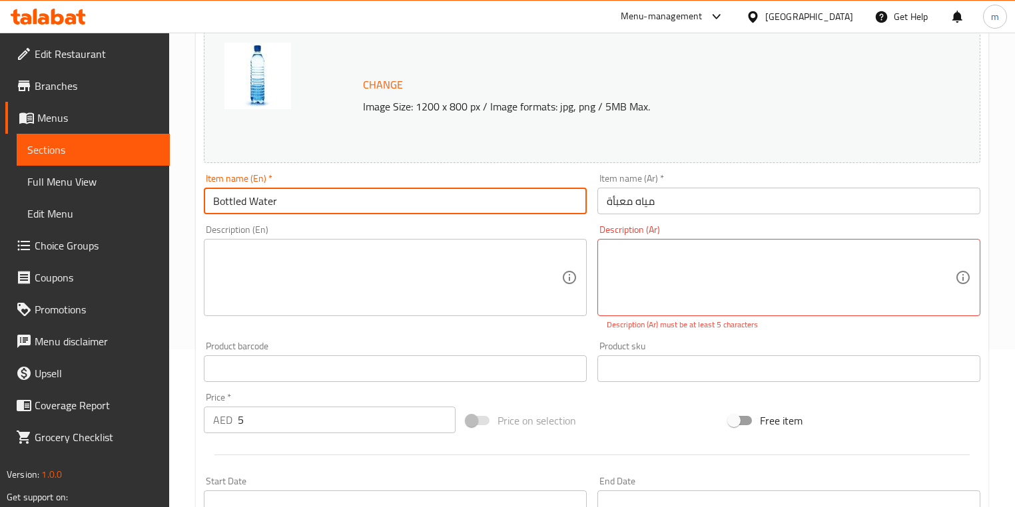
click at [317, 203] on input "Bottled Water" at bounding box center [395, 201] width 383 height 27
type input "Bottled Water (Large )"
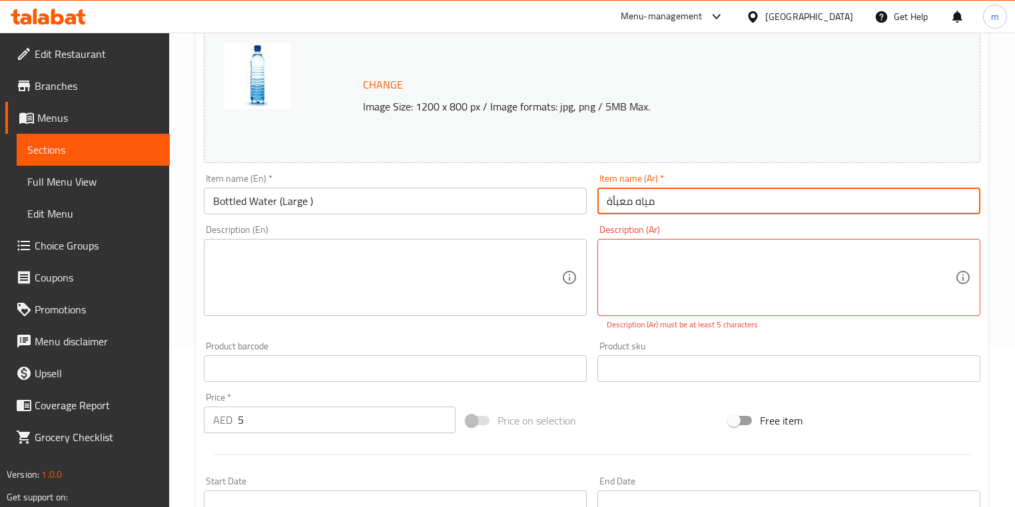
click at [655, 202] on input "مياه معبأة" at bounding box center [788, 201] width 383 height 27
type input "مياه معبأة (كبيرة)"
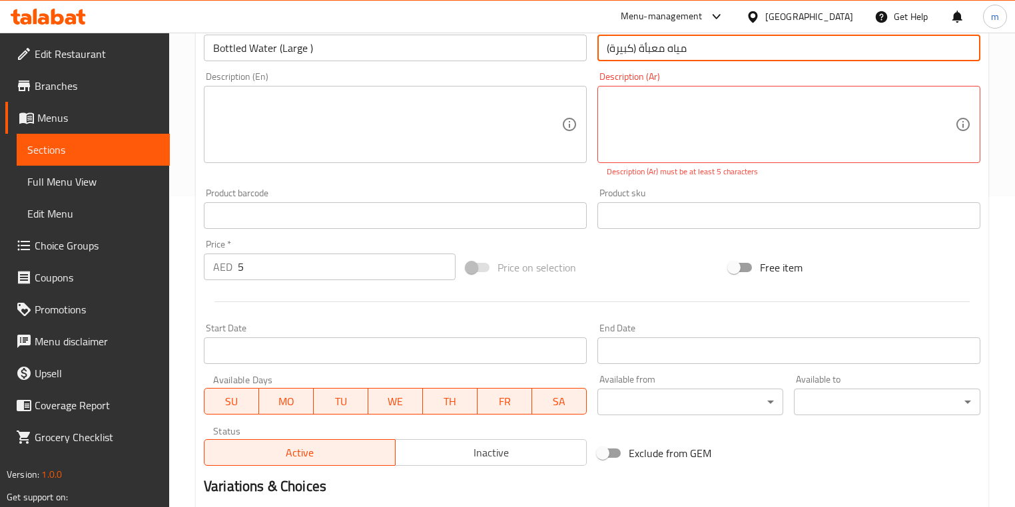
scroll to position [306, 0]
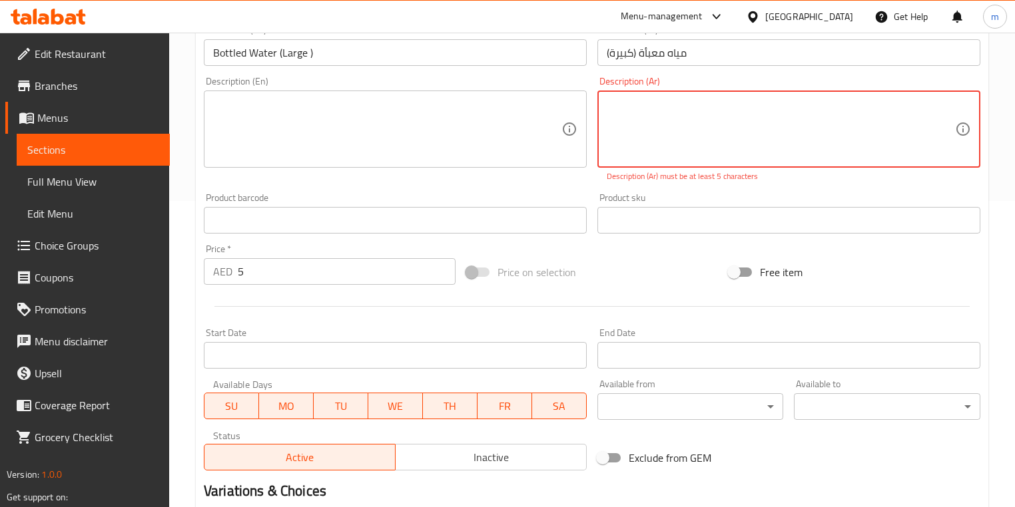
click at [679, 135] on textarea at bounding box center [781, 129] width 348 height 63
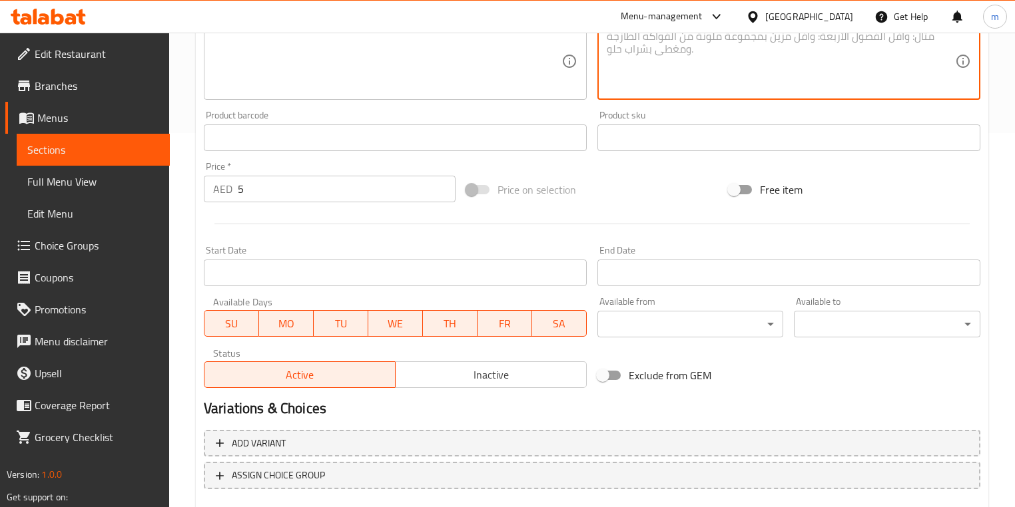
scroll to position [451, 0]
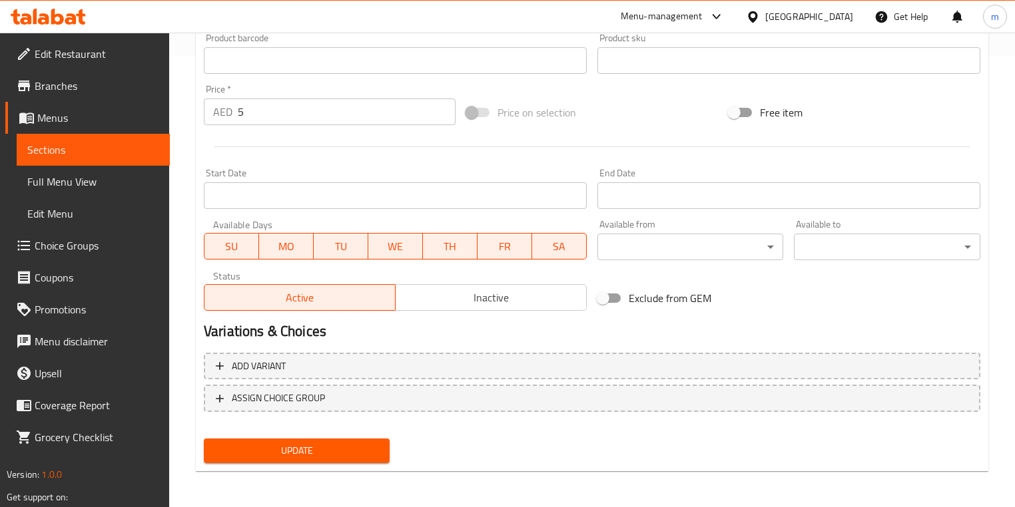
click at [252, 447] on span "Update" at bounding box center [296, 451] width 164 height 17
click at [81, 148] on span "Sections" at bounding box center [93, 150] width 132 height 16
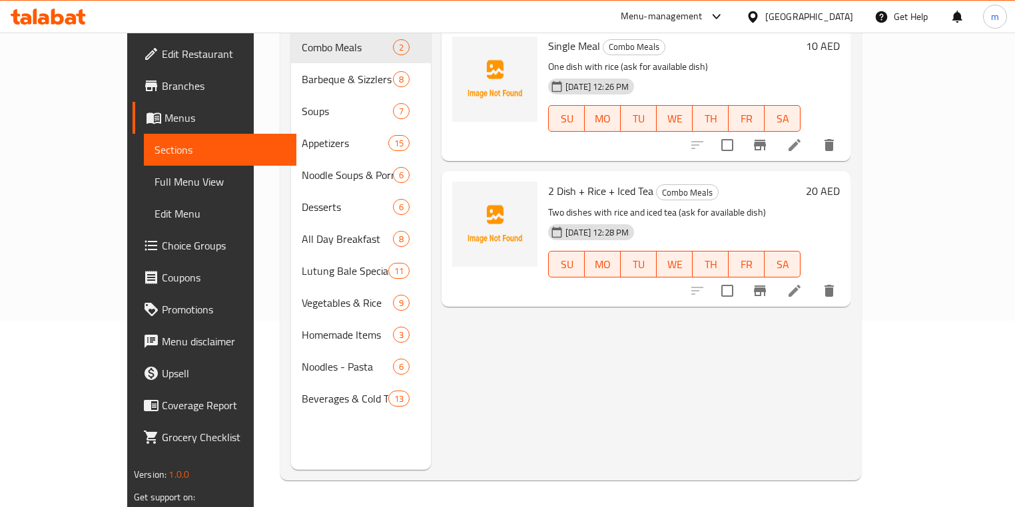
scroll to position [186, 0]
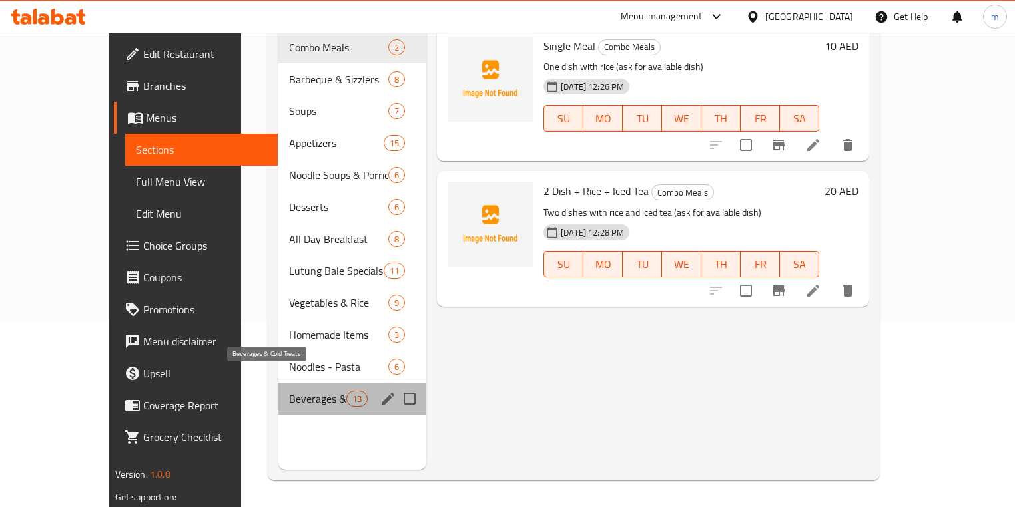
drag, startPoint x: 276, startPoint y: 380, endPoint x: 306, endPoint y: 378, distance: 30.7
click at [289, 391] on span "Beverages & Cold Treats" at bounding box center [317, 399] width 57 height 16
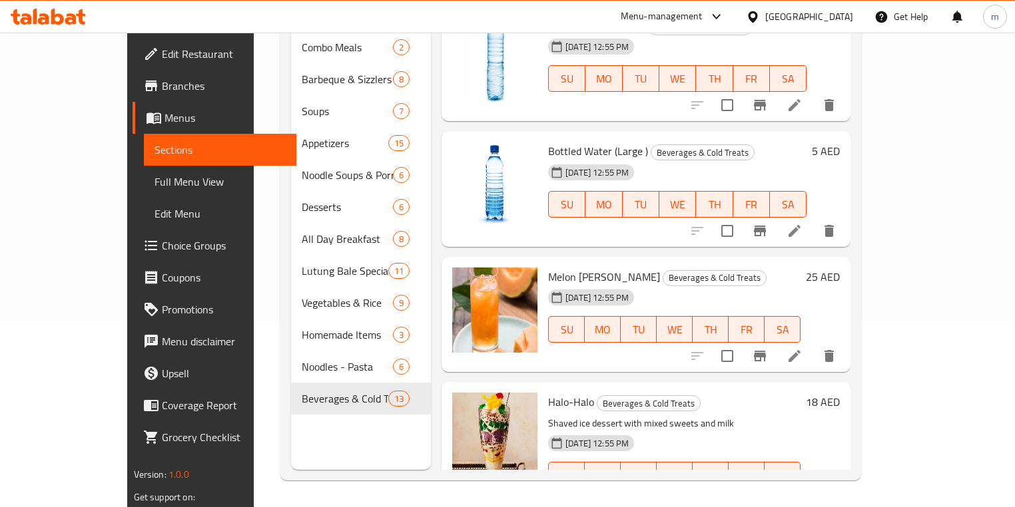
scroll to position [1332, 0]
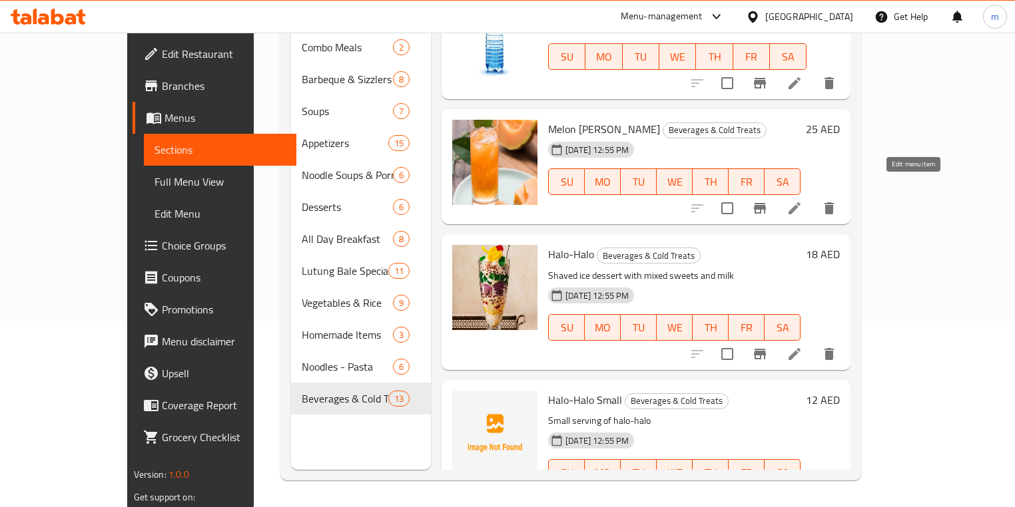
click at [800, 202] on icon at bounding box center [794, 208] width 12 height 12
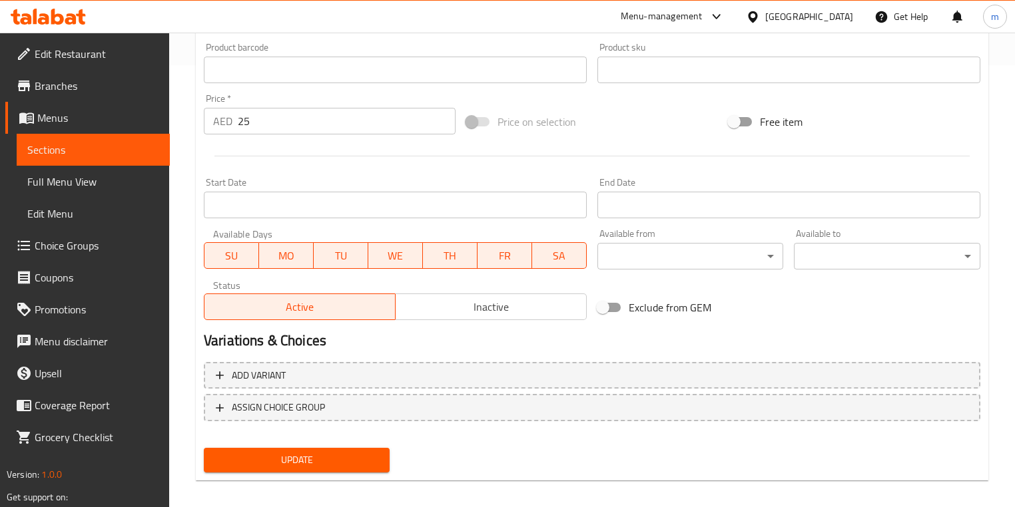
scroll to position [451, 0]
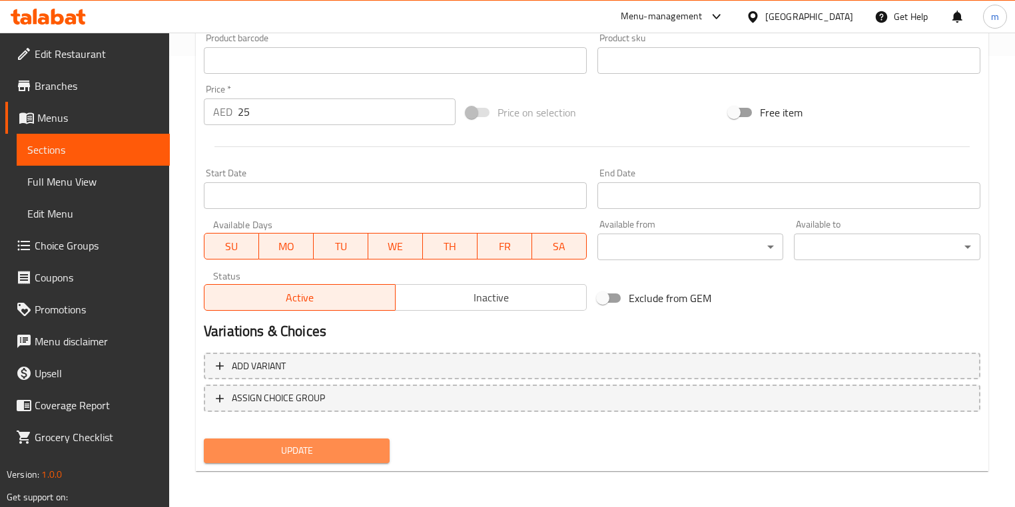
click at [308, 447] on span "Update" at bounding box center [296, 451] width 164 height 17
click at [99, 155] on span "Sections" at bounding box center [93, 150] width 132 height 16
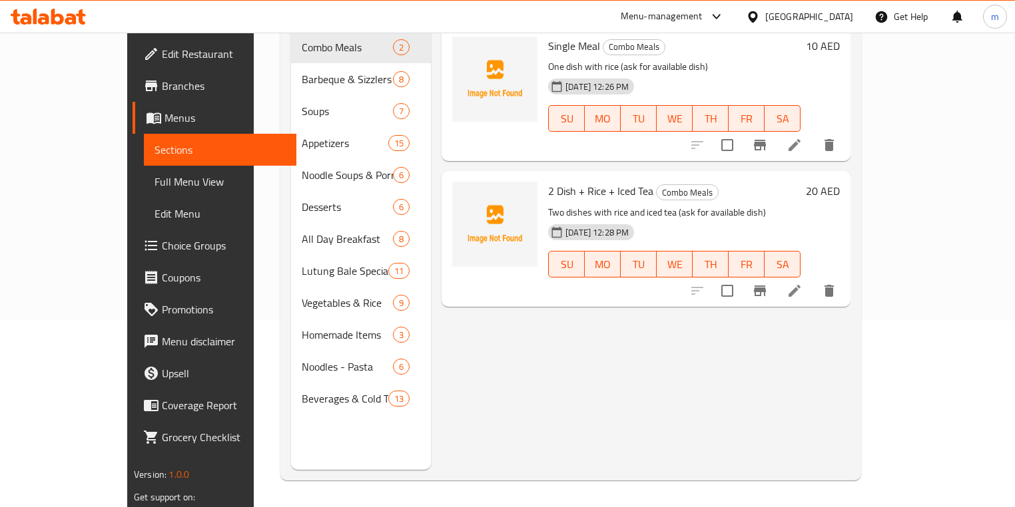
scroll to position [186, 0]
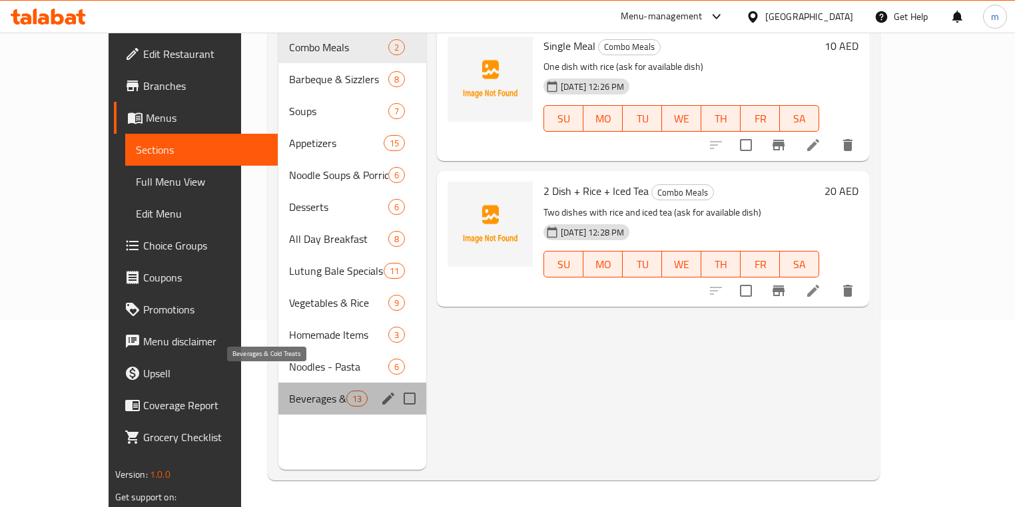
click at [289, 391] on span "Beverages & Cold Treats" at bounding box center [317, 399] width 57 height 16
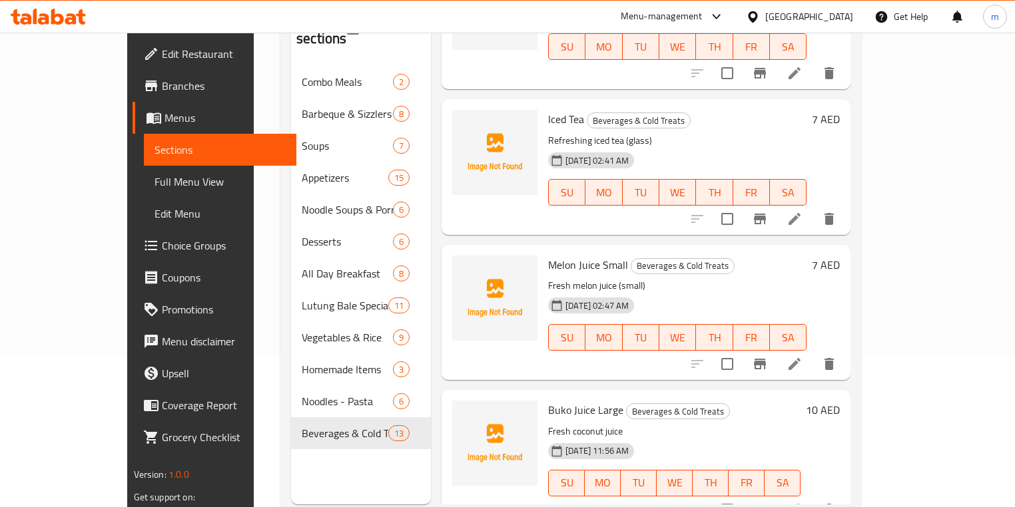
scroll to position [133, 0]
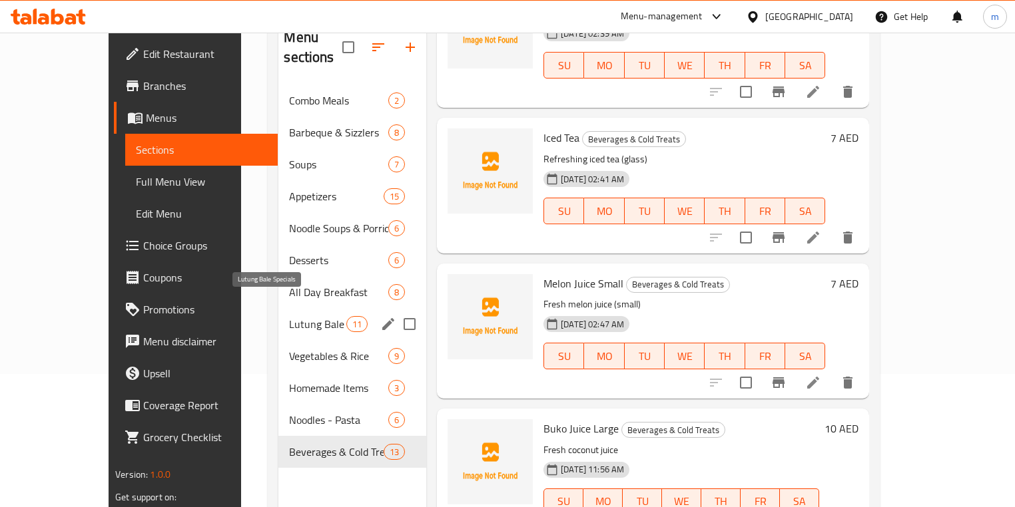
click at [289, 316] on span "Lutung Bale Specials" at bounding box center [317, 324] width 57 height 16
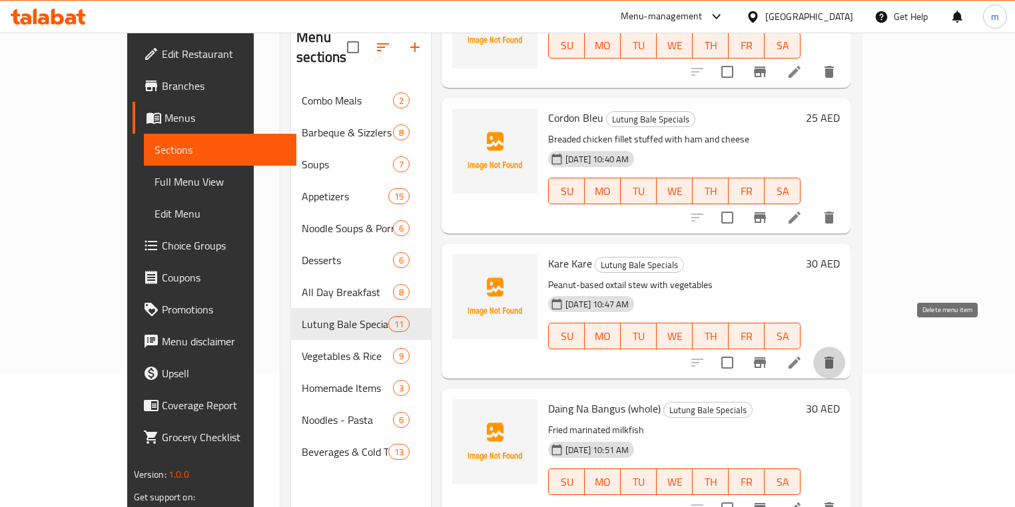
click at [834, 357] on icon "delete" at bounding box center [828, 363] width 9 height 12
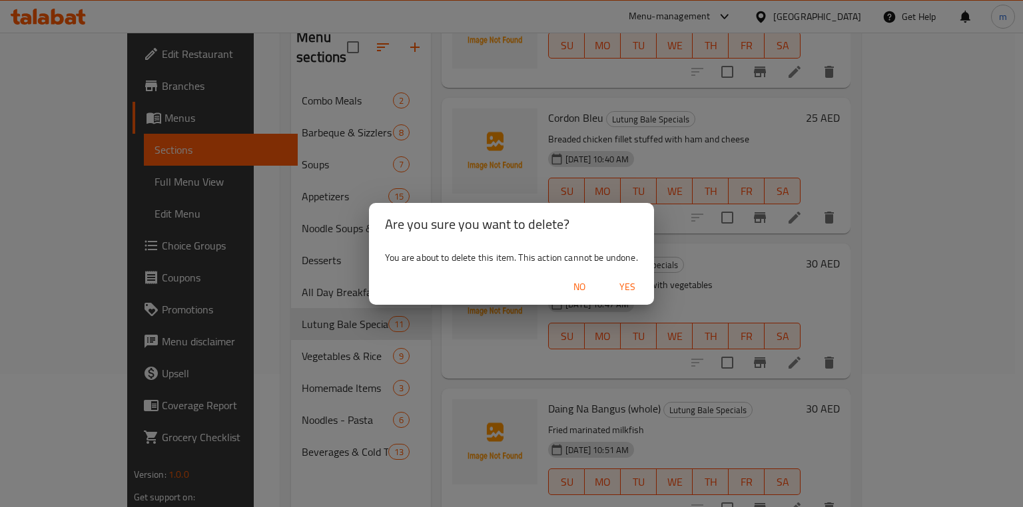
click at [629, 283] on span "Yes" at bounding box center [627, 287] width 32 height 17
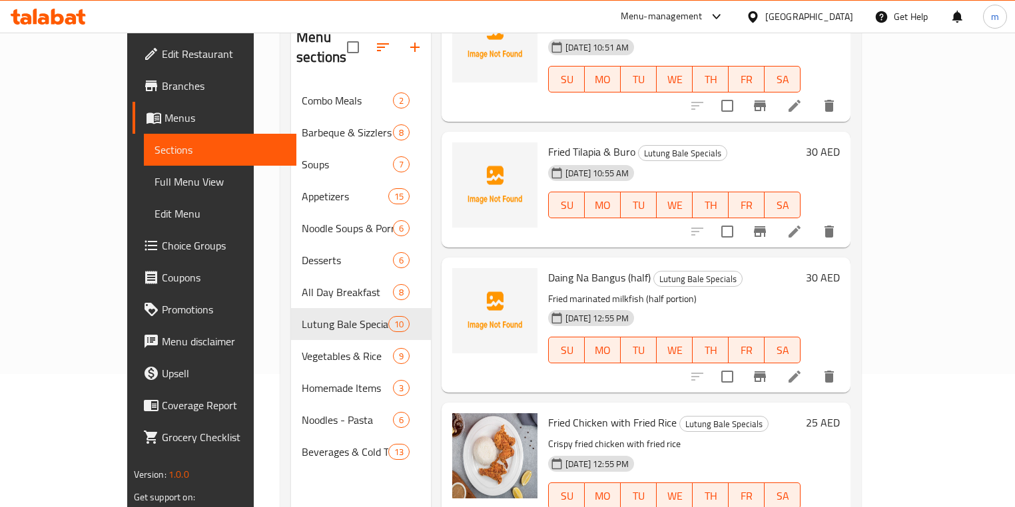
scroll to position [373, 0]
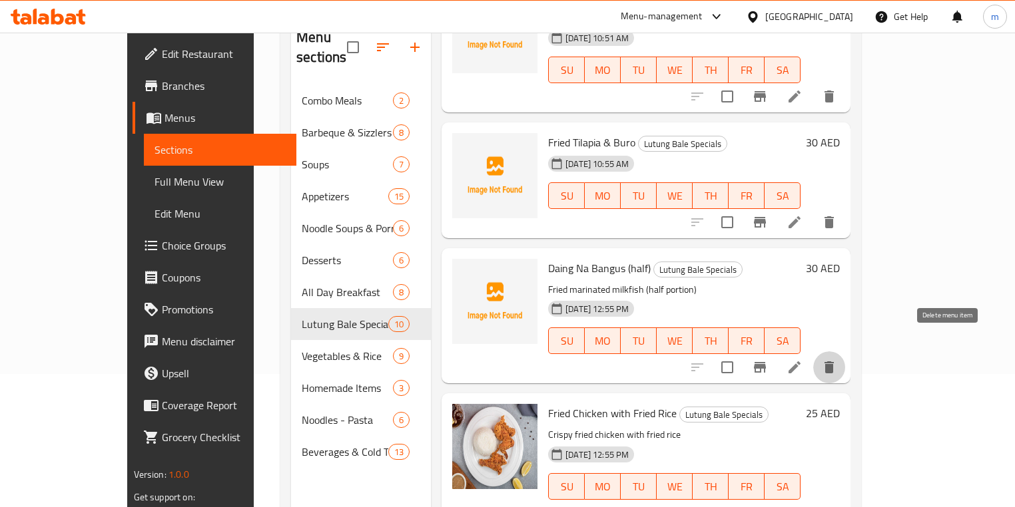
click at [834, 362] on icon "delete" at bounding box center [828, 368] width 9 height 12
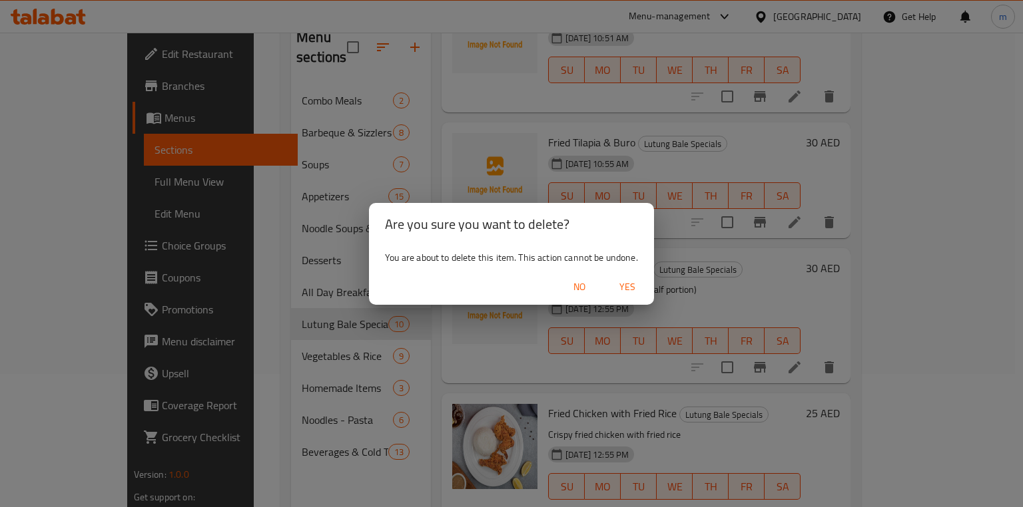
click at [626, 290] on span "Yes" at bounding box center [627, 287] width 32 height 17
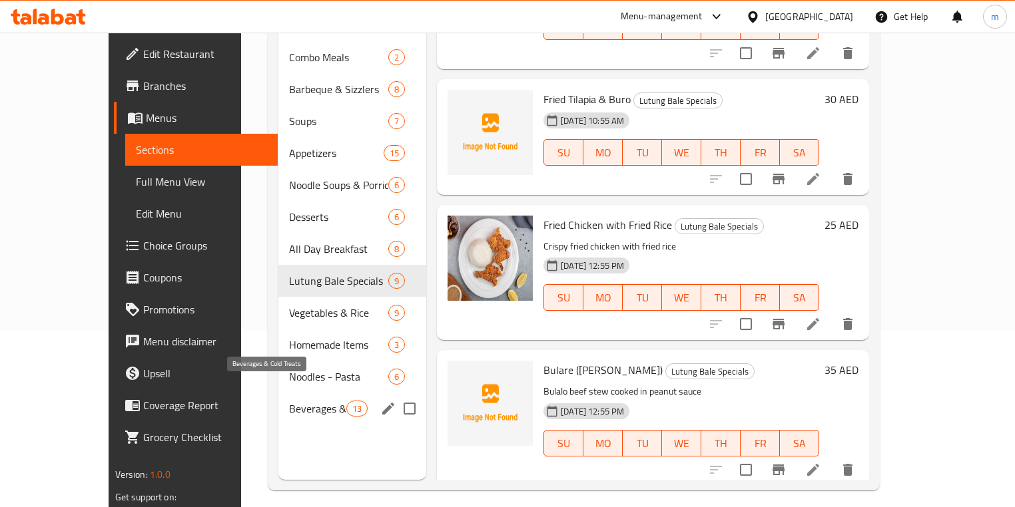
scroll to position [186, 0]
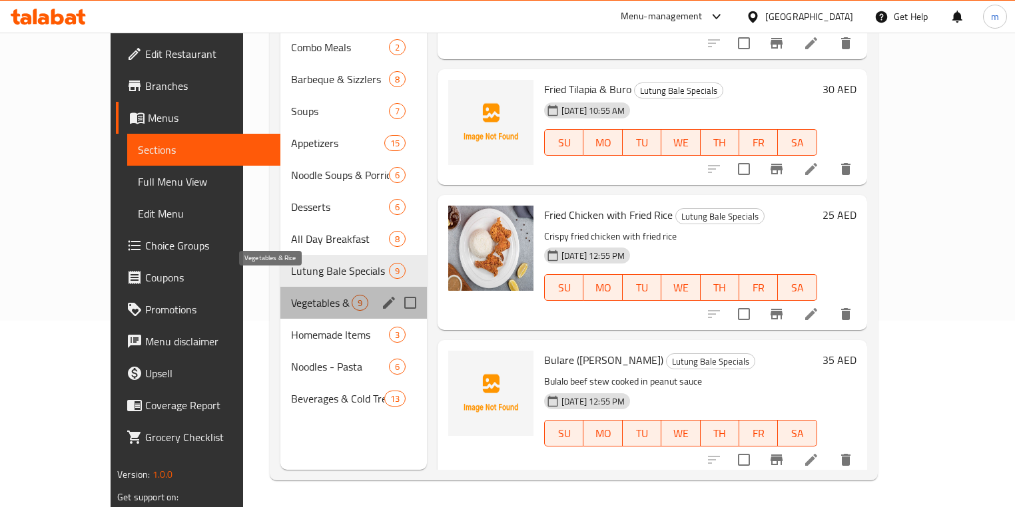
click at [291, 295] on span "Vegetables & Rice" at bounding box center [321, 303] width 61 height 16
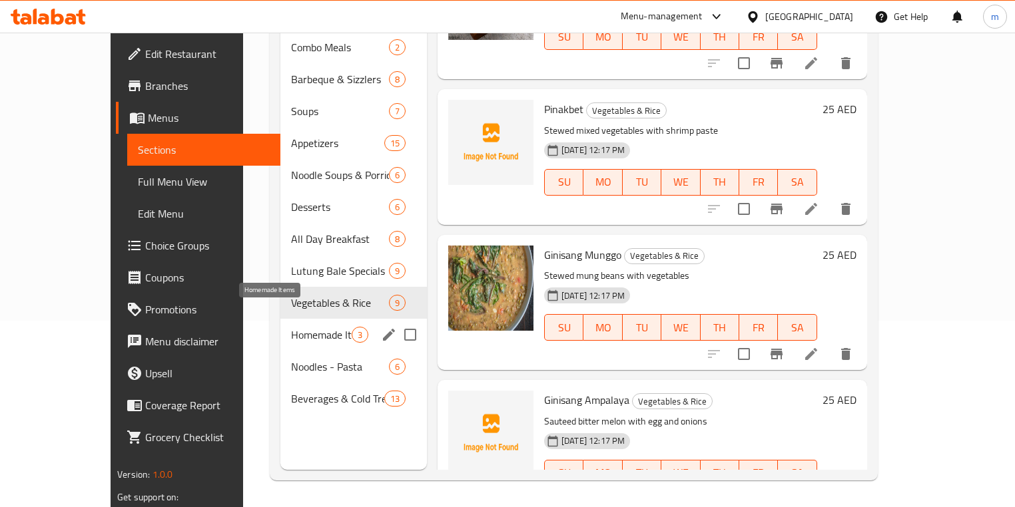
click at [291, 327] on span "Homemade Items" at bounding box center [321, 335] width 61 height 16
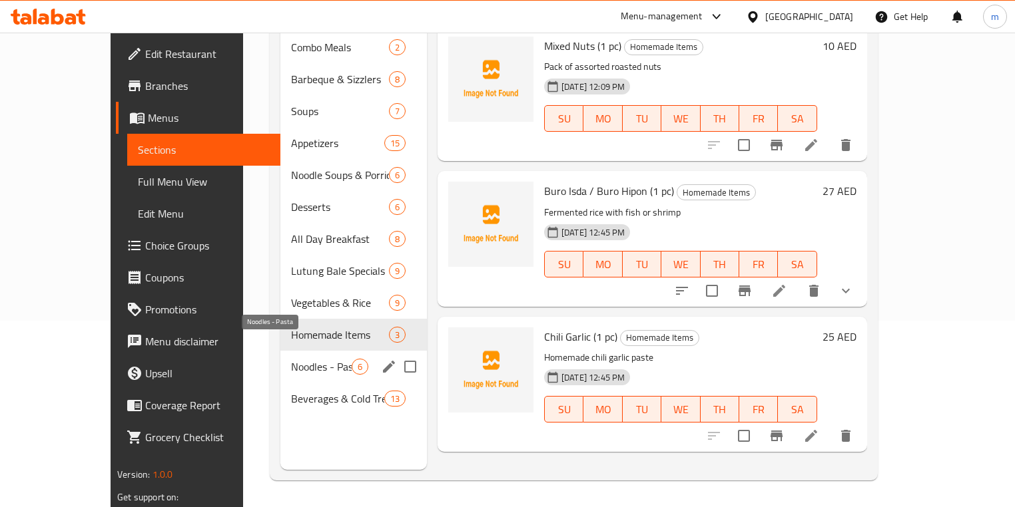
click at [291, 359] on span "Noodles - Pasta" at bounding box center [321, 367] width 61 height 16
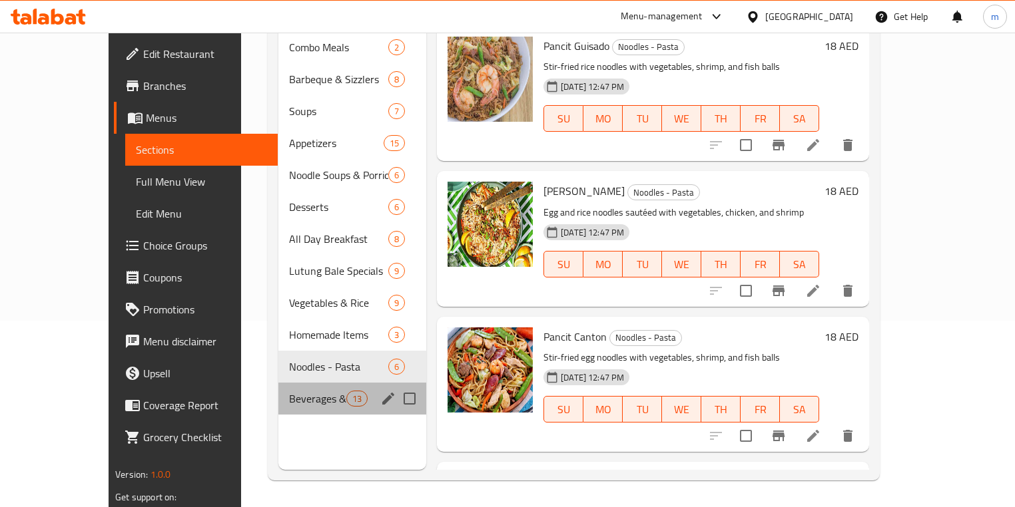
click at [278, 383] on div "Beverages & Cold Treats 13" at bounding box center [352, 399] width 148 height 32
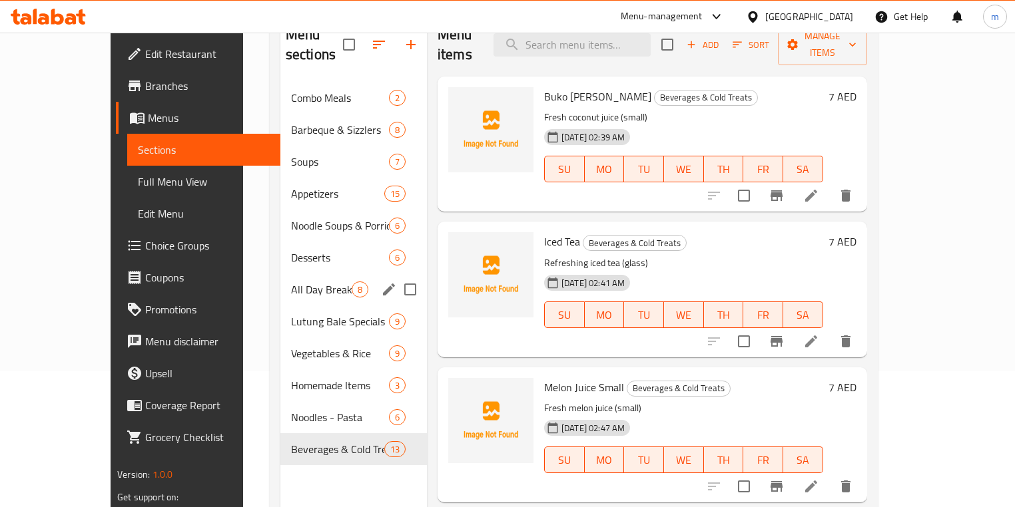
scroll to position [186, 0]
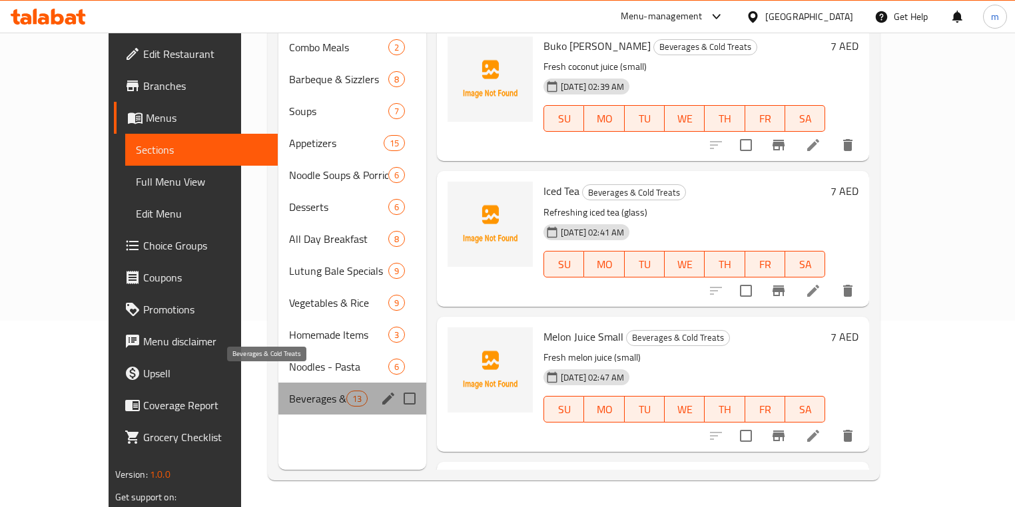
click at [289, 391] on span "Beverages & Cold Treats" at bounding box center [317, 399] width 57 height 16
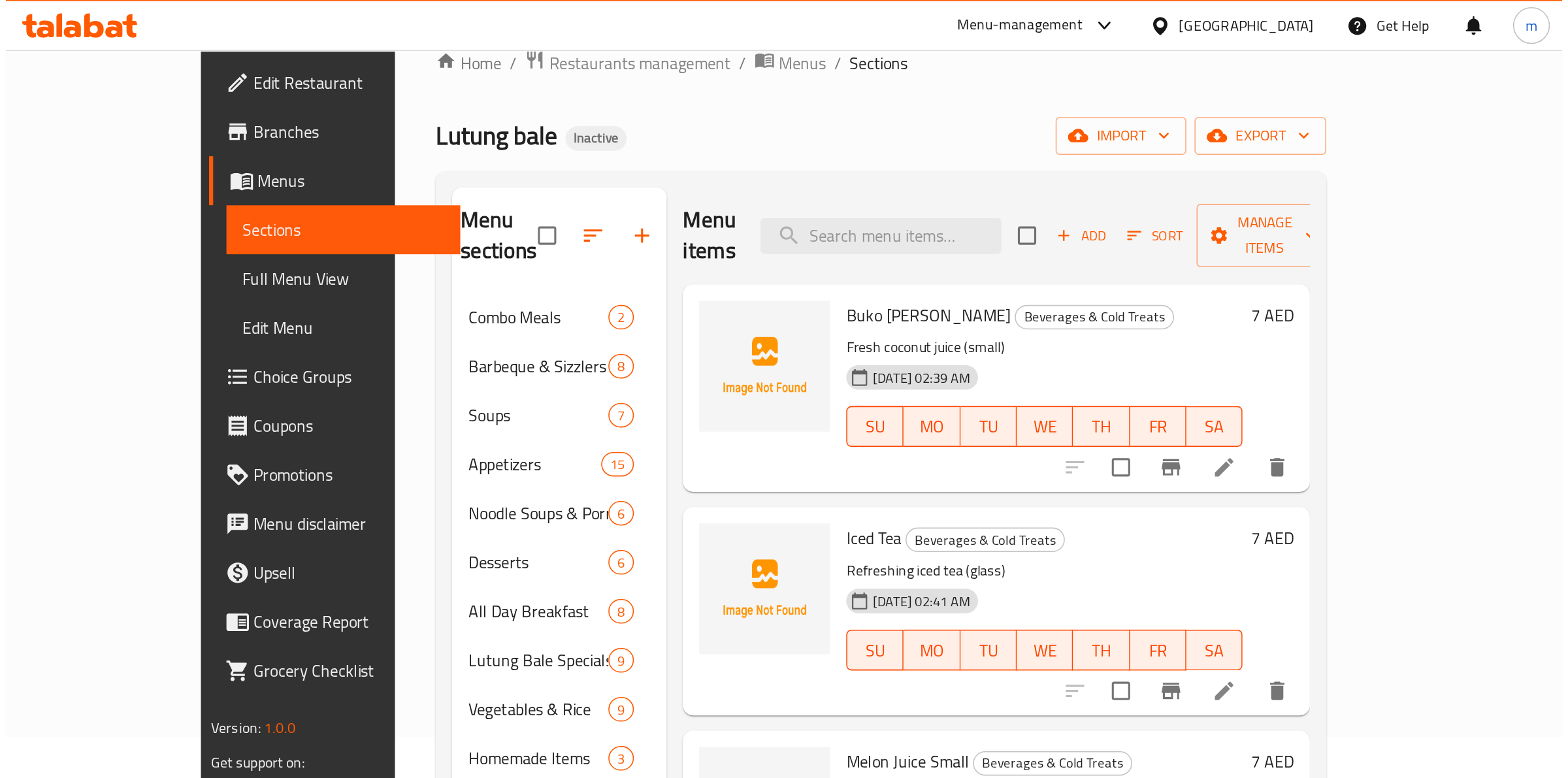
scroll to position [0, 0]
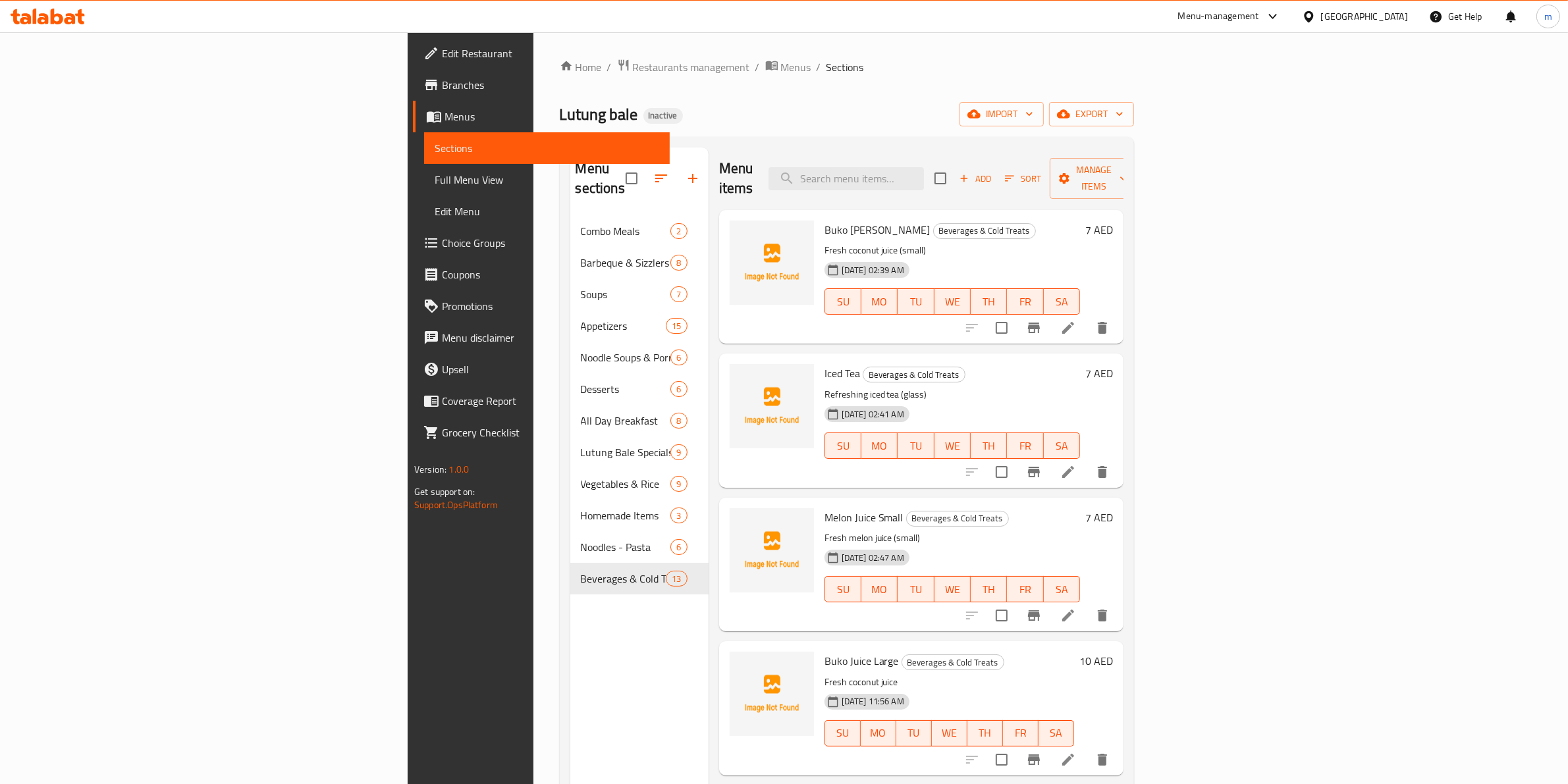
drag, startPoint x: 104, startPoint y: 190, endPoint x: 1436, endPoint y: 0, distance: 1345.5
click at [424, 190] on link "Full Menu View" at bounding box center [547, 180] width 245 height 32
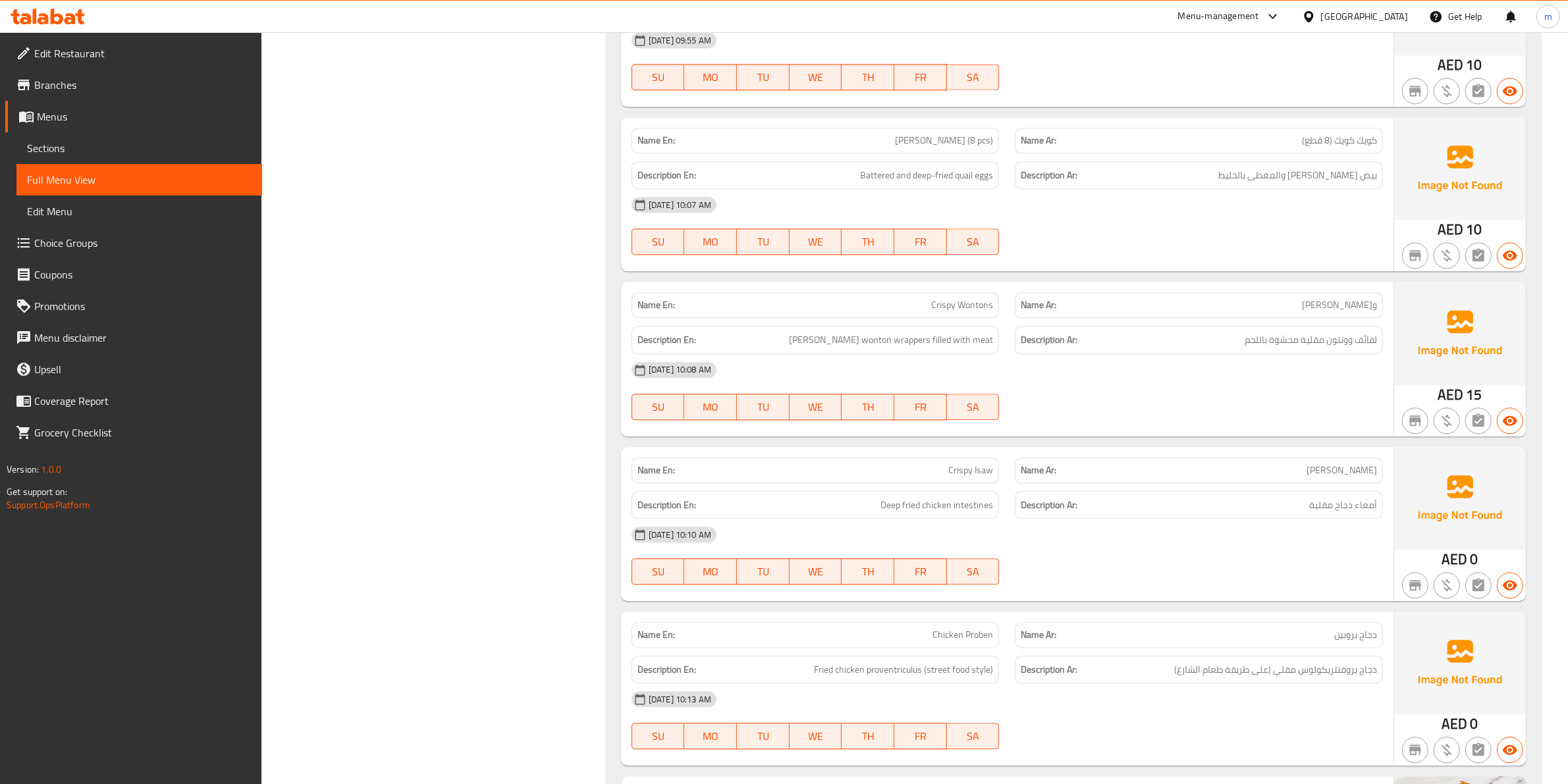
scroll to position [3746, 0]
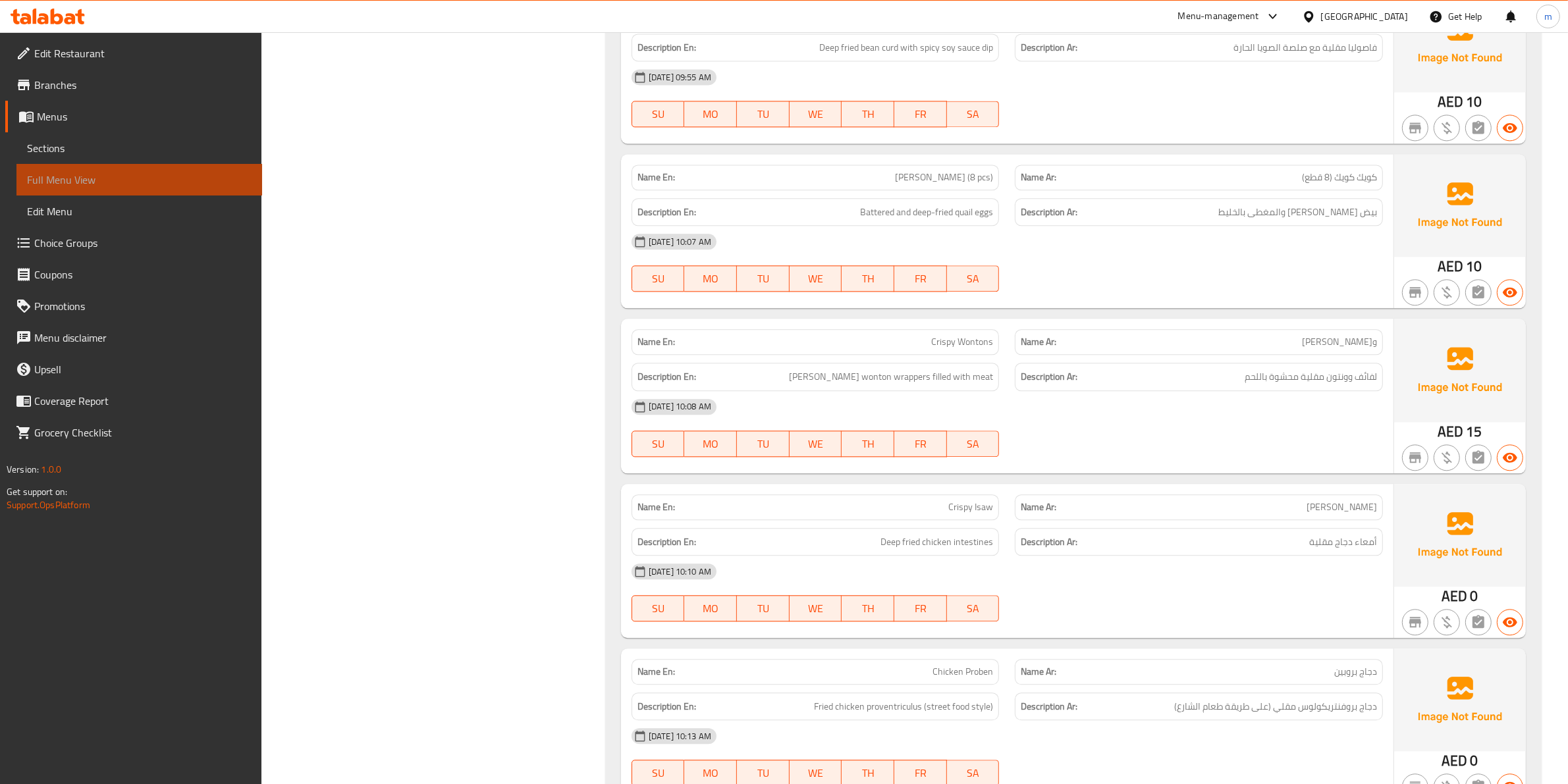
click at [84, 182] on span "Full Menu View" at bounding box center [138, 180] width 225 height 16
click at [63, 143] on span "Sections" at bounding box center [138, 148] width 225 height 16
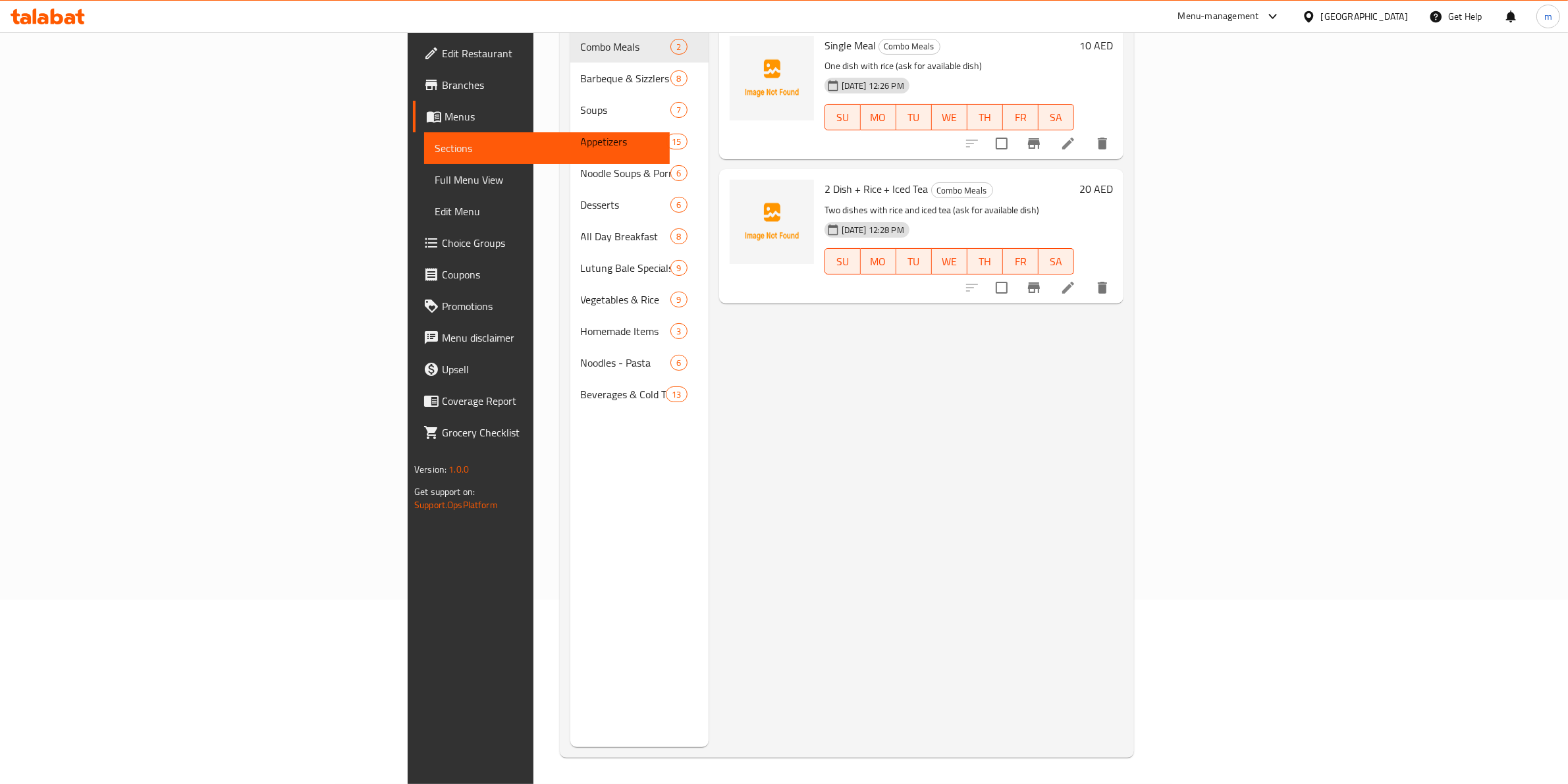
scroll to position [185, 0]
click at [444, 118] on span "Menus" at bounding box center [551, 117] width 215 height 16
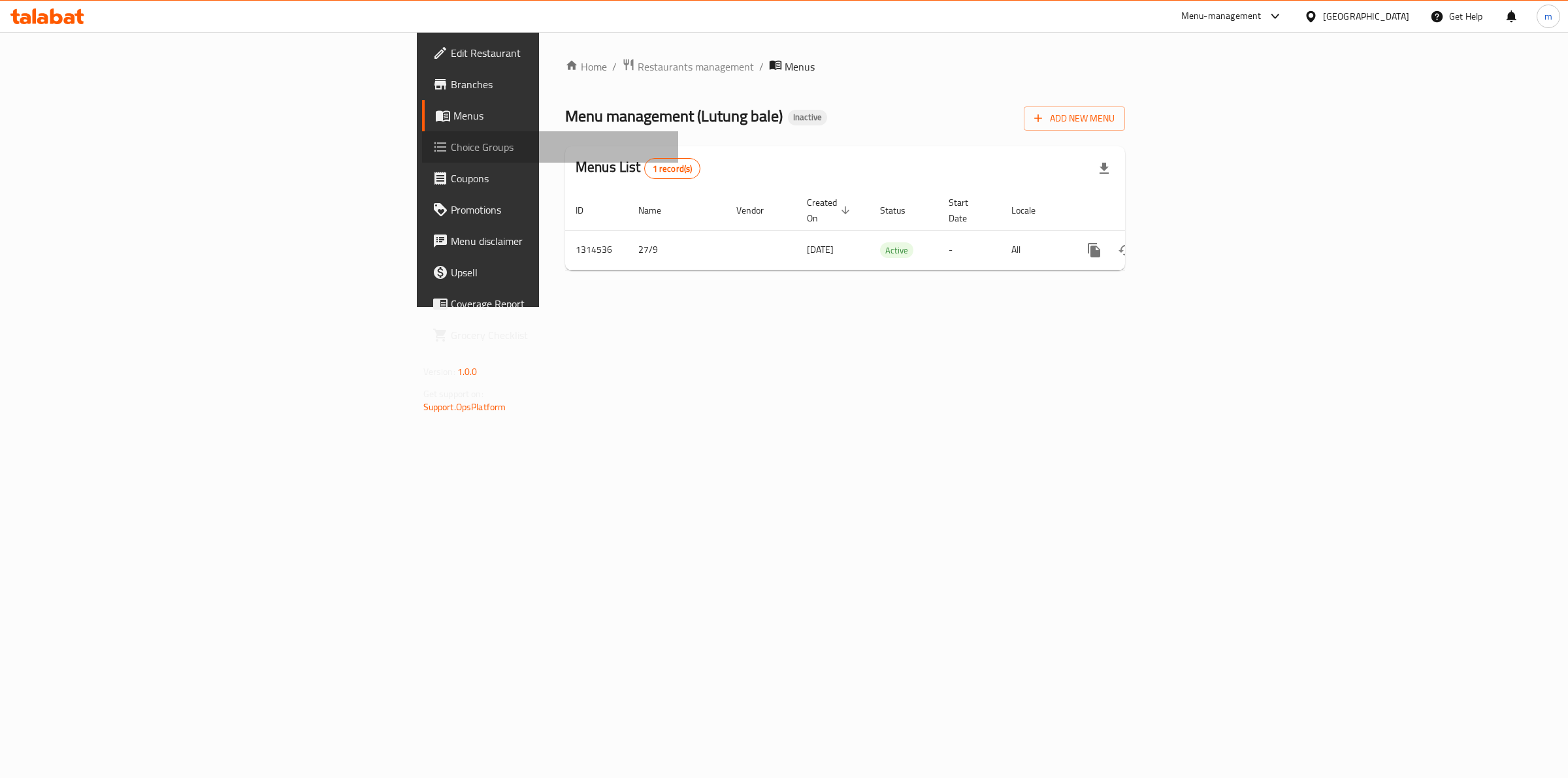
click at [450, 149] on span "Choice Groups" at bounding box center [559, 147] width 218 height 16
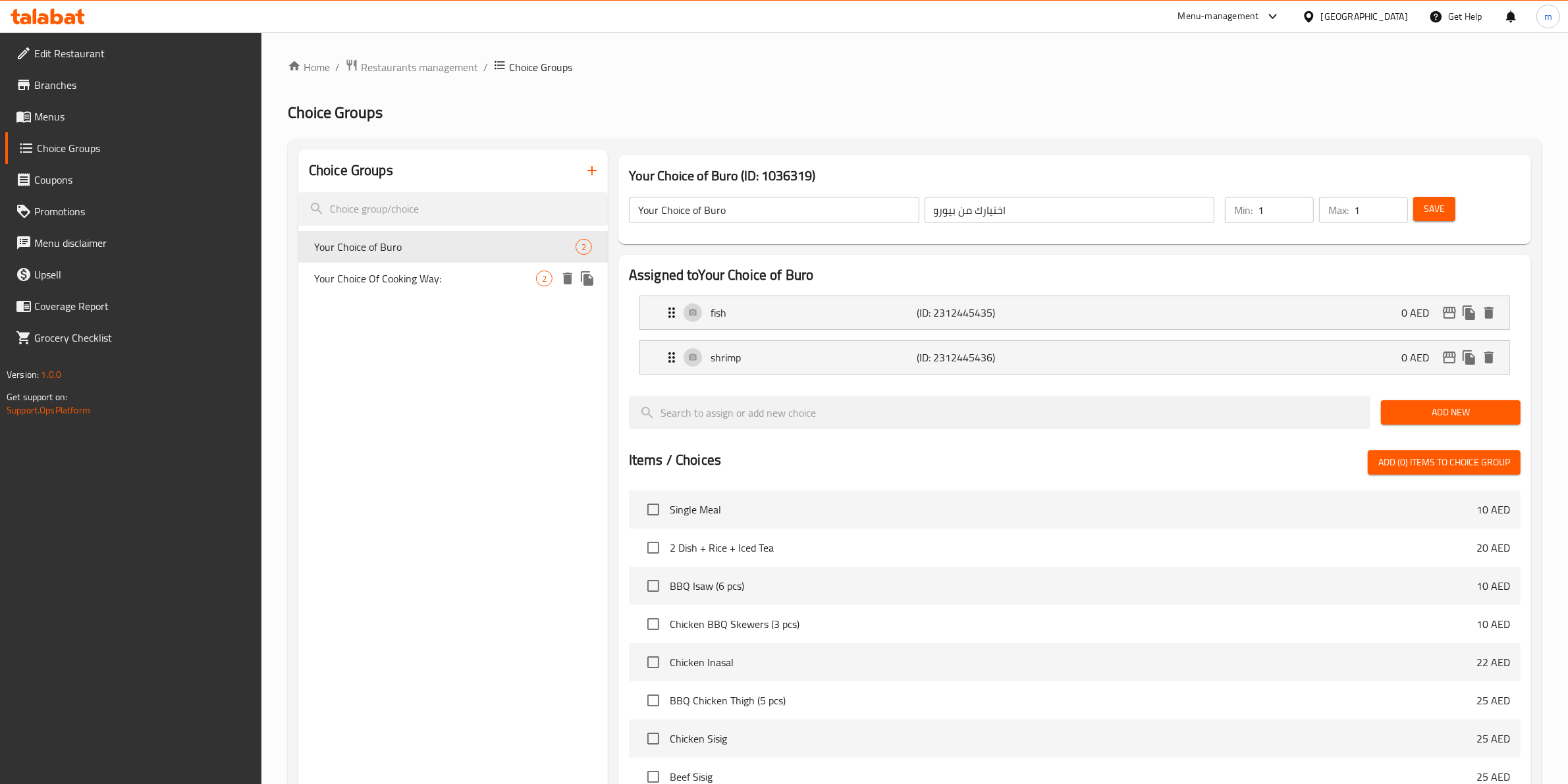
click at [486, 283] on span "Your Choice Of Cooking Way:" at bounding box center [425, 279] width 222 height 16
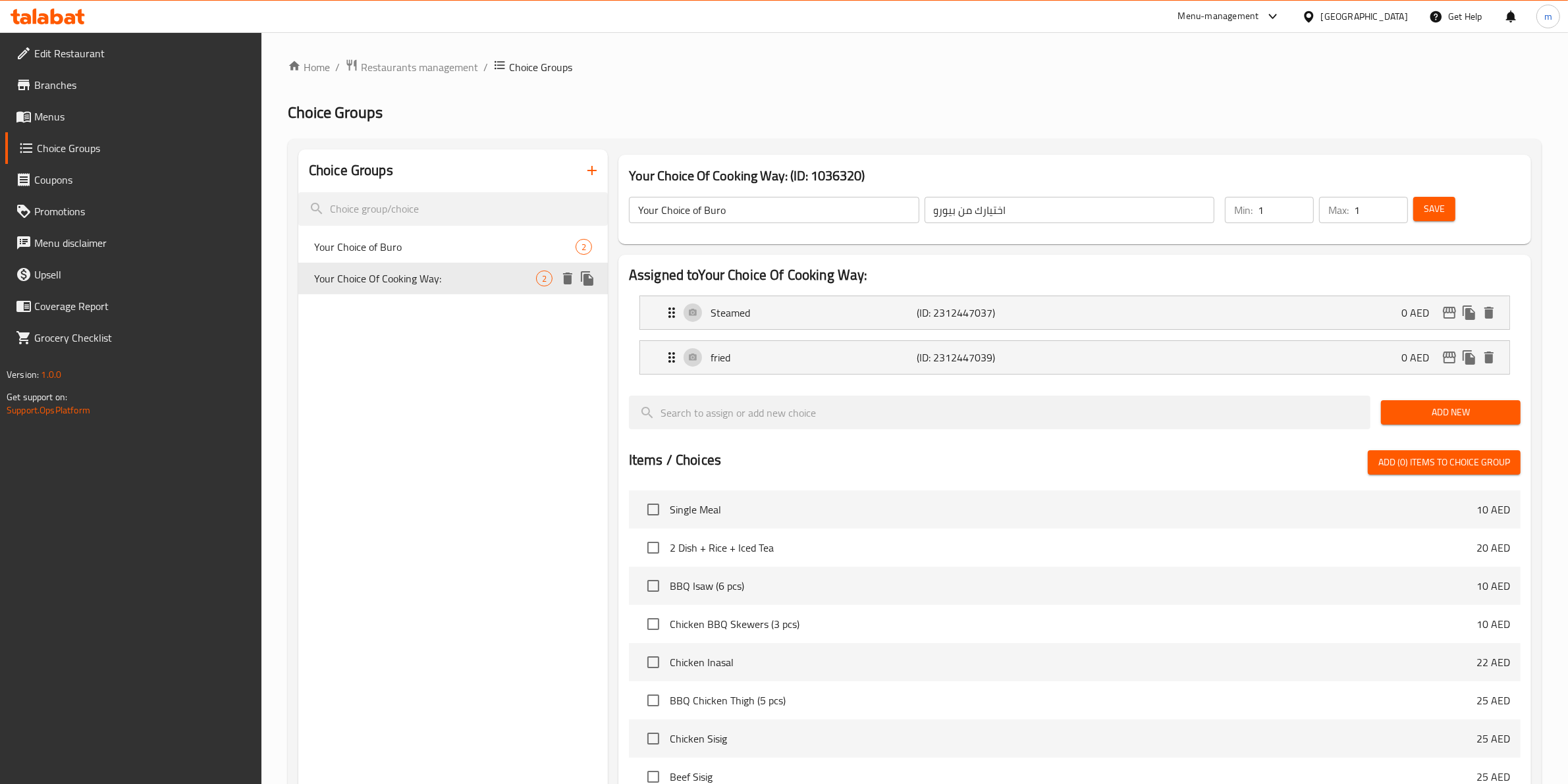
type input "Your Choice Of Cooking Way:"
type input "إختيارك من طريقة الطهي:"
click at [498, 251] on span "Your Choice of Buro" at bounding box center [425, 247] width 222 height 16
type input "Your Choice of Buro"
type input "اختيارك من بيورو"
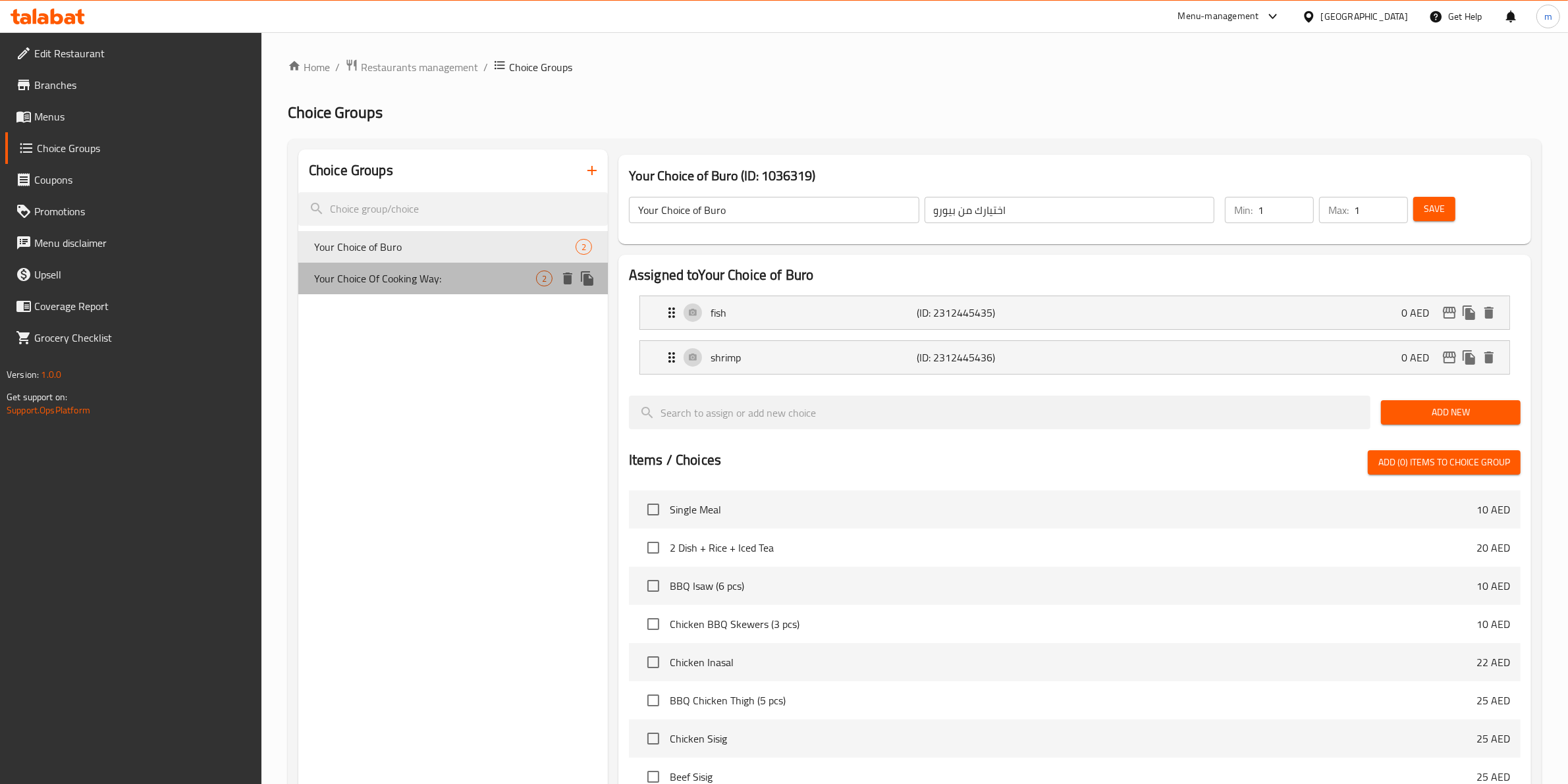
click at [492, 283] on span "Your Choice Of Cooking Way:" at bounding box center [425, 279] width 222 height 16
type input "Your Choice Of Cooking Way:"
type input "إختيارك من طريقة الطهي:"
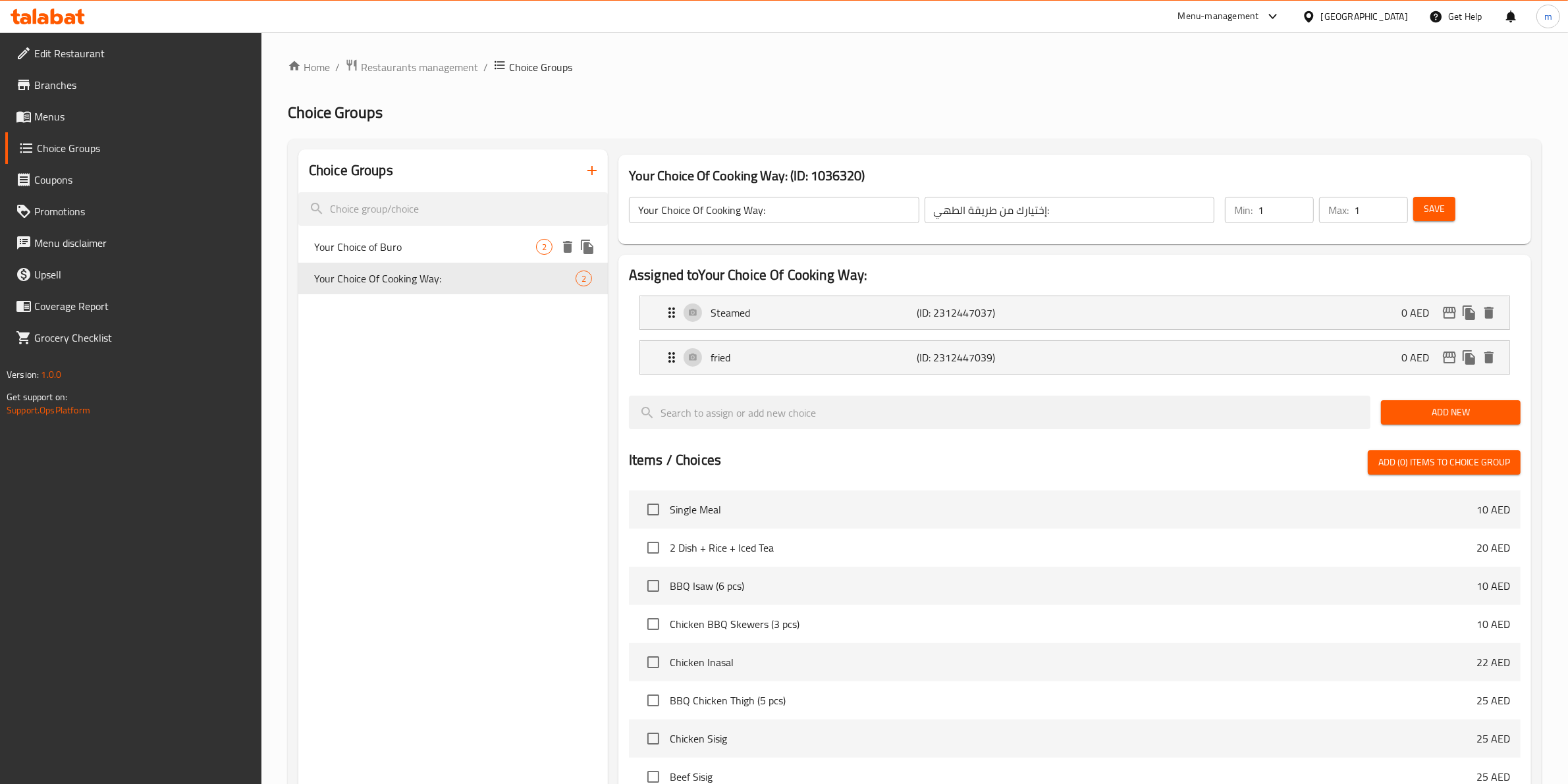
click at [473, 255] on div "Your Choice of Buro 2" at bounding box center [453, 247] width 310 height 32
type input "Your Choice of Buro"
type input "اختيارك من بيورو"
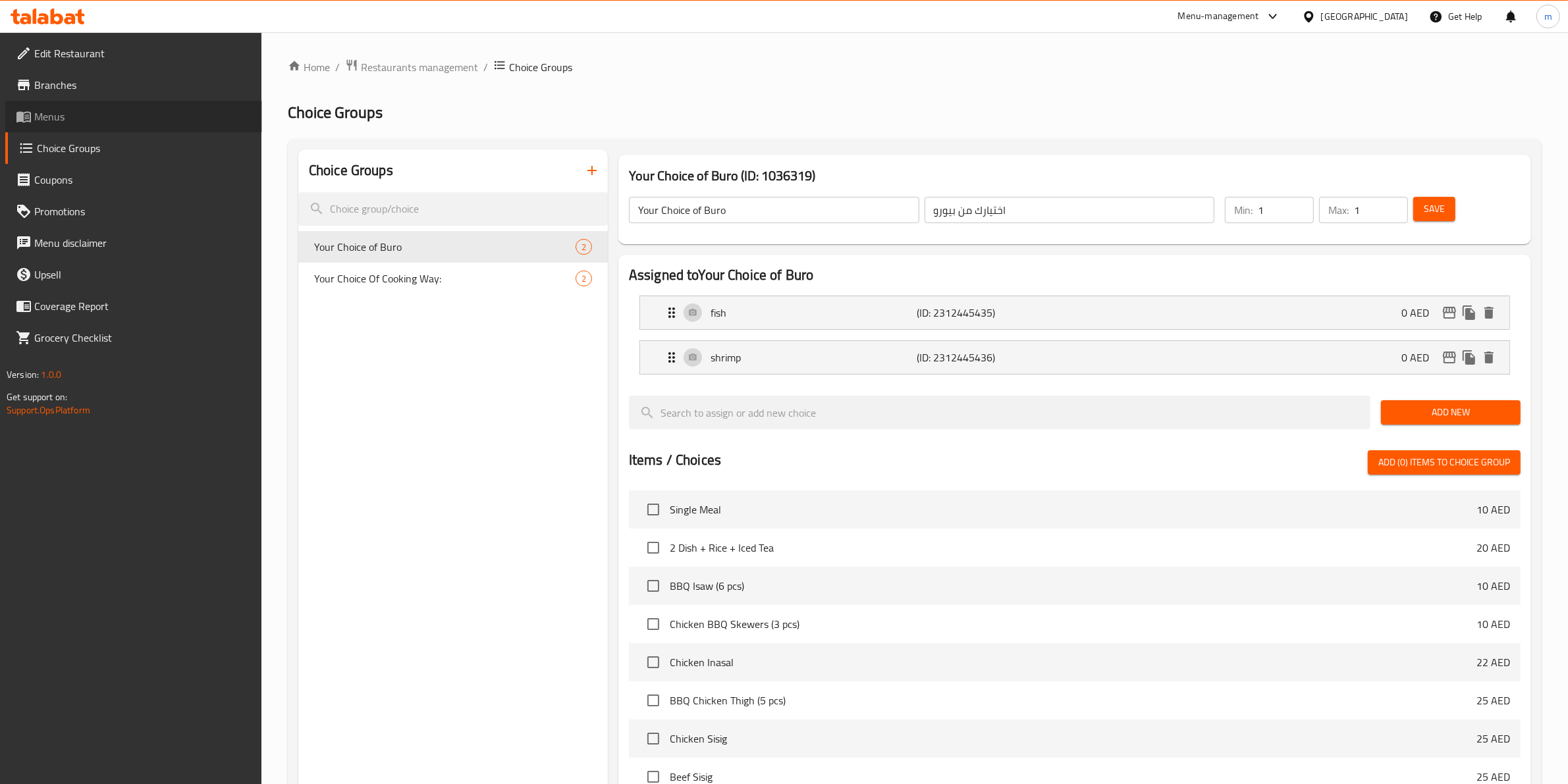
click at [96, 110] on span "Menus" at bounding box center [143, 117] width 218 height 16
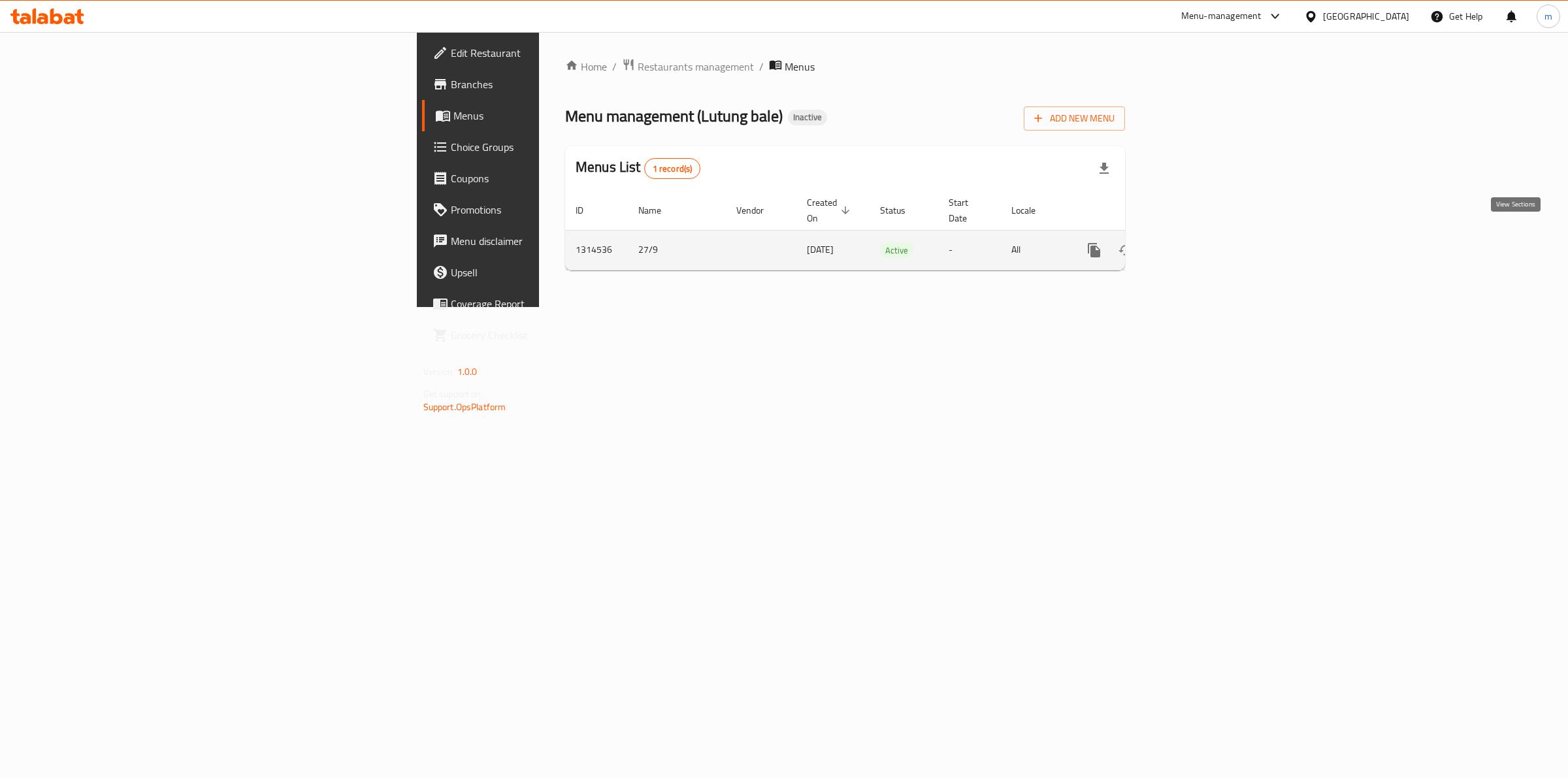
click at [995, 244] on icon "enhanced table" at bounding box center [1188, 250] width 12 height 12
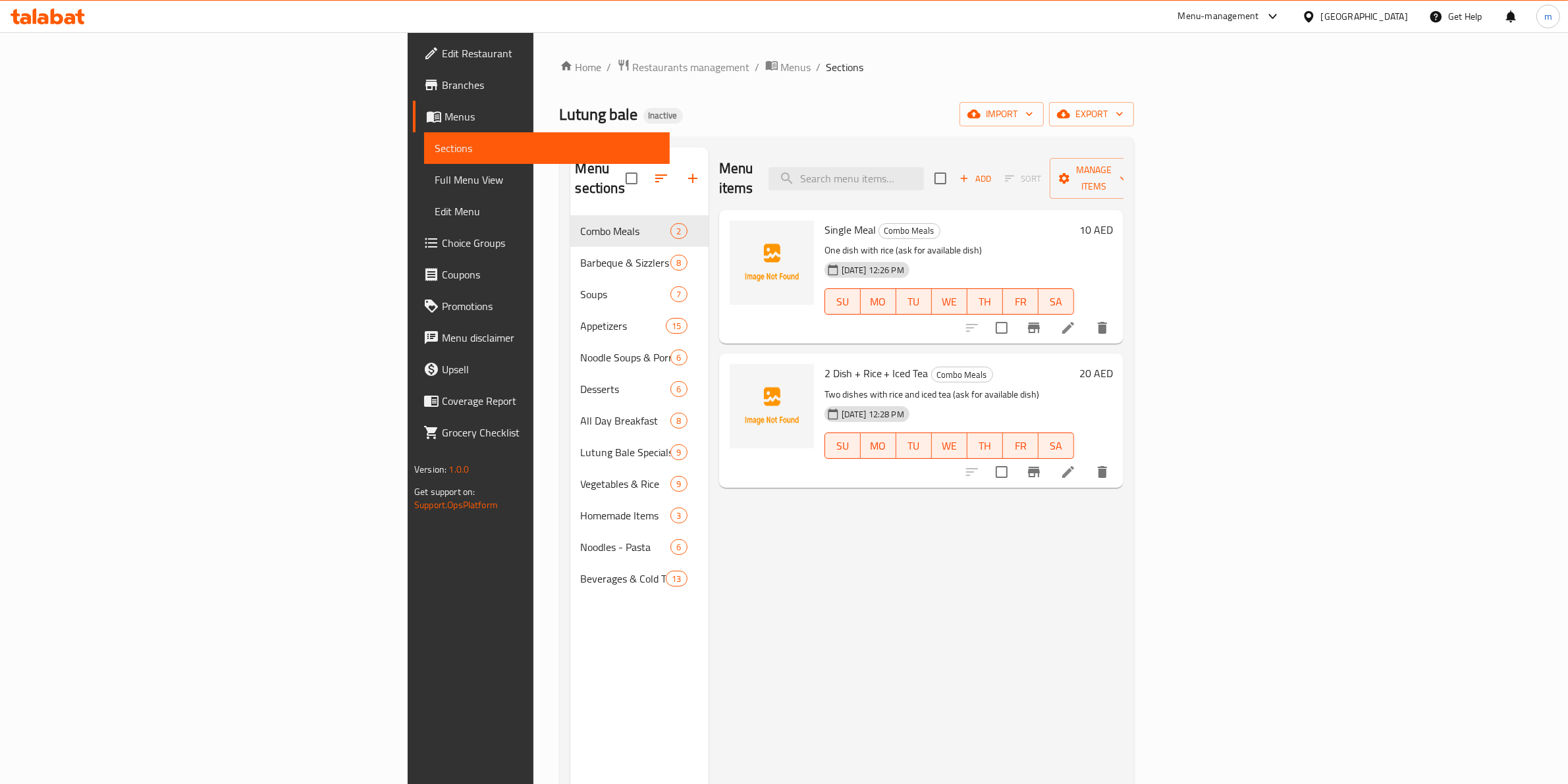
click at [434, 186] on span "Full Menu View" at bounding box center [546, 180] width 225 height 16
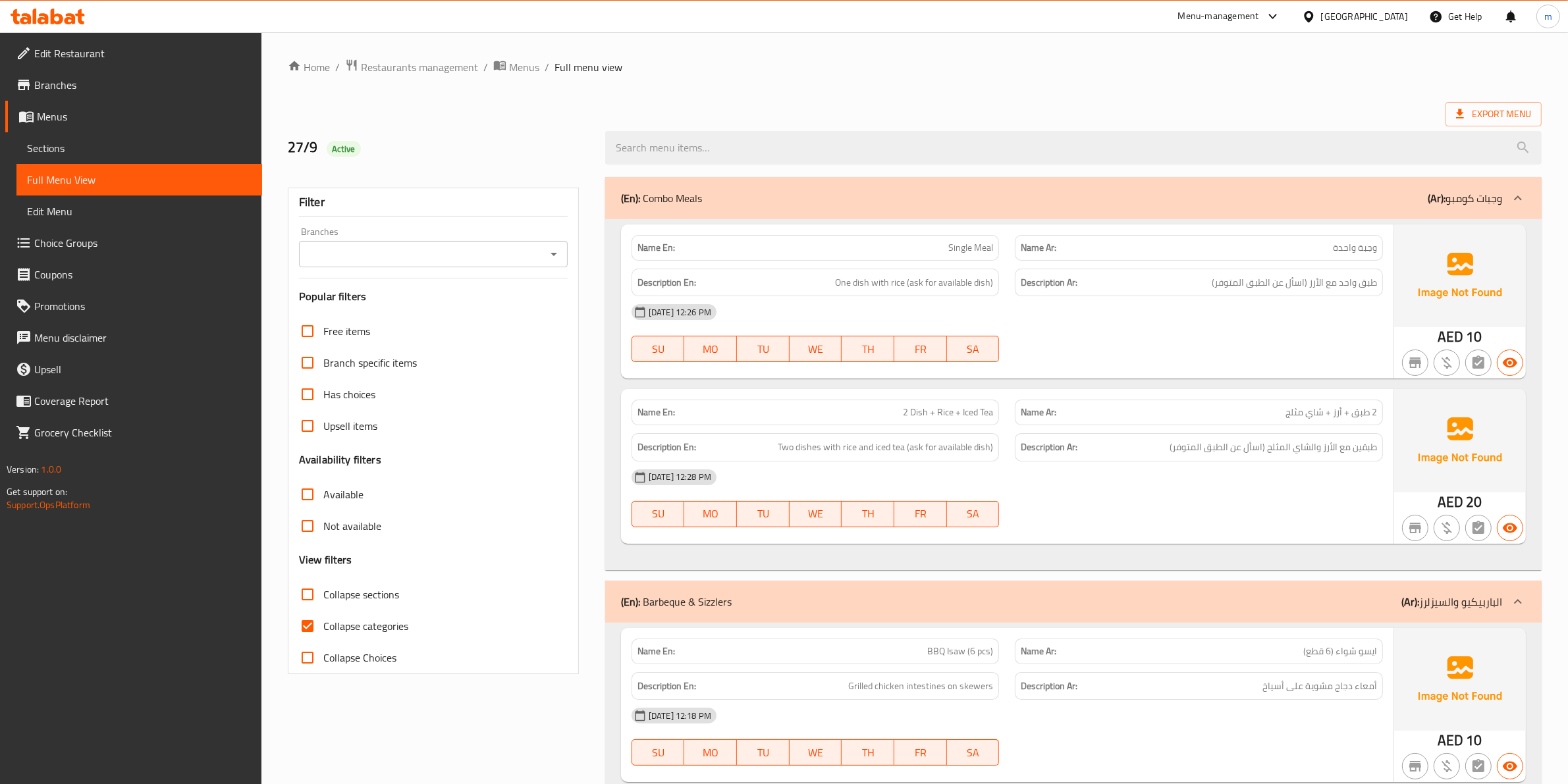
click at [311, 501] on input "Collapse categories" at bounding box center [308, 626] width 32 height 32
checkbox input "false"
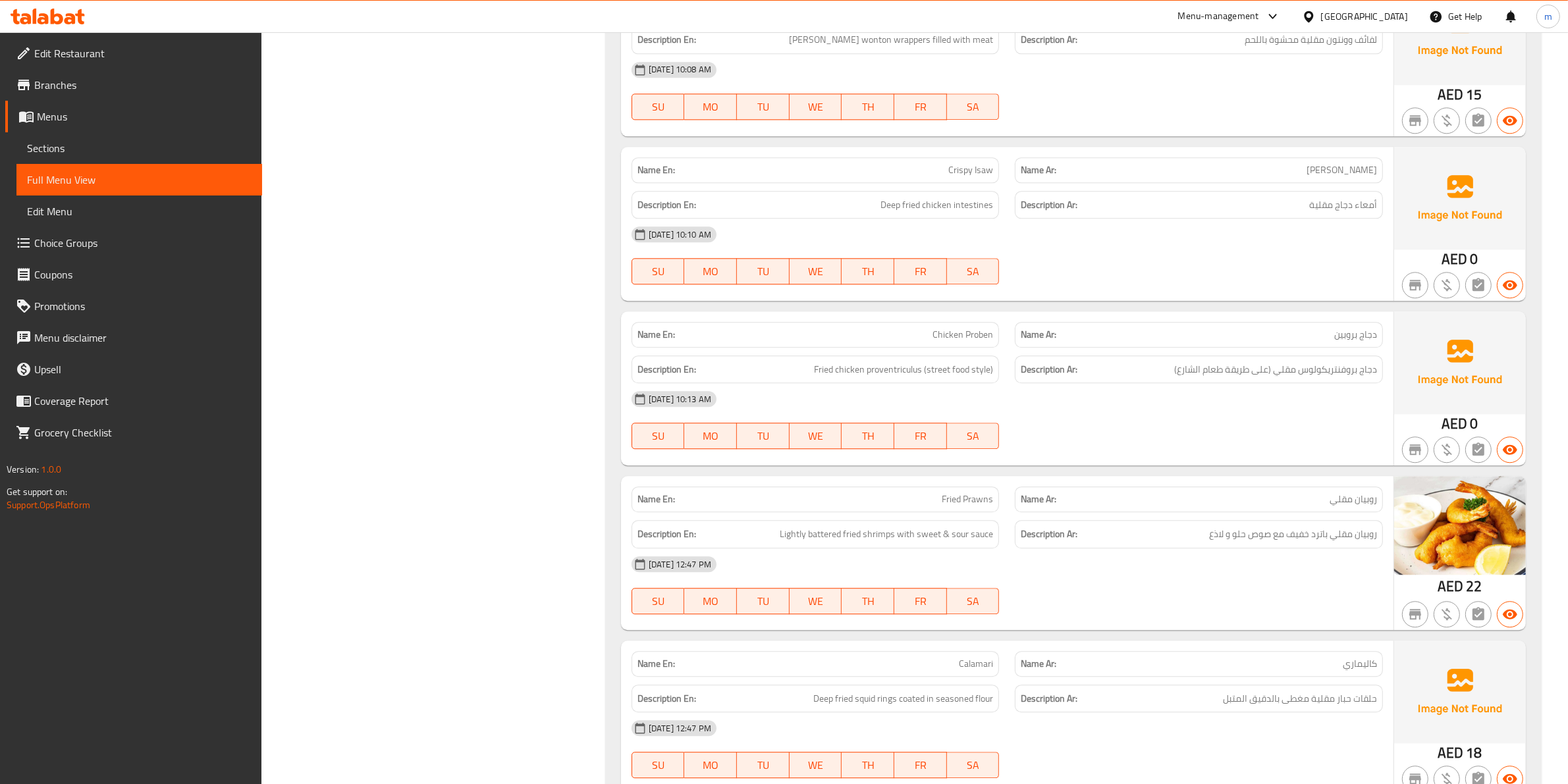
scroll to position [4032, 0]
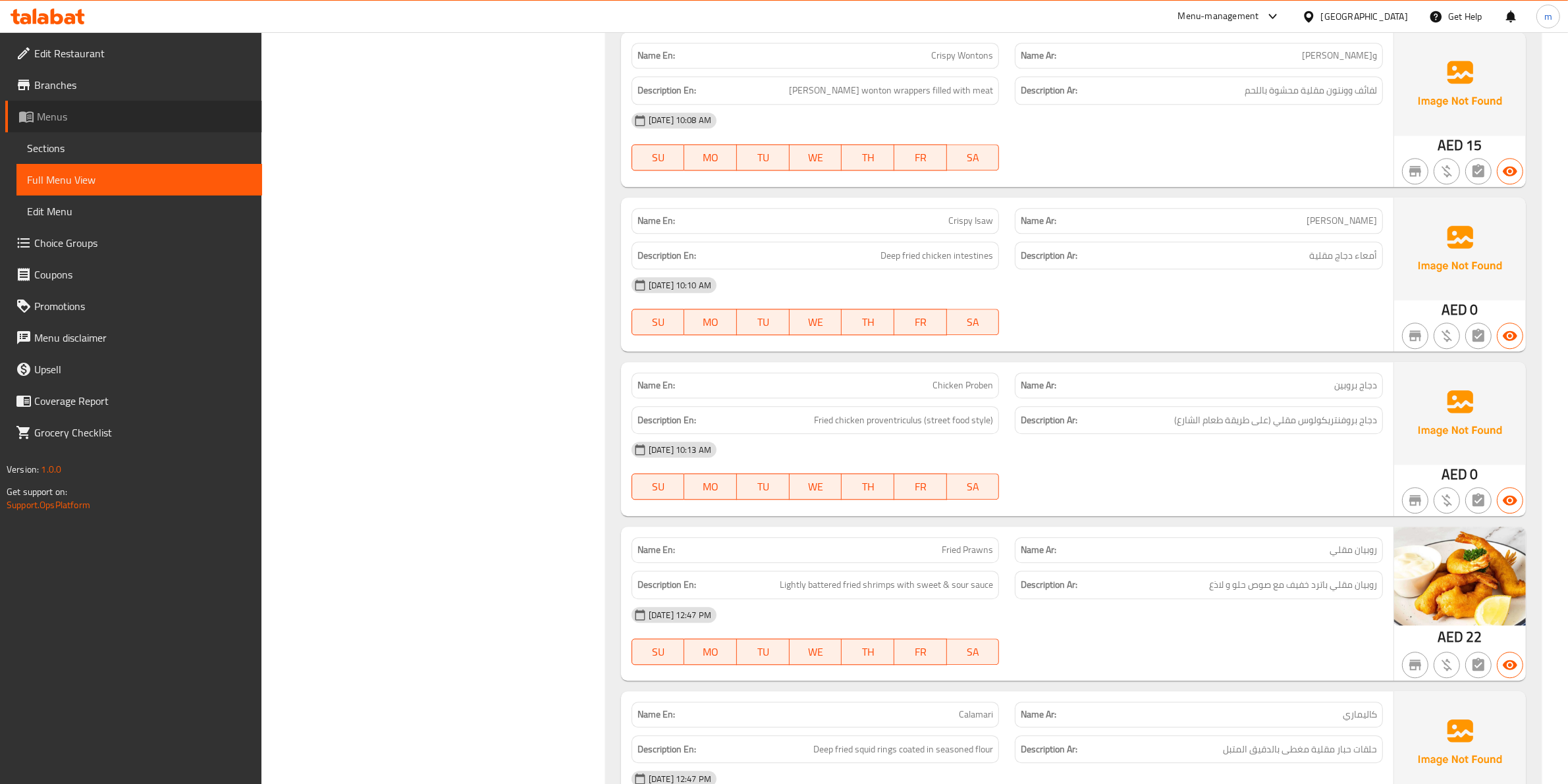
click at [74, 127] on link "Menus" at bounding box center [134, 117] width 257 height 32
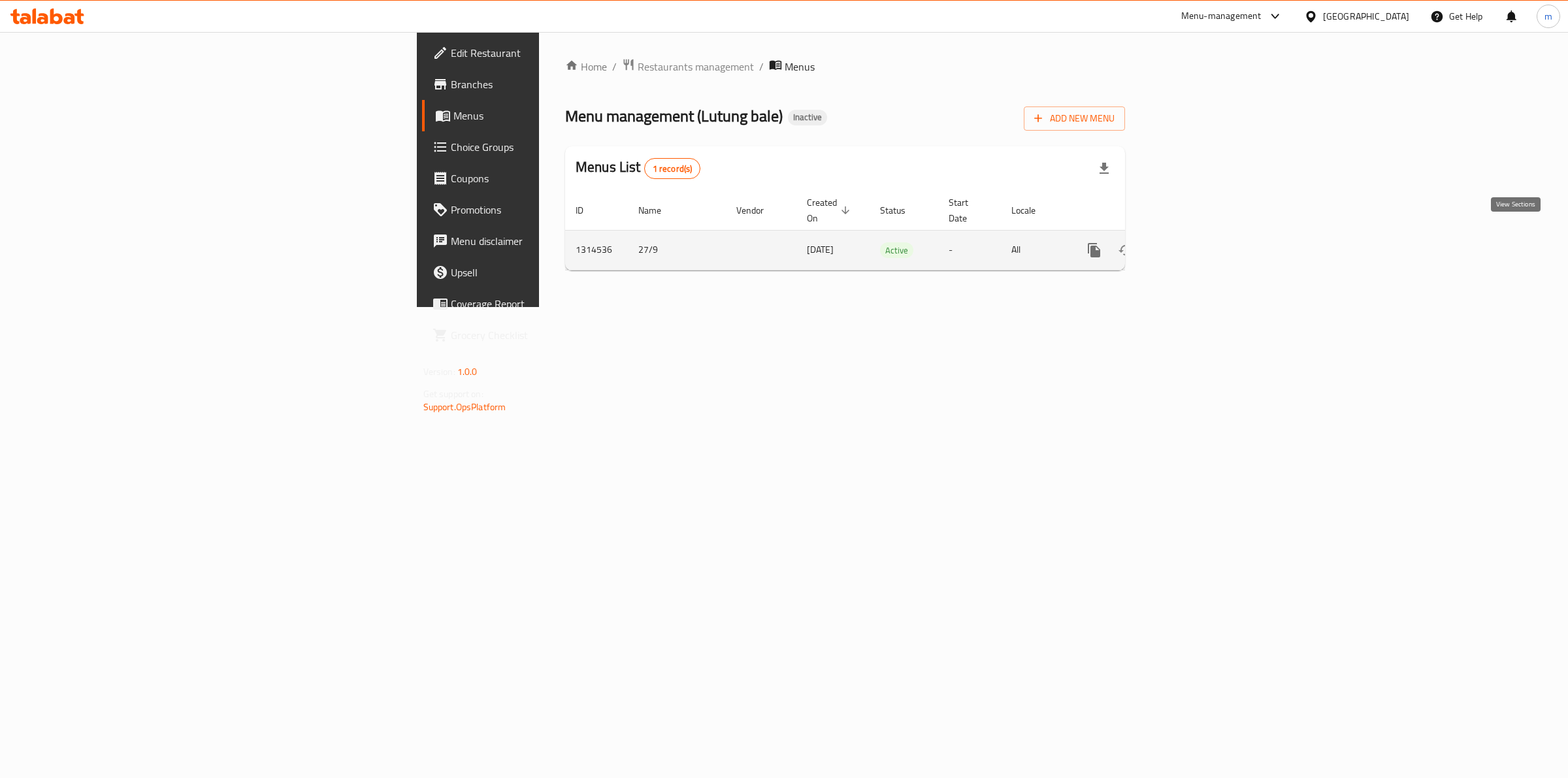
click at [995, 237] on link "enhanced table" at bounding box center [1188, 250] width 31 height 31
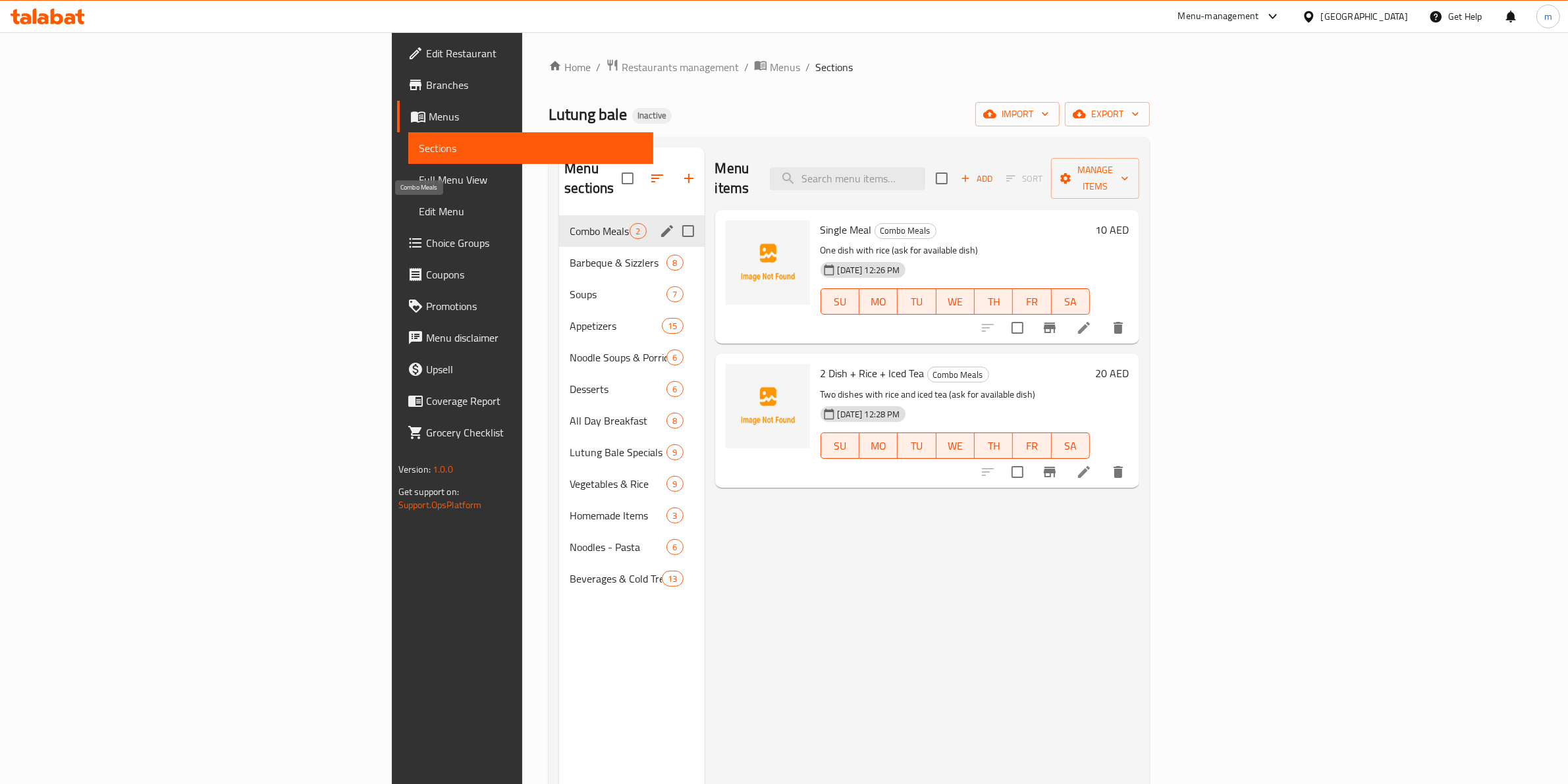
click at [570, 223] on span "Combo Meals" at bounding box center [600, 231] width 60 height 16
click at [570, 255] on span "Barbeque & Sizzlers" at bounding box center [600, 263] width 60 height 16
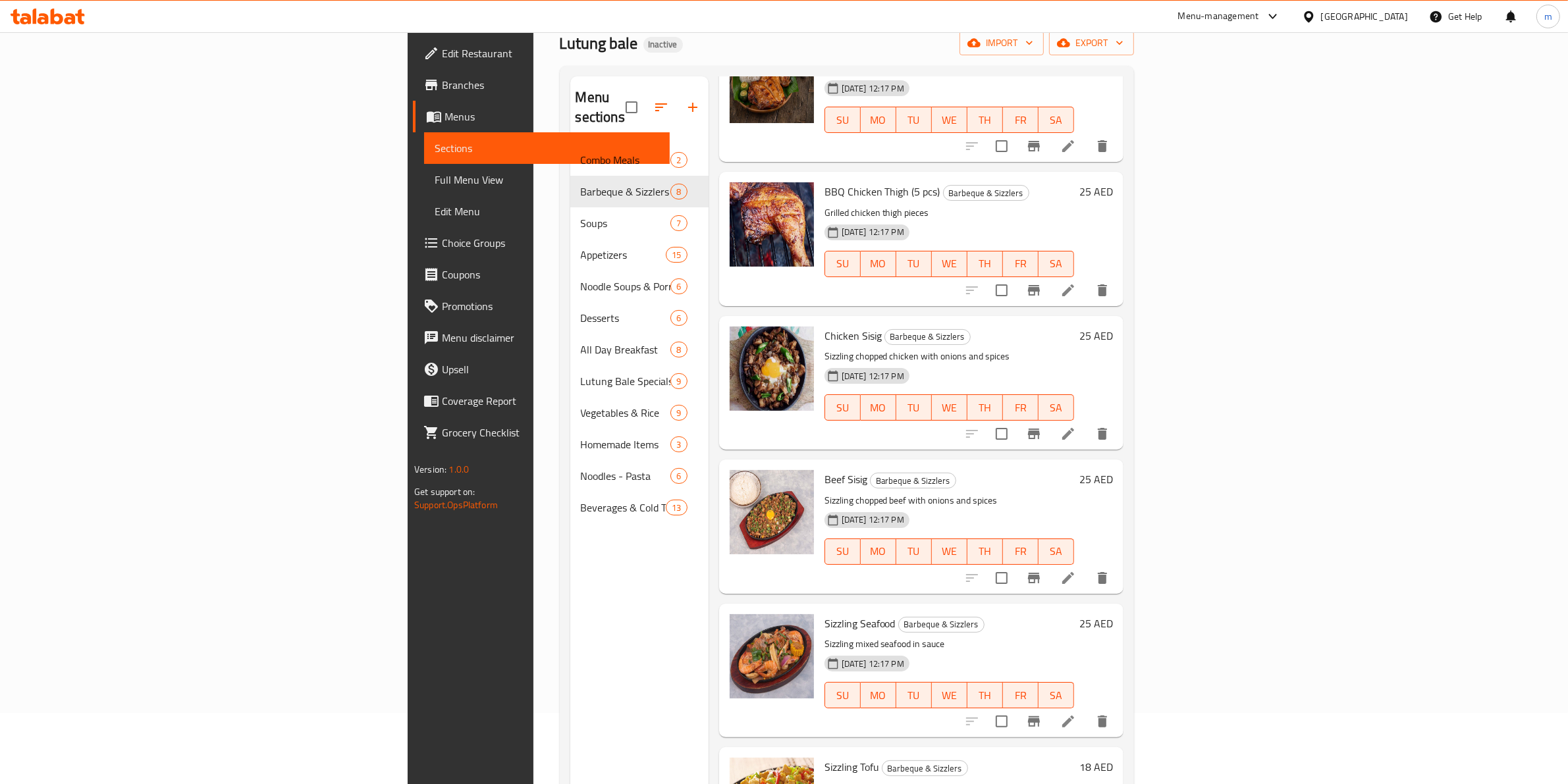
scroll to position [185, 0]
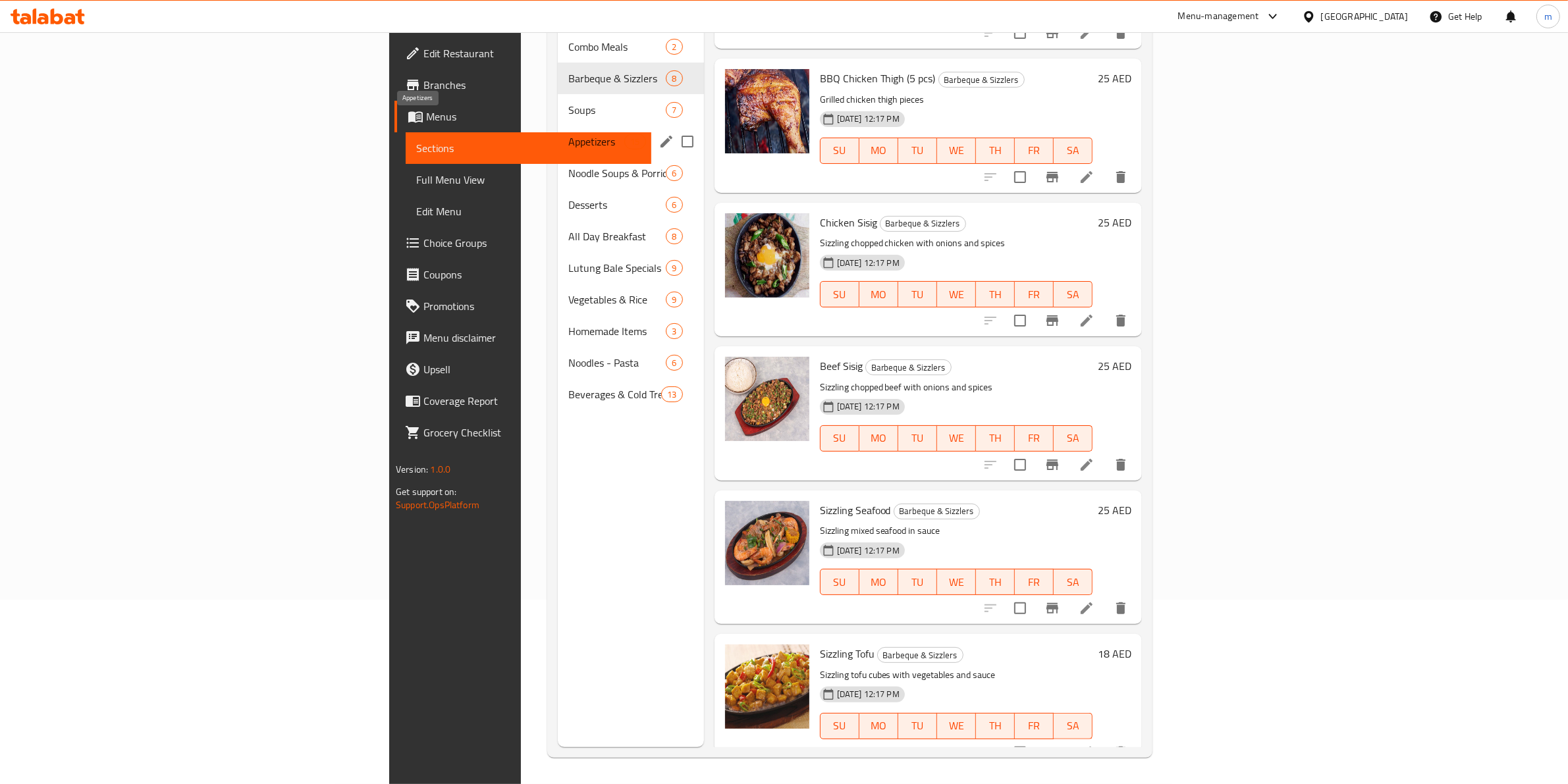
click at [569, 133] on span "Appetizers" at bounding box center [597, 141] width 56 height 16
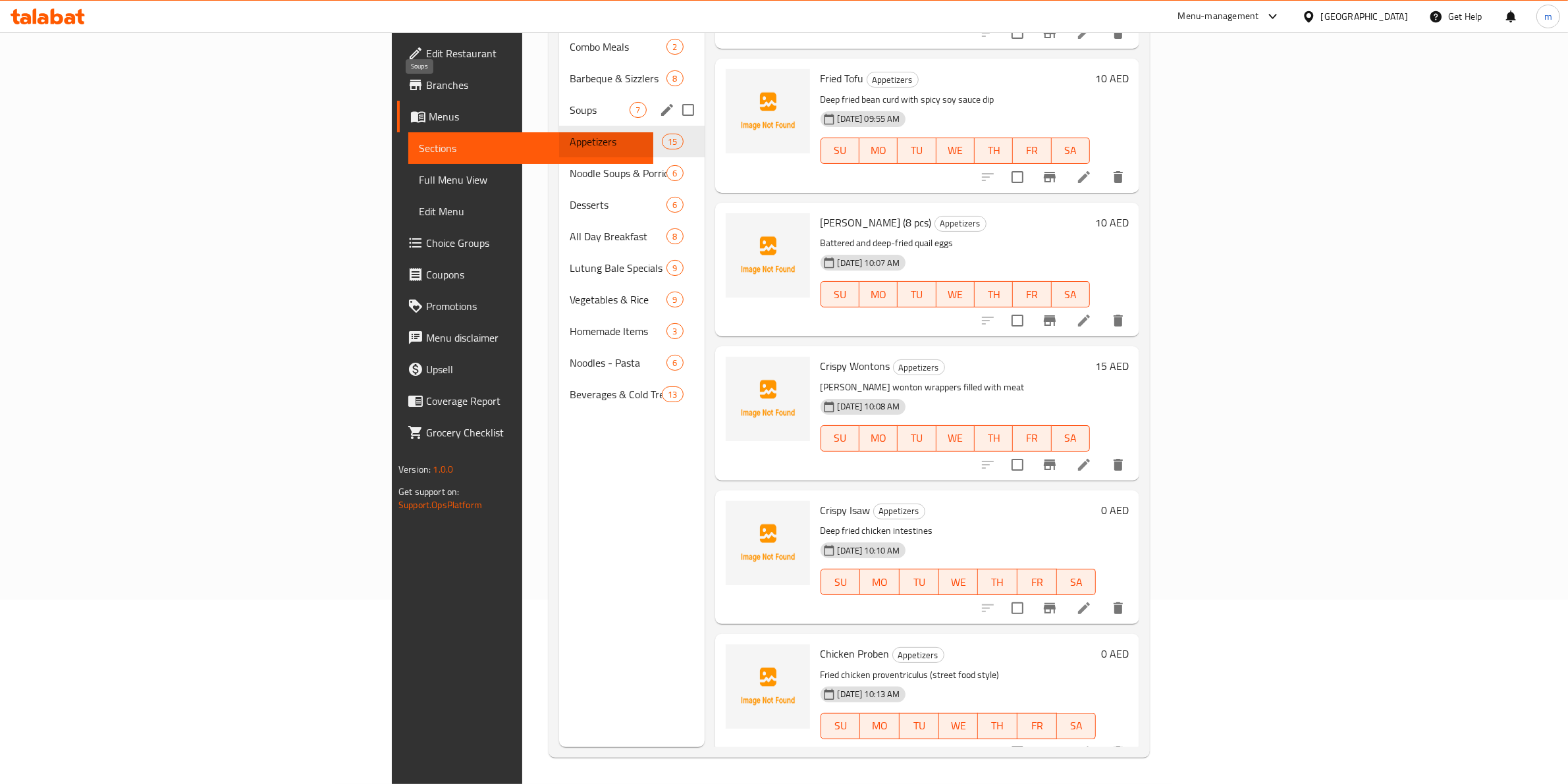
click at [570, 102] on span "Soups" at bounding box center [600, 110] width 60 height 16
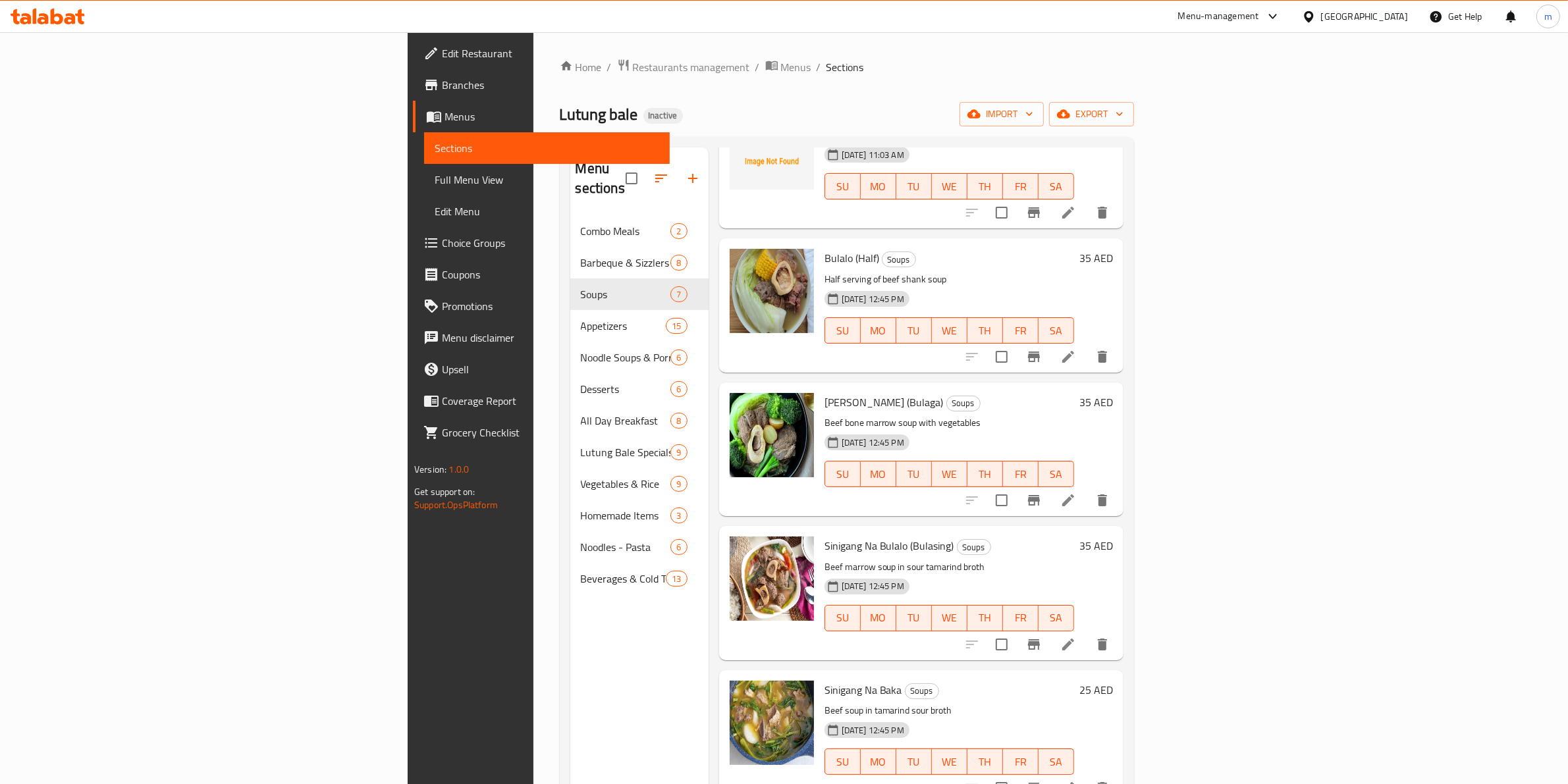
scroll to position [247, 0]
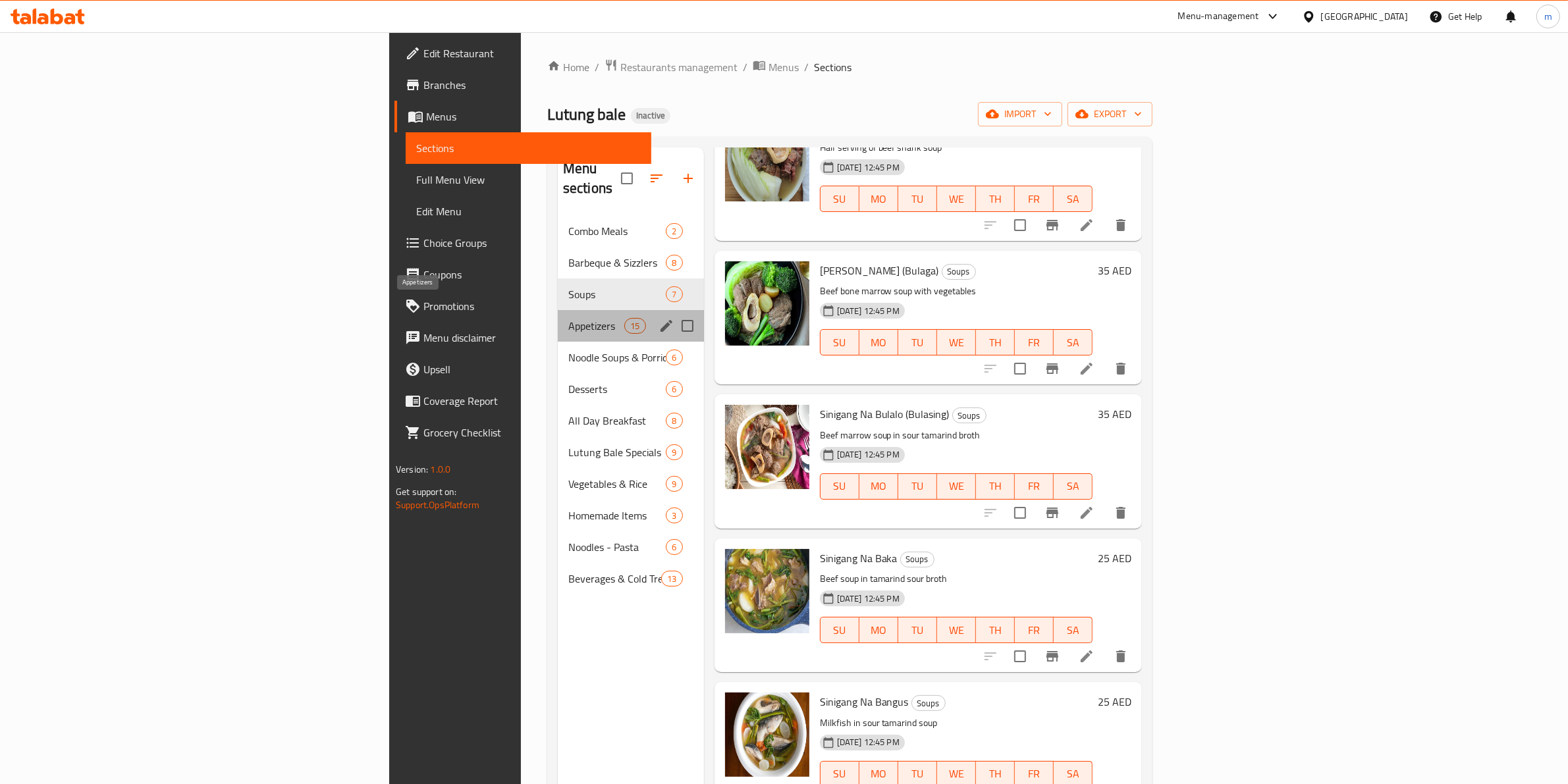
click at [569, 318] on span "Appetizers" at bounding box center [597, 326] width 56 height 16
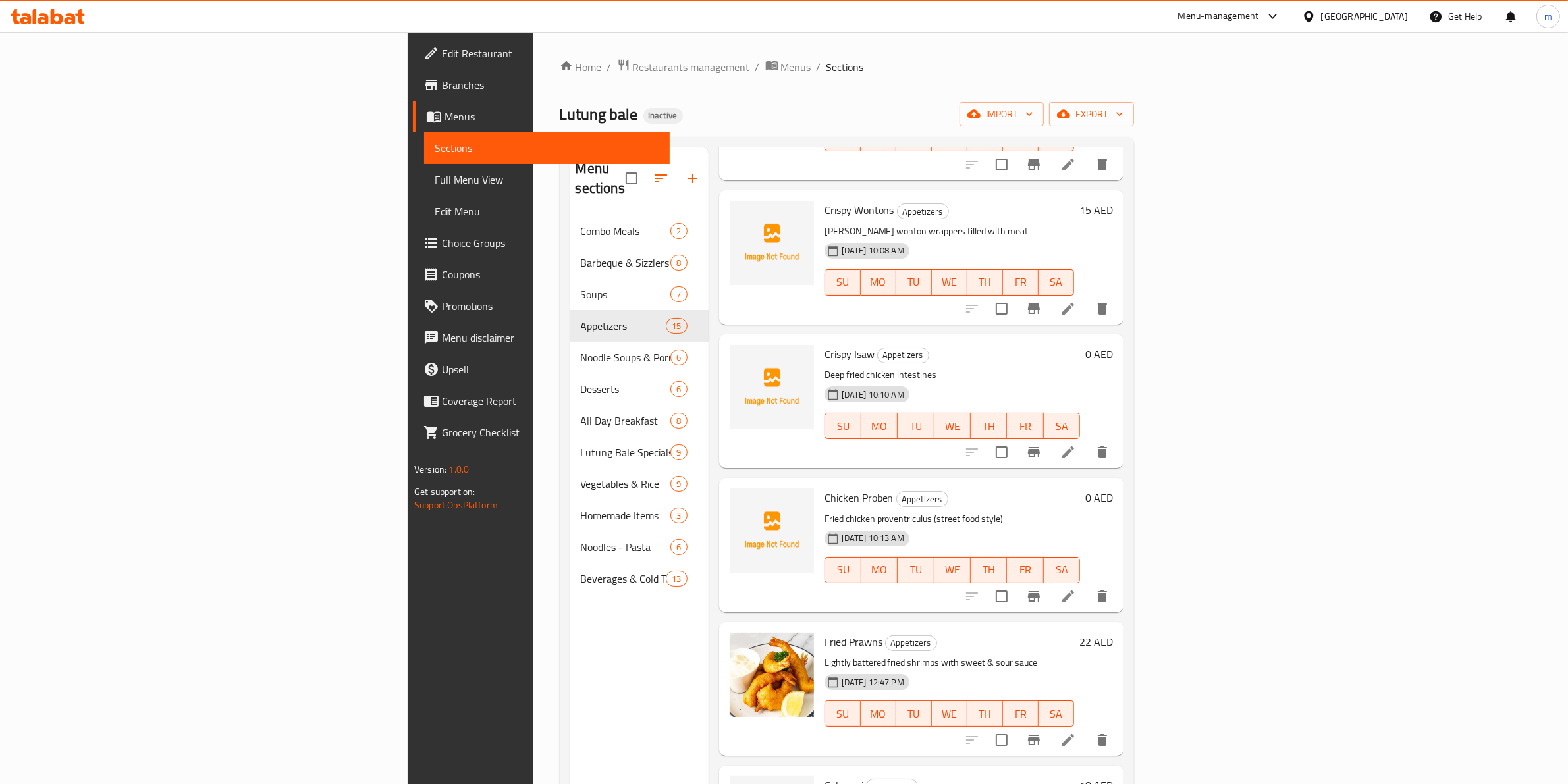
scroll to position [740, 0]
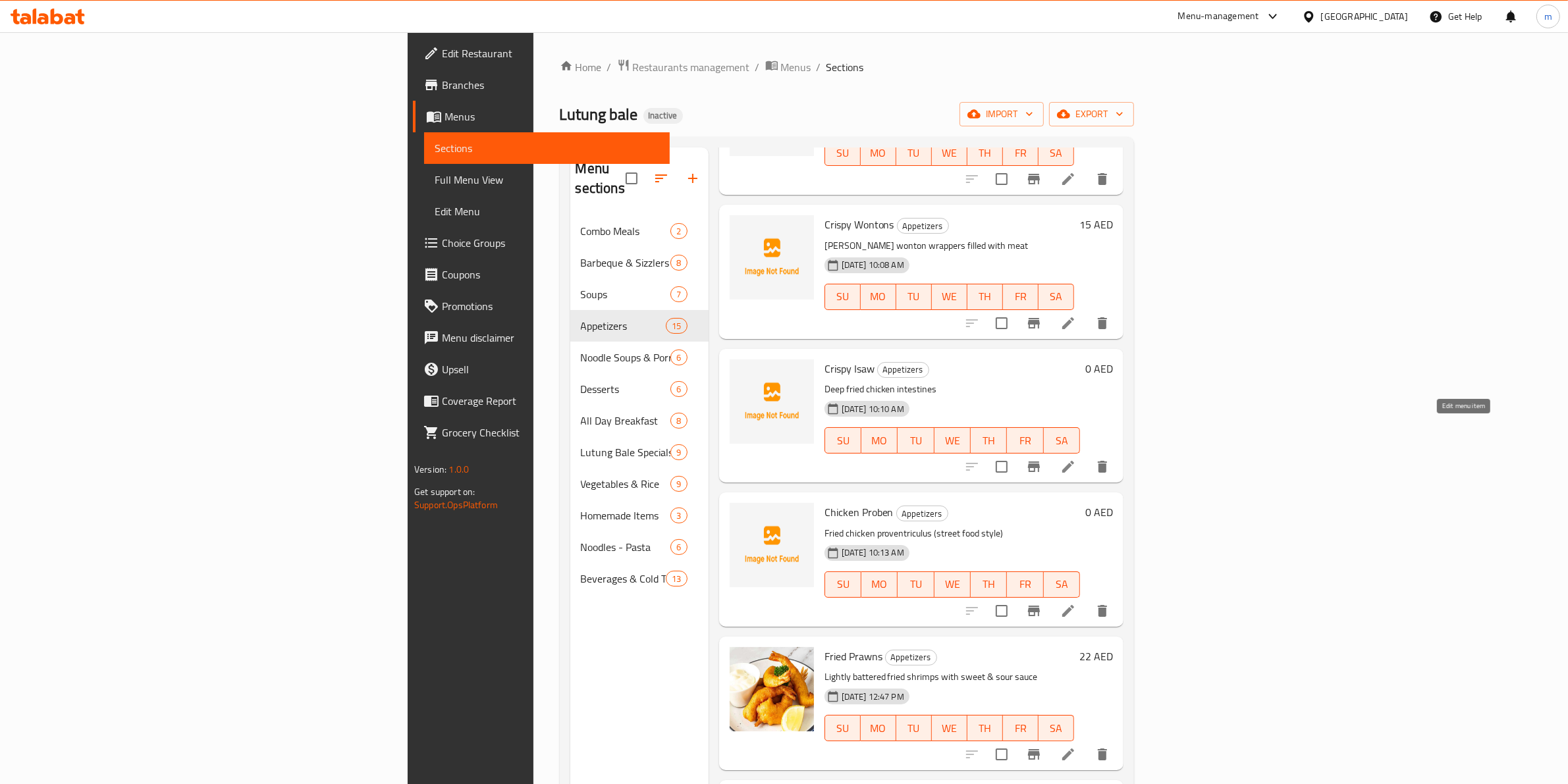
click at [1003, 459] on icon at bounding box center [1068, 467] width 16 height 16
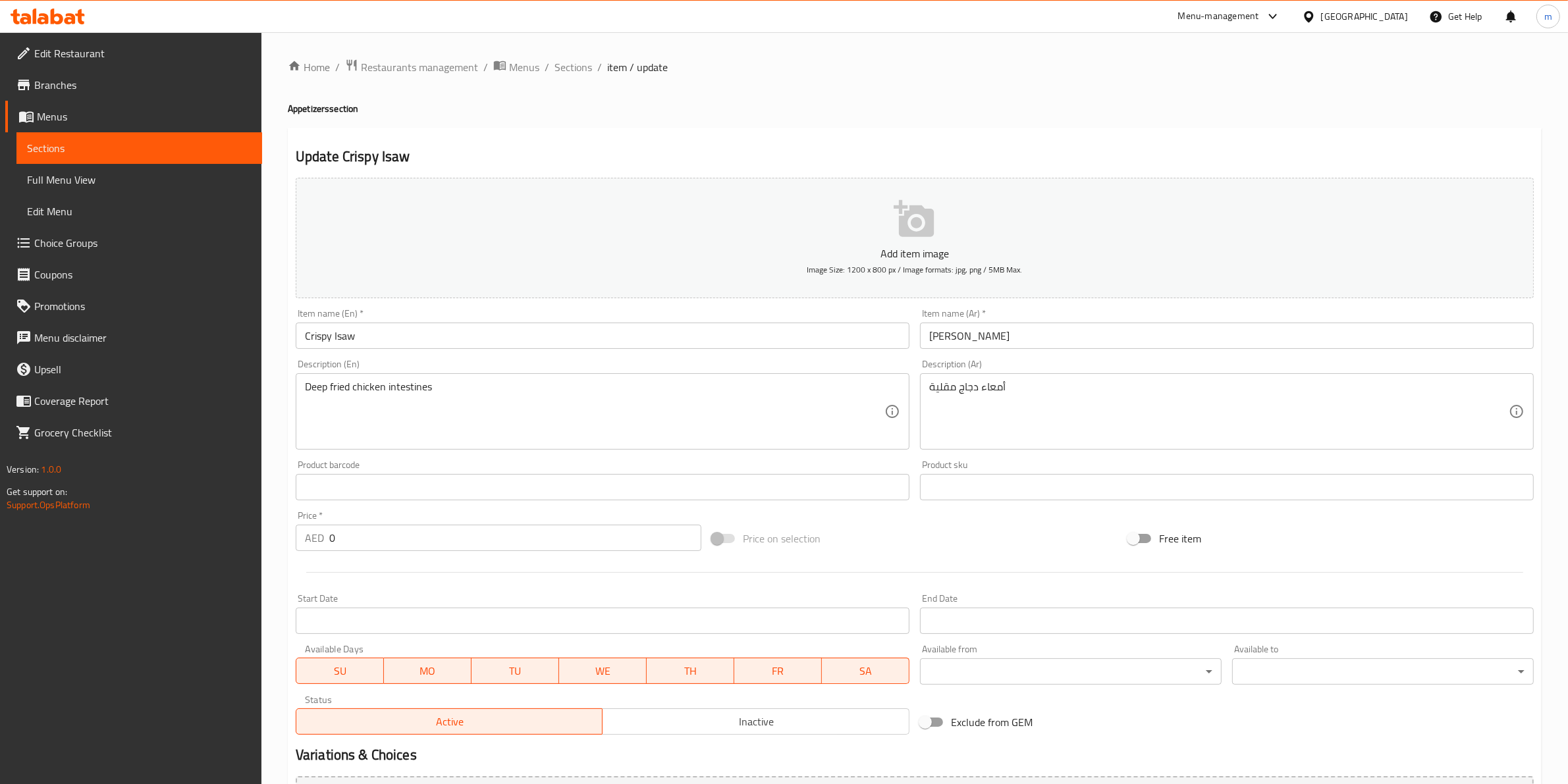
click at [368, 501] on input "0" at bounding box center [515, 538] width 372 height 27
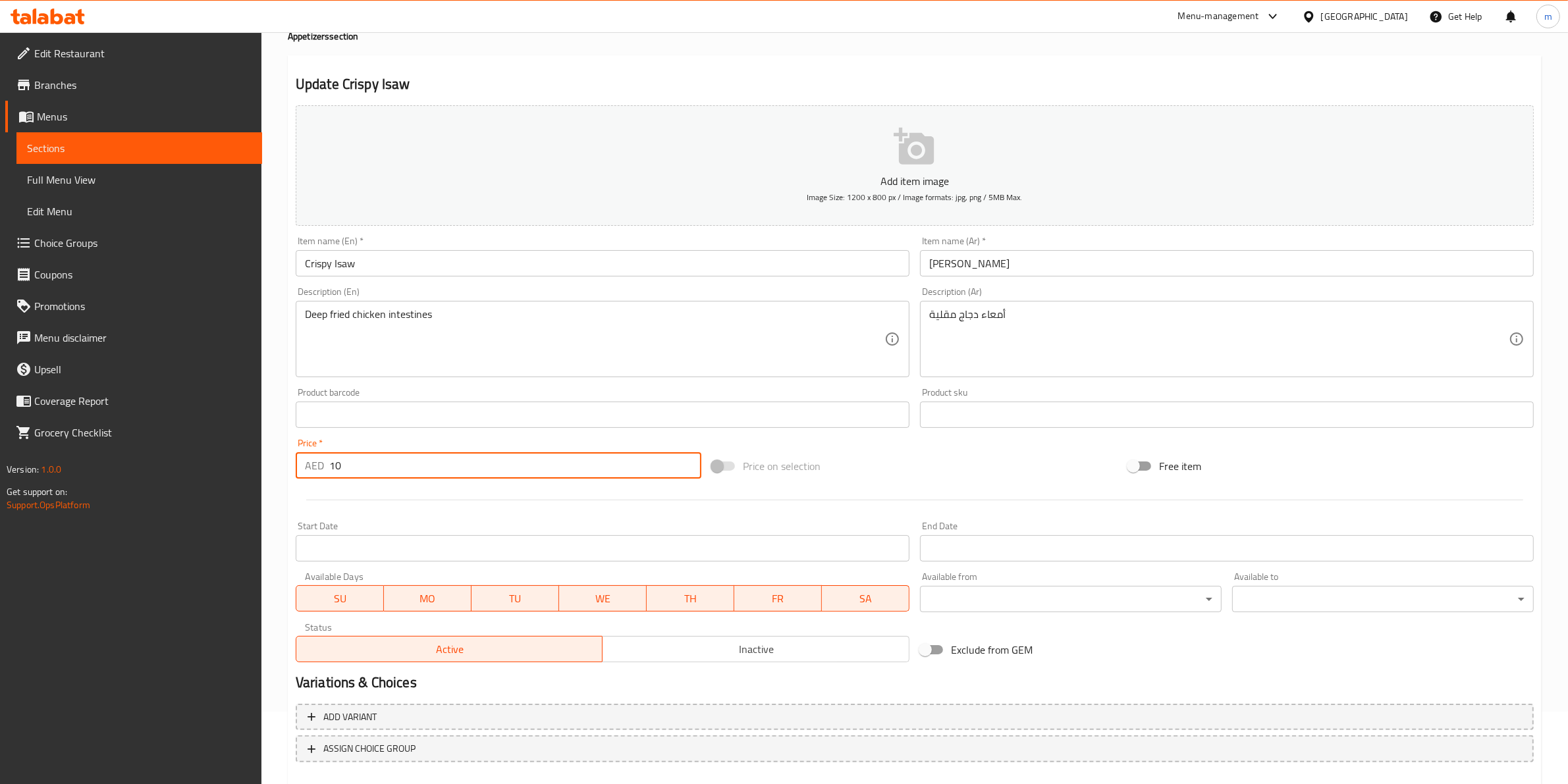
scroll to position [143, 0]
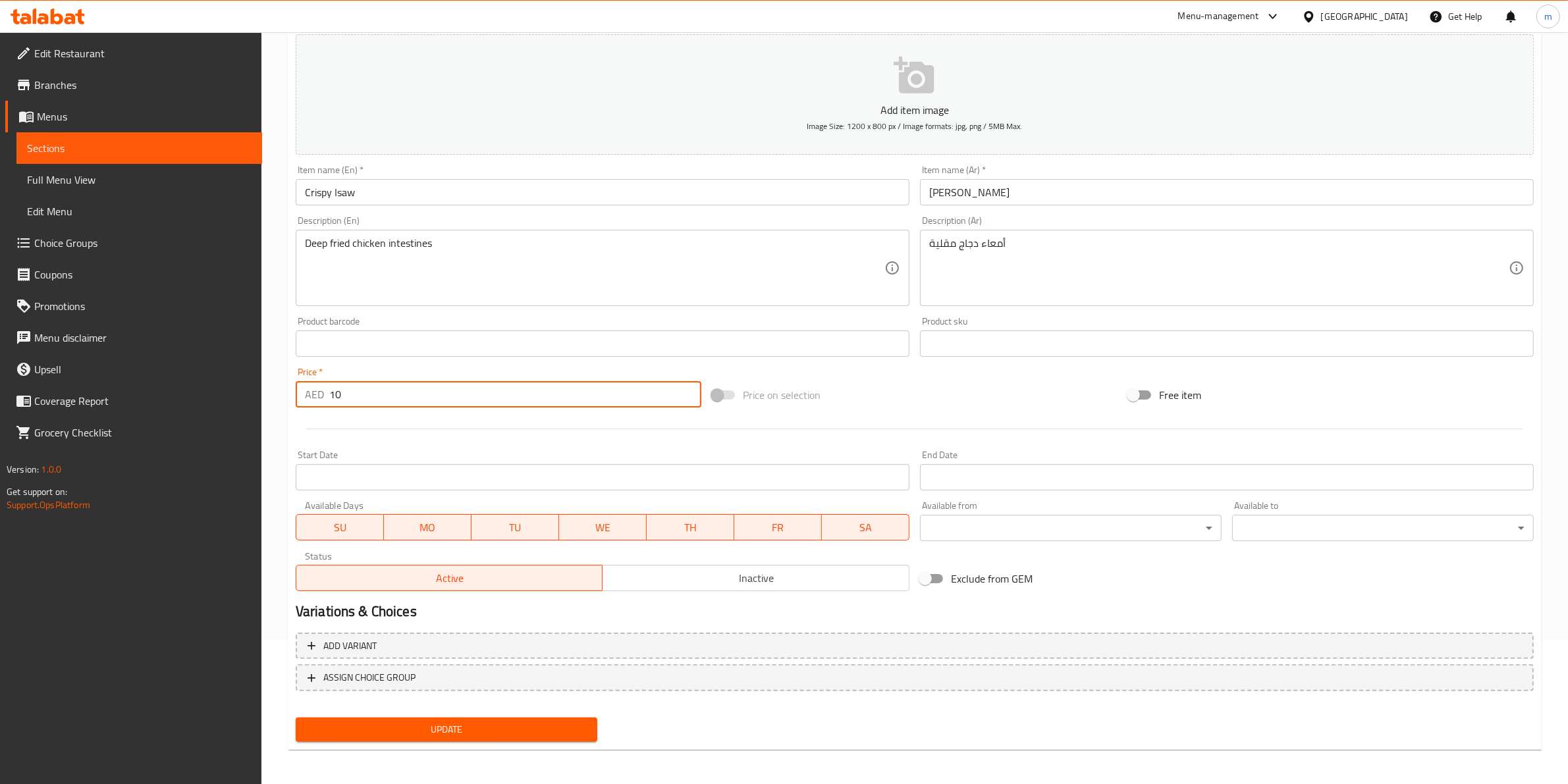
type input "10"
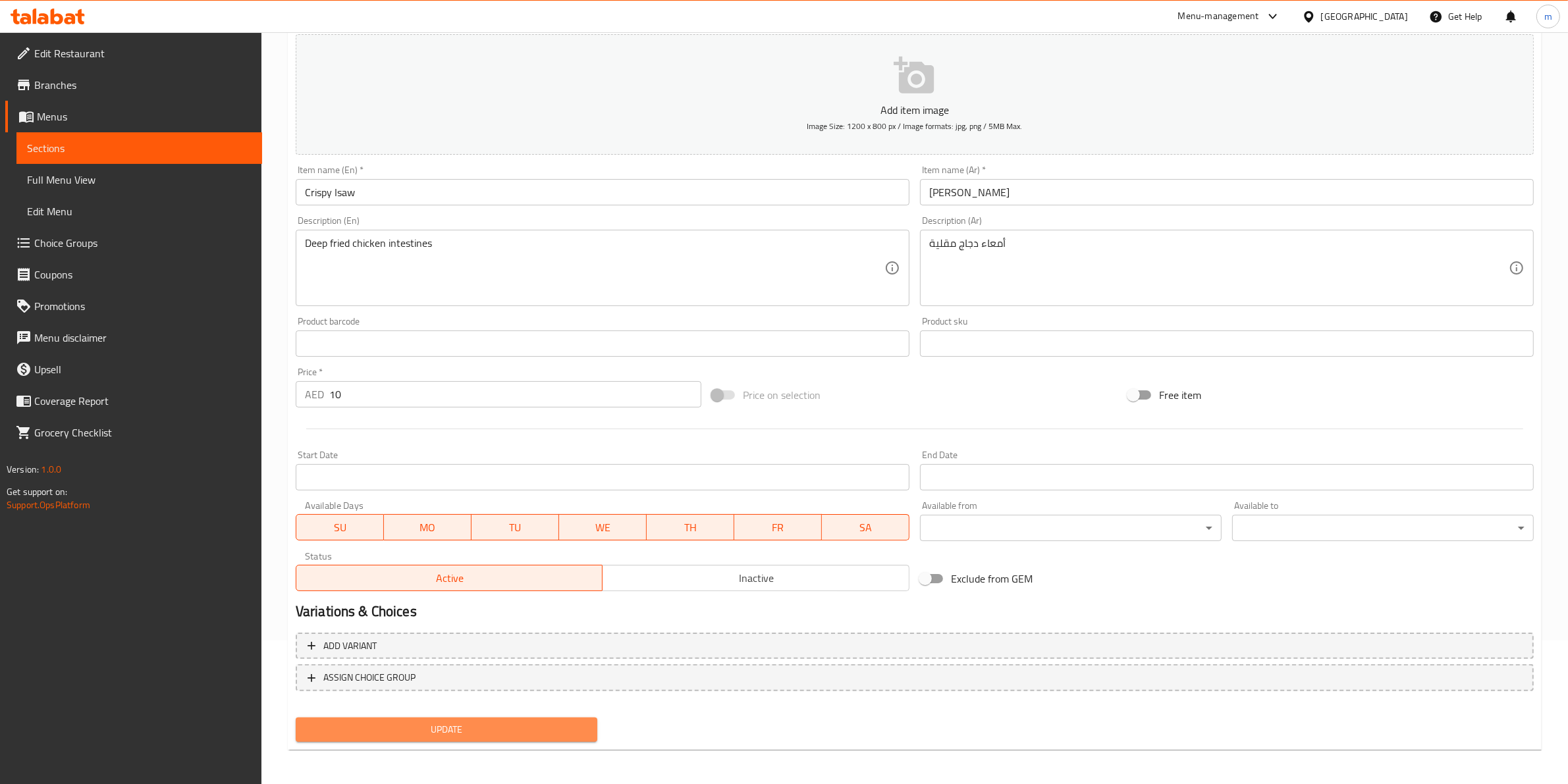
click at [567, 501] on span "Update" at bounding box center [447, 730] width 281 height 17
click at [106, 152] on span "Sections" at bounding box center [138, 148] width 225 height 16
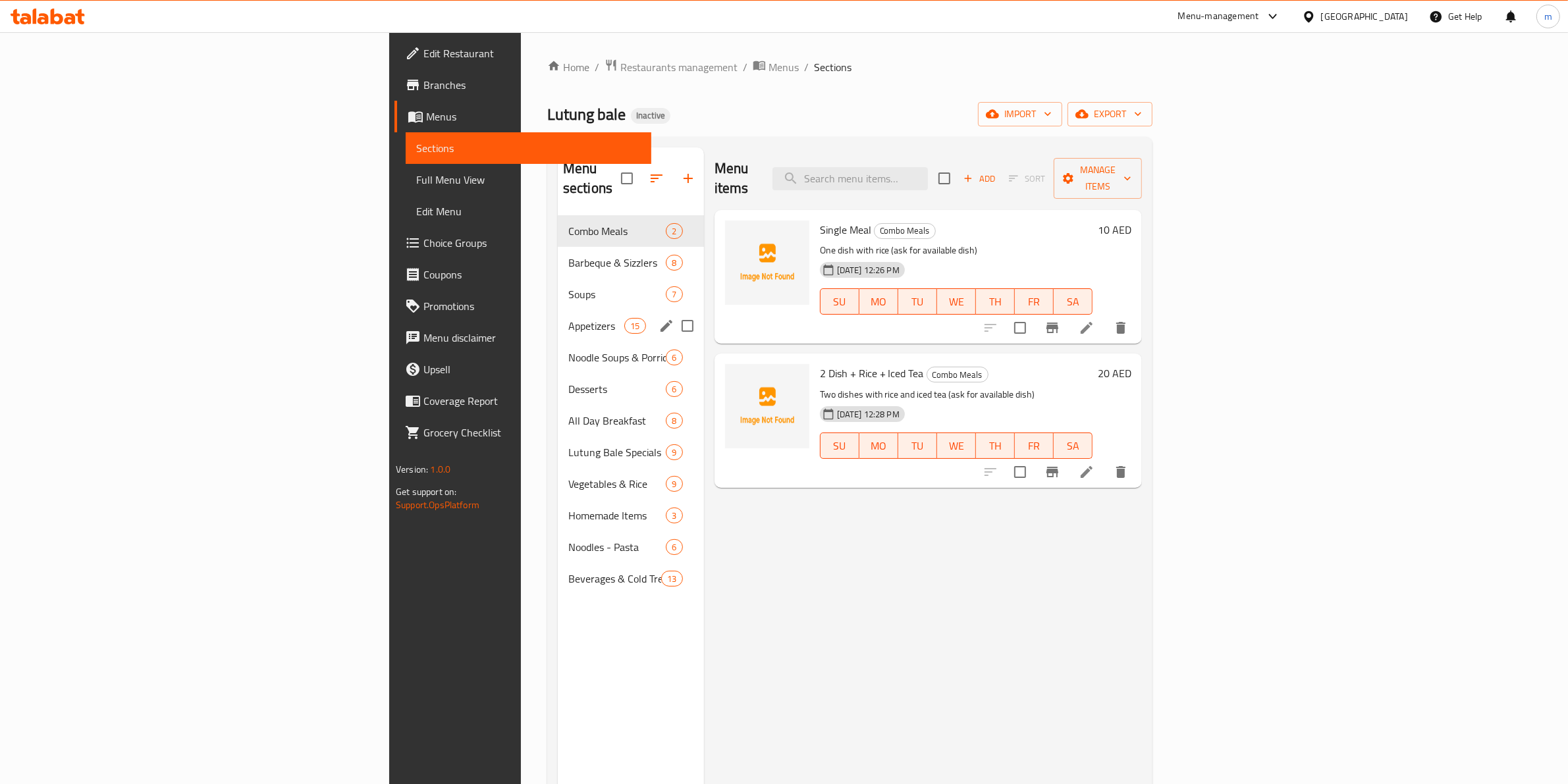
click at [569, 318] on span "Appetizers" at bounding box center [597, 326] width 56 height 16
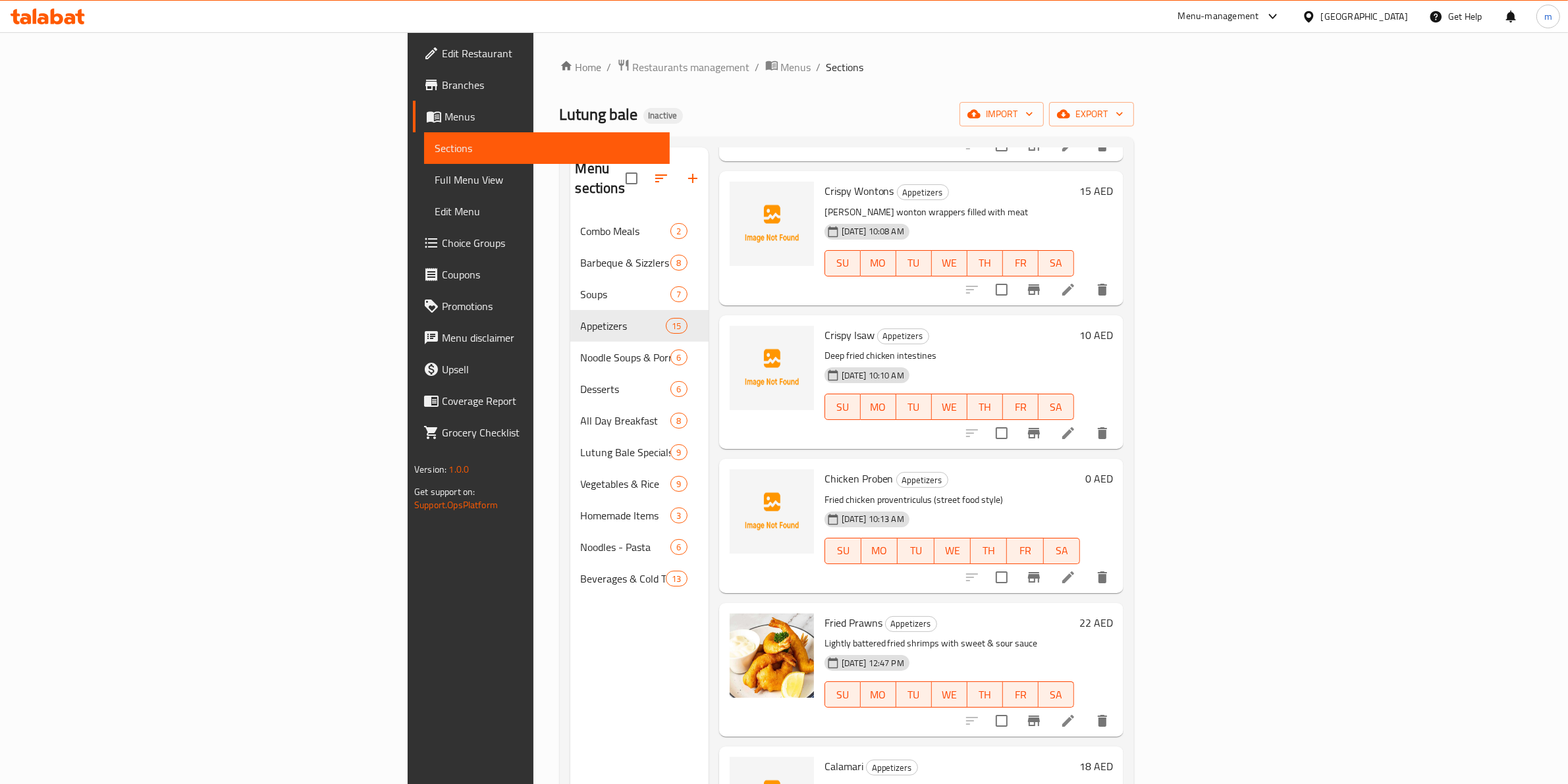
scroll to position [823, 0]
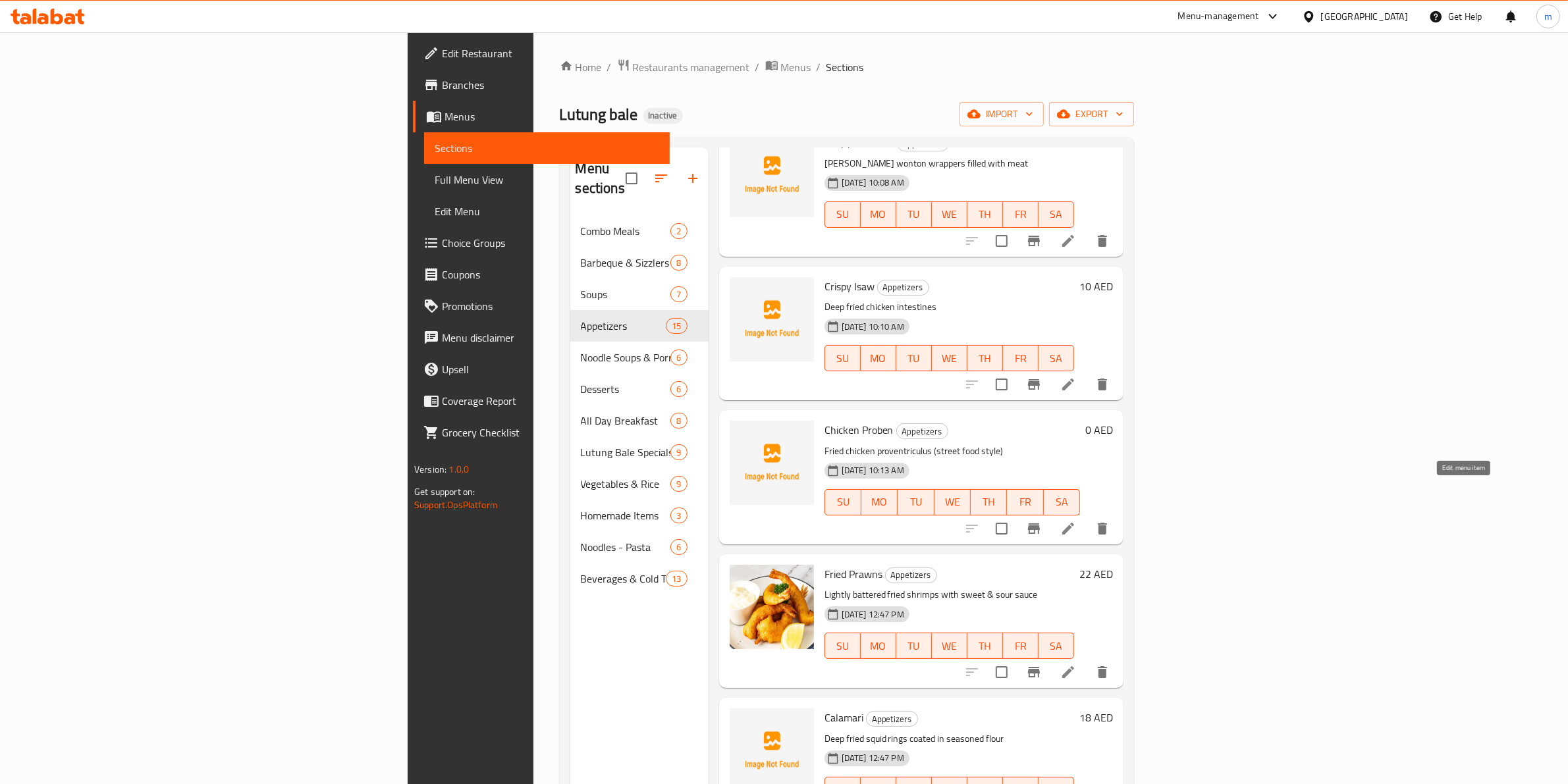
click at [1003, 501] on icon at bounding box center [1068, 529] width 16 height 16
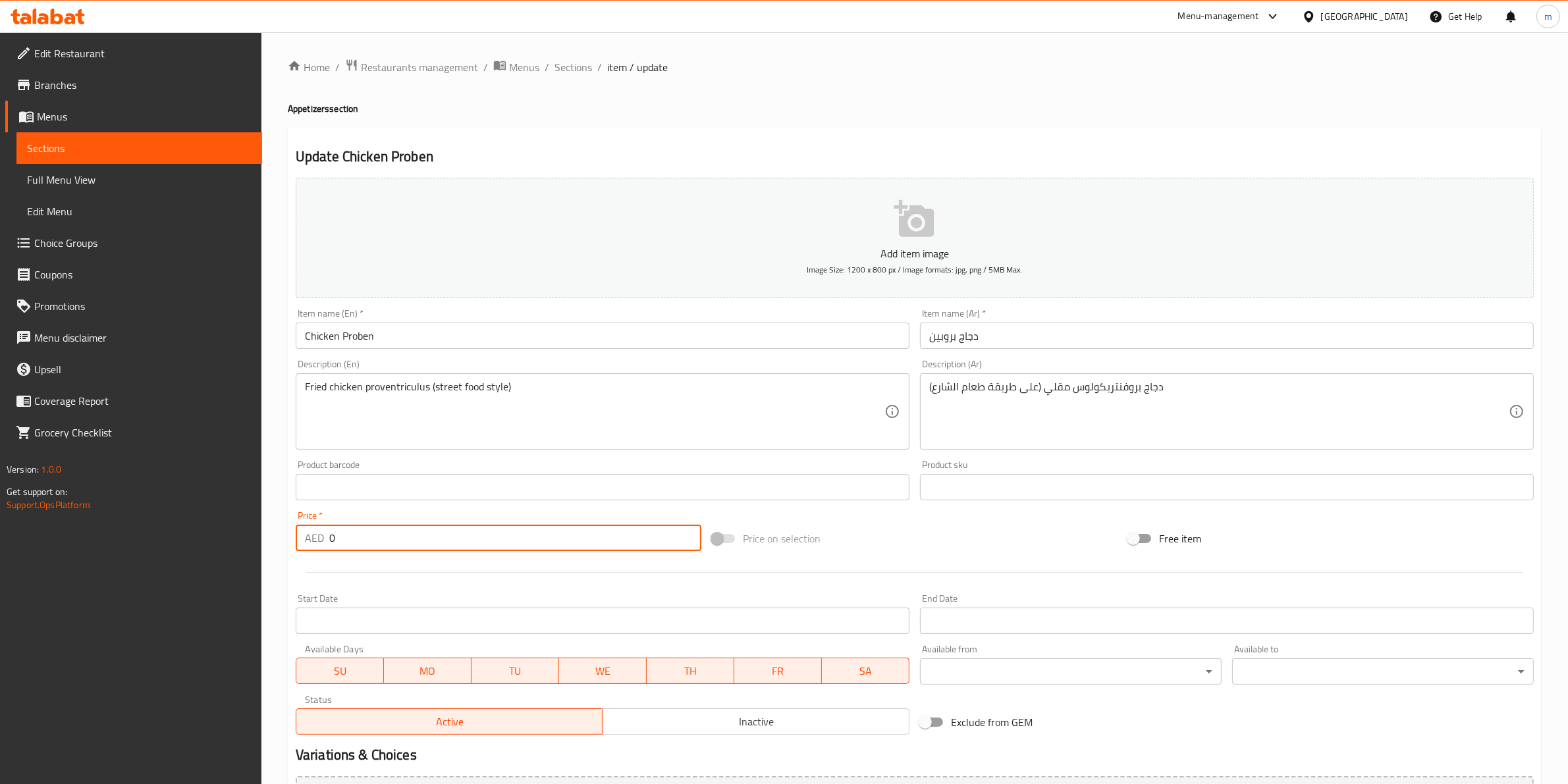
click at [435, 501] on input "0" at bounding box center [515, 538] width 372 height 27
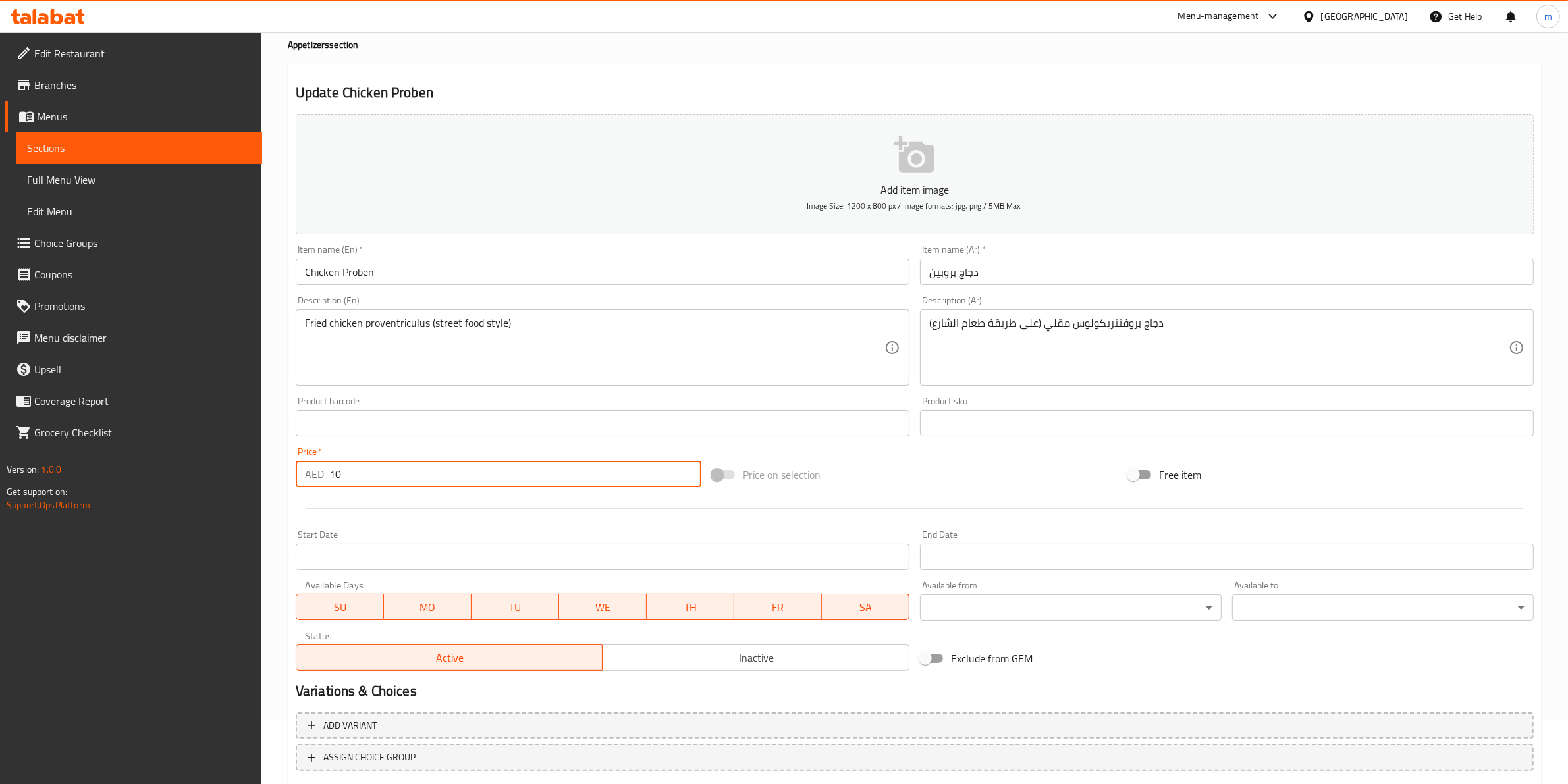
scroll to position [143, 0]
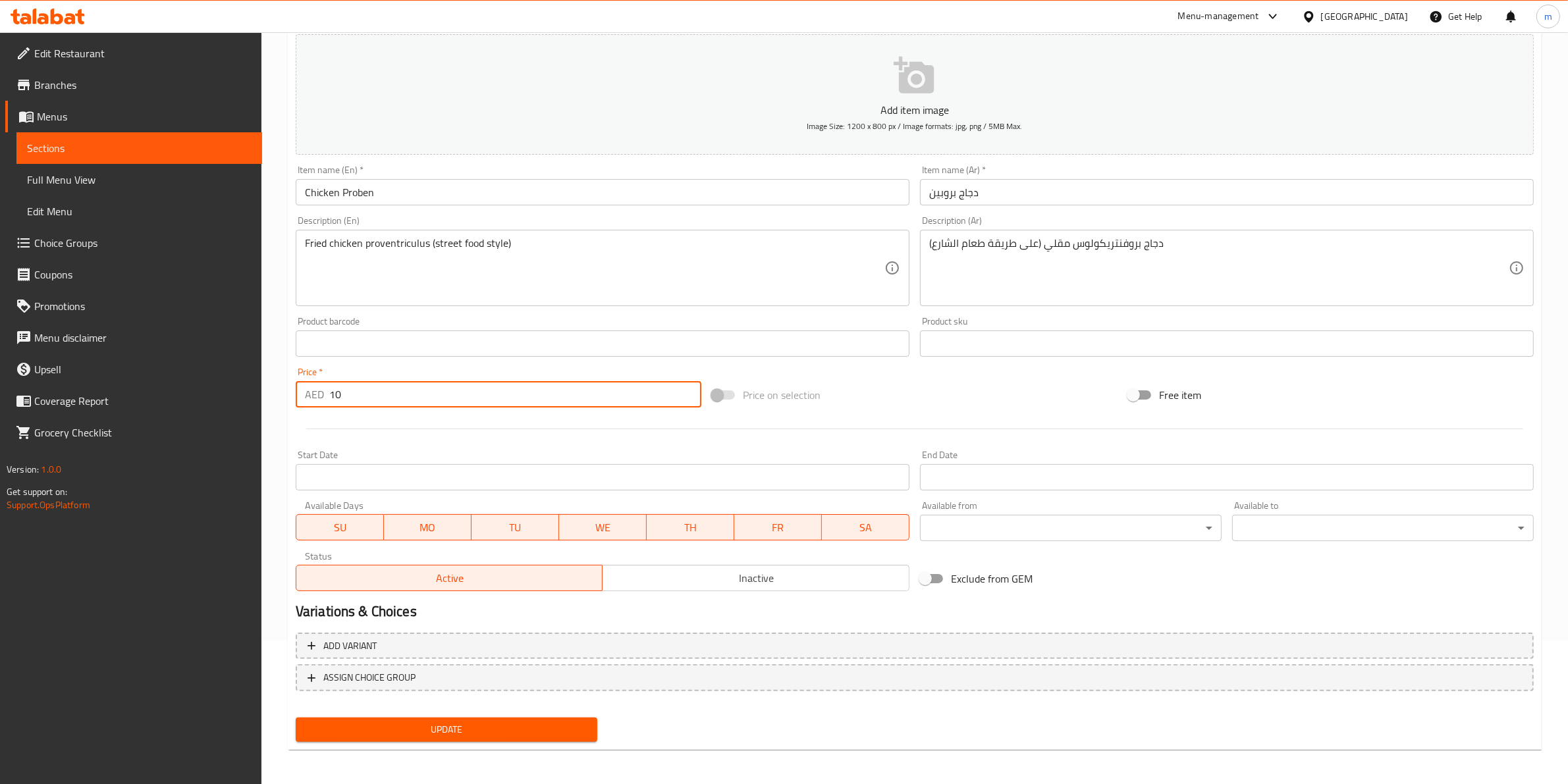
type input "10"
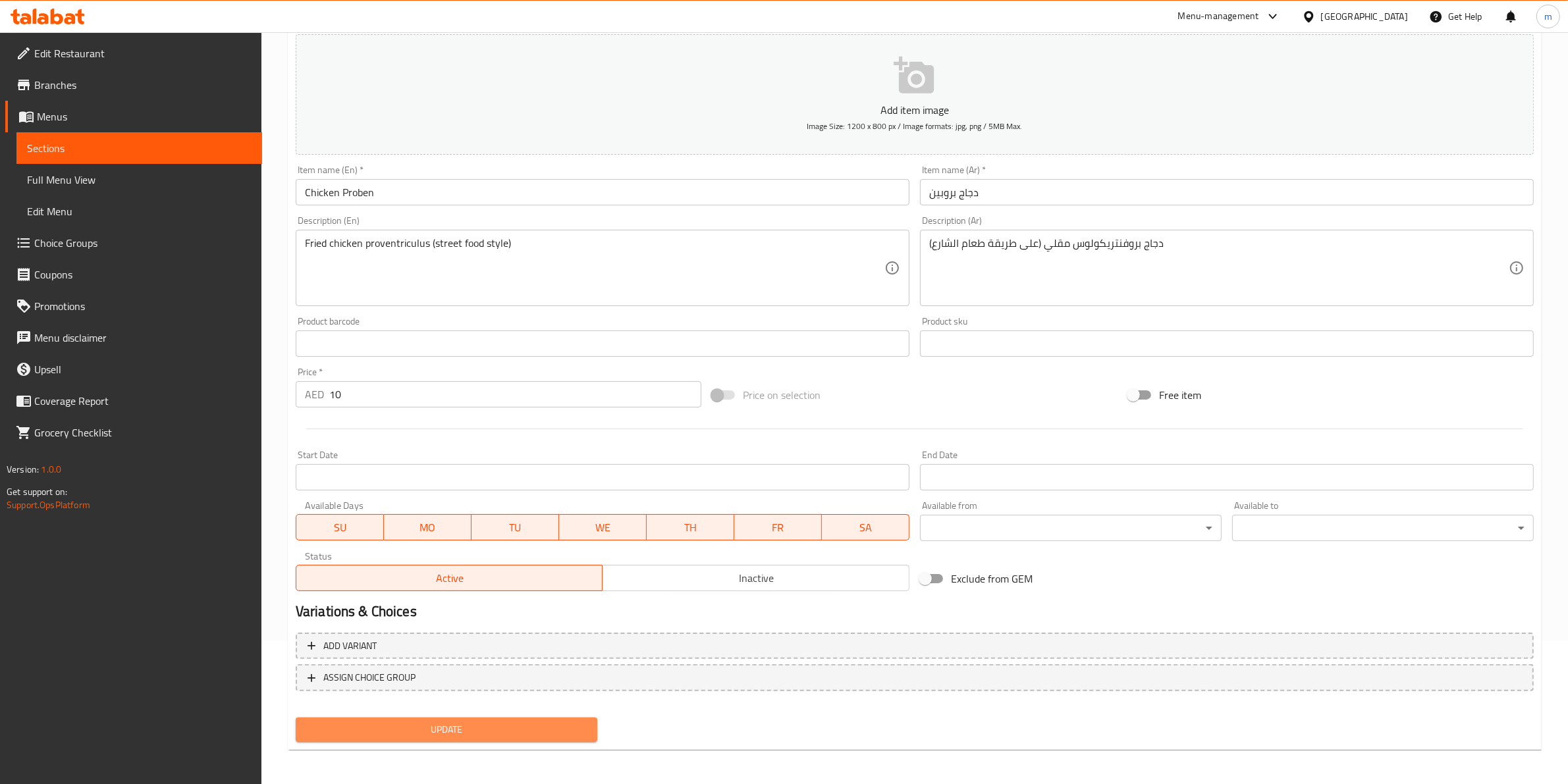
click at [491, 501] on span "Update" at bounding box center [447, 730] width 281 height 17
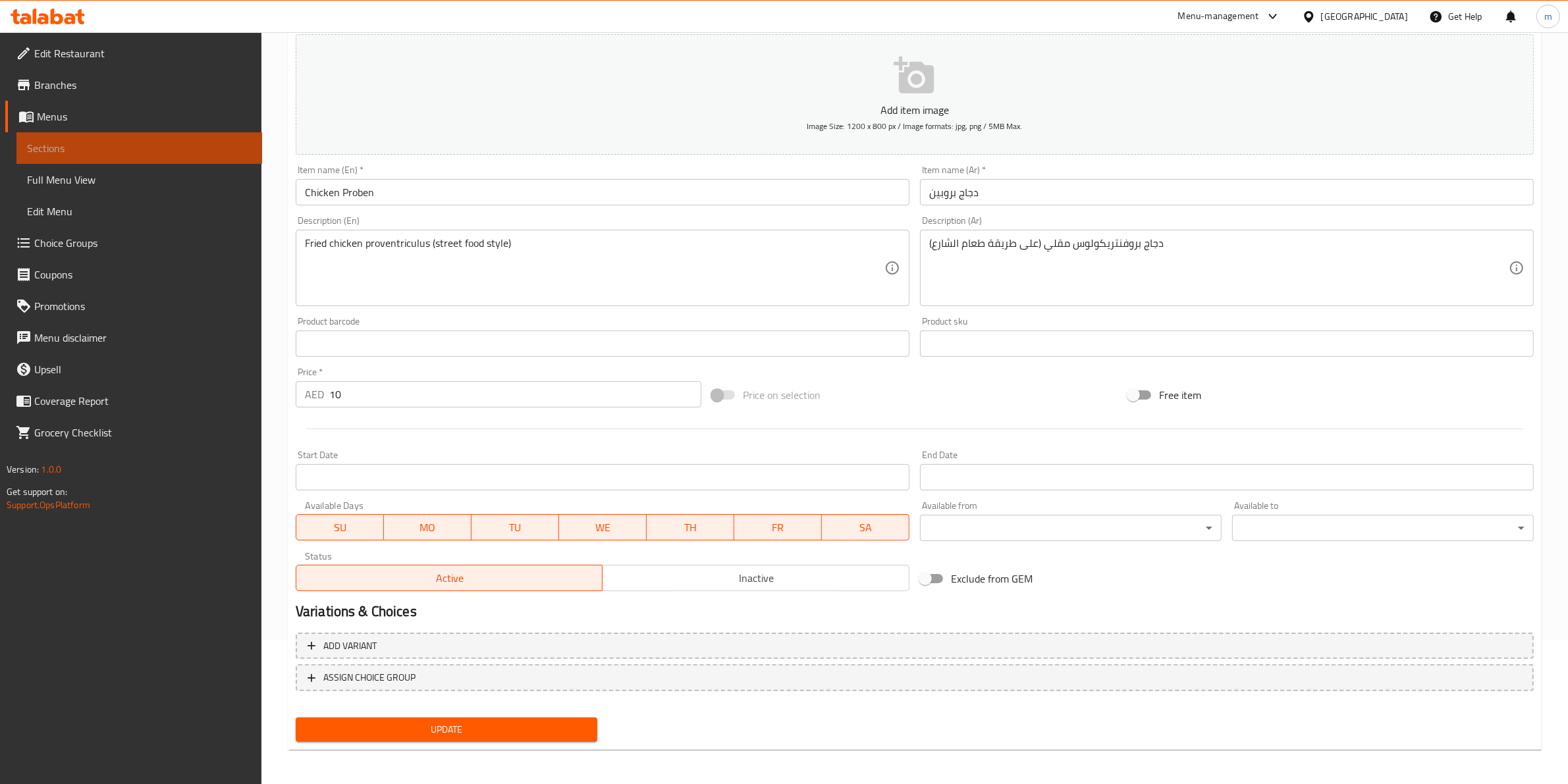
click at [205, 152] on span "Sections" at bounding box center [138, 148] width 225 height 16
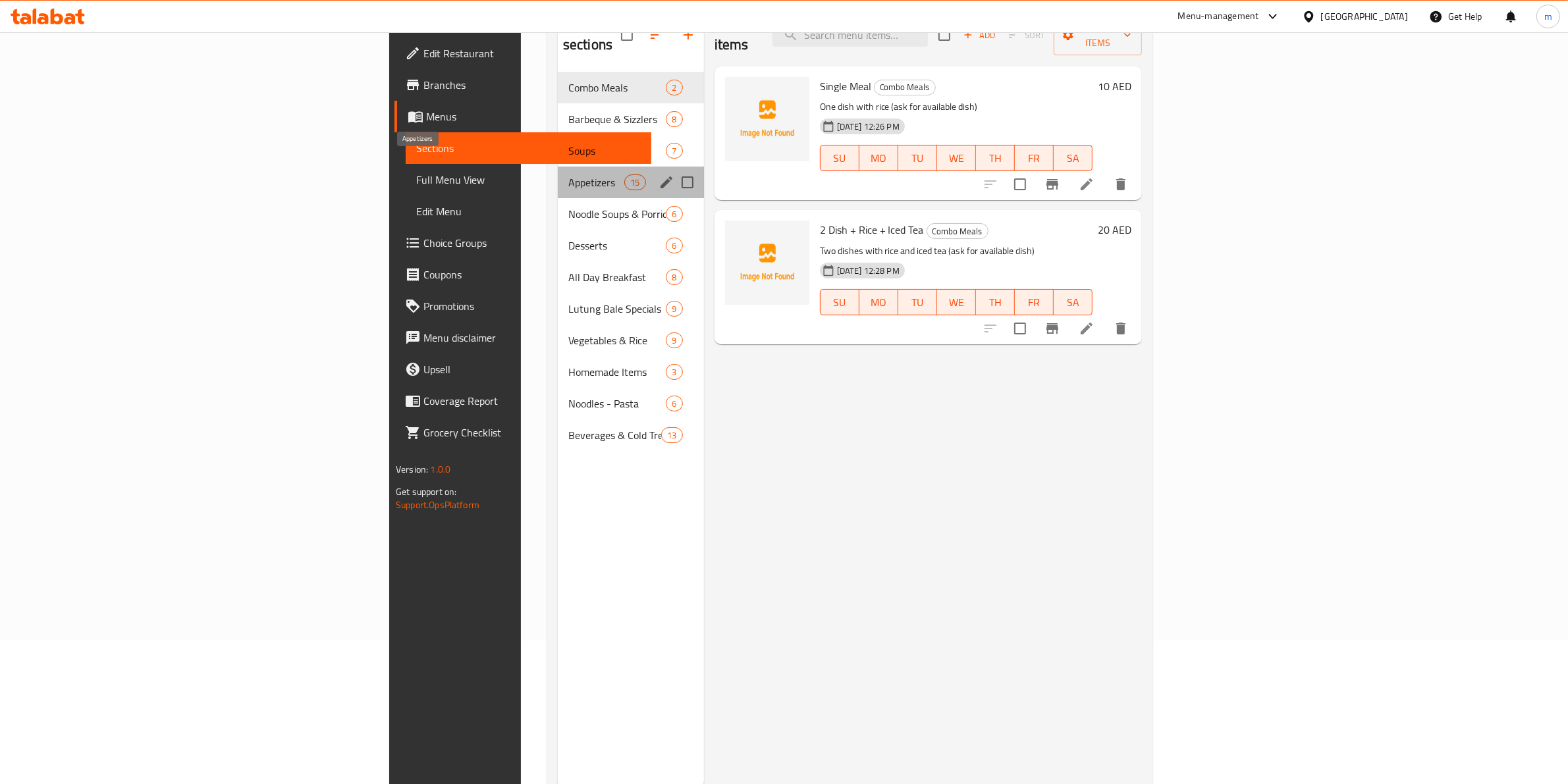
click at [569, 174] on span "Appetizers" at bounding box center [597, 182] width 56 height 16
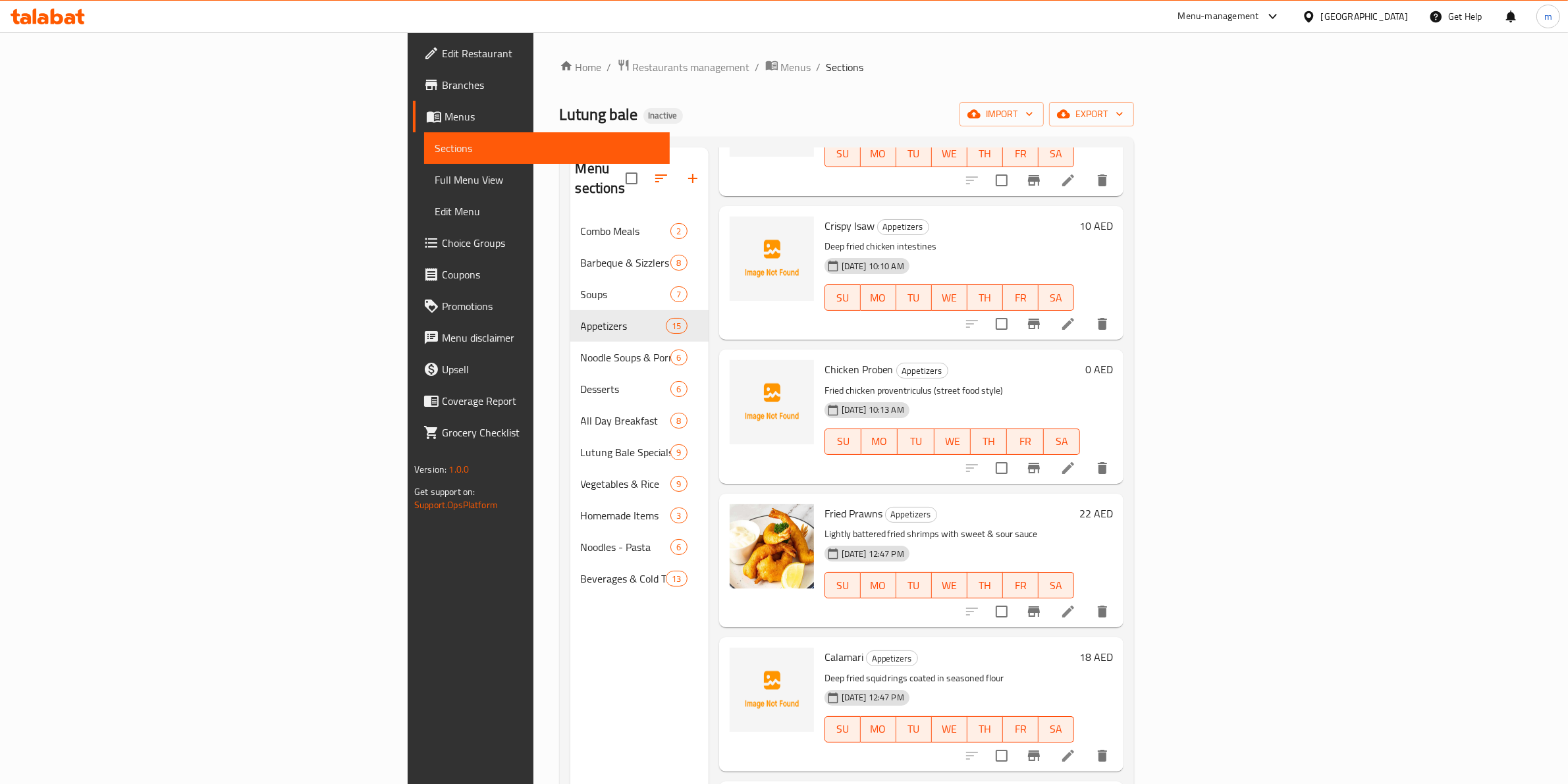
scroll to position [906, 0]
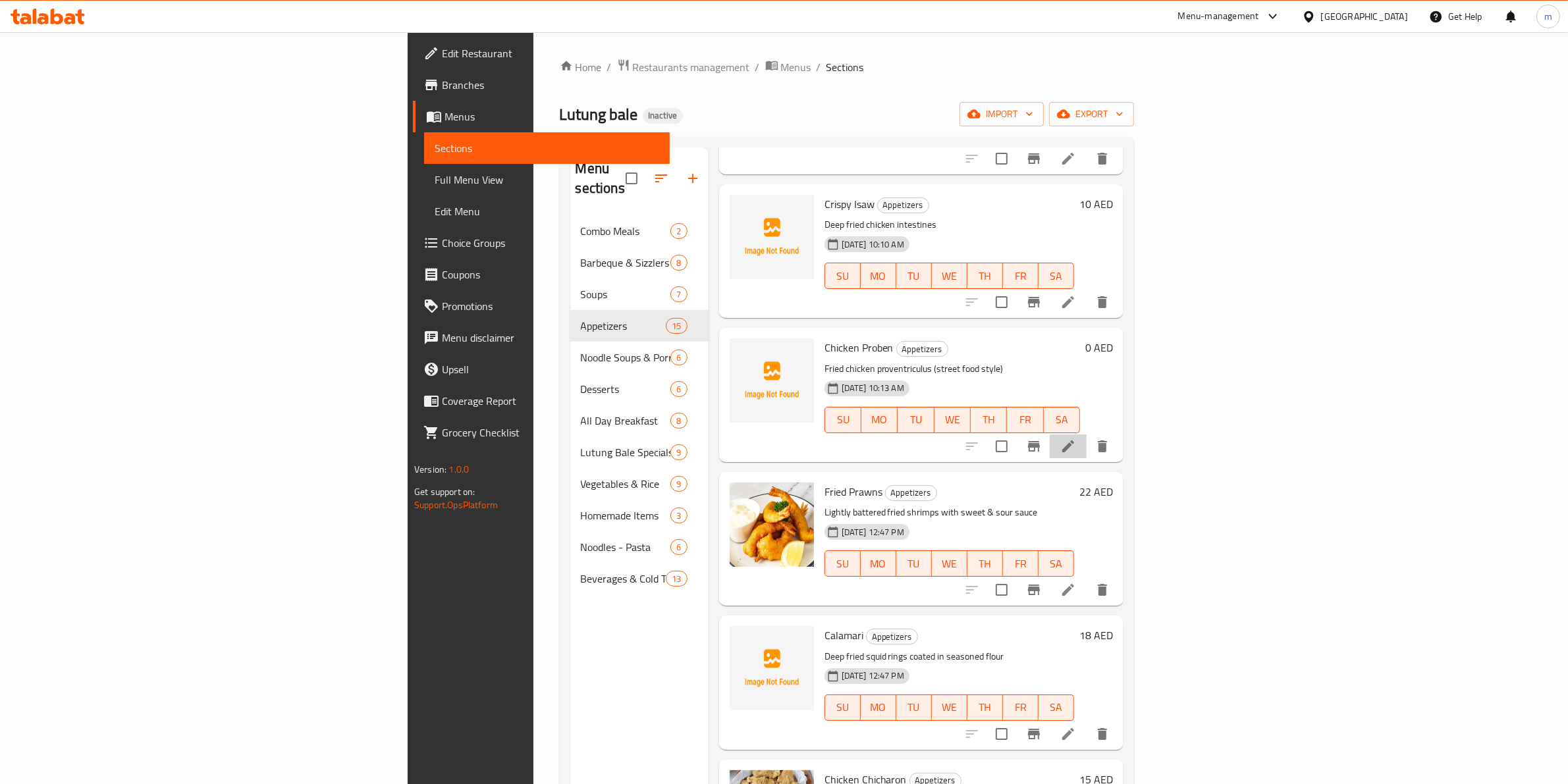
click at [1003, 434] on li at bounding box center [1067, 446] width 37 height 24
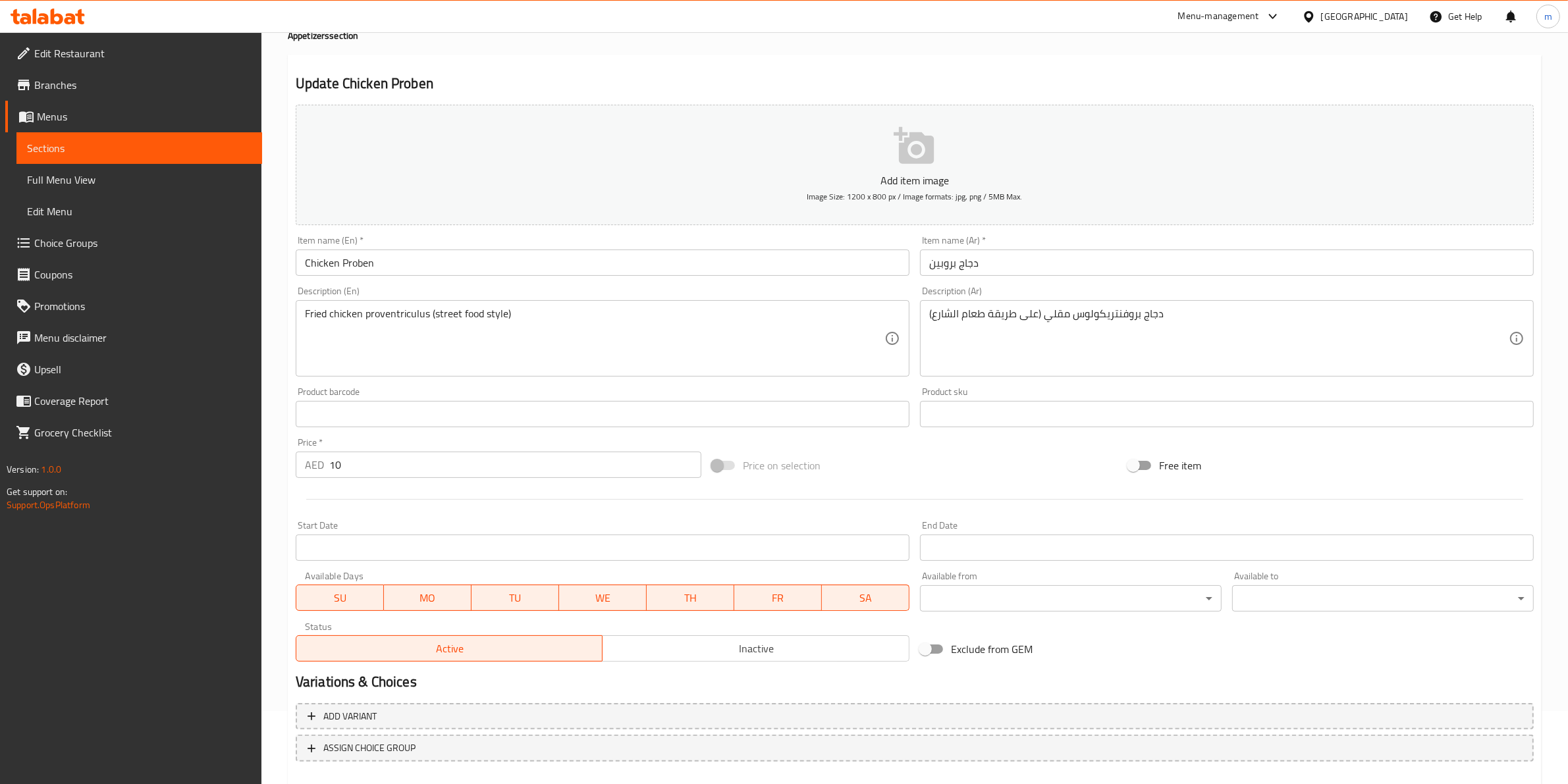
scroll to position [143, 0]
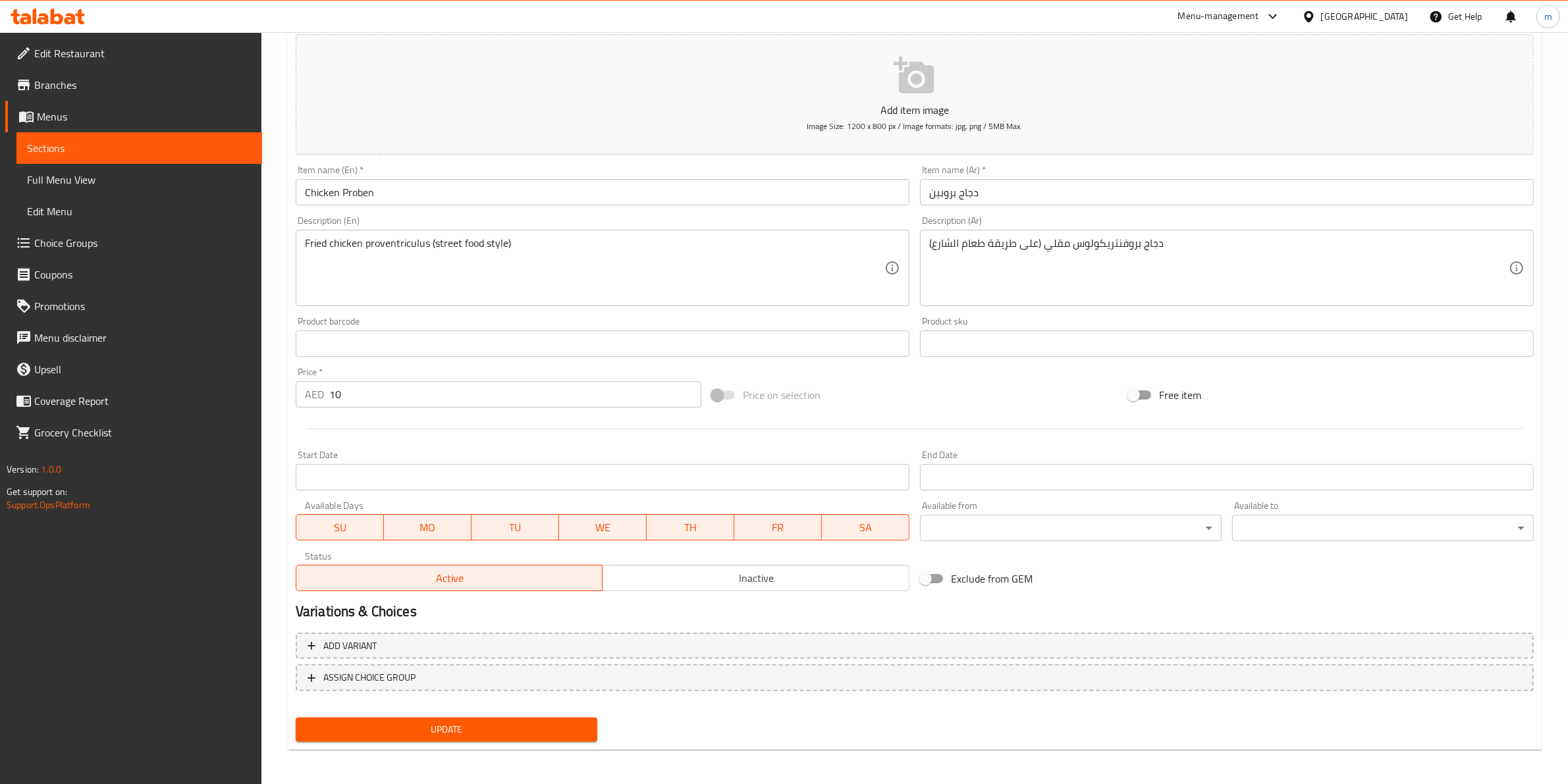
click at [456, 501] on span "Update" at bounding box center [447, 730] width 281 height 17
click at [66, 159] on link "Sections" at bounding box center [139, 148] width 245 height 32
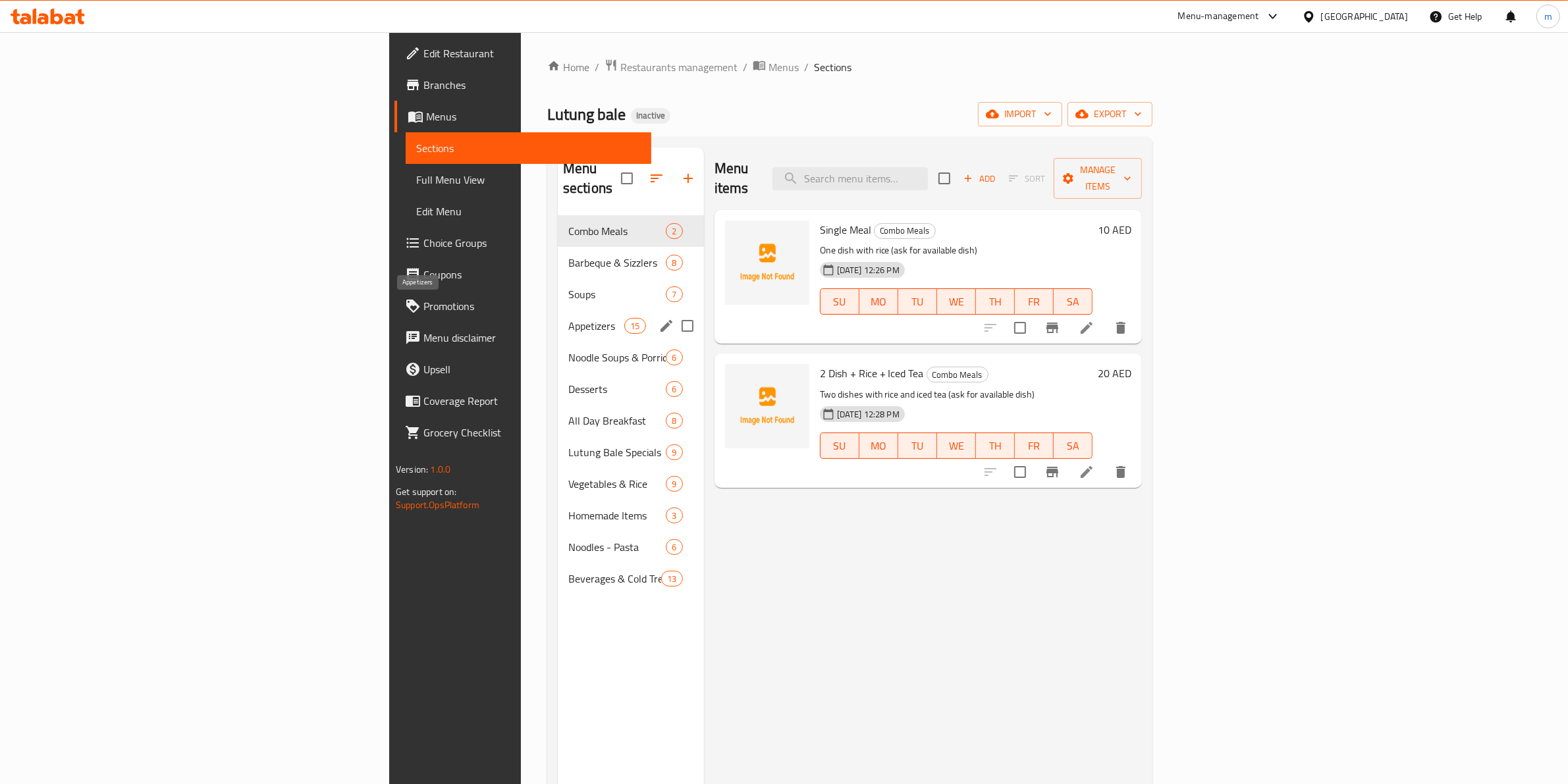
click at [569, 318] on span "Appetizers" at bounding box center [597, 326] width 56 height 16
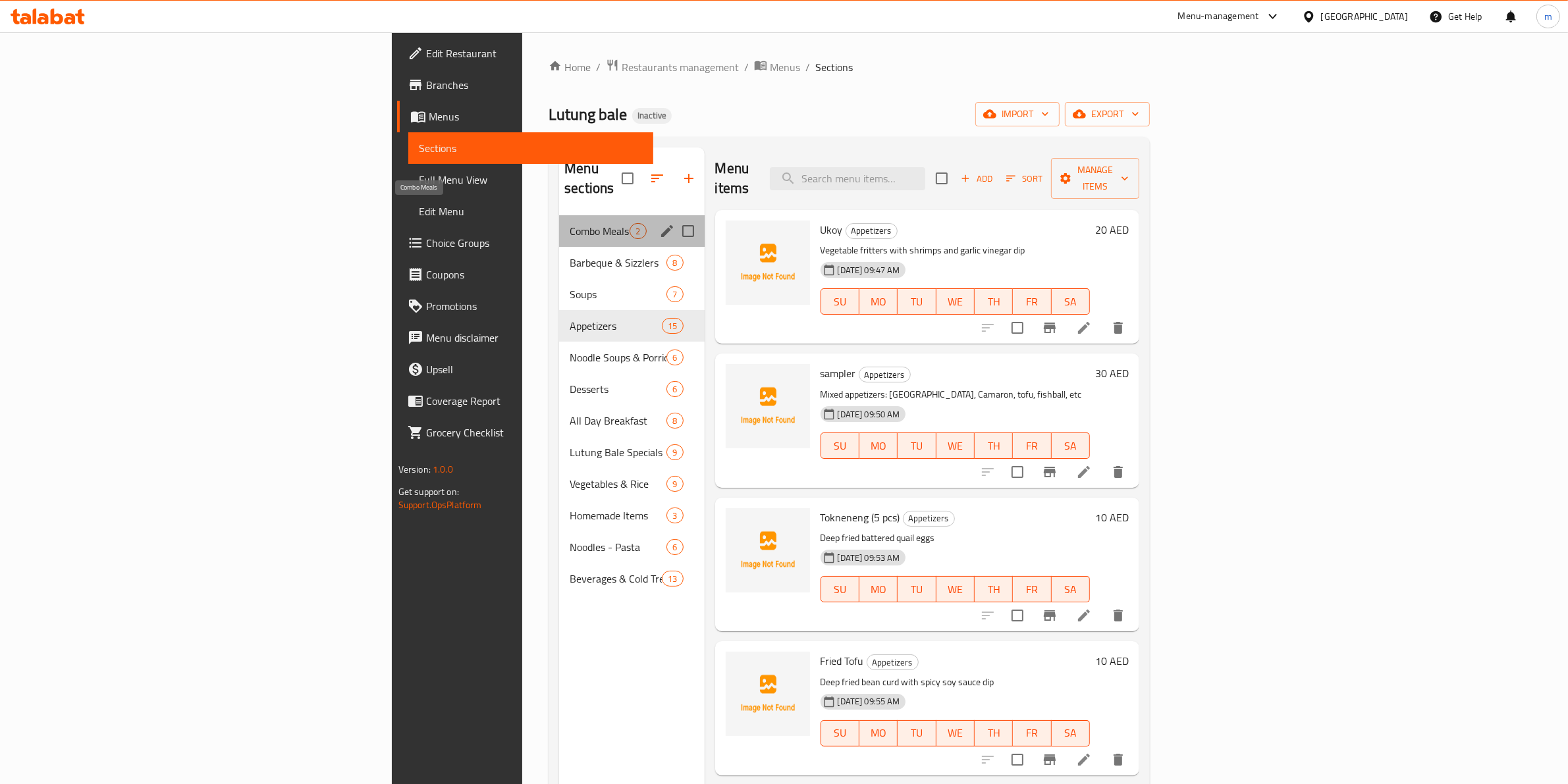
click at [570, 223] on span "Combo Meals" at bounding box center [600, 231] width 60 height 16
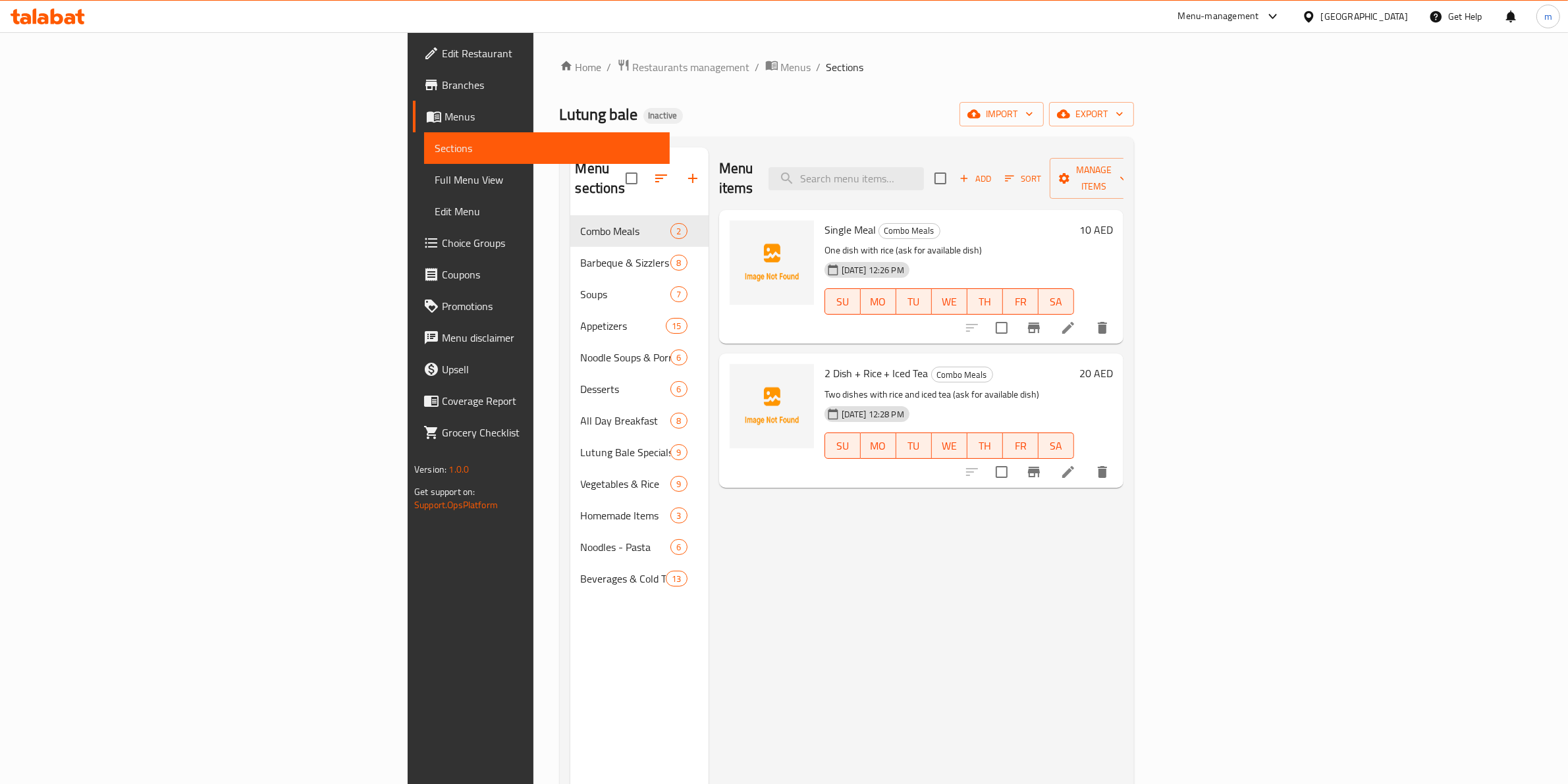
click at [434, 176] on span "Full Menu View" at bounding box center [546, 180] width 225 height 16
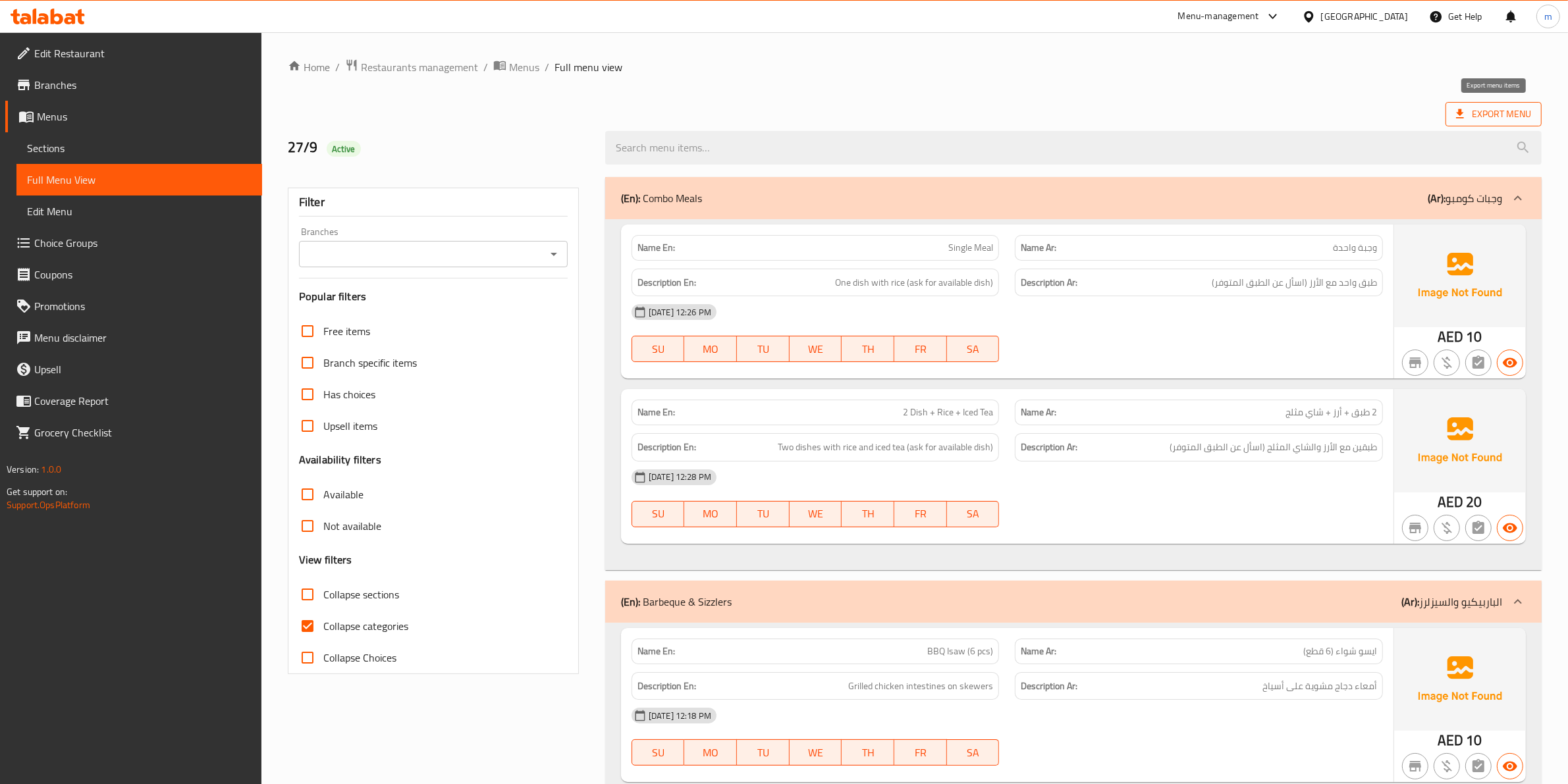
click at [1003, 110] on span "Export Menu" at bounding box center [1494, 114] width 75 height 17
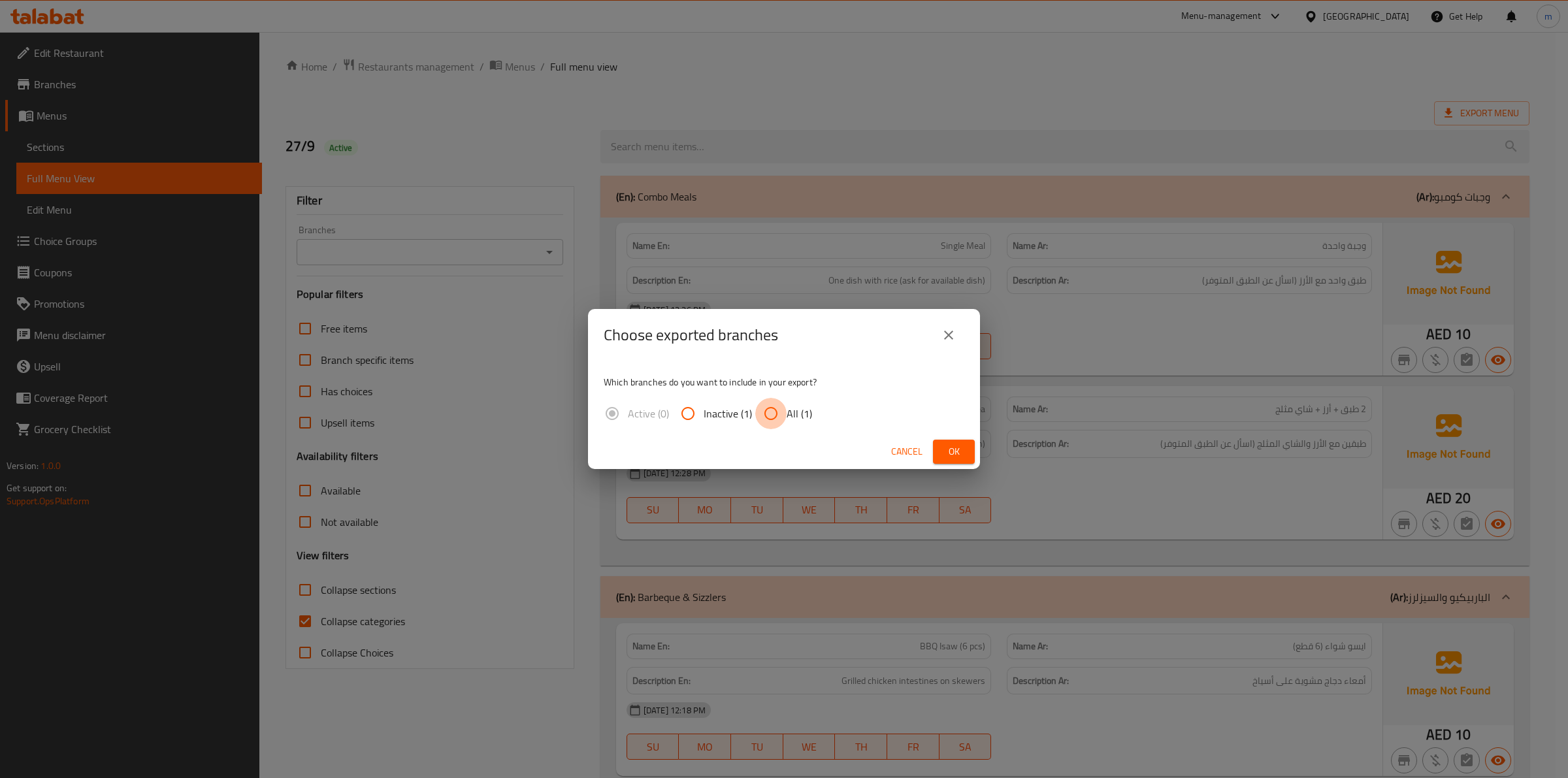
click at [773, 412] on input "All (1)" at bounding box center [771, 414] width 31 height 31
radio input "true"
click at [955, 443] on span "Ok" at bounding box center [954, 451] width 21 height 17
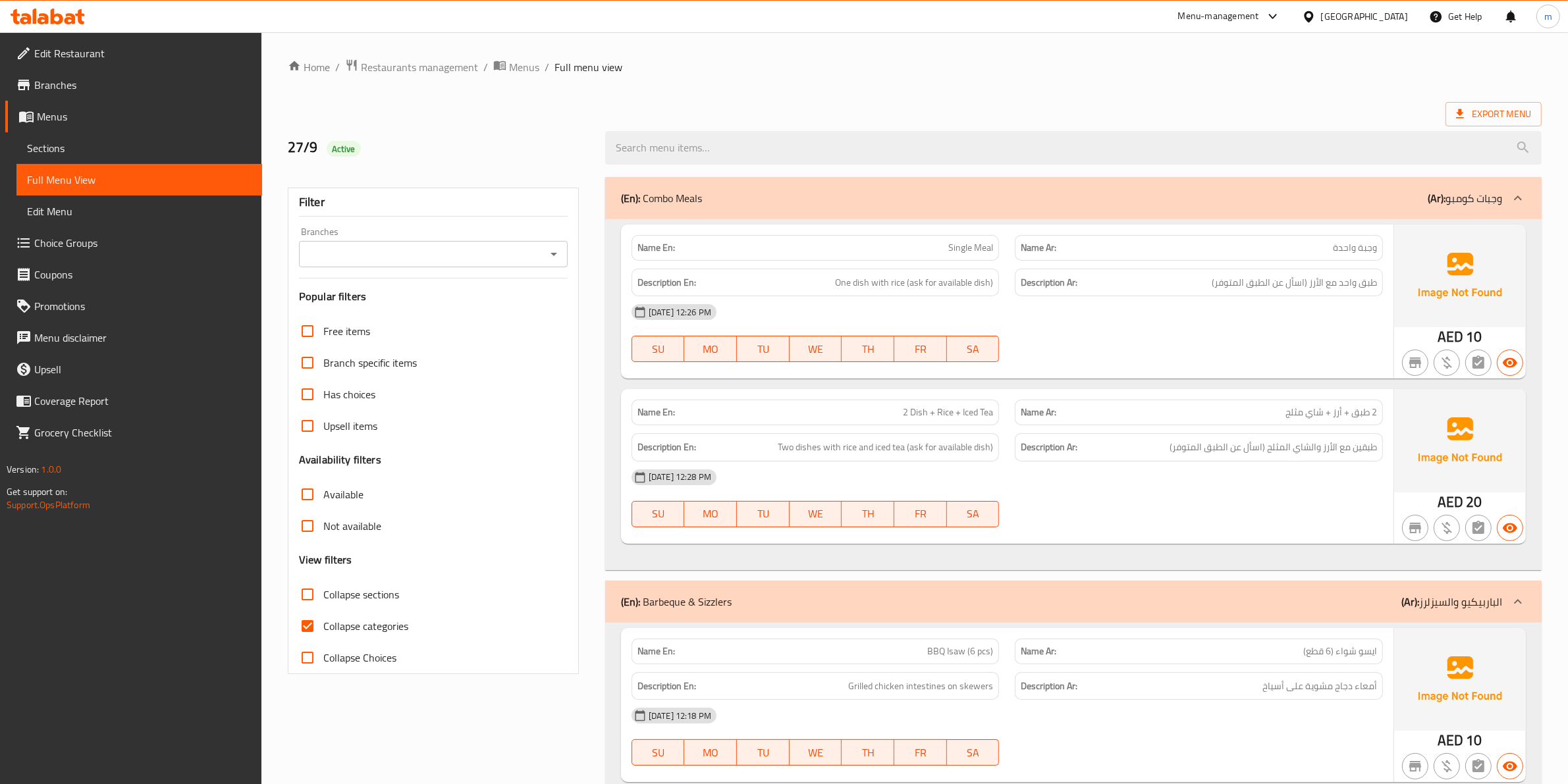
click at [314, 501] on input "Collapse categories" at bounding box center [308, 626] width 32 height 32
checkbox input "false"
click at [1003, 117] on span "Export Menu" at bounding box center [1494, 114] width 75 height 17
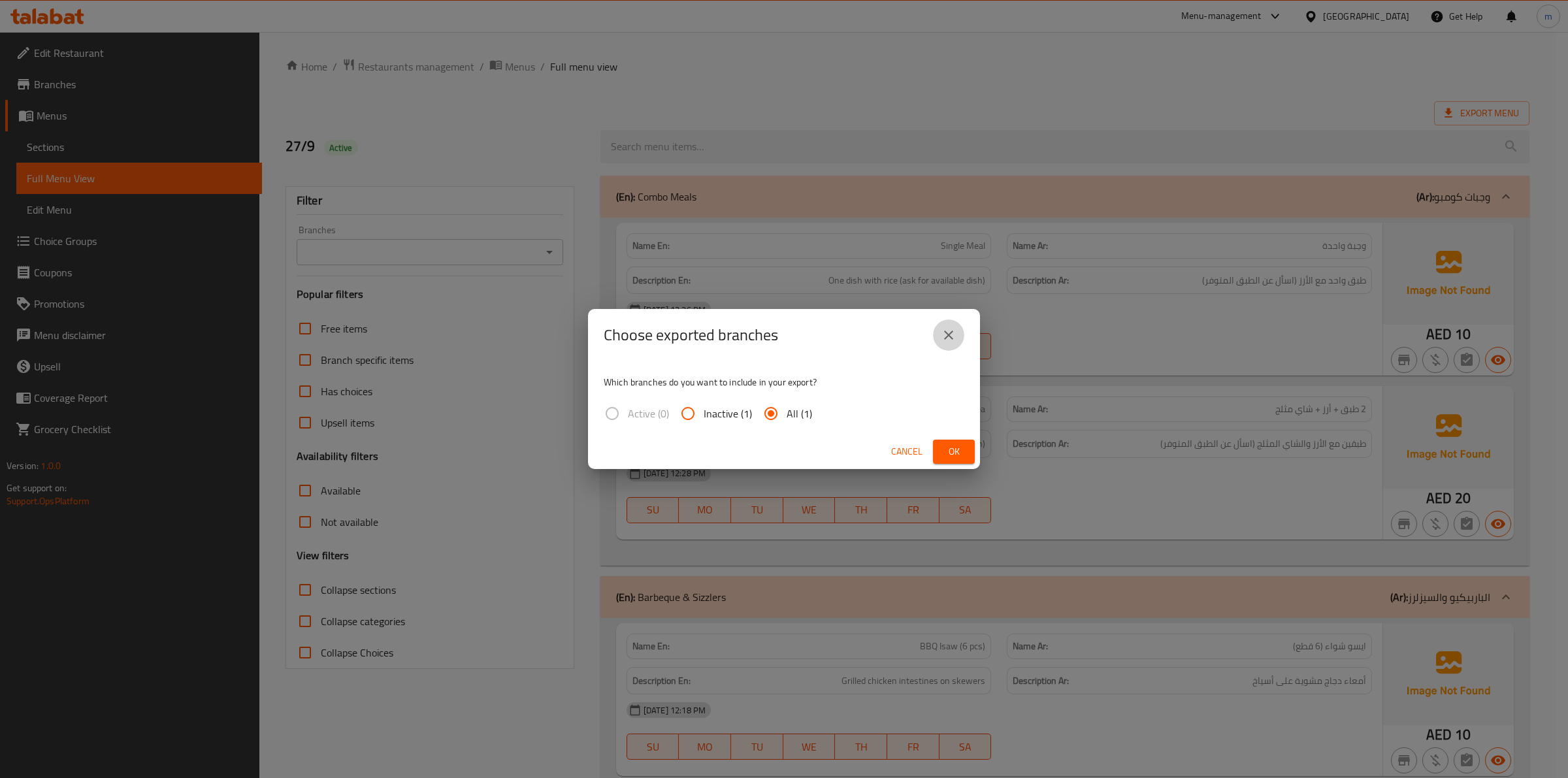
click at [946, 337] on icon "close" at bounding box center [949, 336] width 16 height 16
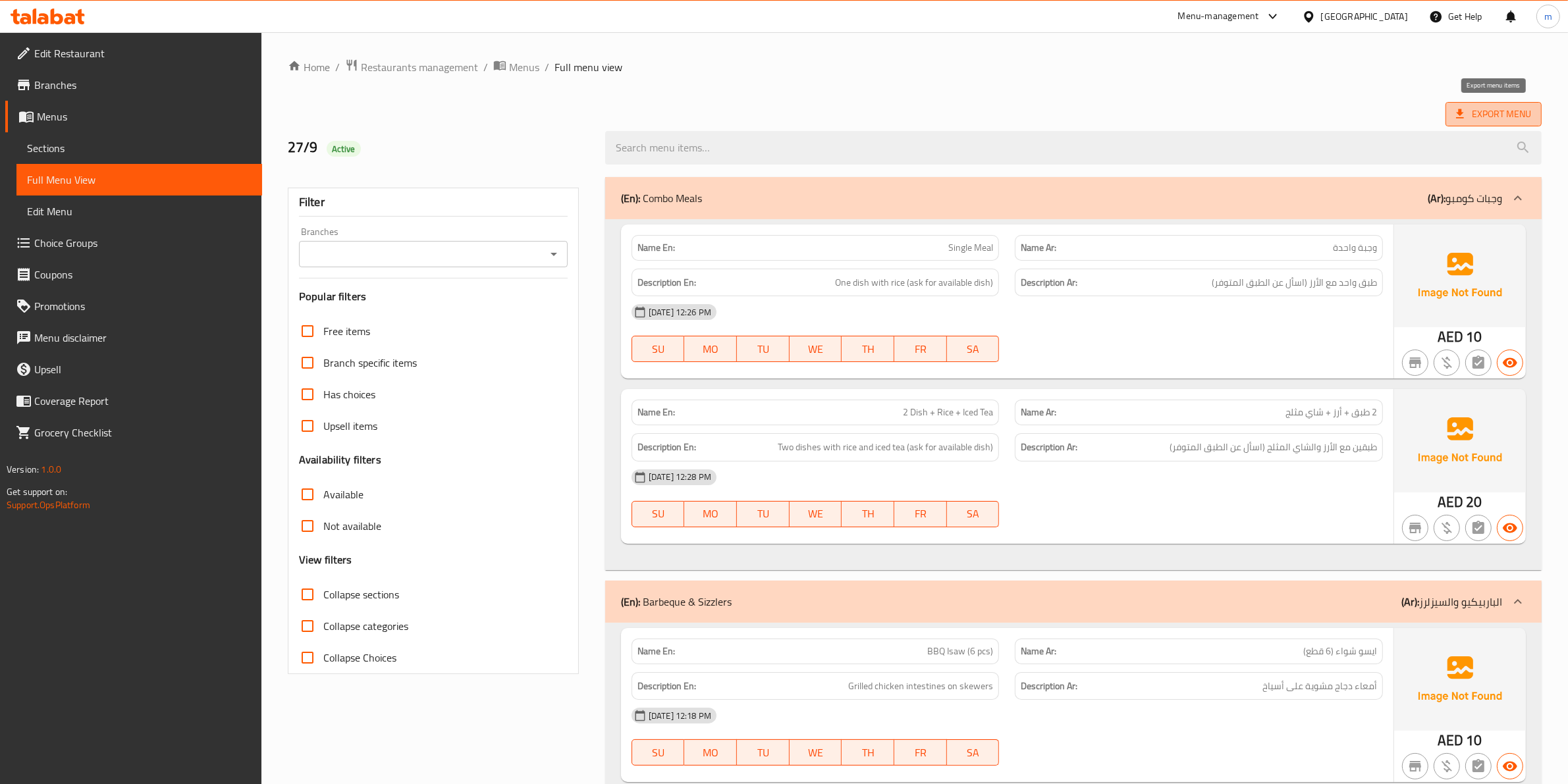
click at [1003, 112] on span "Export Menu" at bounding box center [1494, 114] width 75 height 17
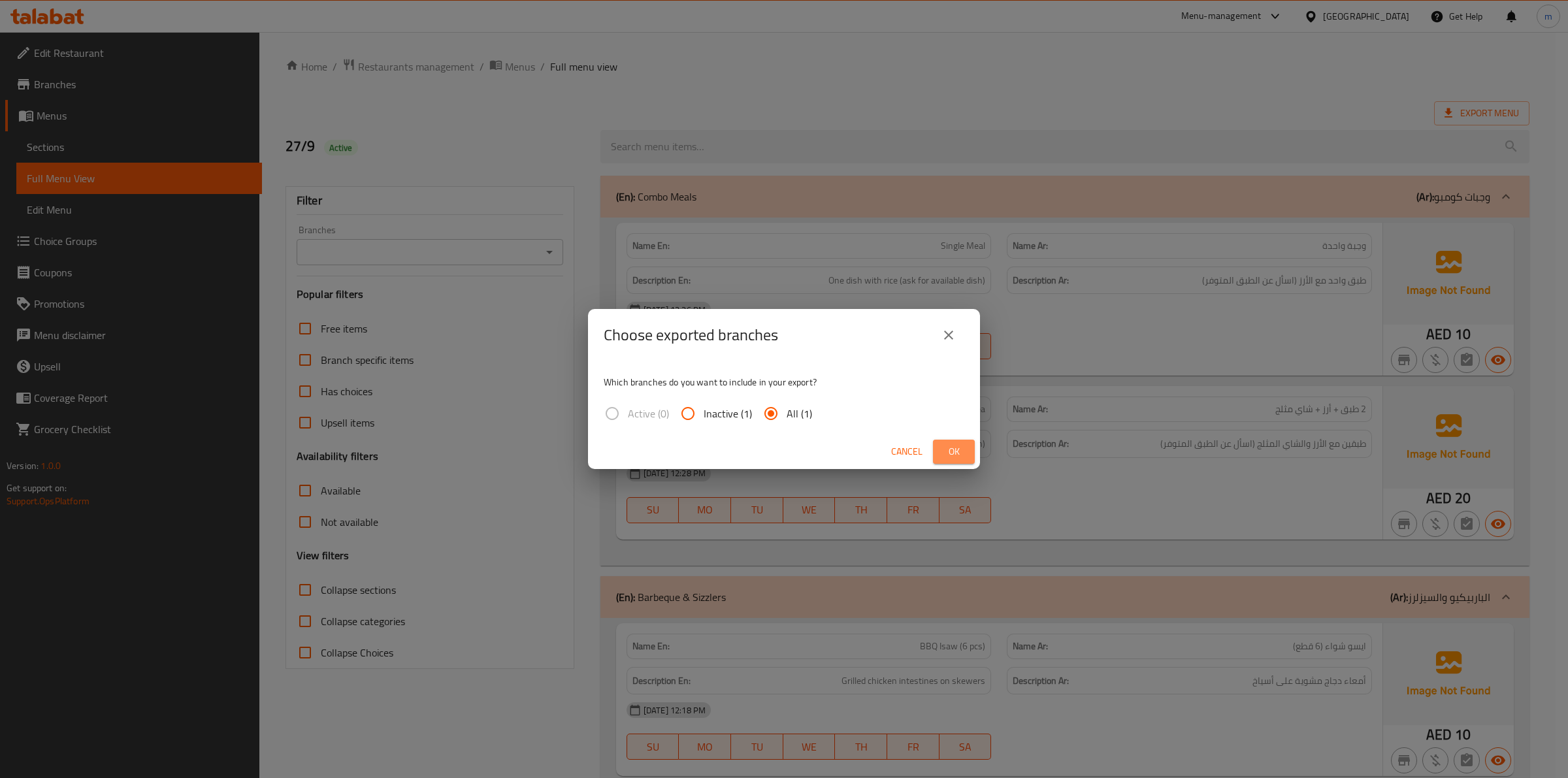
click at [953, 451] on span "Ok" at bounding box center [954, 451] width 21 height 17
